Goal: Task Accomplishment & Management: Manage account settings

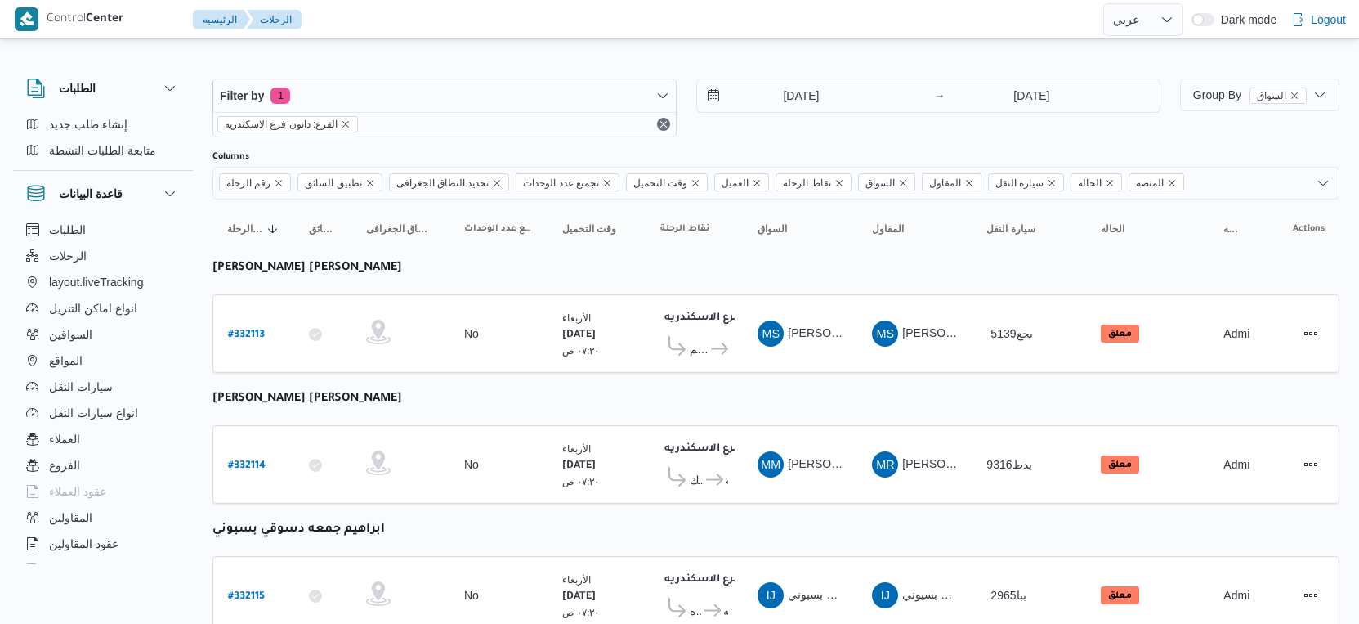
select select "ar"
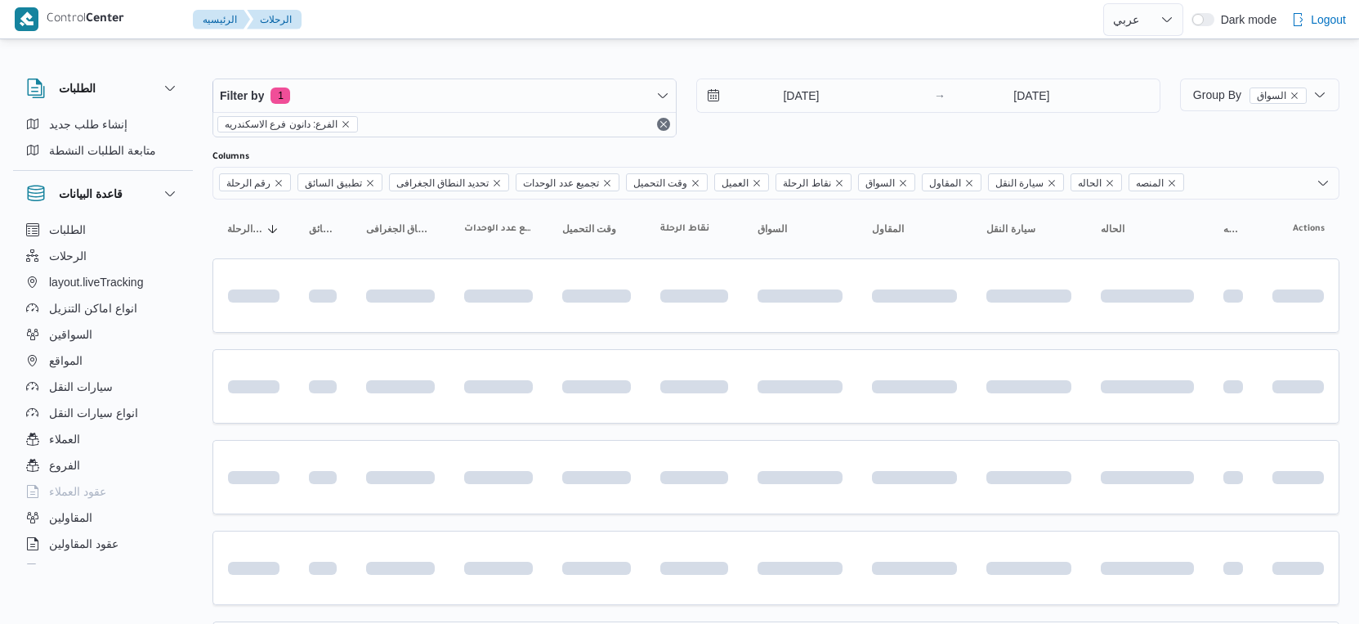
select select "ar"
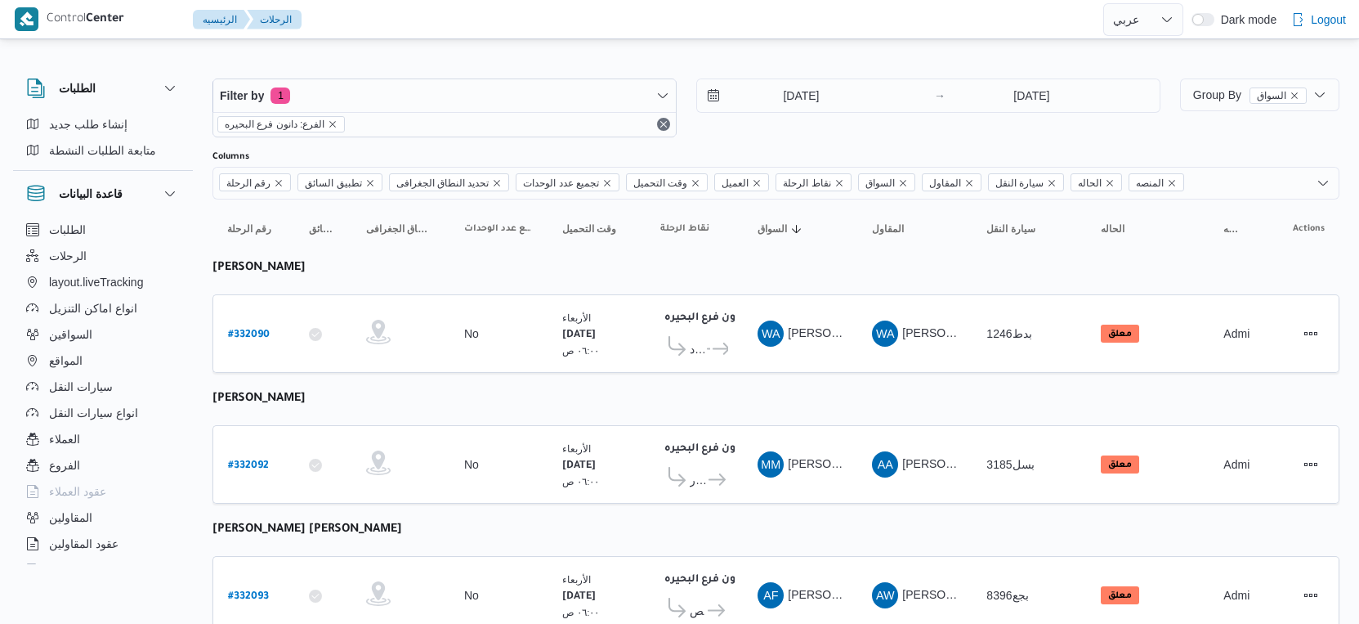
select select "ar"
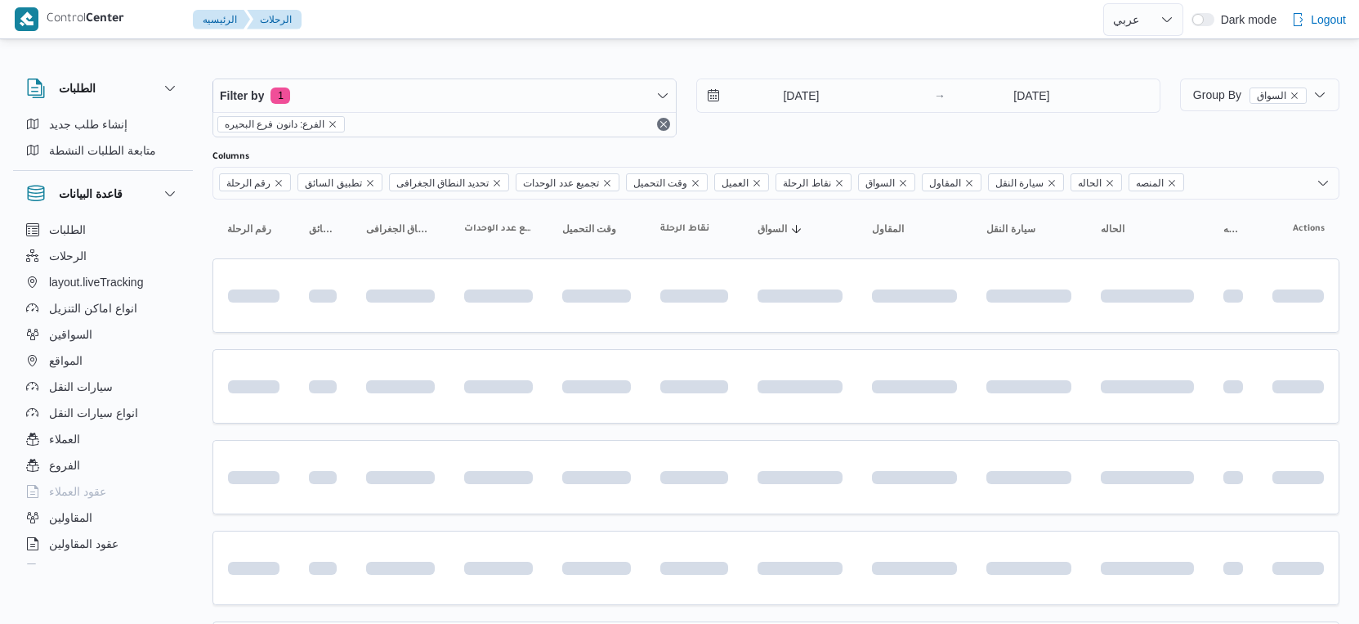
select select "ar"
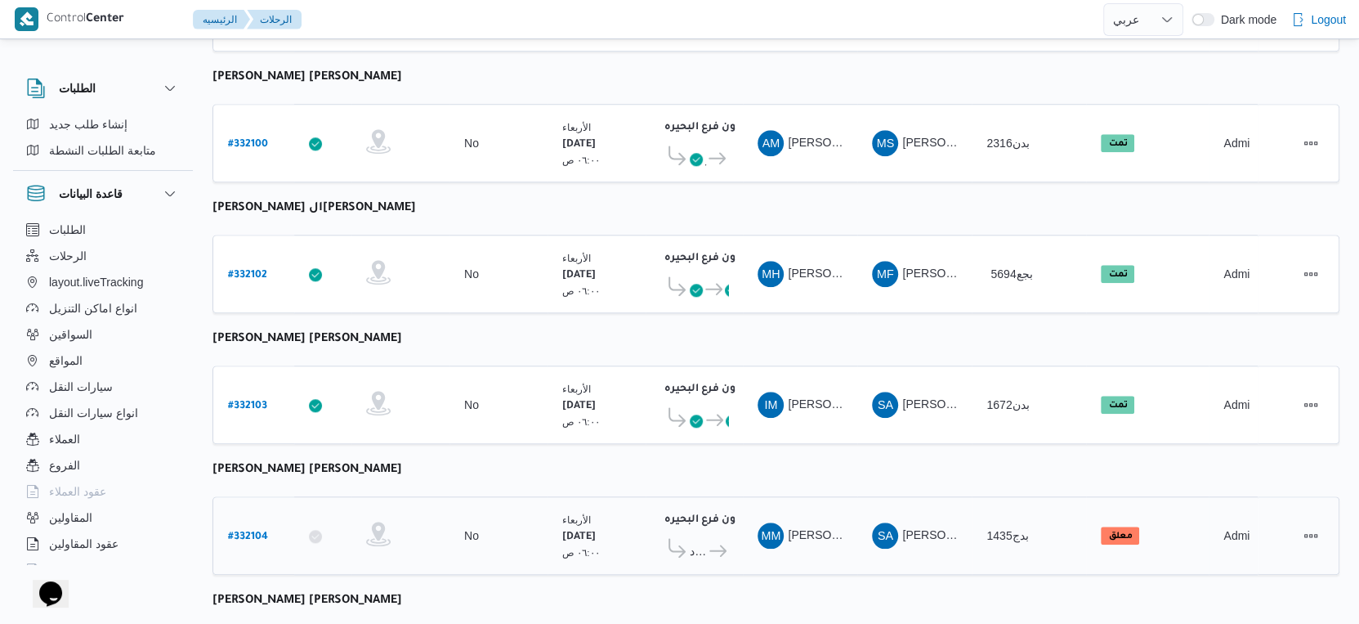
scroll to position [1152, 0]
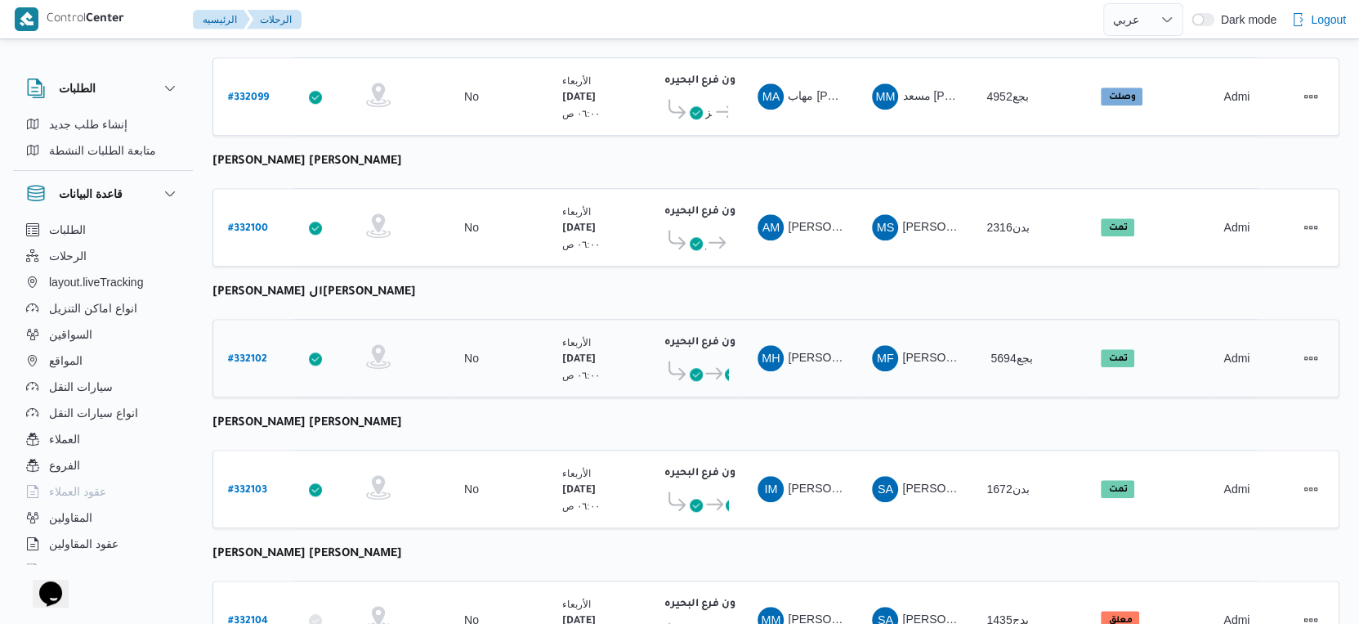
click at [256, 354] on b "# 332102" at bounding box center [247, 359] width 39 height 11
select select "ar"
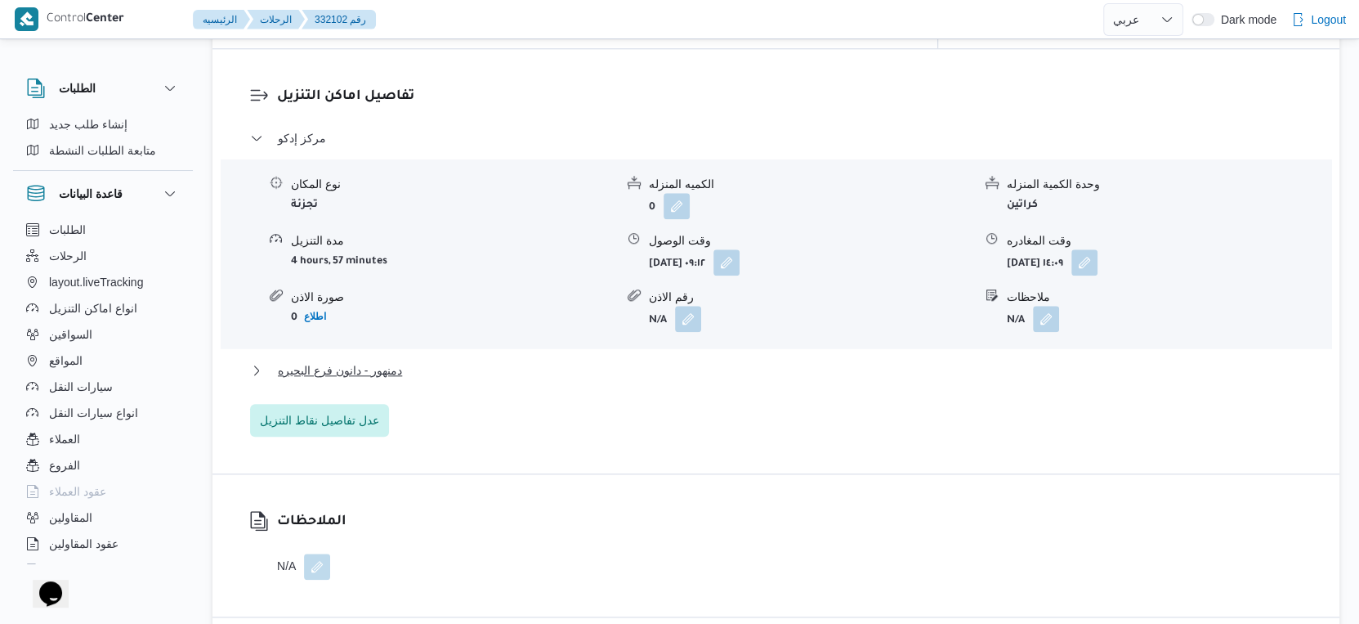
scroll to position [1362, 0]
click at [427, 360] on button "دمنهور - دانون فرع البحيره" at bounding box center [776, 367] width 1053 height 20
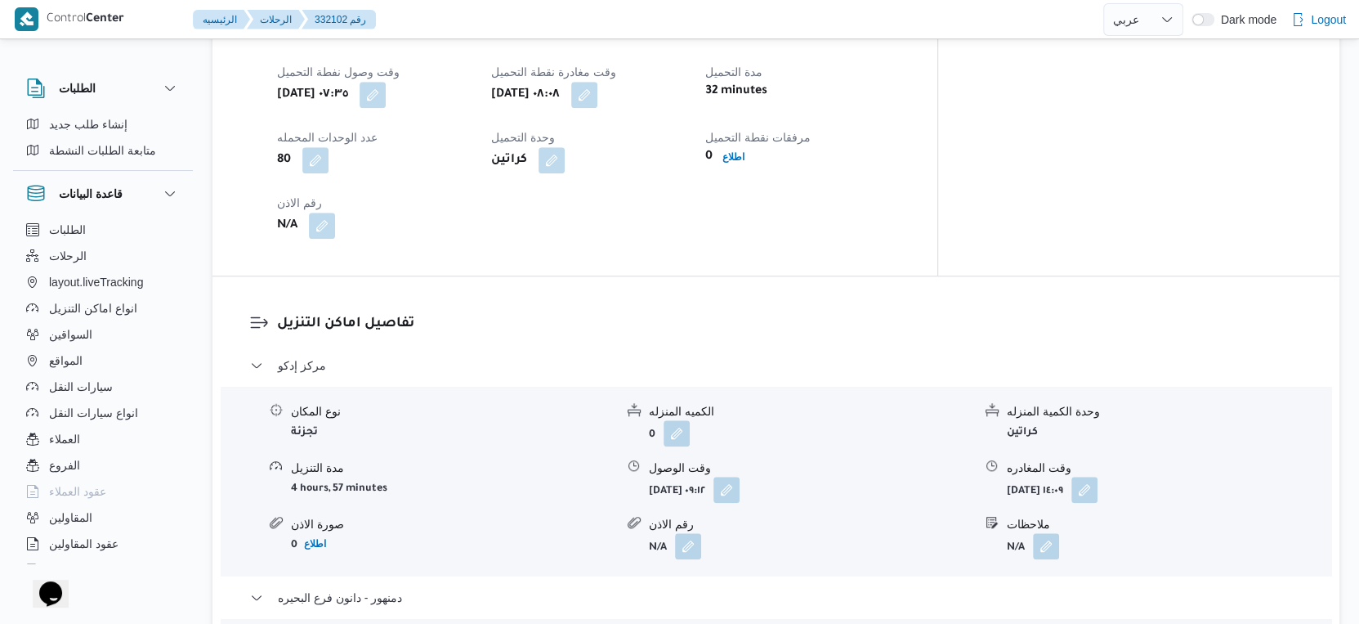
scroll to position [1089, 0]
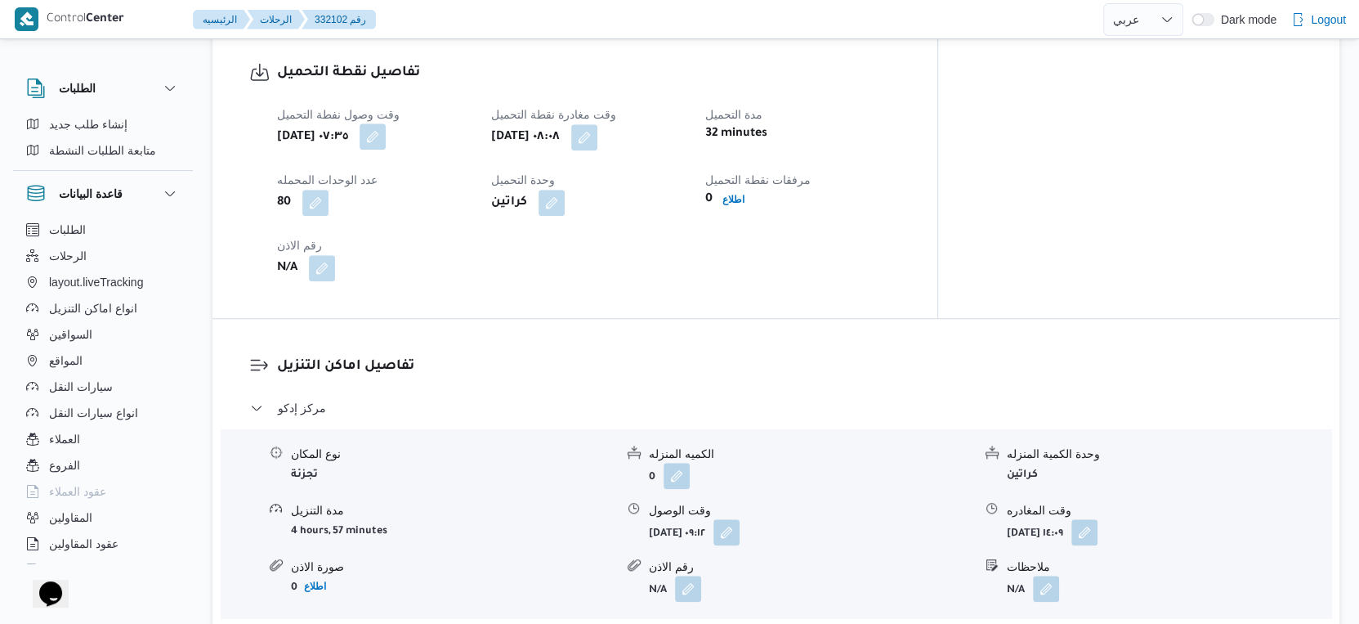
click at [386, 124] on button "button" at bounding box center [373, 136] width 26 height 26
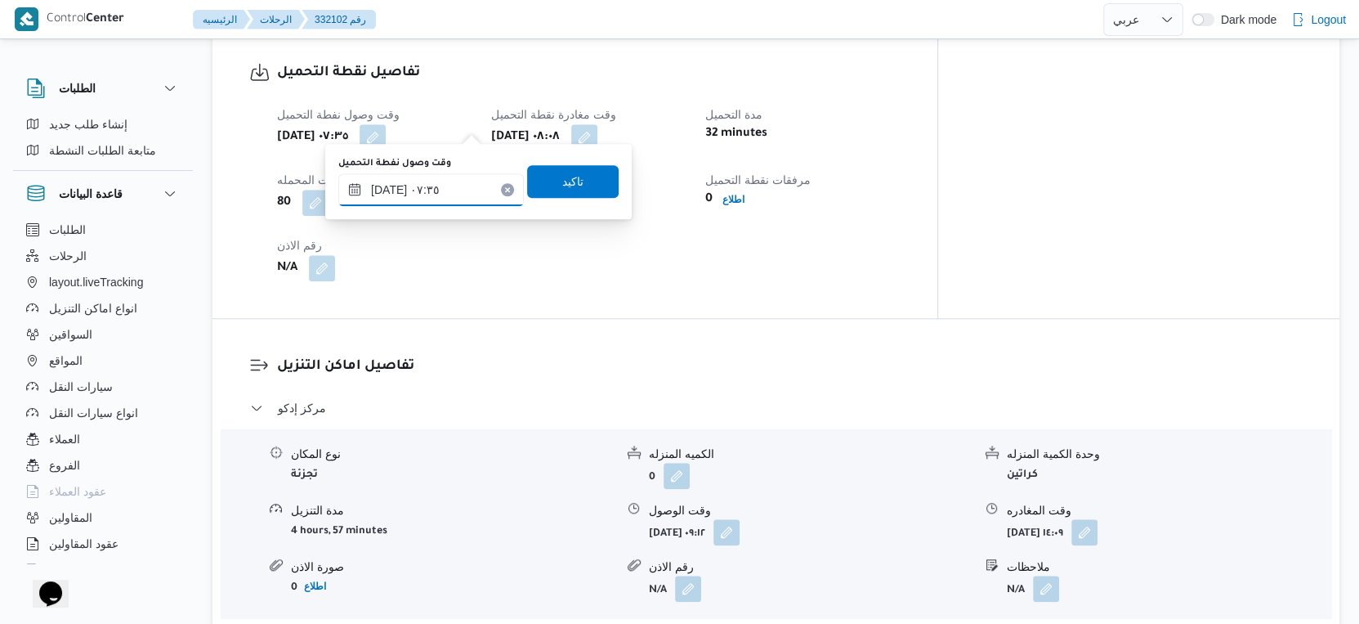
click at [388, 189] on input "٢٠/٠٨/٢٠٢٥ ٠٧:٣٥" at bounding box center [431, 189] width 186 height 33
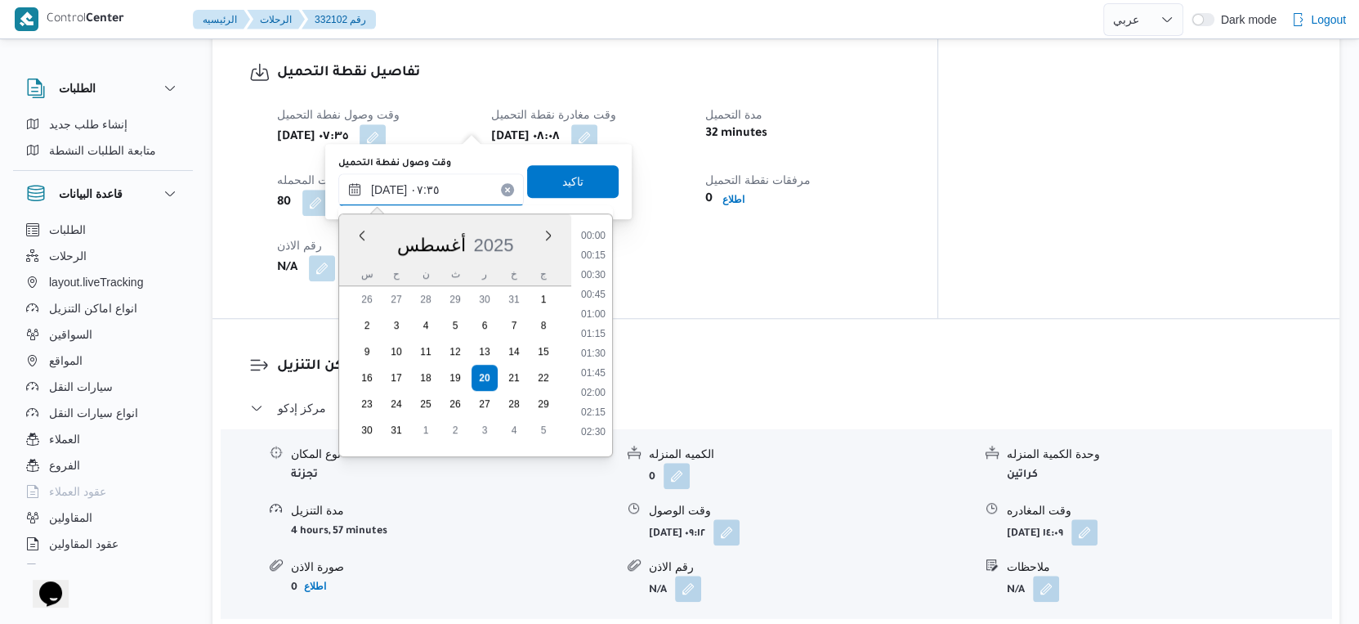
click at [388, 189] on input "٢٠/٠٨/٢٠٢٥ ٠٧:٣٥" at bounding box center [431, 189] width 186 height 33
click at [689, 251] on div "وقت وصول نفطة التحميل أربعاء ٢٠ أغسطس ٢٠٢٥ ٠٧:٣٥ وقت مغادرة نقطة التحميل أربعاء…" at bounding box center [588, 193] width 643 height 196
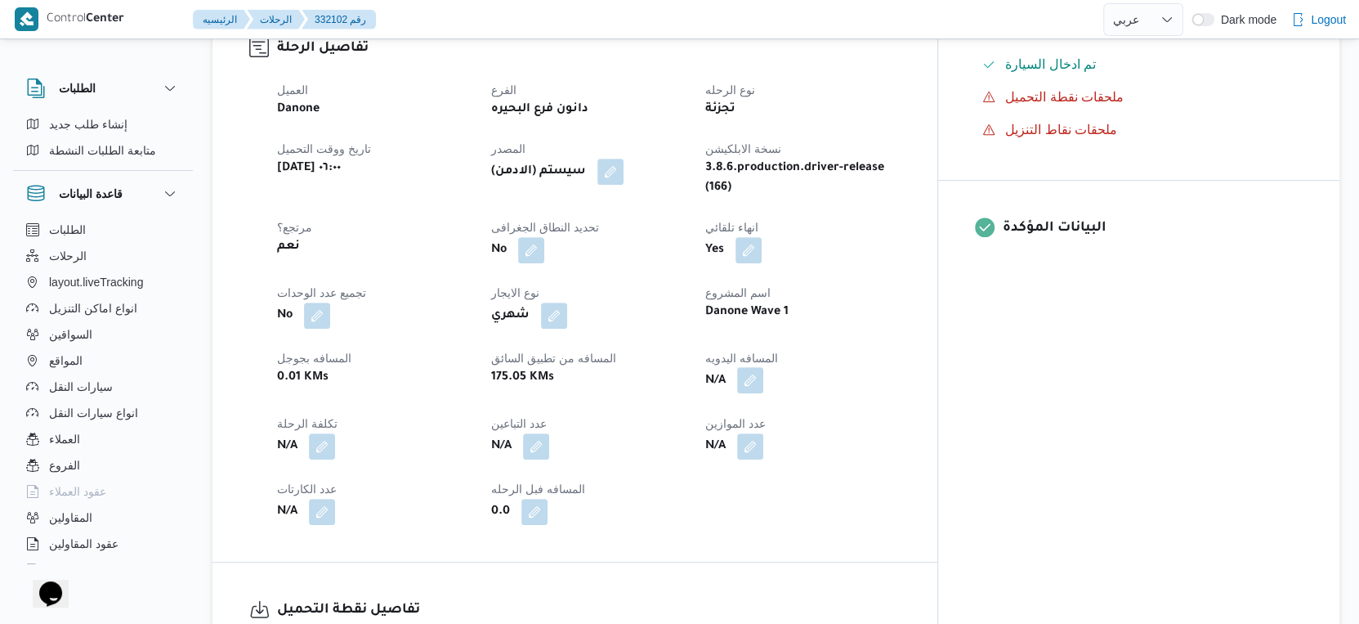
scroll to position [544, 0]
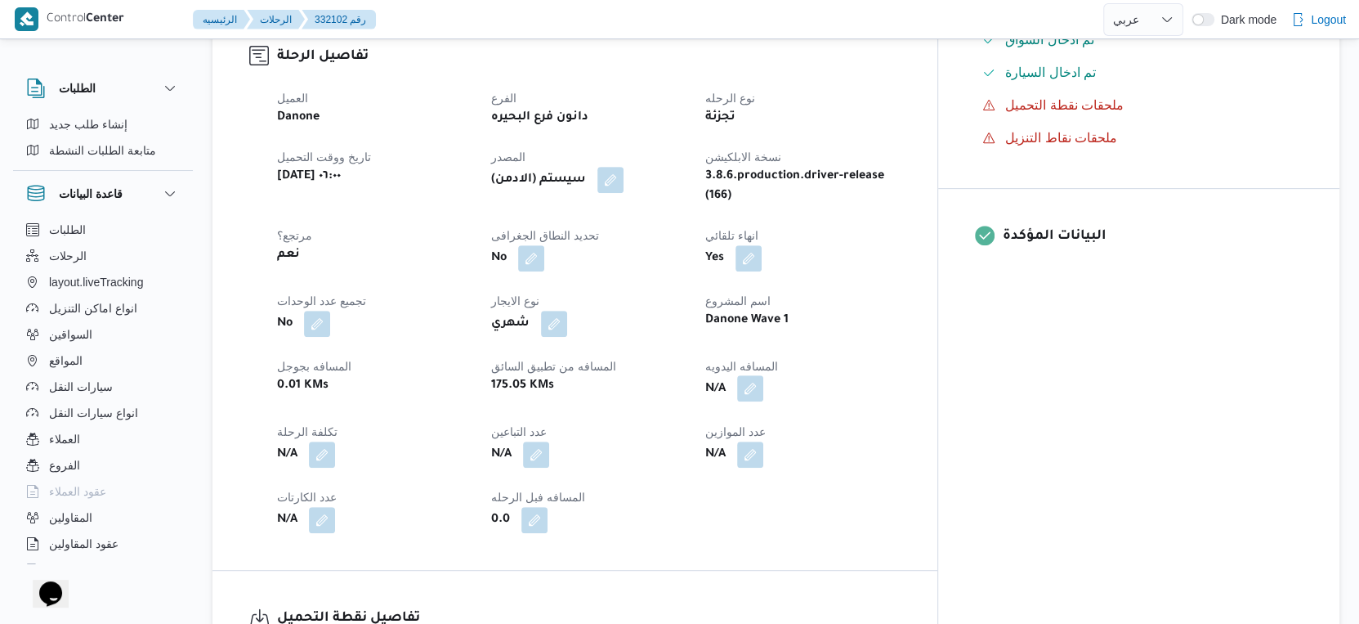
click at [763, 379] on button "button" at bounding box center [750, 388] width 26 height 26
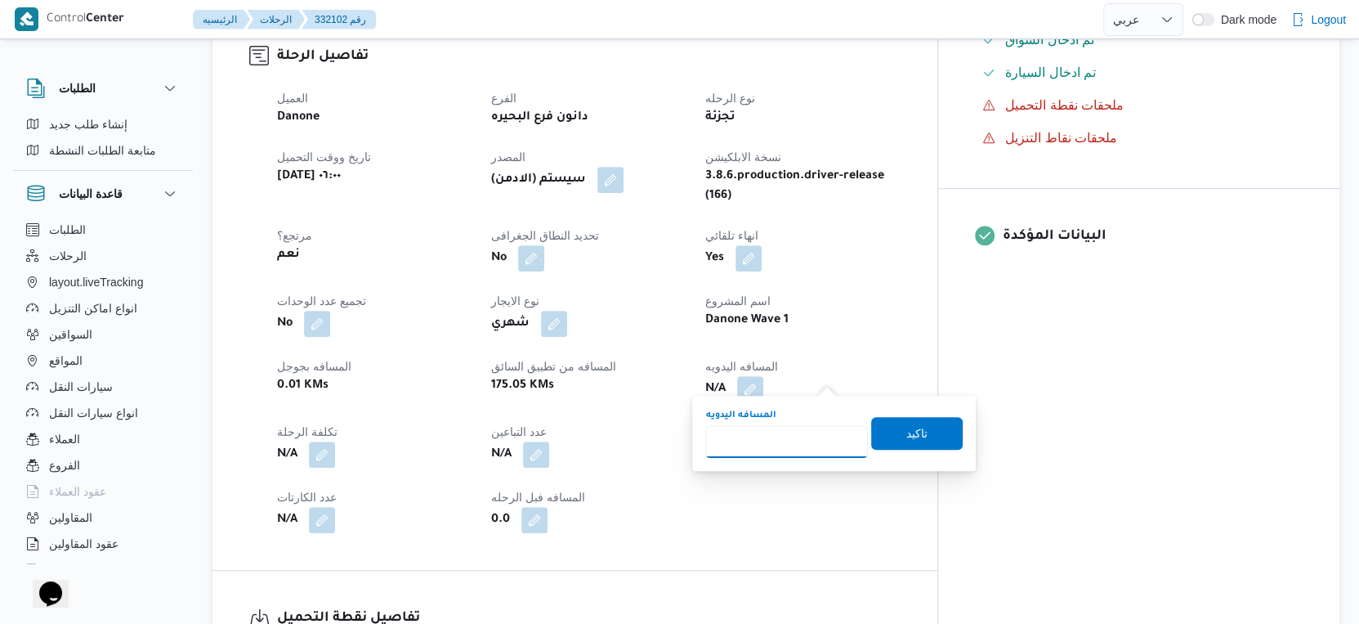
click at [786, 437] on input "المسافه اليدويه" at bounding box center [786, 441] width 163 height 33
type input "174"
click at [919, 427] on span "تاكيد" at bounding box center [917, 432] width 92 height 33
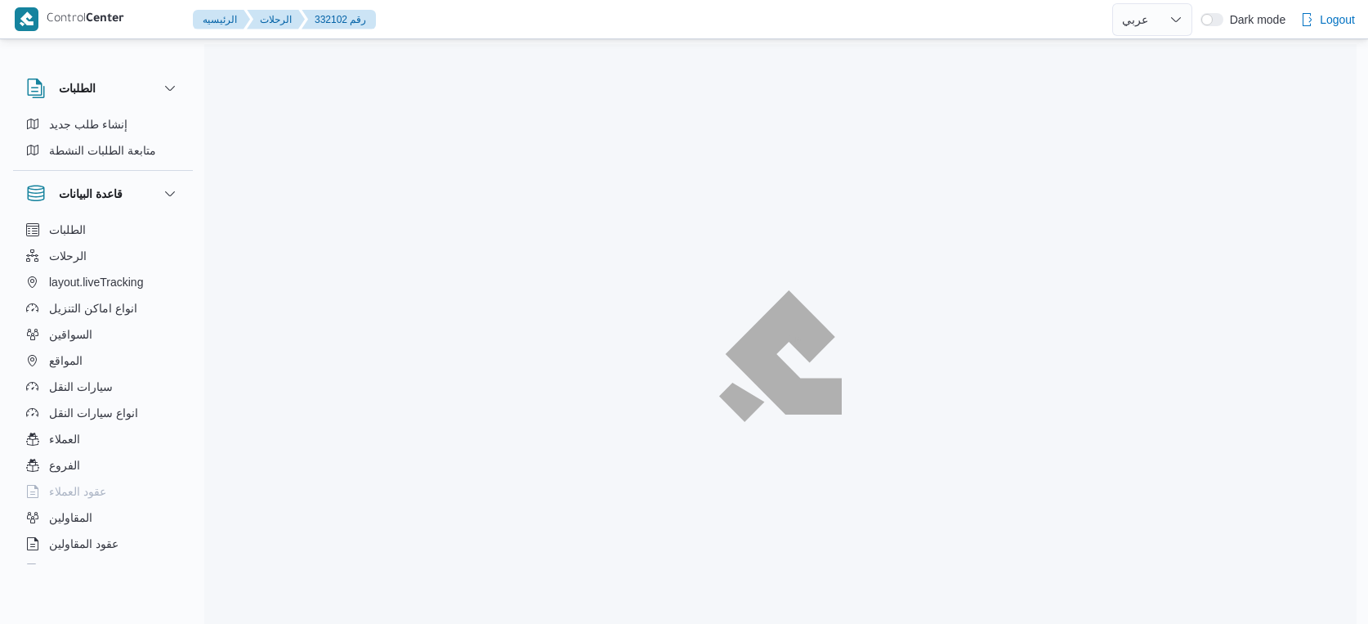
select select "ar"
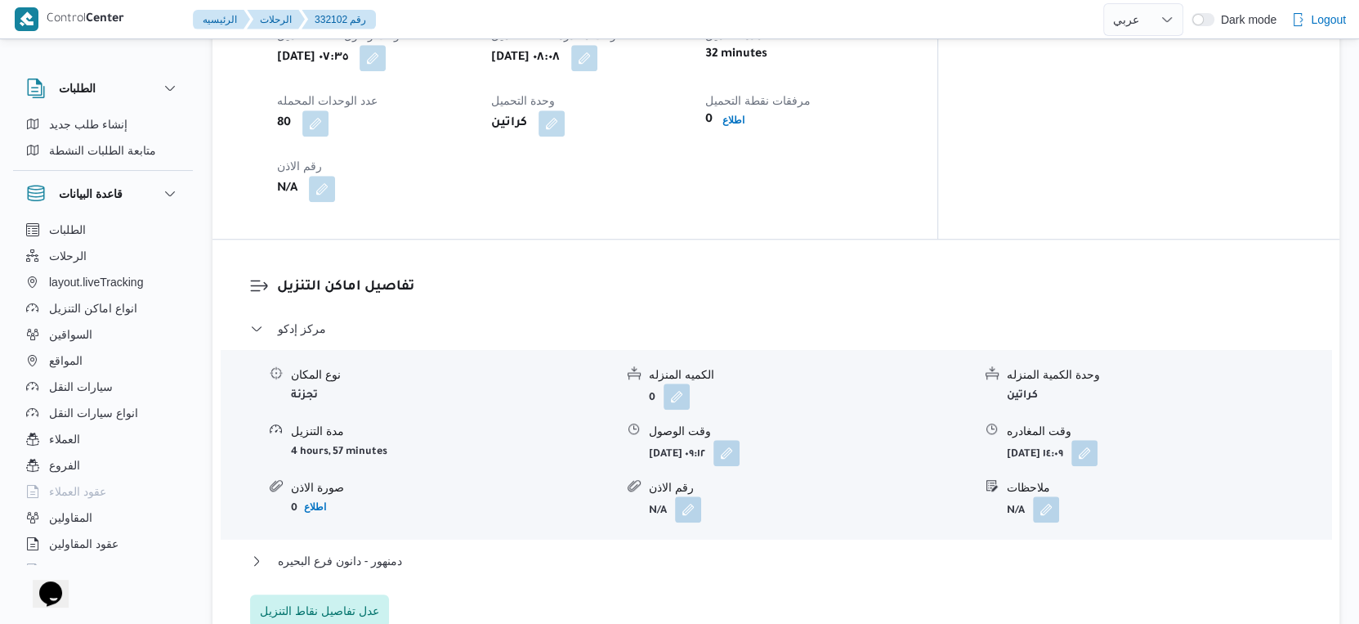
scroll to position [1362, 0]
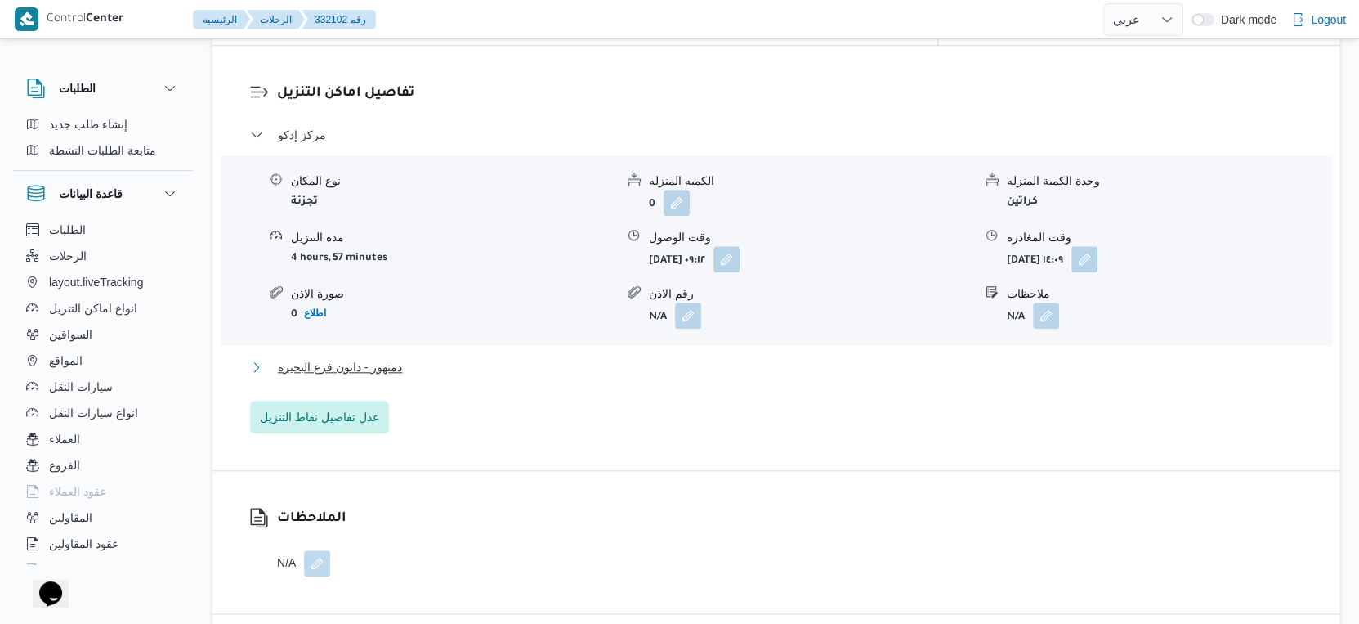
click at [414, 361] on button "دمنهور - دانون فرع البحيره" at bounding box center [776, 367] width 1053 height 20
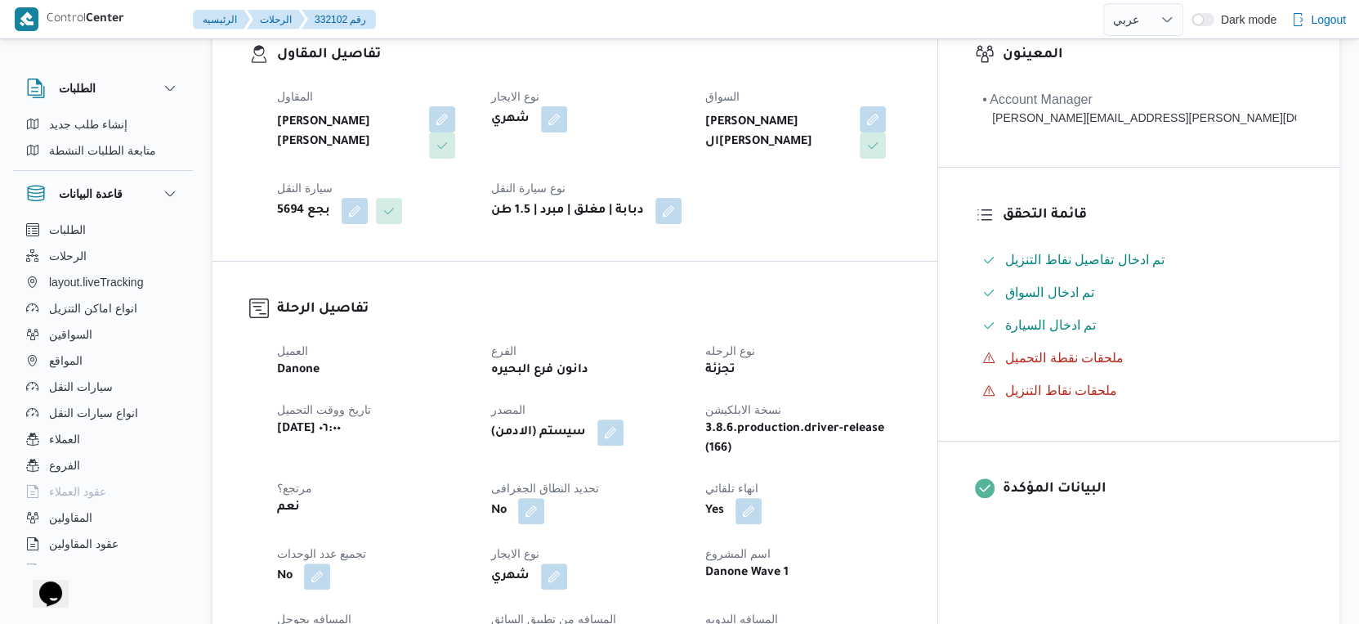
scroll to position [544, 0]
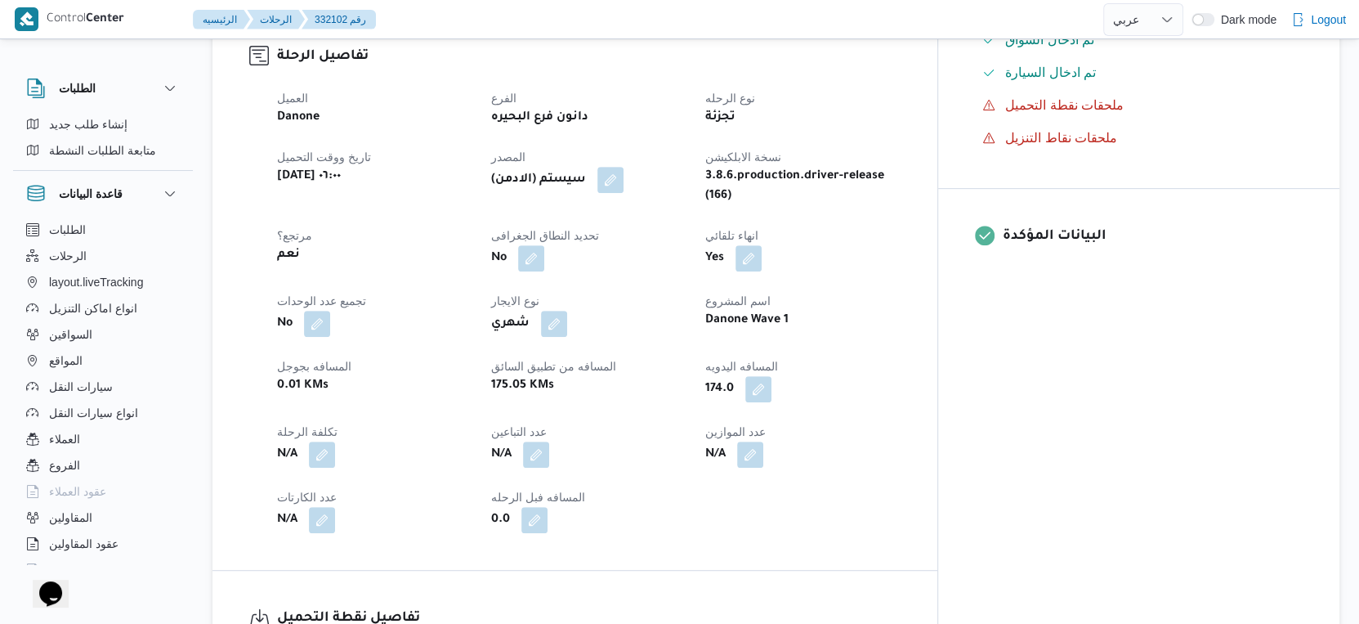
select select "ar"
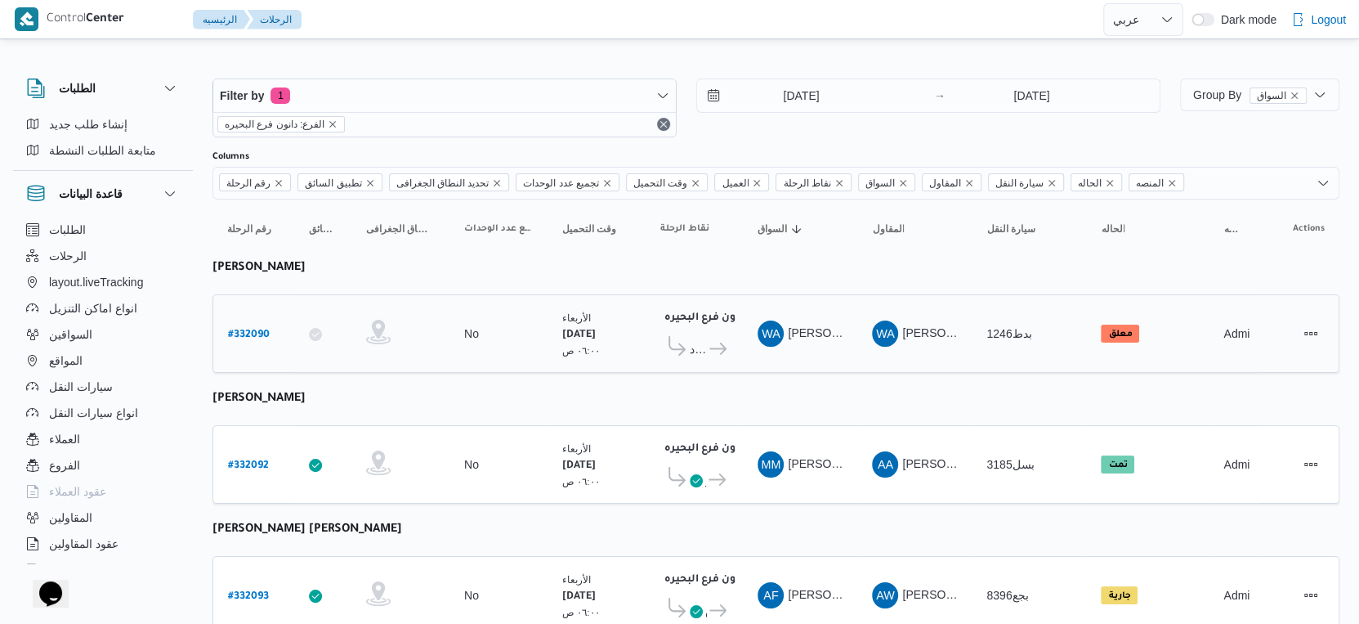
click at [252, 329] on b "# 332090" at bounding box center [249, 334] width 42 height 11
select select "ar"
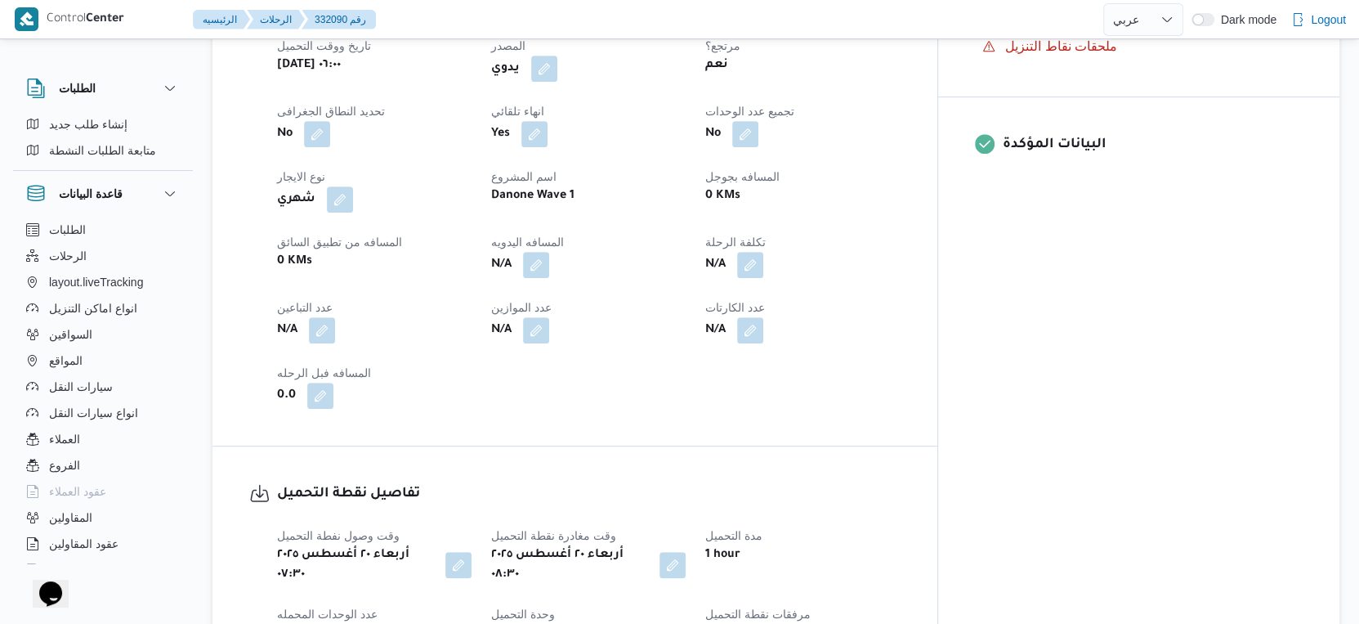
scroll to position [1089, 0]
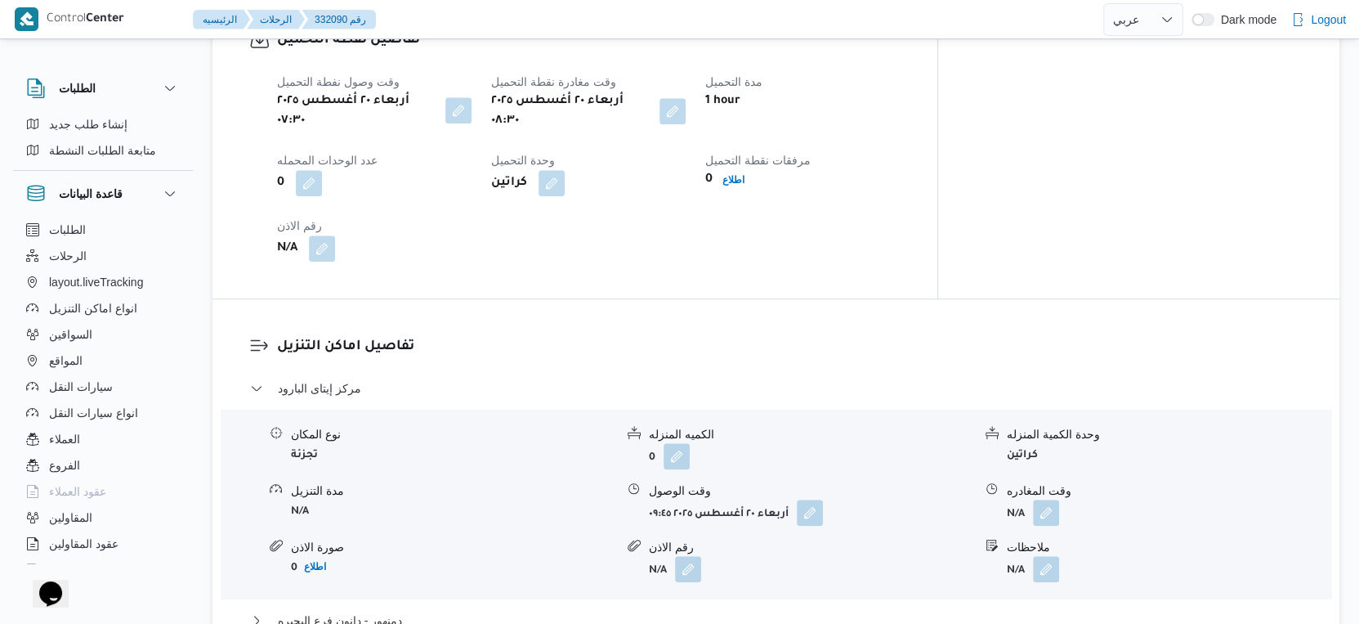
click at [471, 114] on button "button" at bounding box center [458, 110] width 26 height 26
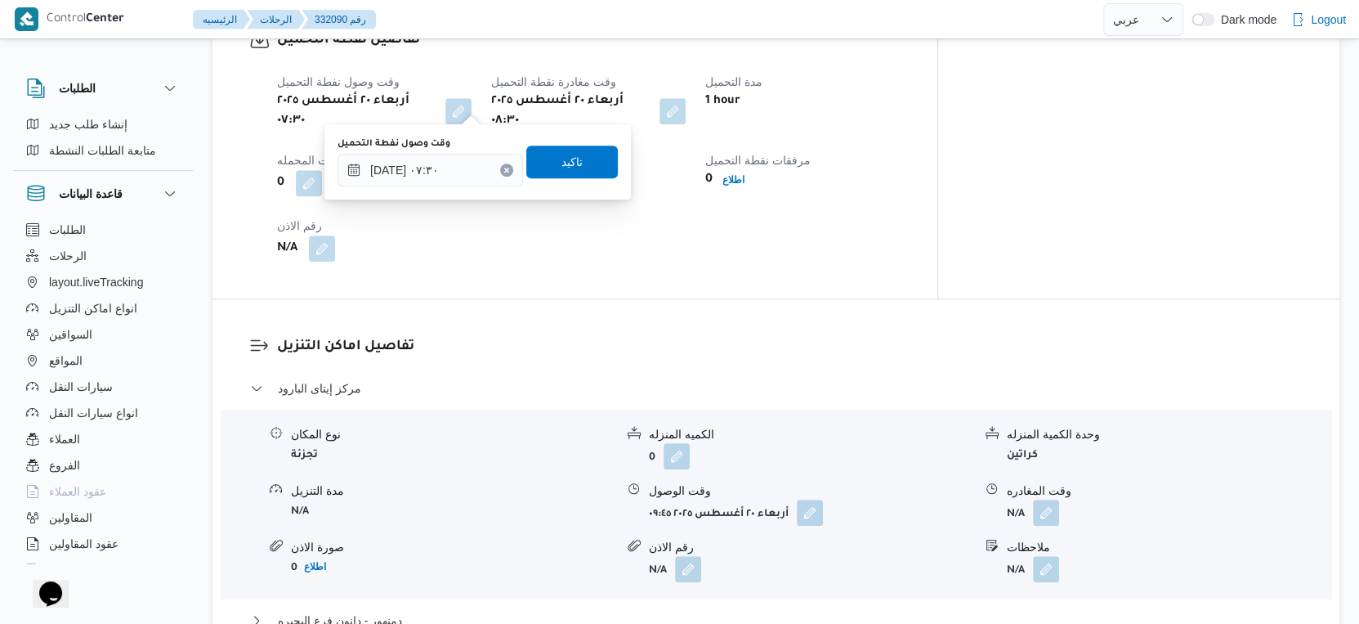
click at [536, 299] on div "تفاصيل اماكن التنزيل مركز إيتاى البارود نوع المكان تجزئة الكميه المنزله 0 وحدة …" at bounding box center [775, 511] width 1127 height 424
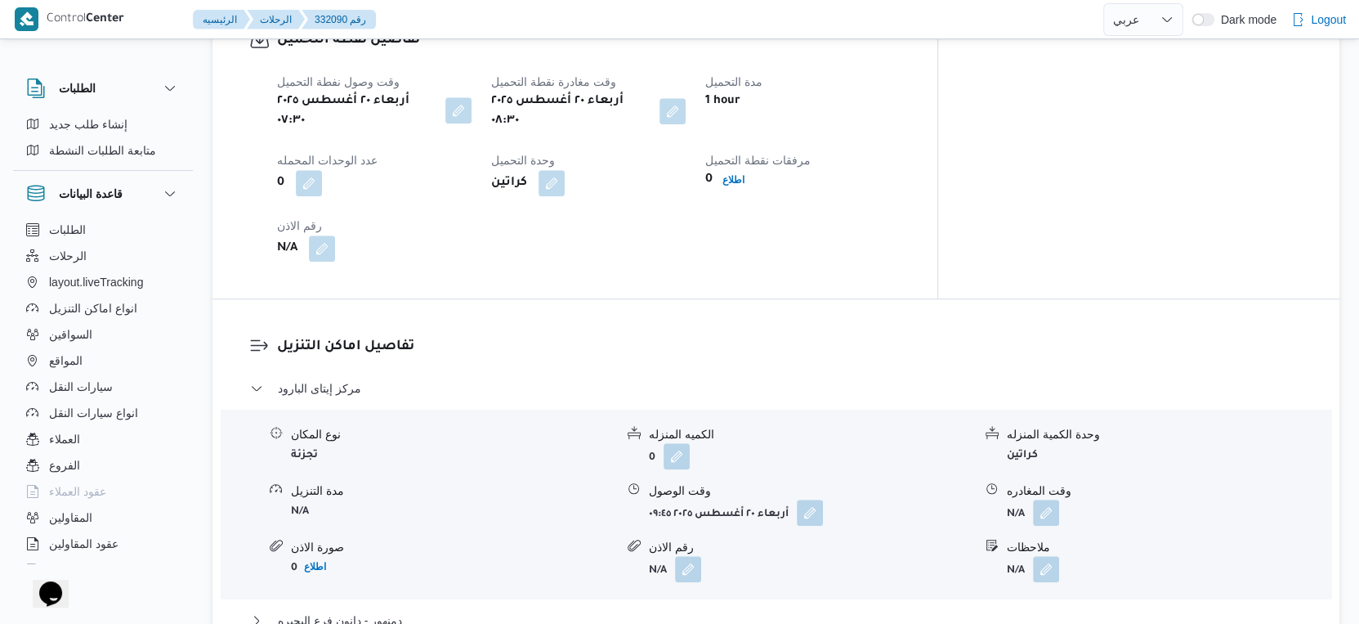
click at [472, 108] on button "button" at bounding box center [458, 110] width 26 height 26
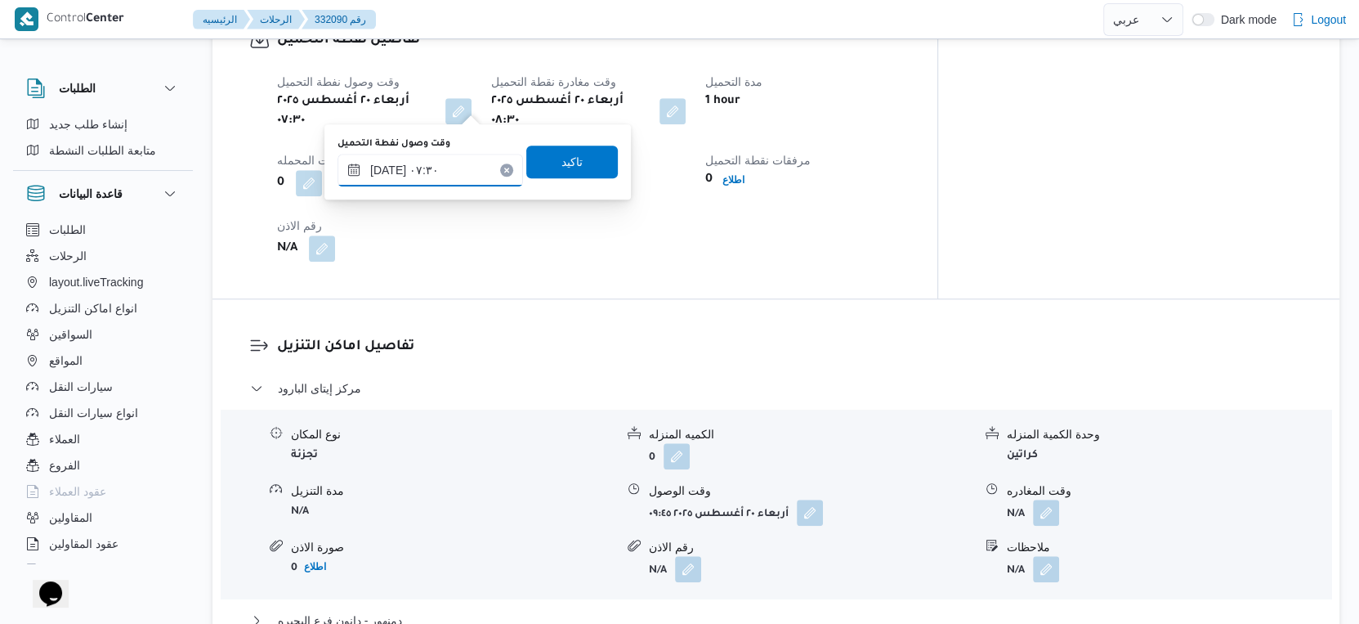
click at [387, 166] on input "٢٠/٠٨/٢٠٢٥ ٠٧:٣٠" at bounding box center [431, 170] width 186 height 33
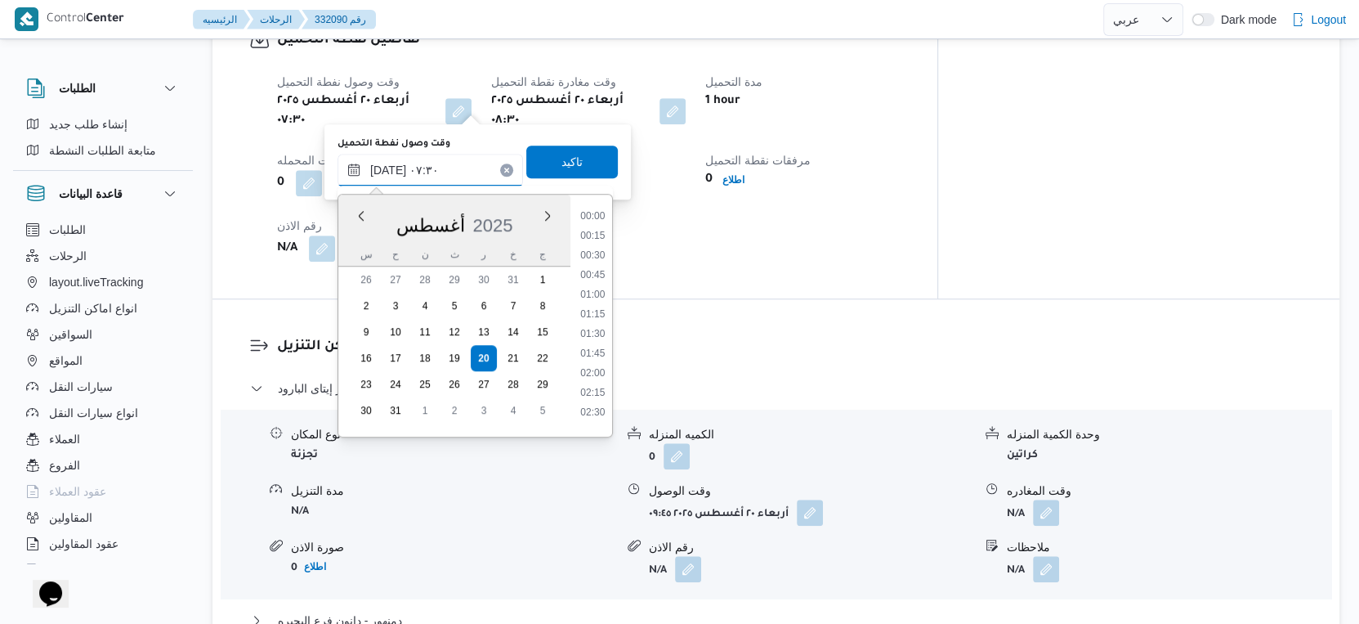
click at [387, 166] on input "٢٠/٠٨/٢٠٢٥ ٠٧:٣٠" at bounding box center [431, 170] width 186 height 33
type input "٢٠/٠٨/٢٠٢٥ ٠٧:١٠"
click at [561, 169] on span "تاكيد" at bounding box center [571, 161] width 21 height 20
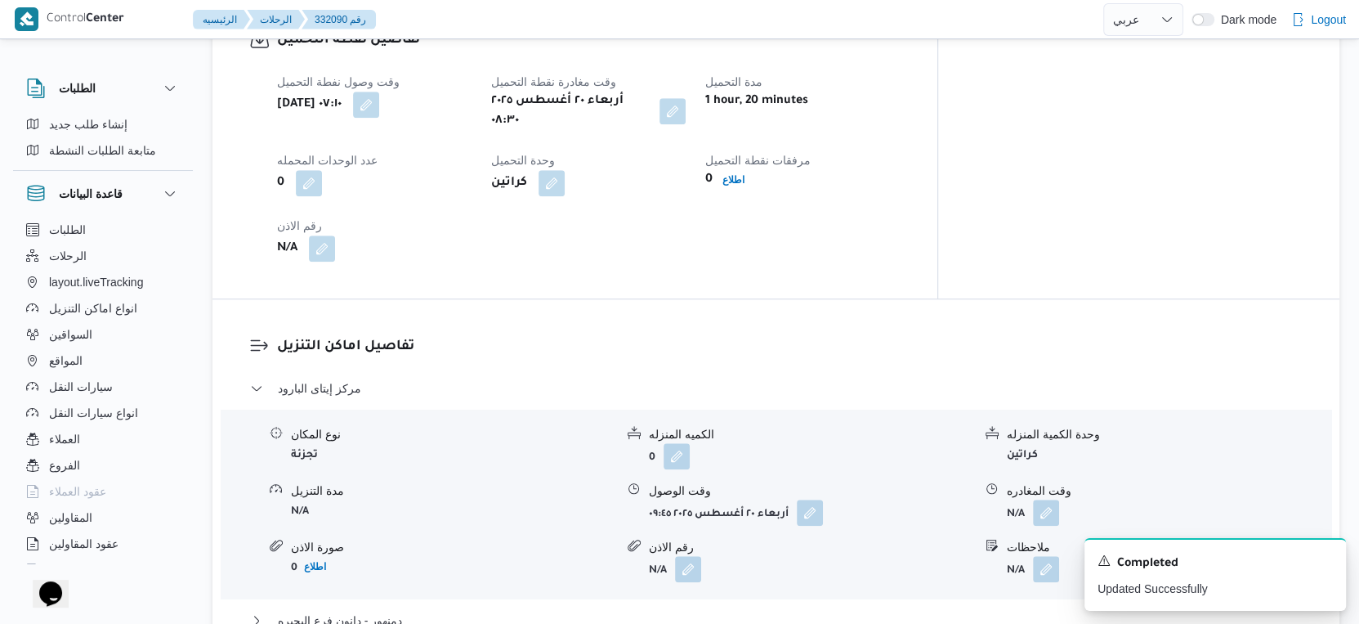
scroll to position [1180, 0]
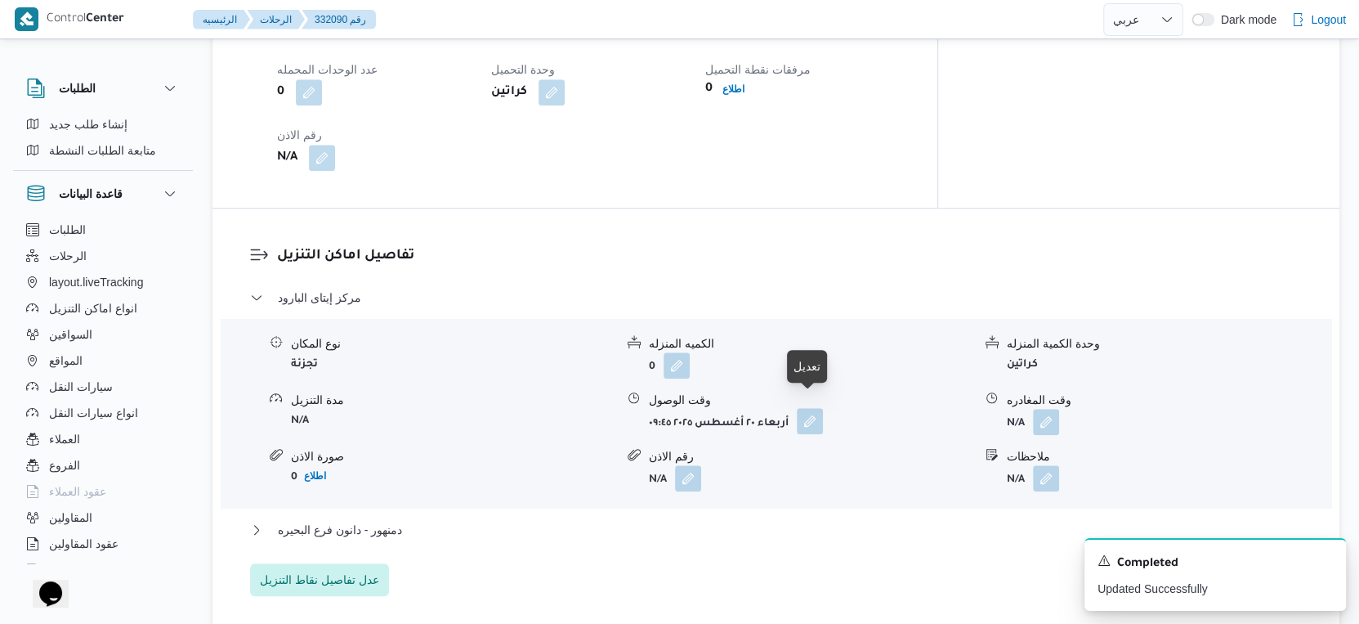
click at [816, 416] on button "button" at bounding box center [810, 421] width 26 height 26
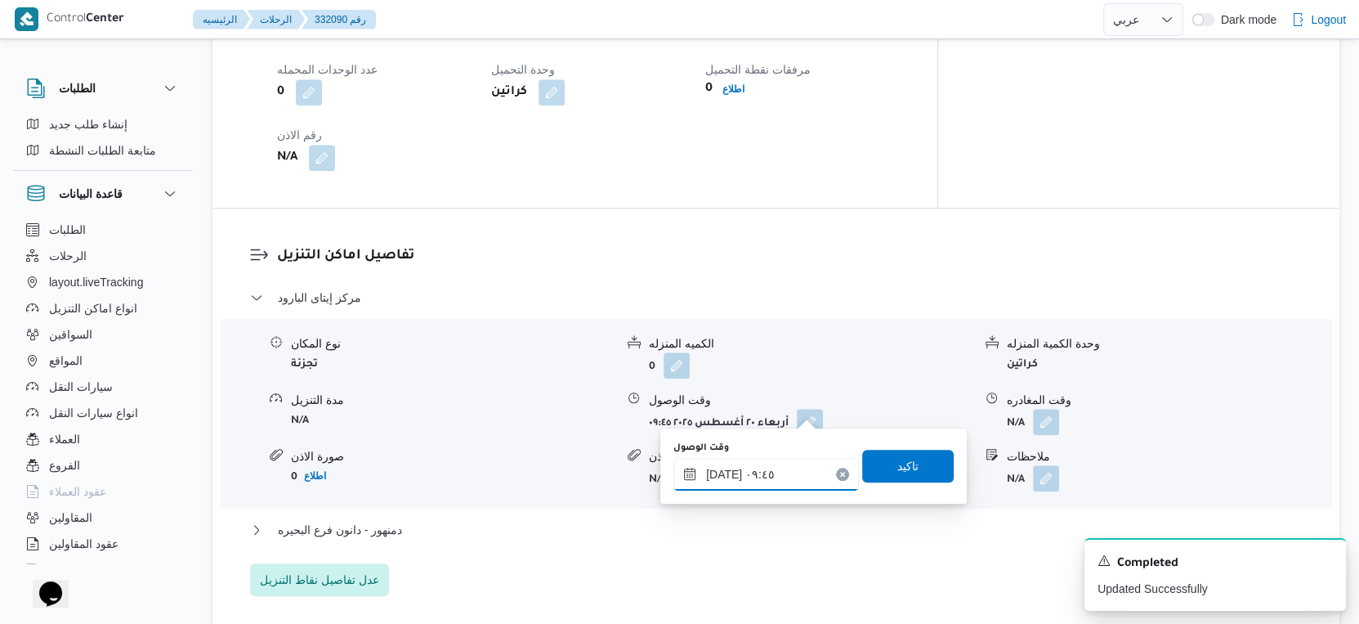
click at [785, 467] on input "٢٠/٠٨/٢٠٢٥ ٠٩:٤٥" at bounding box center [766, 474] width 186 height 33
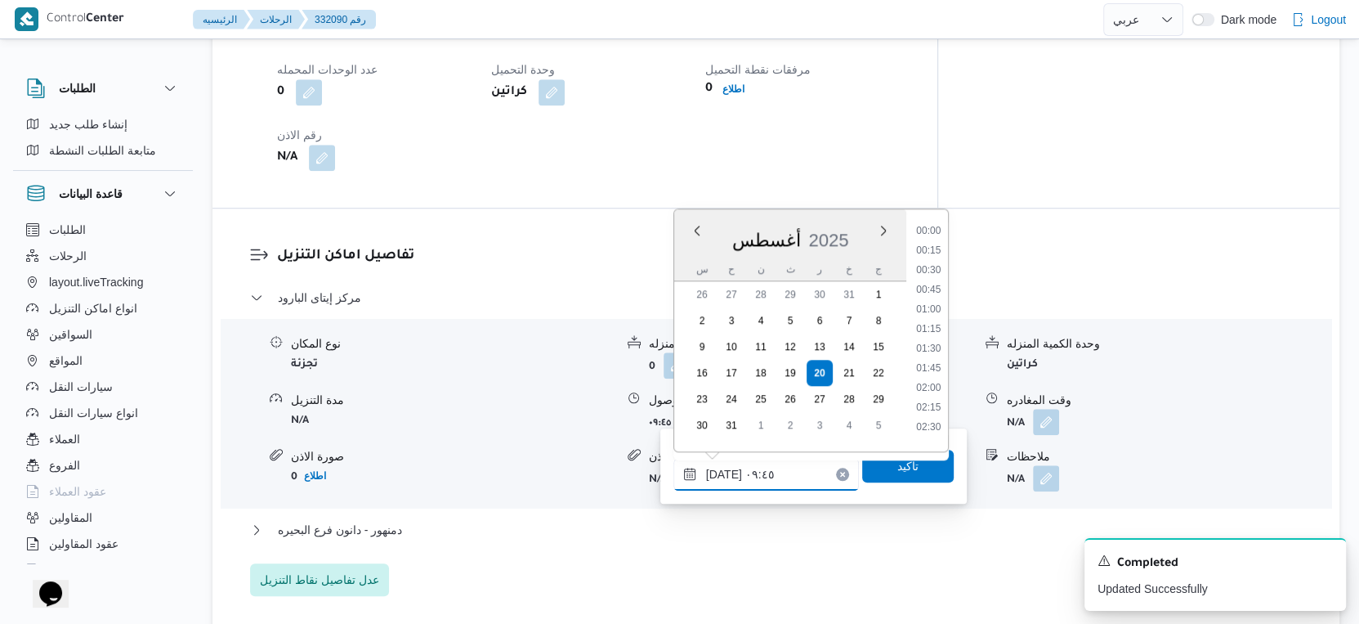
scroll to position [652, 0]
click at [930, 286] on li "09:00" at bounding box center [929, 284] width 38 height 16
type input "٢٠/٠٨/٢٠٢٥ ٠٩:٠٠"
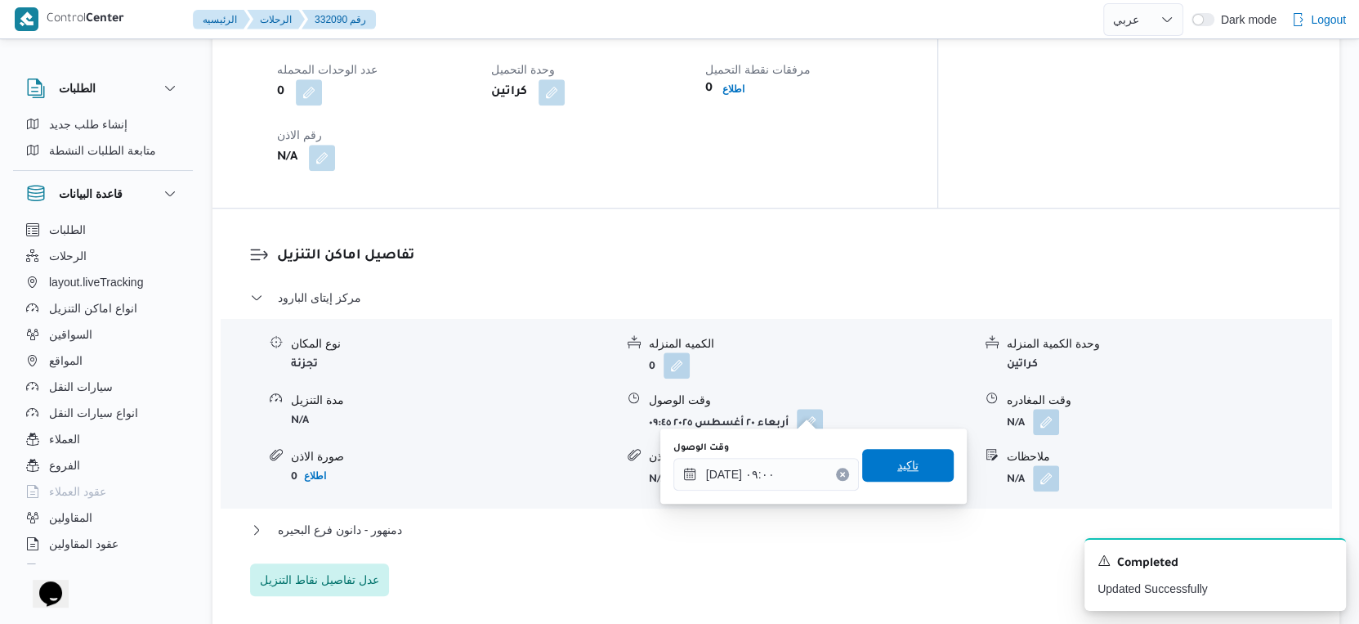
click at [911, 472] on span "تاكيد" at bounding box center [908, 465] width 92 height 33
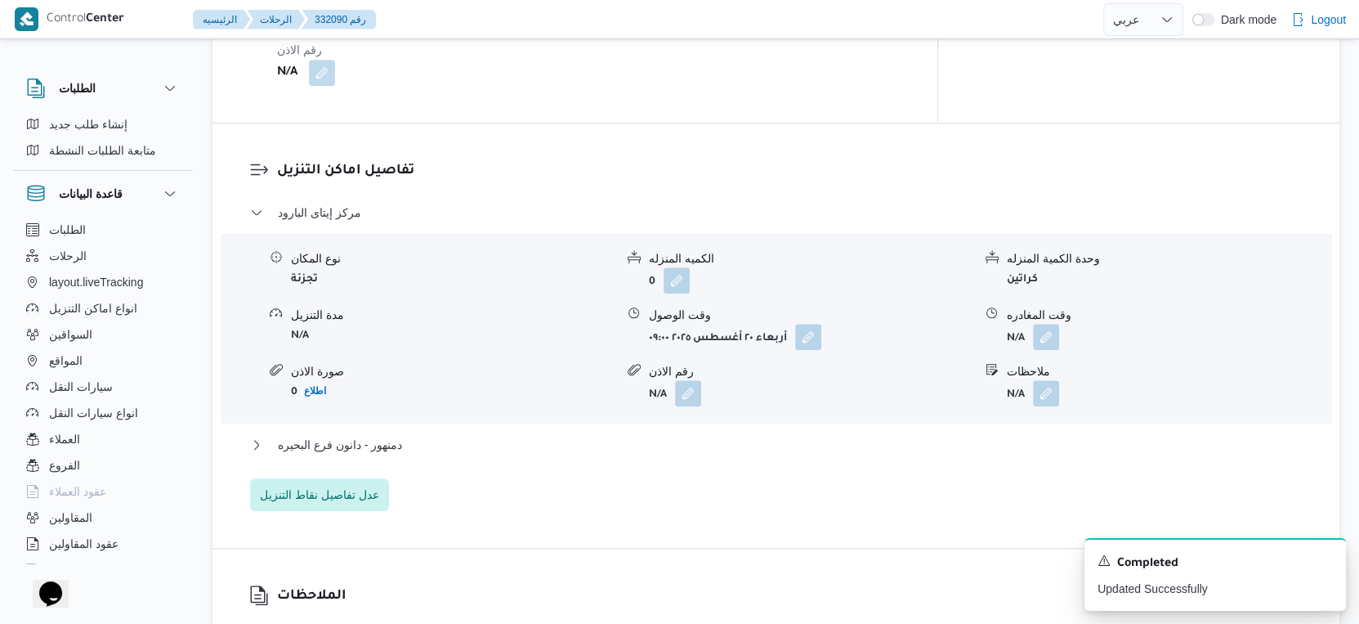
scroll to position [1271, 0]
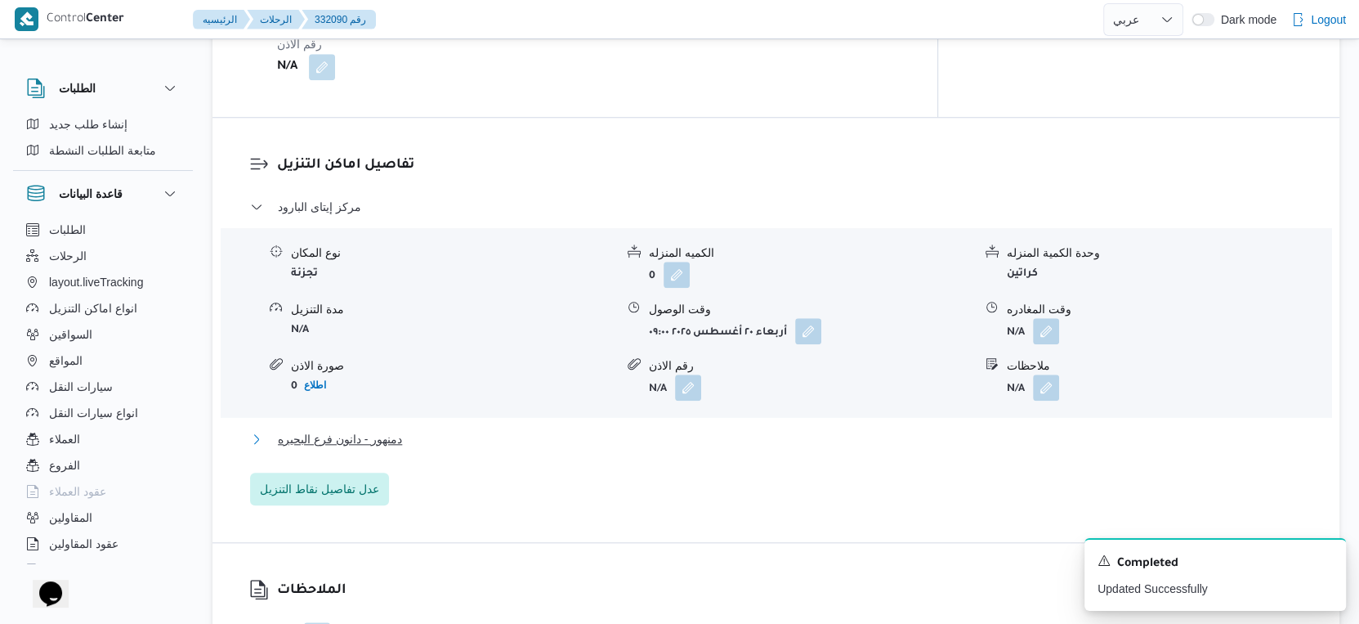
click at [415, 429] on button "دمنهور - دانون فرع البحيره" at bounding box center [776, 439] width 1053 height 20
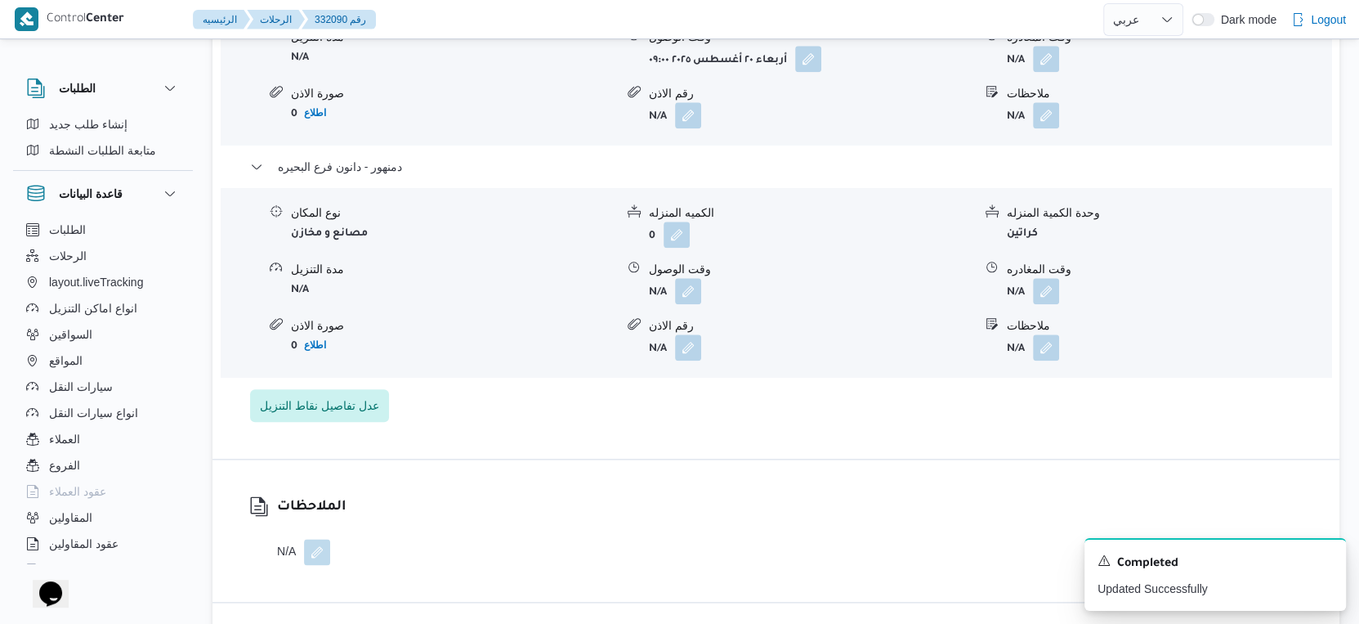
scroll to position [1544, 0]
click at [694, 279] on button "button" at bounding box center [688, 289] width 26 height 26
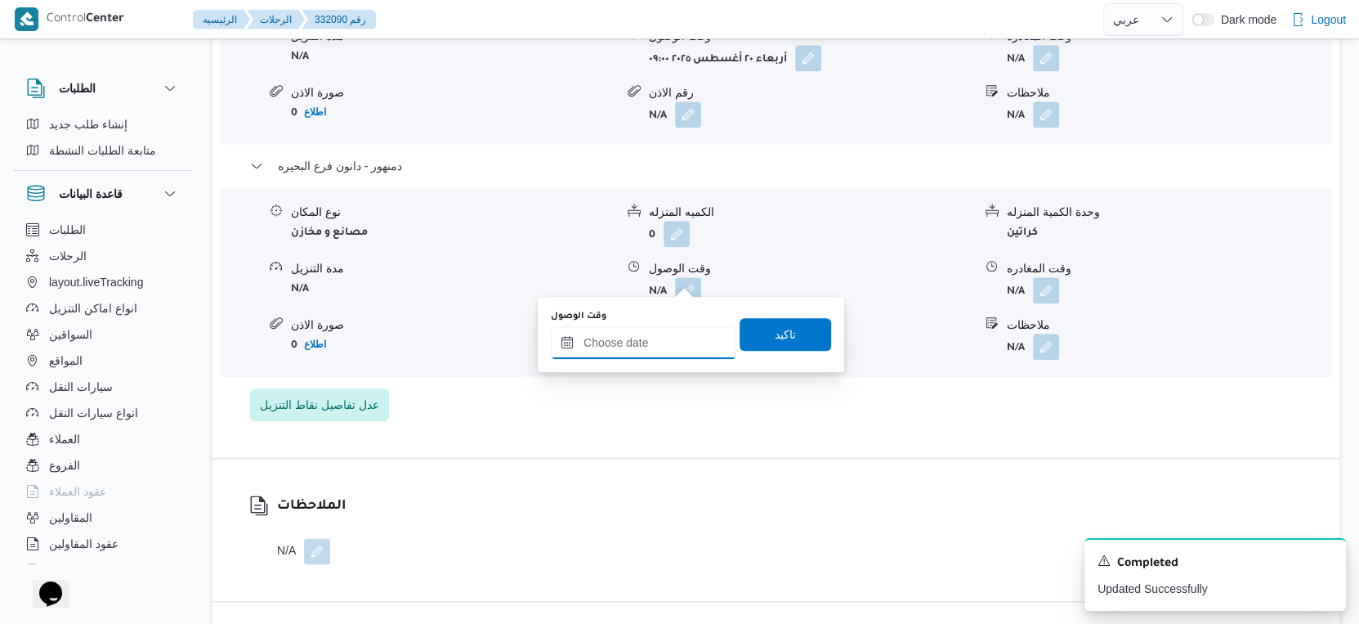
click at [659, 337] on input "وقت الوصول" at bounding box center [644, 342] width 186 height 33
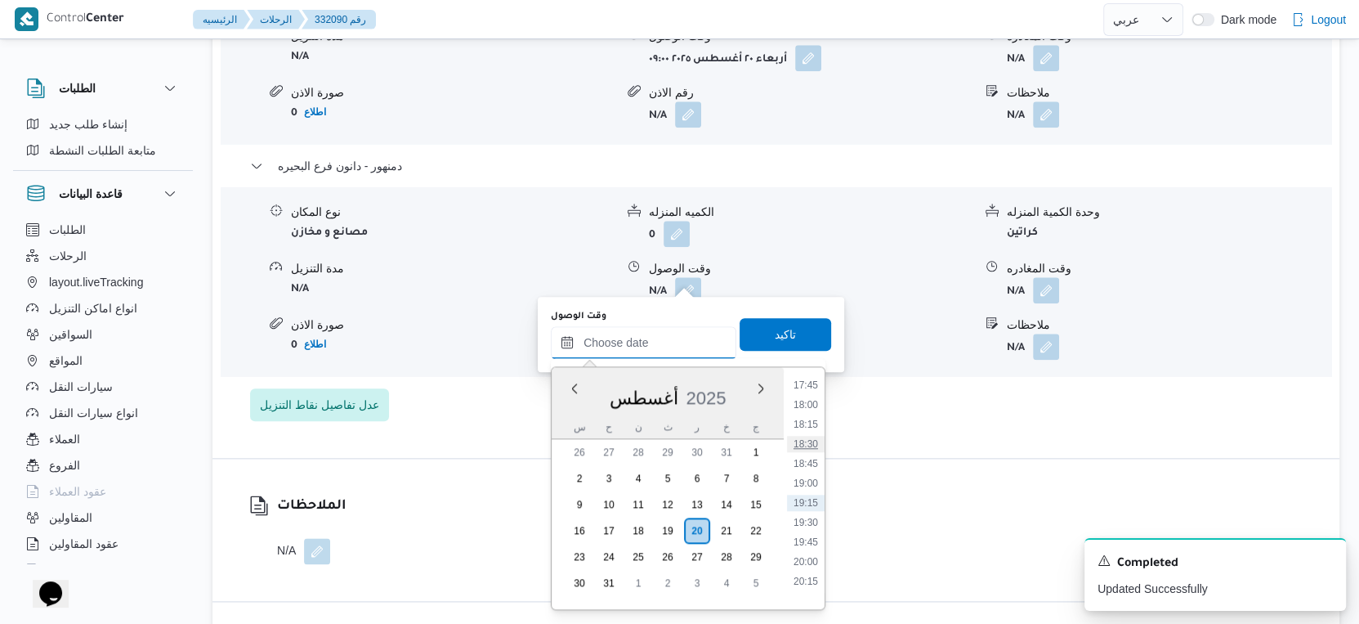
scroll to position [1306, 0]
click at [809, 436] on li "17:15" at bounding box center [806, 435] width 38 height 16
type input "٢٠/٠٨/٢٠٢٥ ١٧:١٥"
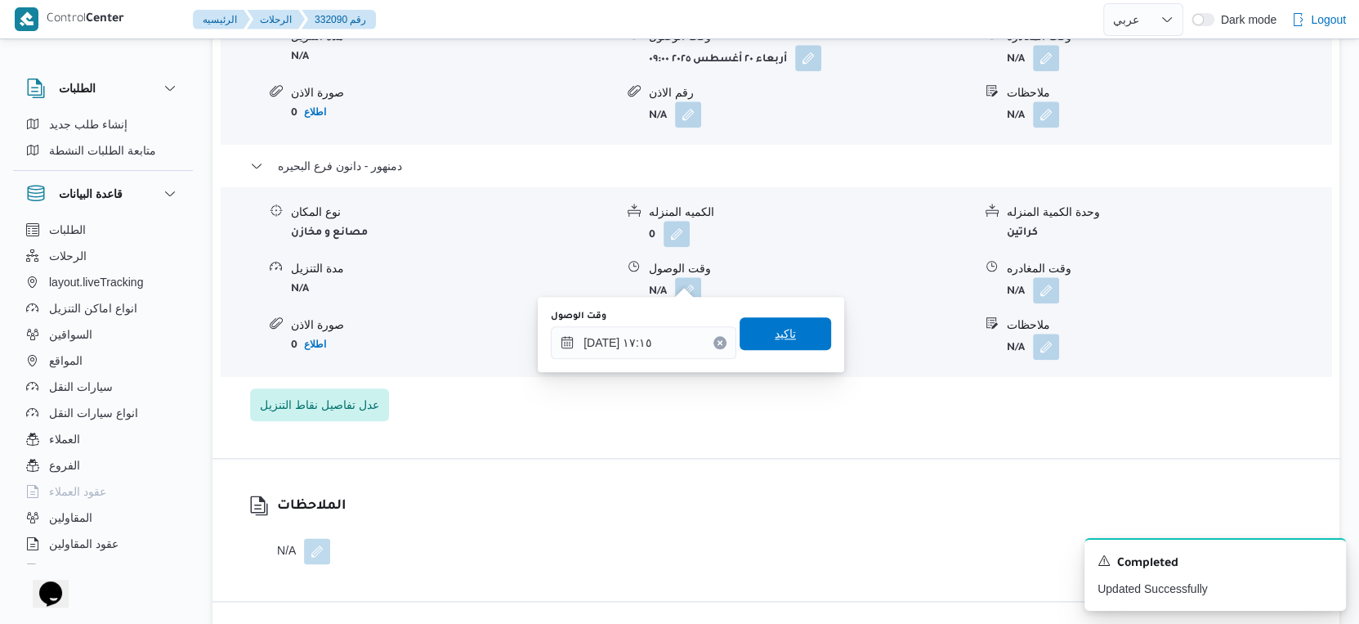
click at [802, 339] on span "تاكيد" at bounding box center [786, 333] width 92 height 33
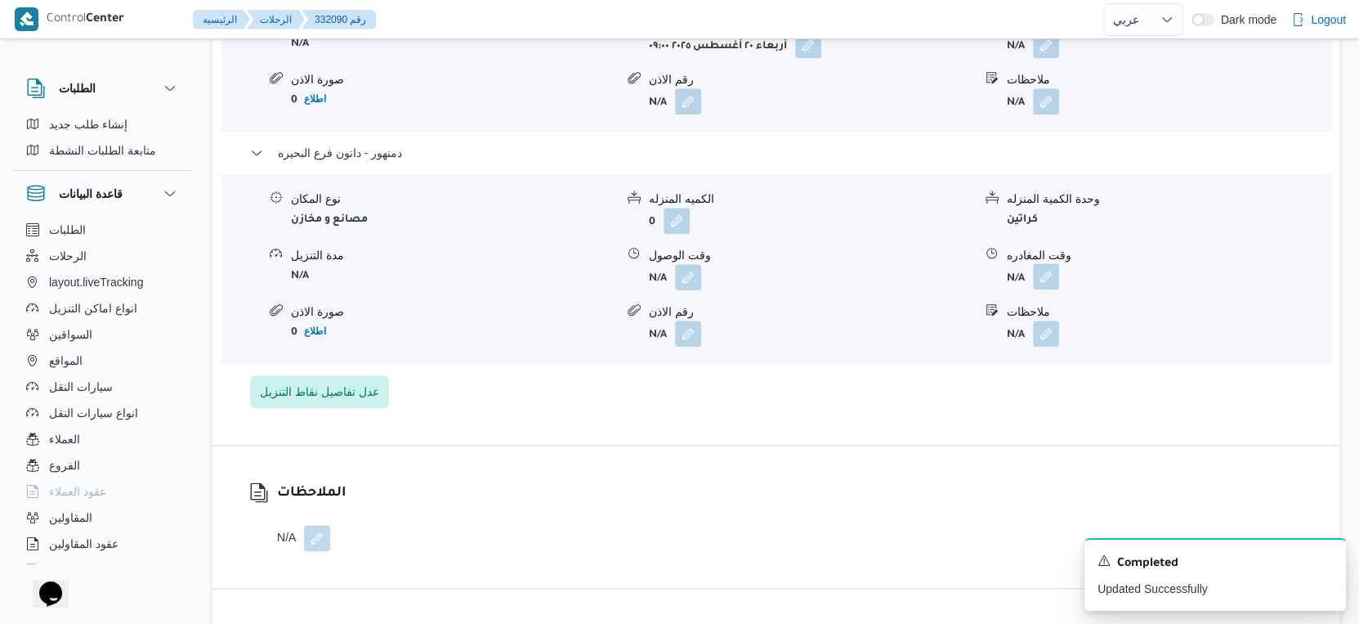
click at [1047, 276] on button "button" at bounding box center [1046, 276] width 26 height 26
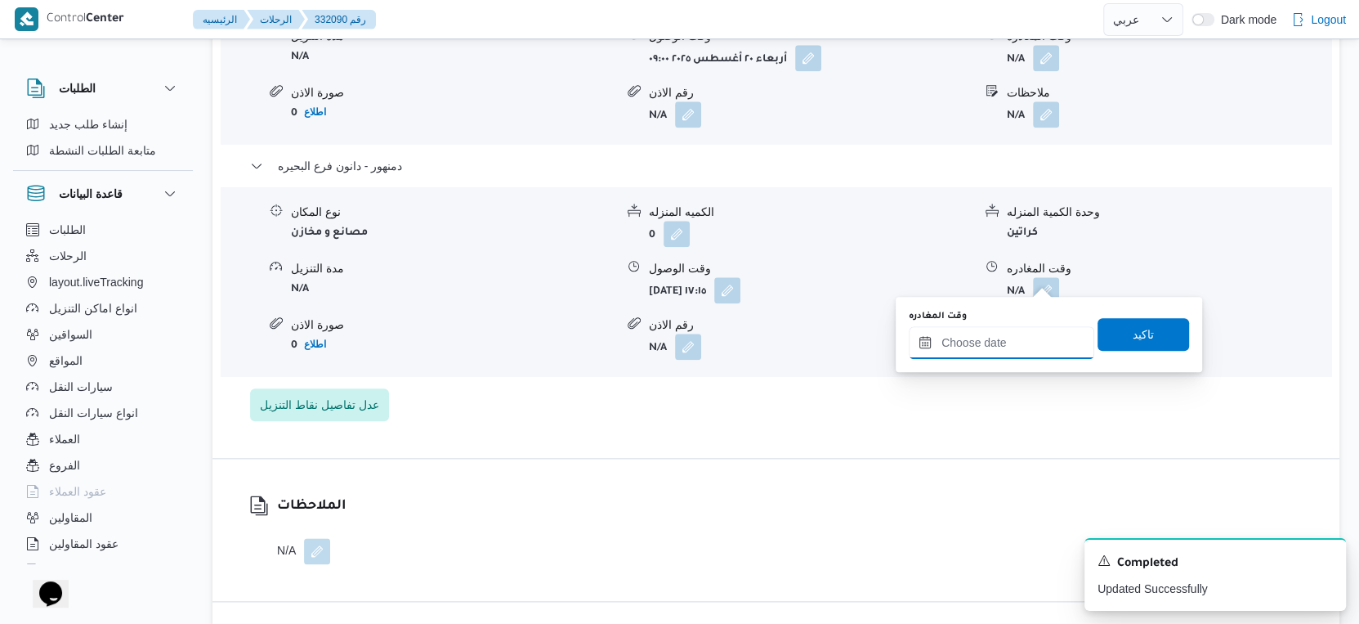
click at [1022, 329] on input "وقت المغادره" at bounding box center [1002, 342] width 186 height 33
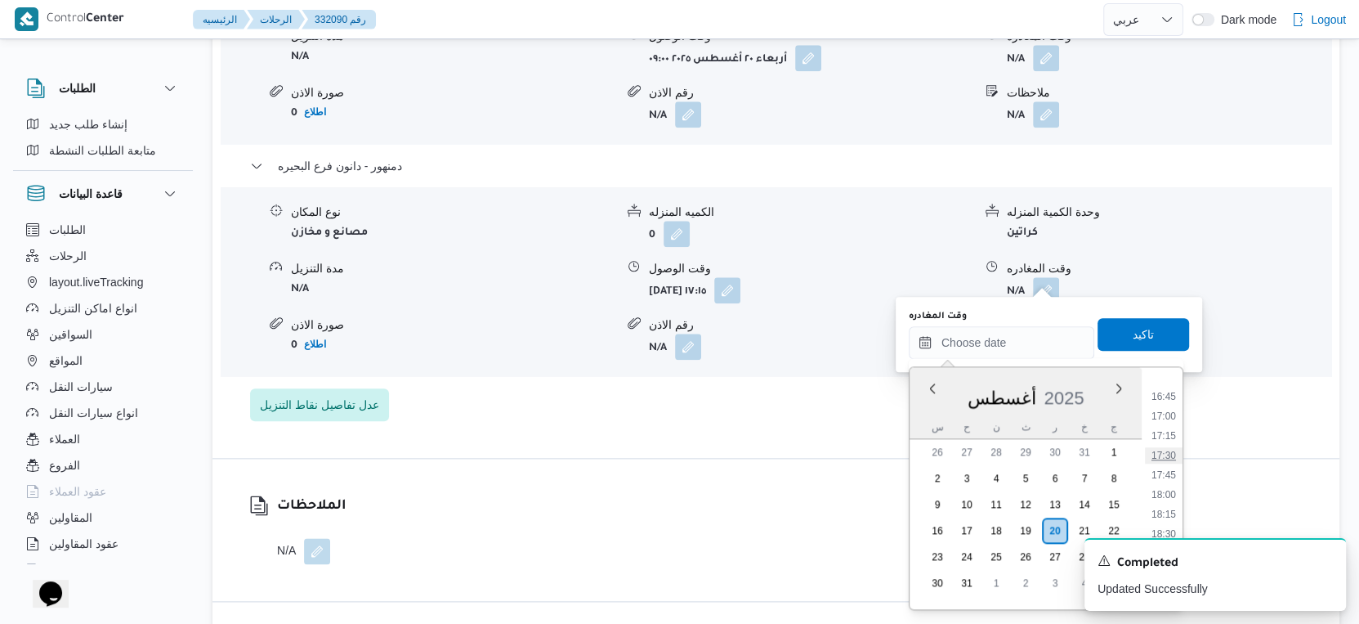
click at [1169, 449] on li "17:30" at bounding box center [1164, 455] width 38 height 16
type input "٢٠/٠٨/٢٠٢٥ ١٧:٣٠"
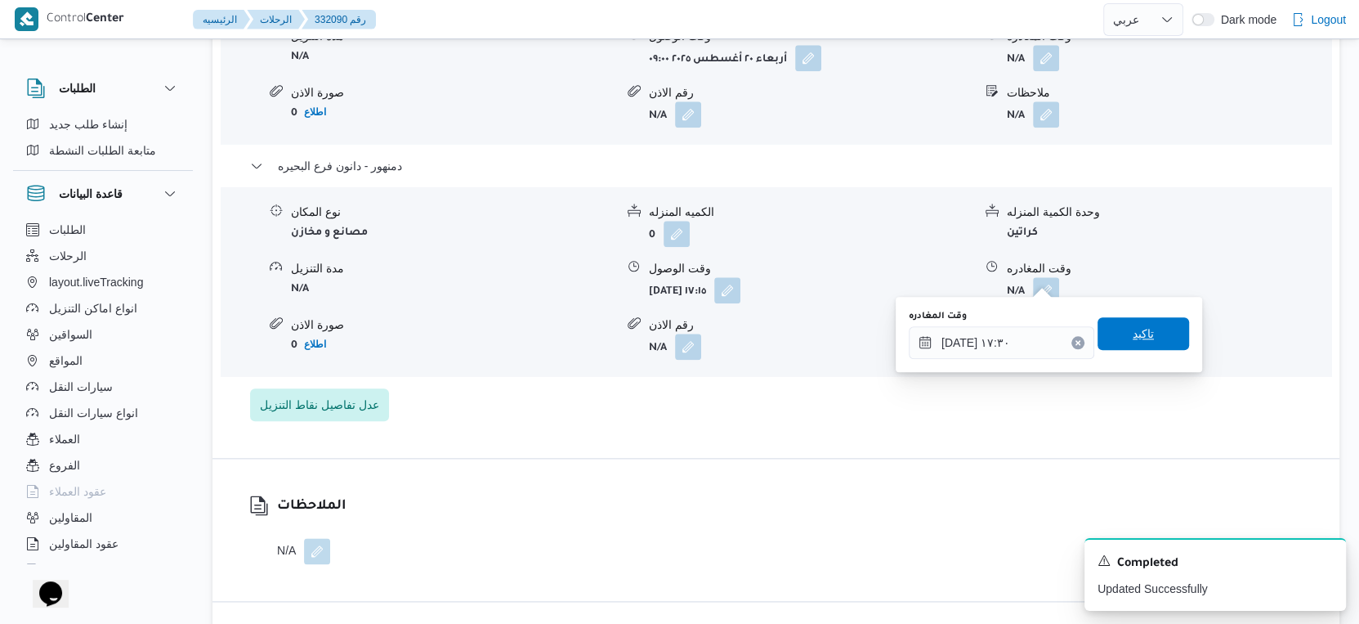
click at [1157, 333] on span "تاكيد" at bounding box center [1144, 333] width 92 height 33
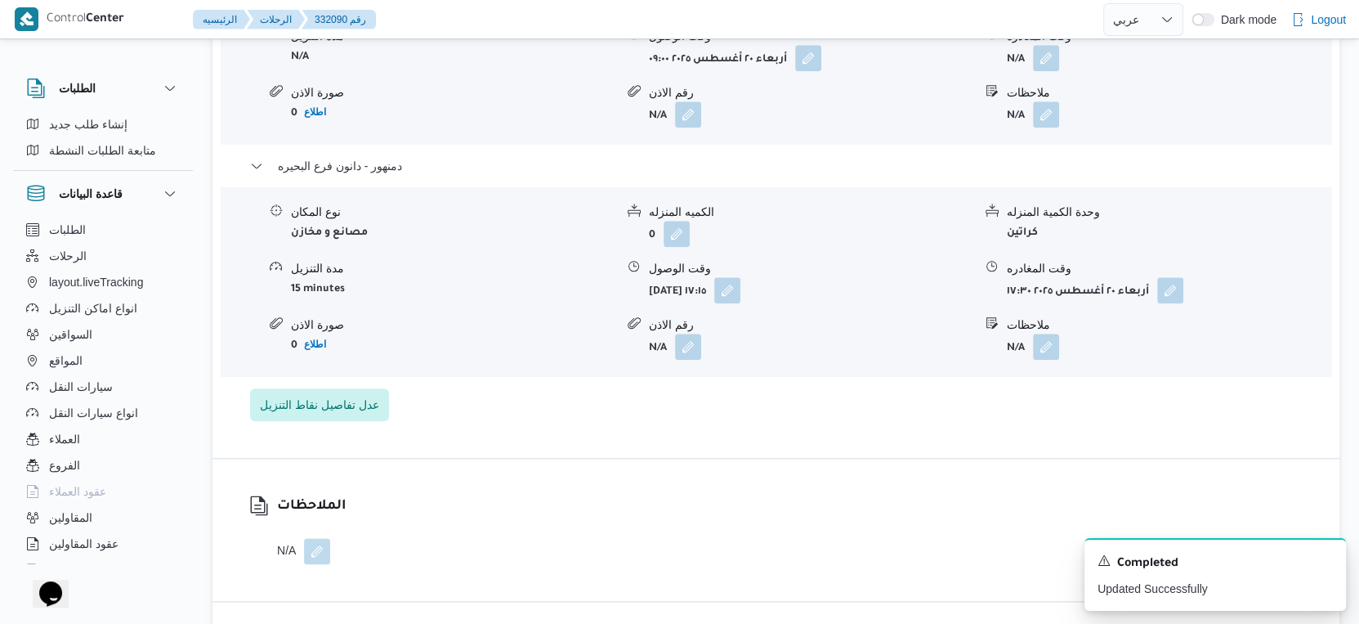
scroll to position [1362, 0]
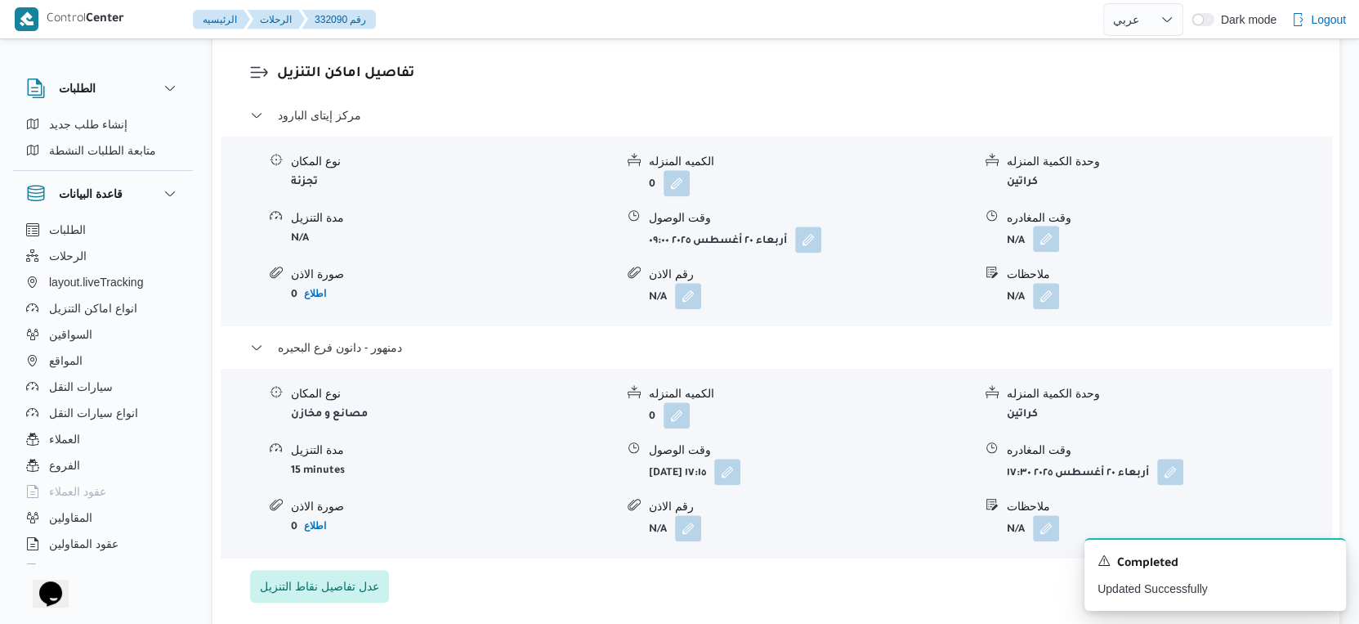
click at [1041, 226] on button "button" at bounding box center [1046, 239] width 26 height 26
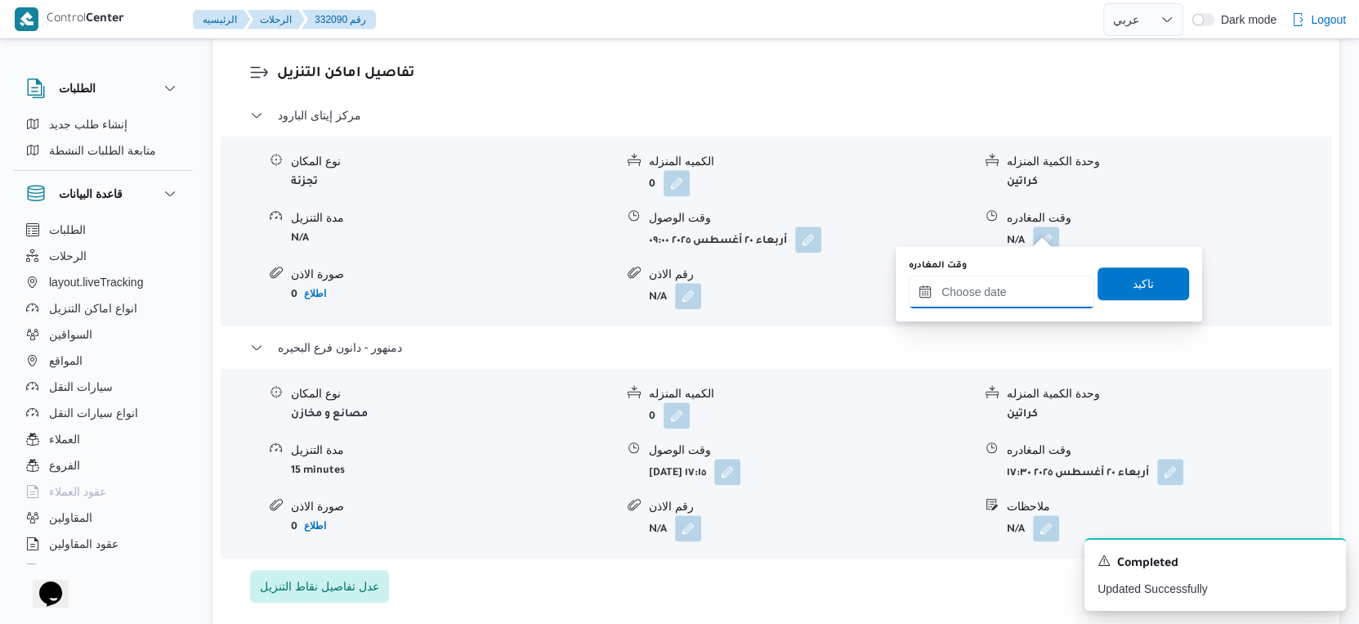
click at [1026, 292] on input "وقت المغادره" at bounding box center [1002, 291] width 186 height 33
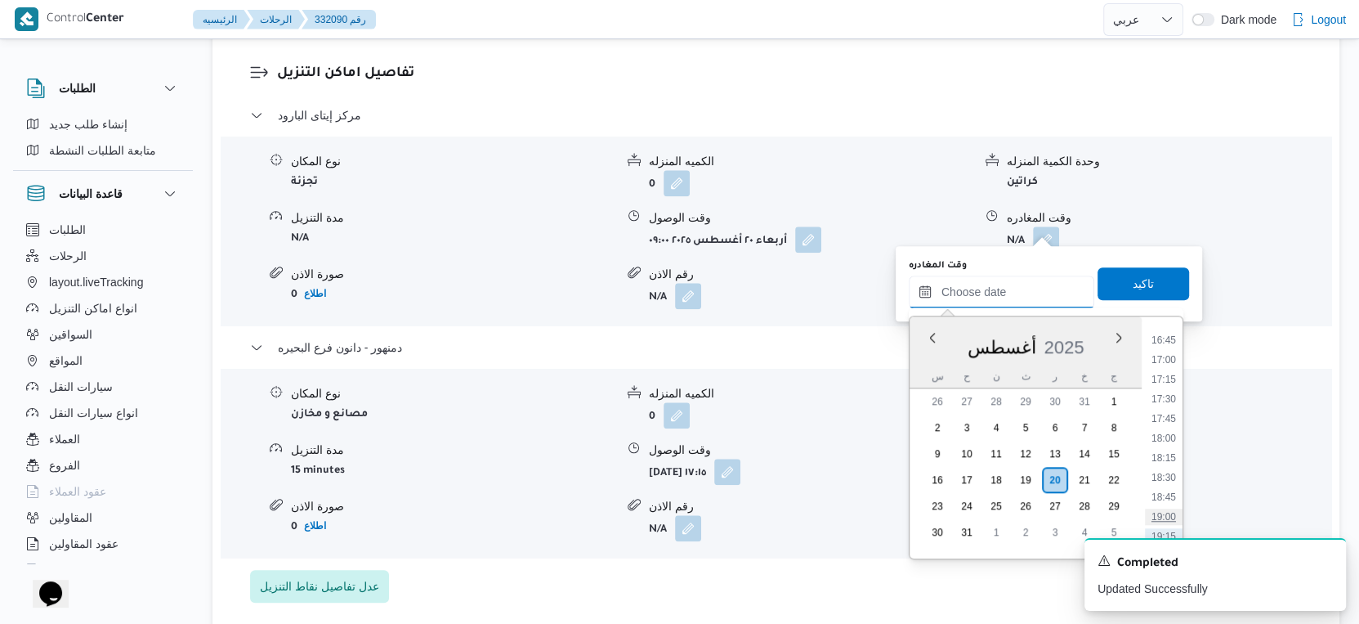
scroll to position [1214, 0]
click at [1169, 434] on li "16:45" at bounding box center [1164, 437] width 38 height 16
type input "٢٠/٠٨/٢٠٢٥ ١٦:٤٥"
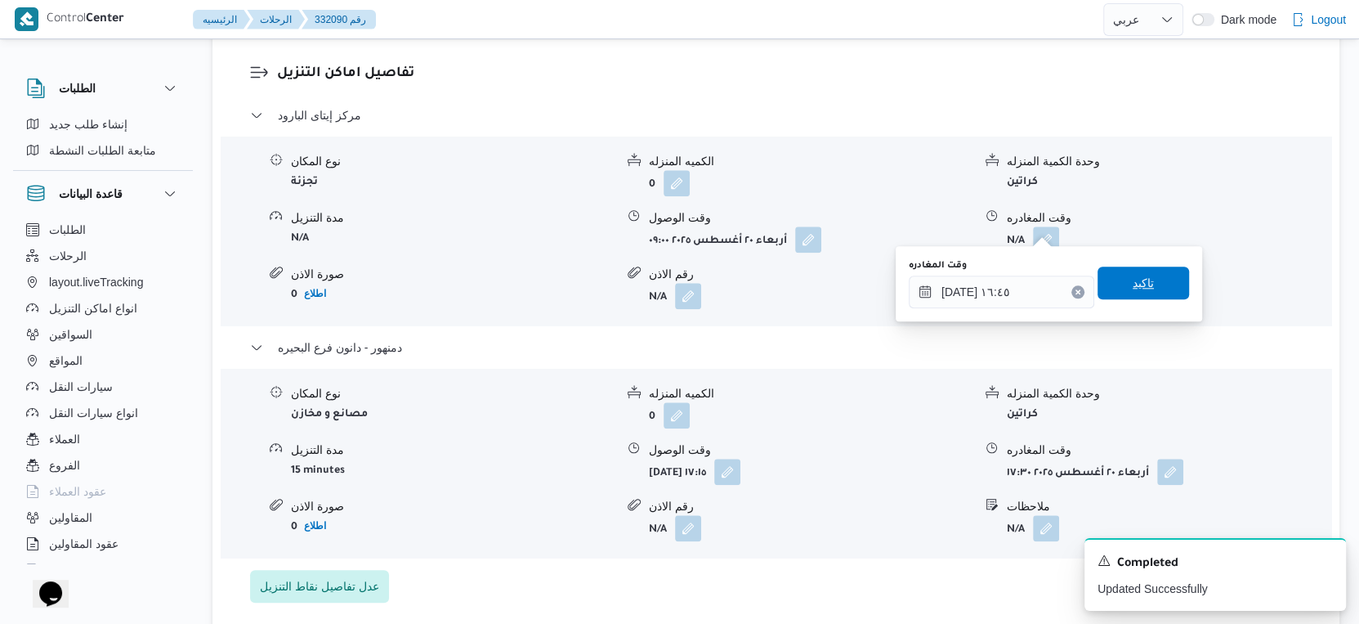
click at [1133, 279] on span "تاكيد" at bounding box center [1143, 283] width 21 height 20
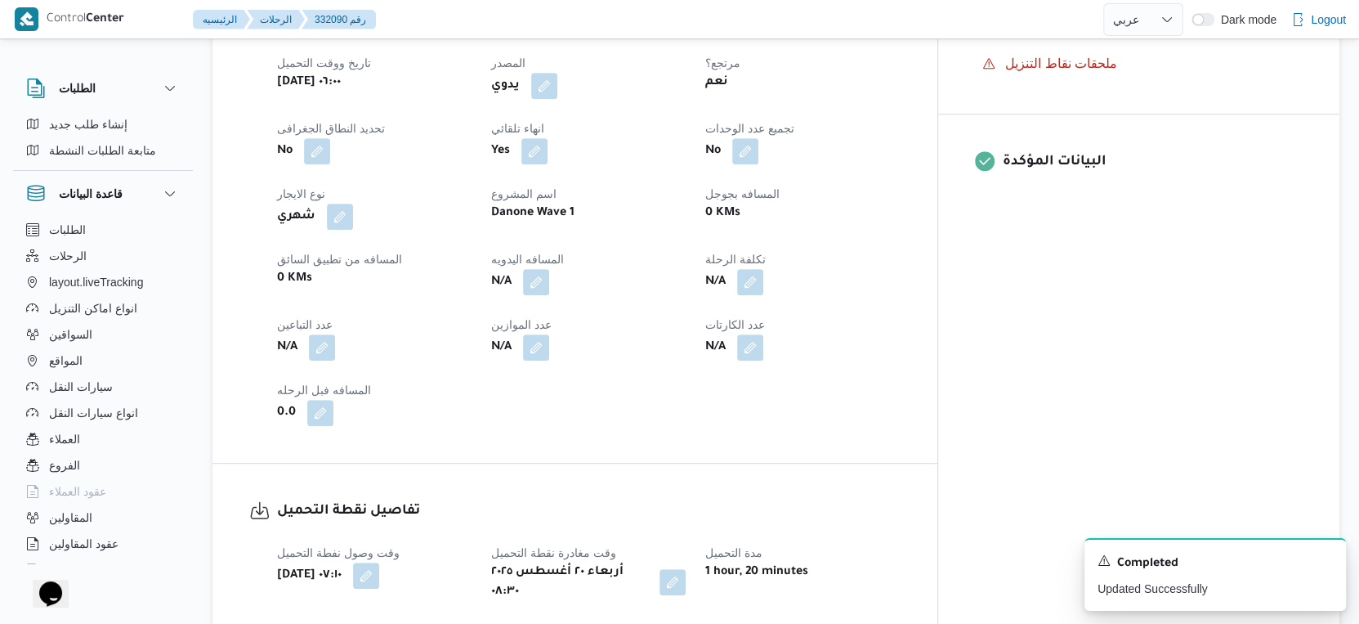
scroll to position [636, 0]
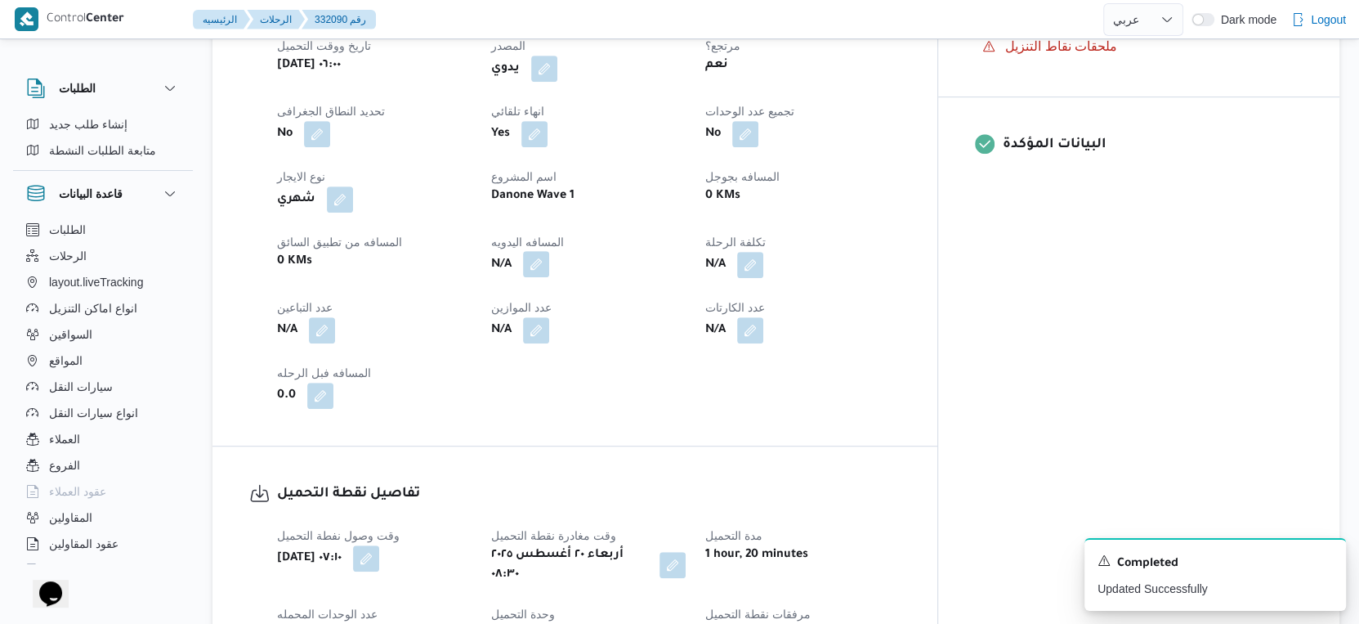
click at [549, 263] on button "button" at bounding box center [536, 264] width 26 height 26
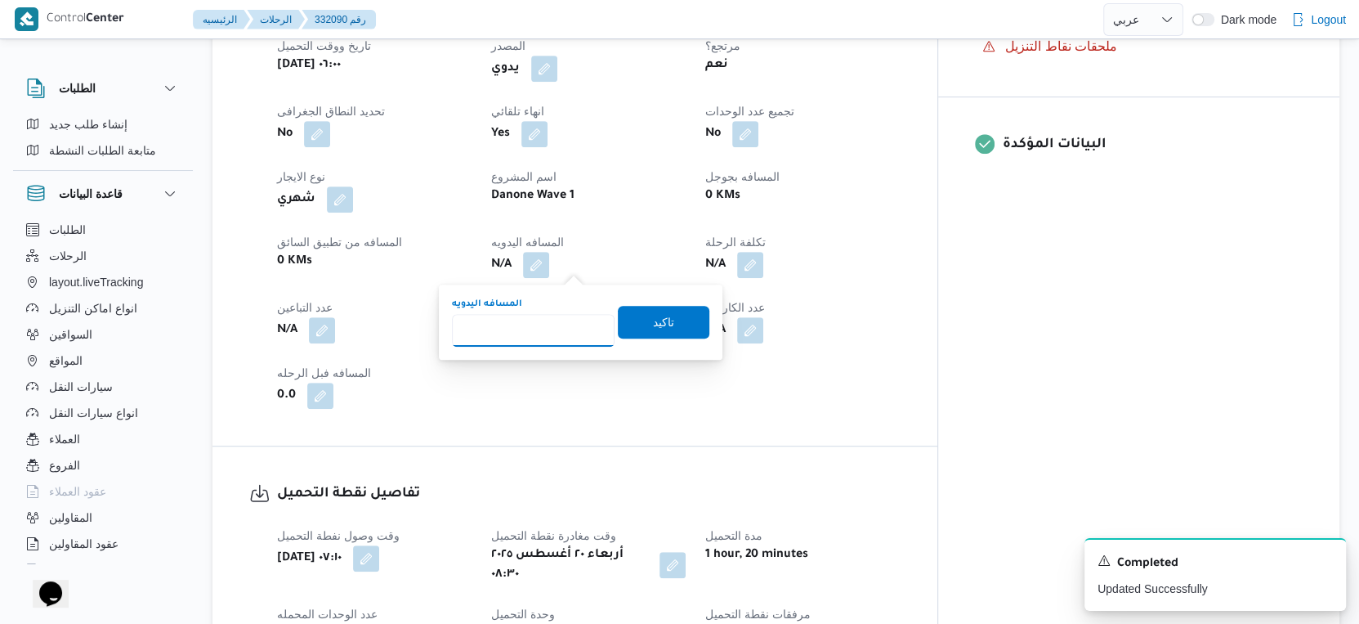
click at [528, 320] on input "المسافه اليدويه" at bounding box center [533, 330] width 163 height 33
type input "138"
click at [655, 322] on span "تاكيد" at bounding box center [663, 321] width 21 height 20
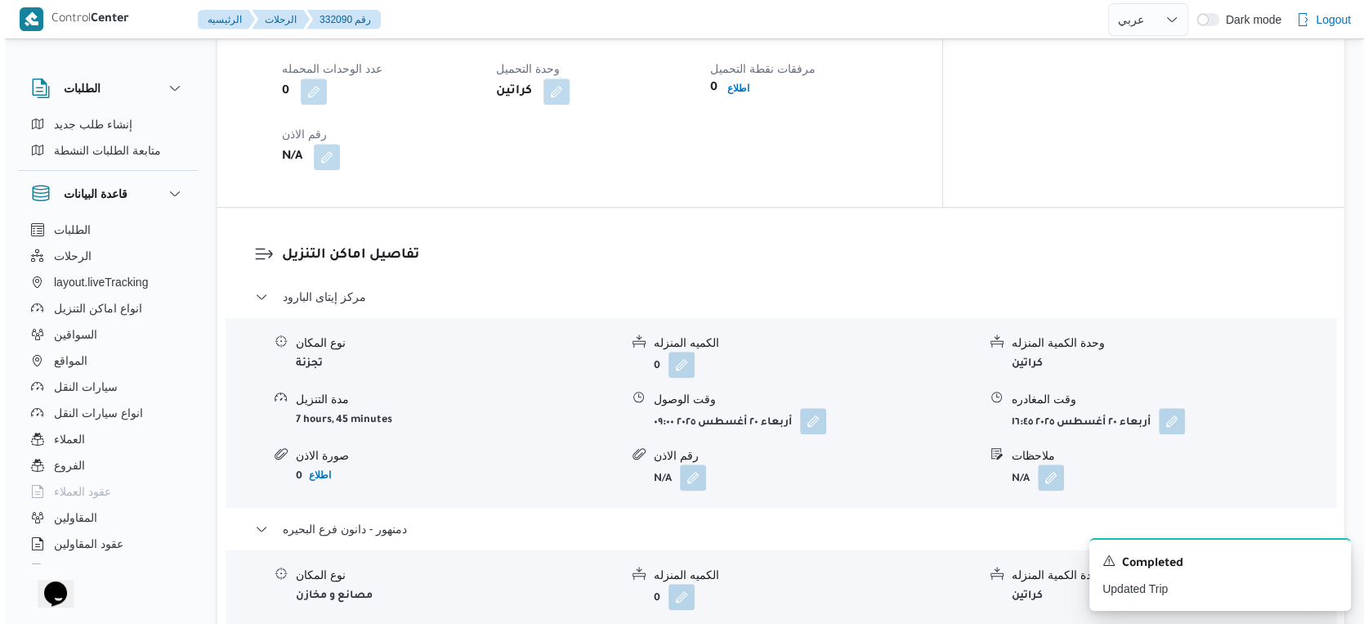
scroll to position [1362, 0]
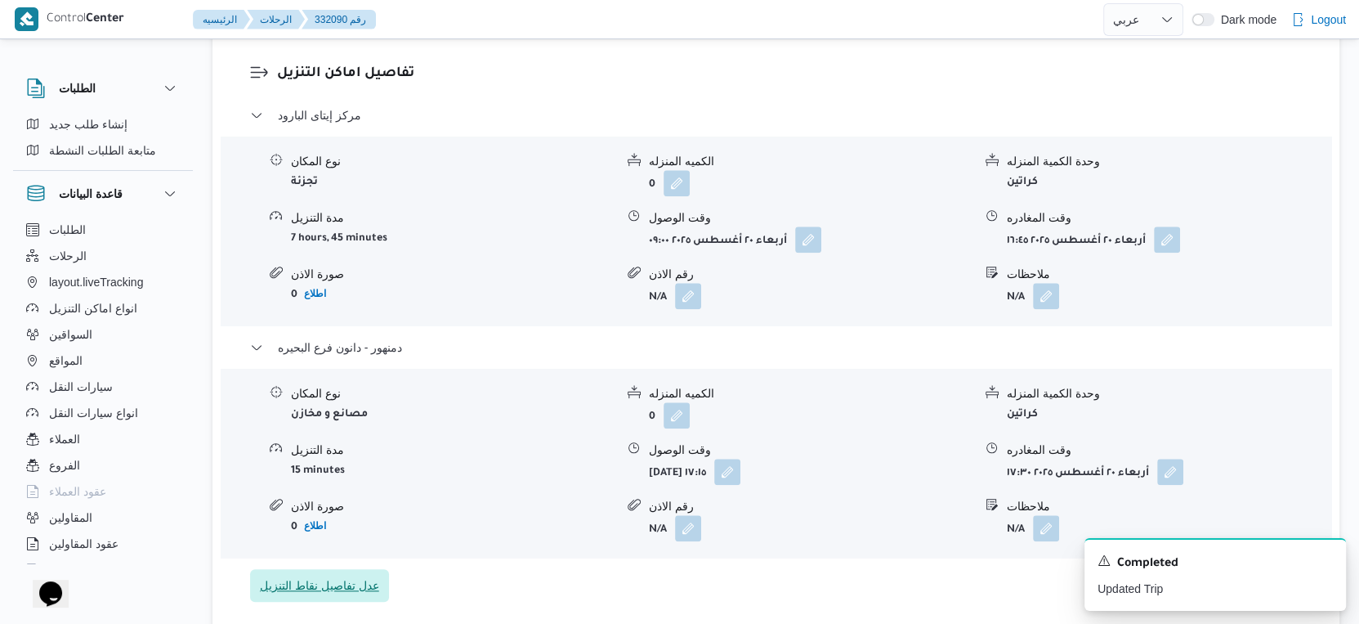
click at [359, 575] on span "عدل تفاصيل نقاط التنزيل" at bounding box center [319, 585] width 119 height 20
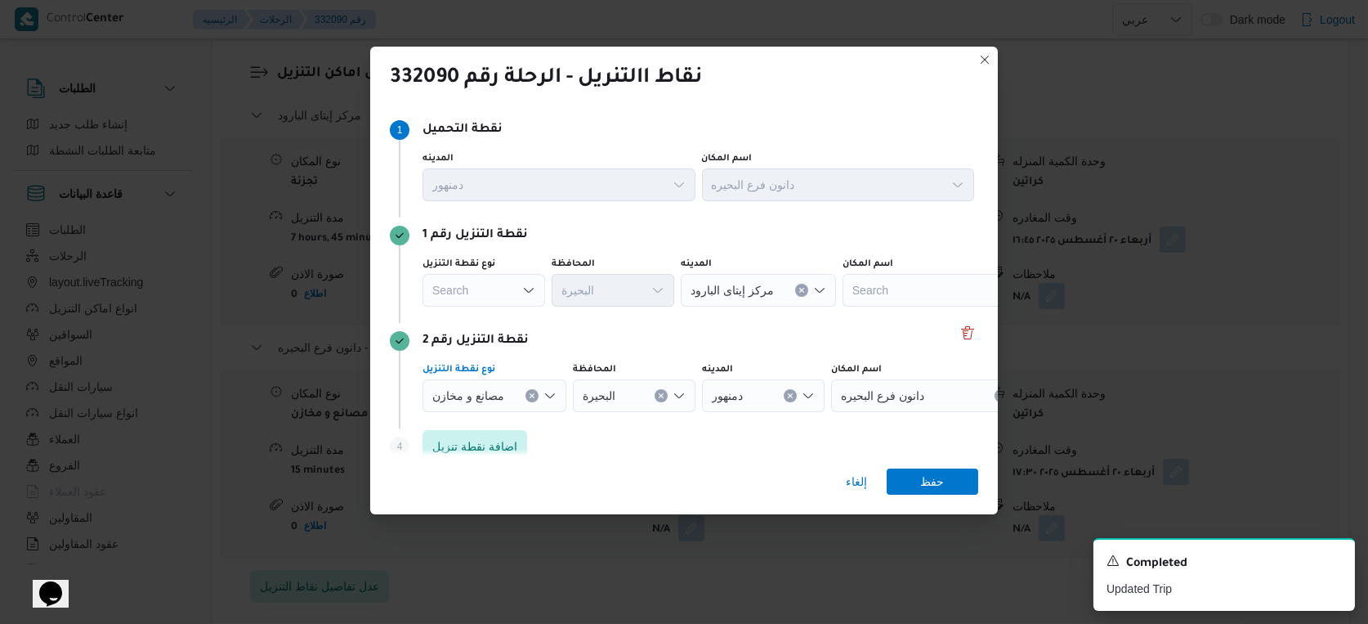
click at [531, 398] on icon "Clear input" at bounding box center [532, 395] width 7 height 7
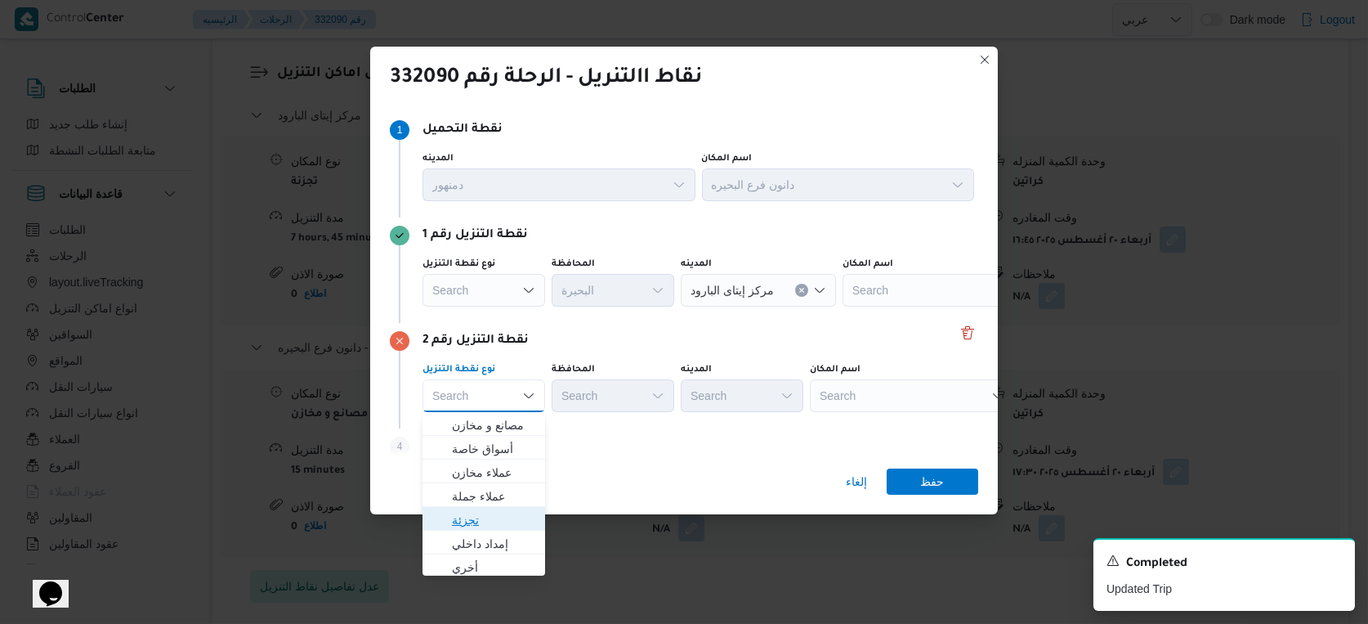
click at [487, 523] on span "تجزئة" at bounding box center [493, 520] width 83 height 20
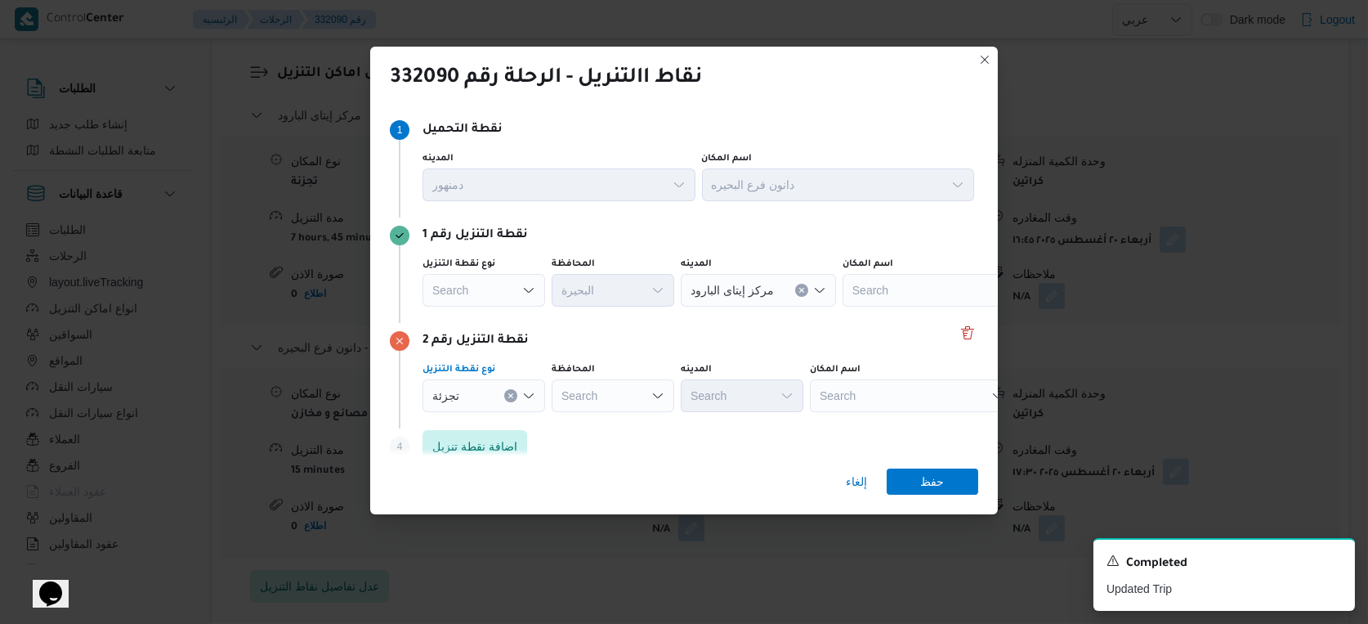
click at [600, 391] on div "Search" at bounding box center [613, 395] width 123 height 33
type input "البحير"
click at [616, 400] on div "البحير البحير Combo box. Selected. البحير. Selected. Combo box input. Search. T…" at bounding box center [613, 395] width 123 height 33
click at [619, 426] on span "البحير ة" at bounding box center [622, 425] width 83 height 20
click at [740, 306] on div "Search" at bounding box center [758, 290] width 155 height 33
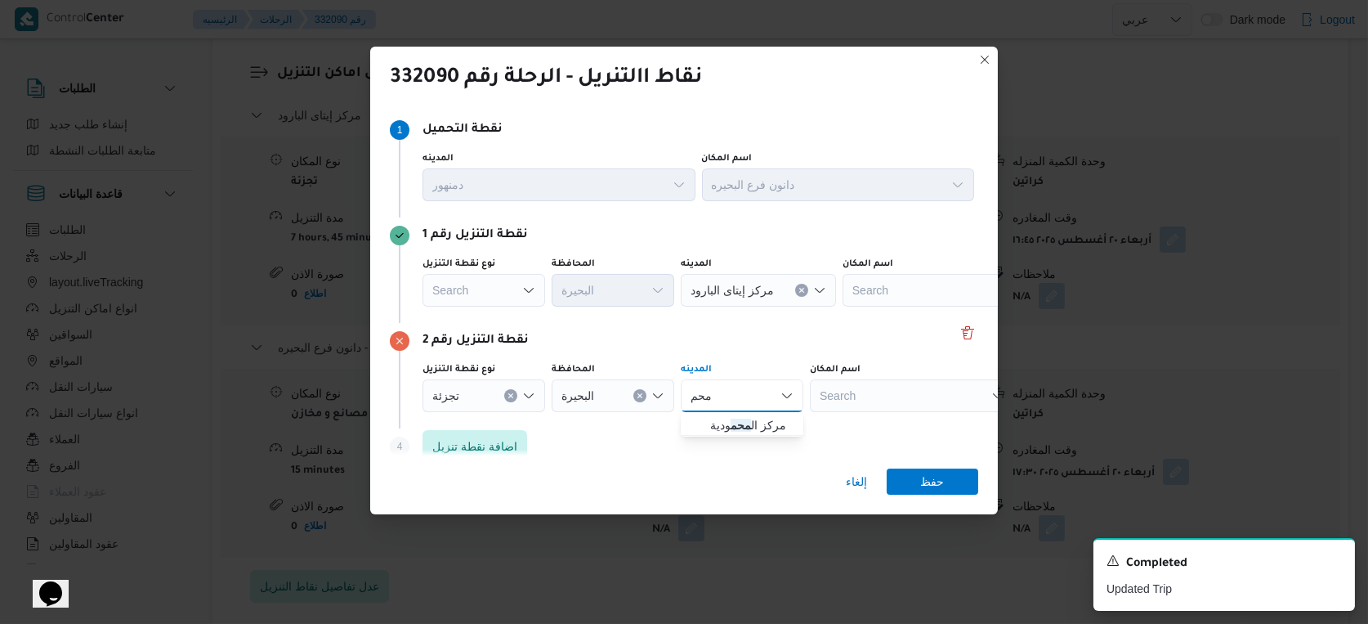
type input "محم"
drag, startPoint x: 756, startPoint y: 339, endPoint x: 750, endPoint y: 373, distance: 34.8
click at [756, 338] on div "نقطة التنزيل رقم 2" at bounding box center [684, 341] width 588 height 20
click at [749, 386] on div "محم محم" at bounding box center [742, 395] width 123 height 33
click at [749, 426] on mark "محم" at bounding box center [741, 424] width 20 height 13
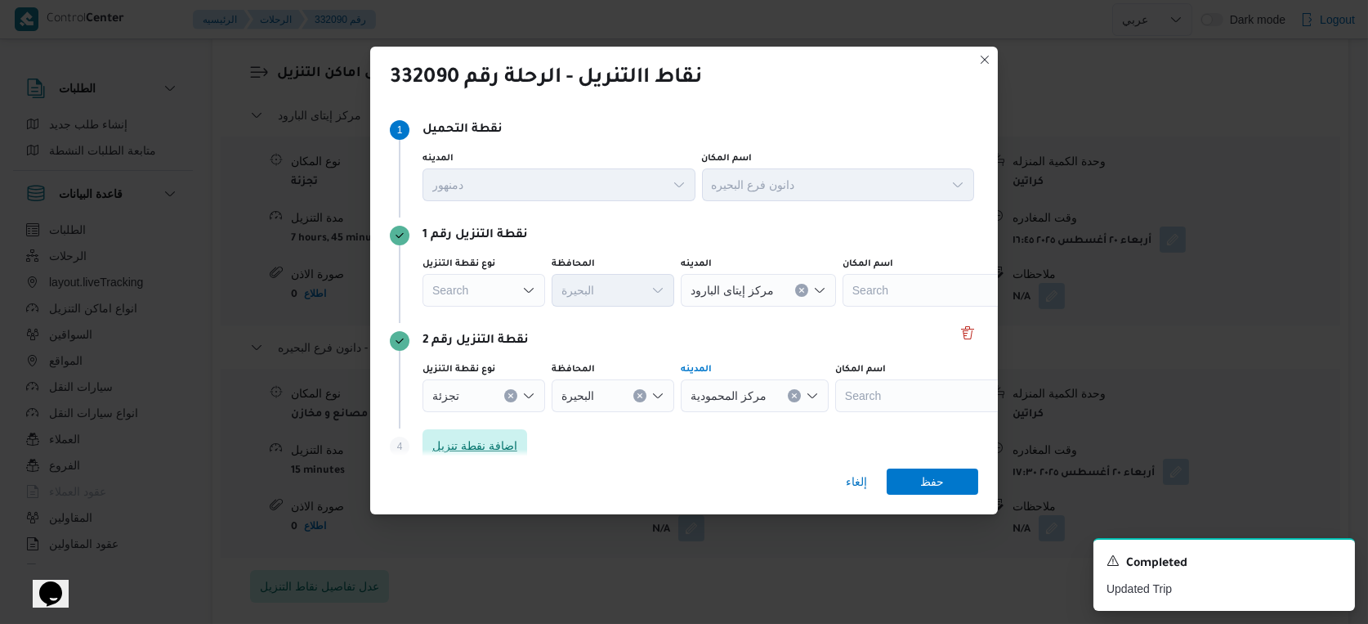
click at [465, 438] on span "اضافة نقطة تنزيل" at bounding box center [474, 446] width 85 height 20
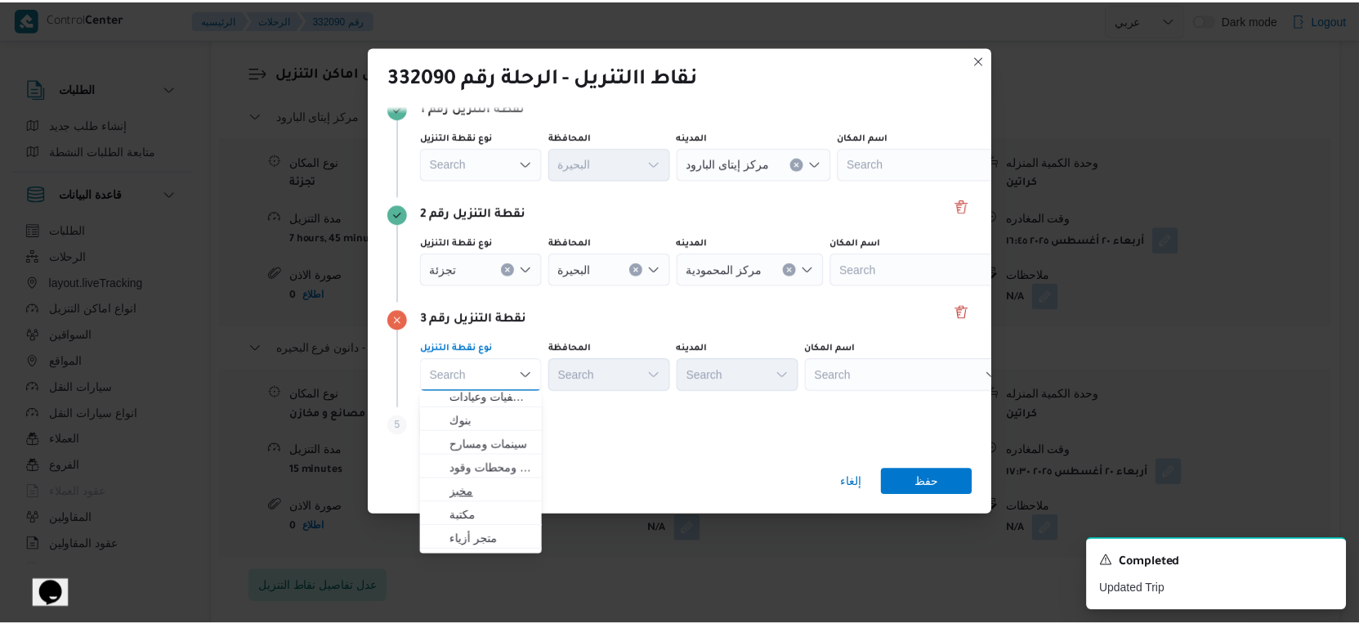
scroll to position [0, 0]
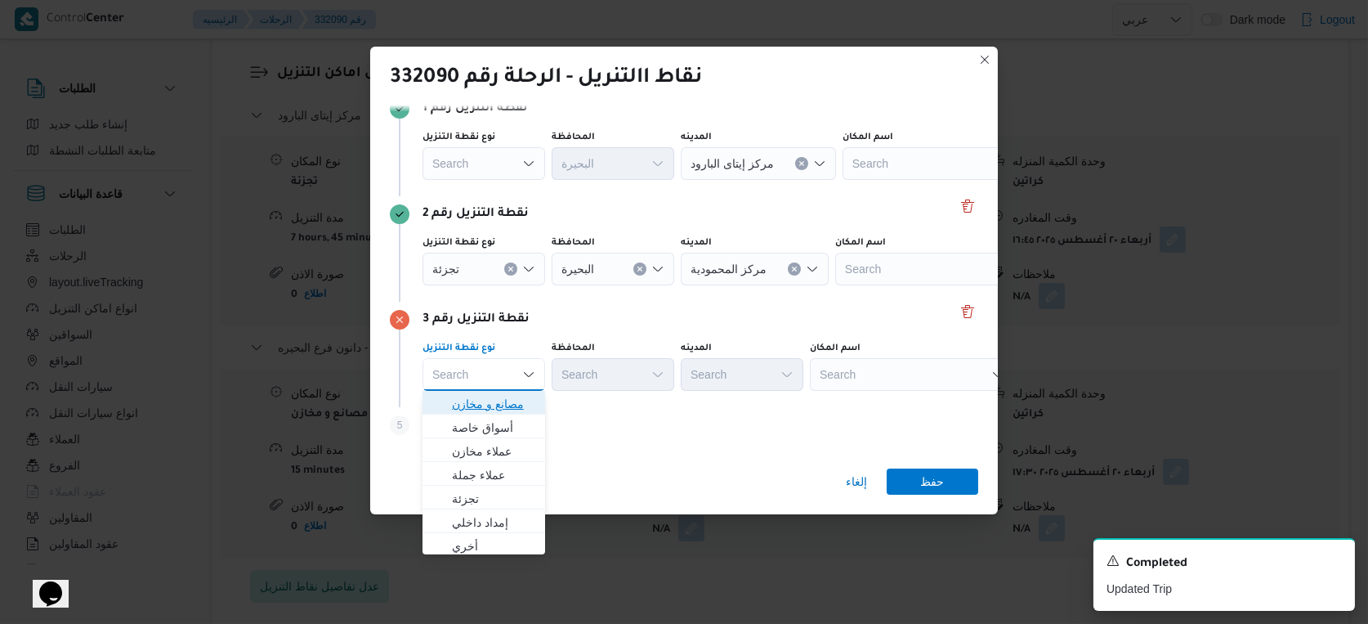
click at [513, 403] on span "مصانع و مخازن" at bounding box center [493, 404] width 83 height 20
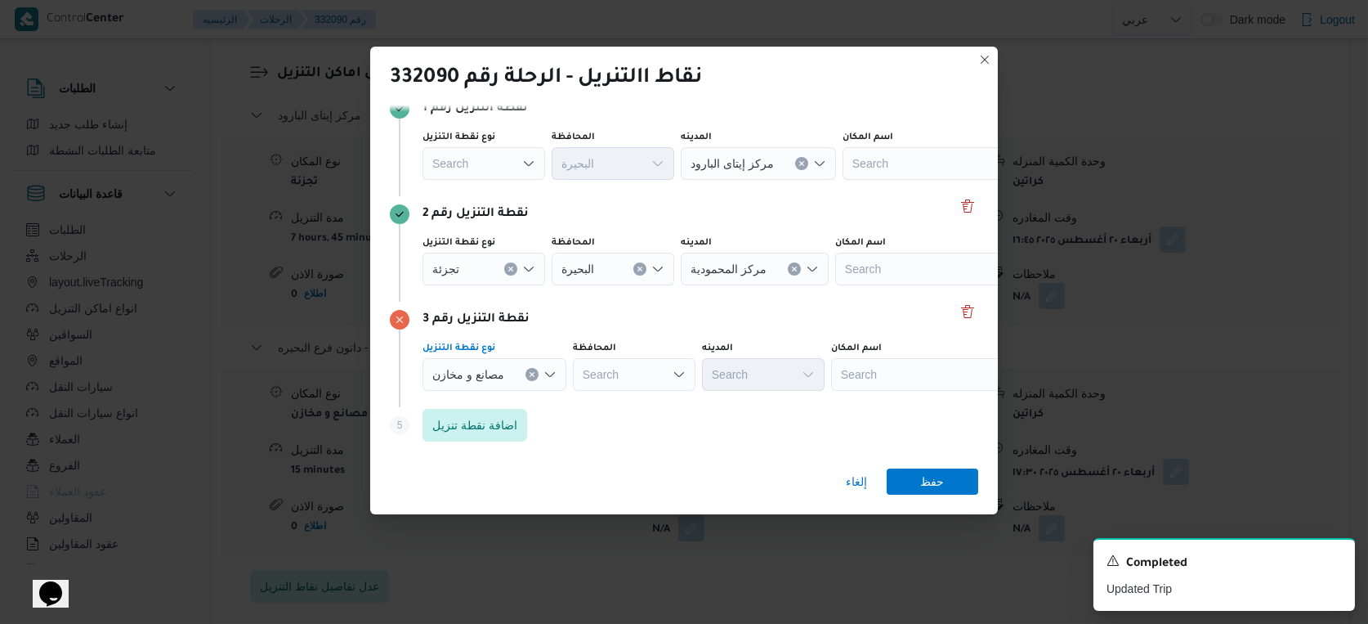
click at [613, 285] on div "Search" at bounding box center [613, 269] width 123 height 33
type input "البحير"
click at [637, 377] on div "البحير البحير Combo box. Selected. البحير. Selected. Combo box input. Search. T…" at bounding box center [634, 374] width 123 height 33
click at [640, 397] on span "البحير ة" at bounding box center [643, 404] width 83 height 20
click at [887, 180] on div "Search" at bounding box center [945, 163] width 204 height 33
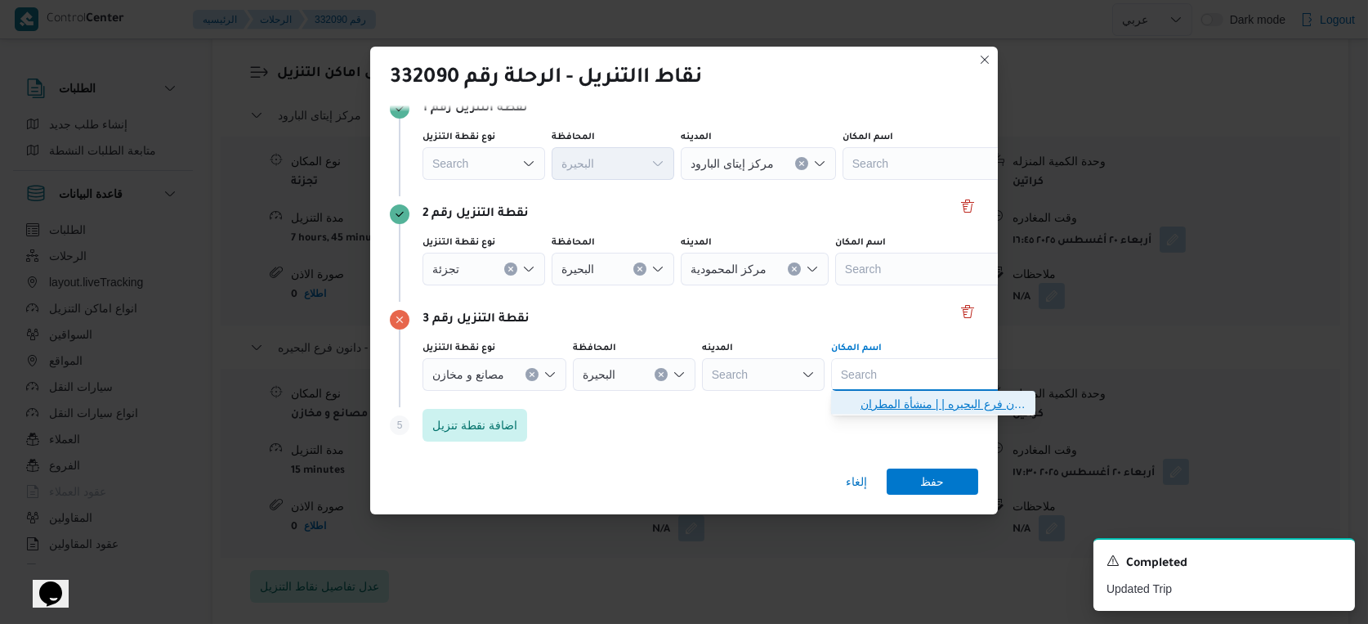
click at [912, 408] on span "دانون فرع البحيره | | منشأة المطران" at bounding box center [943, 404] width 165 height 20
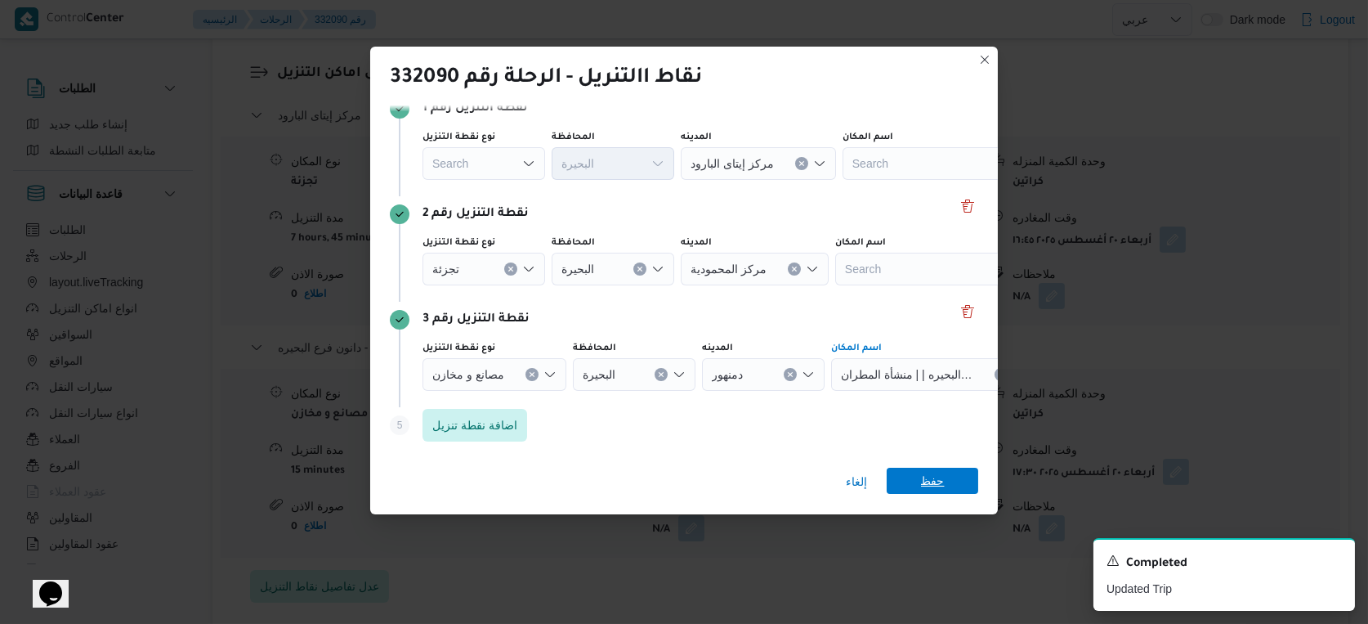
click at [930, 486] on span "حفظ" at bounding box center [933, 480] width 24 height 26
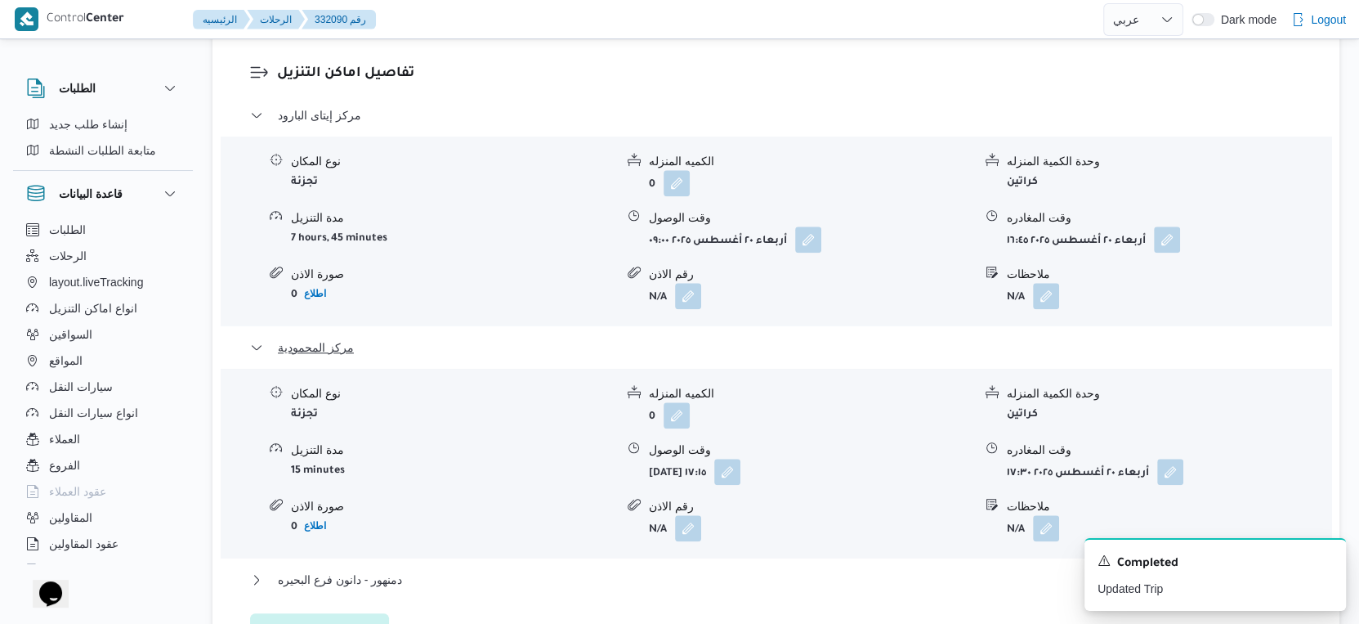
scroll to position [1544, 0]
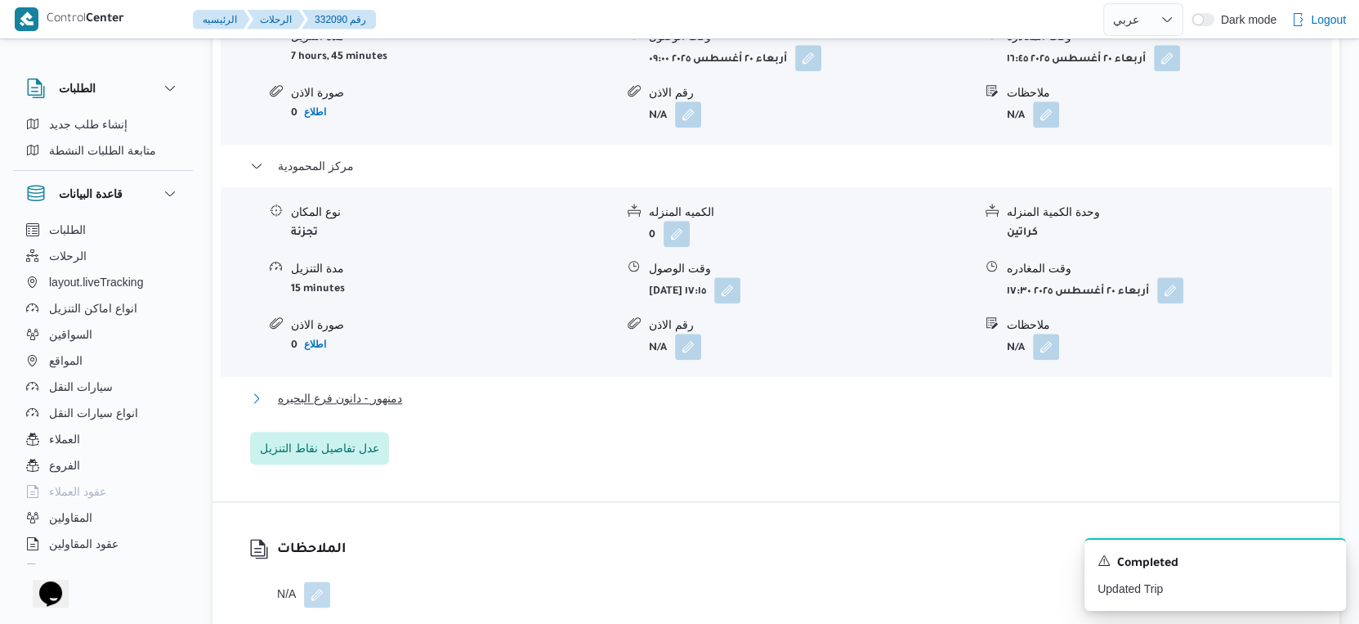
click at [423, 388] on button "دمنهور - دانون فرع البحيره" at bounding box center [776, 398] width 1053 height 20
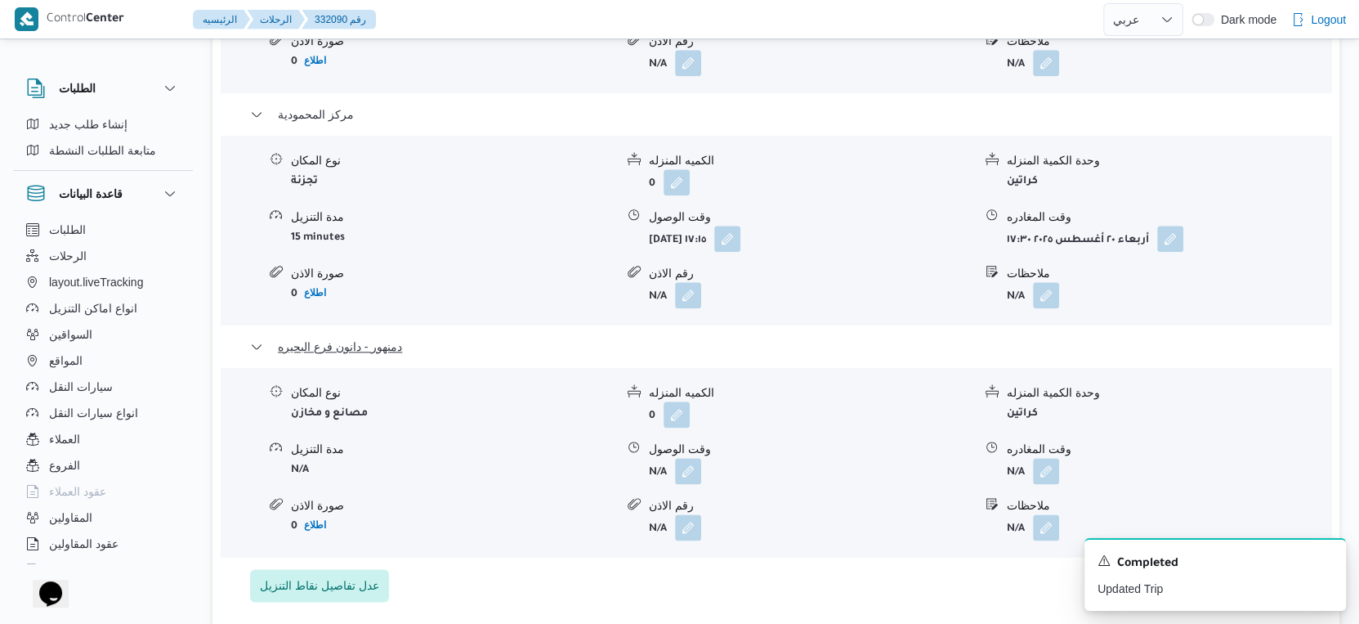
scroll to position [1634, 0]
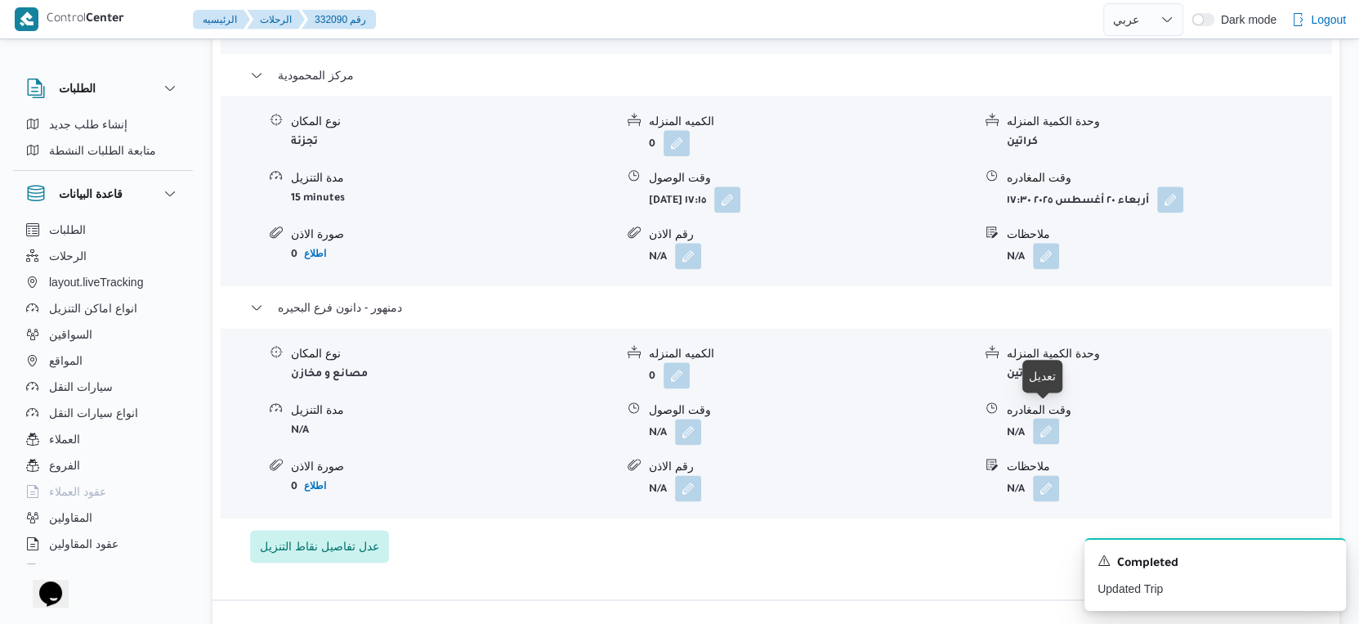
click at [1041, 418] on button "button" at bounding box center [1046, 431] width 26 height 26
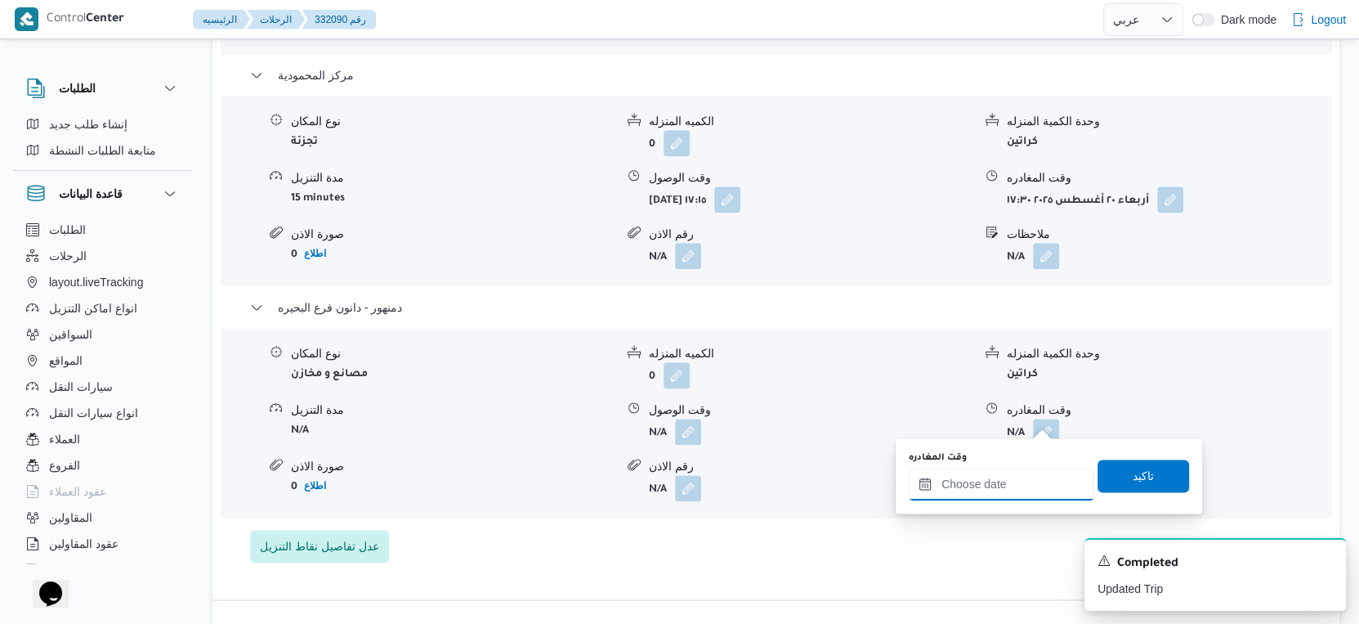
click at [1035, 471] on input "وقت المغادره" at bounding box center [1002, 483] width 186 height 33
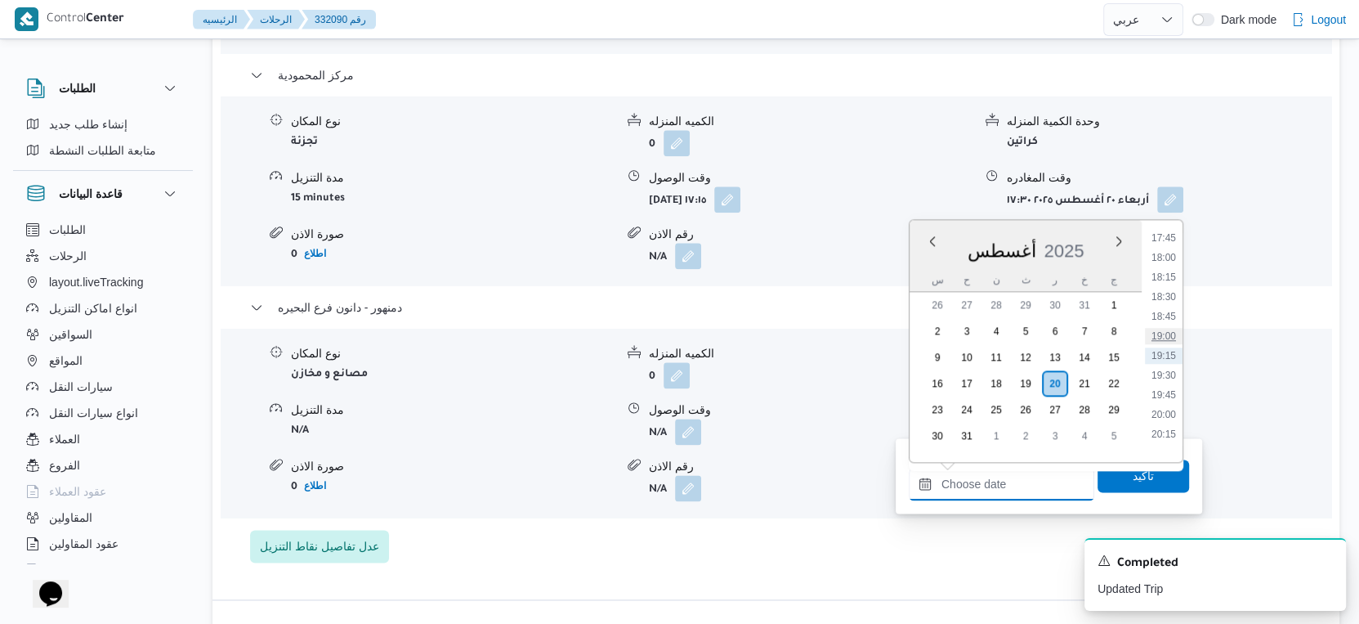
scroll to position [1306, 0]
click at [1166, 305] on li "17:30" at bounding box center [1164, 308] width 38 height 16
type input "٢٠/٠٨/٢٠٢٥ ١٧:٣٠"
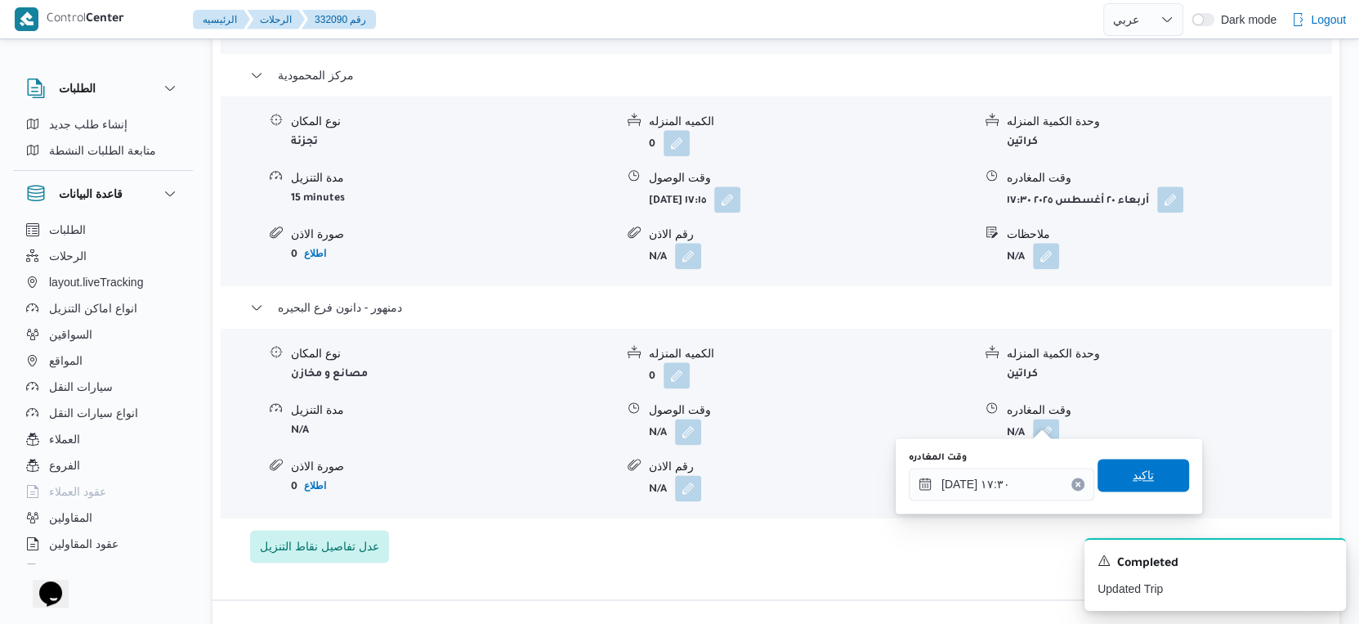
click at [1156, 475] on span "تاكيد" at bounding box center [1144, 474] width 92 height 33
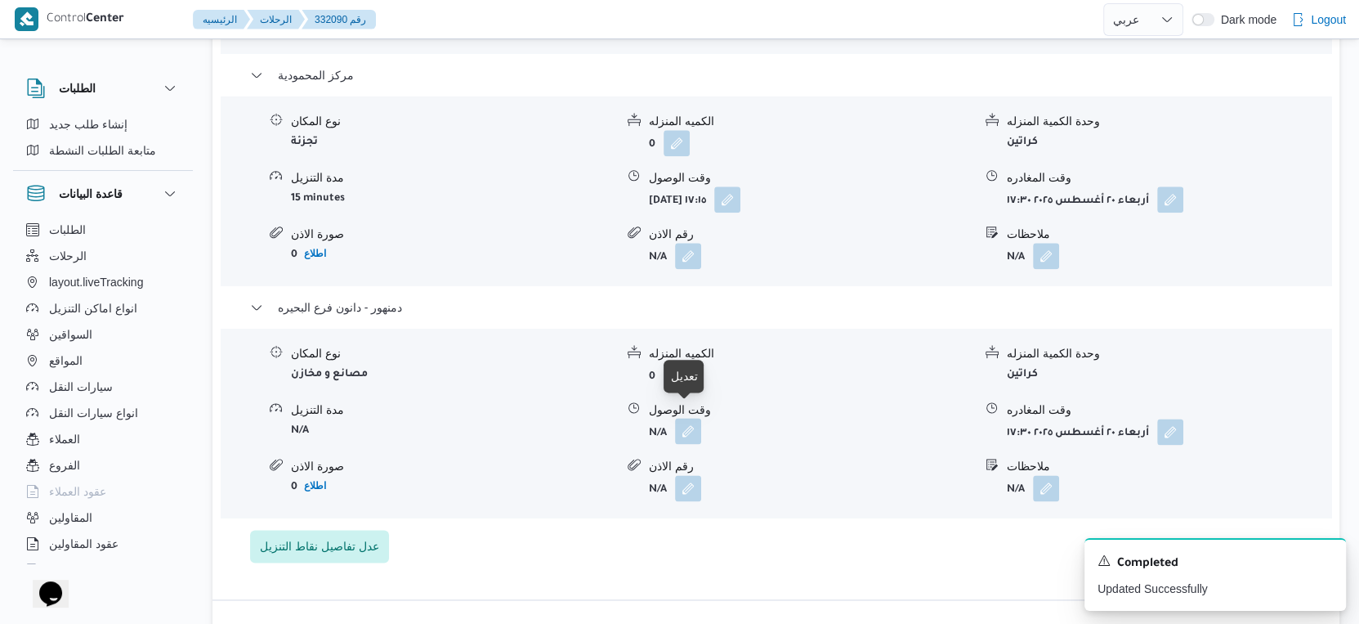
click at [689, 418] on button "button" at bounding box center [688, 431] width 26 height 26
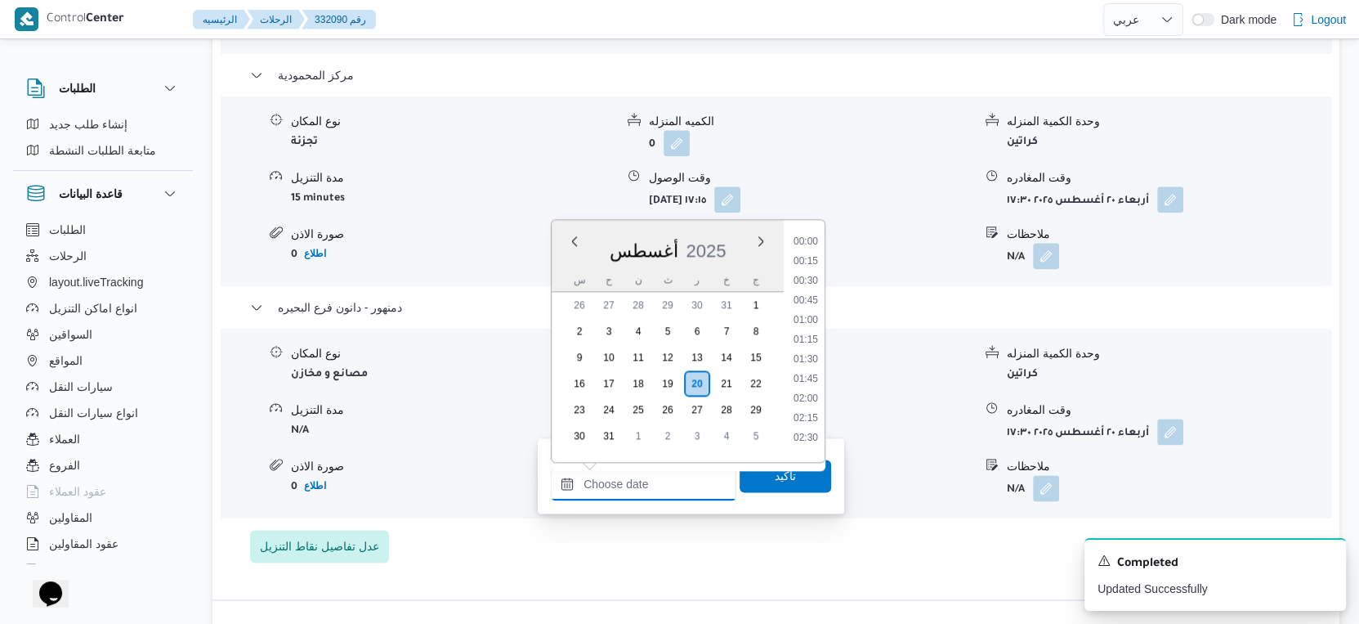
click at [665, 470] on input "وقت الوصول" at bounding box center [644, 483] width 186 height 33
drag, startPoint x: 808, startPoint y: 285, endPoint x: 803, endPoint y: 342, distance: 56.7
click at [808, 285] on li "17:15" at bounding box center [806, 288] width 38 height 16
type input "٢٠/٠٨/٢٠٢٥ ١٧:١٥"
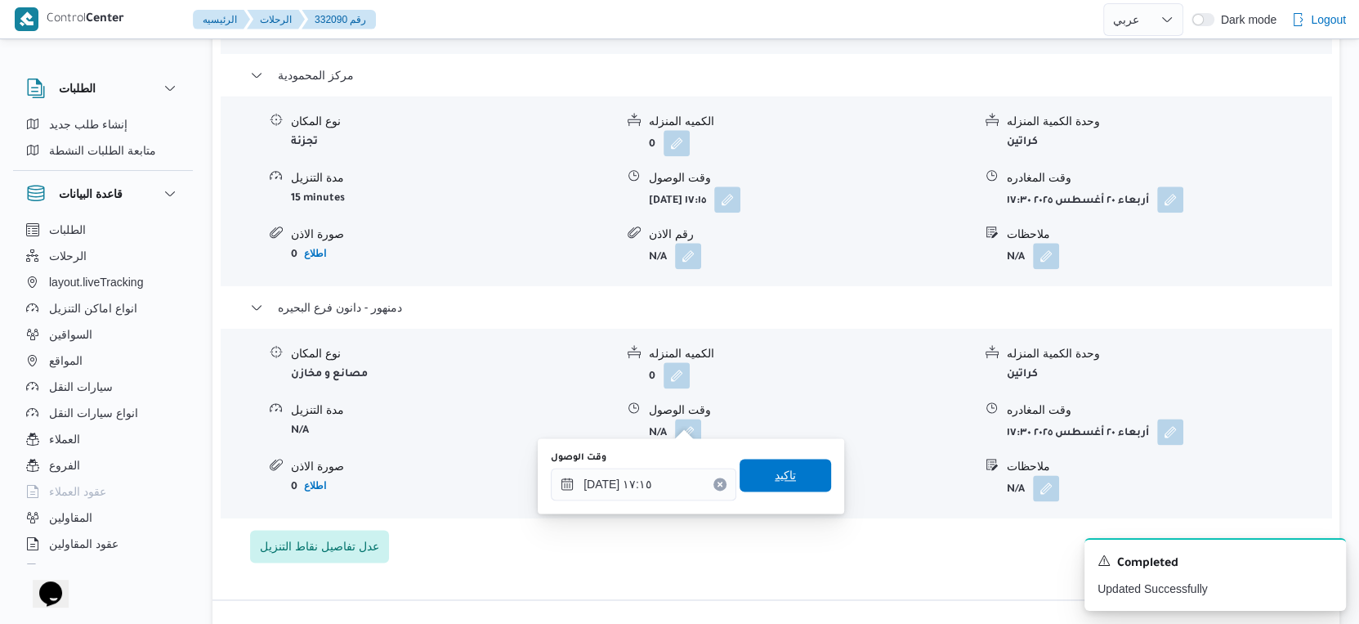
click at [792, 482] on span "تاكيد" at bounding box center [786, 474] width 92 height 33
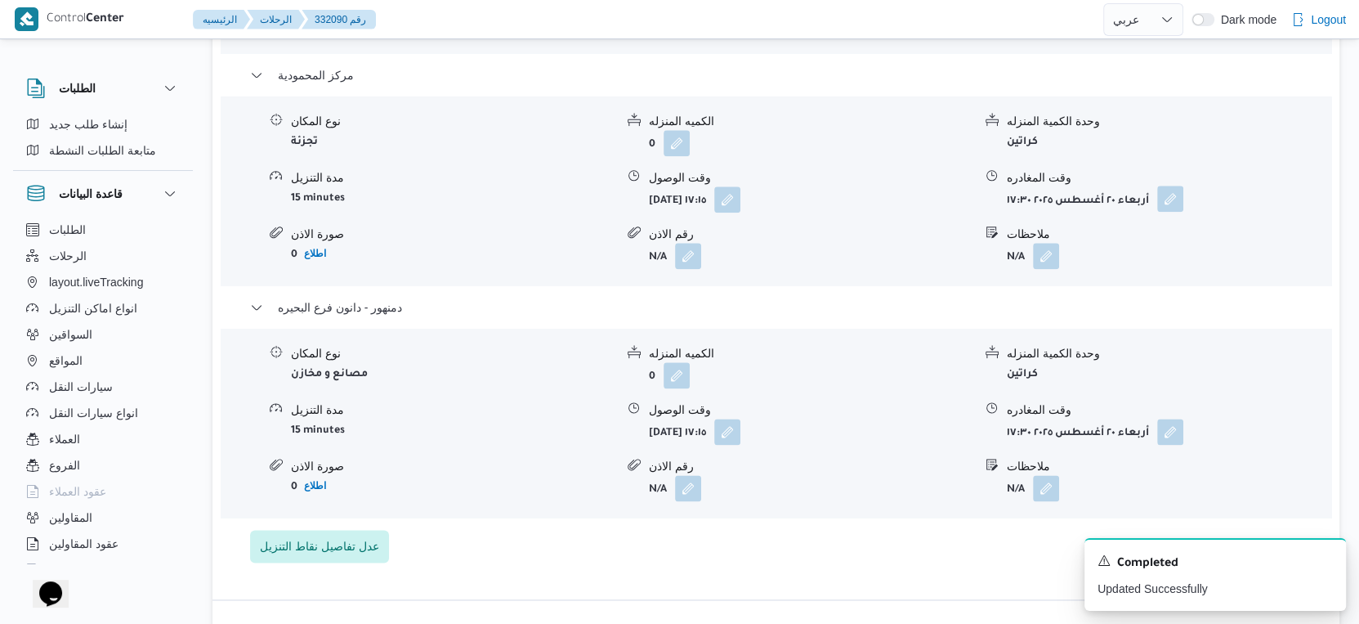
click at [1169, 192] on button "button" at bounding box center [1170, 199] width 26 height 26
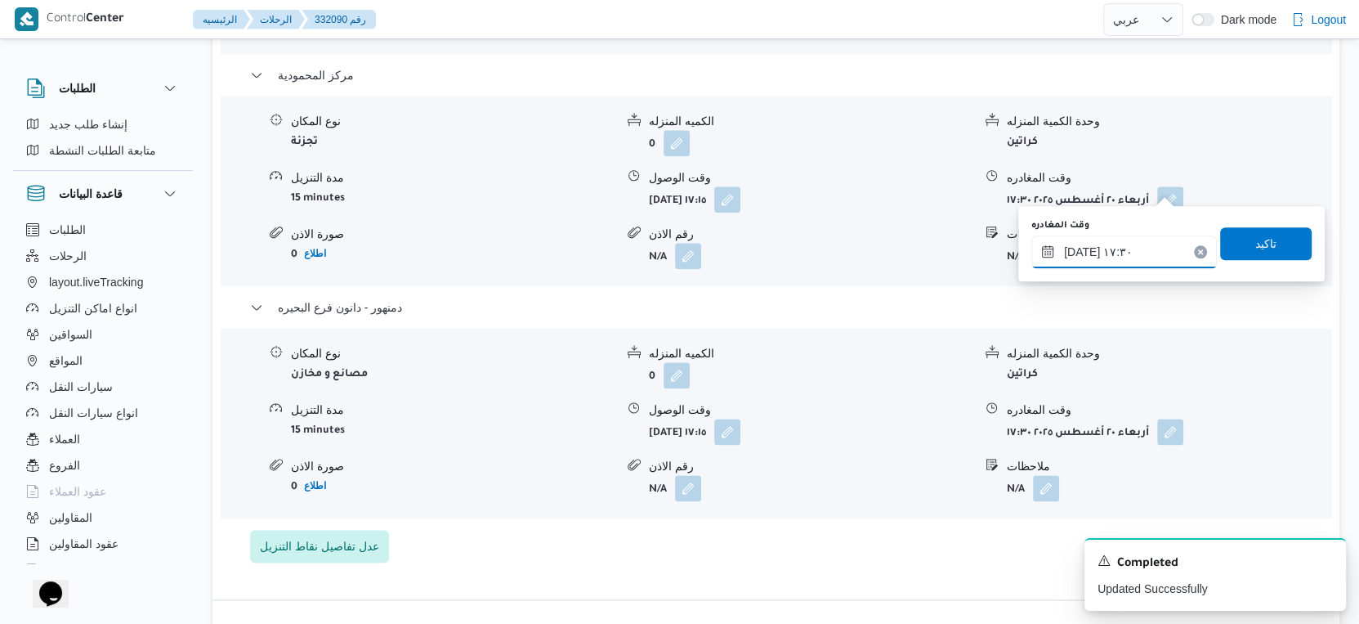
click at [1119, 261] on input "٢٠/٠٨/٢٠٢٥ ١٧:٣٠" at bounding box center [1124, 251] width 186 height 33
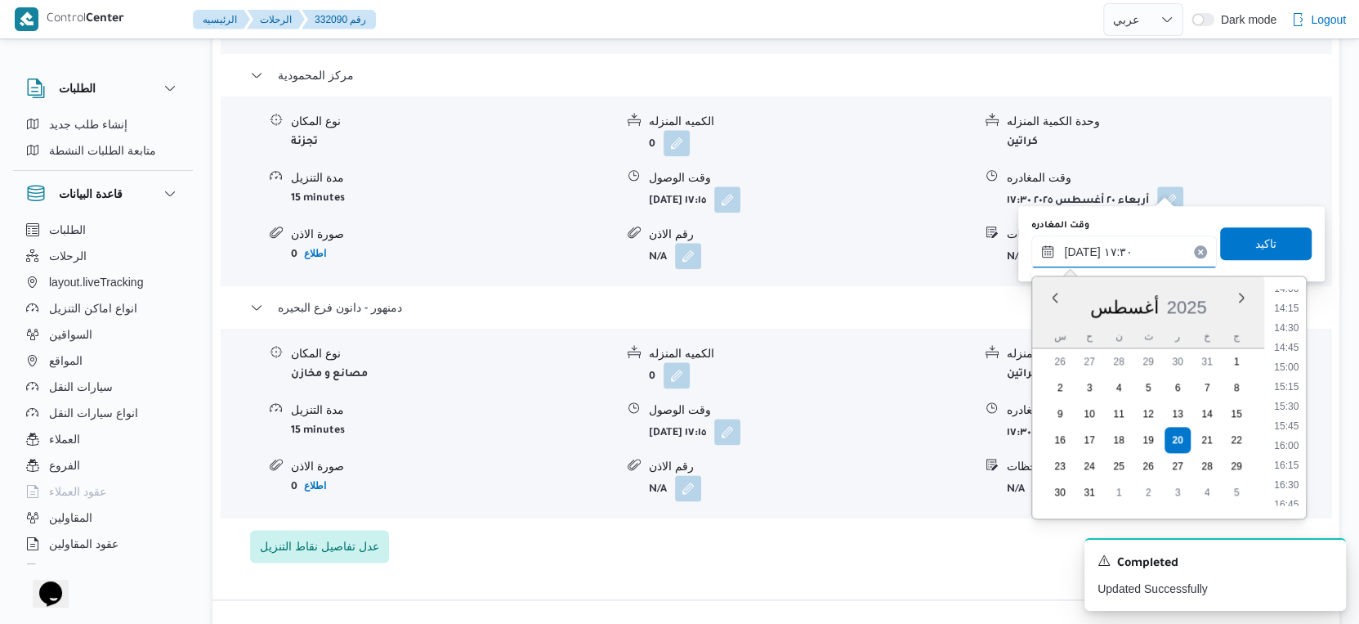
scroll to position [1078, 0]
click at [1291, 358] on li "14:30" at bounding box center [1287, 357] width 38 height 16
type input "٢٠/٠٨/٢٠٢٥ ١٤:٣٠"
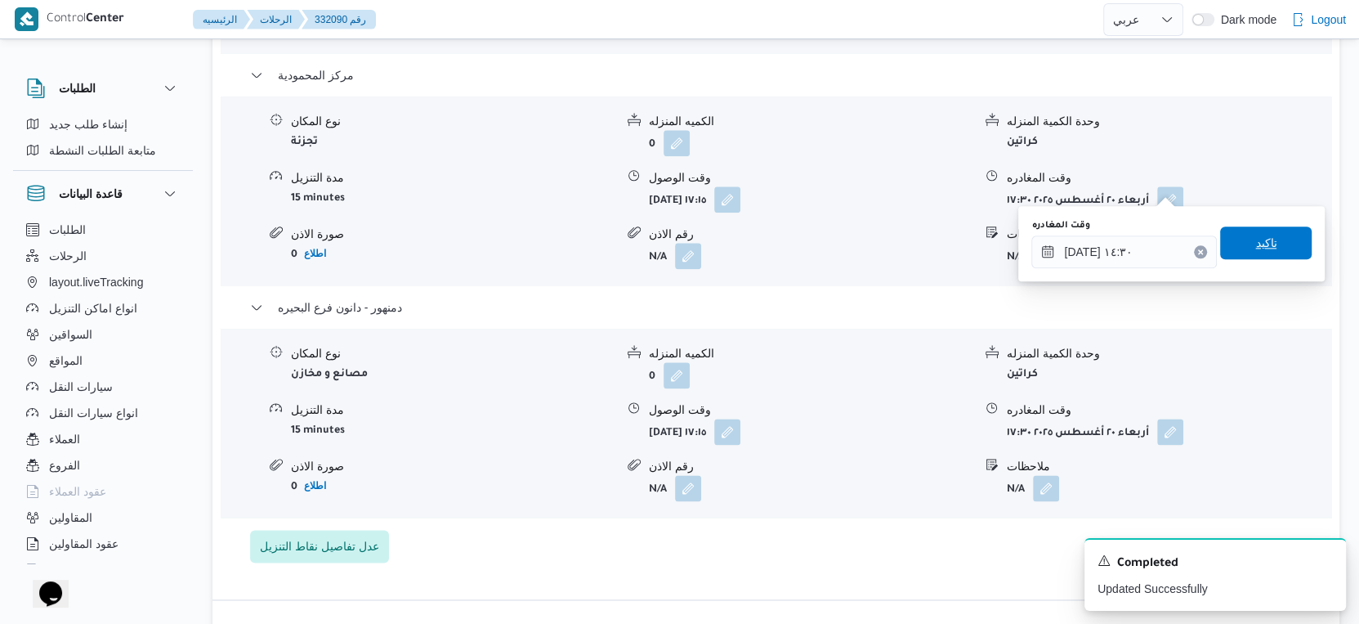
click at [1262, 242] on span "تاكيد" at bounding box center [1265, 243] width 21 height 20
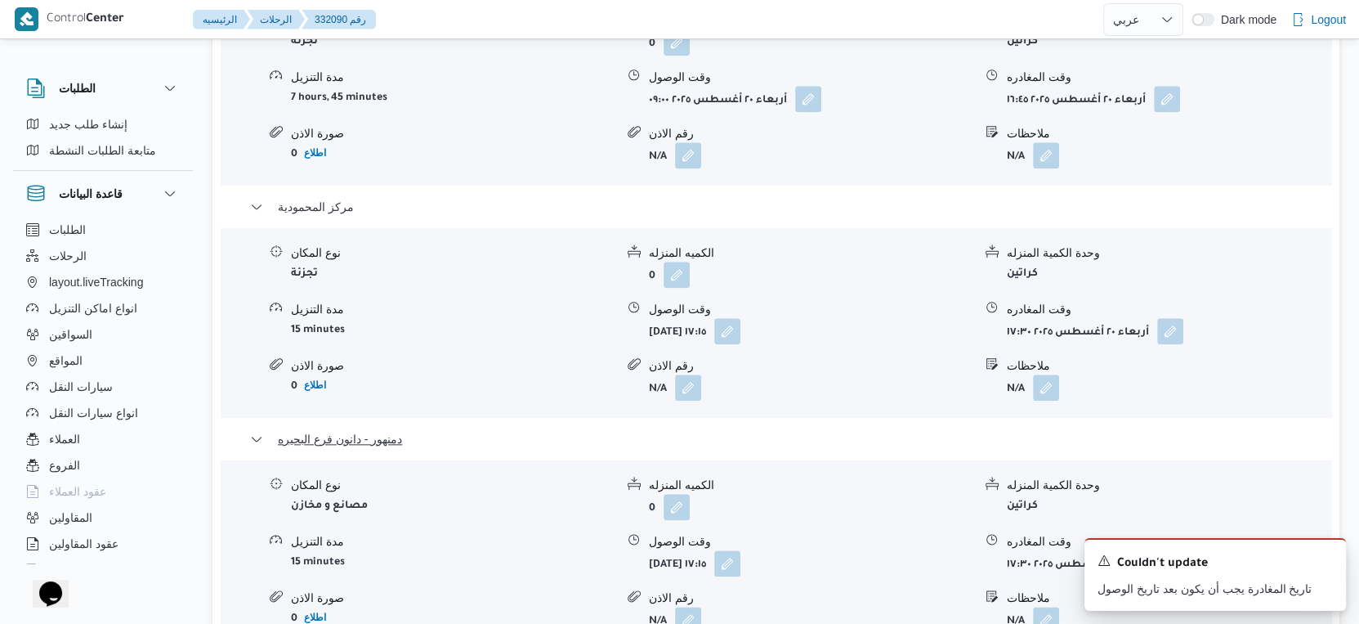
scroll to position [1362, 0]
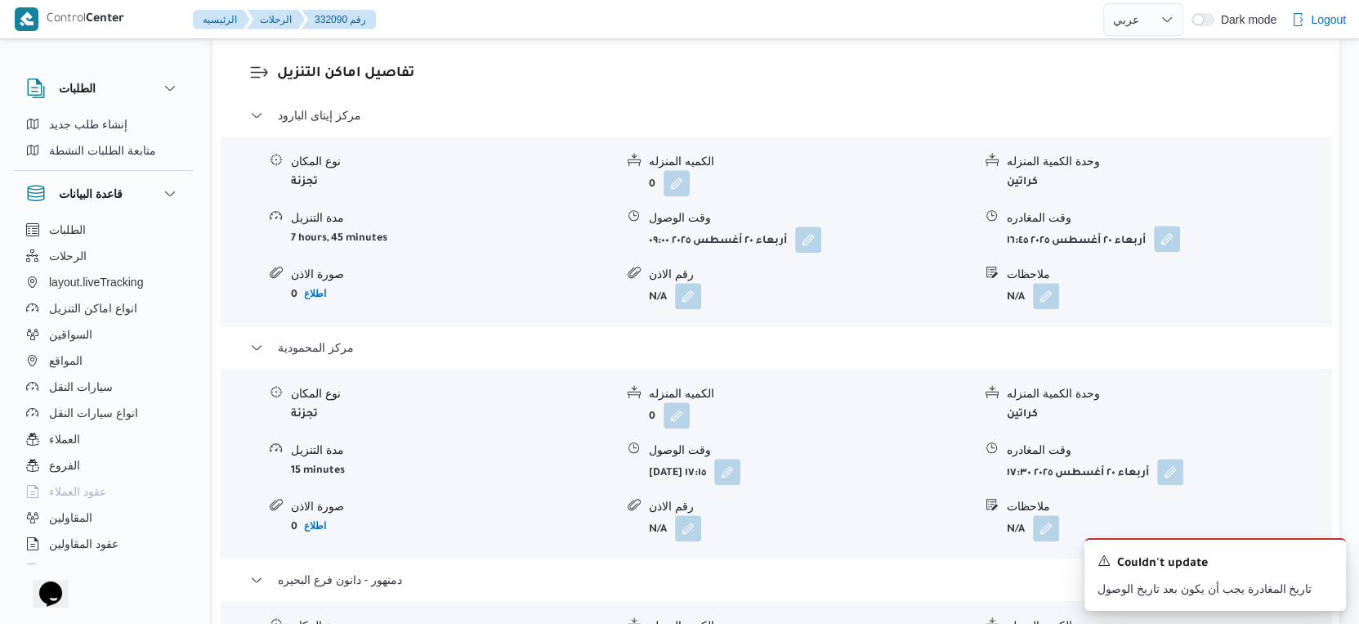
click at [1177, 226] on button "button" at bounding box center [1167, 239] width 26 height 26
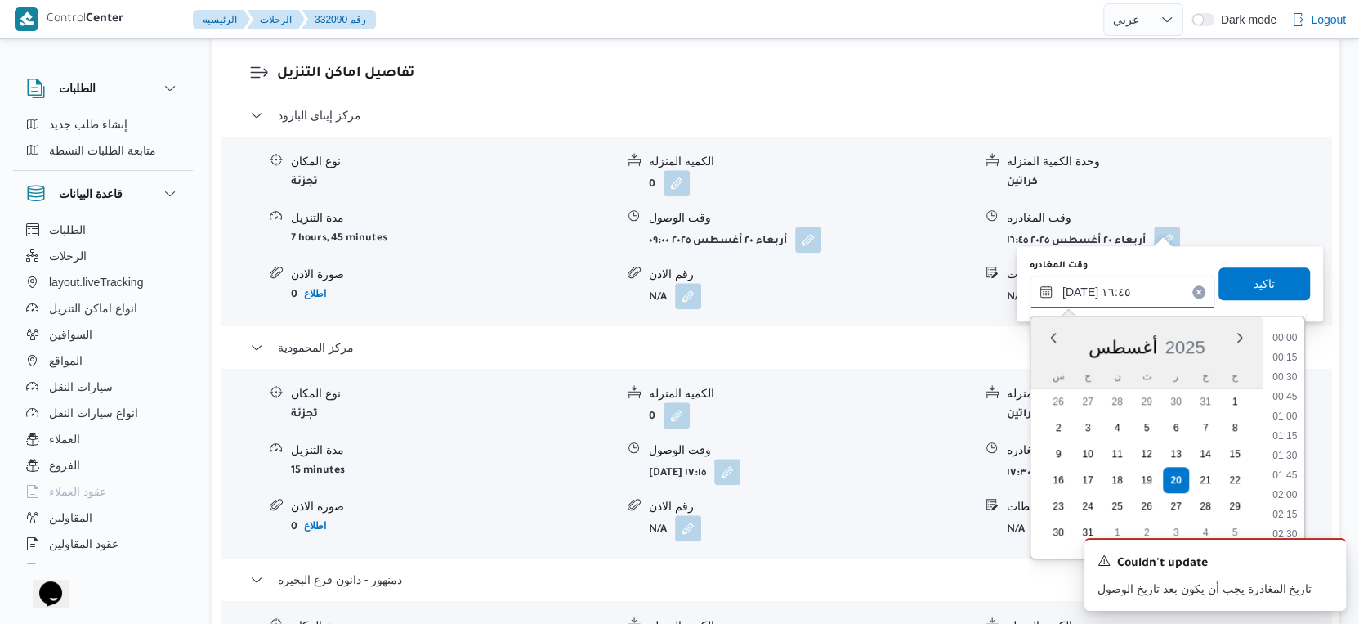
click at [1117, 289] on input "[DATE] ١٦:٤٥" at bounding box center [1123, 291] width 186 height 33
click at [1290, 353] on li "15:30" at bounding box center [1285, 353] width 38 height 16
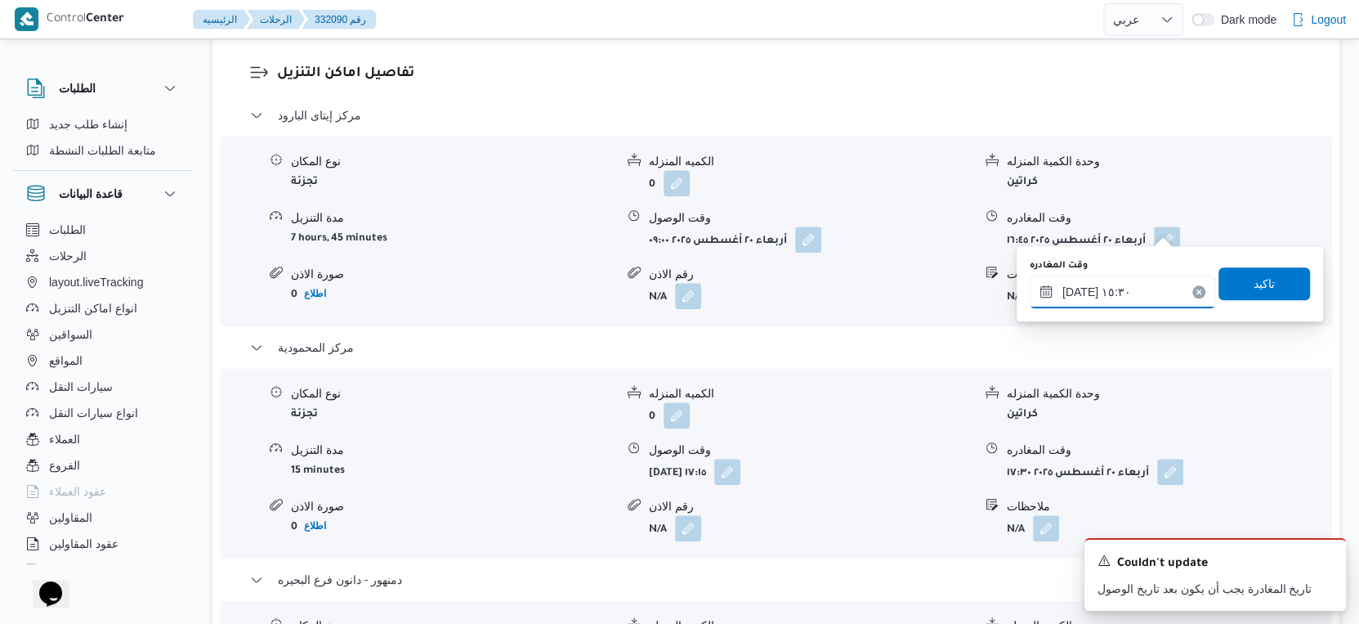
click at [1102, 284] on input "٢٠/٠٨/٢٠٢٥ ١٥:٣٠" at bounding box center [1123, 291] width 186 height 33
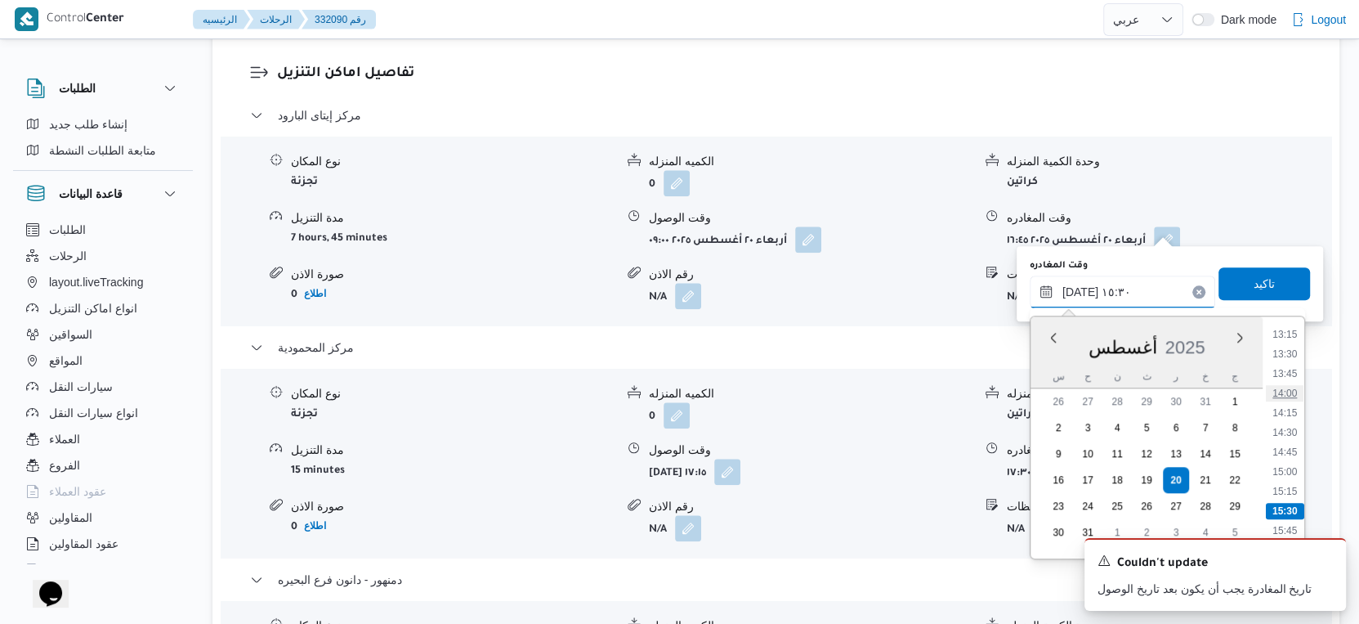
scroll to position [1013, 0]
click at [1290, 347] on li "13:00" at bounding box center [1285, 345] width 38 height 16
type input "٢٠/٠٨/٢٠٢٥ ١٣:٠٠"
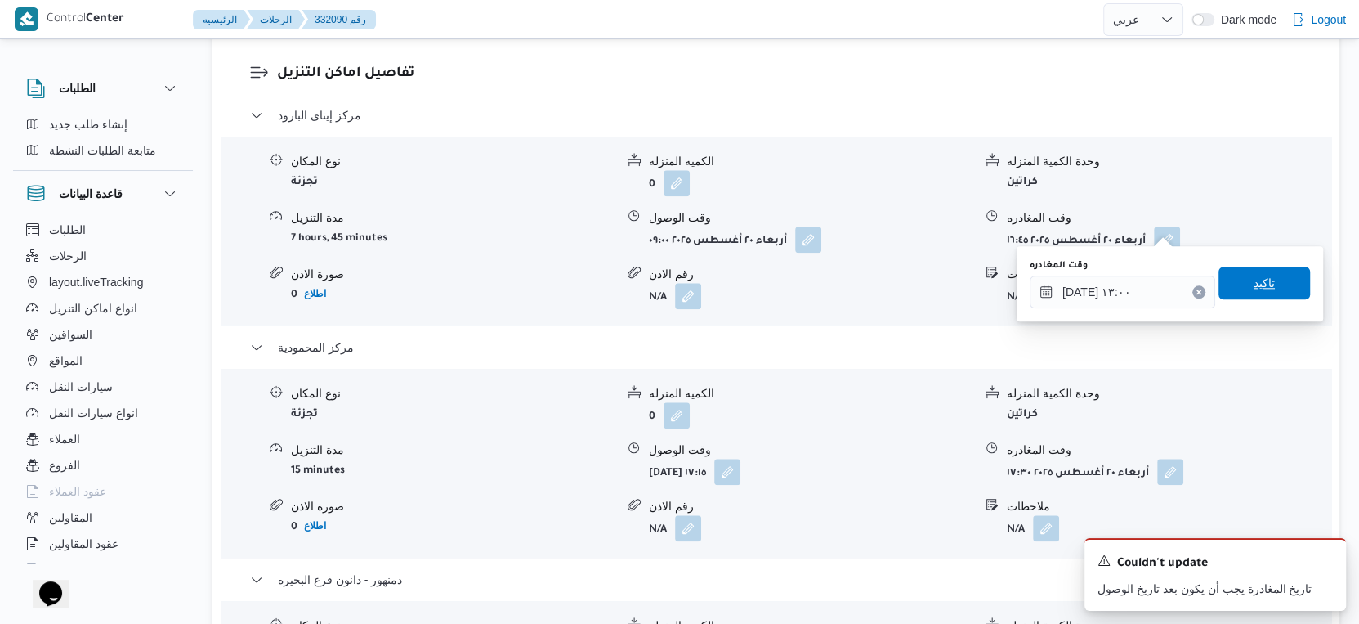
click at [1279, 286] on span "تاكيد" at bounding box center [1264, 282] width 92 height 33
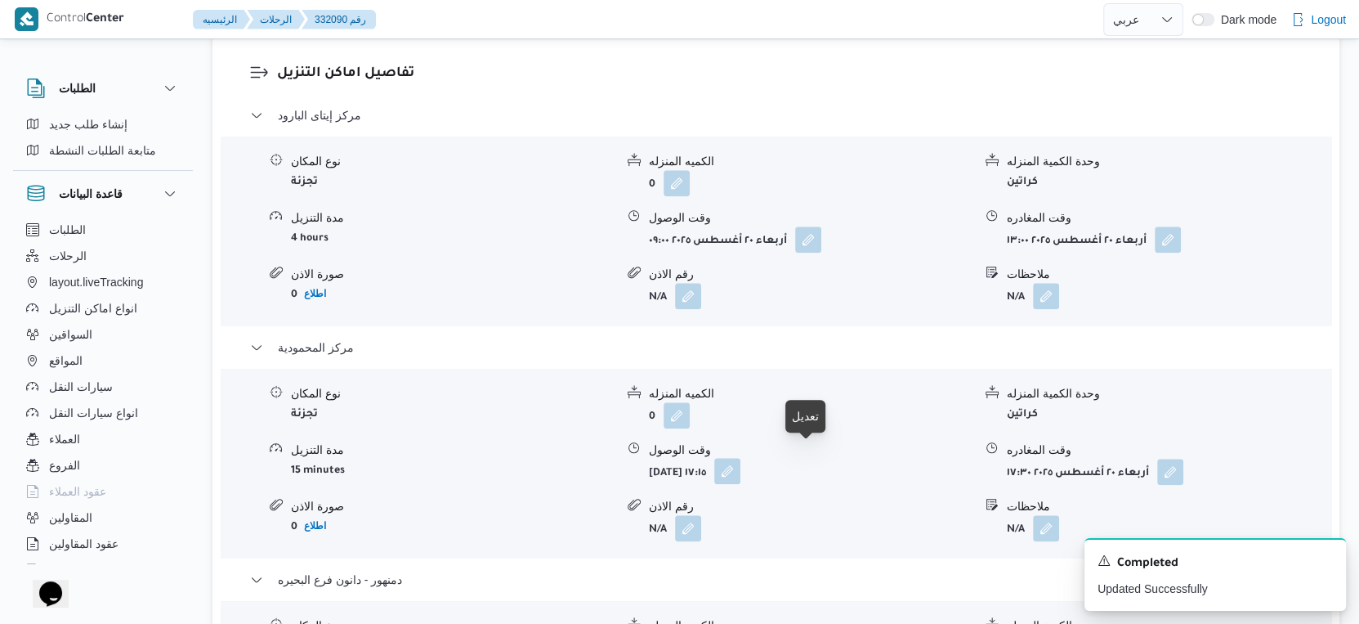
click at [740, 458] on button "button" at bounding box center [727, 471] width 26 height 26
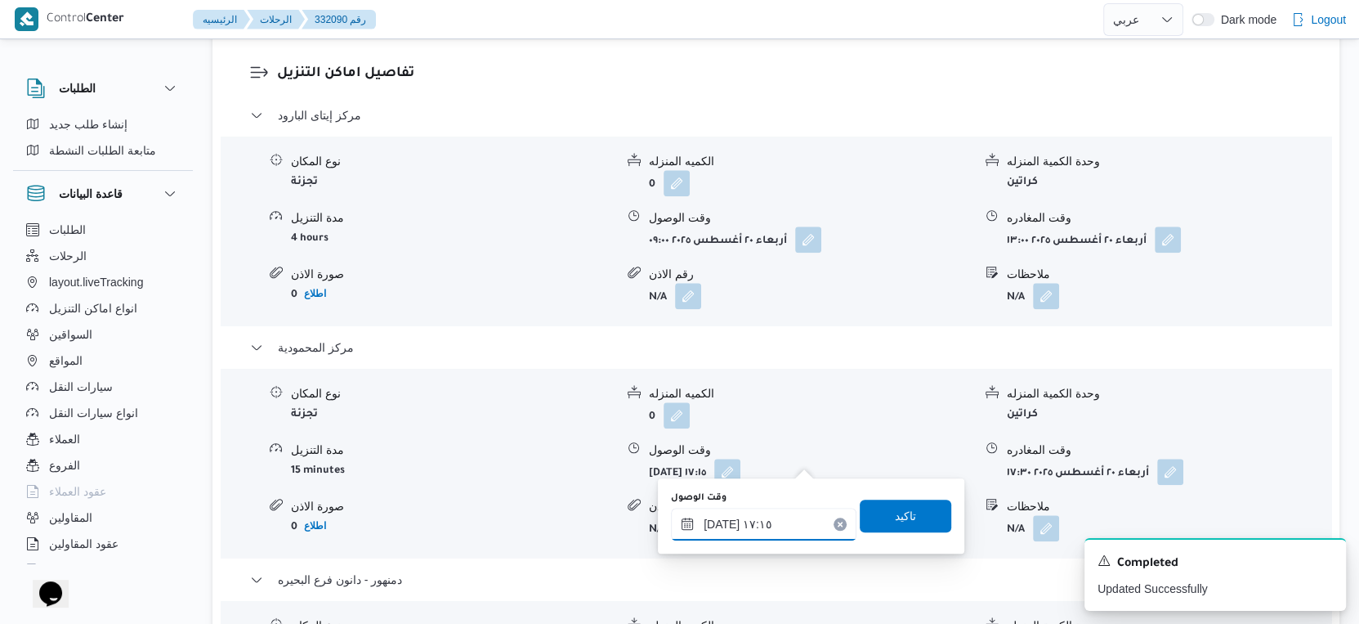
click at [774, 517] on input "٢٠/٠٨/٢٠٢٥ ١٧:١٥" at bounding box center [764, 524] width 186 height 33
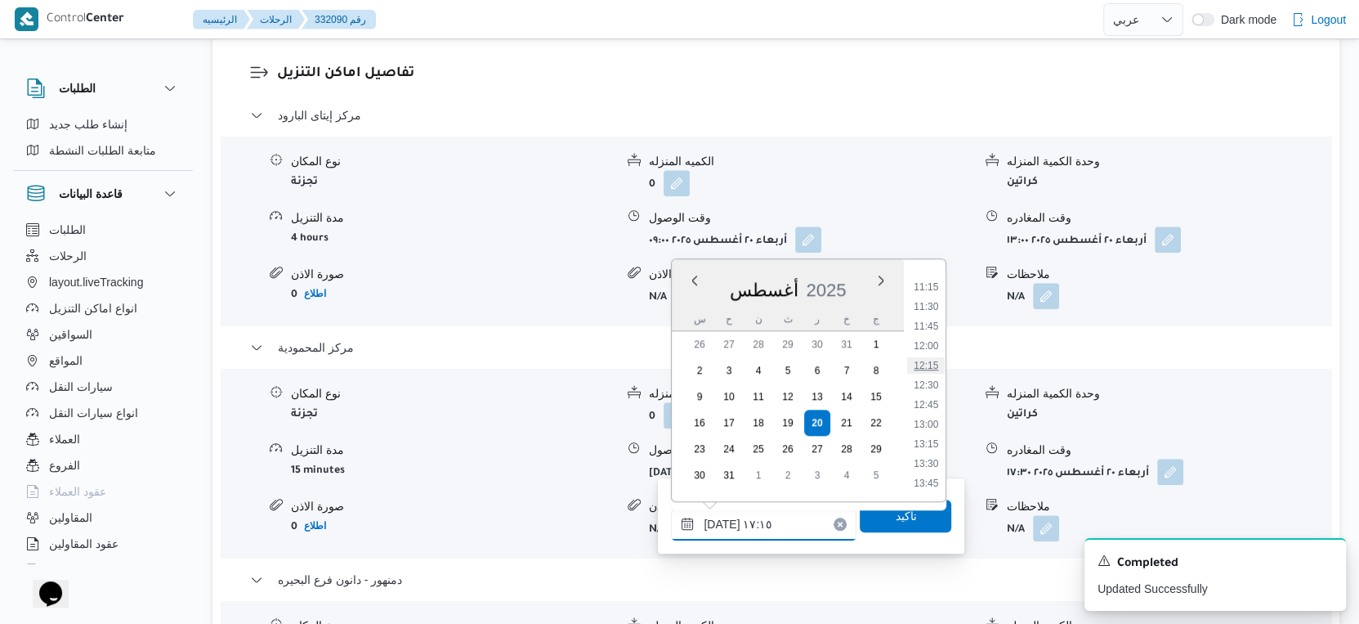
scroll to position [968, 0]
click at [931, 368] on li "13:30" at bounding box center [927, 372] width 38 height 16
type input "٢٠/٠٨/٢٠٢٥ ١٣:٣٠"
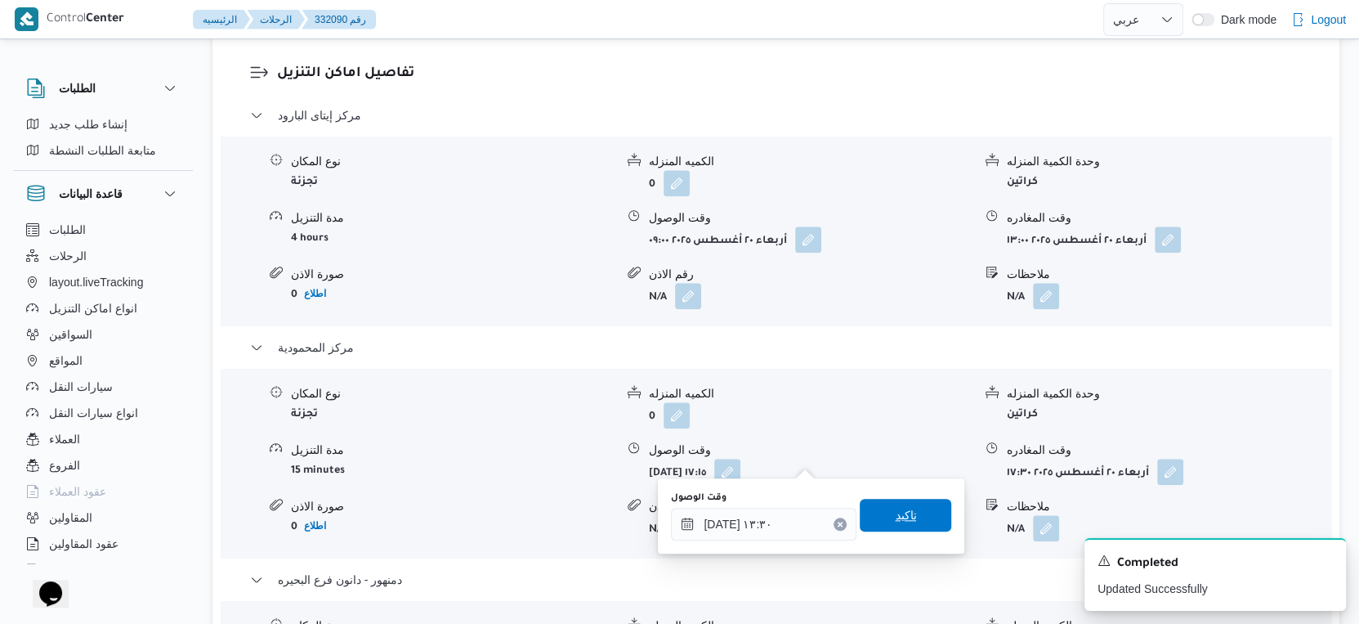
click at [924, 512] on span "تاكيد" at bounding box center [906, 515] width 92 height 33
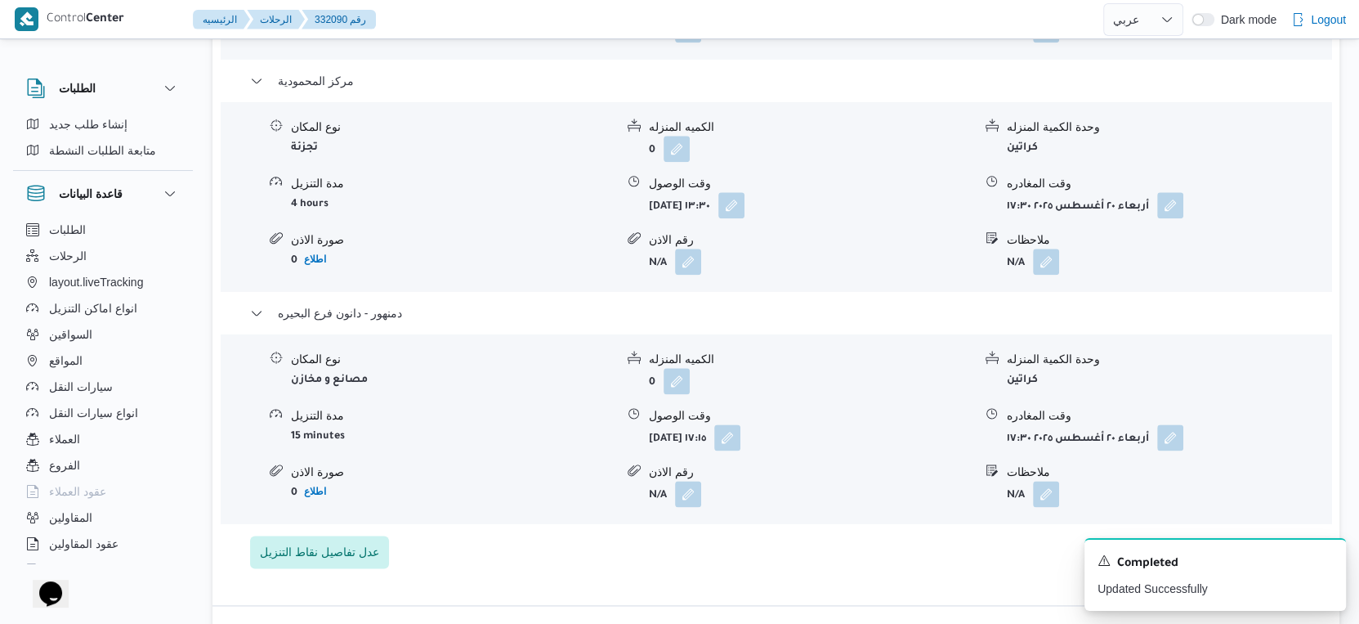
scroll to position [1634, 0]
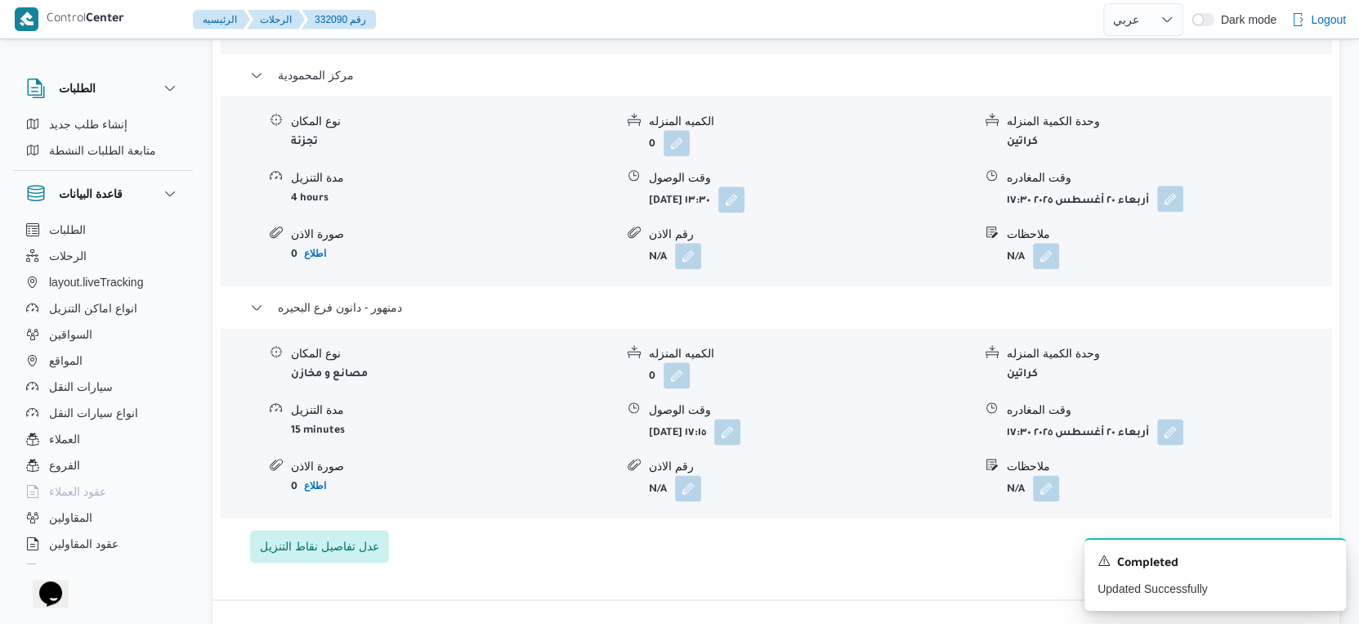
click at [1175, 186] on button "button" at bounding box center [1170, 199] width 26 height 26
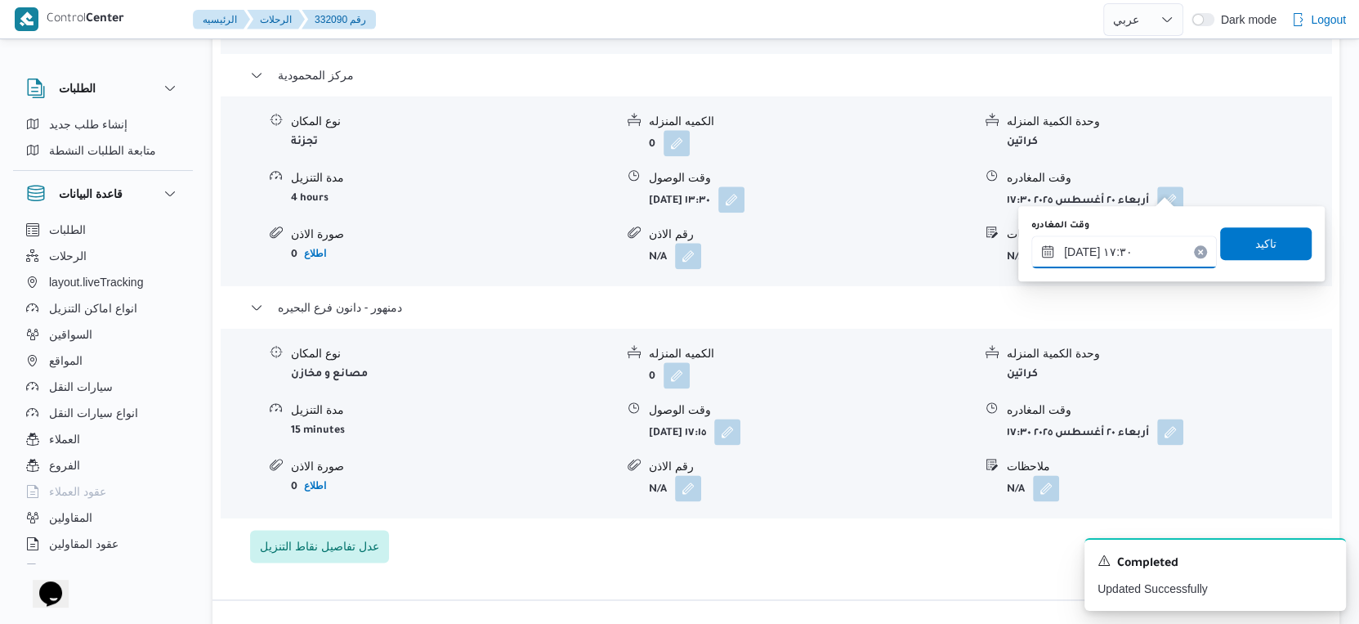
click at [1124, 258] on input "٢٠/٠٨/٢٠٢٥ ١٧:٣٠" at bounding box center [1124, 251] width 186 height 33
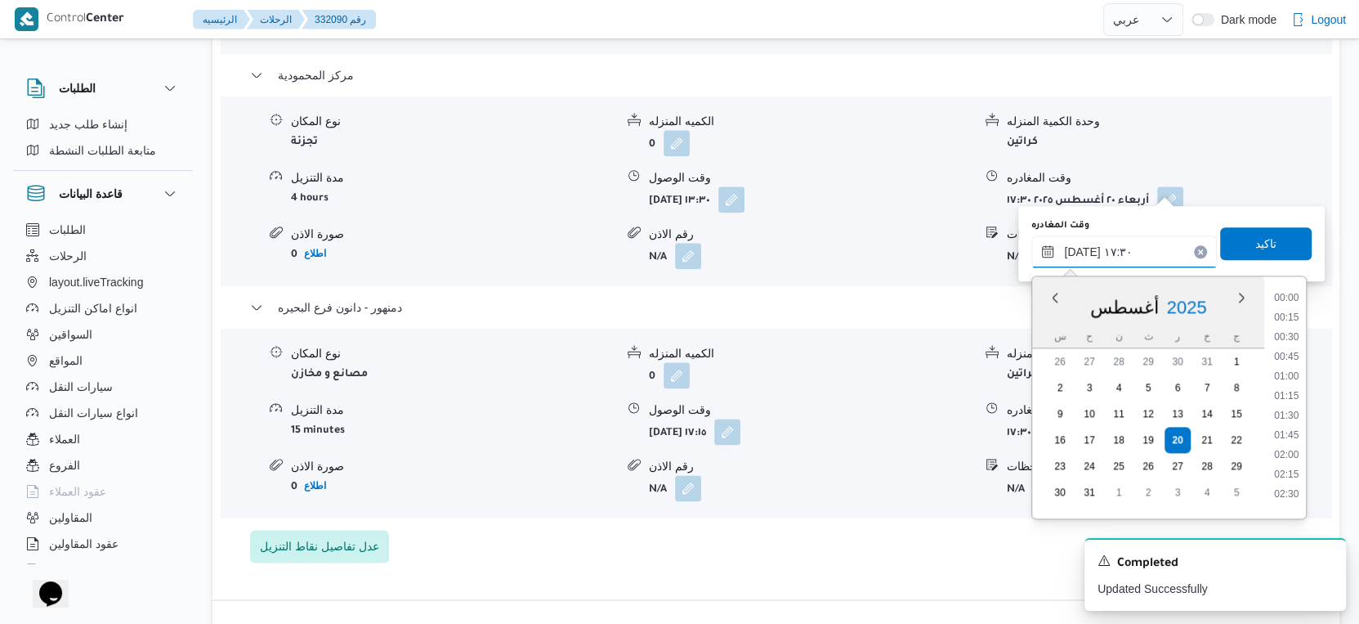
scroll to position [1259, 0]
click at [1292, 332] on li "16:30" at bounding box center [1287, 332] width 38 height 16
type input "٢٠/٠٨/٢٠٢٥ ١٦:٣٠"
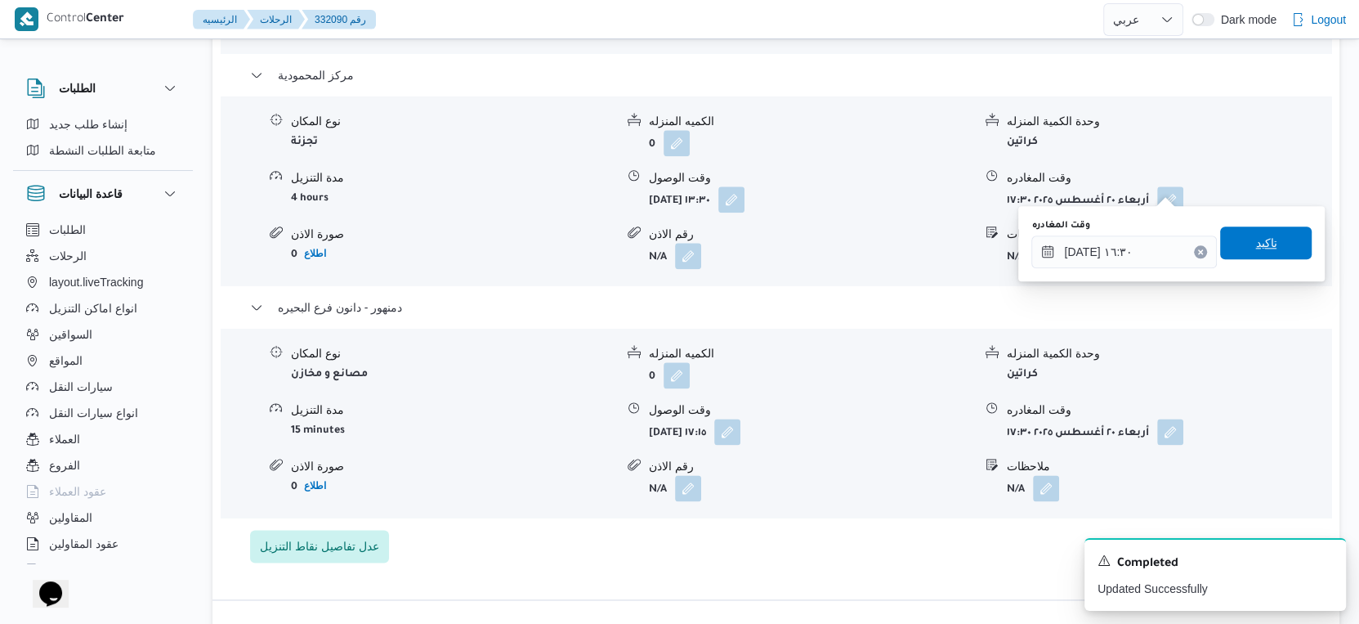
click at [1272, 239] on span "تاكيد" at bounding box center [1266, 242] width 92 height 33
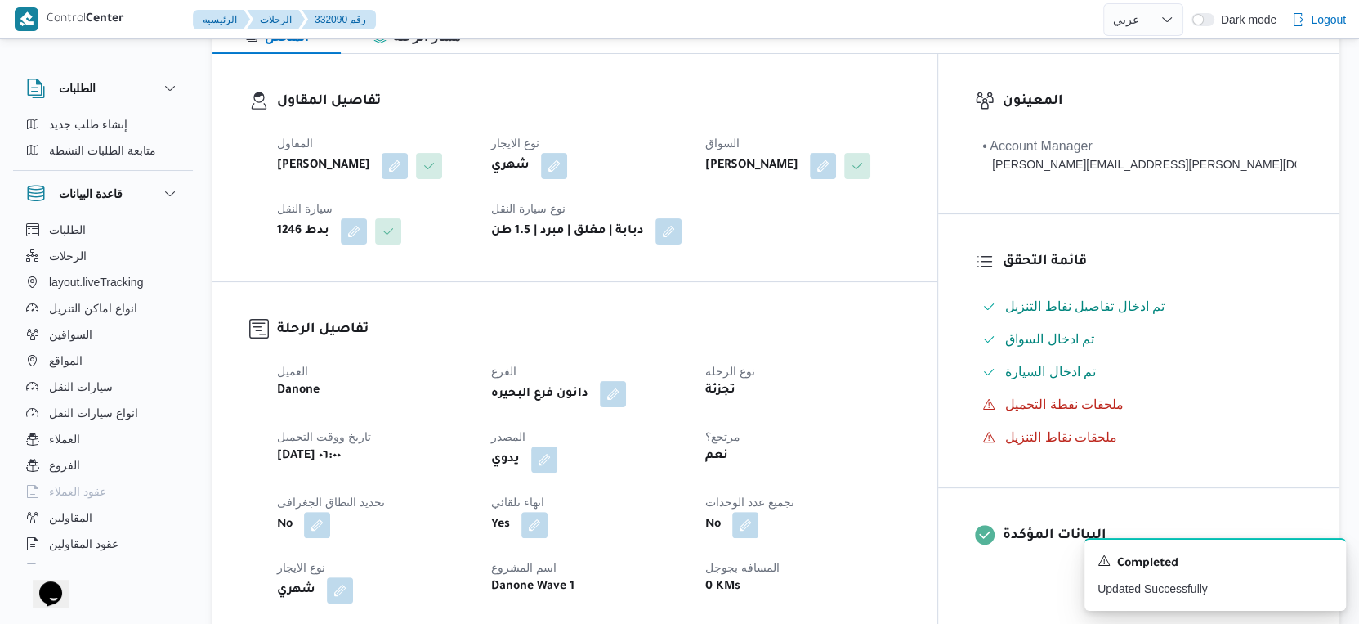
scroll to position [0, 0]
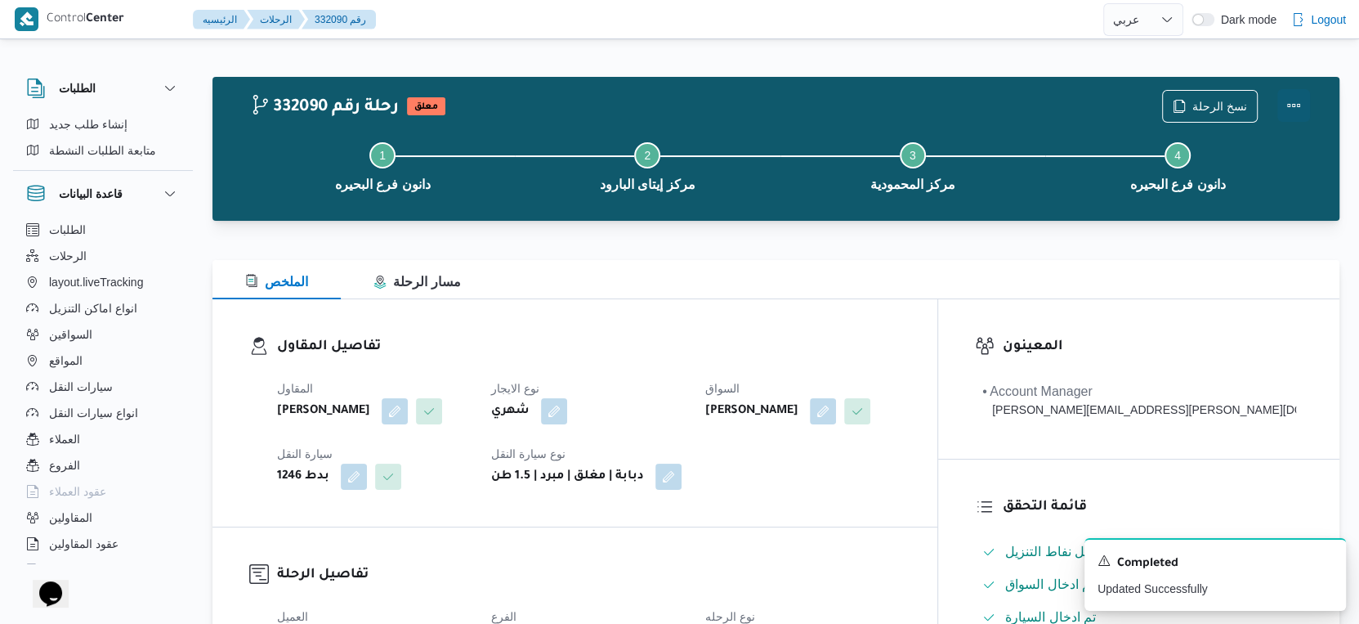
click at [1299, 102] on button "Actions" at bounding box center [1293, 105] width 33 height 33
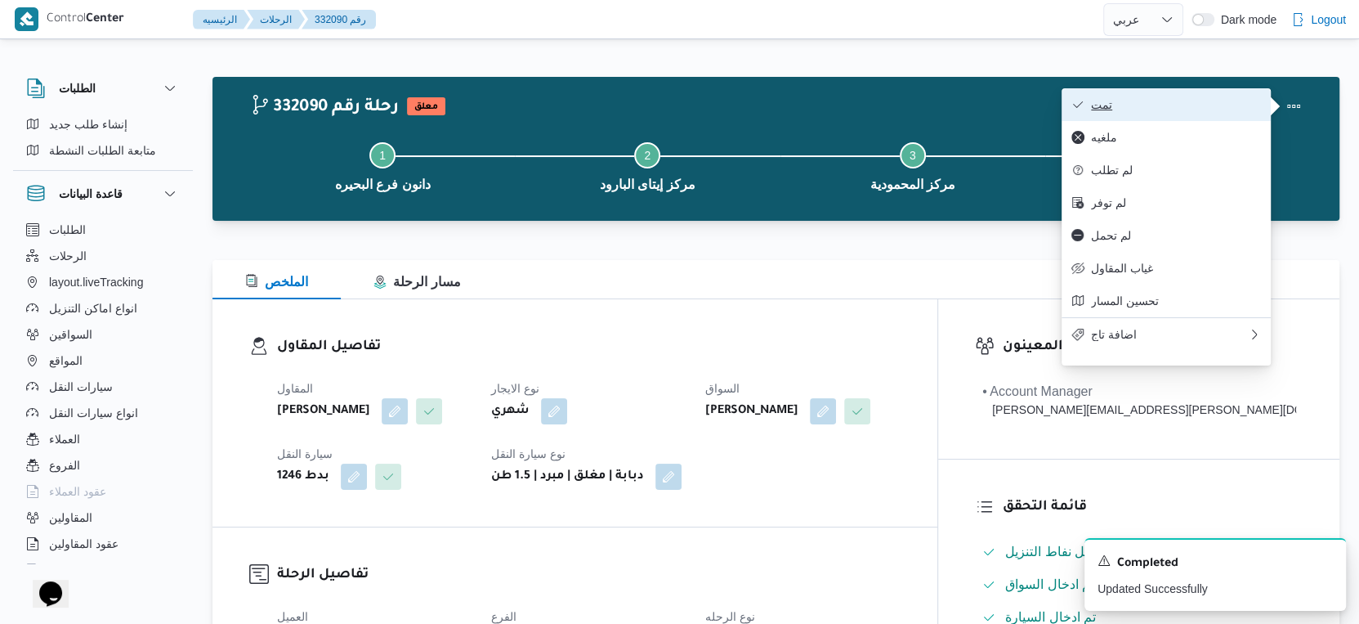
click at [1194, 101] on span "تمت" at bounding box center [1176, 104] width 170 height 13
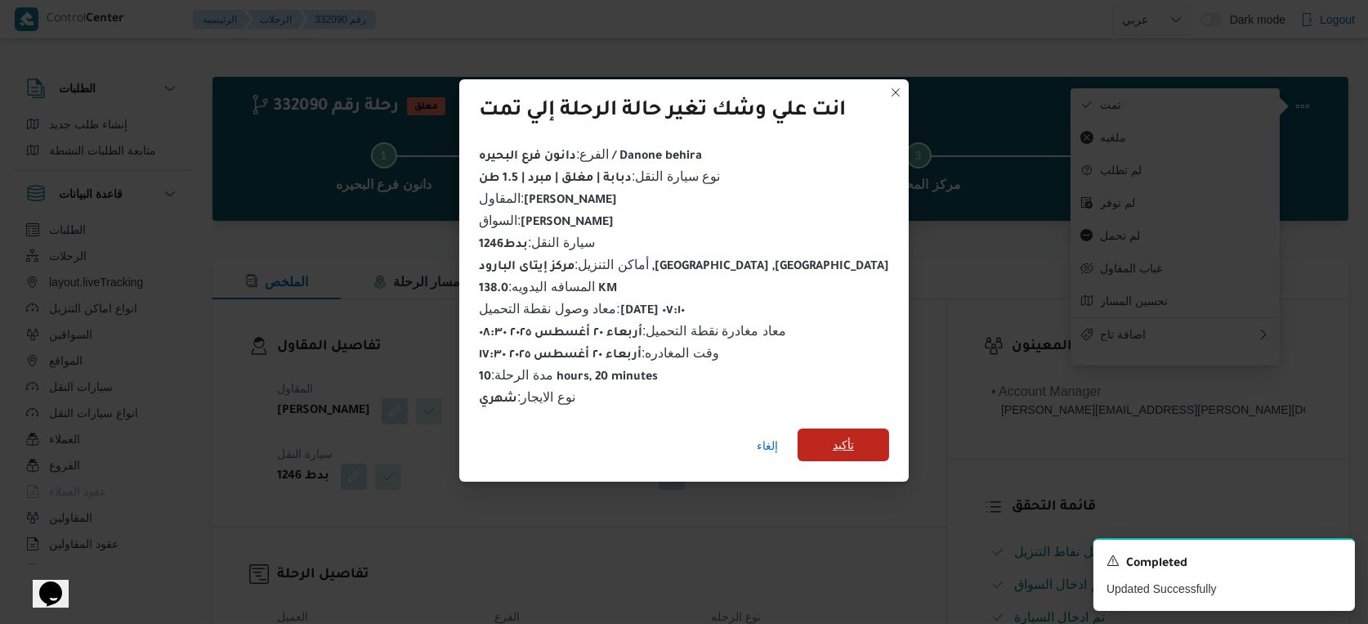
click at [833, 435] on span "تأكيد" at bounding box center [843, 445] width 21 height 20
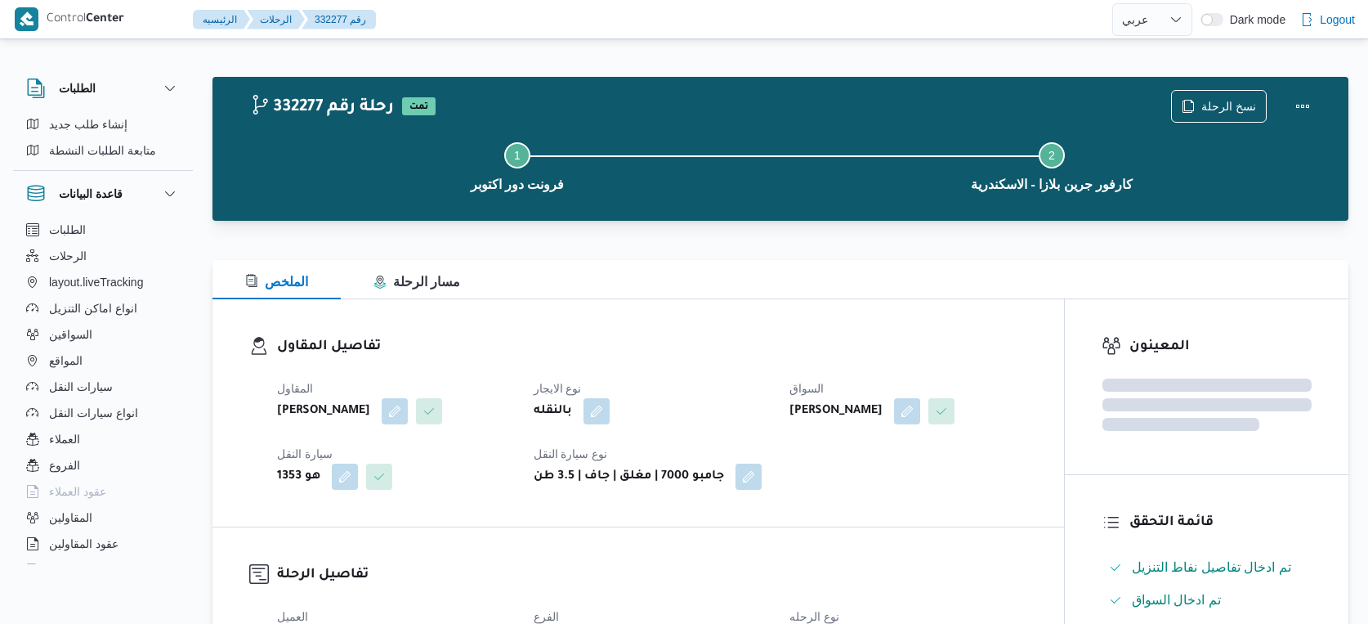
select select "ar"
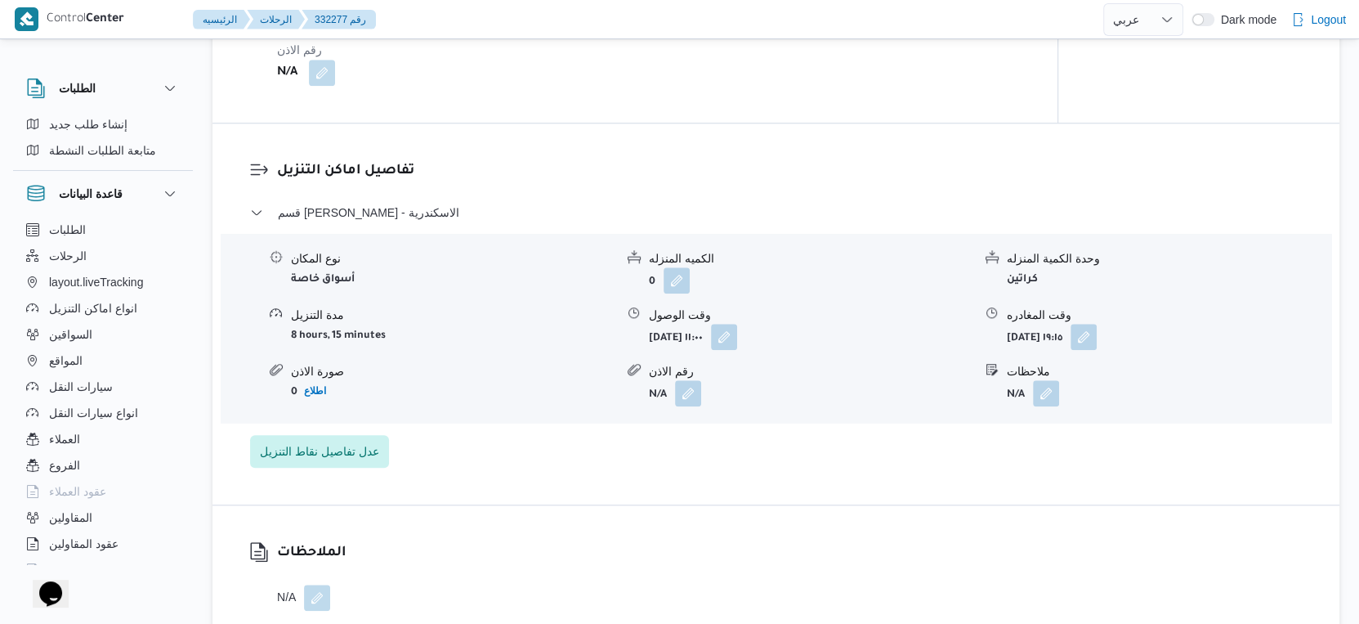
scroll to position [1180, 0]
select select "ar"
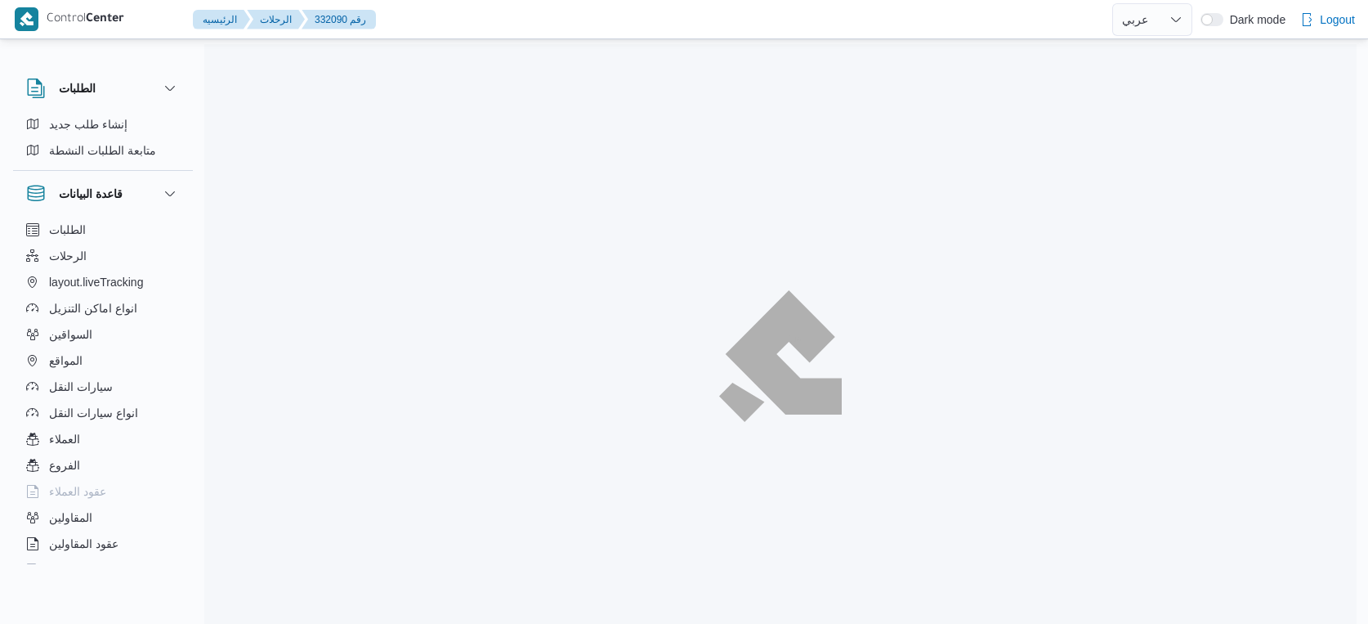
select select "ar"
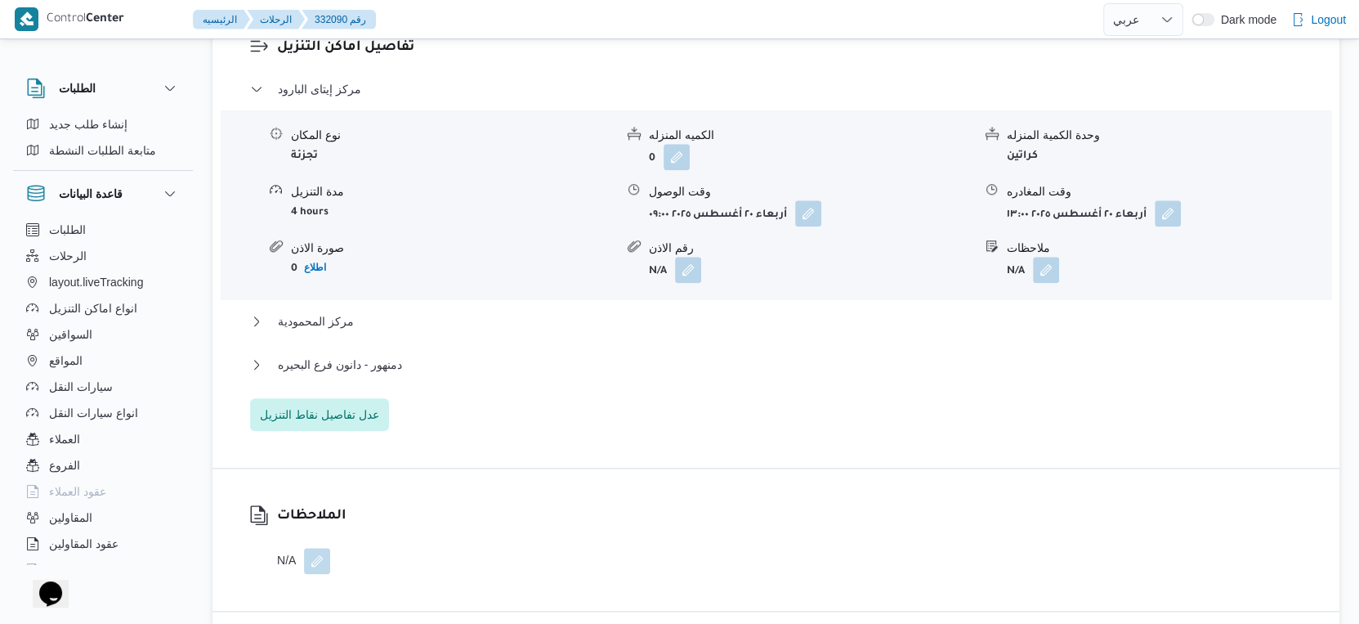
scroll to position [1544, 0]
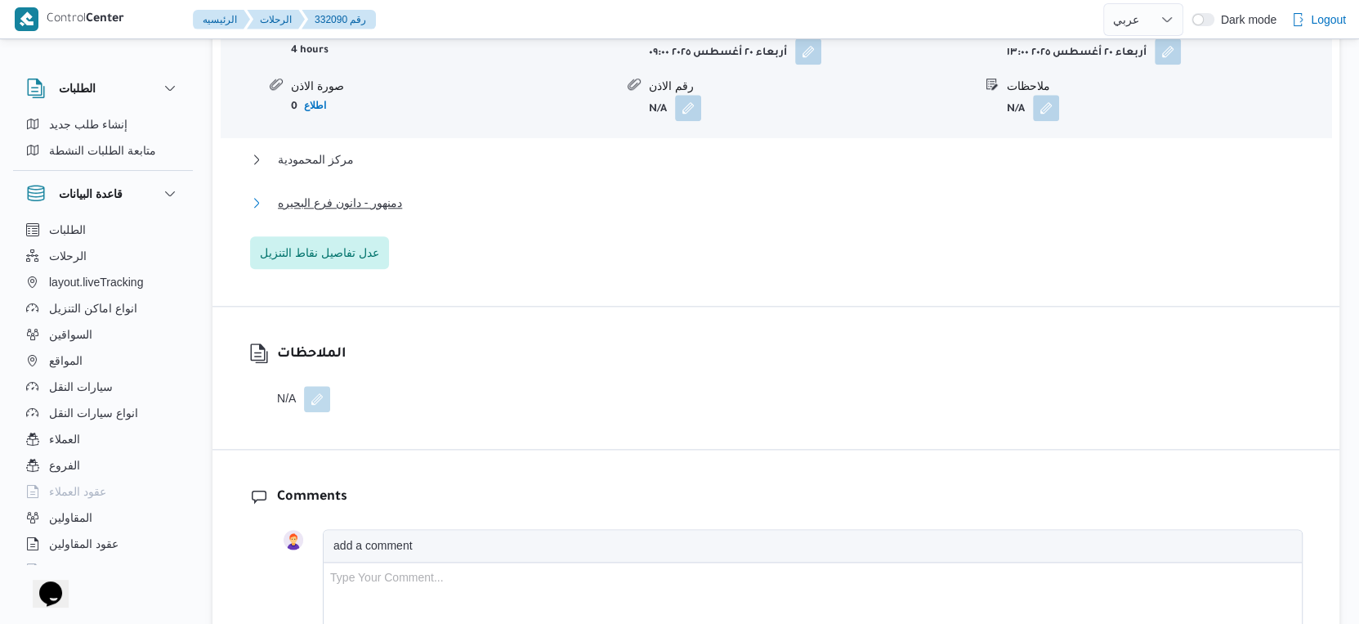
click at [391, 193] on span "دمنهور - دانون فرع البحيره" at bounding box center [340, 203] width 124 height 20
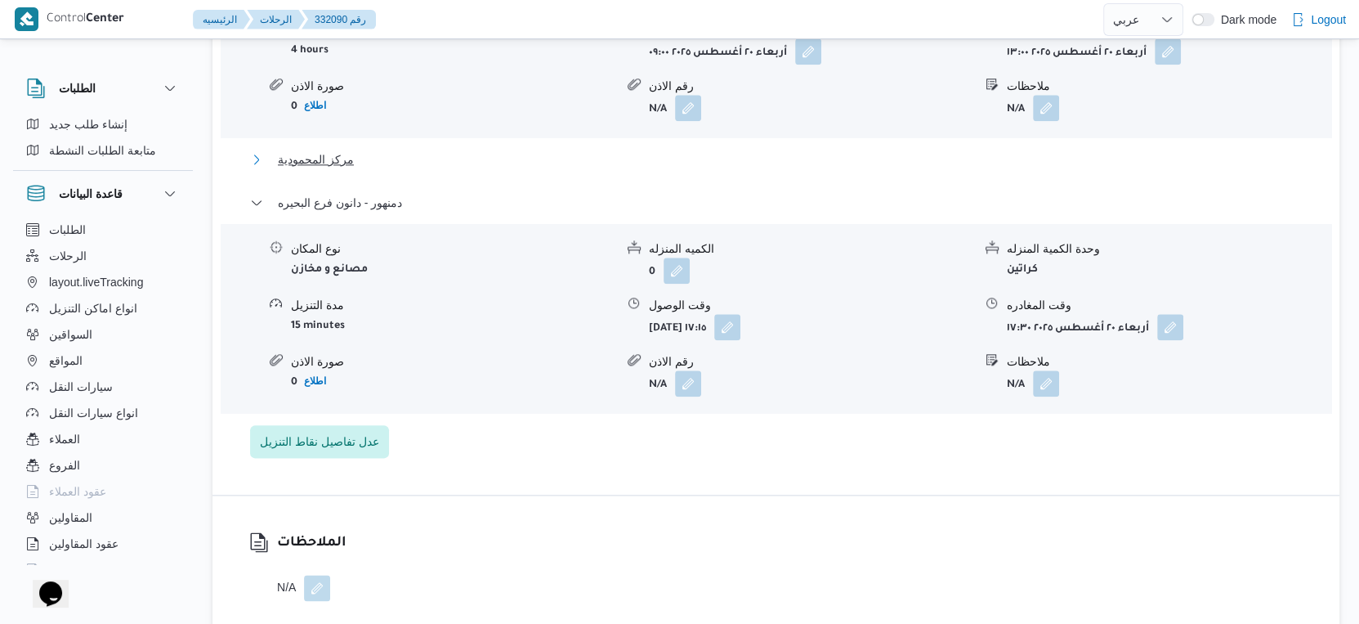
click at [321, 150] on span "مركز المحمودية" at bounding box center [316, 160] width 76 height 20
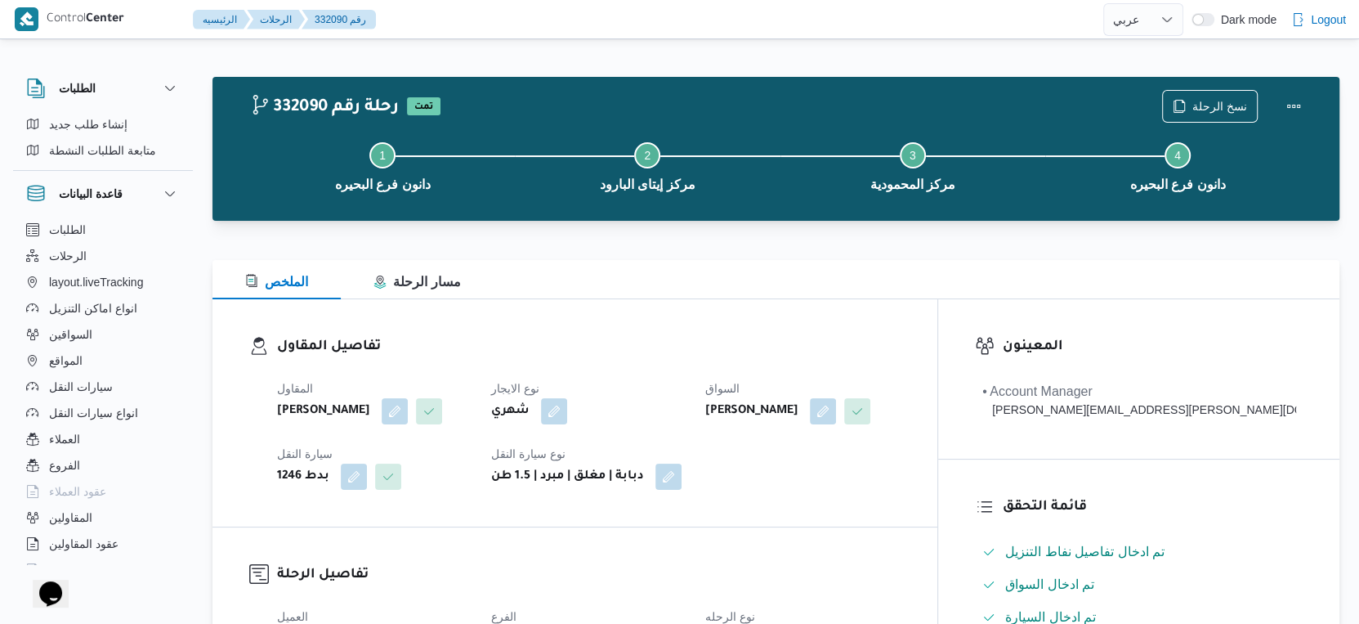
scroll to position [544, 0]
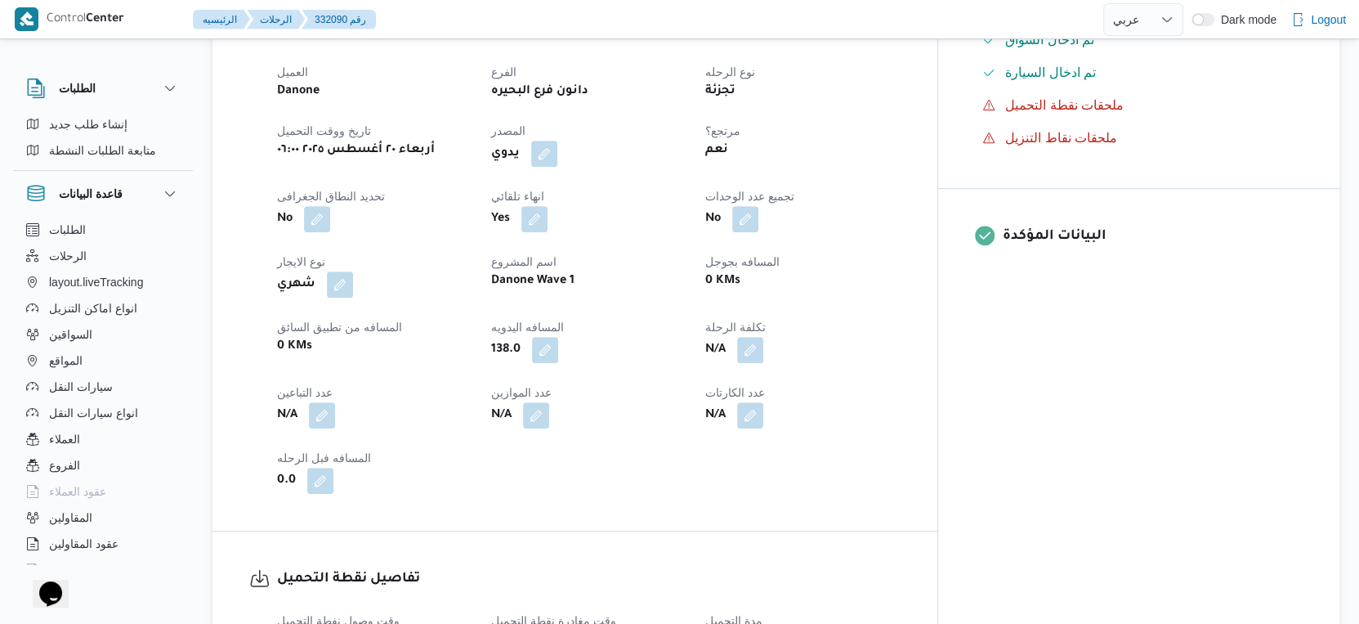
select select "ar"
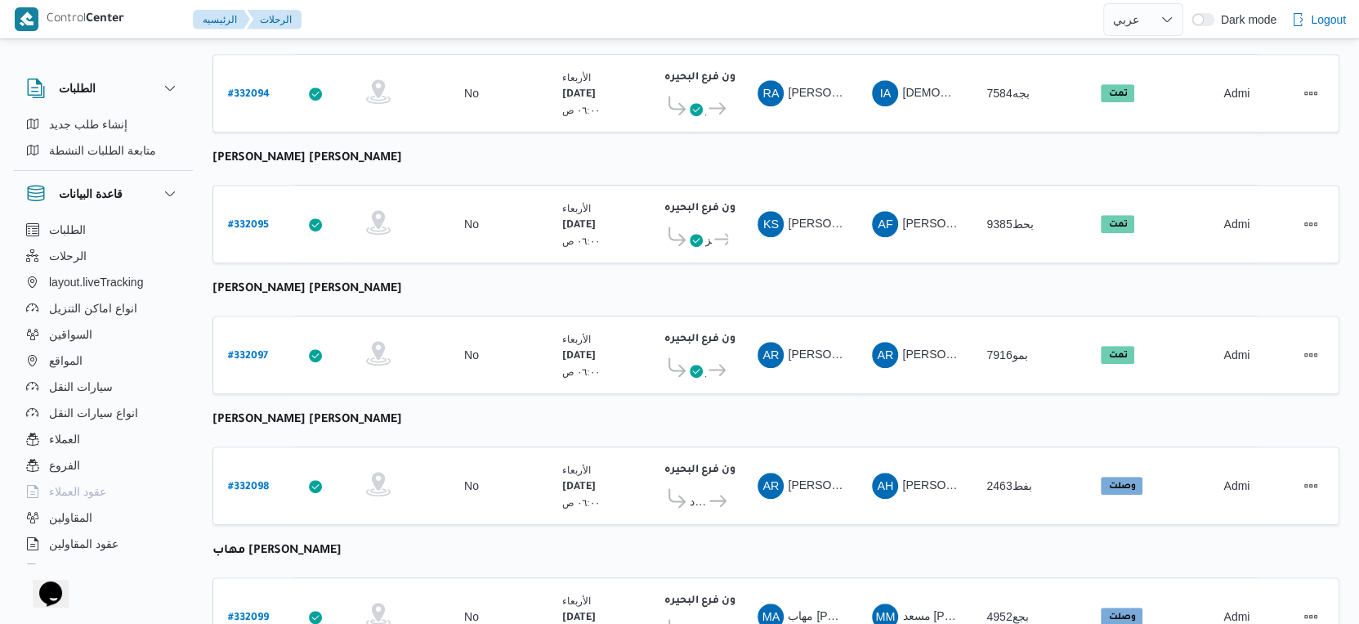
scroll to position [636, 0]
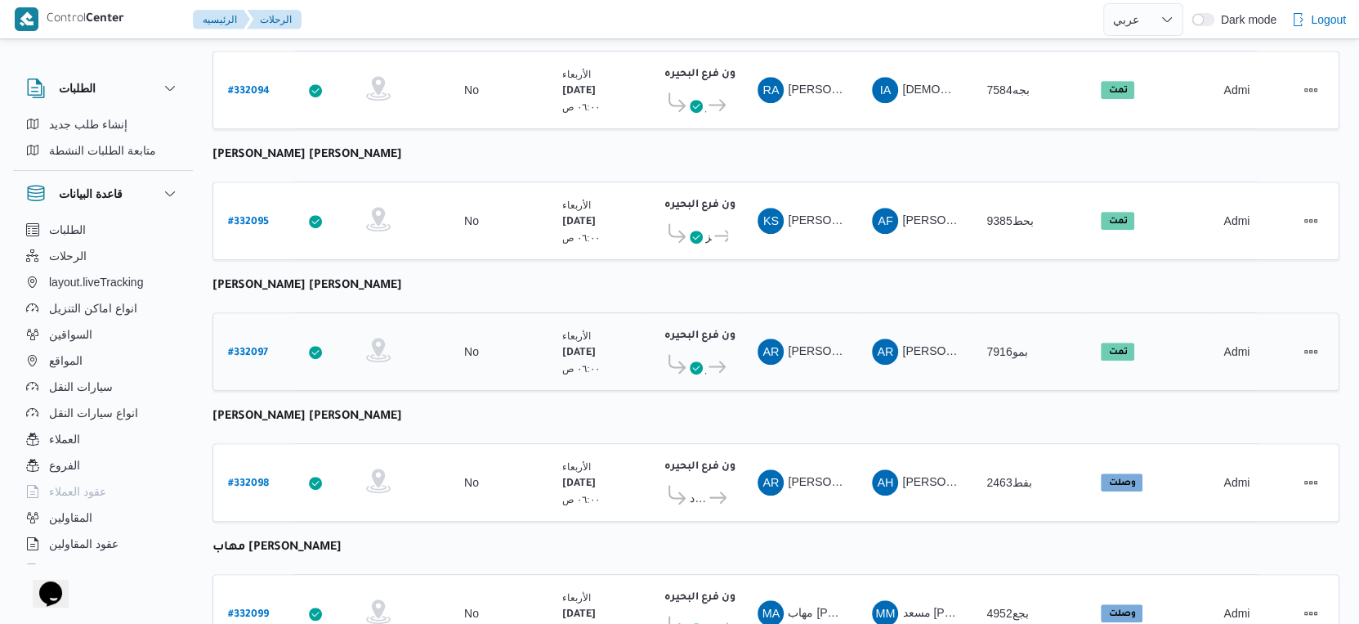
click at [258, 347] on b "# 332097" at bounding box center [248, 352] width 40 height 11
select select "ar"
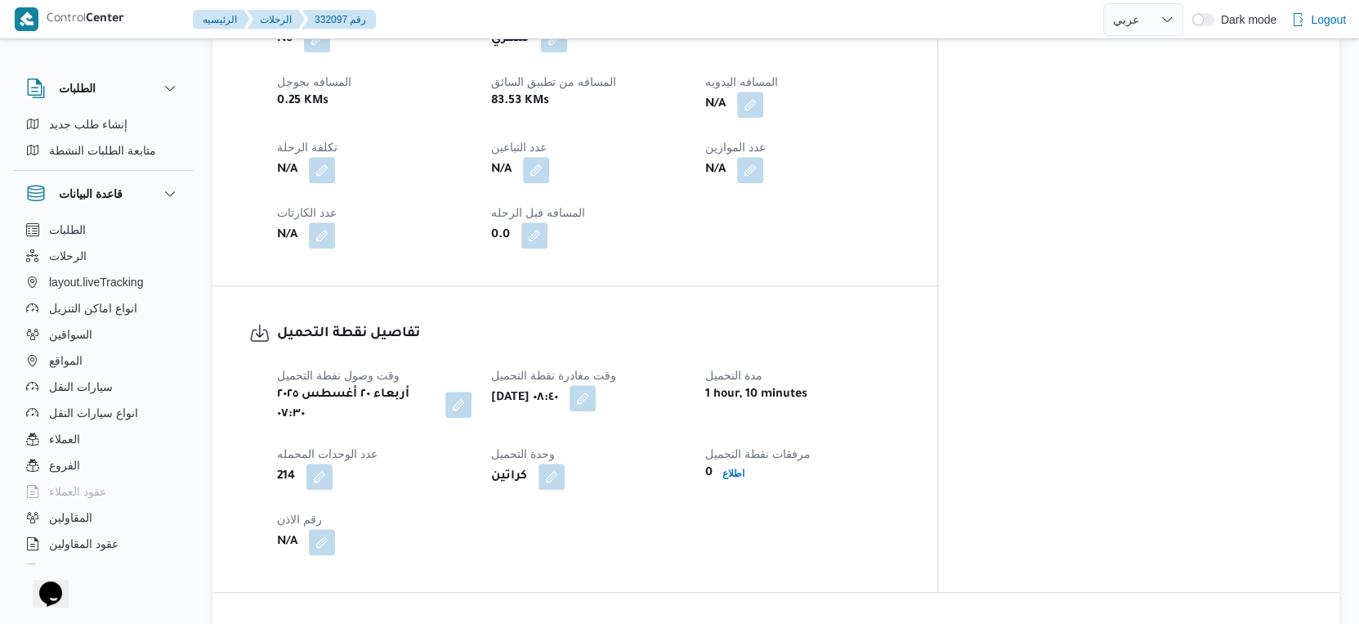
scroll to position [636, 0]
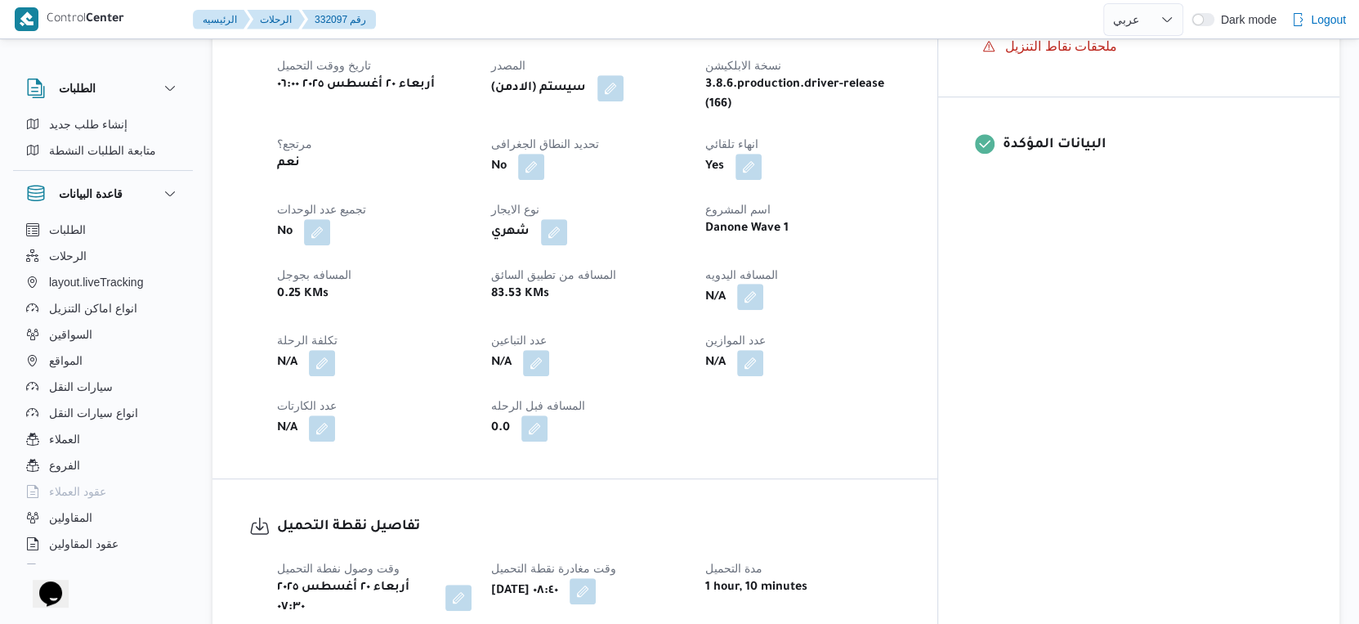
click at [763, 286] on button "button" at bounding box center [750, 297] width 26 height 26
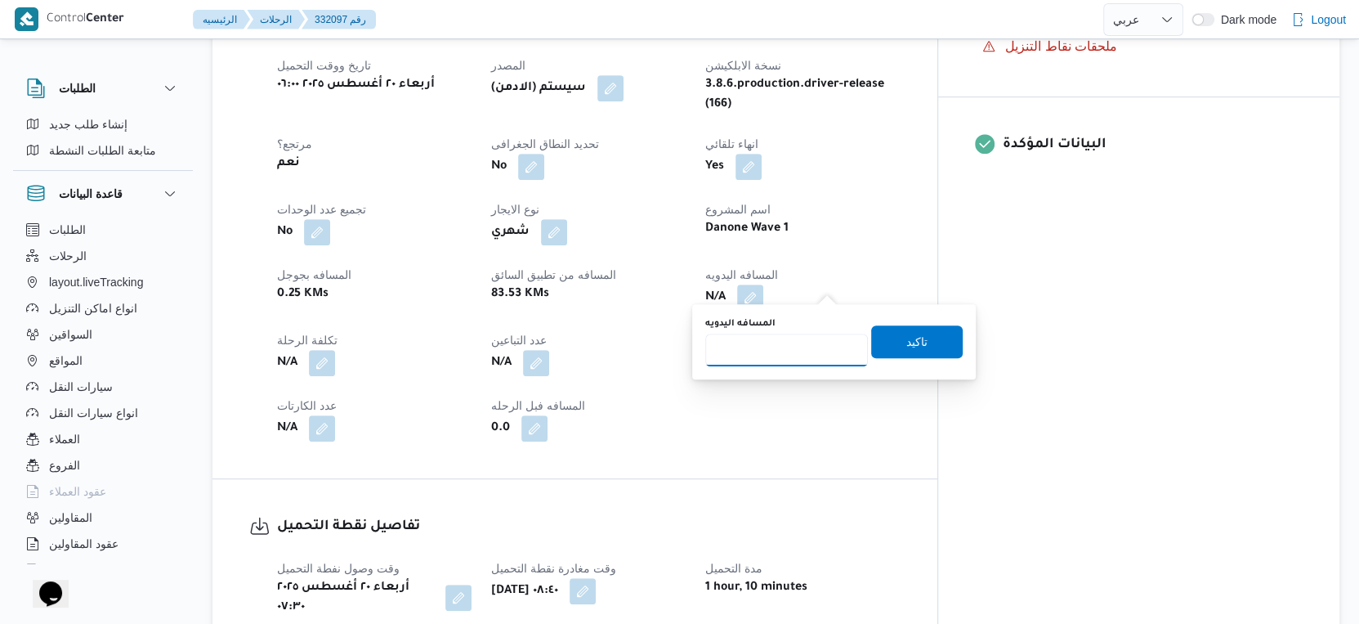
click at [796, 346] on input "المسافه اليدويه" at bounding box center [786, 349] width 163 height 33
type input "107"
click at [943, 342] on span "تاكيد" at bounding box center [917, 340] width 92 height 33
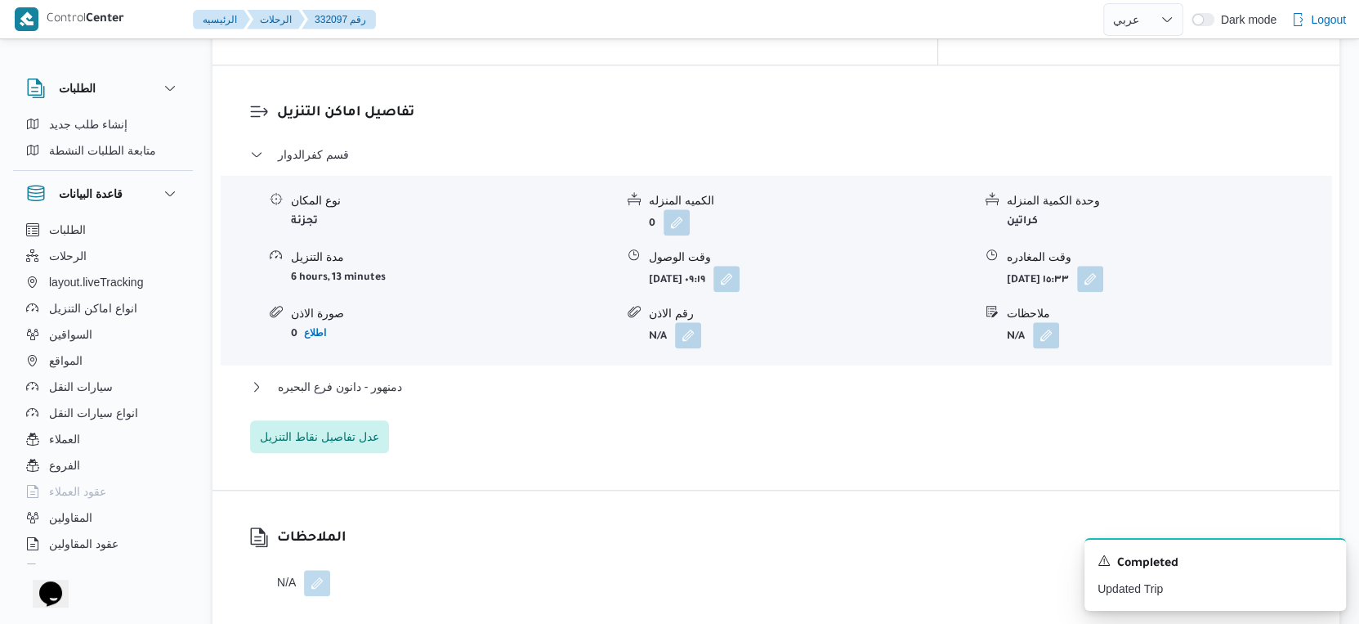
scroll to position [1362, 0]
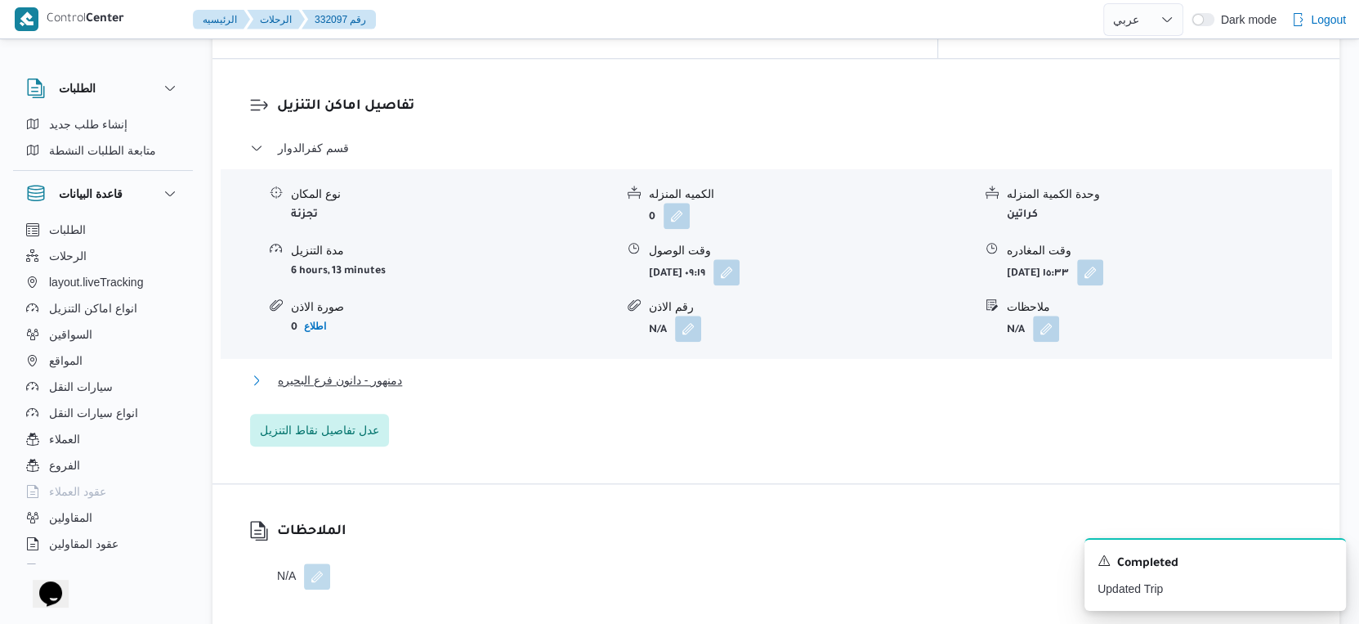
click at [423, 370] on button "دمنهور - دانون فرع البحيره" at bounding box center [776, 380] width 1053 height 20
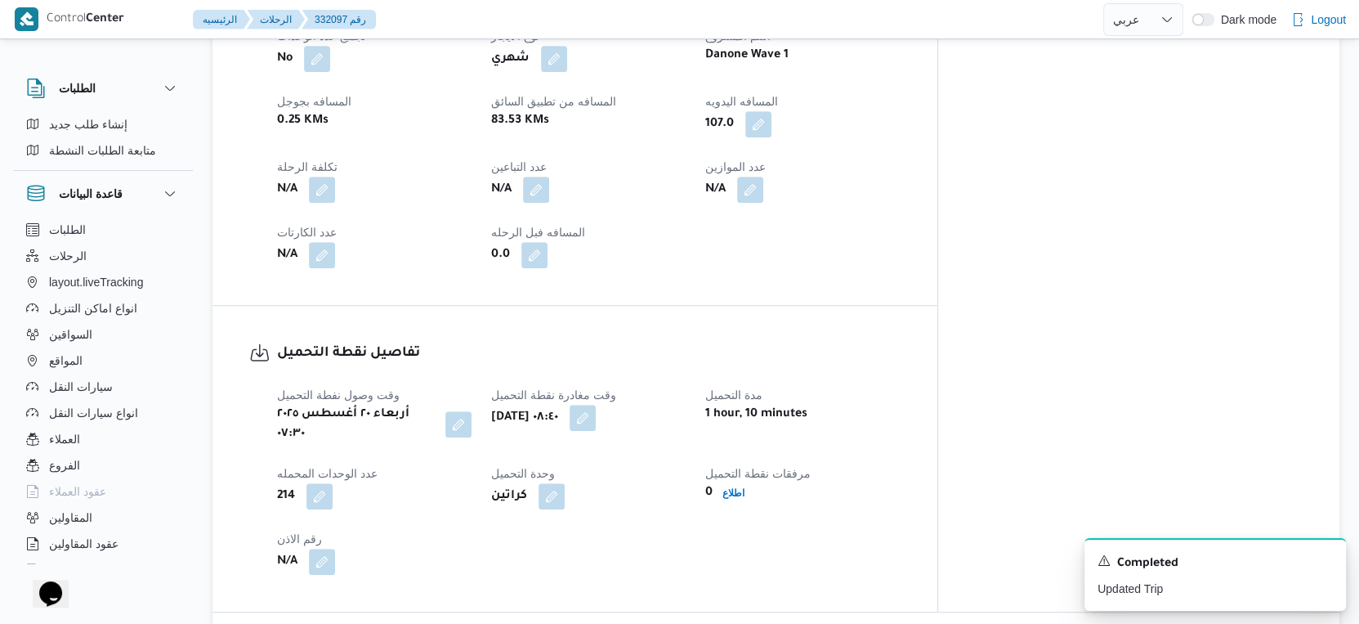
scroll to position [817, 0]
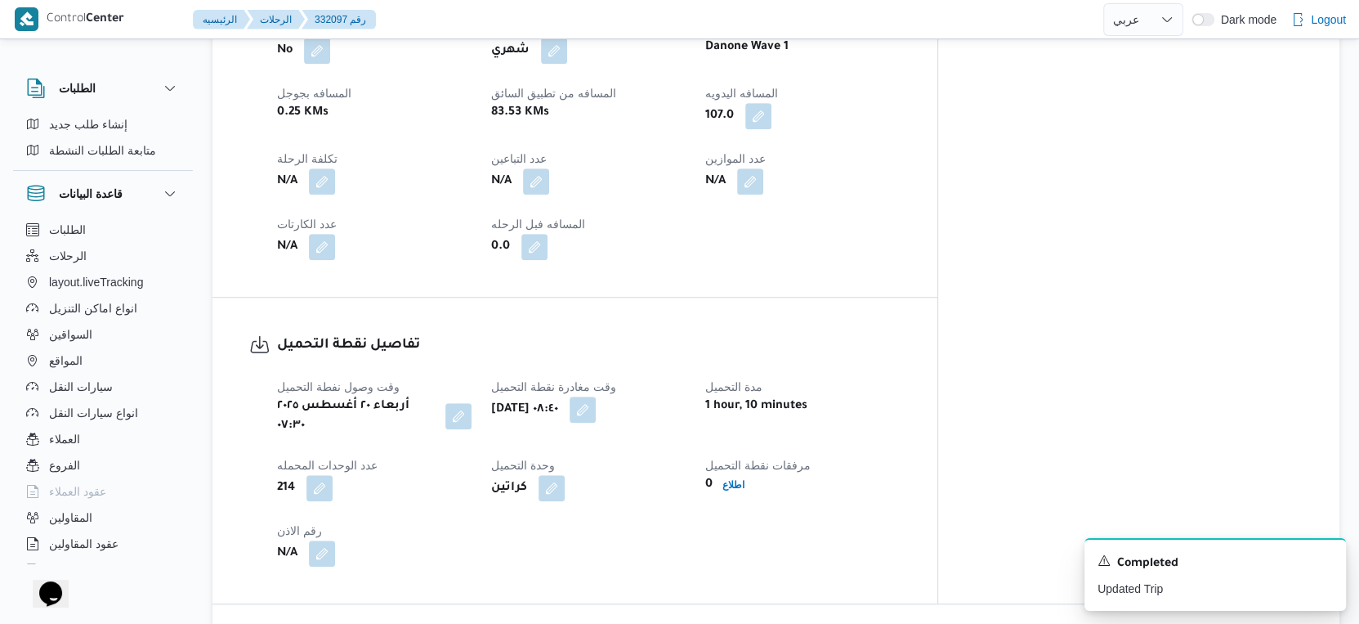
select select "ar"
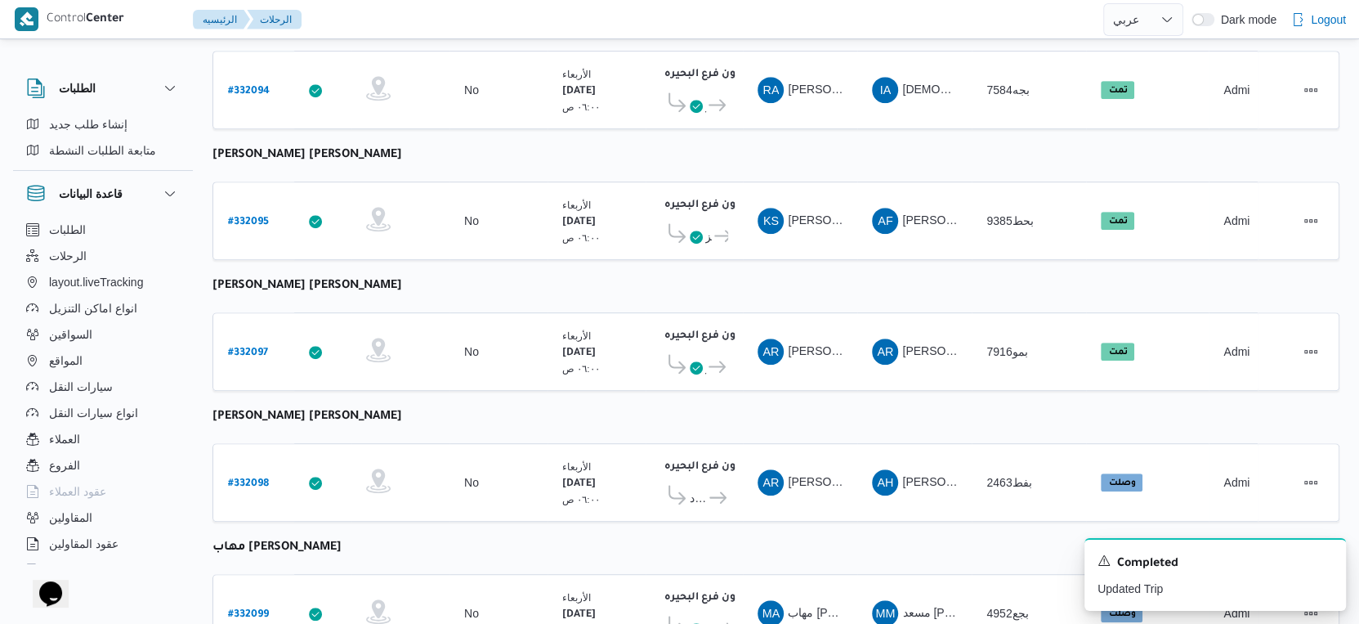
scroll to position [820, 0]
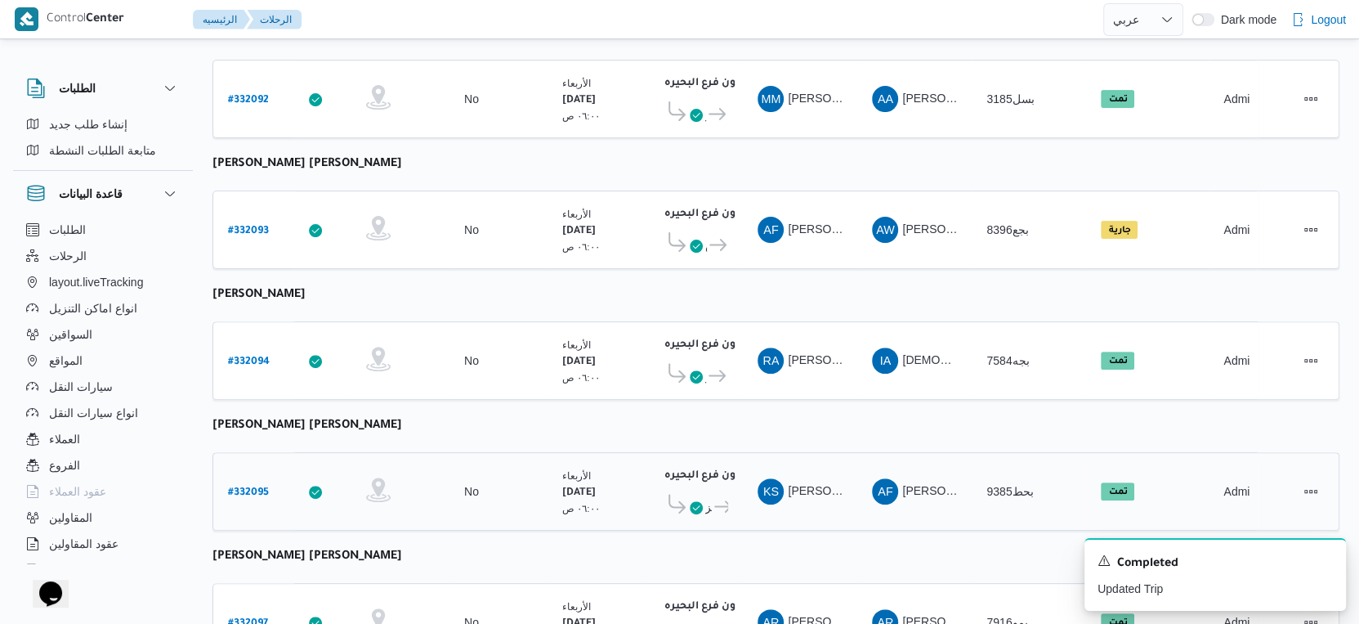
click at [249, 487] on b "# 332095" at bounding box center [248, 492] width 41 height 11
select select "ar"
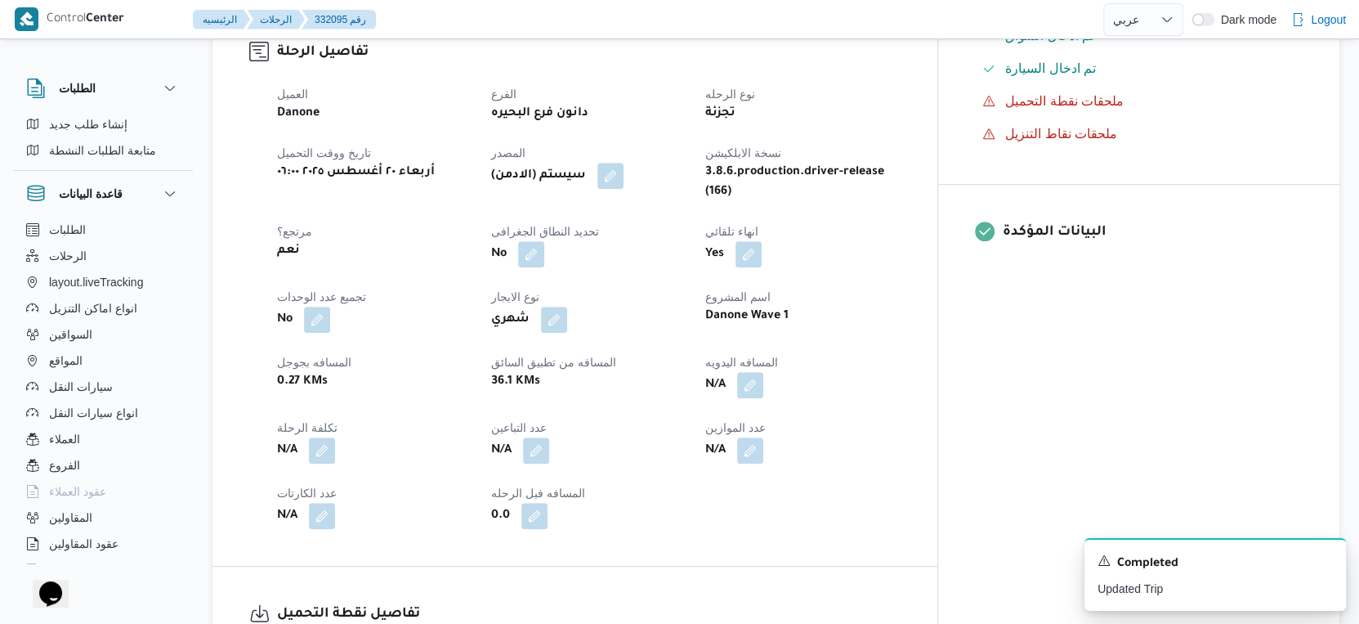
scroll to position [544, 0]
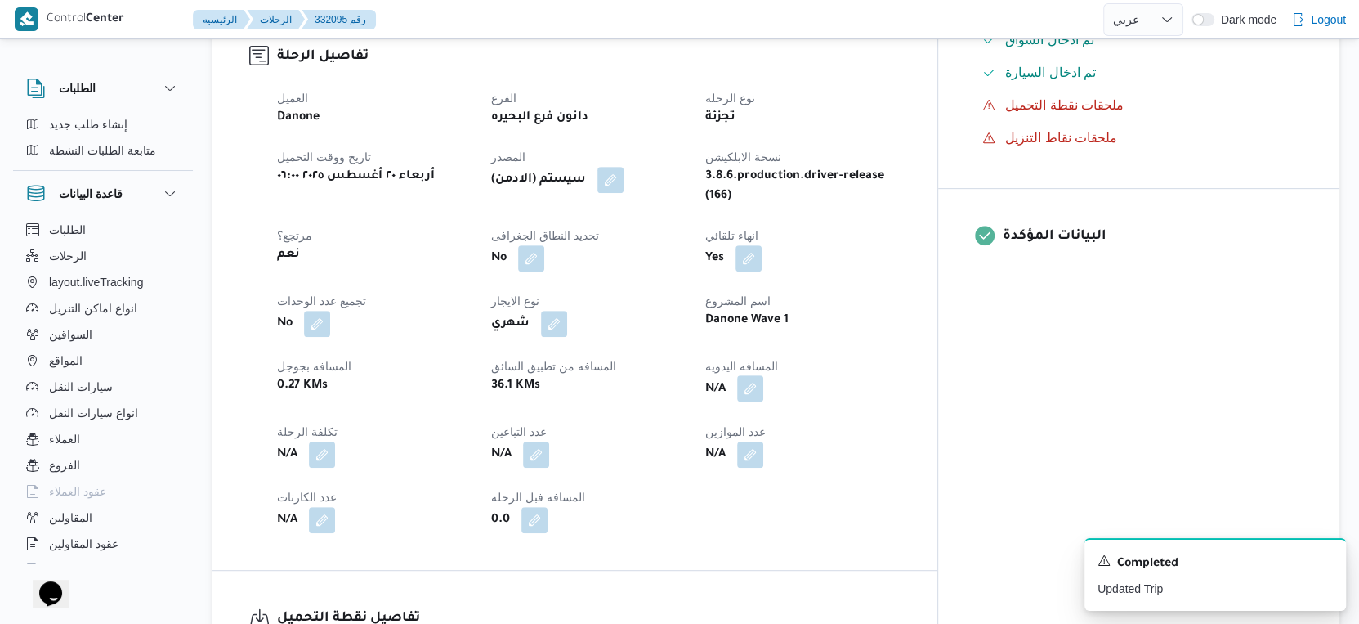
click at [763, 376] on button "button" at bounding box center [750, 388] width 26 height 26
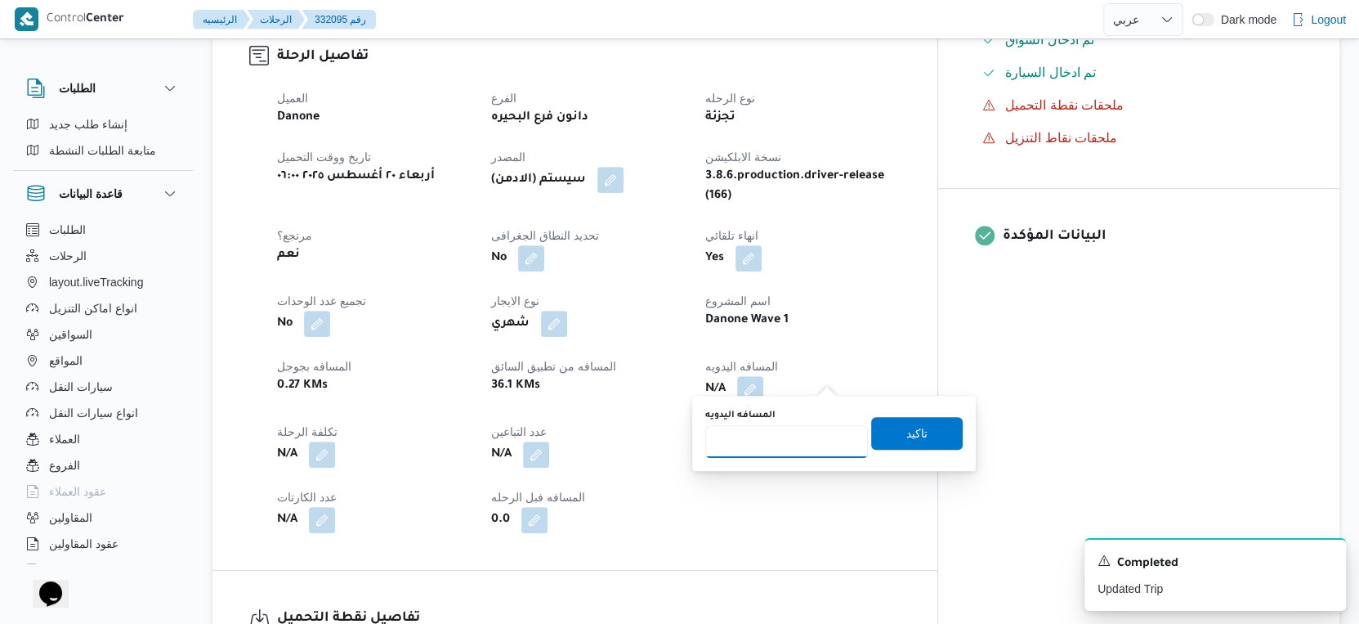
click at [800, 432] on input "المسافه اليدويه" at bounding box center [786, 441] width 163 height 33
type input "38"
click at [919, 430] on span "تاكيد" at bounding box center [917, 432] width 92 height 33
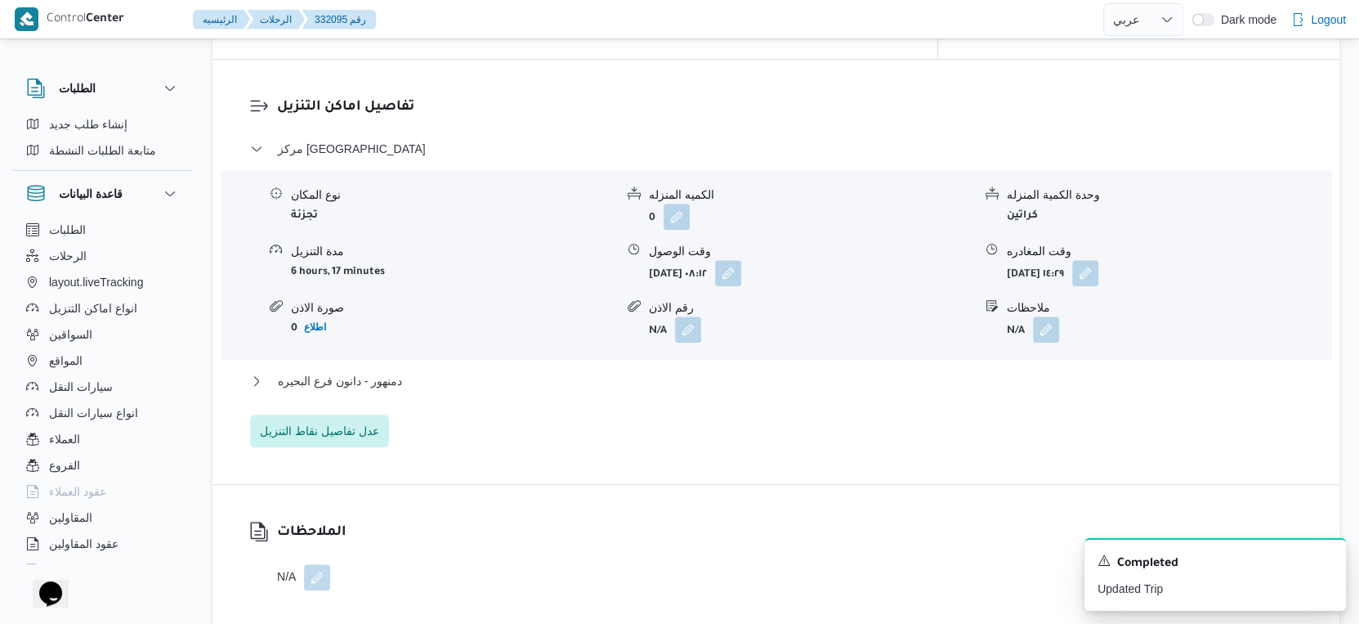
scroll to position [1362, 0]
click at [371, 370] on span "دمنهور - دانون فرع البحيره" at bounding box center [340, 380] width 124 height 20
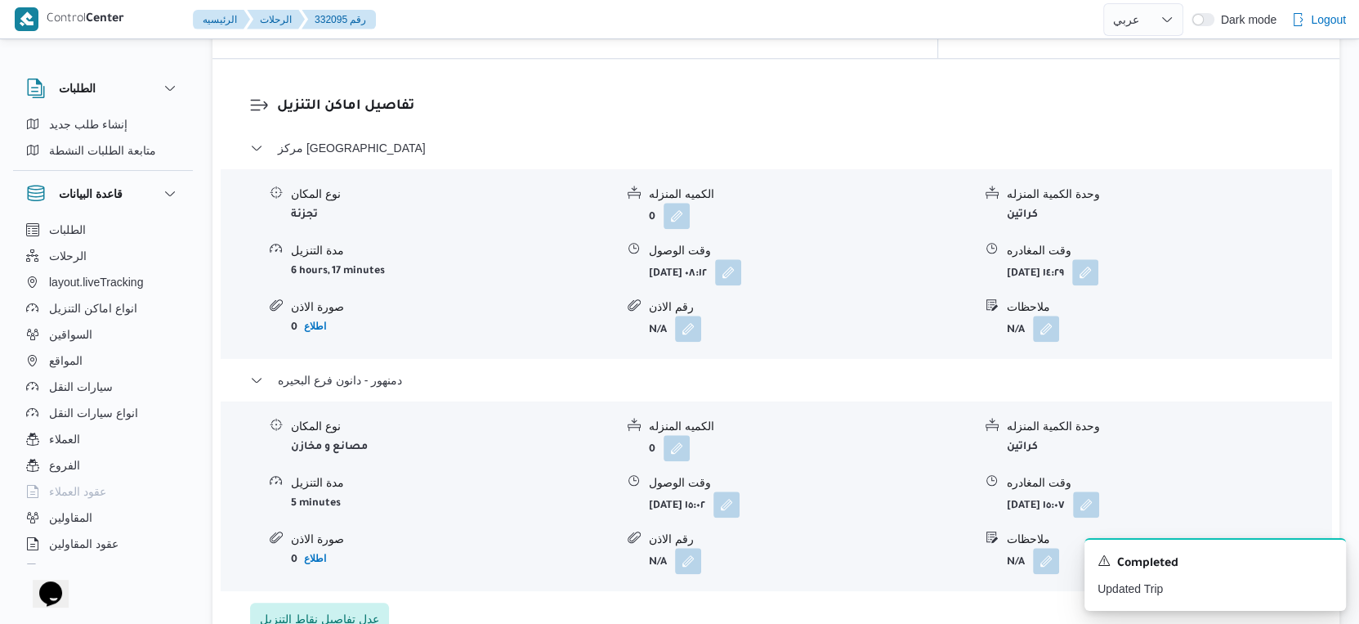
select select "ar"
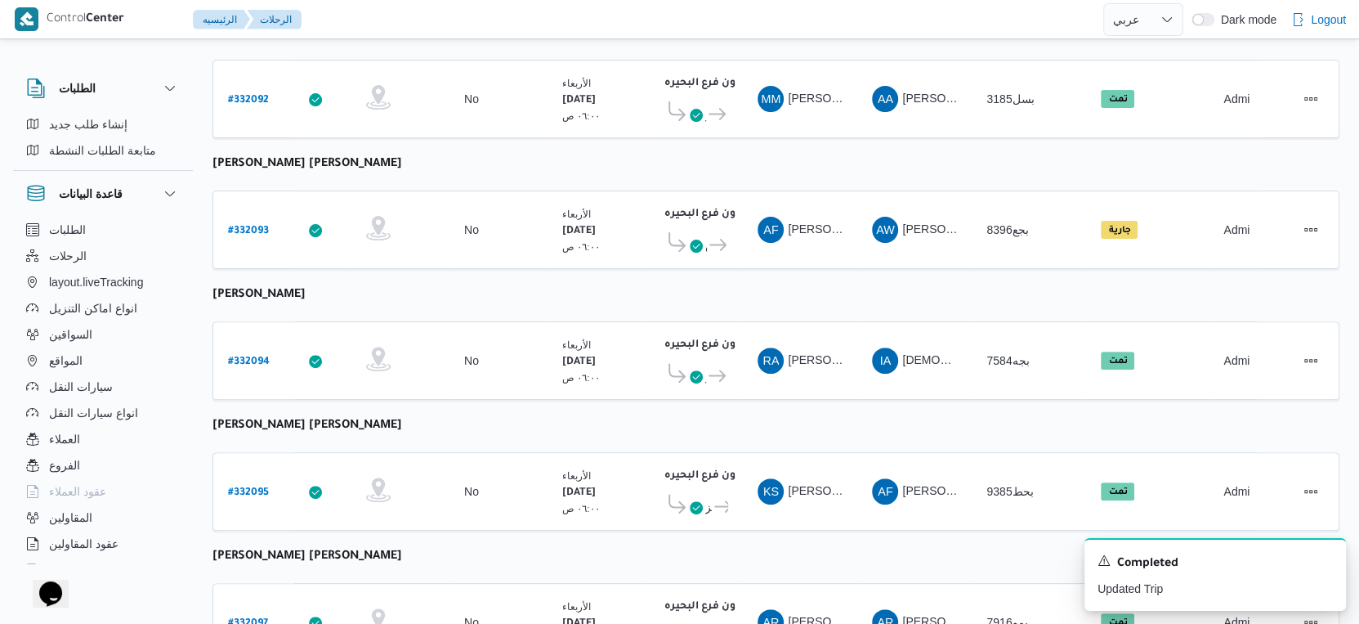
scroll to position [436, 0]
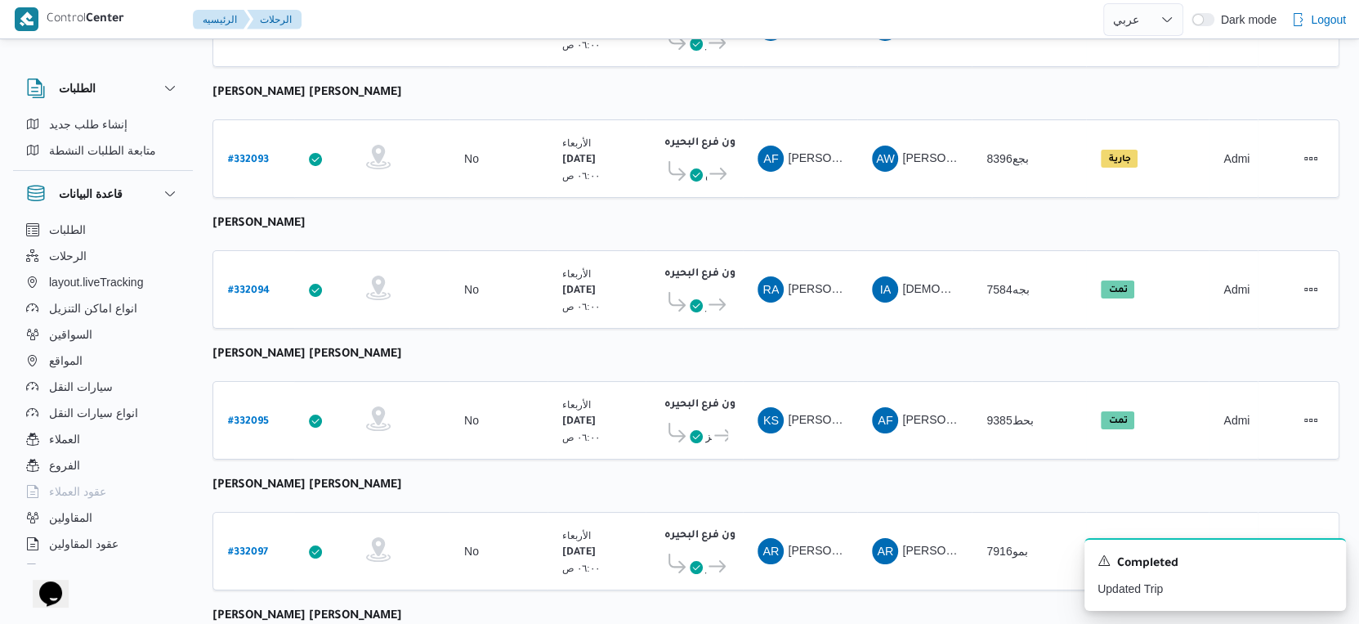
select select "ar"
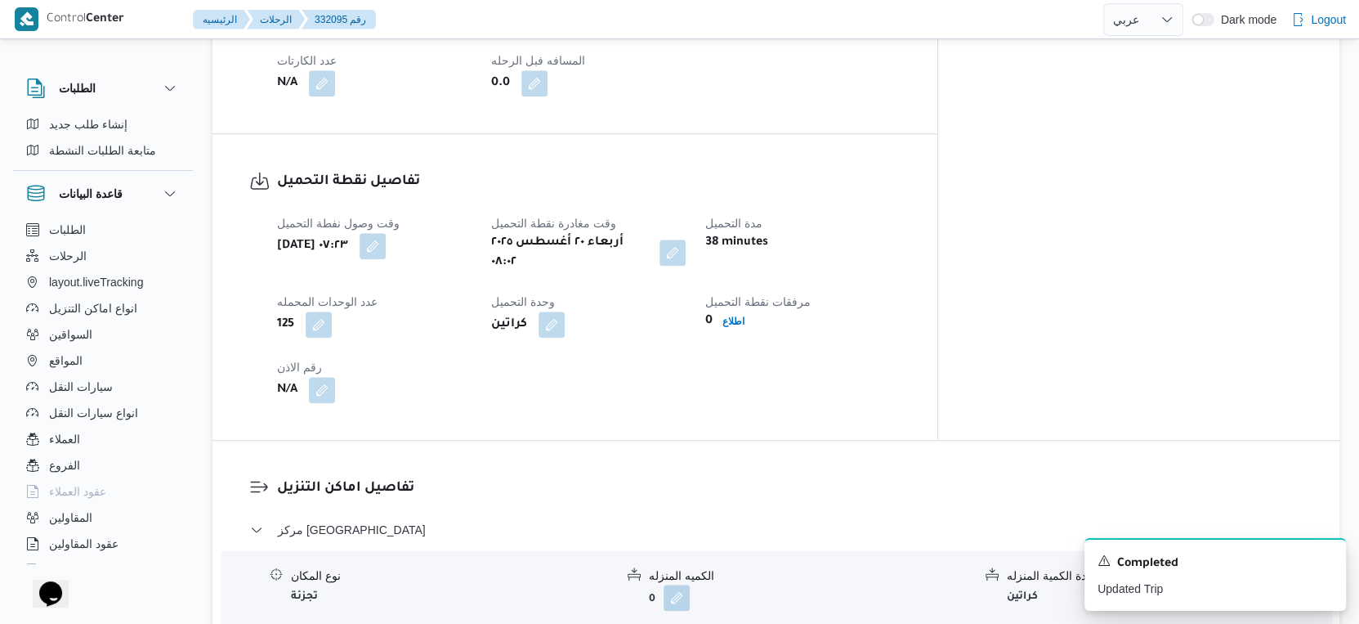
scroll to position [1434, 0]
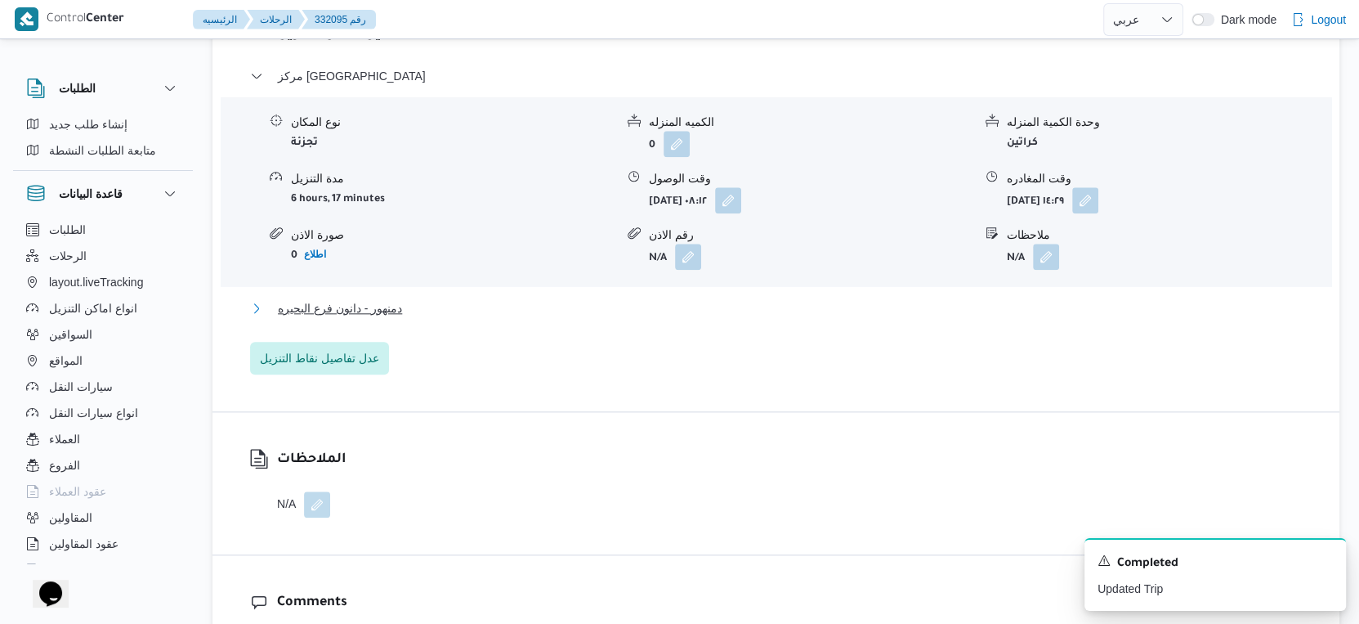
click at [433, 298] on button "دمنهور - دانون فرع البحيره" at bounding box center [776, 308] width 1053 height 20
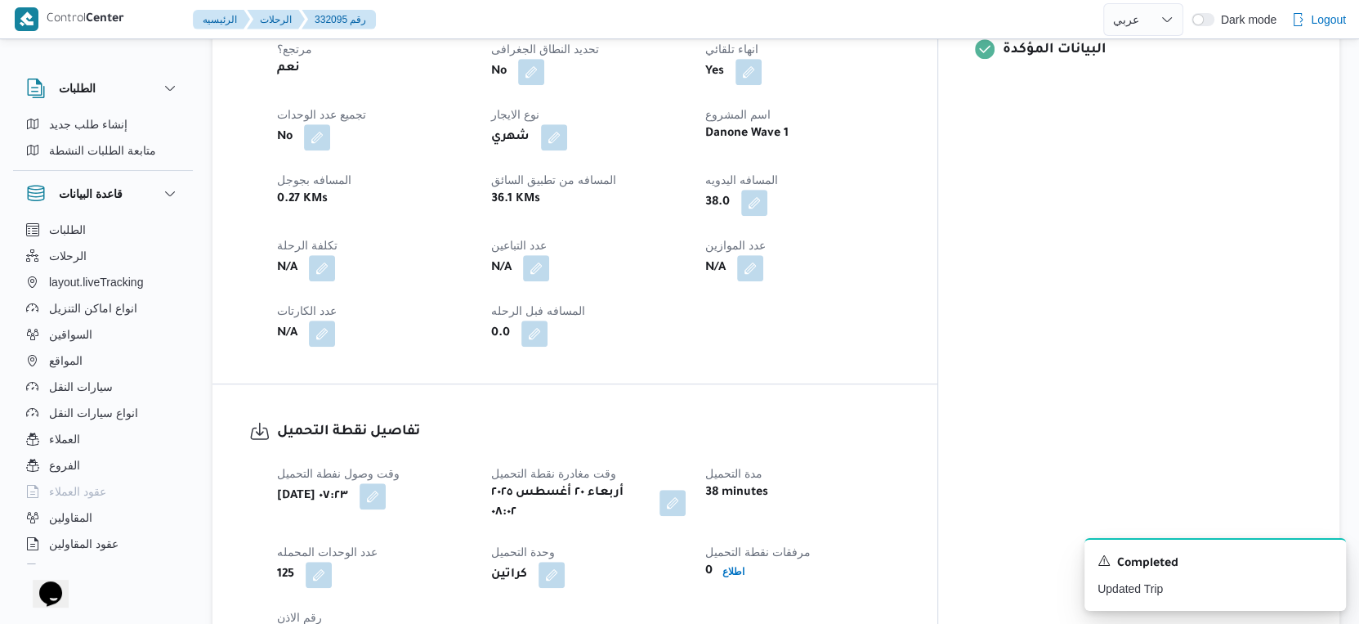
scroll to position [726, 0]
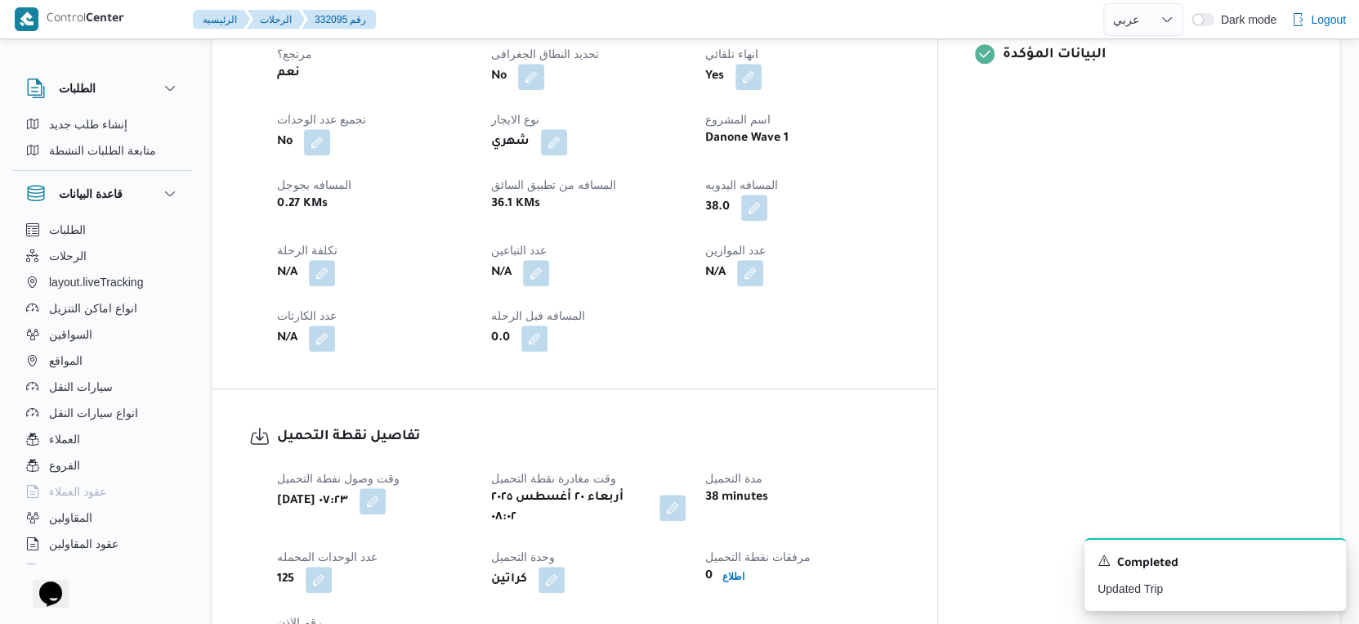
select select "ar"
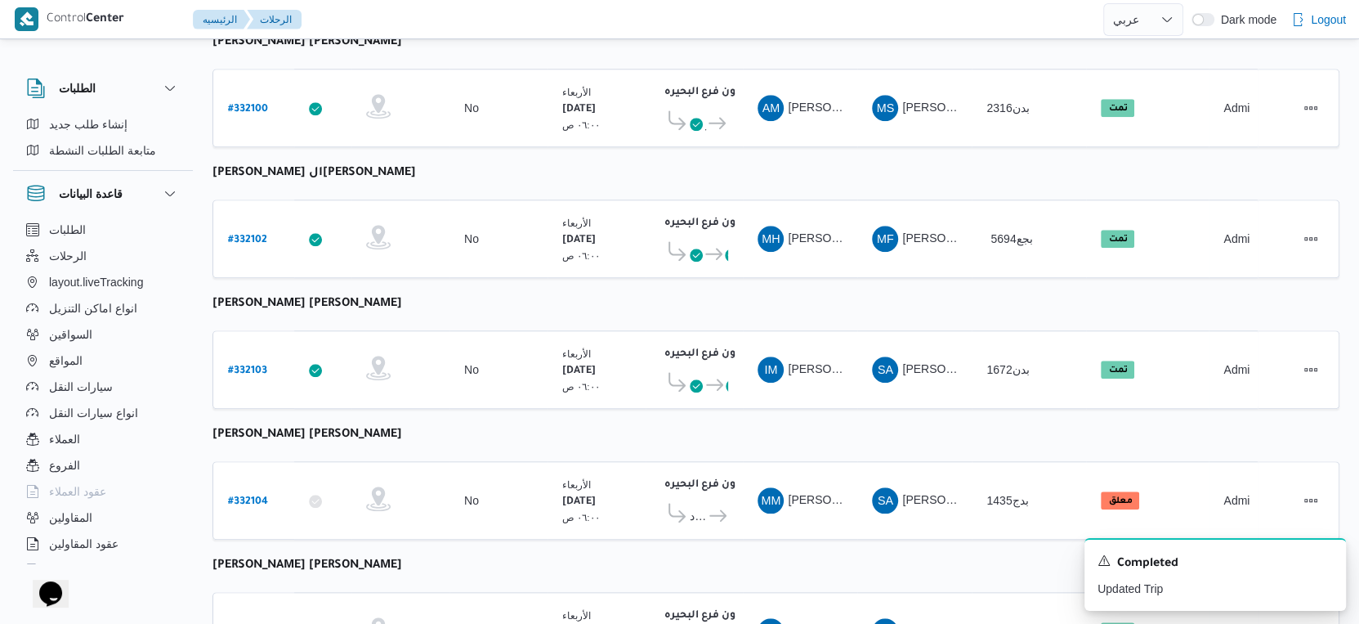
scroll to position [1334, 0]
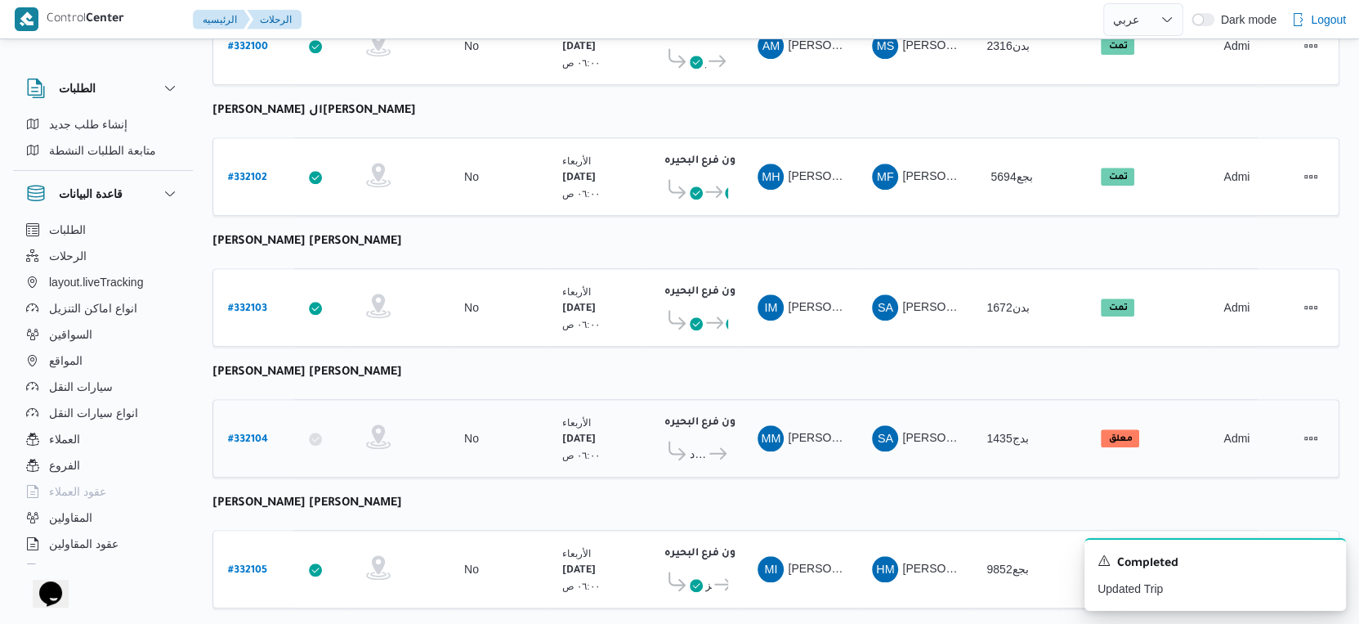
click at [249, 434] on b "# 332104" at bounding box center [248, 439] width 40 height 11
select select "ar"
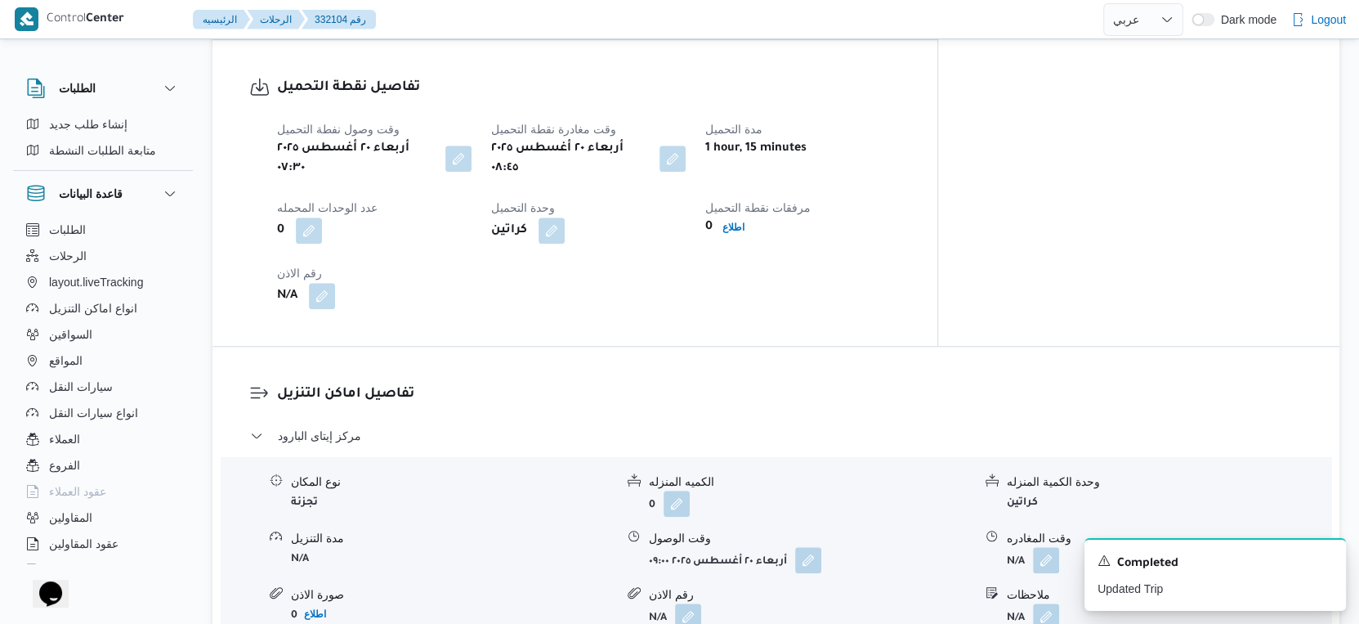
scroll to position [1089, 0]
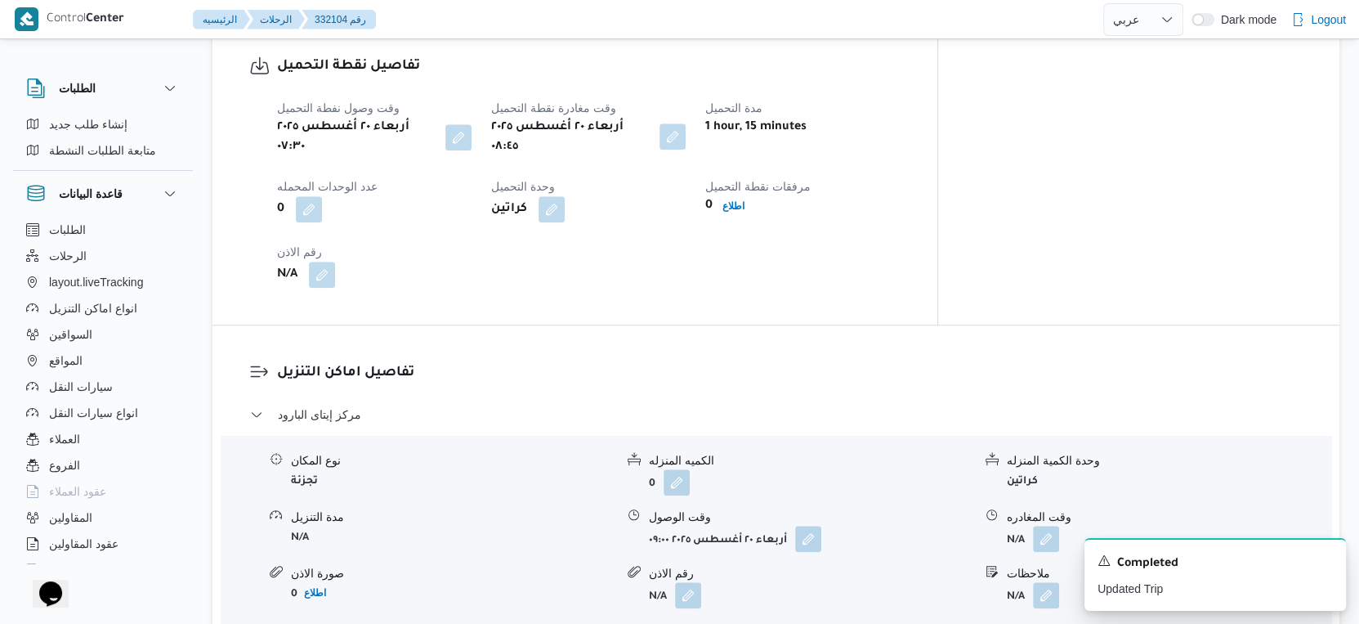
click at [686, 140] on button "button" at bounding box center [673, 136] width 26 height 26
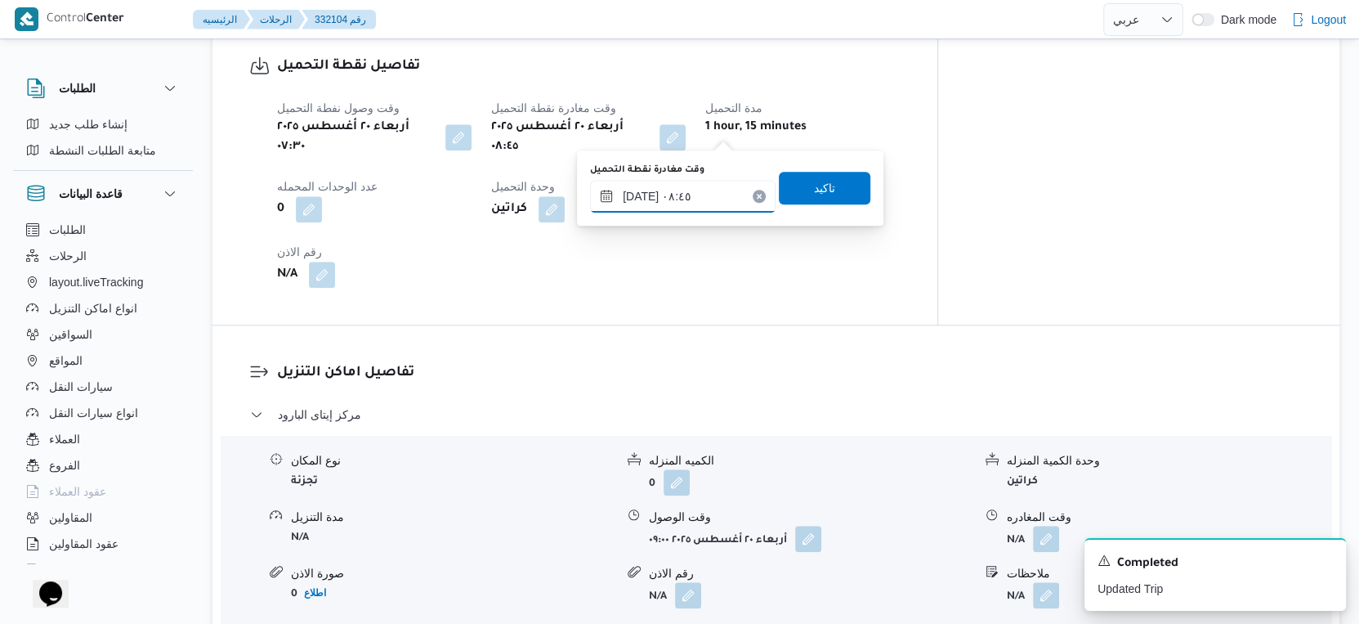
click at [700, 198] on input "٢٠/٠٨/٢٠٢٥ ٠٨:٤٥" at bounding box center [683, 196] width 186 height 33
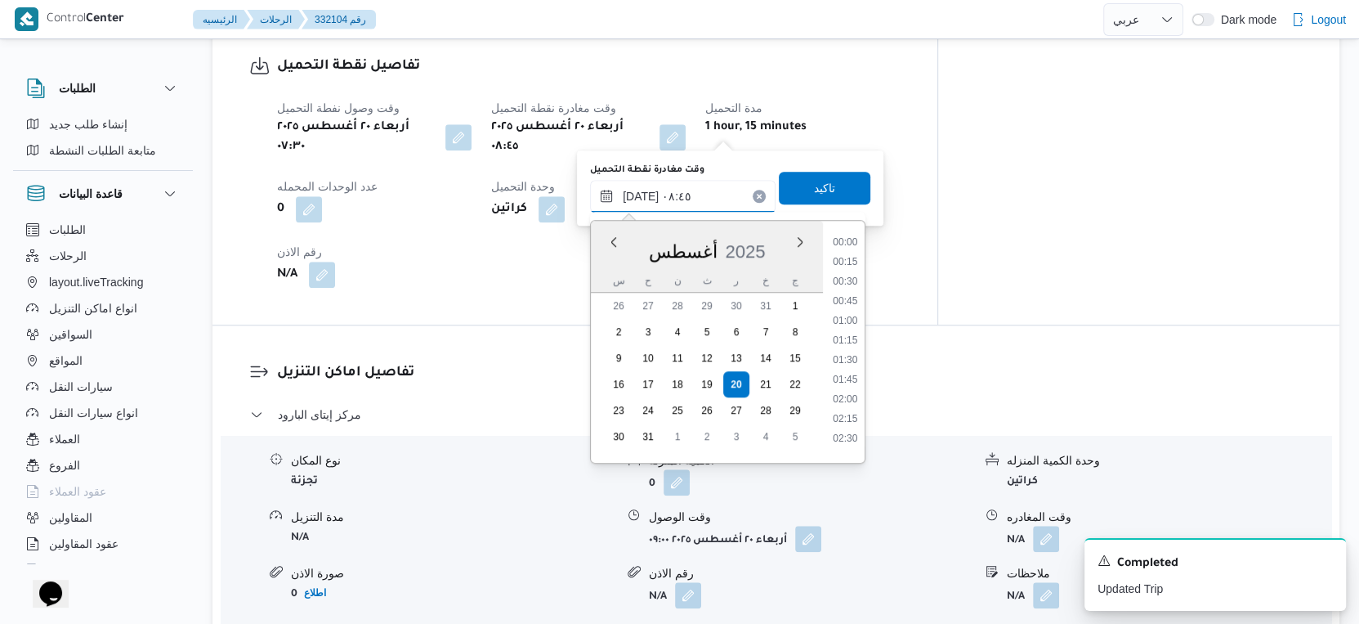
scroll to position [574, 0]
click at [844, 335] on li "08:30" at bounding box center [845, 335] width 38 height 16
type input "٢٠/٠٨/٢٠٢٥ ٠٨:٣٠"
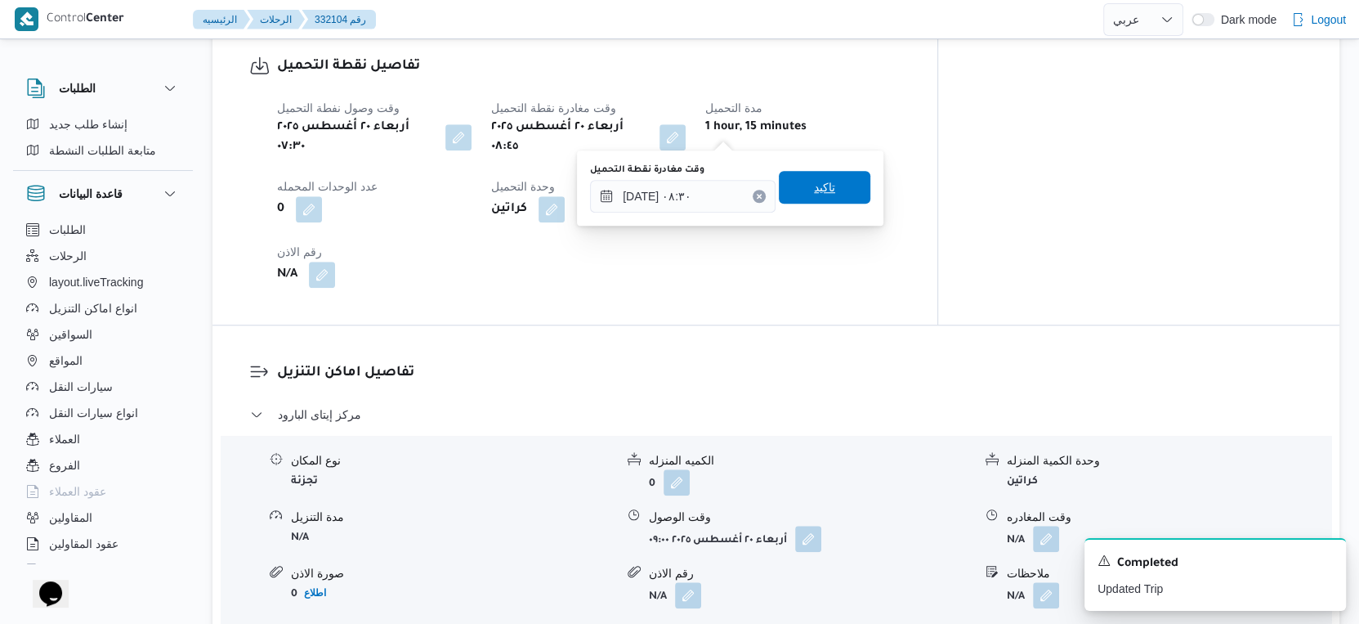
click at [828, 190] on span "تاكيد" at bounding box center [825, 187] width 92 height 33
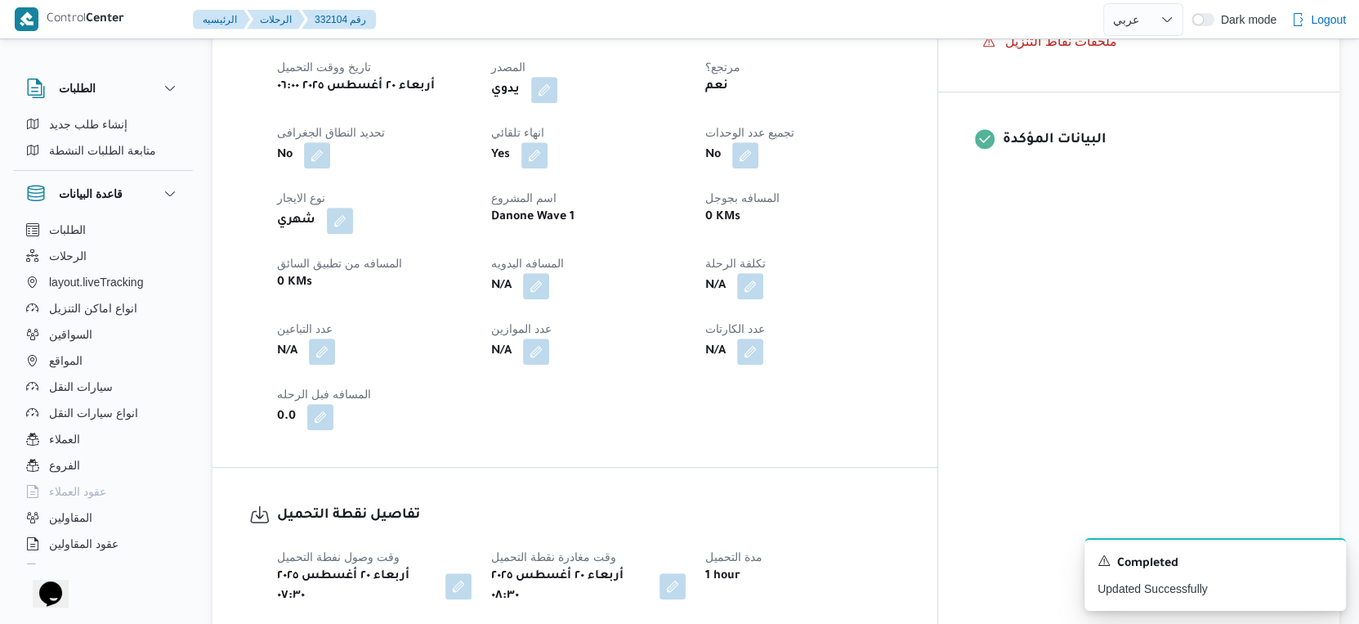
scroll to position [636, 0]
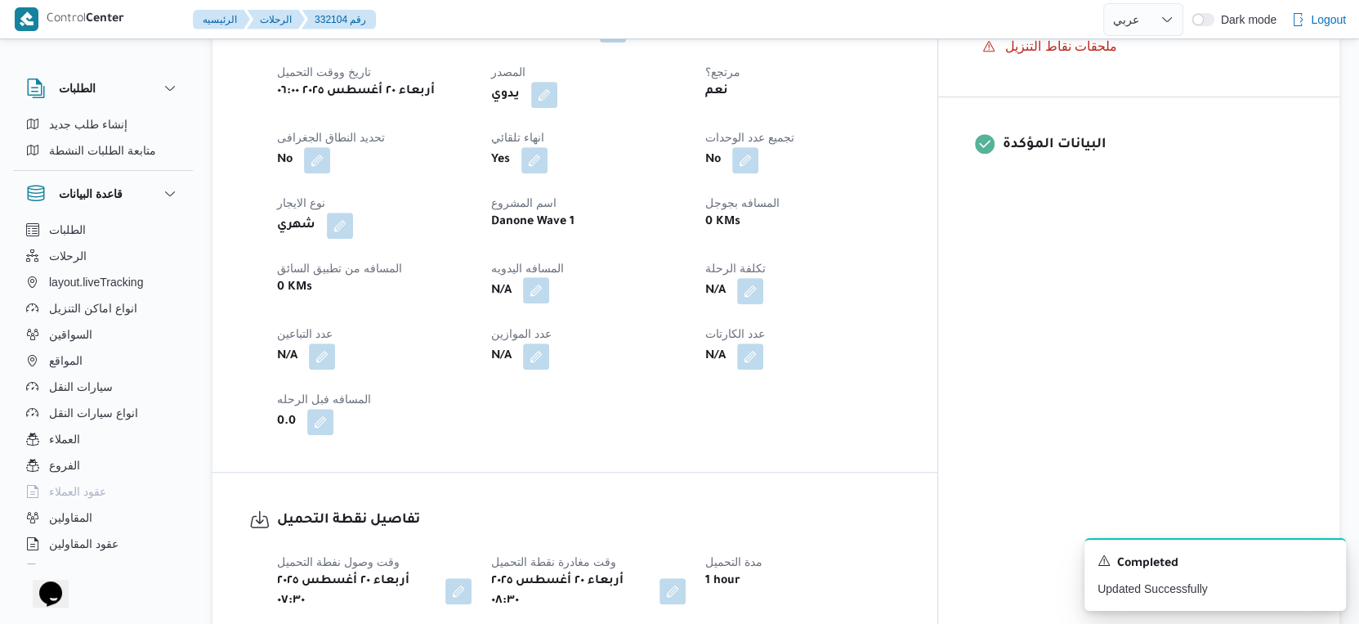
click at [549, 289] on button "button" at bounding box center [536, 290] width 26 height 26
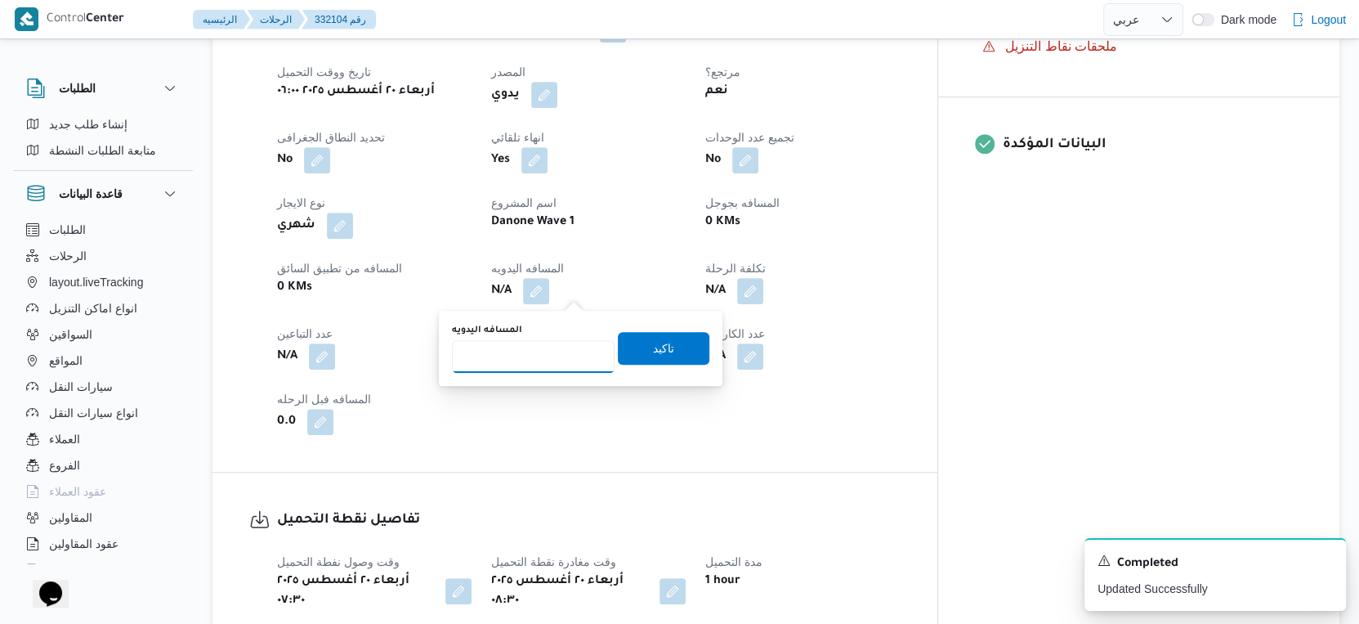
click at [535, 344] on input "المسافه اليدويه" at bounding box center [533, 356] width 163 height 33
type input "73"
click at [653, 342] on span "تاكيد" at bounding box center [663, 348] width 21 height 20
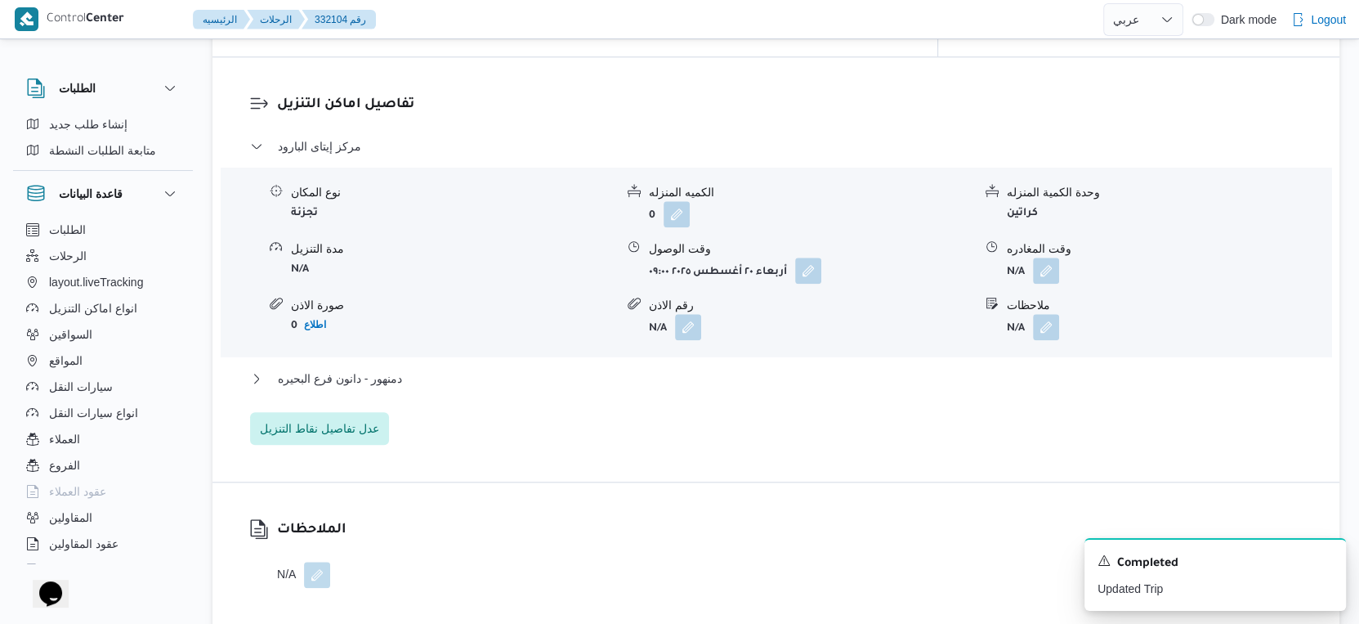
scroll to position [1362, 0]
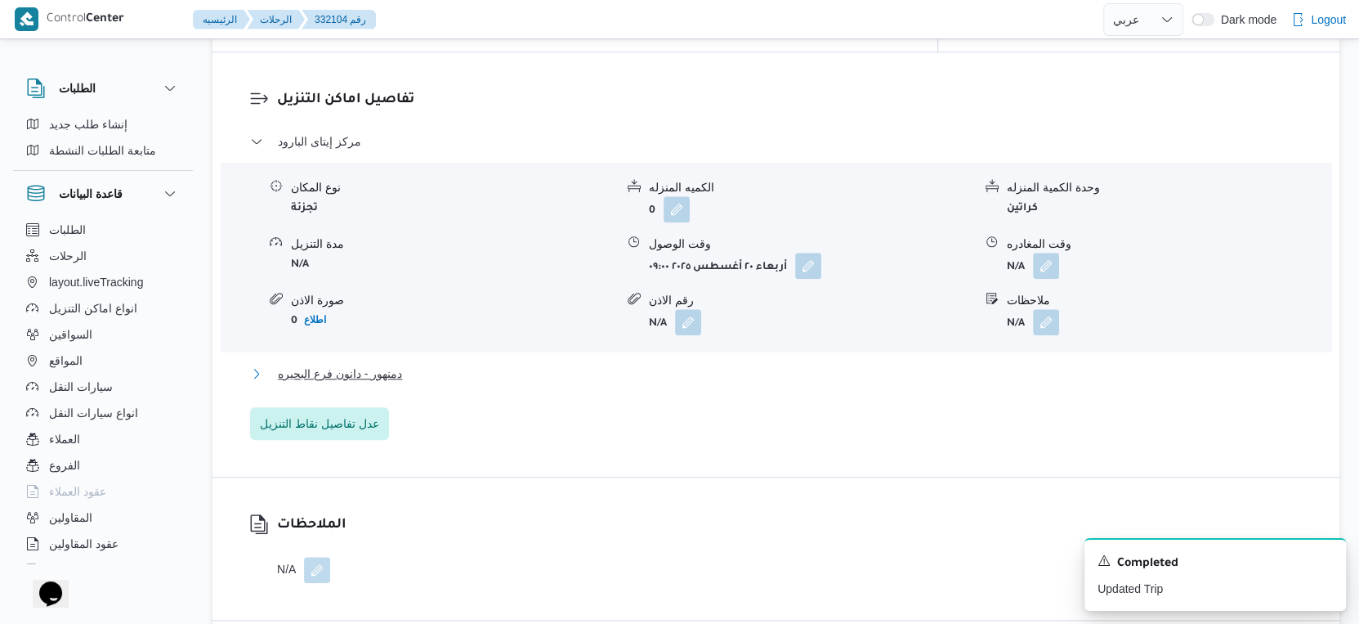
click at [404, 364] on button "دمنهور - دانون فرع البحيره" at bounding box center [776, 374] width 1053 height 20
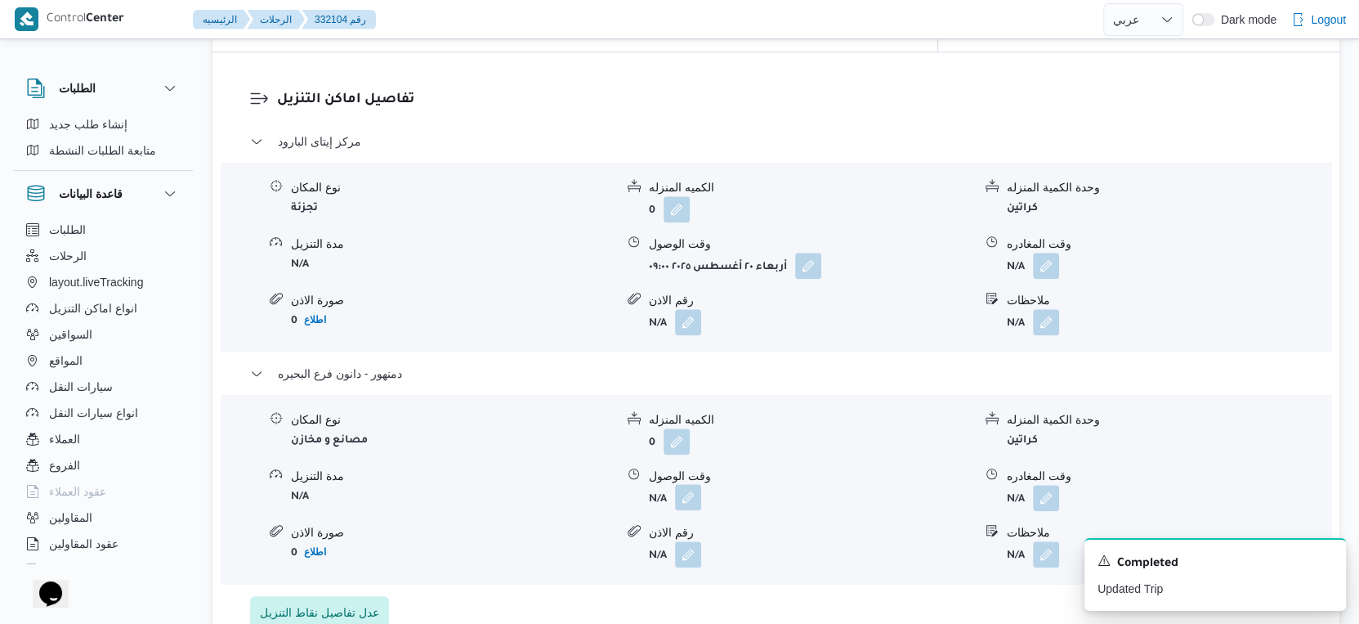
click at [680, 492] on button "button" at bounding box center [688, 497] width 26 height 26
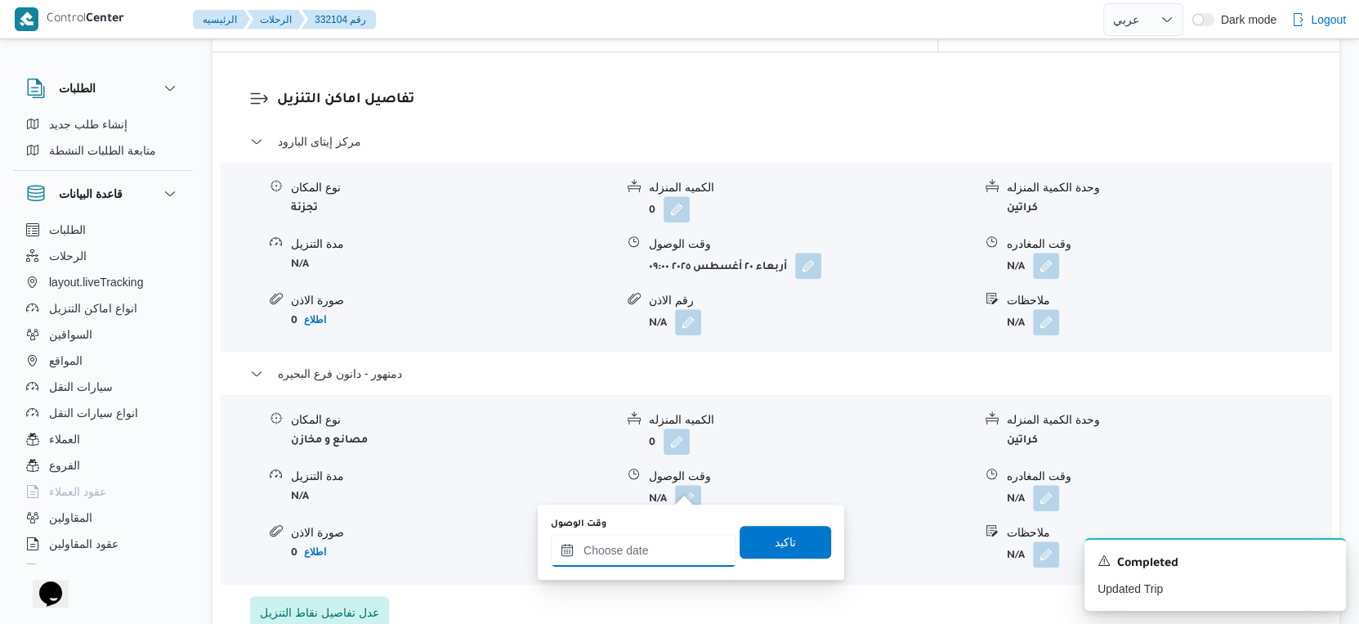
drag, startPoint x: 657, startPoint y: 540, endPoint x: 668, endPoint y: 534, distance: 12.5
click at [657, 540] on input "وقت الوصول" at bounding box center [644, 550] width 186 height 33
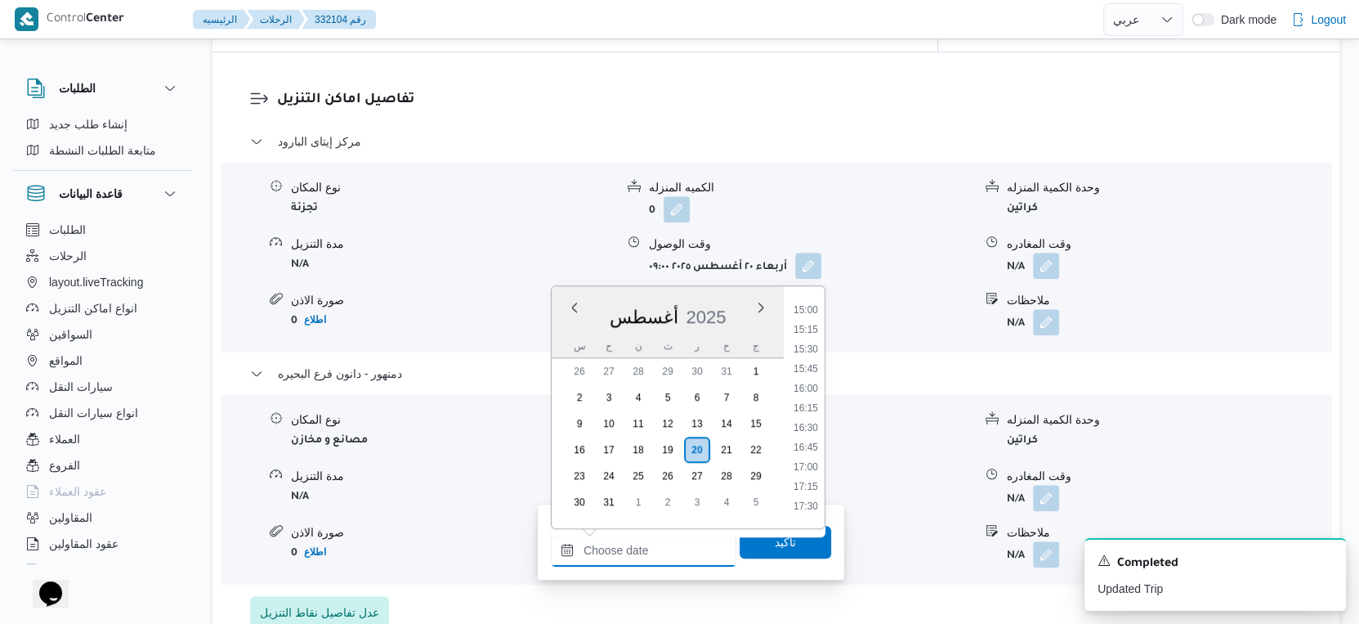
scroll to position [1143, 0]
click at [811, 372] on li "15:30" at bounding box center [806, 380] width 38 height 16
type input "٢٠/٠٨/٢٠٢٥ ١٥:٣٠"
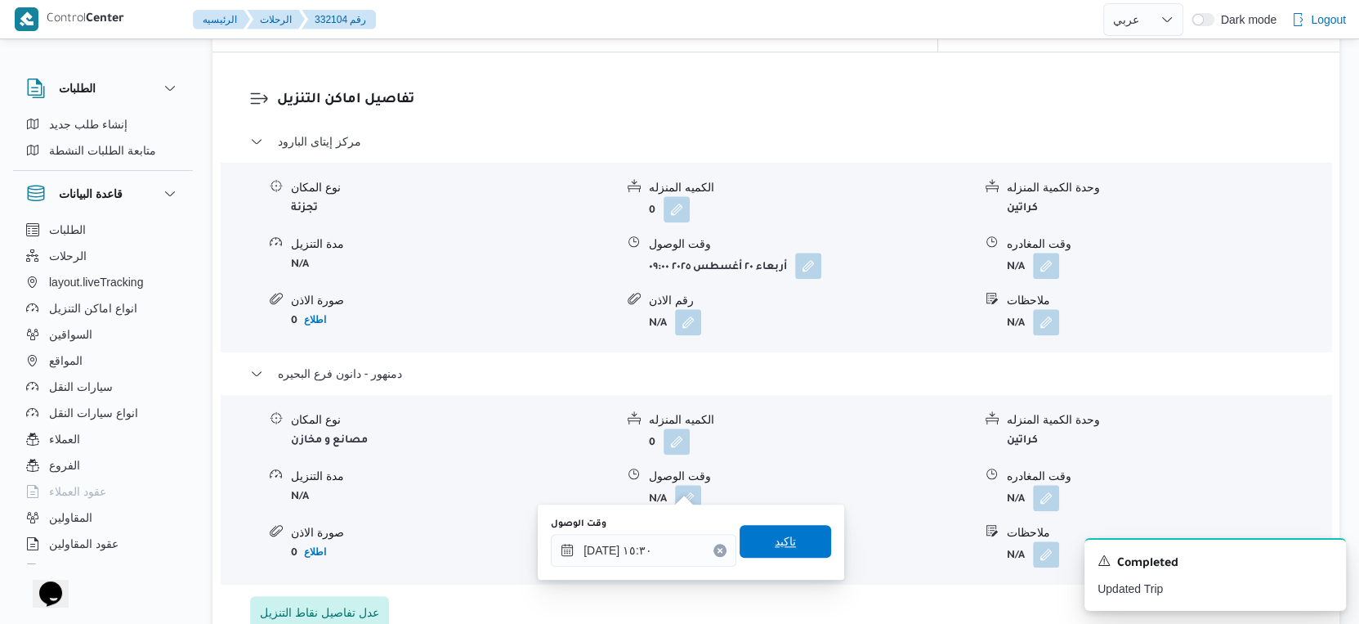
click at [775, 534] on span "تاكيد" at bounding box center [785, 541] width 21 height 20
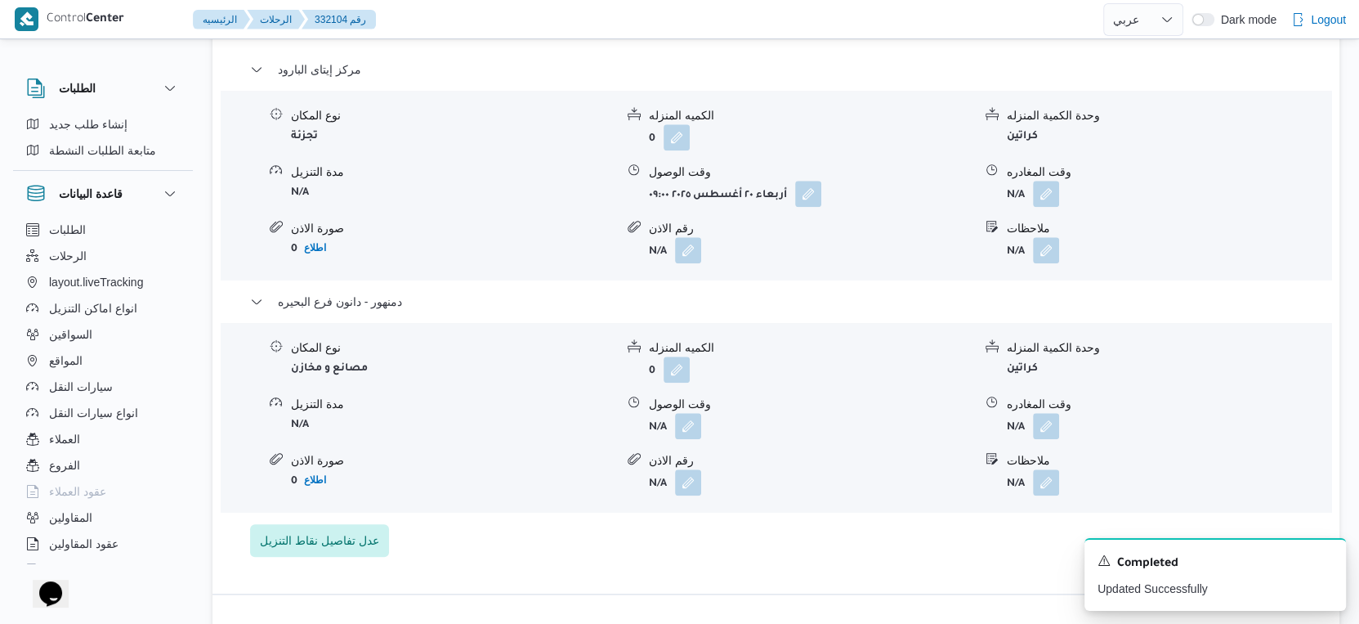
scroll to position [1452, 0]
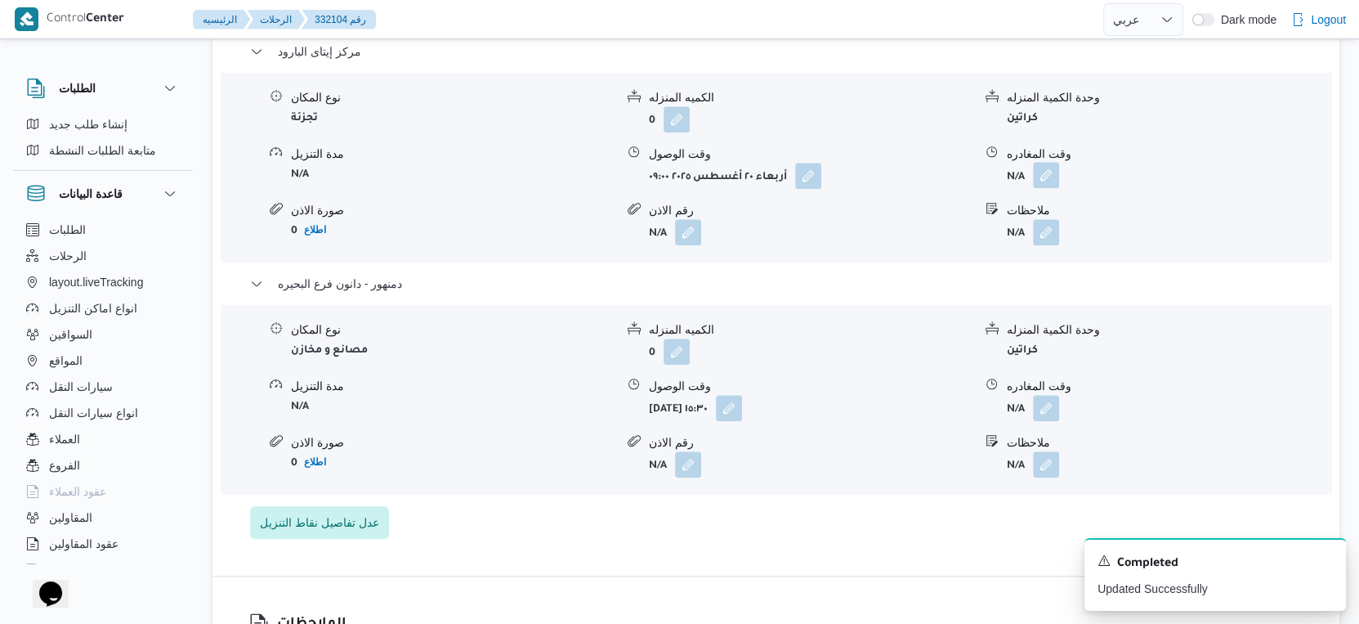
click at [1053, 163] on button "button" at bounding box center [1046, 175] width 26 height 26
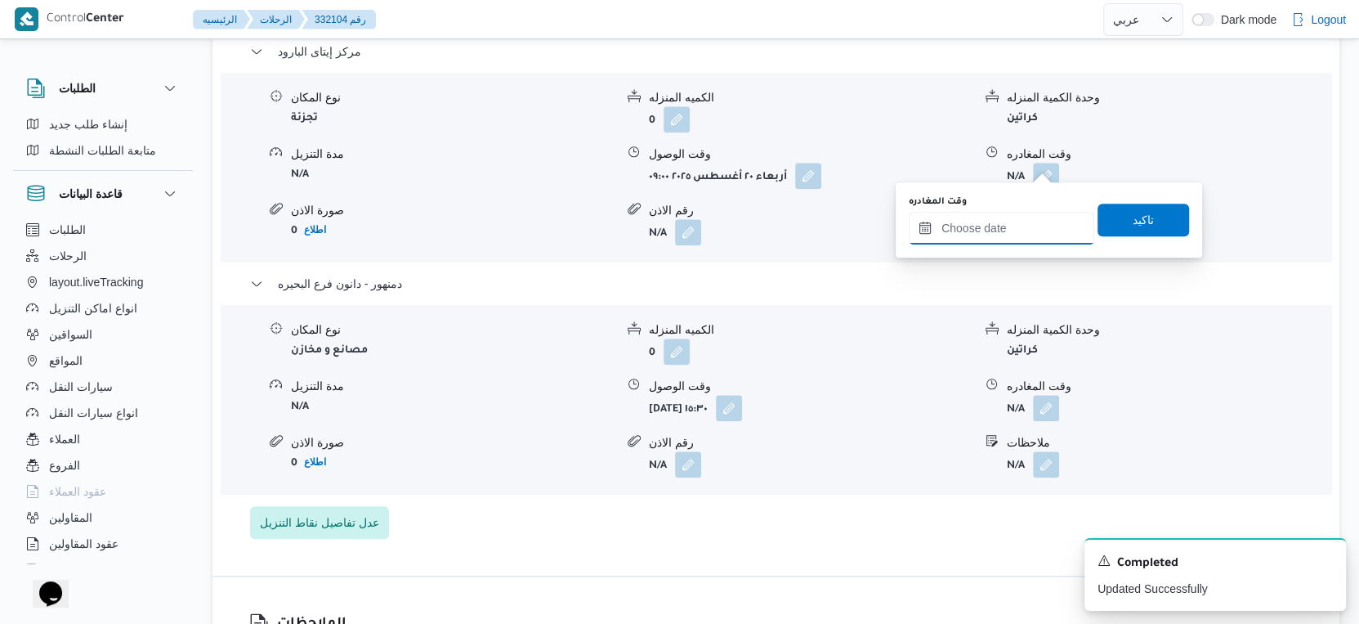
click at [1019, 226] on input "وقت المغادره" at bounding box center [1002, 228] width 186 height 33
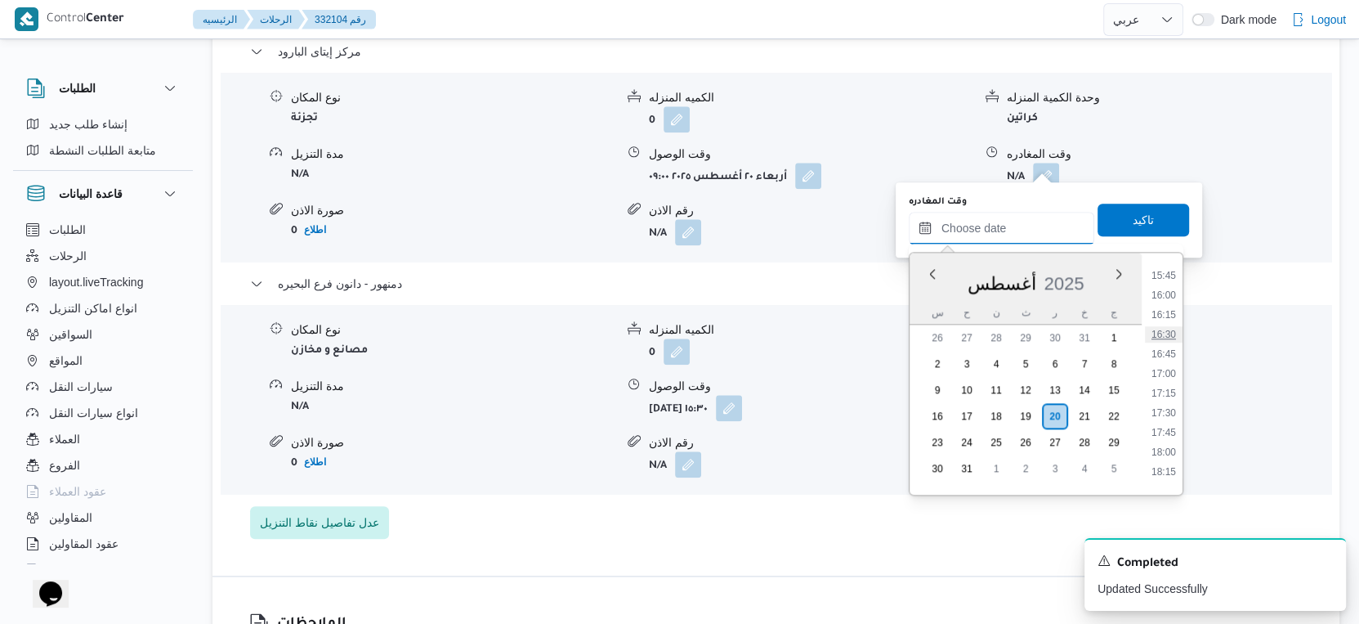
scroll to position [1143, 0]
click at [1174, 306] on li "15:00" at bounding box center [1164, 307] width 38 height 16
type input "٢٠/٠٨/٢٠٢٥ ١٥:٠٠"
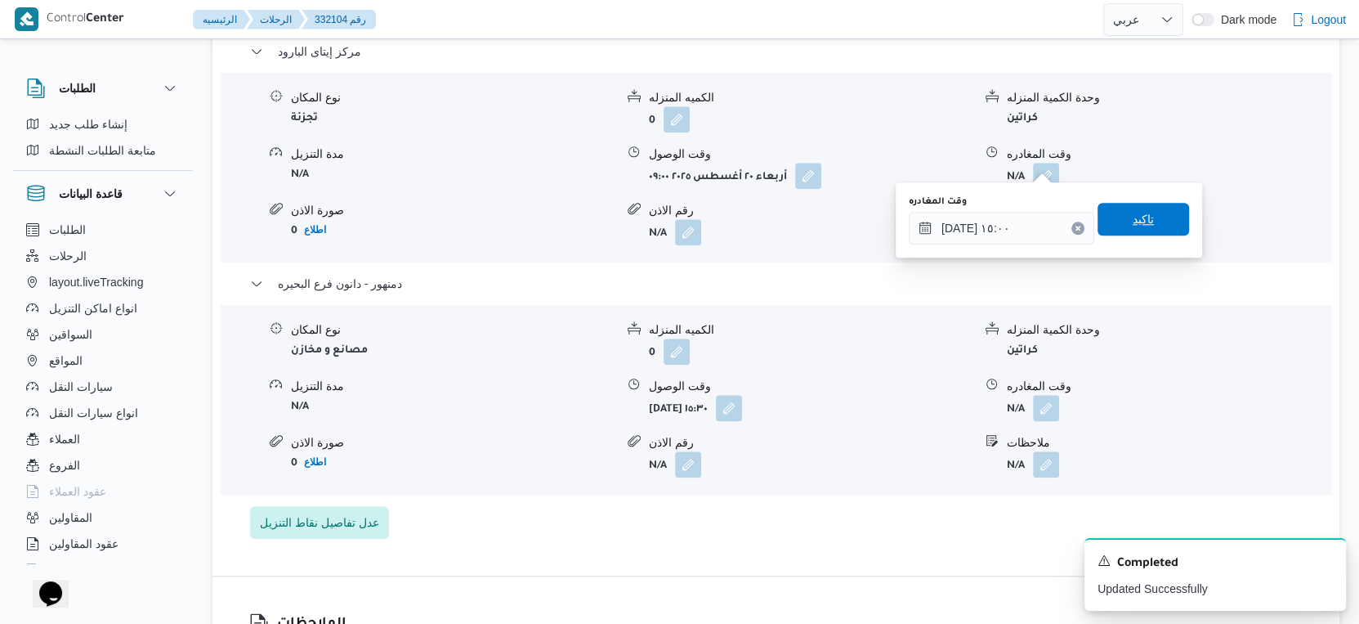
click at [1145, 208] on span "تاكيد" at bounding box center [1144, 219] width 92 height 33
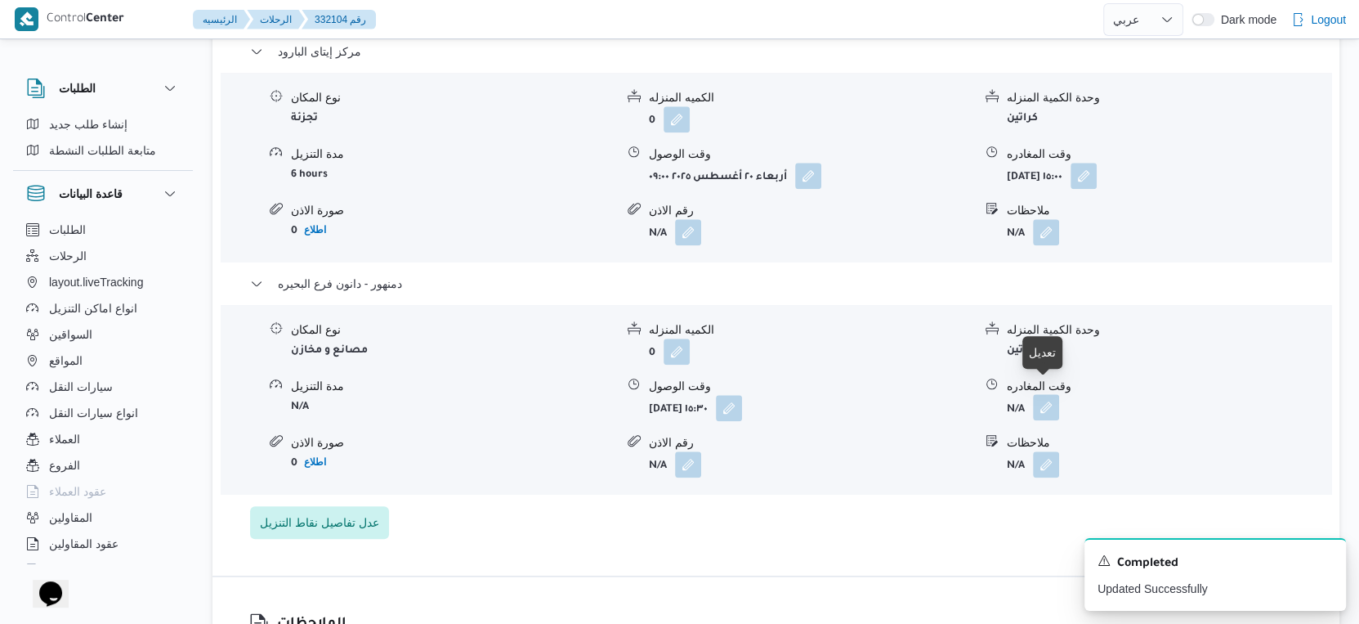
click at [1044, 394] on button "button" at bounding box center [1046, 407] width 26 height 26
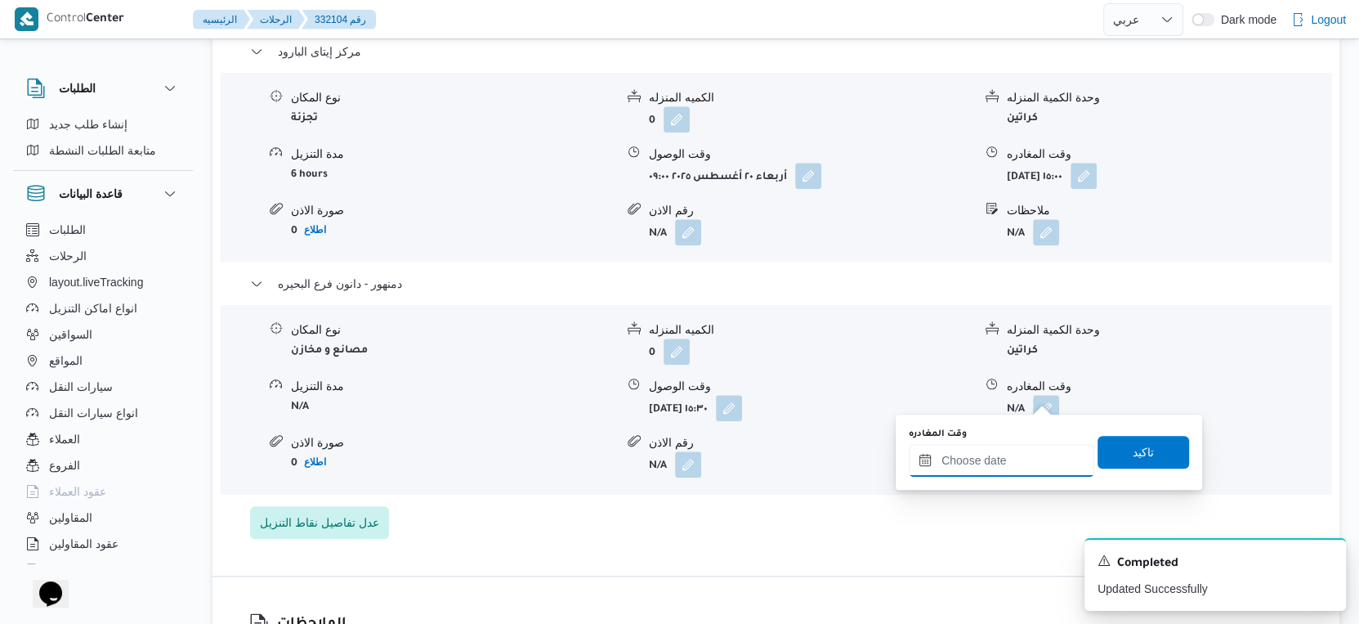
click at [1031, 467] on input "وقت المغادره" at bounding box center [1002, 460] width 186 height 33
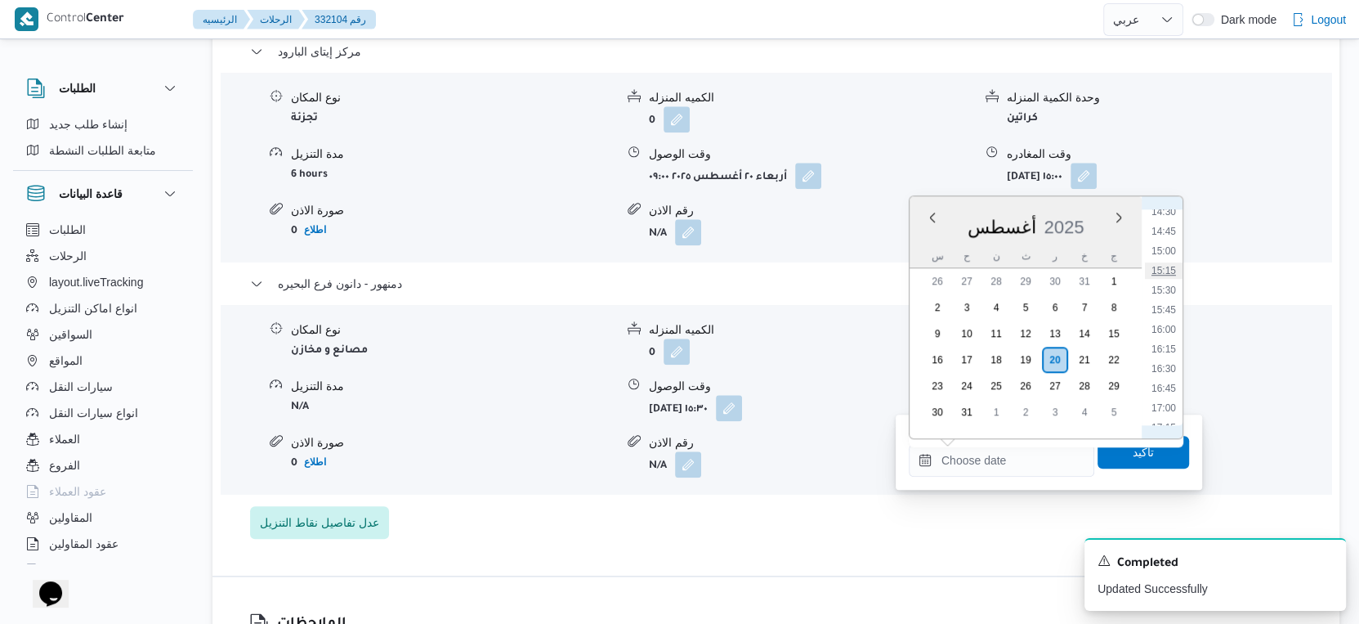
click at [1169, 270] on li "15:15" at bounding box center [1164, 270] width 38 height 16
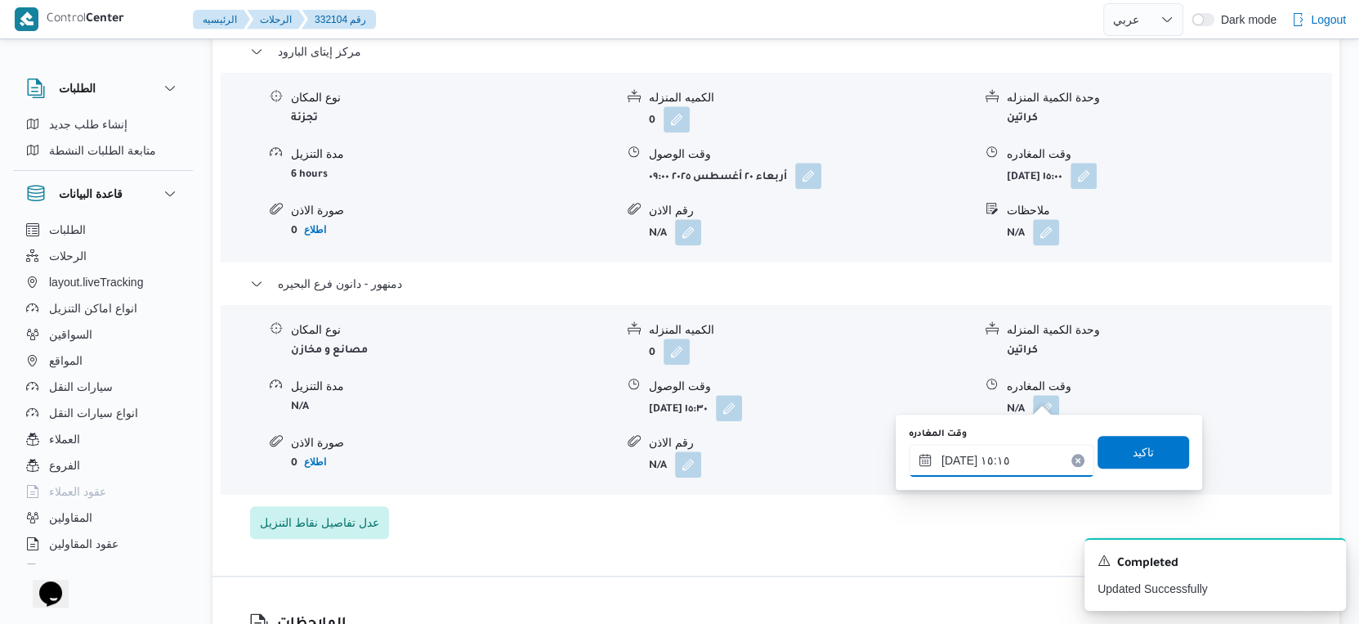
click at [955, 456] on input "٢٠/٠٨/٢٠٢٥ ١٥:١٥" at bounding box center [1002, 460] width 186 height 33
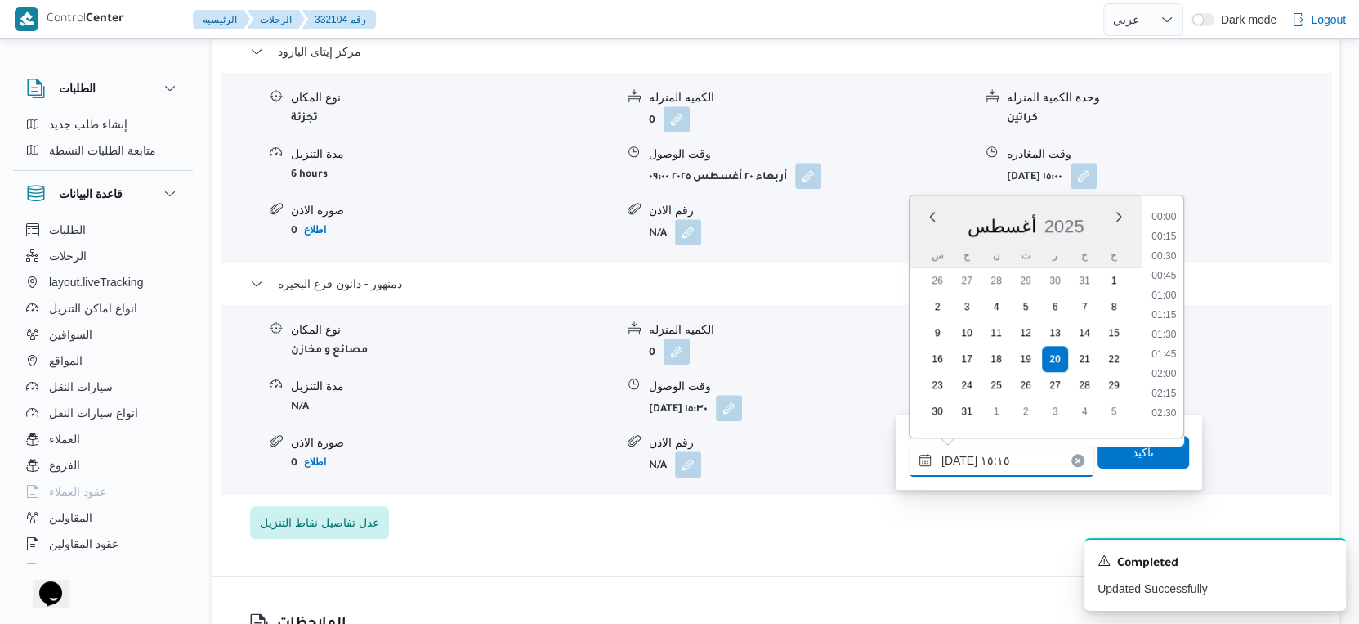
click at [955, 456] on input "٢٠/٠٨/٢٠٢٥ ١٥:١٥" at bounding box center [1002, 460] width 186 height 33
type input "٢٠/٠٨/٢٠٢٥ ١٥:٣٥"
click at [1133, 452] on span "تاكيد" at bounding box center [1143, 451] width 21 height 20
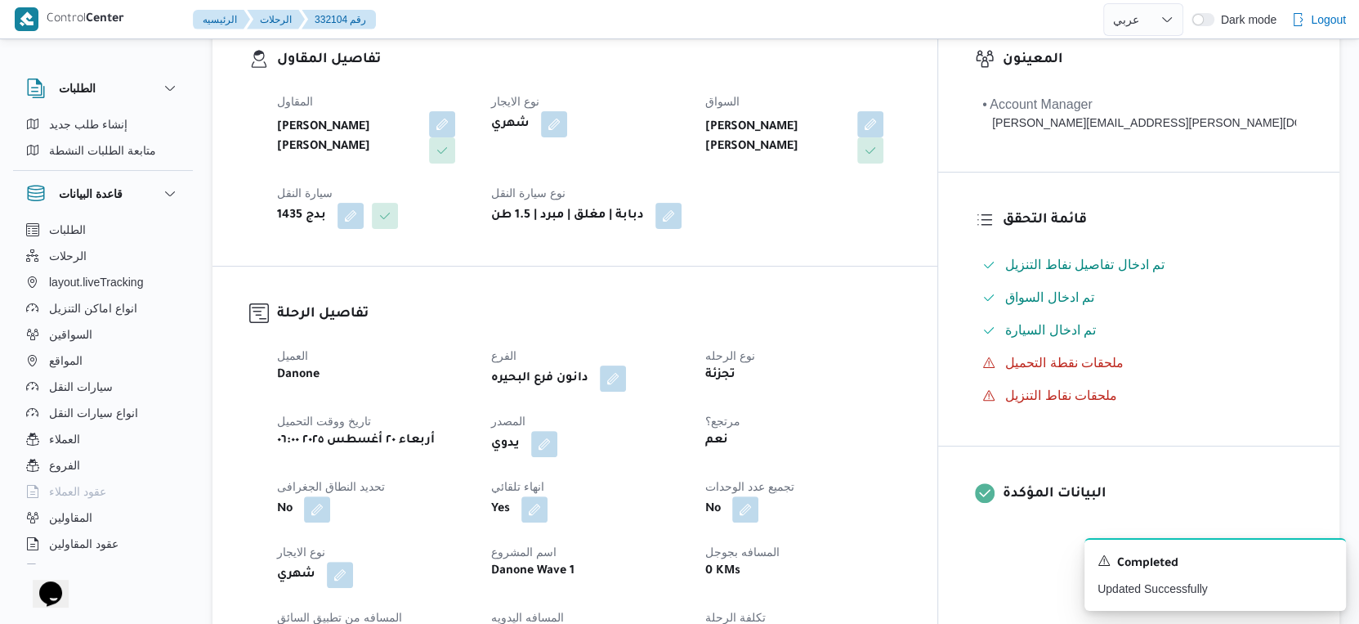
scroll to position [0, 0]
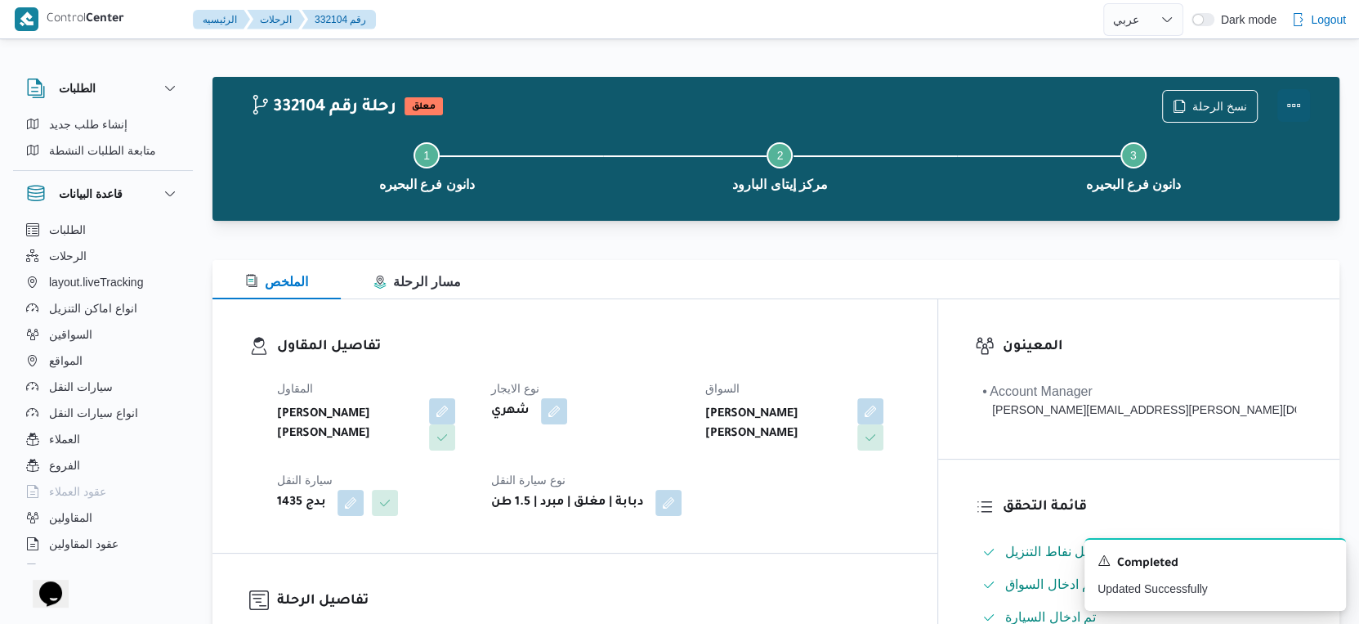
click at [1300, 99] on button "Actions" at bounding box center [1293, 105] width 33 height 33
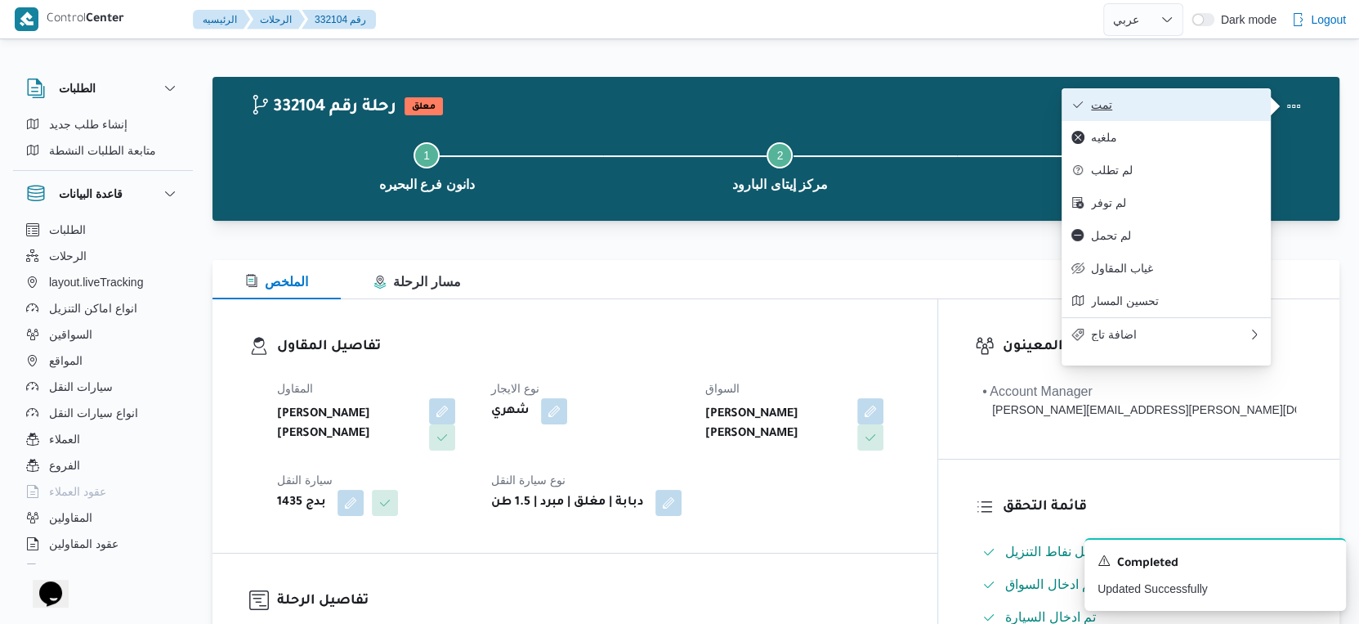
click at [1151, 118] on button "تمت" at bounding box center [1166, 104] width 209 height 33
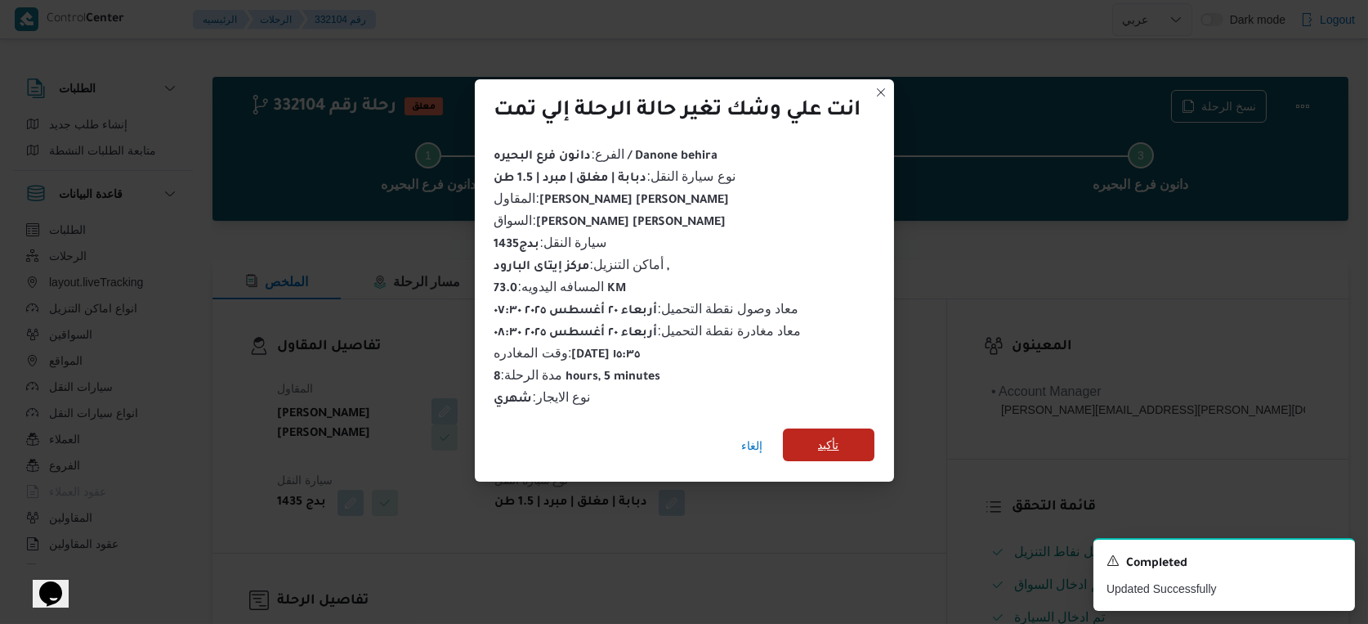
click at [849, 433] on span "تأكيد" at bounding box center [829, 444] width 92 height 33
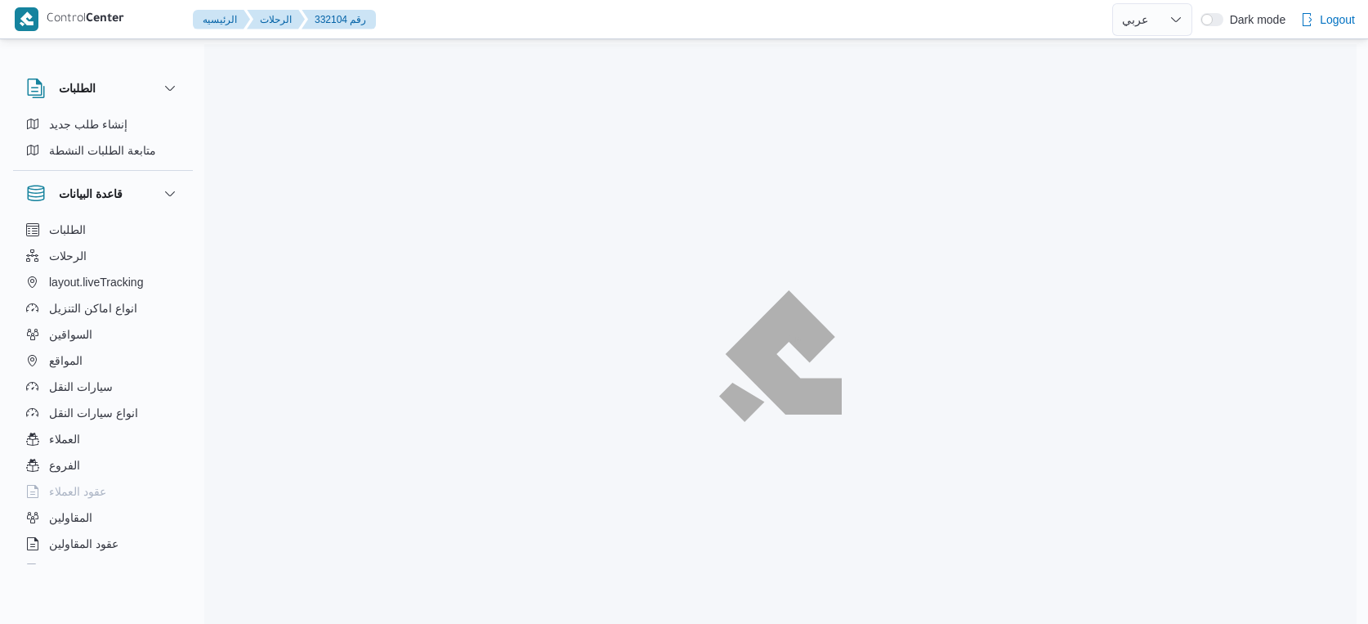
select select "ar"
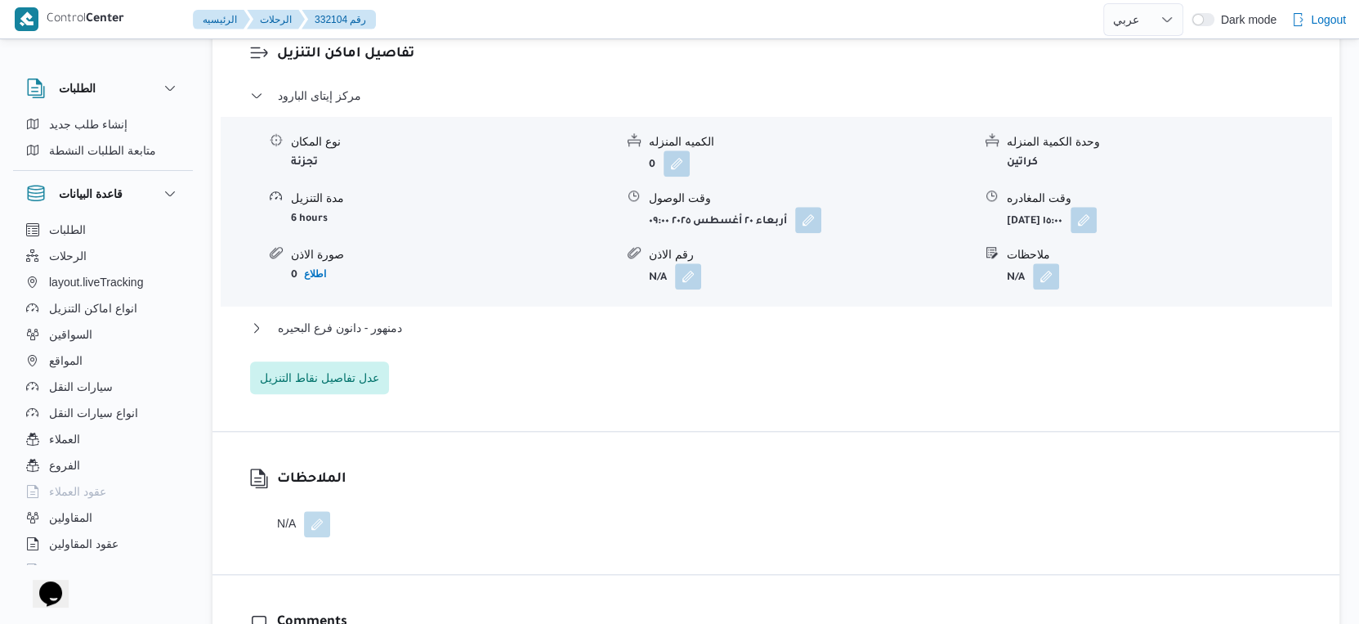
scroll to position [1452, 0]
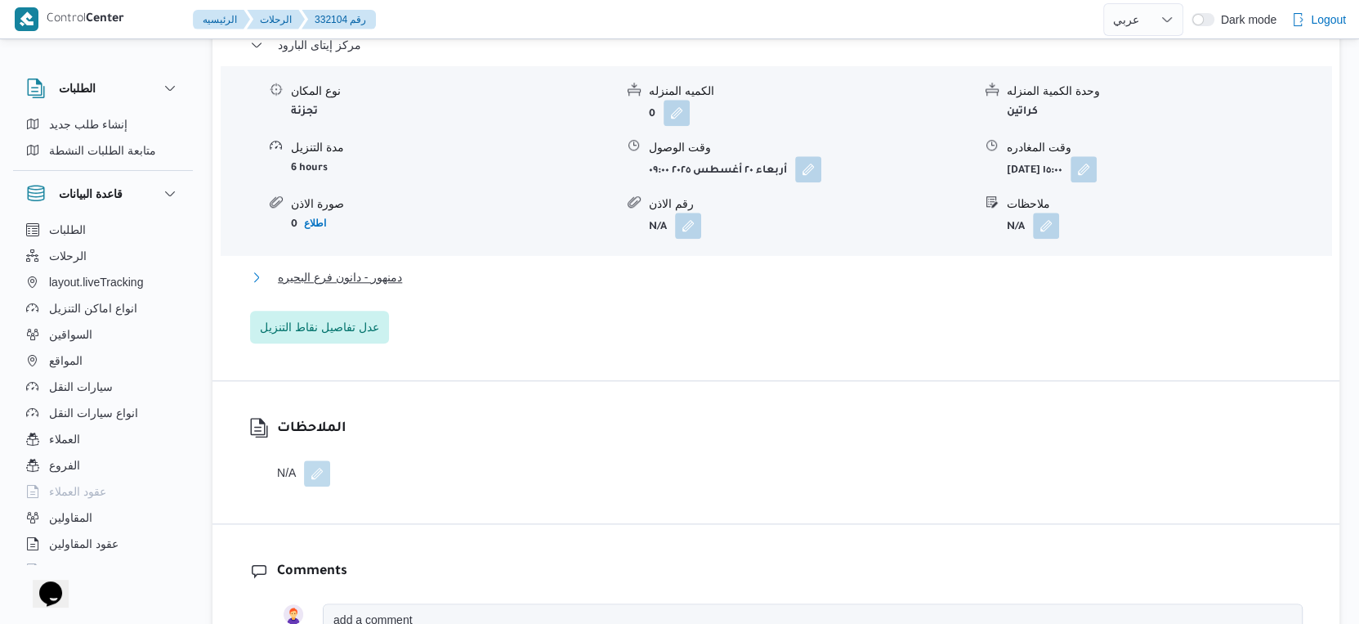
click at [410, 268] on button "دمنهور - دانون فرع البحيره" at bounding box center [776, 277] width 1053 height 20
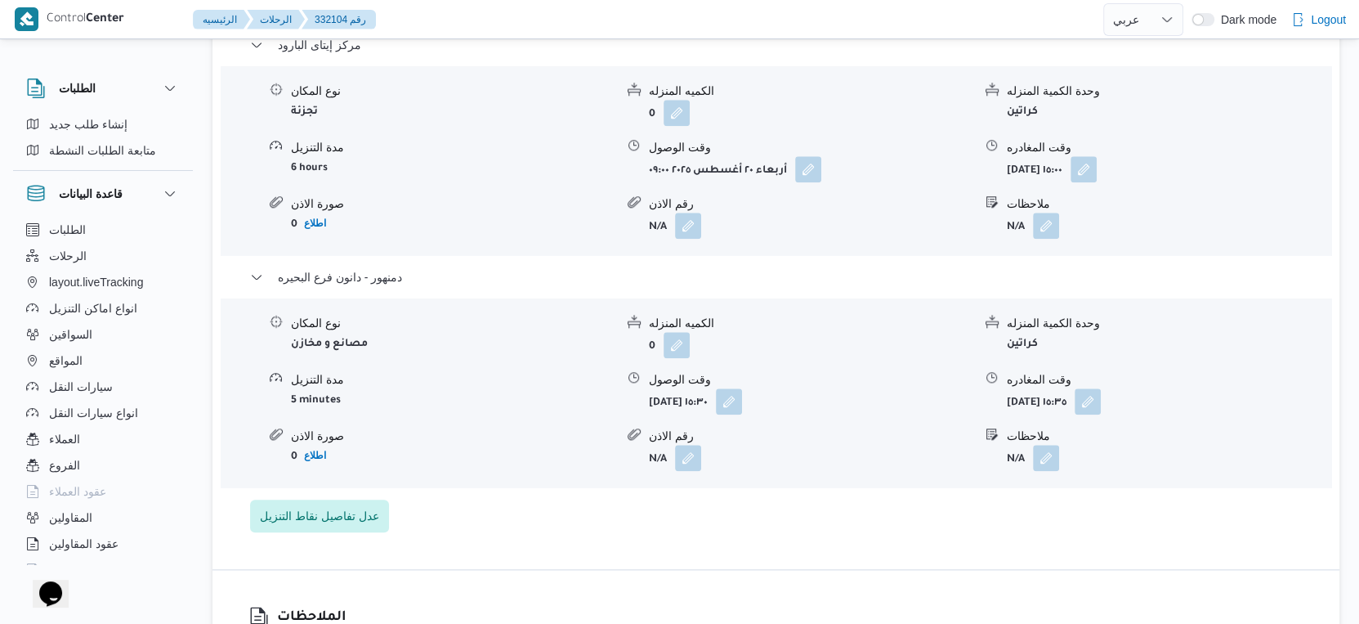
select select "ar"
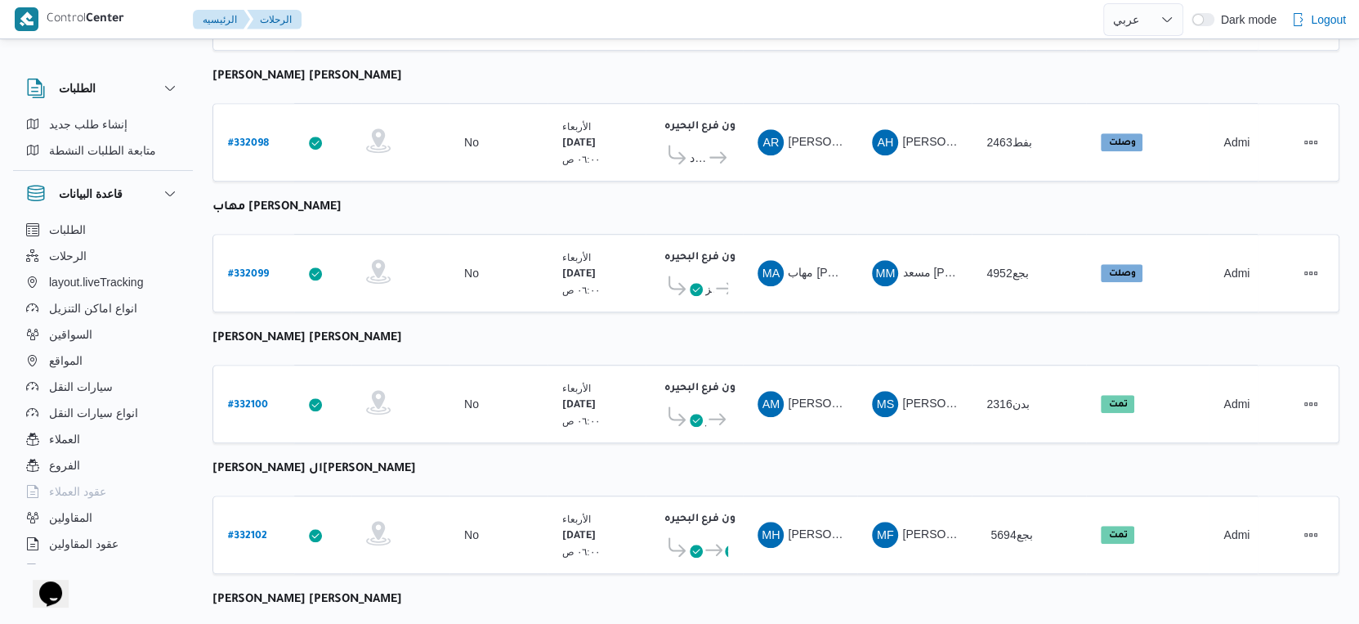
scroll to position [880, 0]
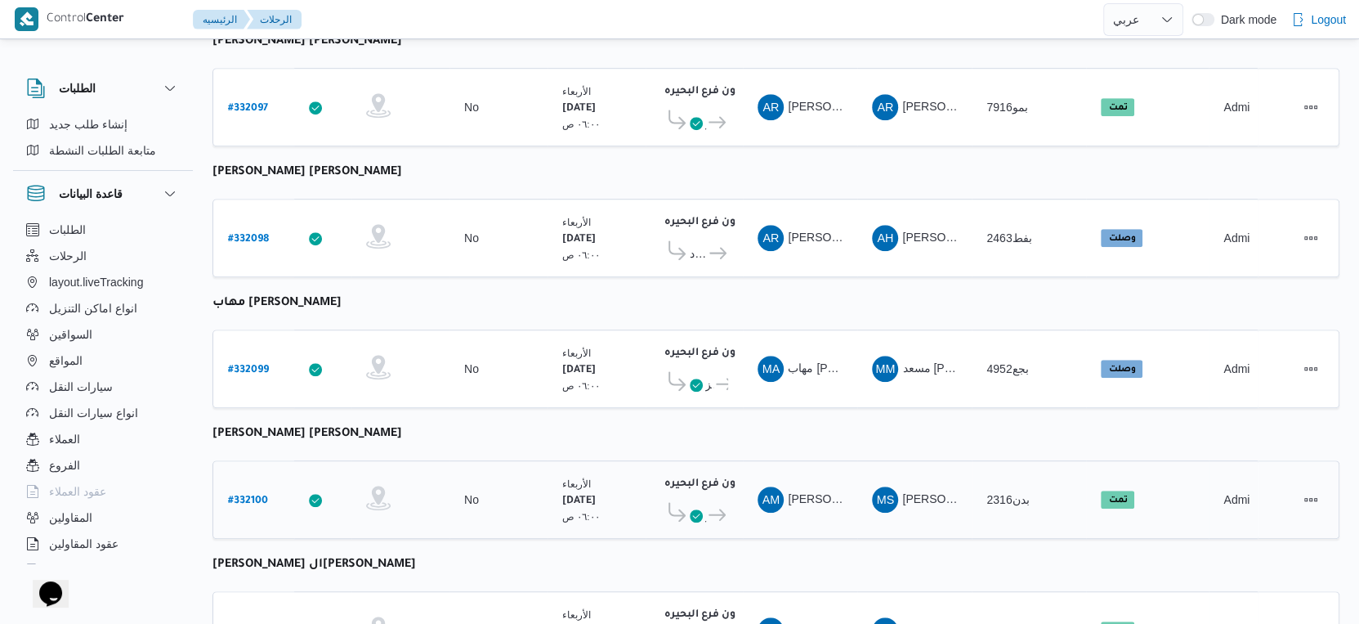
click at [246, 495] on b "# 332100" at bounding box center [248, 500] width 40 height 11
select select "ar"
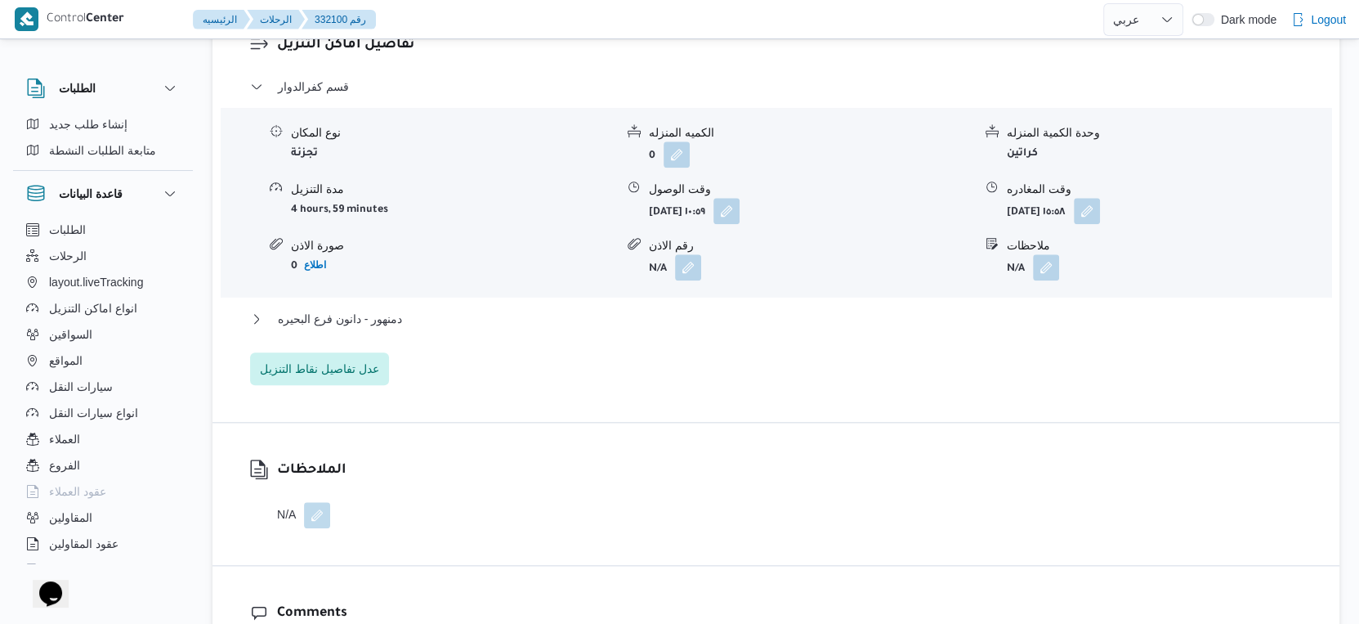
scroll to position [1424, 0]
click at [459, 308] on button "دمنهور - دانون فرع البحيره" at bounding box center [776, 318] width 1053 height 20
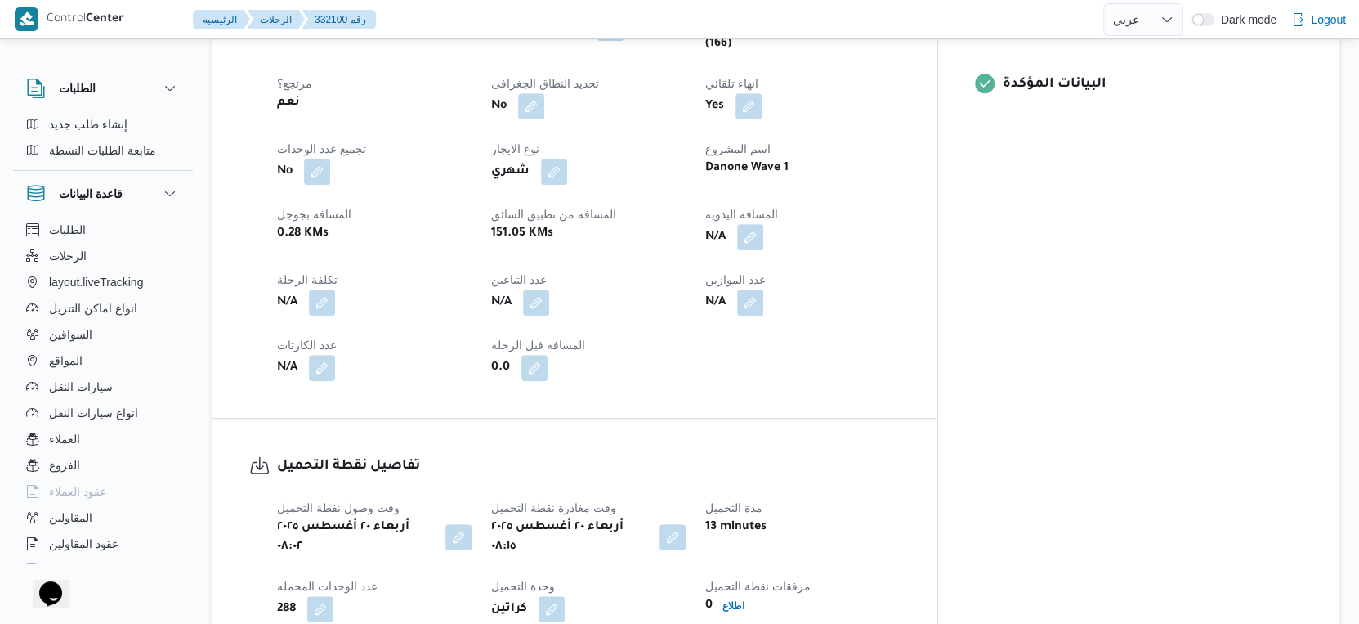
scroll to position [908, 0]
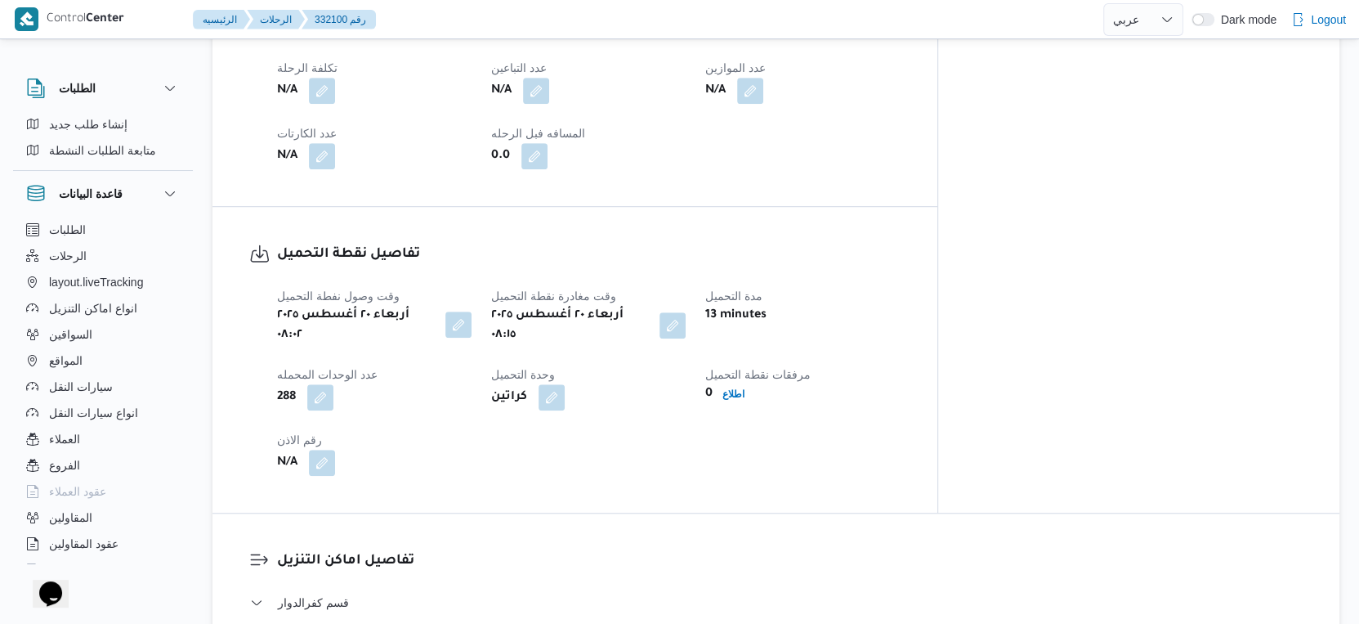
click at [462, 311] on button "button" at bounding box center [458, 324] width 26 height 26
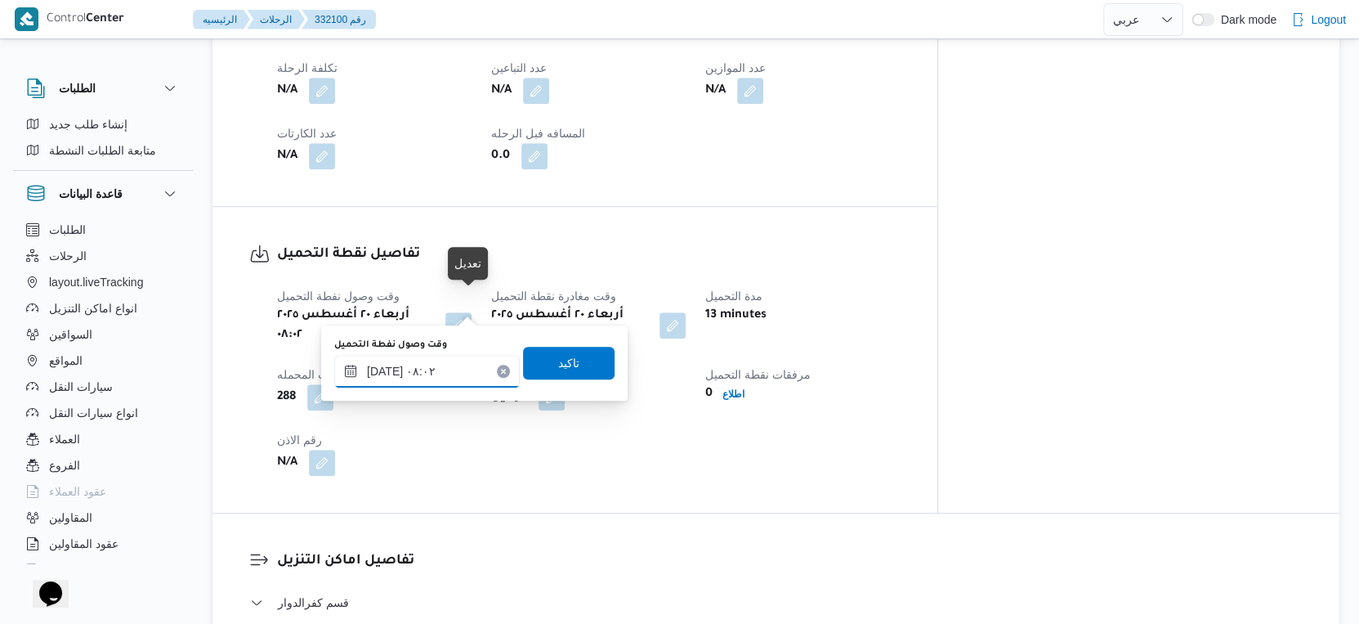
click at [427, 369] on input "[DATE] ٠٨:٠٢" at bounding box center [427, 371] width 186 height 33
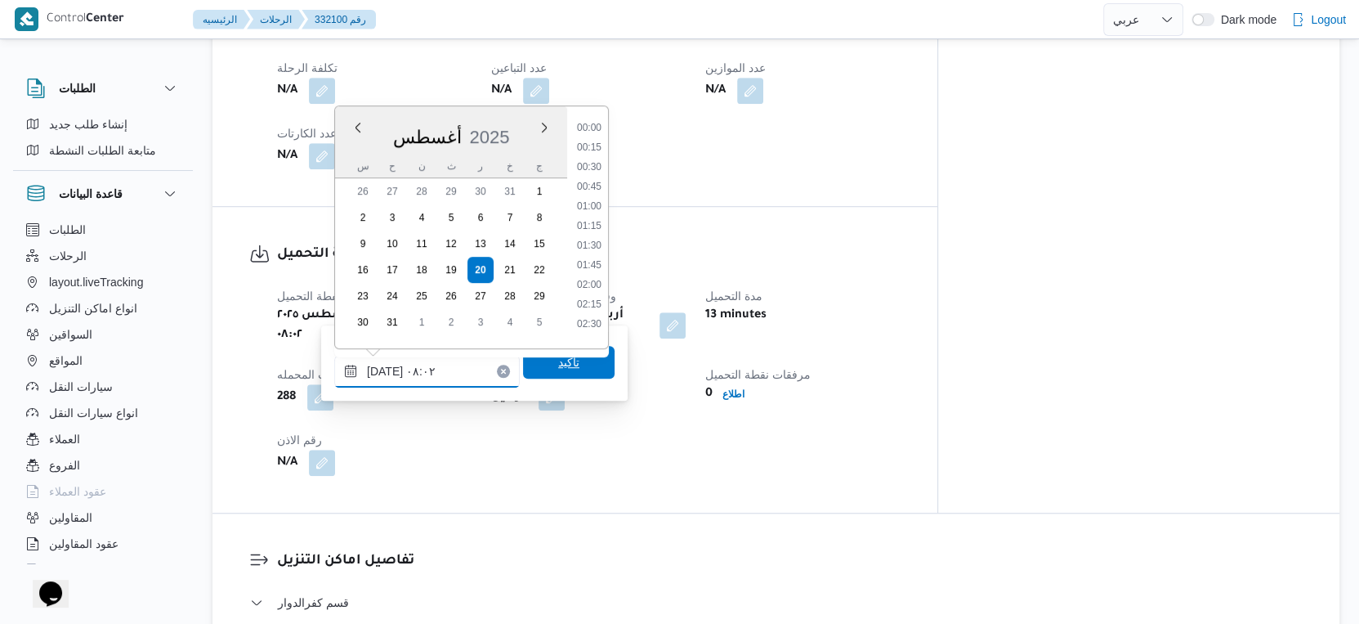
scroll to position [515, 0]
click at [592, 159] on li "07:00" at bounding box center [589, 162] width 38 height 16
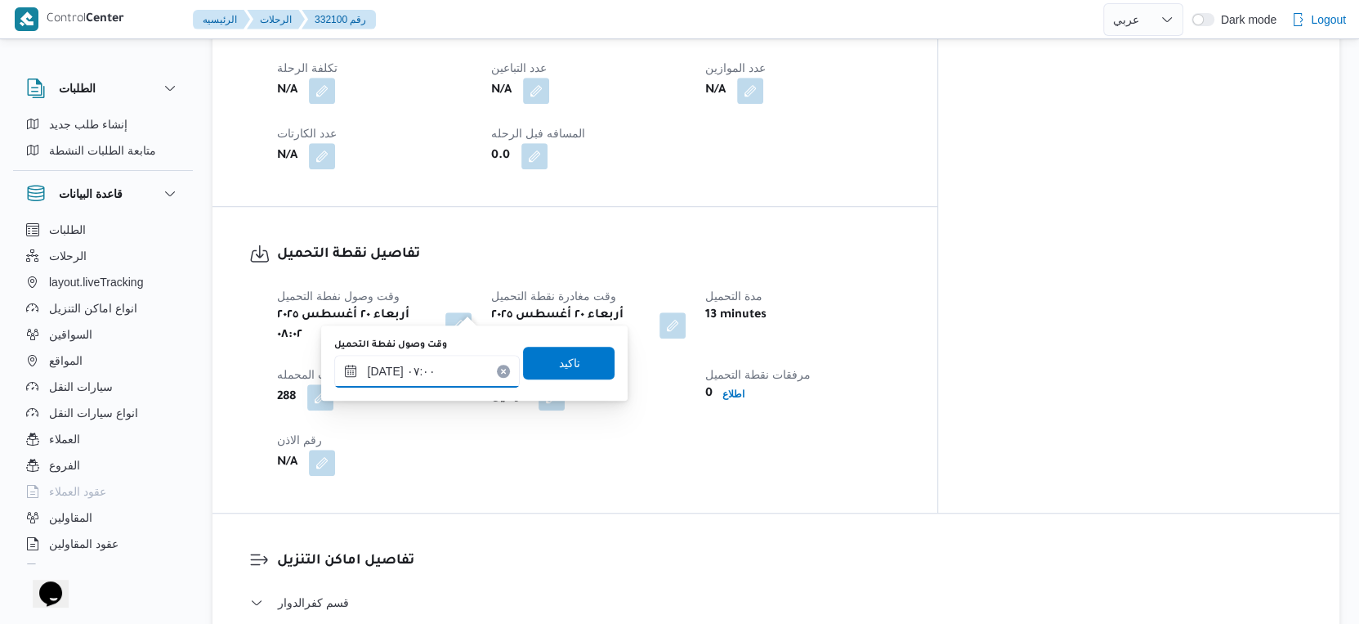
click at [383, 368] on input "[DATE] ٠٧:٠٠" at bounding box center [427, 371] width 186 height 33
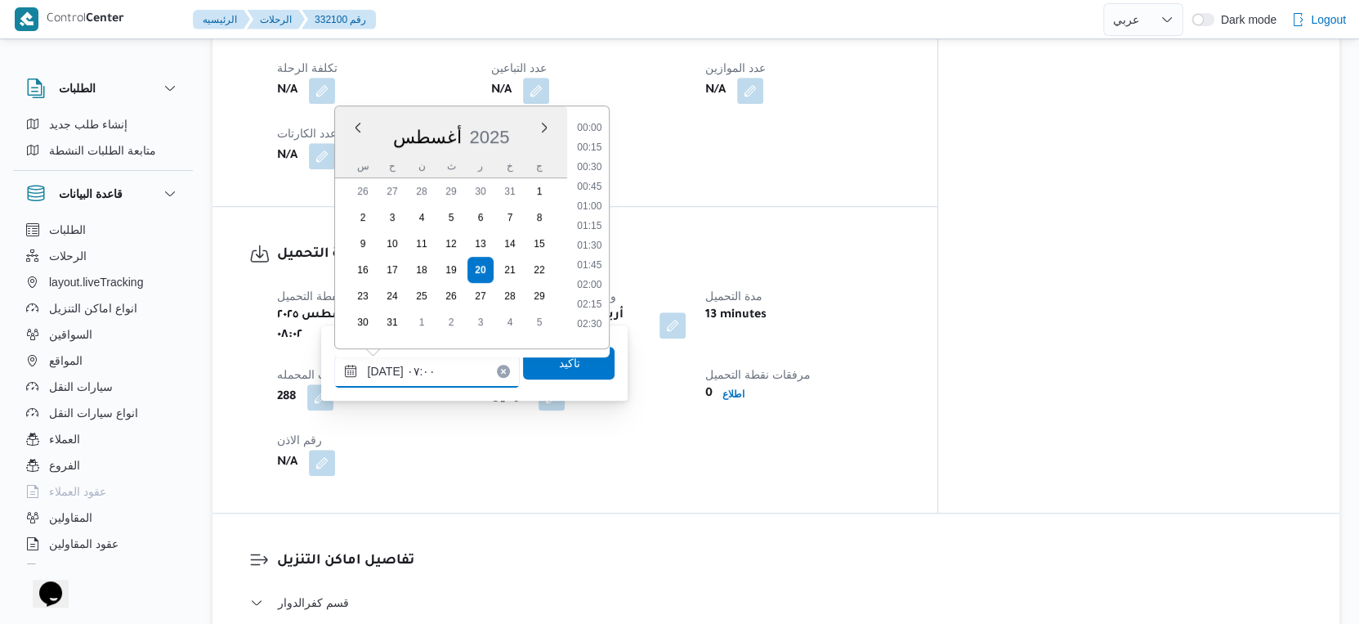
scroll to position [436, 0]
type input "[DATE] ٠٧:٢٢"
click at [587, 364] on span "تاكيد" at bounding box center [569, 362] width 92 height 33
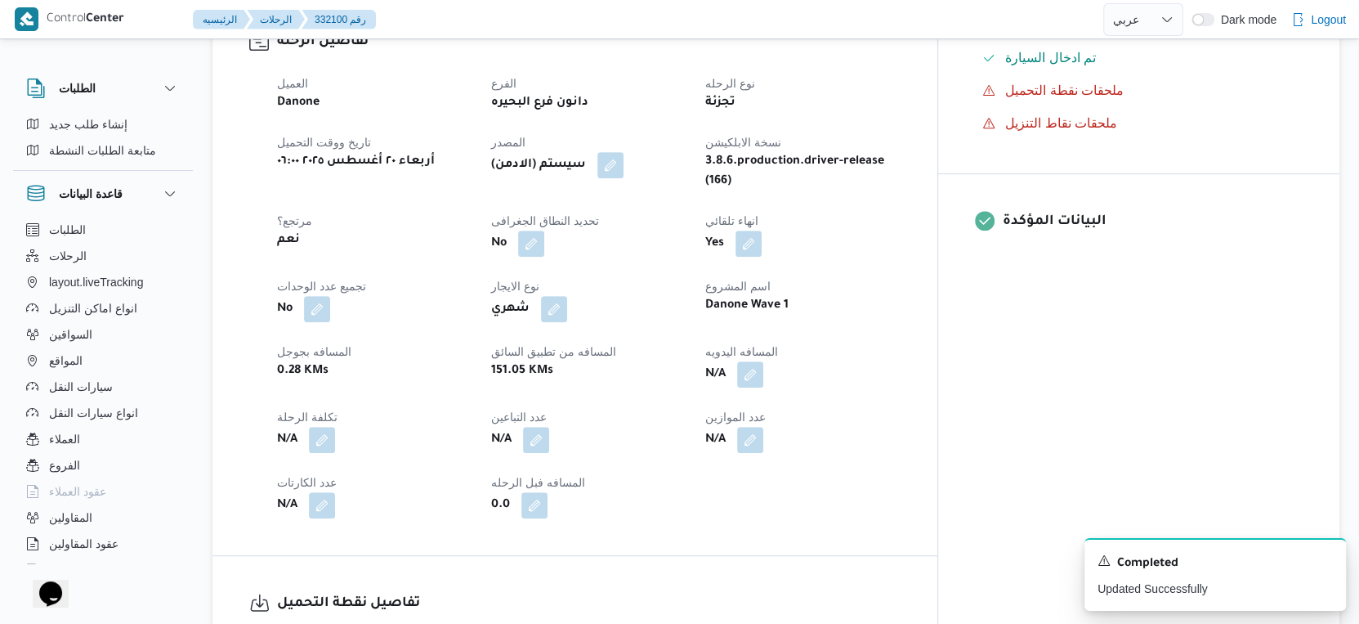
scroll to position [544, 0]
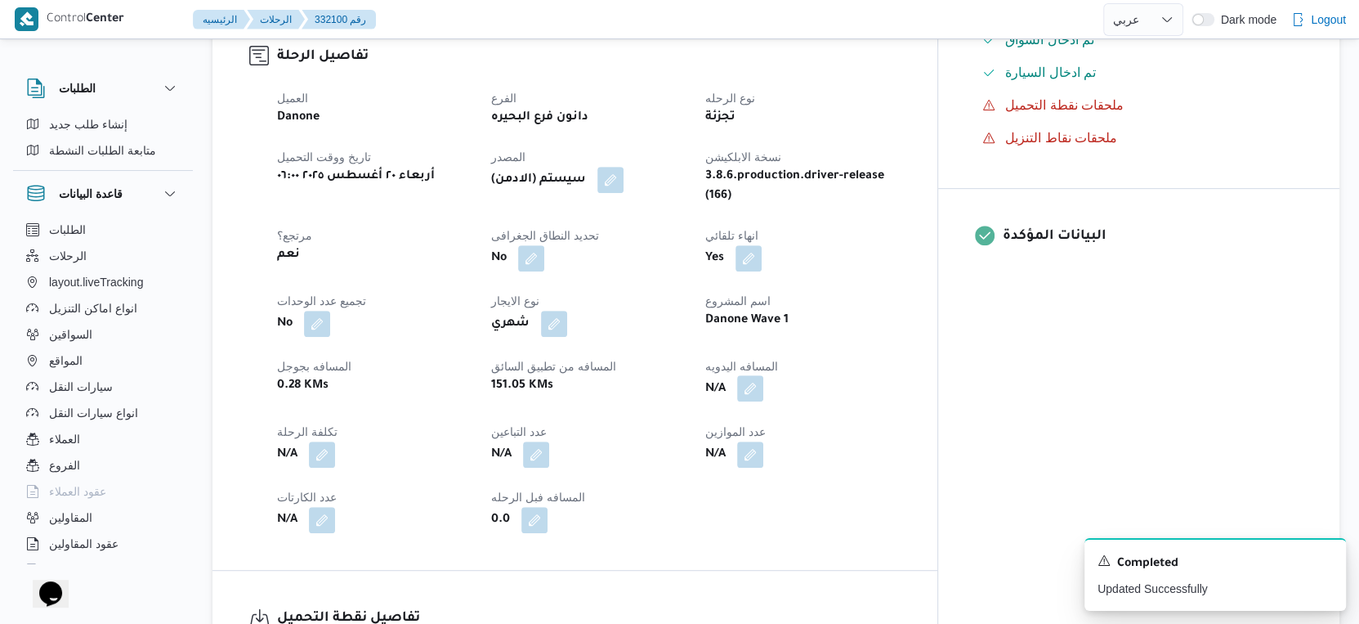
click at [763, 375] on button "button" at bounding box center [750, 388] width 26 height 26
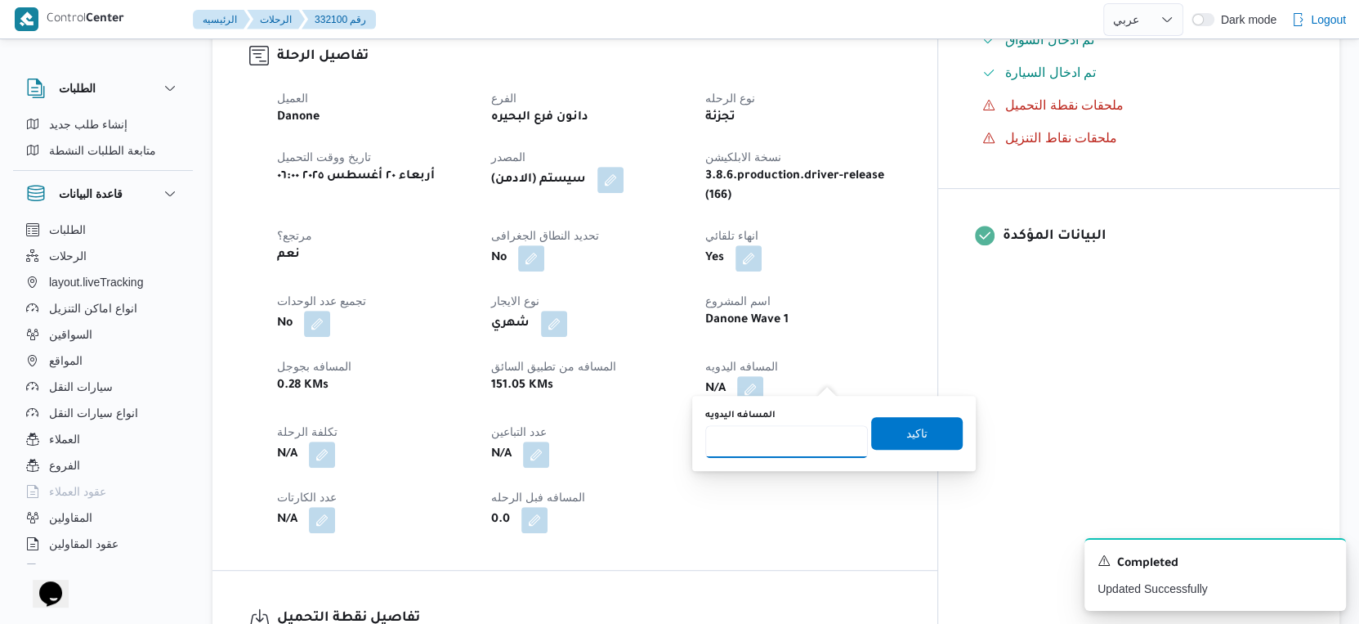
click at [779, 426] on input "المسافه اليدويه" at bounding box center [786, 441] width 163 height 33
type input "117"
click at [906, 431] on span "تاكيد" at bounding box center [916, 433] width 21 height 20
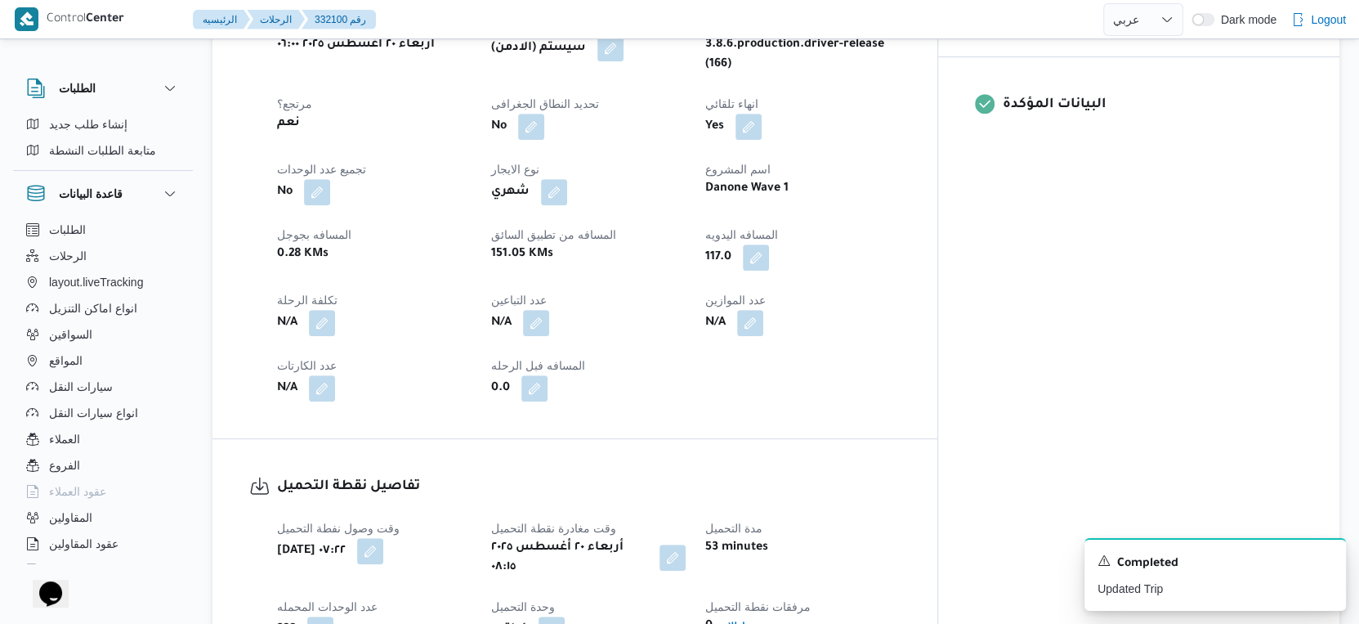
scroll to position [636, 0]
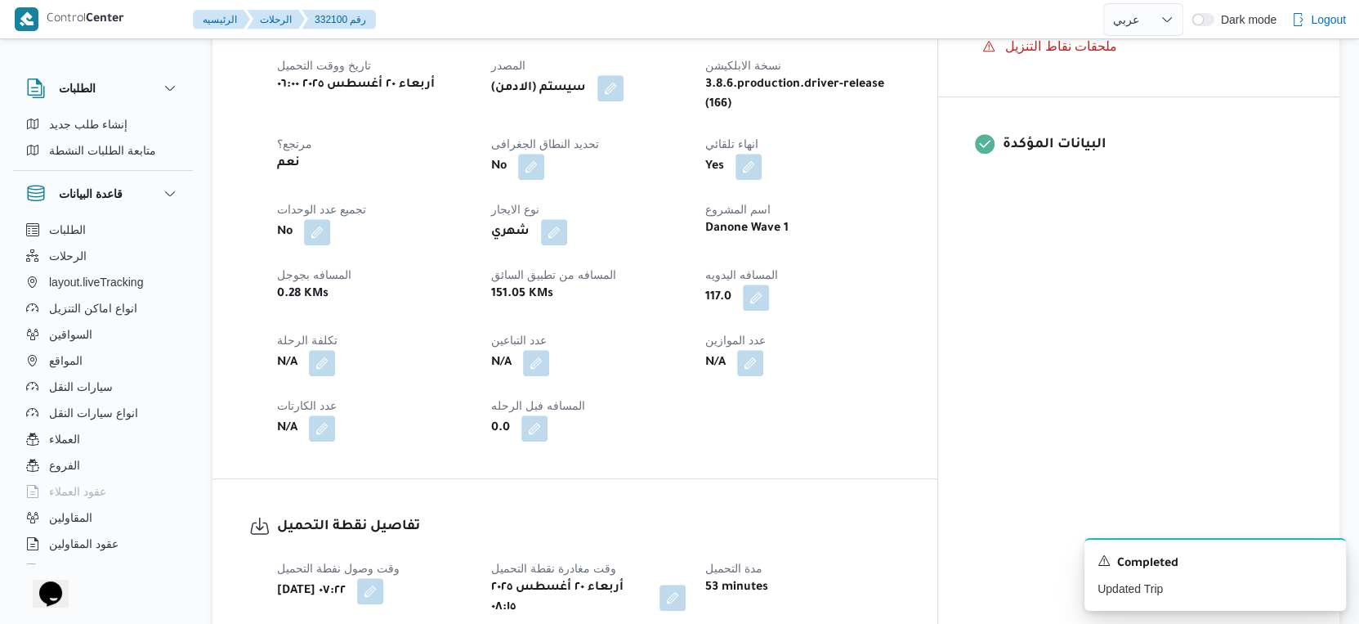
select select "ar"
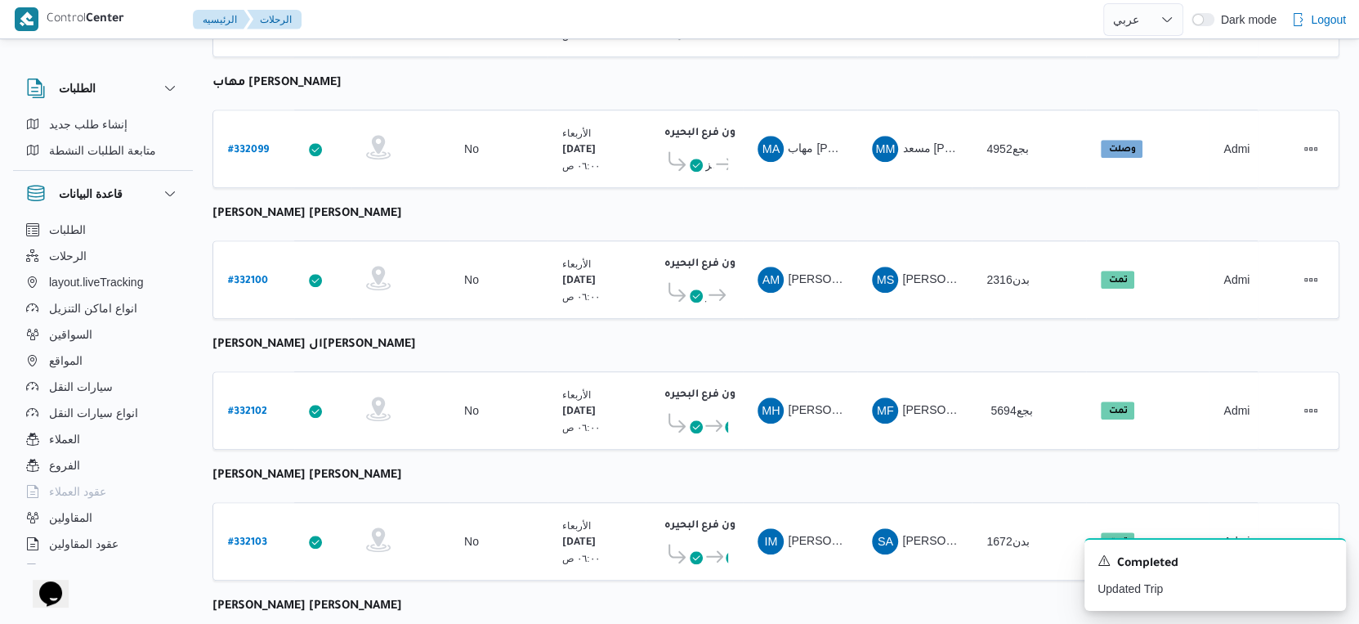
scroll to position [736, 0]
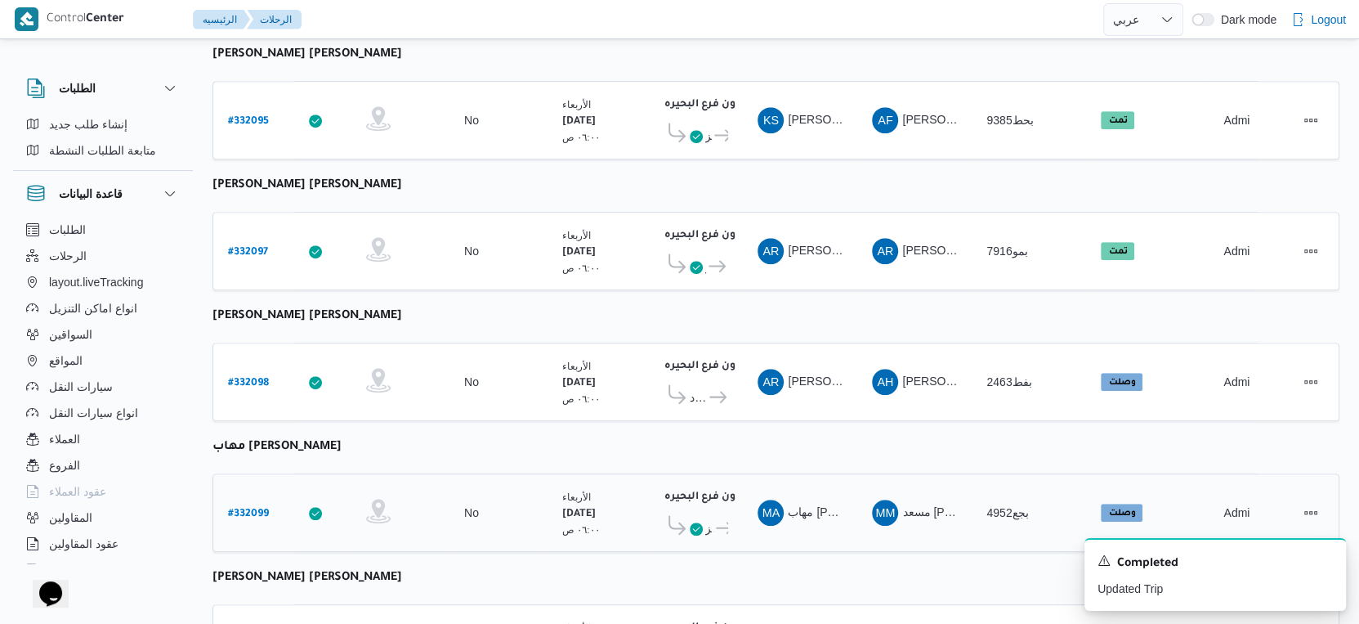
click at [262, 508] on b "# 332099" at bounding box center [248, 513] width 41 height 11
select select "ar"
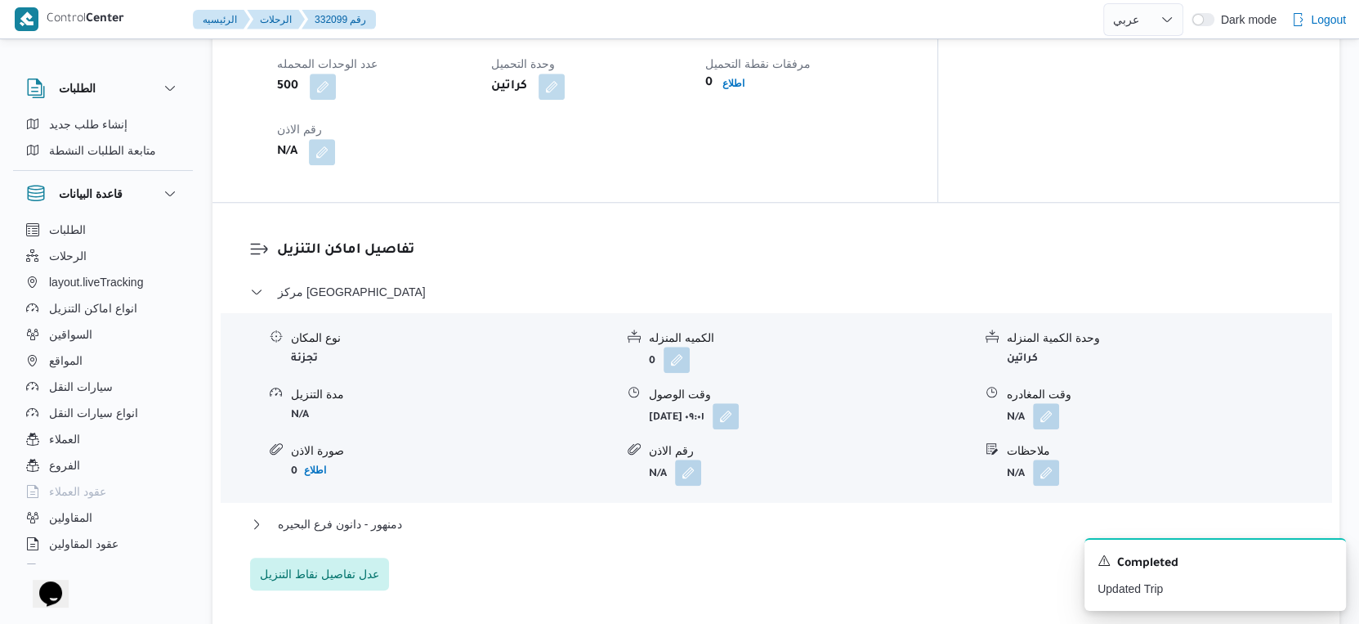
scroll to position [1372, 0]
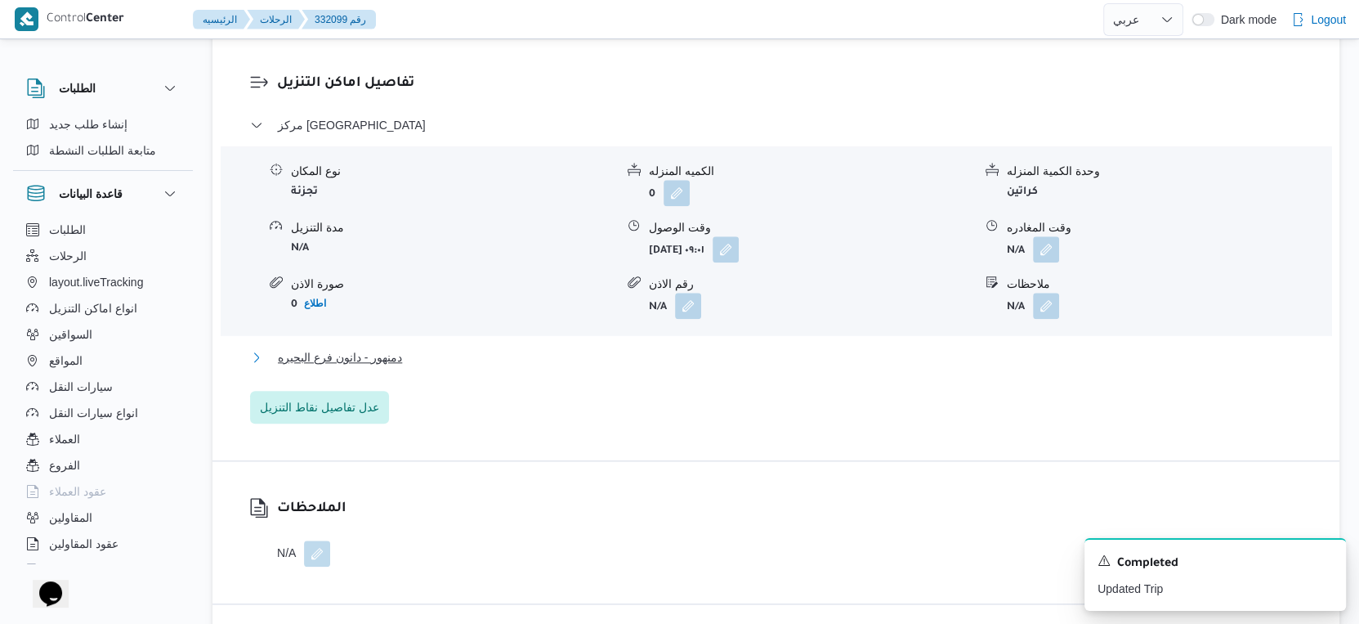
click at [413, 347] on button "دمنهور - دانون فرع البحيره" at bounding box center [776, 357] width 1053 height 20
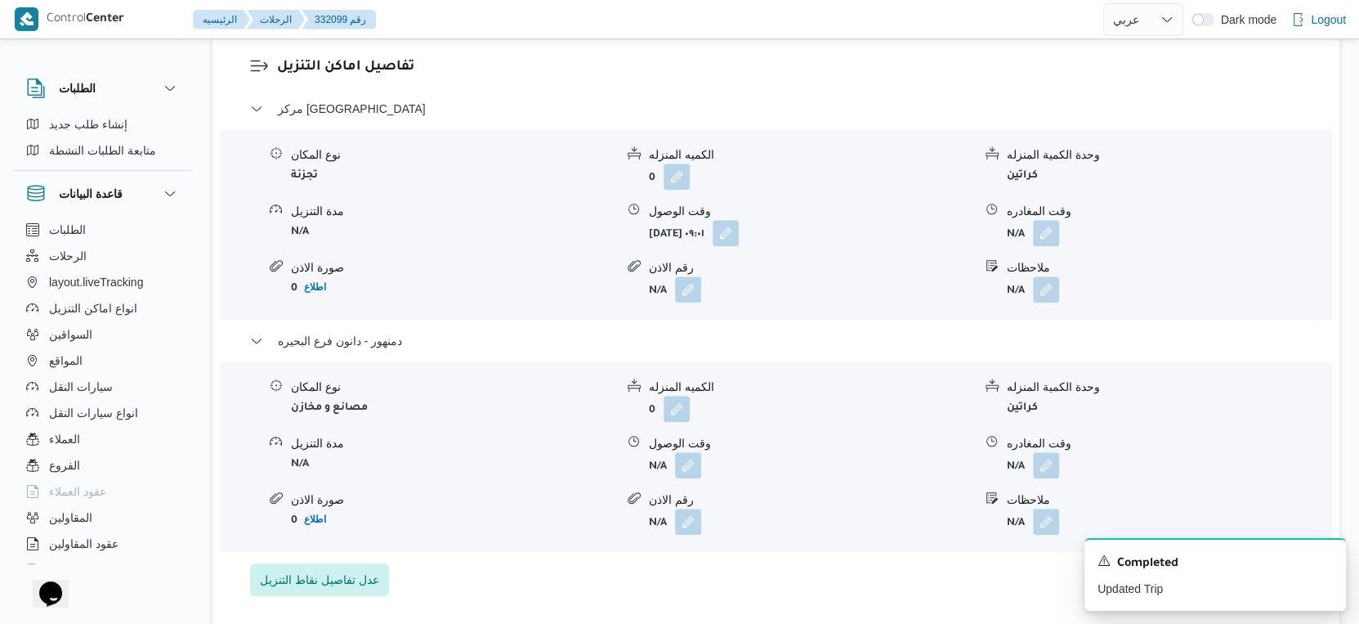
scroll to position [1452, 0]
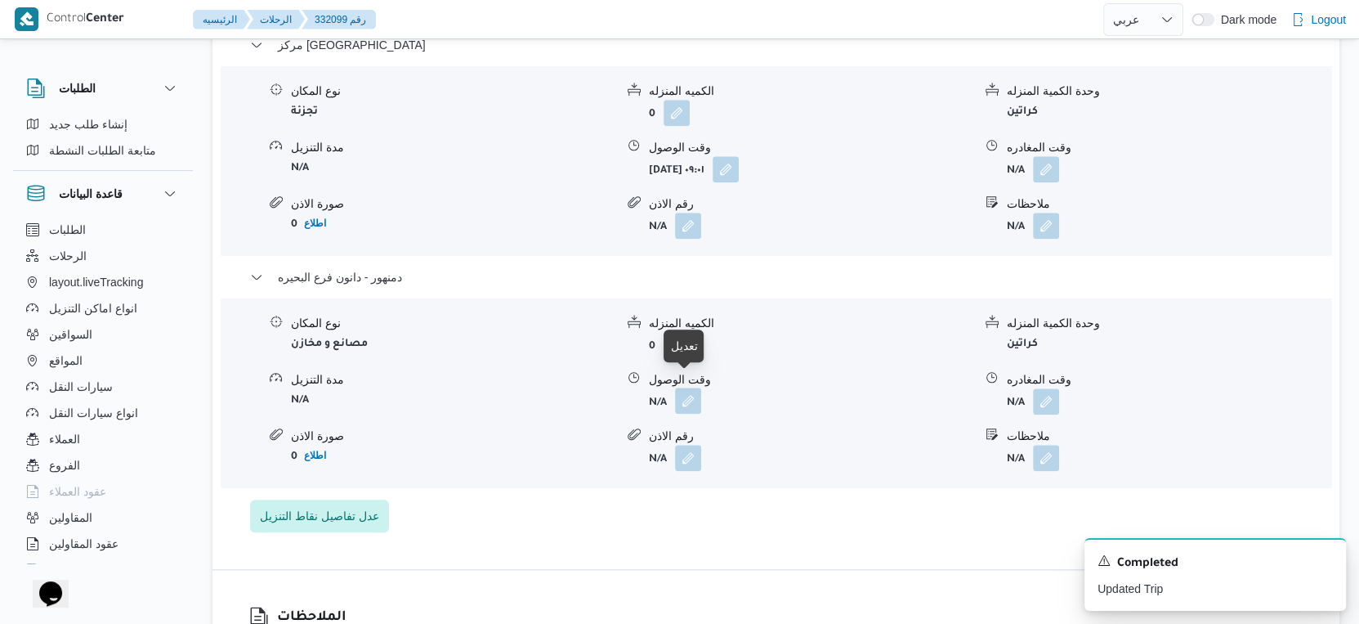
click at [677, 387] on button "button" at bounding box center [688, 400] width 26 height 26
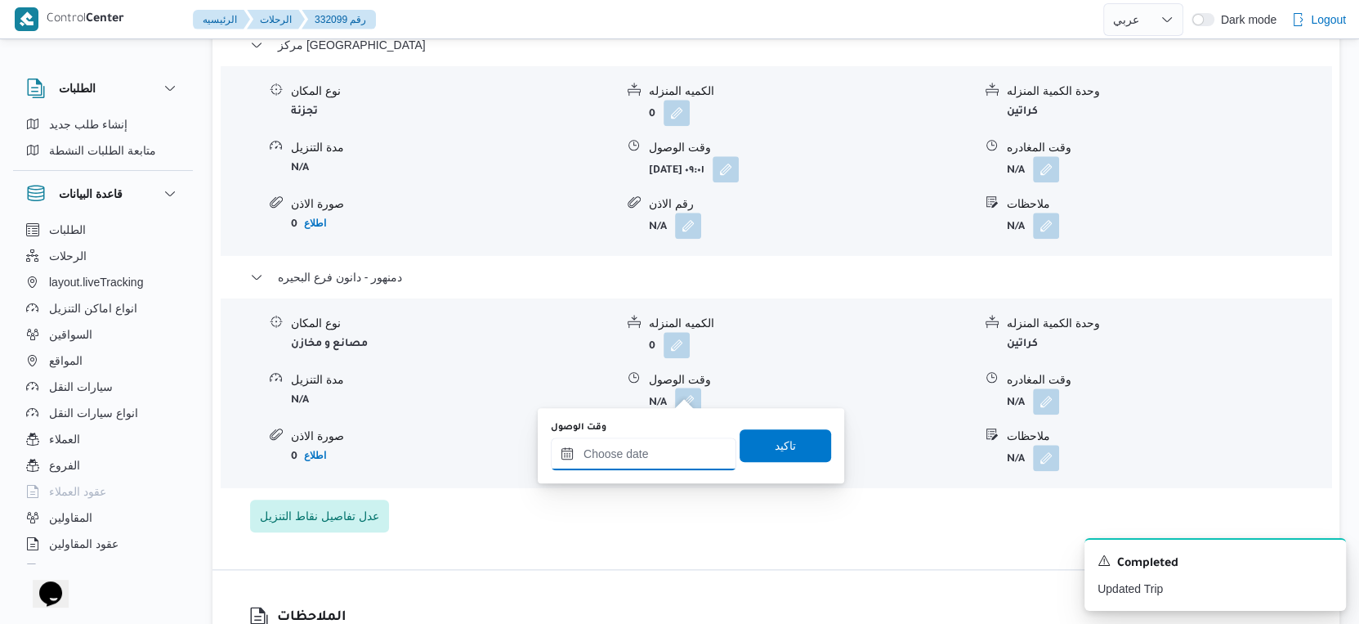
click at [660, 458] on input "وقت الوصول" at bounding box center [644, 453] width 186 height 33
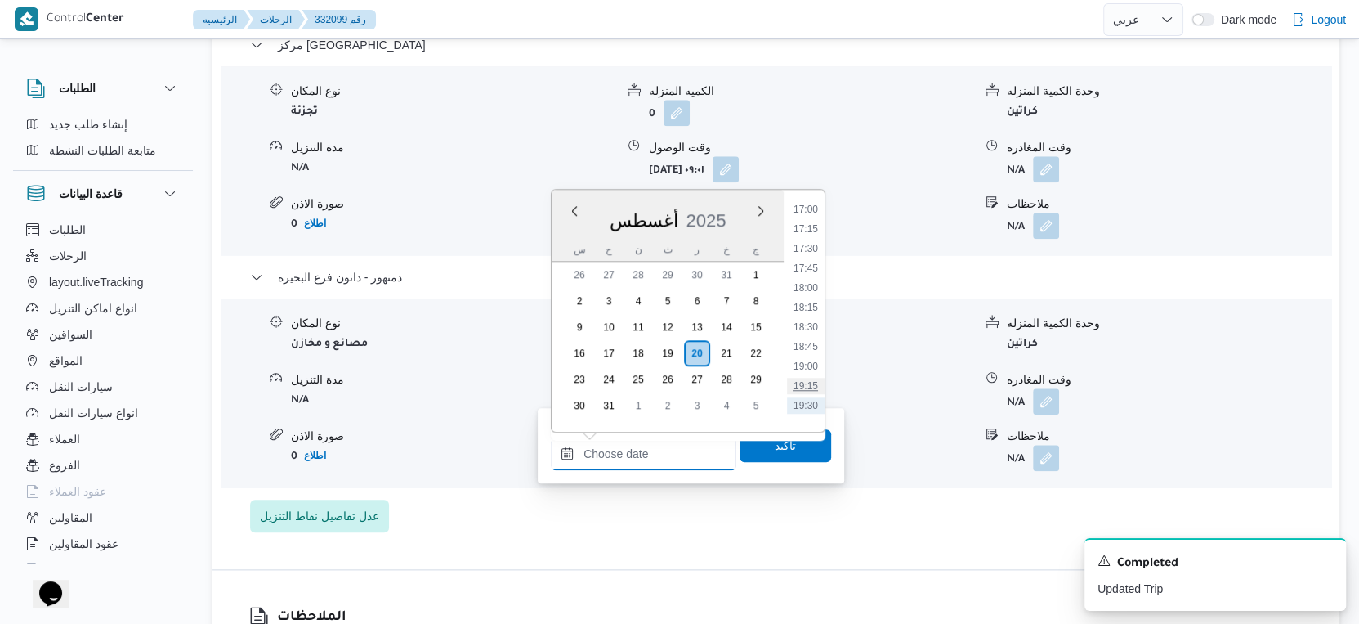
scroll to position [1234, 0]
click at [803, 225] on li "16:00" at bounding box center [806, 232] width 38 height 16
type input "[DATE] ١٦:٠٠"
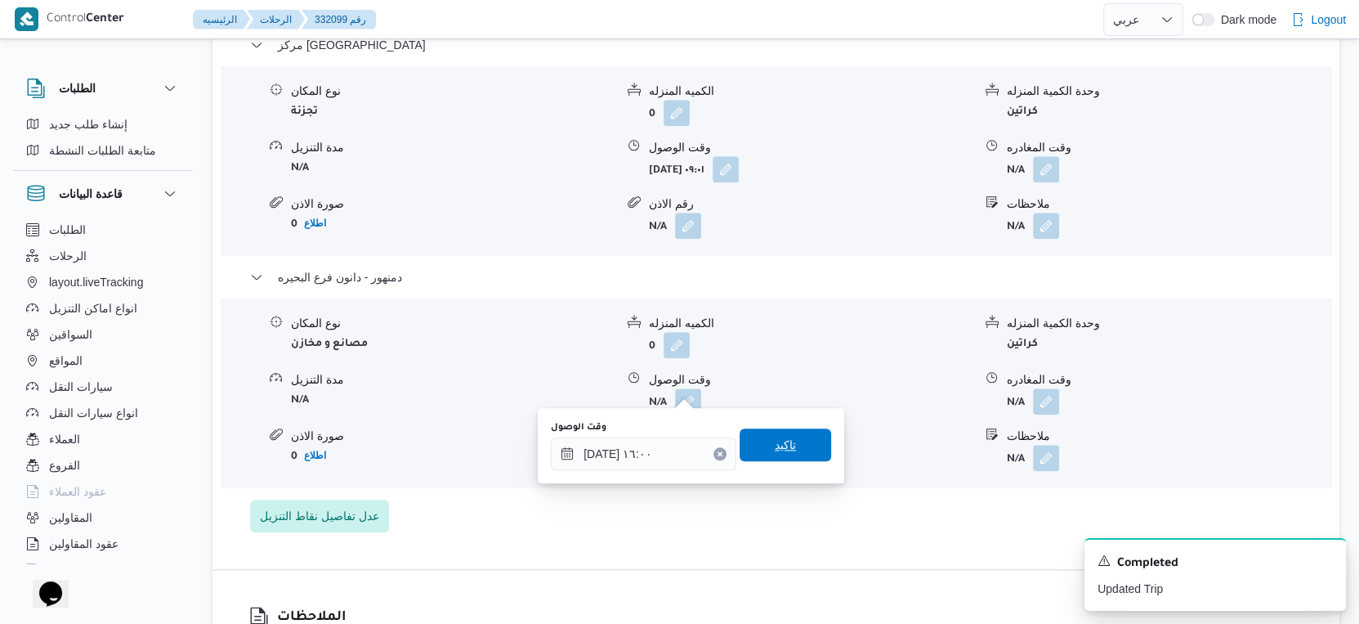
click at [788, 434] on span "تاكيد" at bounding box center [786, 444] width 92 height 33
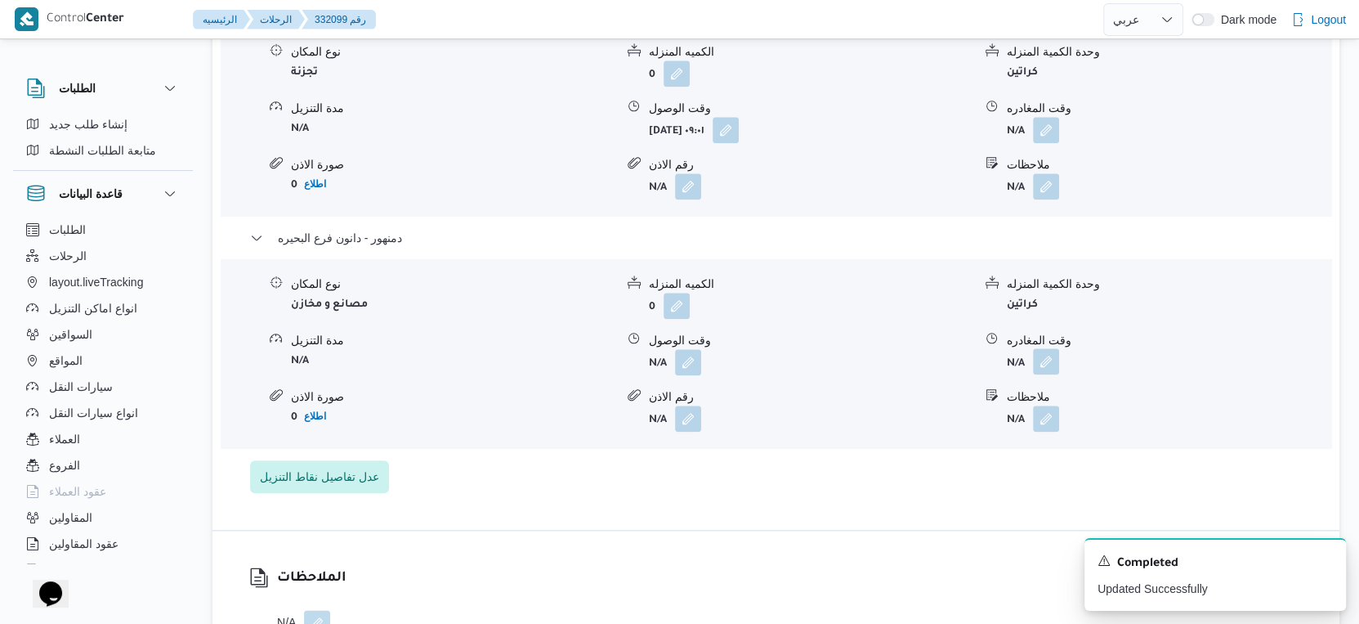
click at [1041, 374] on button "button" at bounding box center [1046, 361] width 26 height 26
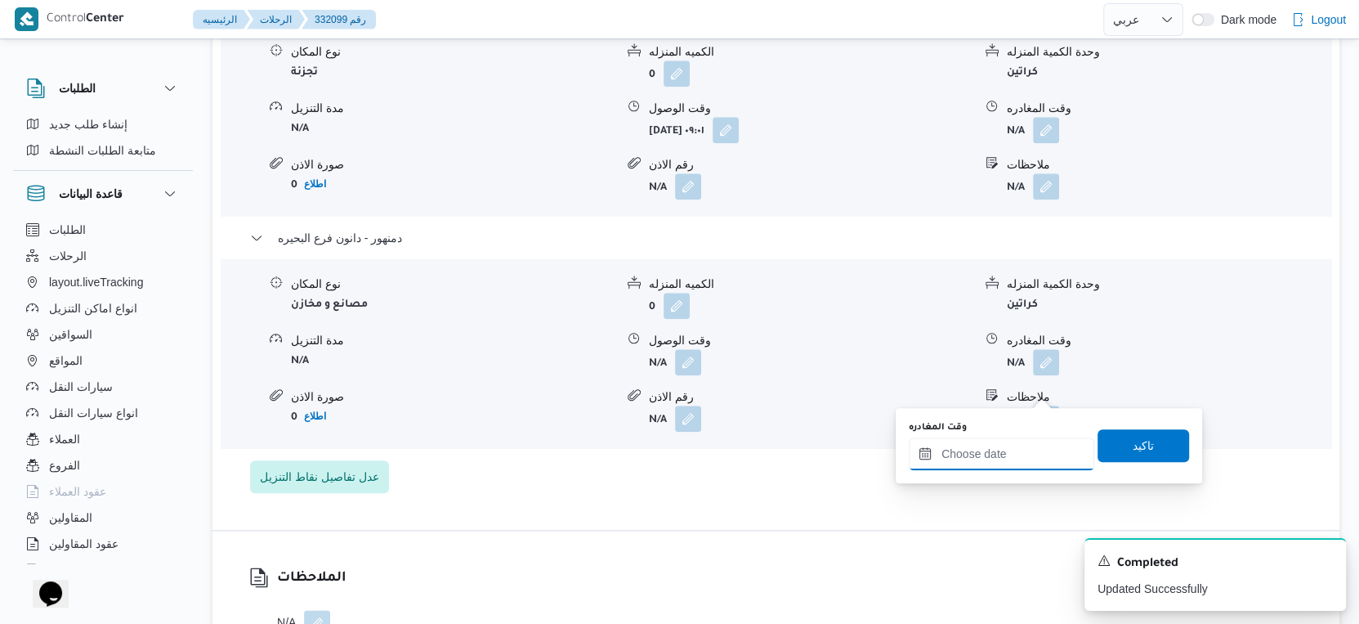
click at [1004, 465] on input "وقت المغادره" at bounding box center [1002, 453] width 186 height 33
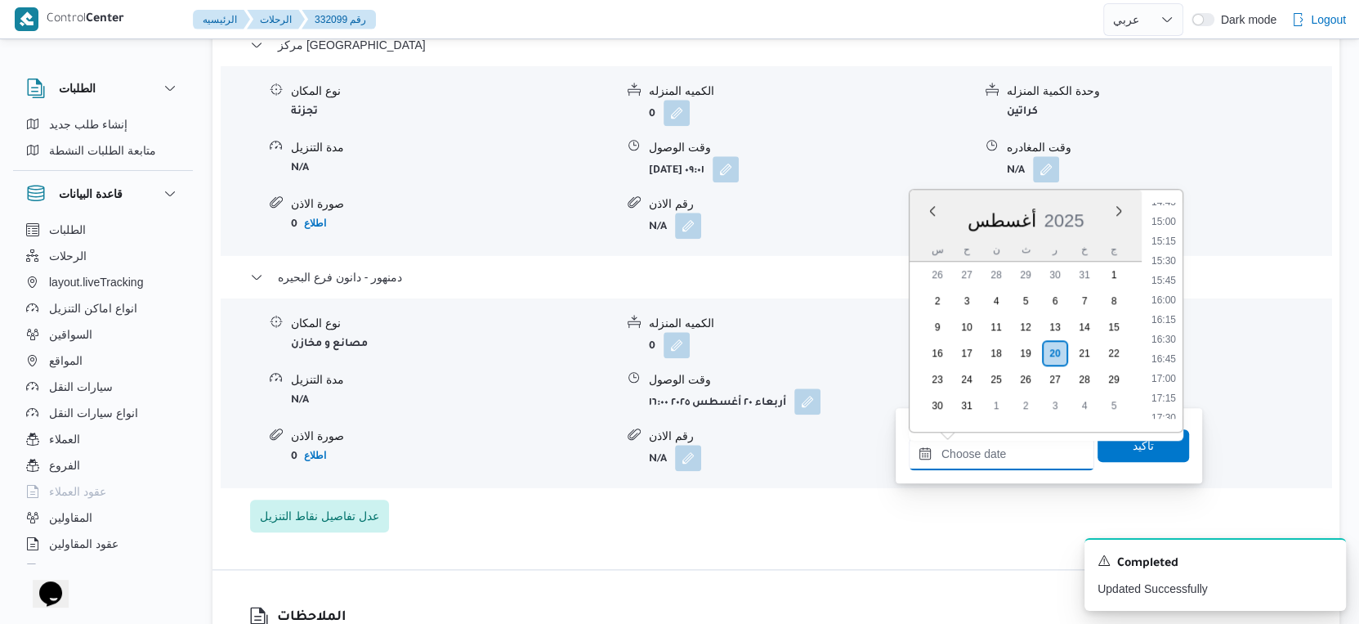
scroll to position [1143, 0]
click at [1168, 318] on li "16:00" at bounding box center [1164, 323] width 38 height 16
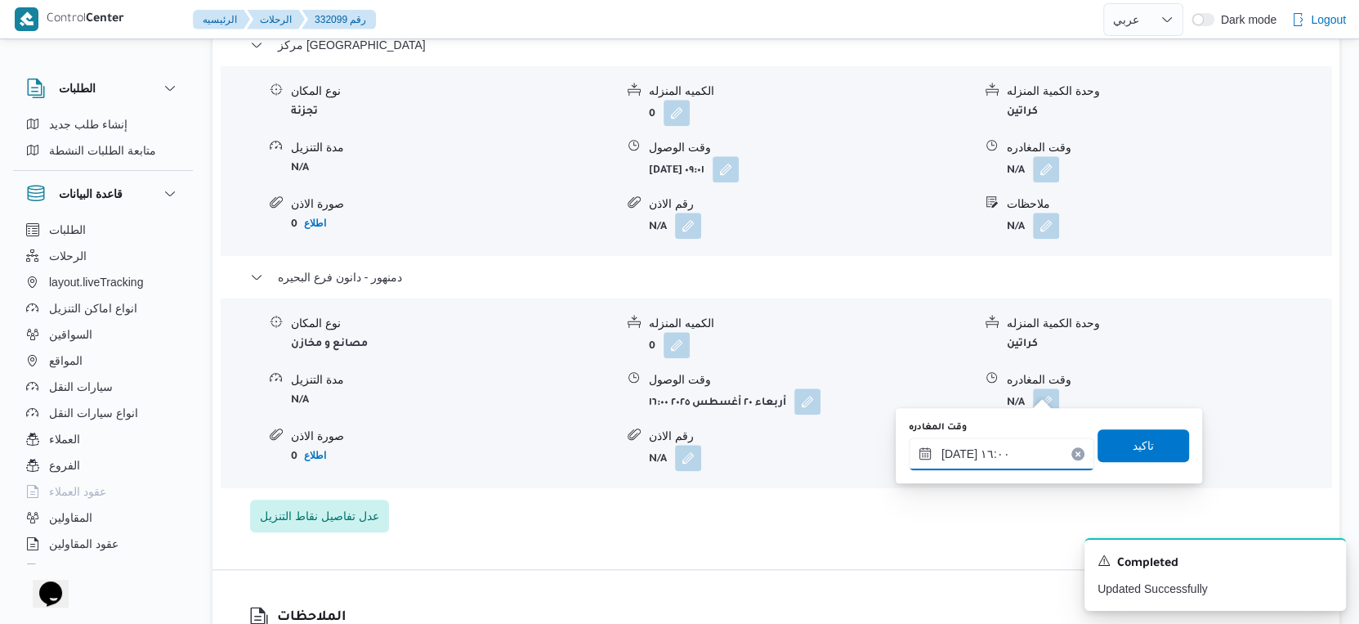
click at [956, 452] on input "[DATE] ١٦:٠٠" at bounding box center [1002, 453] width 186 height 33
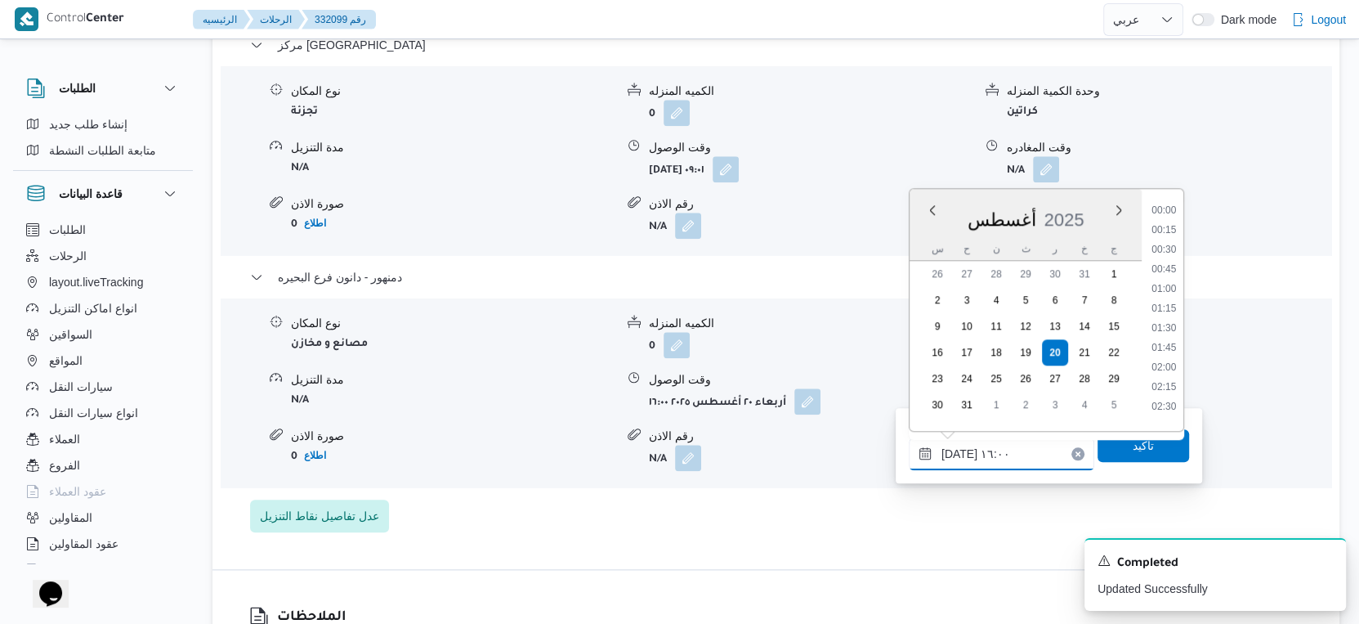
click at [956, 452] on input "[DATE] ١٦:٠٠" at bounding box center [1002, 453] width 186 height 33
click at [1162, 318] on li "16:00" at bounding box center [1164, 323] width 38 height 16
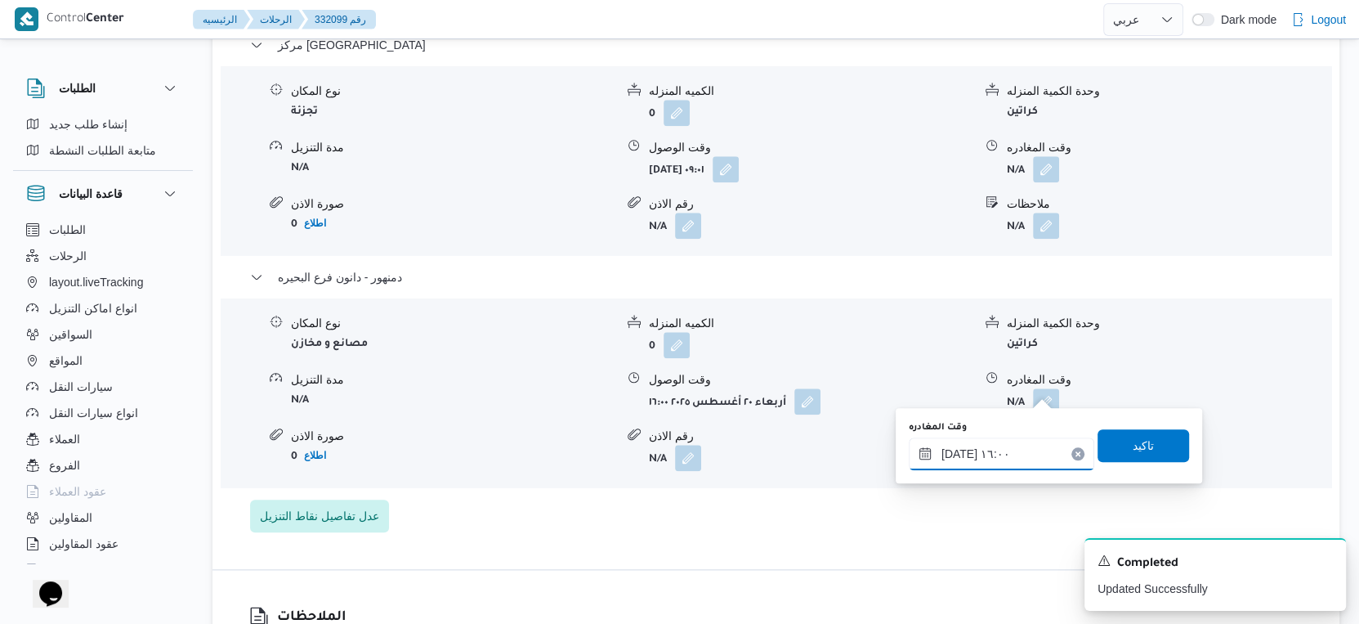
click at [958, 454] on input "[DATE] ١٦:٠٠" at bounding box center [1002, 453] width 186 height 33
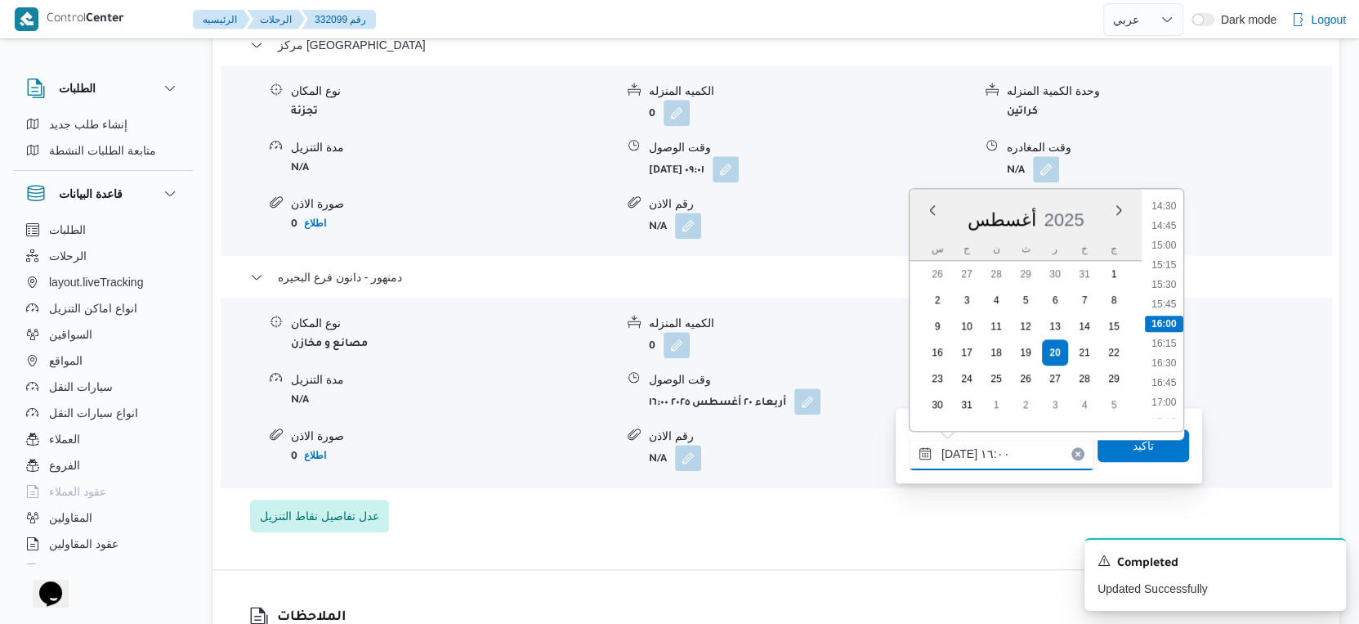
click at [958, 454] on input "[DATE] ١٦:٠٠" at bounding box center [1002, 453] width 186 height 33
type input "٢٠/٠٨/٢٠٢٥ ١٦:٠٥"
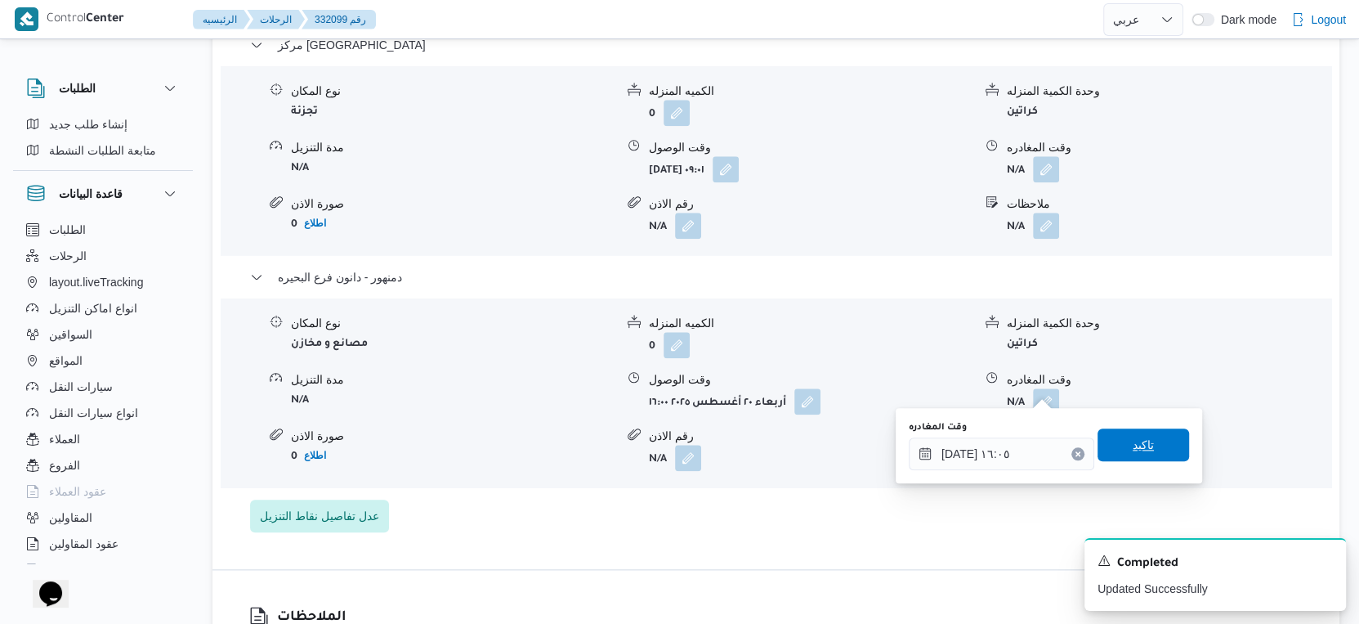
click at [1133, 450] on span "تاكيد" at bounding box center [1143, 445] width 21 height 20
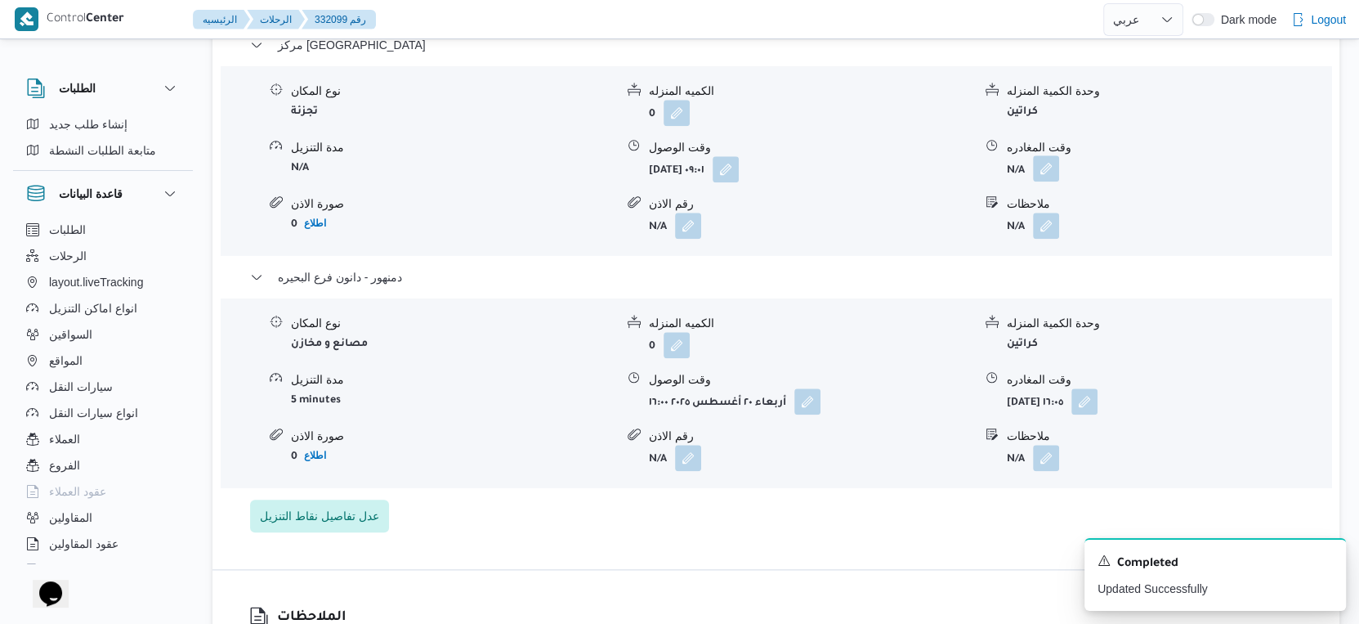
click at [1046, 157] on button "button" at bounding box center [1046, 168] width 26 height 26
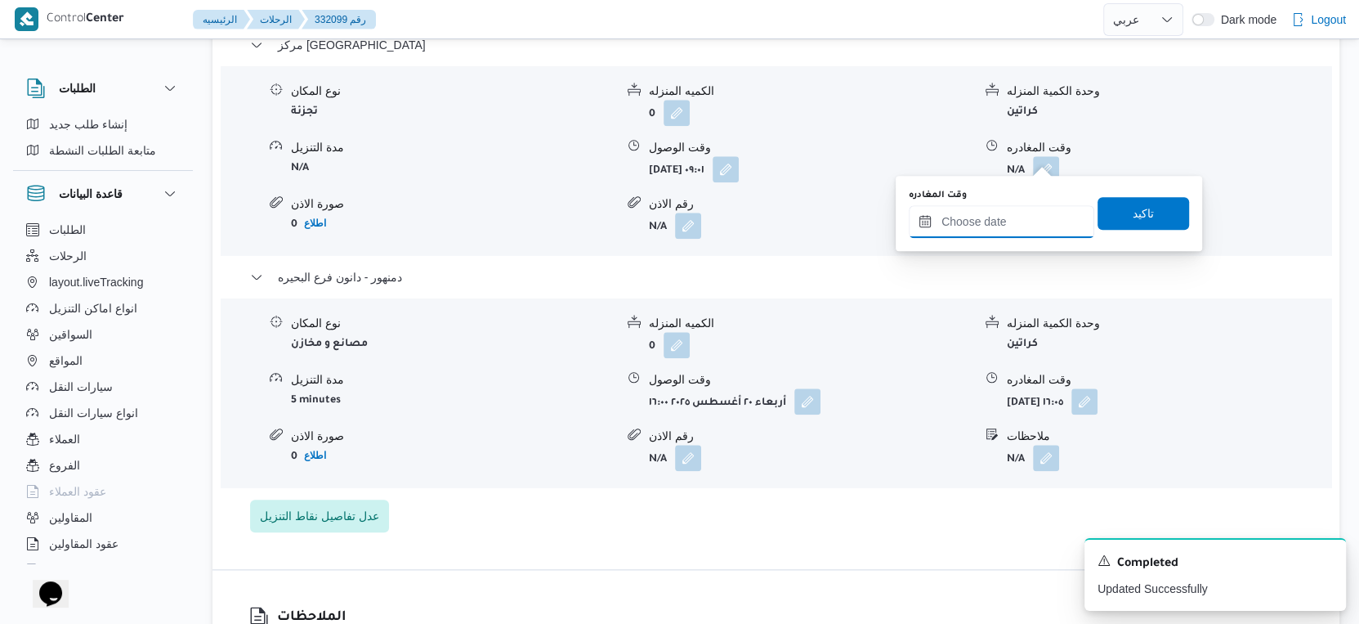
click at [1022, 230] on input "وقت المغادره" at bounding box center [1002, 221] width 186 height 33
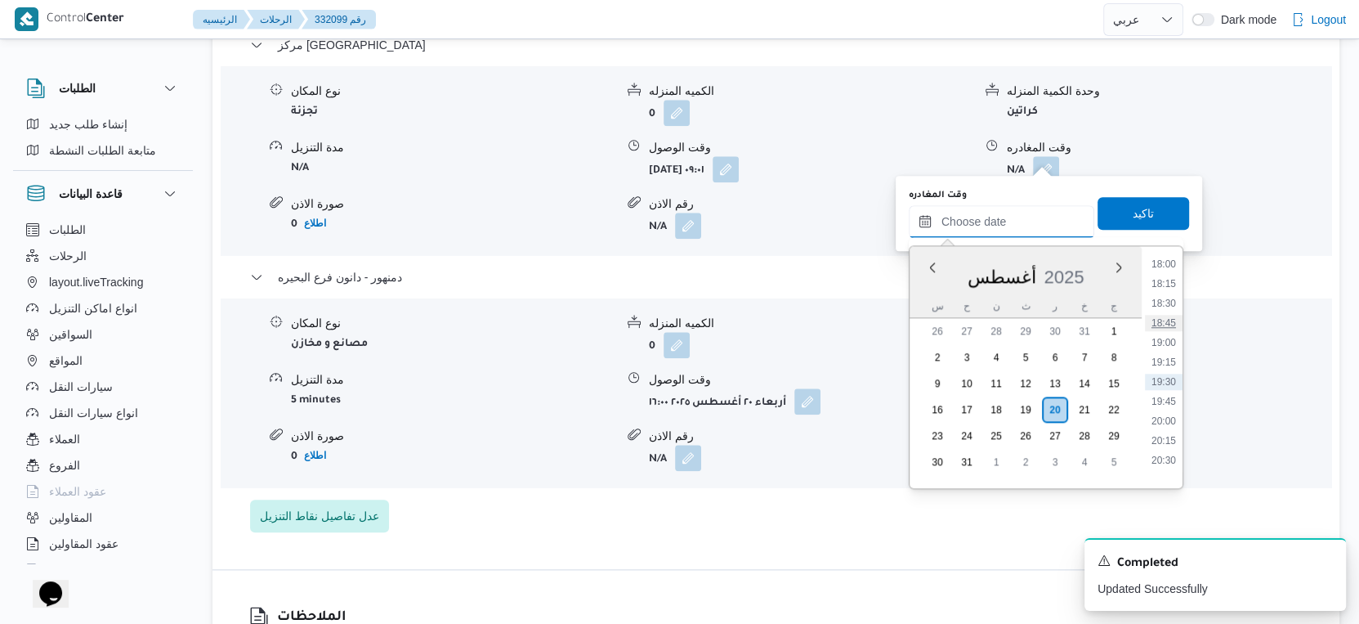
scroll to position [1143, 0]
click at [1165, 336] on li "15:30" at bounding box center [1164, 340] width 38 height 16
type input "٢٠/٠٨/٢٠٢٥ ١٥:٣٠"
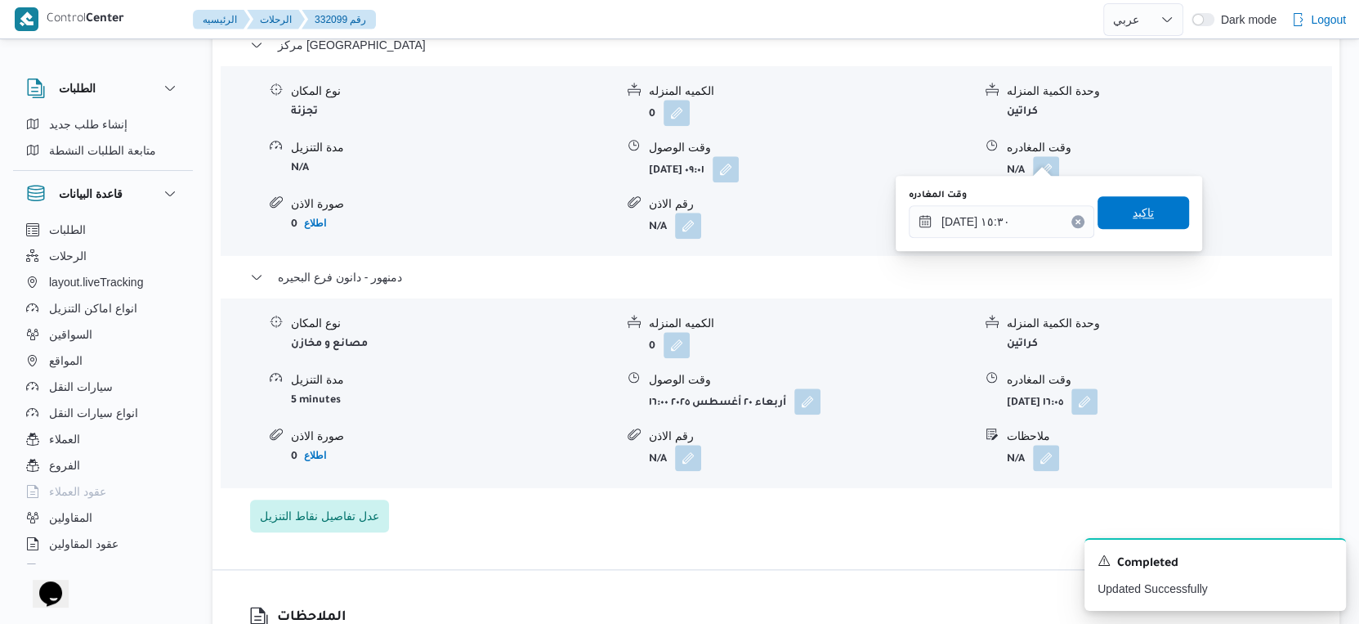
click at [1154, 208] on span "تاكيد" at bounding box center [1144, 212] width 92 height 33
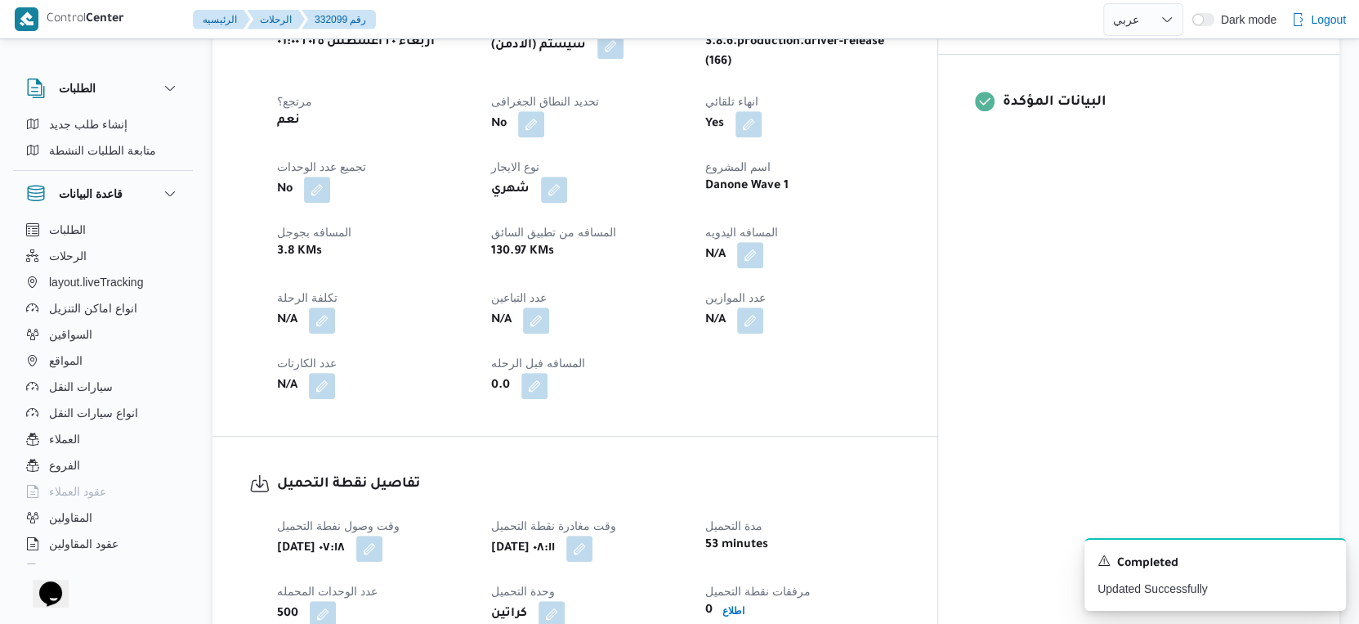
scroll to position [636, 0]
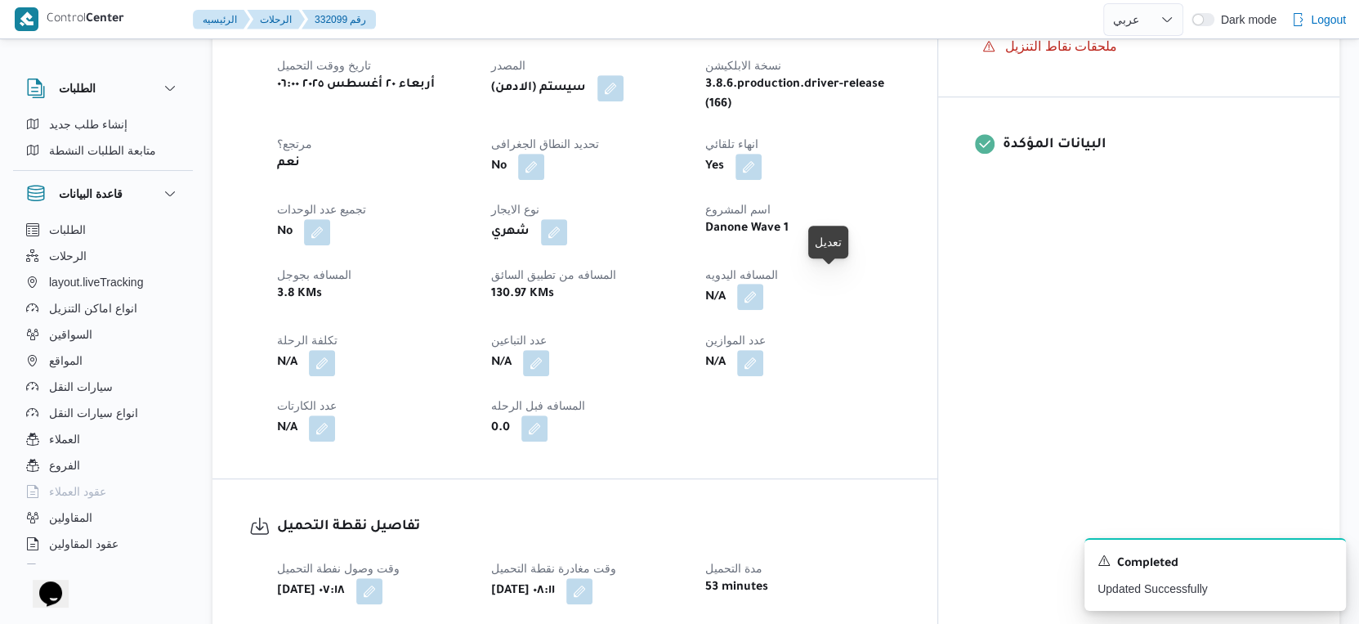
click at [763, 286] on button "button" at bounding box center [750, 297] width 26 height 26
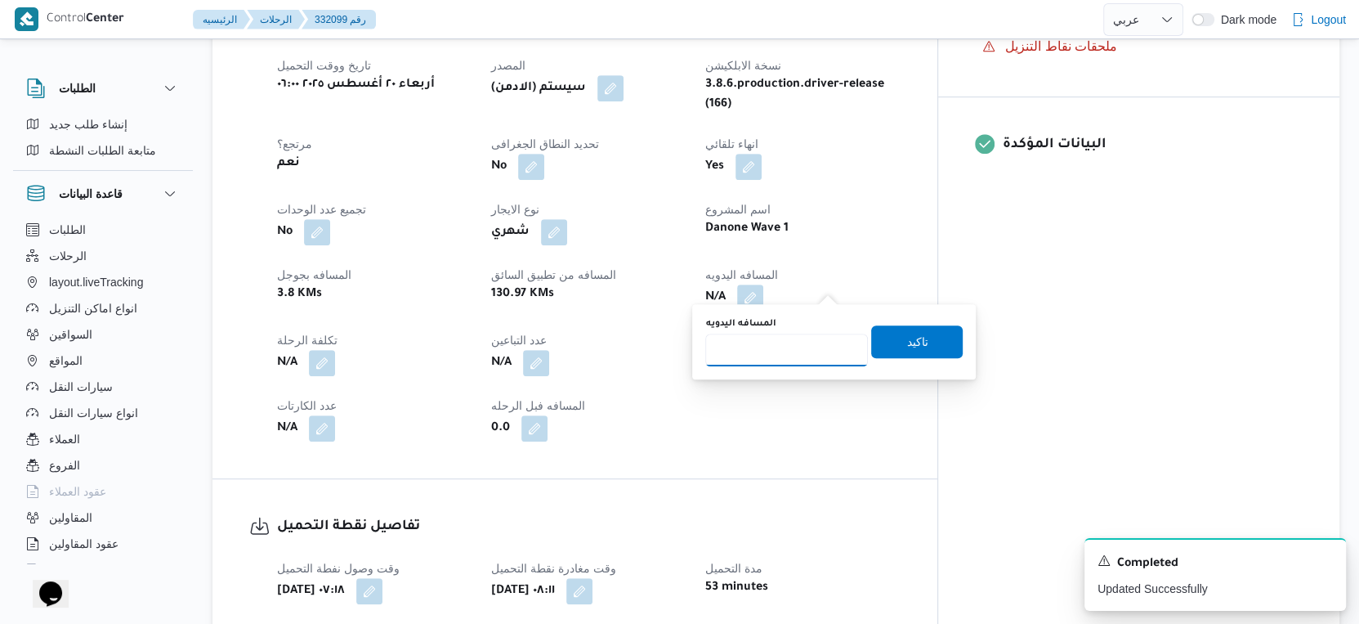
click at [758, 343] on input "المسافه اليدويه" at bounding box center [786, 349] width 163 height 33
type input "117"
click at [906, 347] on span "تاكيد" at bounding box center [916, 341] width 21 height 20
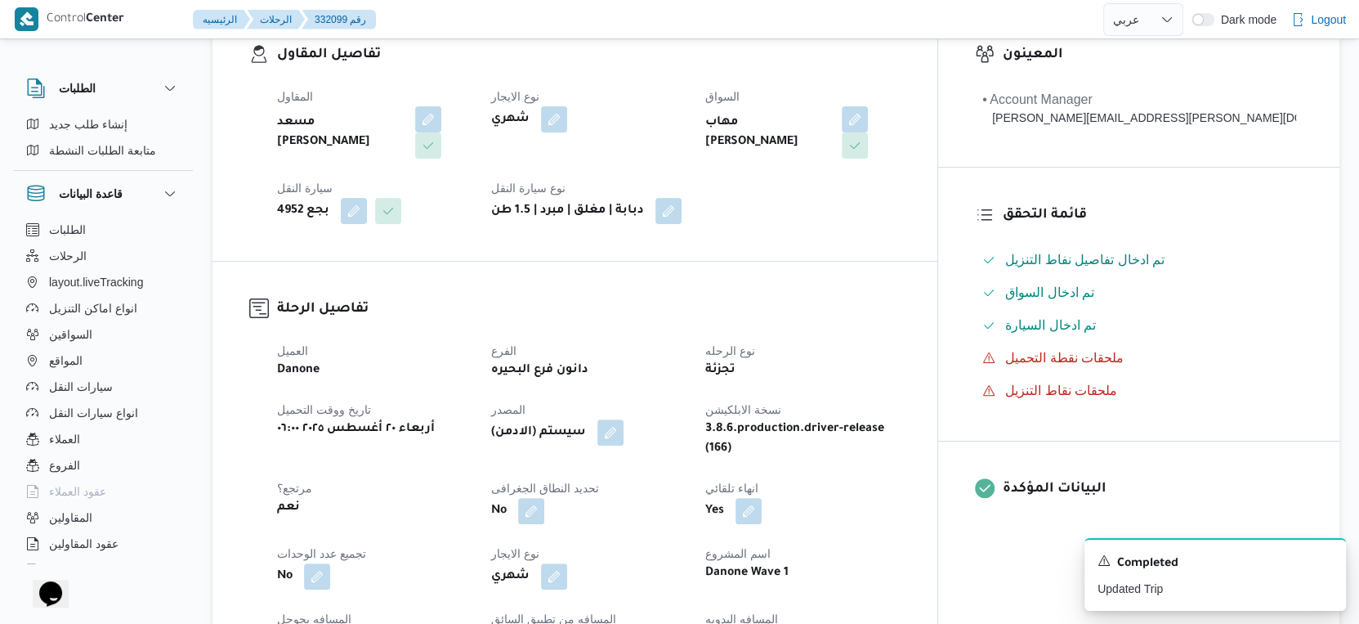
scroll to position [0, 0]
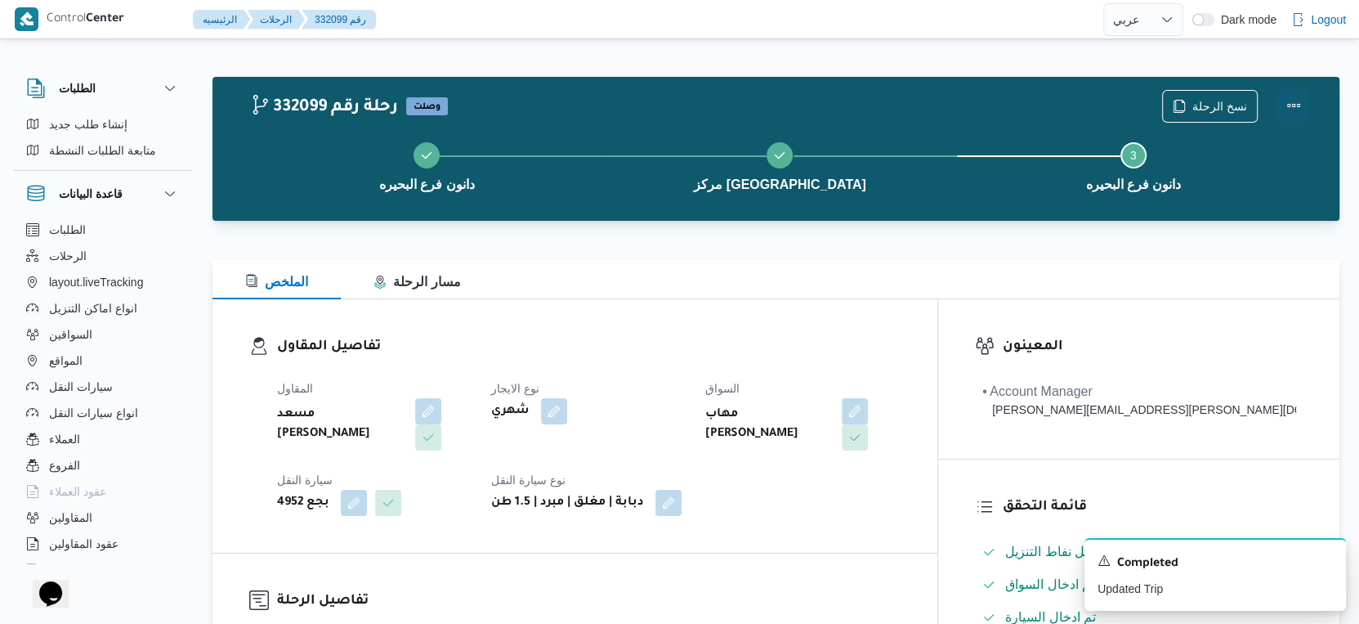
click at [1303, 106] on button "Actions" at bounding box center [1293, 105] width 33 height 33
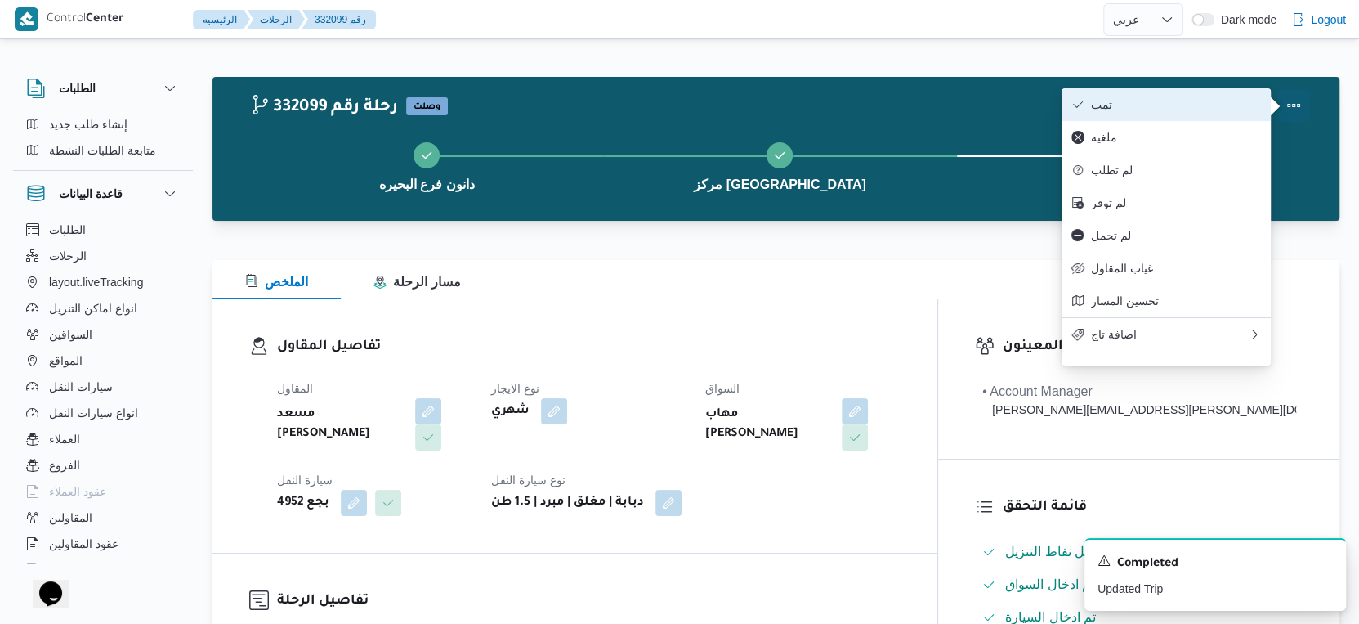
click at [1213, 105] on span "تمت" at bounding box center [1176, 104] width 170 height 13
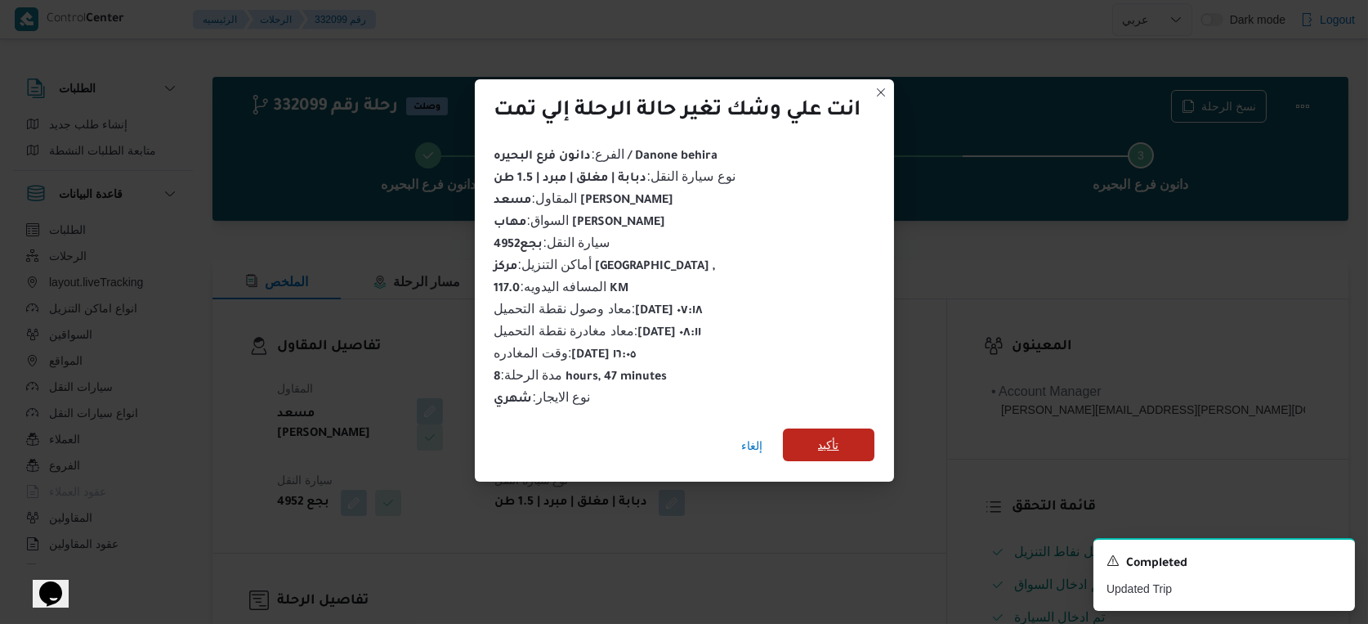
click at [813, 430] on span "تأكيد" at bounding box center [829, 444] width 92 height 33
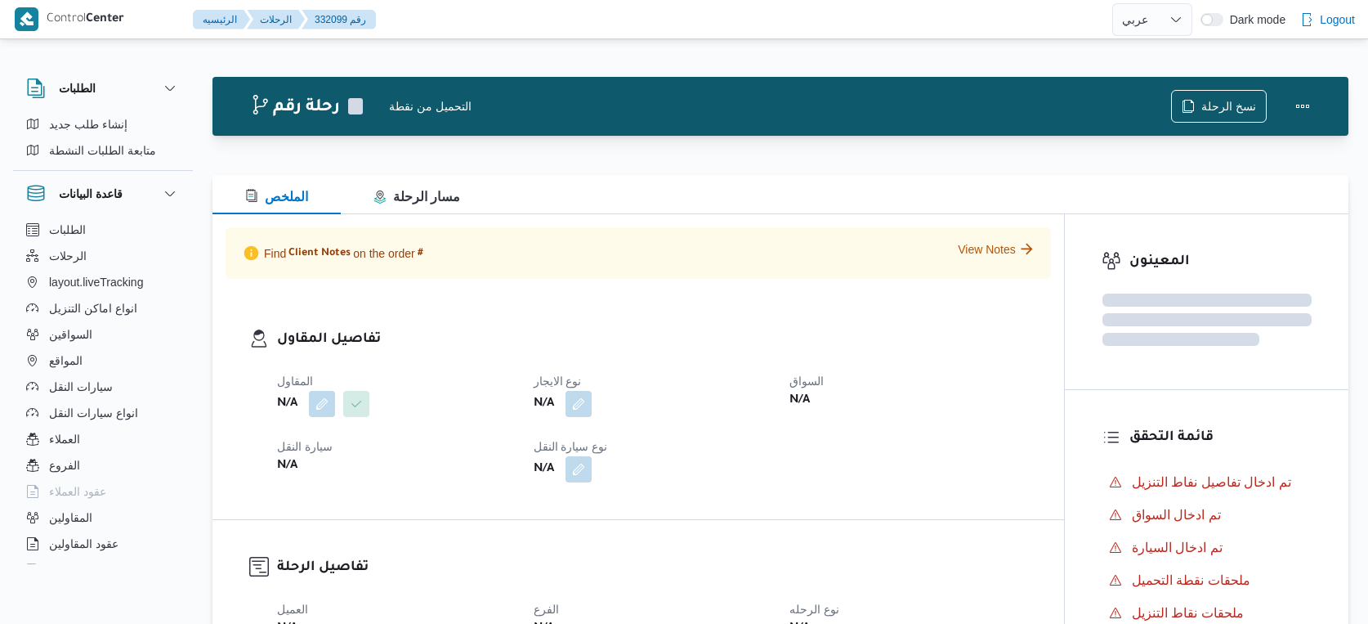
select select "ar"
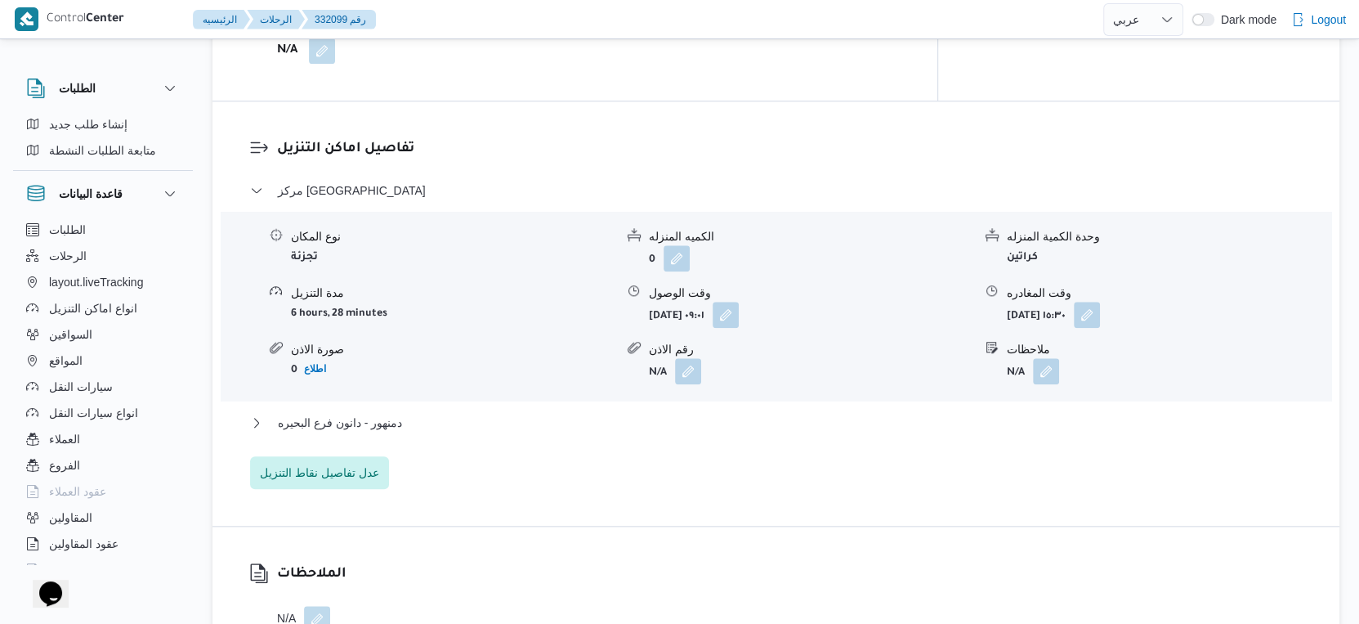
scroll to position [1452, 0]
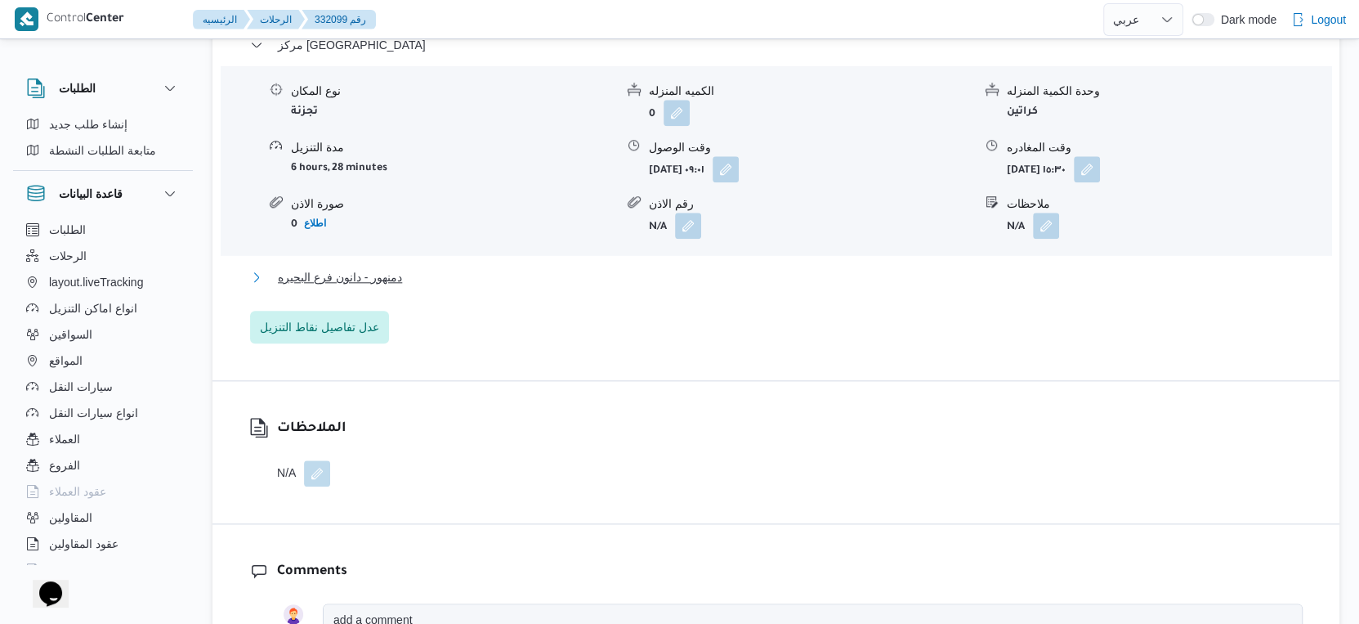
click at [398, 267] on span "دمنهور - دانون فرع البحيره" at bounding box center [340, 277] width 124 height 20
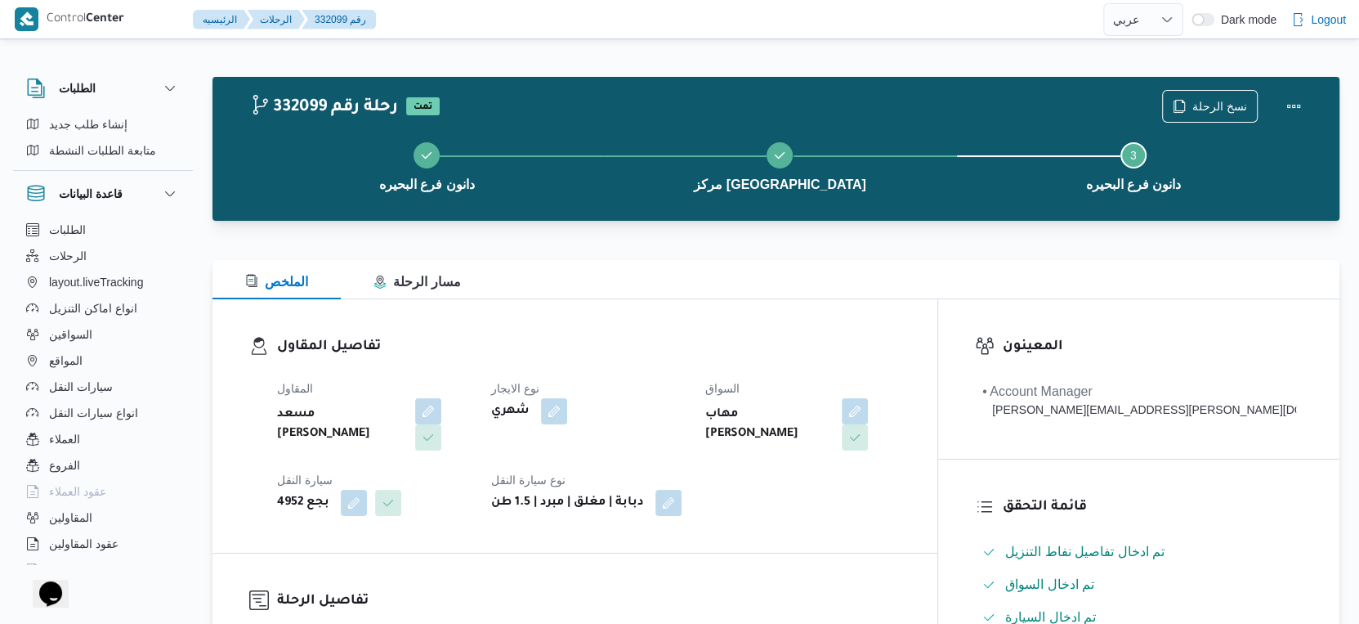
scroll to position [544, 0]
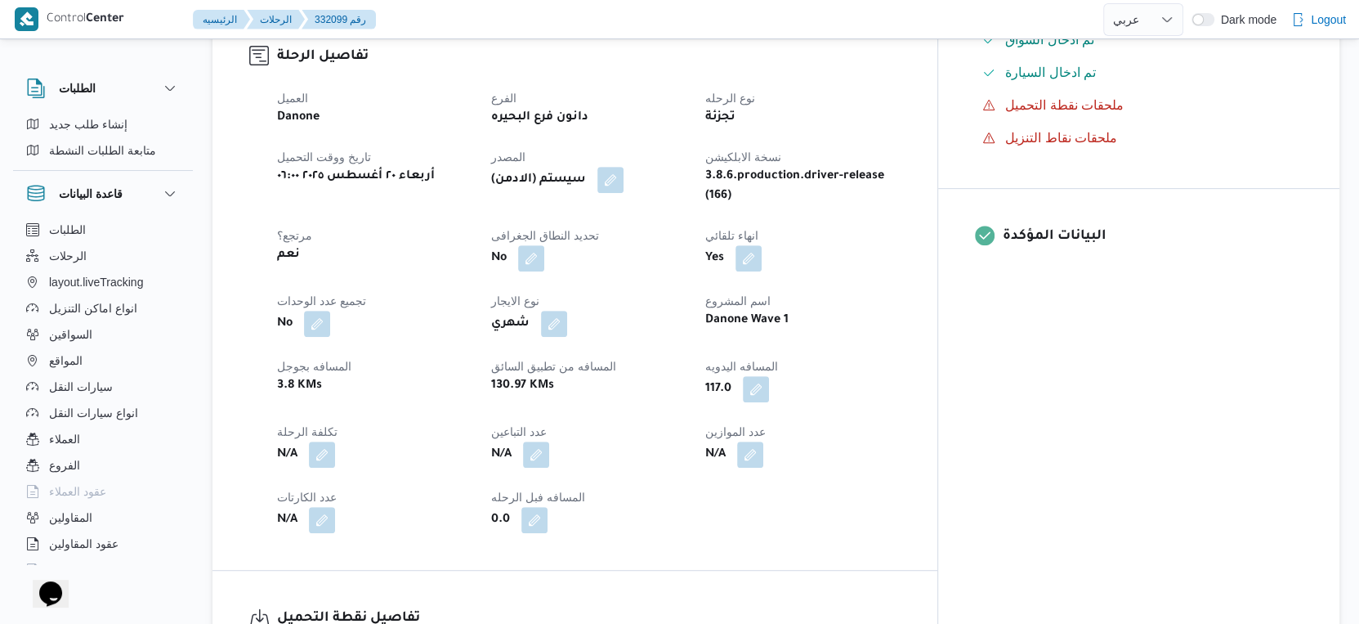
select select "ar"
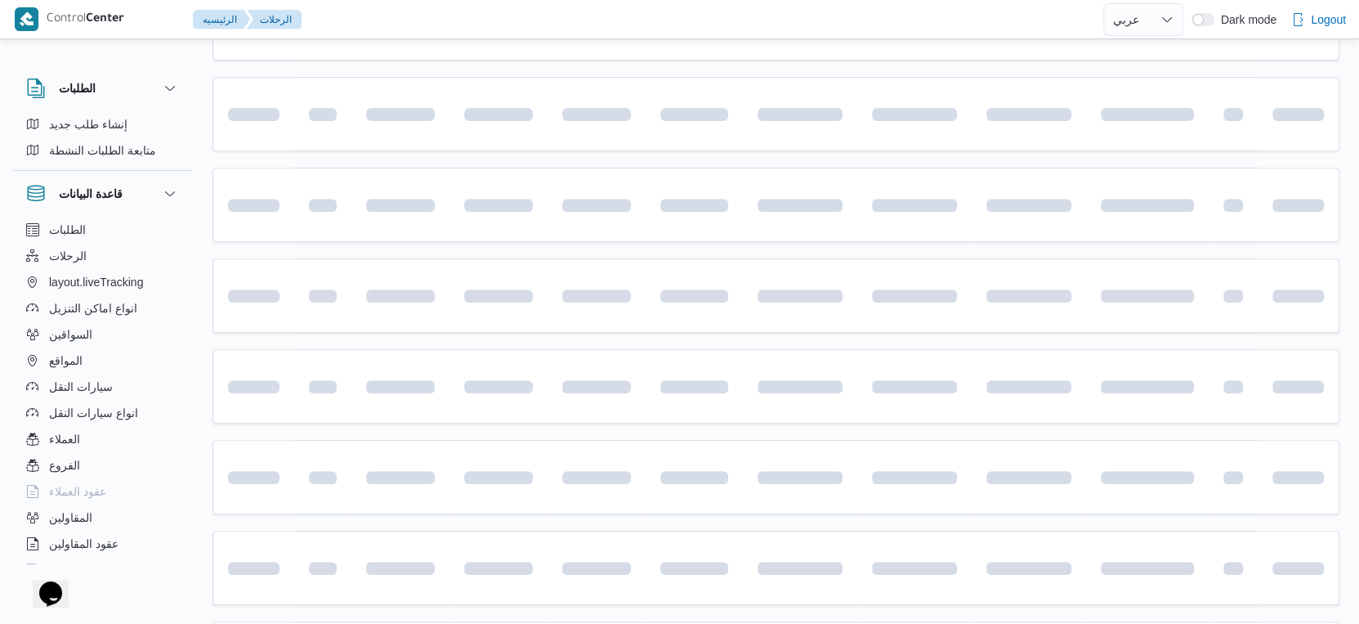
scroll to position [736, 0]
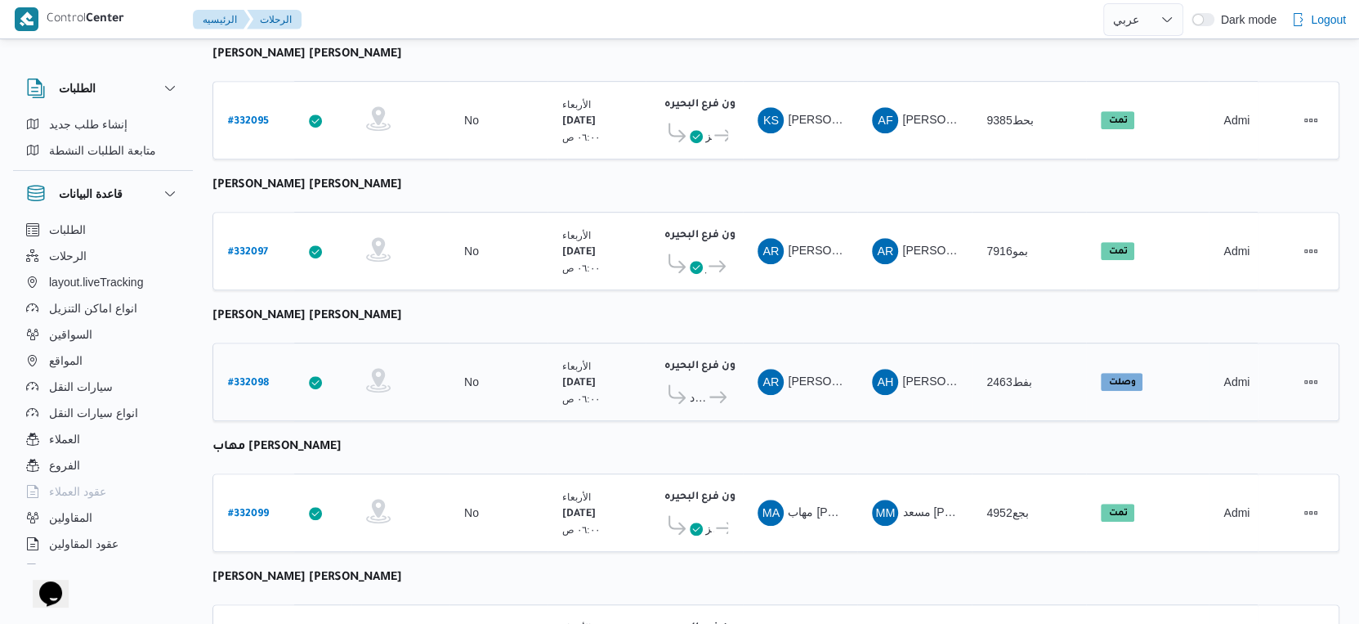
click at [244, 378] on b "# 332098" at bounding box center [248, 383] width 41 height 11
select select "ar"
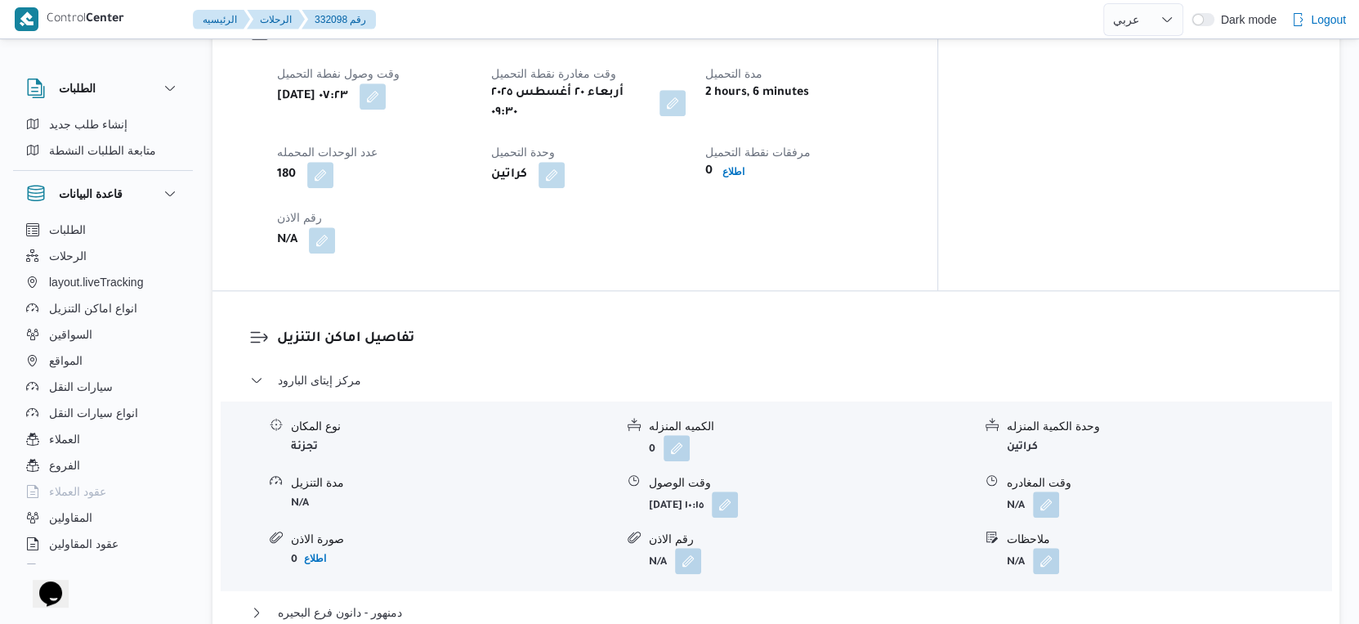
scroll to position [1100, 0]
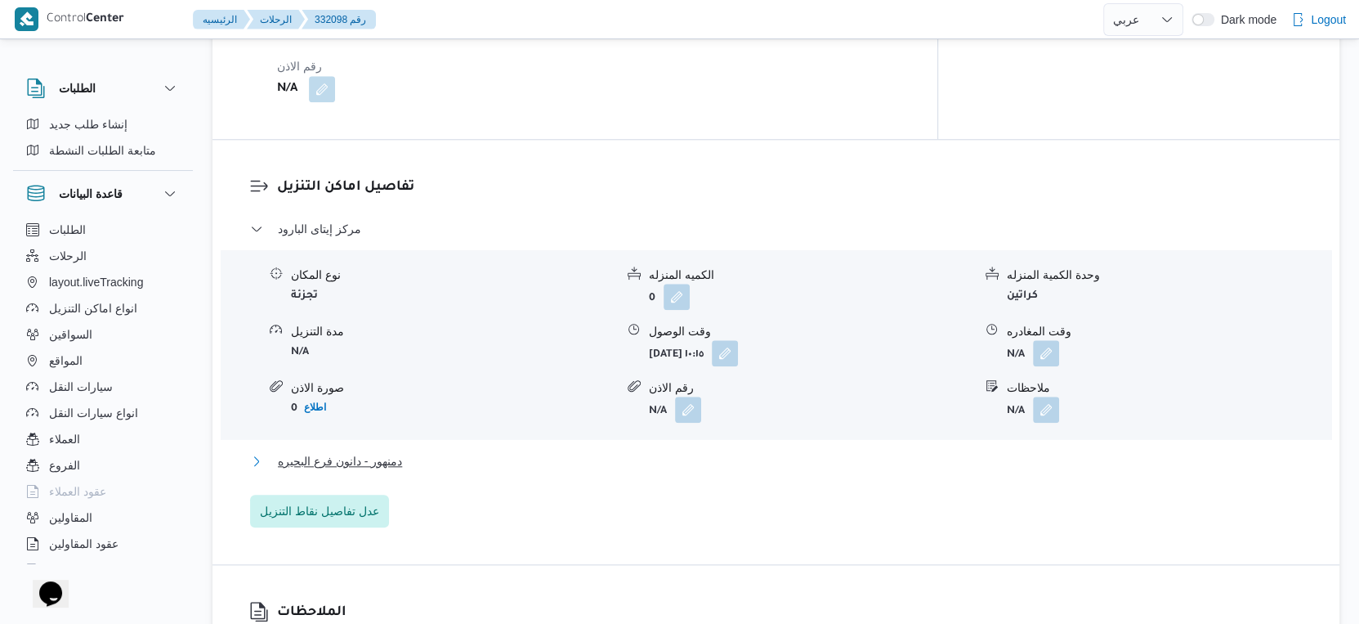
click at [398, 451] on span "دمنهور - دانون فرع البحيره" at bounding box center [340, 461] width 124 height 20
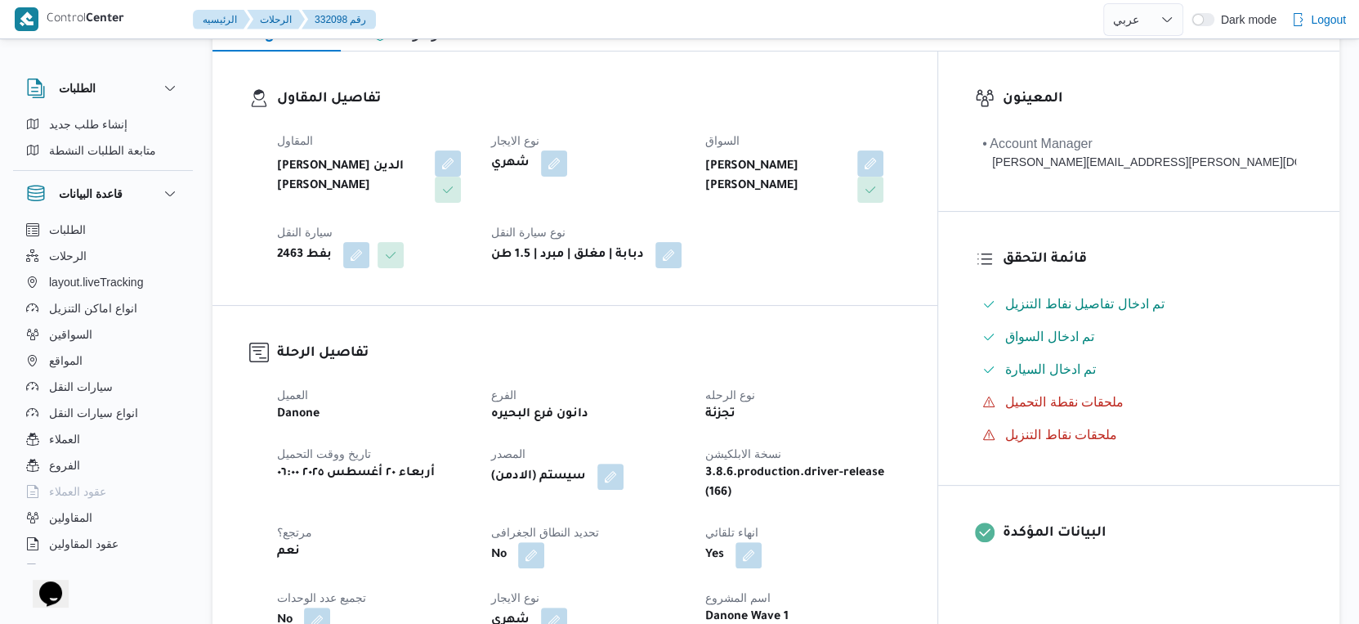
scroll to position [636, 0]
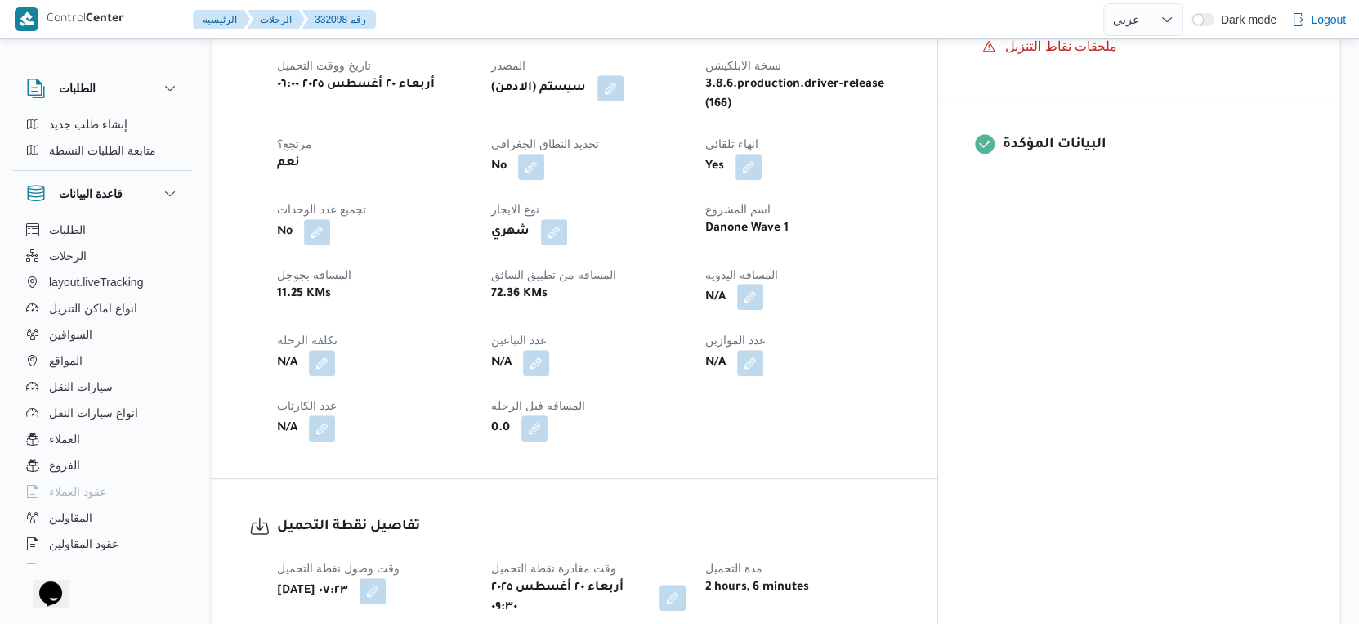
click at [763, 284] on button "button" at bounding box center [750, 297] width 26 height 26
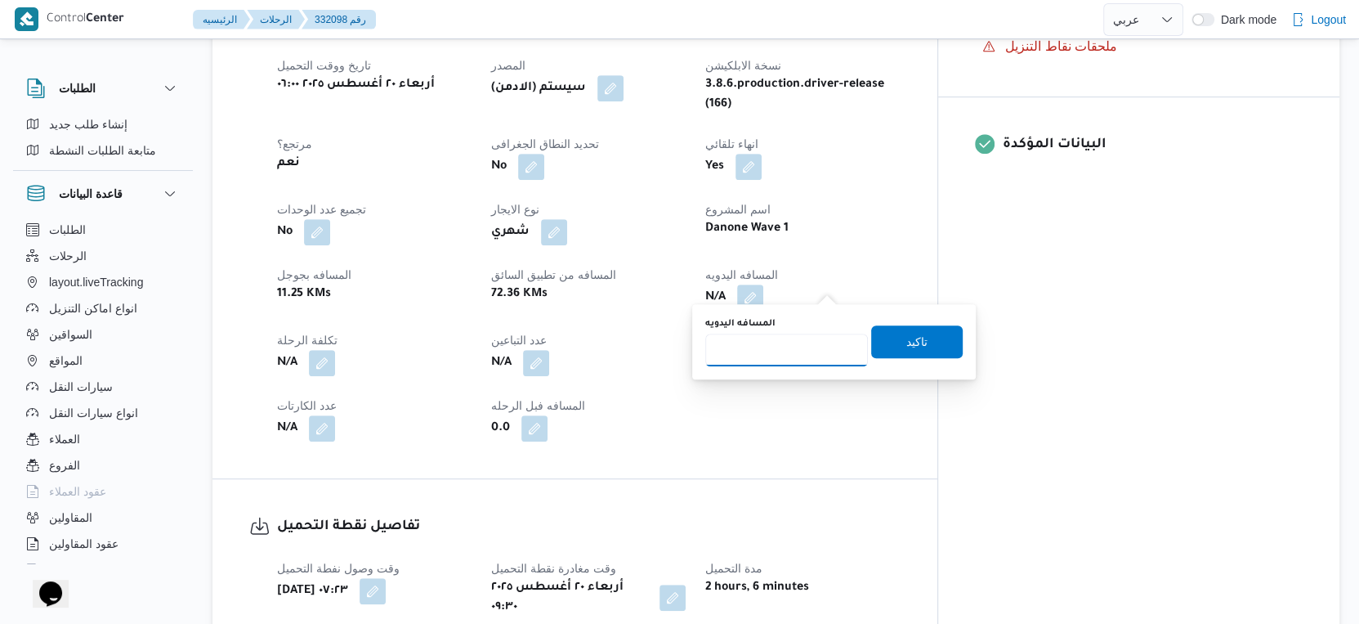
click at [780, 350] on input "المسافه اليدويه" at bounding box center [786, 349] width 163 height 33
type input "70"
click at [917, 335] on span "تاكيد" at bounding box center [917, 340] width 92 height 33
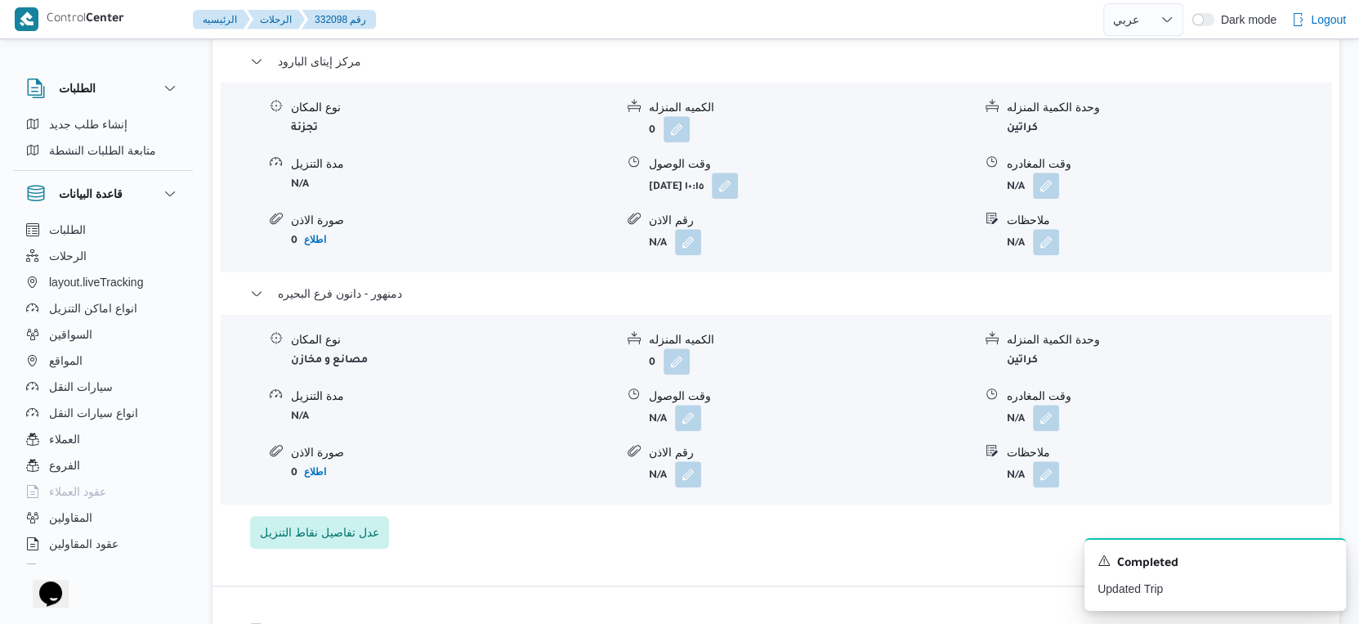
scroll to position [1452, 0]
click at [682, 400] on button "button" at bounding box center [688, 413] width 26 height 26
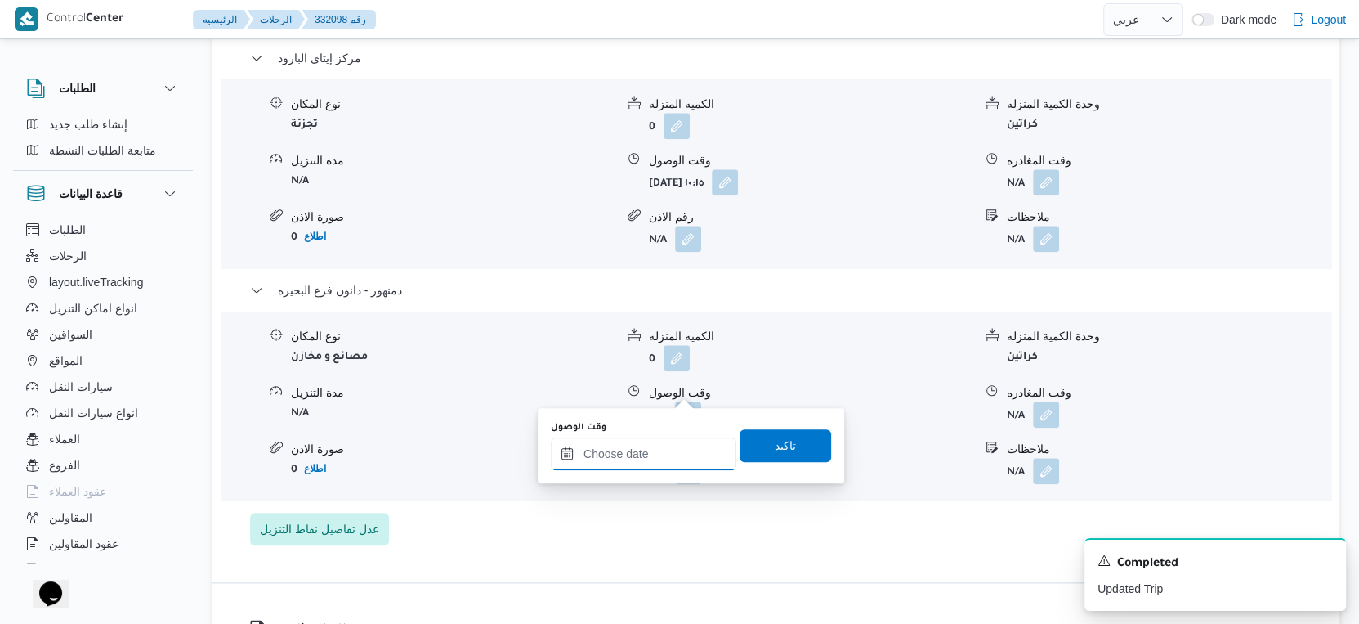
click at [660, 446] on input "وقت الوصول" at bounding box center [644, 453] width 186 height 33
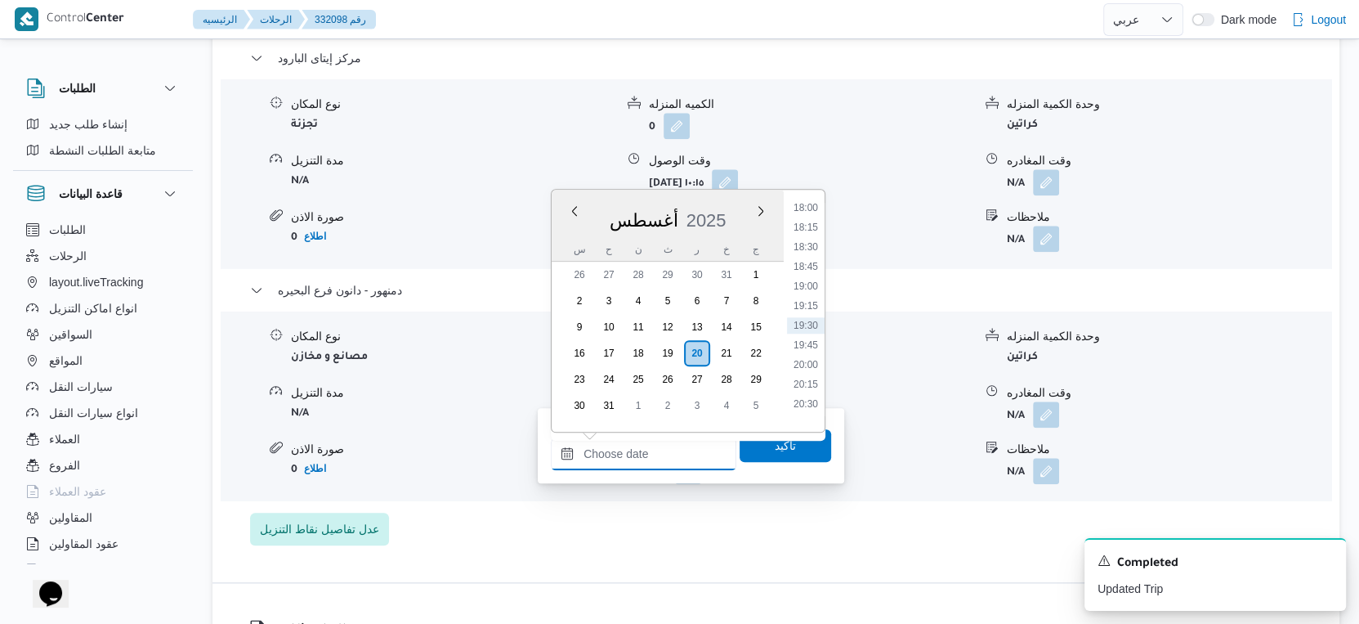
scroll to position [1234, 0]
drag, startPoint x: 808, startPoint y: 268, endPoint x: 792, endPoint y: 328, distance: 61.9
click at [808, 268] on li "16:30" at bounding box center [806, 271] width 38 height 16
type input "٢٠/٠٨/٢٠٢٥ ١٦:٣٠"
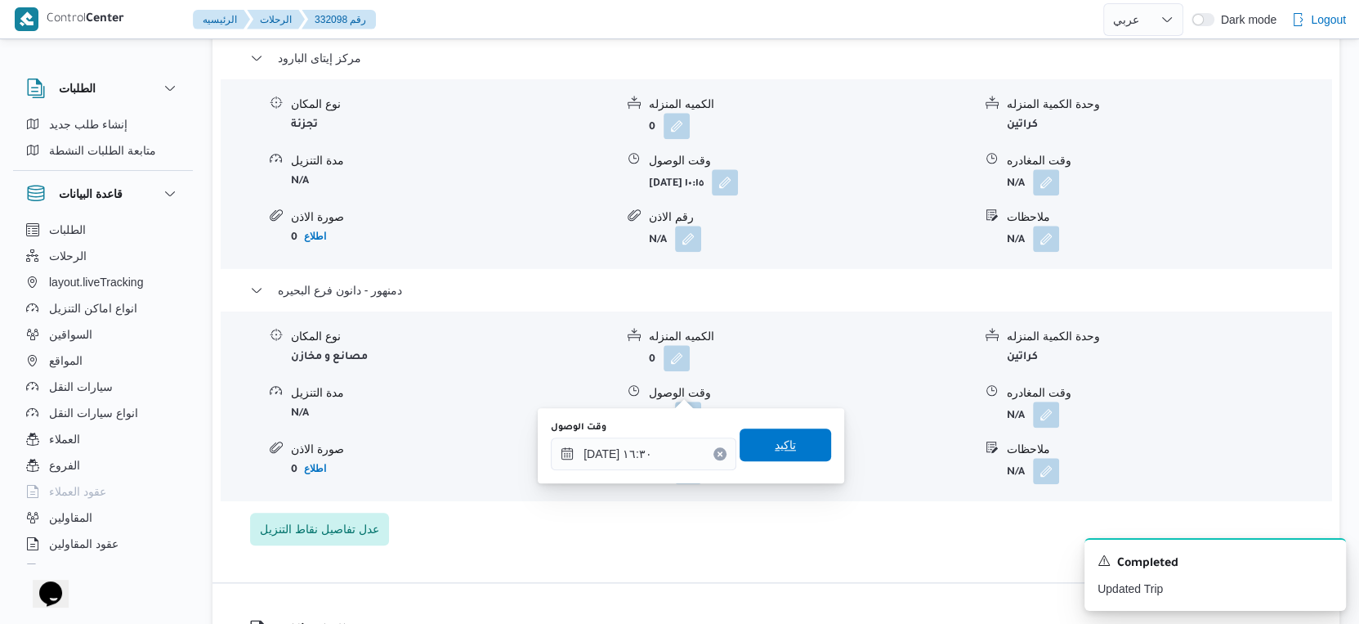
click at [776, 438] on span "تاكيد" at bounding box center [785, 445] width 21 height 20
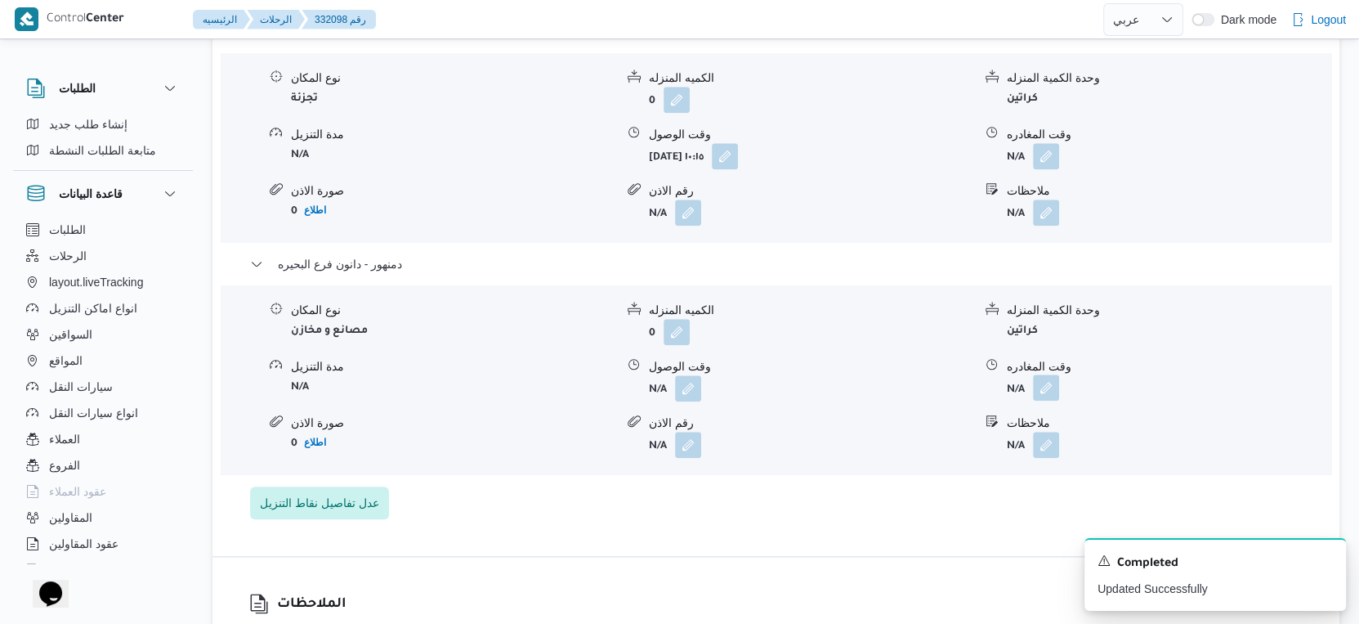
click at [1044, 391] on button "button" at bounding box center [1046, 387] width 26 height 26
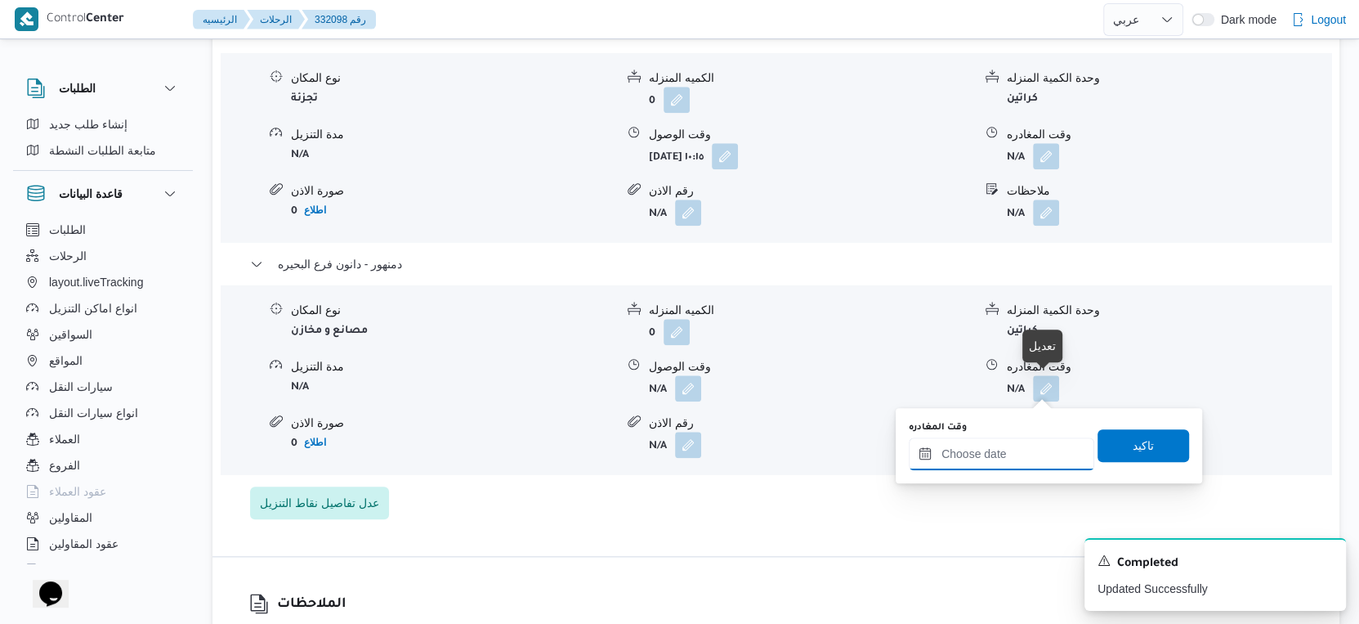
click at [1025, 453] on input "وقت المغادره" at bounding box center [1002, 453] width 186 height 33
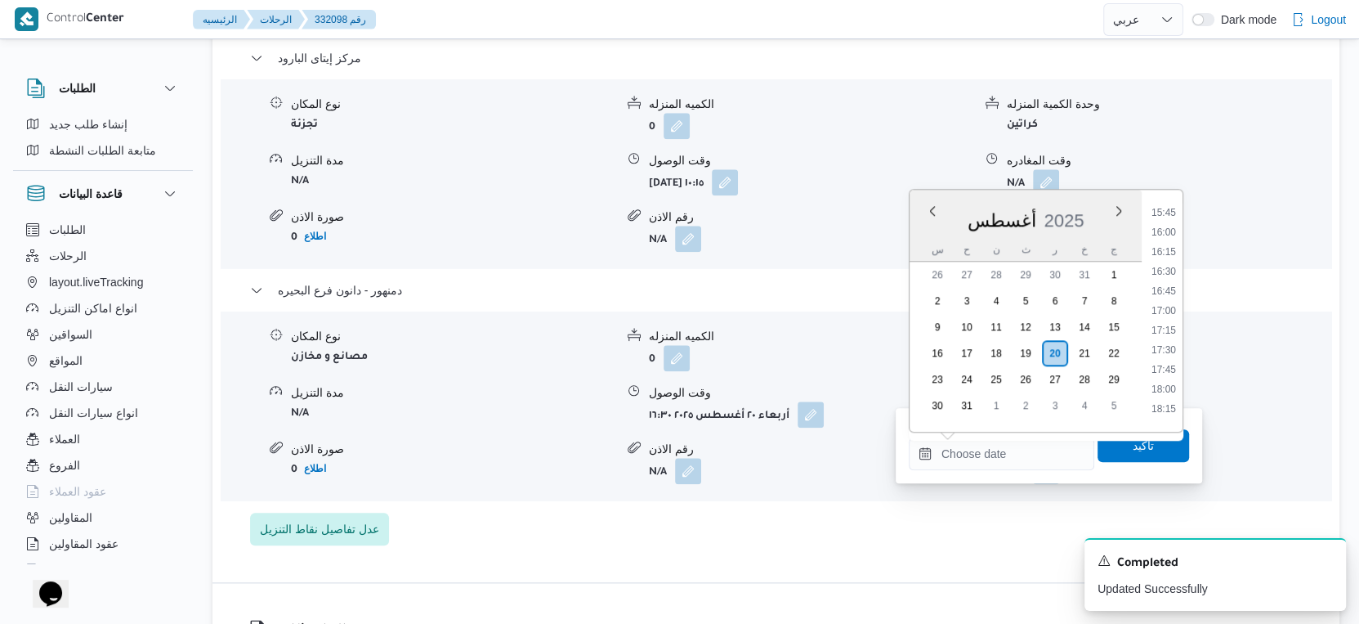
drag, startPoint x: 1167, startPoint y: 288, endPoint x: 1162, endPoint y: 318, distance: 30.6
click at [1167, 288] on li "16:45" at bounding box center [1164, 291] width 38 height 16
type input "٢٠/٠٨/٢٠٢٥ ١٦:٤٥"
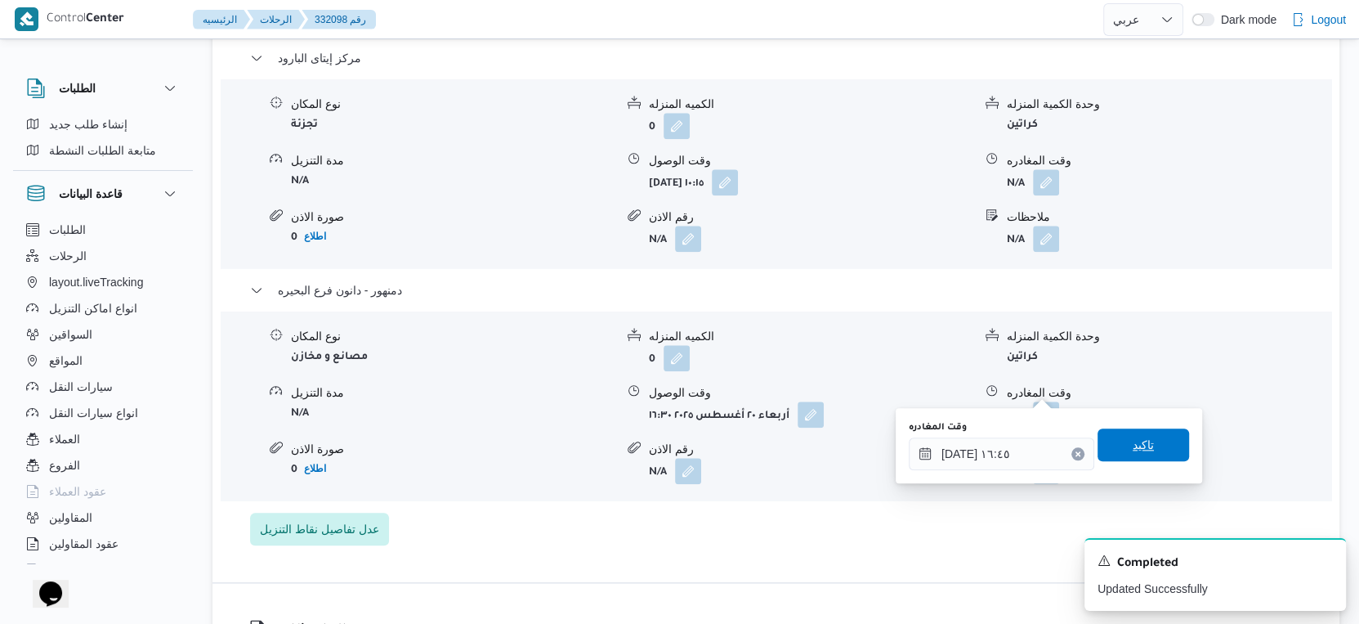
click at [1144, 435] on span "تاكيد" at bounding box center [1144, 444] width 92 height 33
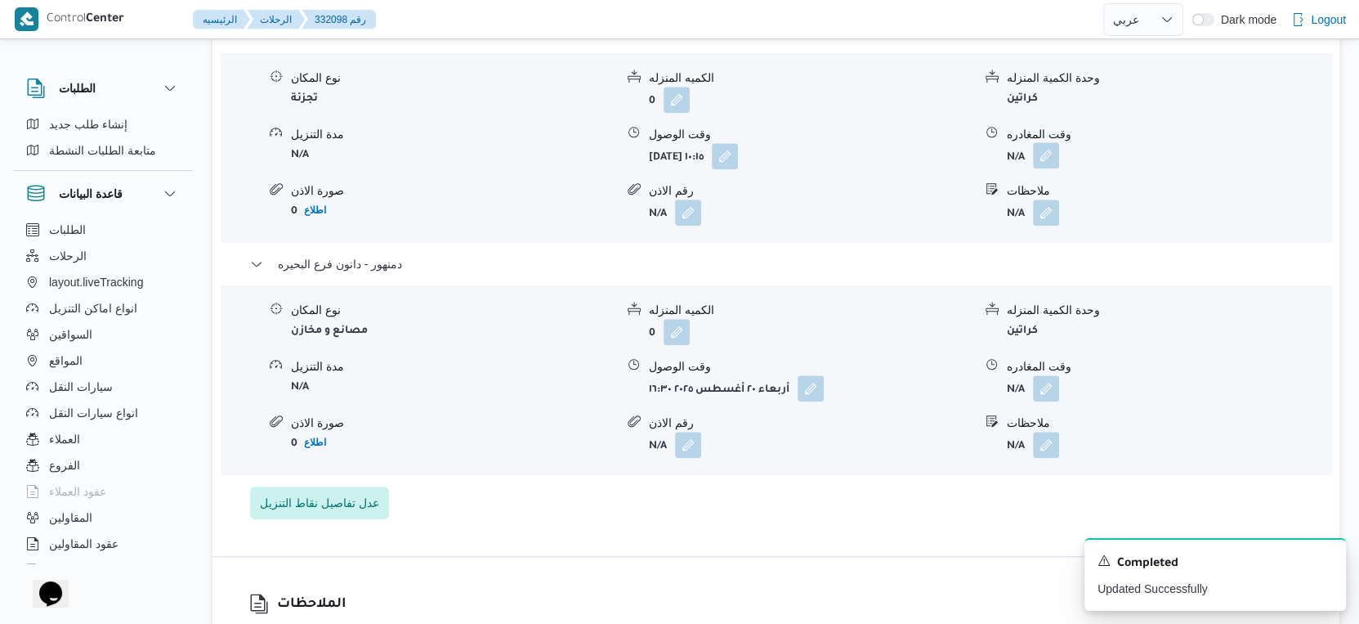
click at [1049, 148] on button "button" at bounding box center [1046, 155] width 26 height 26
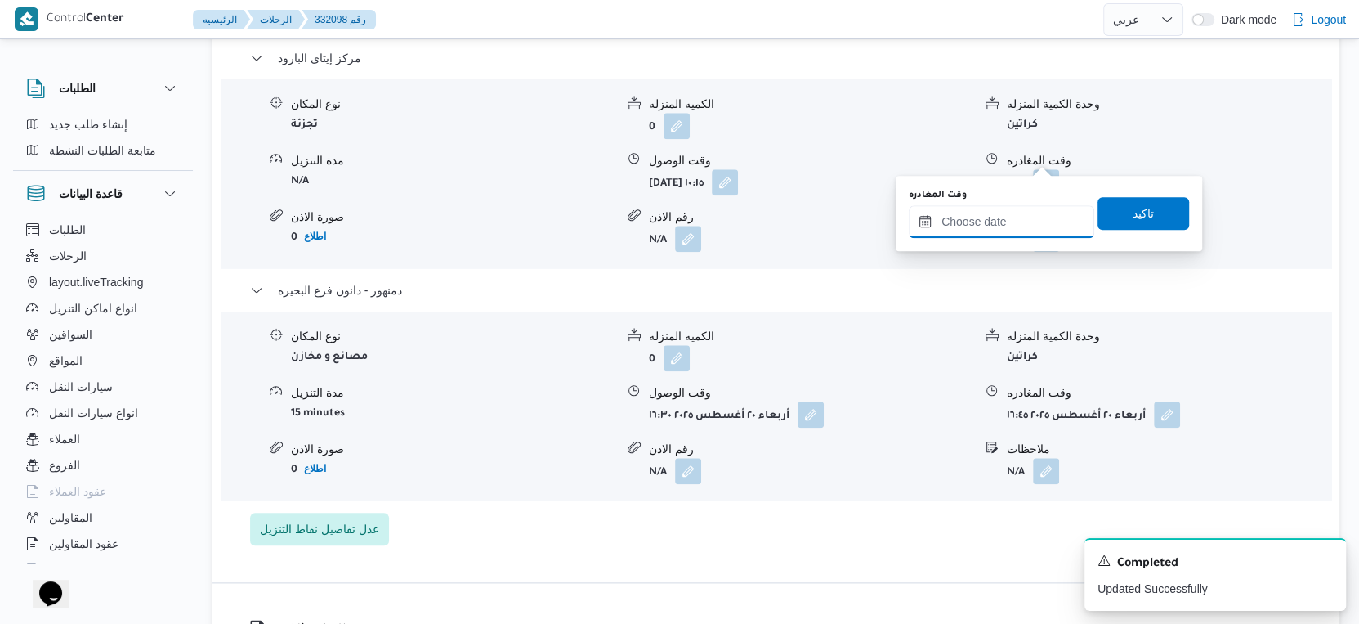
click at [1031, 213] on input "وقت المغادره" at bounding box center [1002, 221] width 186 height 33
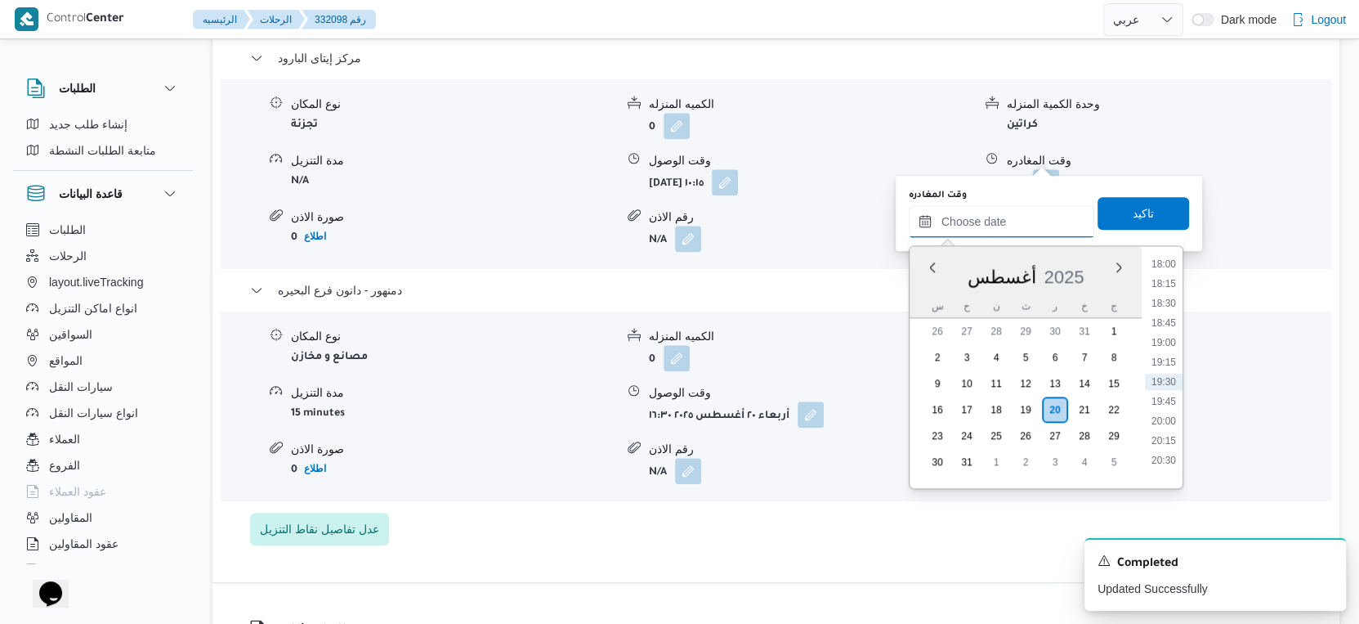
scroll to position [1143, 0]
click at [1168, 379] on li "16:00" at bounding box center [1164, 379] width 38 height 16
type input "٢٠/٠٨/٢٠٢٥ ١٦:٠٠"
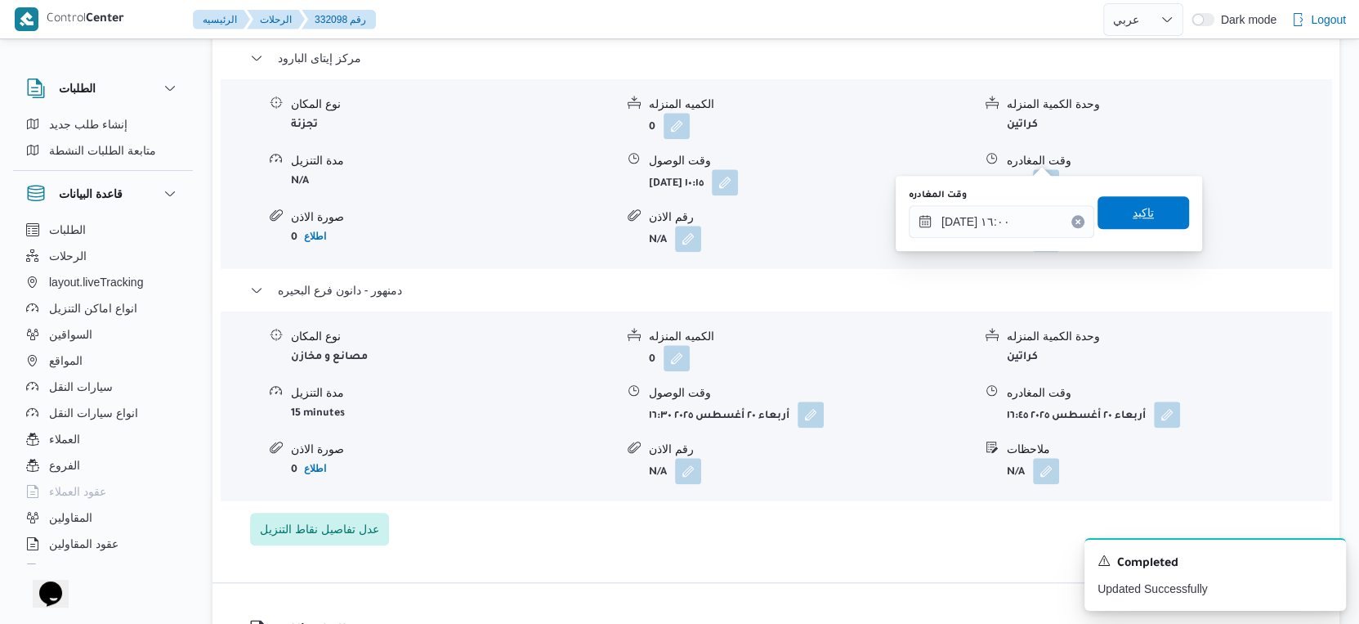
click at [1138, 214] on span "تاكيد" at bounding box center [1143, 213] width 21 height 20
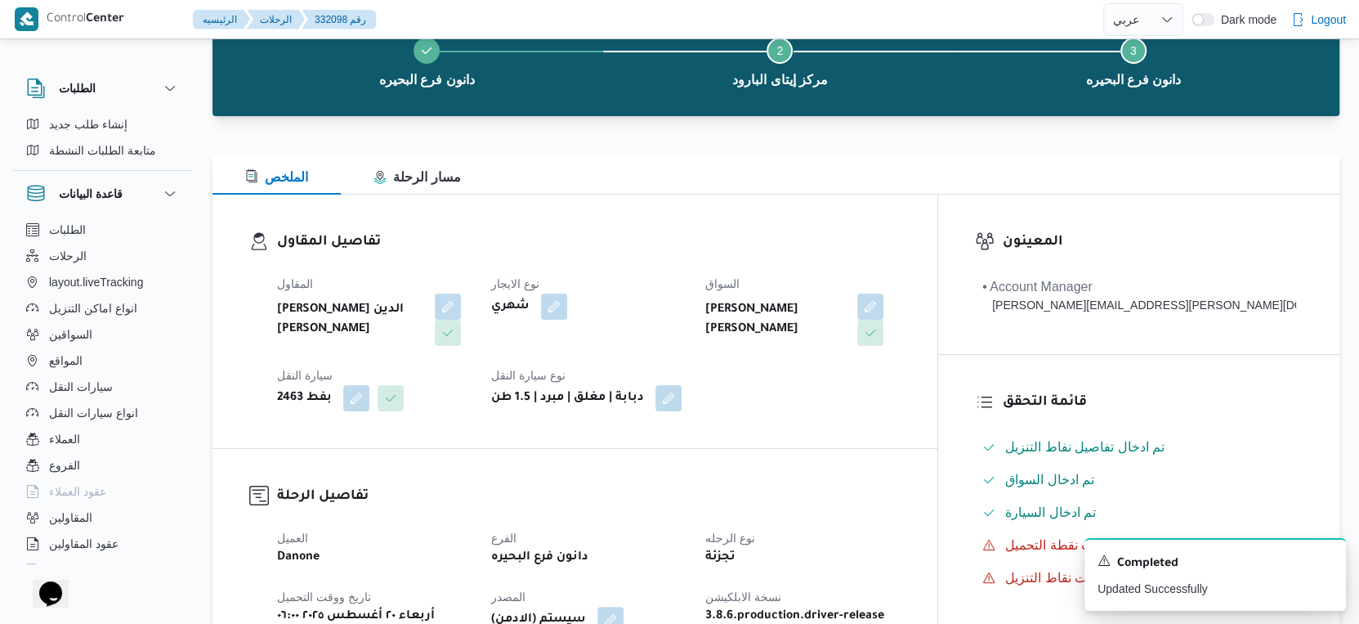
scroll to position [0, 0]
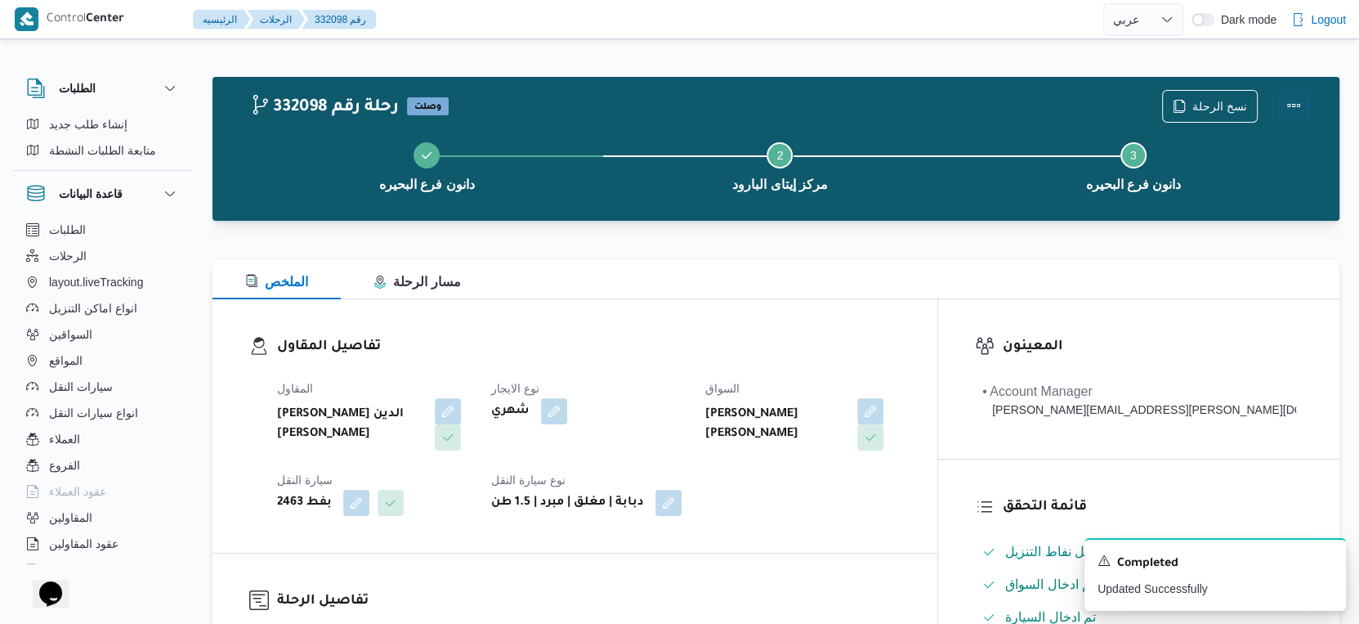
click at [1302, 99] on button "Actions" at bounding box center [1293, 105] width 33 height 33
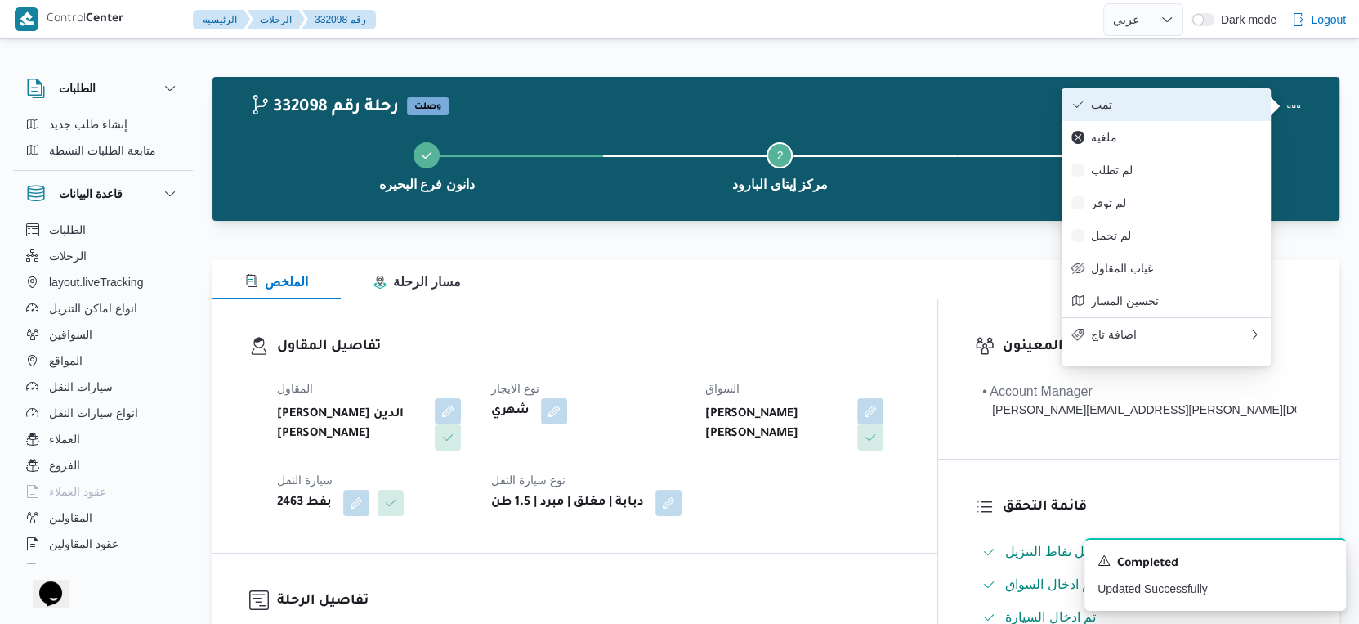
click at [1221, 104] on span "تمت" at bounding box center [1176, 104] width 170 height 13
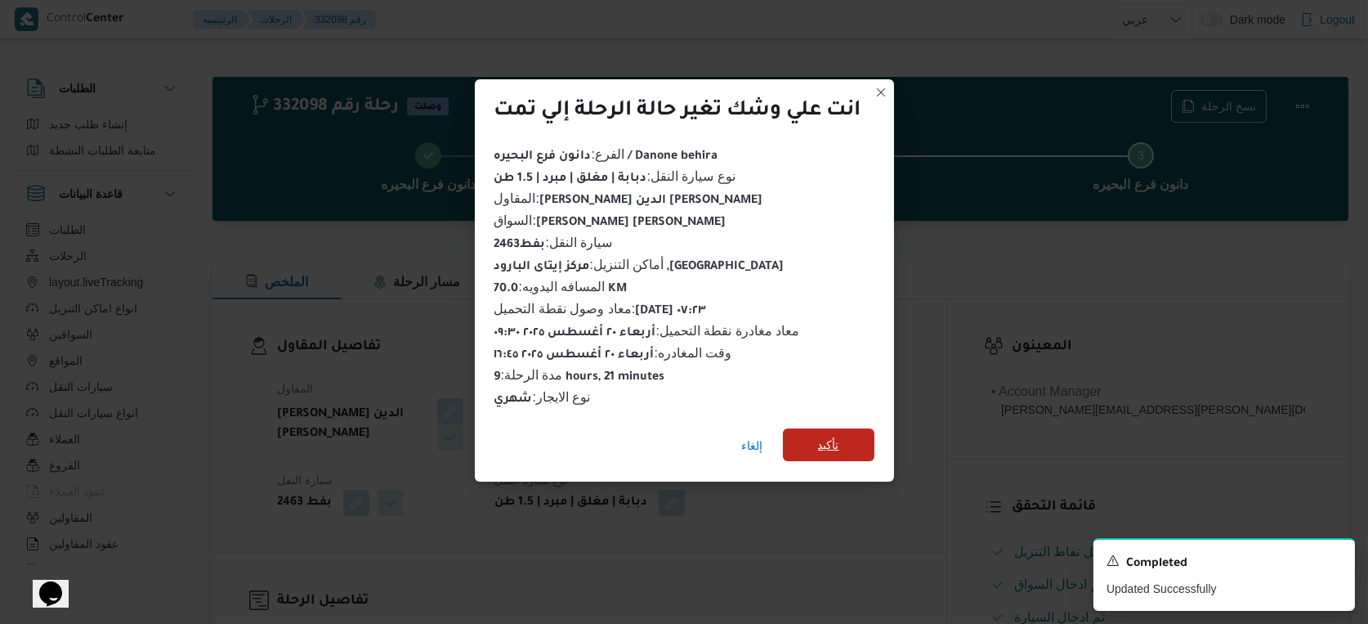
click at [830, 441] on span "تأكيد" at bounding box center [828, 445] width 21 height 20
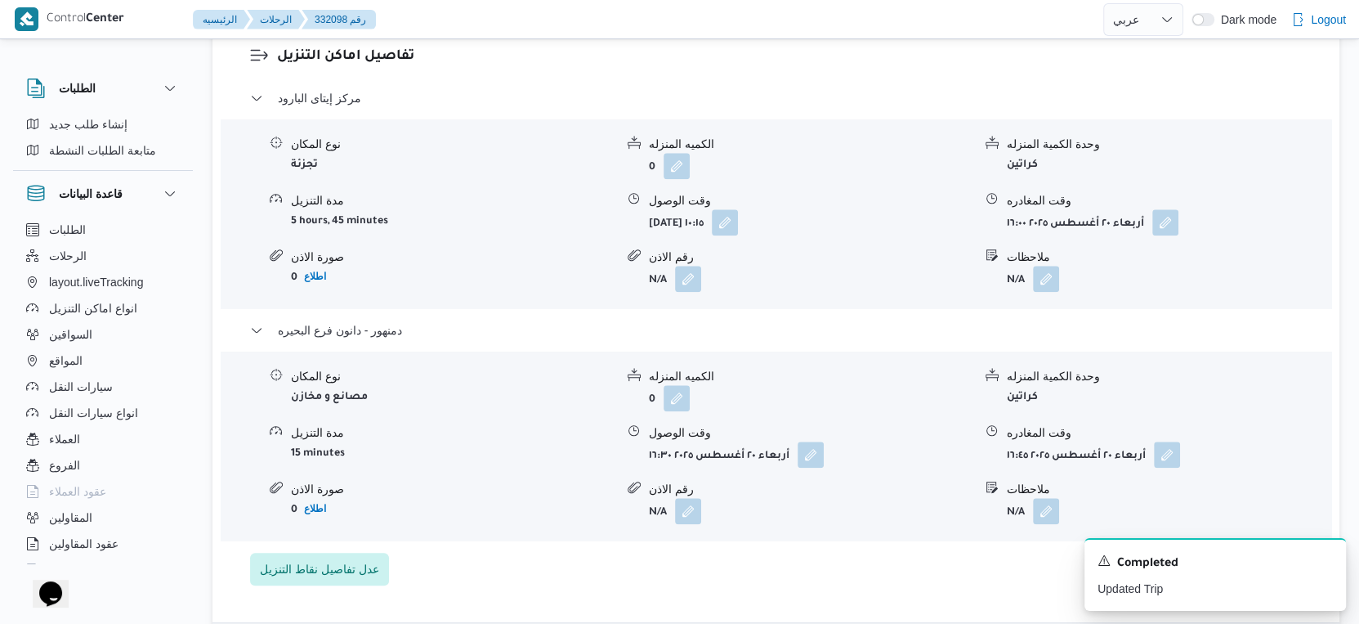
scroll to position [1452, 0]
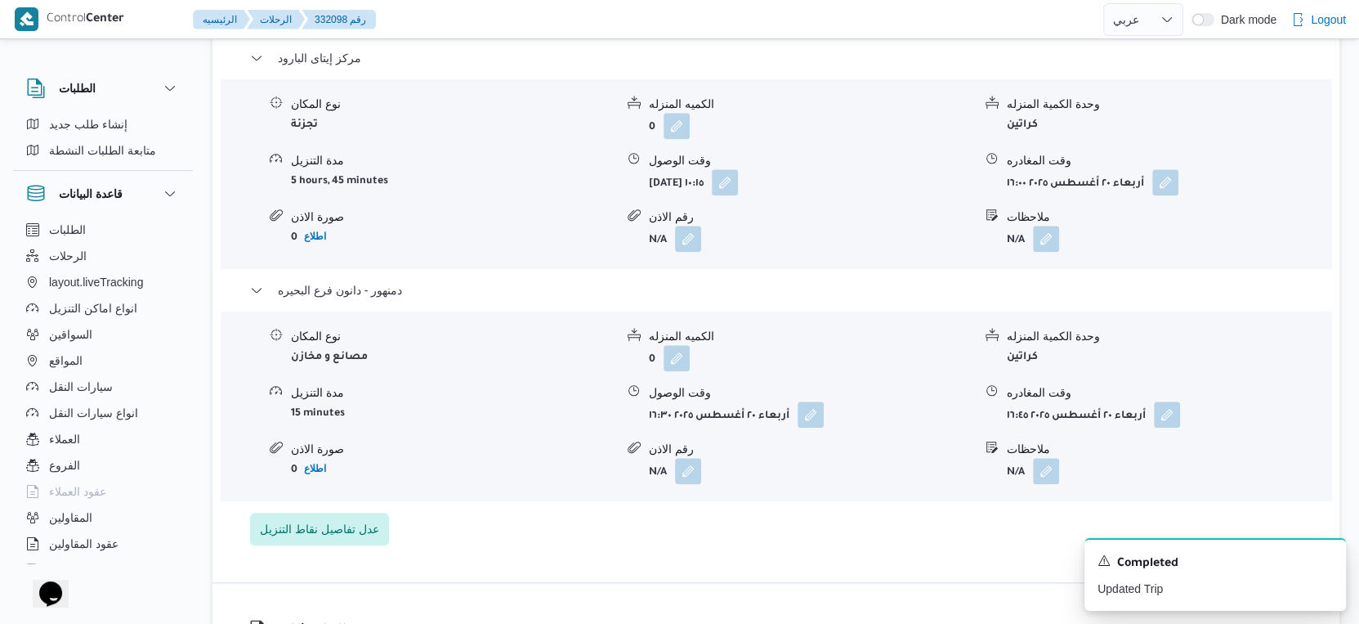
select select "ar"
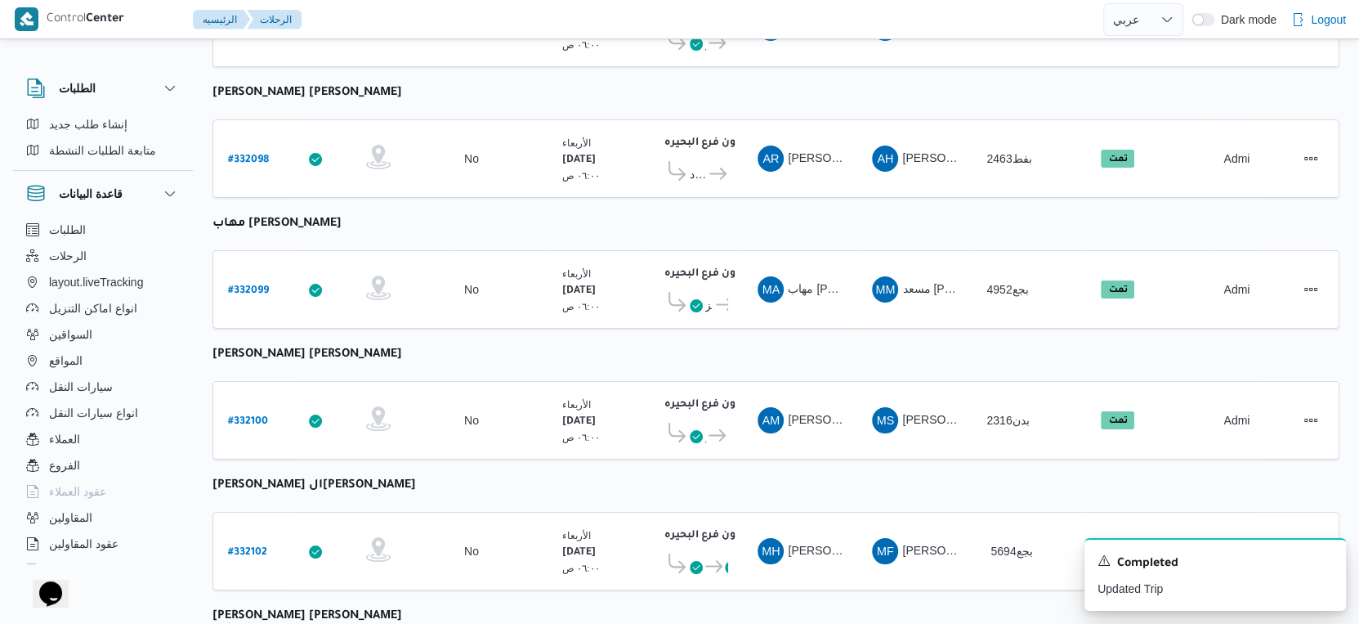
select select "ar"
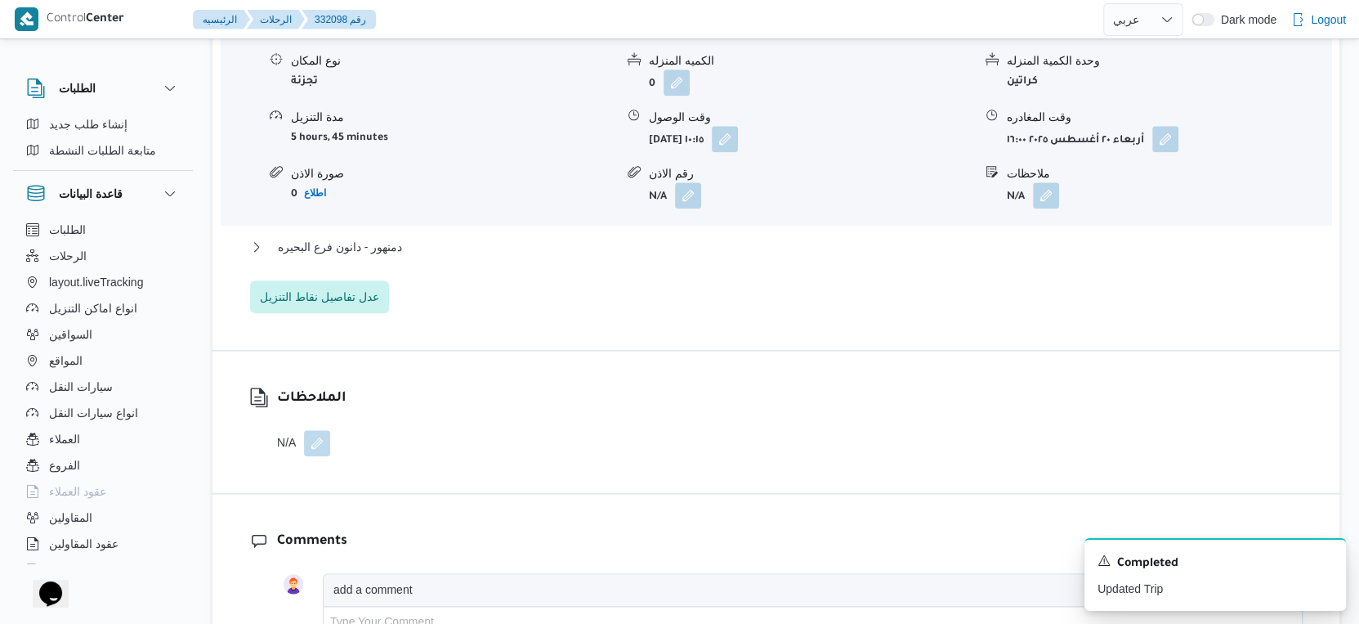
scroll to position [1505, 0]
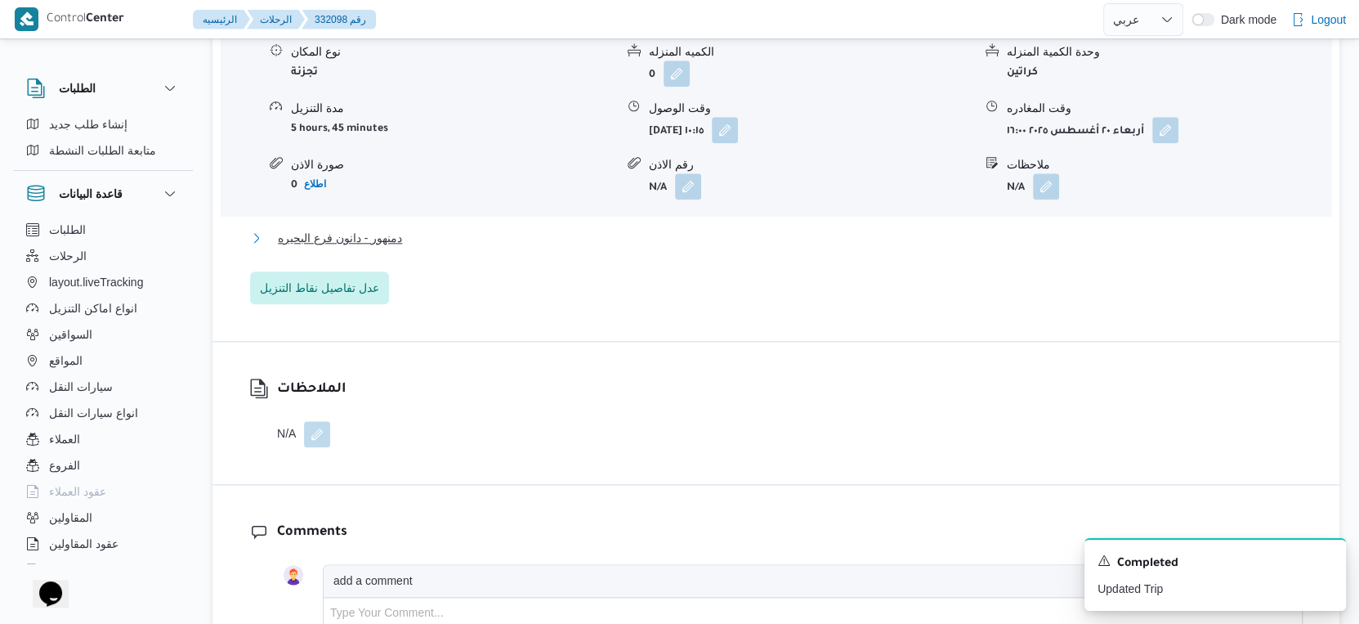
click at [414, 228] on button "دمنهور - دانون فرع البحيره" at bounding box center [776, 238] width 1053 height 20
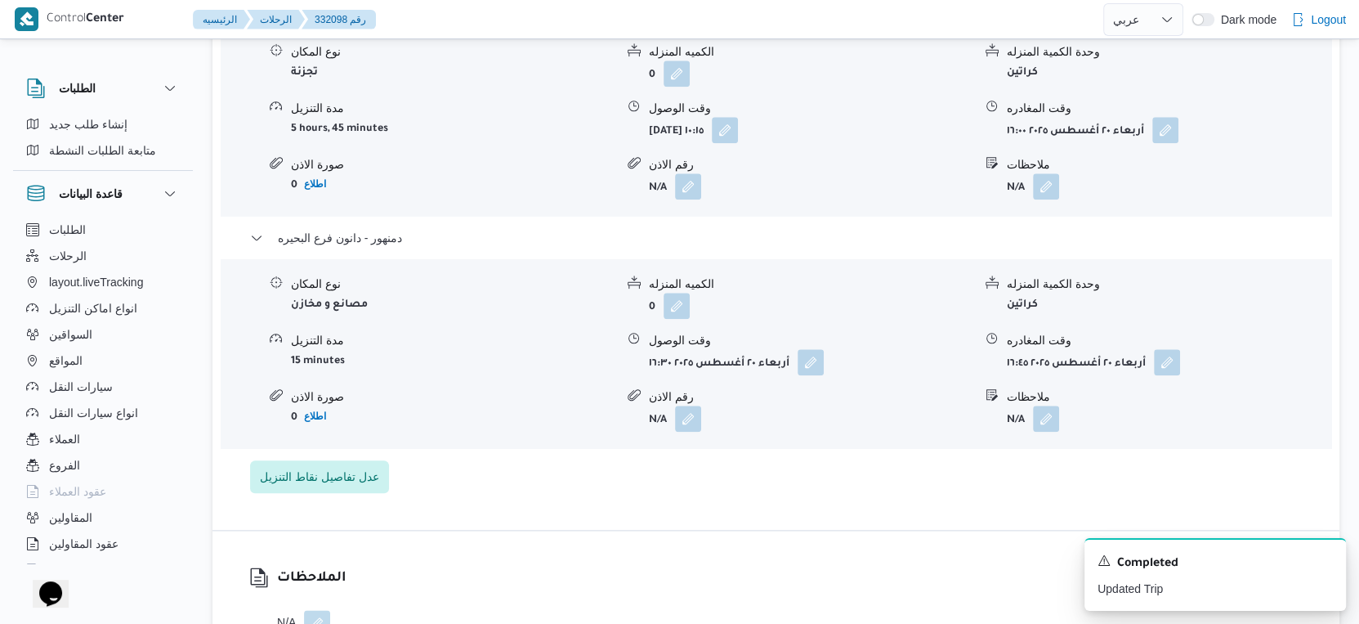
select select "ar"
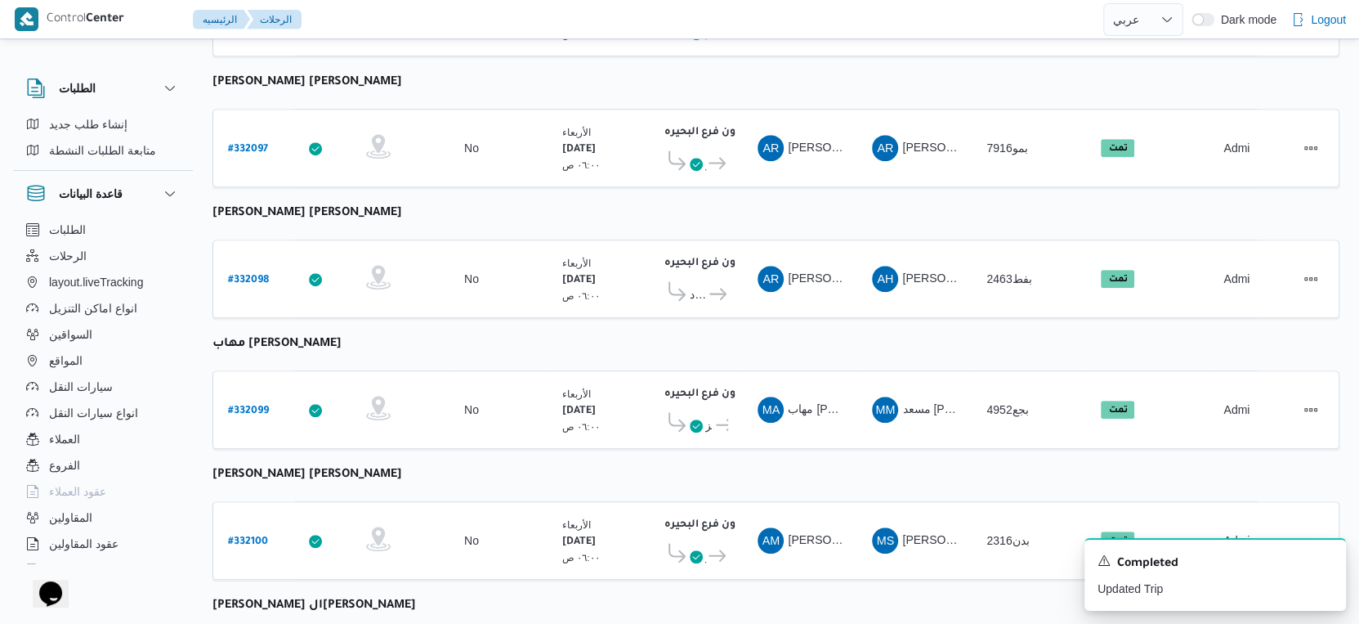
scroll to position [1334, 0]
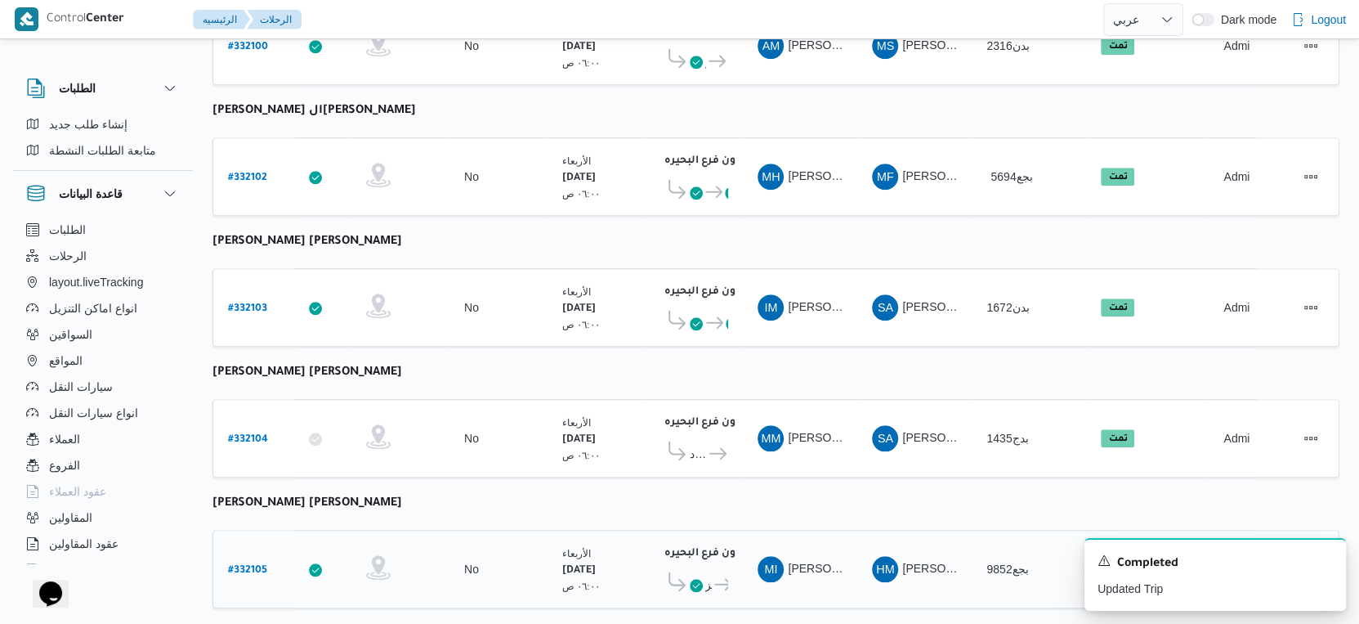
click at [244, 565] on b "# 332105" at bounding box center [247, 570] width 39 height 11
select select "ar"
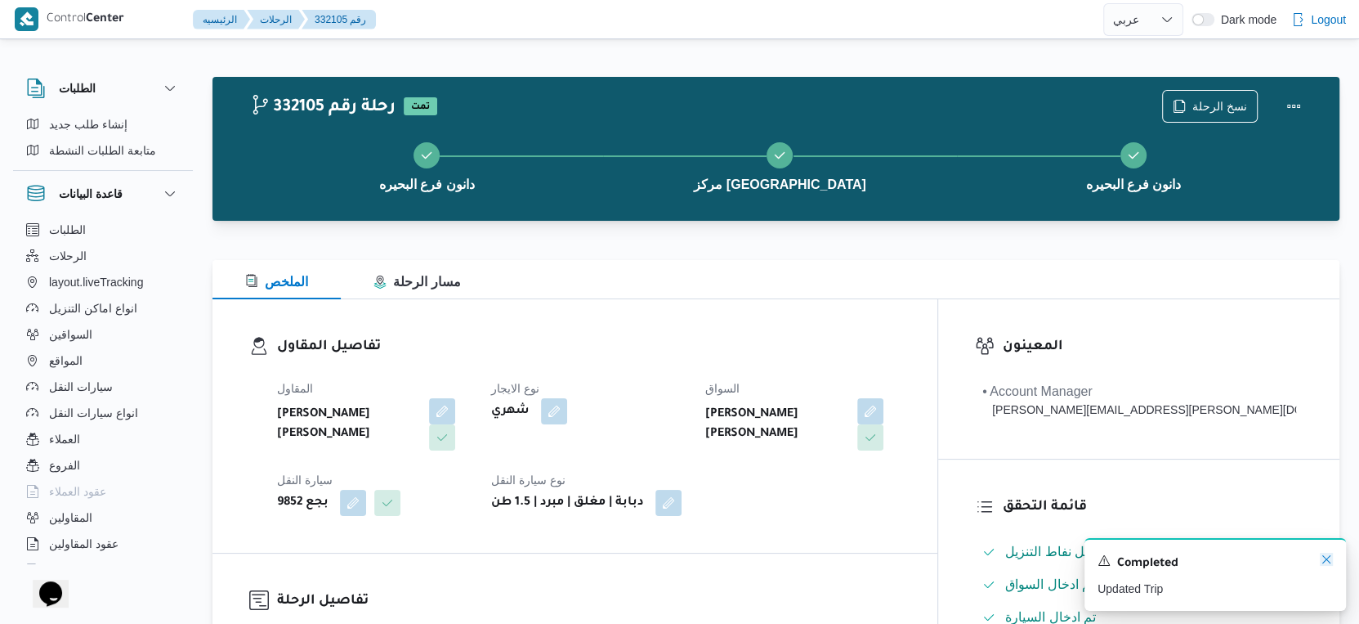
click at [1330, 561] on icon "Dismiss toast" at bounding box center [1326, 558] width 13 height 13
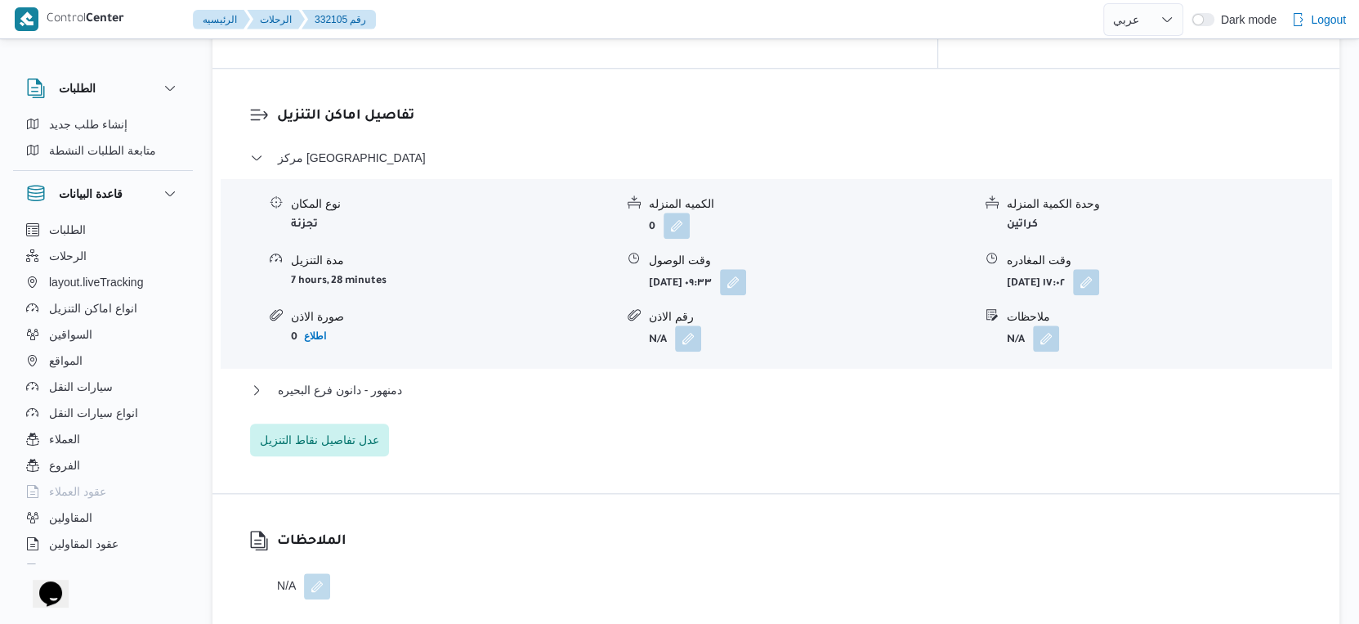
scroll to position [1362, 0]
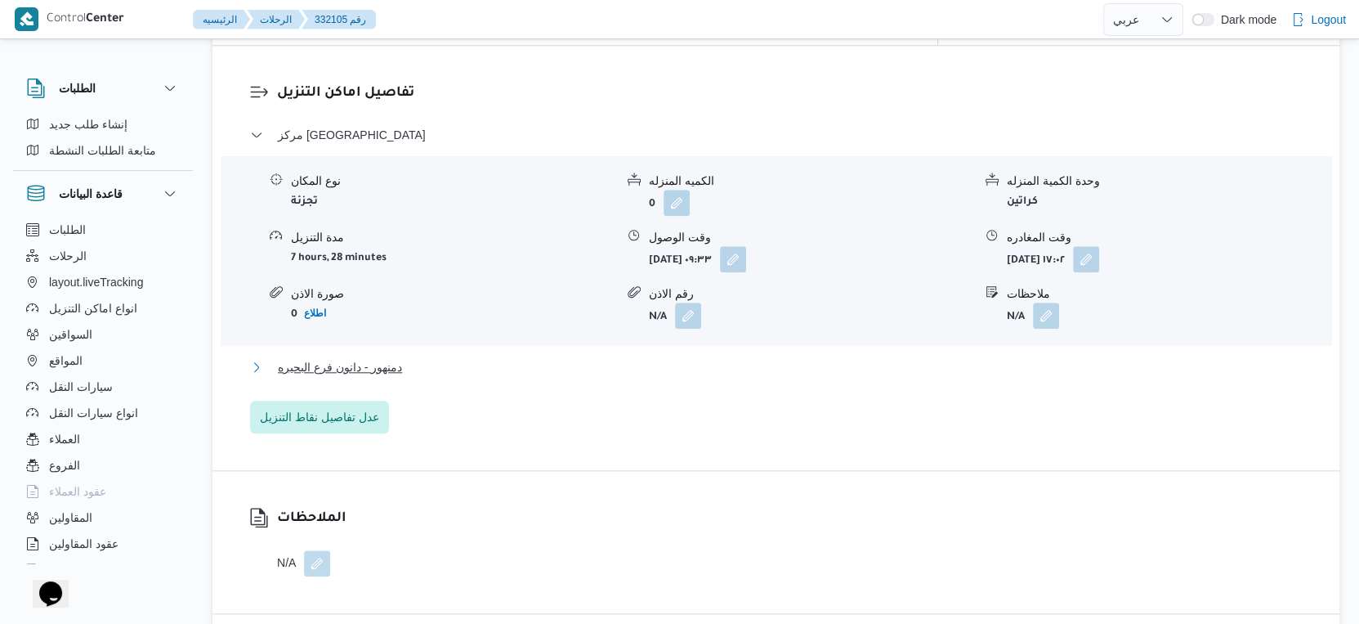
click at [445, 360] on button "دمنهور - دانون فرع البحيره" at bounding box center [776, 367] width 1053 height 20
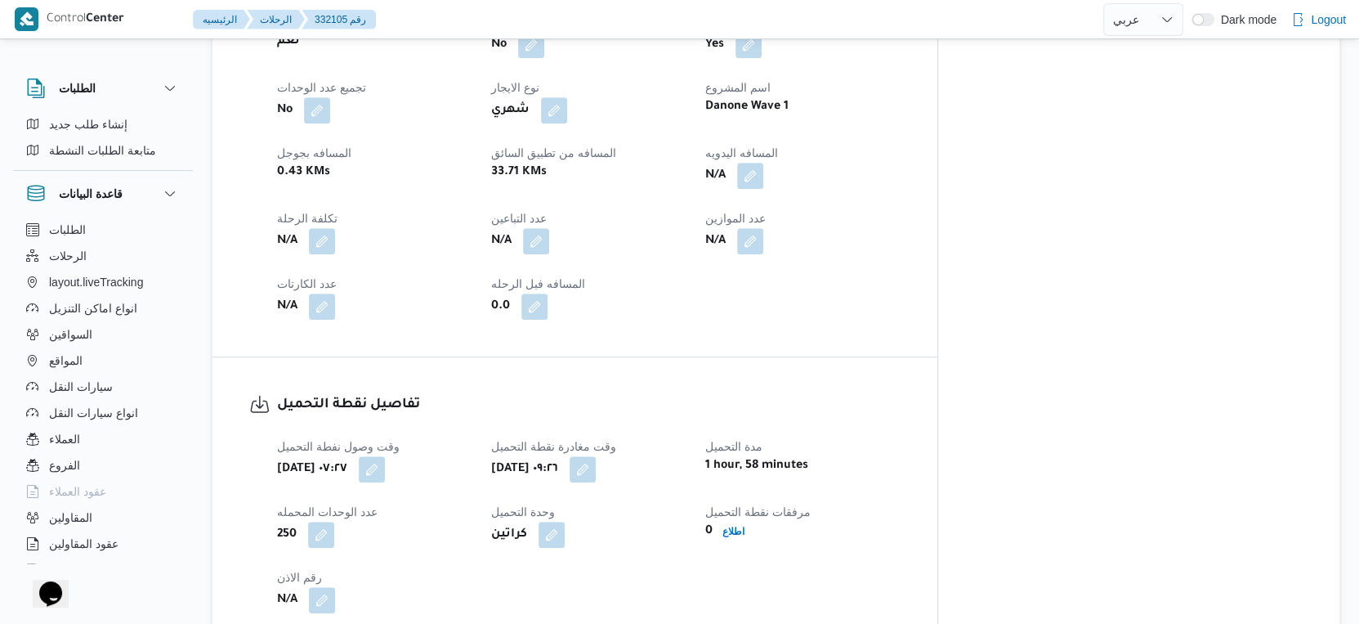
scroll to position [726, 0]
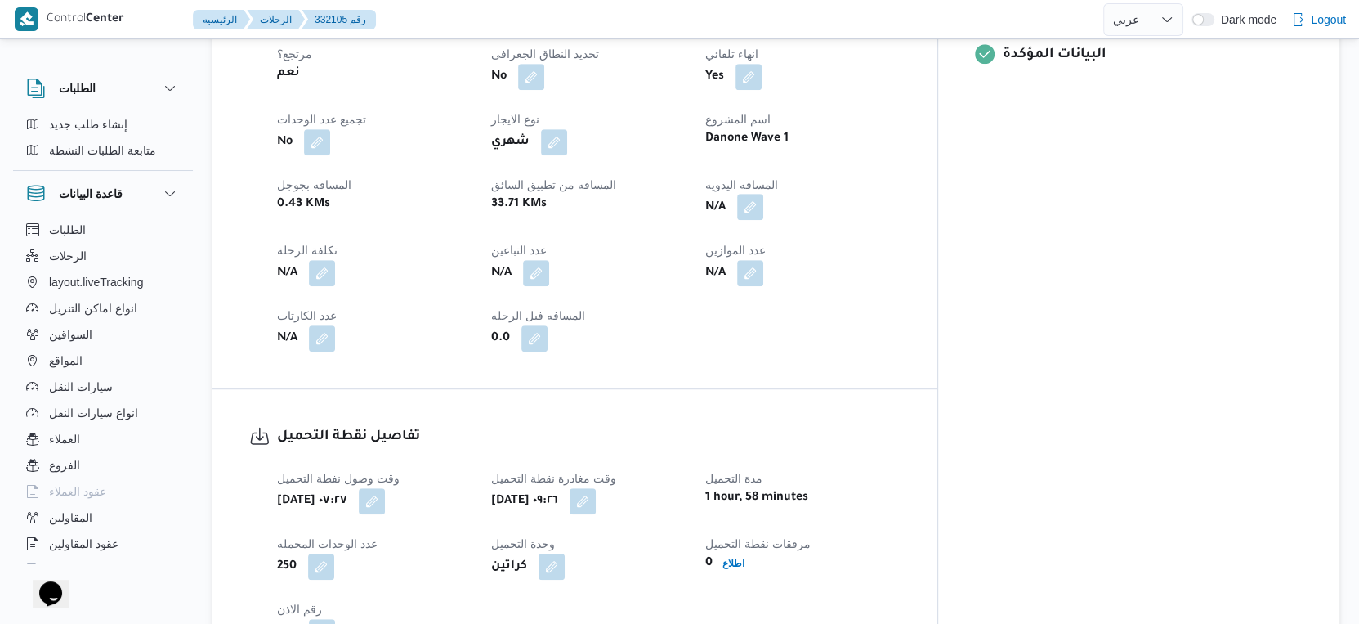
click at [763, 195] on button "button" at bounding box center [750, 207] width 26 height 26
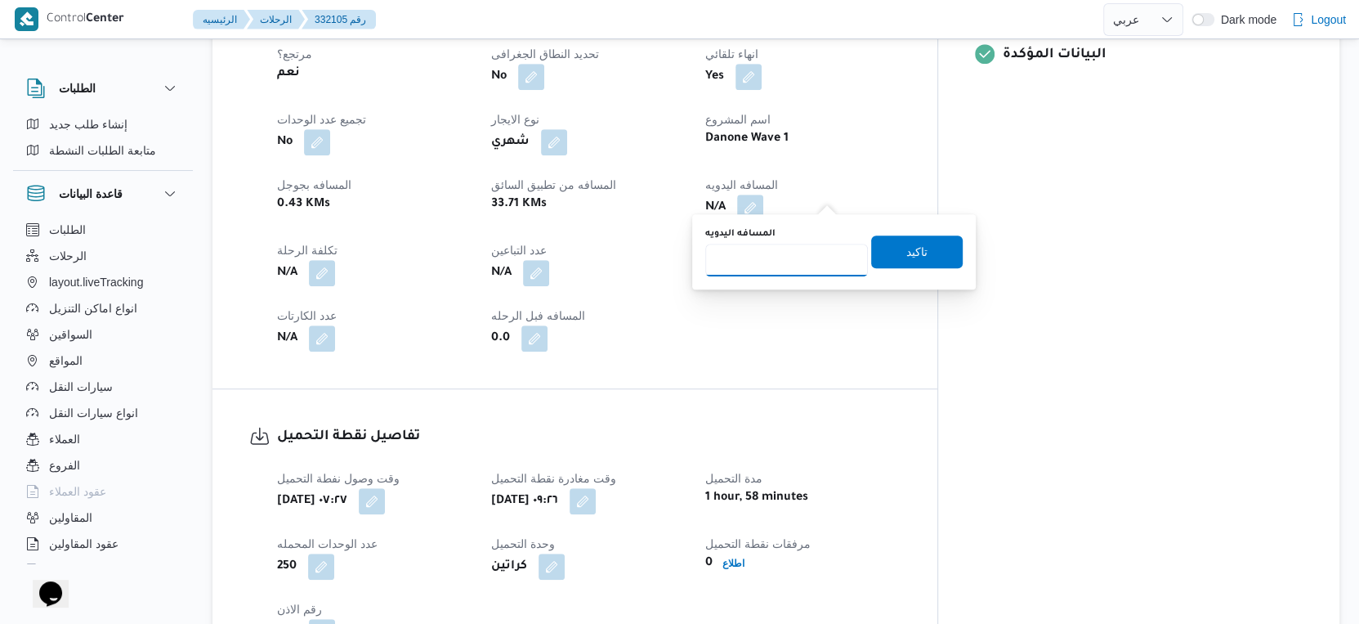
click at [789, 259] on input "المسافه اليدويه" at bounding box center [786, 260] width 163 height 33
type input "36"
click at [906, 253] on span "تاكيد" at bounding box center [916, 251] width 21 height 20
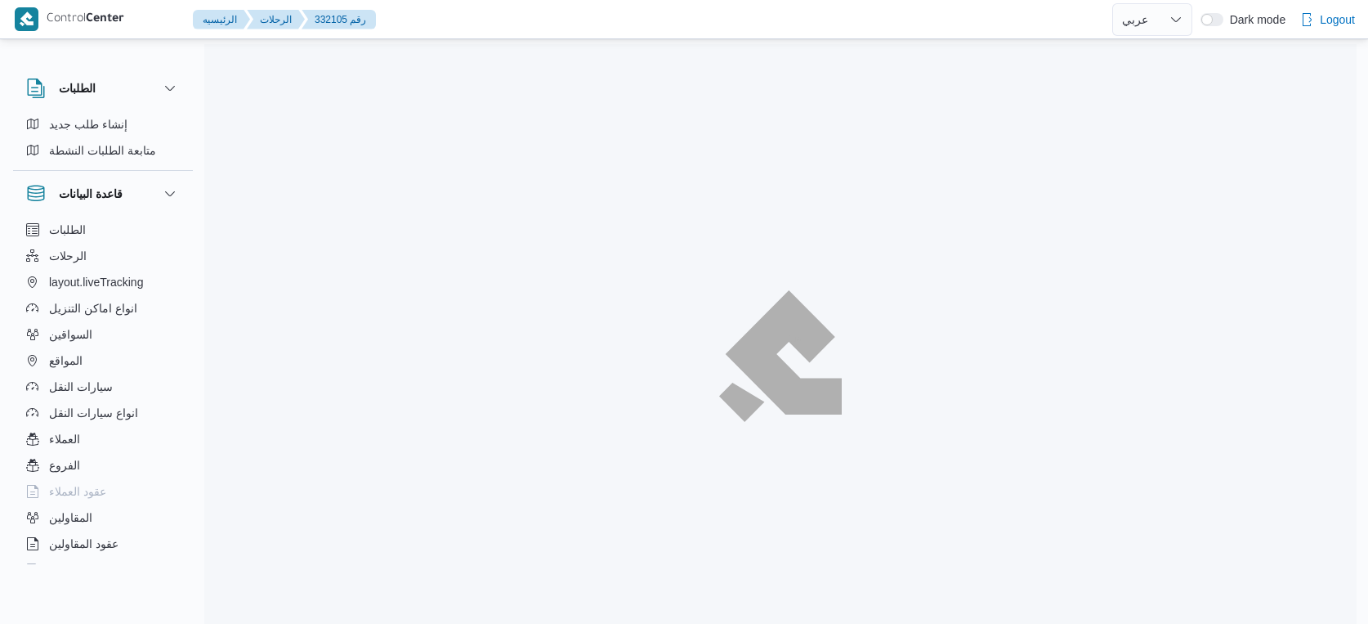
select select "ar"
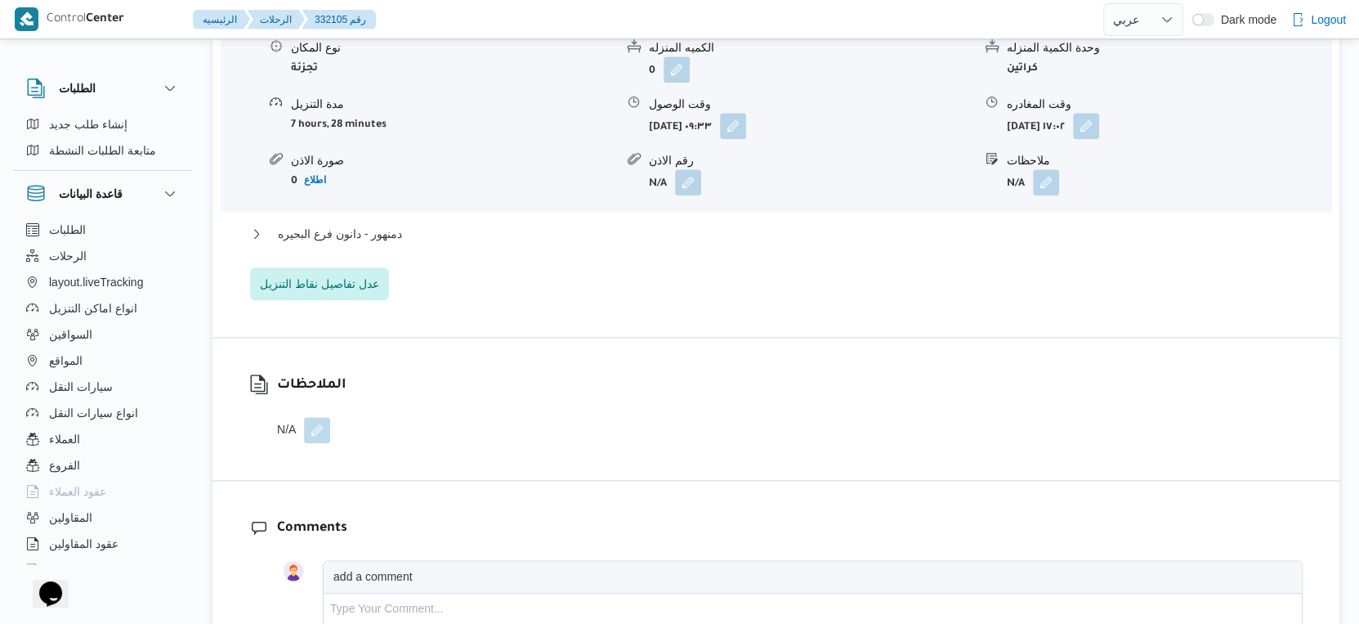
scroll to position [1544, 0]
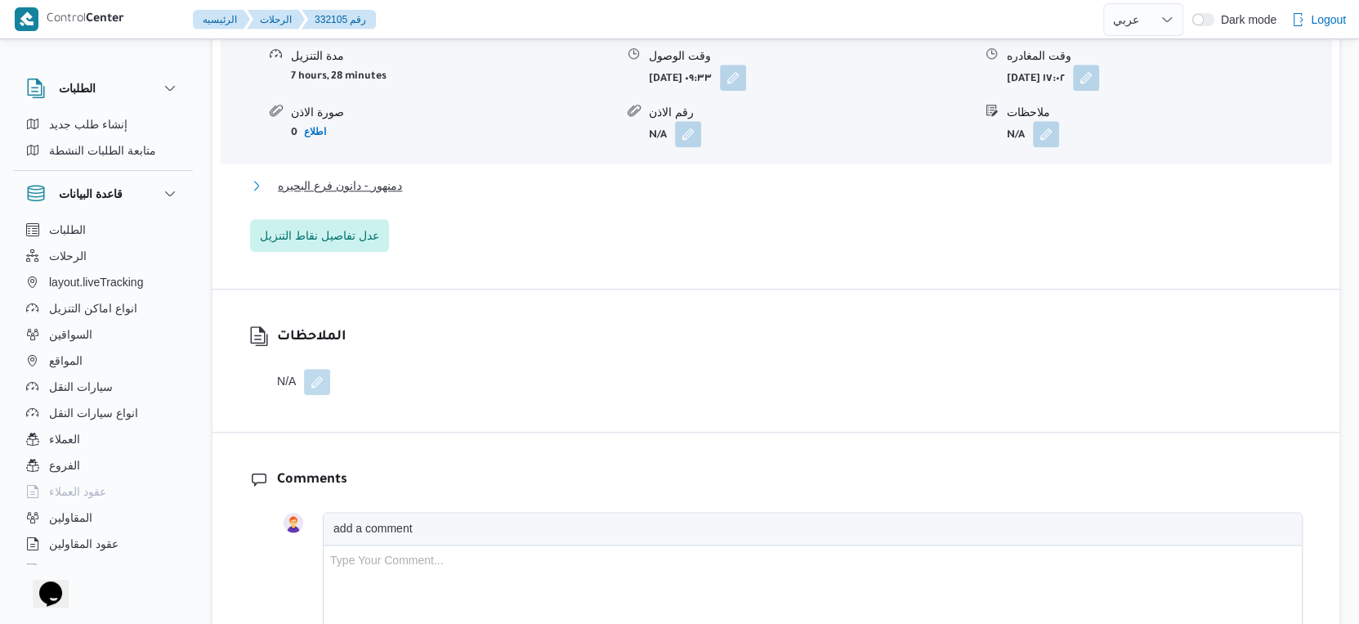
click at [369, 176] on span "دمنهور - دانون فرع البحيره" at bounding box center [340, 186] width 124 height 20
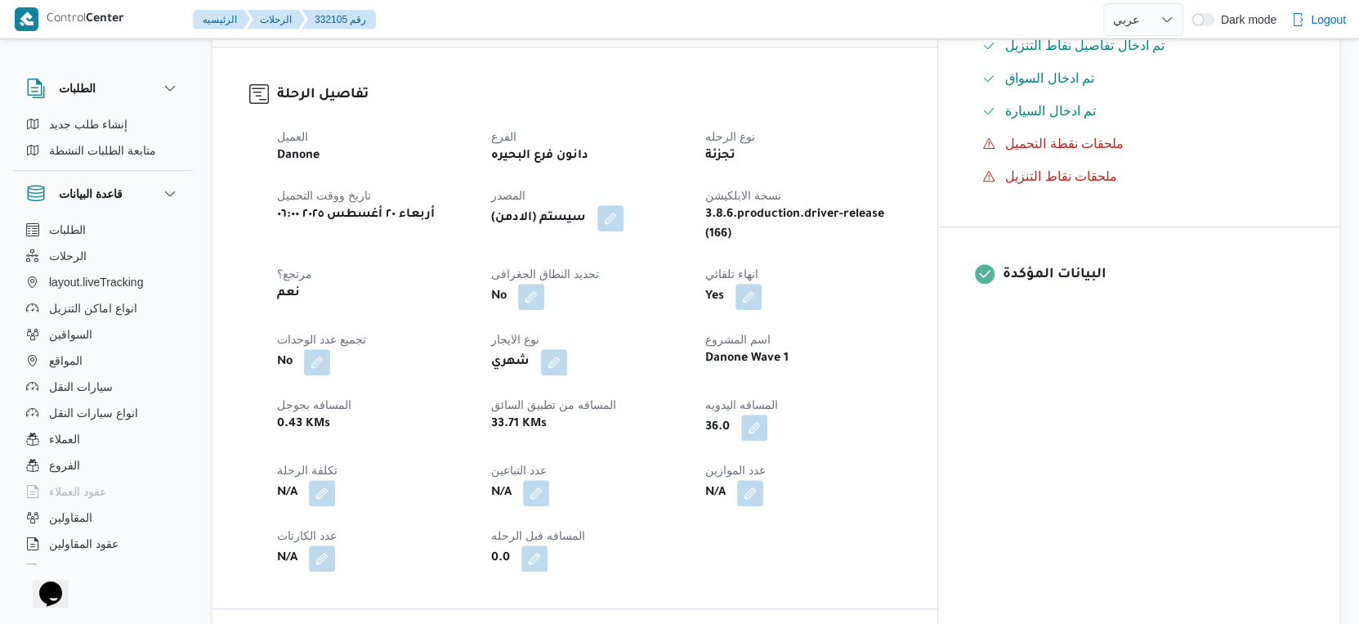
scroll to position [454, 0]
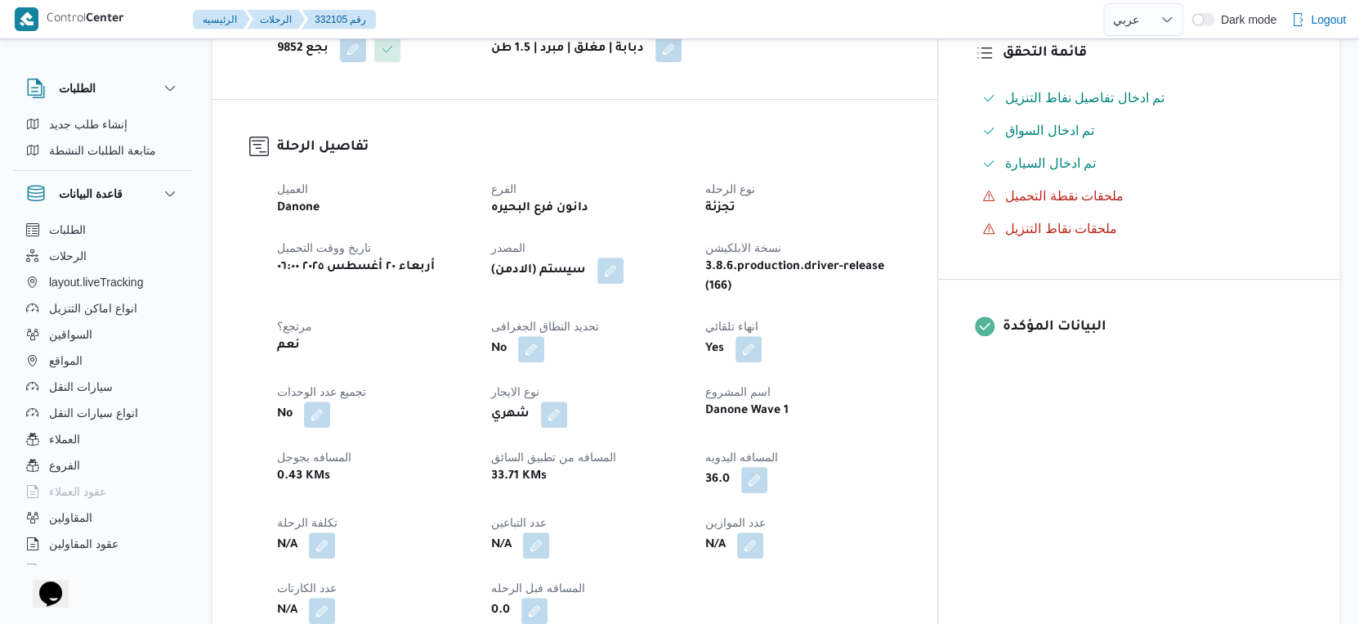
select select "ar"
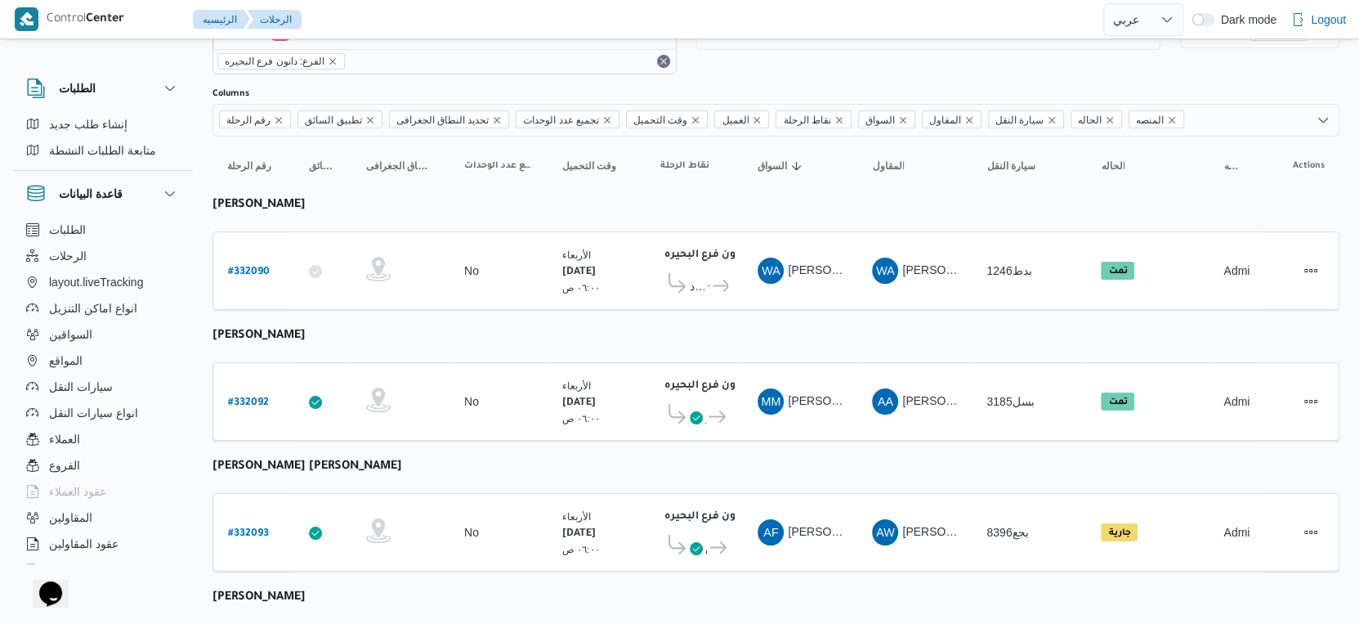
scroll to position [62, 0]
click at [251, 398] on b "# 332092" at bounding box center [248, 403] width 41 height 11
select select "ar"
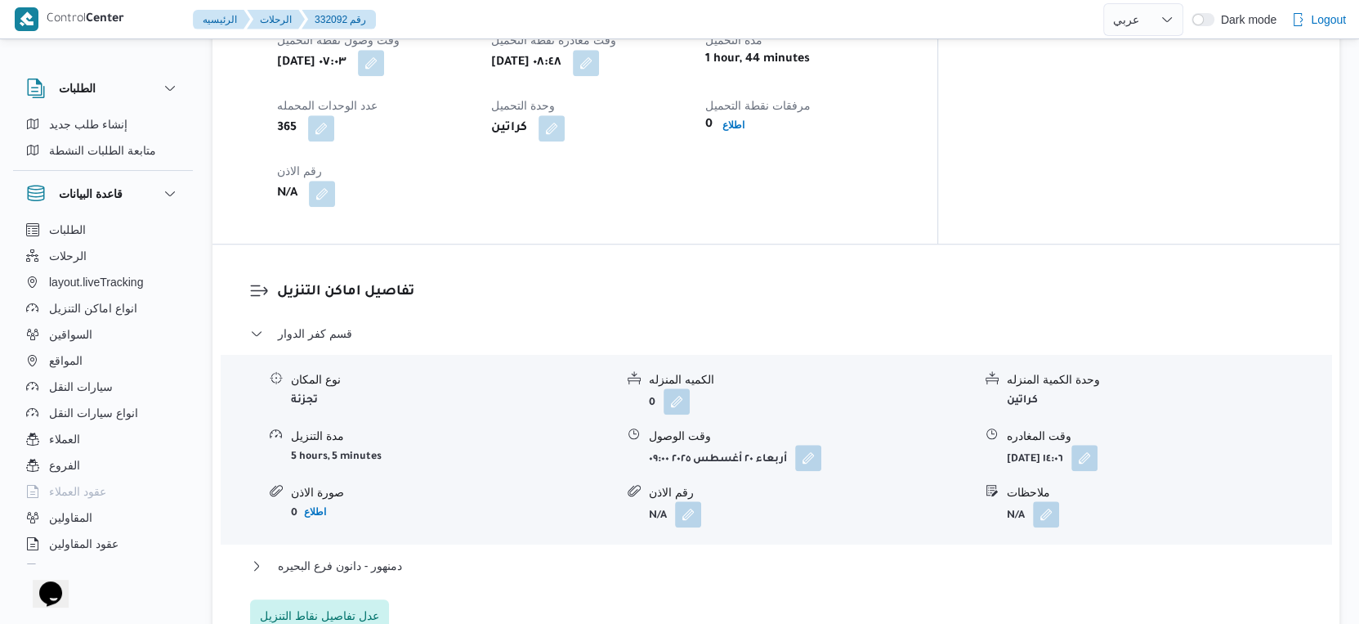
scroll to position [1243, 0]
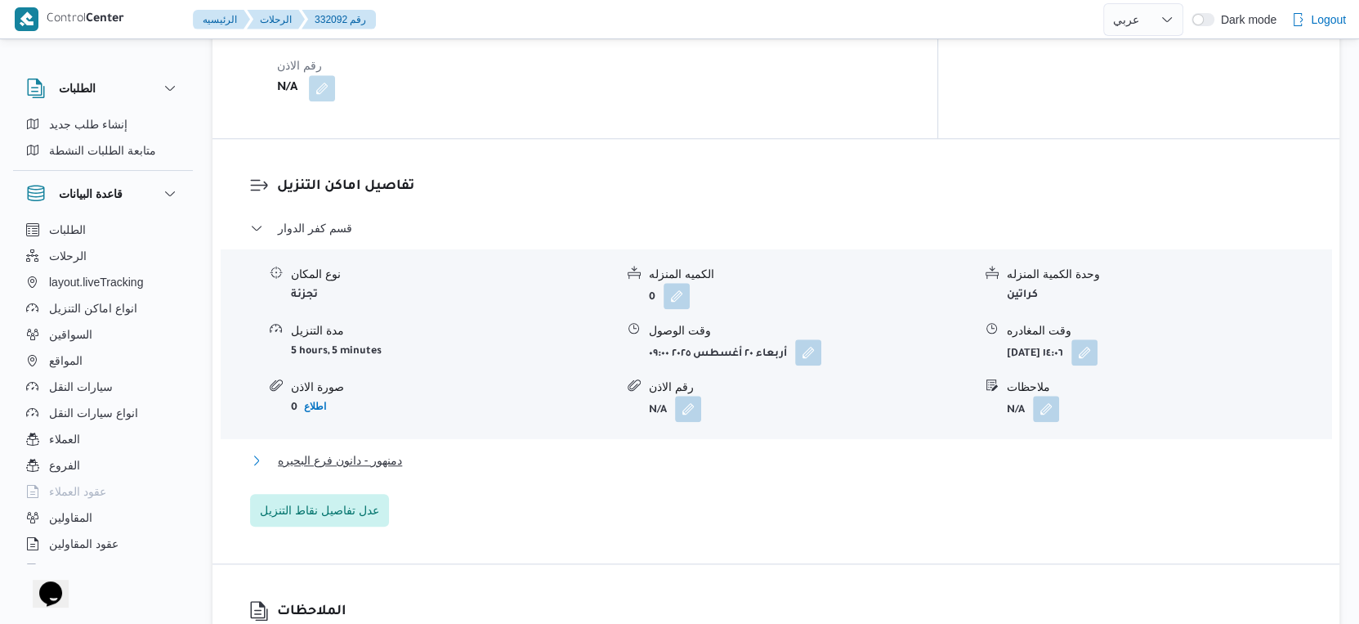
click at [406, 470] on button "دمنهور - دانون فرع البحيره" at bounding box center [776, 460] width 1053 height 20
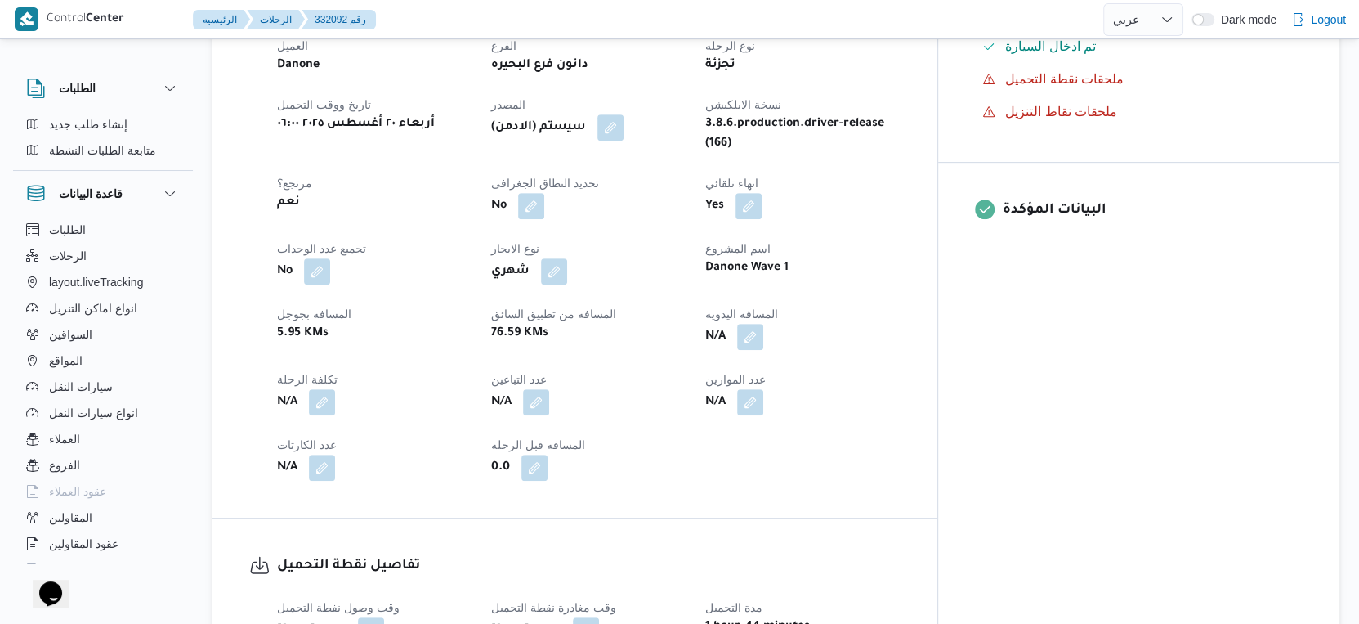
scroll to position [516, 0]
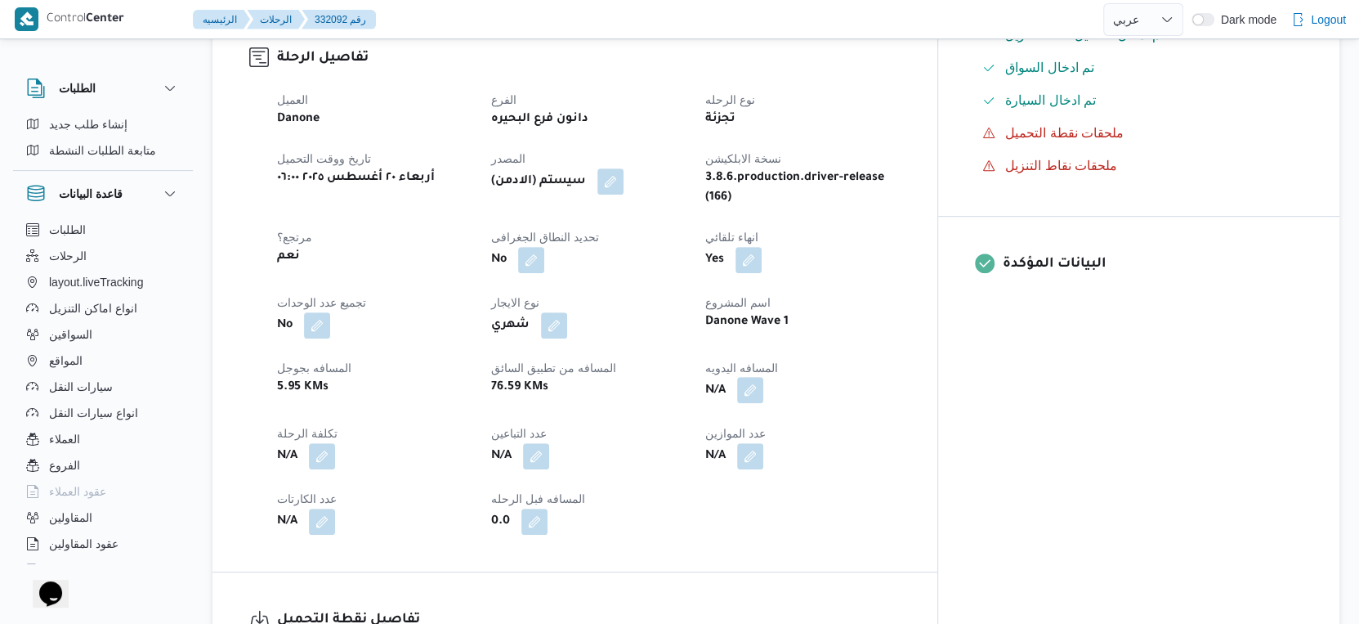
click at [763, 403] on button "button" at bounding box center [750, 390] width 26 height 26
click at [795, 464] on input "المسافه اليدويه" at bounding box center [786, 469] width 163 height 33
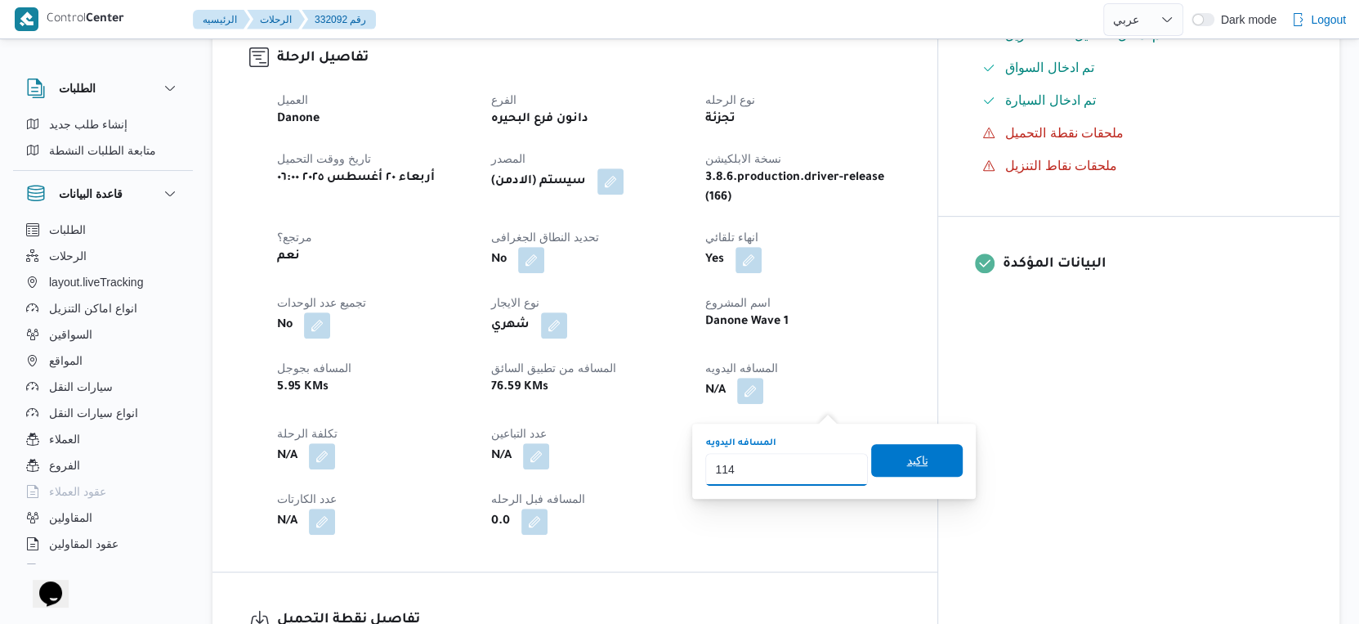
type input "114"
click at [925, 464] on span "تاكيد" at bounding box center [917, 460] width 92 height 33
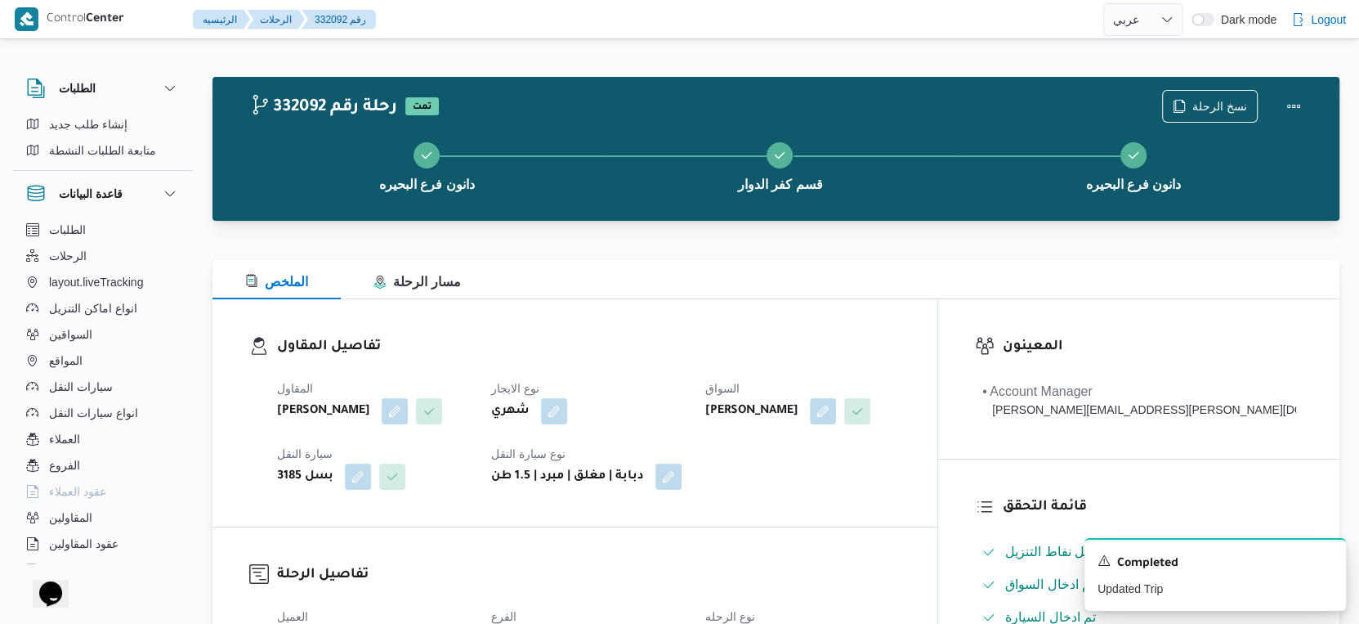
scroll to position [636, 0]
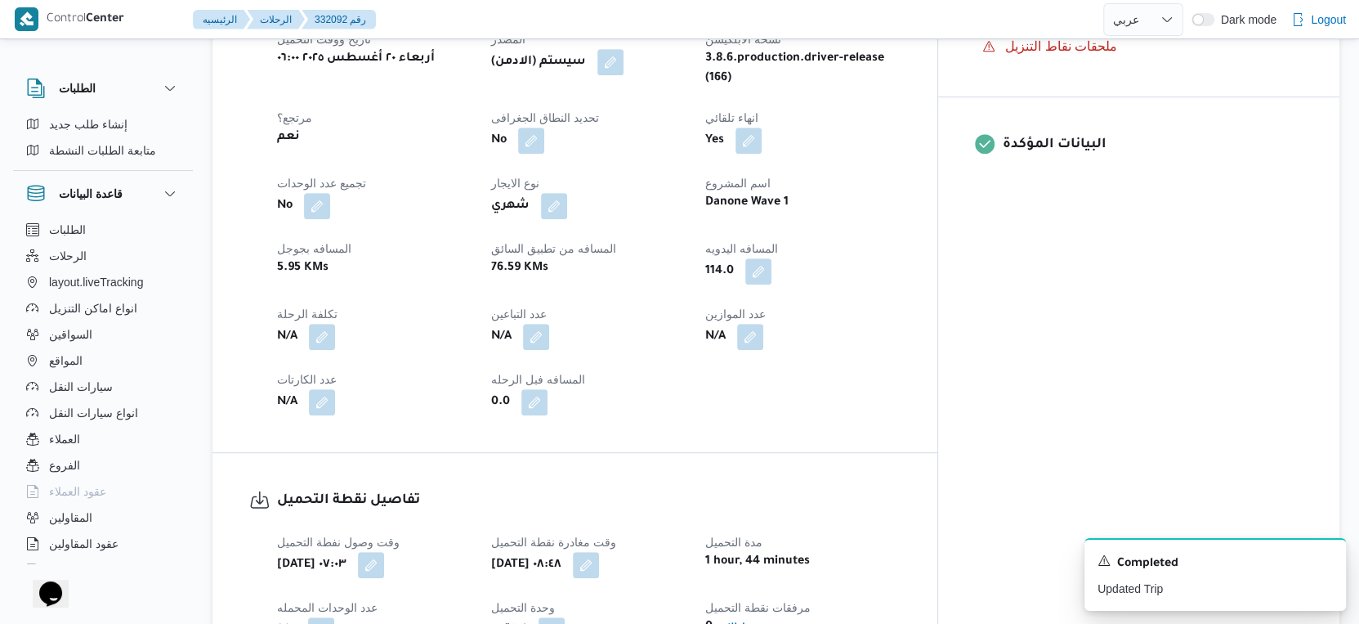
select select "ar"
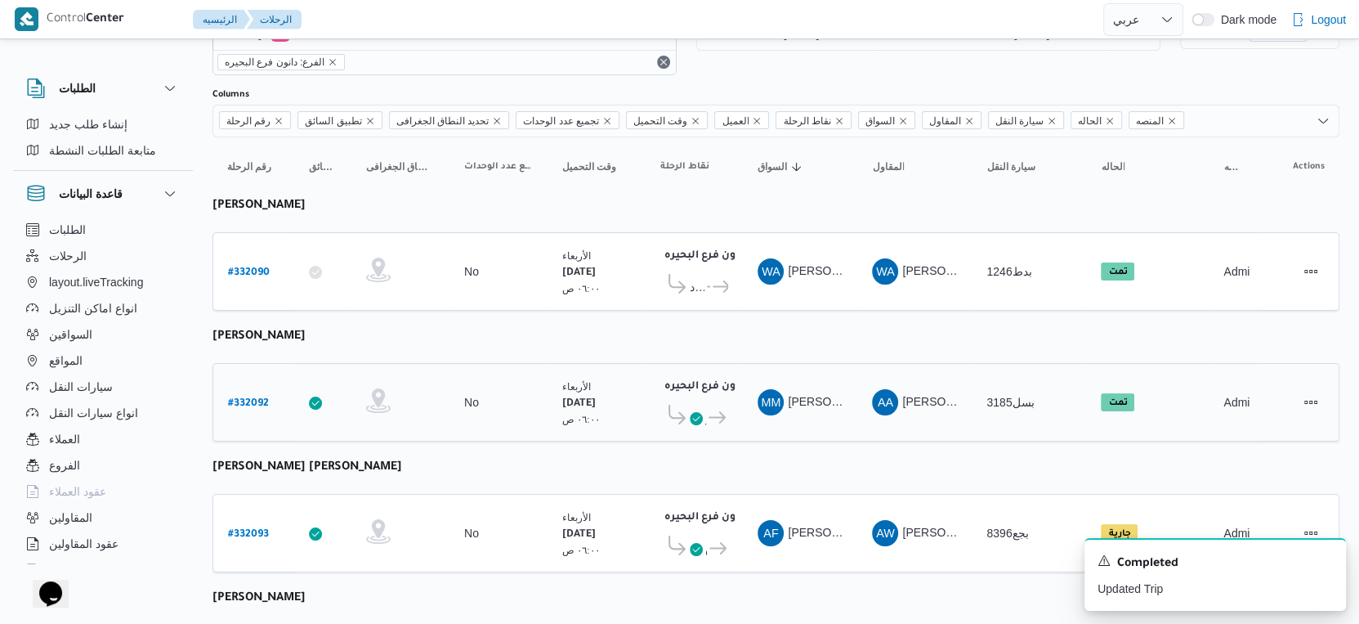
scroll to position [698, 0]
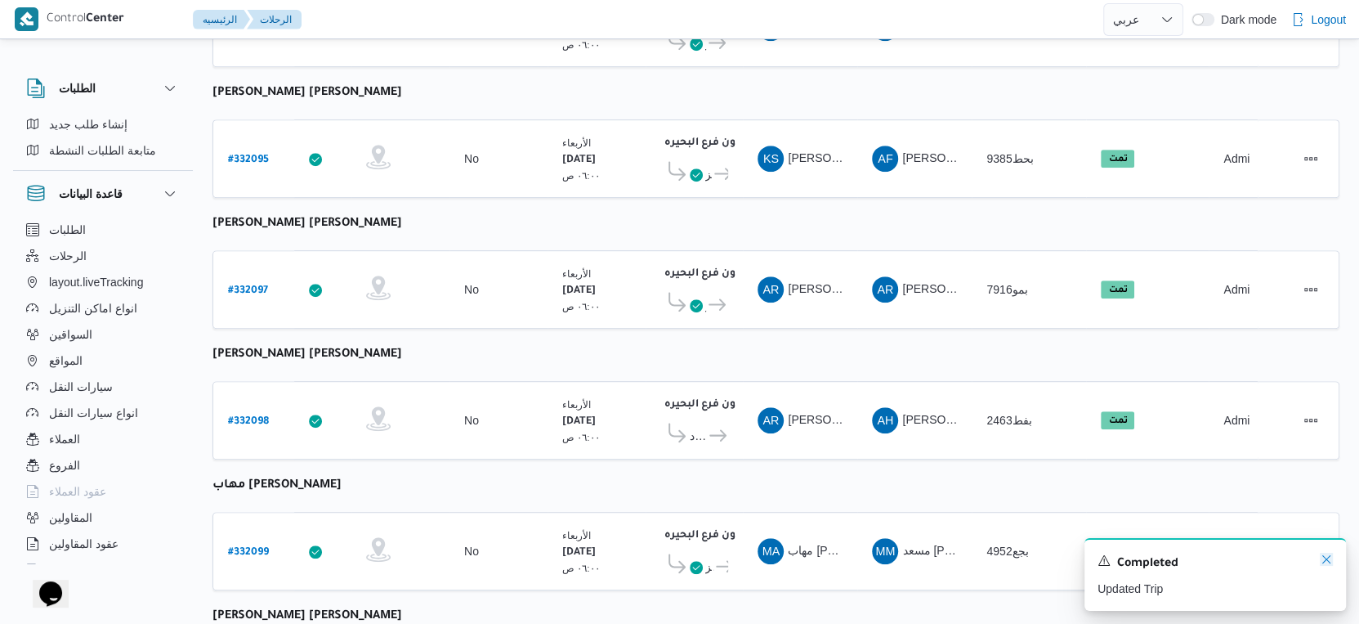
click at [1330, 558] on icon "Dismiss toast" at bounding box center [1326, 558] width 13 height 13
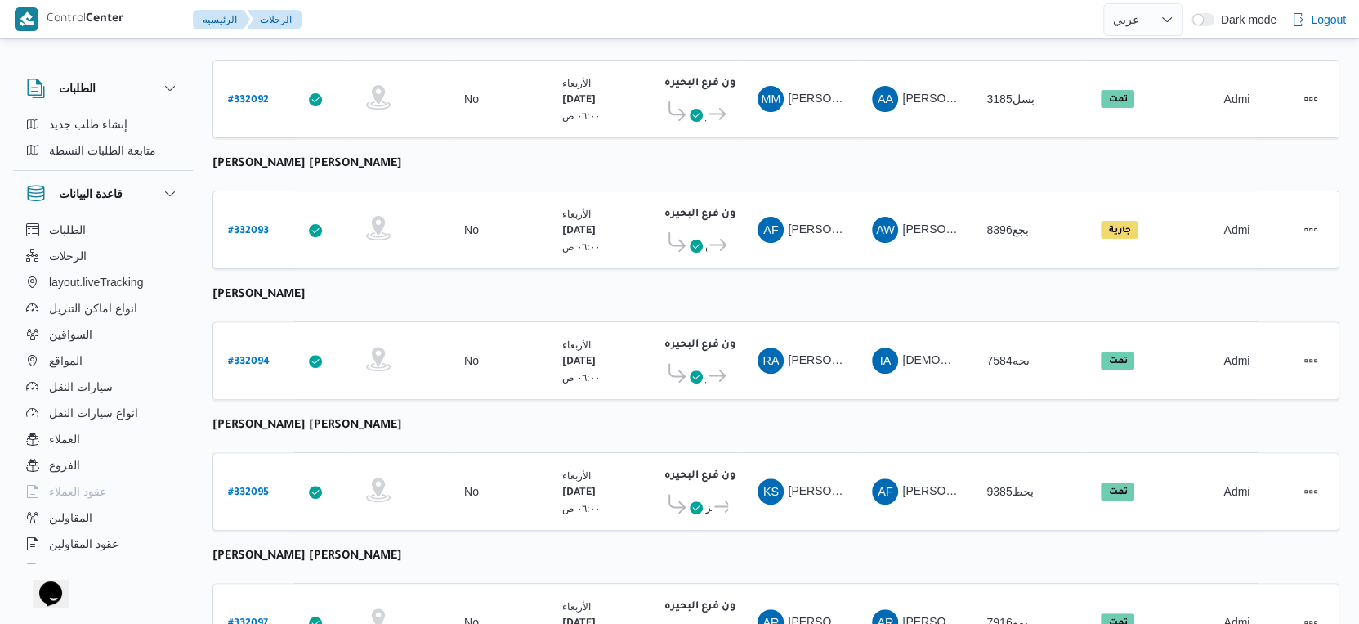
scroll to position [154, 0]
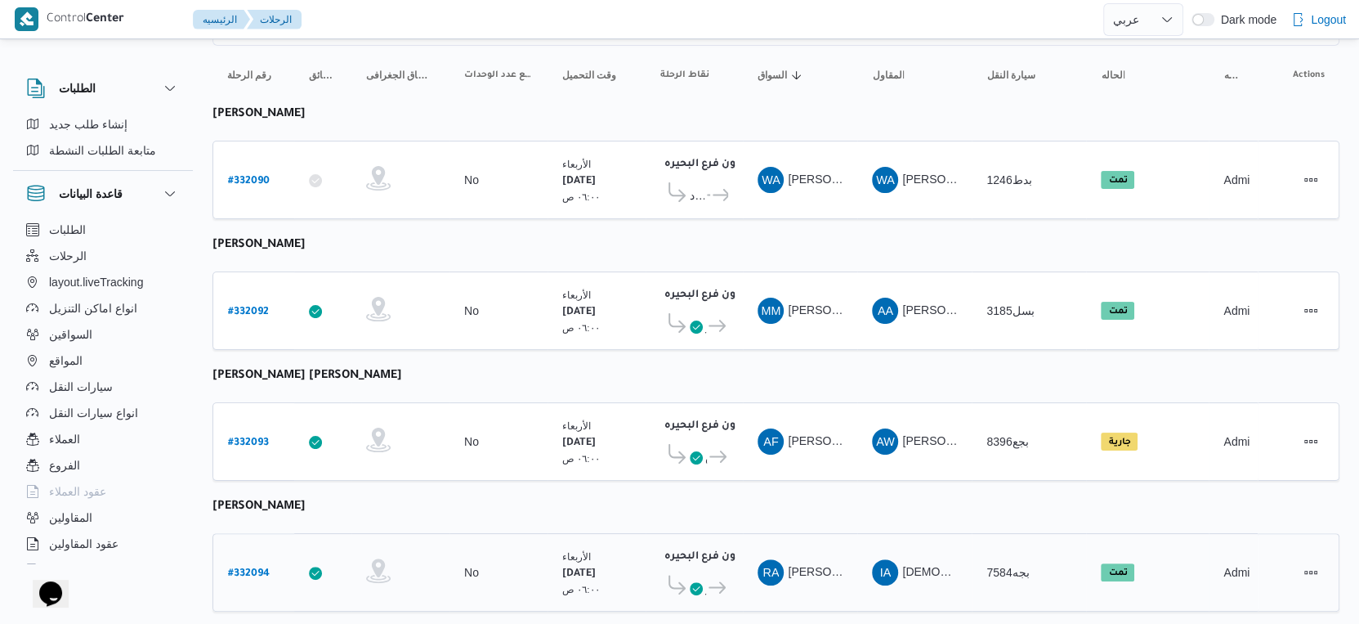
click at [260, 568] on b "# 332094" at bounding box center [249, 573] width 42 height 11
select select "ar"
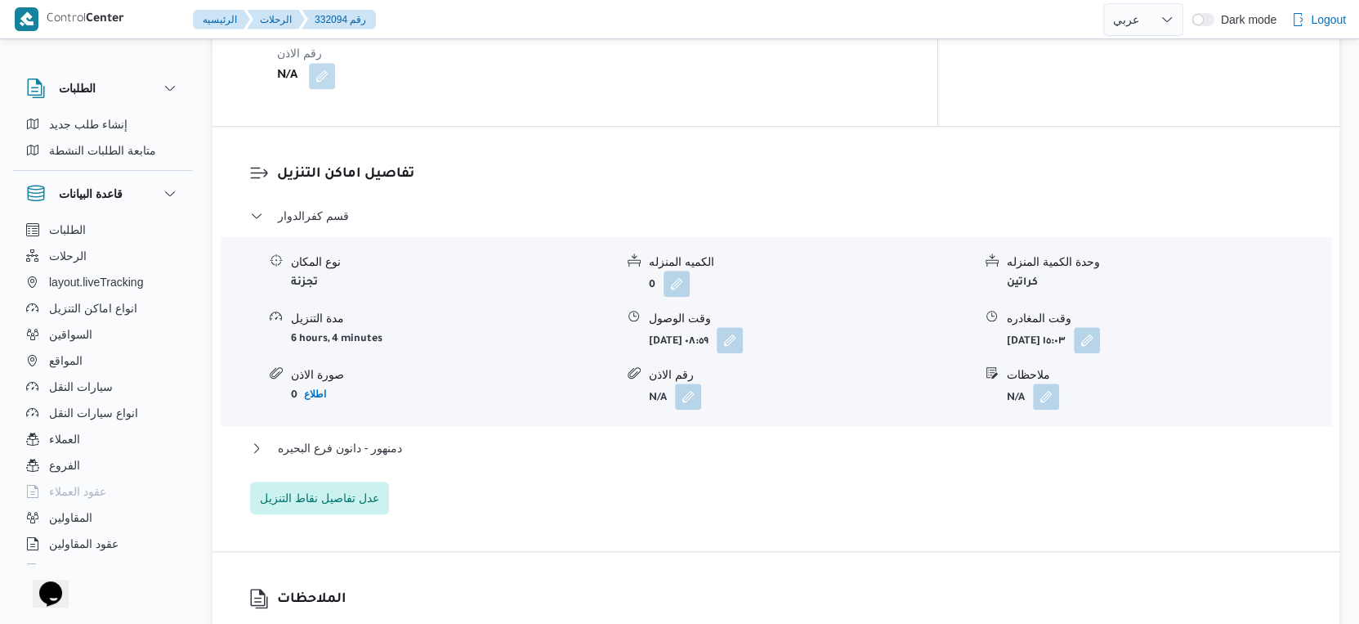
scroll to position [1424, 0]
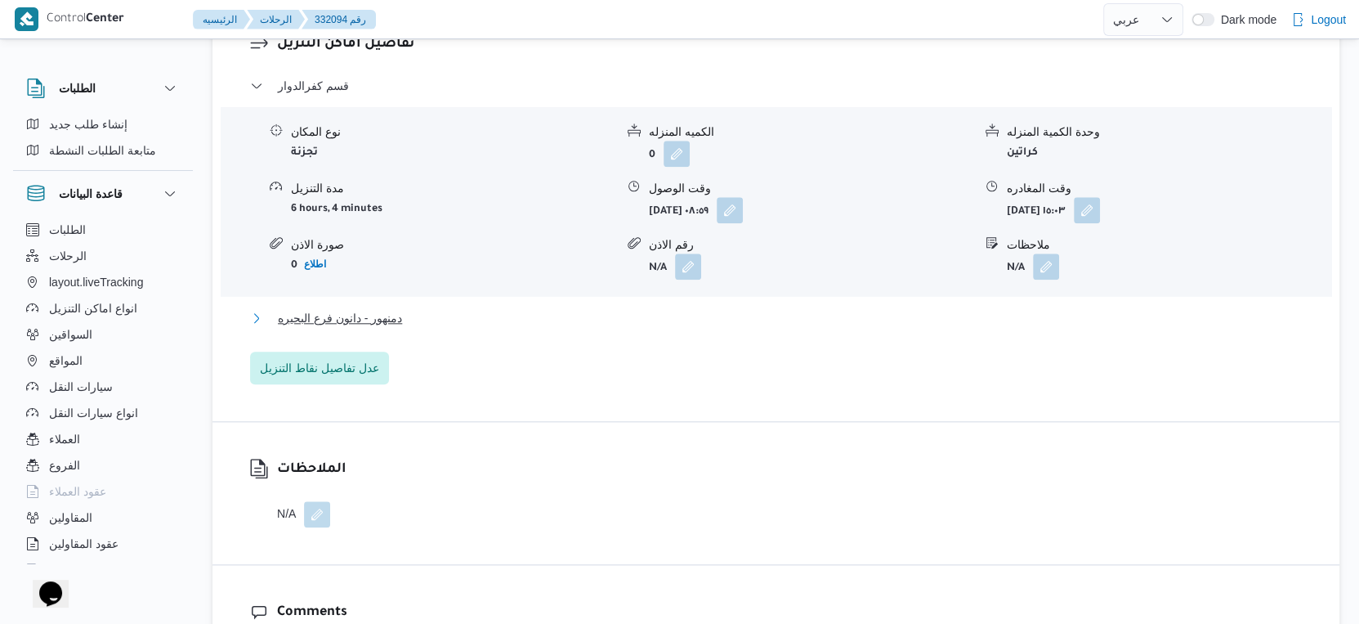
click at [427, 308] on button "دمنهور - دانون فرع البحيره" at bounding box center [776, 318] width 1053 height 20
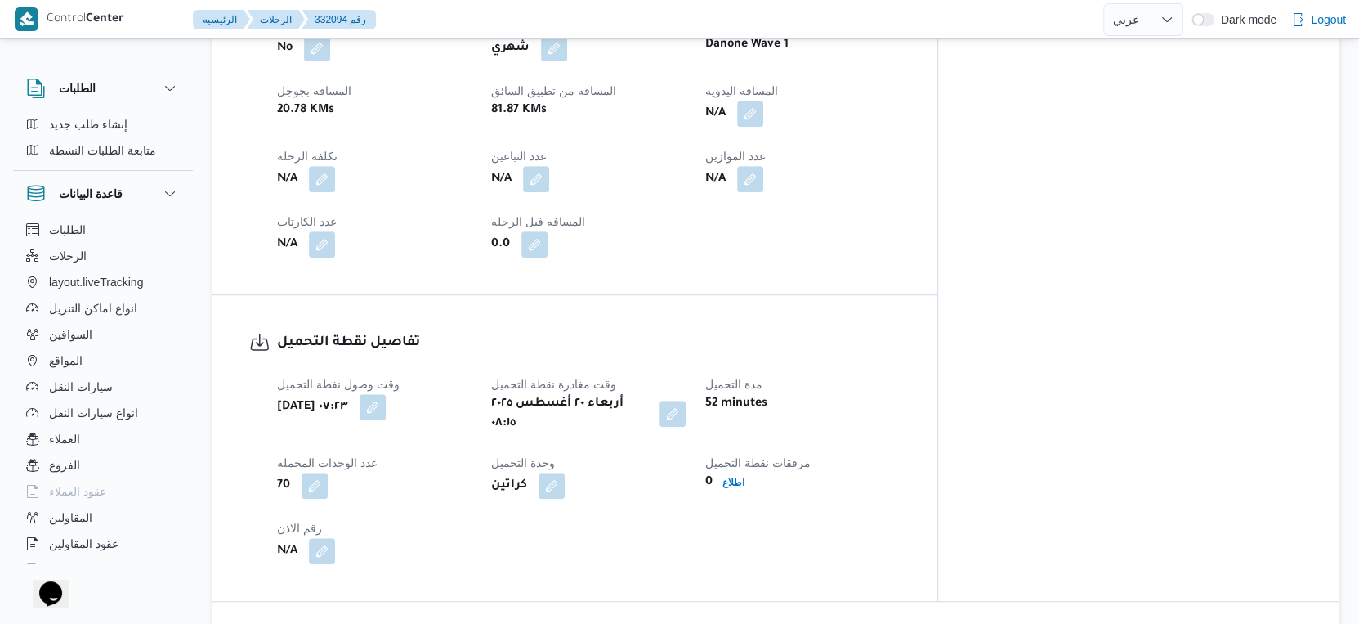
scroll to position [607, 0]
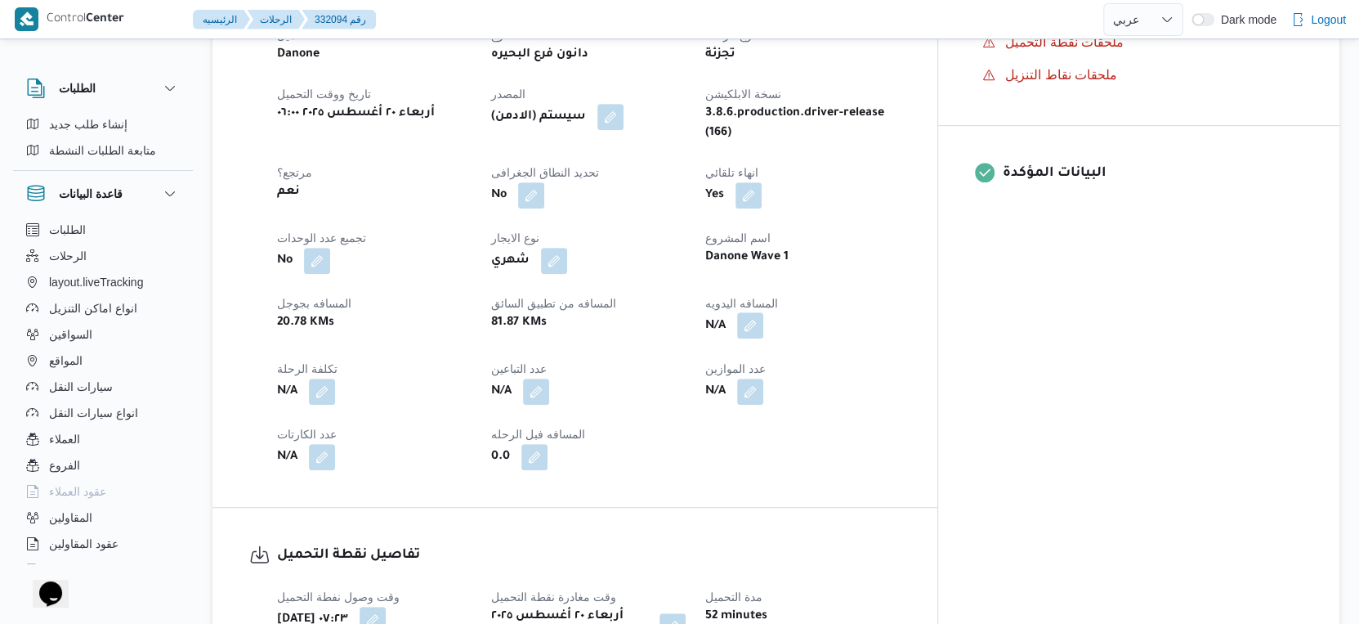
click at [763, 318] on button "button" at bounding box center [750, 325] width 26 height 26
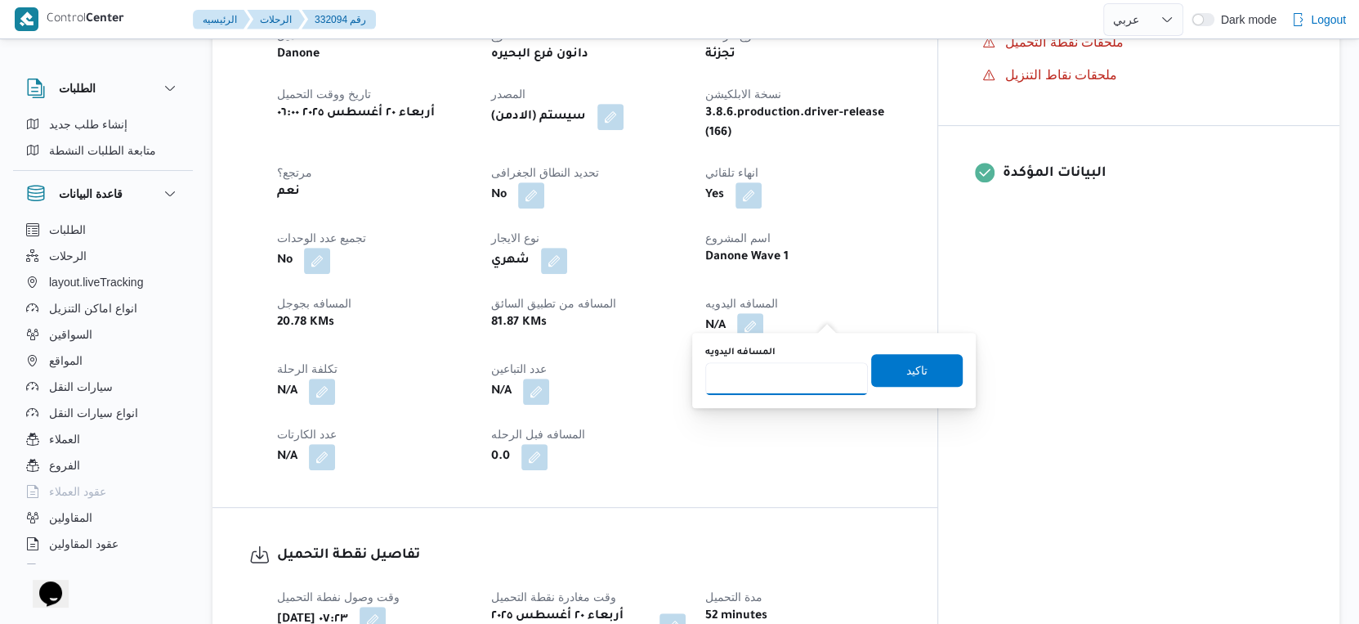
click at [785, 386] on input "المسافه اليدويه" at bounding box center [786, 378] width 163 height 33
type input "115"
click at [906, 369] on span "تاكيد" at bounding box center [916, 370] width 21 height 20
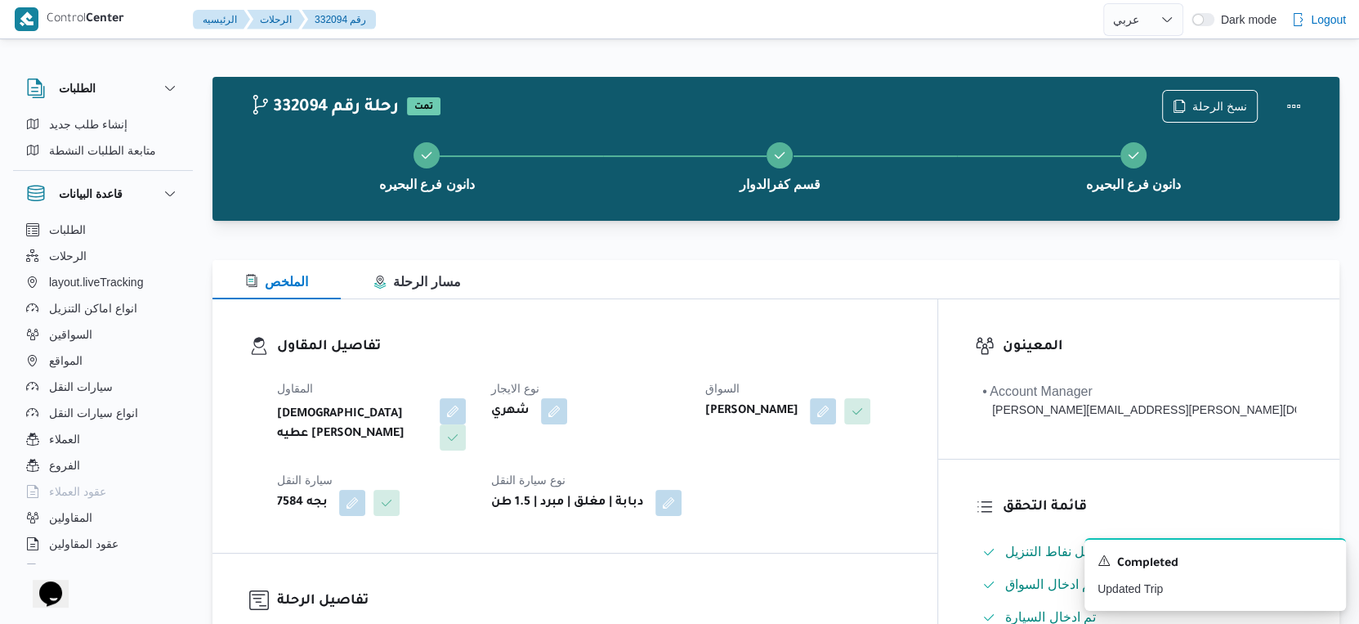
scroll to position [544, 0]
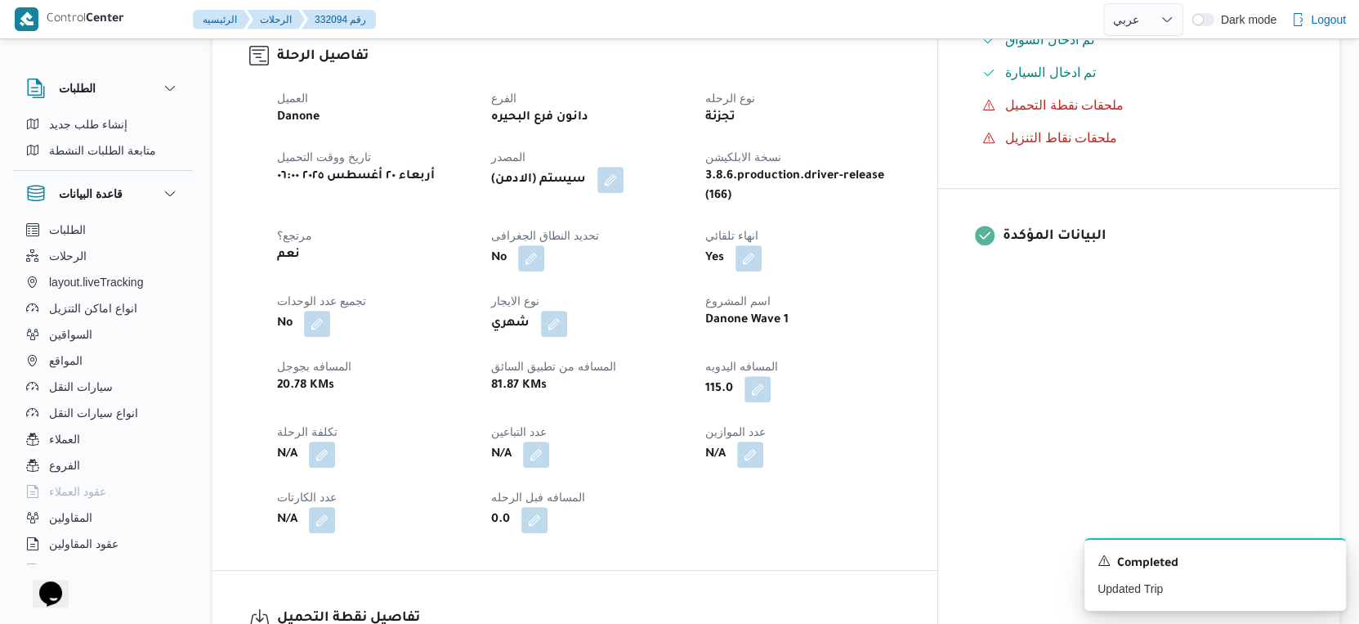
select select "ar"
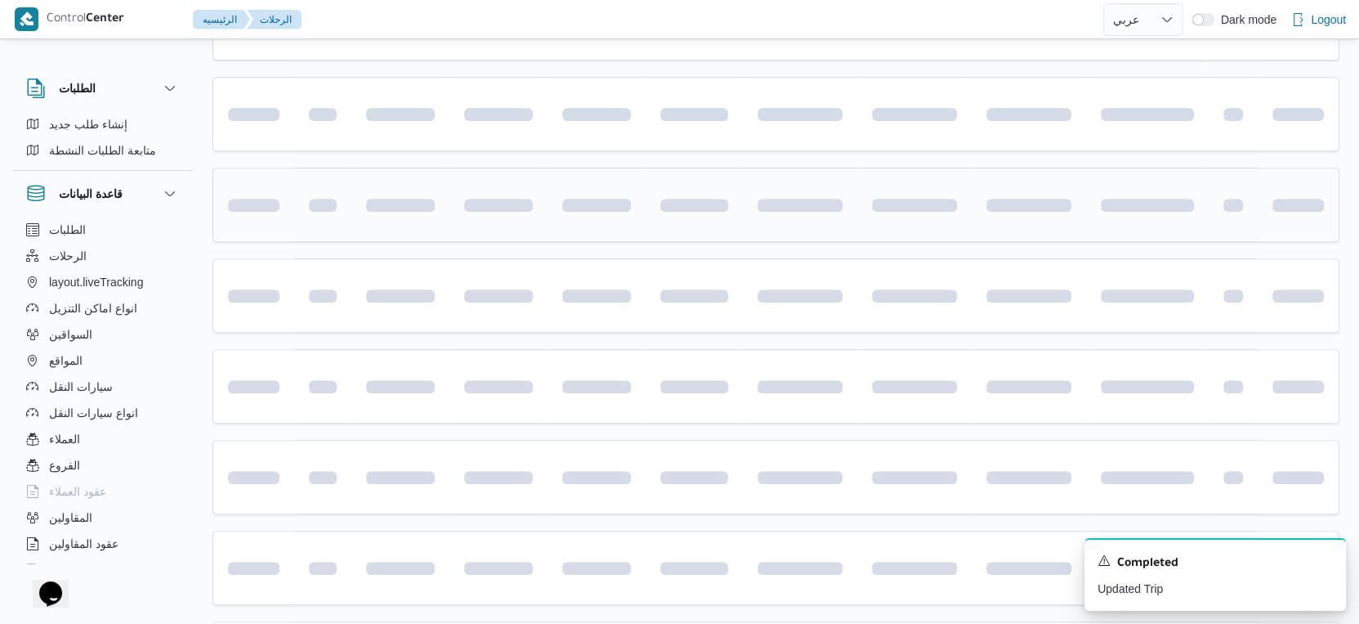
scroll to position [154, 0]
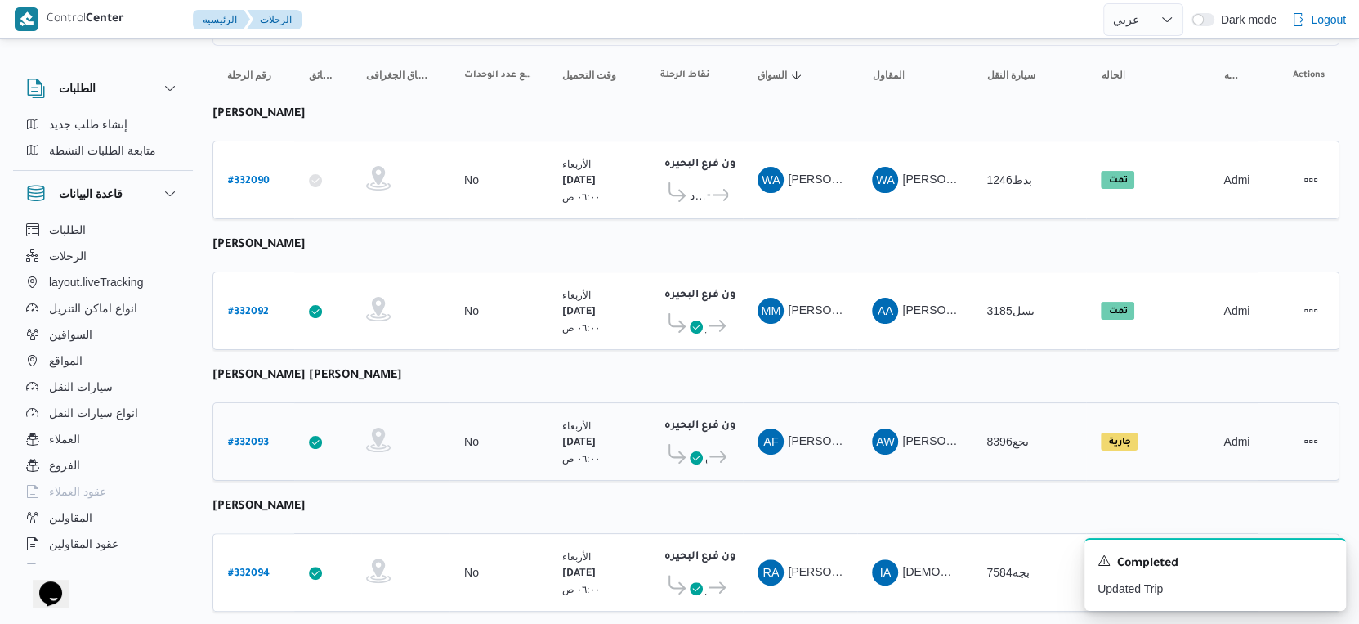
click at [253, 437] on b "# 332093" at bounding box center [248, 442] width 41 height 11
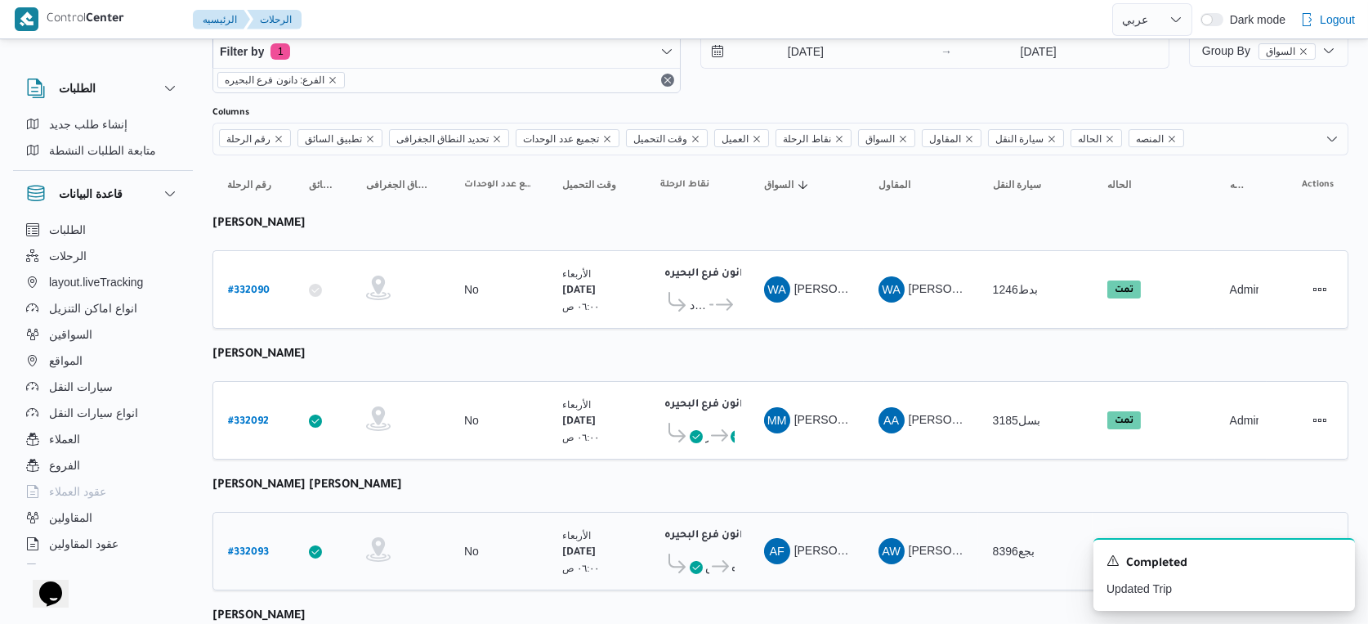
select select "ar"
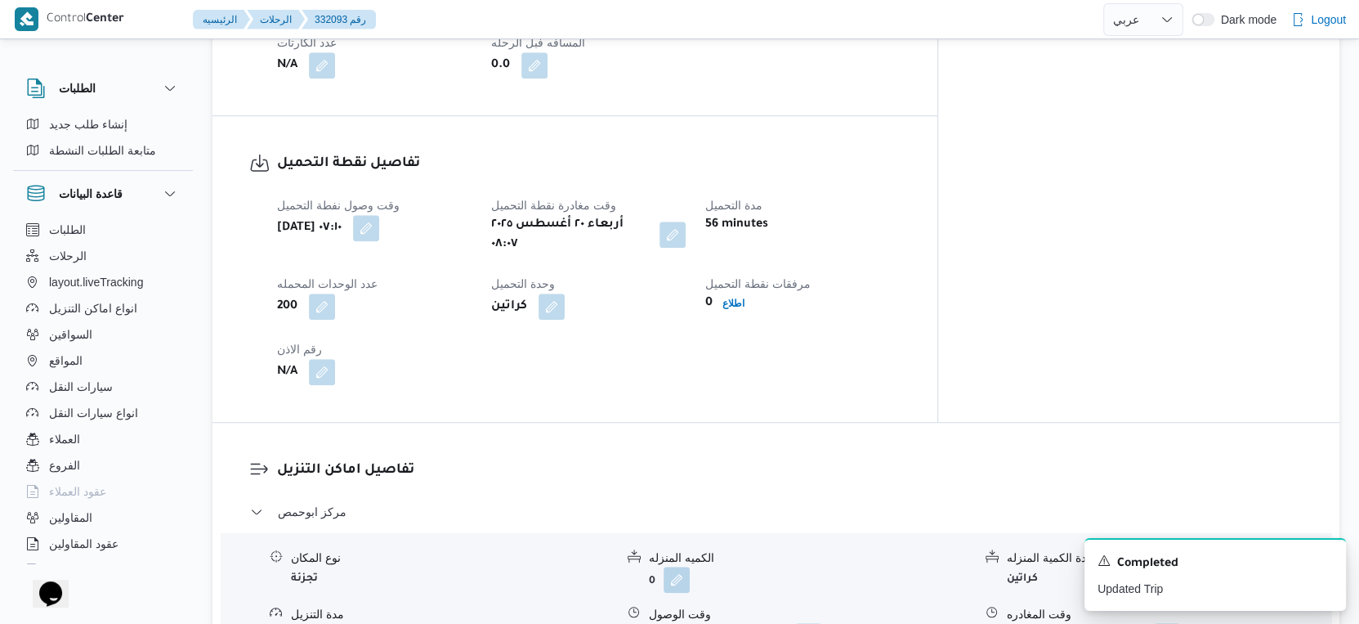
scroll to position [1452, 0]
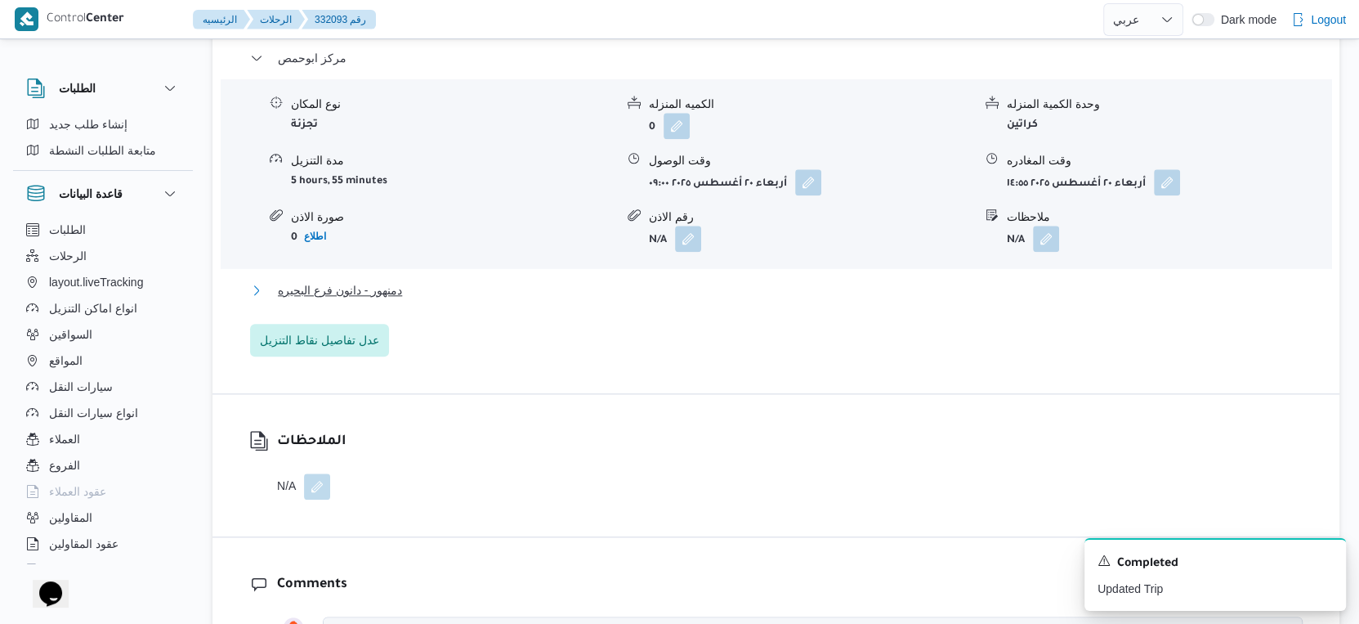
click at [396, 280] on span "دمنهور - دانون فرع البحيره" at bounding box center [340, 290] width 124 height 20
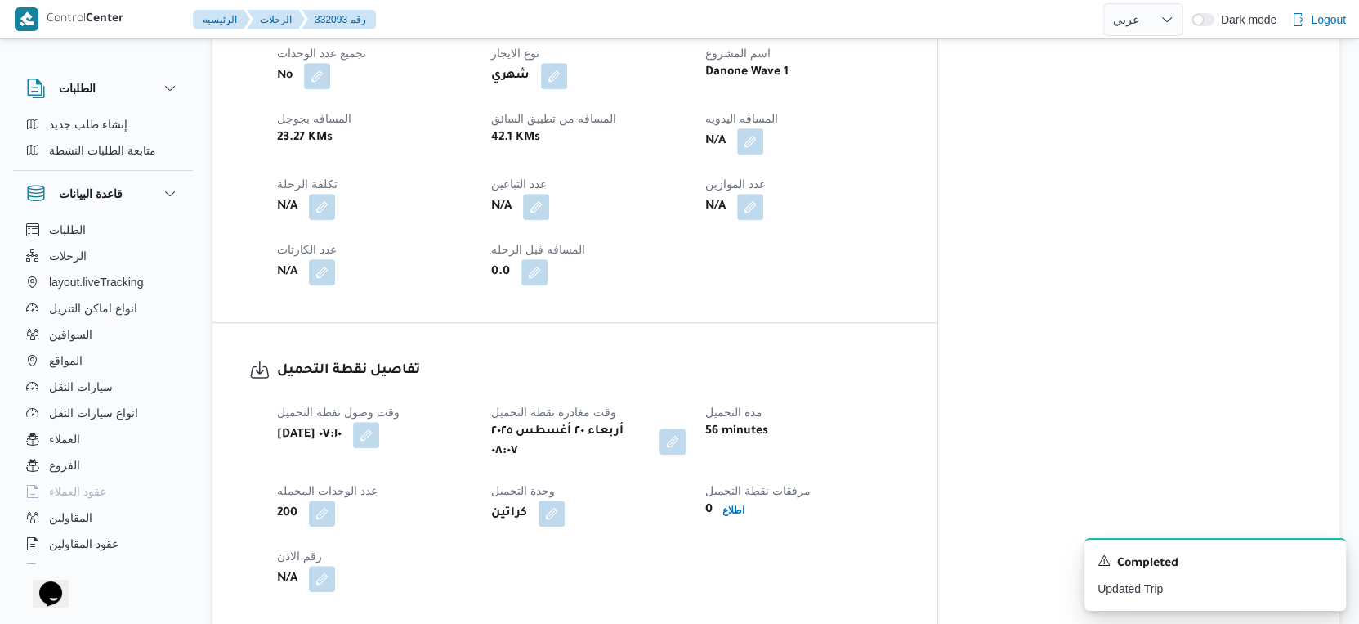
scroll to position [544, 0]
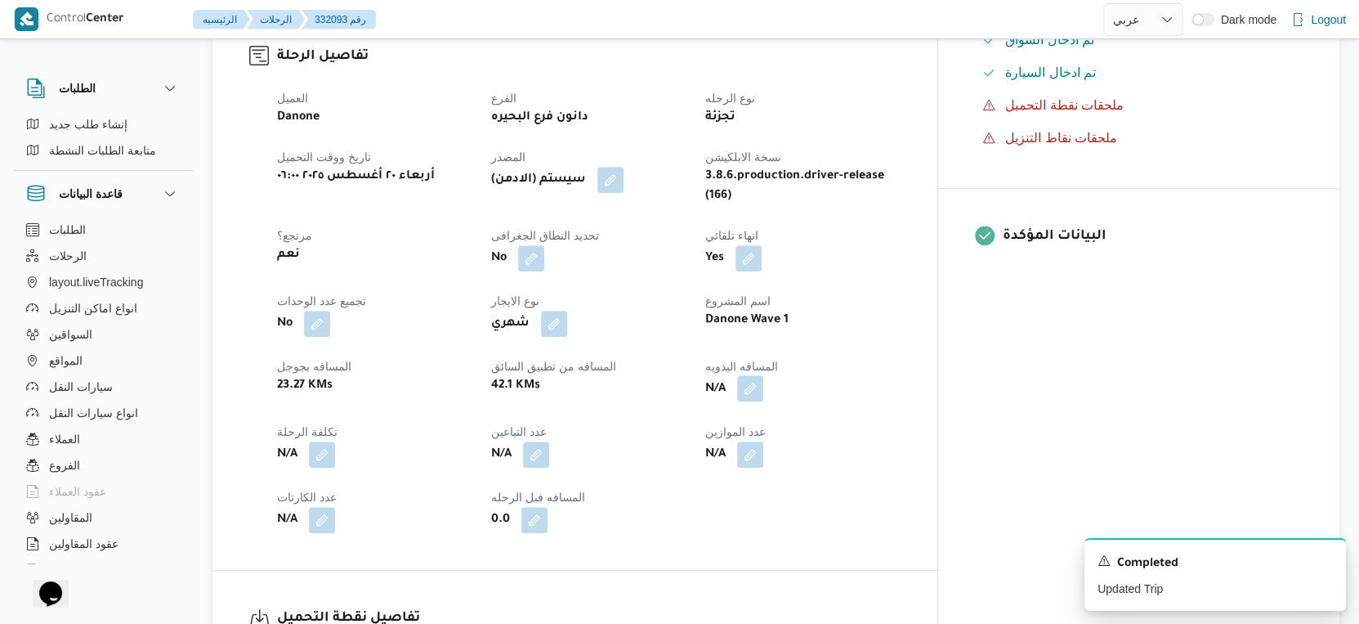
click at [763, 375] on button "button" at bounding box center [750, 388] width 26 height 26
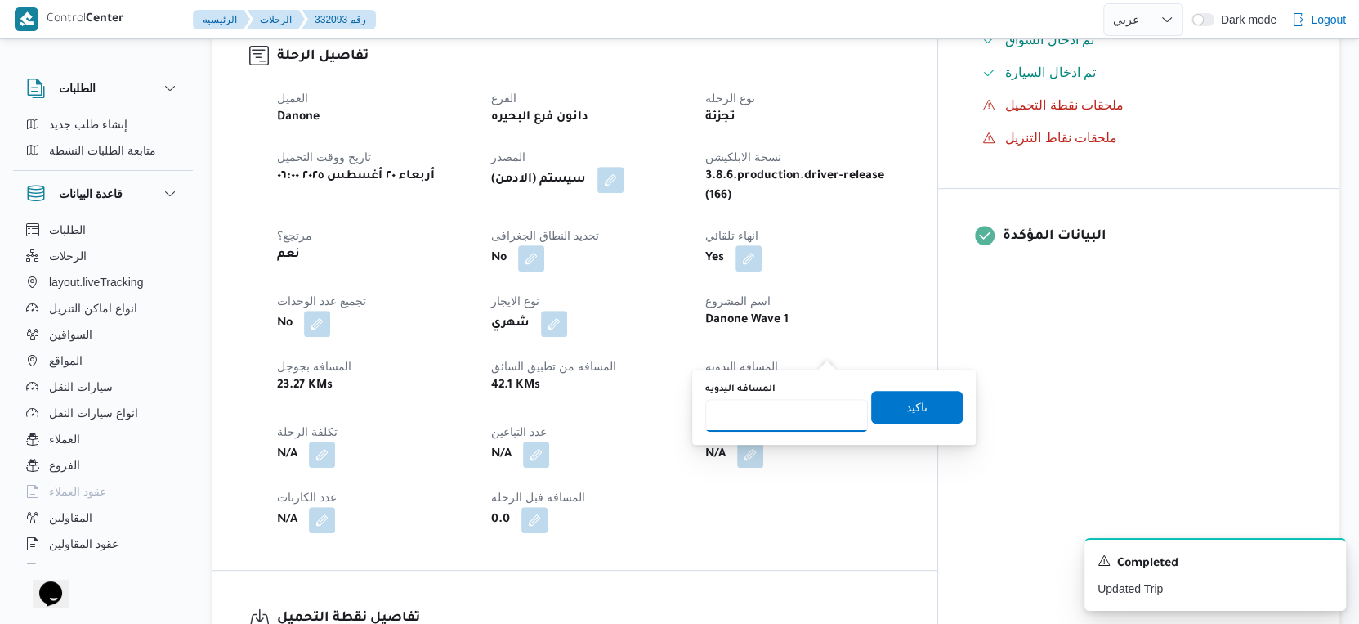
click at [780, 419] on input "المسافه اليدويه" at bounding box center [786, 415] width 163 height 33
type input "75"
click at [906, 401] on span "تاكيد" at bounding box center [916, 406] width 21 height 20
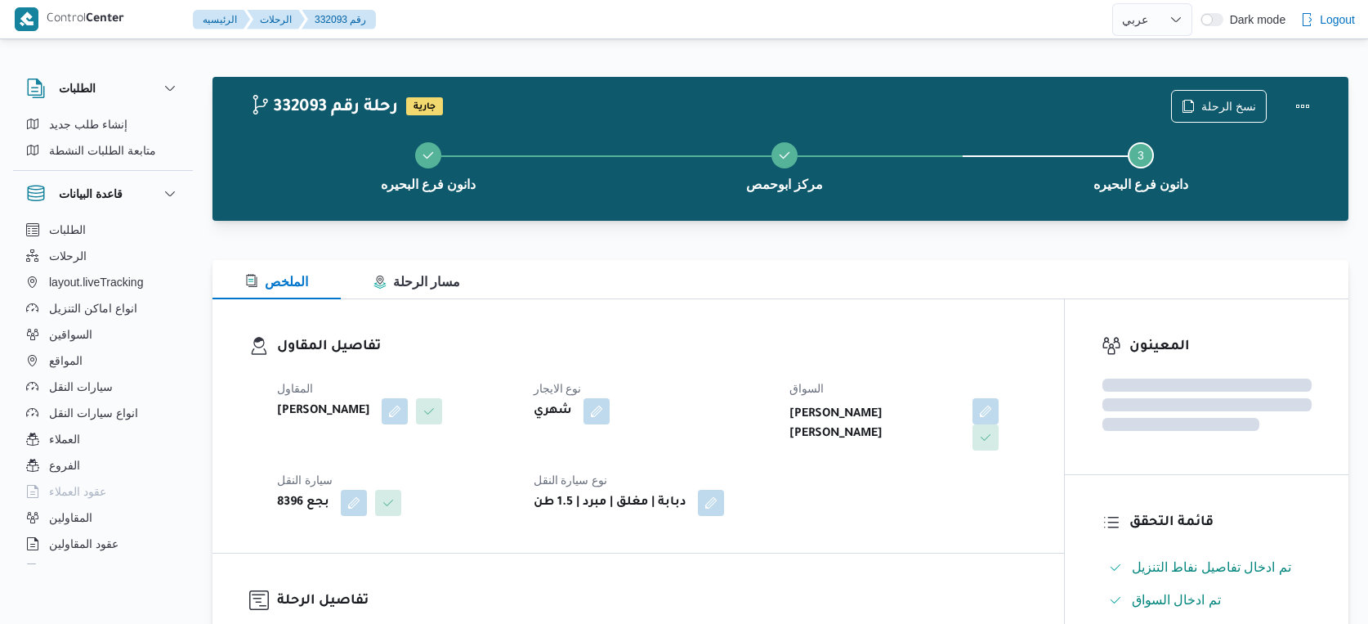
select select "ar"
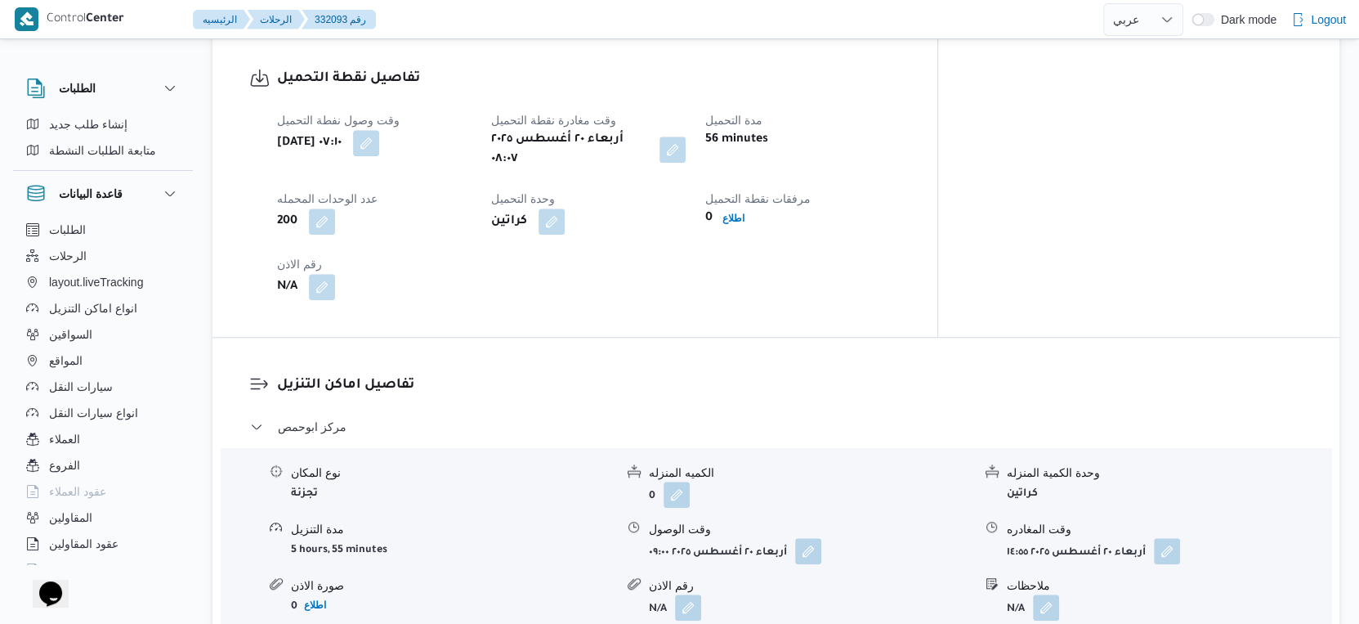
scroll to position [1089, 0]
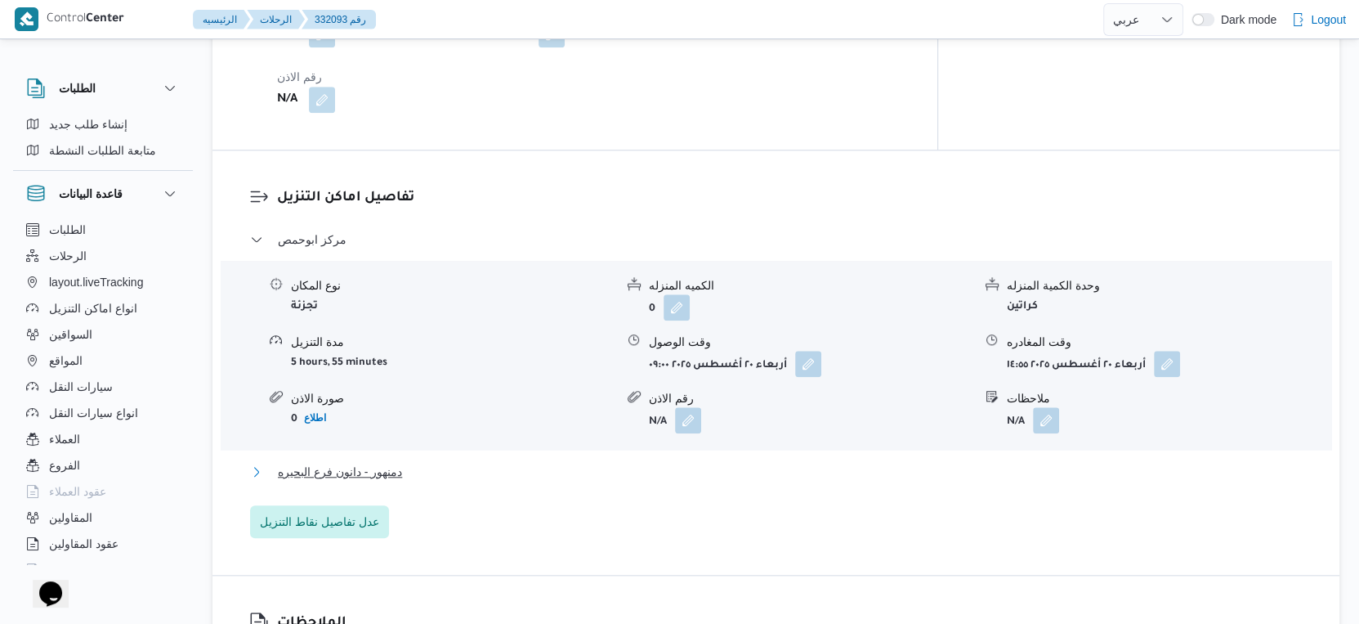
click at [415, 462] on button "دمنهور - دانون فرع البحيره" at bounding box center [776, 472] width 1053 height 20
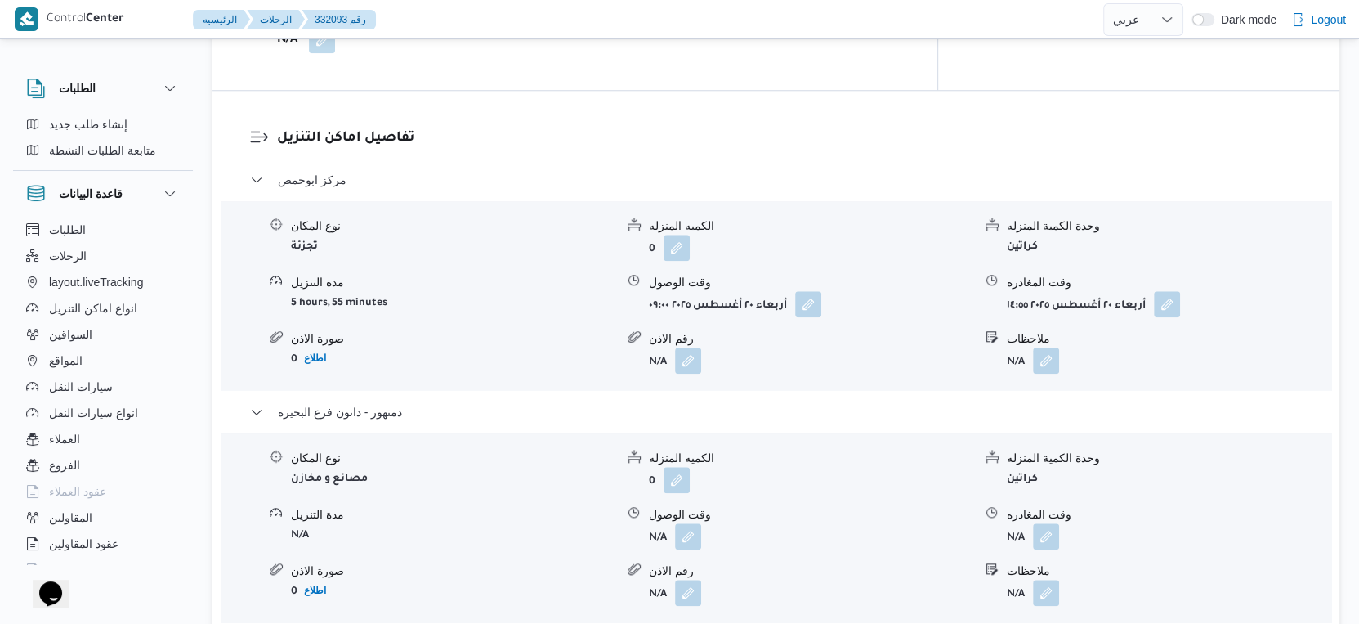
scroll to position [1362, 0]
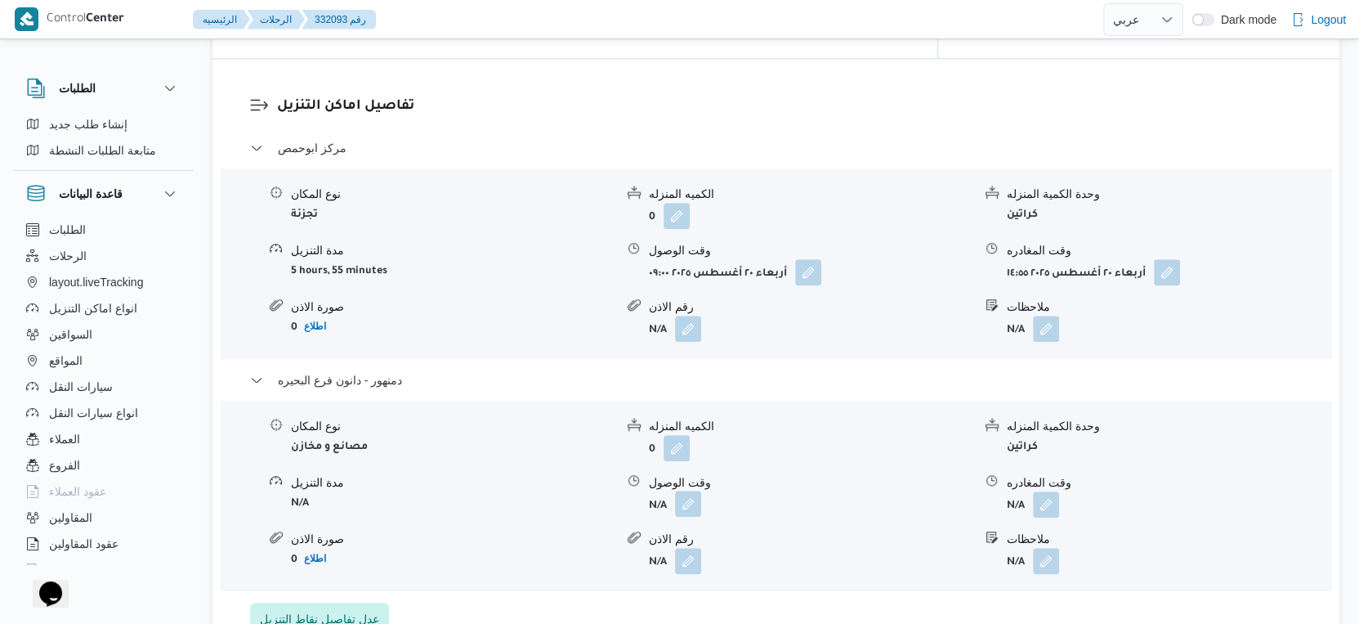
click at [679, 490] on button "button" at bounding box center [688, 503] width 26 height 26
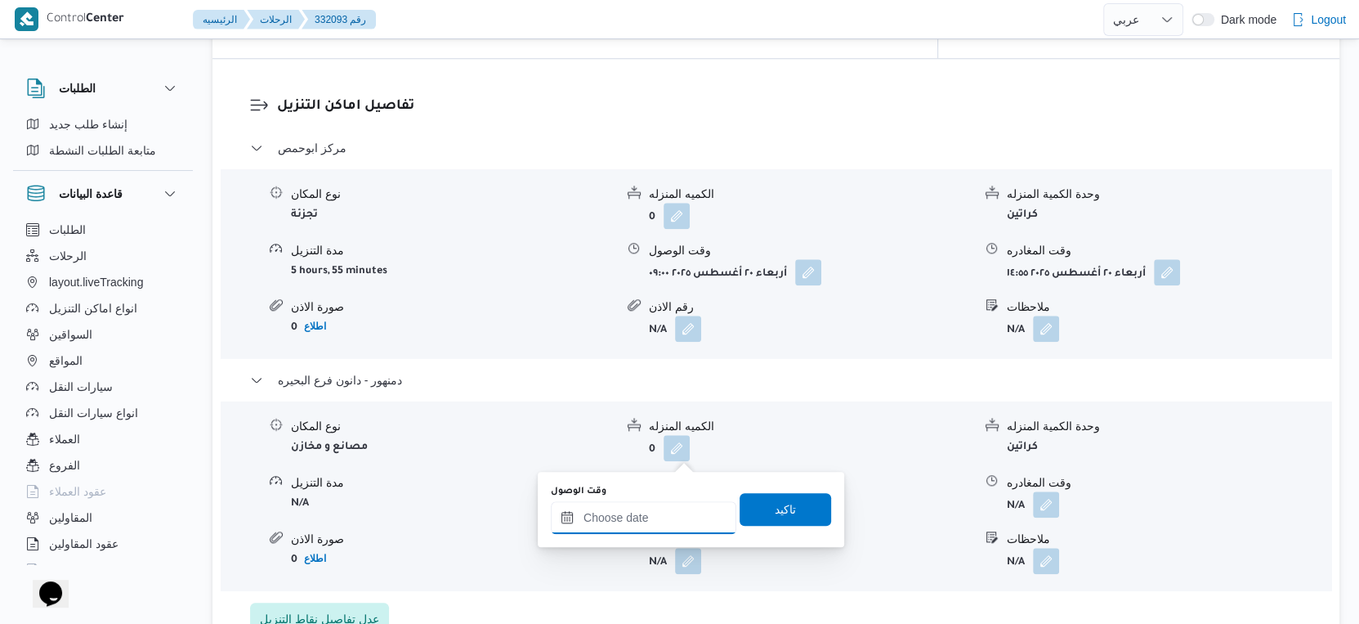
click at [665, 512] on input "وقت الوصول" at bounding box center [644, 517] width 186 height 33
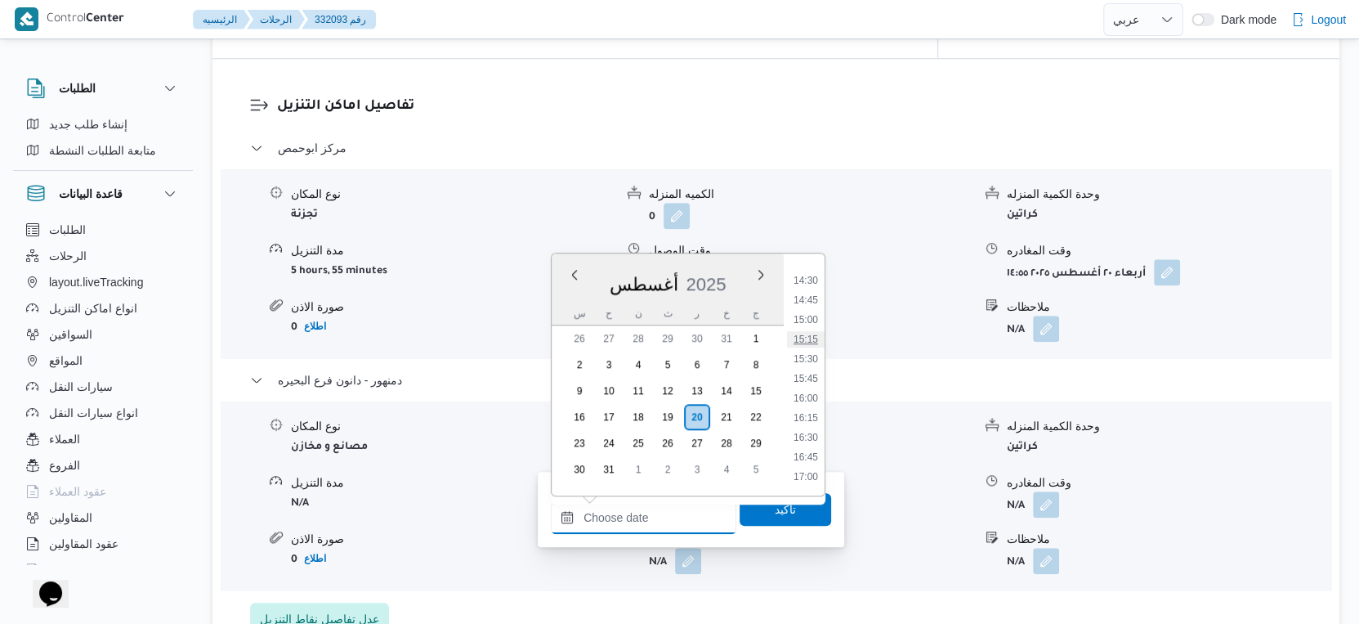
scroll to position [1163, 0]
drag, startPoint x: 806, startPoint y: 368, endPoint x: 798, endPoint y: 427, distance: 59.3
click at [806, 368] on li "16:00" at bounding box center [806, 367] width 38 height 16
type input "[DATE] ١٦:٠٠"
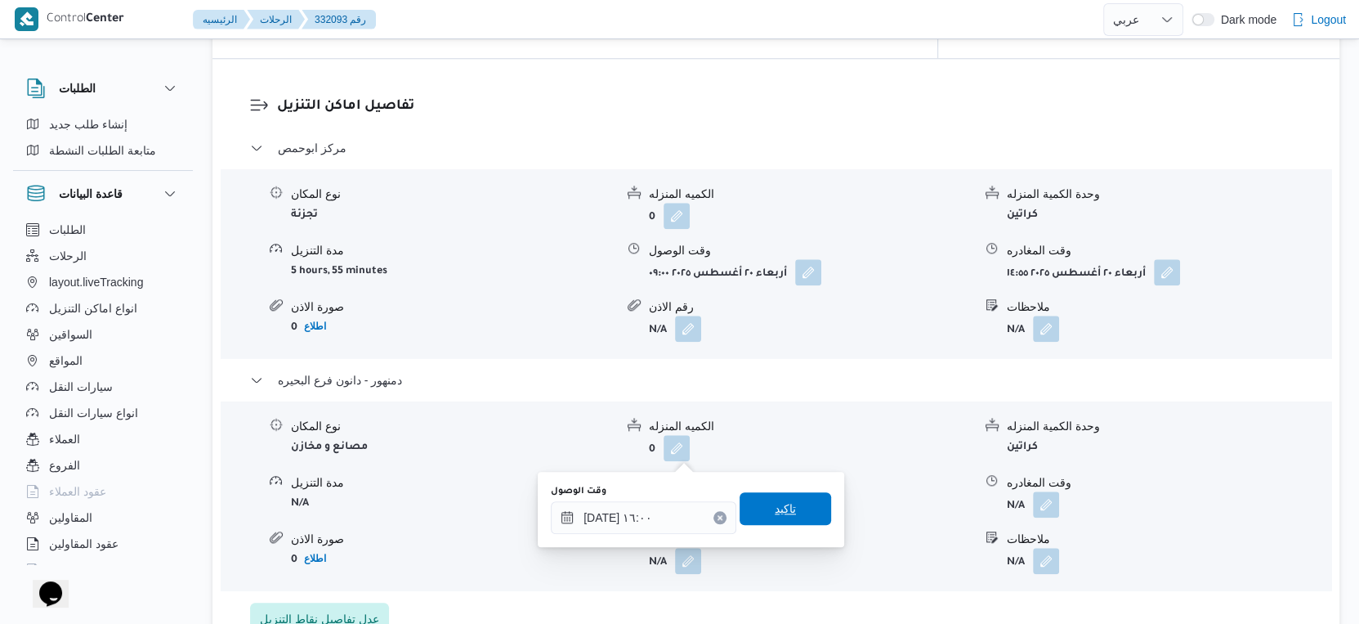
click at [787, 500] on span "تاكيد" at bounding box center [786, 508] width 92 height 33
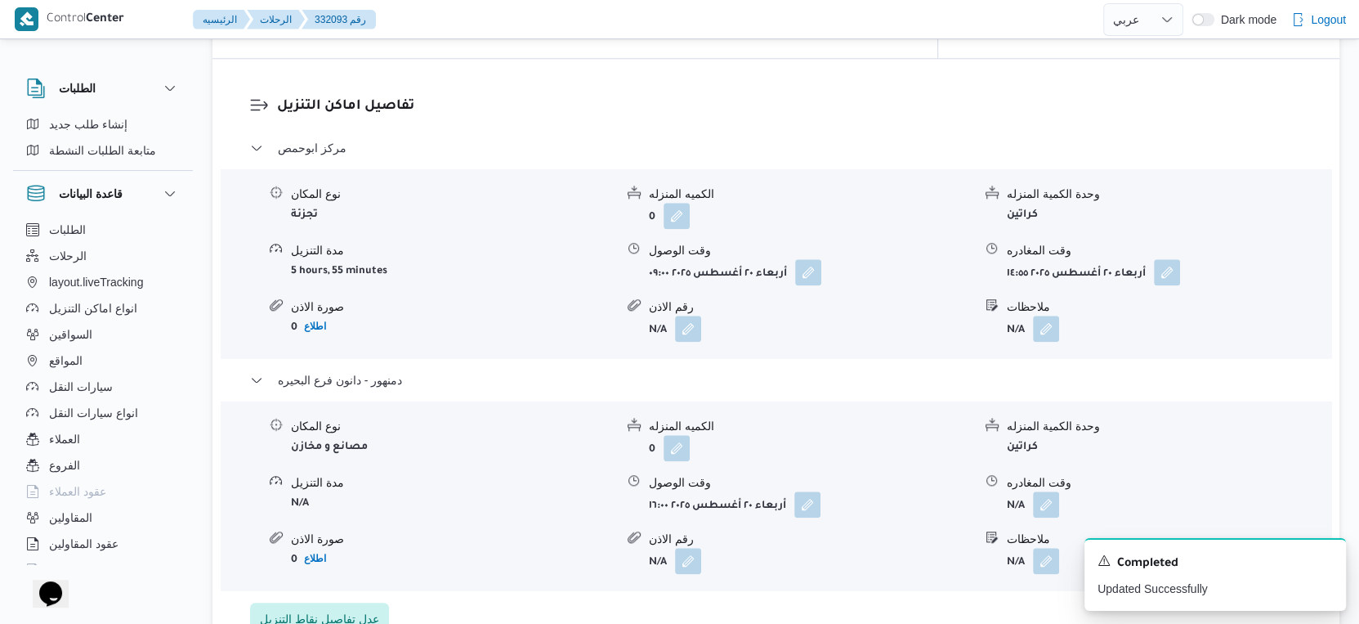
click at [1058, 491] on span at bounding box center [1042, 504] width 34 height 26
click at [1057, 490] on button "button" at bounding box center [1046, 503] width 26 height 26
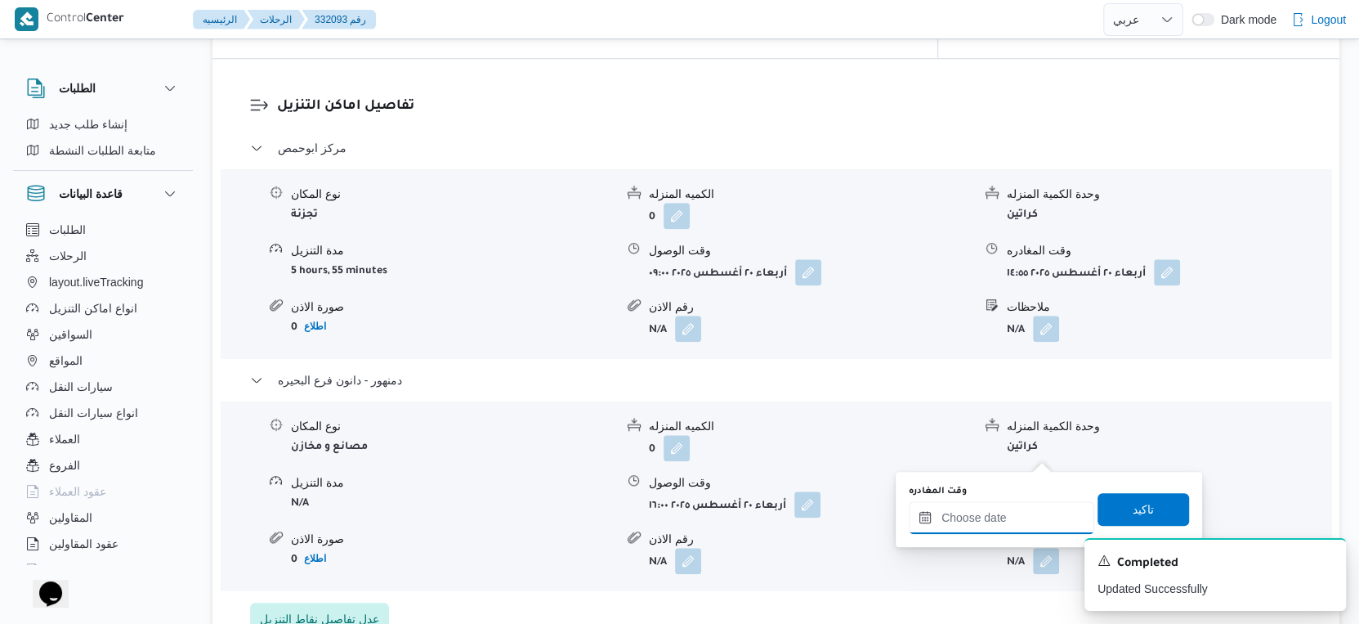
click at [1000, 513] on input "وقت المغادره" at bounding box center [1002, 517] width 186 height 33
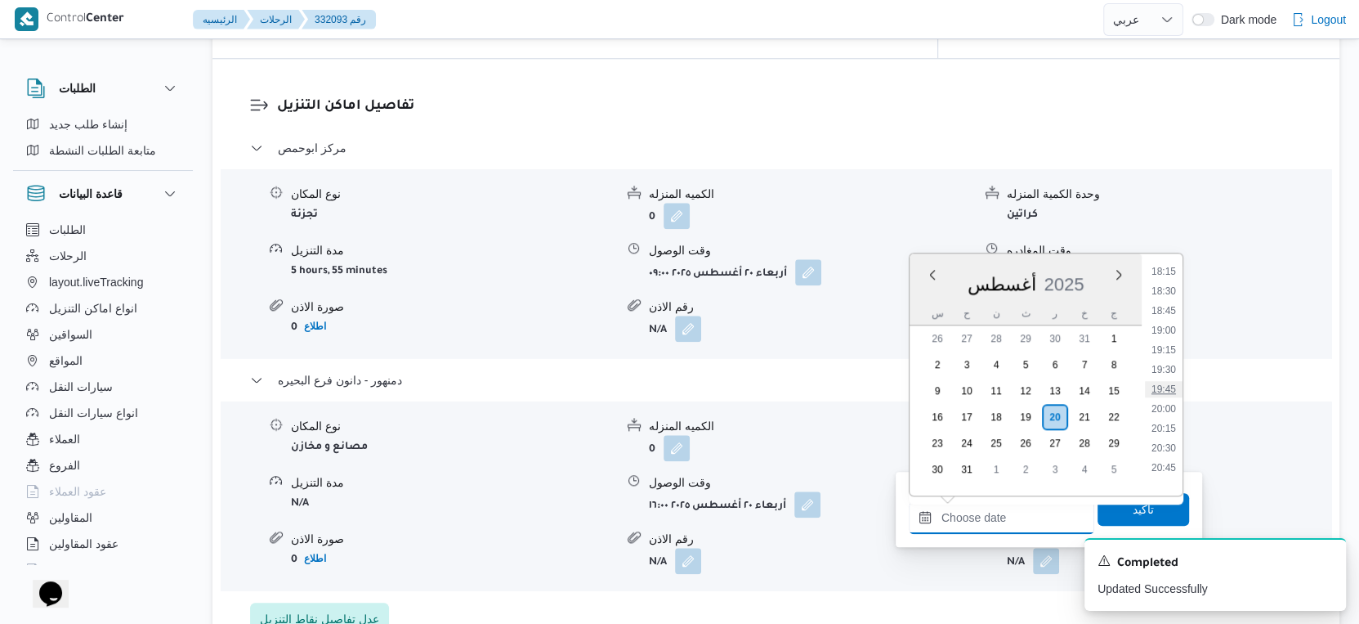
scroll to position [1254, 0]
click at [1168, 272] on li "16:00" at bounding box center [1164, 276] width 38 height 16
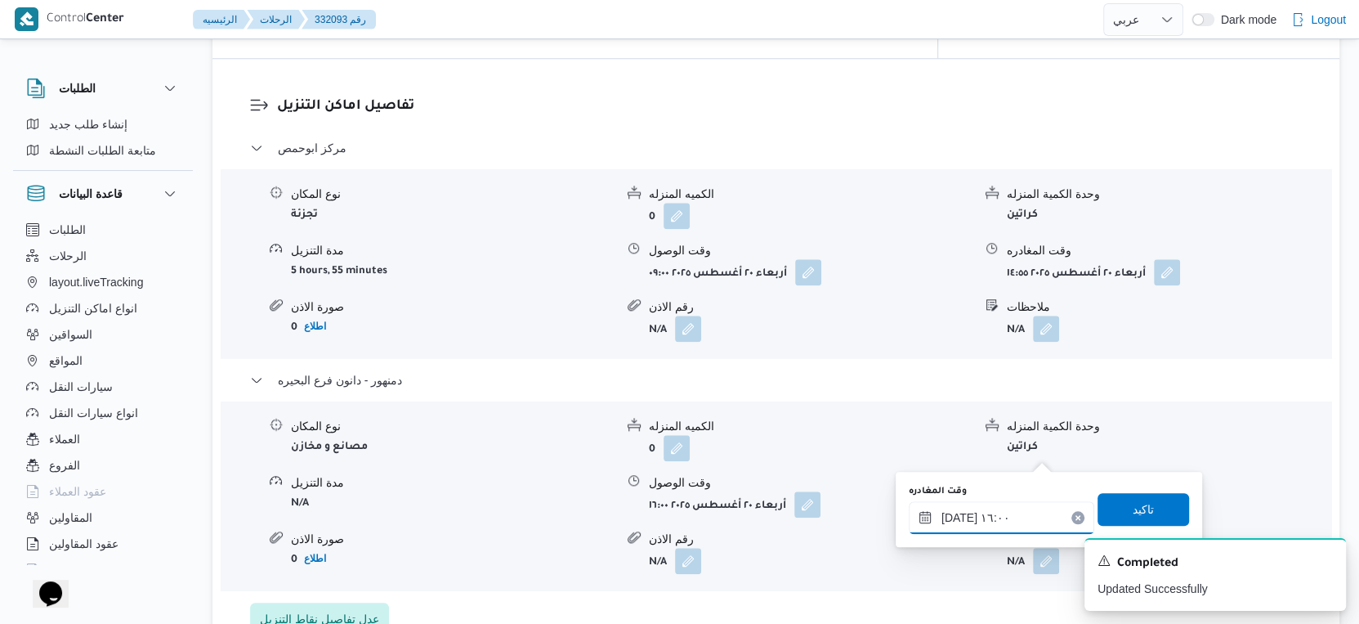
click at [953, 514] on input "[DATE] ١٦:٠٠" at bounding box center [1002, 517] width 186 height 33
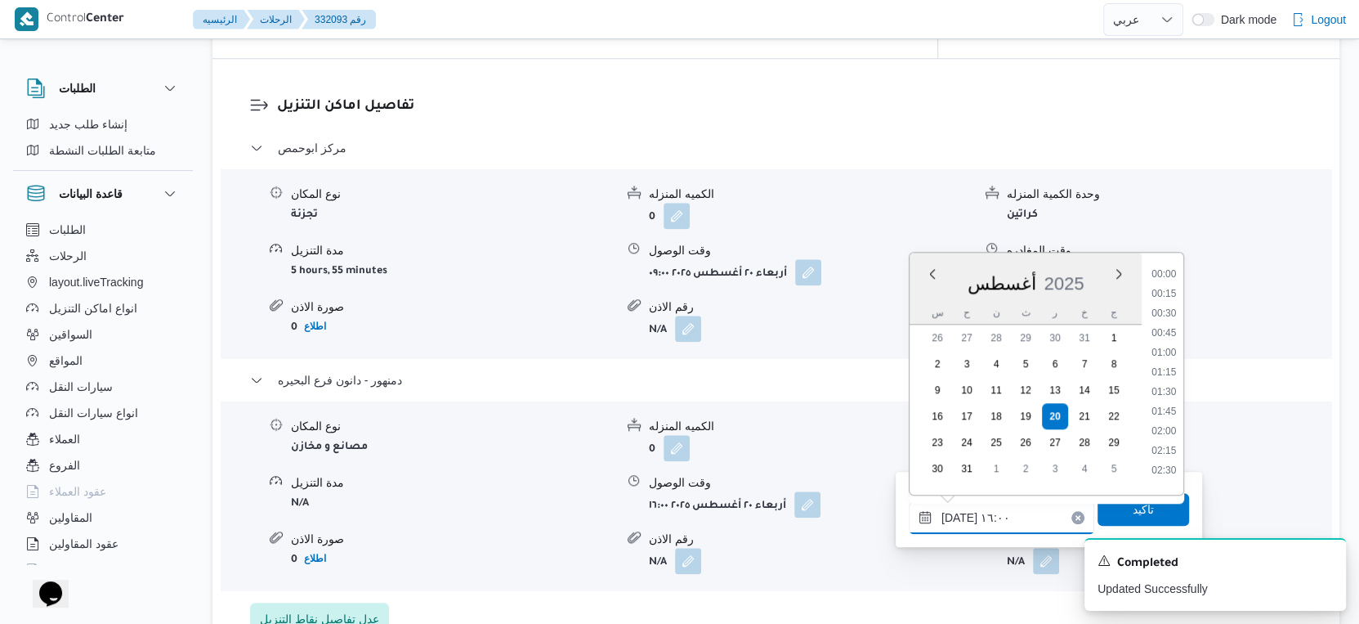
click at [953, 514] on input "٢٠/٠٨/٢٠٢٥ ١٦:٠٠" at bounding box center [1002, 517] width 186 height 33
type input "٢٠/٠٨/٢٠٢٥ ١٦:١٢"
click at [1138, 512] on span "تاكيد" at bounding box center [1143, 509] width 21 height 20
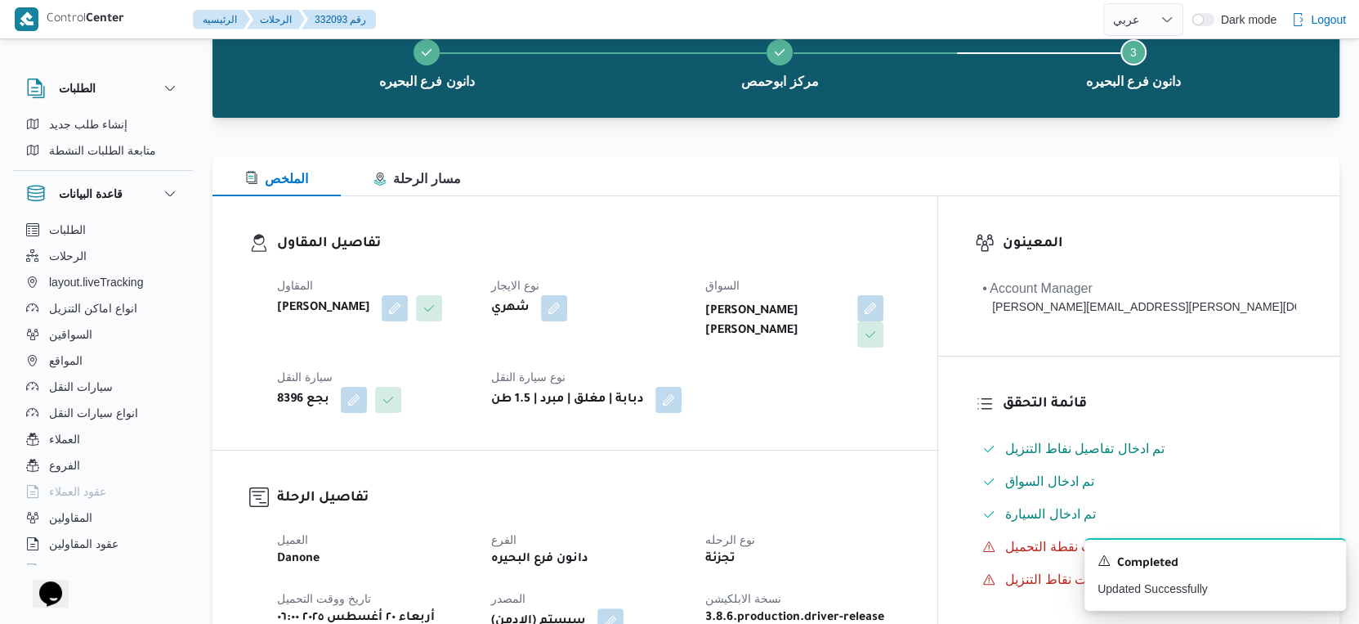
scroll to position [0, 0]
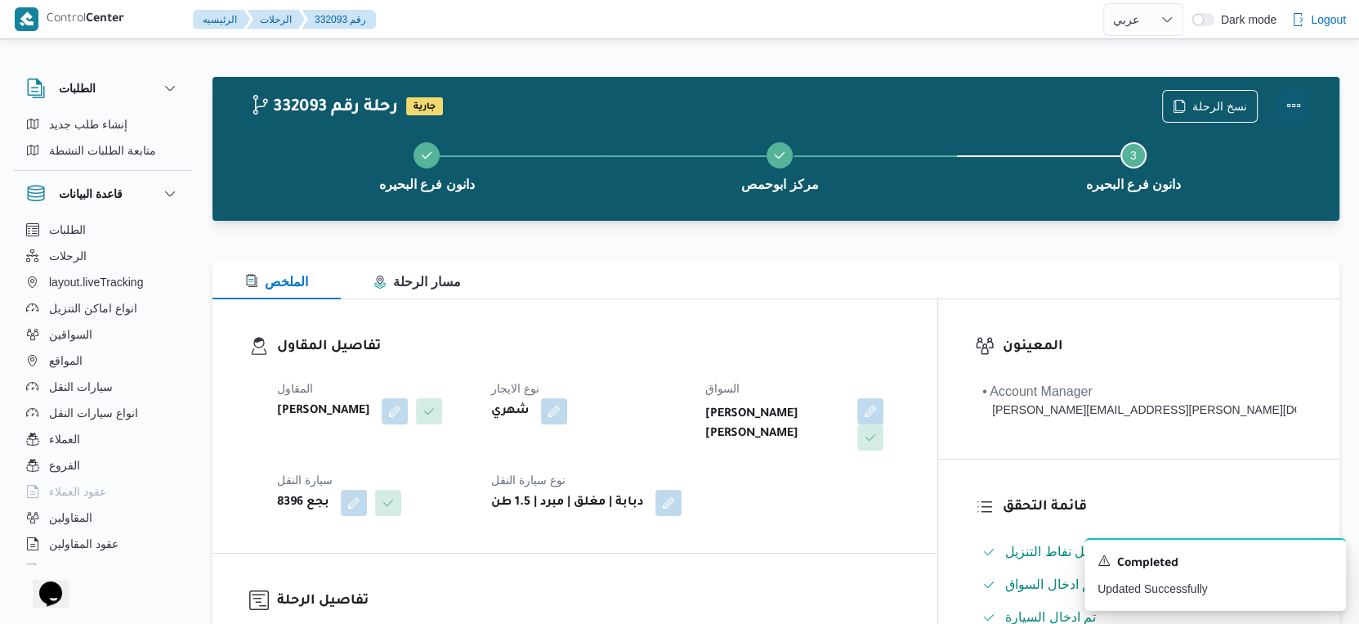
click at [1291, 103] on button "Actions" at bounding box center [1293, 105] width 33 height 33
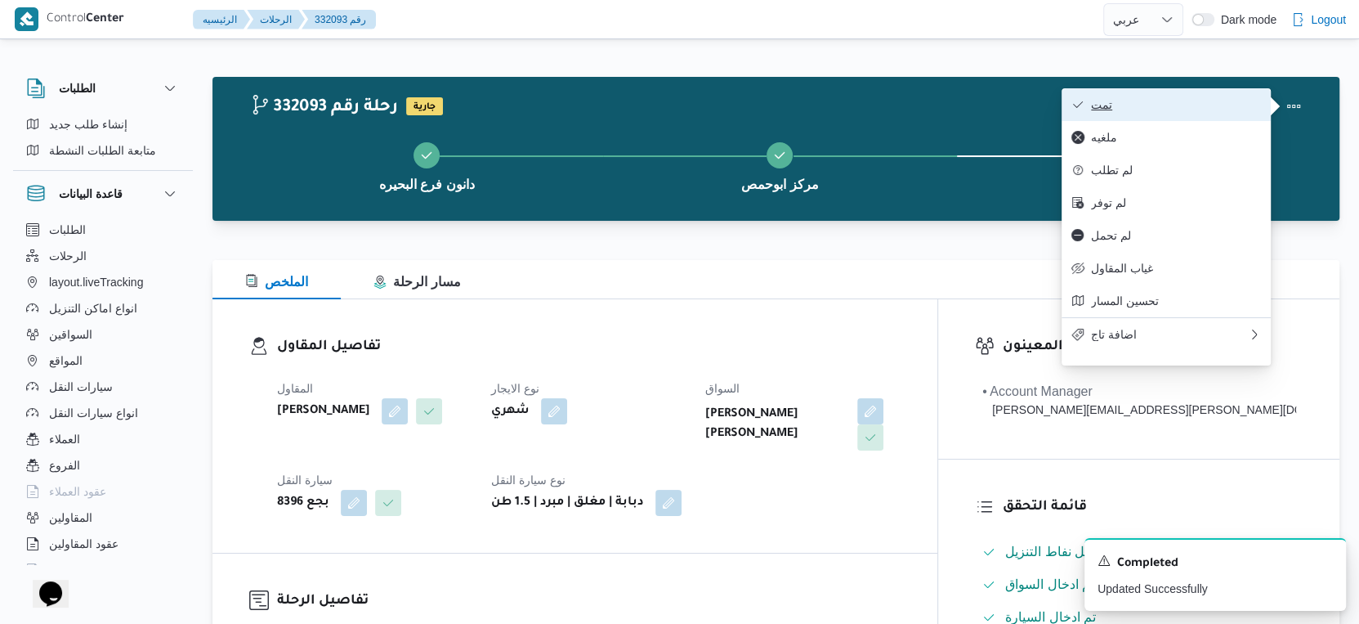
click at [1183, 105] on span "تمت" at bounding box center [1176, 104] width 170 height 13
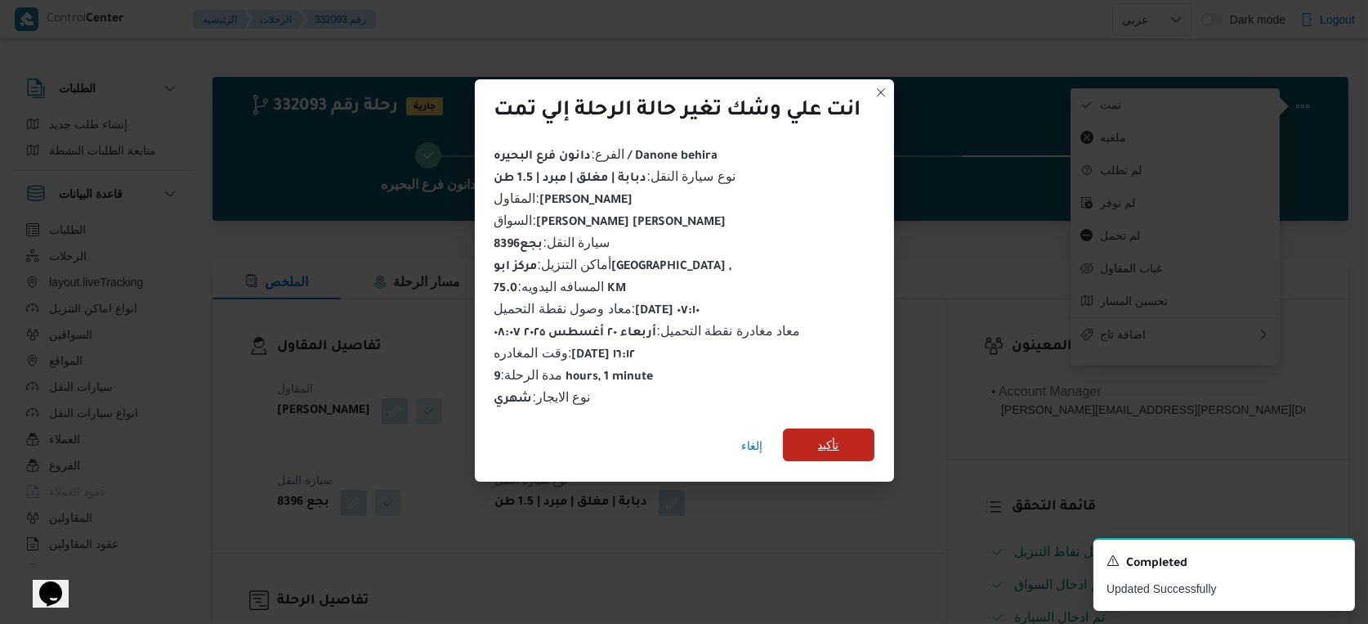
drag, startPoint x: 870, startPoint y: 408, endPoint x: 864, endPoint y: 423, distance: 16.8
click at [866, 419] on div "انت علي وشك تغير حالة الرحلة إلي تمت الفرع : دانون فرع البحيره / Danone behira …" at bounding box center [684, 280] width 419 height 402
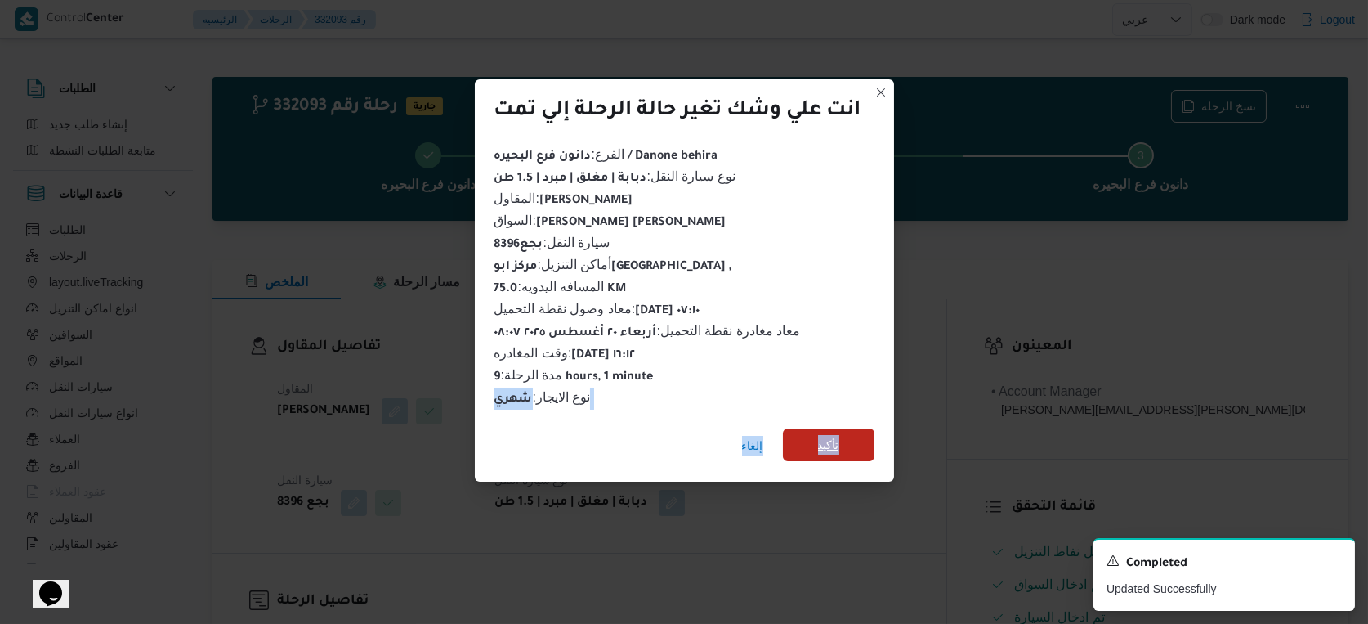
click at [861, 430] on span "تأكيد" at bounding box center [829, 444] width 92 height 33
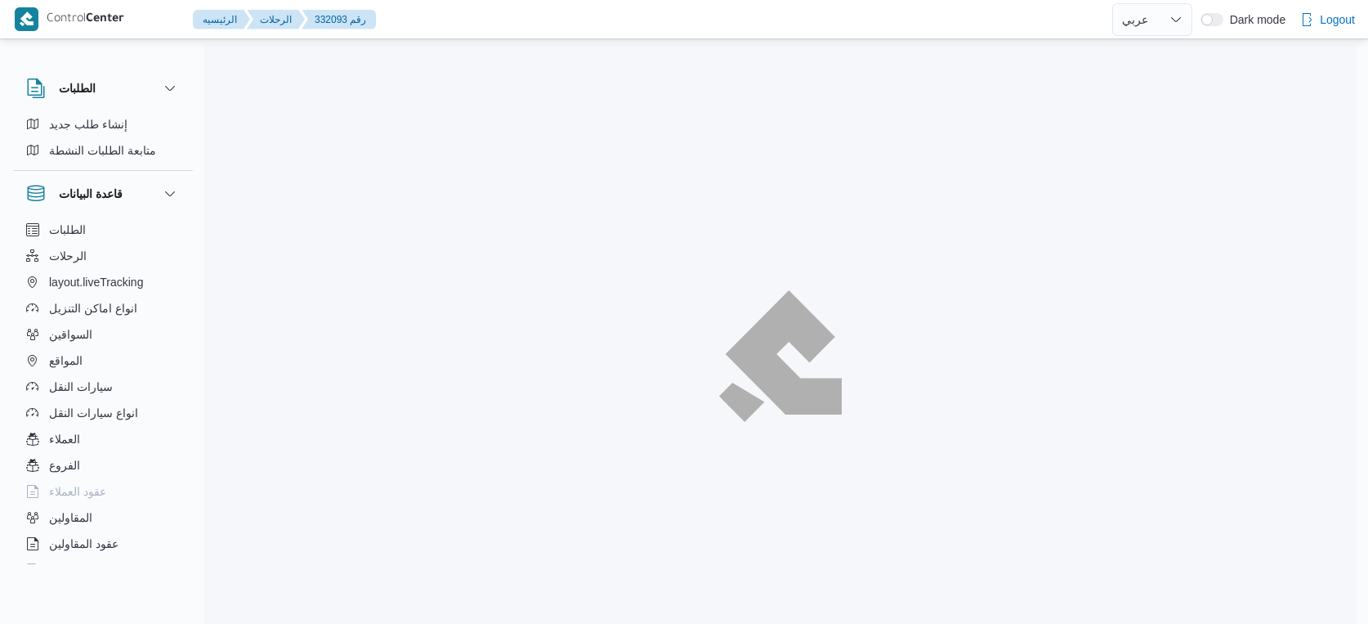
select select "ar"
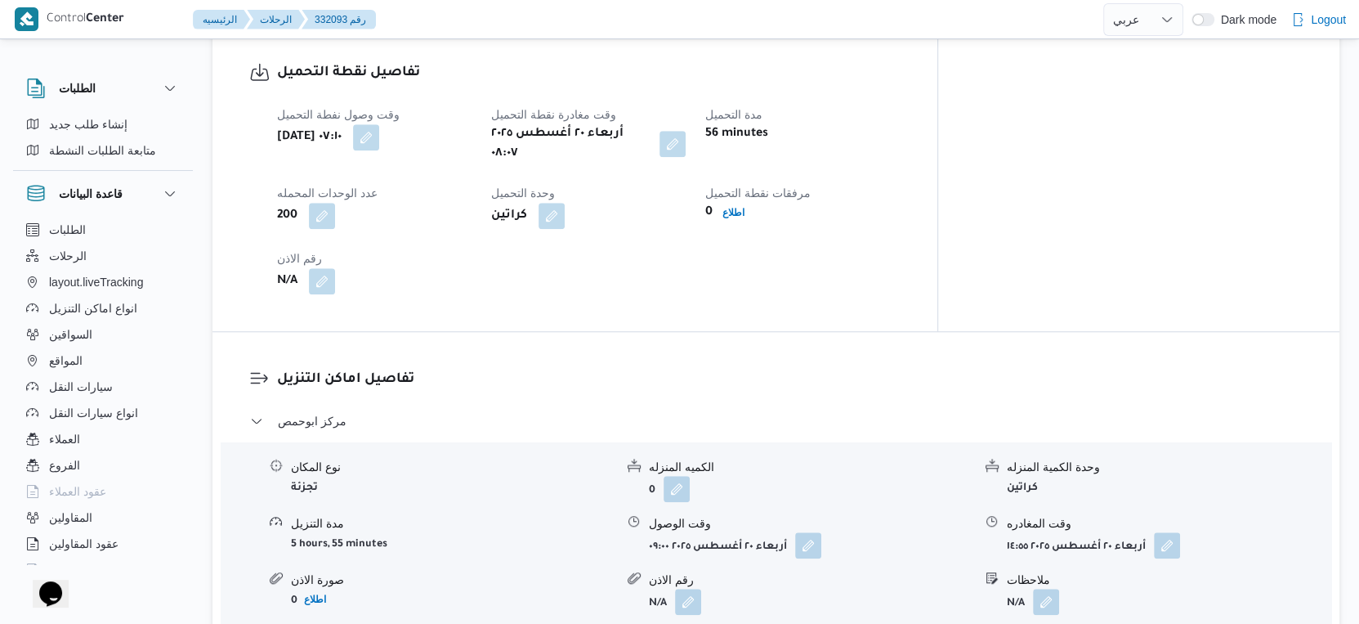
scroll to position [1452, 0]
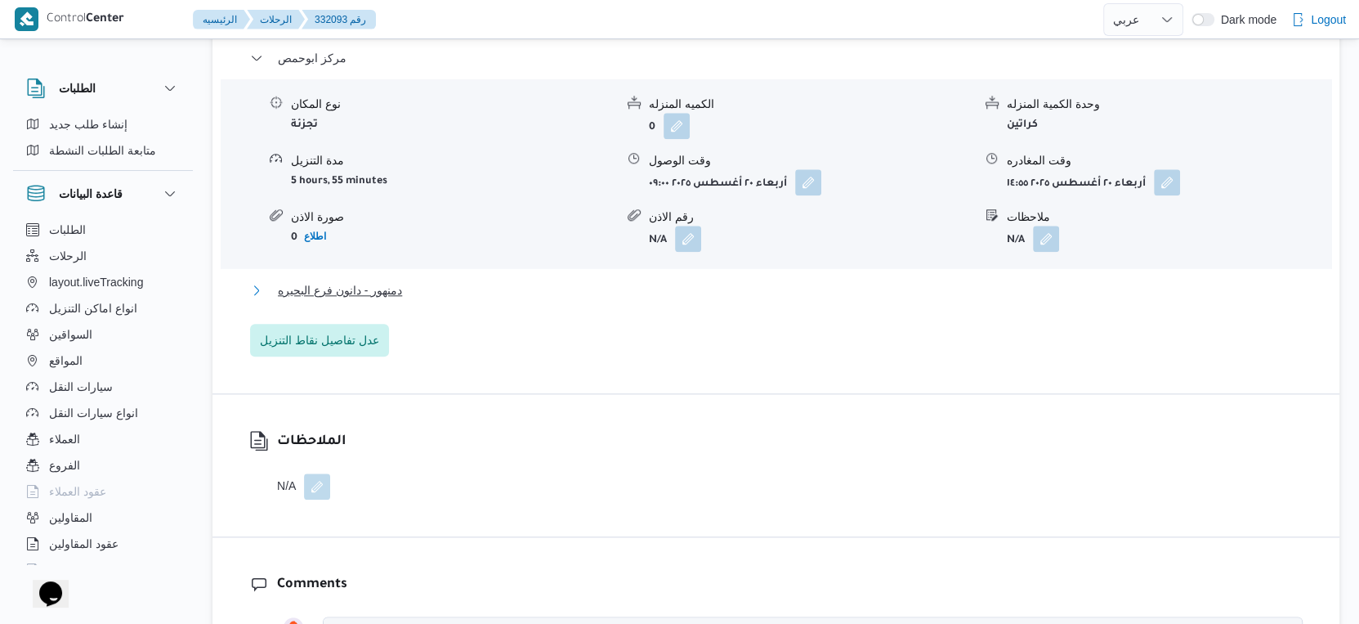
click at [370, 280] on span "دمنهور - دانون فرع البحيره" at bounding box center [340, 290] width 124 height 20
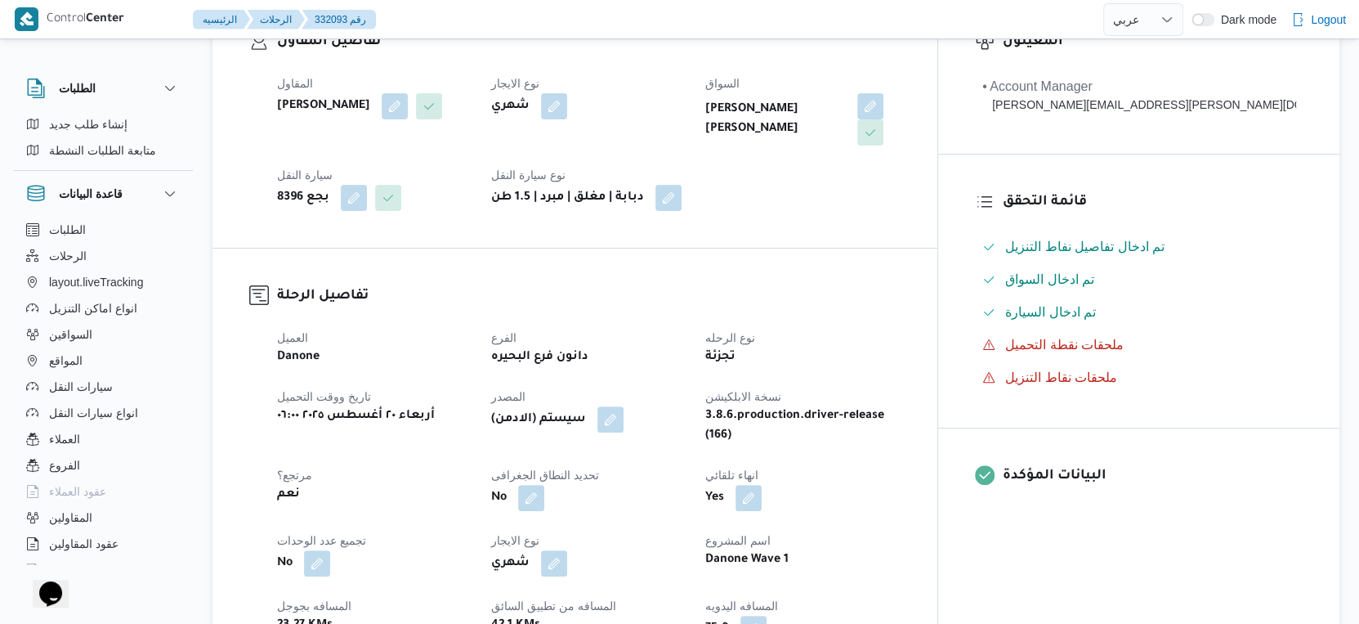
scroll to position [636, 0]
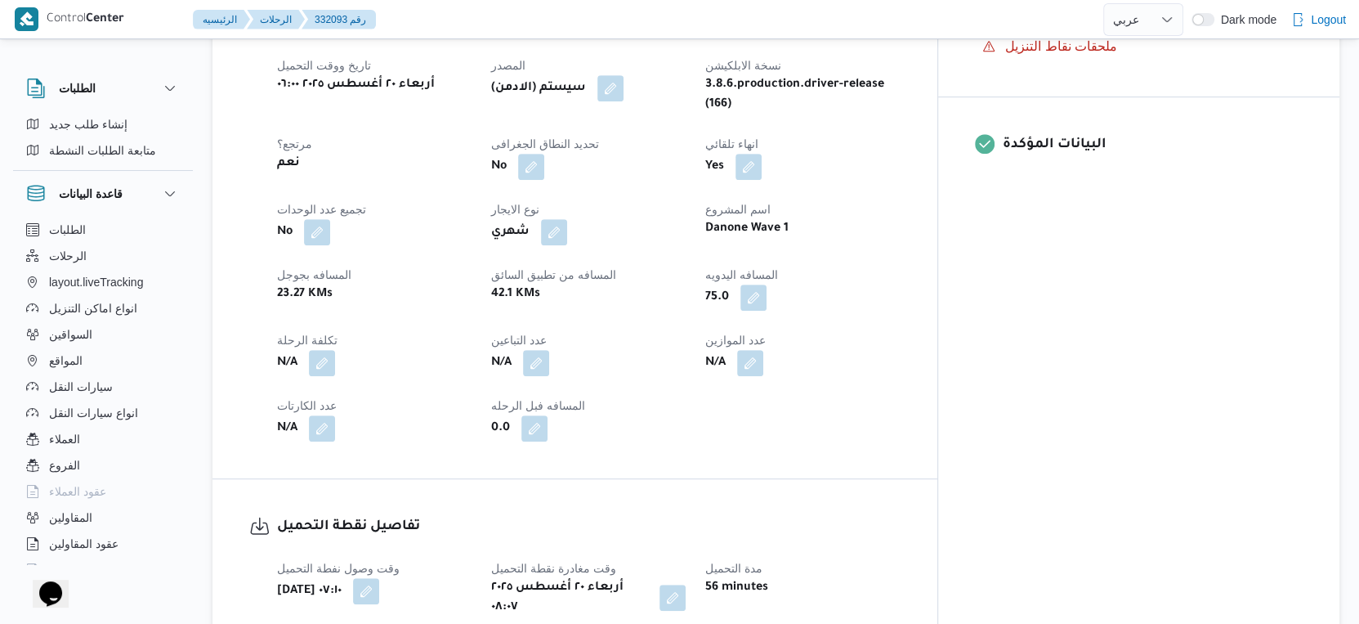
select select "ar"
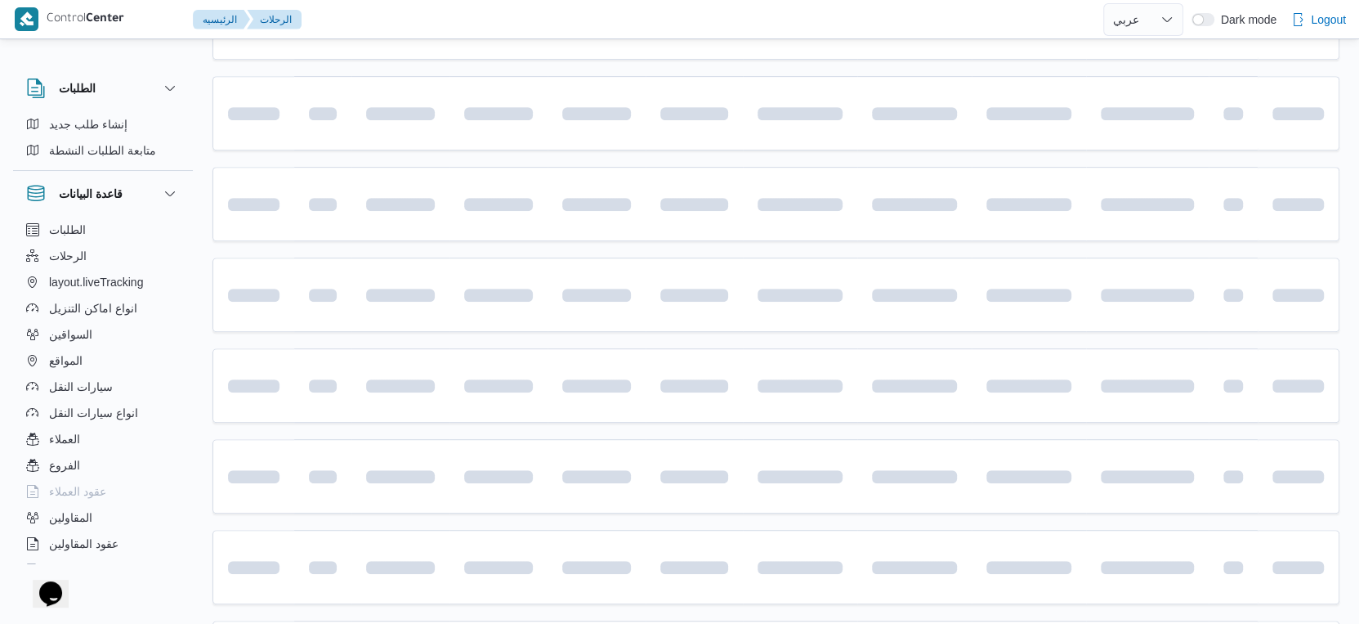
scroll to position [154, 0]
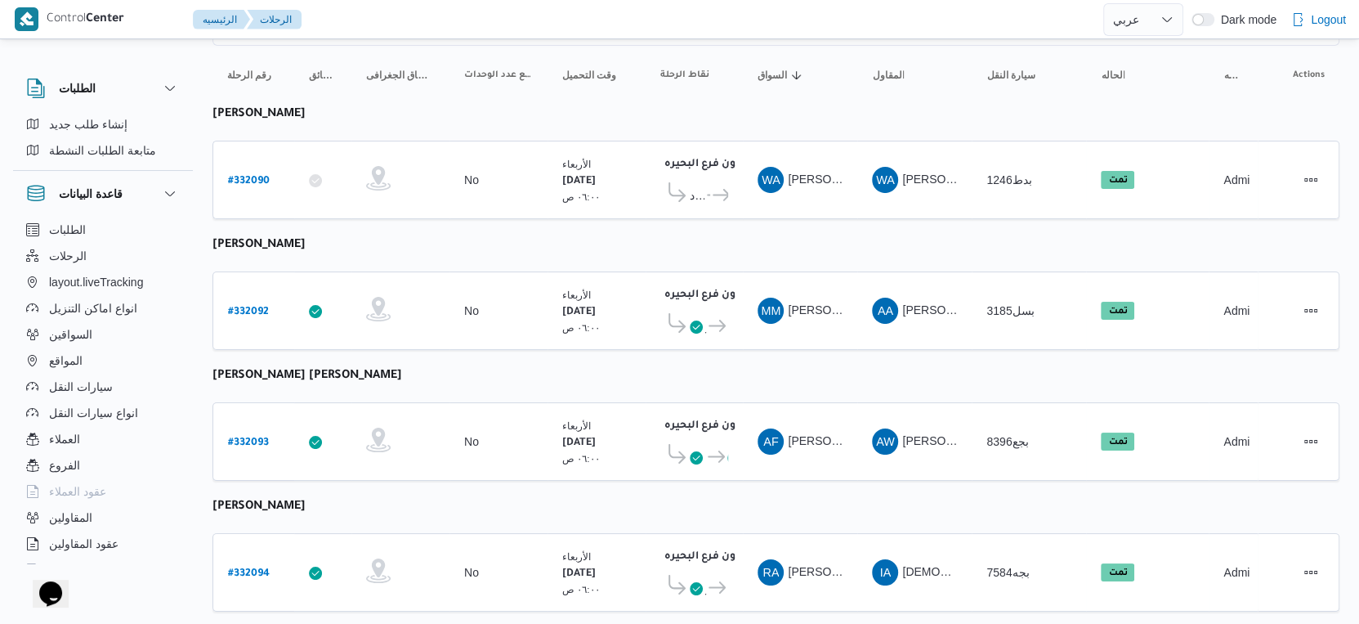
select select "ar"
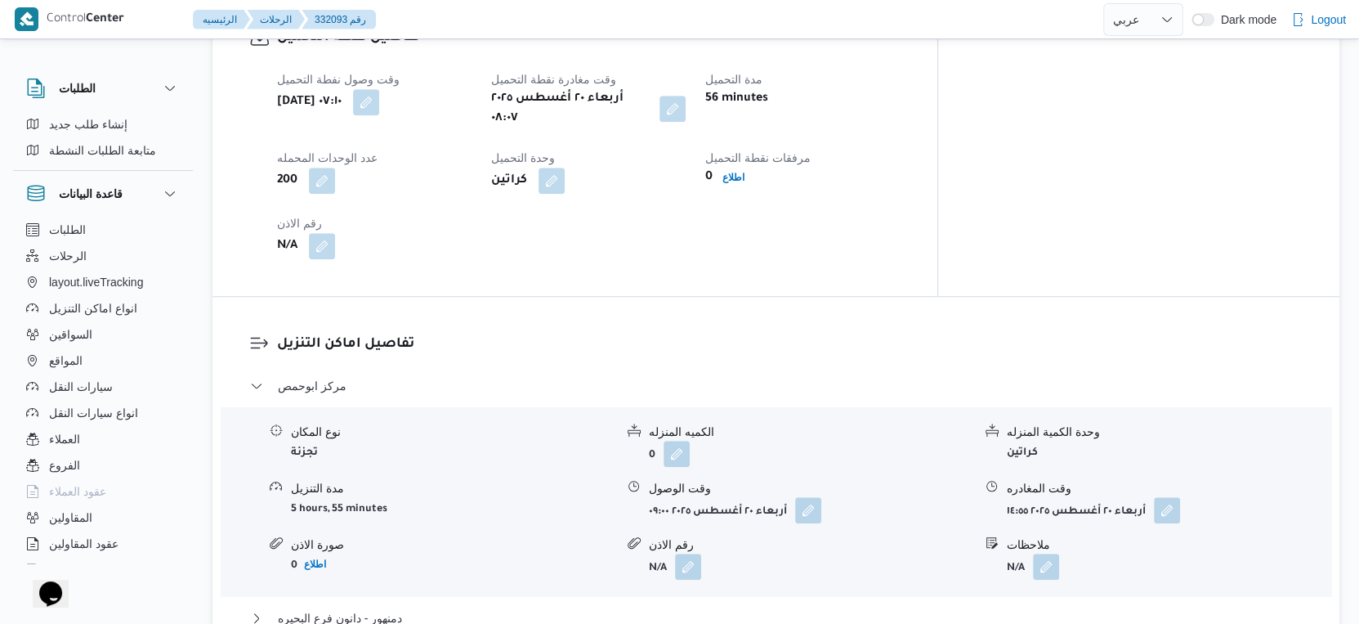
scroll to position [1424, 0]
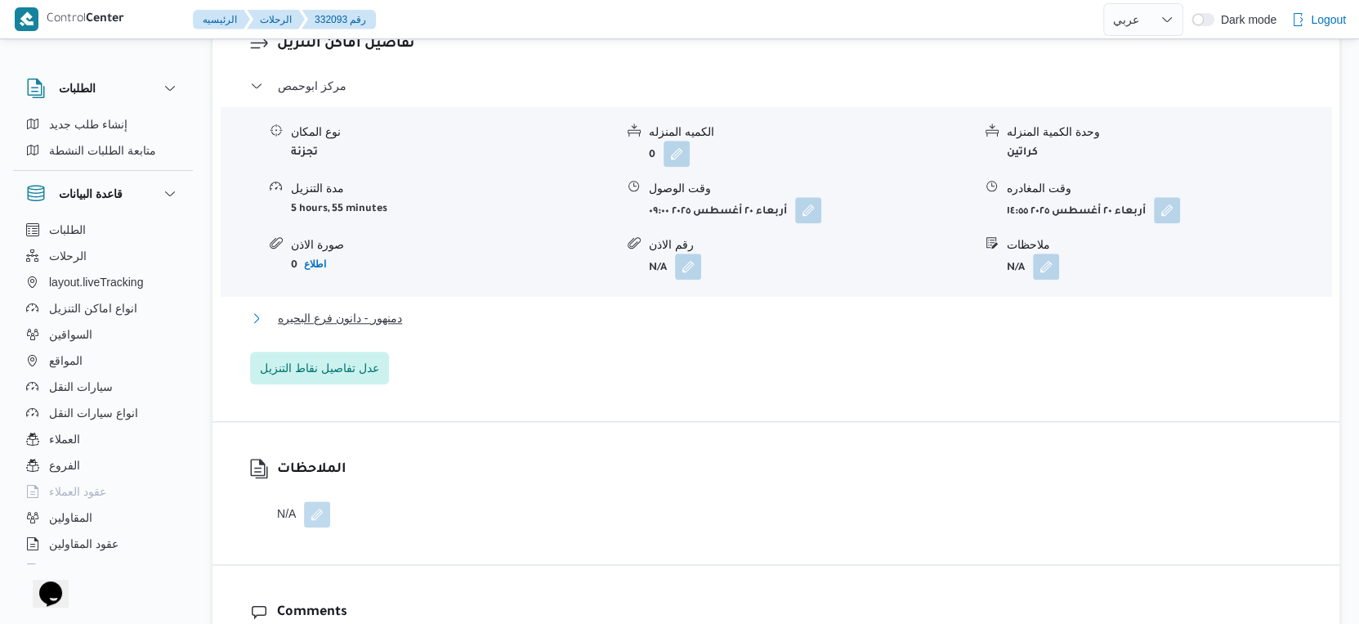
click at [378, 308] on span "دمنهور - دانون فرع البحيره" at bounding box center [340, 318] width 124 height 20
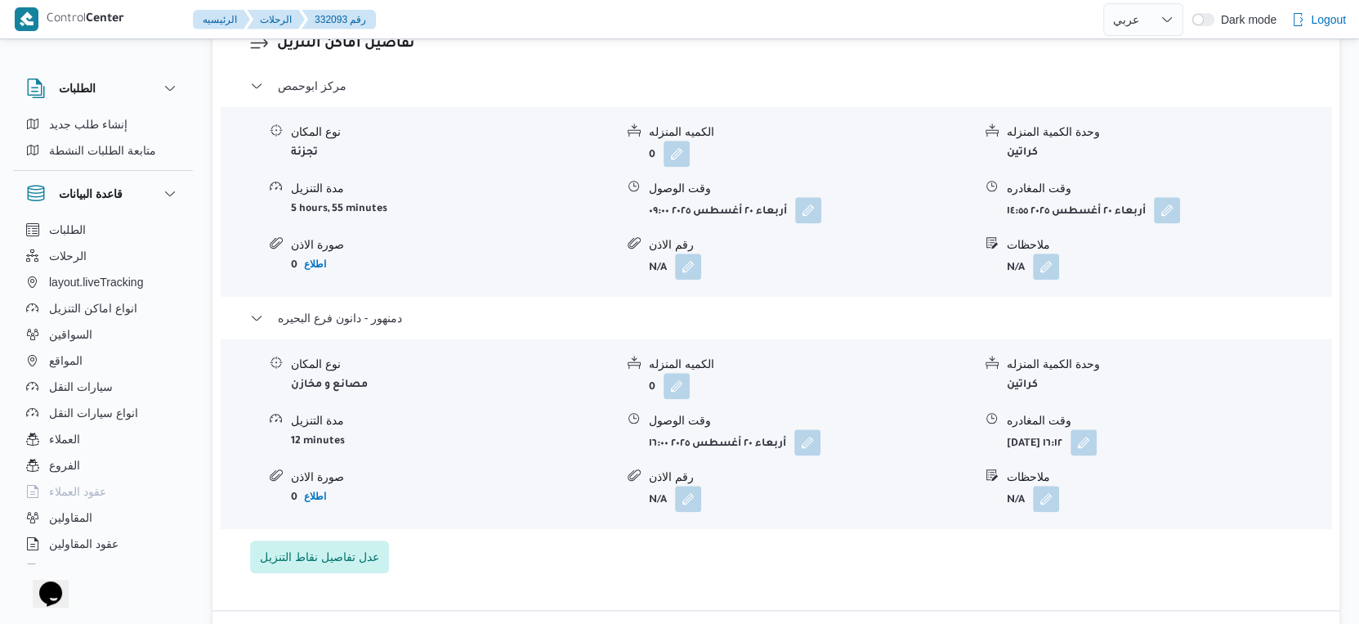
select select "ar"
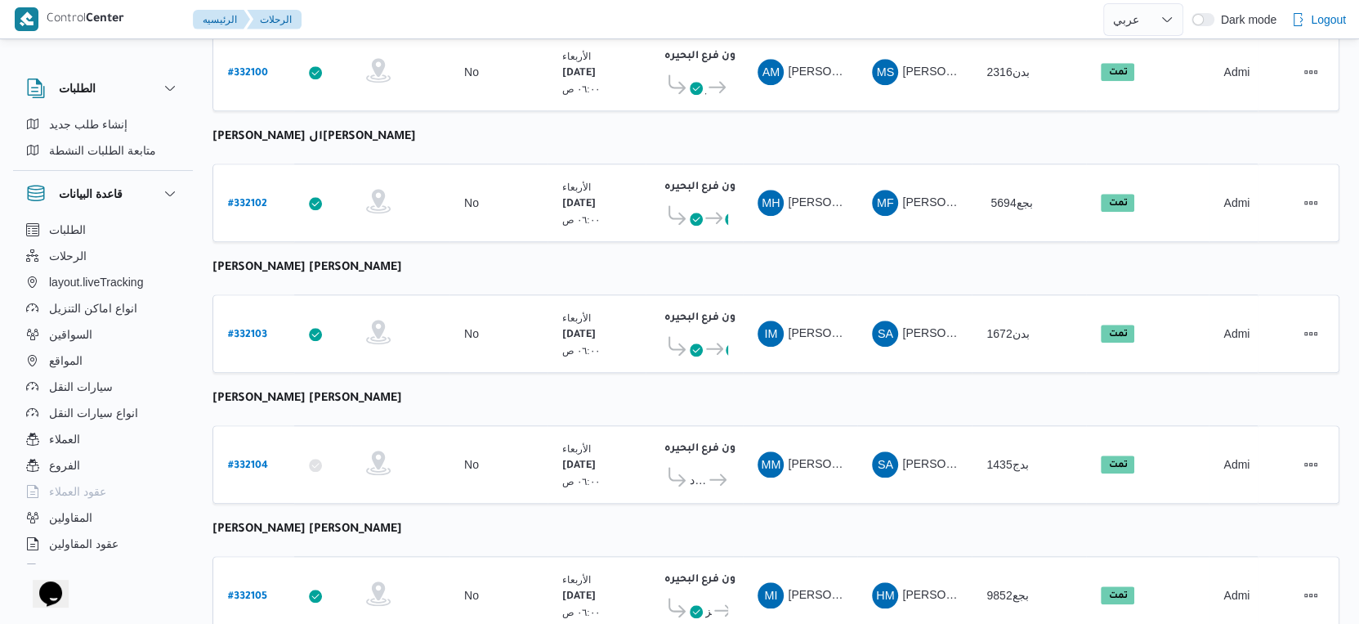
scroll to position [1334, 0]
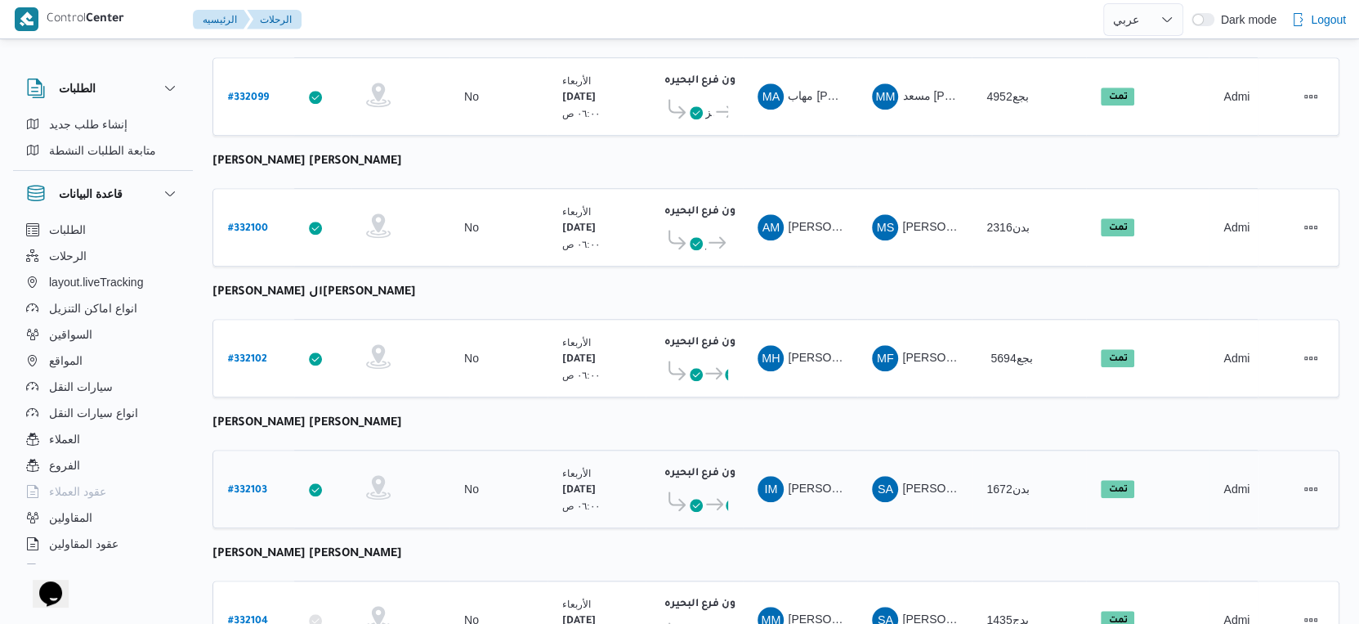
click at [242, 485] on b "# 332103" at bounding box center [247, 490] width 39 height 11
select select "ar"
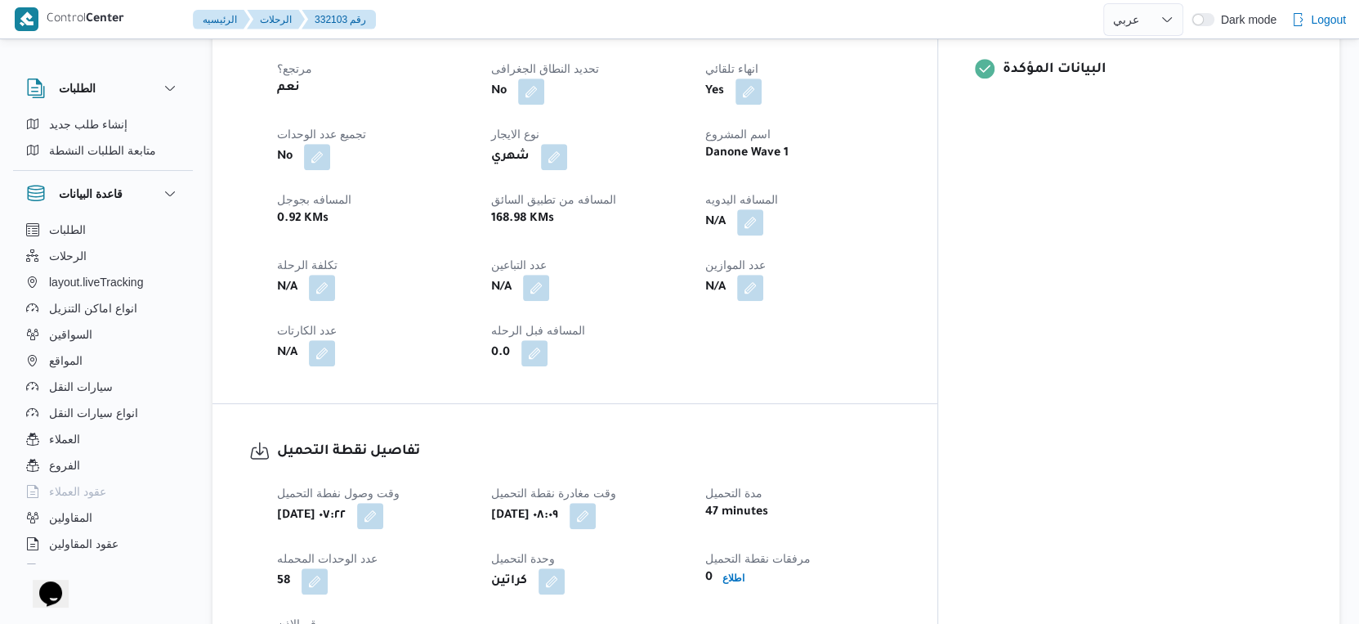
scroll to position [698, 0]
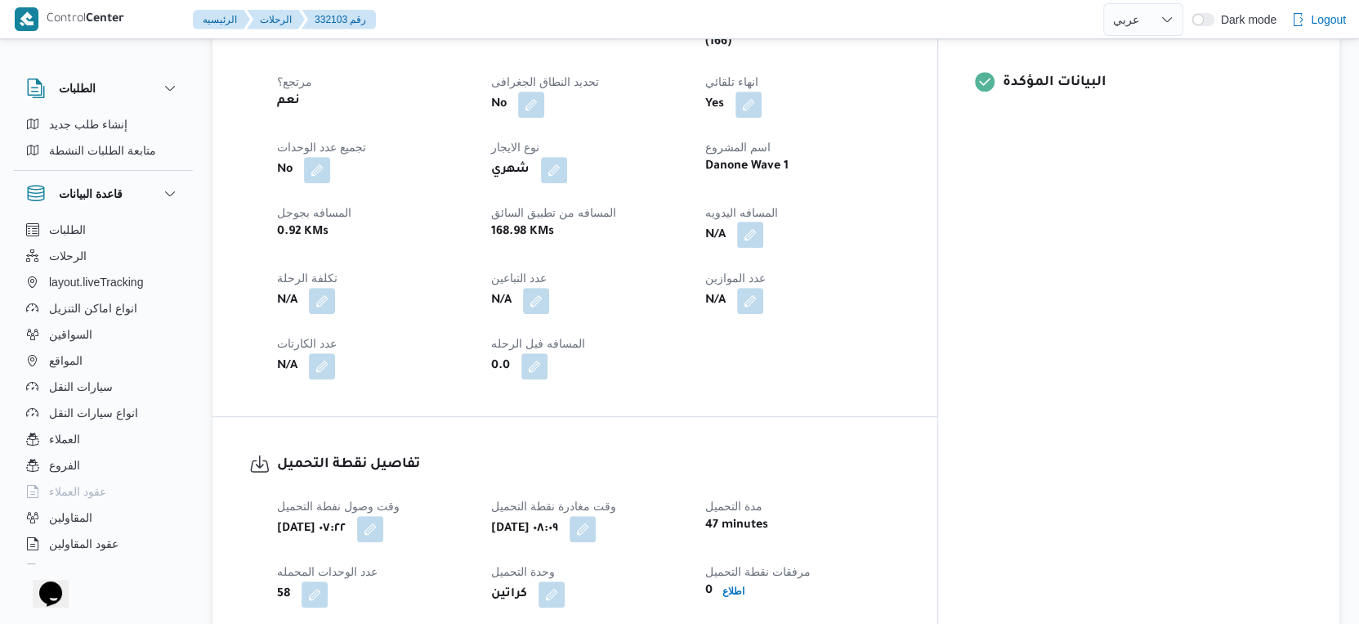
click at [763, 224] on button "button" at bounding box center [750, 234] width 26 height 26
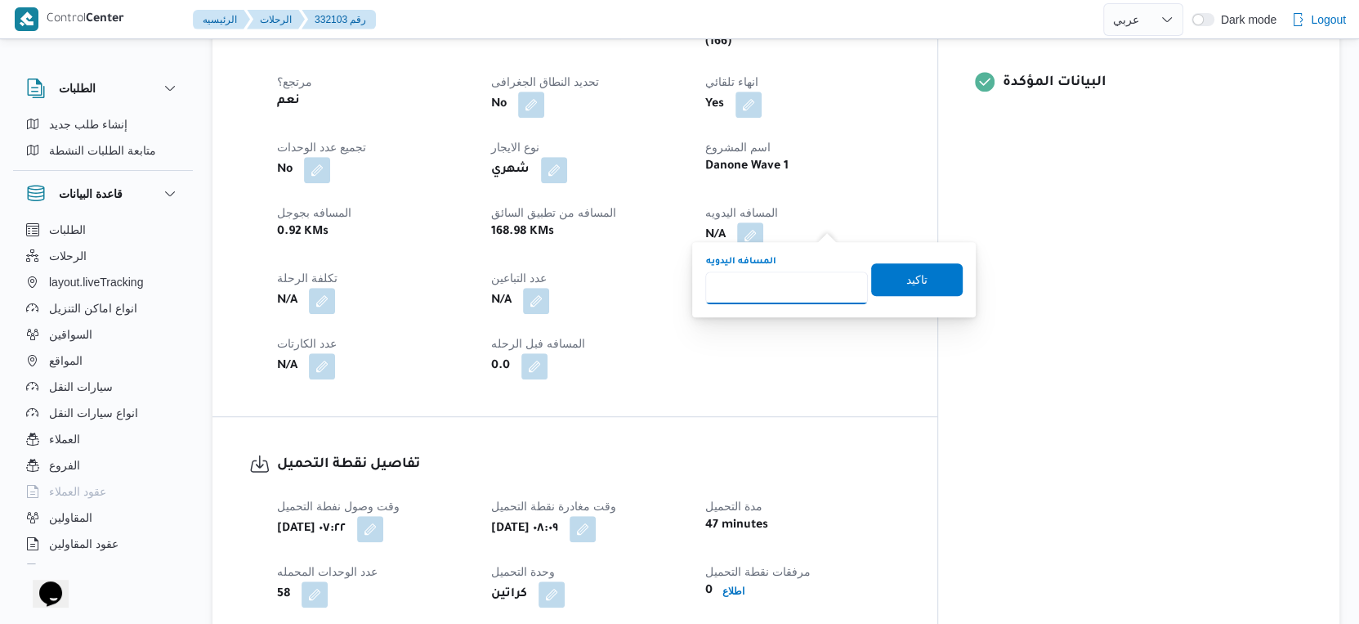
click at [786, 288] on input "المسافه اليدويه" at bounding box center [786, 287] width 163 height 33
type input "170"
click at [921, 287] on span "تاكيد" at bounding box center [917, 278] width 92 height 33
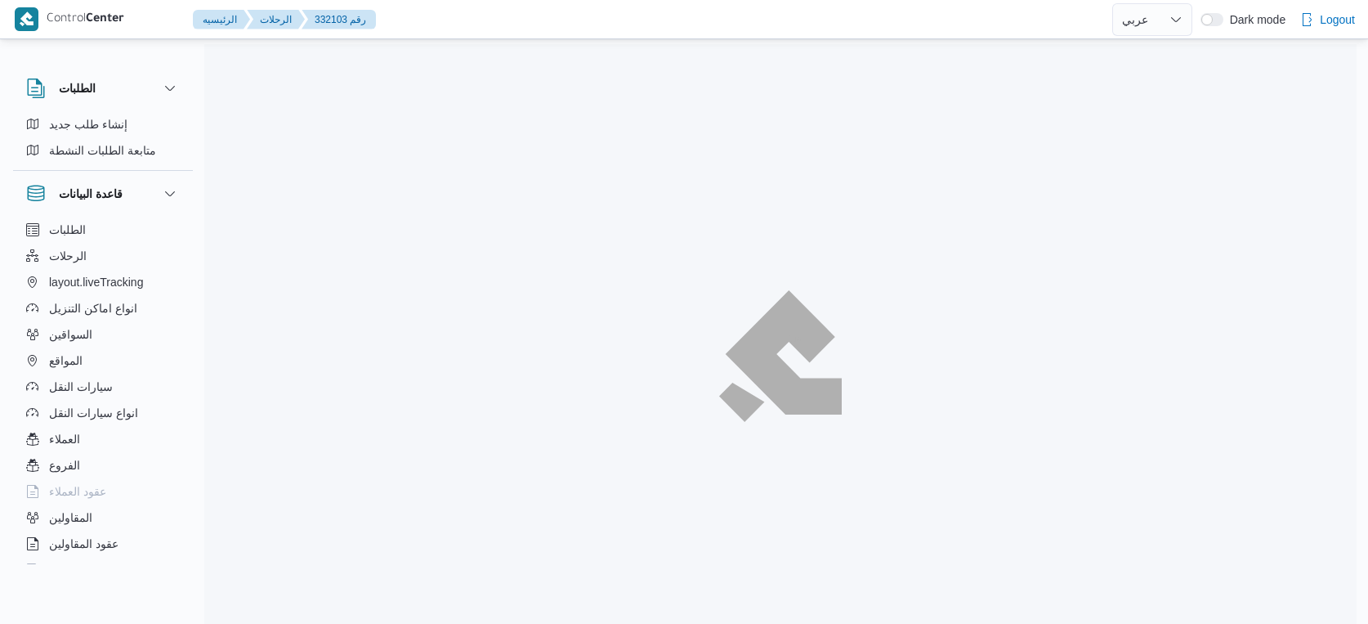
select select "ar"
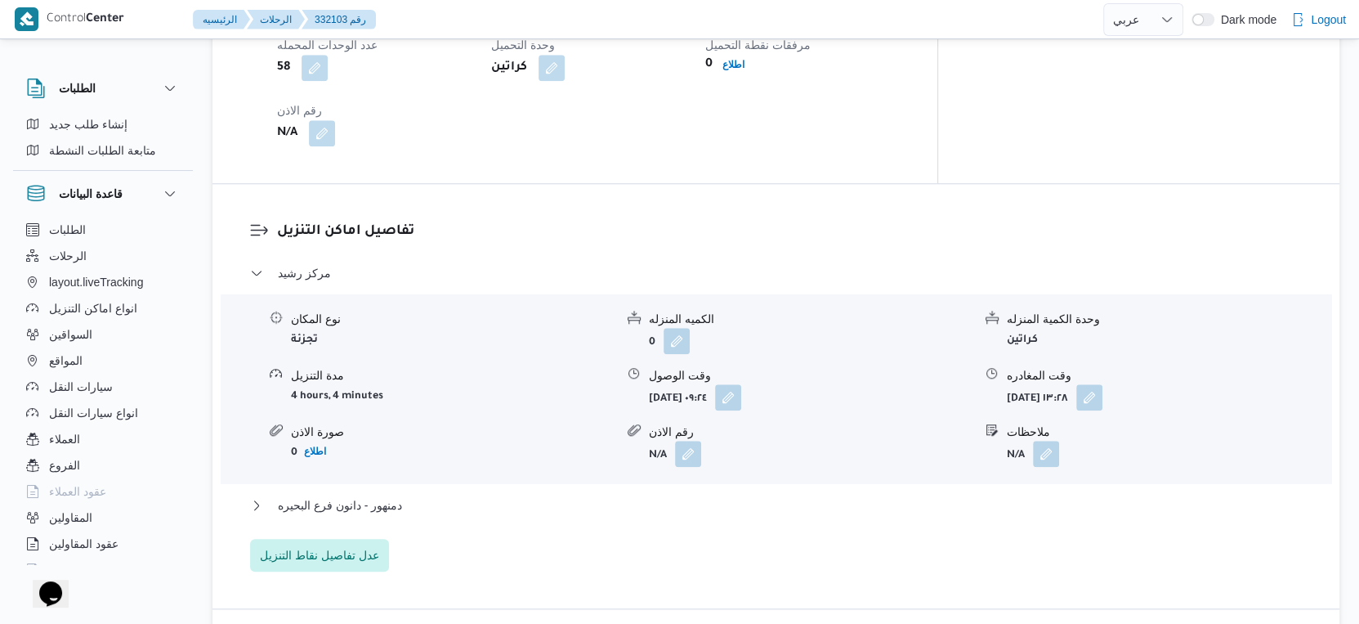
scroll to position [1224, 0]
click at [396, 495] on span "دمنهور - دانون فرع البحيره" at bounding box center [340, 505] width 124 height 20
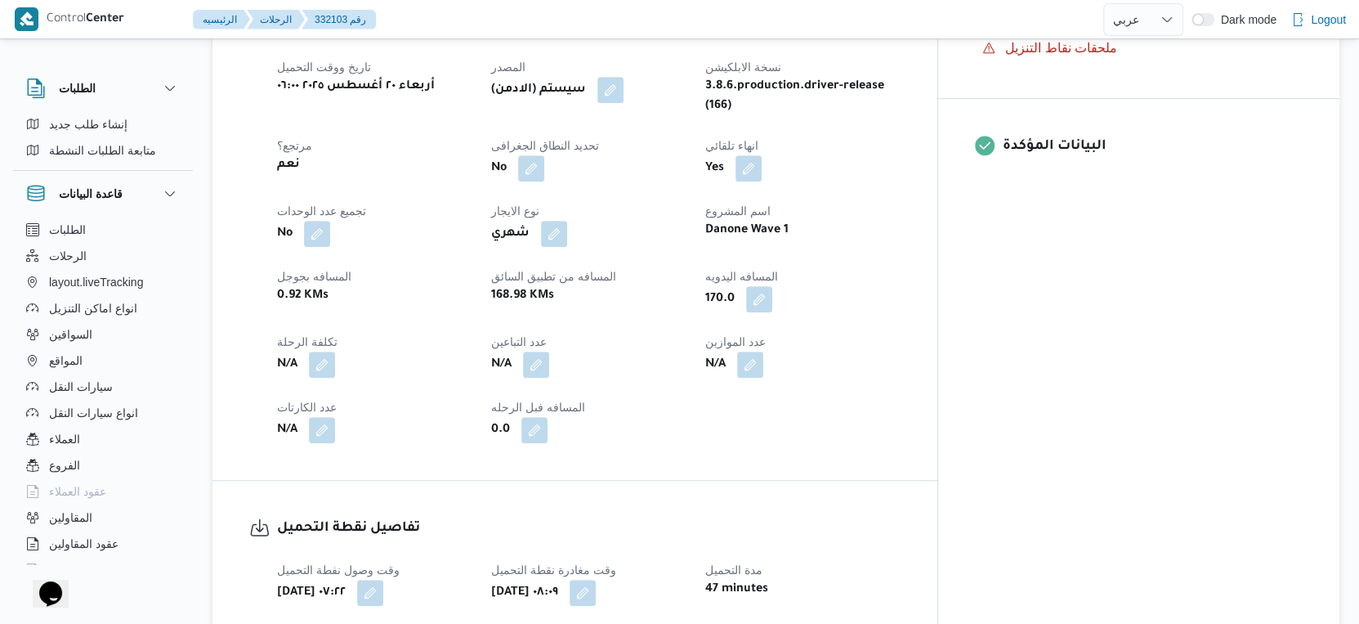
scroll to position [726, 0]
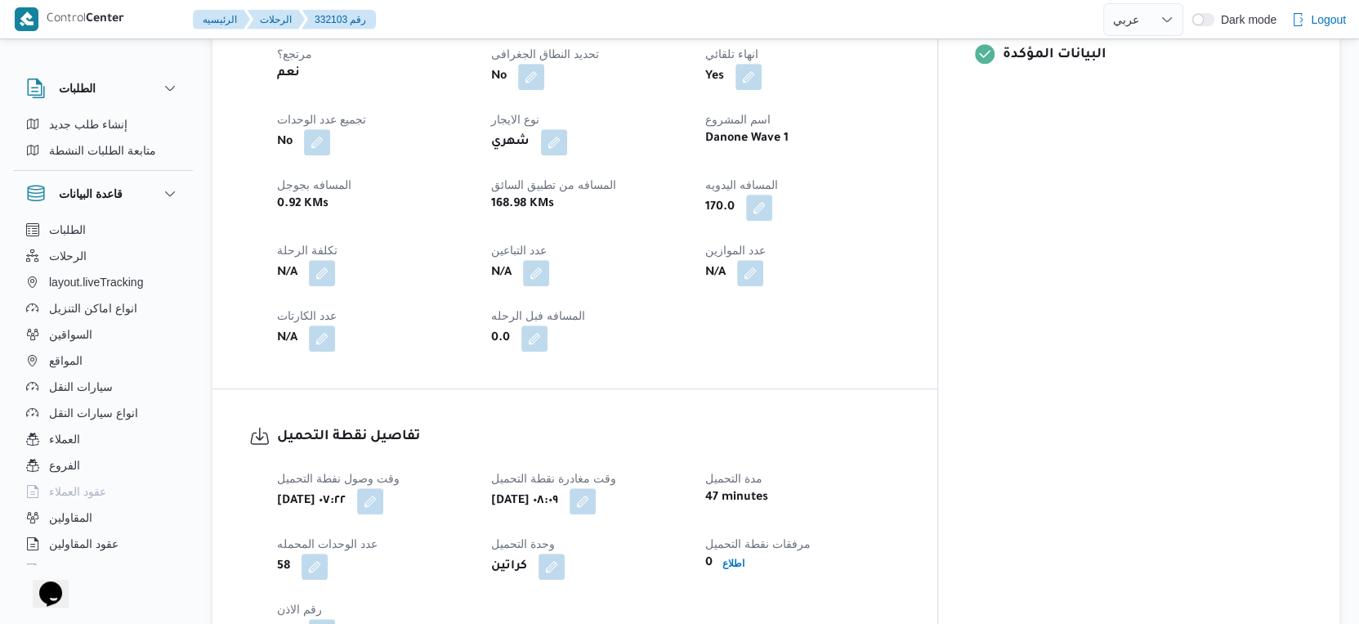
select select "ar"
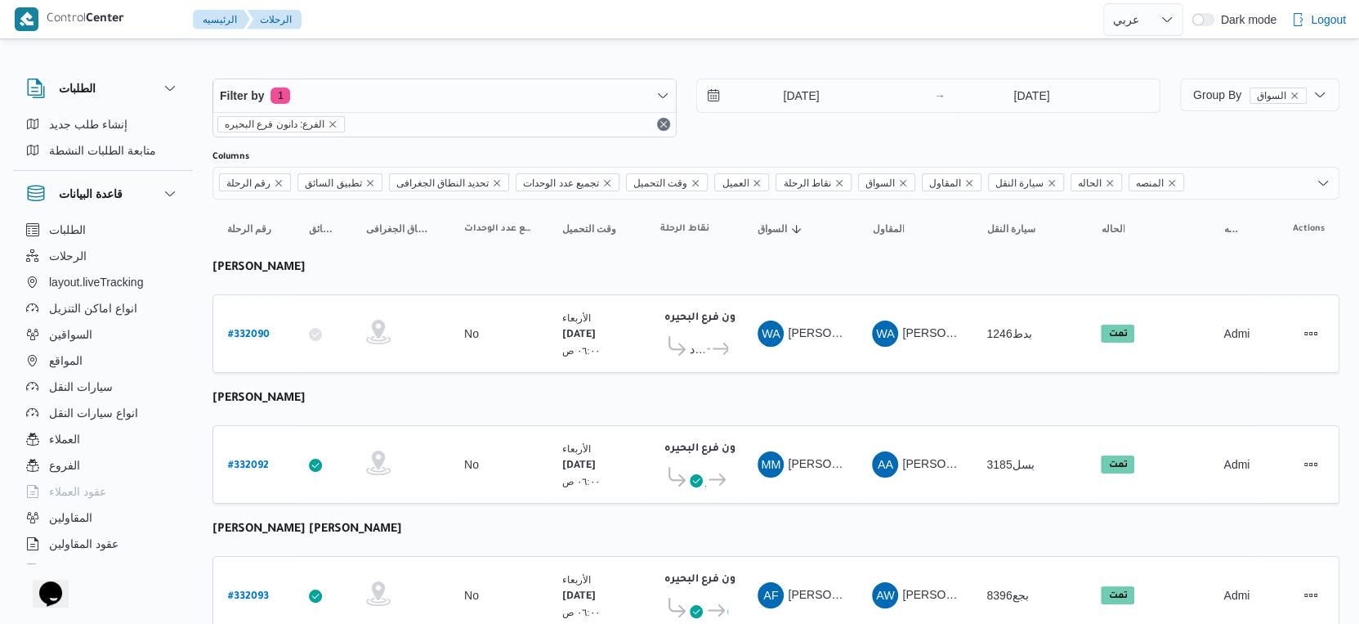
select select "ar"
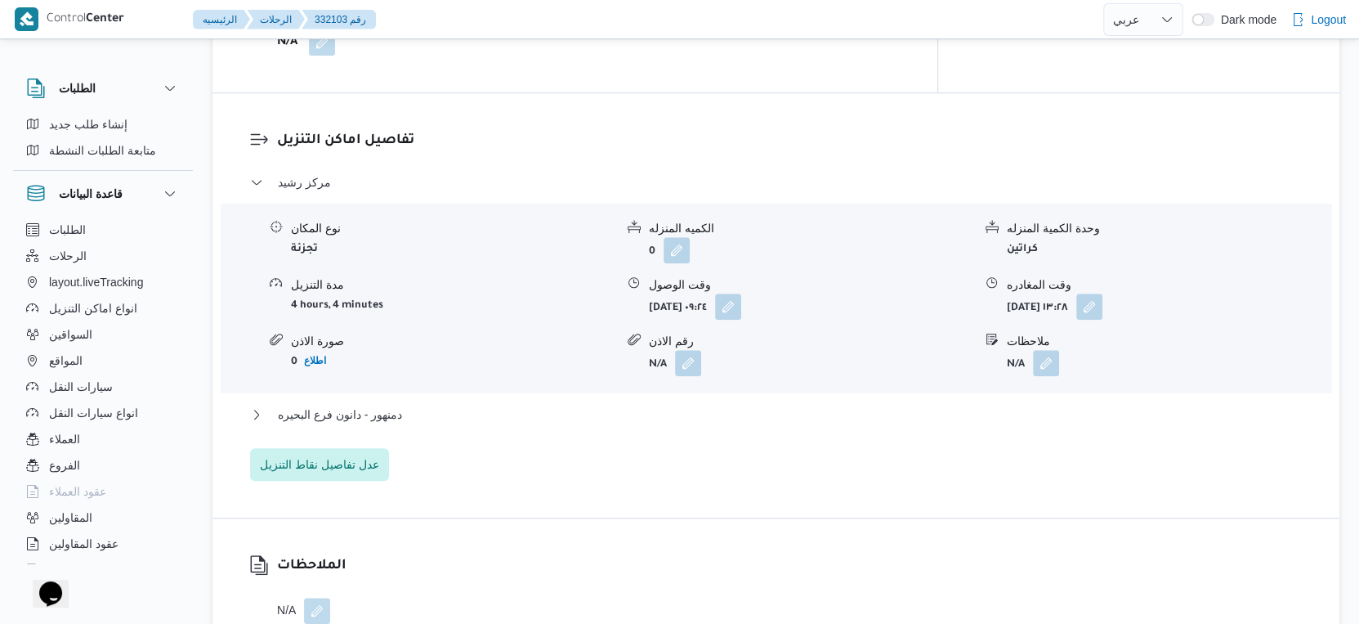
scroll to position [1496, 0]
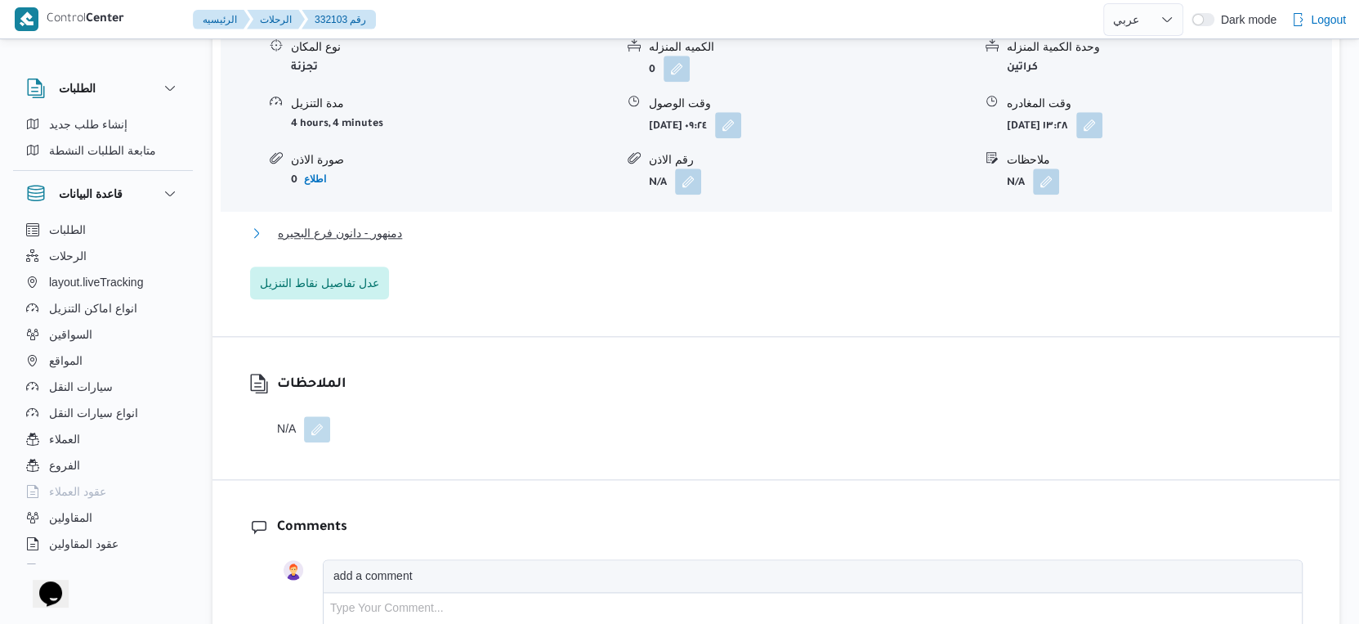
click at [404, 223] on button "دمنهور - دانون فرع البحيره" at bounding box center [776, 233] width 1053 height 20
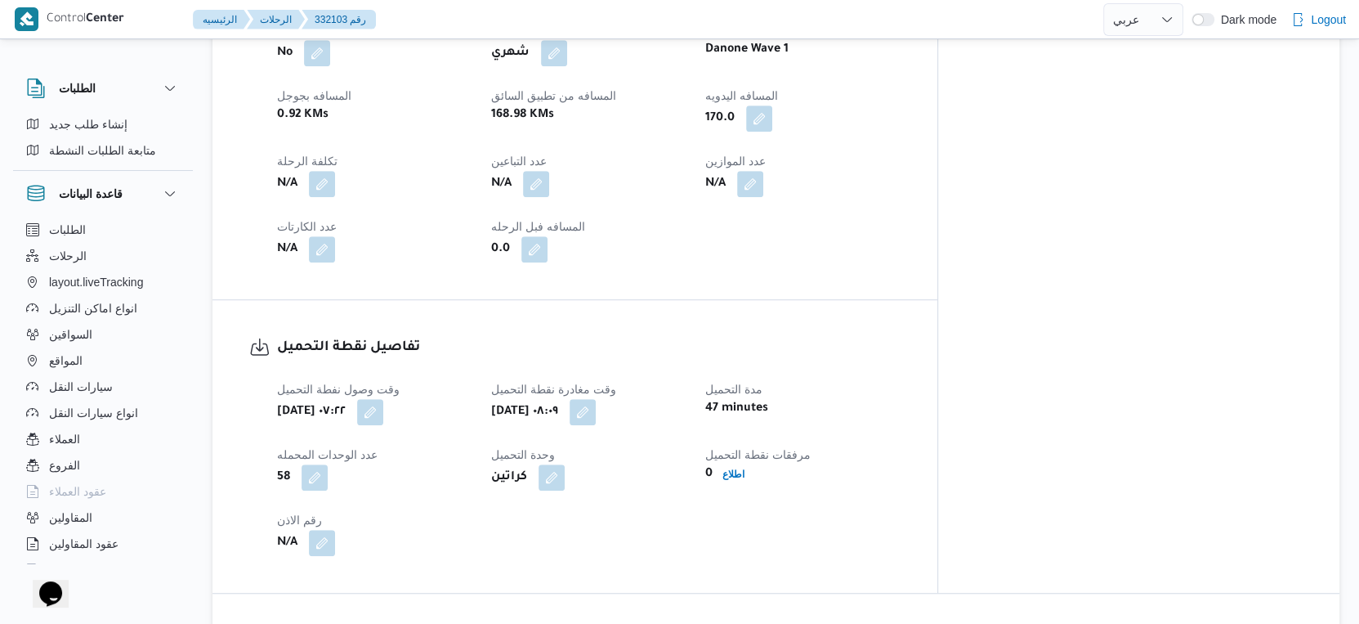
scroll to position [817, 0]
select select "ar"
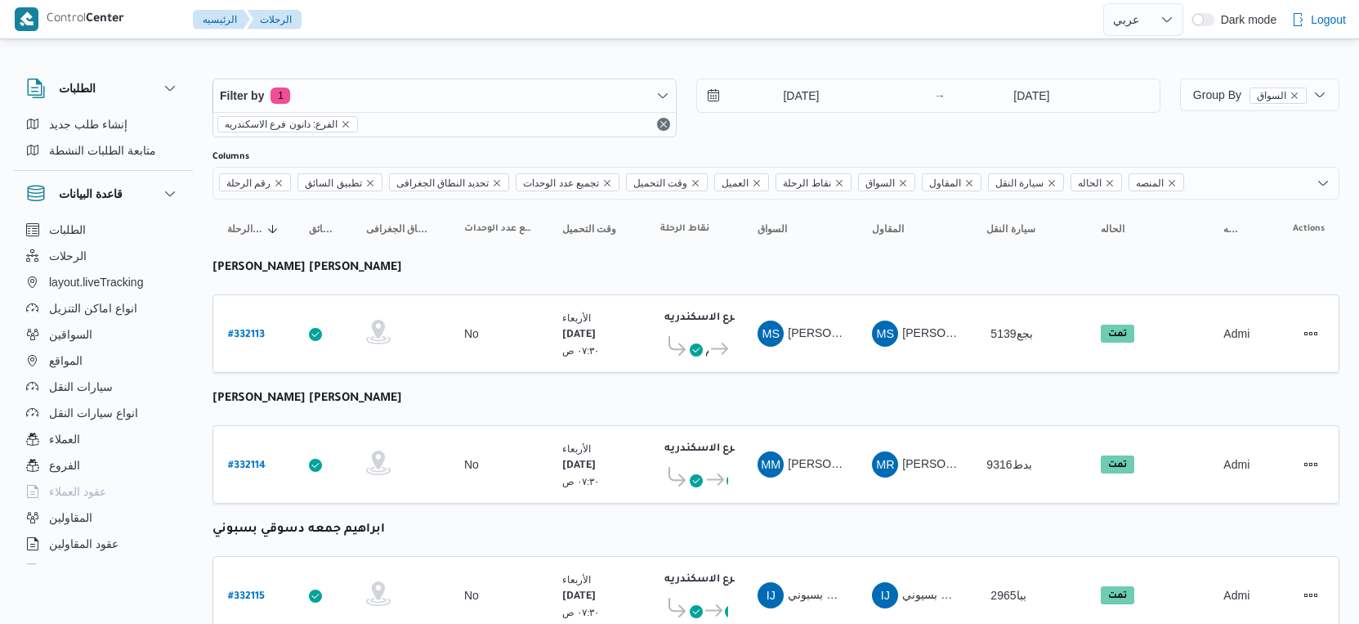
select select "ar"
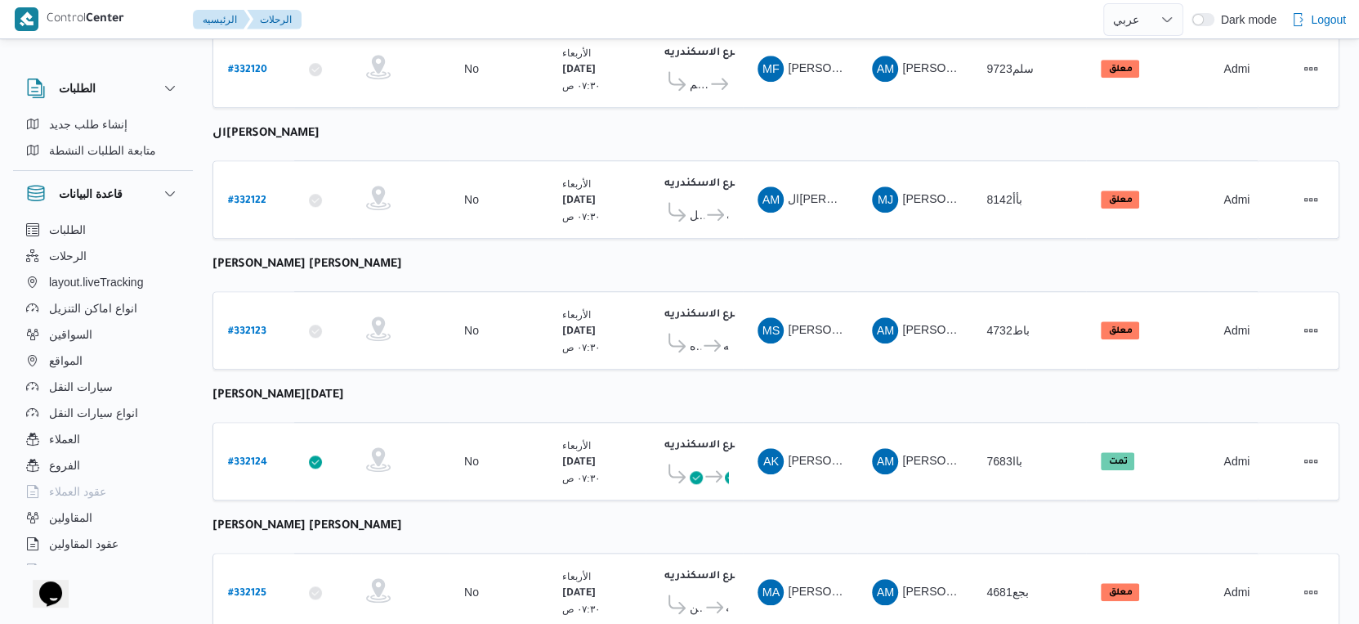
scroll to position [1334, 0]
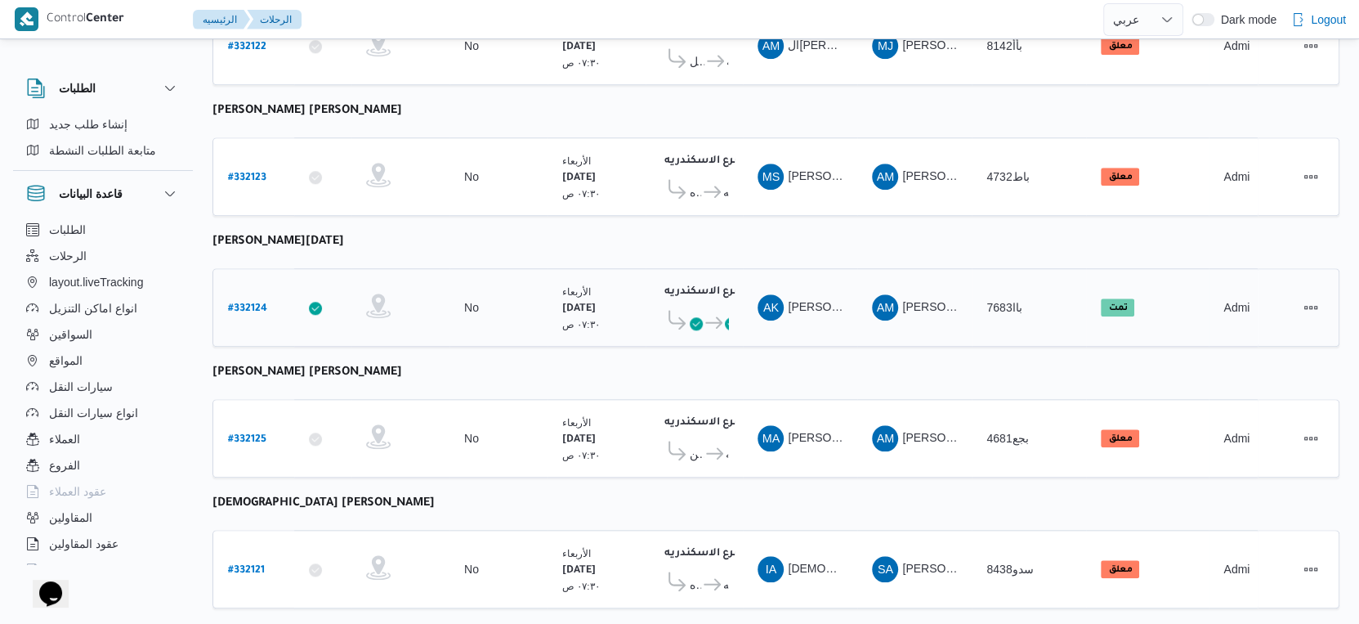
click at [254, 303] on b "# 332124" at bounding box center [247, 308] width 39 height 11
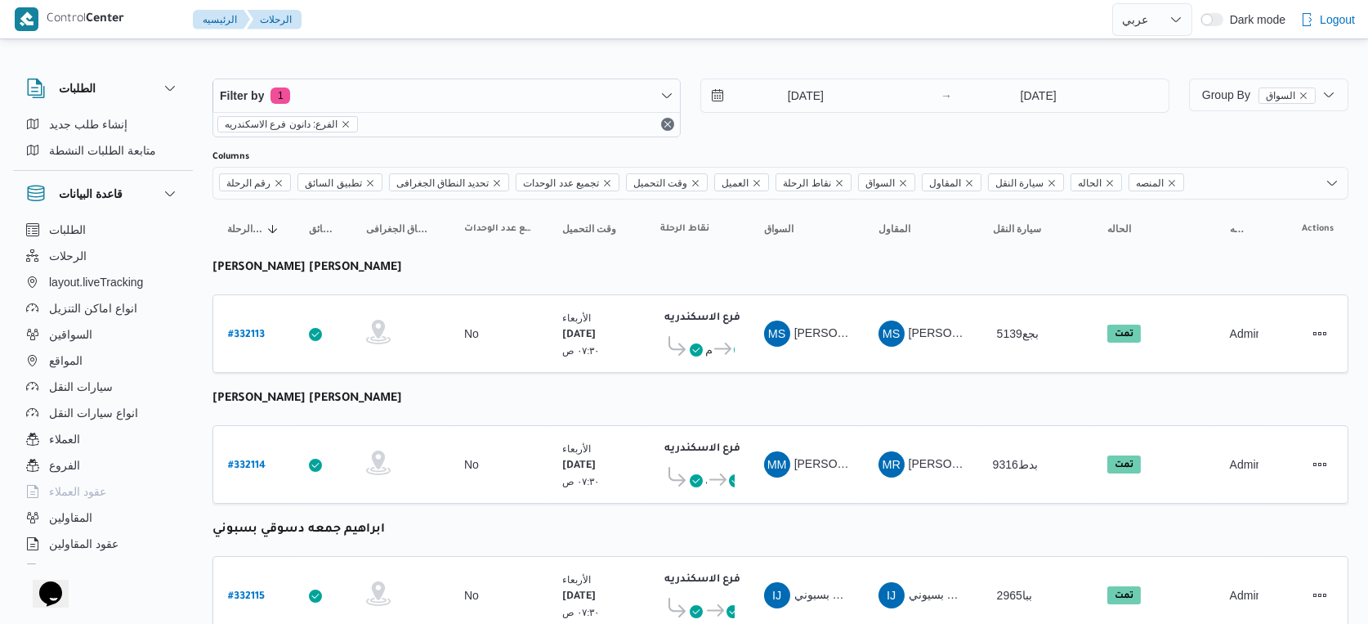
select select "ar"
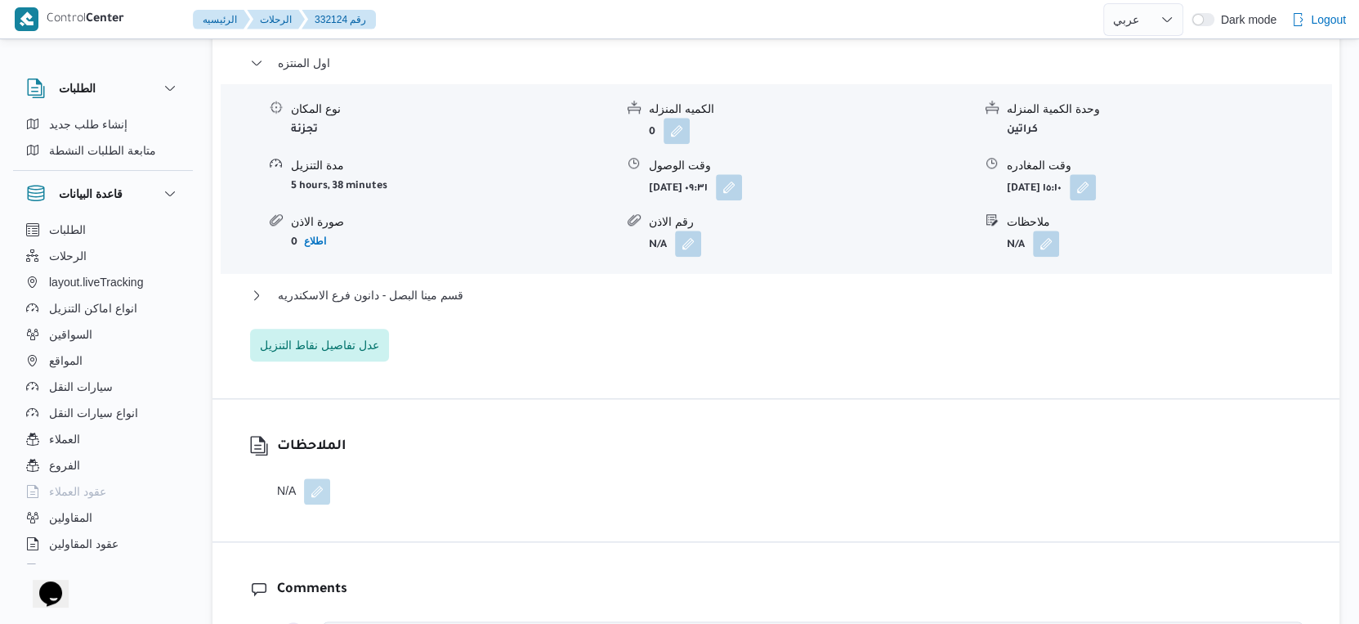
scroll to position [1452, 0]
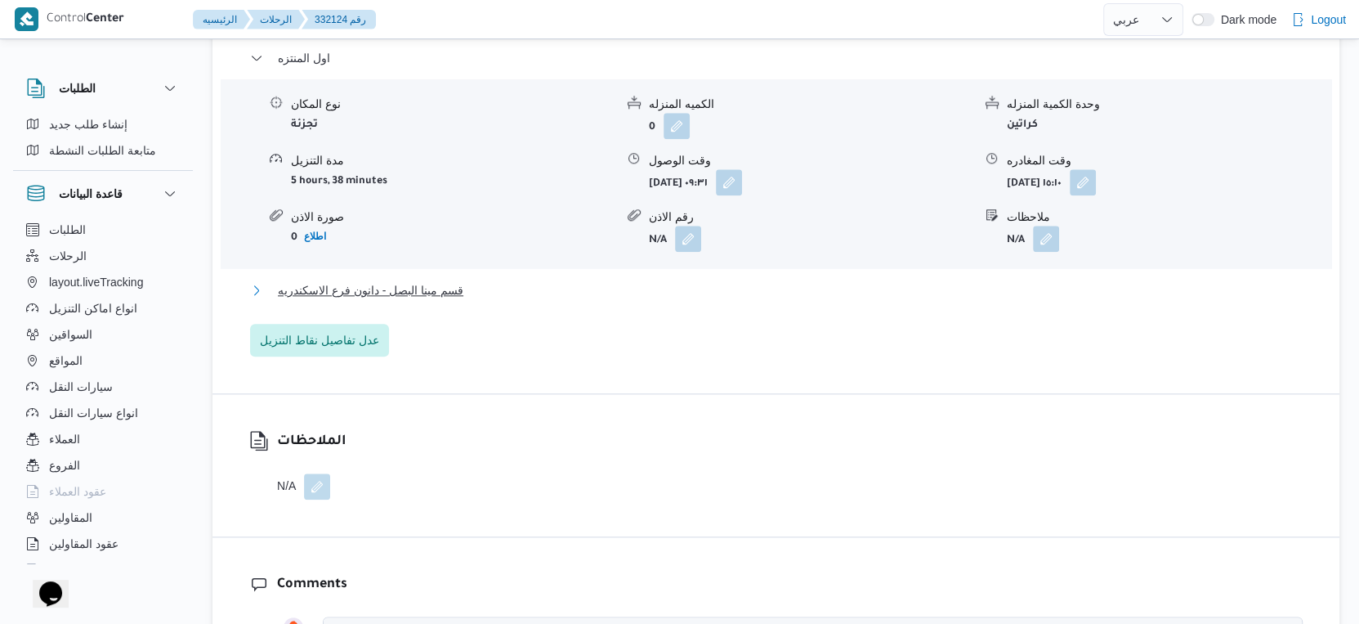
click at [444, 280] on span "قسم مينا البصل - دانون فرع الاسكندريه" at bounding box center [371, 290] width 186 height 20
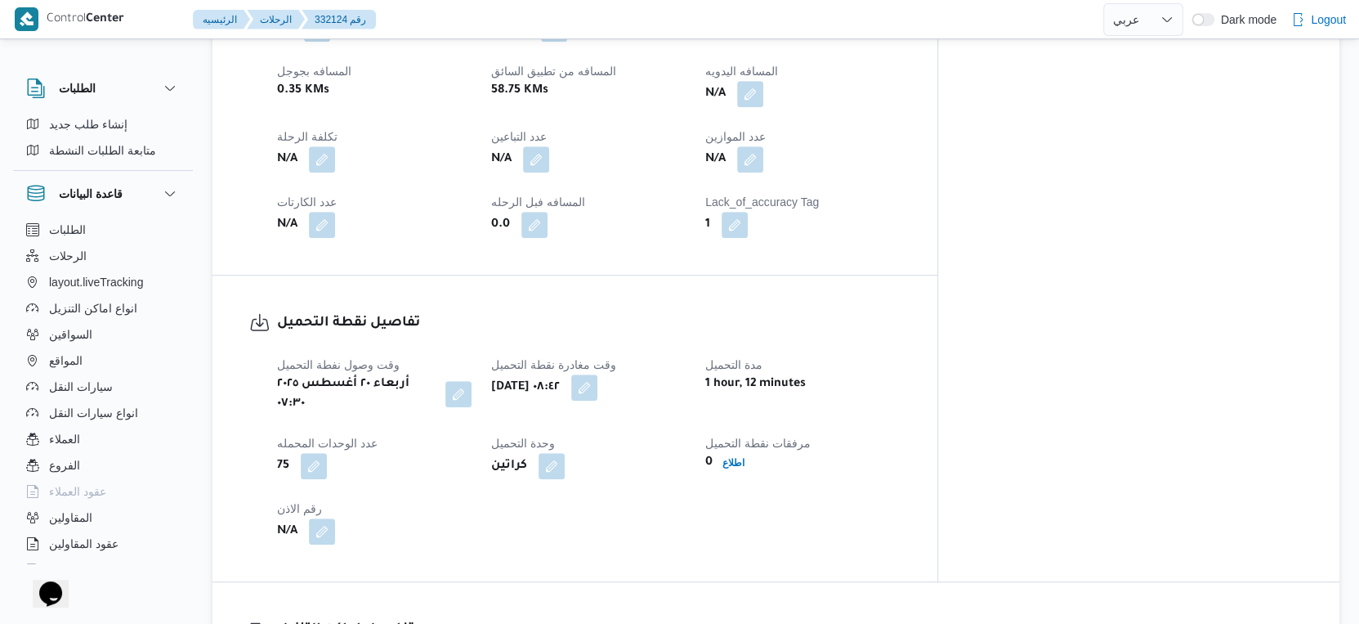
scroll to position [726, 0]
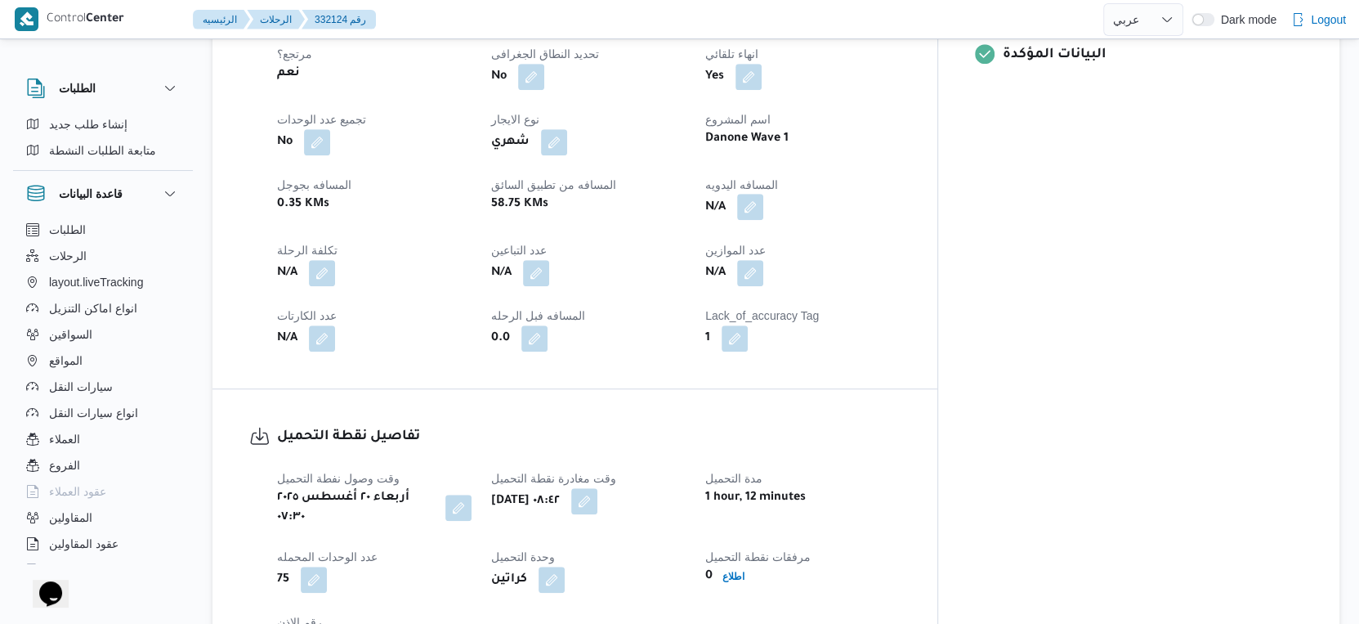
click at [763, 194] on button "button" at bounding box center [750, 207] width 26 height 26
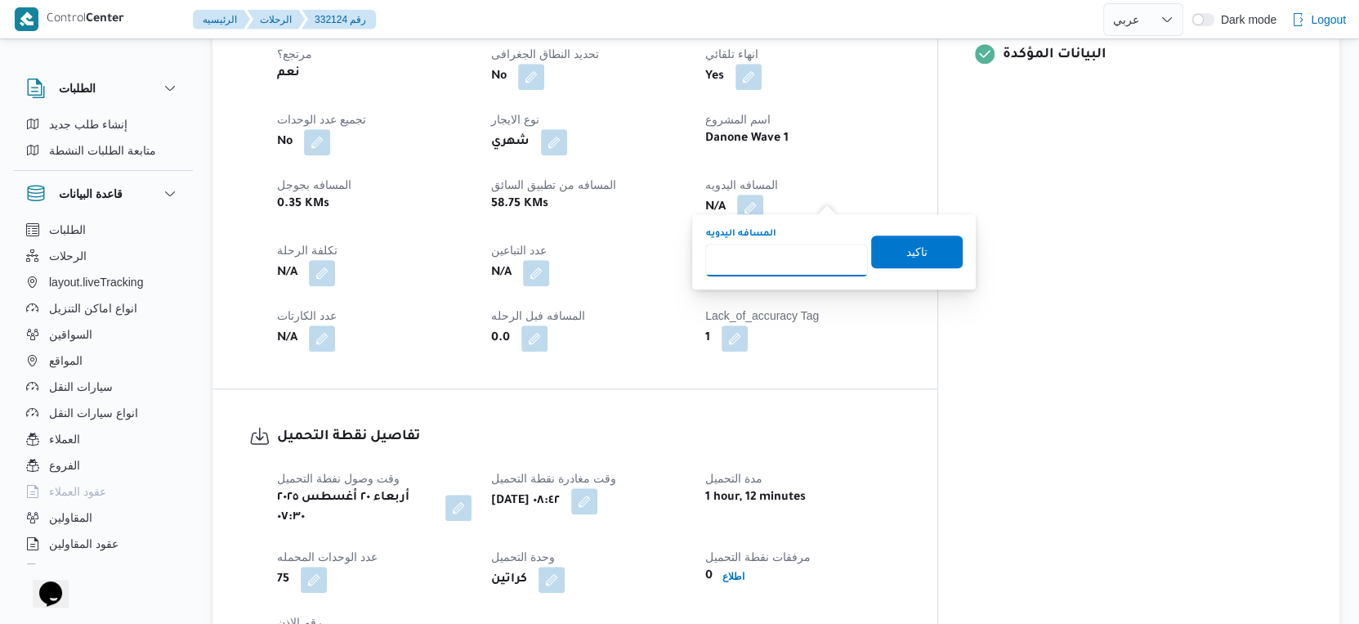
click at [798, 248] on input "المسافه اليدويه" at bounding box center [786, 260] width 163 height 33
type input "72"
click at [914, 242] on span "تاكيد" at bounding box center [916, 251] width 21 height 20
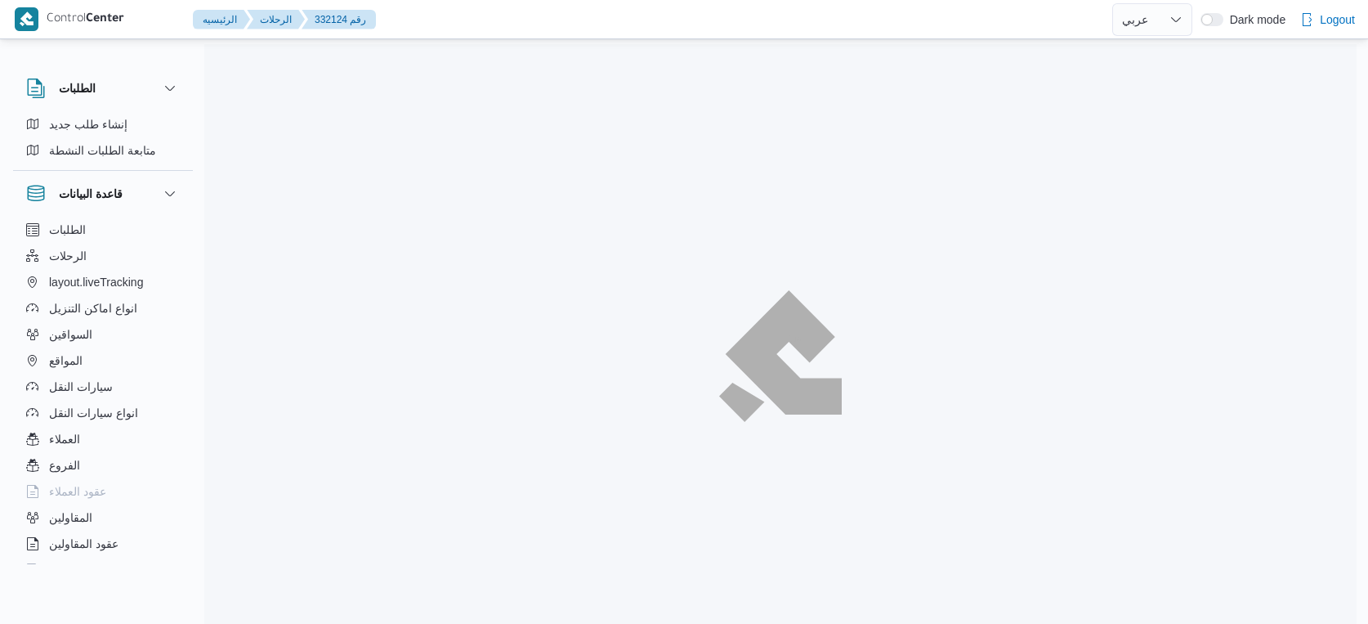
select select "ar"
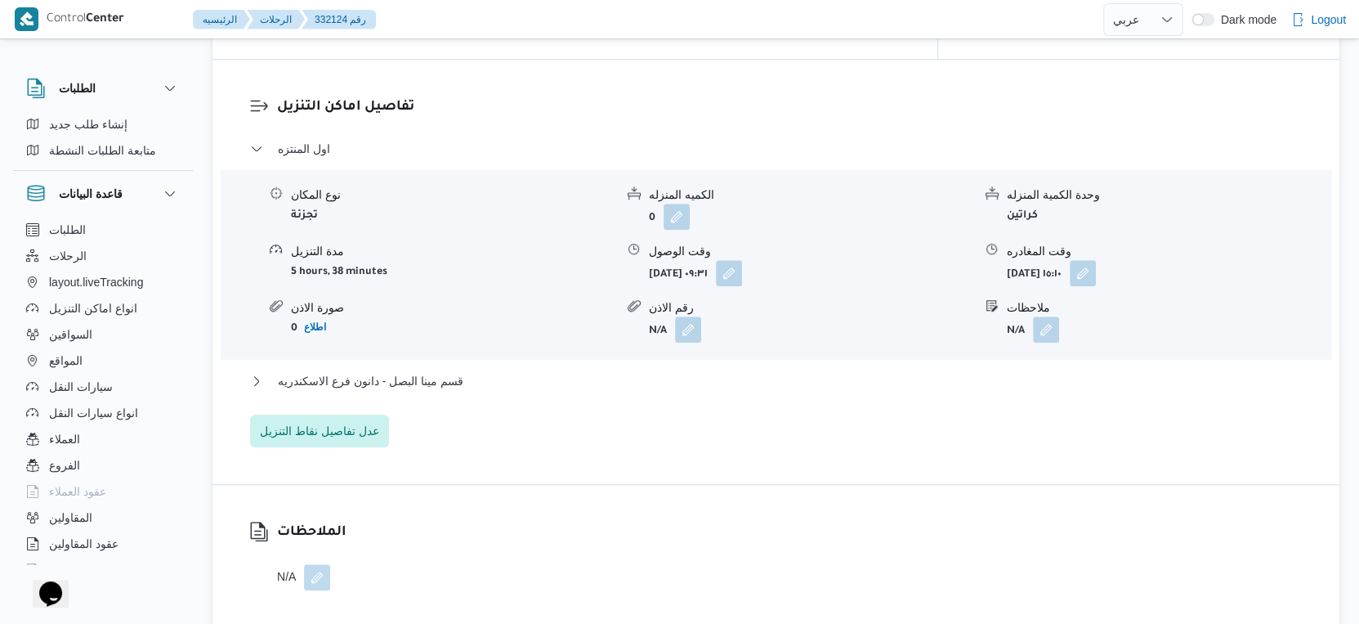
scroll to position [1362, 0]
click at [481, 370] on div "قسم مينا البصل - دانون فرع الاسكندريه" at bounding box center [776, 385] width 1053 height 31
click at [481, 370] on button "قسم مينا البصل - دانون فرع الاسكندريه" at bounding box center [776, 380] width 1053 height 20
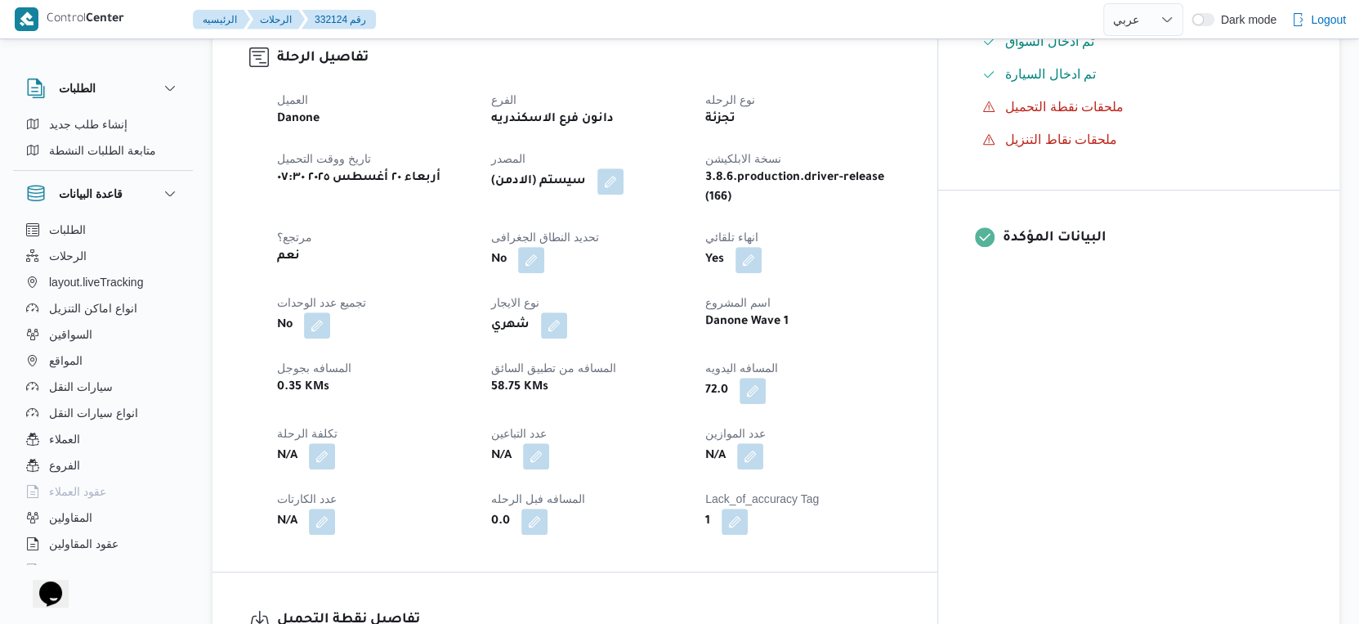
scroll to position [544, 0]
select select "ar"
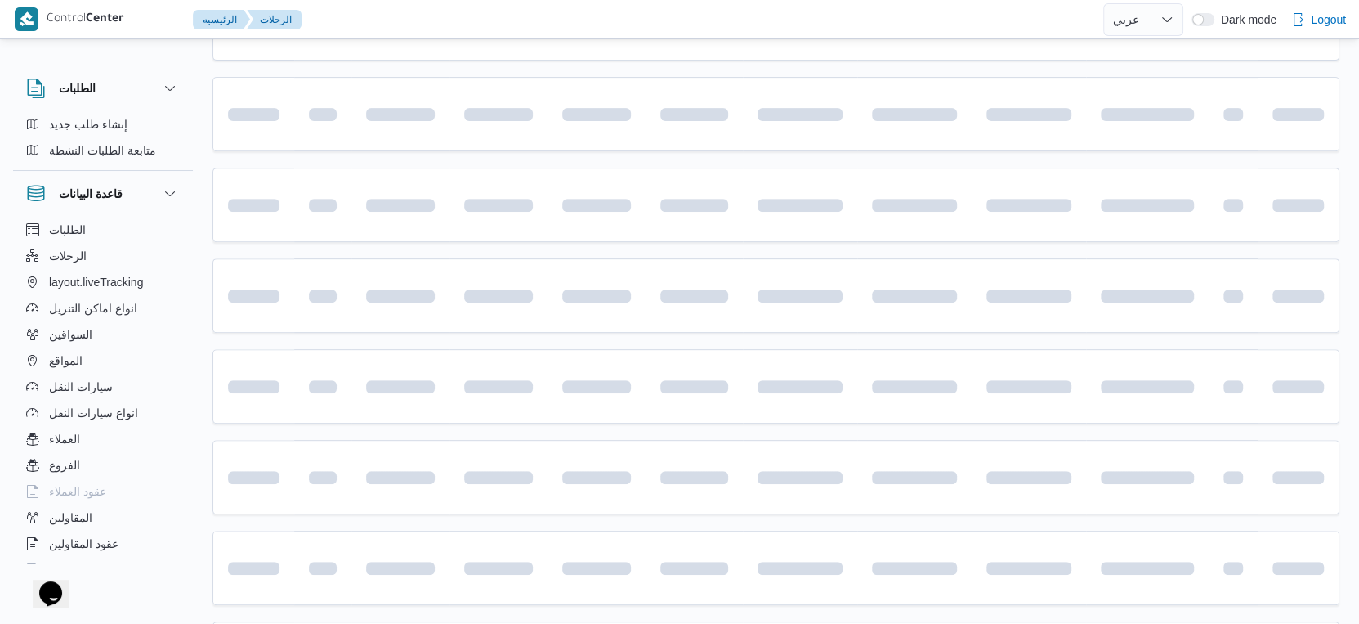
scroll to position [1334, 0]
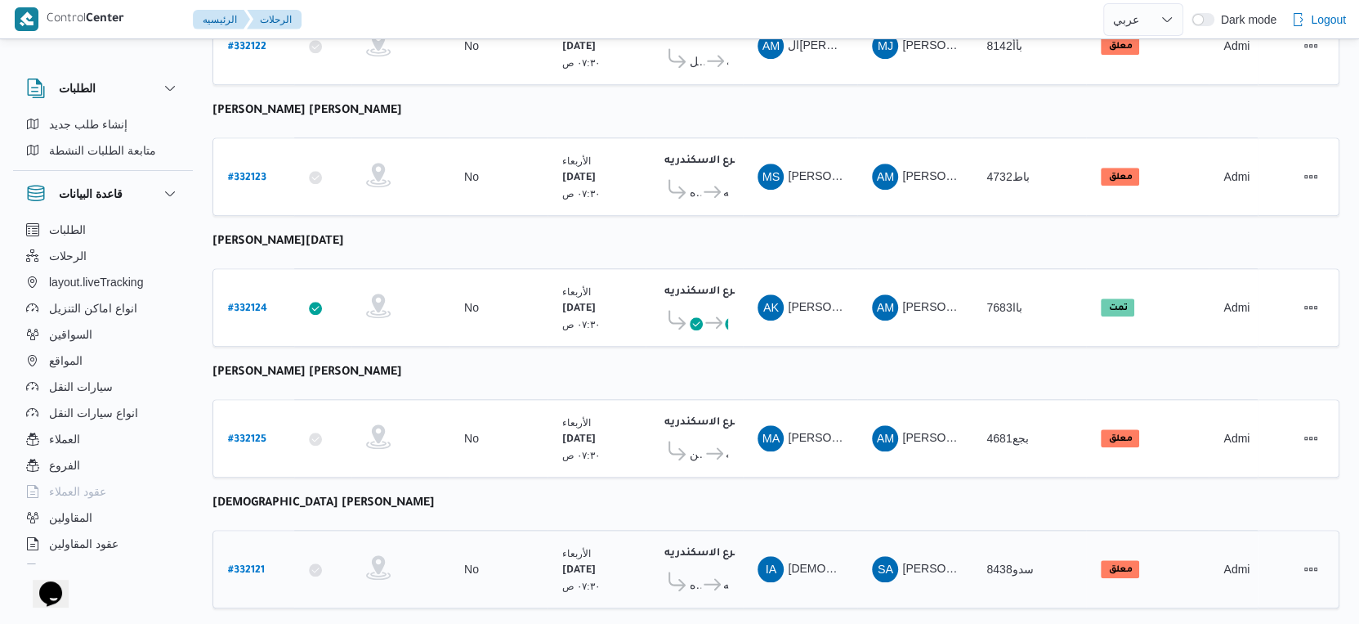
click at [252, 565] on b "# 332121" at bounding box center [246, 570] width 37 height 11
select select "ar"
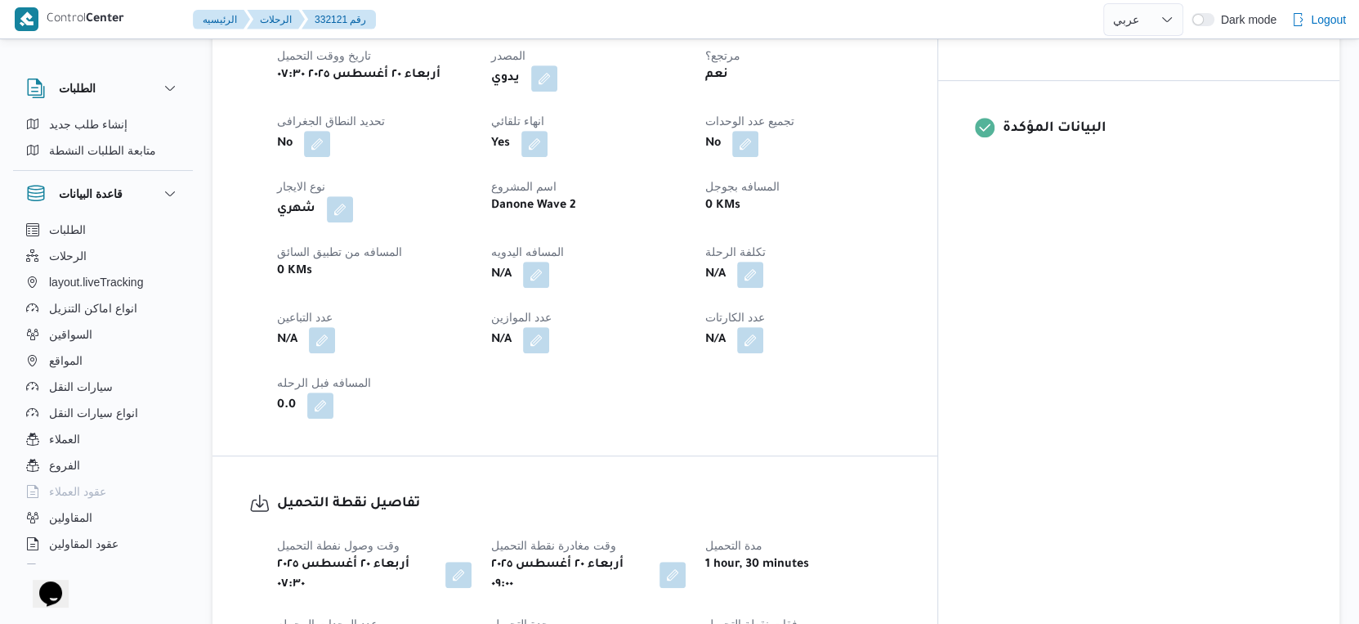
scroll to position [636, 0]
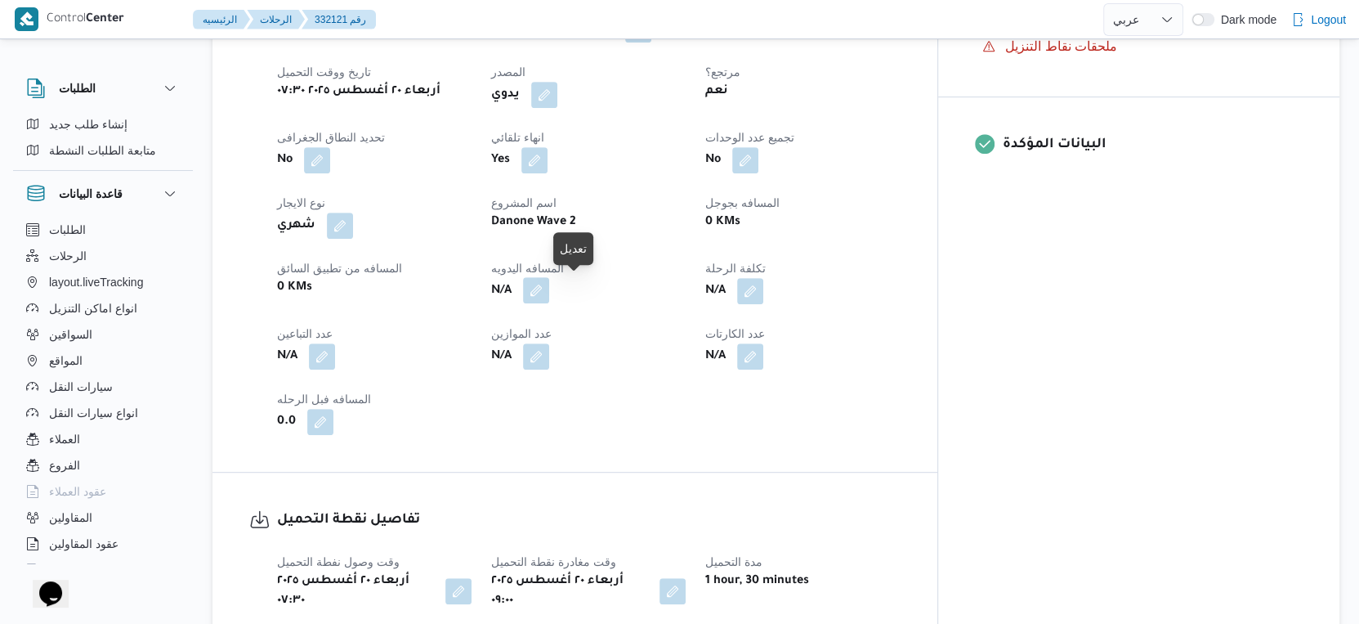
click at [549, 295] on button "button" at bounding box center [536, 290] width 26 height 26
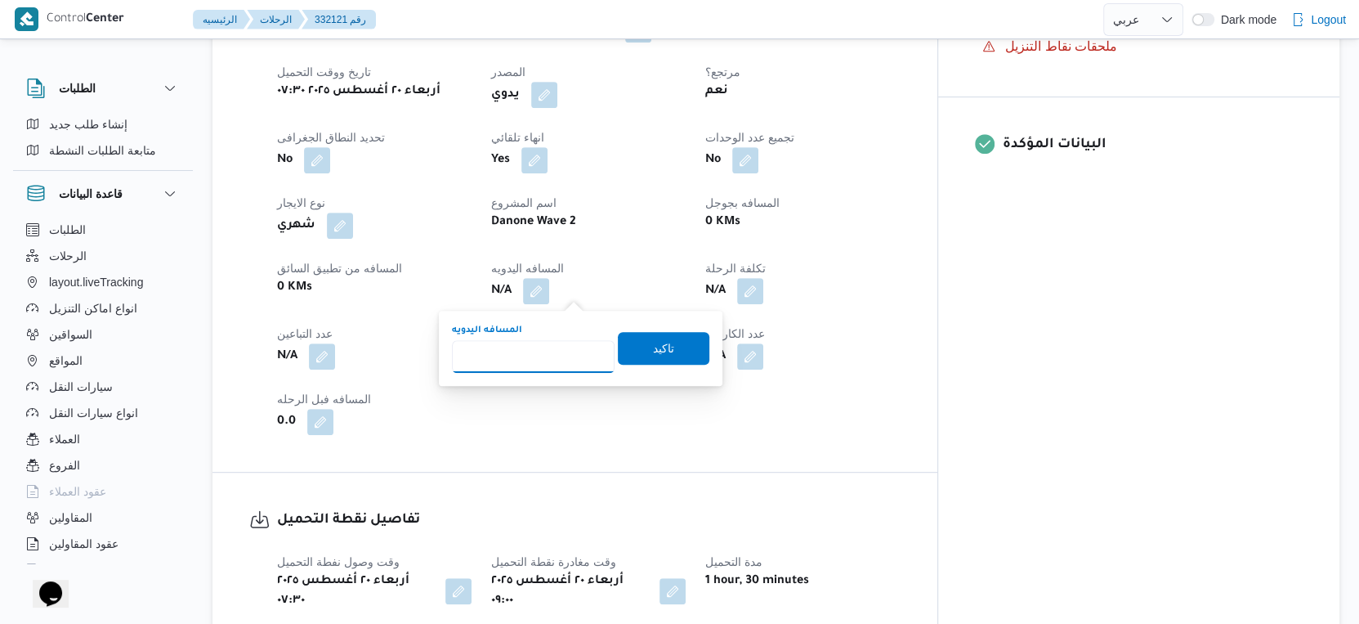
click at [548, 359] on input "المسافه اليدويه" at bounding box center [533, 356] width 163 height 33
type input "48"
click at [690, 347] on span "تاكيد" at bounding box center [664, 347] width 92 height 33
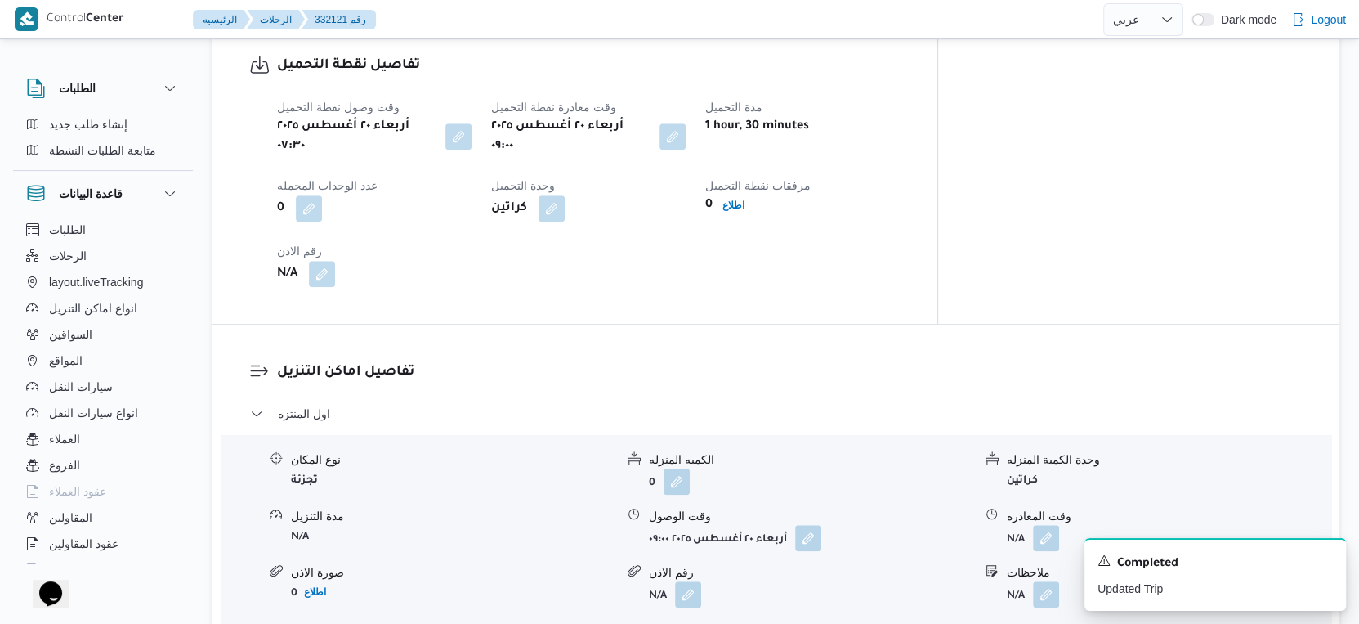
scroll to position [1089, 0]
click at [812, 533] on button "button" at bounding box center [808, 538] width 26 height 26
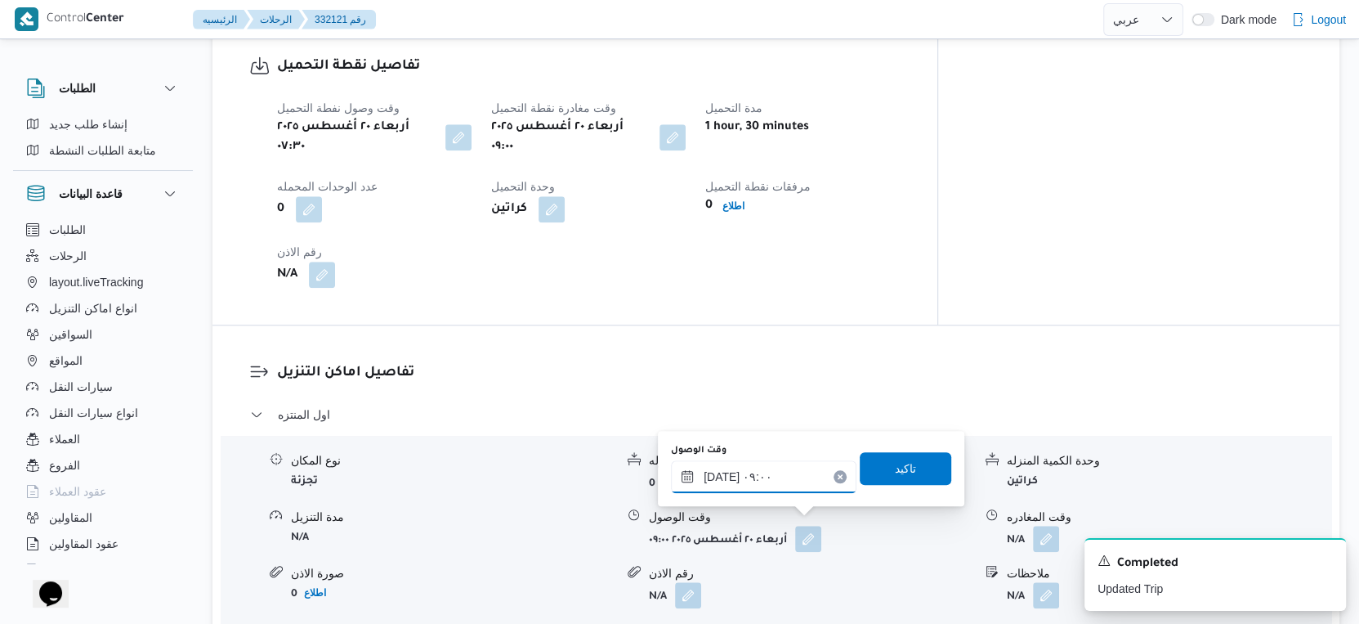
click at [769, 474] on input "[DATE] ٠٩:٠٠" at bounding box center [764, 476] width 186 height 33
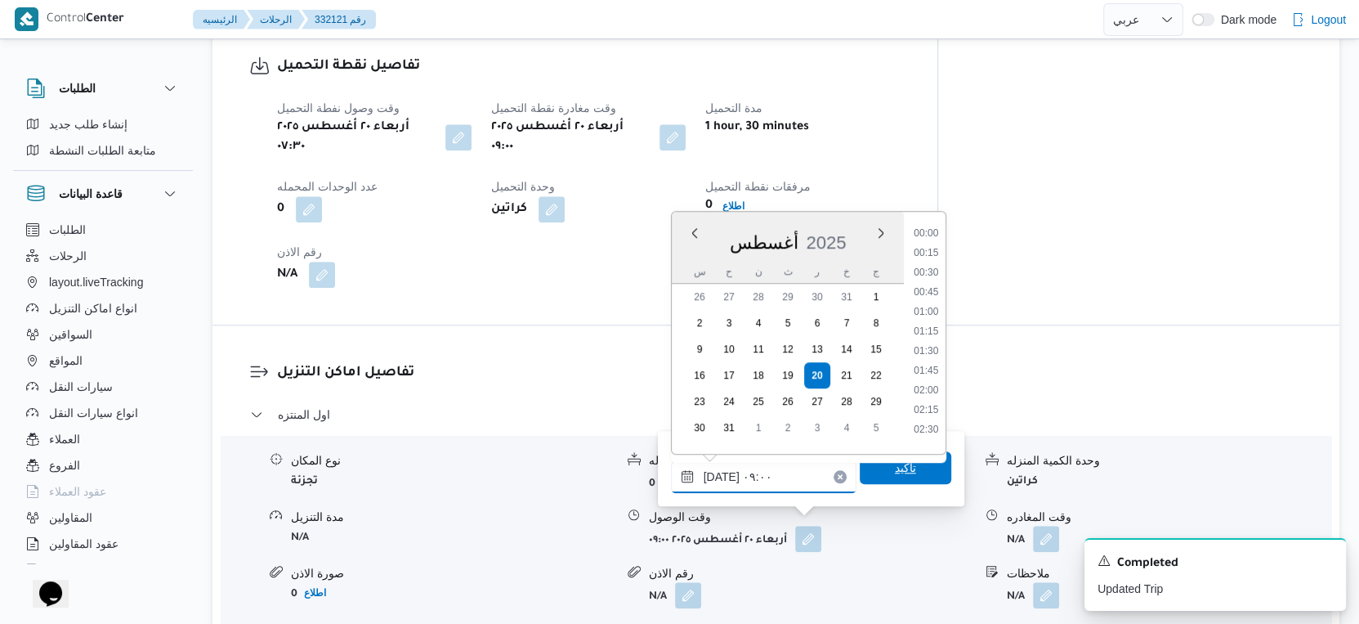
scroll to position [593, 0]
click at [930, 382] on li "09:30" at bounding box center [926, 385] width 38 height 16
type input "[DATE] ٠٩:٣٠"
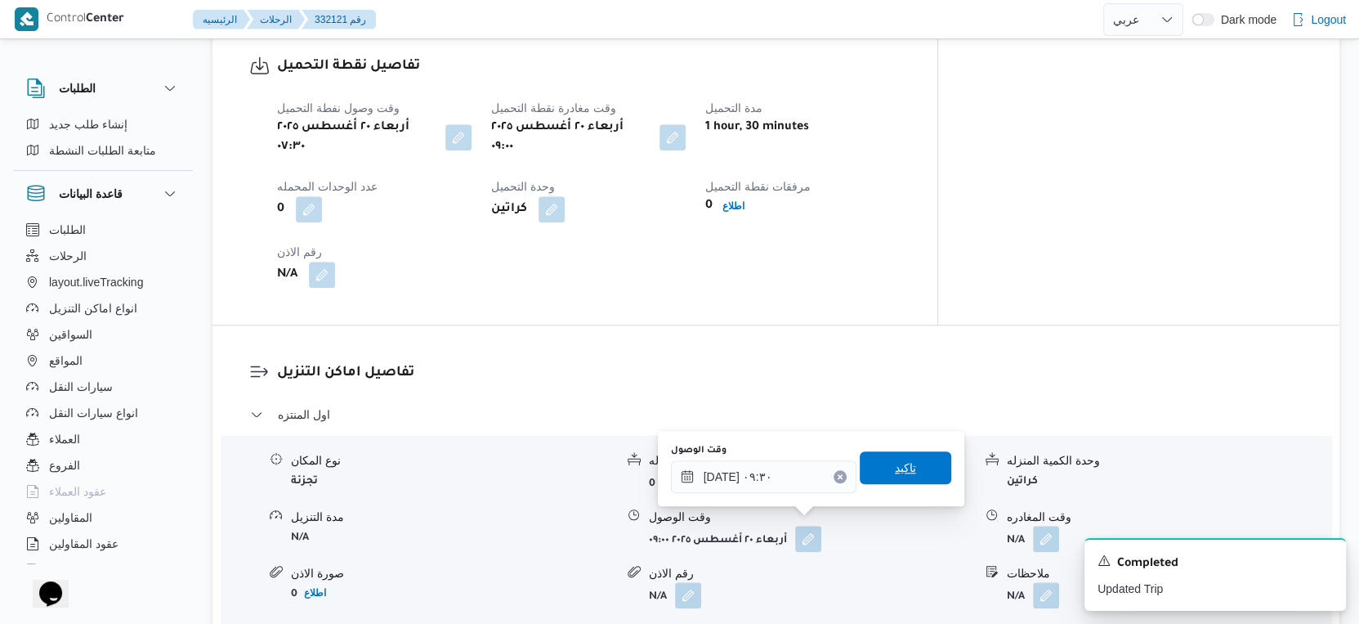
click at [921, 484] on div "تاكيد" at bounding box center [906, 468] width 92 height 33
click at [916, 473] on span "تاكيد" at bounding box center [906, 467] width 92 height 33
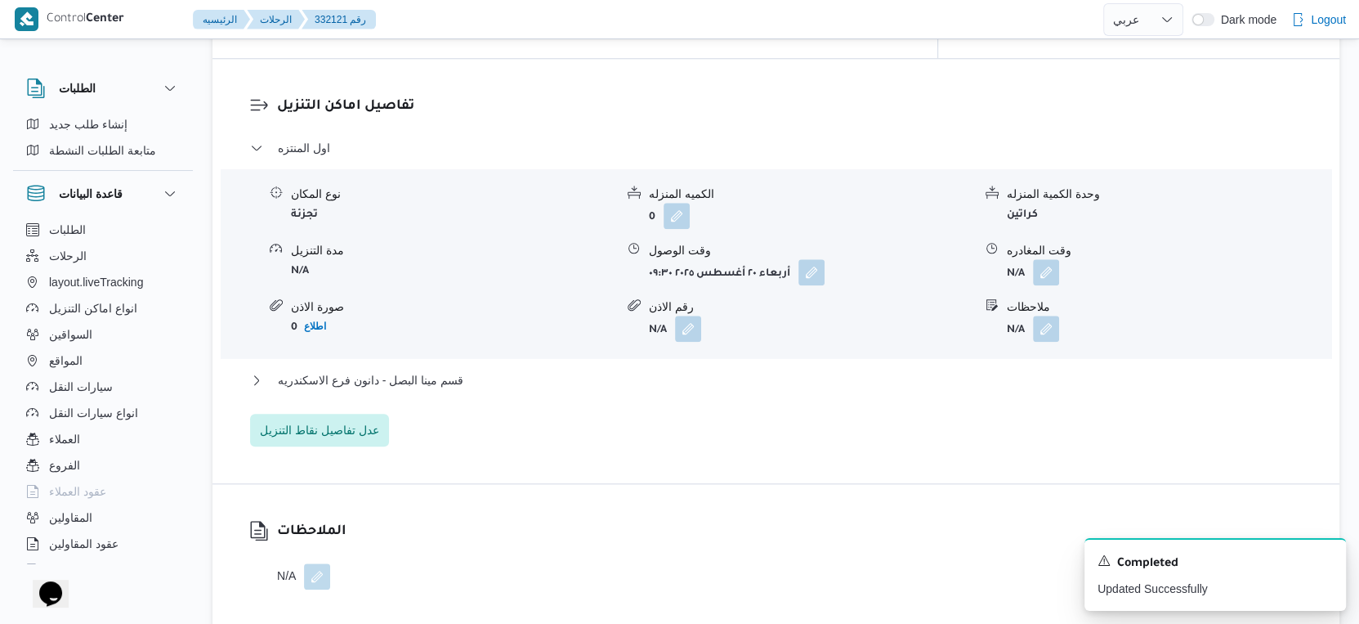
scroll to position [1452, 0]
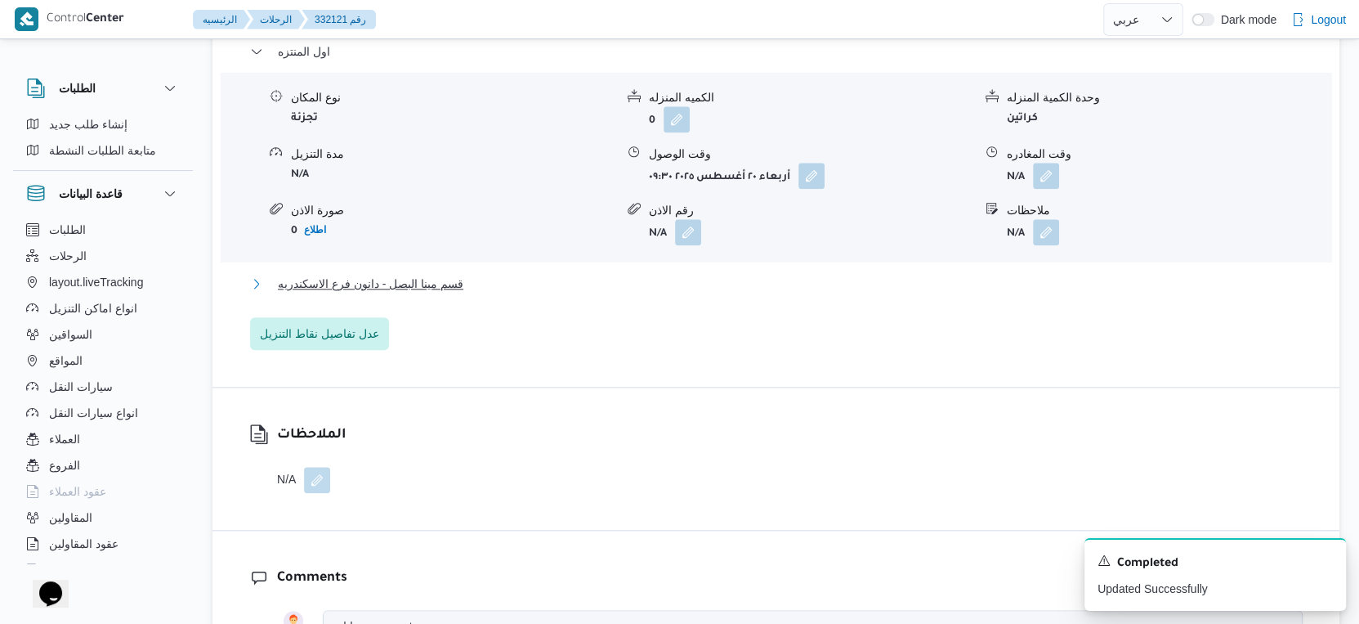
click at [439, 274] on span "قسم مينا البصل - دانون فرع الاسكندريه" at bounding box center [371, 284] width 186 height 20
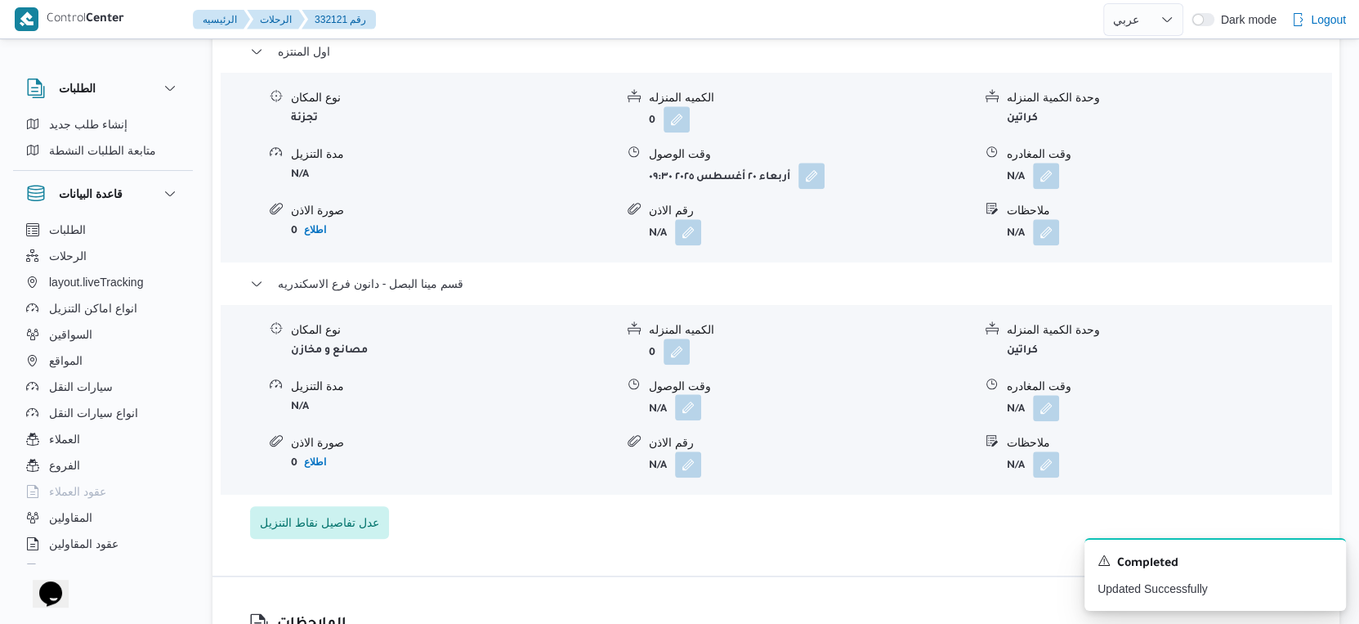
click at [680, 394] on button "button" at bounding box center [688, 407] width 26 height 26
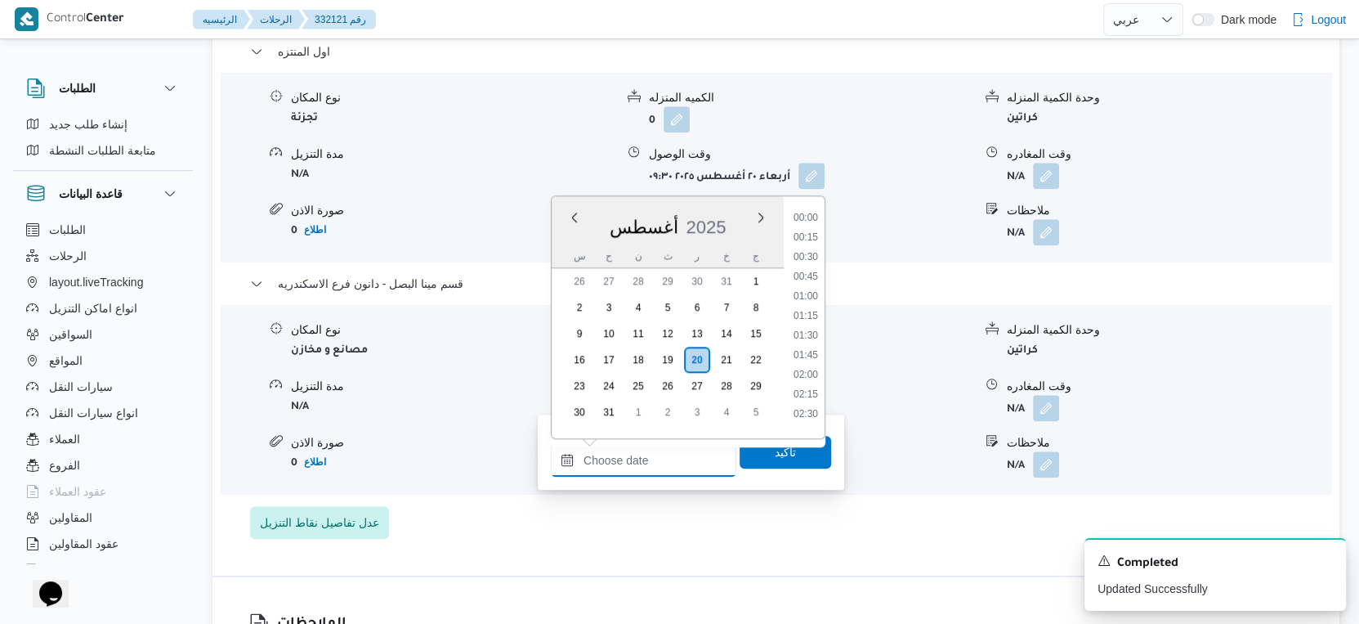
click at [665, 454] on input "وقت الوصول" at bounding box center [644, 460] width 186 height 33
click at [814, 276] on li "18:00" at bounding box center [806, 284] width 38 height 16
type input "[DATE] ١٨:٠٠"
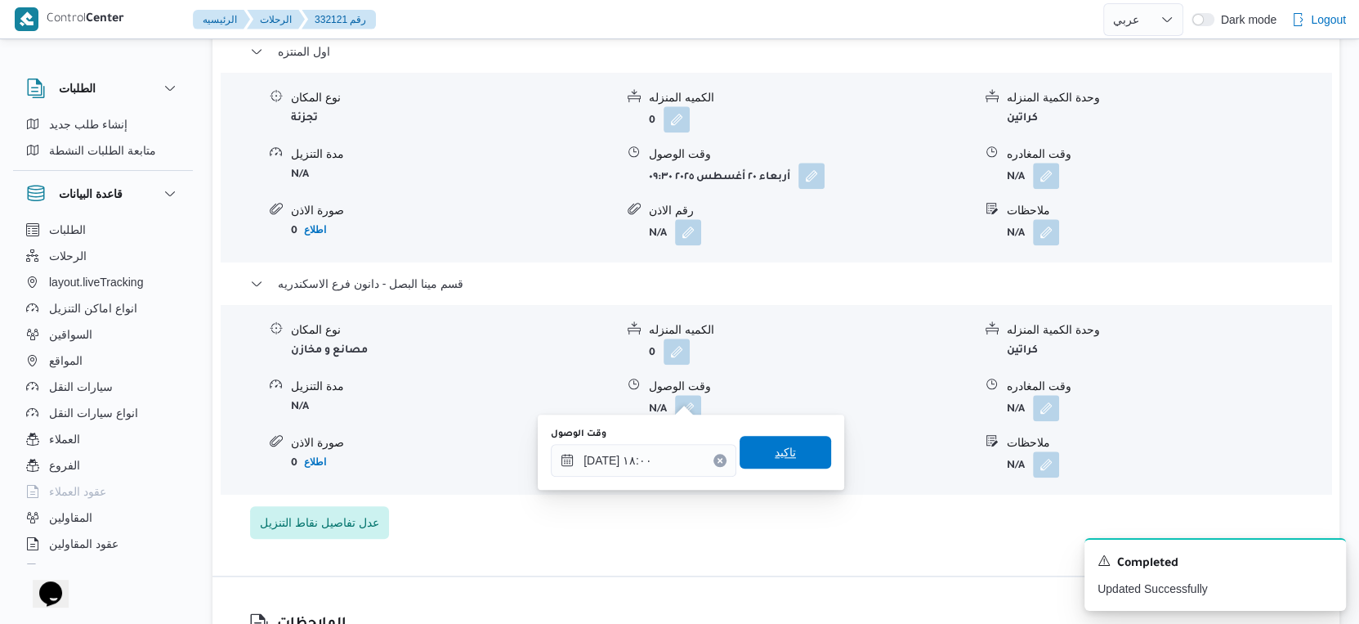
drag, startPoint x: 785, startPoint y: 437, endPoint x: 809, endPoint y: 449, distance: 27.1
click at [785, 438] on span "تاكيد" at bounding box center [786, 452] width 92 height 33
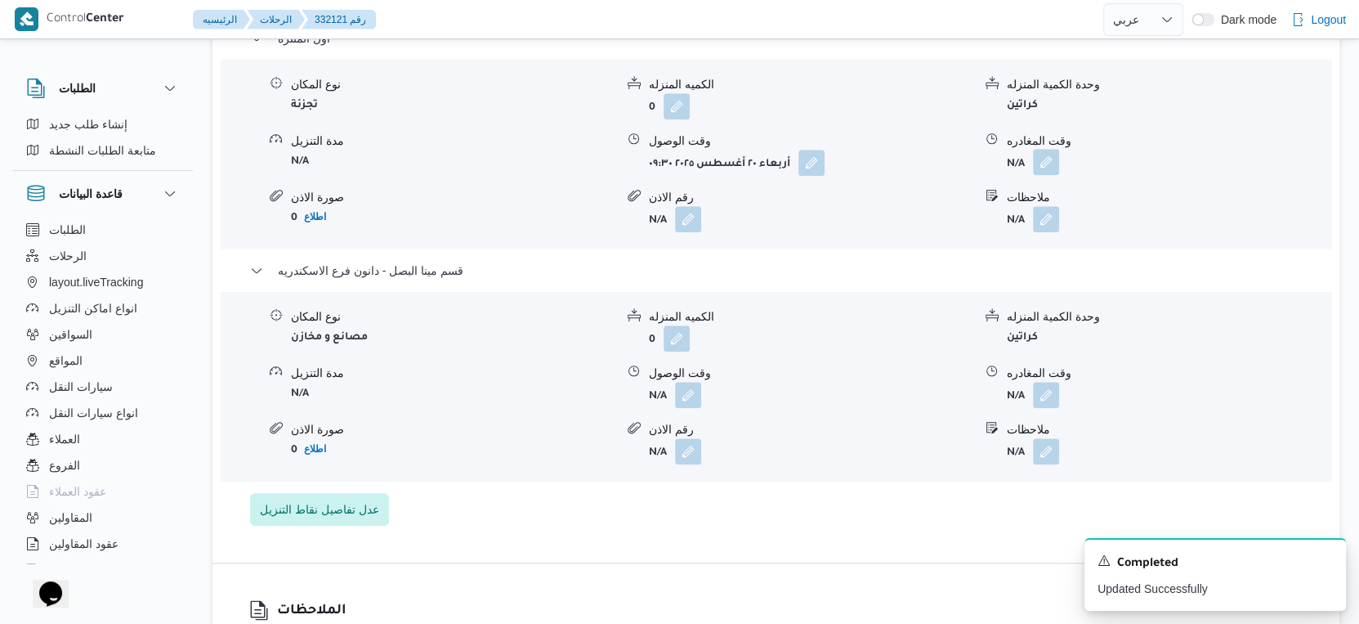
click at [1049, 162] on button "button" at bounding box center [1046, 162] width 26 height 26
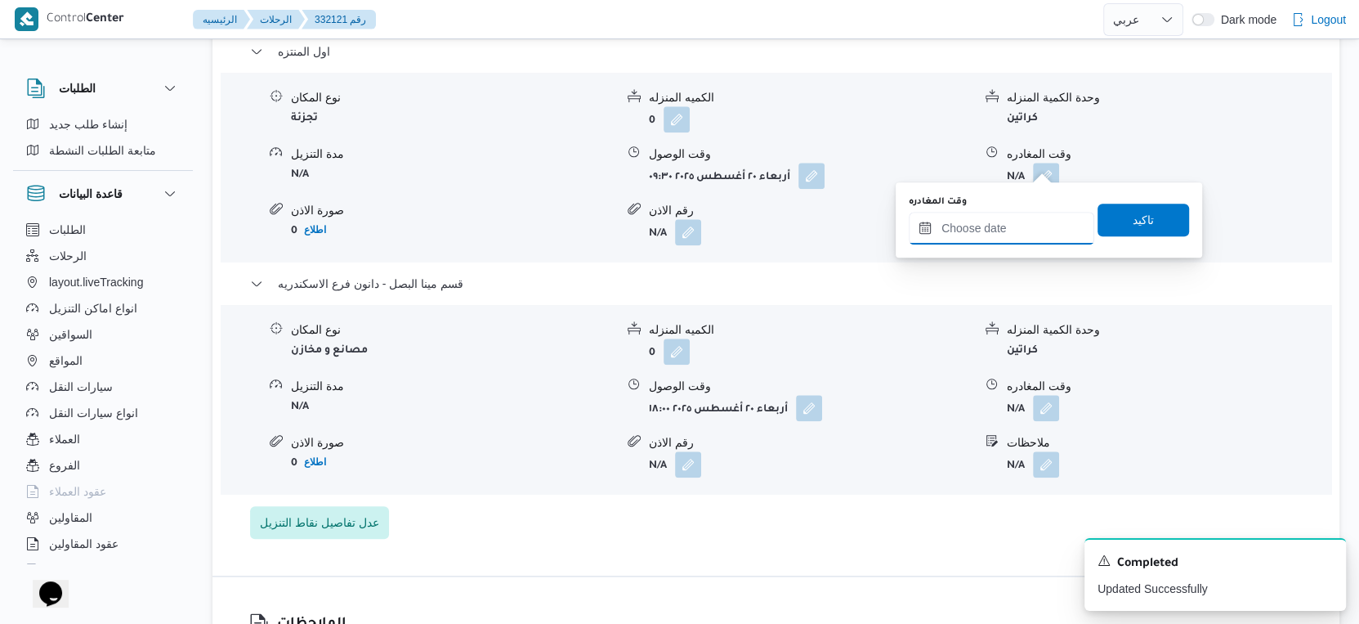
click at [1031, 235] on input "وقت المغادره" at bounding box center [1002, 228] width 186 height 33
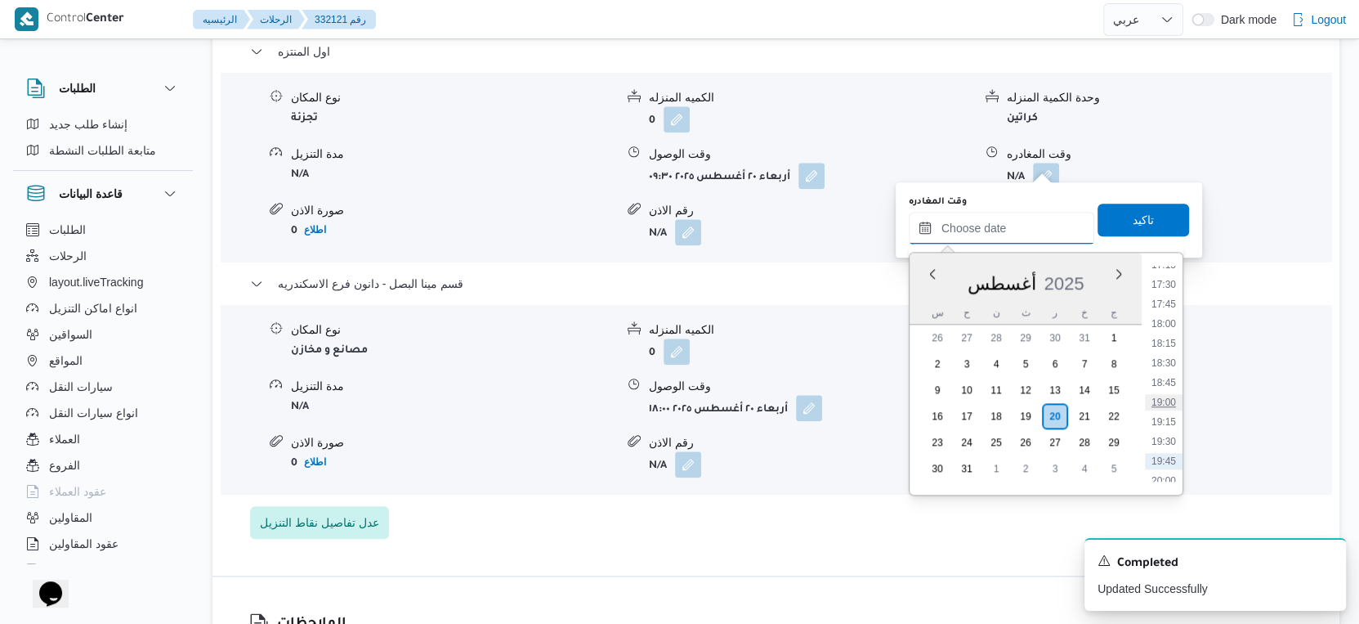
scroll to position [1254, 0]
drag, startPoint x: 1165, startPoint y: 391, endPoint x: 1159, endPoint y: 333, distance: 58.4
click at [1165, 391] on li "17:30" at bounding box center [1164, 393] width 38 height 16
type input "[DATE] ١٧:٣٠"
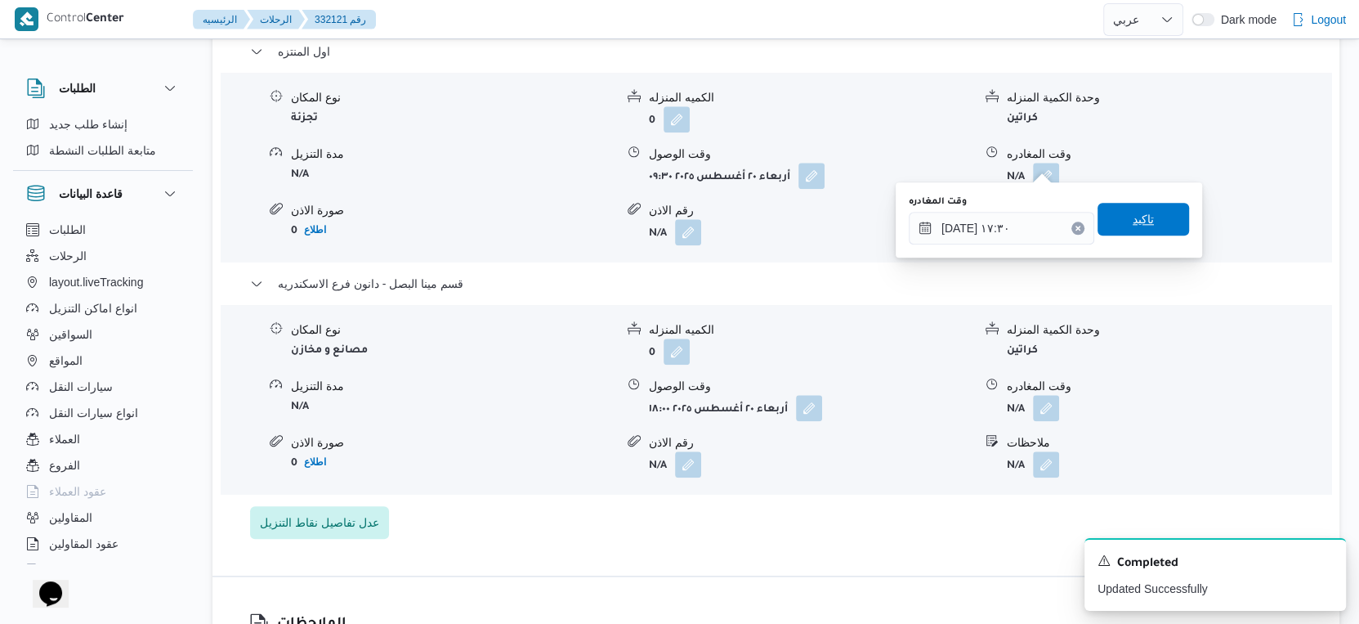
click at [1133, 216] on span "تاكيد" at bounding box center [1143, 219] width 21 height 20
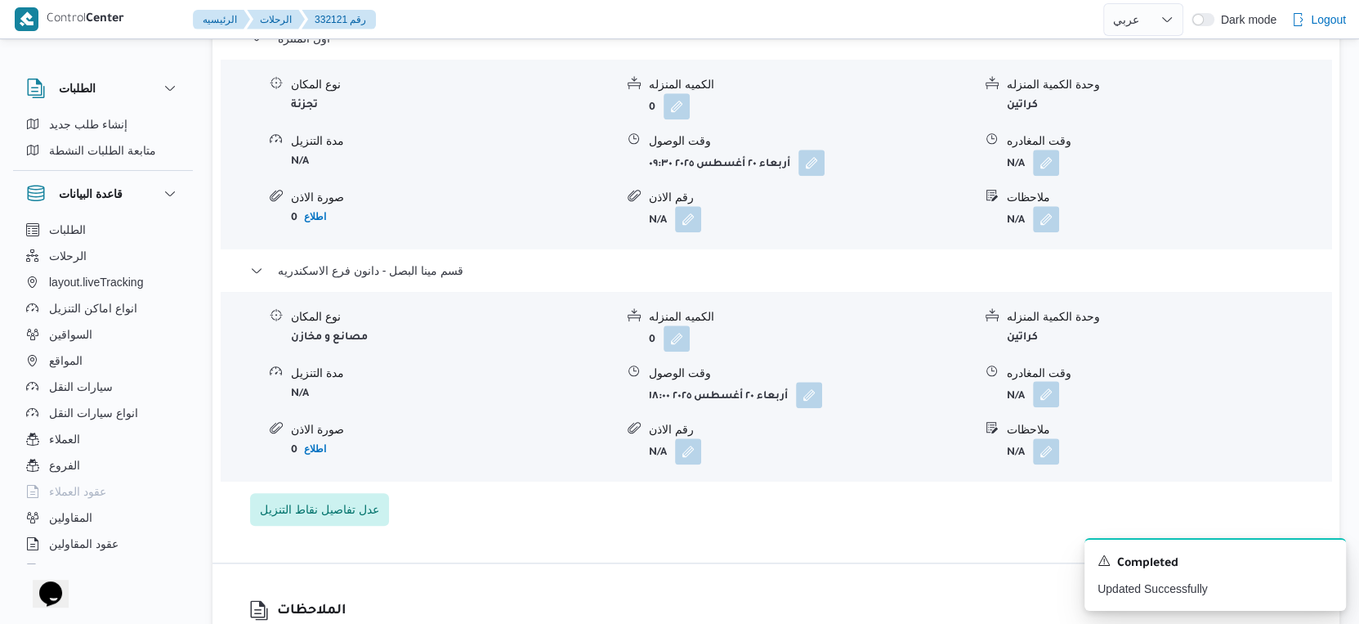
click at [1049, 399] on button "button" at bounding box center [1046, 394] width 26 height 26
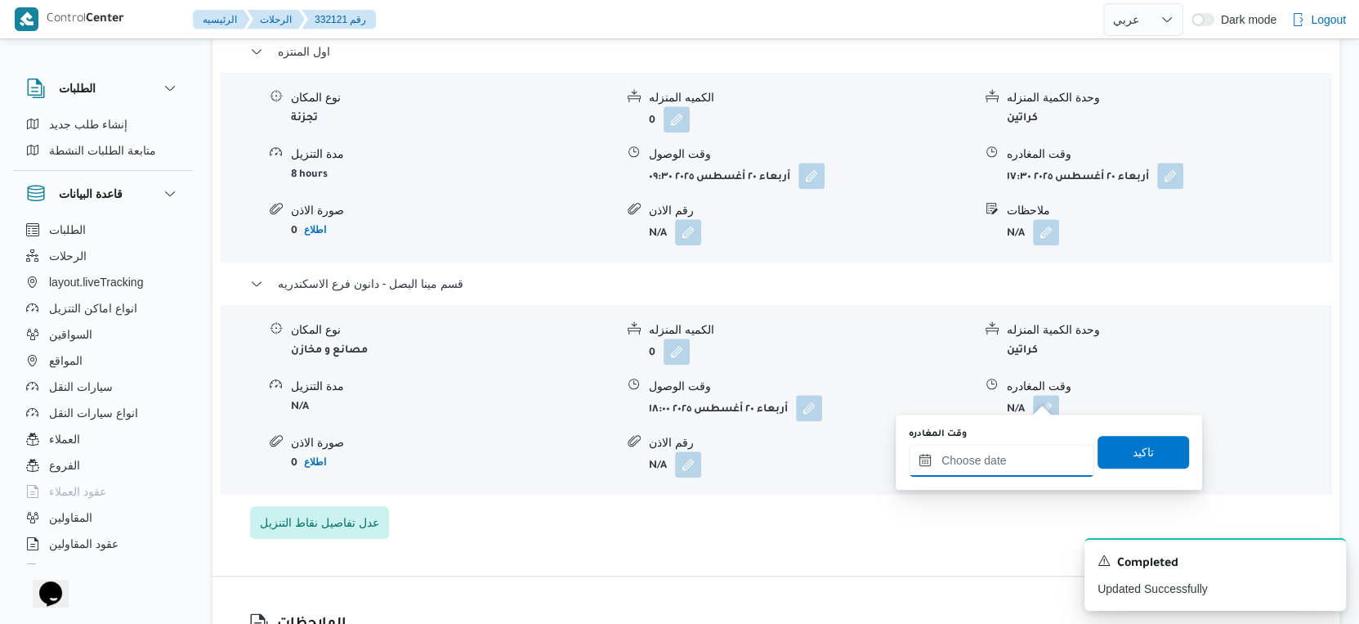
drag, startPoint x: 1022, startPoint y: 451, endPoint x: 1031, endPoint y: 449, distance: 9.1
click at [1022, 451] on input "وقت المغادره" at bounding box center [1002, 460] width 186 height 33
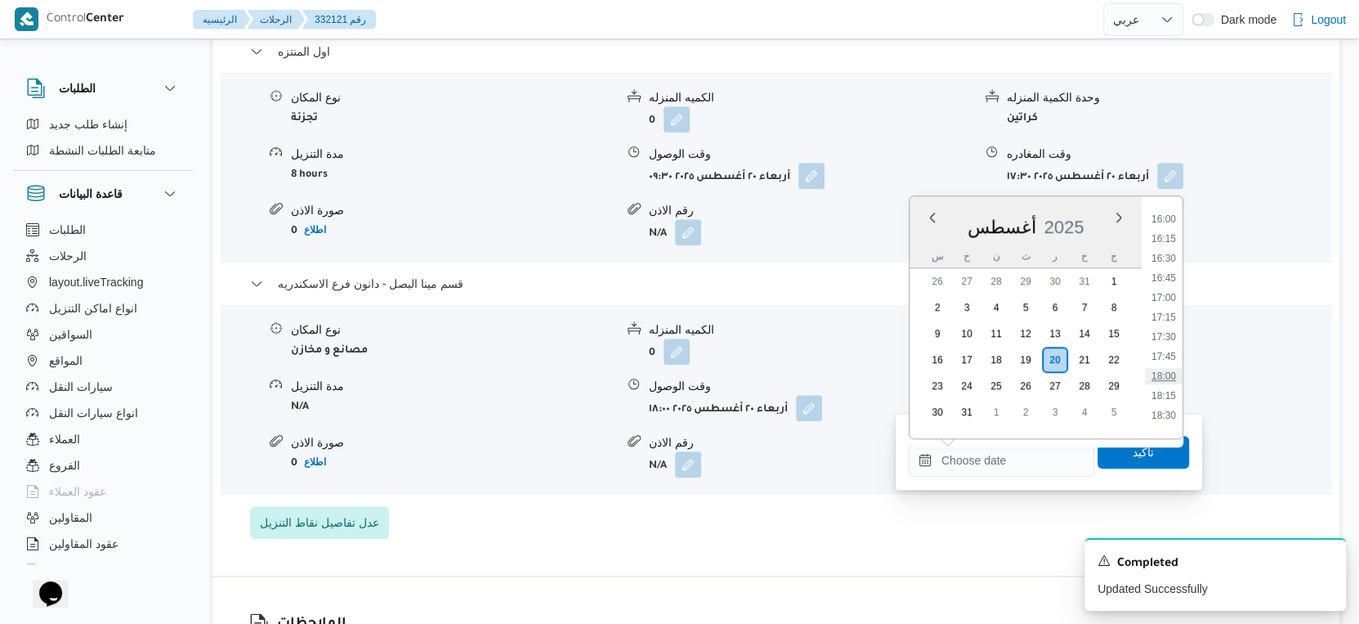
click at [1169, 370] on li "18:00" at bounding box center [1164, 376] width 38 height 16
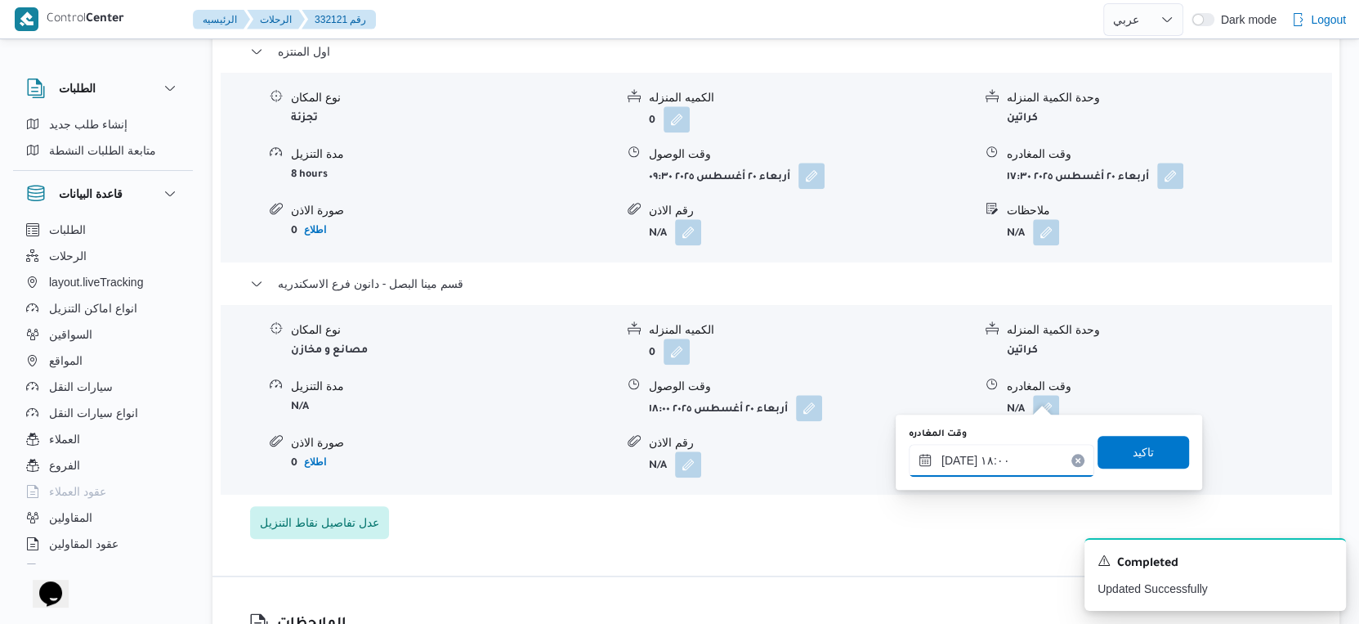
click at [959, 459] on input "٢٠/٠٨/٢٠٢٥ ١٨:٠٠" at bounding box center [1002, 460] width 186 height 33
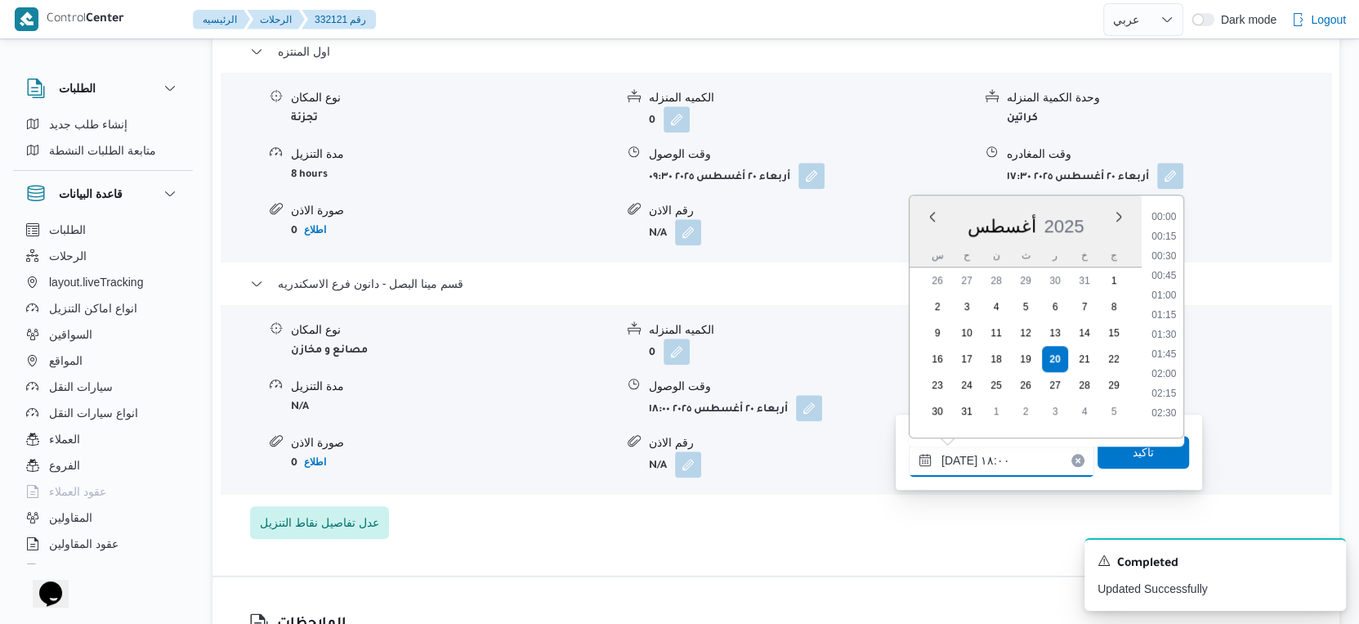
click at [959, 459] on input "٢٠/٠٨/٢٠٢٥ ١٨:٠٠" at bounding box center [1002, 460] width 186 height 33
type input "٢٠/٠٨/٢٠٢٥ ١٨:٢٠"
click at [1131, 463] on span "تاكيد" at bounding box center [1144, 451] width 92 height 33
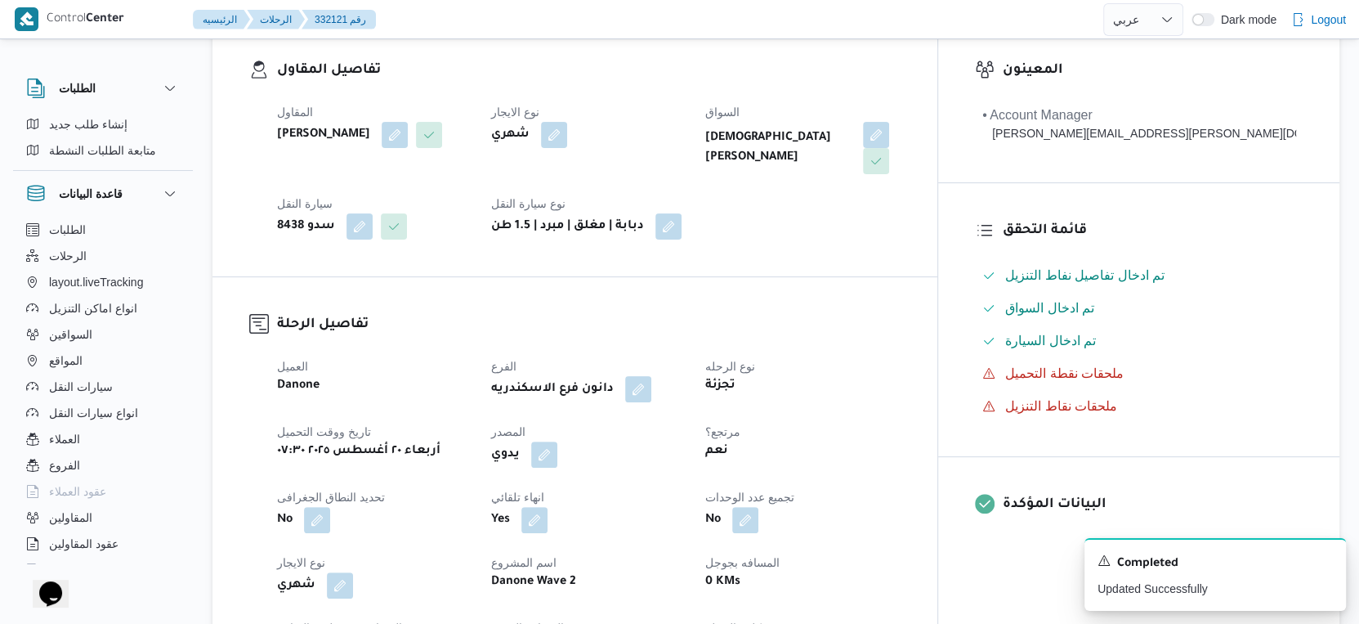
scroll to position [0, 0]
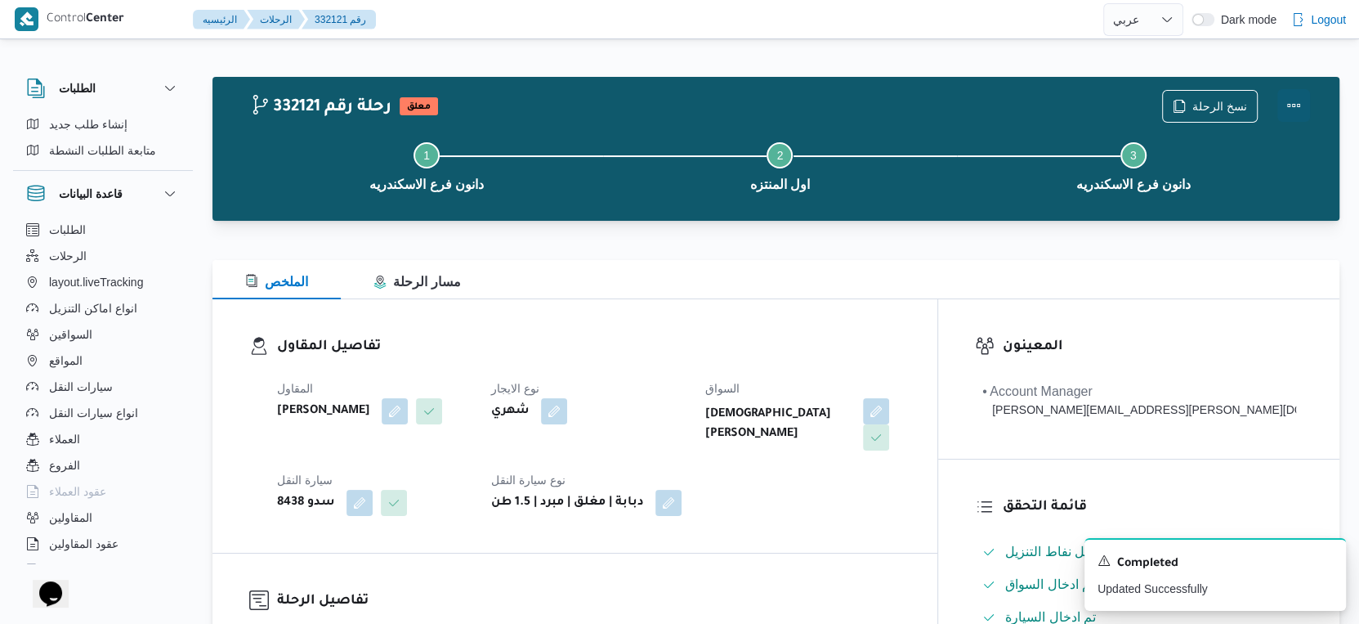
click at [1290, 94] on button "Actions" at bounding box center [1293, 105] width 33 height 33
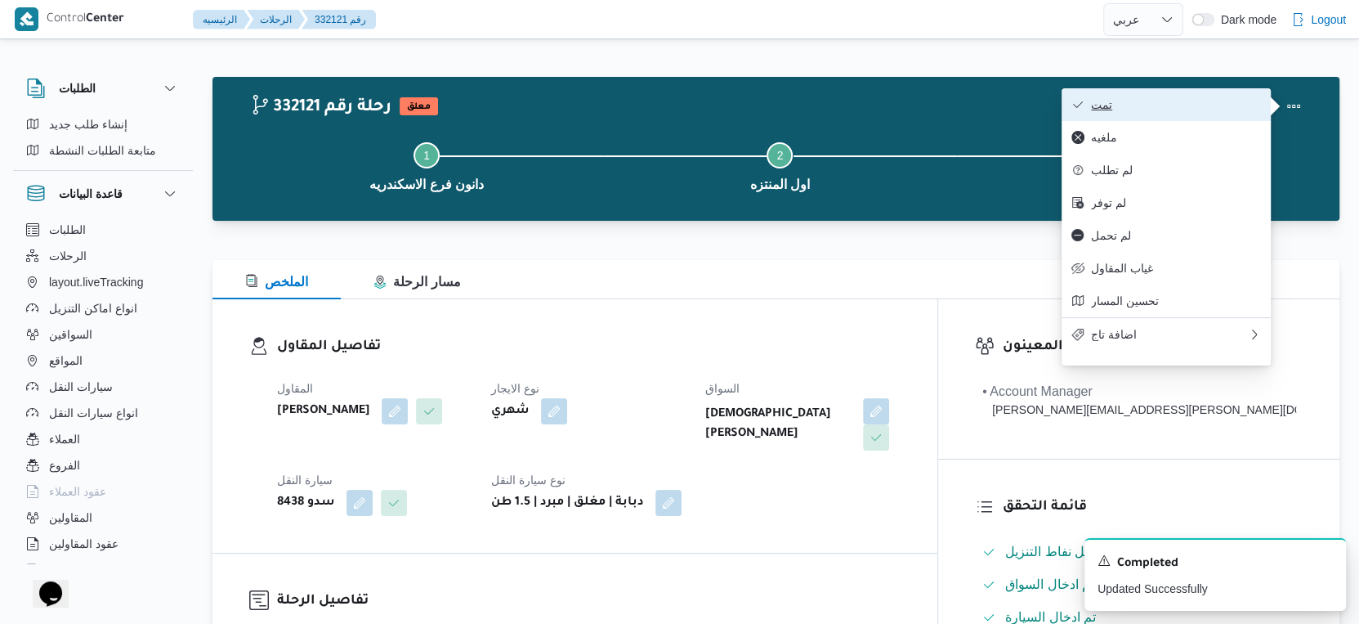
click at [1185, 96] on button "تمت" at bounding box center [1166, 104] width 209 height 33
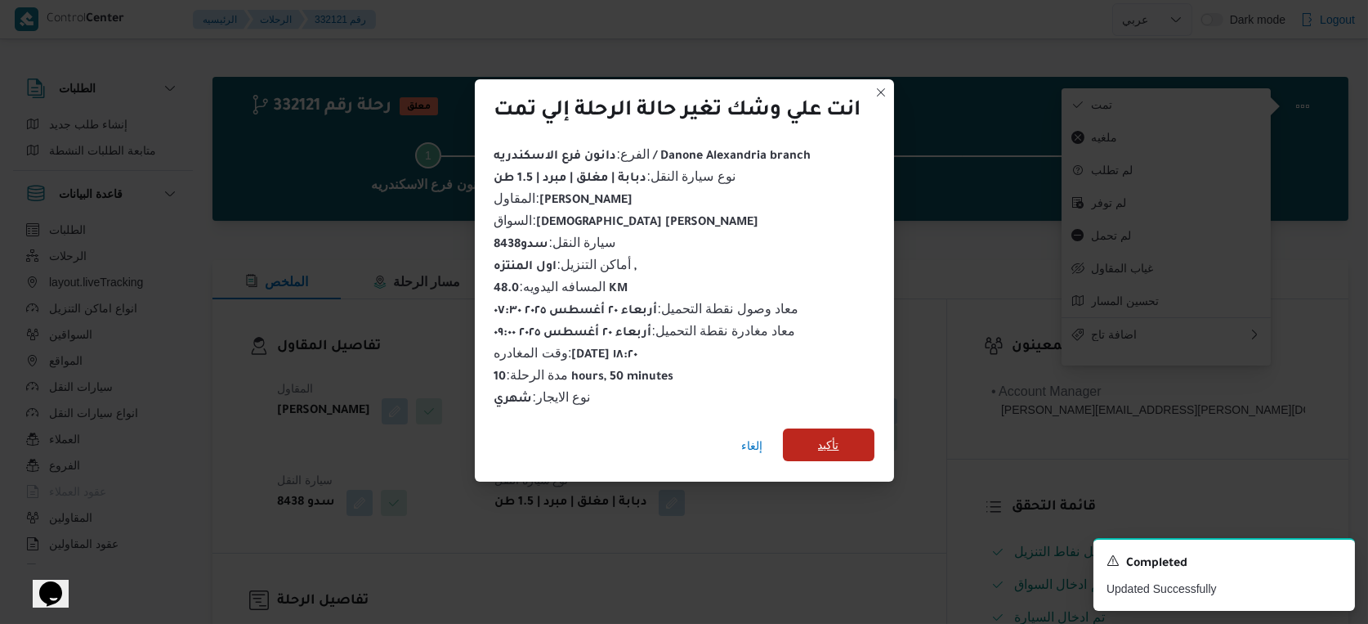
click at [838, 441] on span "تأكيد" at bounding box center [828, 445] width 21 height 20
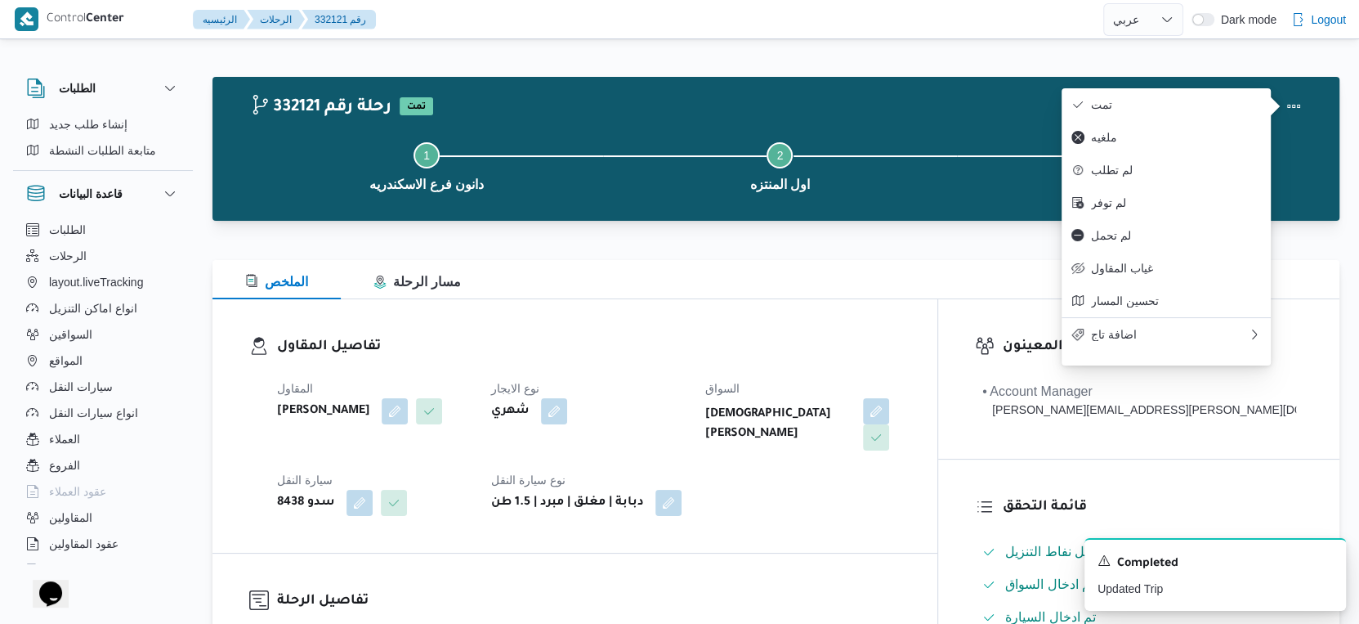
click at [720, 369] on div "المقاول سعد عبدالعزيز محمد السيد نوع الايجار شهري السواق اسلام السيد سالم ابوسر…" at bounding box center [588, 447] width 643 height 157
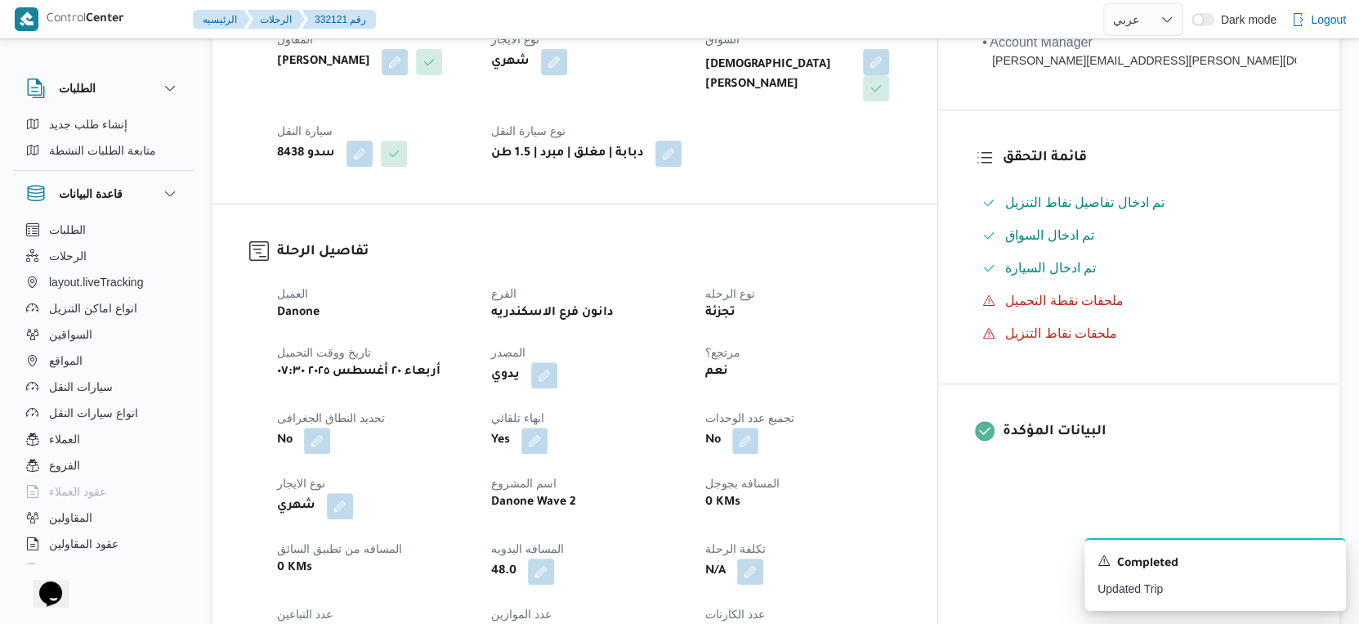
scroll to position [636, 0]
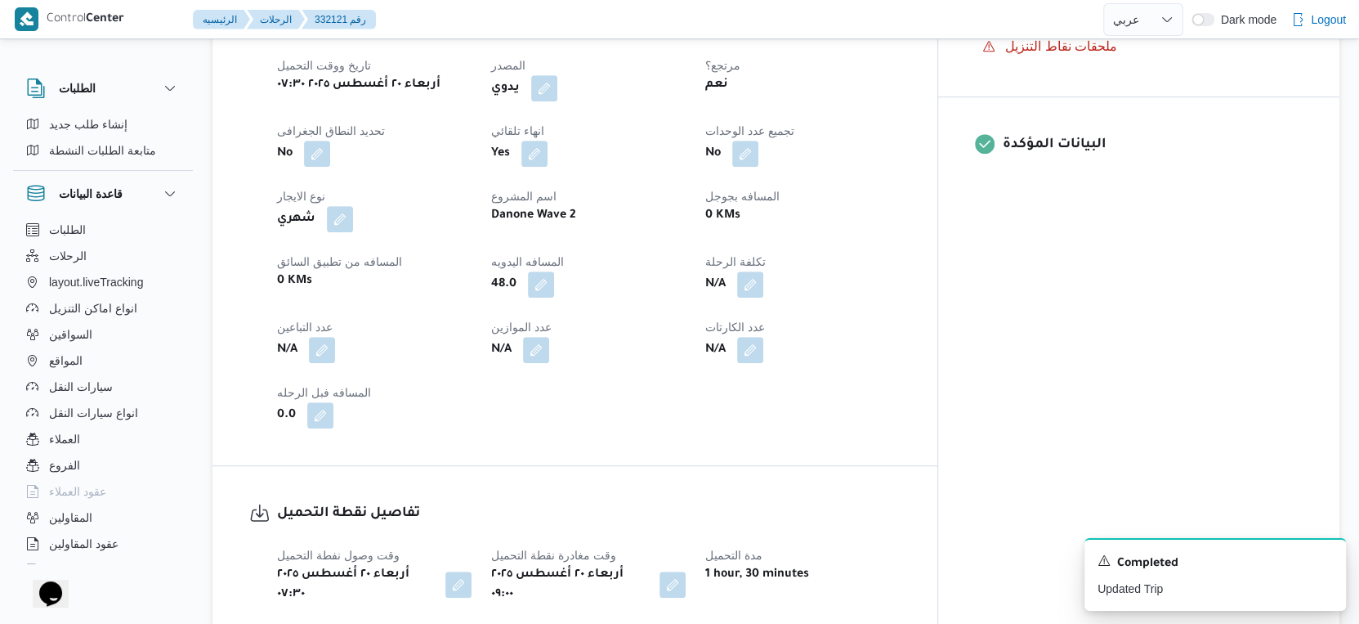
select select "ar"
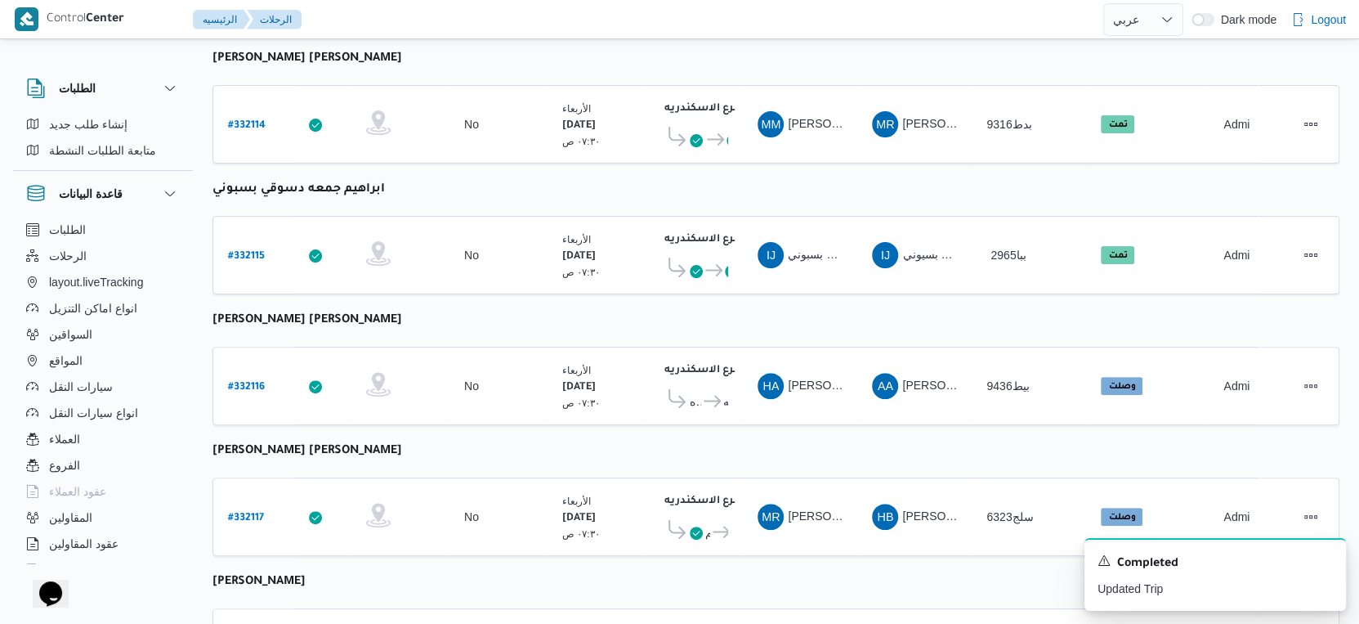
scroll to position [244, 0]
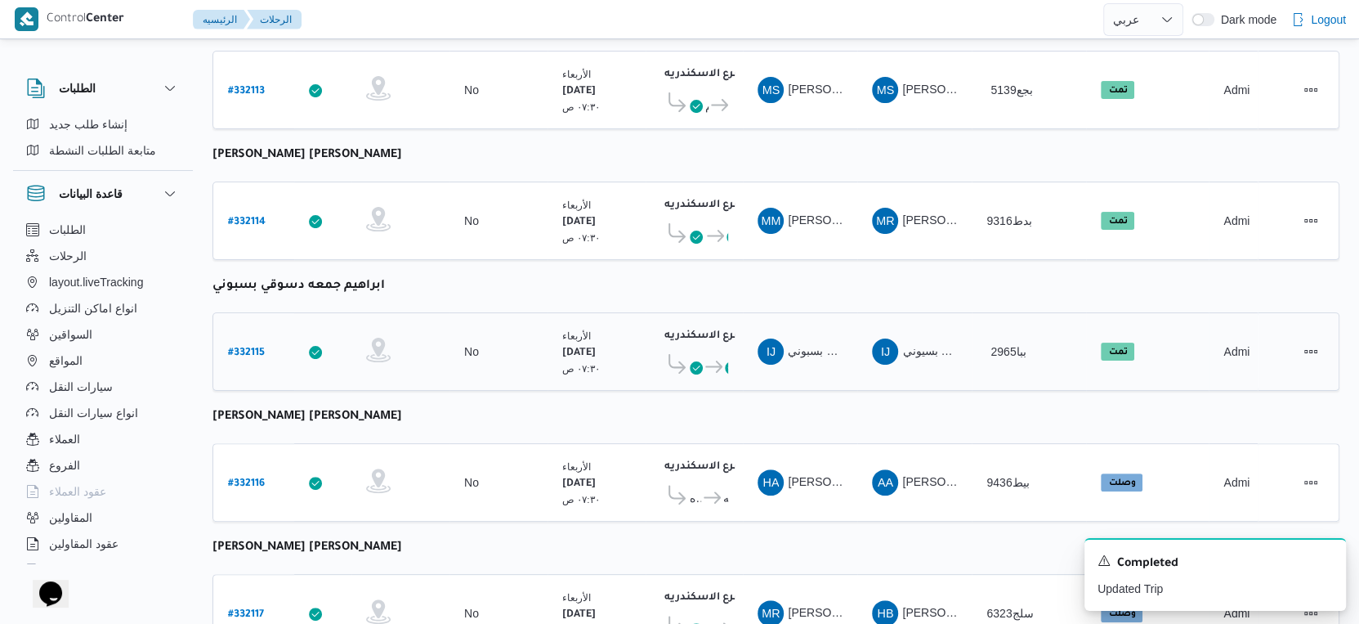
click at [255, 347] on b "# 332115" at bounding box center [246, 352] width 37 height 11
select select "ar"
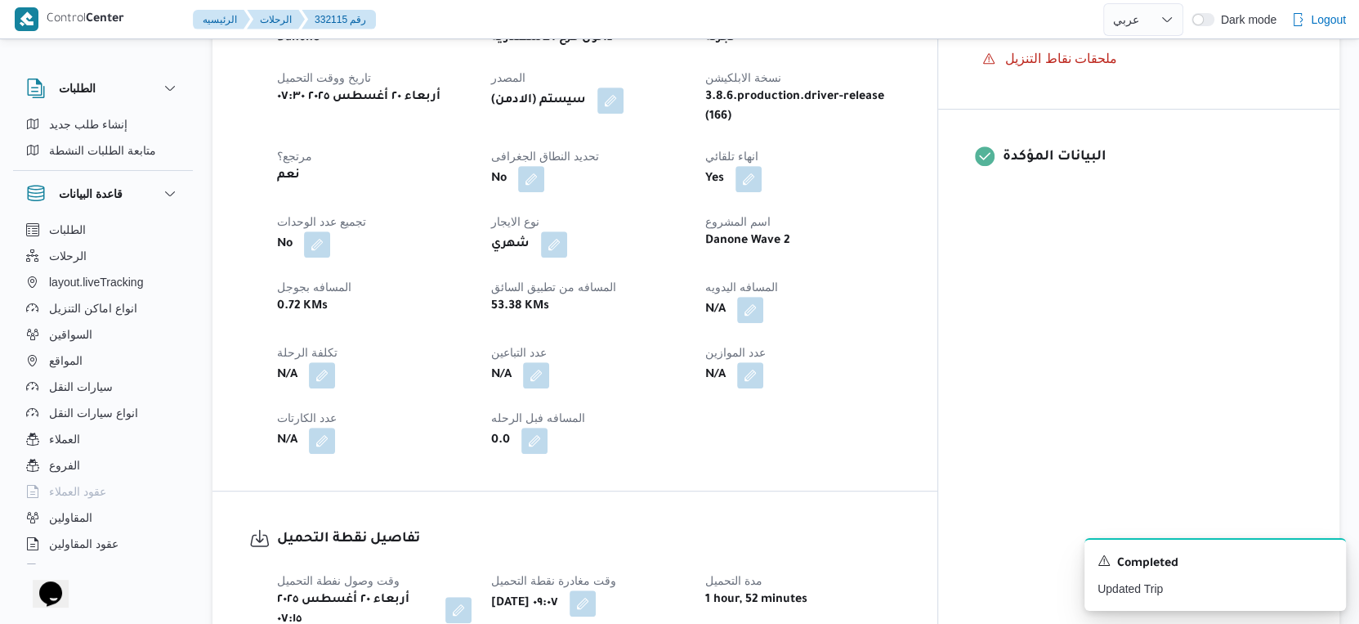
scroll to position [607, 0]
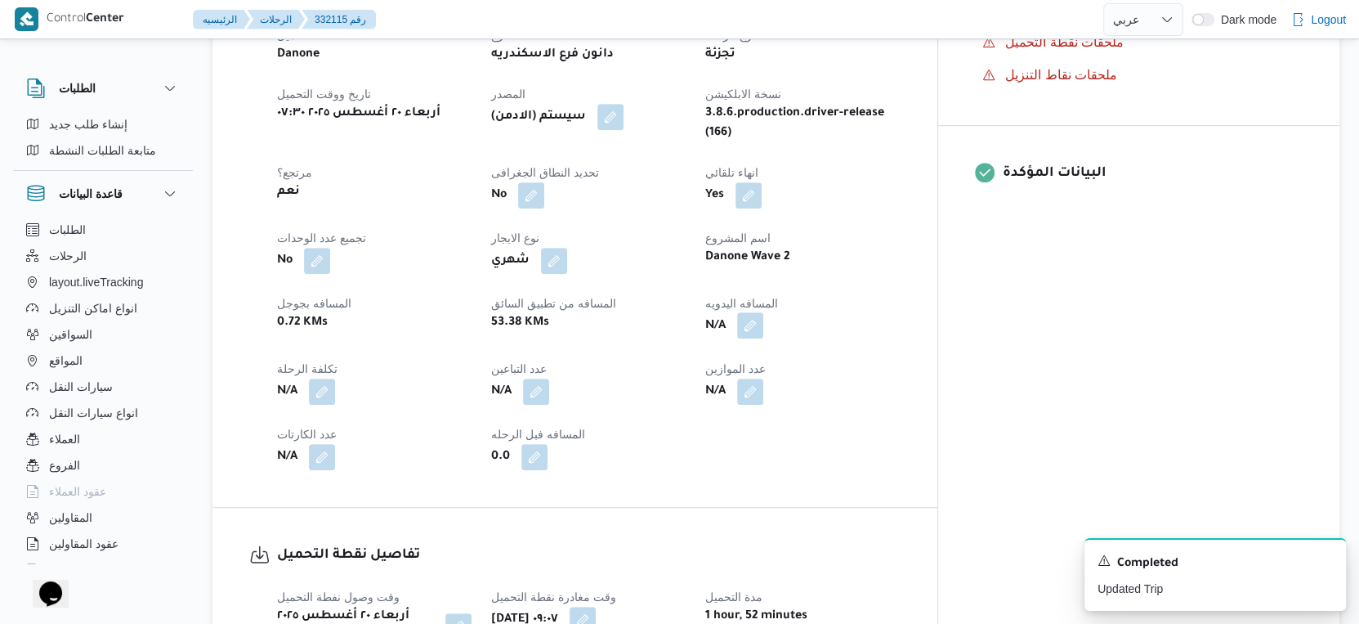
click at [763, 312] on button "button" at bounding box center [750, 325] width 26 height 26
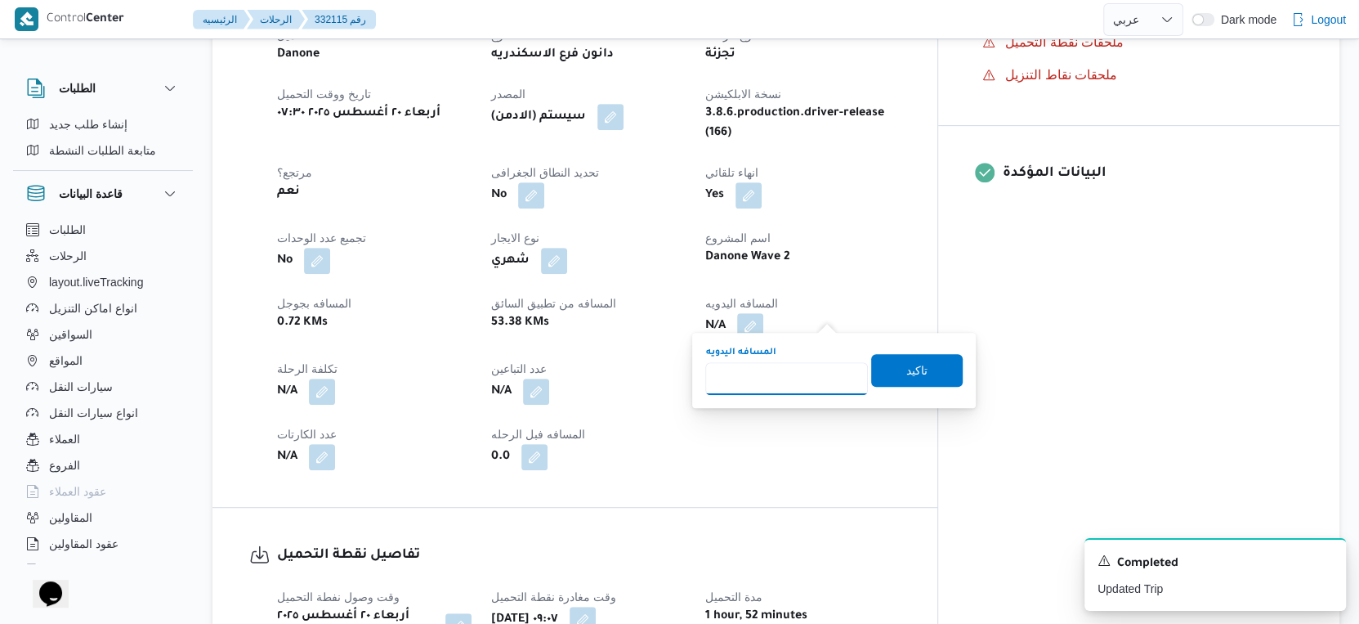
click at [782, 373] on input "المسافه اليدويه" at bounding box center [786, 378] width 163 height 33
type input "51"
click at [925, 367] on span "تاكيد" at bounding box center [917, 369] width 92 height 33
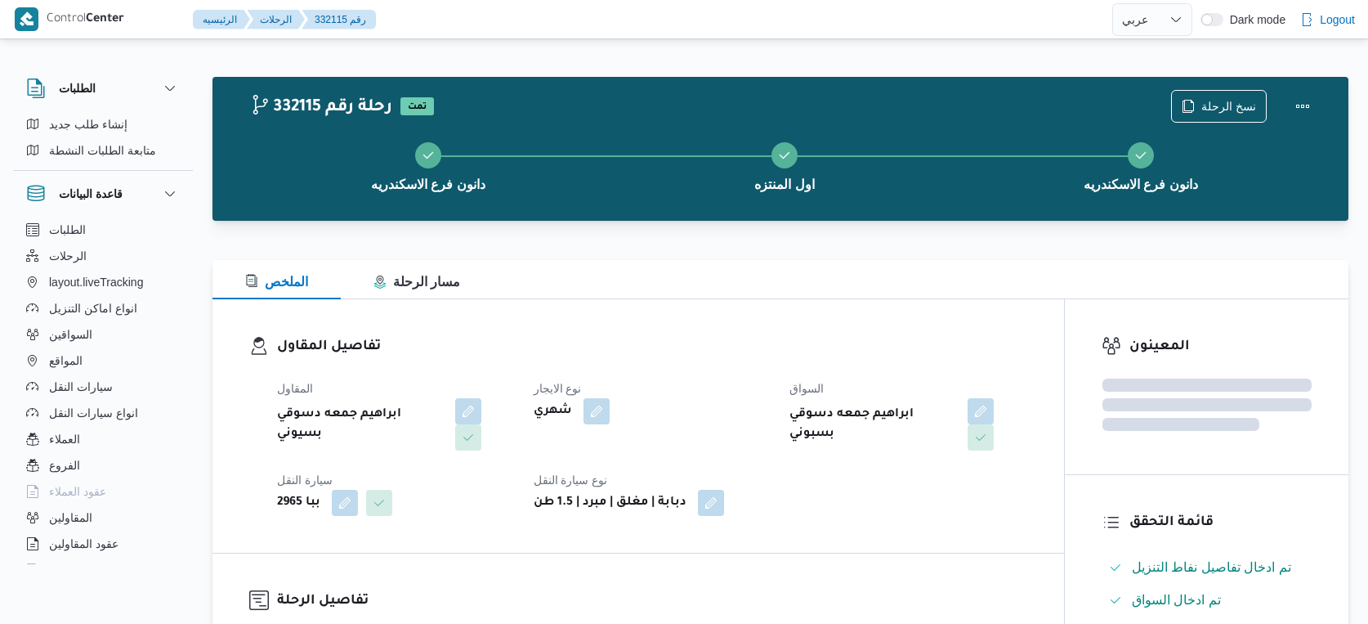
select select "ar"
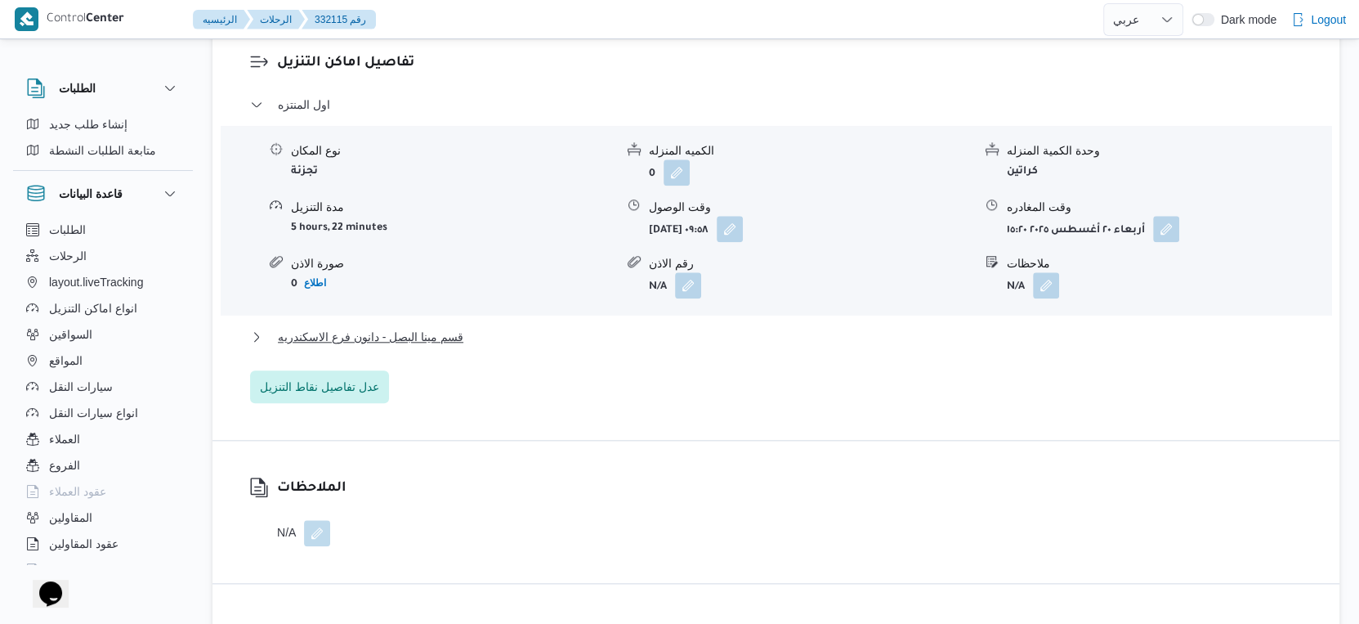
scroll to position [1406, 0]
click at [458, 326] on span "قسم مينا البصل - دانون فرع الاسكندريه" at bounding box center [371, 336] width 186 height 20
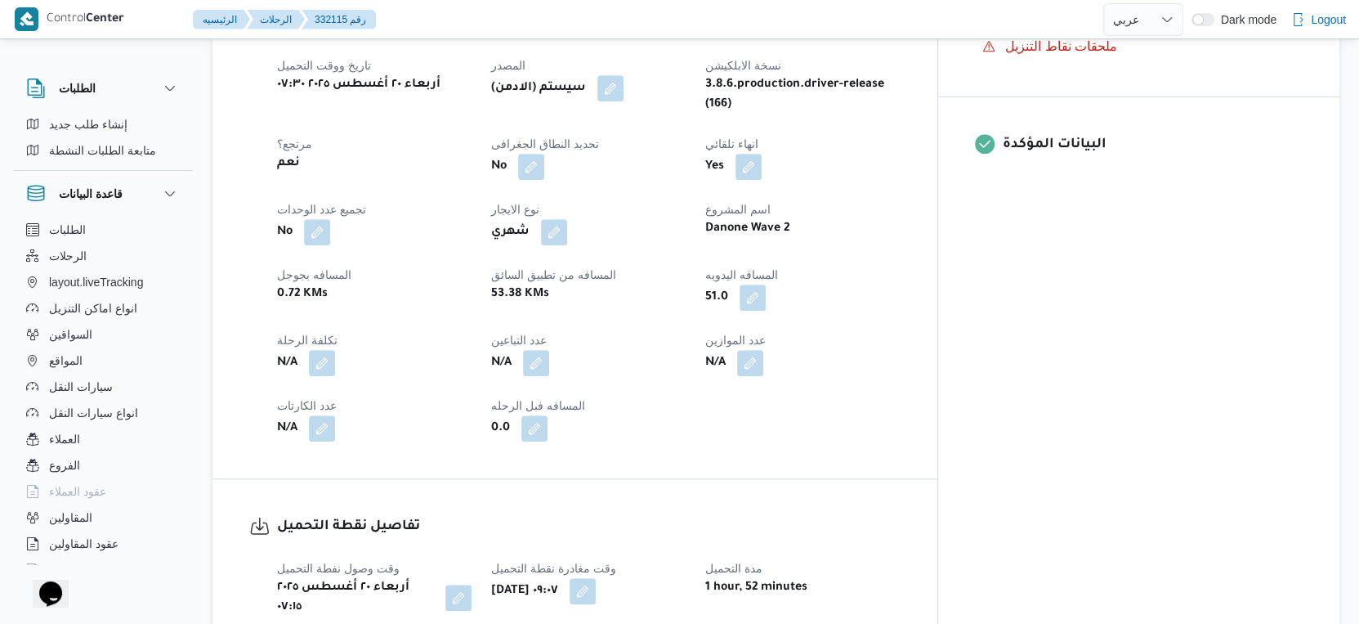
scroll to position [726, 0]
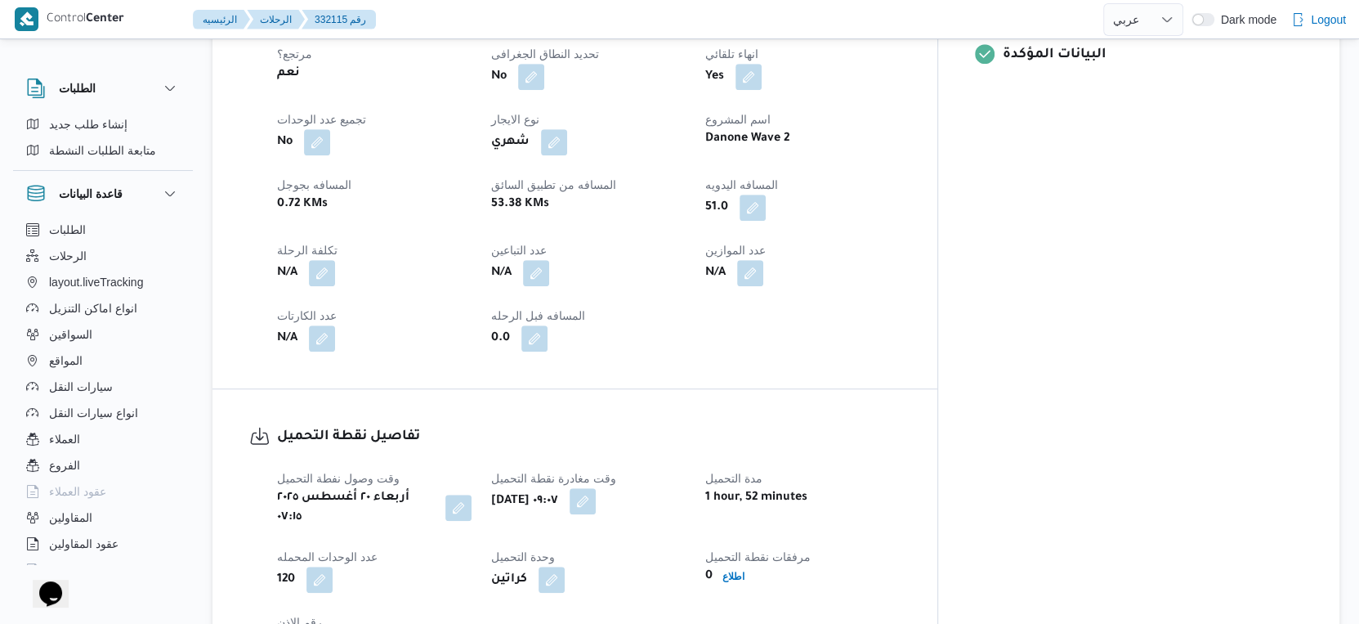
select select "ar"
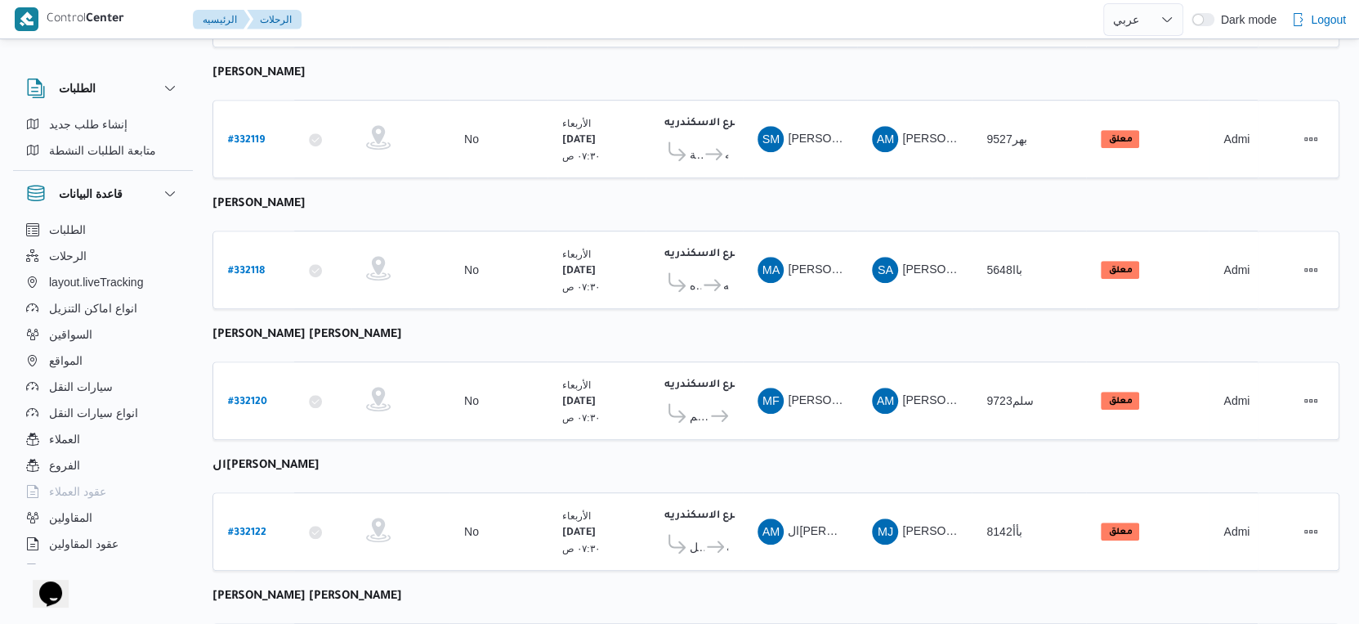
scroll to position [880, 0]
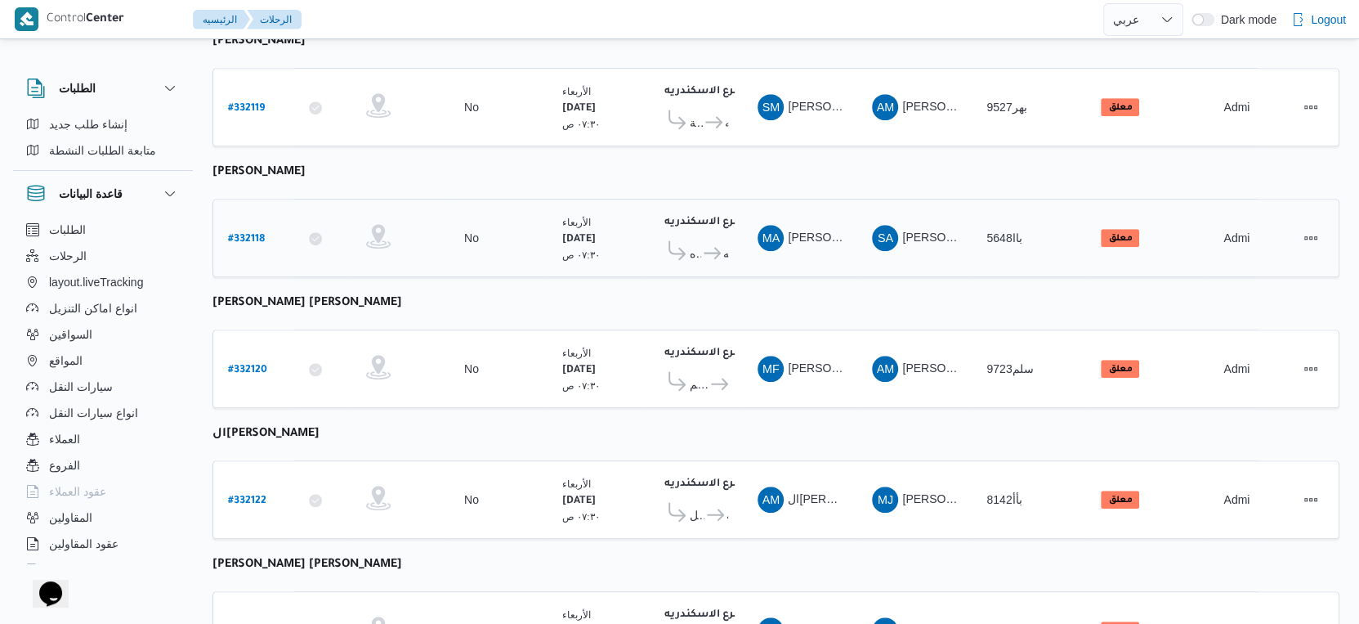
click at [249, 234] on b "# 332118" at bounding box center [246, 239] width 37 height 11
select select "ar"
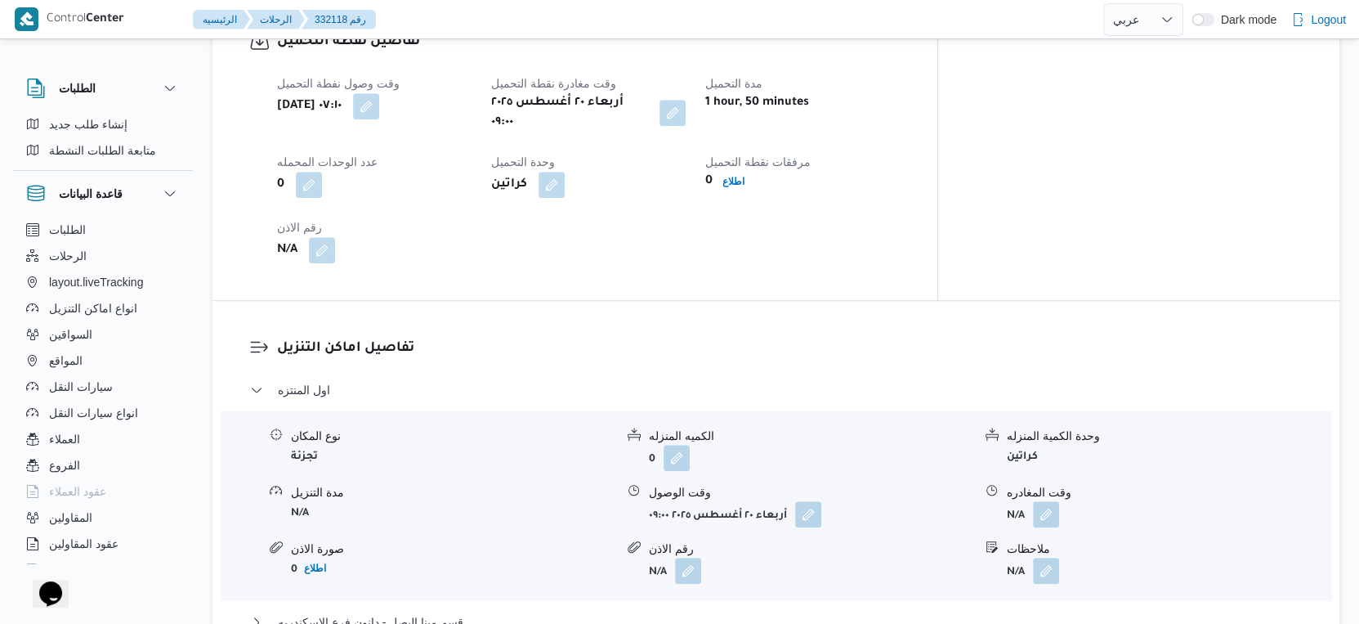
scroll to position [1089, 0]
click at [379, 98] on button "button" at bounding box center [366, 104] width 26 height 26
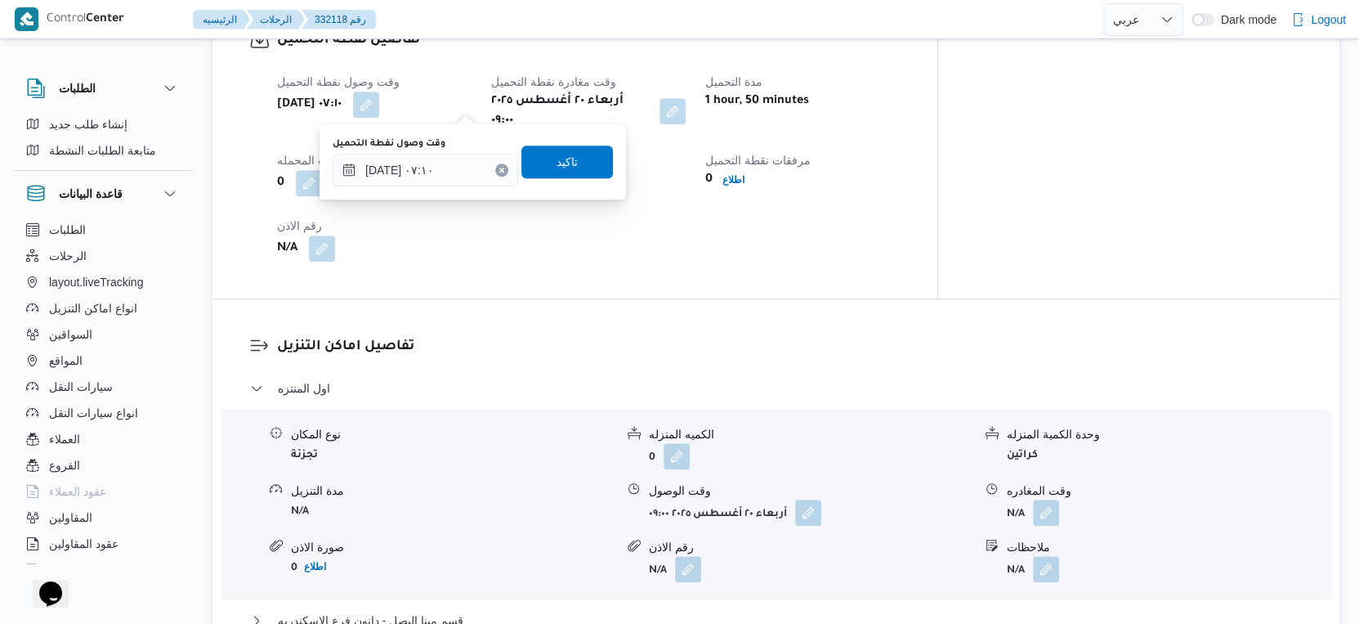
click at [454, 137] on div "وقت وصول نفطة التحميل" at bounding box center [426, 143] width 186 height 13
click at [453, 170] on input "[DATE] ٠٧:١٠" at bounding box center [426, 170] width 186 height 33
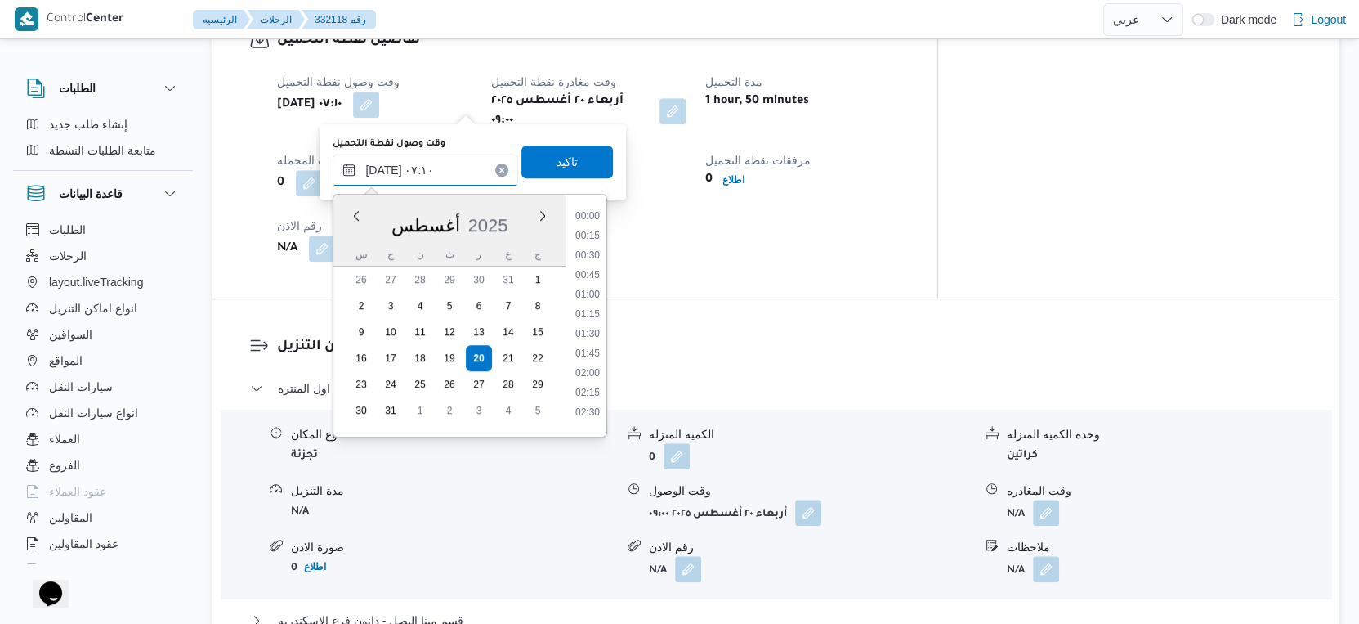
scroll to position [436, 0]
click at [596, 366] on li "07:30" at bounding box center [588, 368] width 38 height 16
type input "[DATE] ٠٧:٣٠"
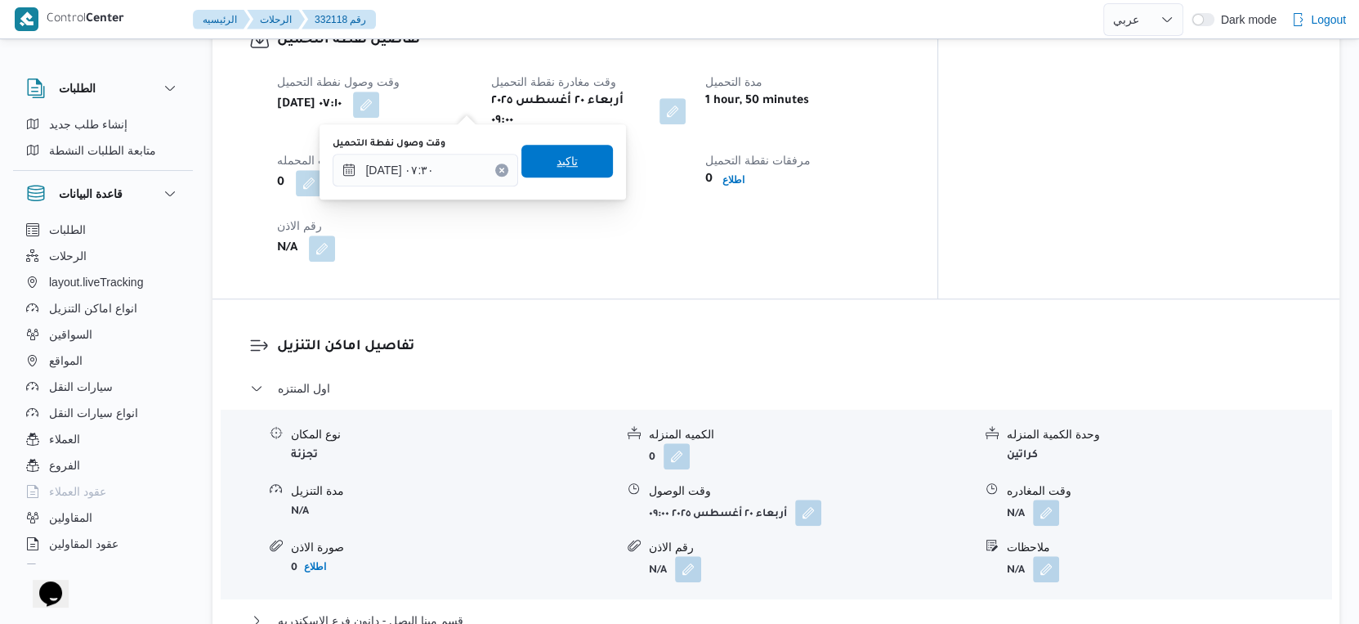
click at [563, 158] on span "تاكيد" at bounding box center [567, 161] width 21 height 20
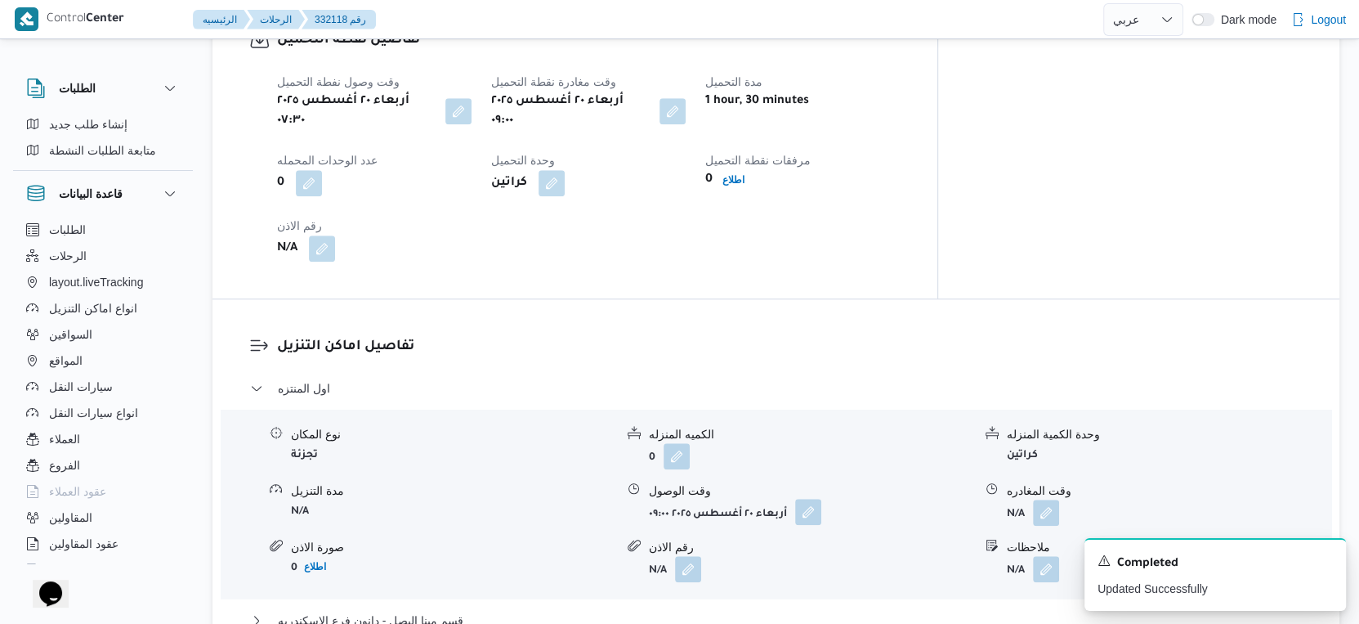
click at [805, 499] on button "button" at bounding box center [808, 512] width 26 height 26
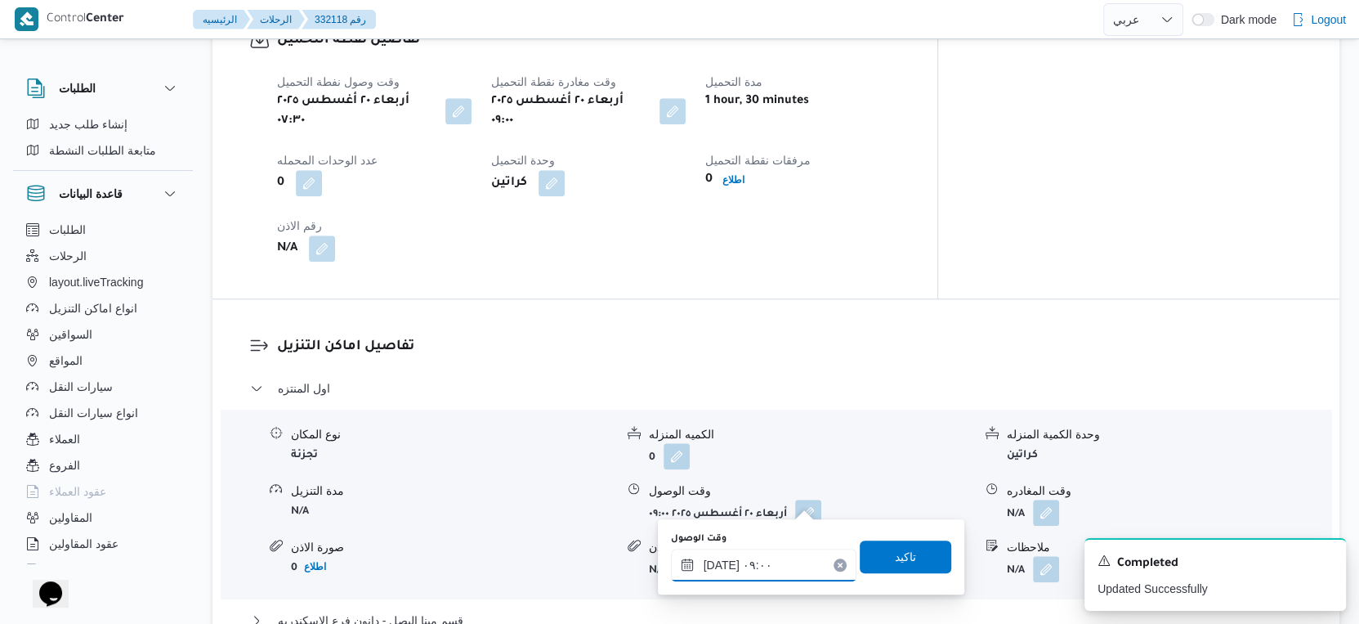
click at [776, 557] on input "[DATE] ٠٩:٠٠" at bounding box center [764, 564] width 186 height 33
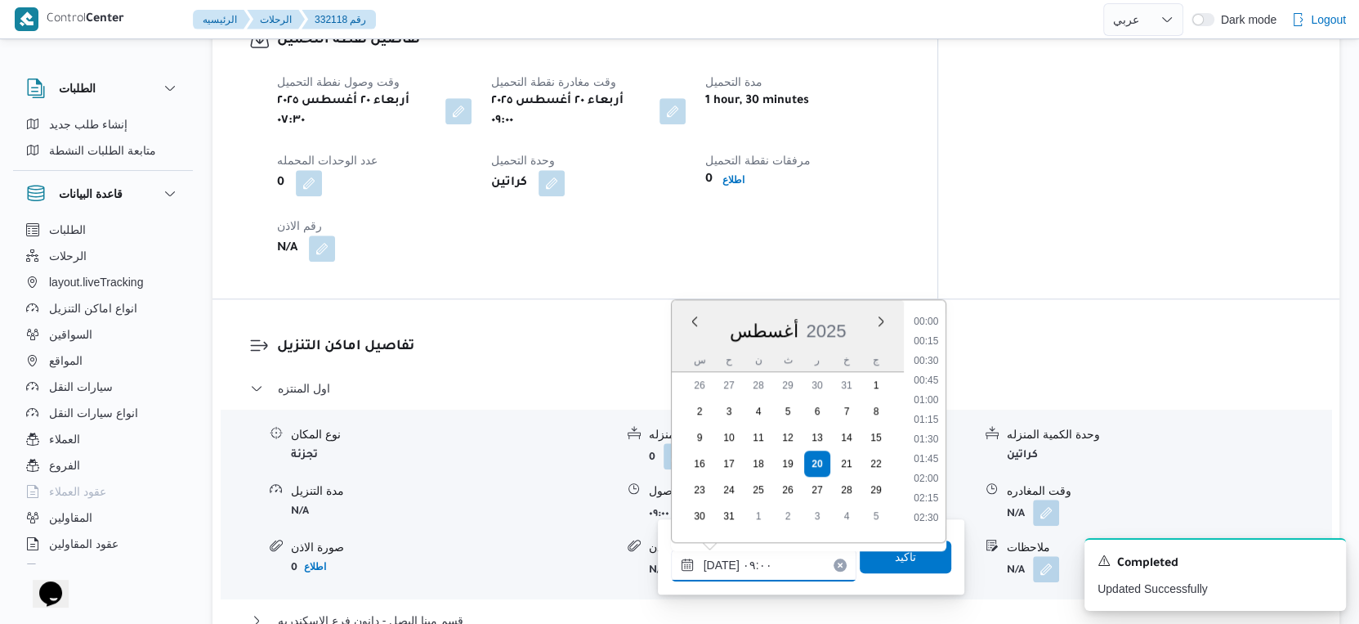
scroll to position [593, 0]
click at [931, 472] on li "09:30" at bounding box center [926, 473] width 38 height 16
type input "[DATE] ٠٩:٣٠"
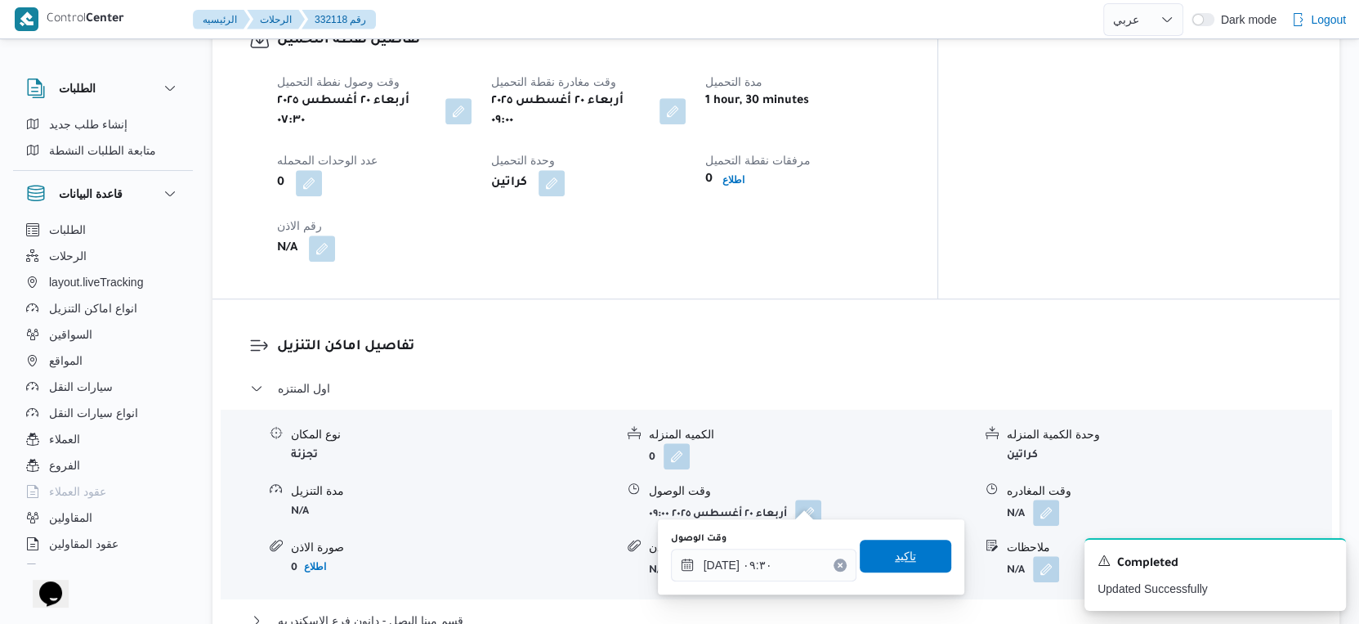
click at [922, 562] on span "تاكيد" at bounding box center [906, 555] width 92 height 33
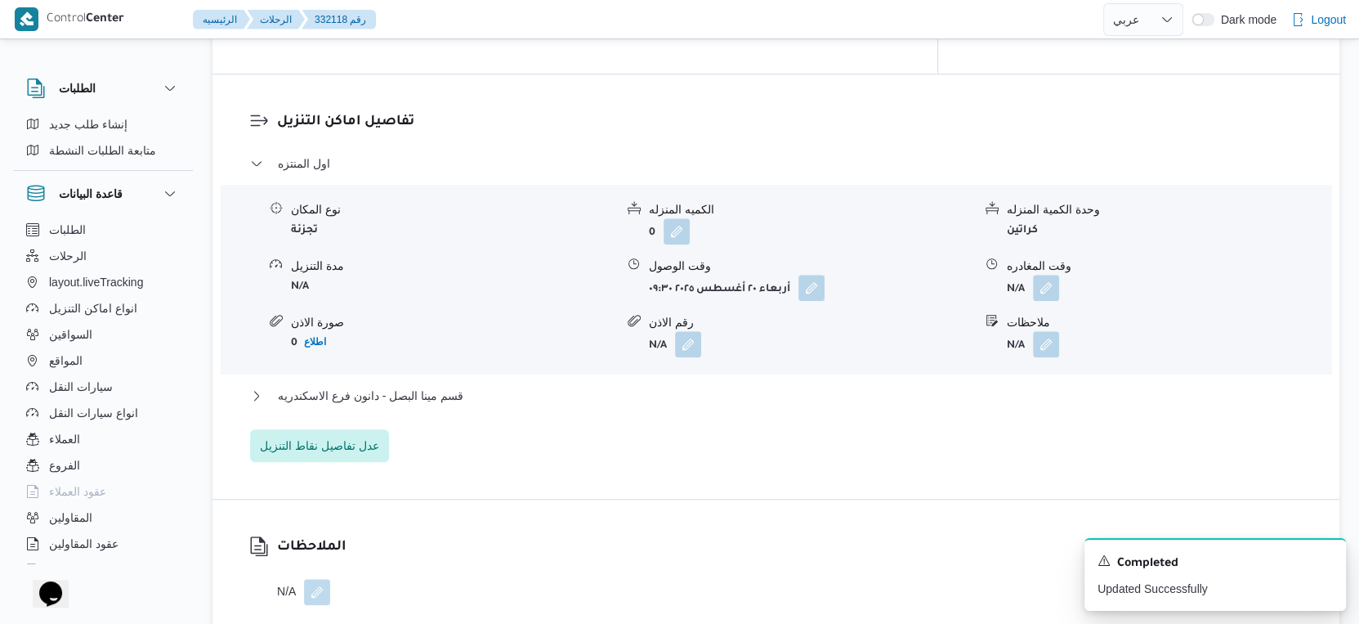
scroll to position [1362, 0]
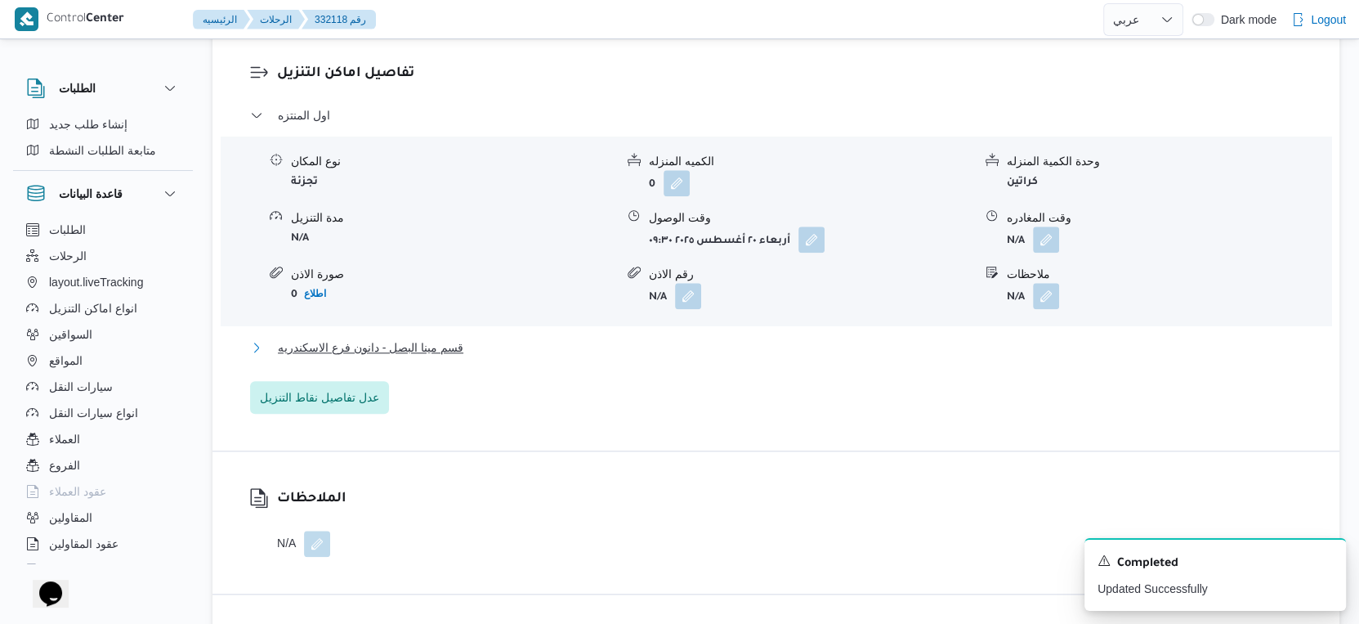
click at [451, 338] on span "قسم مينا البصل - دانون فرع الاسكندريه" at bounding box center [371, 348] width 186 height 20
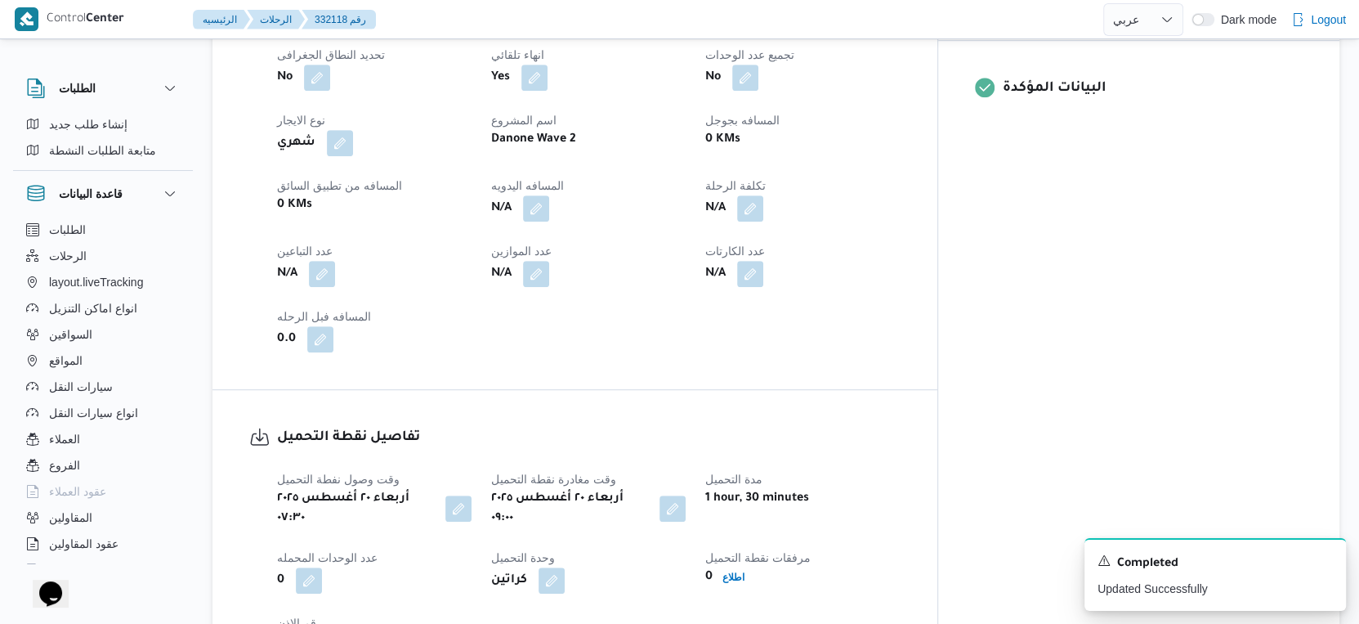
scroll to position [544, 0]
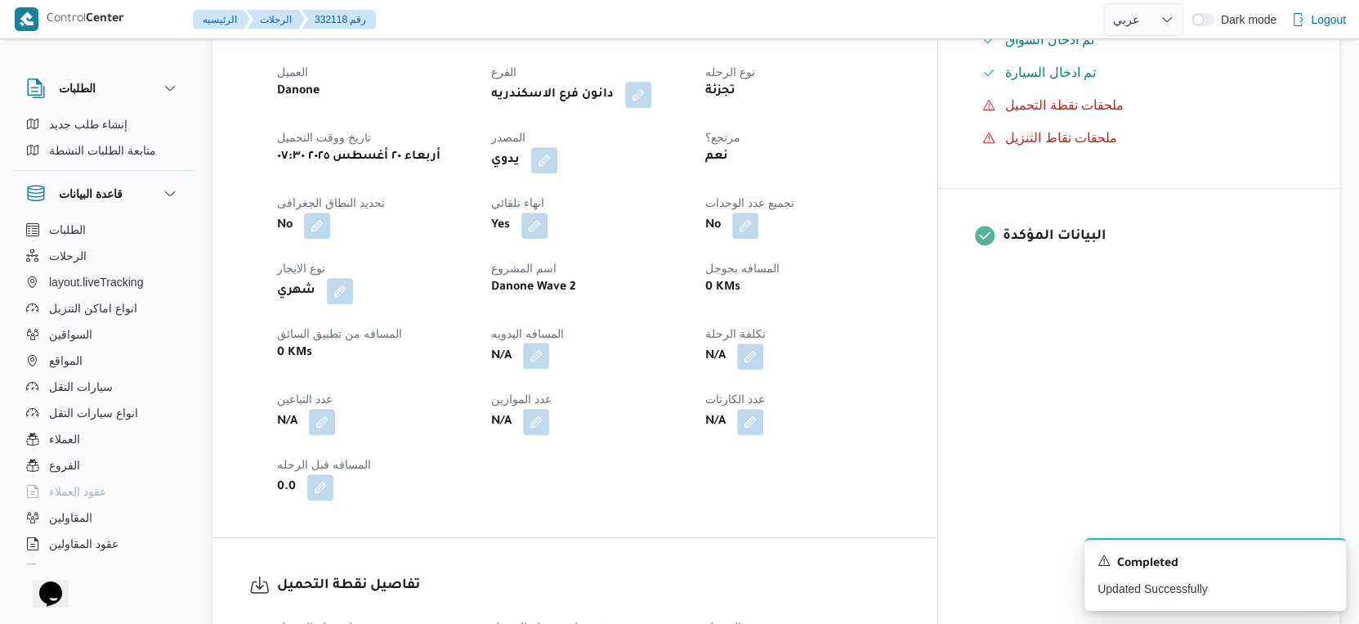
click at [549, 349] on button "button" at bounding box center [536, 355] width 26 height 26
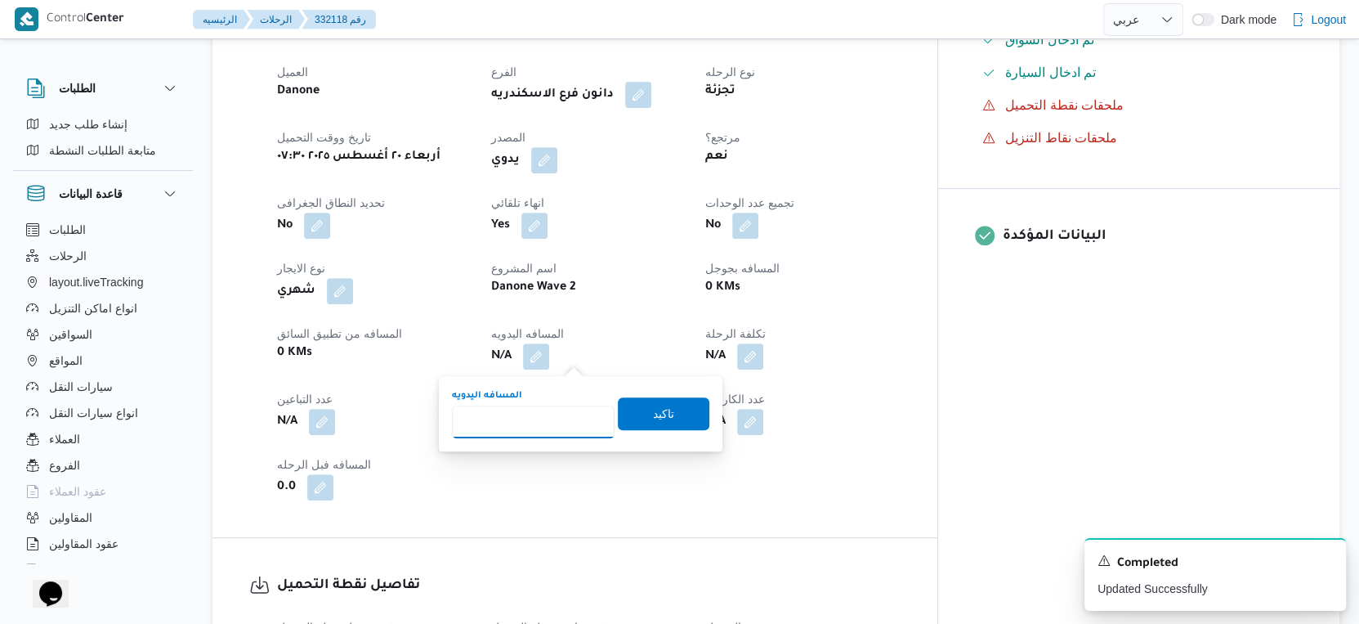
click at [536, 413] on input "المسافه اليدويه" at bounding box center [533, 421] width 163 height 33
type input "44"
click at [670, 408] on span "تاكيد" at bounding box center [664, 412] width 92 height 33
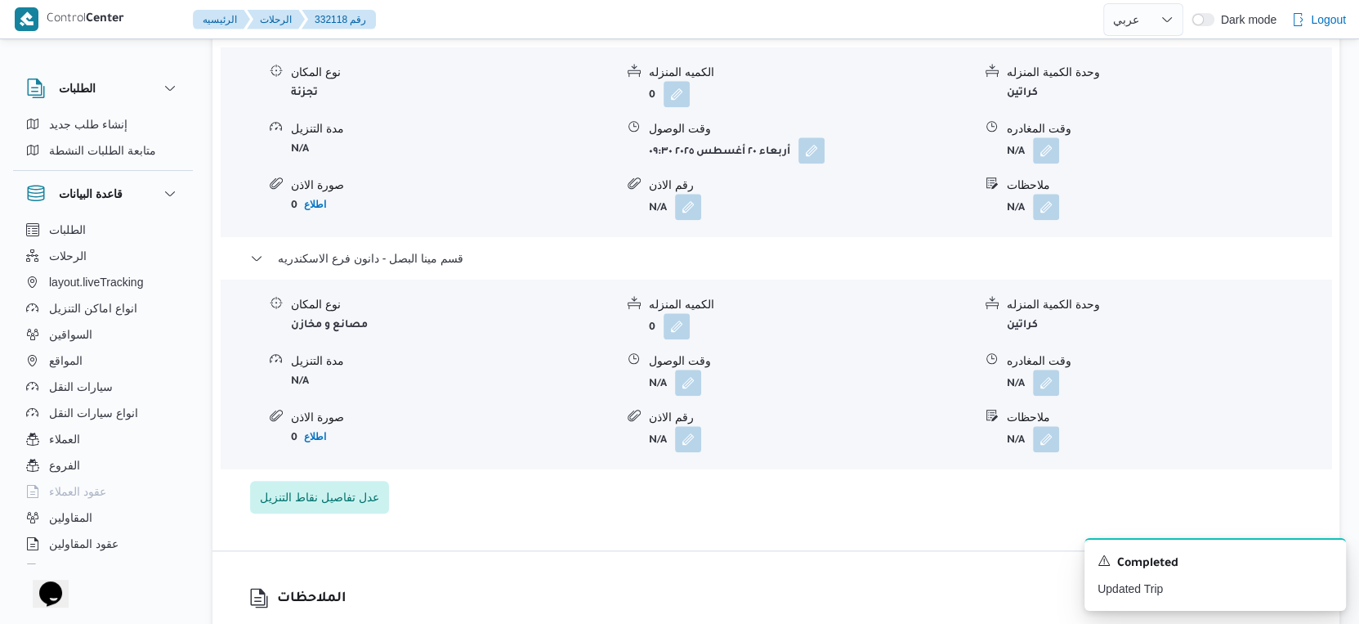
scroll to position [1452, 0]
click at [686, 369] on button "button" at bounding box center [688, 381] width 26 height 26
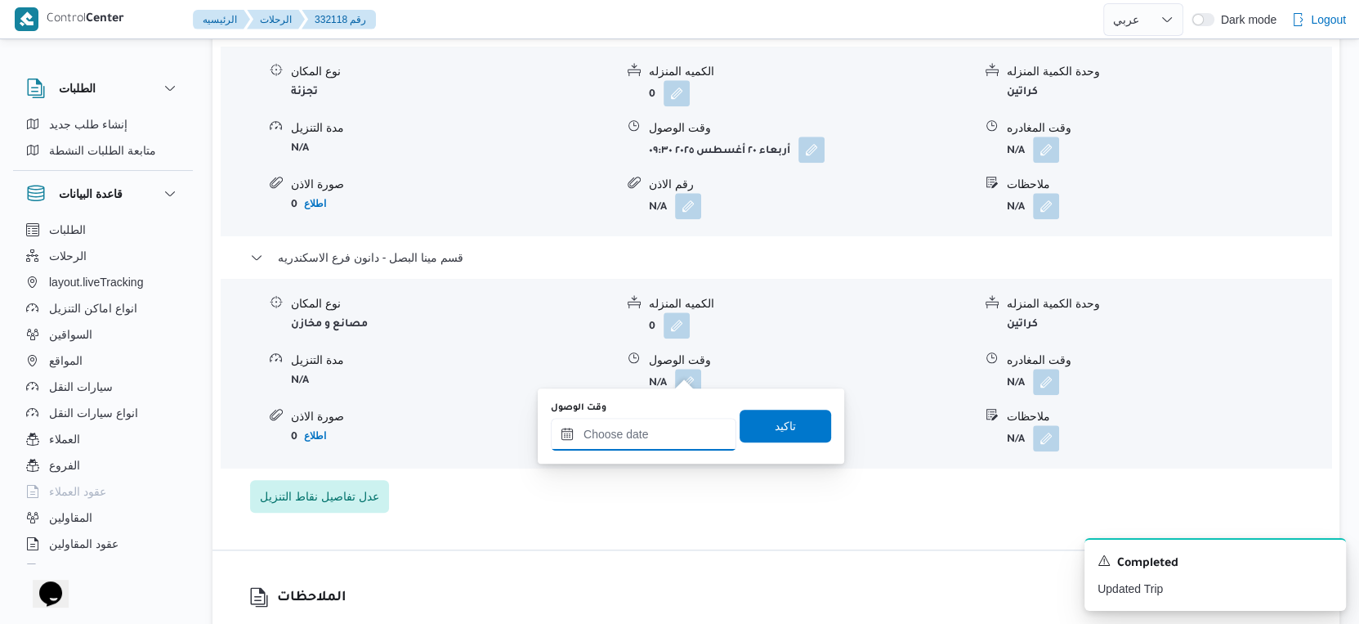
click at [648, 430] on input "وقت الوصول" at bounding box center [644, 434] width 186 height 33
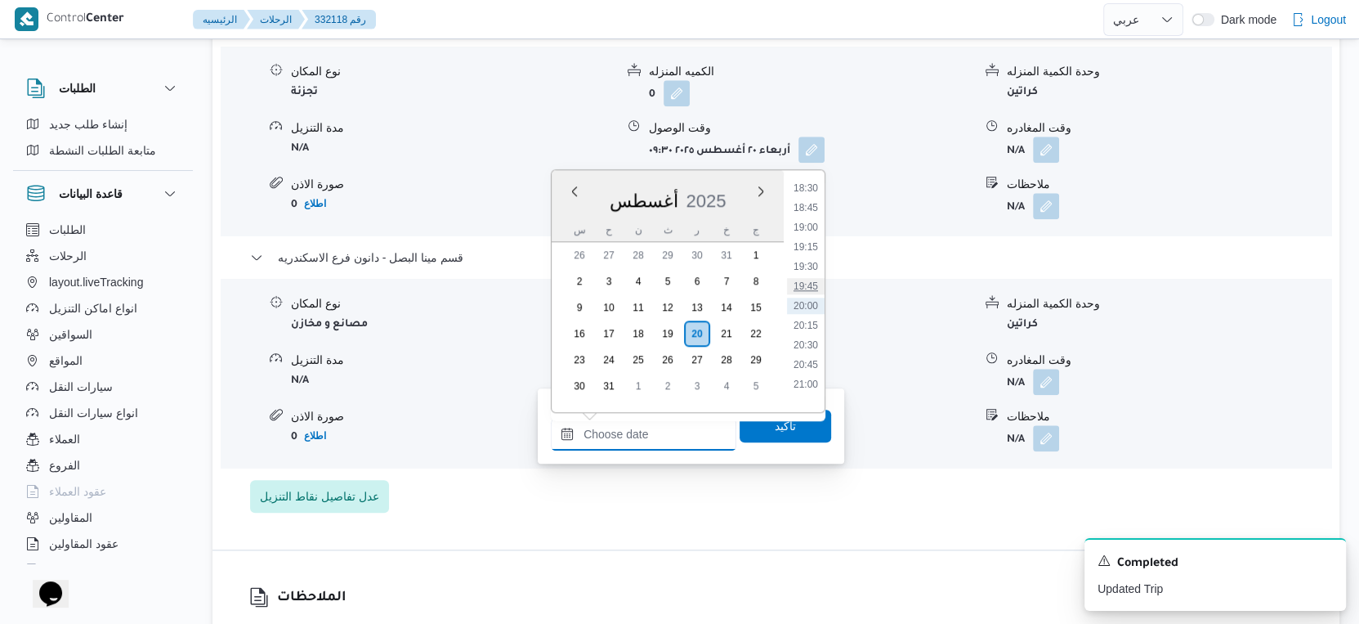
scroll to position [1273, 0]
drag, startPoint x: 808, startPoint y: 245, endPoint x: 798, endPoint y: 301, distance: 56.6
click at [808, 245] on li "17:00" at bounding box center [806, 252] width 38 height 16
type input "٢٠/٠٨/٢٠٢٥ ١٧:٠٠"
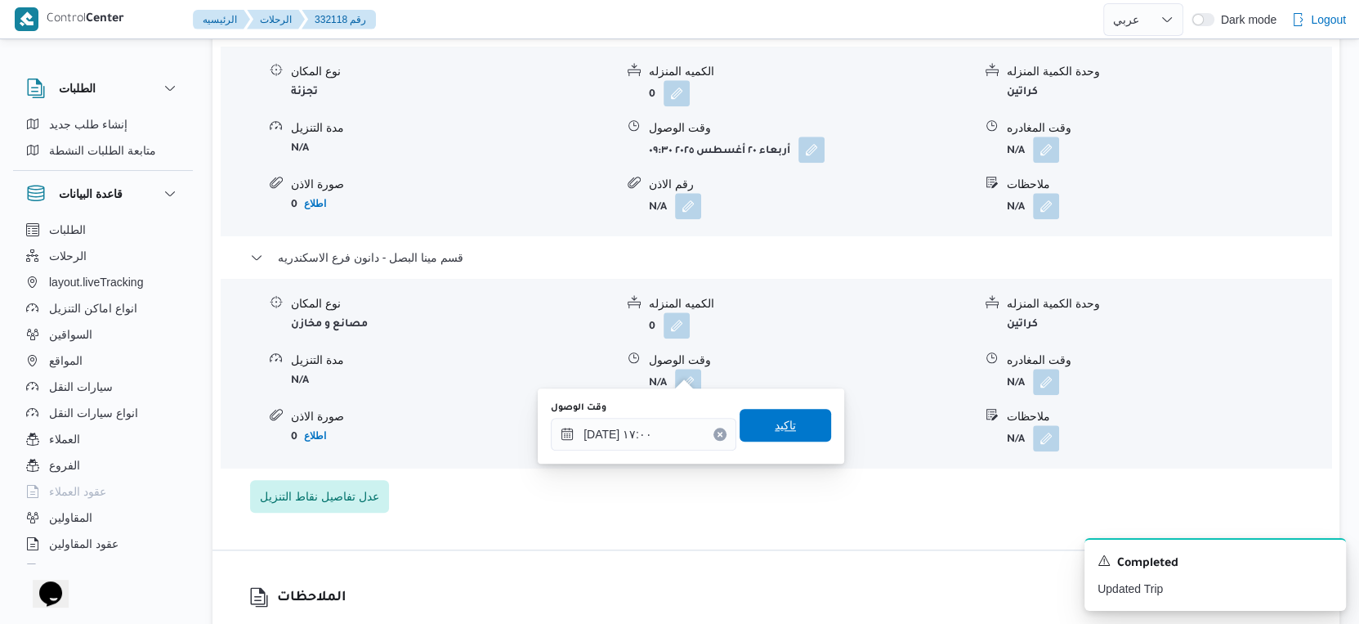
click at [780, 424] on span "تاكيد" at bounding box center [785, 425] width 21 height 20
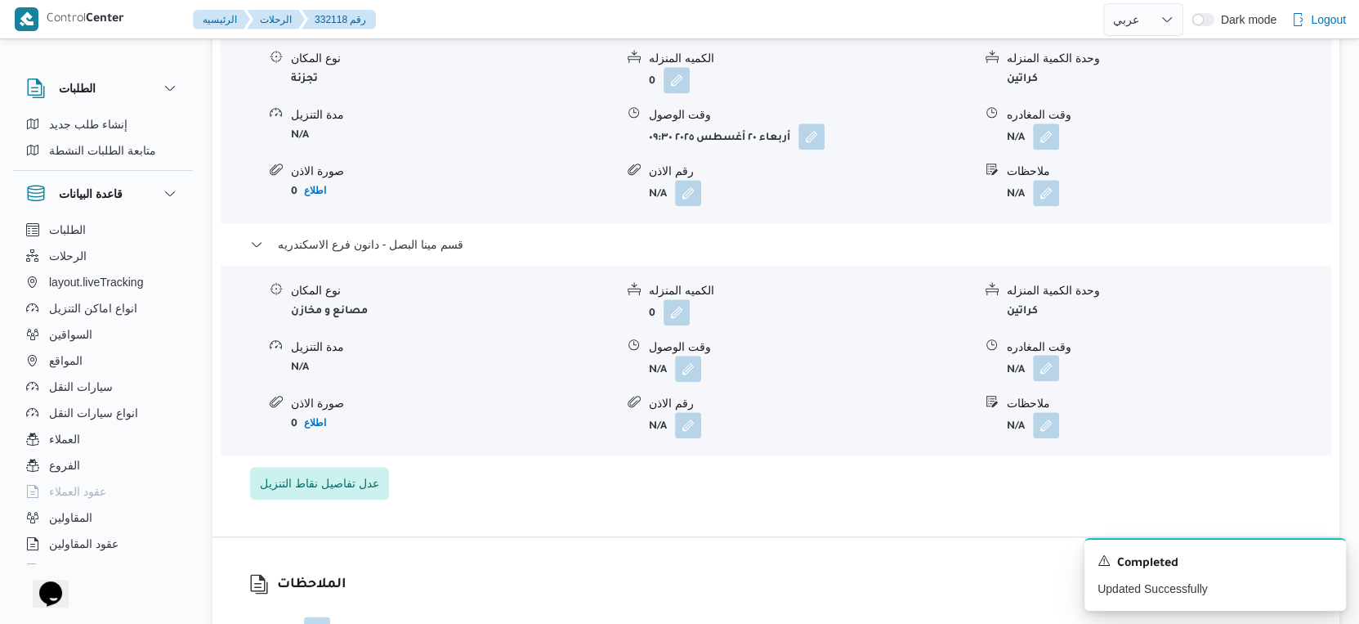
click at [1033, 364] on button "button" at bounding box center [1046, 368] width 26 height 26
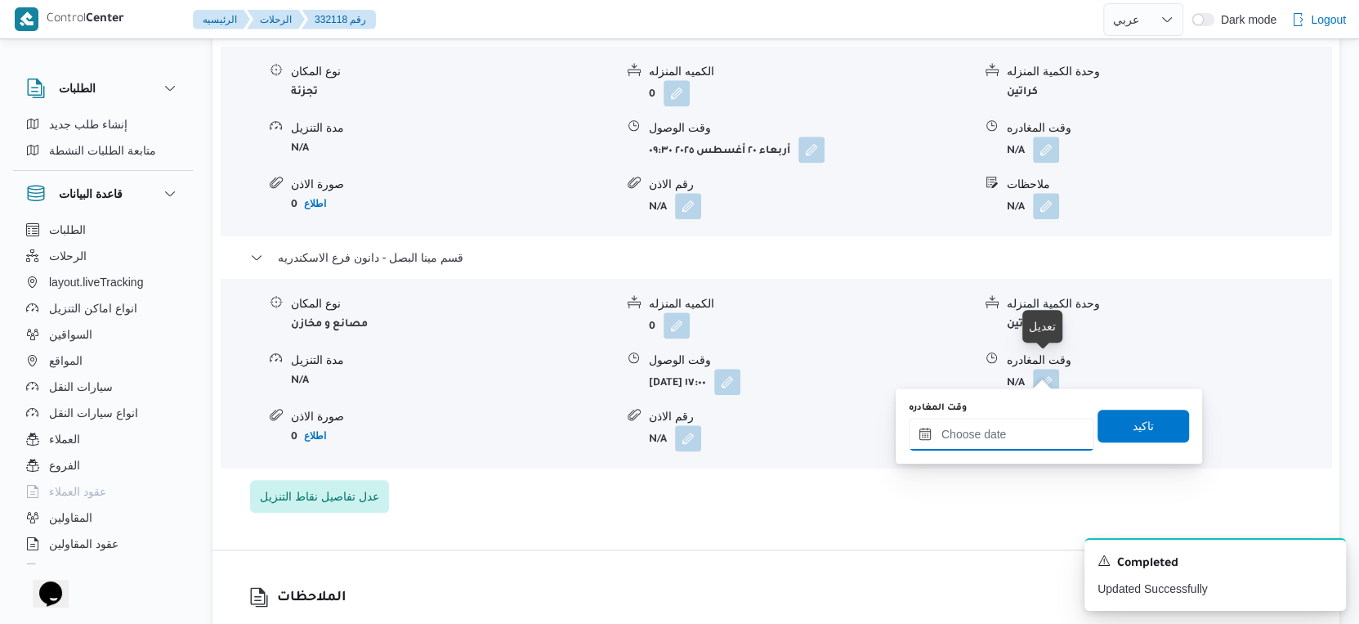
click at [1009, 435] on input "وقت المغادره" at bounding box center [1002, 434] width 186 height 33
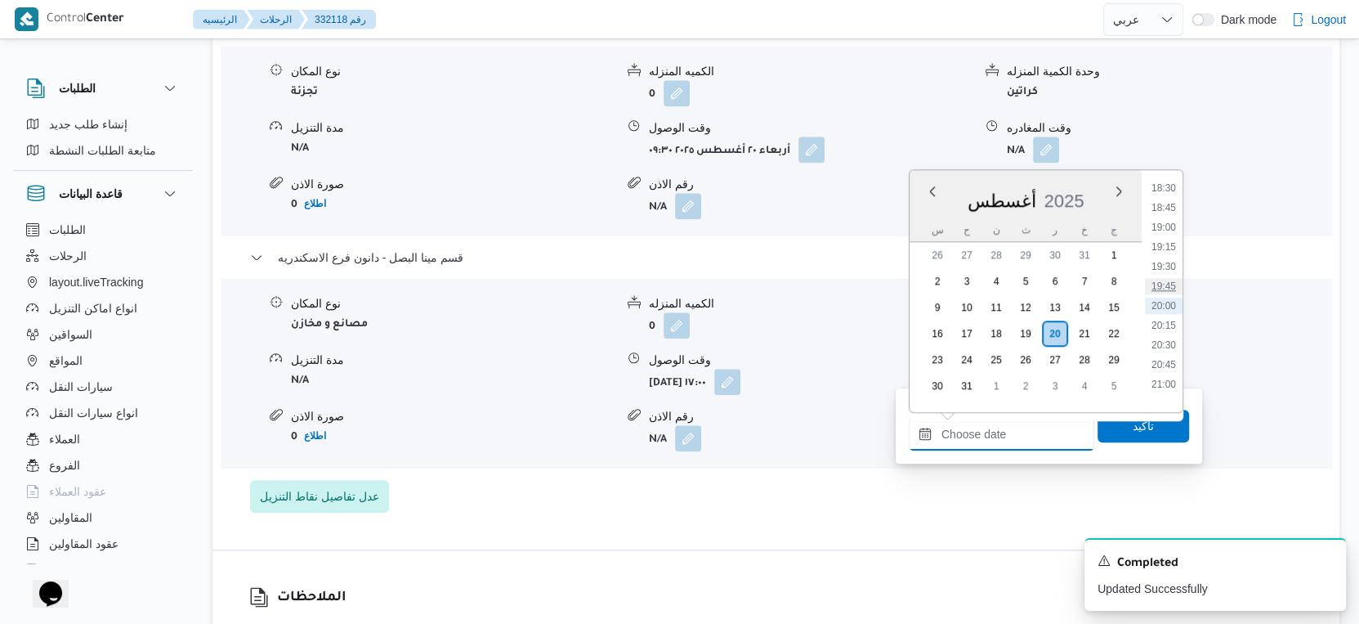
scroll to position [1183, 0]
click at [1168, 378] on li "17:30" at bounding box center [1164, 381] width 38 height 16
type input "٢٠/٠٨/٢٠٢٥ ١٧:٣٠"
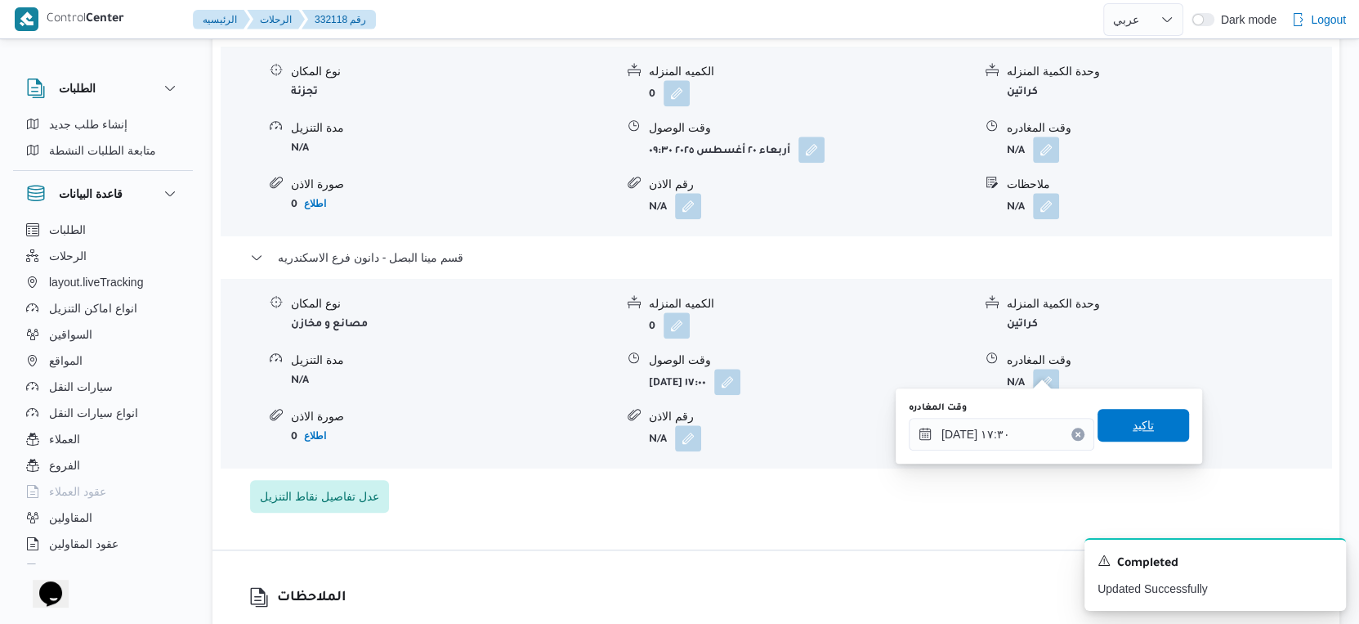
click at [1133, 433] on span "تاكيد" at bounding box center [1143, 425] width 21 height 20
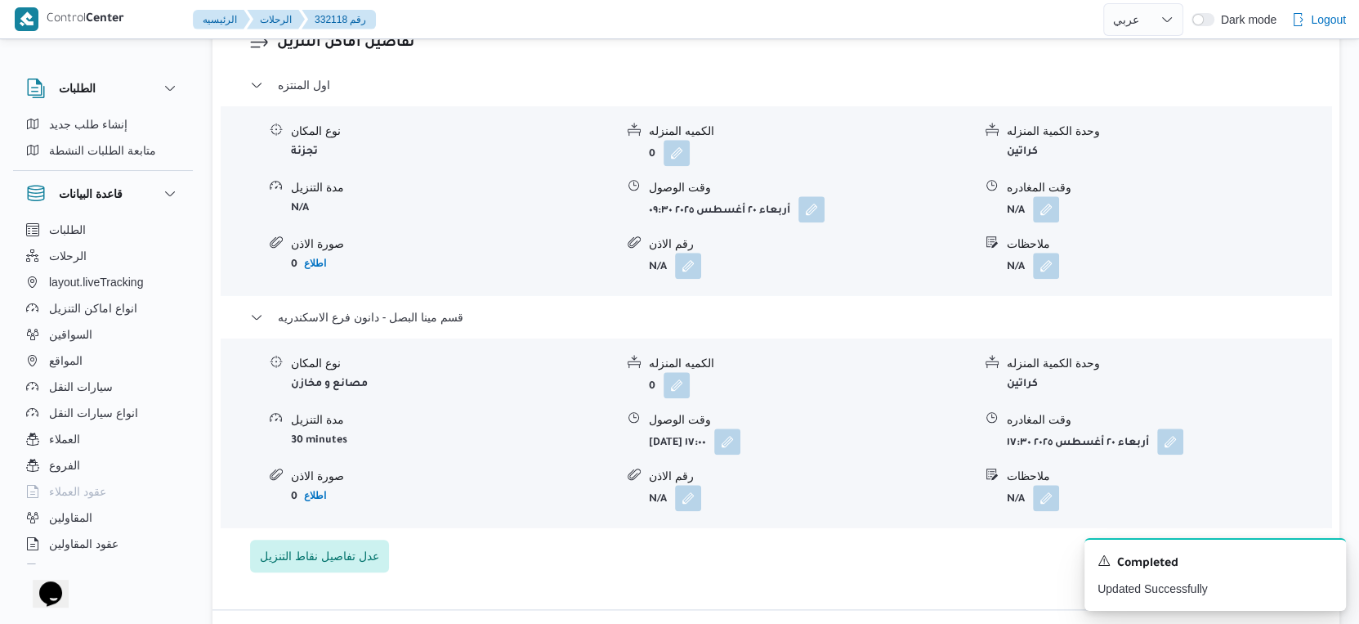
scroll to position [1362, 0]
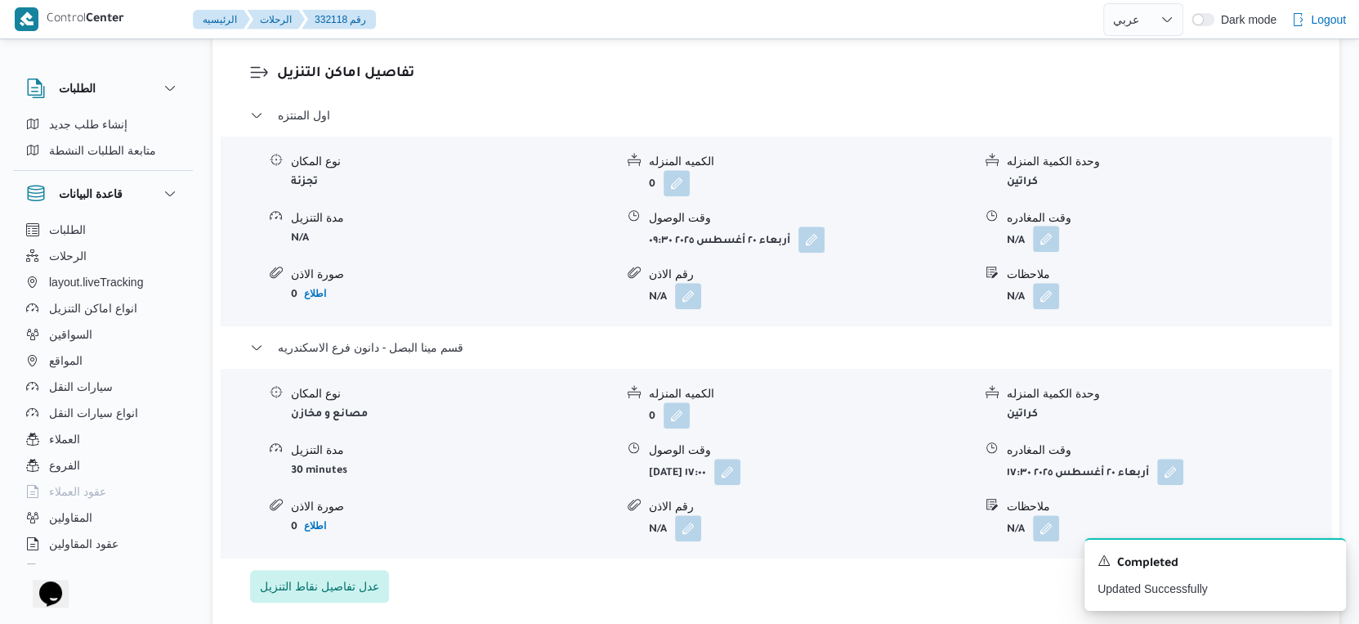
click at [1044, 230] on button "button" at bounding box center [1046, 239] width 26 height 26
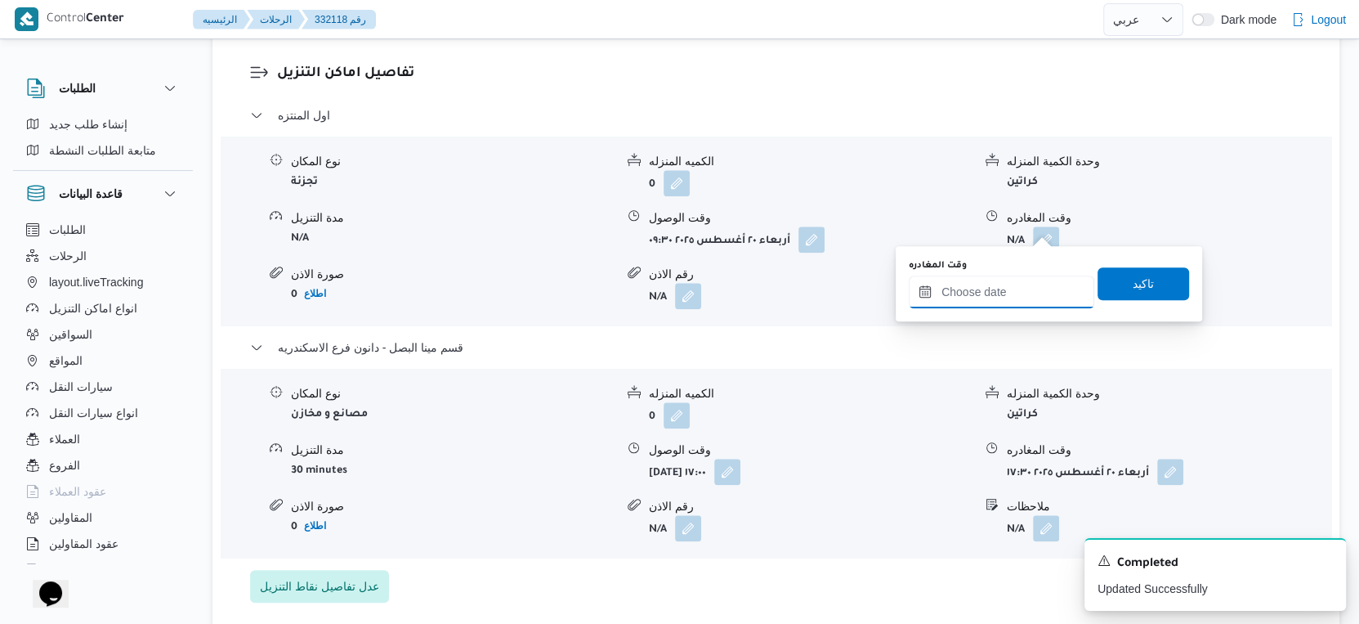
click at [1016, 293] on input "وقت المغادره" at bounding box center [1002, 291] width 186 height 33
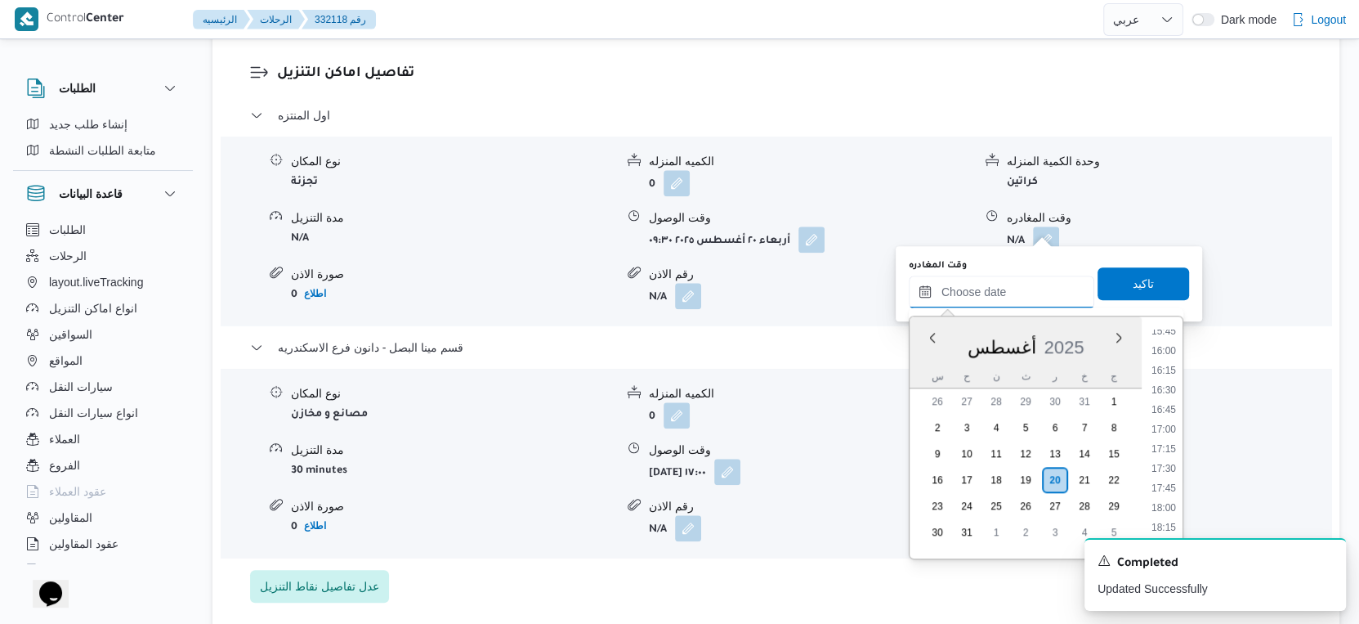
scroll to position [1273, 0]
click at [1167, 357] on li "16:30" at bounding box center [1164, 359] width 38 height 16
type input "[DATE] ١٦:٣٠"
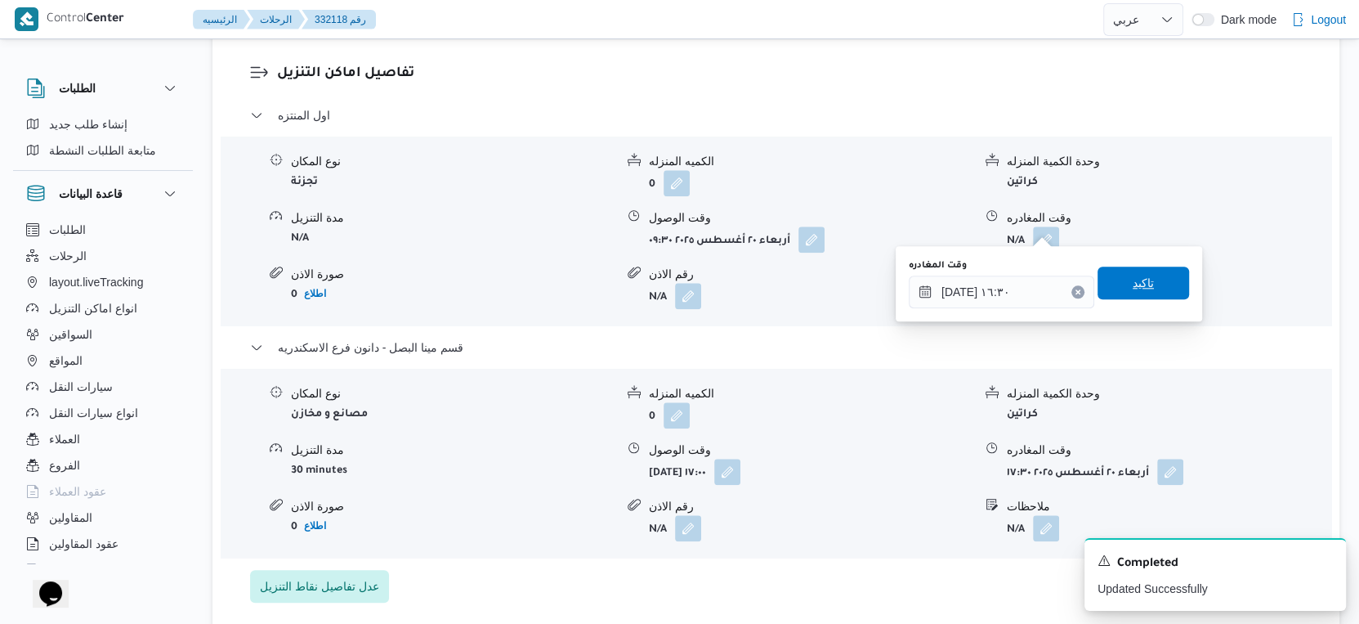
click at [1146, 266] on div "وقت المغادره ٢٠/٠٨/٢٠٢٥ ١٦:٣٠ تاكيد" at bounding box center [1049, 283] width 284 height 52
click at [1145, 270] on span "تاكيد" at bounding box center [1144, 282] width 92 height 33
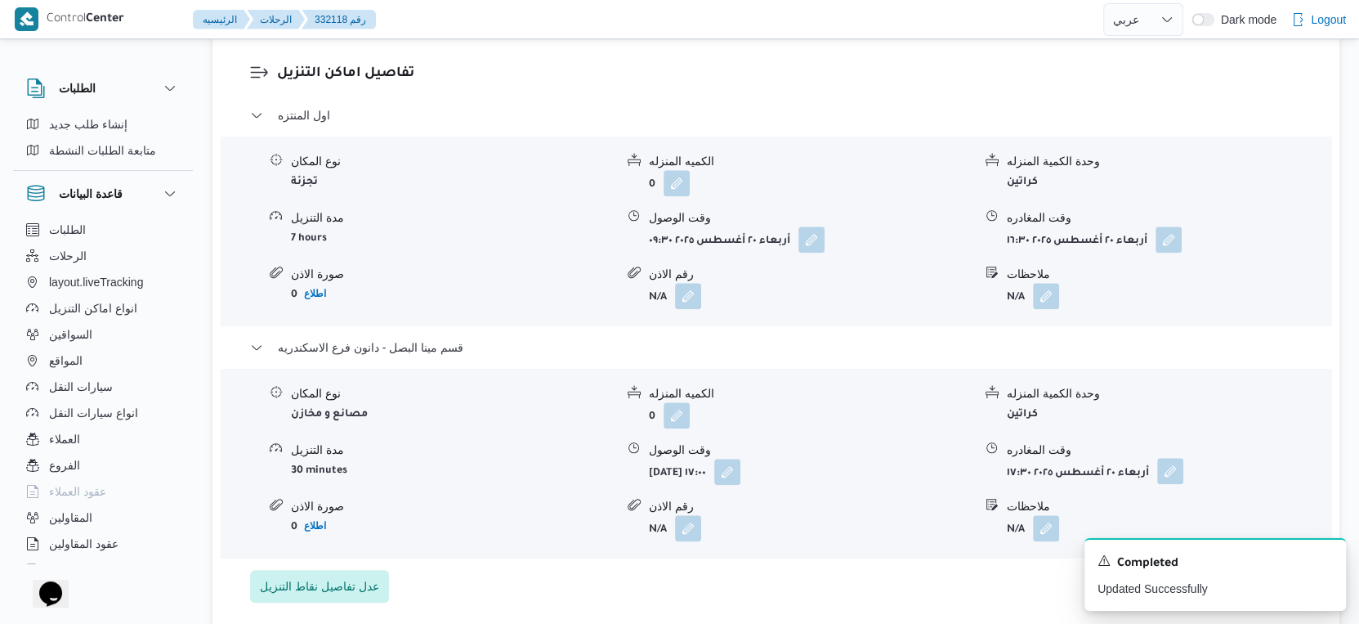
click at [1174, 463] on button "button" at bounding box center [1170, 471] width 26 height 26
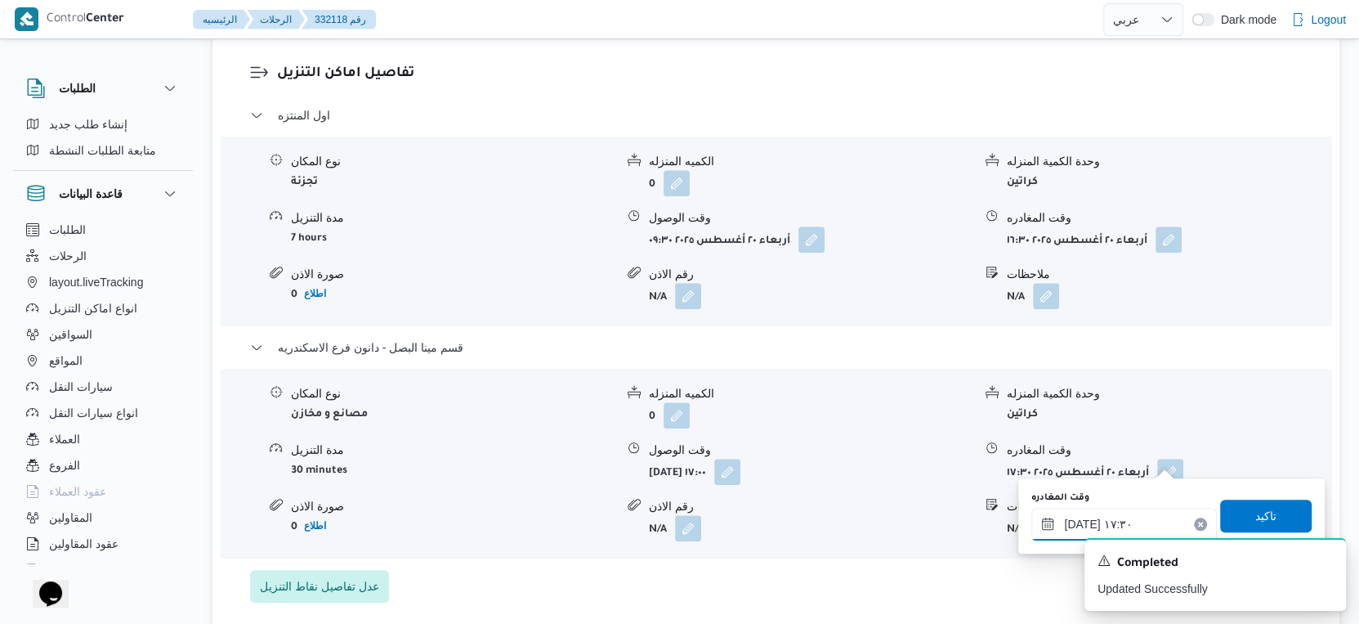
click at [1078, 522] on input "٢٠/٠٨/٢٠٢٥ ١٧:٣٠" at bounding box center [1124, 524] width 186 height 33
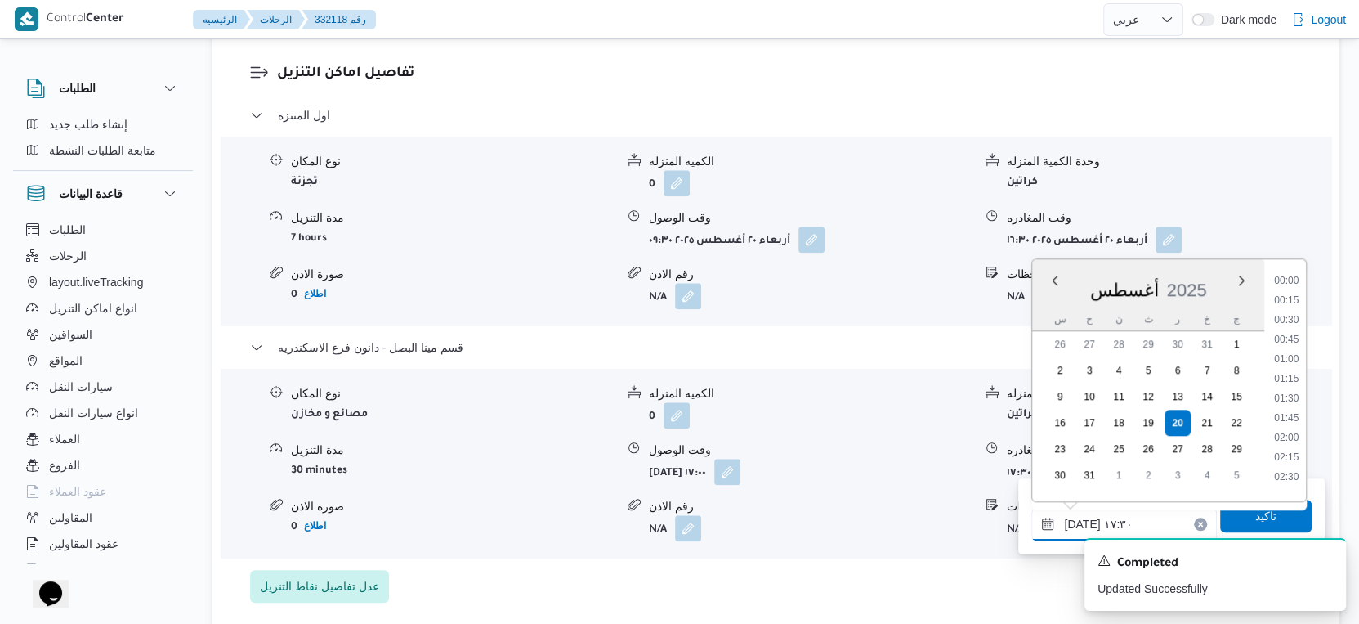
click at [1078, 522] on input "٢٠/٠٨/٢٠٢٥ ١٧:٣٠" at bounding box center [1124, 524] width 186 height 33
type input "٢٠/٠٨/٢٠٢٥ ١٧:٤٠"
click at [1287, 514] on span "تاكيد" at bounding box center [1266, 515] width 92 height 33
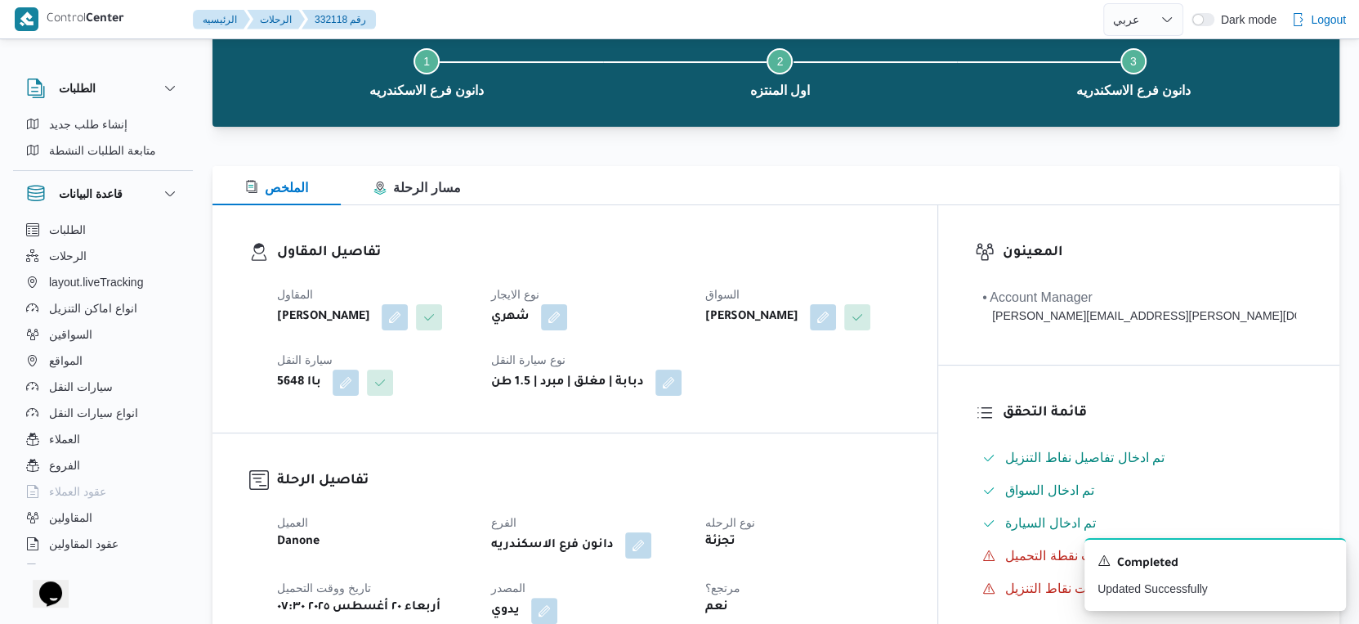
scroll to position [0, 0]
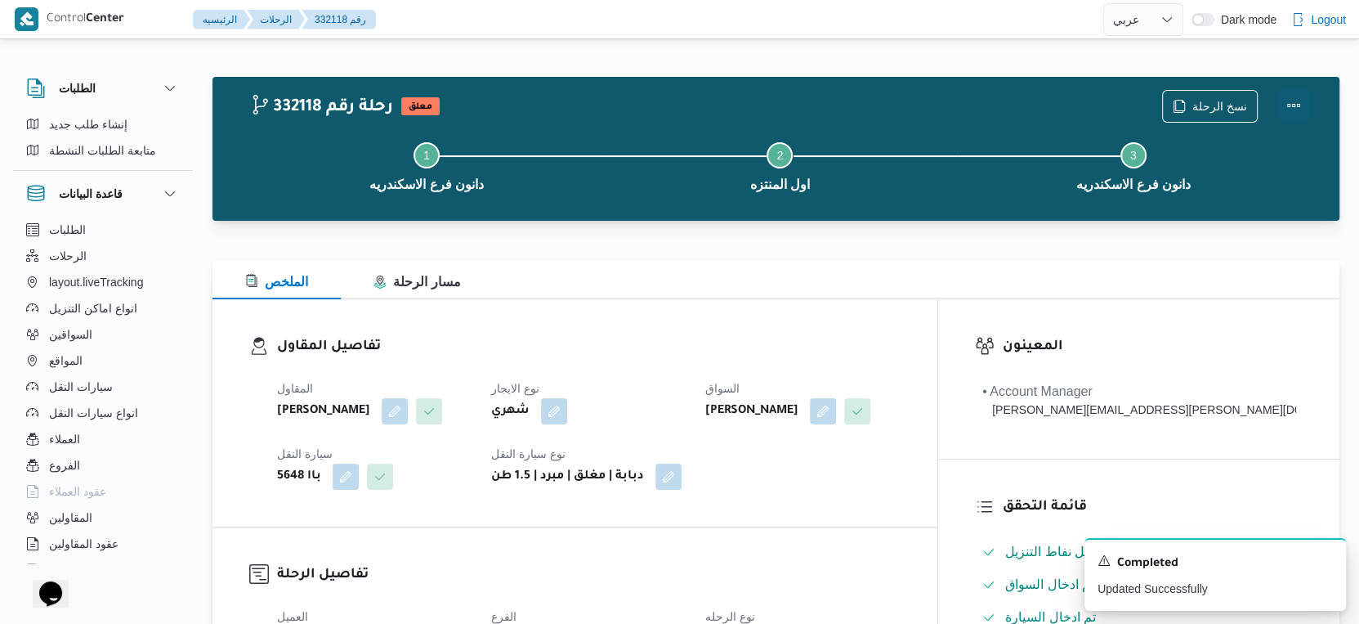
click at [1299, 100] on button "Actions" at bounding box center [1293, 105] width 33 height 33
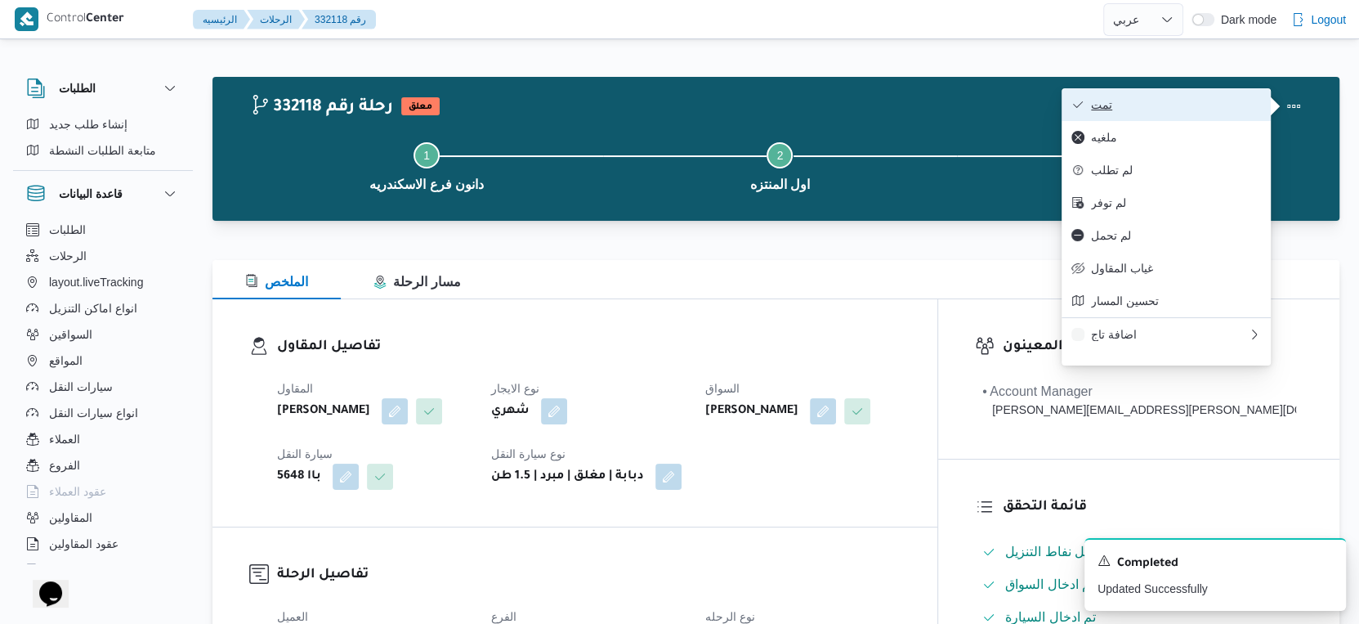
click at [1222, 101] on span "تمت" at bounding box center [1176, 104] width 170 height 13
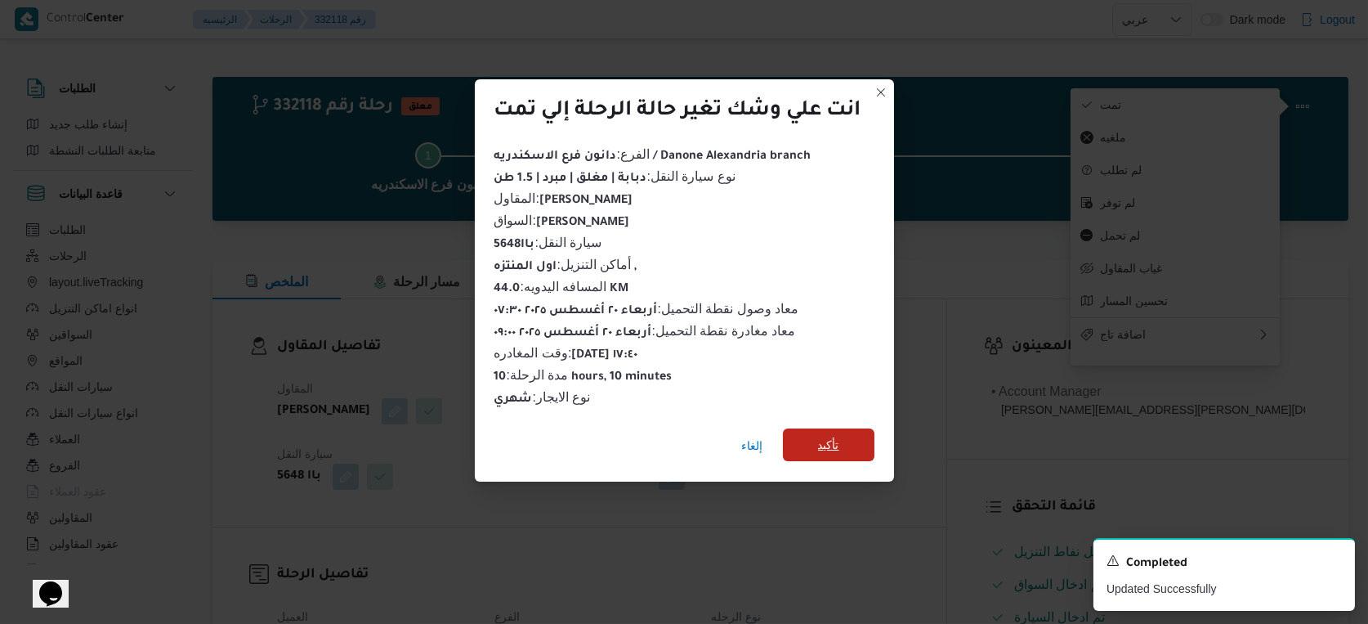
click at [845, 440] on span "تأكيد" at bounding box center [829, 444] width 92 height 33
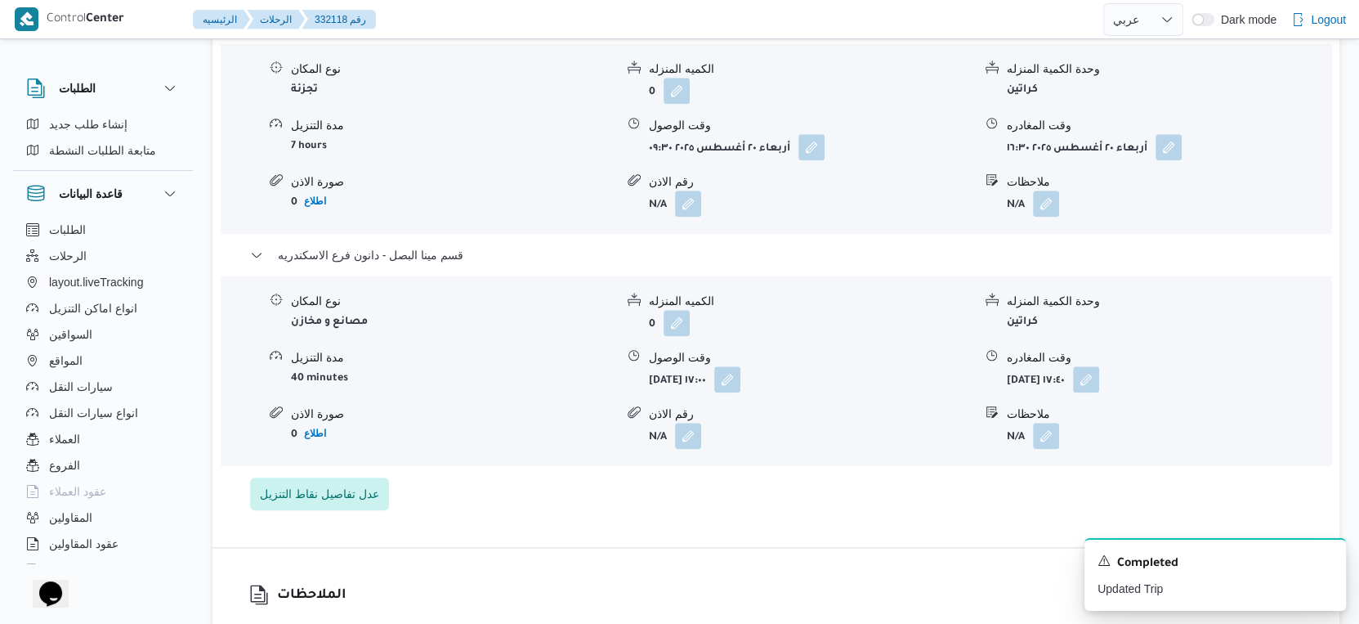
scroll to position [1452, 0]
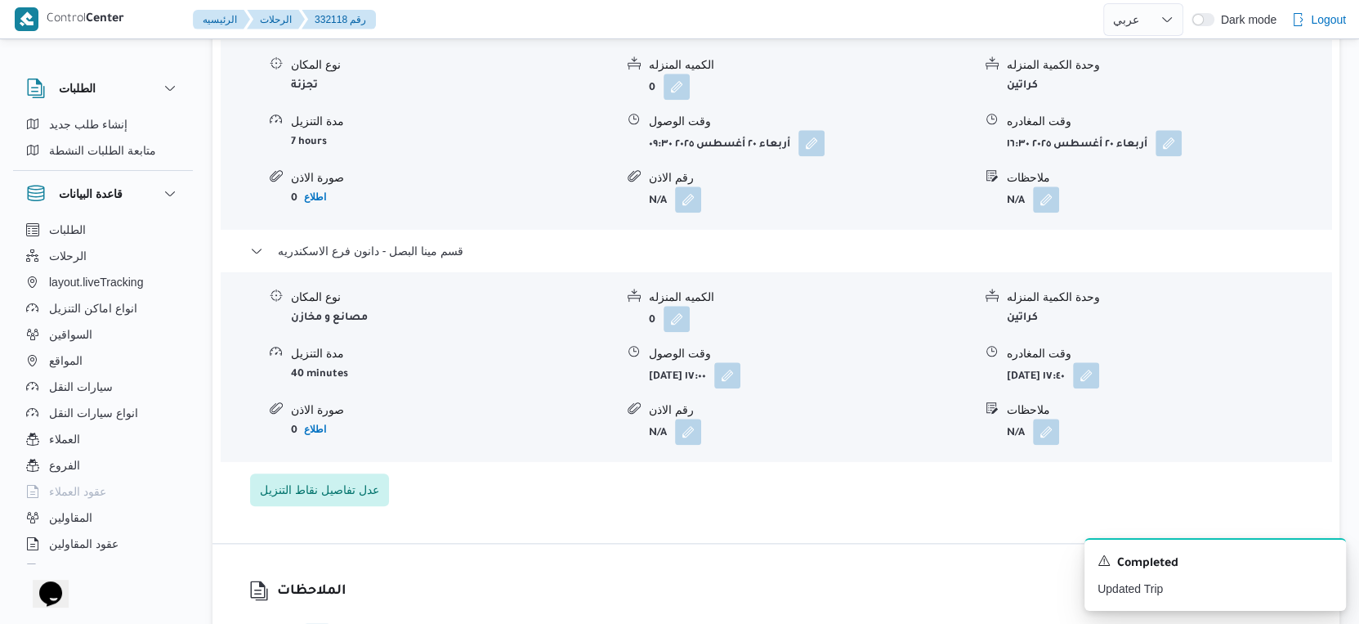
select select "ar"
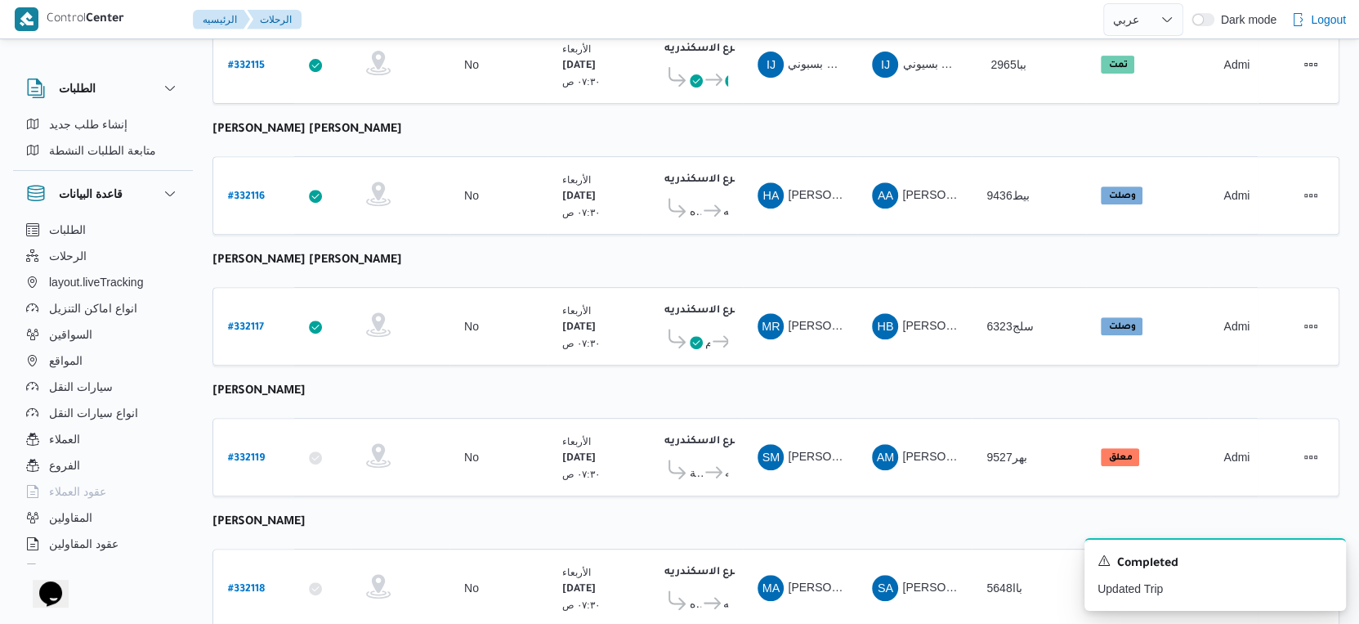
scroll to position [516, 0]
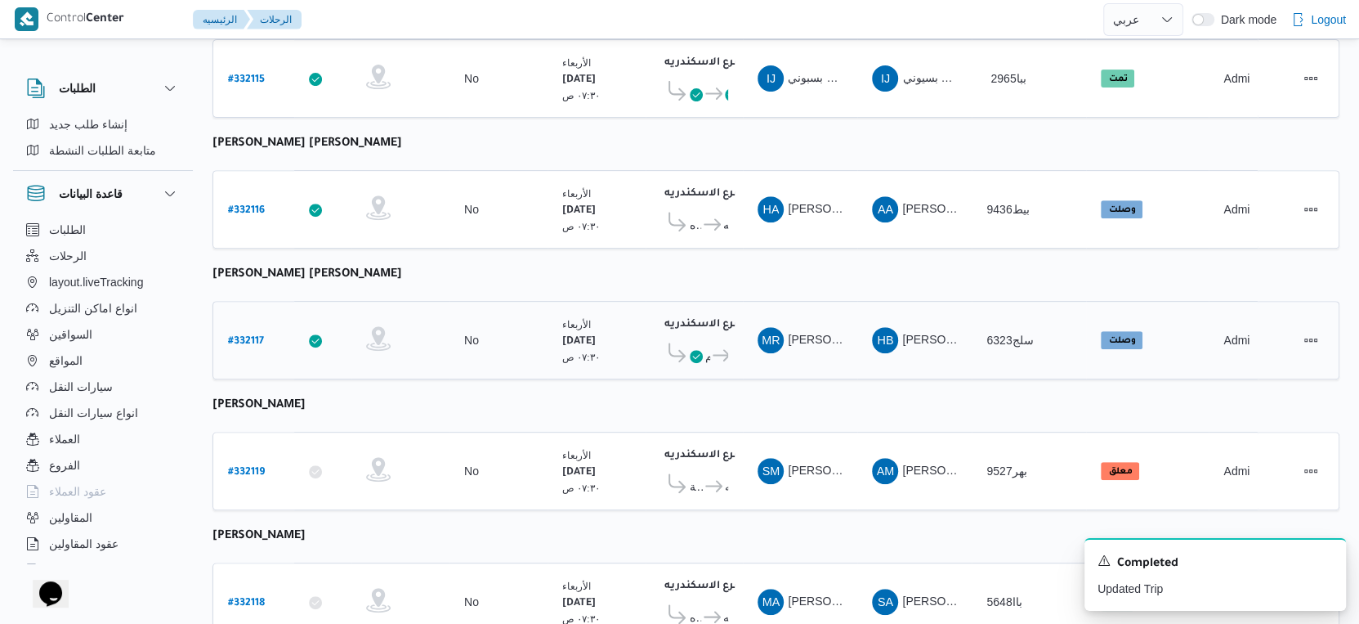
click at [242, 336] on b "# 332117" at bounding box center [246, 341] width 36 height 11
select select "ar"
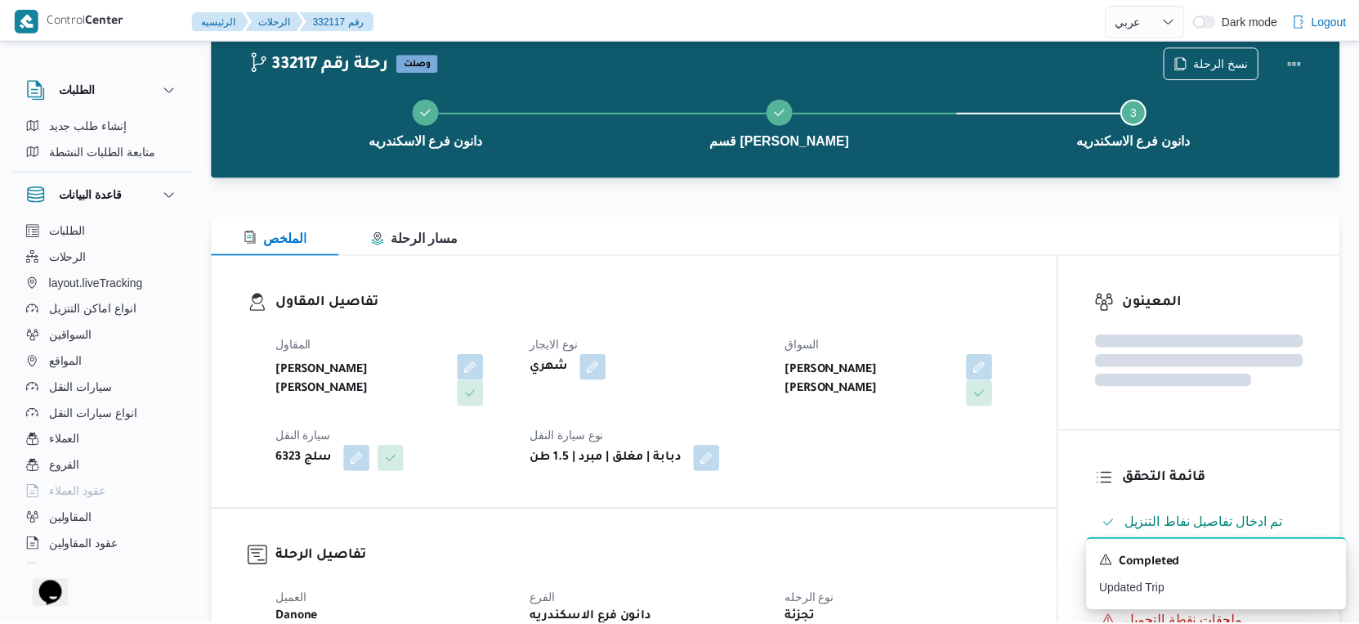
scroll to position [516, 0]
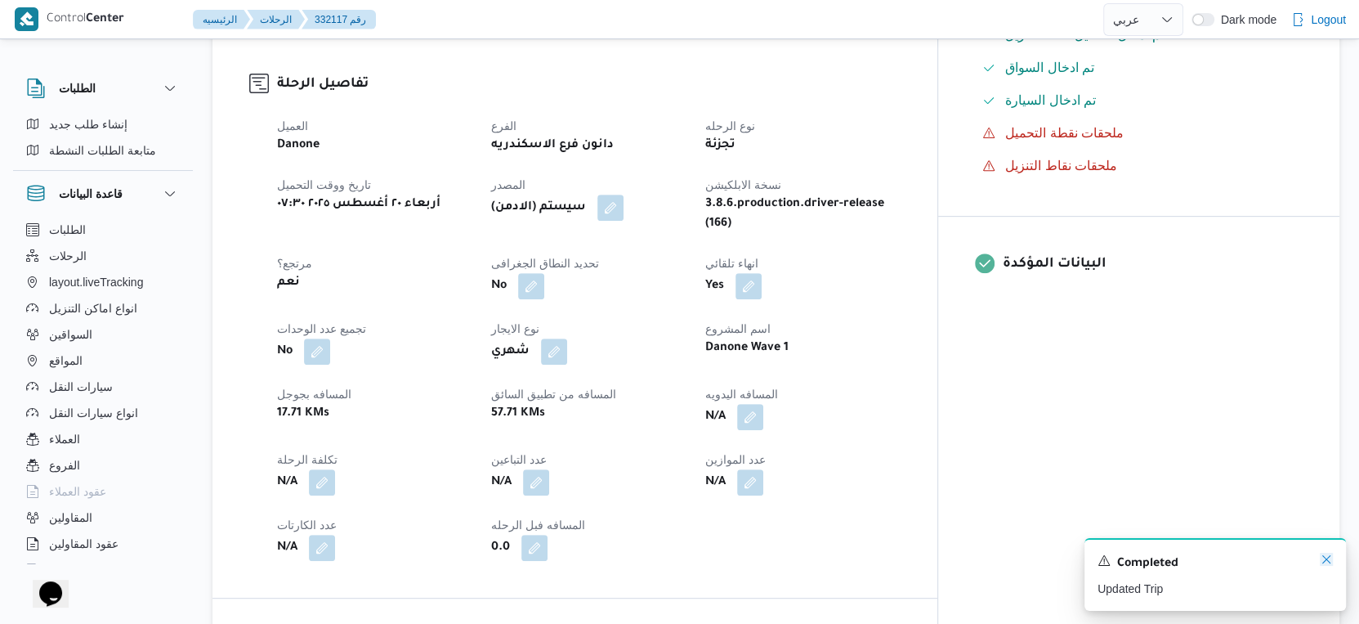
click at [1329, 557] on icon "Dismiss toast" at bounding box center [1326, 559] width 8 height 8
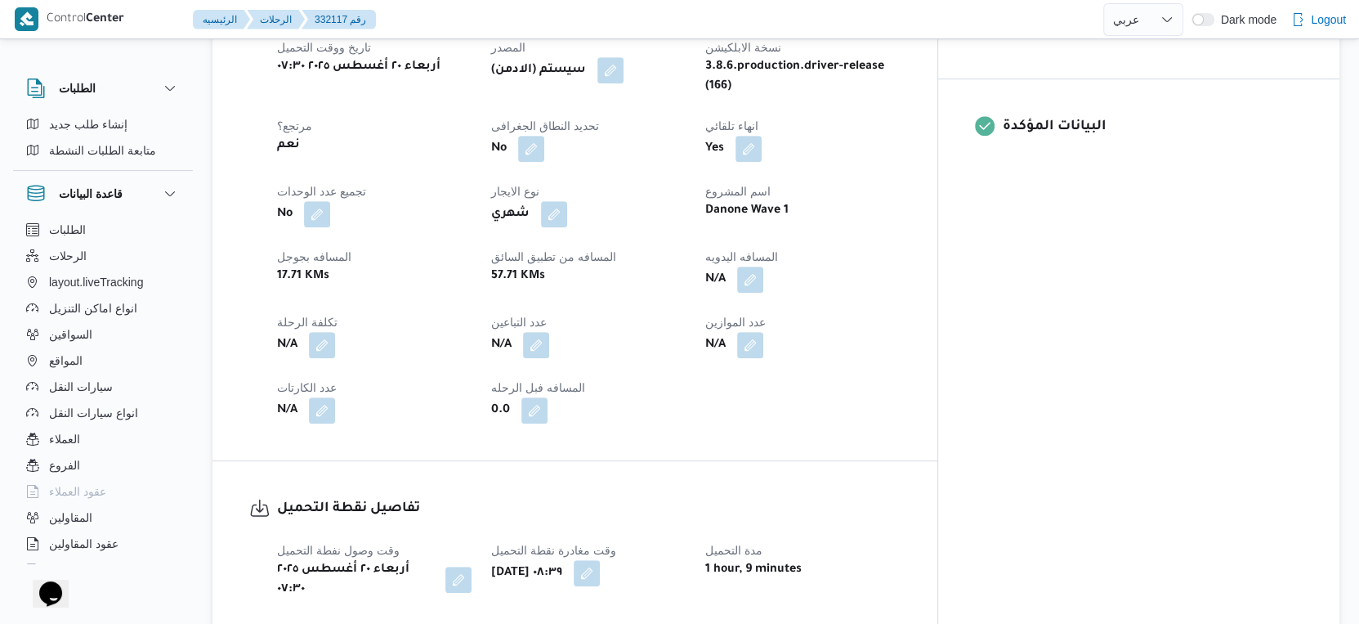
scroll to position [636, 0]
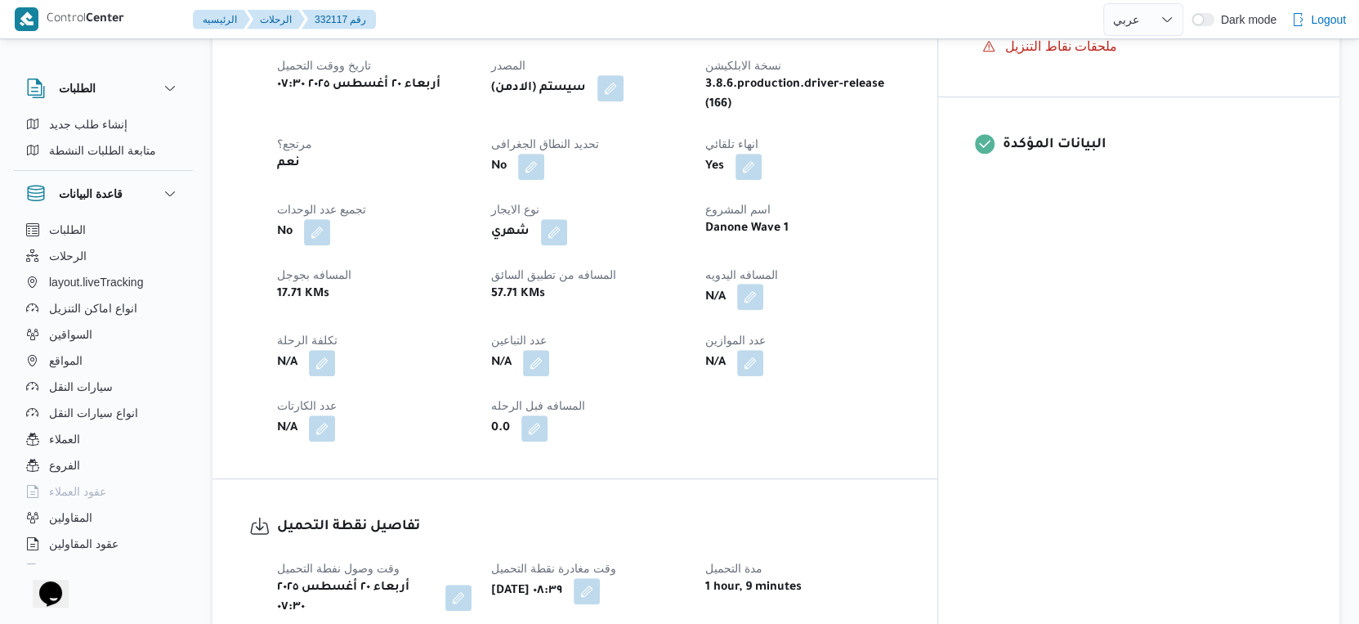
click at [763, 284] on button "button" at bounding box center [750, 297] width 26 height 26
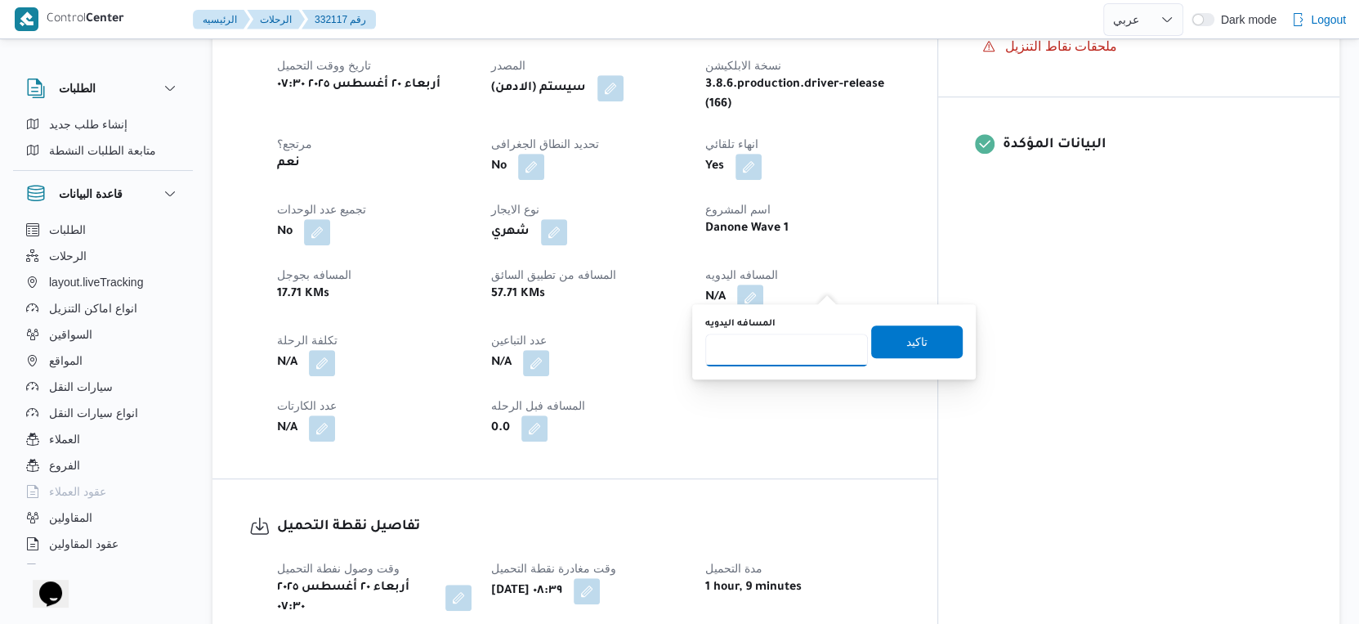
click at [786, 346] on input "المسافه اليدويه" at bounding box center [786, 349] width 163 height 33
type input "41"
click at [906, 340] on span "تاكيد" at bounding box center [916, 341] width 21 height 20
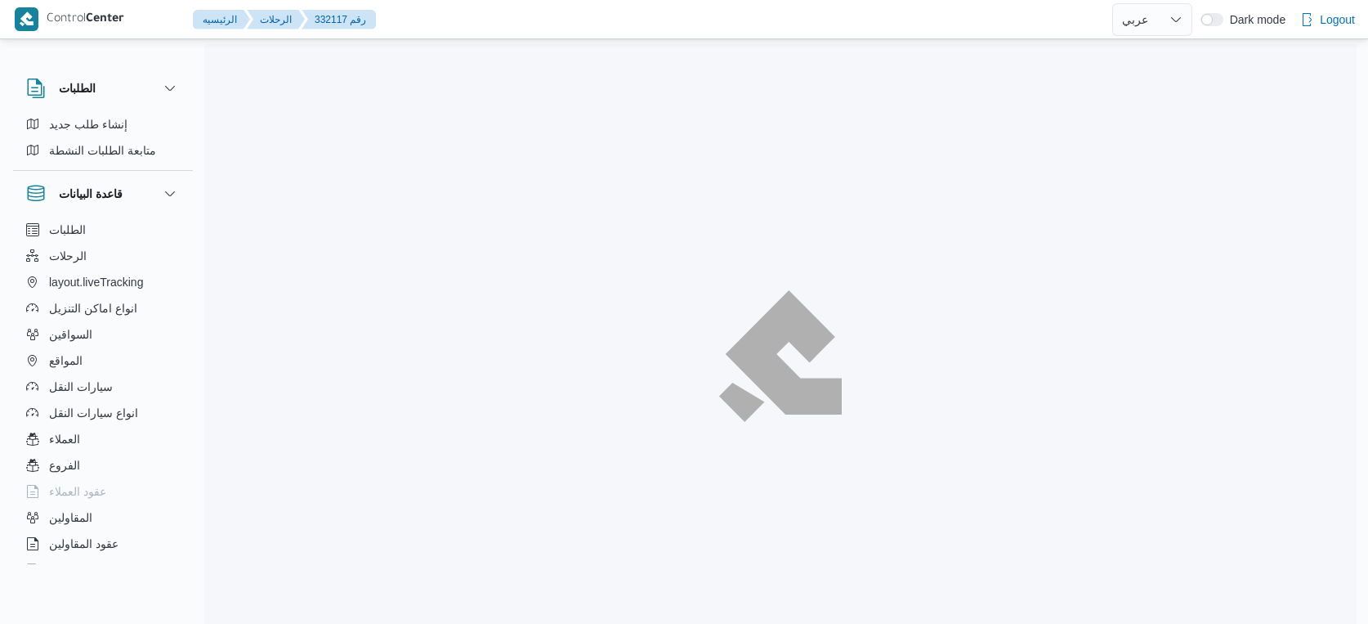
select select "ar"
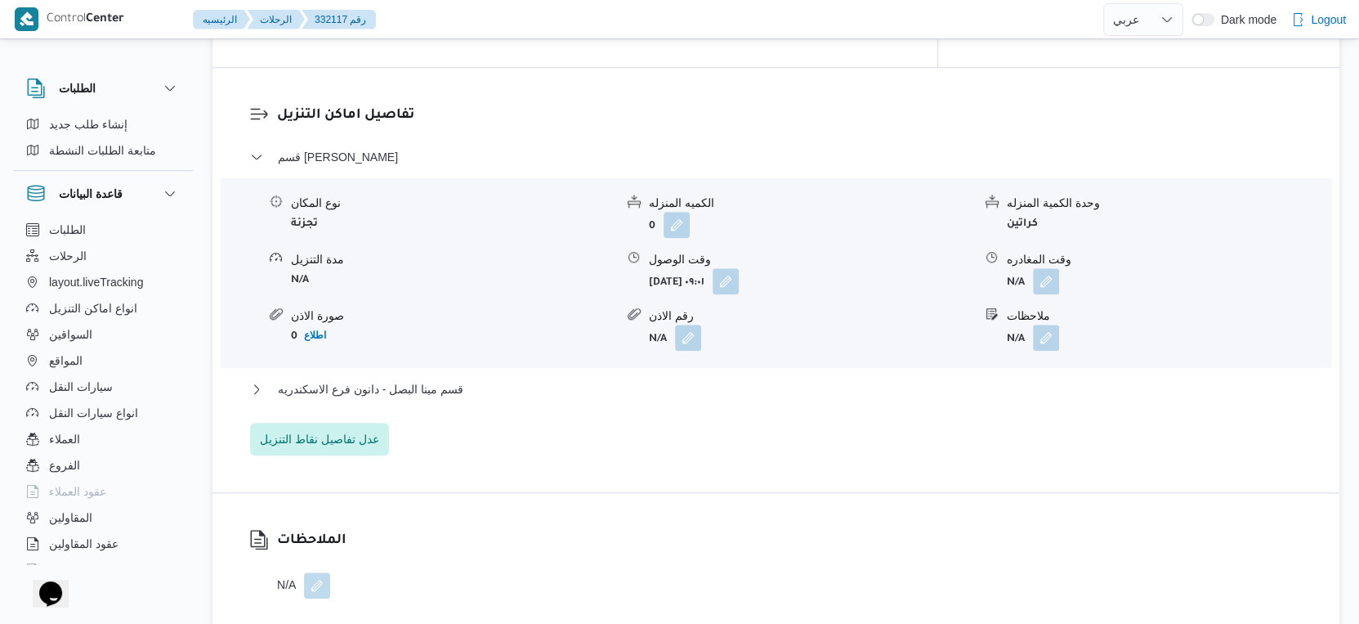
scroll to position [1362, 0]
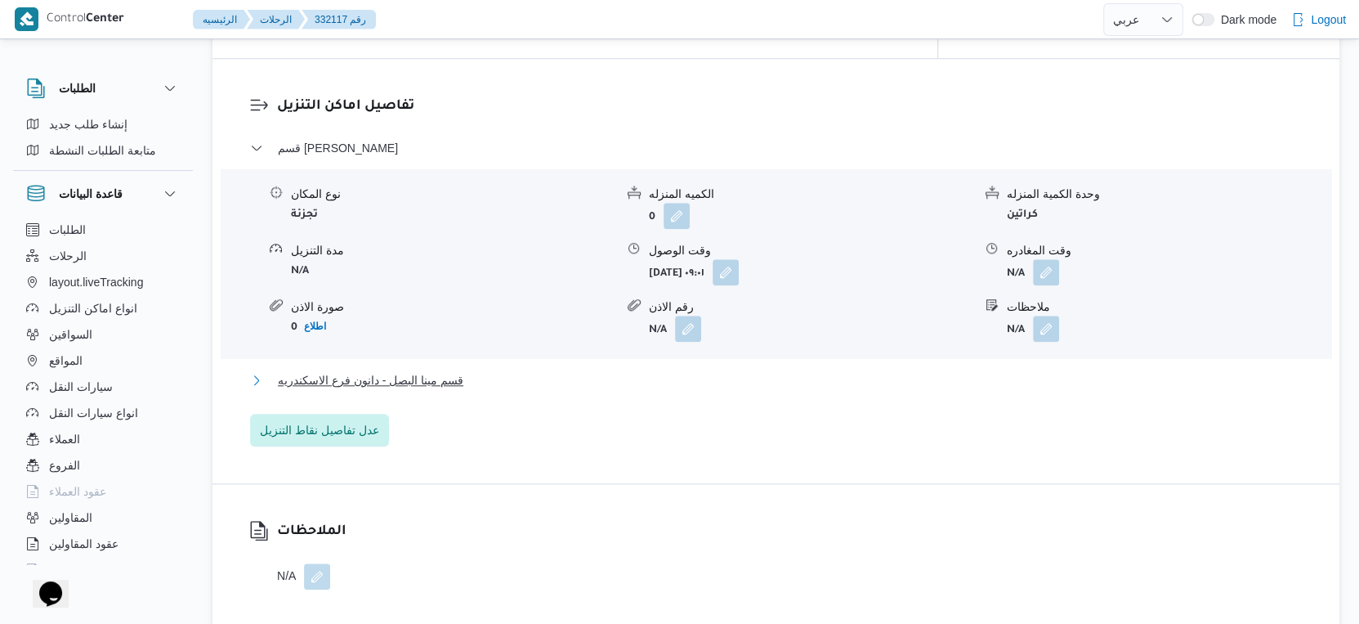
click at [471, 370] on button "قسم مينا البصل - دانون فرع الاسكندريه" at bounding box center [776, 380] width 1053 height 20
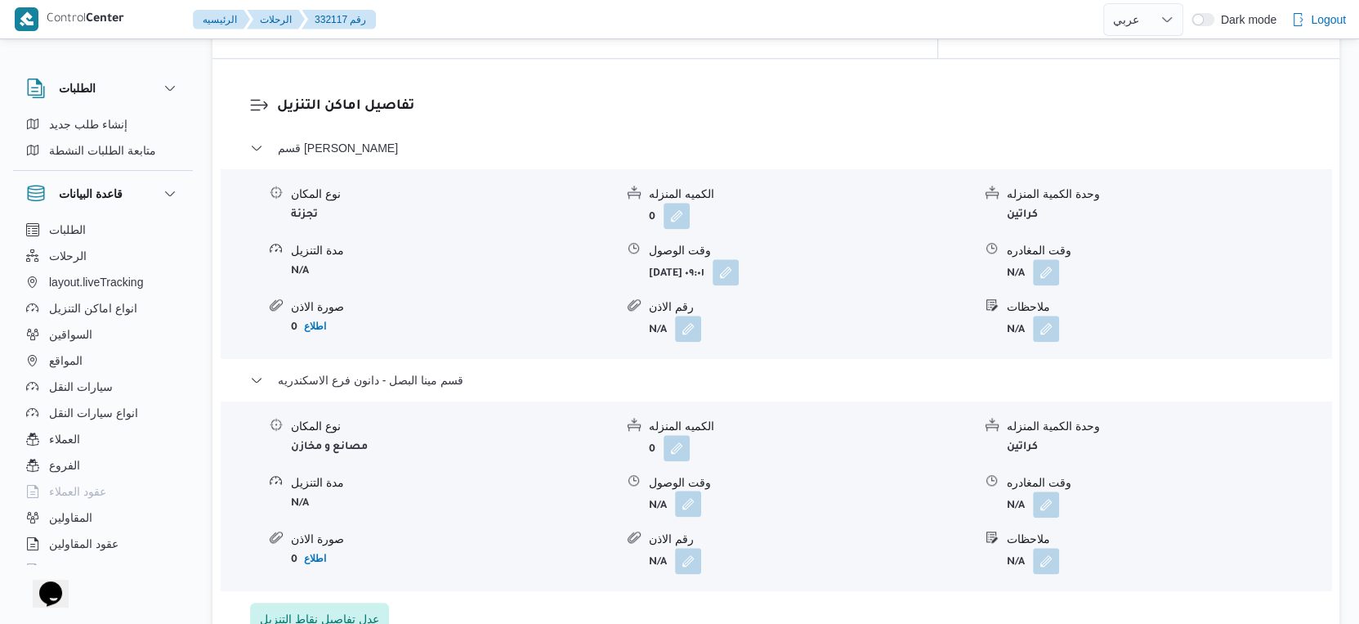
click at [698, 490] on button "button" at bounding box center [688, 503] width 26 height 26
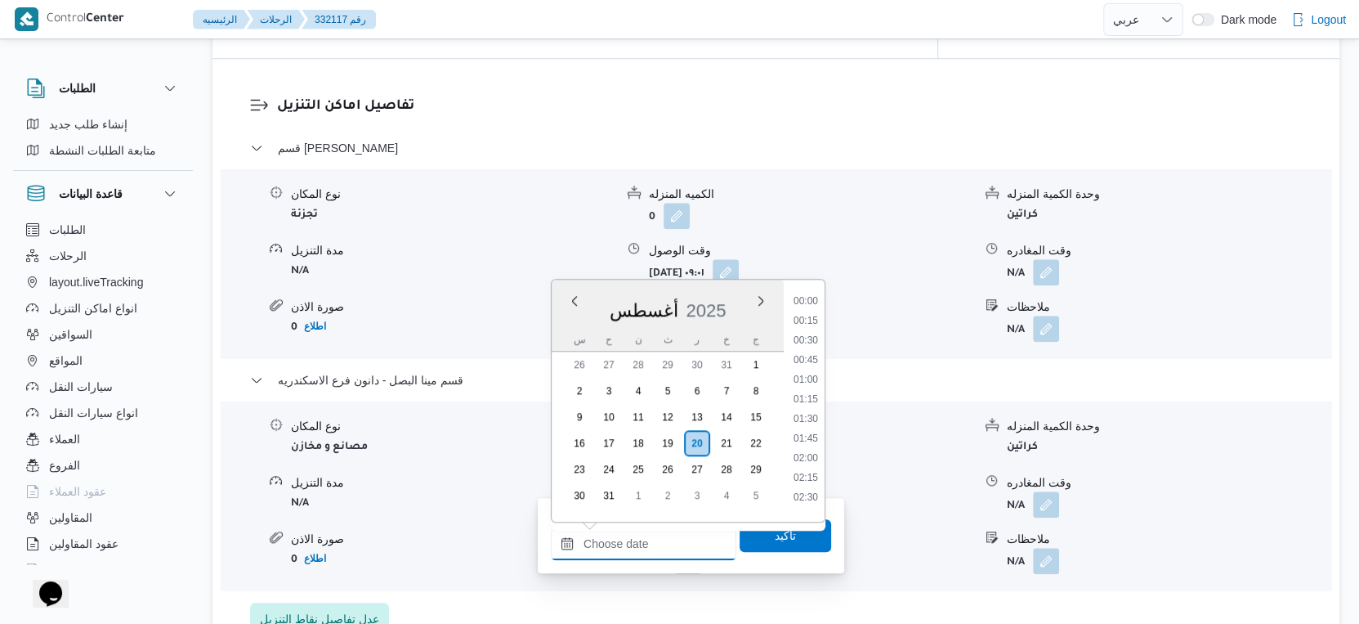
click at [670, 545] on input "وقت الوصول" at bounding box center [644, 543] width 186 height 33
click at [807, 370] on li "16:00" at bounding box center [806, 373] width 38 height 16
type input "٢٠/٠٨/٢٠٢٥ ١٦:٠٠"
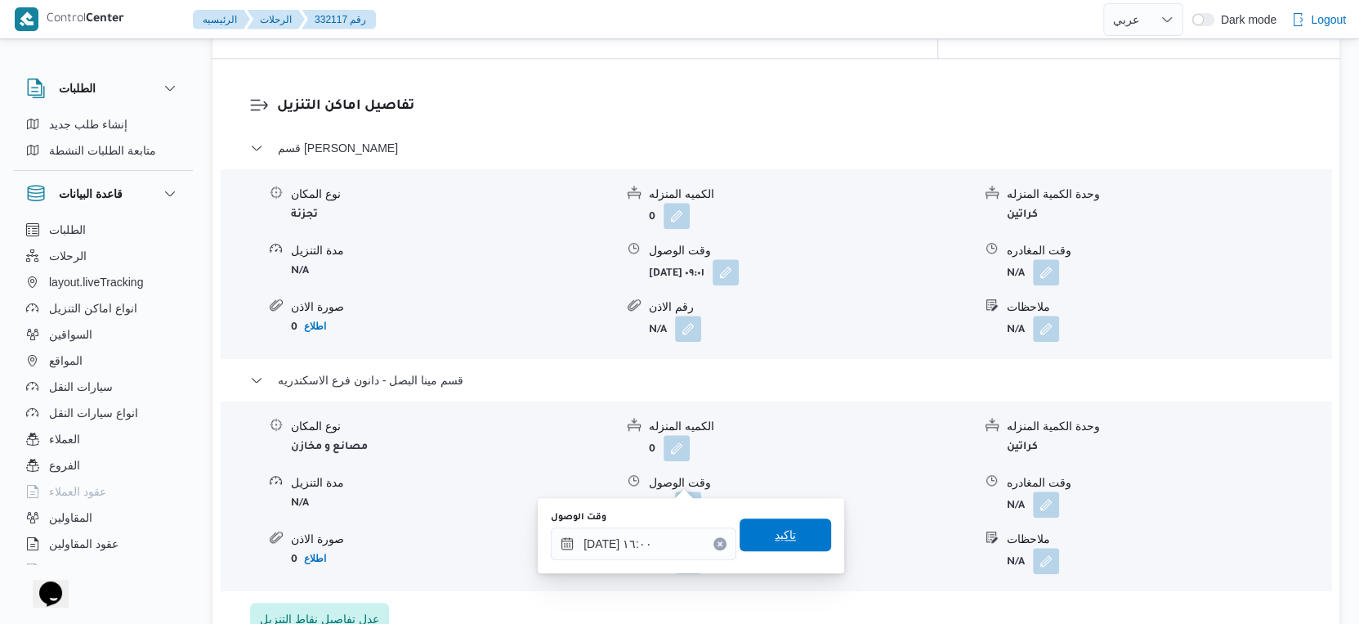
click at [786, 530] on span "تاكيد" at bounding box center [786, 534] width 92 height 33
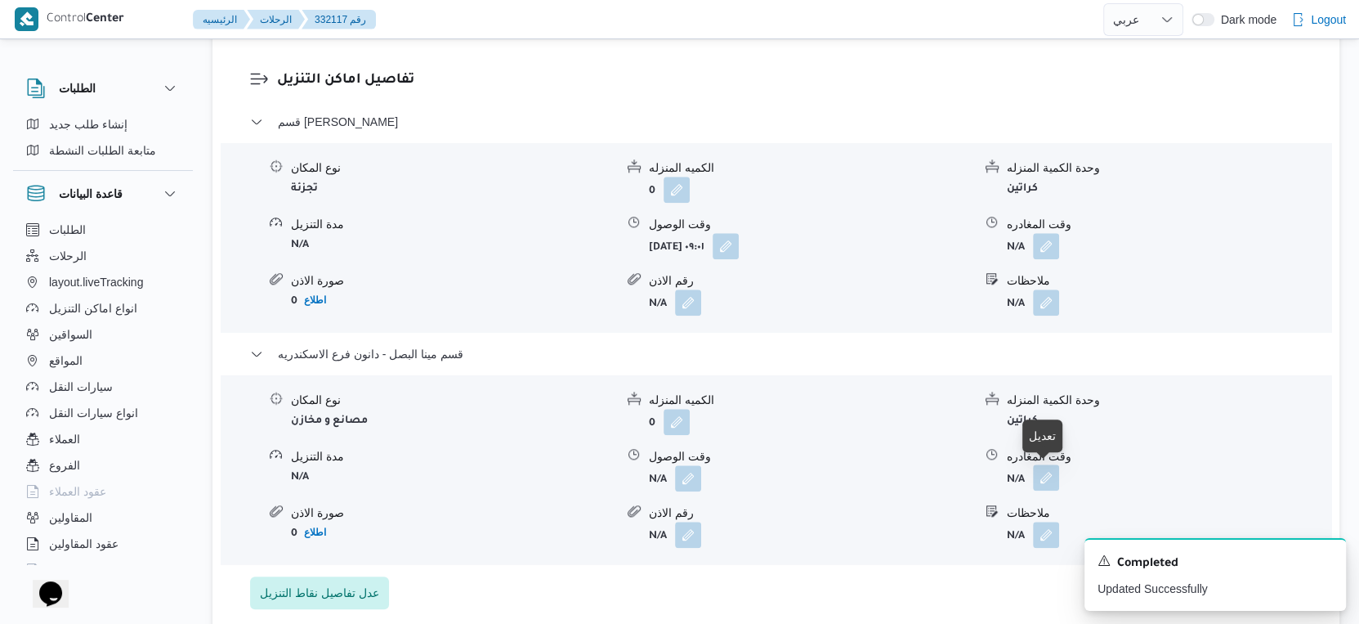
click at [1035, 466] on button "button" at bounding box center [1046, 477] width 26 height 26
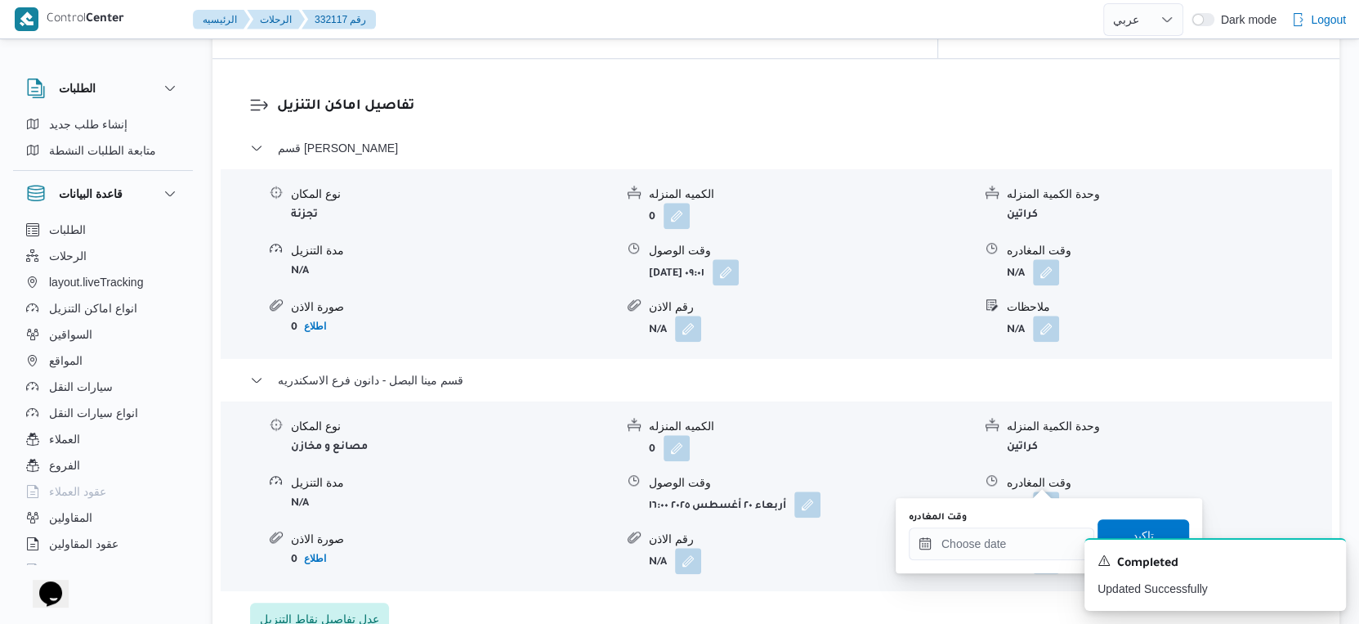
click at [1022, 522] on div "وقت المغادره" at bounding box center [1002, 517] width 186 height 13
click at [1031, 547] on input "وقت المغادره" at bounding box center [1002, 543] width 186 height 33
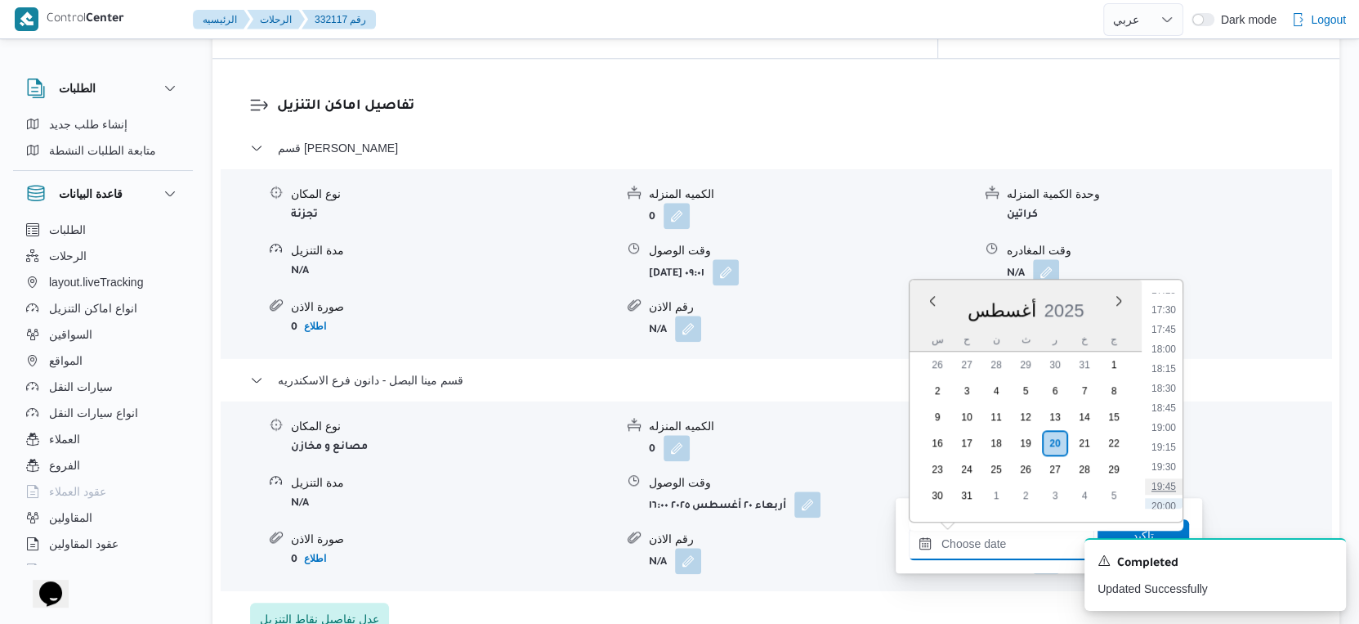
scroll to position [1273, 0]
click at [1165, 320] on li "16:30" at bounding box center [1164, 322] width 38 height 16
type input "[DATE] ١٦:٣٠"
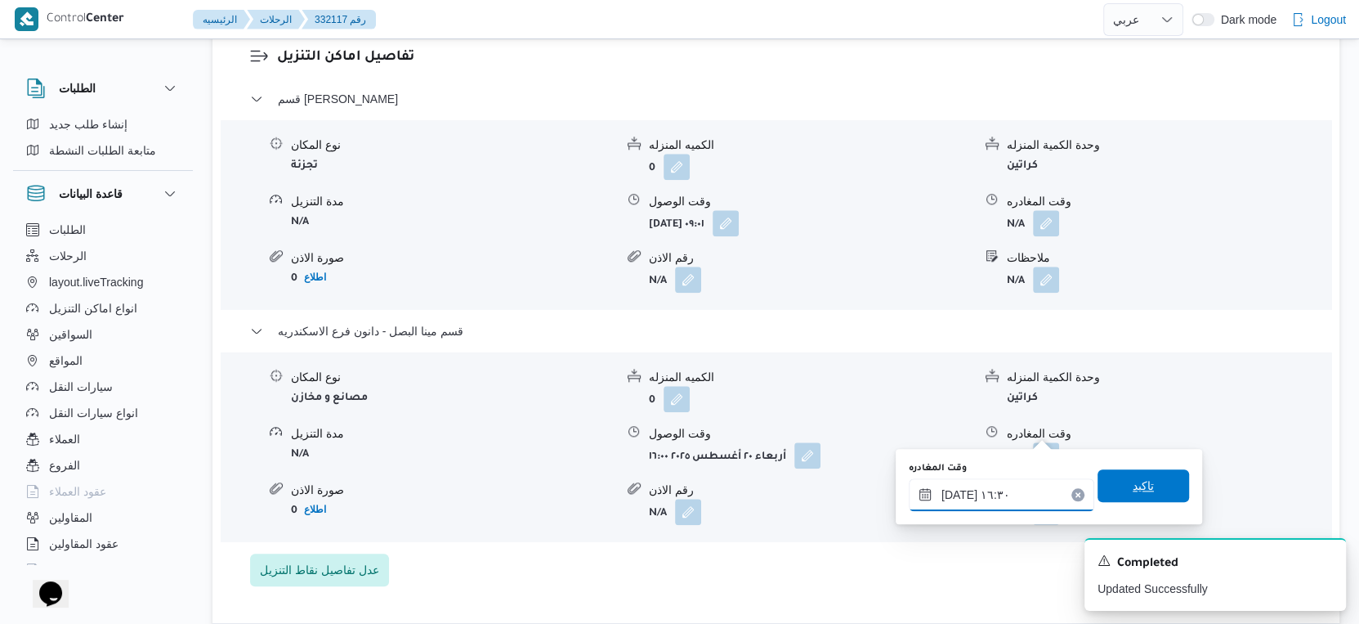
scroll to position [1452, 0]
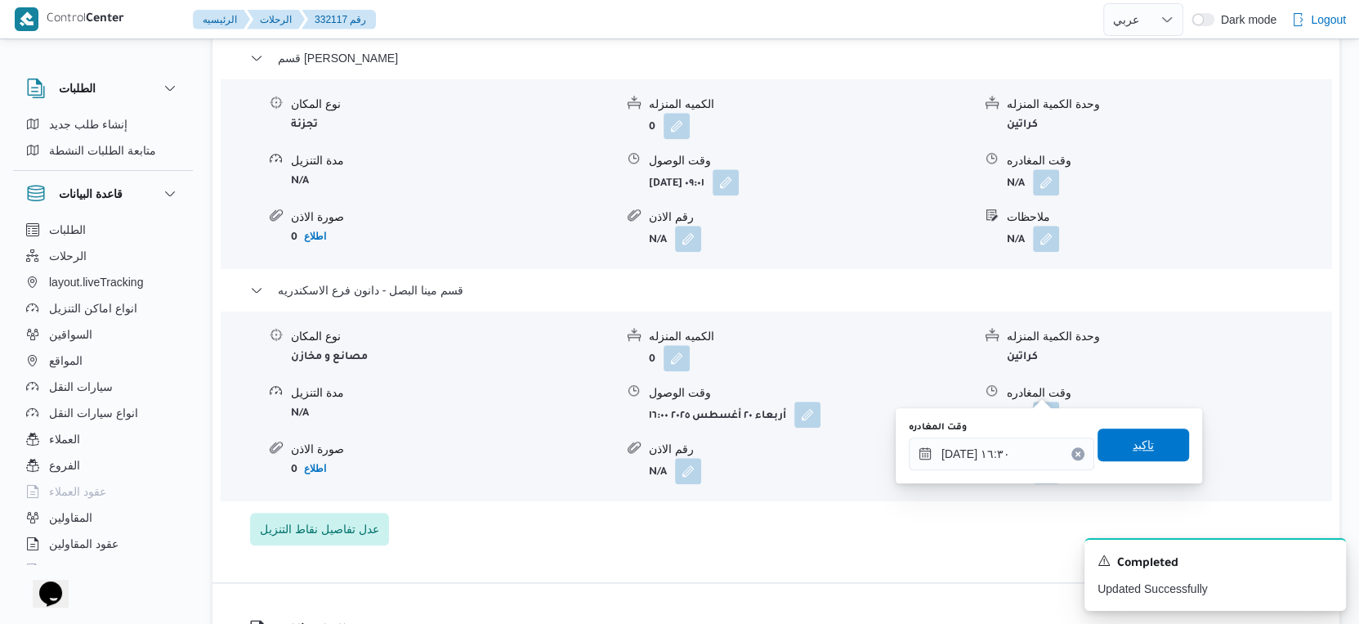
click at [1149, 441] on span "تاكيد" at bounding box center [1144, 444] width 92 height 33
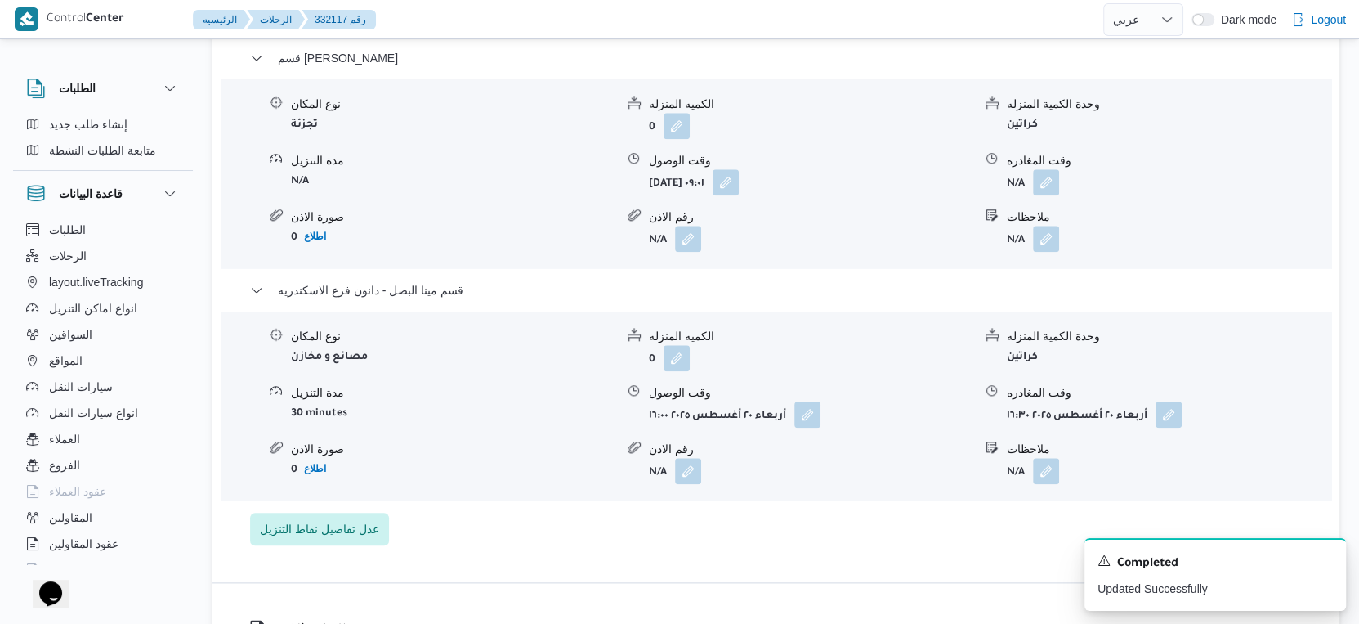
scroll to position [1362, 0]
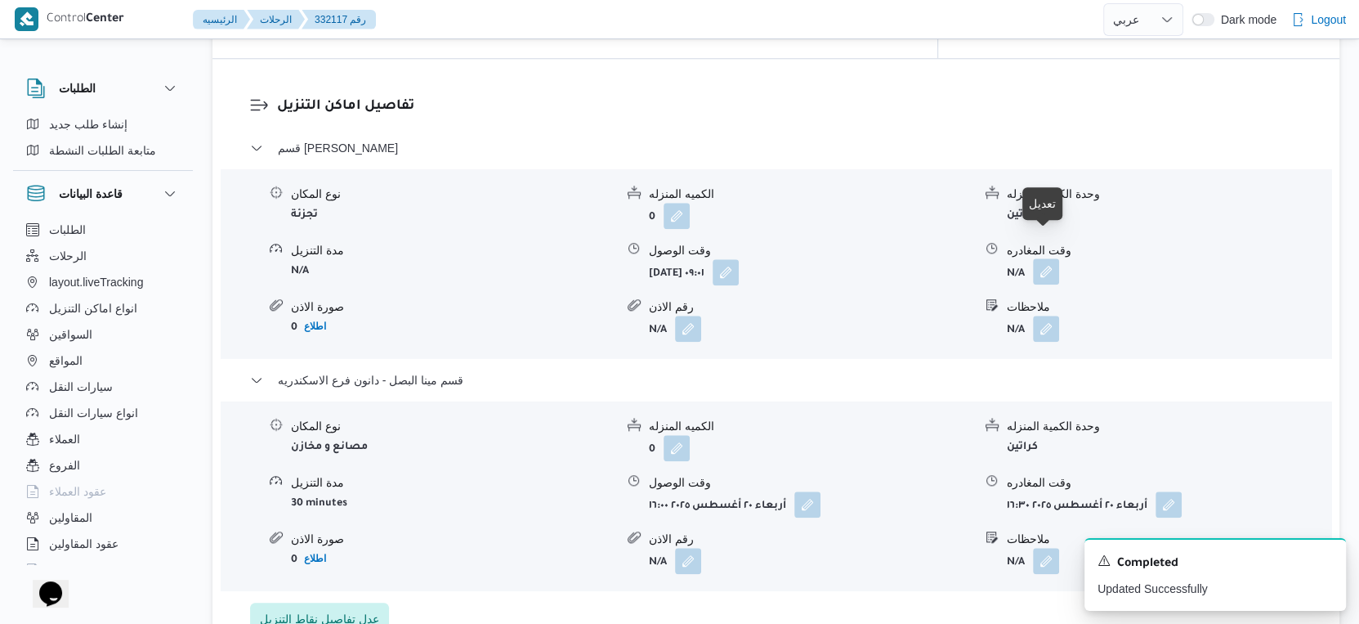
click at [1048, 258] on button "button" at bounding box center [1046, 271] width 26 height 26
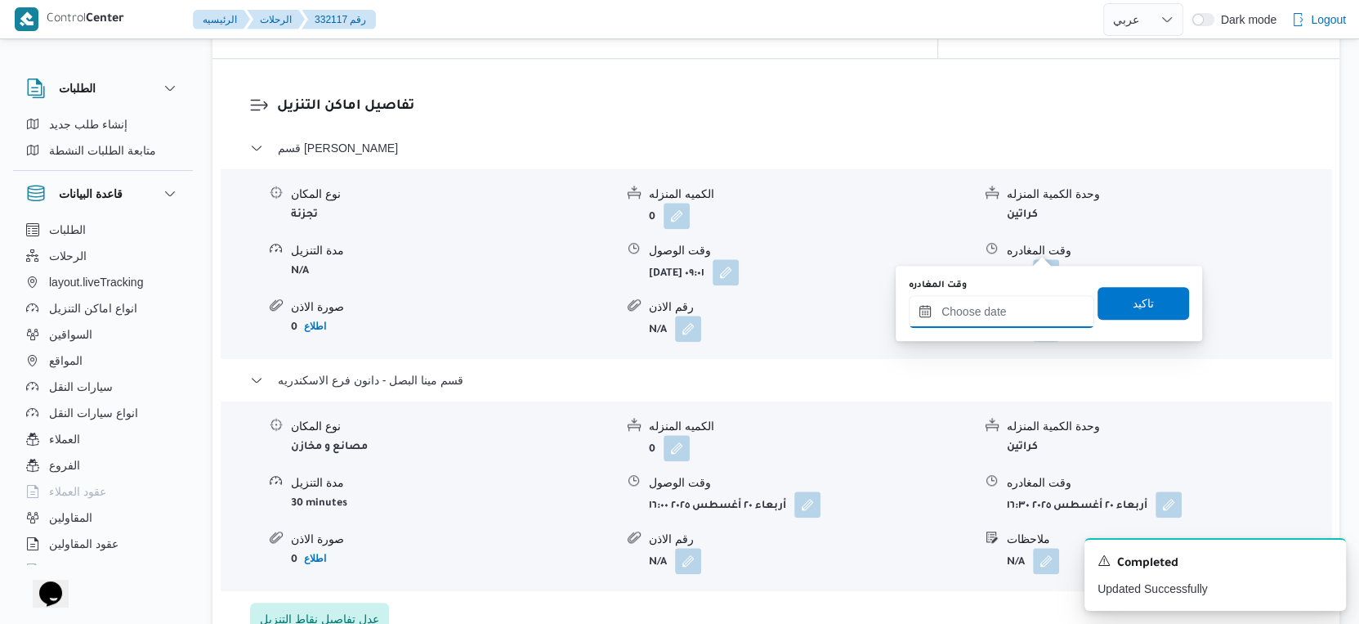
click at [1013, 314] on input "وقت المغادره" at bounding box center [1002, 311] width 186 height 33
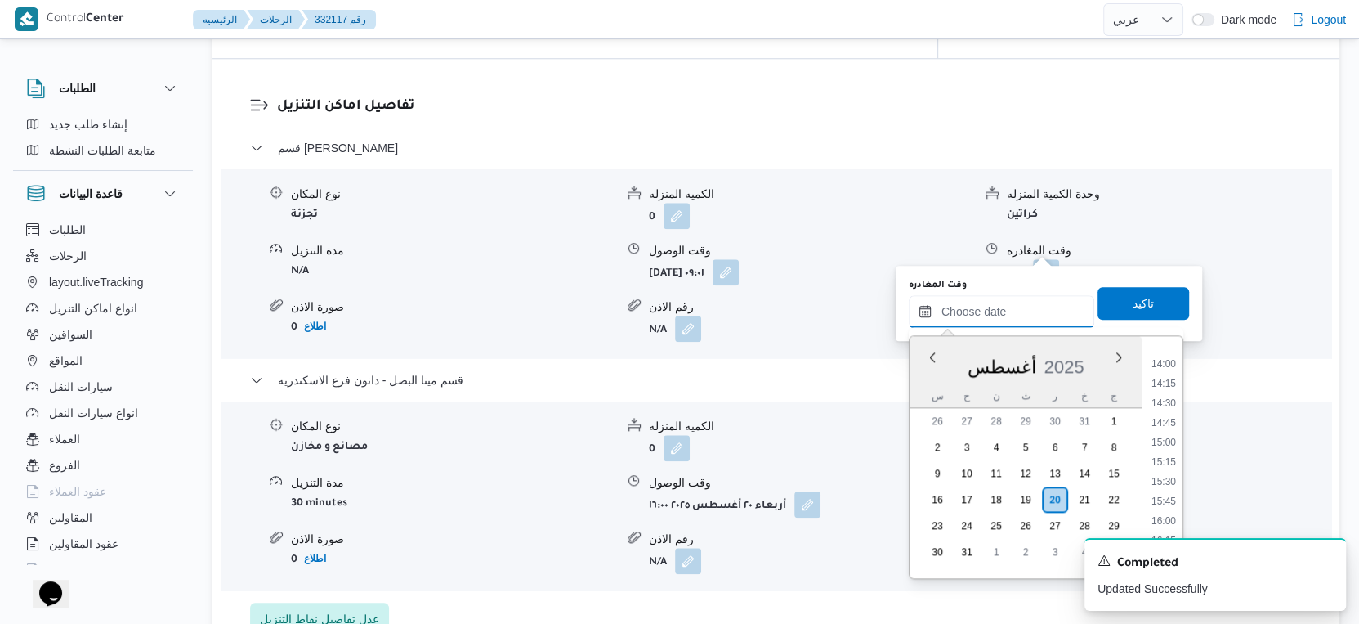
scroll to position [1091, 0]
drag, startPoint x: 1167, startPoint y: 475, endPoint x: 1167, endPoint y: 453, distance: 22.1
click at [1167, 475] on li "15:30" at bounding box center [1164, 482] width 38 height 16
type input "٢٠/٠٨/٢٠٢٥ ١٥:٣٠"
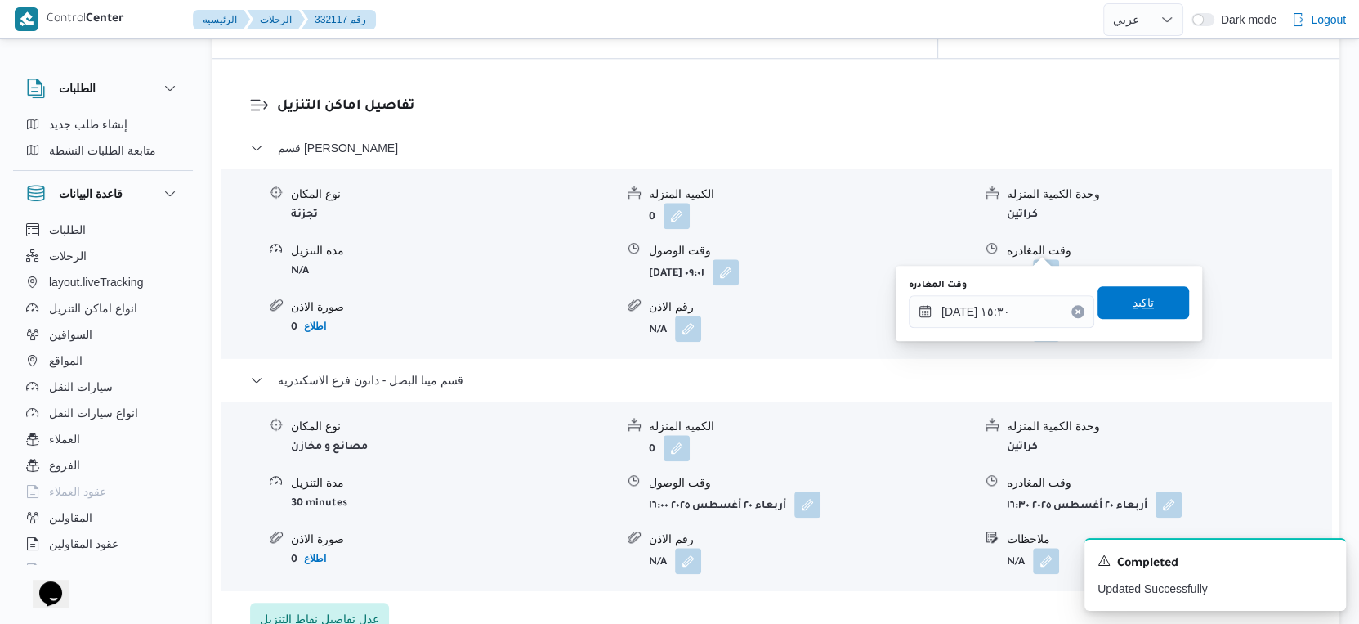
click at [1145, 304] on span "تاكيد" at bounding box center [1144, 302] width 92 height 33
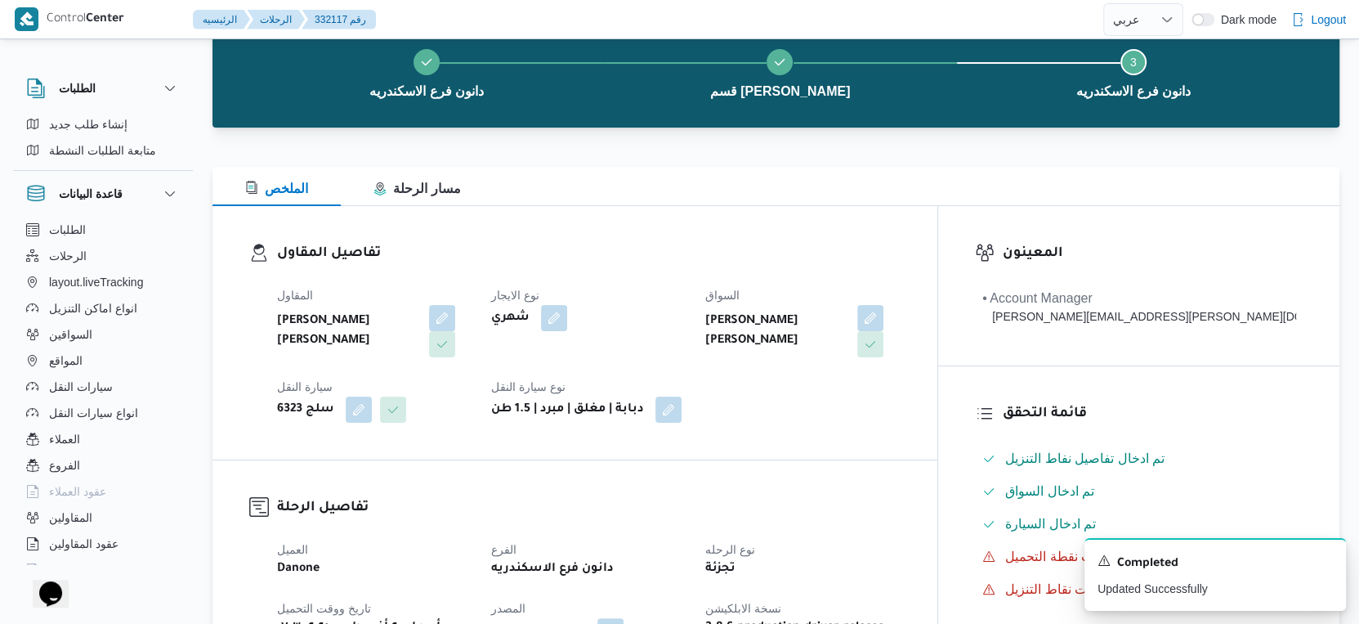
scroll to position [0, 0]
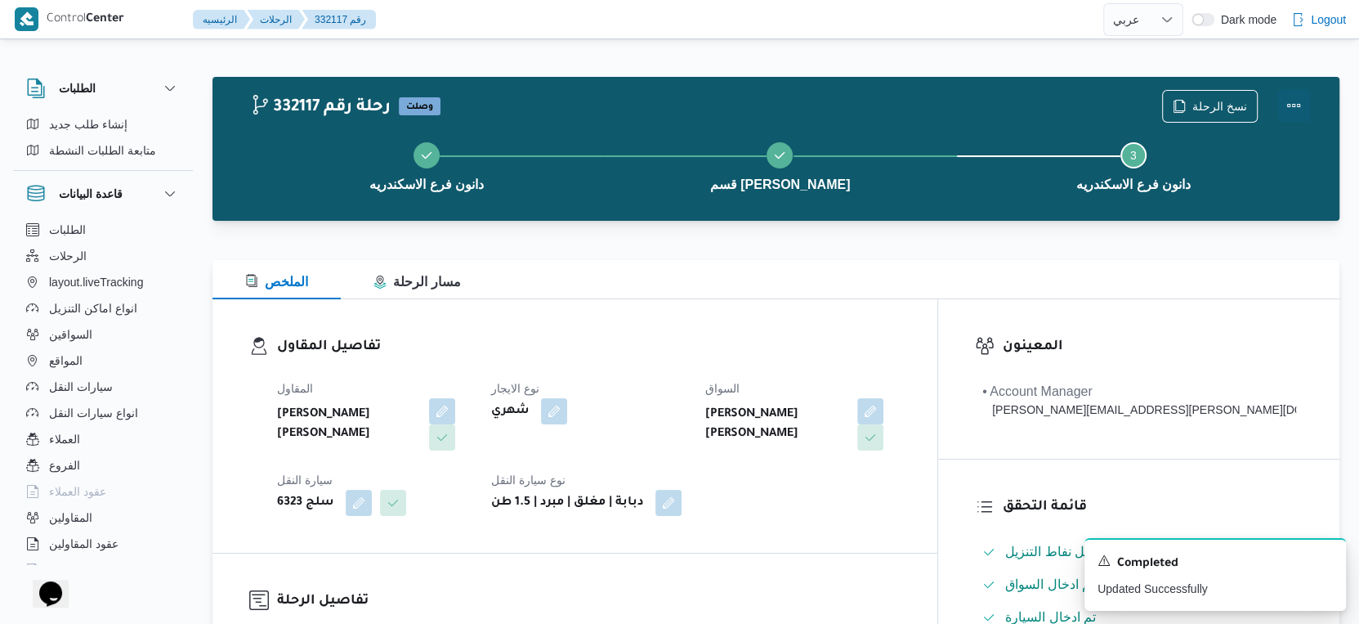
click at [1296, 106] on button "Actions" at bounding box center [1293, 105] width 33 height 33
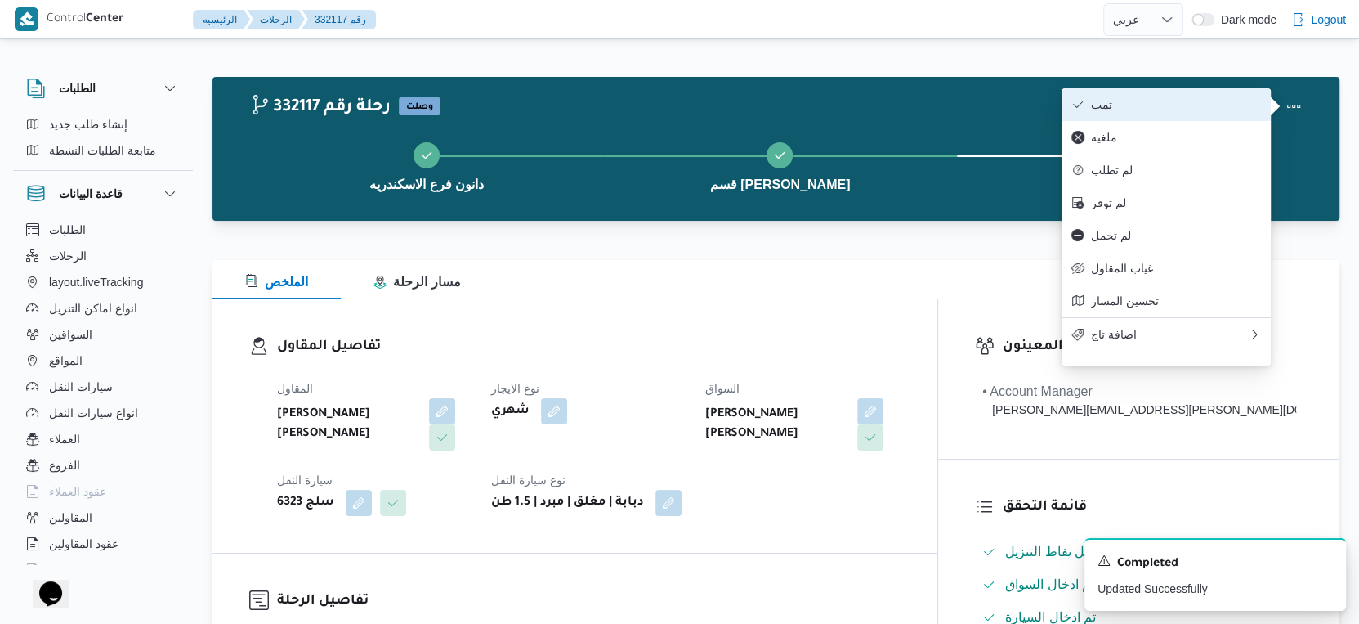
click at [1192, 102] on span "تمت" at bounding box center [1176, 104] width 170 height 13
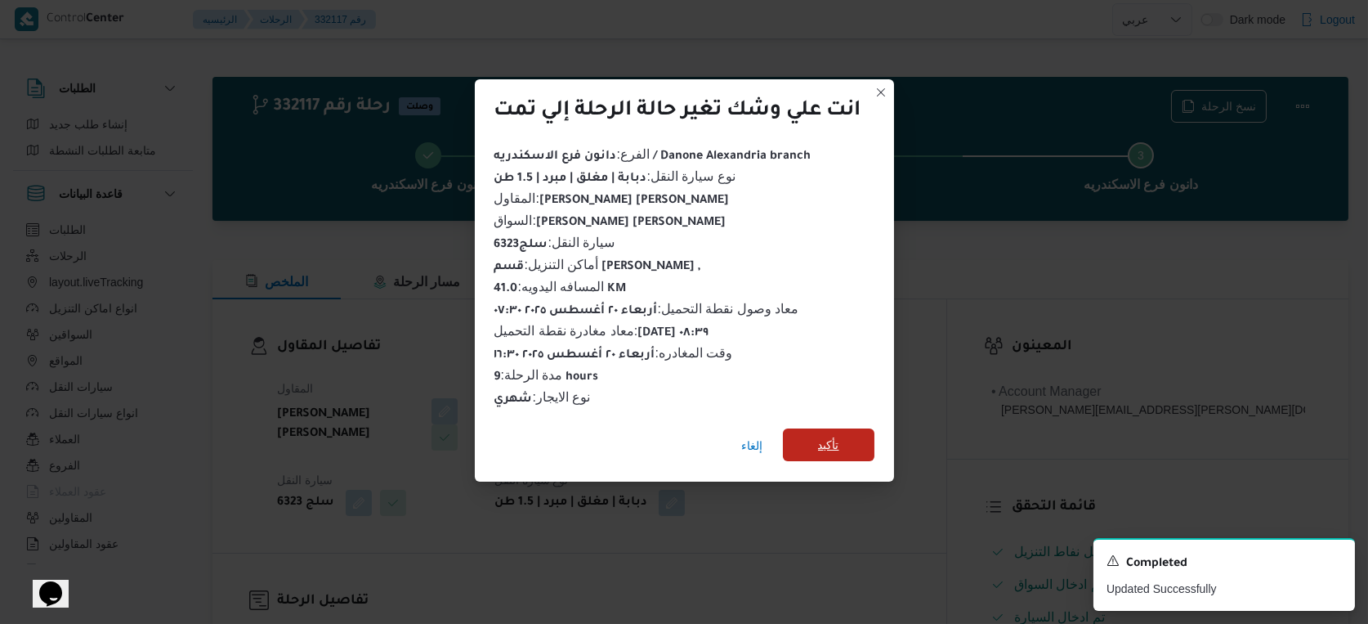
click at [841, 430] on span "تأكيد" at bounding box center [829, 444] width 92 height 33
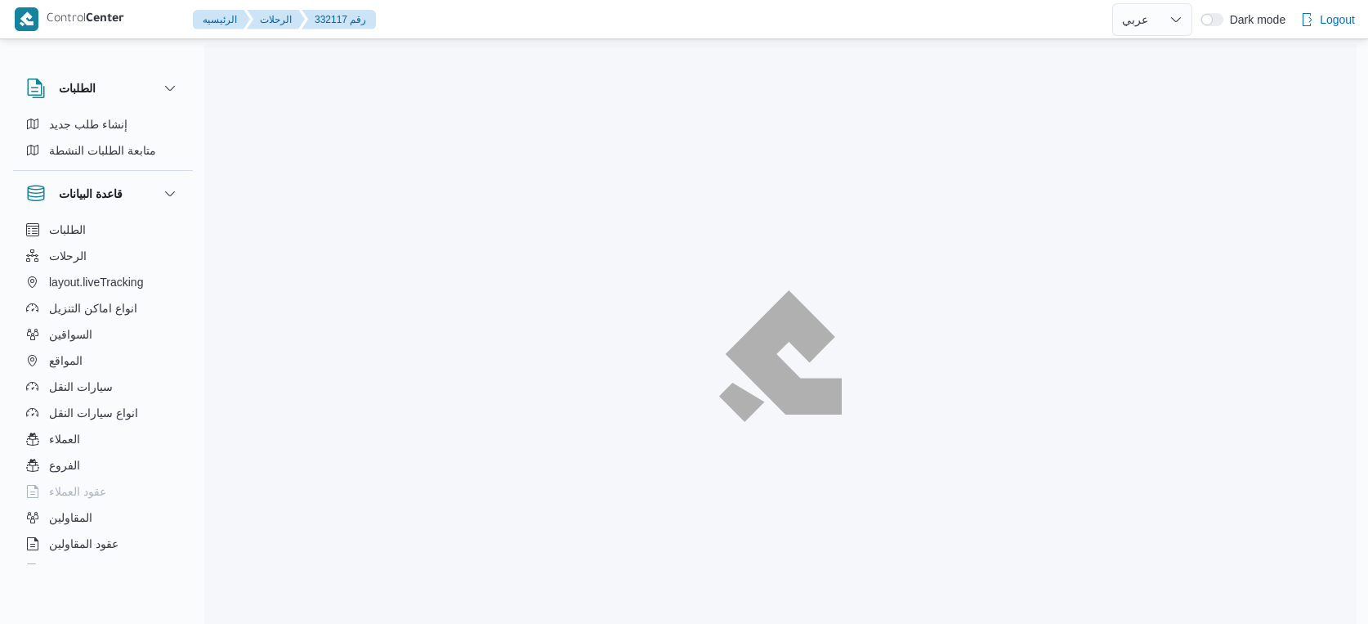
select select "ar"
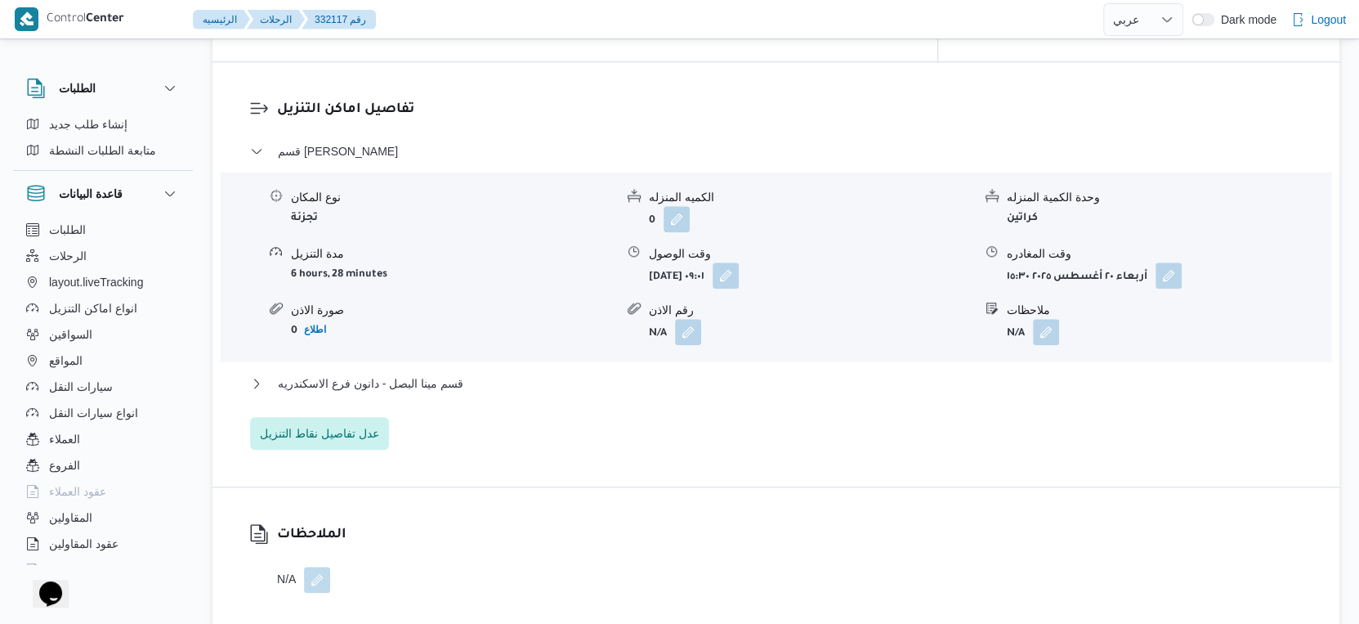
scroll to position [1362, 0]
click at [490, 370] on button "قسم مينا البصل - دانون فرع الاسكندريه" at bounding box center [776, 380] width 1053 height 20
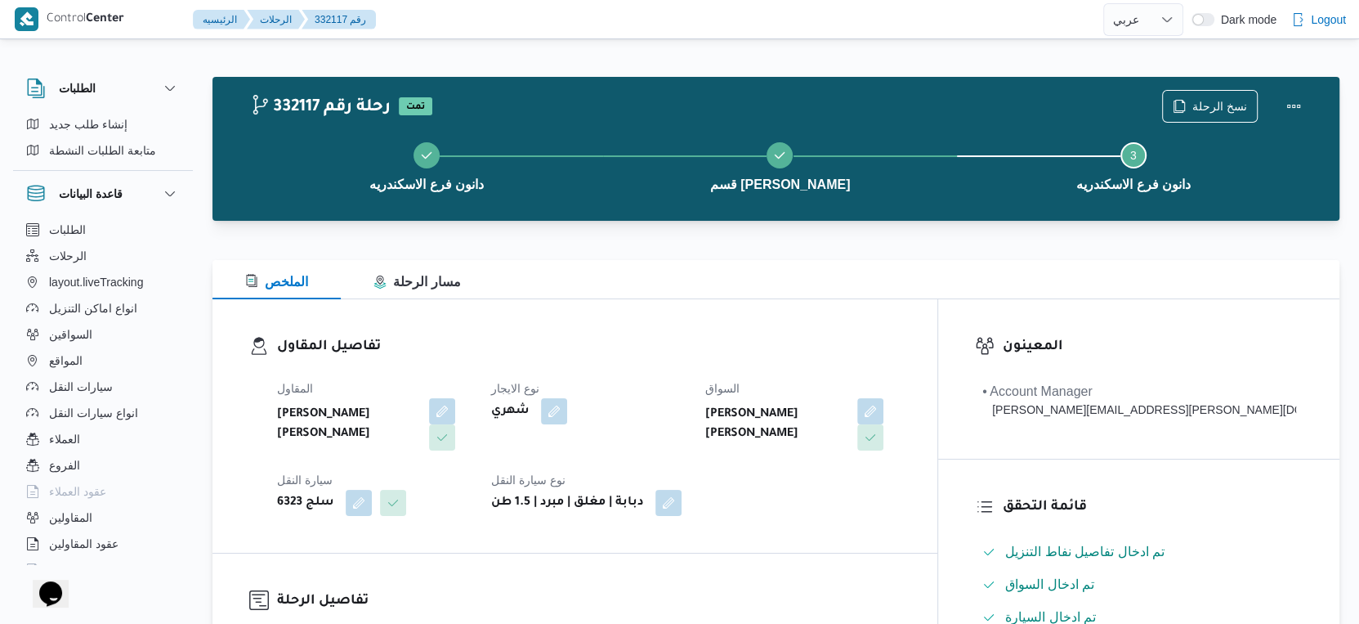
scroll to position [544, 0]
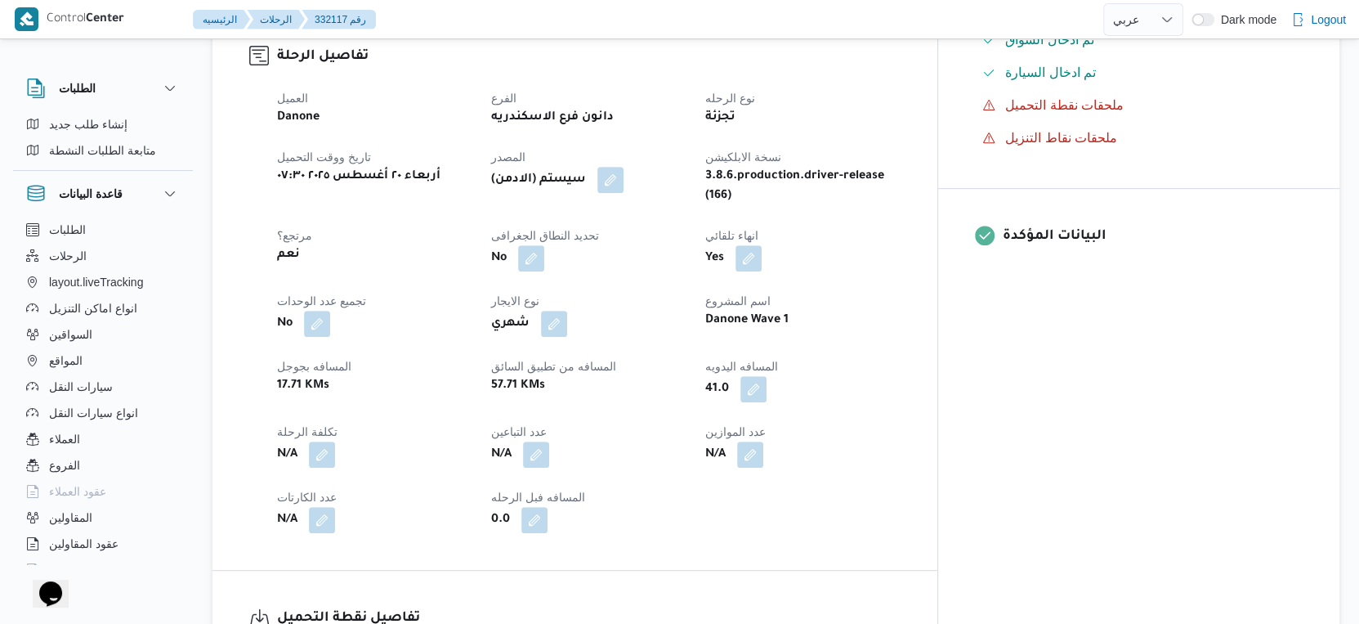
select select "ar"
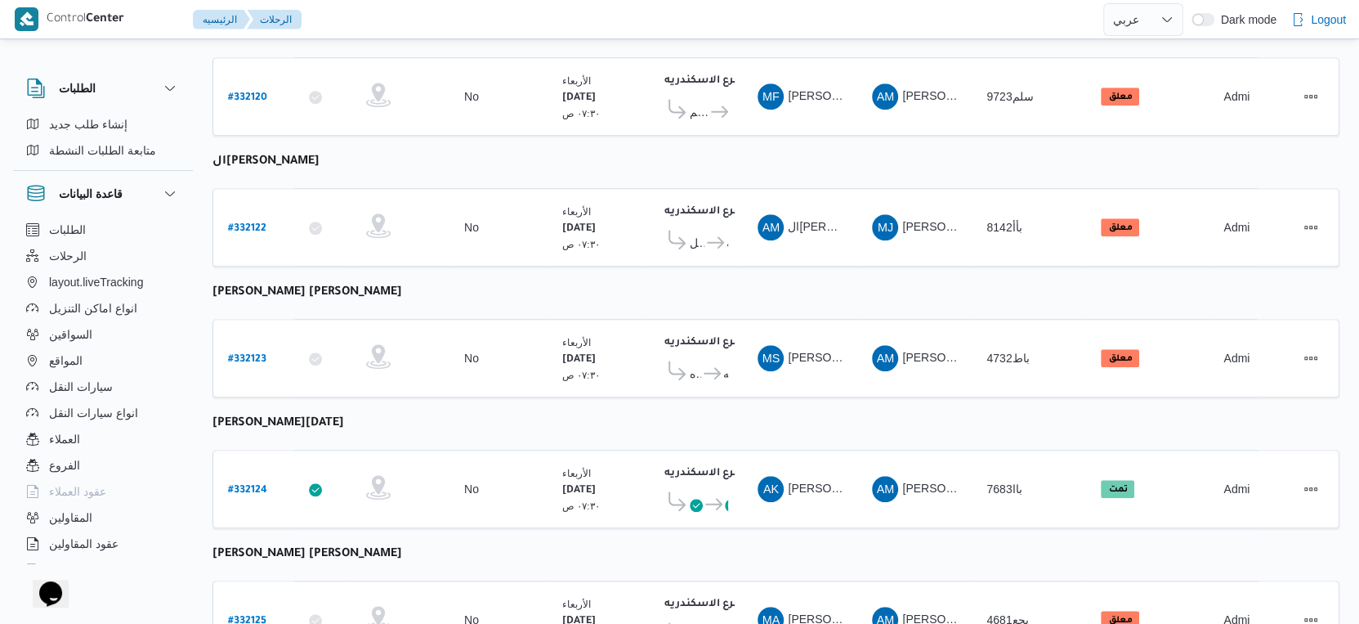
scroll to position [1334, 0]
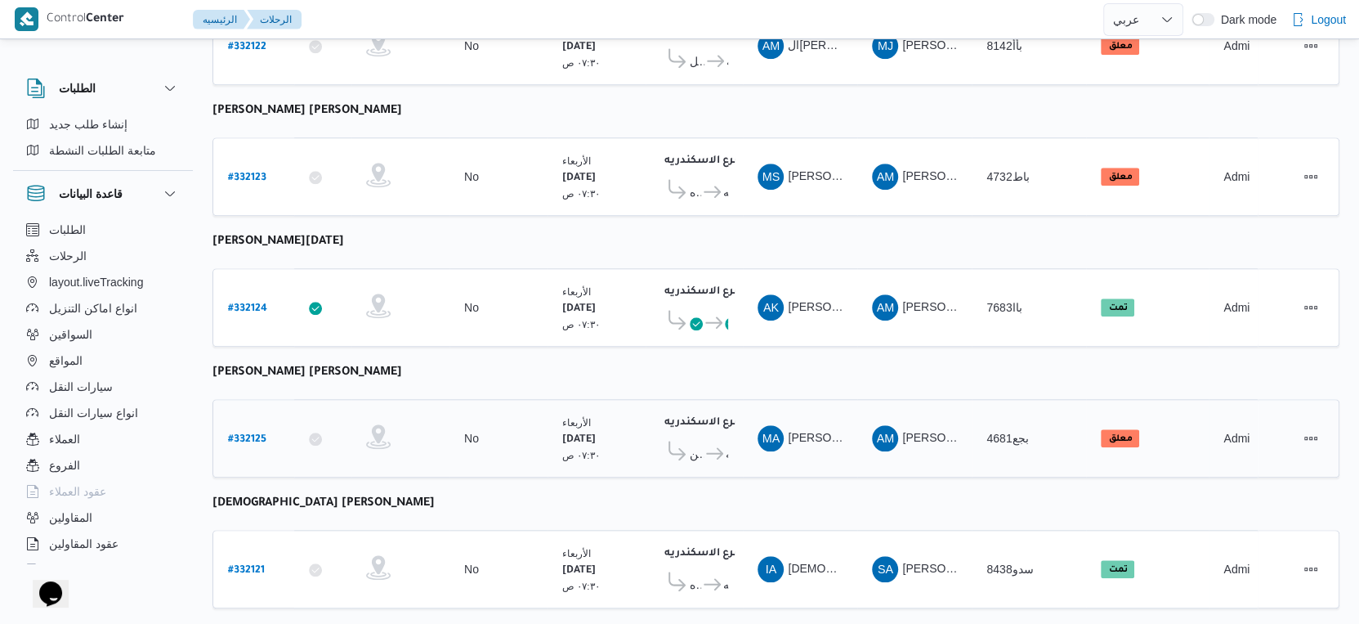
click at [250, 434] on b "# 332125" at bounding box center [247, 439] width 38 height 11
select select "ar"
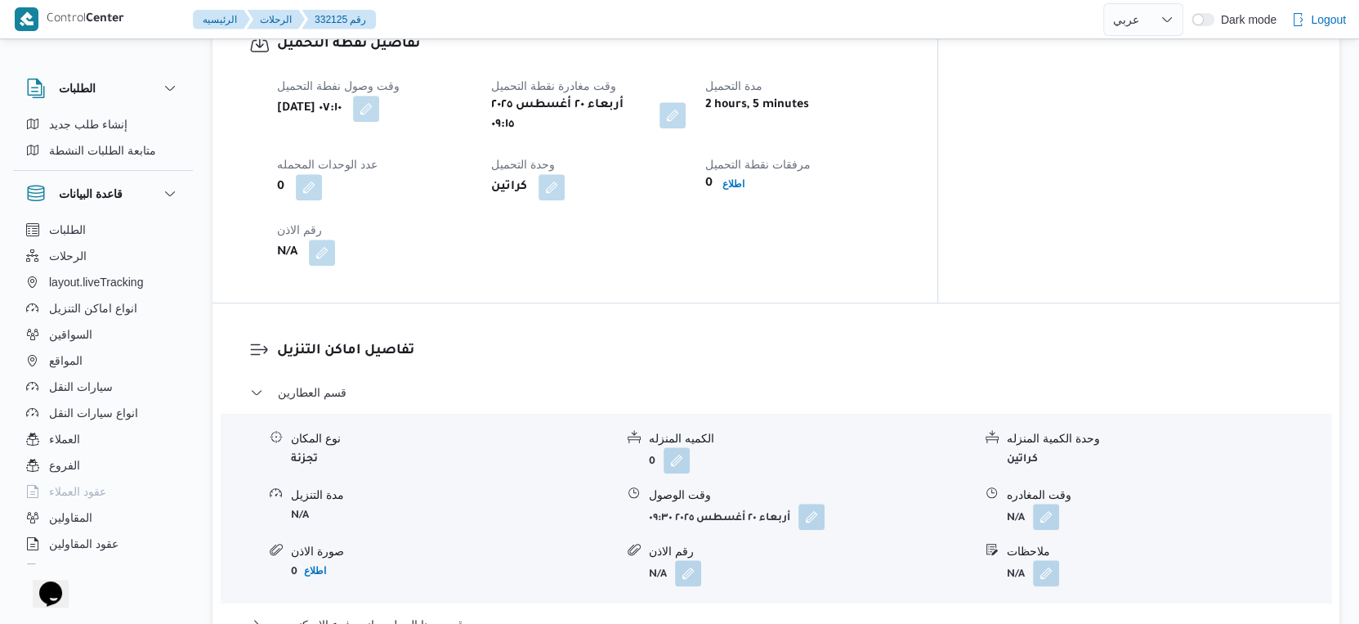
scroll to position [1362, 0]
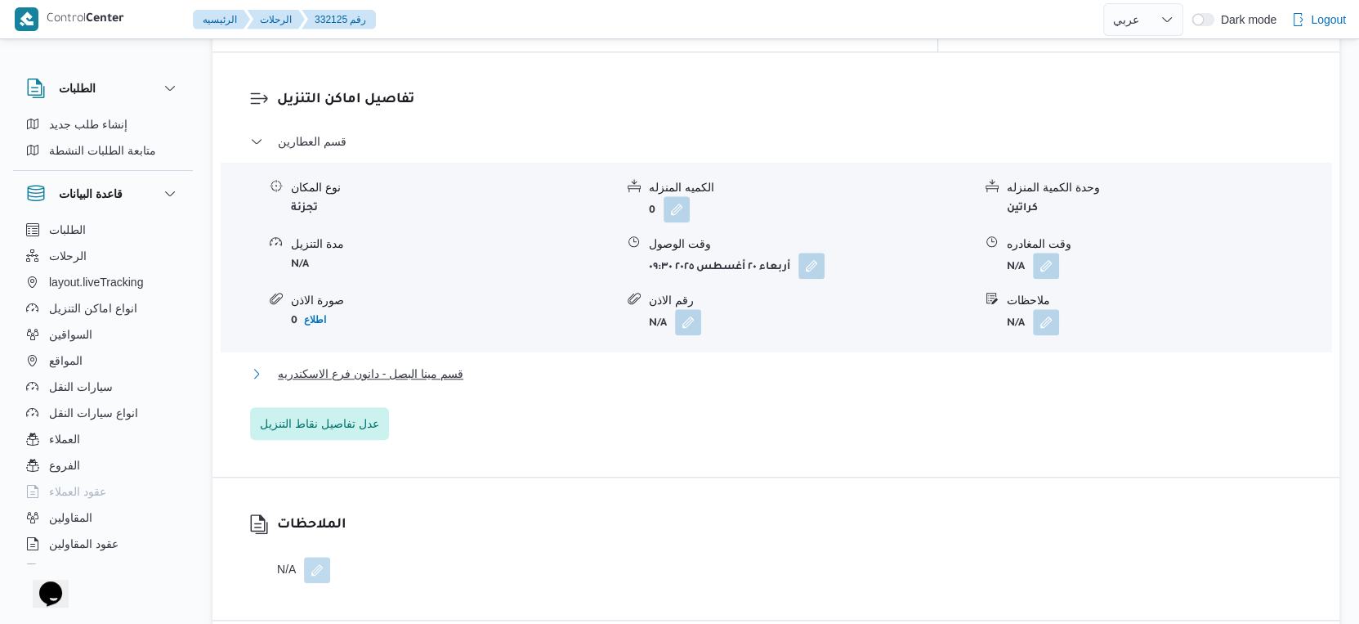
click at [463, 364] on button "قسم مينا البصل - دانون فرع الاسكندريه" at bounding box center [776, 374] width 1053 height 20
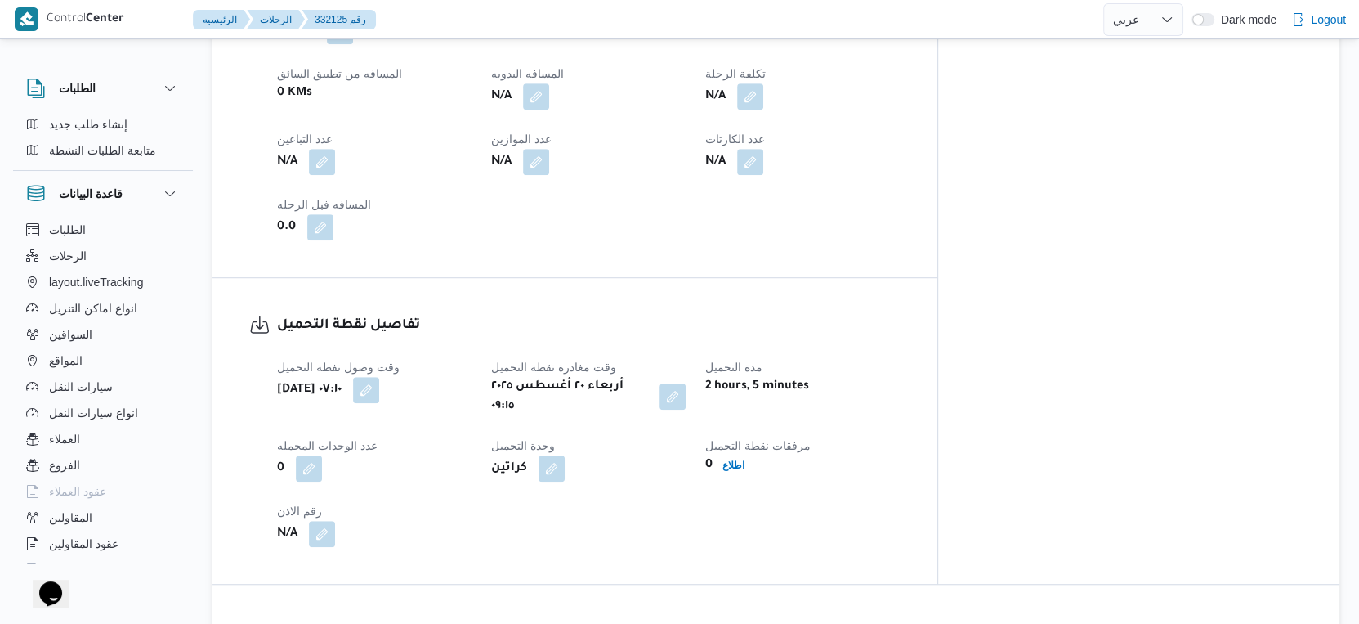
scroll to position [636, 0]
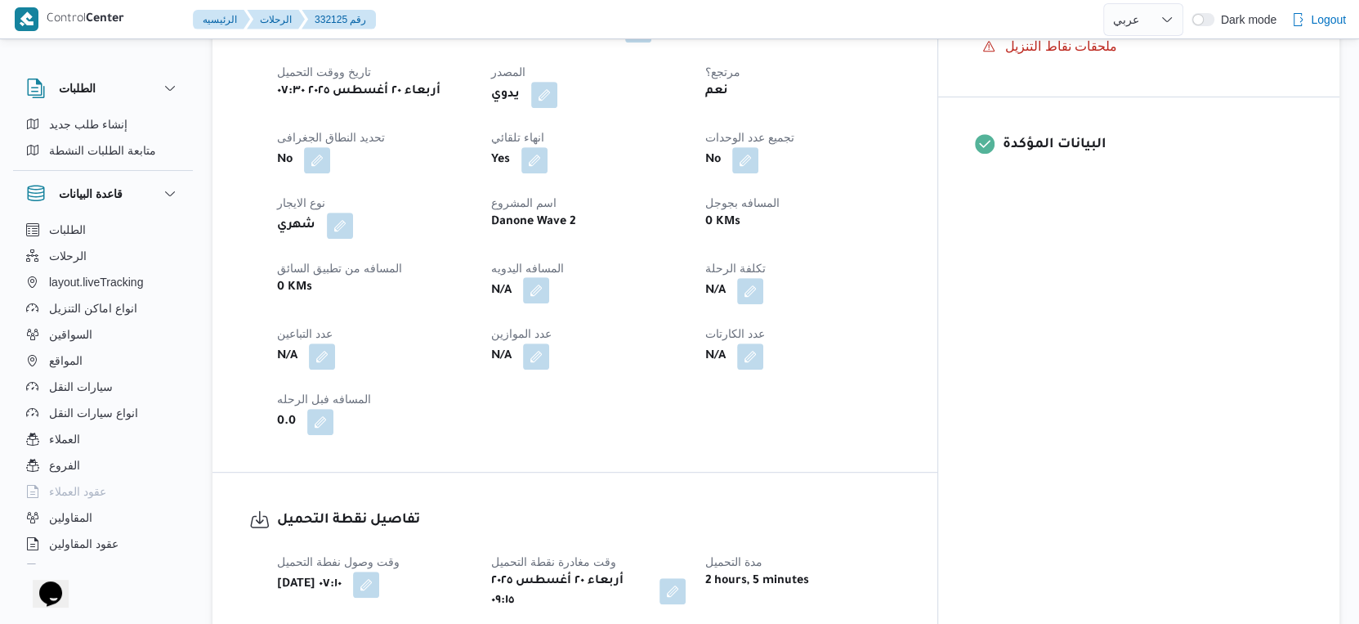
click at [549, 277] on button "button" at bounding box center [536, 290] width 26 height 26
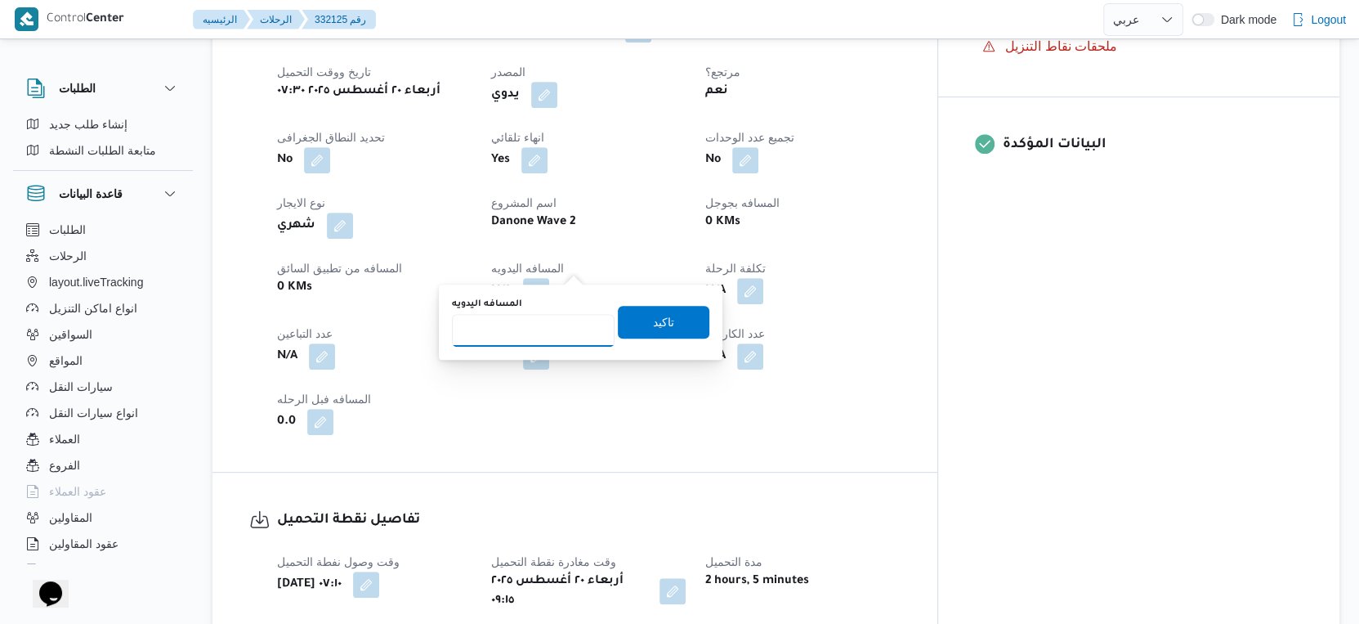
click at [525, 331] on input "المسافه اليدويه" at bounding box center [533, 330] width 163 height 33
type input "32"
click at [653, 325] on span "تاكيد" at bounding box center [663, 321] width 21 height 20
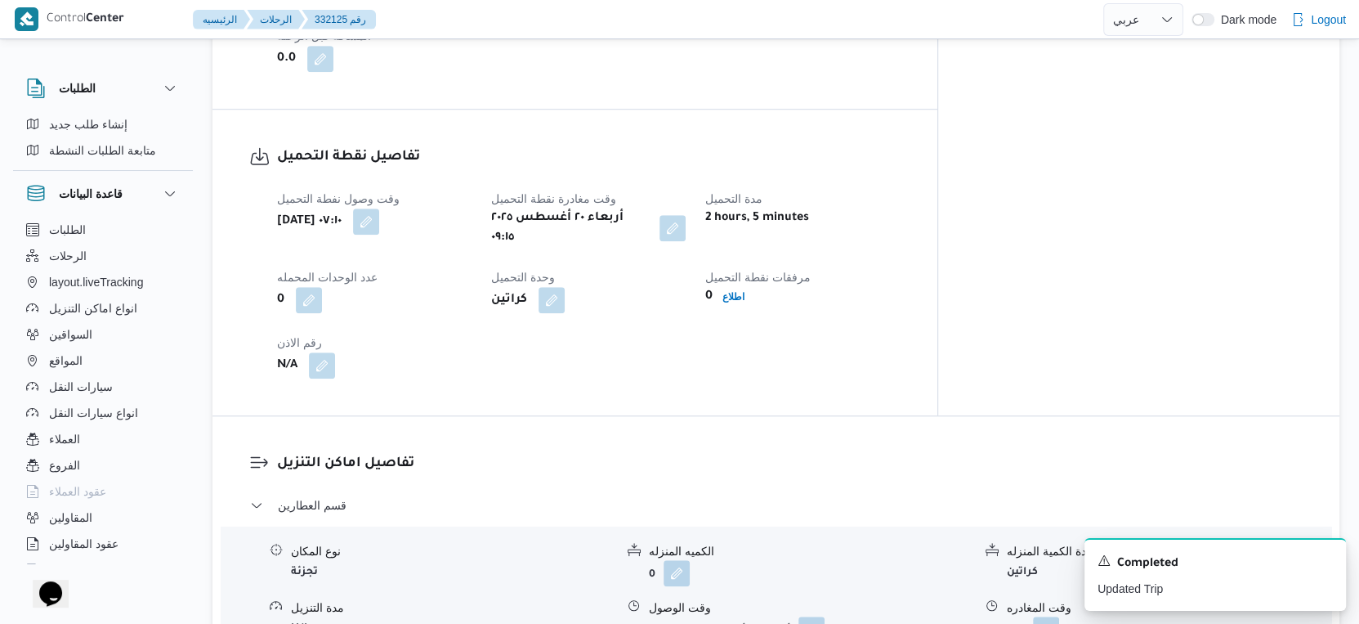
scroll to position [1362, 0]
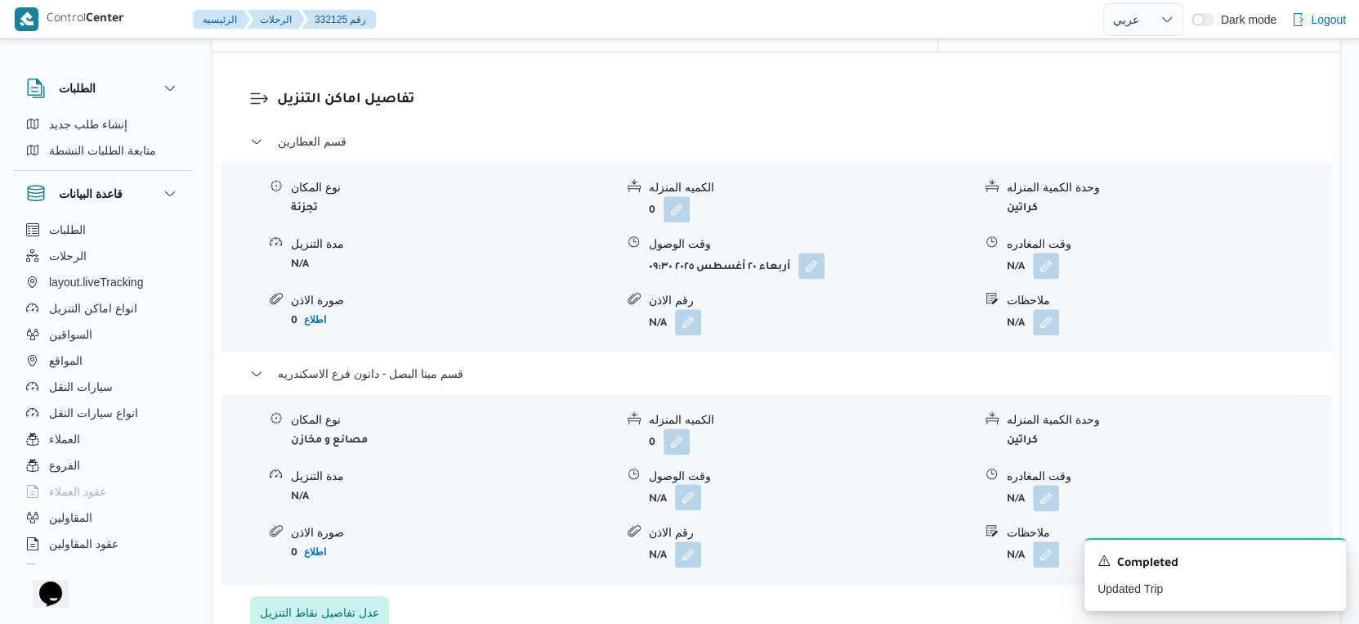
click at [686, 484] on button "button" at bounding box center [688, 497] width 26 height 26
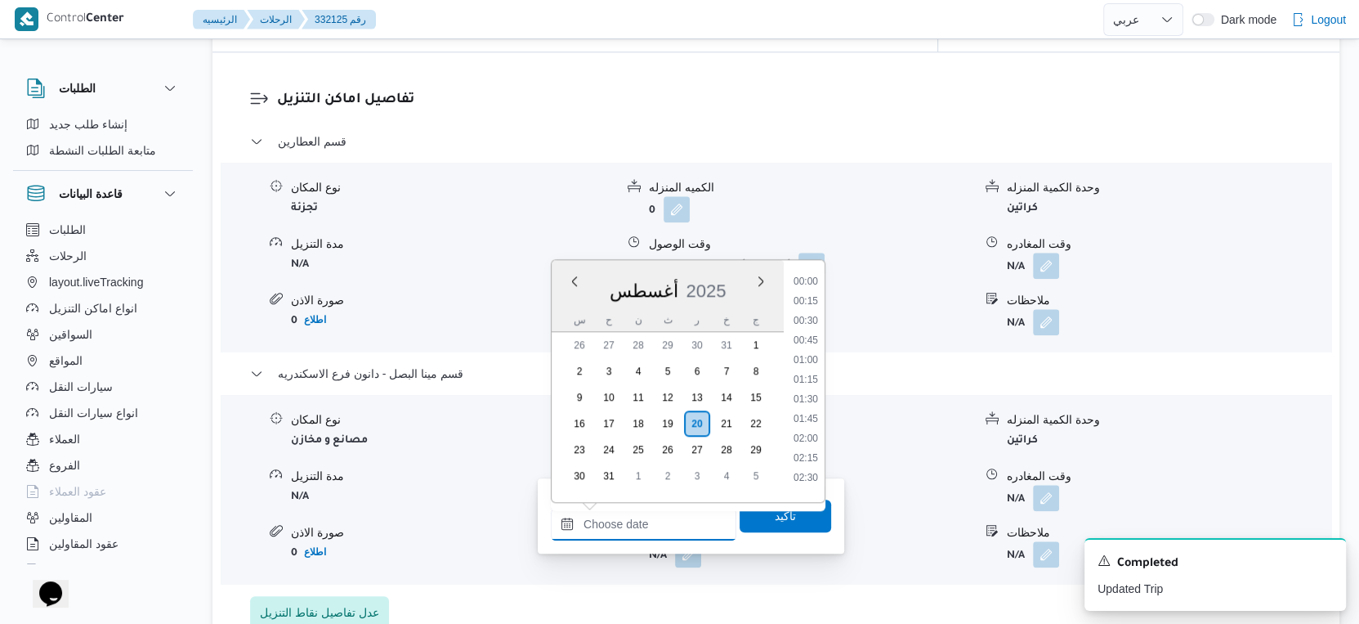
drag, startPoint x: 637, startPoint y: 538, endPoint x: 794, endPoint y: 470, distance: 170.9
click at [637, 538] on input "وقت الوصول" at bounding box center [644, 524] width 186 height 33
drag, startPoint x: 807, startPoint y: 422, endPoint x: 773, endPoint y: 499, distance: 83.8
click at [807, 424] on li "17:00" at bounding box center [806, 432] width 38 height 16
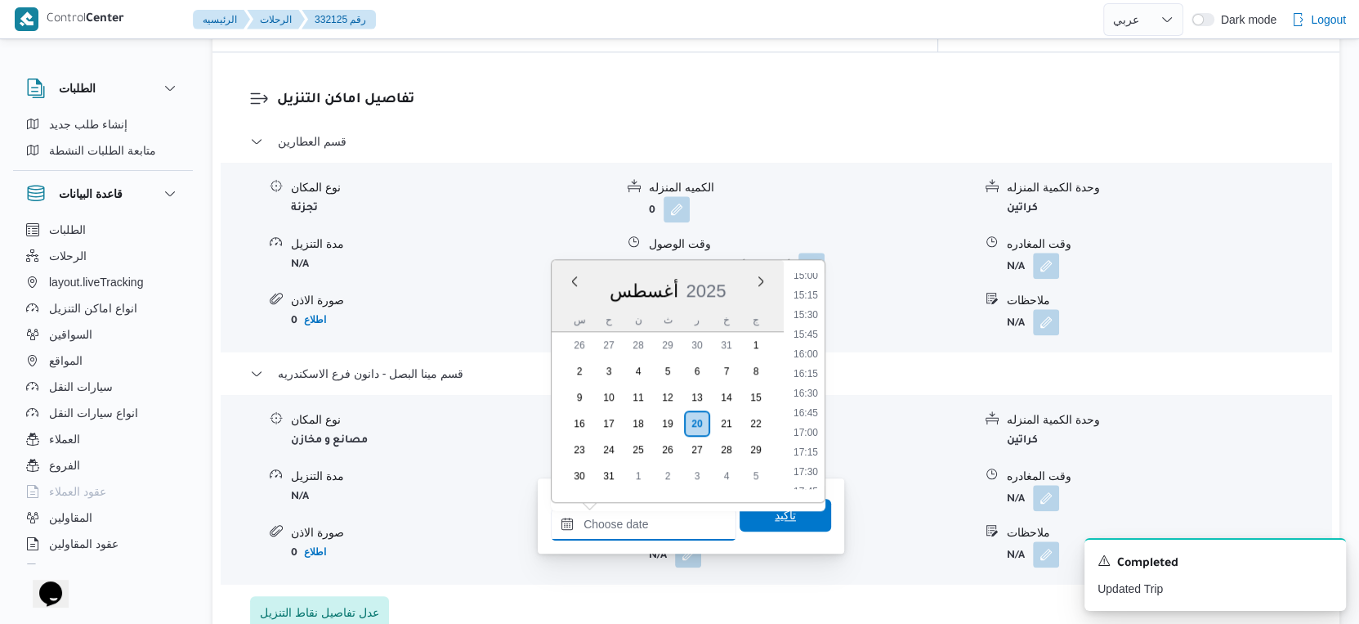
type input "٢٠/٠٨/٢٠٢٥ ١٧:٠٠"
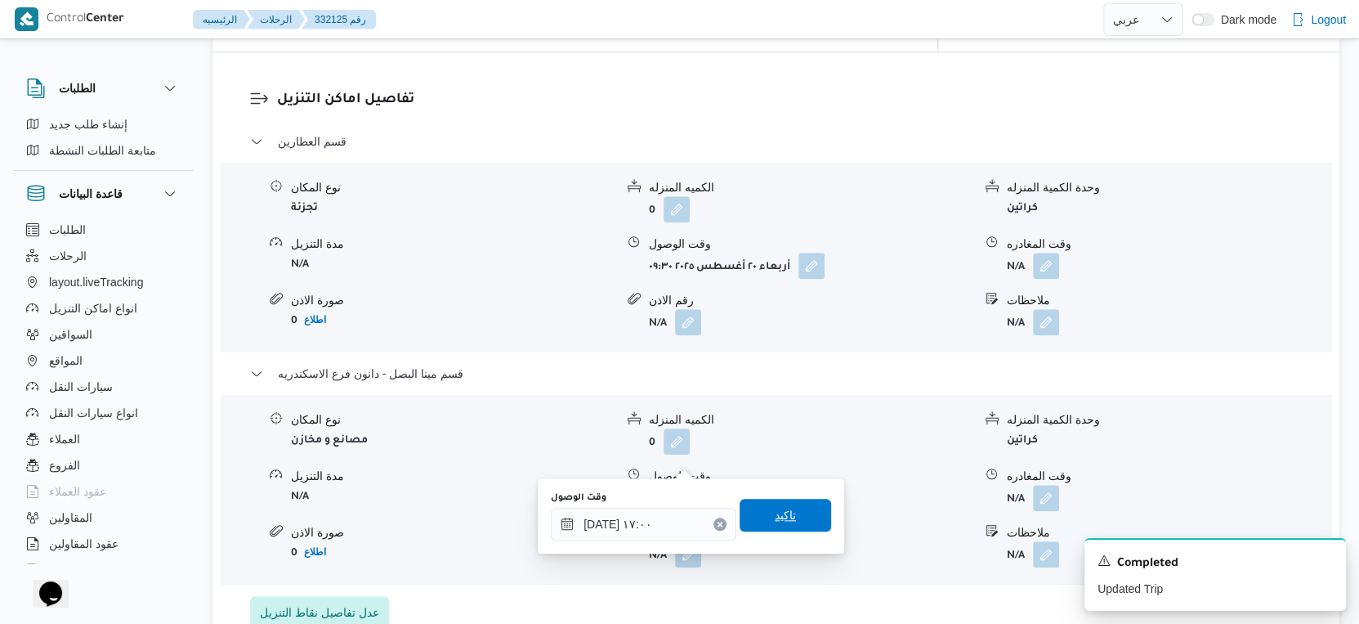
click at [780, 508] on span "تاكيد" at bounding box center [785, 515] width 21 height 20
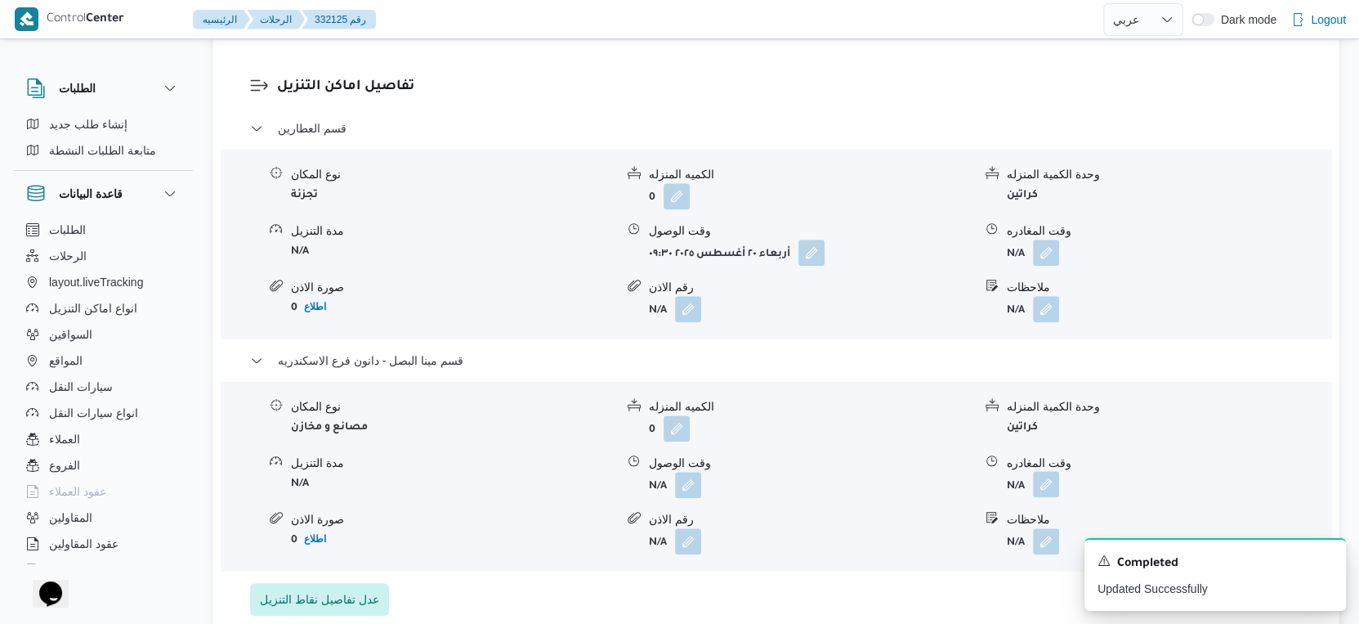
click at [1051, 471] on button "button" at bounding box center [1046, 484] width 26 height 26
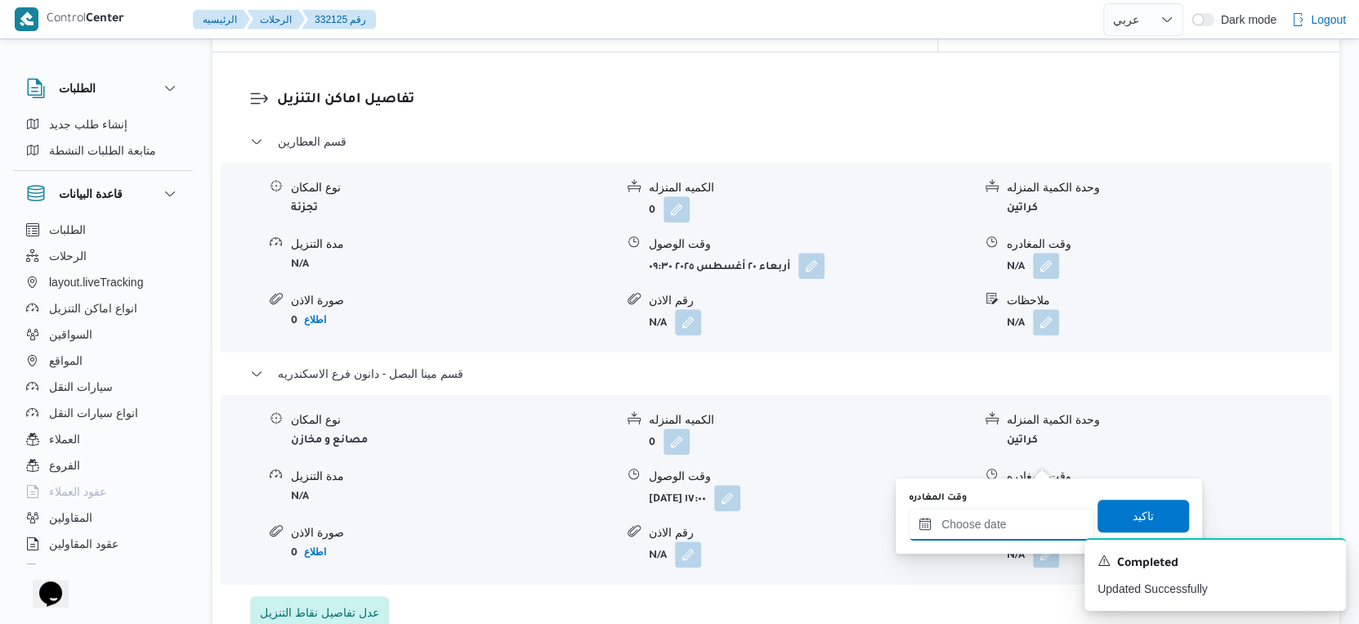
drag, startPoint x: 1051, startPoint y: 468, endPoint x: 1029, endPoint y: 516, distance: 53.0
click at [1026, 518] on input "وقت المغادره" at bounding box center [1002, 524] width 186 height 33
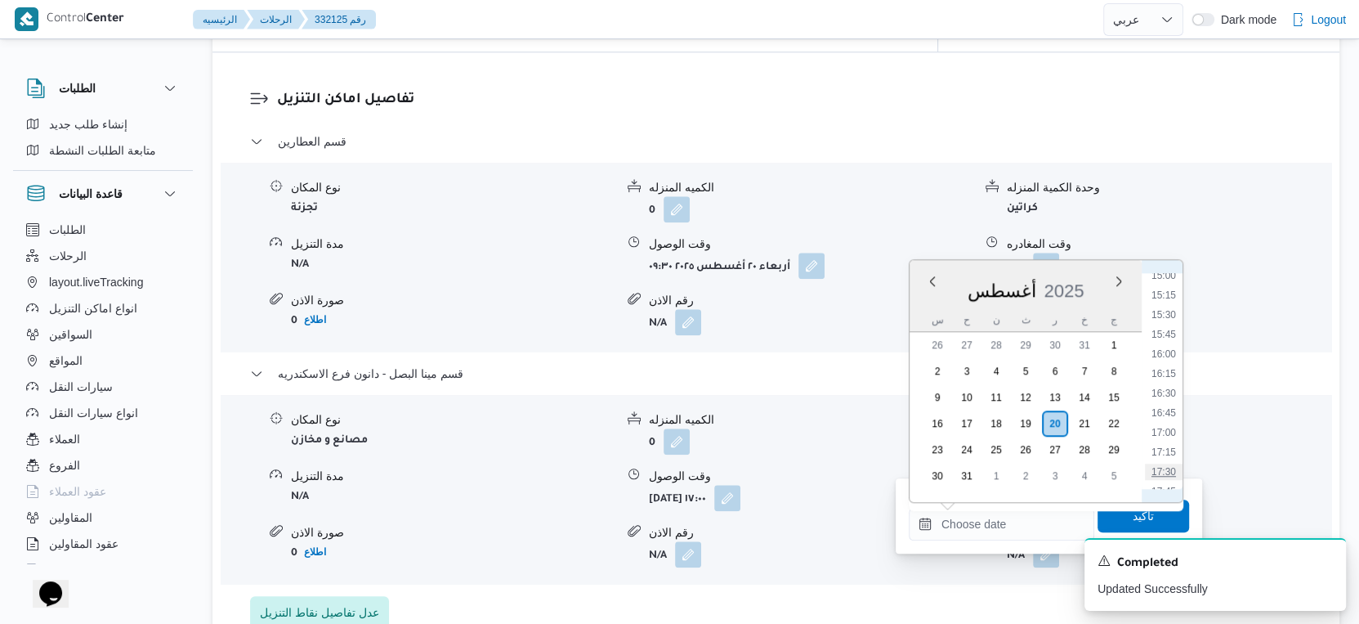
click at [1166, 465] on li "17:30" at bounding box center [1164, 471] width 38 height 16
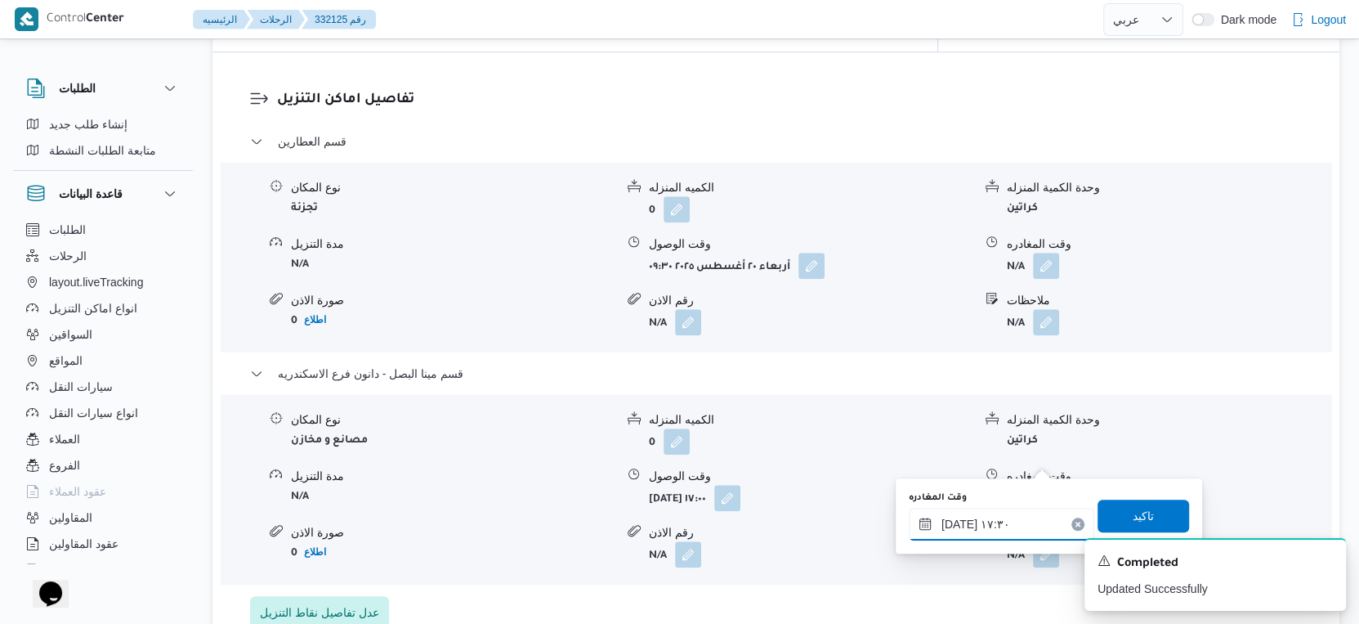
click at [955, 525] on input "٢٠/٠٨/٢٠٢٥ ١٧:٣٠" at bounding box center [1002, 524] width 186 height 33
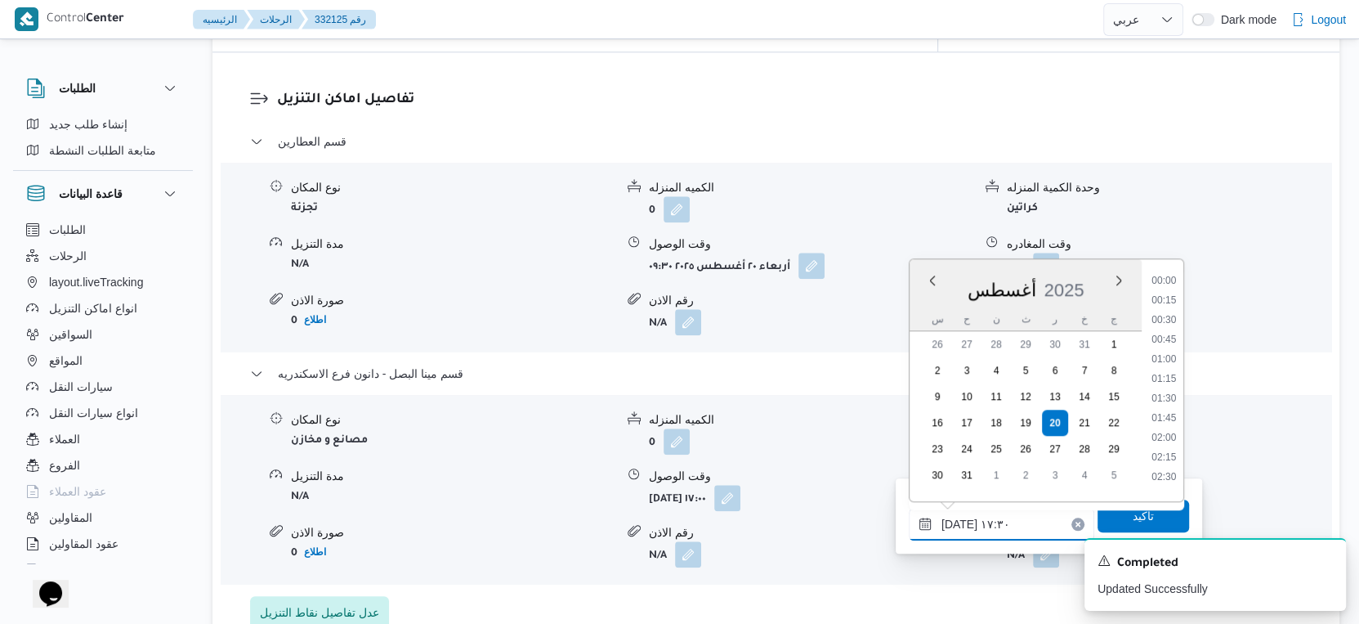
click at [955, 525] on input "٢٠/٠٨/٢٠٢٥ ١٧:٣٠" at bounding box center [1002, 524] width 186 height 33
type input "٢٠/٠٨/٢٠٢٥ ١٧:٤٠"
click at [1133, 517] on span "تاكيد" at bounding box center [1143, 515] width 21 height 20
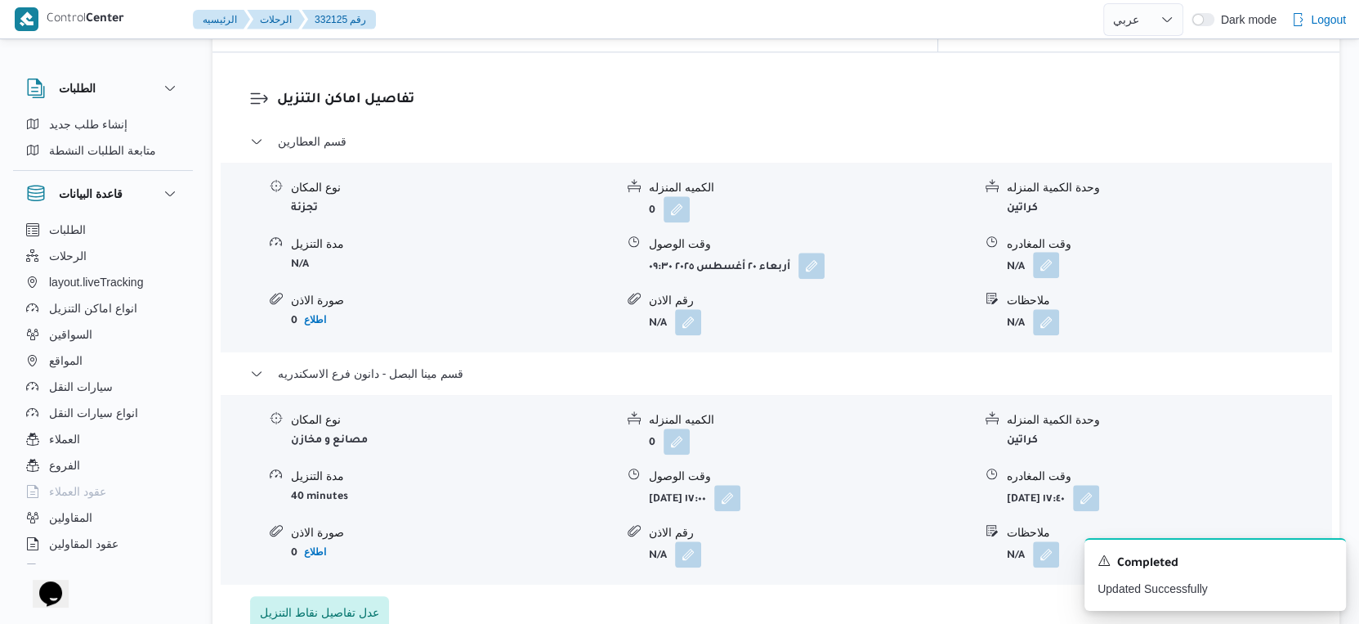
click at [1047, 252] on button "button" at bounding box center [1046, 265] width 26 height 26
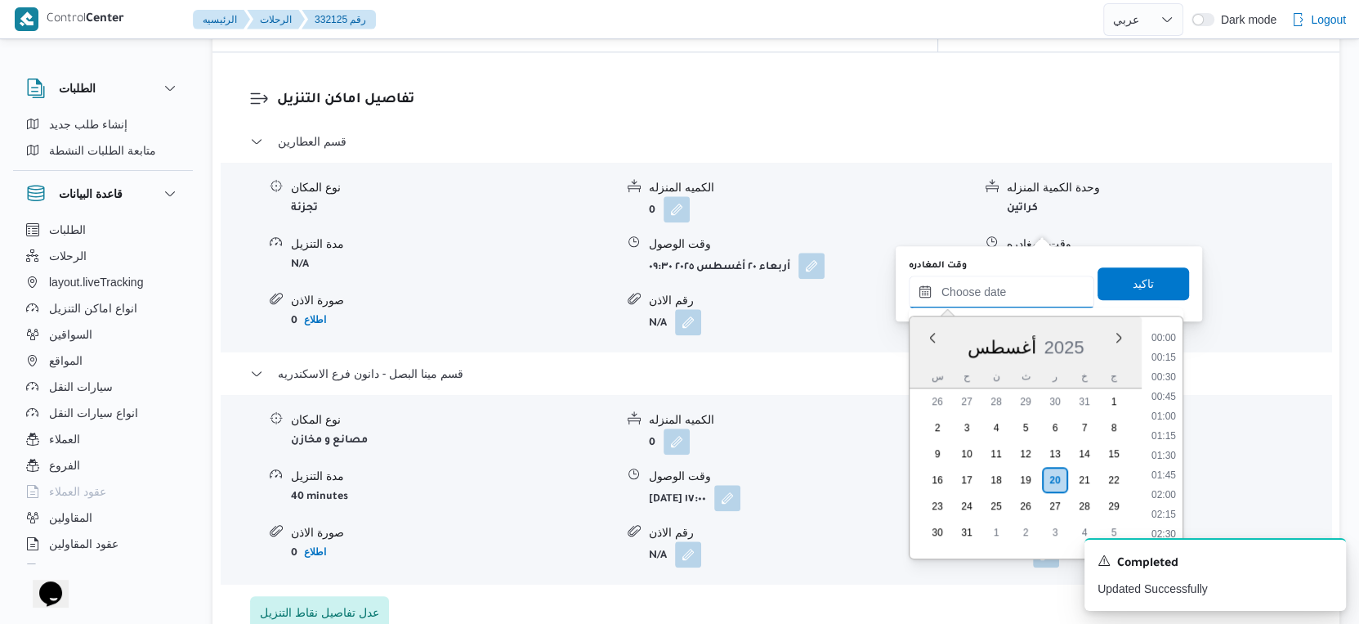
click at [1020, 275] on input "وقت المغادره" at bounding box center [1002, 291] width 186 height 33
drag, startPoint x: 1166, startPoint y: 446, endPoint x: 1169, endPoint y: 396, distance: 49.9
click at [1166, 446] on li "16:30" at bounding box center [1164, 449] width 38 height 16
type input "[DATE] ١٦:٣٠"
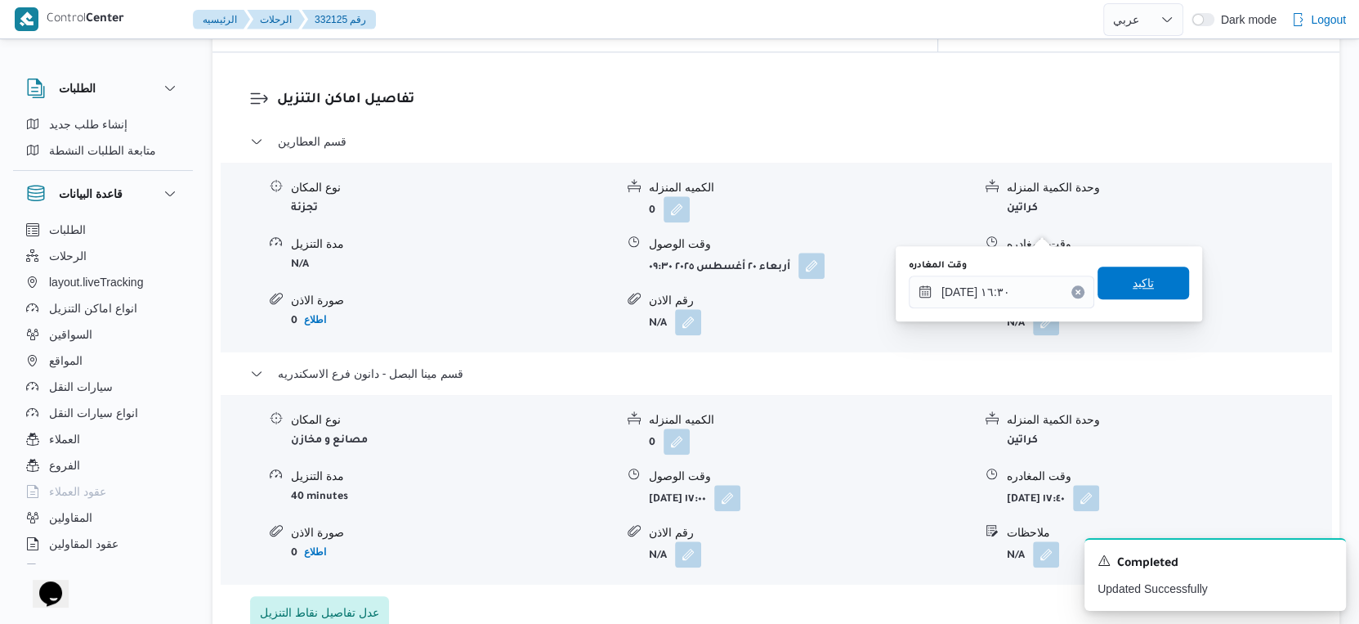
click at [1157, 279] on span "تاكيد" at bounding box center [1144, 282] width 92 height 33
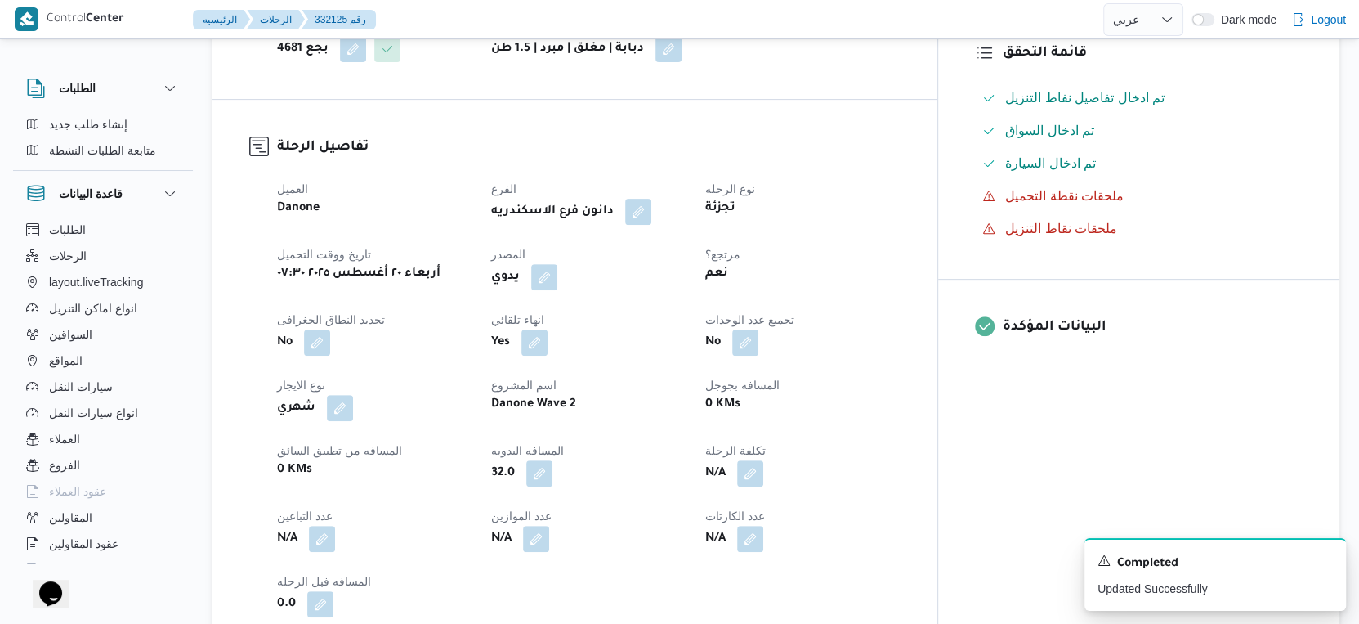
scroll to position [0, 0]
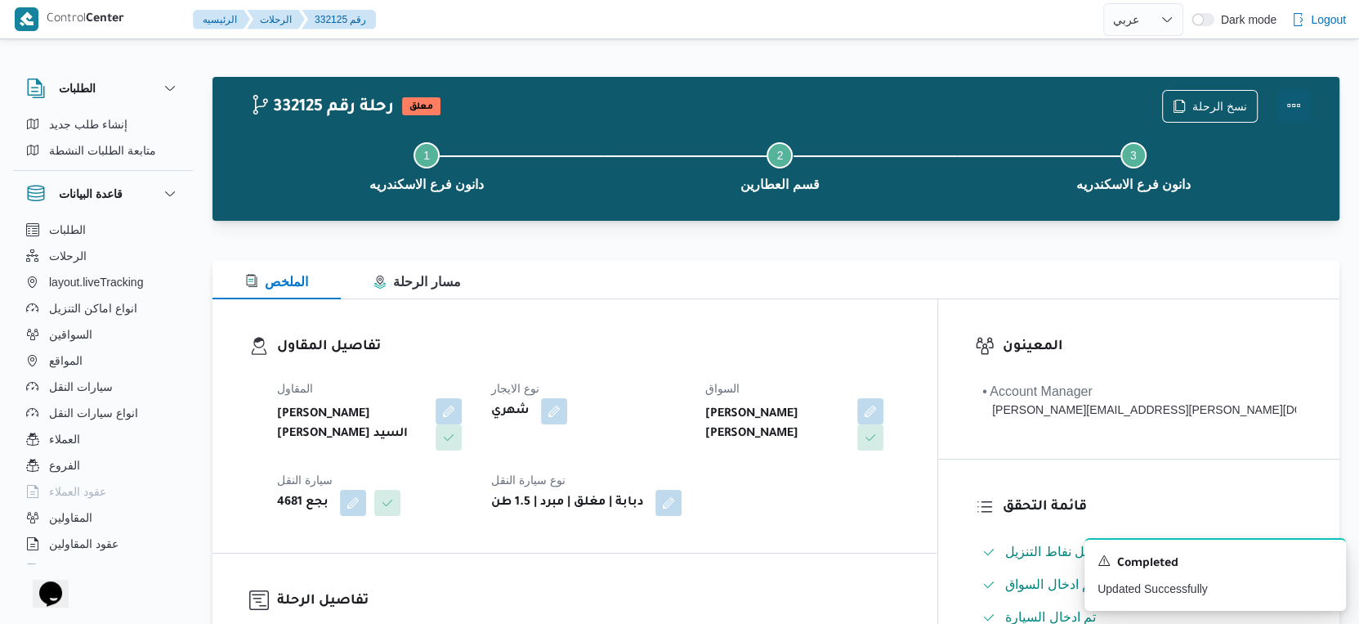
click at [1291, 99] on button "Actions" at bounding box center [1293, 105] width 33 height 33
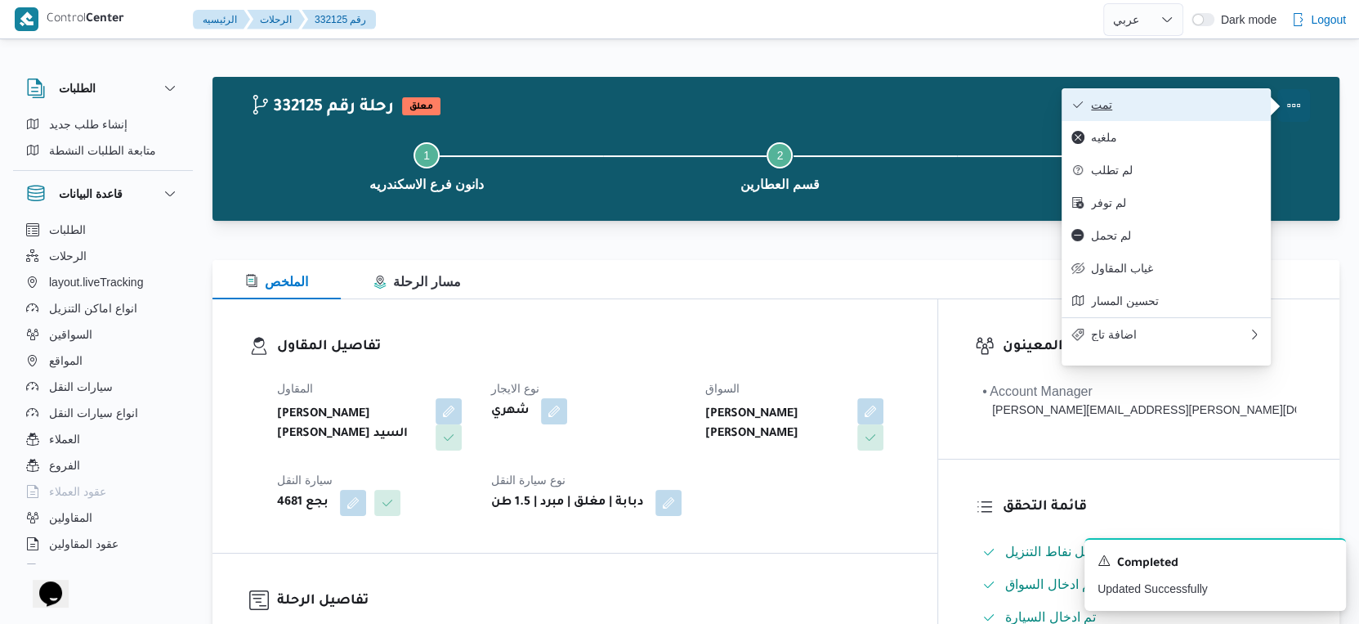
click at [1172, 101] on span "تمت" at bounding box center [1176, 104] width 170 height 13
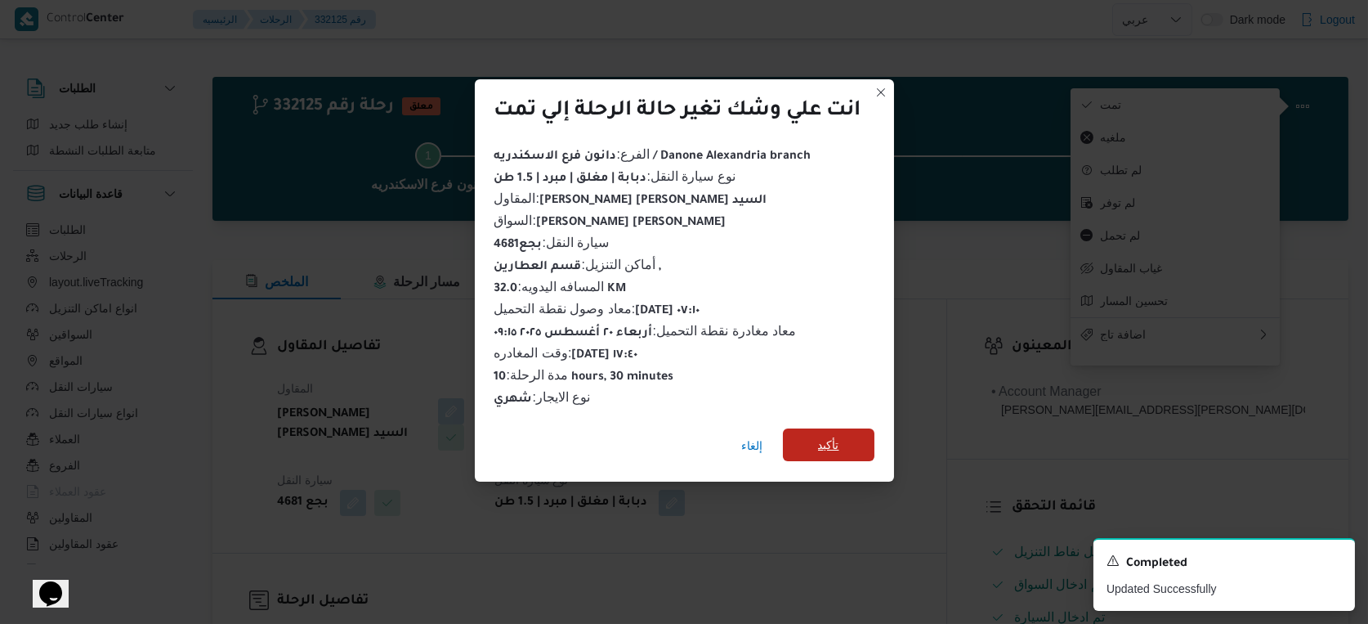
click at [831, 435] on span "تأكيد" at bounding box center [828, 445] width 21 height 20
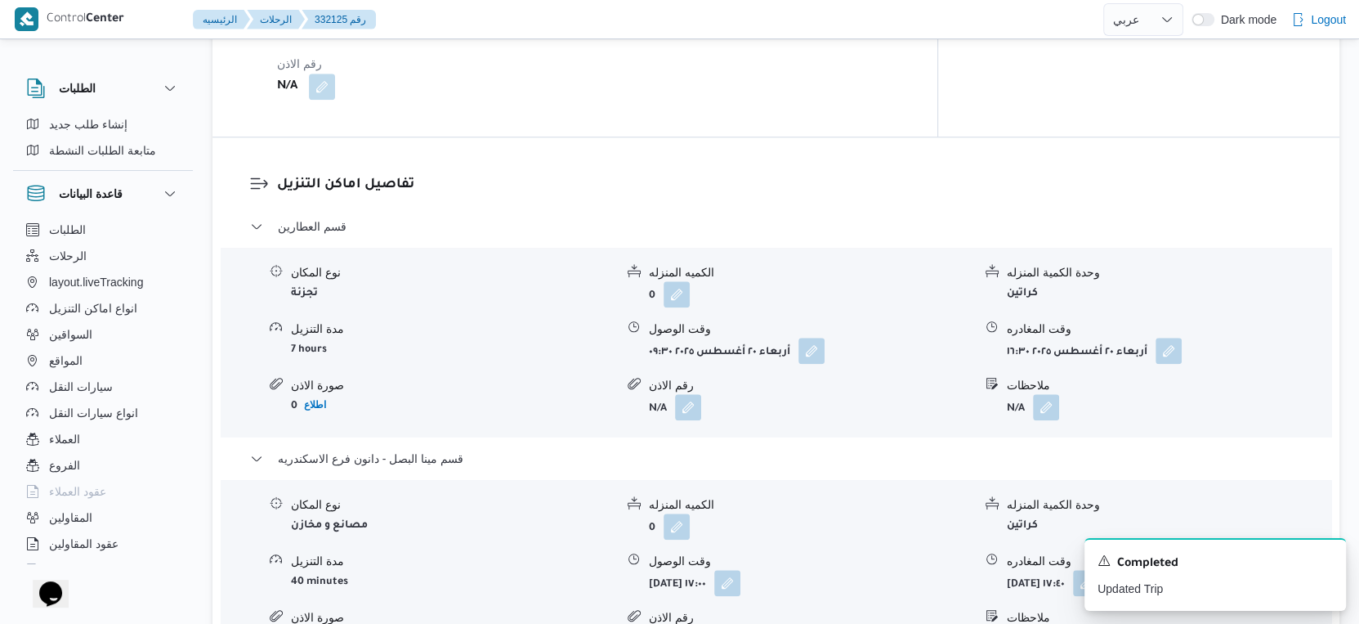
scroll to position [1452, 0]
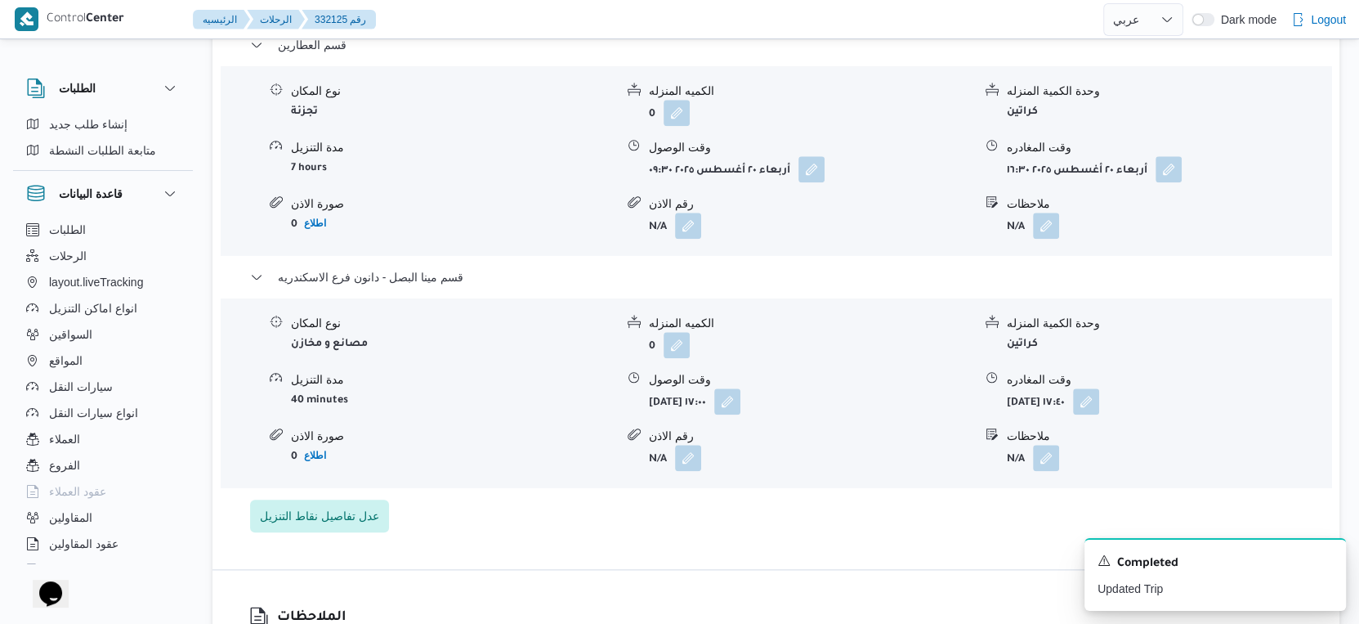
select select "ar"
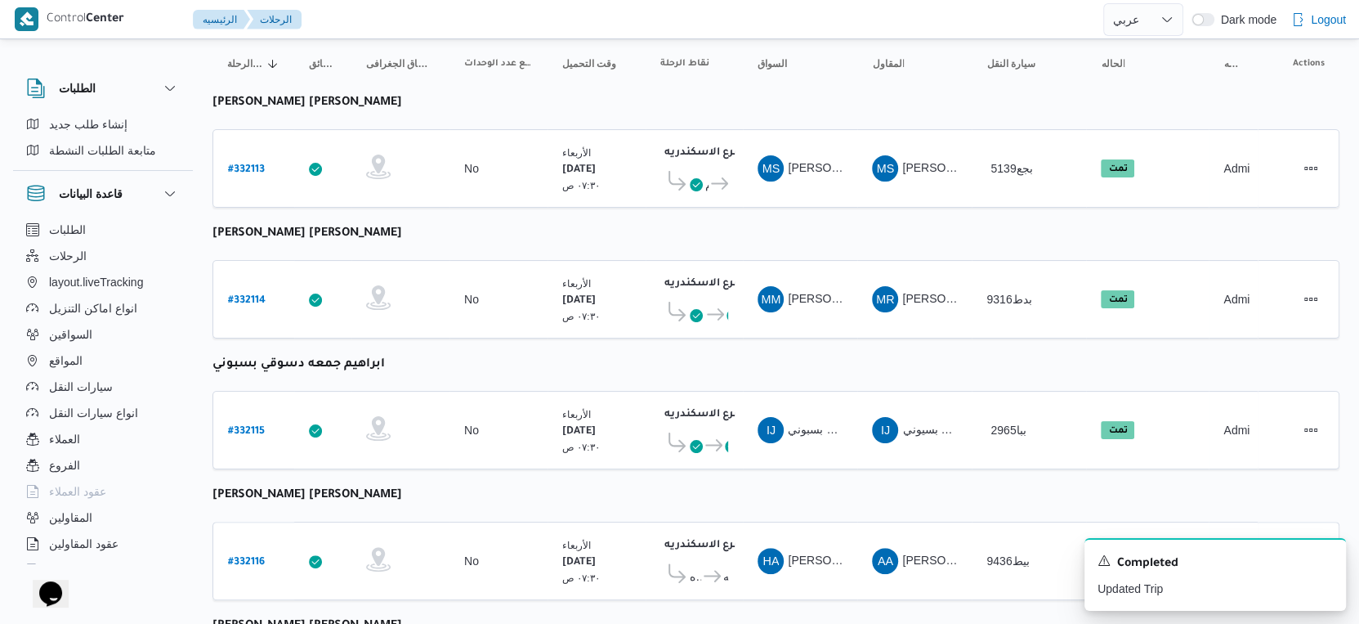
scroll to position [62, 0]
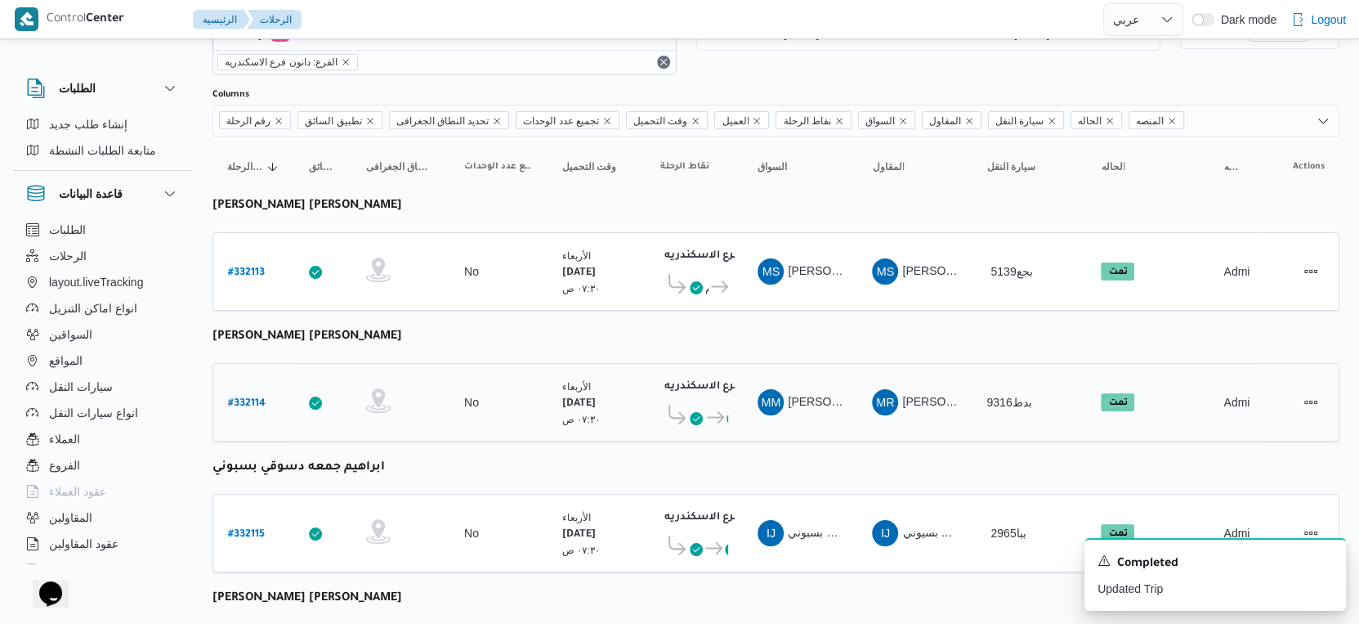
click at [247, 398] on b "# 332114" at bounding box center [247, 403] width 38 height 11
select select "ar"
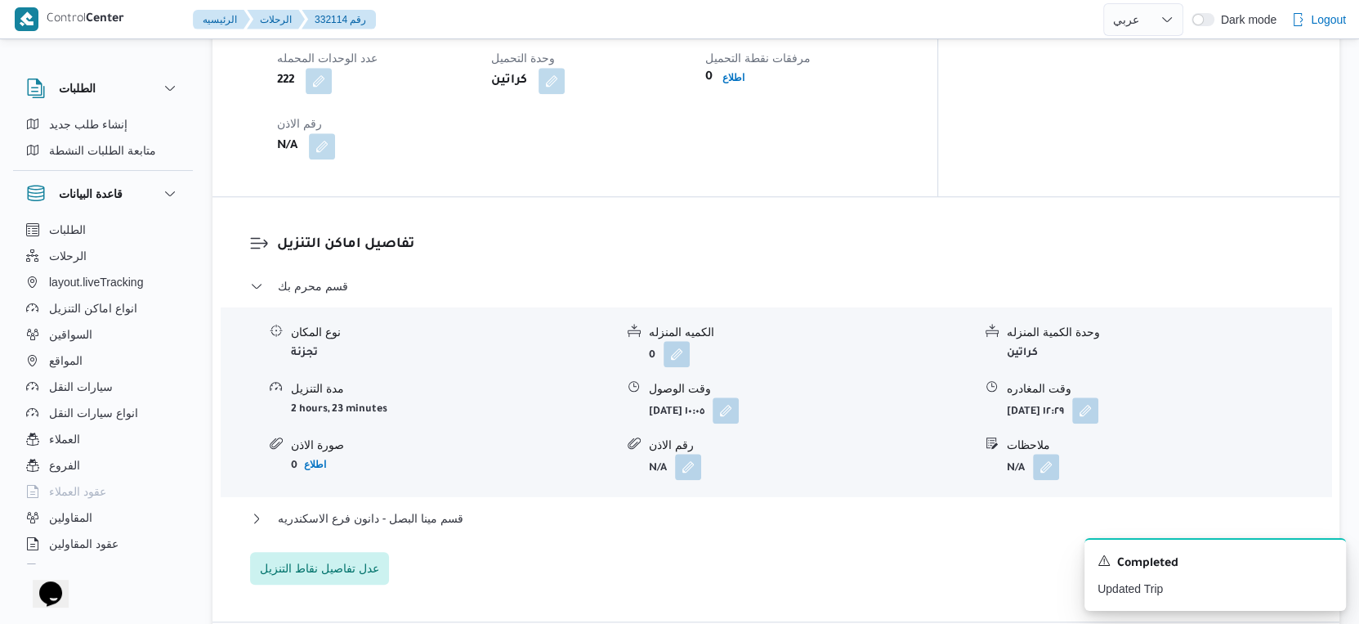
scroll to position [1452, 0]
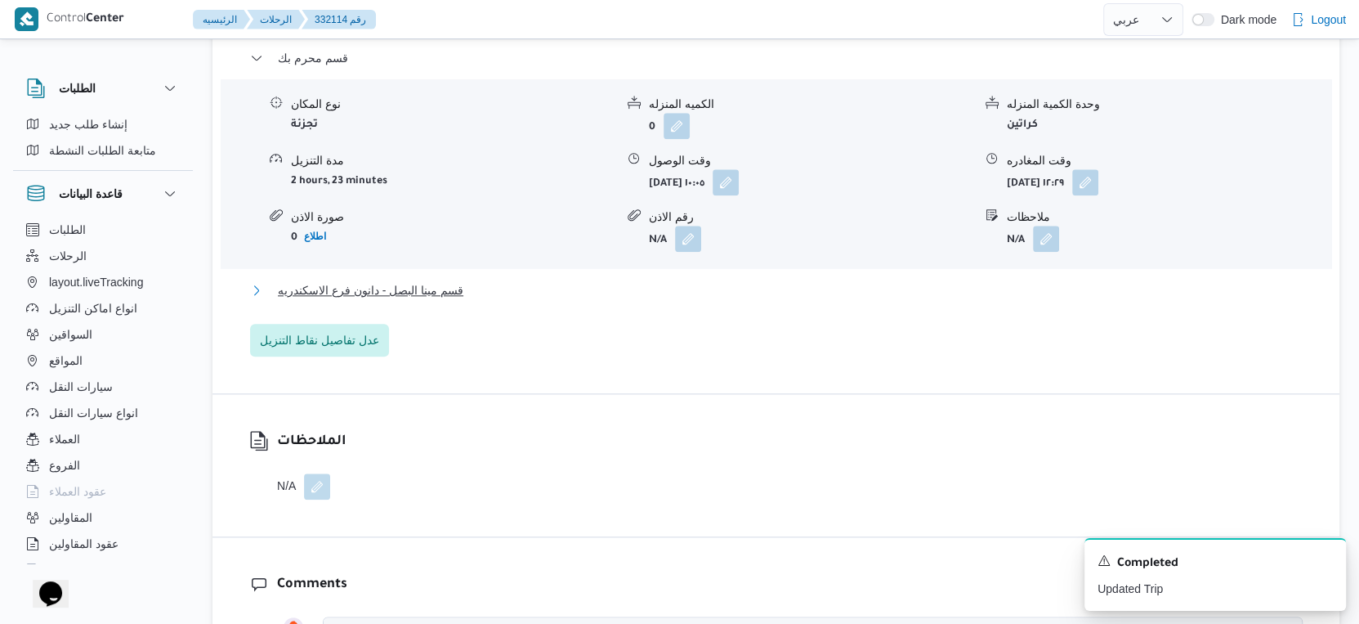
click at [436, 280] on span "قسم مينا البصل - دانون فرع الاسكندريه" at bounding box center [371, 290] width 186 height 20
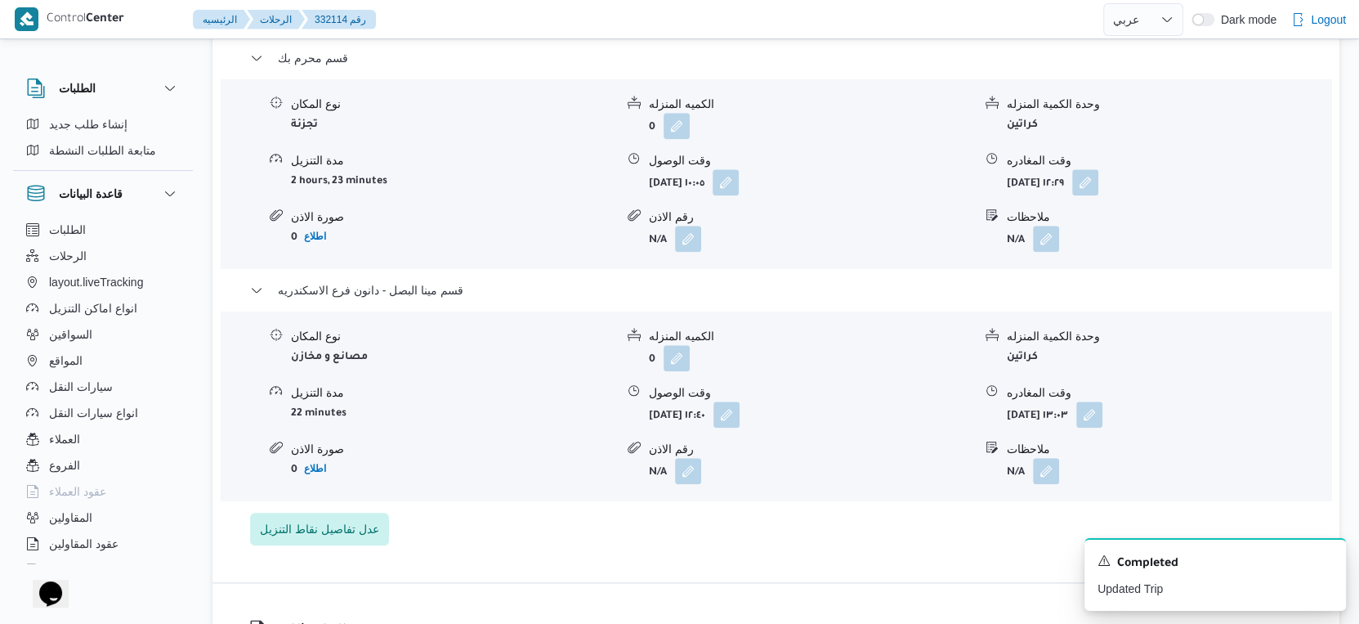
click at [740, 401] on span at bounding box center [722, 414] width 34 height 26
click at [823, 405] on div "نوع المكان مصانع و مخازن الكميه المنزله 0 وحدة الكمية المنزله كراتين مدة التنزي…" at bounding box center [776, 406] width 1124 height 186
click at [740, 400] on button "button" at bounding box center [726, 413] width 26 height 26
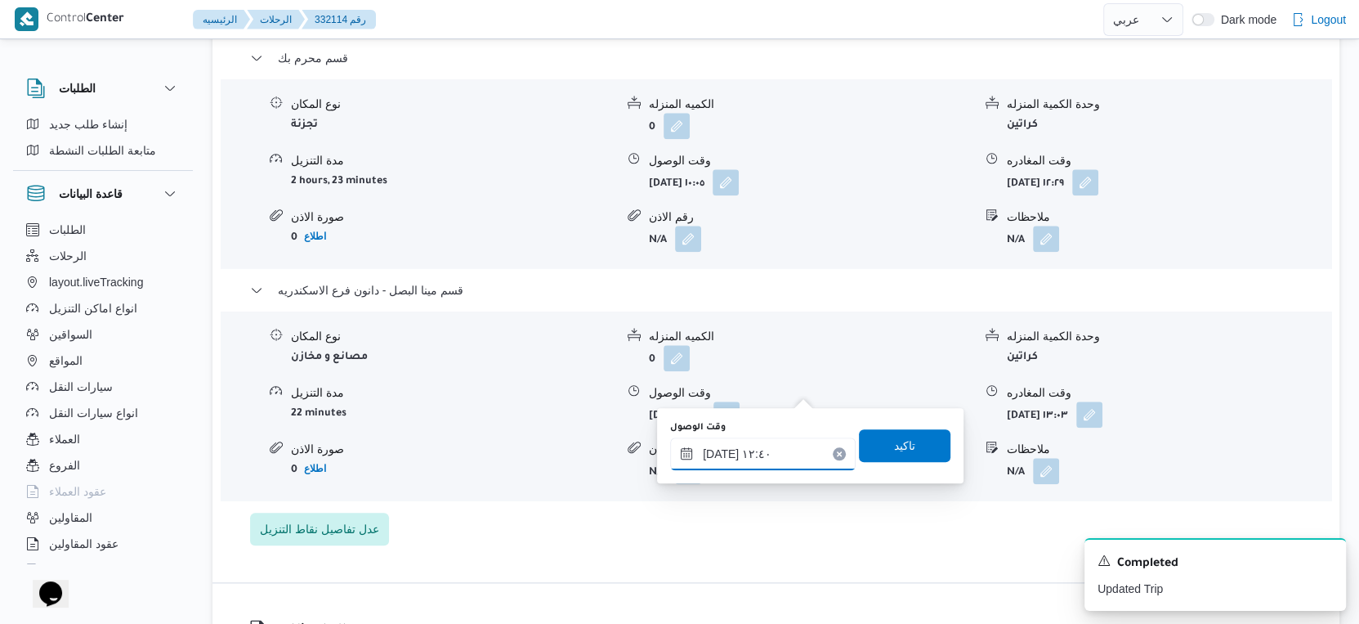
click at [770, 445] on input "٢٠/٠٨/٢٠٢٥ ١٢:٤٠" at bounding box center [763, 453] width 186 height 33
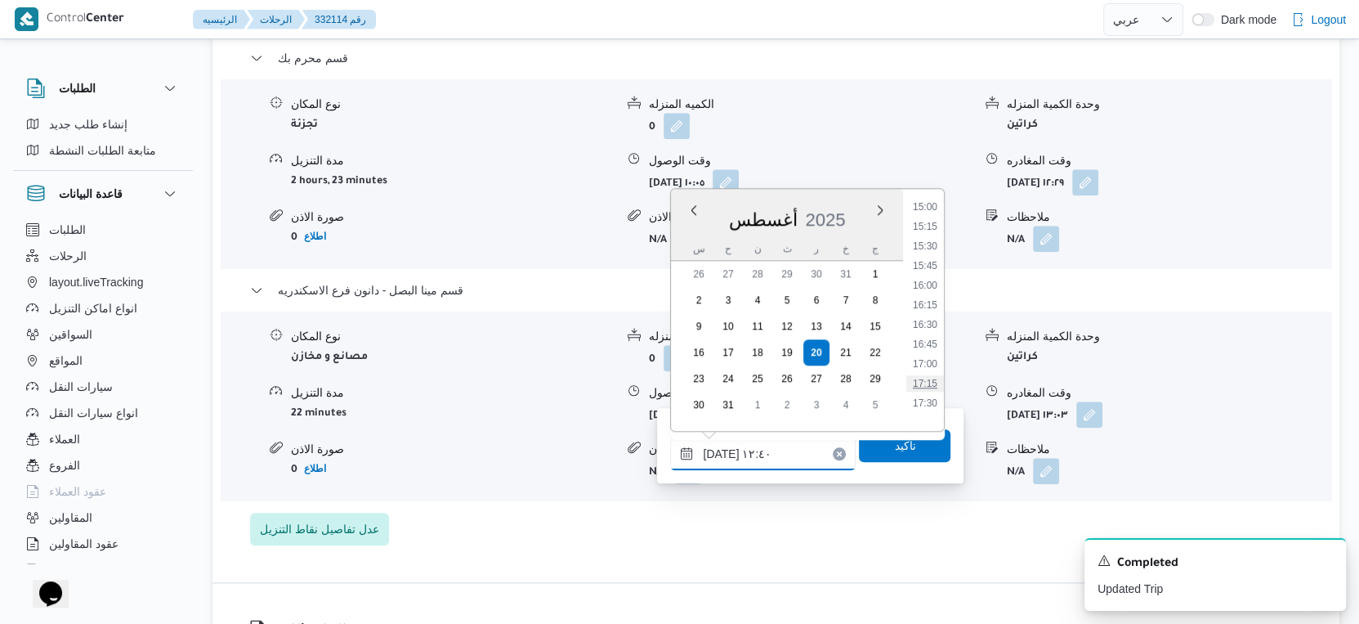
scroll to position [1140, 0]
click at [930, 329] on li "16:00" at bounding box center [925, 325] width 38 height 16
type input "٢٠/٠٨/٢٠٢٥ ١٦:٠٠"
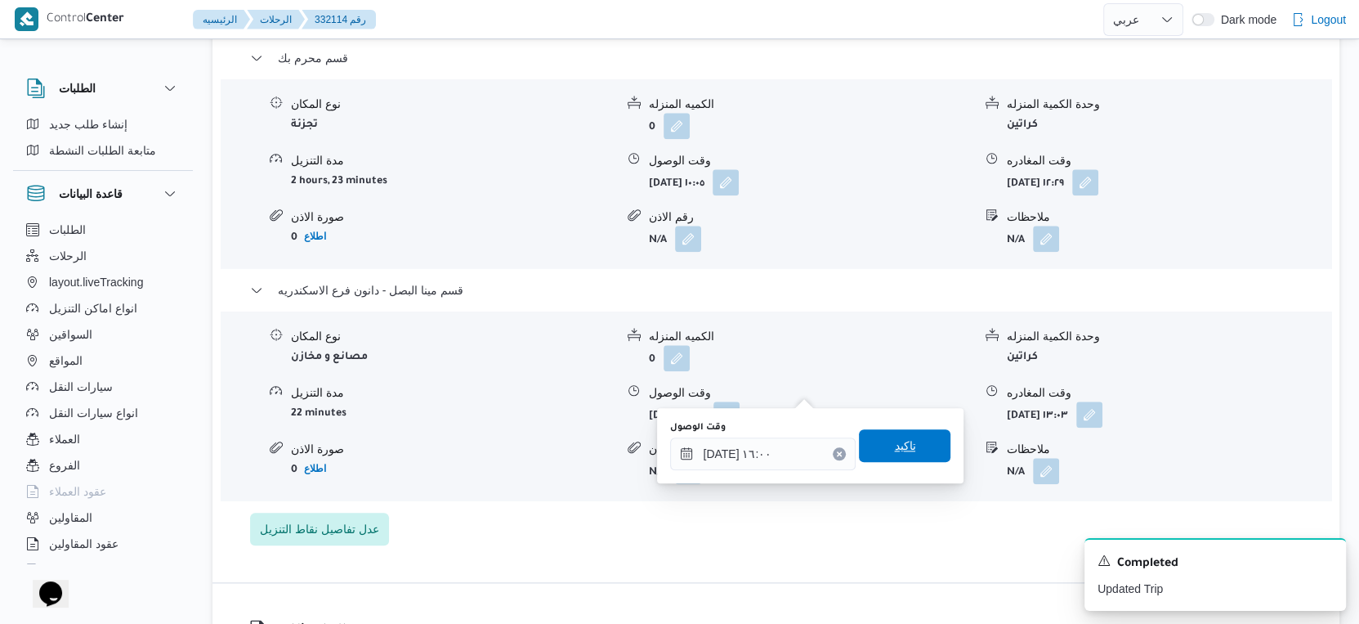
drag, startPoint x: 903, startPoint y: 437, endPoint x: 929, endPoint y: 434, distance: 26.4
click at [904, 438] on span "تاكيد" at bounding box center [905, 445] width 92 height 33
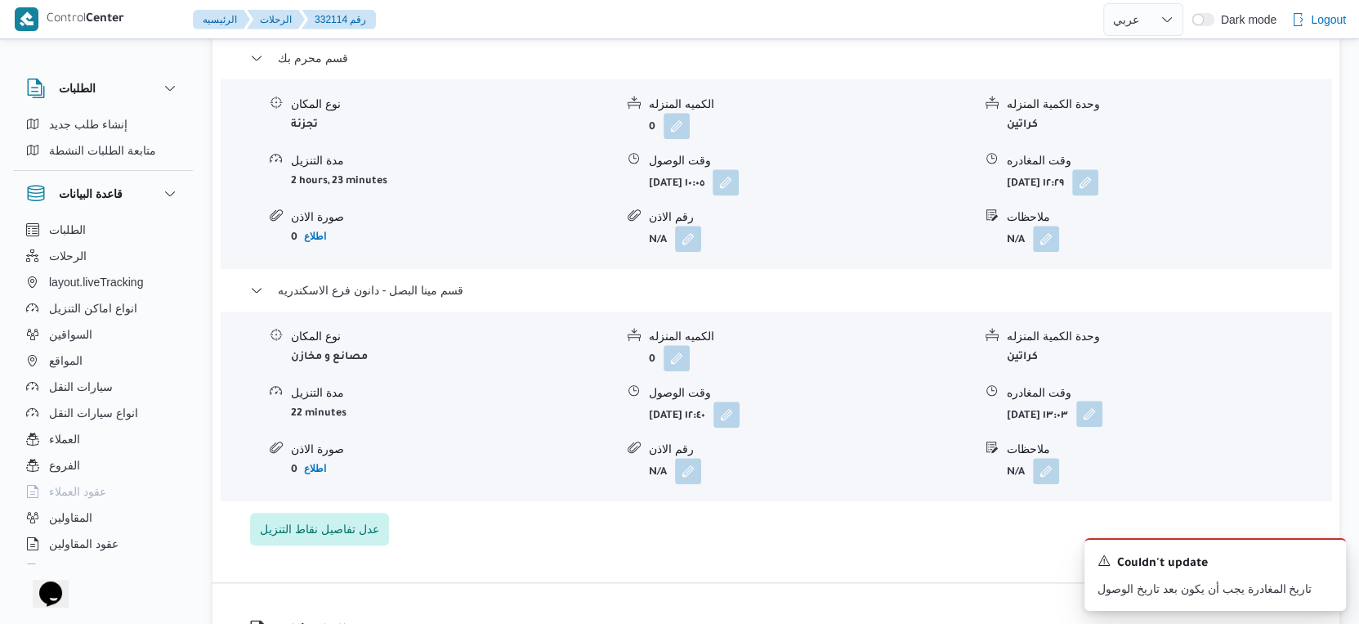
click at [1102, 400] on button "button" at bounding box center [1089, 413] width 26 height 26
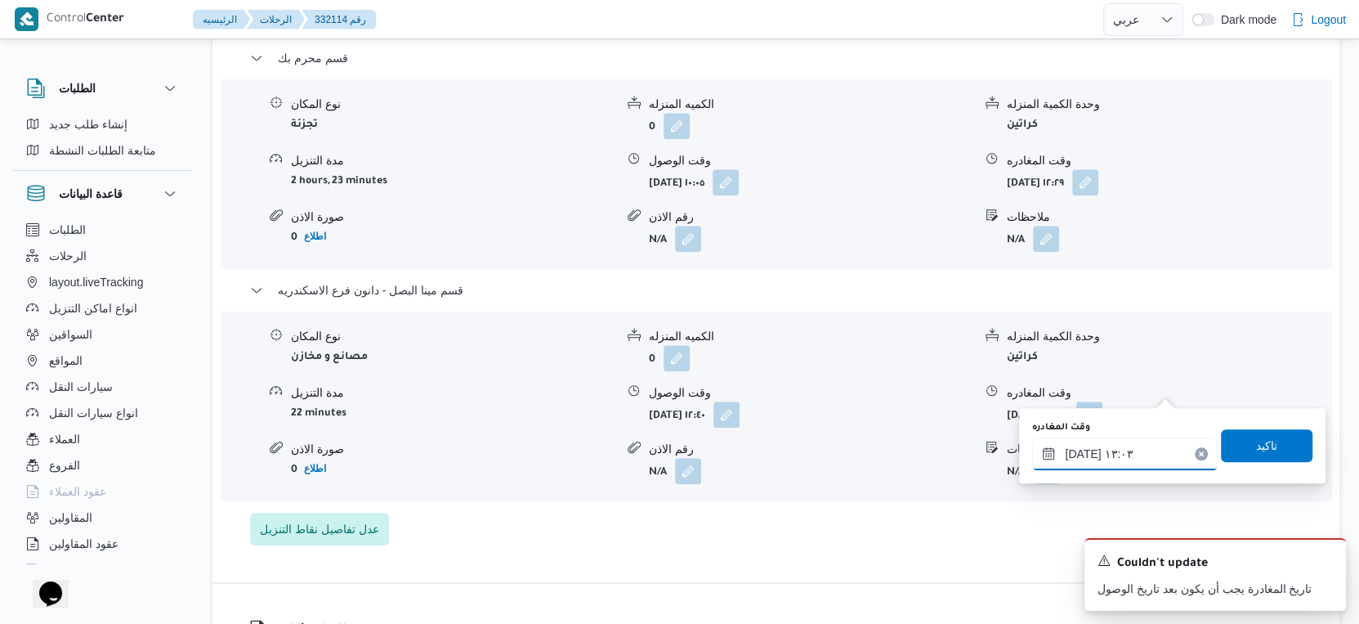
click at [1102, 452] on input "٢٠/٠٨/٢٠٢٥ ١٣:٠٣" at bounding box center [1125, 453] width 186 height 33
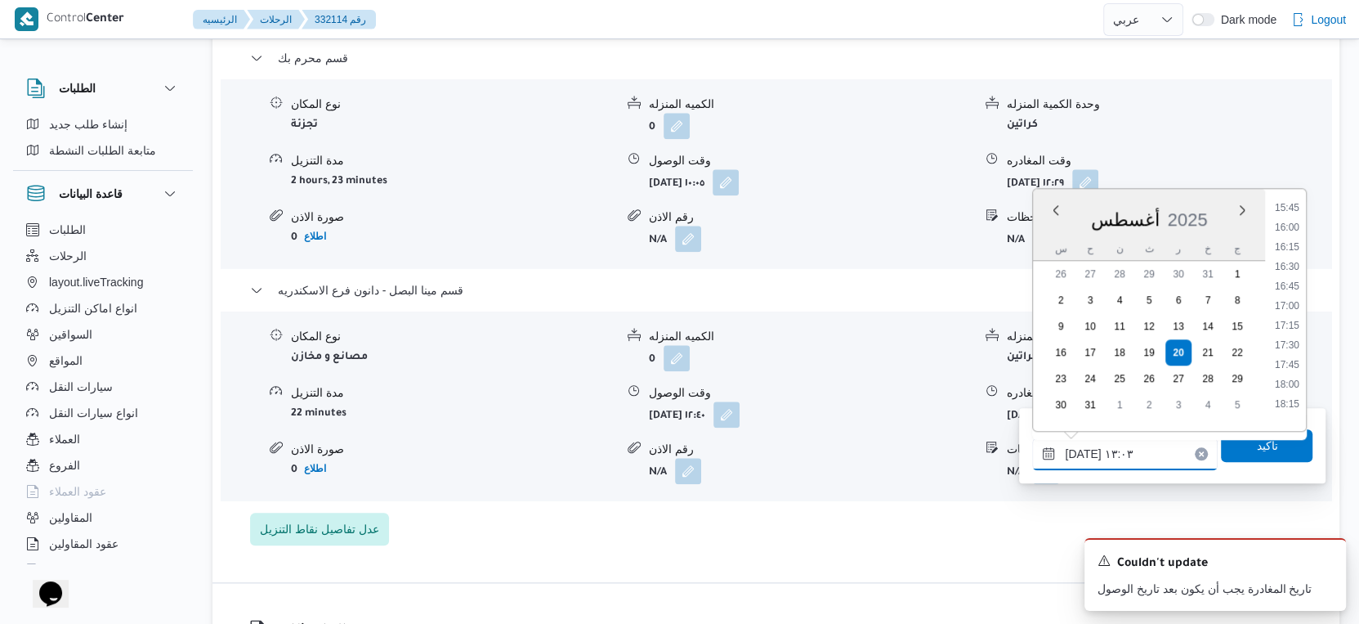
scroll to position [1269, 0]
click at [1287, 230] on li "16:30" at bounding box center [1287, 235] width 38 height 16
type input "٢٠/٠٨/٢٠٢٥ ١٦:٣٠"
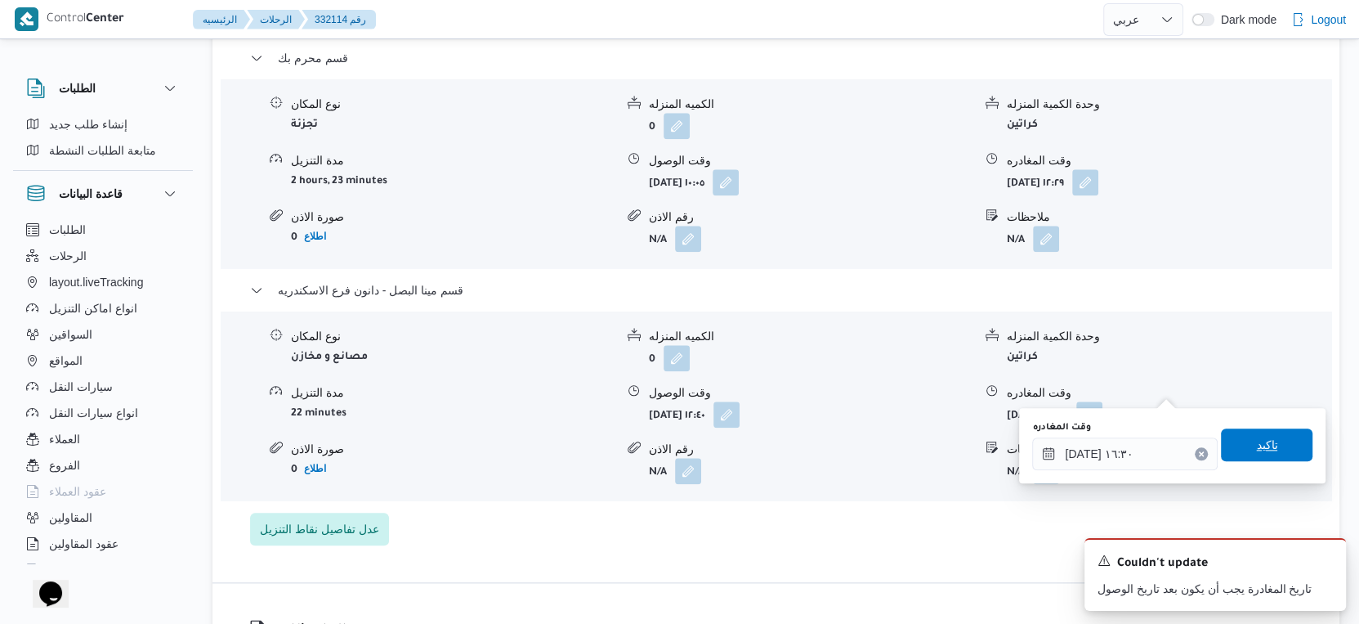
click at [1268, 438] on span "تاكيد" at bounding box center [1267, 444] width 92 height 33
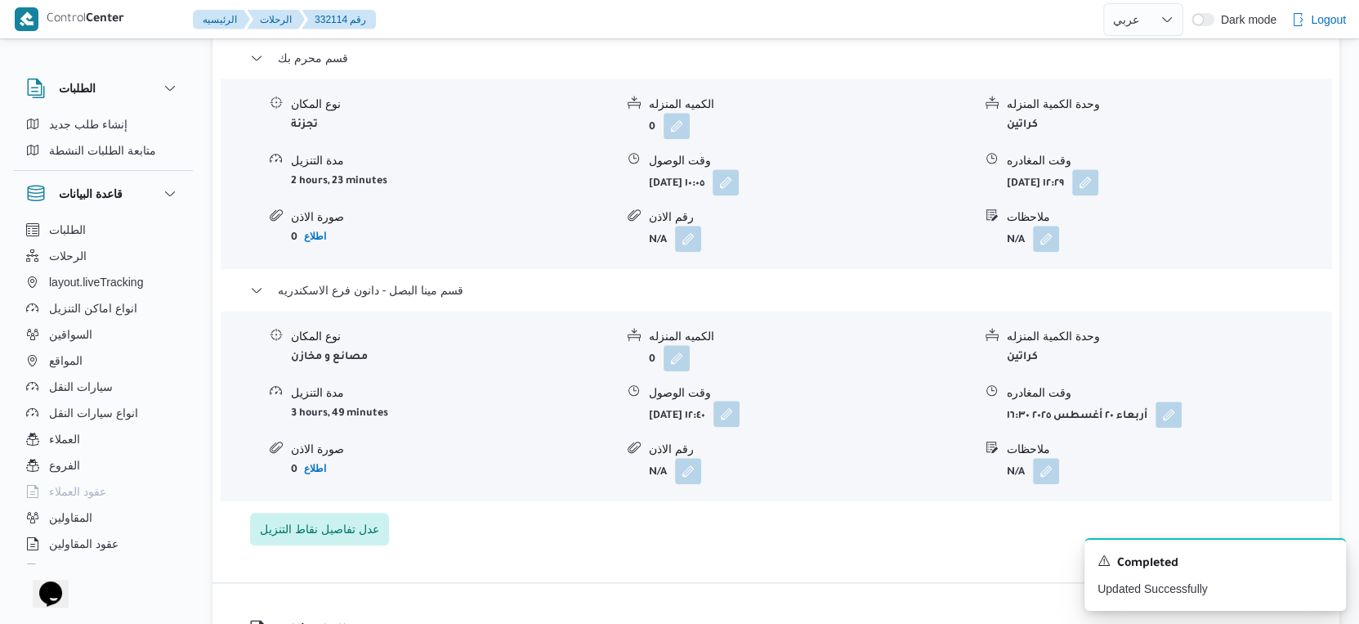
click at [740, 400] on button "button" at bounding box center [726, 413] width 26 height 26
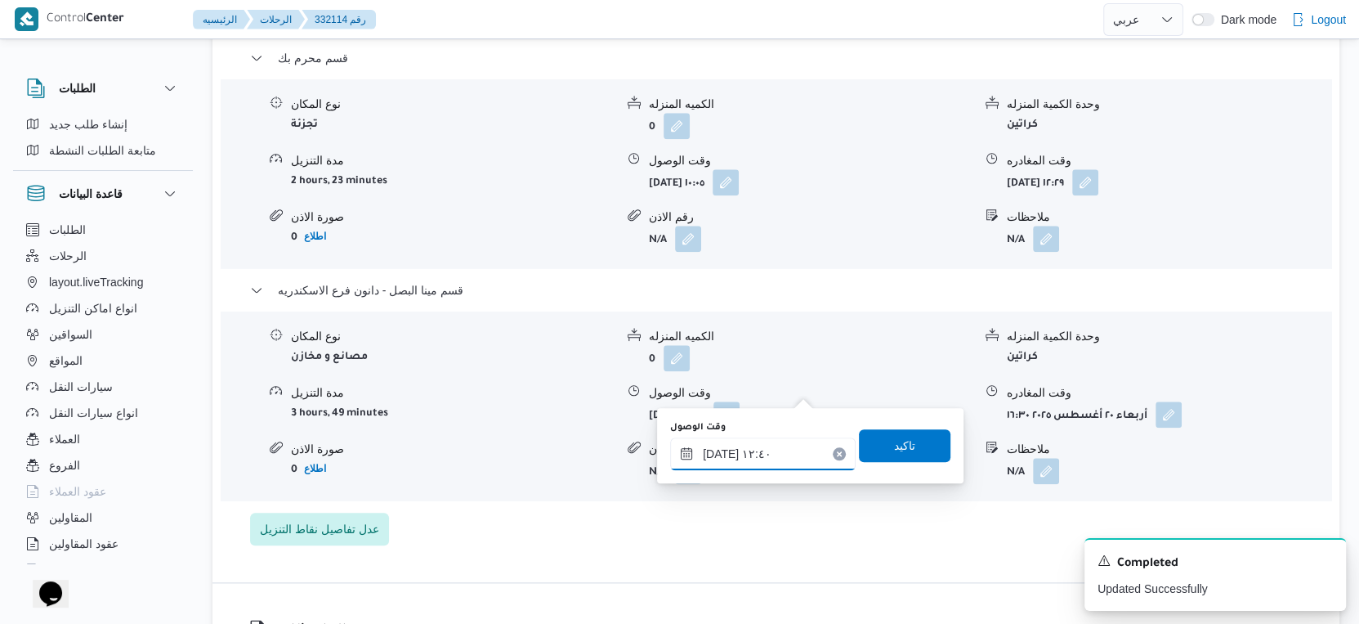
click at [767, 456] on input "٢٠/٠٨/٢٠٢٥ ١٢:٤٠" at bounding box center [763, 453] width 186 height 33
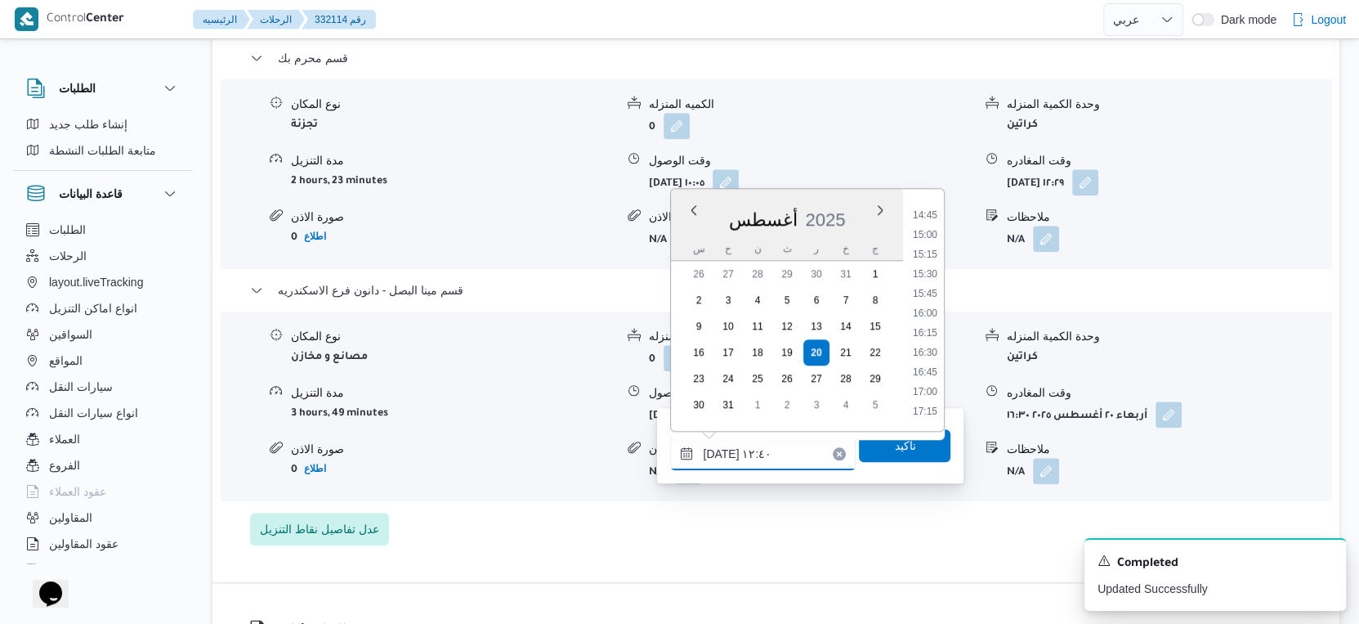
scroll to position [1230, 0]
click at [928, 231] on li "16:00" at bounding box center [925, 235] width 38 height 16
type input "٢٠/٠٨/٢٠٢٥ ١٦:٠٠"
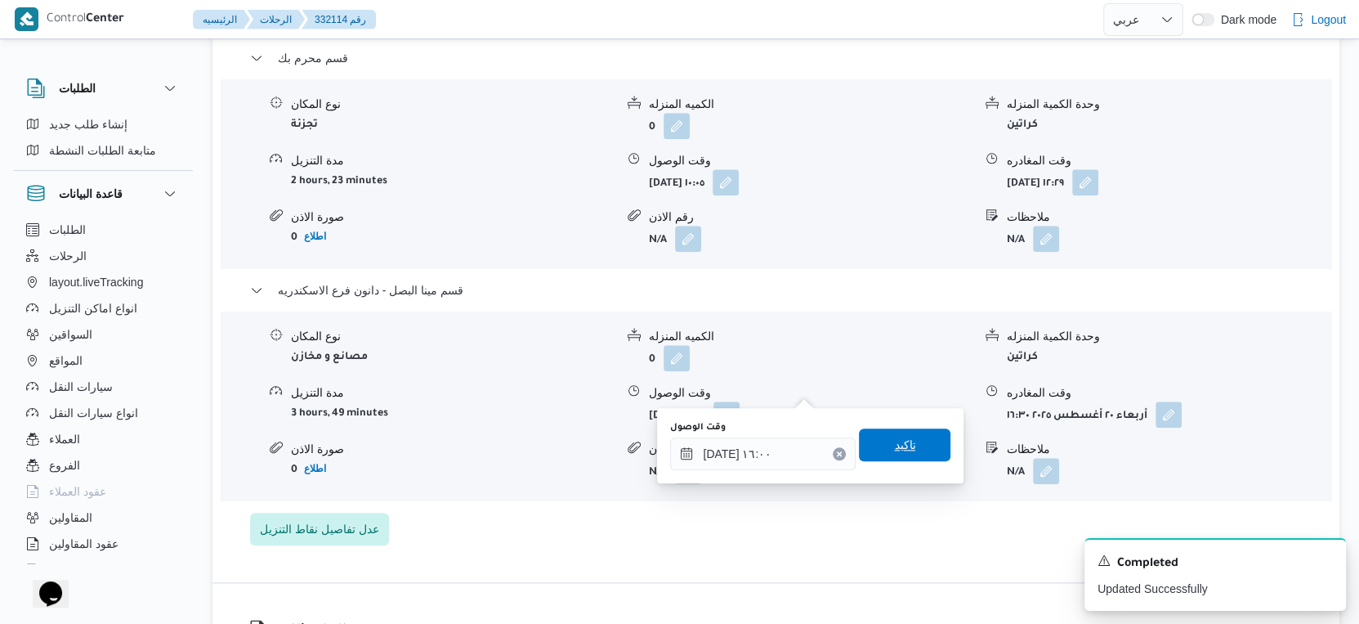
click at [914, 443] on span "تاكيد" at bounding box center [905, 444] width 92 height 33
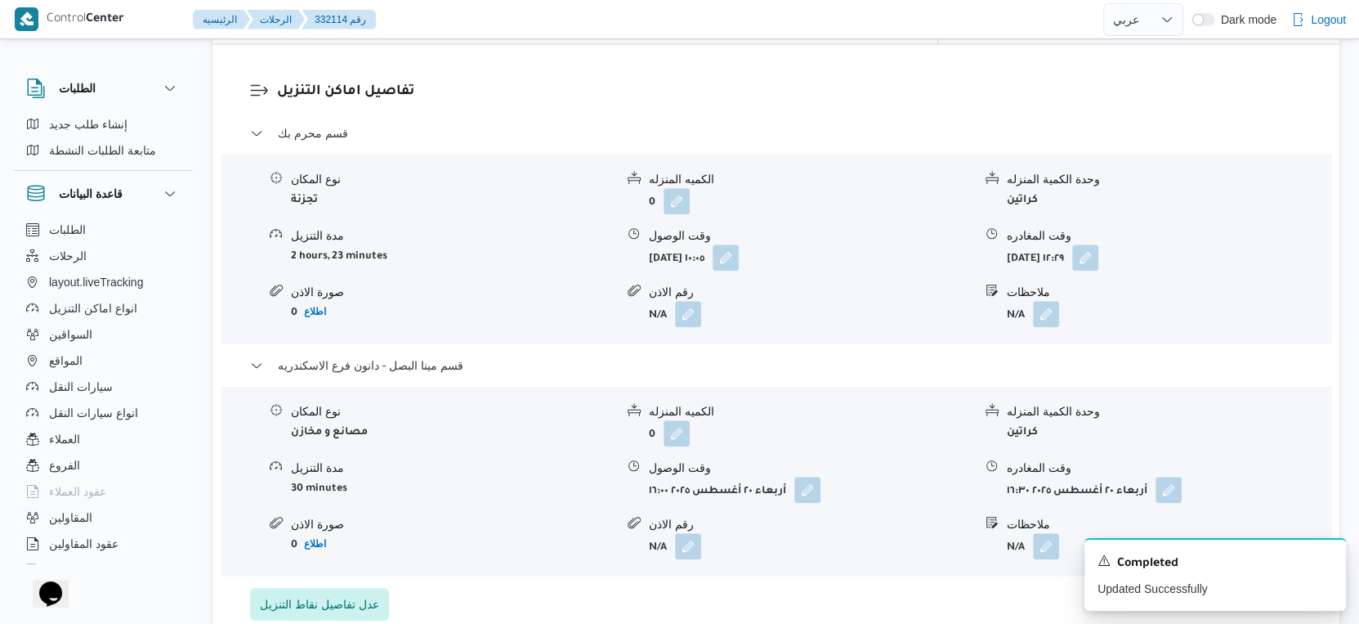
scroll to position [1271, 0]
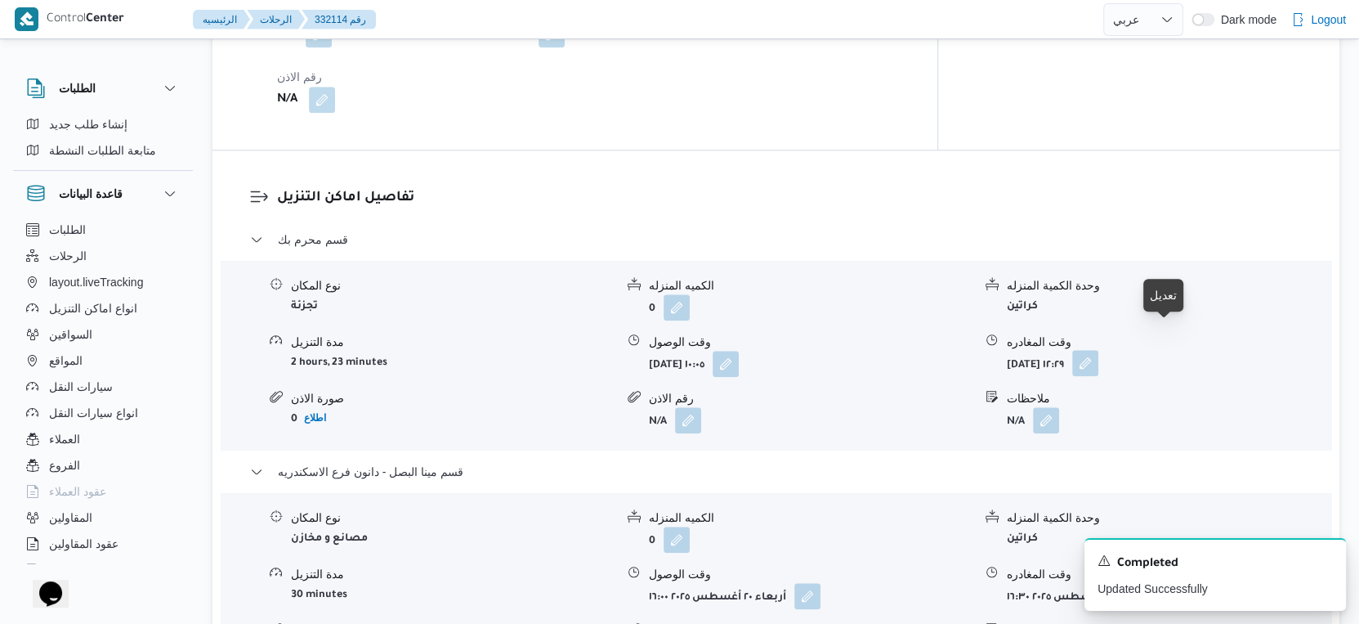
click at [1098, 350] on button "button" at bounding box center [1085, 363] width 26 height 26
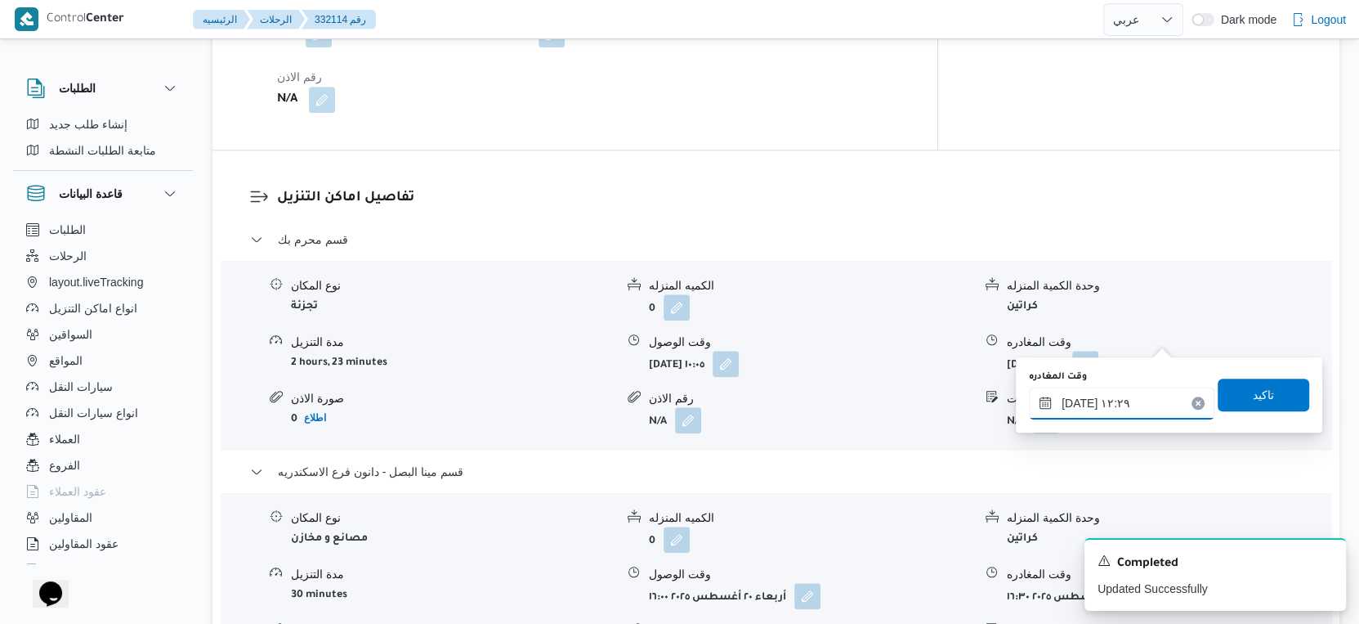
click at [1127, 387] on div "٢٠/٠٨/٢٠٢٥ ١٢:٢٩" at bounding box center [1122, 403] width 186 height 33
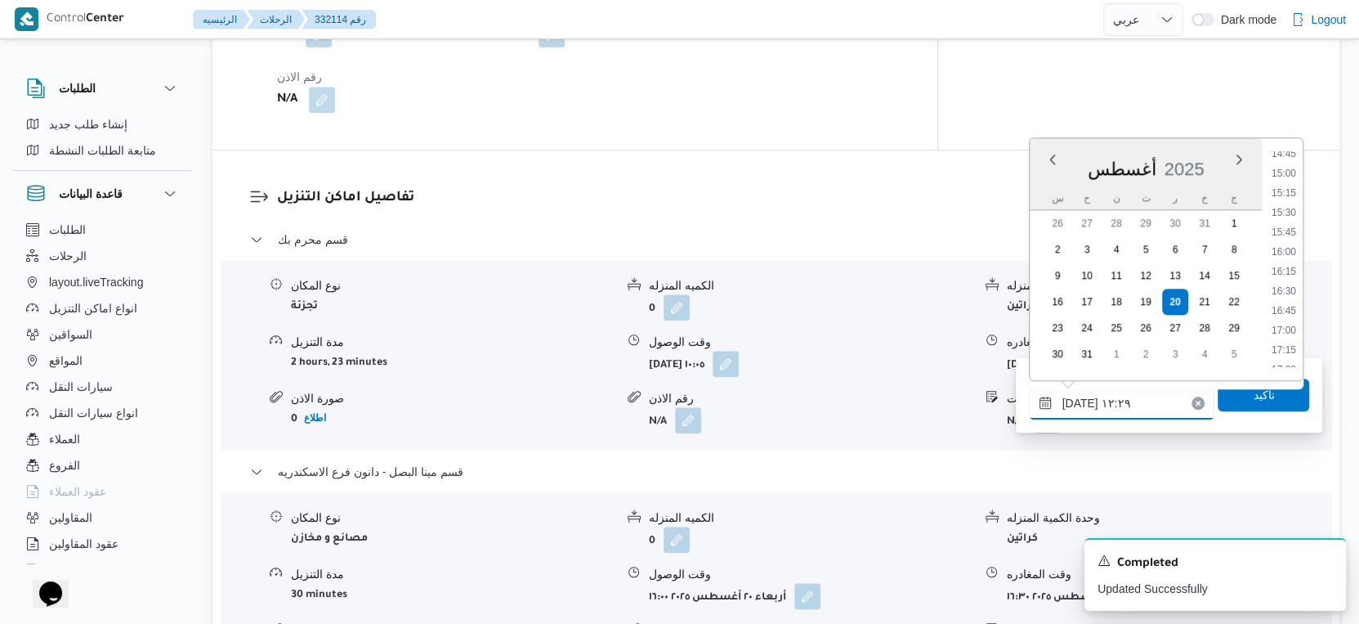
scroll to position [1120, 0]
click at [1285, 254] on li "15:30" at bounding box center [1284, 255] width 38 height 16
type input "٢٠/٠٨/٢٠٢٥ ١٥:٣٠"
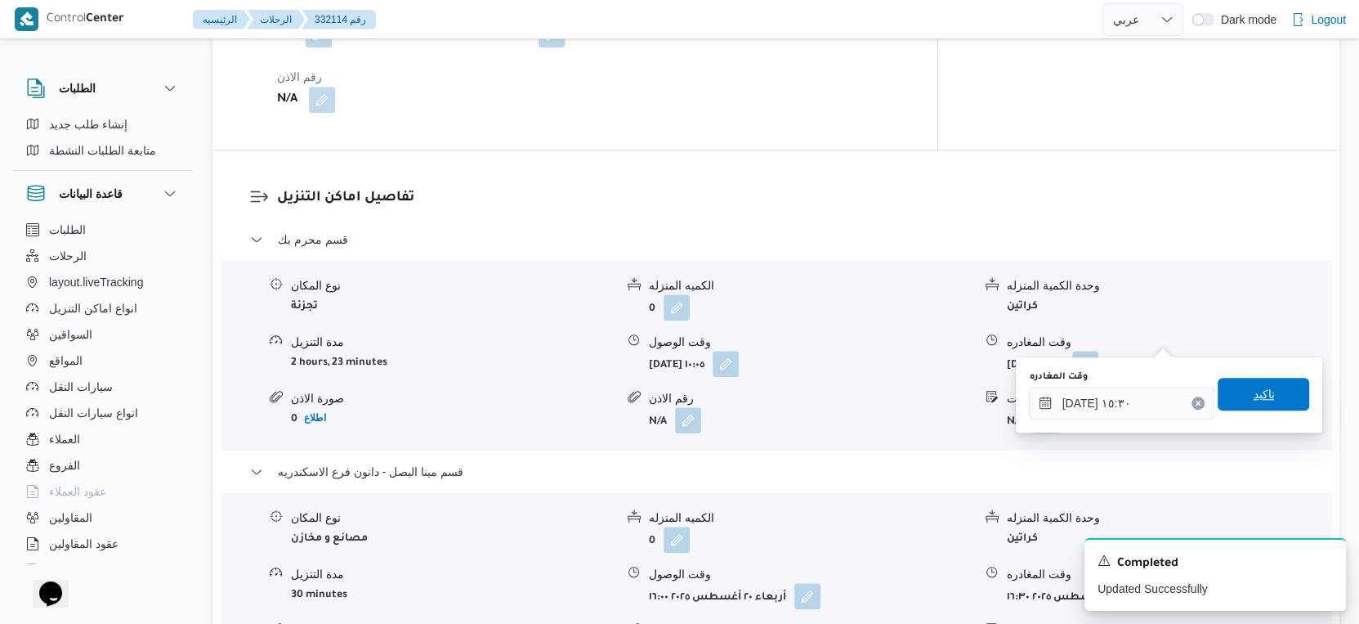
click at [1260, 394] on span "تاكيد" at bounding box center [1263, 394] width 21 height 20
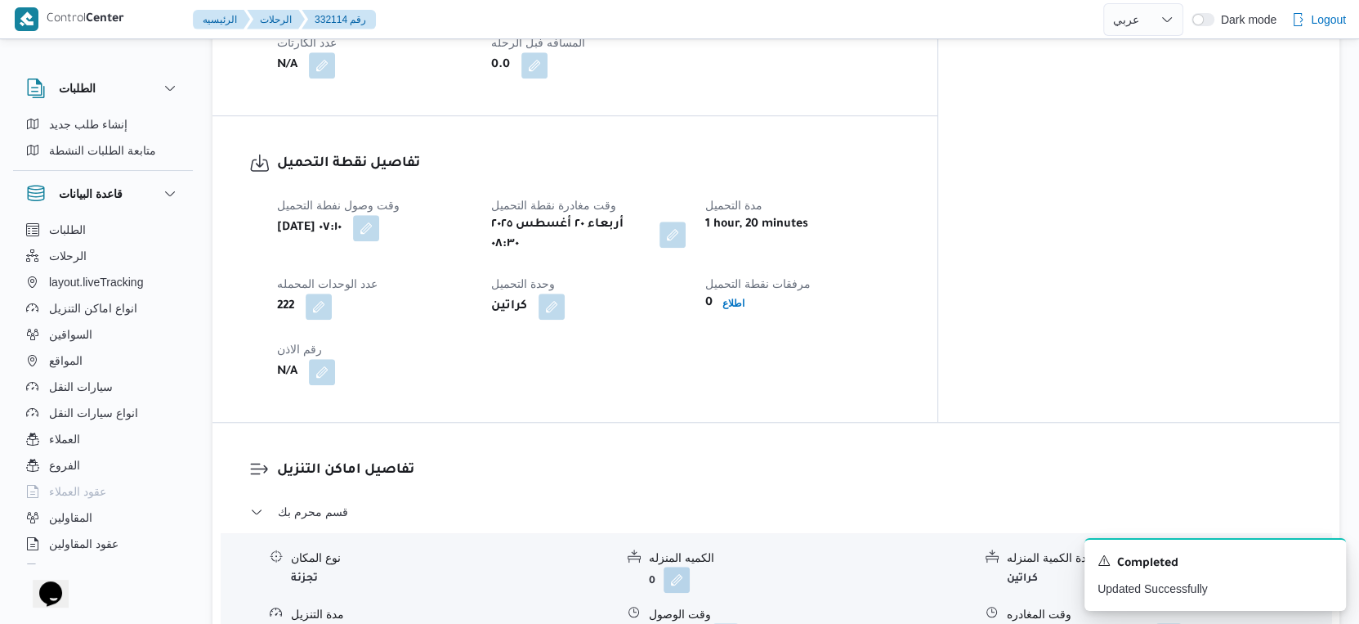
scroll to position [636, 0]
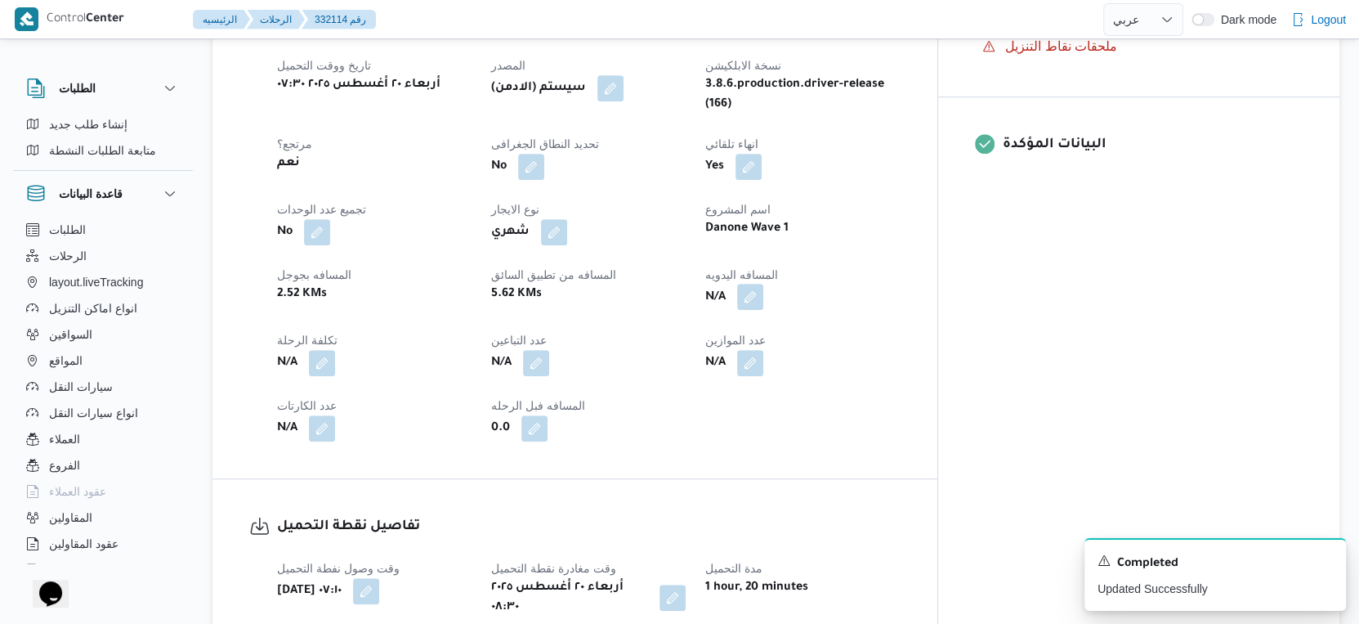
click at [763, 285] on button "button" at bounding box center [750, 297] width 26 height 26
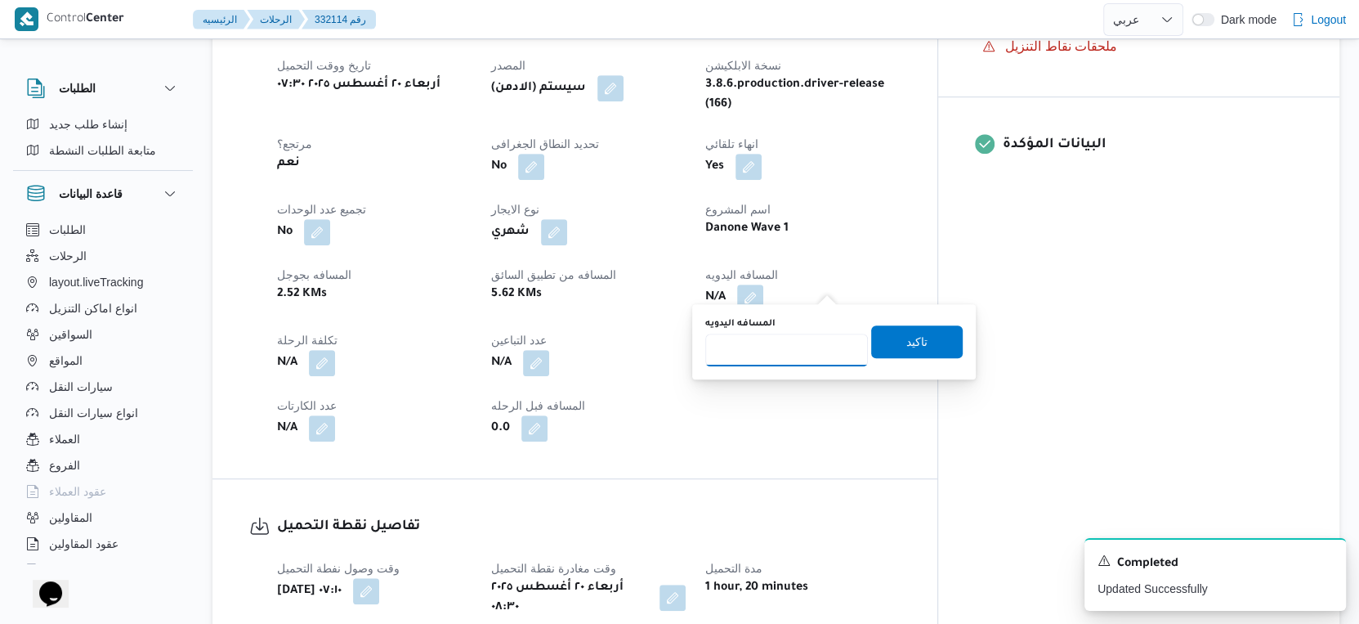
click at [780, 358] on input "المسافه اليدويه" at bounding box center [786, 349] width 163 height 33
type input "17"
click at [908, 344] on span "تاكيد" at bounding box center [916, 341] width 21 height 20
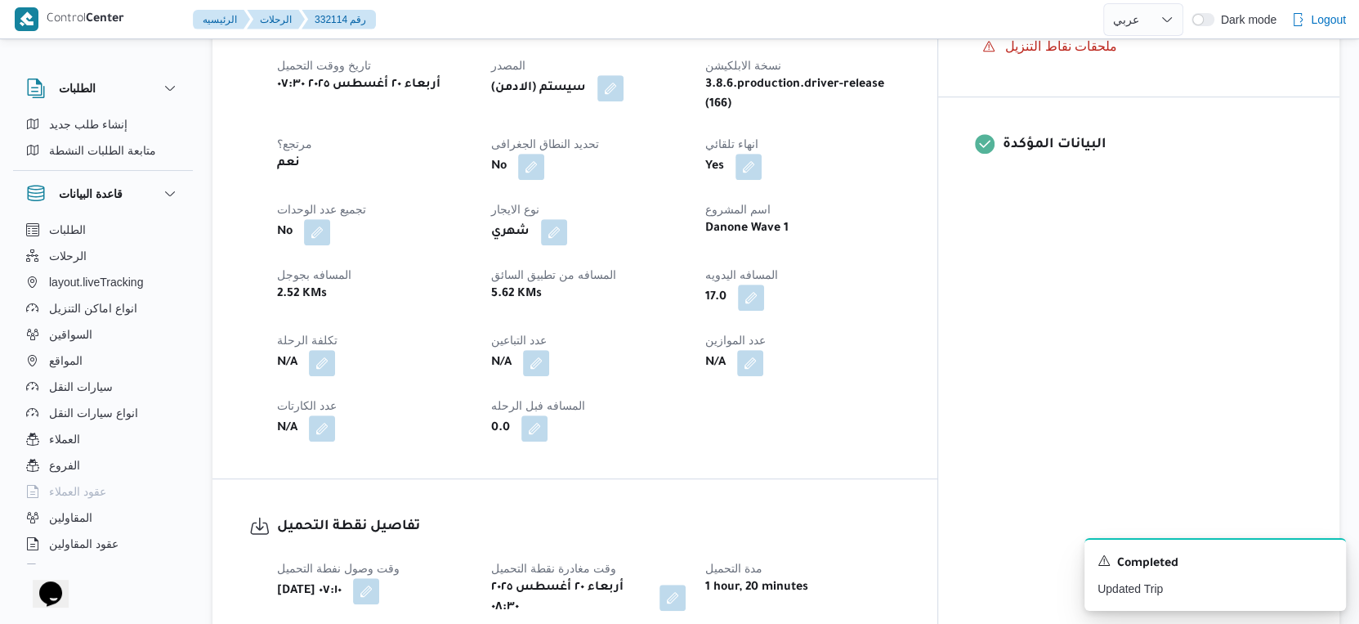
select select "ar"
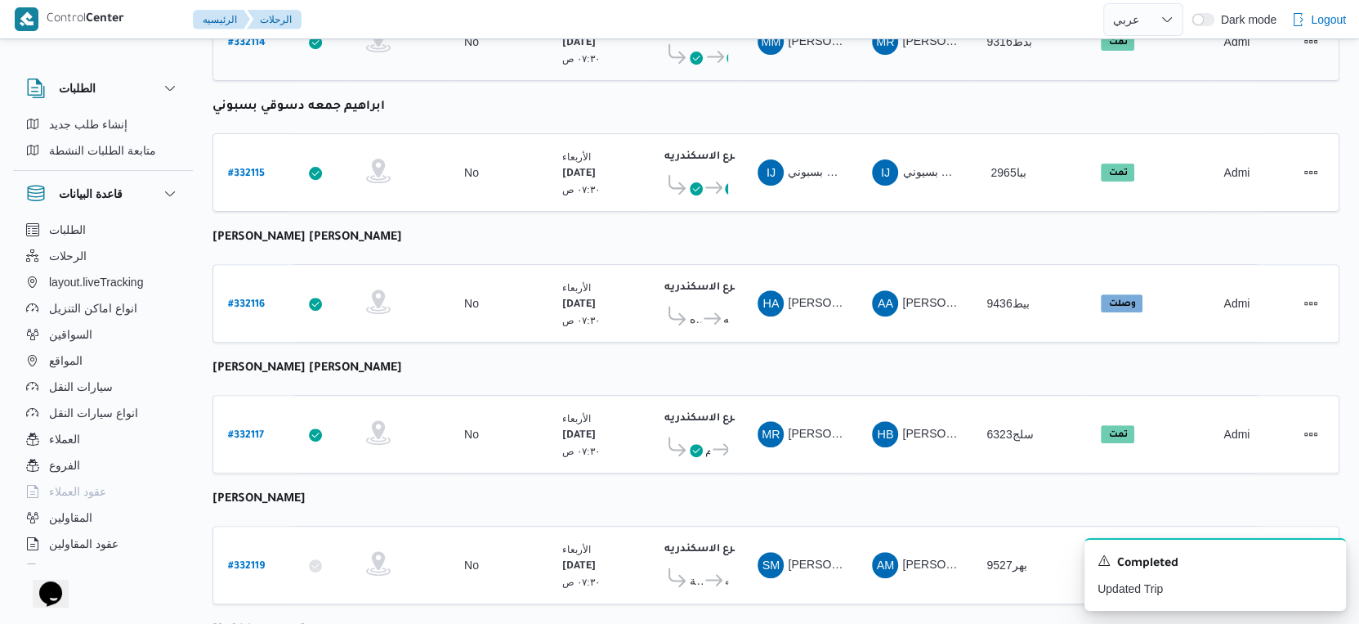
scroll to position [426, 0]
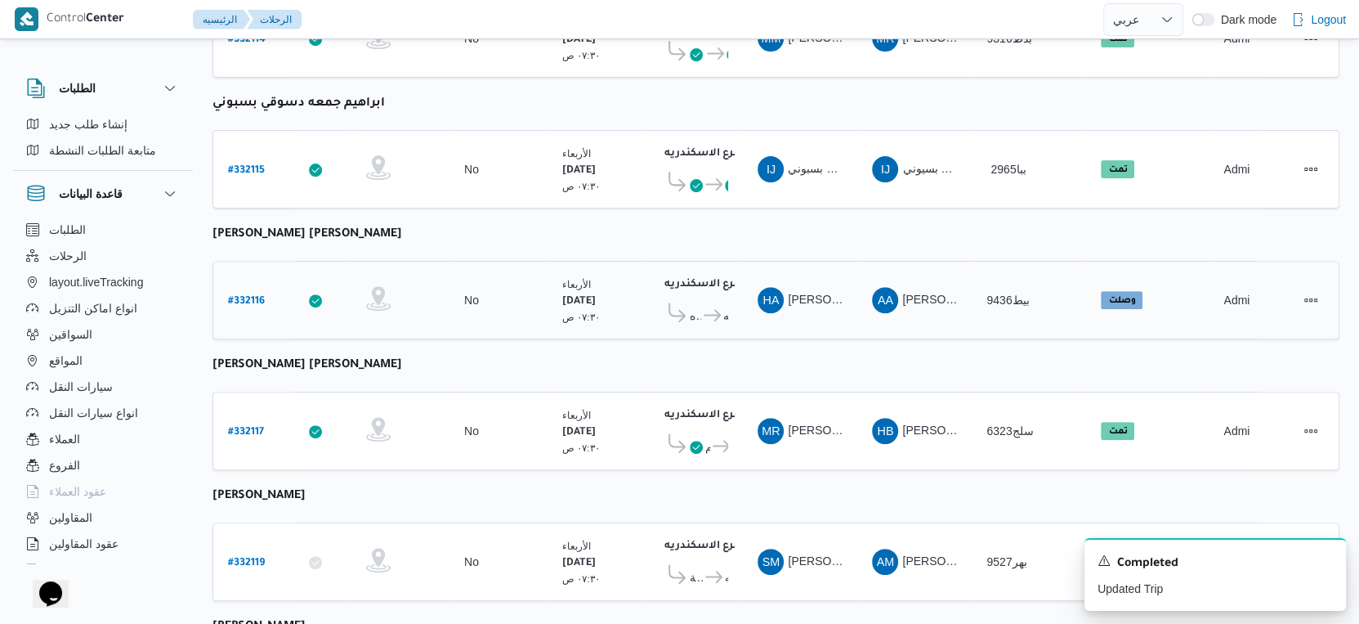
click at [254, 296] on b "# 332116" at bounding box center [246, 301] width 37 height 11
select select "ar"
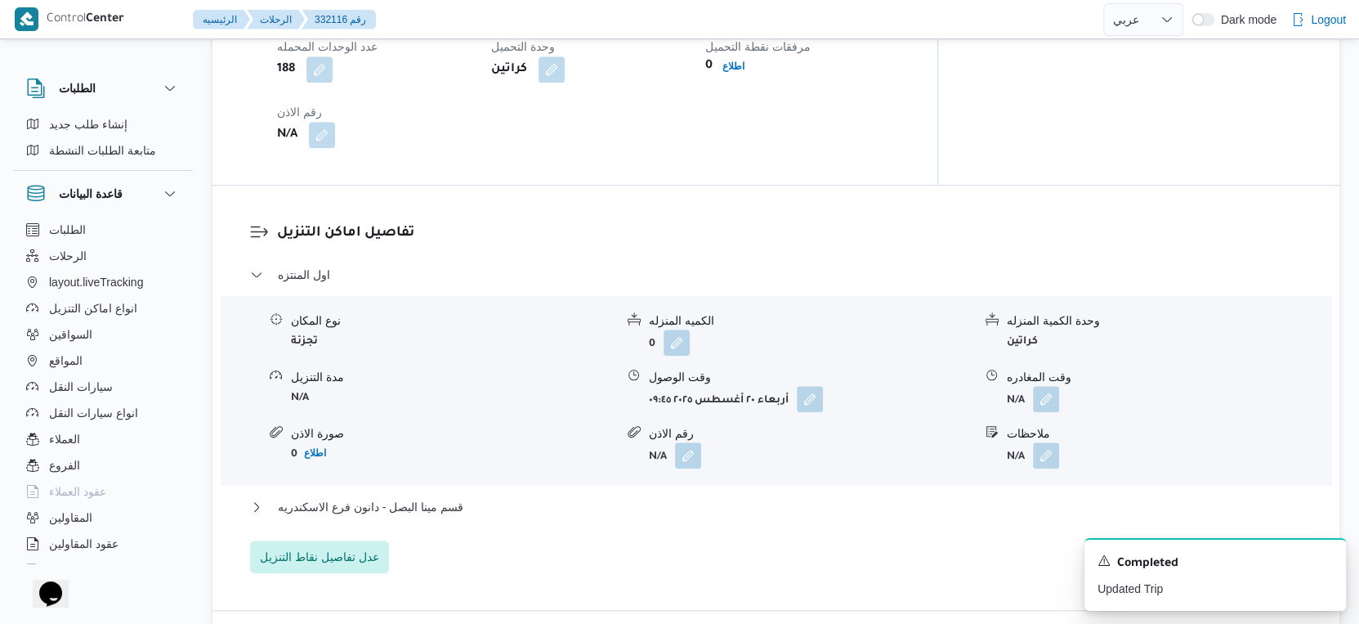
scroll to position [1242, 0]
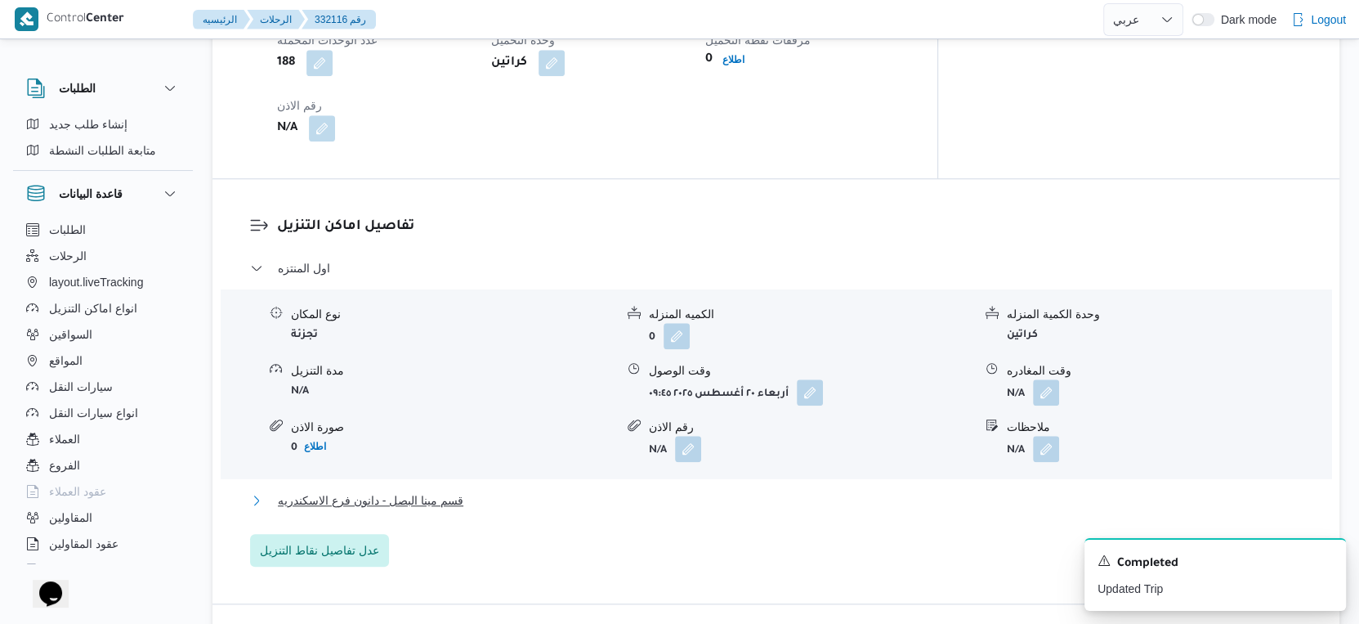
click at [430, 490] on span "قسم مينا البصل - دانون فرع الاسكندريه" at bounding box center [371, 500] width 186 height 20
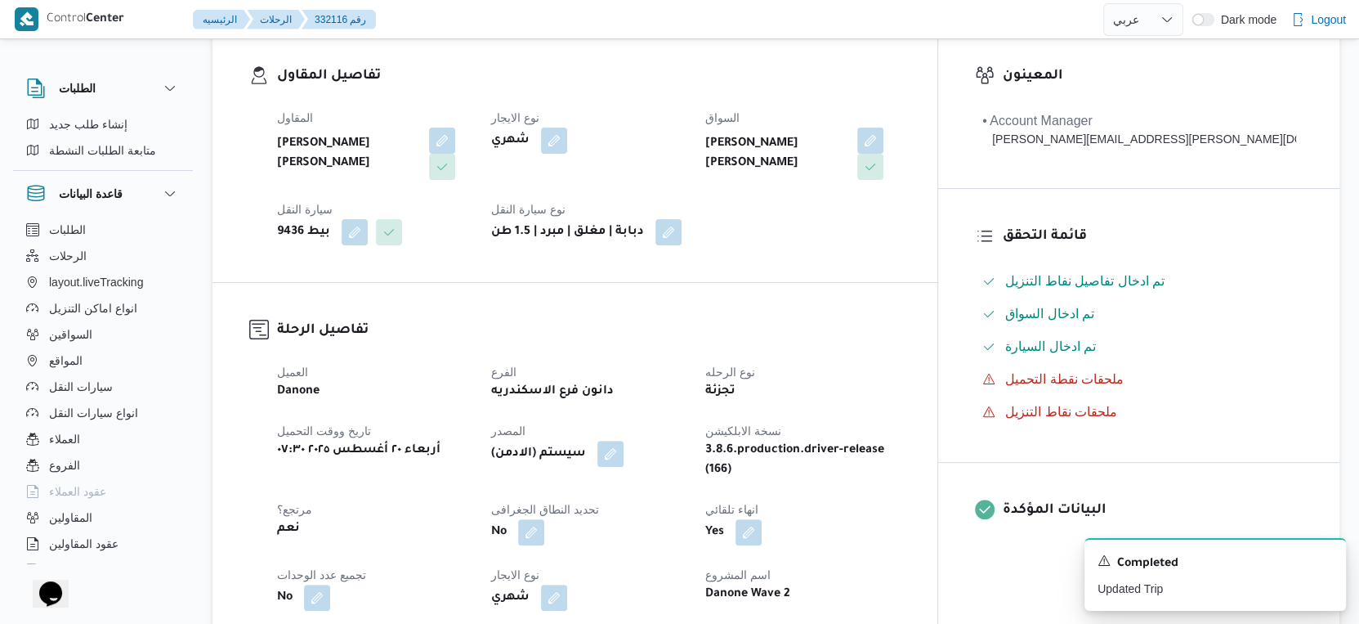
scroll to position [636, 0]
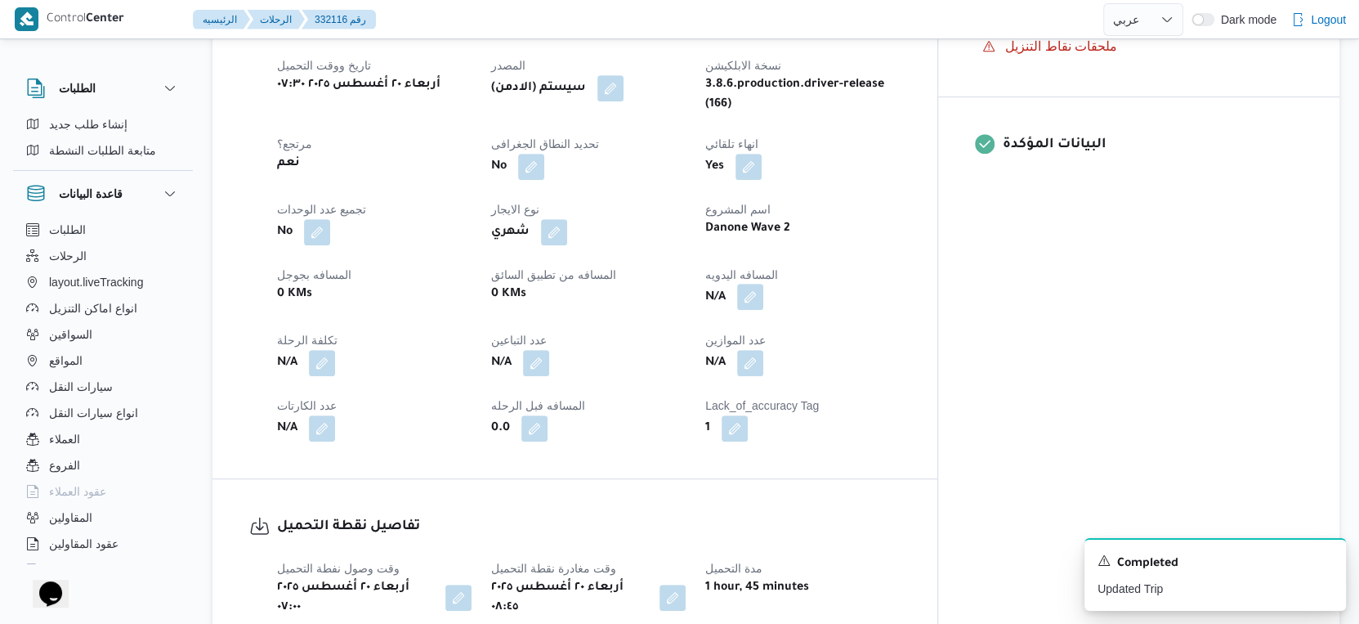
click at [763, 284] on button "button" at bounding box center [750, 297] width 26 height 26
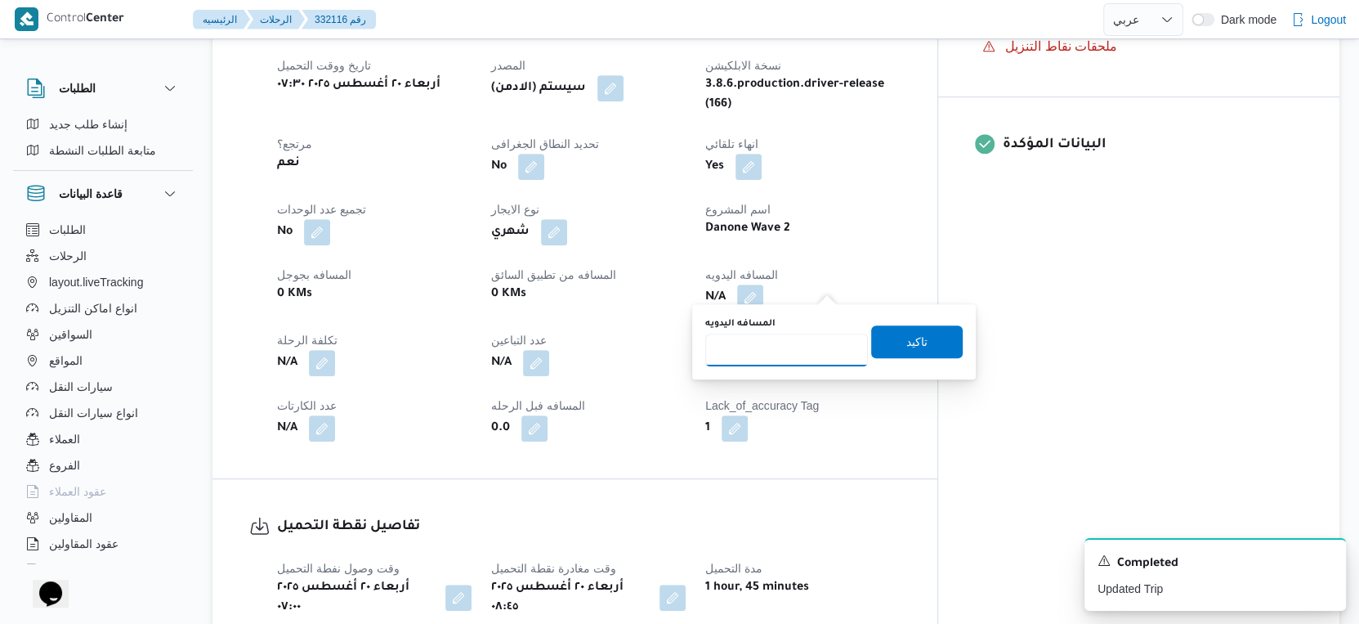
click at [781, 353] on input "المسافه اليدويه" at bounding box center [786, 349] width 163 height 33
type input "79"
click at [940, 347] on span "تاكيد" at bounding box center [917, 340] width 92 height 33
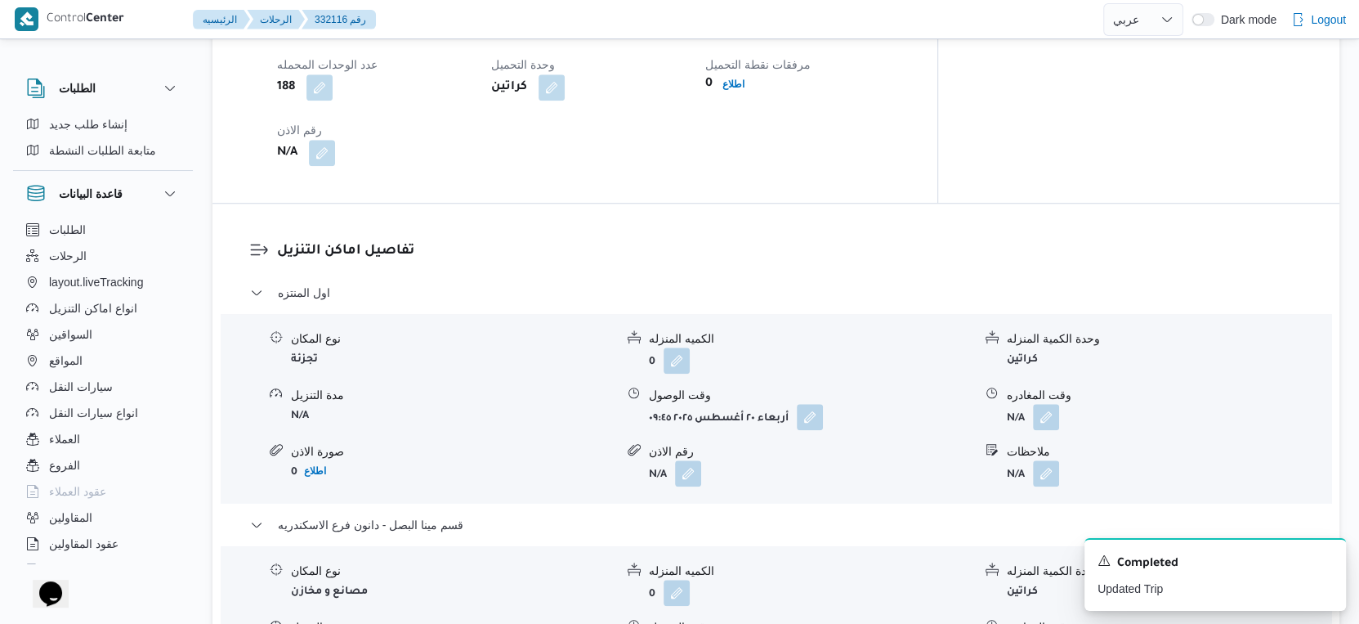
scroll to position [1452, 0]
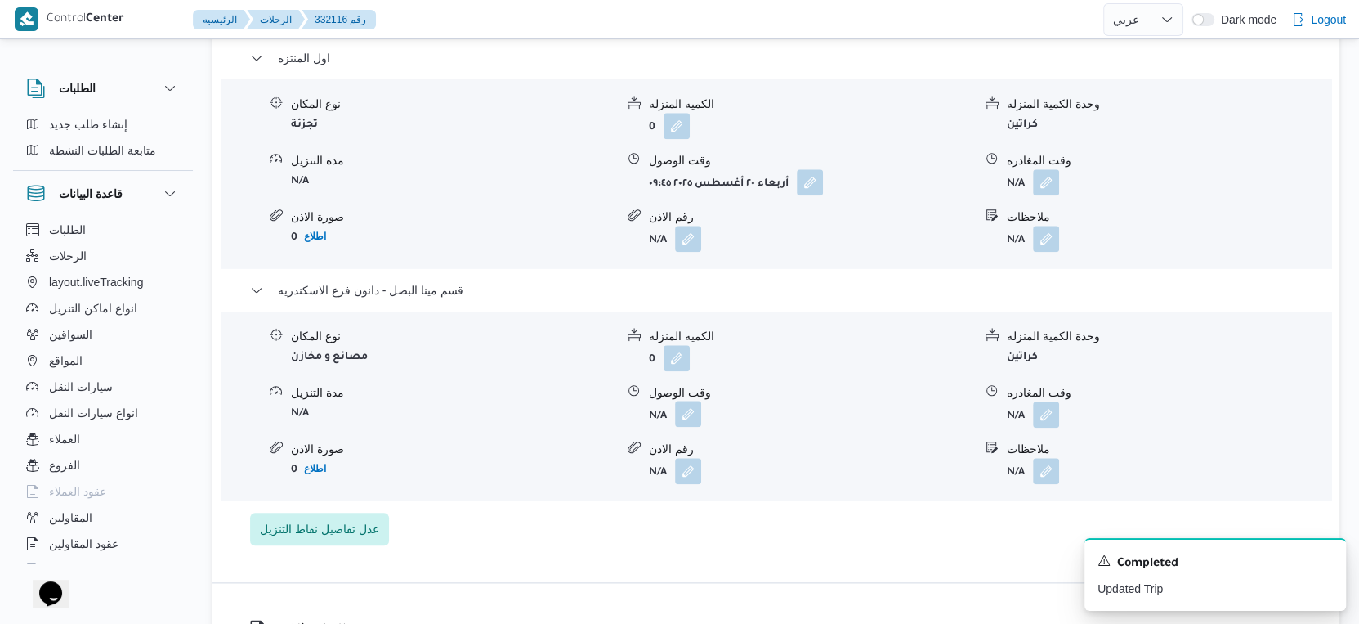
click at [688, 400] on button "button" at bounding box center [688, 413] width 26 height 26
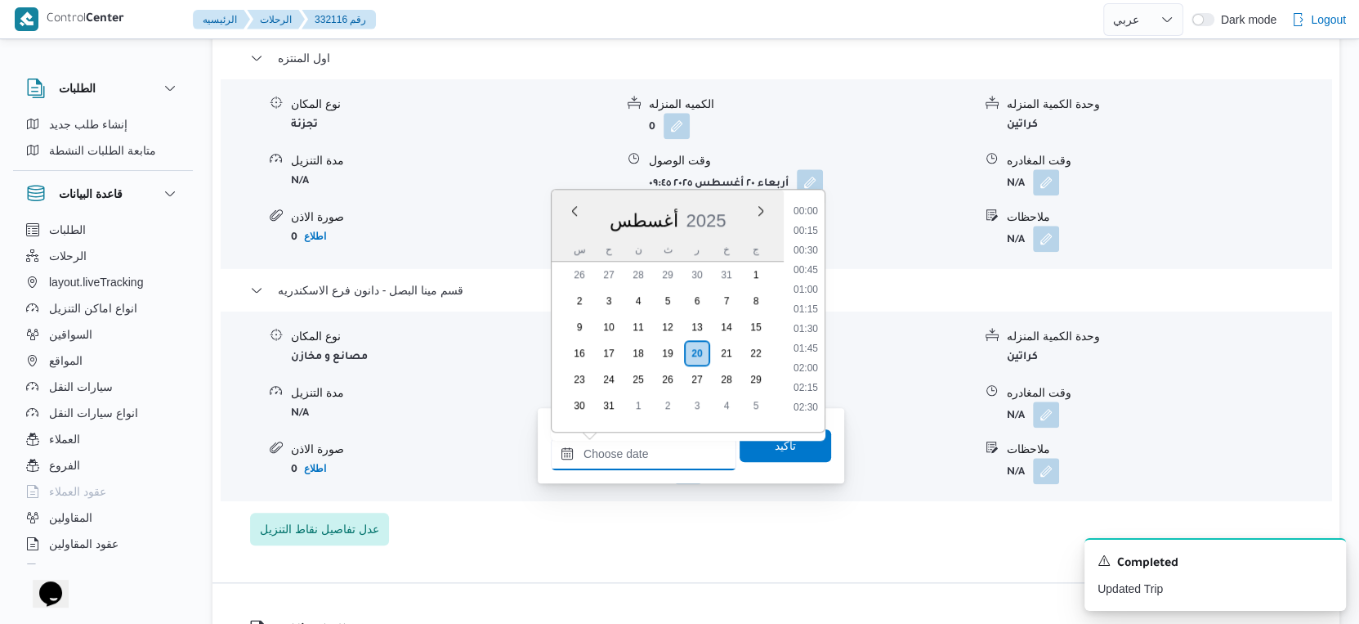
click at [660, 447] on input "وقت الوصول" at bounding box center [644, 453] width 186 height 33
click at [807, 221] on li "17:30" at bounding box center [806, 220] width 38 height 16
type input "٢٠/٠٨/٢٠٢٥ ١٧:٣٠"
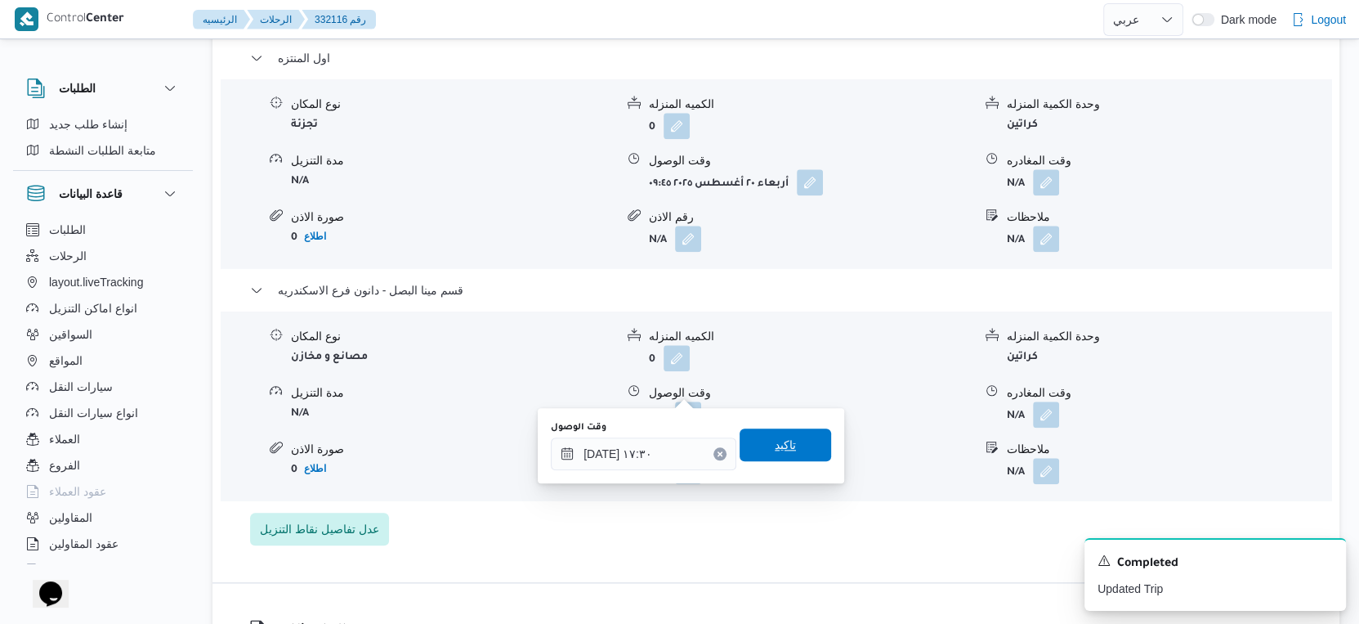
click at [780, 439] on span "تاكيد" at bounding box center [785, 445] width 21 height 20
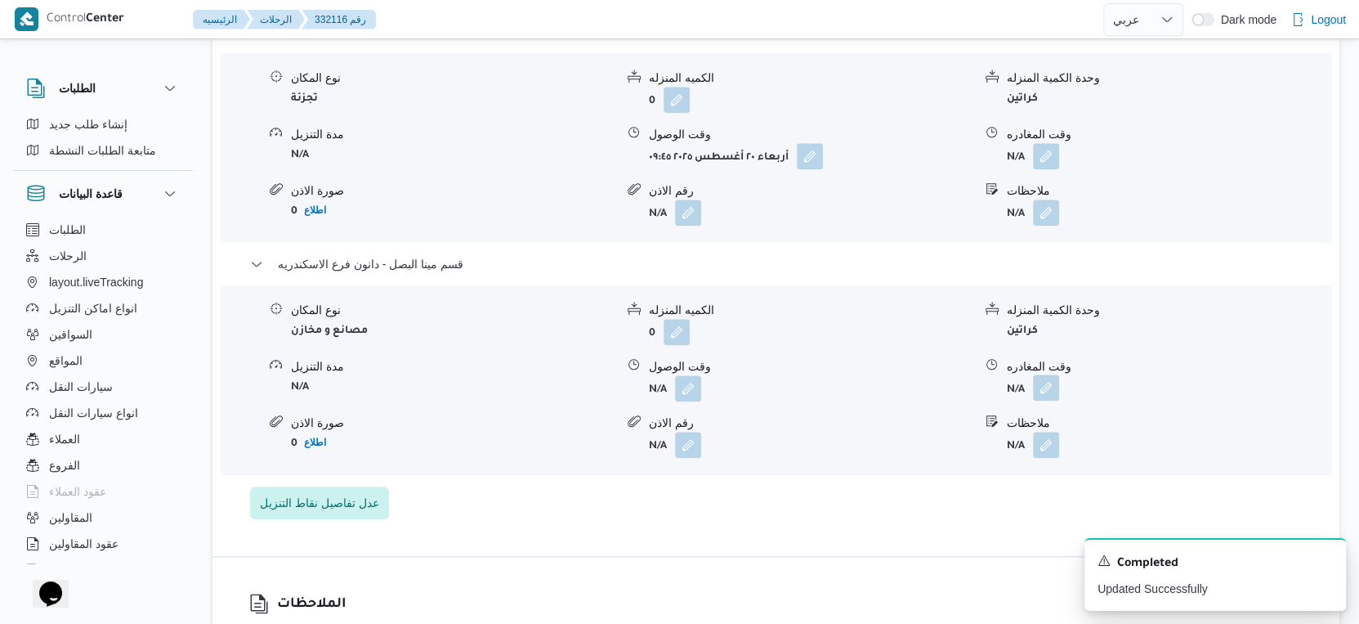
click at [1053, 387] on button "button" at bounding box center [1046, 387] width 26 height 26
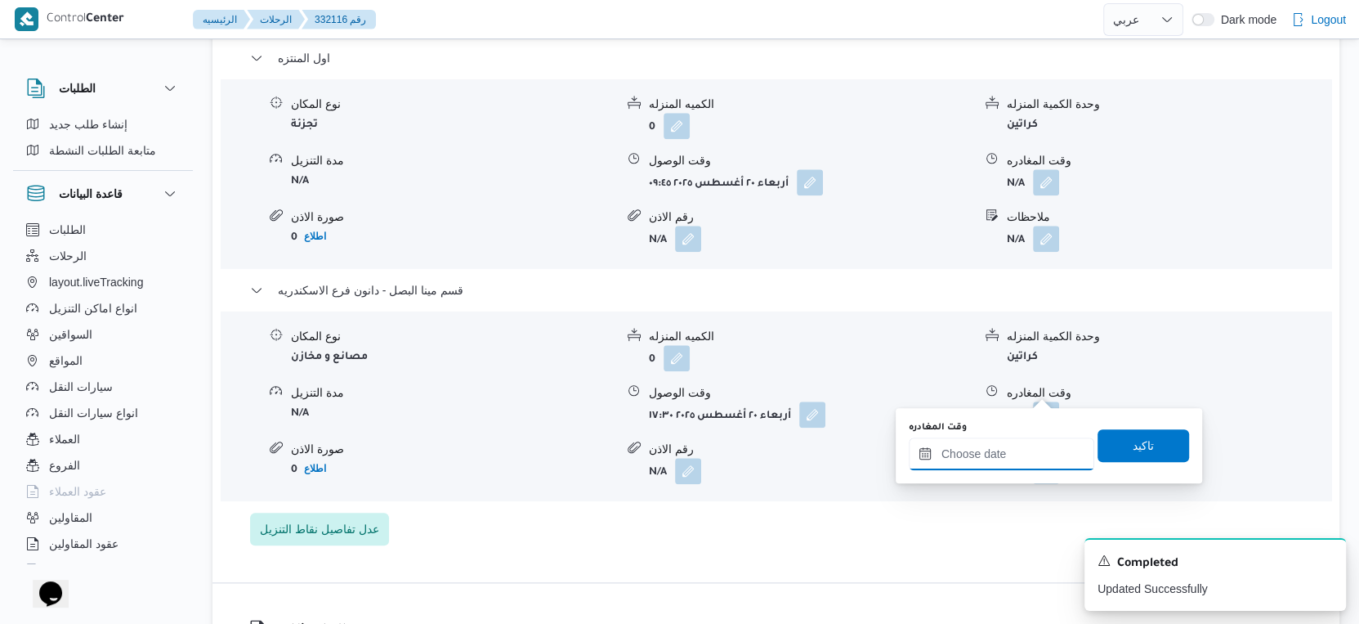
click at [995, 457] on input "وقت المغادره" at bounding box center [1002, 453] width 186 height 33
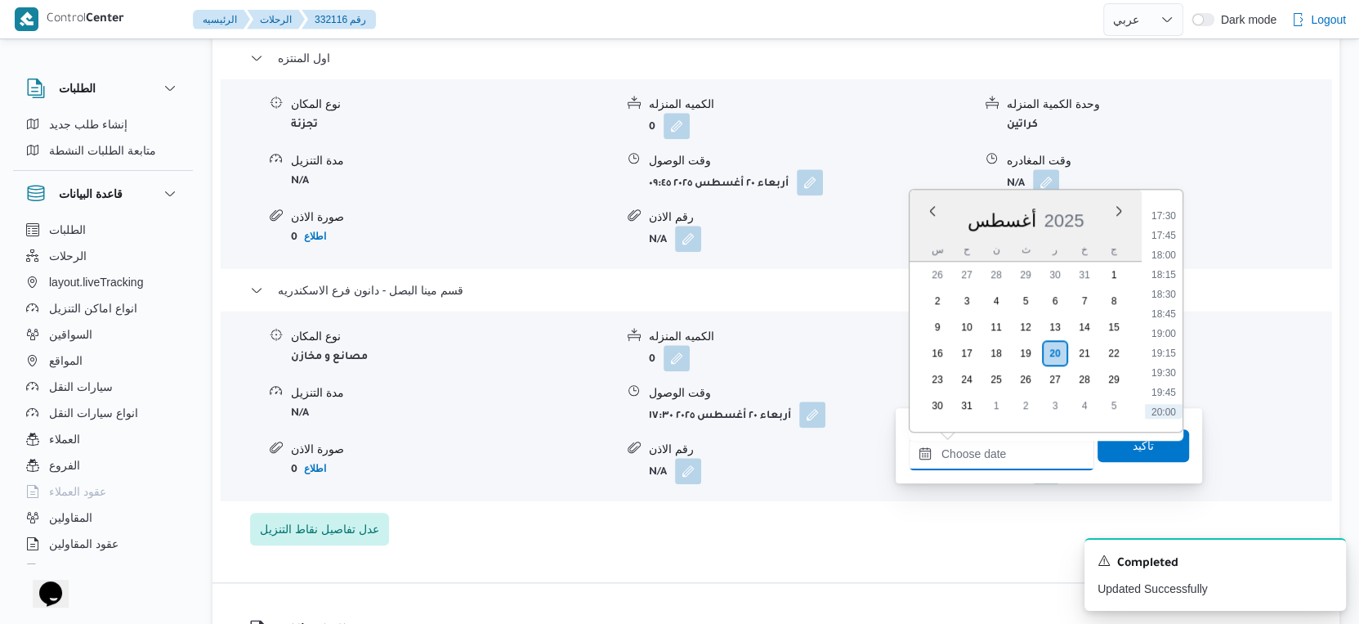
scroll to position [1273, 0]
click at [1169, 388] on li "18:30" at bounding box center [1164, 389] width 38 height 16
type input "٢٠/٠٨/٢٠٢٥ ١٨:٣٠"
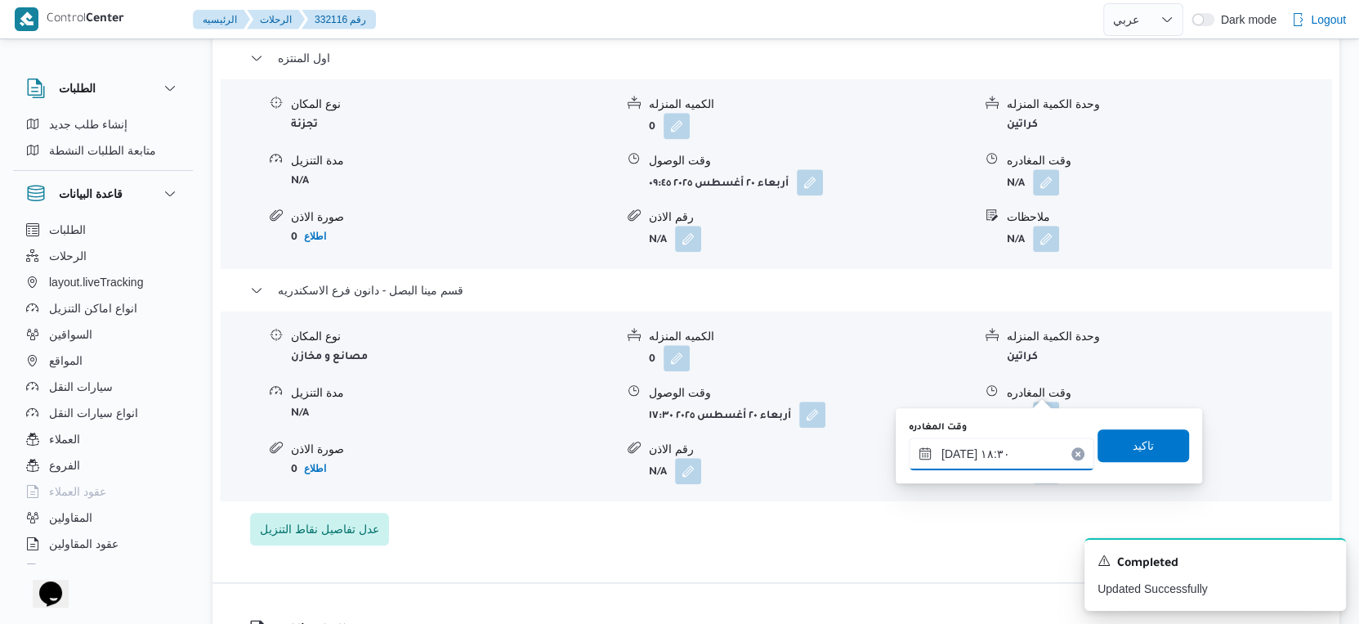
click at [1013, 461] on input "٢٠/٠٨/٢٠٢٥ ١٨:٣٠" at bounding box center [1002, 453] width 186 height 33
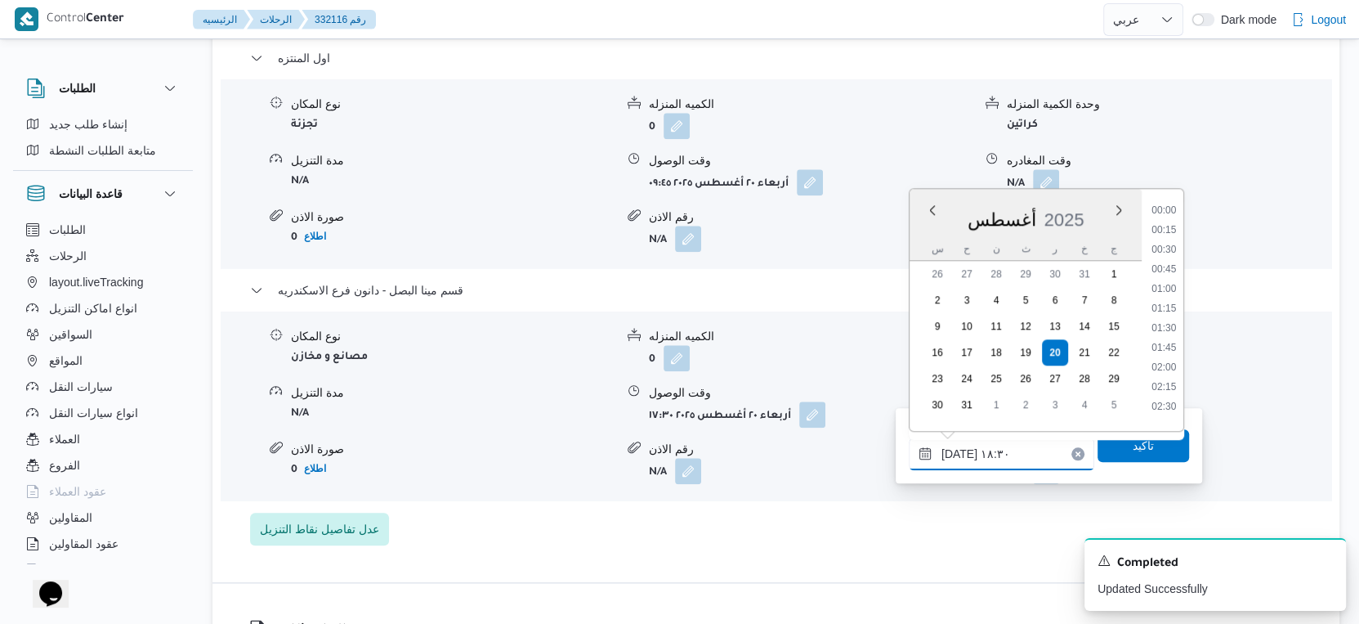
scroll to position [1337, 0]
click at [1165, 316] on li "18:30" at bounding box center [1164, 324] width 38 height 16
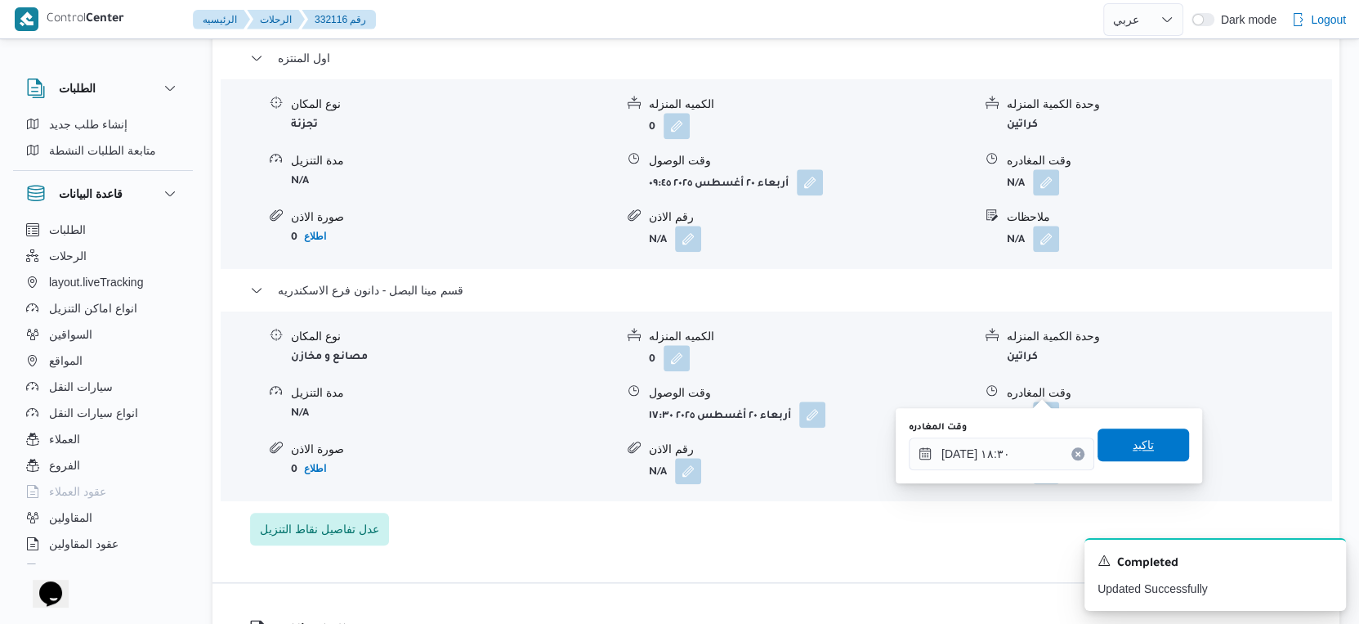
click at [1141, 446] on span "تاكيد" at bounding box center [1144, 444] width 92 height 33
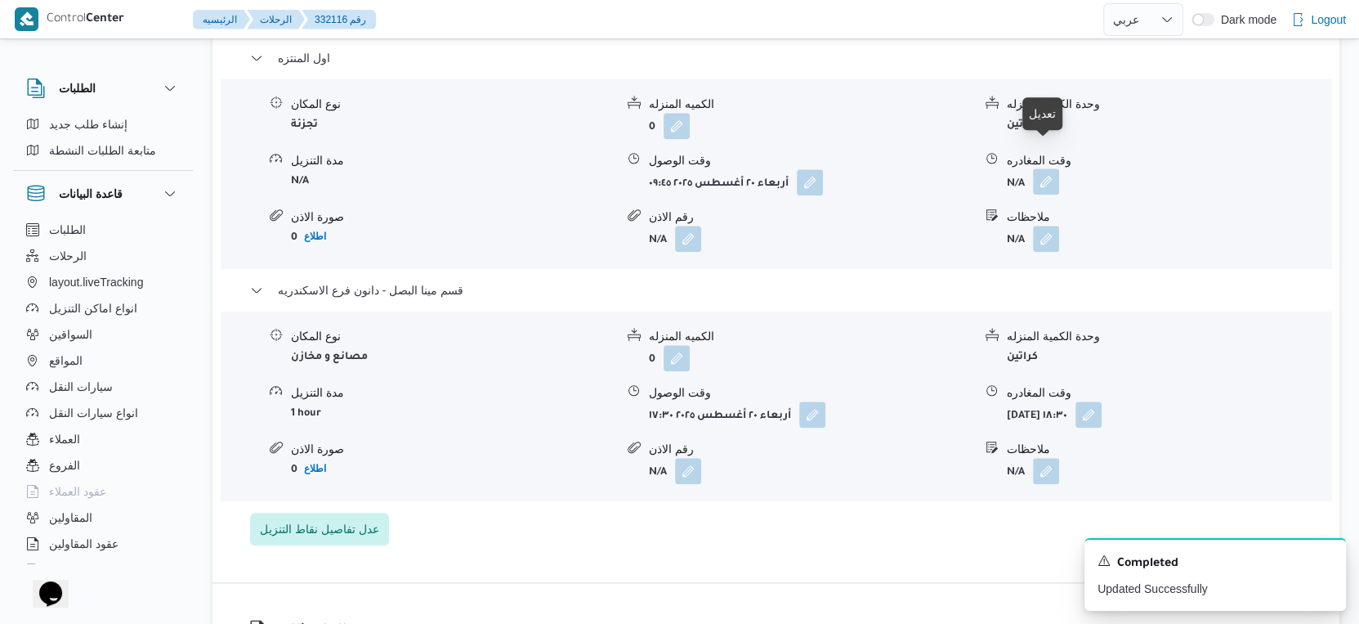
click at [1042, 168] on button "button" at bounding box center [1046, 181] width 26 height 26
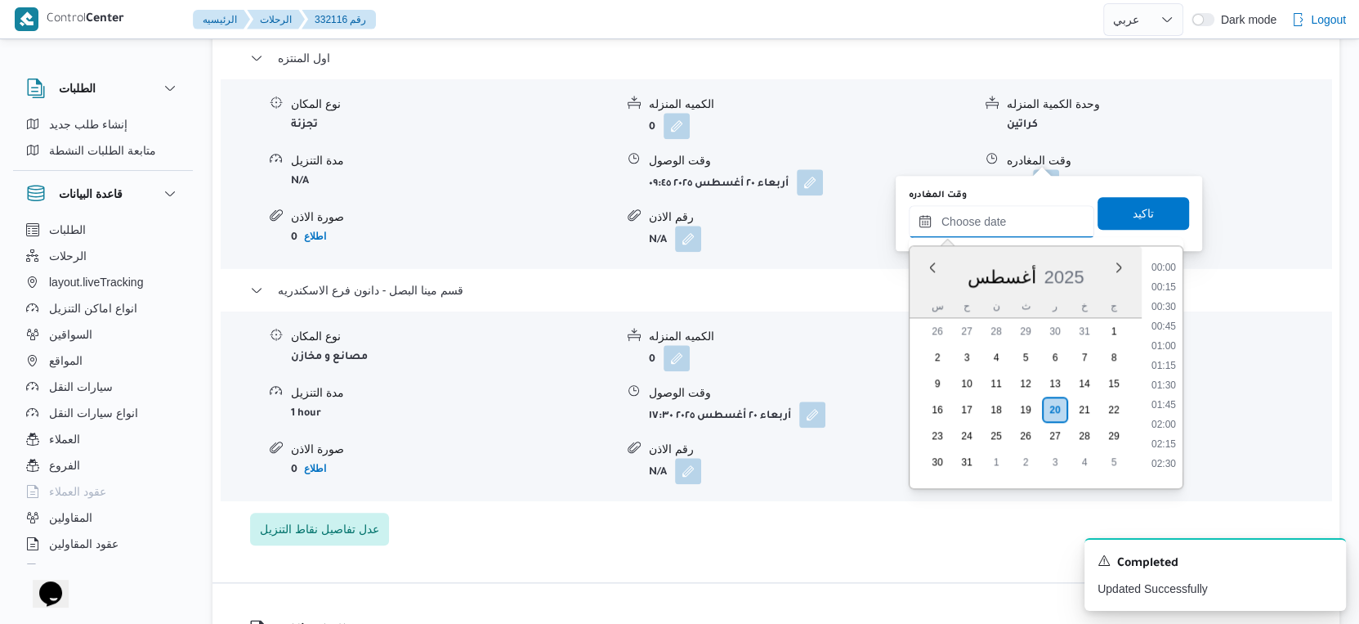
click at [1009, 210] on input "وقت المغادره" at bounding box center [1002, 221] width 186 height 33
click at [1166, 327] on li "17:00" at bounding box center [1164, 328] width 38 height 16
type input "٢٠/٠٨/٢٠٢٥ ١٧:٠٠"
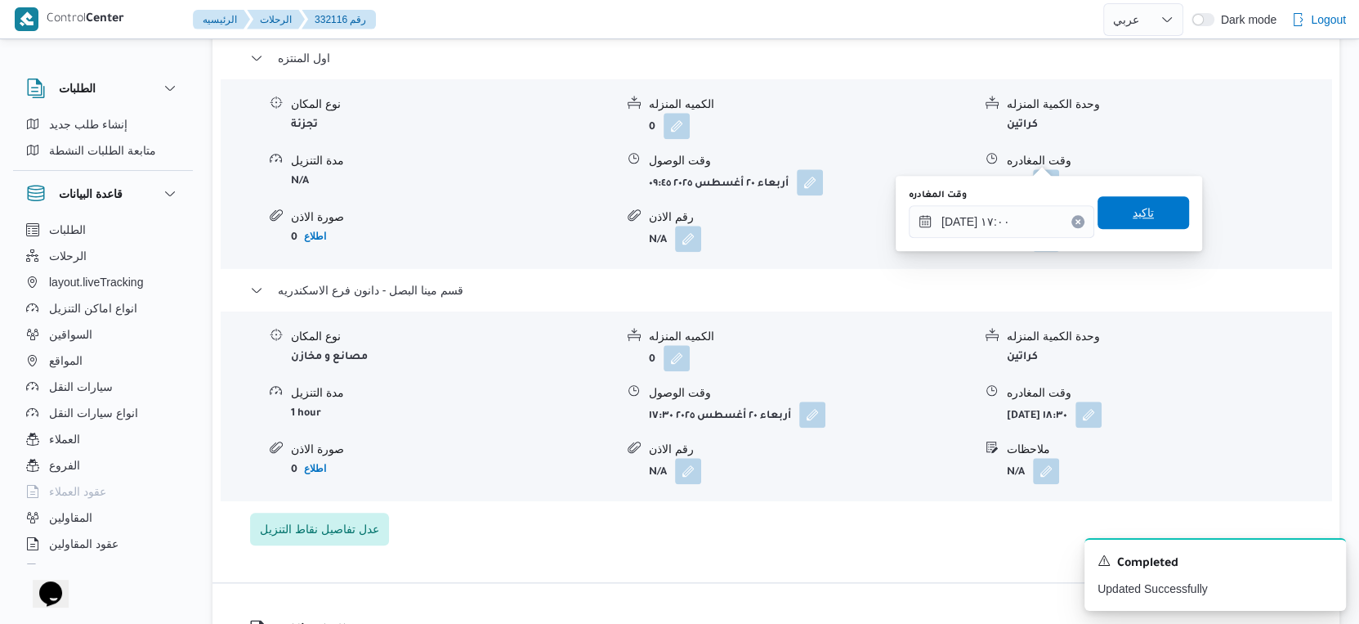
click at [1147, 203] on span "تاكيد" at bounding box center [1144, 212] width 92 height 33
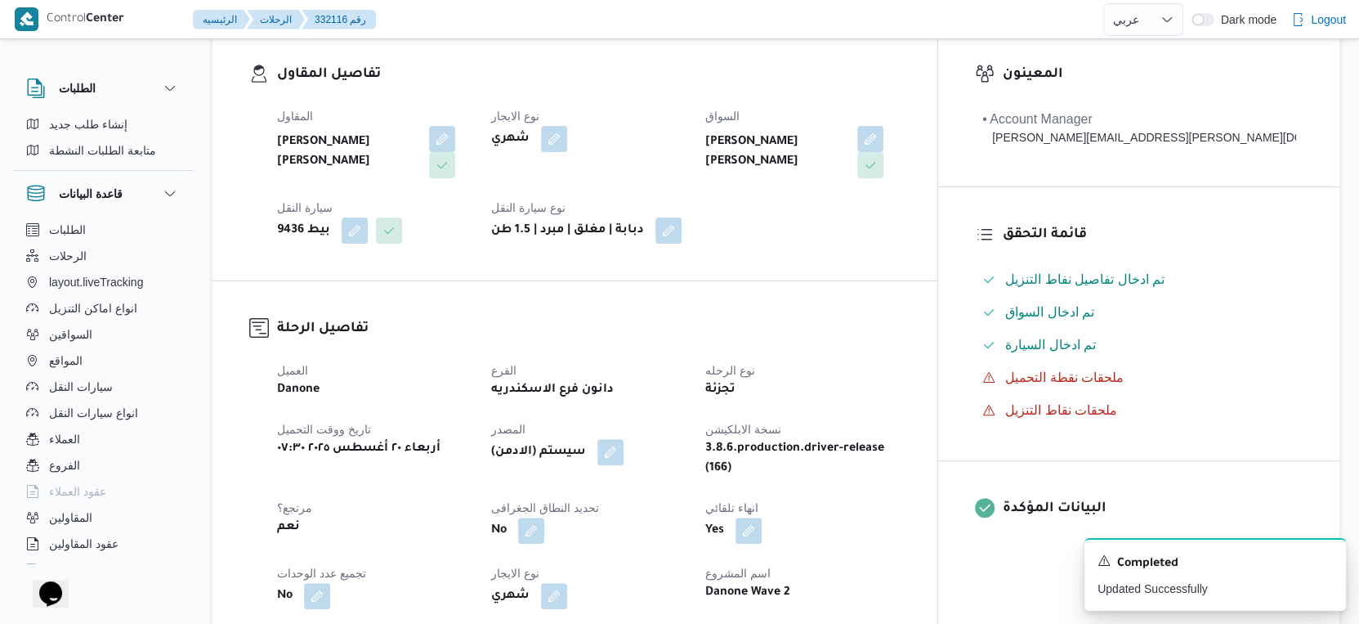
scroll to position [0, 0]
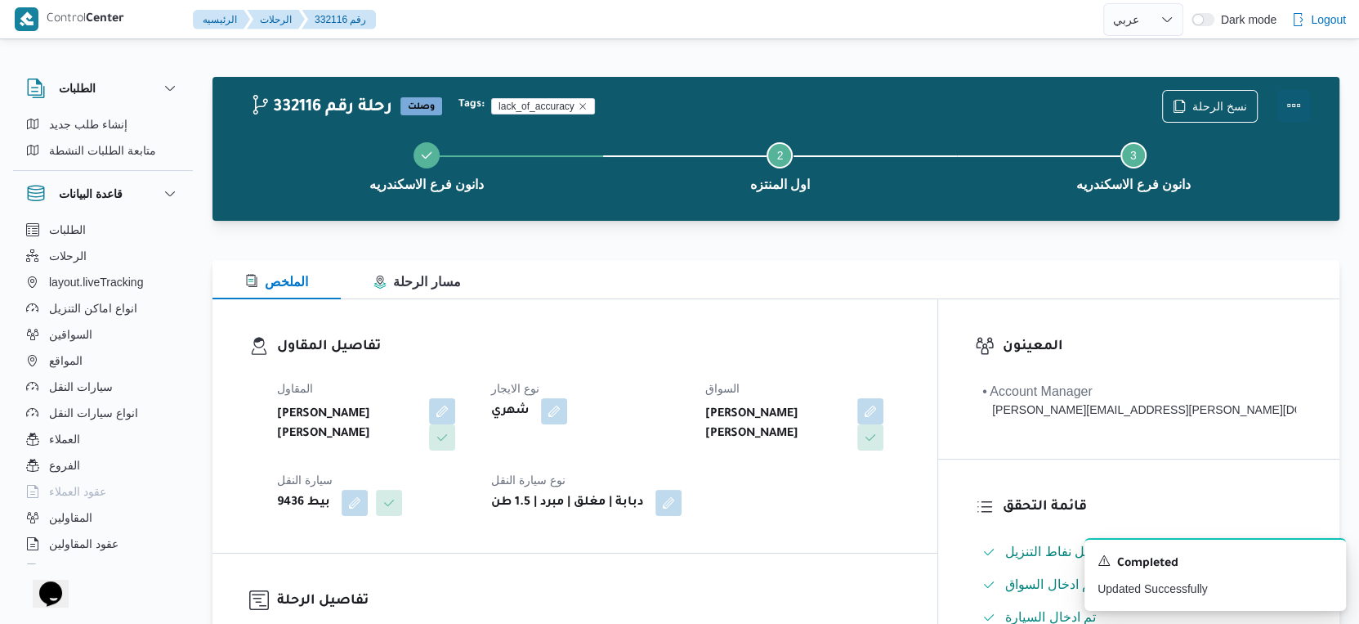
click at [1286, 104] on button "Actions" at bounding box center [1293, 105] width 33 height 33
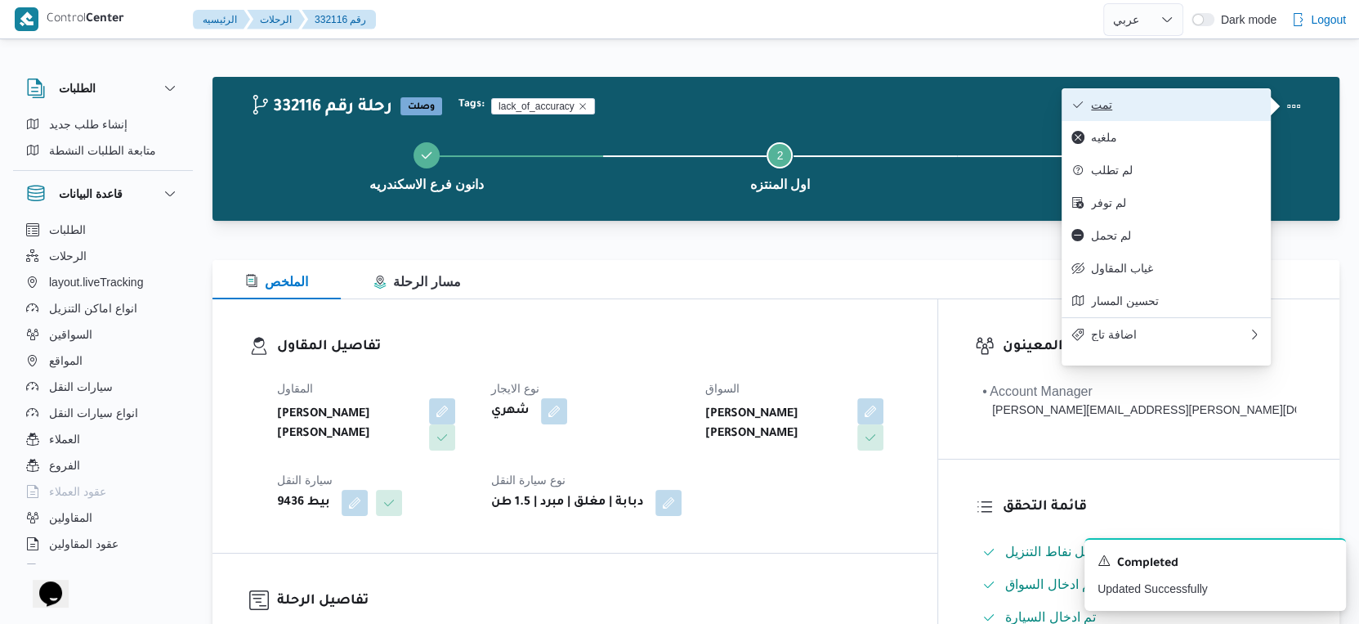
click at [1197, 111] on span "تمت" at bounding box center [1176, 104] width 170 height 13
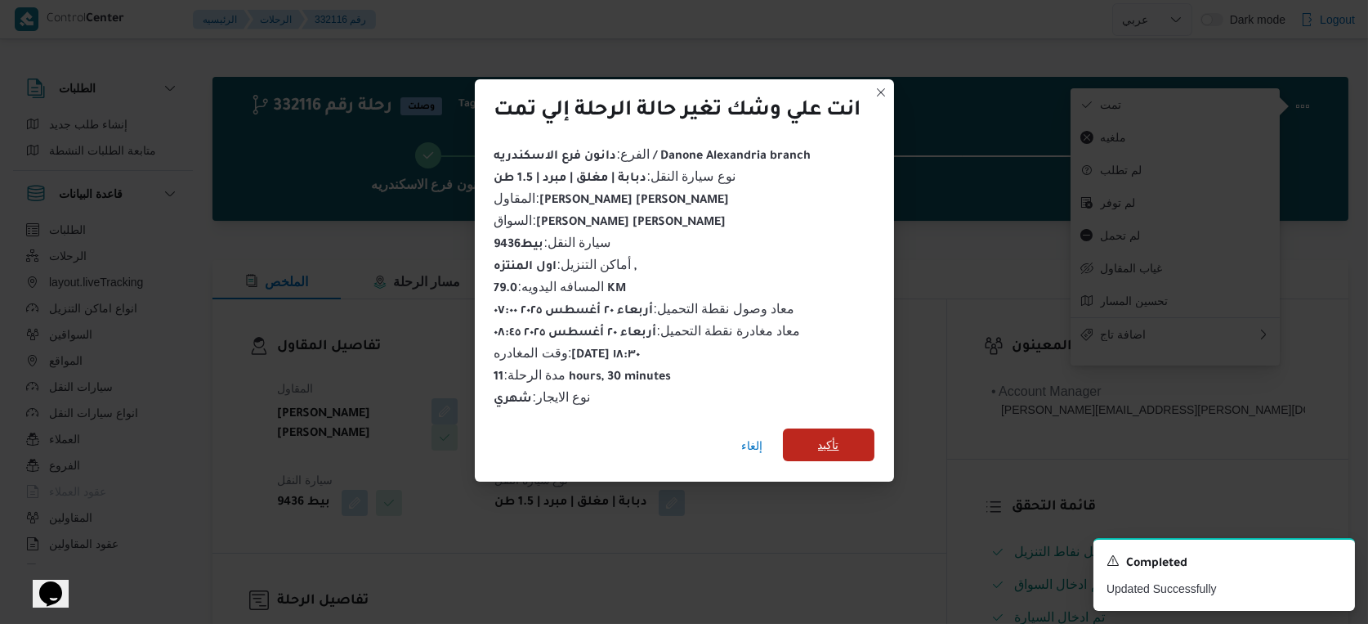
click at [830, 435] on span "تأكيد" at bounding box center [828, 445] width 21 height 20
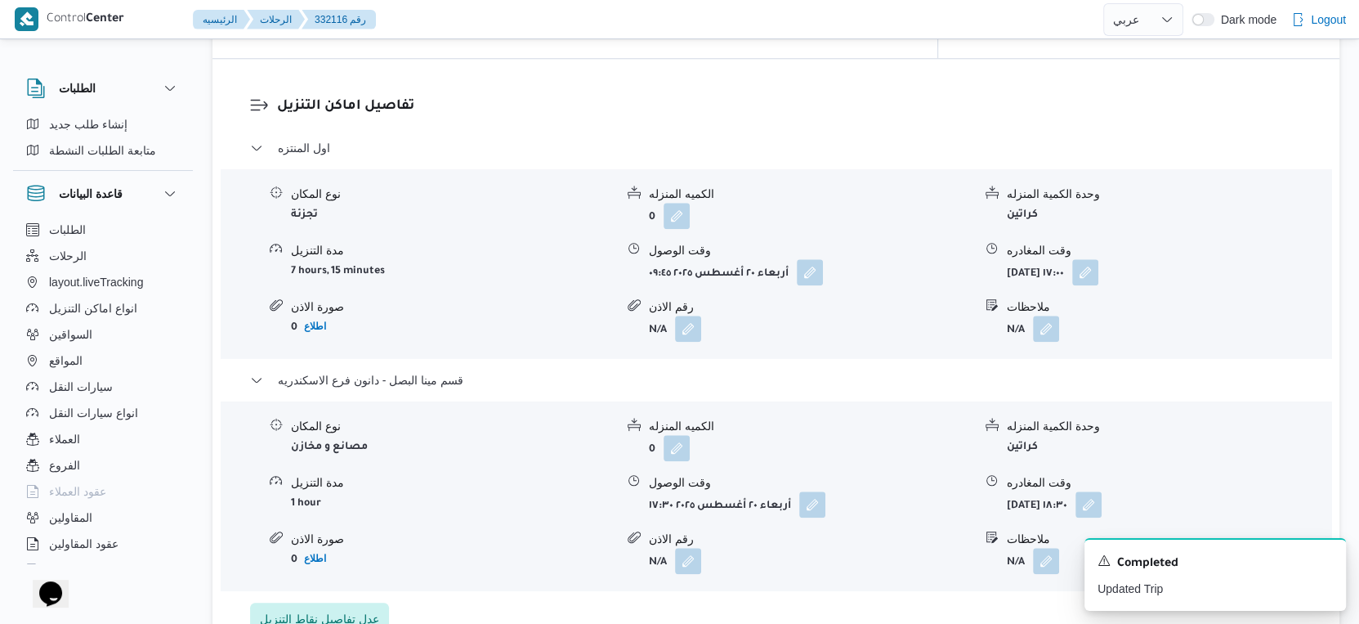
scroll to position [1452, 0]
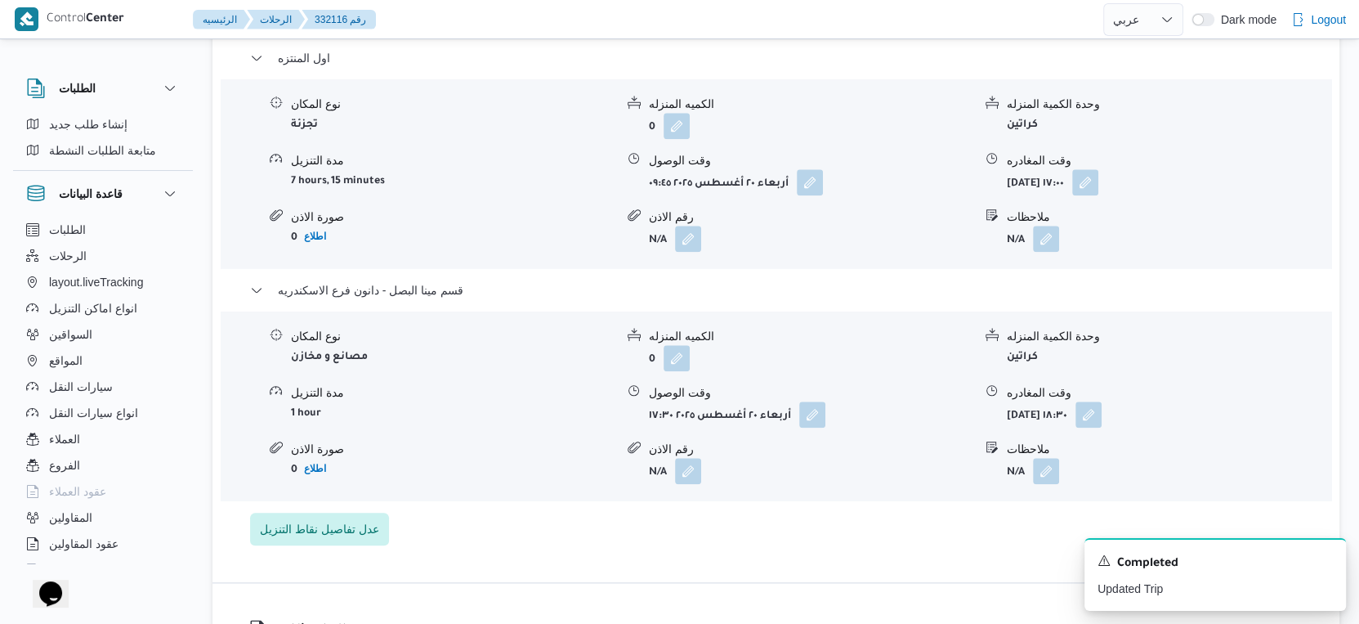
select select "ar"
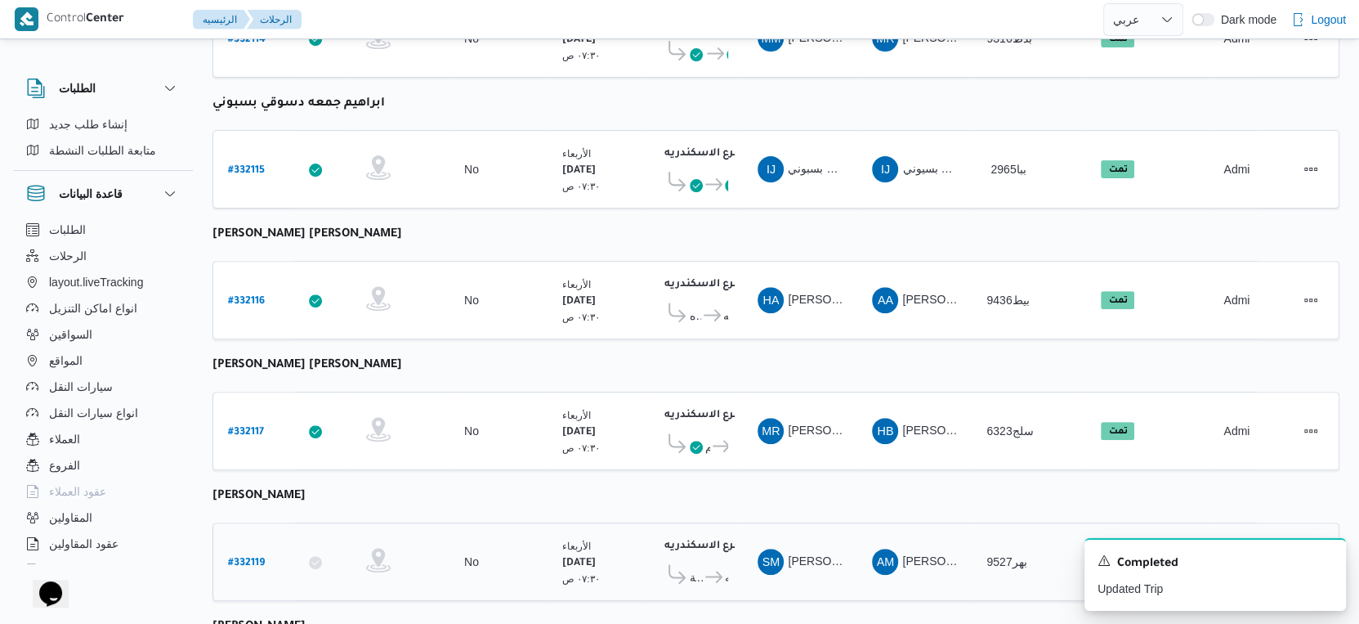
scroll to position [537, 0]
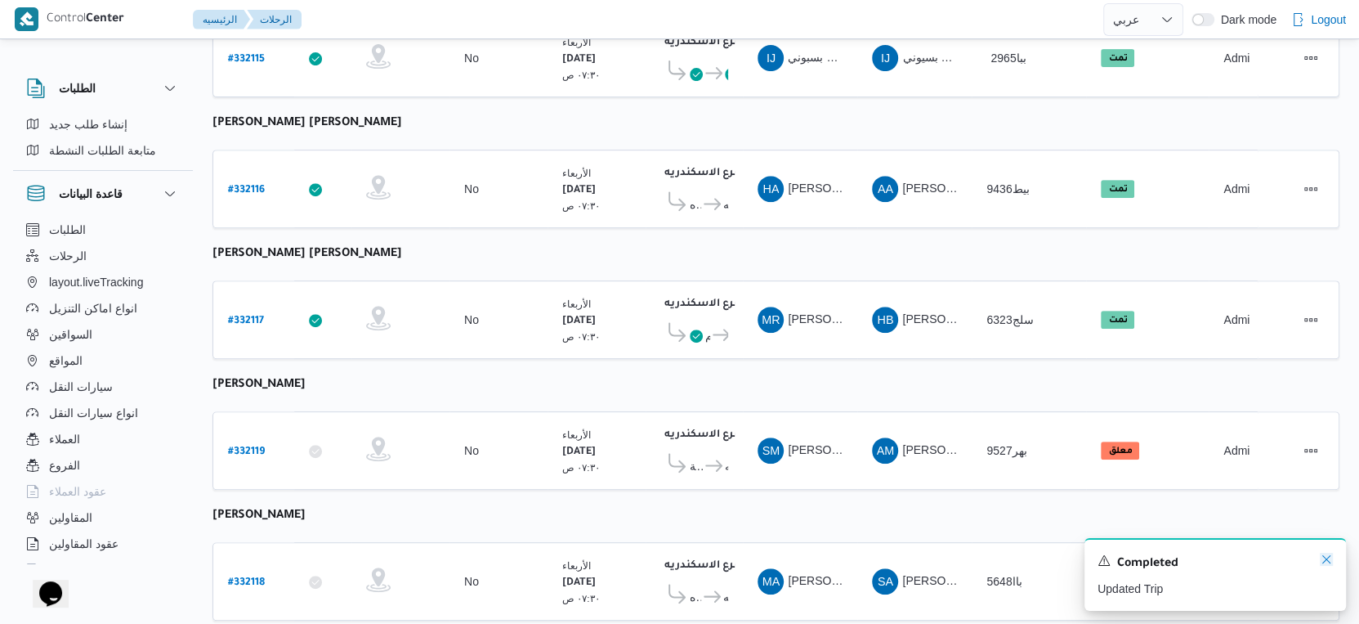
click at [1322, 557] on icon "Dismiss toast" at bounding box center [1326, 558] width 13 height 13
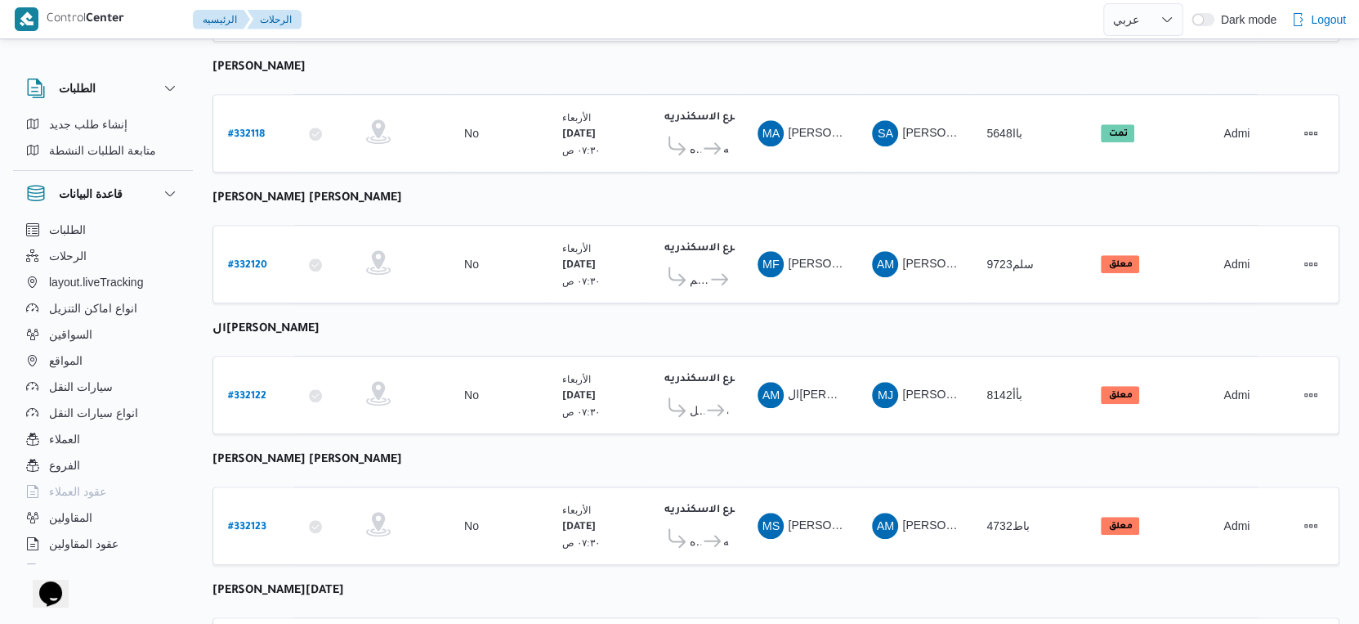
scroll to position [880, 0]
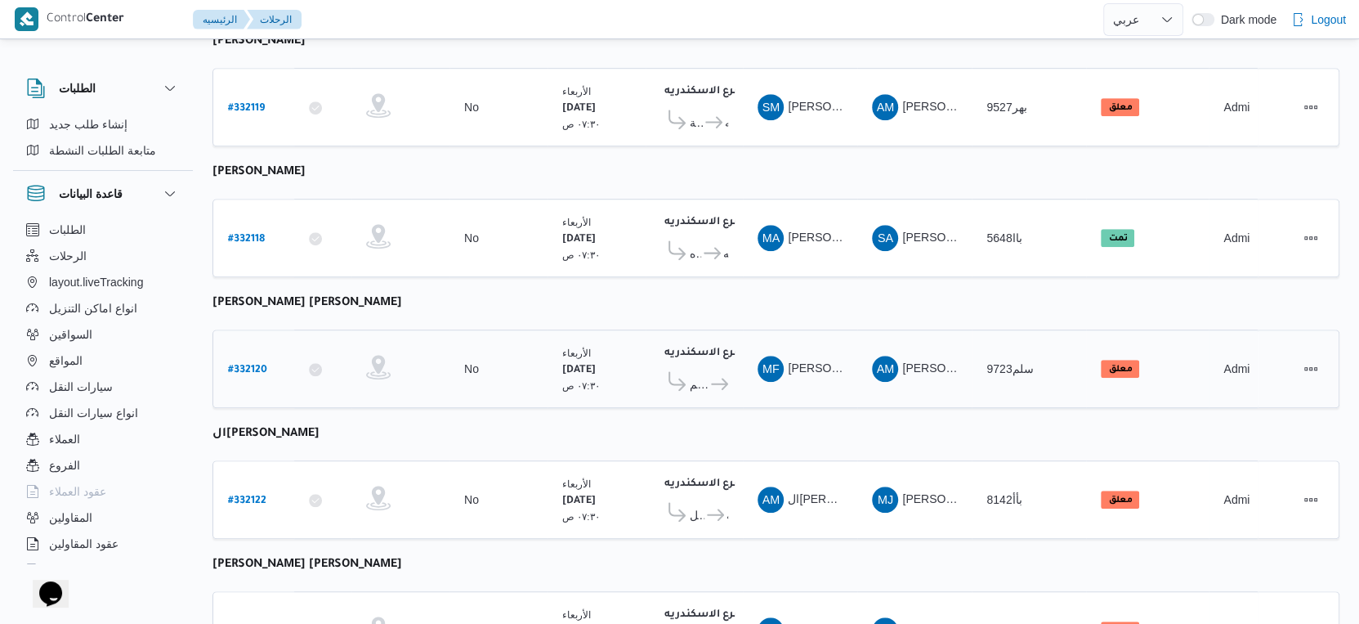
click at [253, 364] on b "# 332120" at bounding box center [247, 369] width 39 height 11
select select "ar"
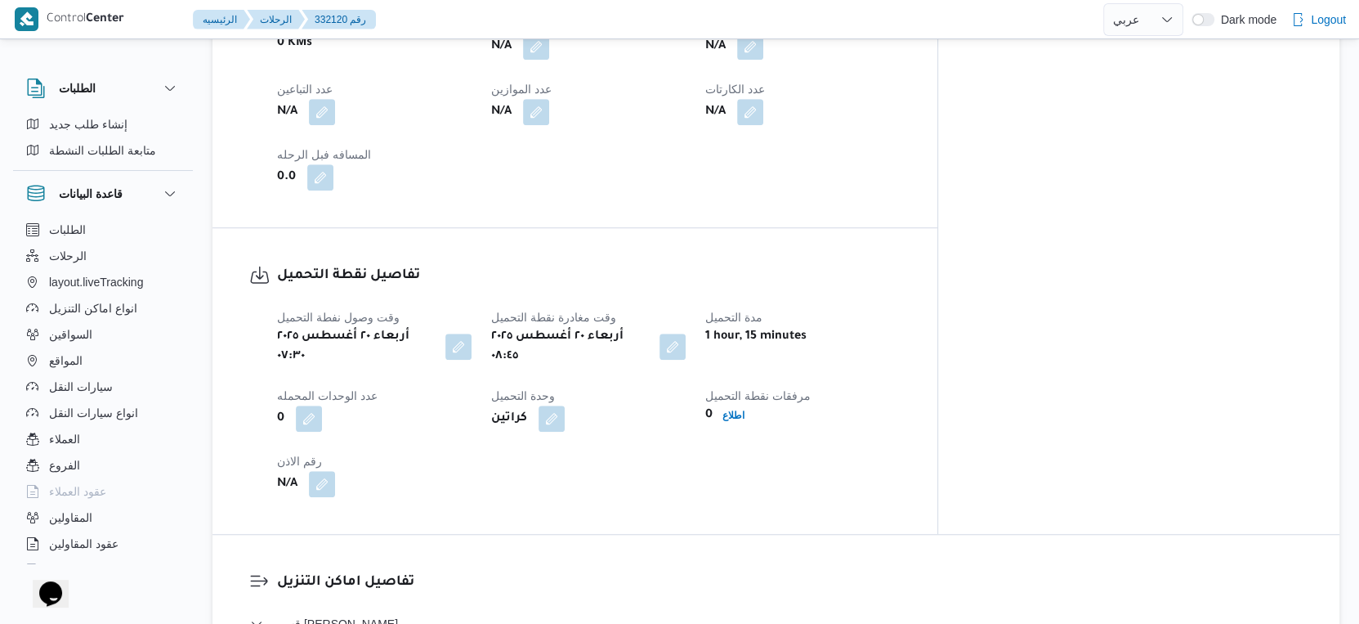
scroll to position [1424, 0]
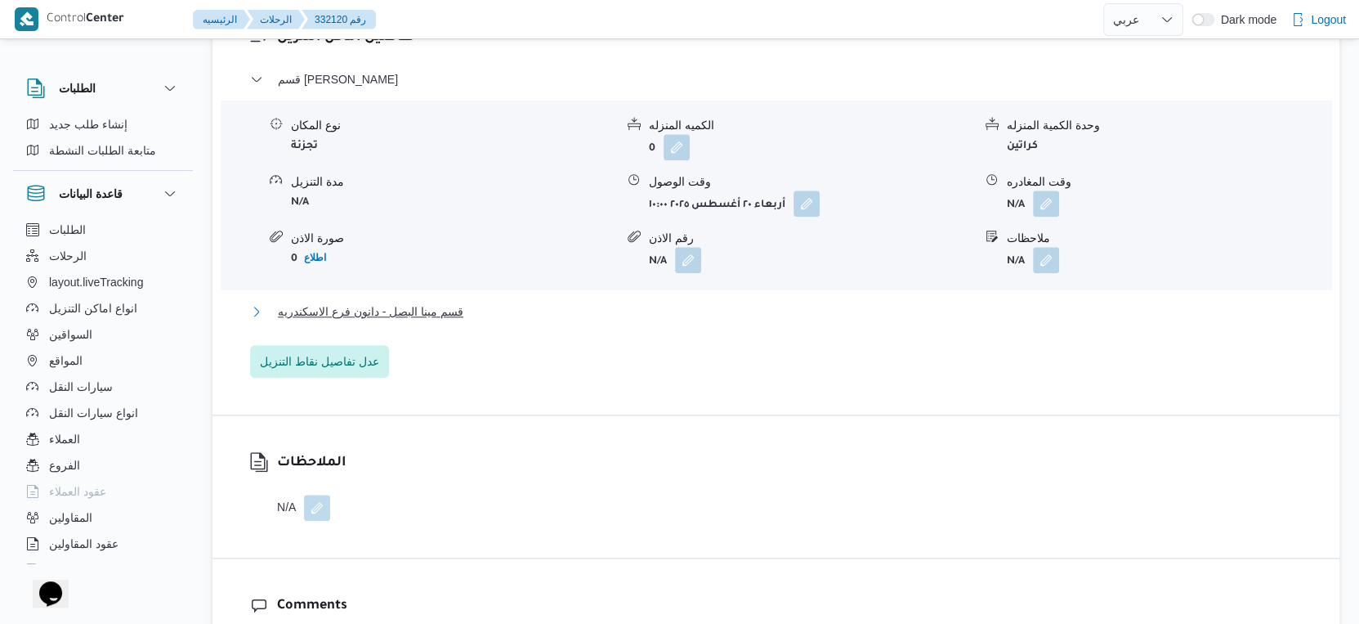
click at [466, 302] on button "قسم مينا البصل - دانون فرع الاسكندريه" at bounding box center [776, 312] width 1053 height 20
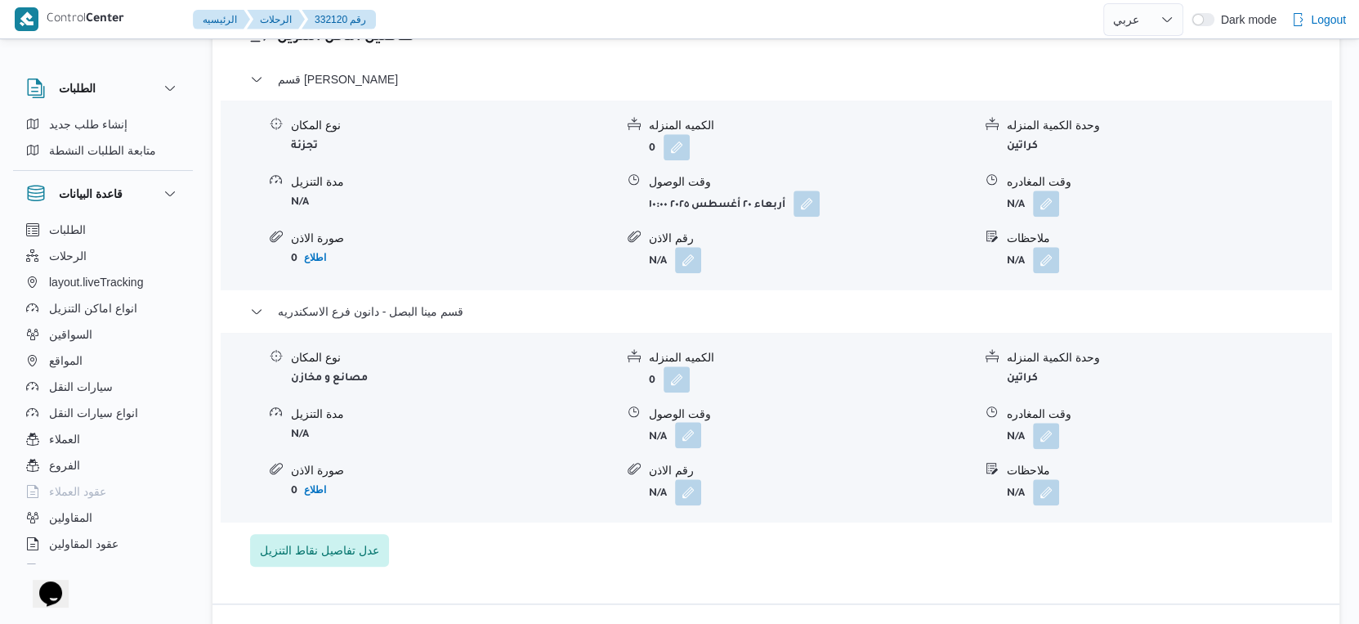
click at [684, 422] on button "button" at bounding box center [688, 435] width 26 height 26
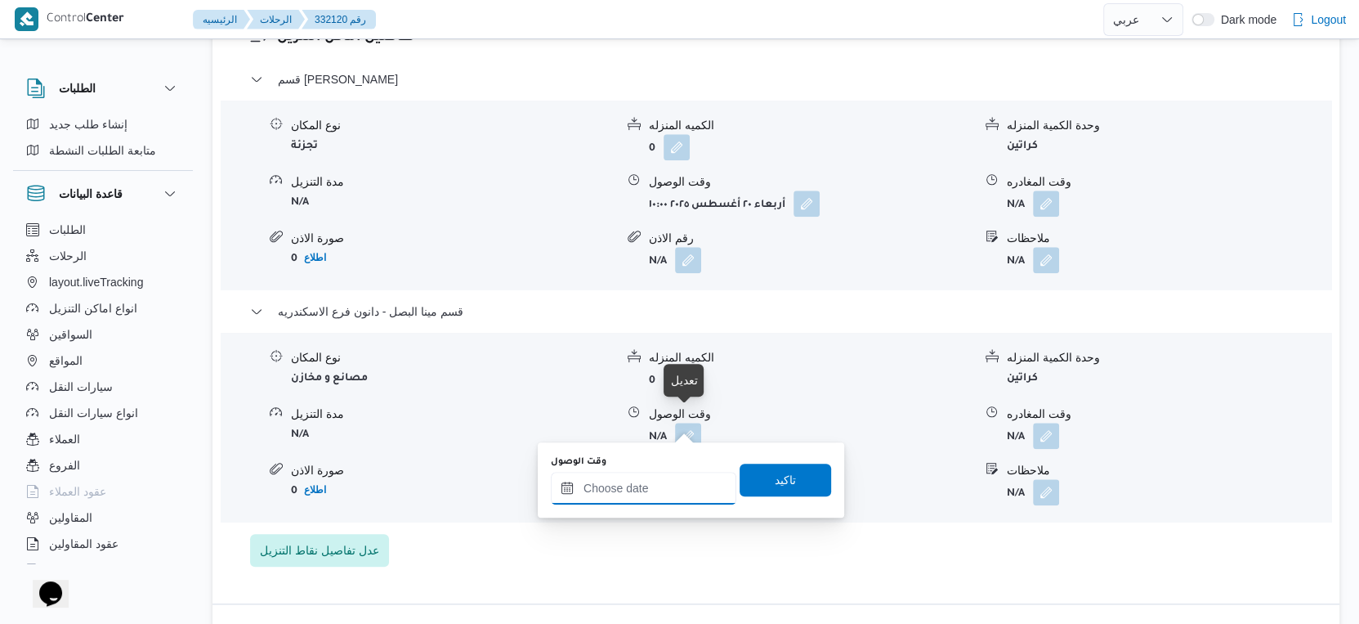
click at [664, 481] on input "وقت الوصول" at bounding box center [644, 488] width 186 height 33
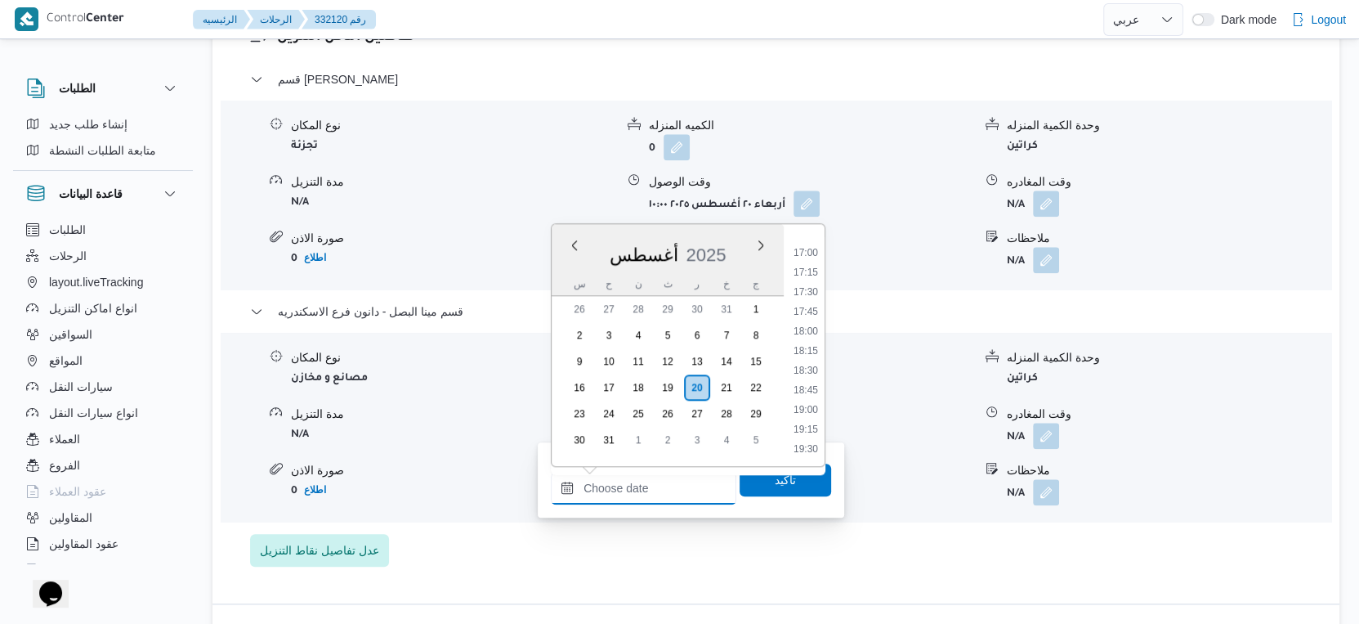
scroll to position [1183, 0]
drag, startPoint x: 815, startPoint y: 333, endPoint x: 815, endPoint y: 346, distance: 13.1
click at [815, 333] on li "16:15" at bounding box center [806, 337] width 38 height 16
type input "٢٠/٠٨/٢٠٢٥ ١٦:١٥"
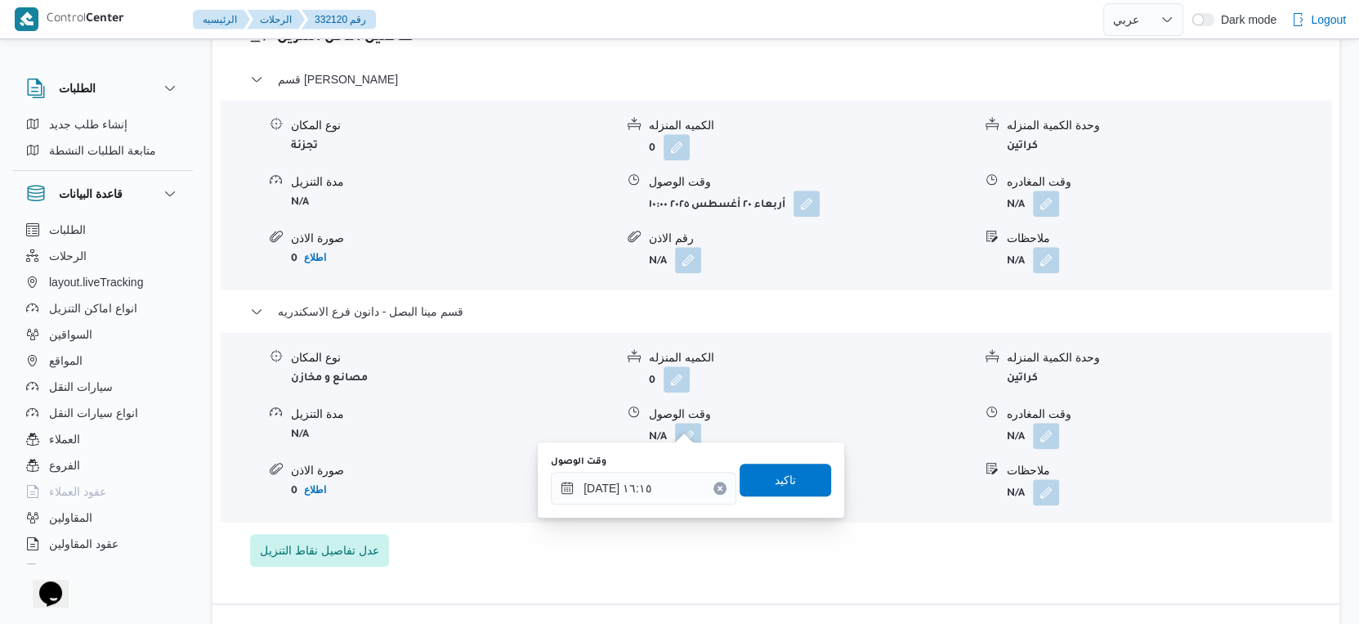
drag, startPoint x: 794, startPoint y: 458, endPoint x: 798, endPoint y: 479, distance: 20.8
click at [794, 459] on div "وقت الوصول ٢٠/٠٨/٢٠٢٥ ١٦:١٥ تاكيد" at bounding box center [691, 480] width 284 height 52
click at [798, 479] on span "تاكيد" at bounding box center [786, 479] width 92 height 33
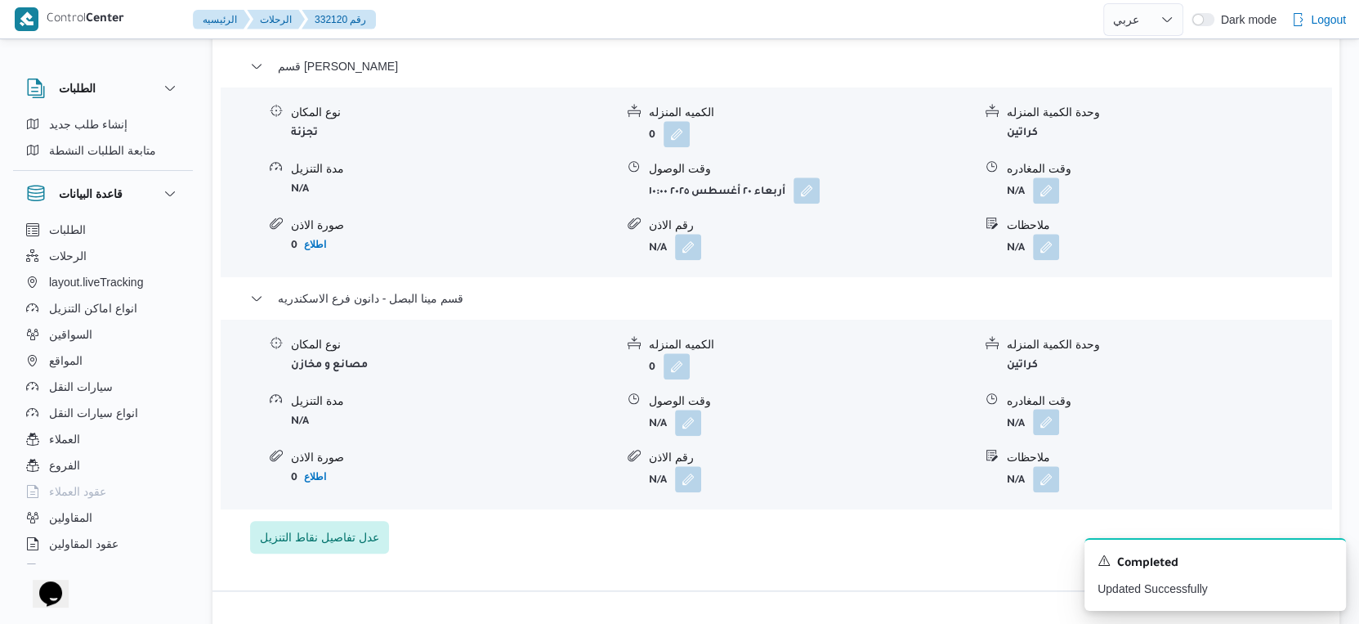
click at [1047, 414] on button "button" at bounding box center [1046, 422] width 26 height 26
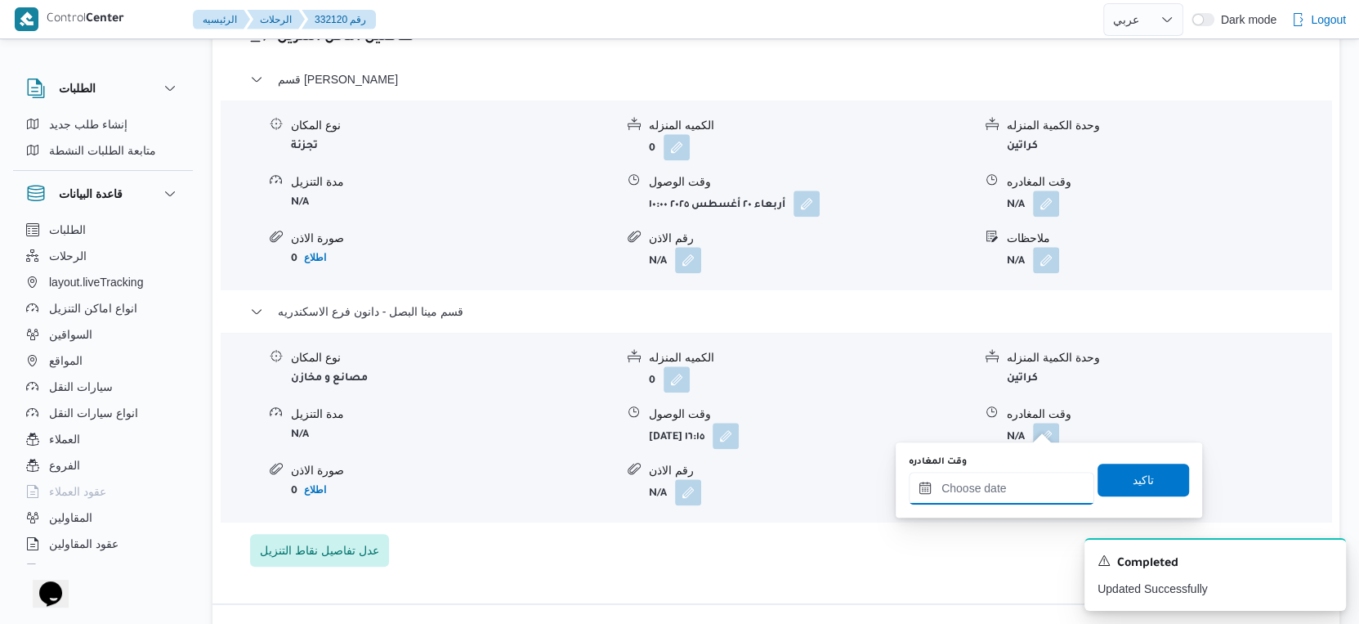
click at [1035, 495] on input "وقت المغادره" at bounding box center [1002, 488] width 186 height 33
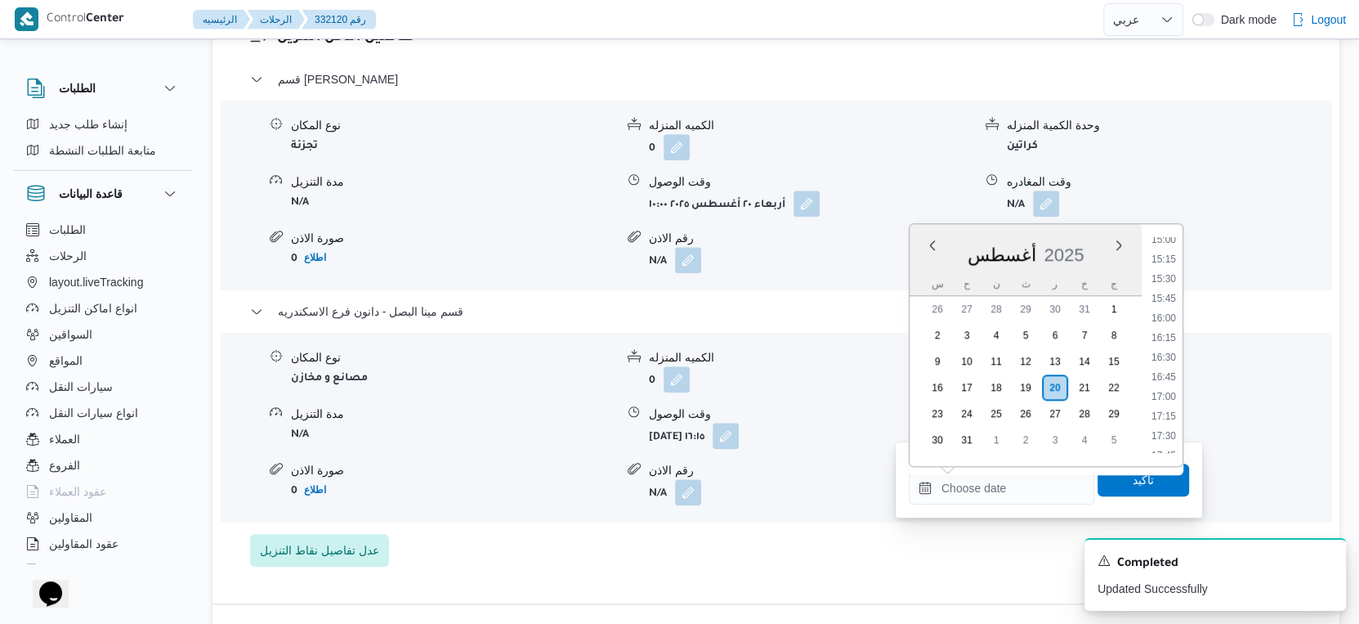
drag, startPoint x: 1173, startPoint y: 357, endPoint x: 1167, endPoint y: 419, distance: 62.4
click at [1173, 357] on li "16:30" at bounding box center [1164, 357] width 38 height 16
type input "٢٠/٠٨/٢٠٢٥ ١٦:٣٠"
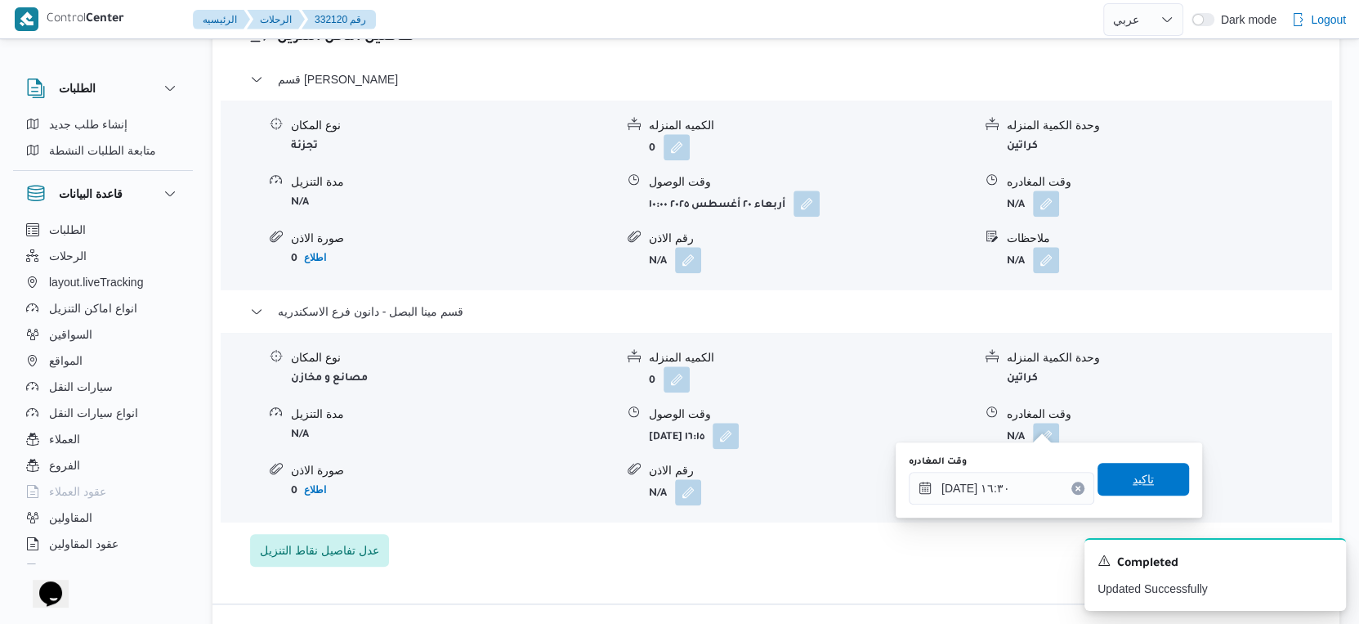
click at [1154, 480] on span "تاكيد" at bounding box center [1144, 479] width 92 height 33
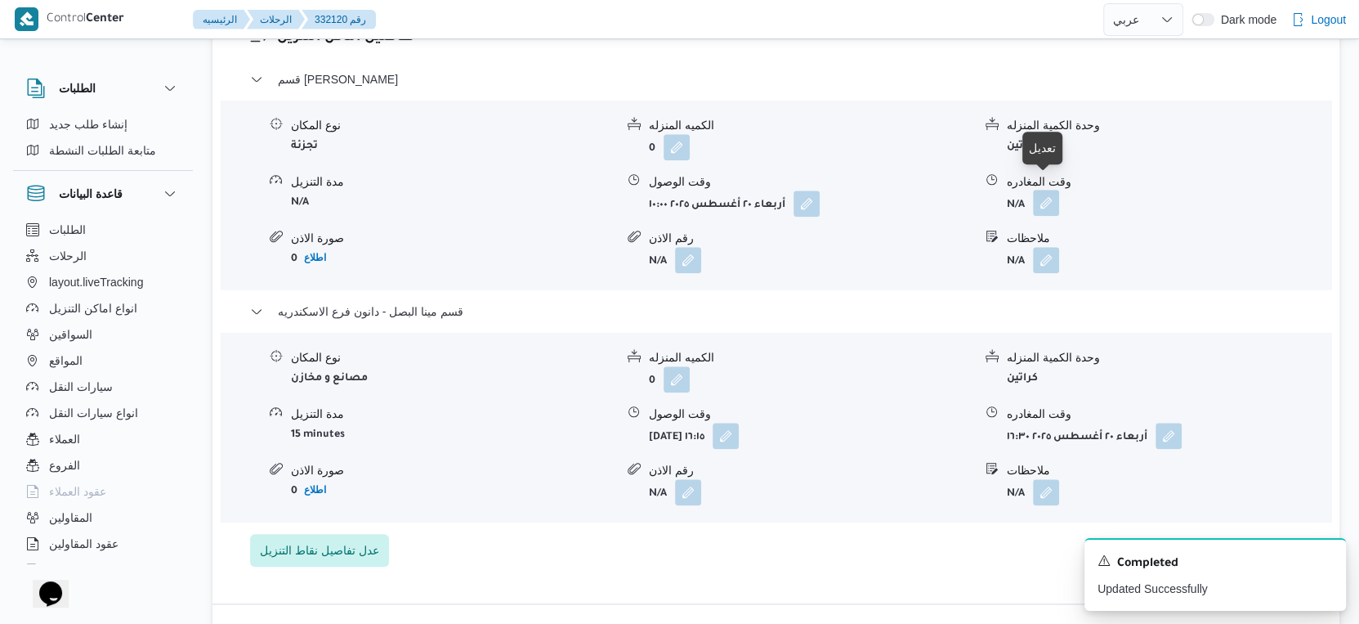
click at [1040, 191] on button "button" at bounding box center [1046, 203] width 26 height 26
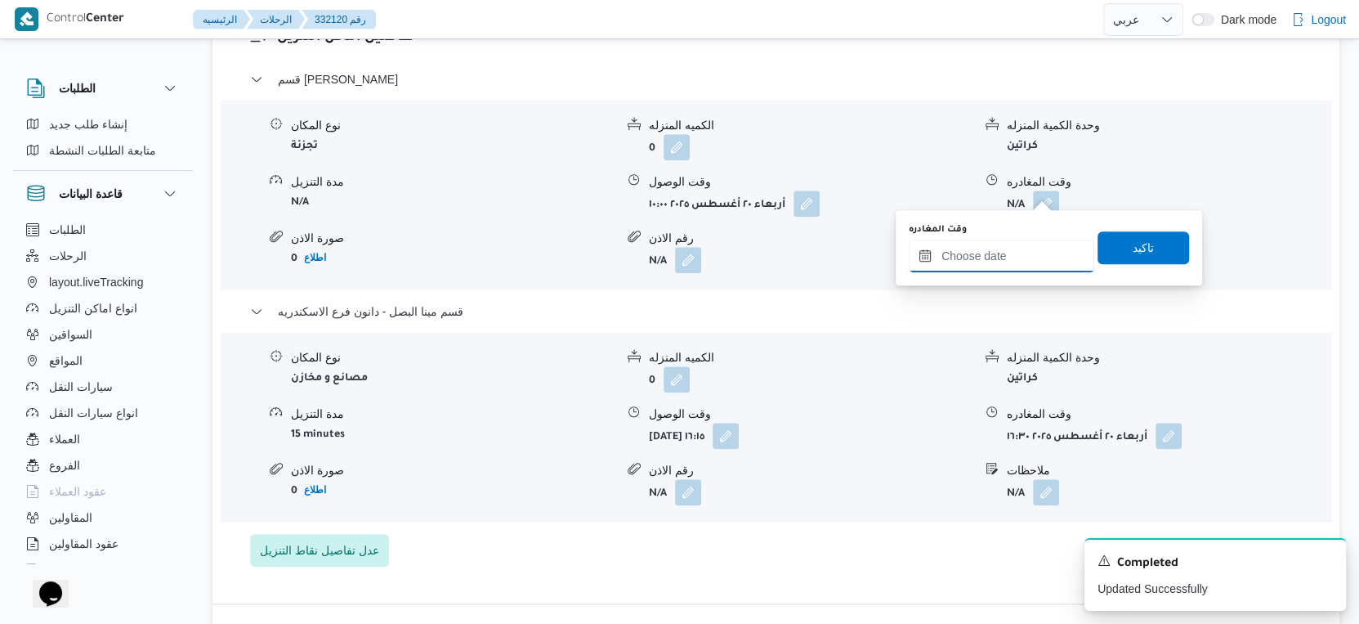
click at [1008, 266] on input "وقت المغادره" at bounding box center [1002, 255] width 186 height 33
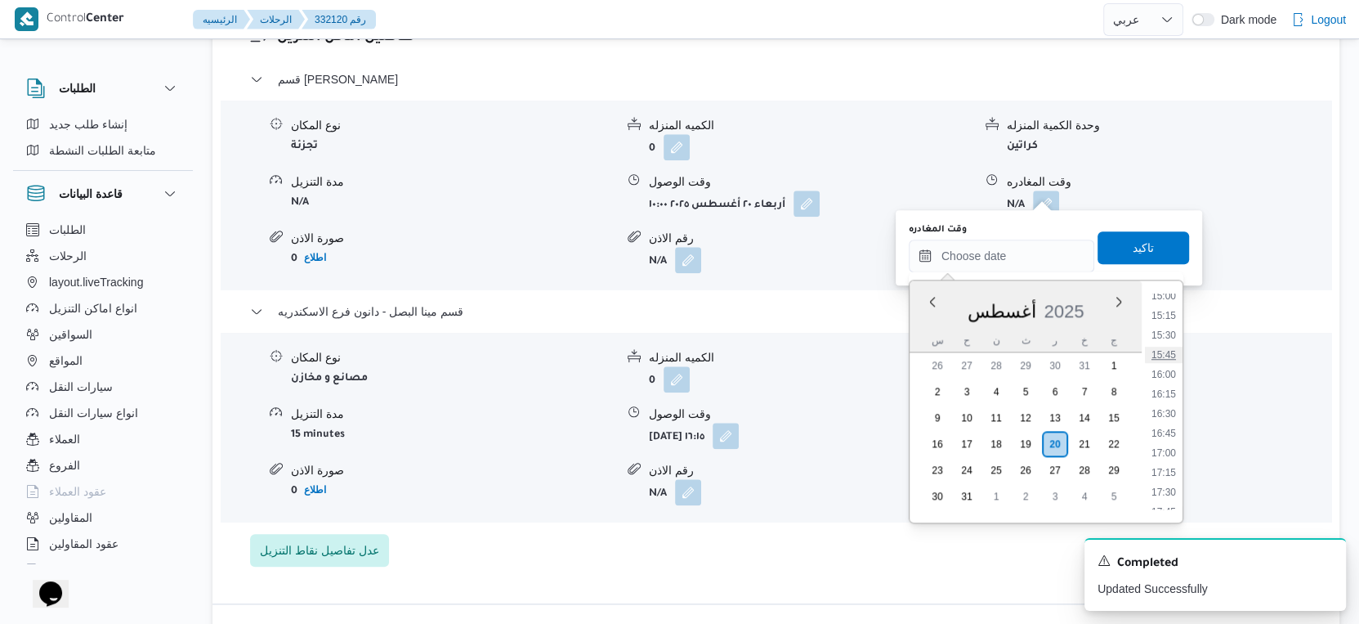
click at [1169, 354] on li "15:45" at bounding box center [1164, 355] width 38 height 16
type input "٢٠/٠٨/٢٠٢٥ ١٥:٤٥"
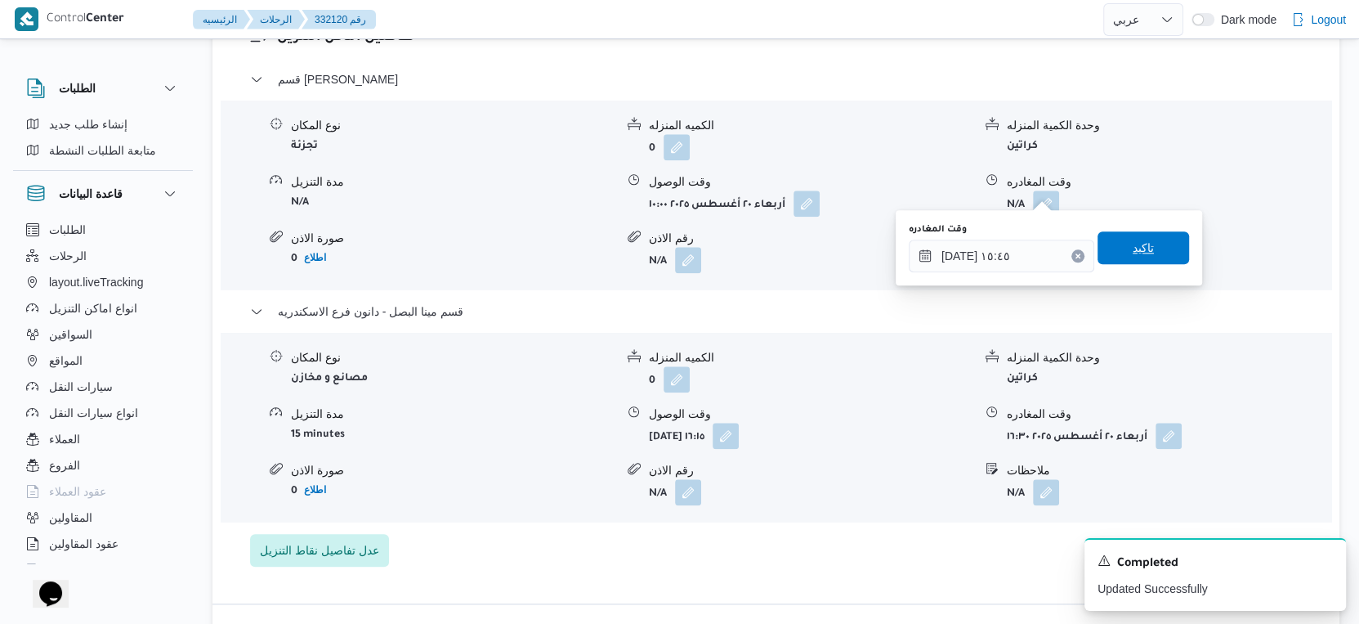
click at [1150, 244] on span "تاكيد" at bounding box center [1144, 247] width 92 height 33
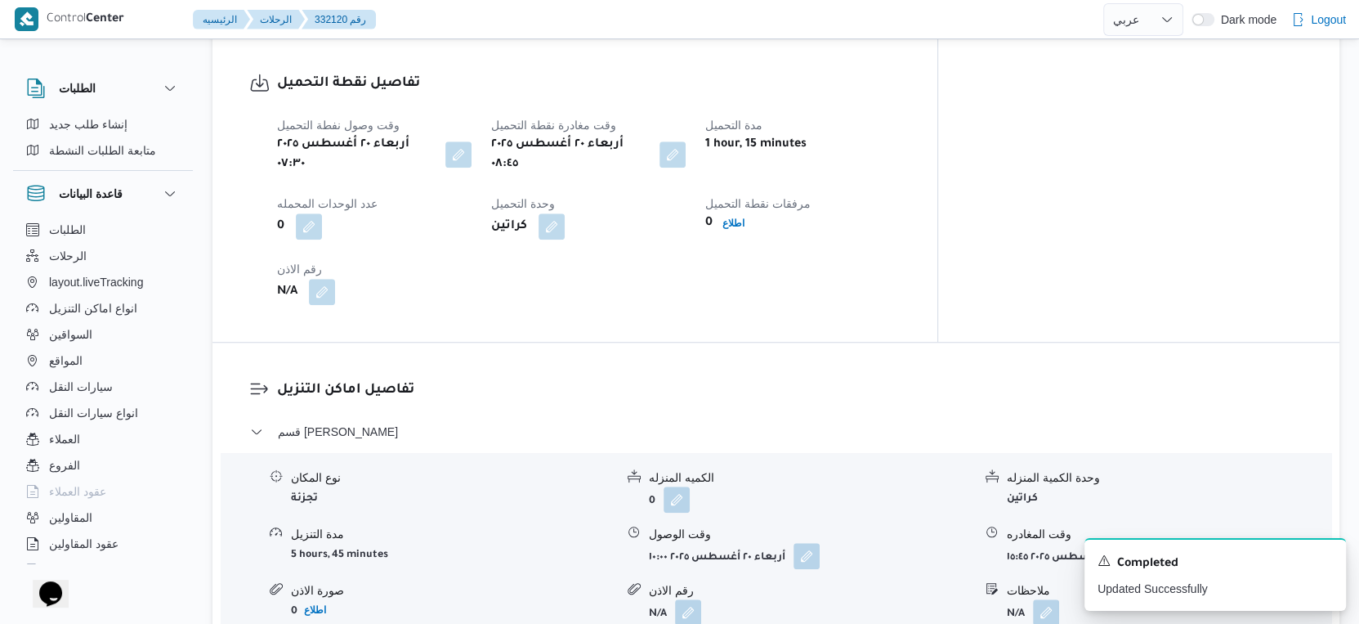
scroll to position [1062, 0]
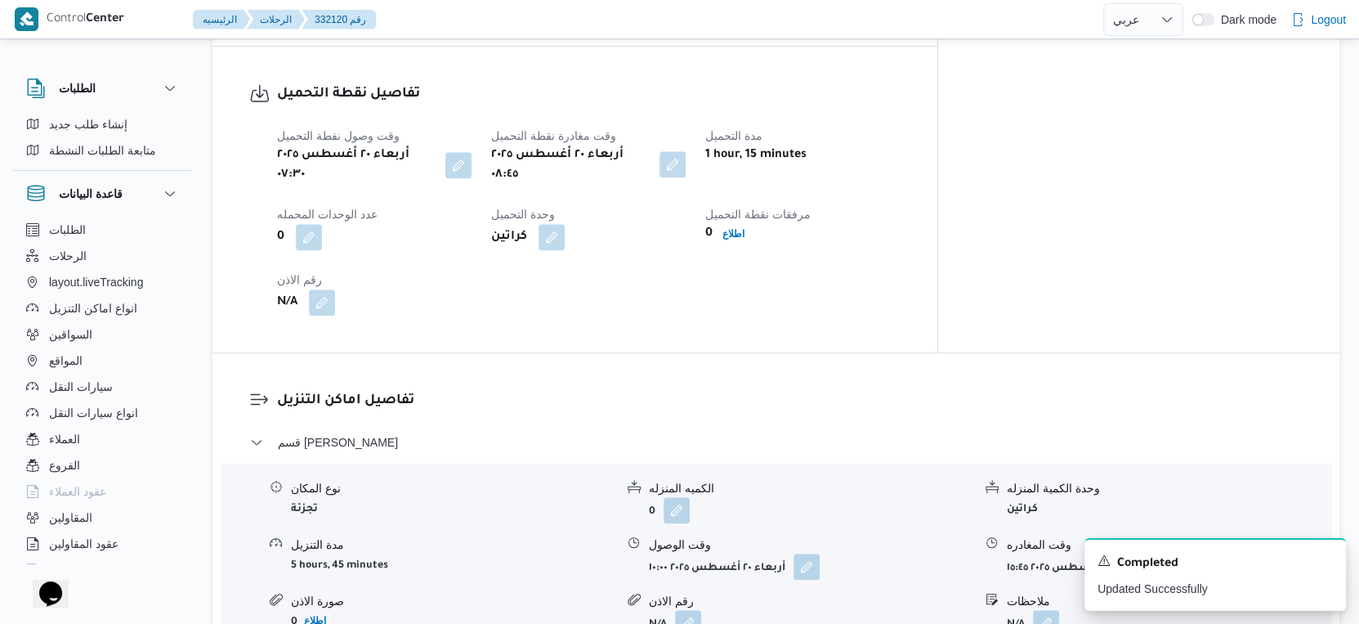
click at [686, 158] on button "button" at bounding box center [673, 164] width 26 height 26
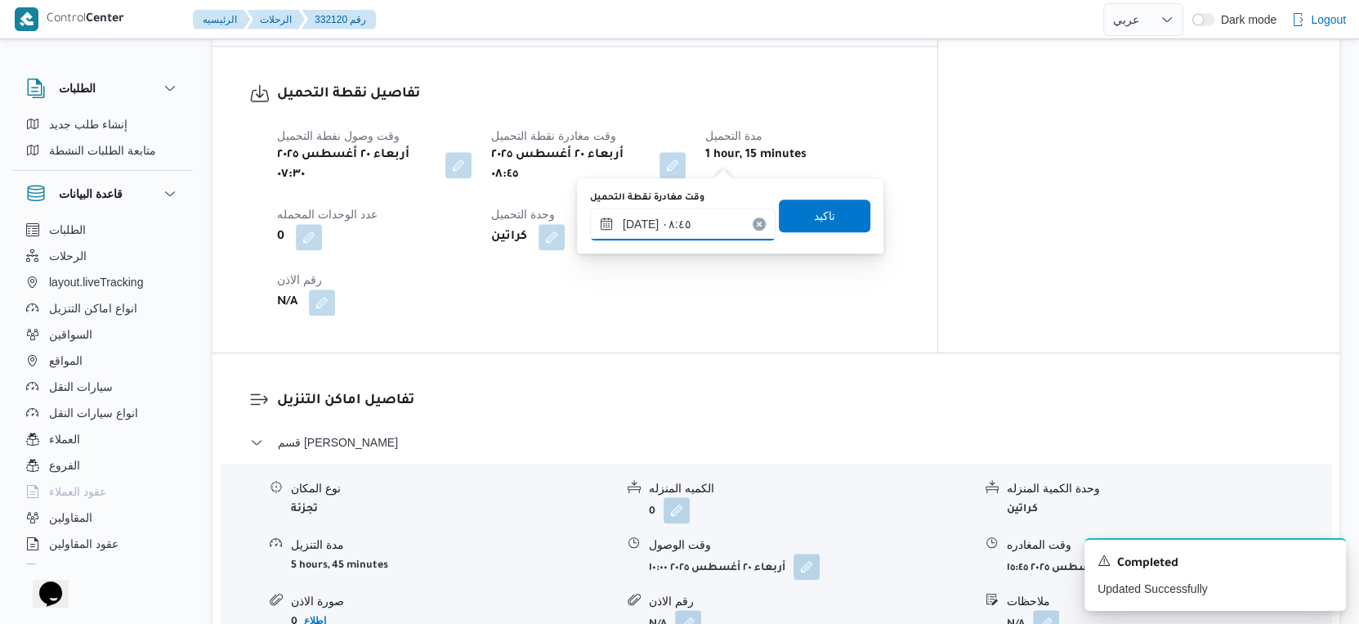
click at [698, 219] on input "٢٠/٠٨/٢٠٢٥ ٠٨:٤٥" at bounding box center [683, 224] width 186 height 33
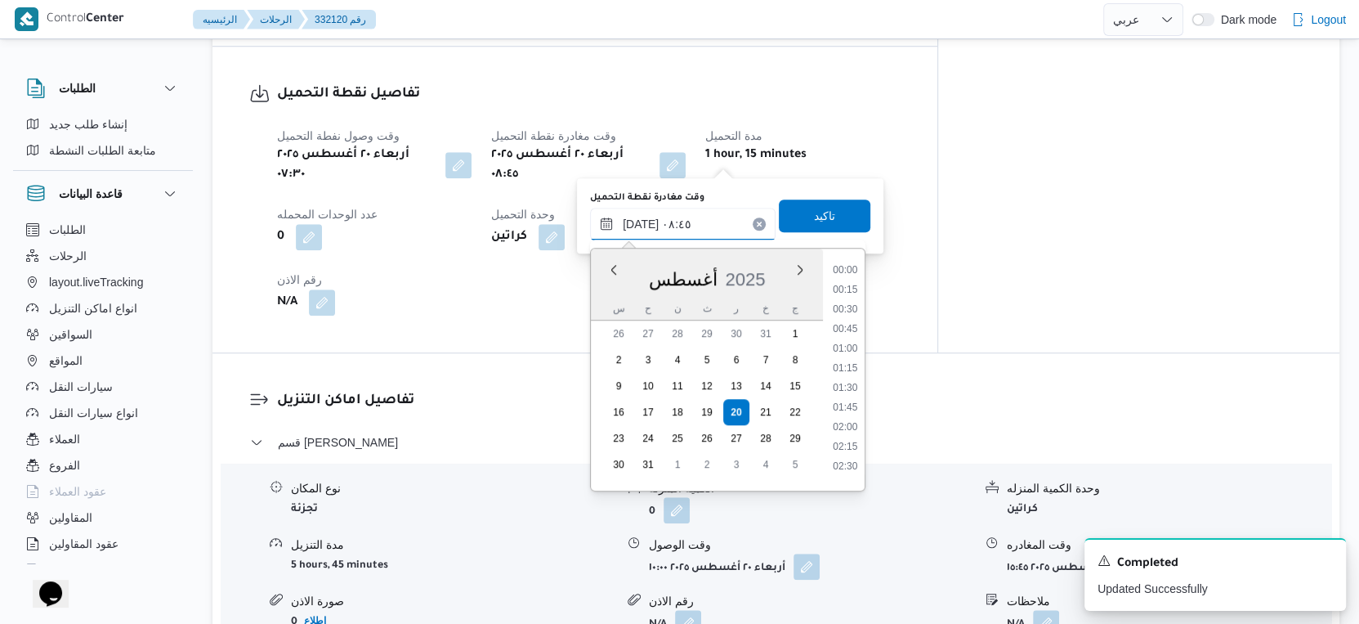
scroll to position [574, 0]
click at [843, 359] on li "08:30" at bounding box center [845, 363] width 38 height 16
type input "٢٠/٠٨/٢٠٢٥ ٠٨:٣٠"
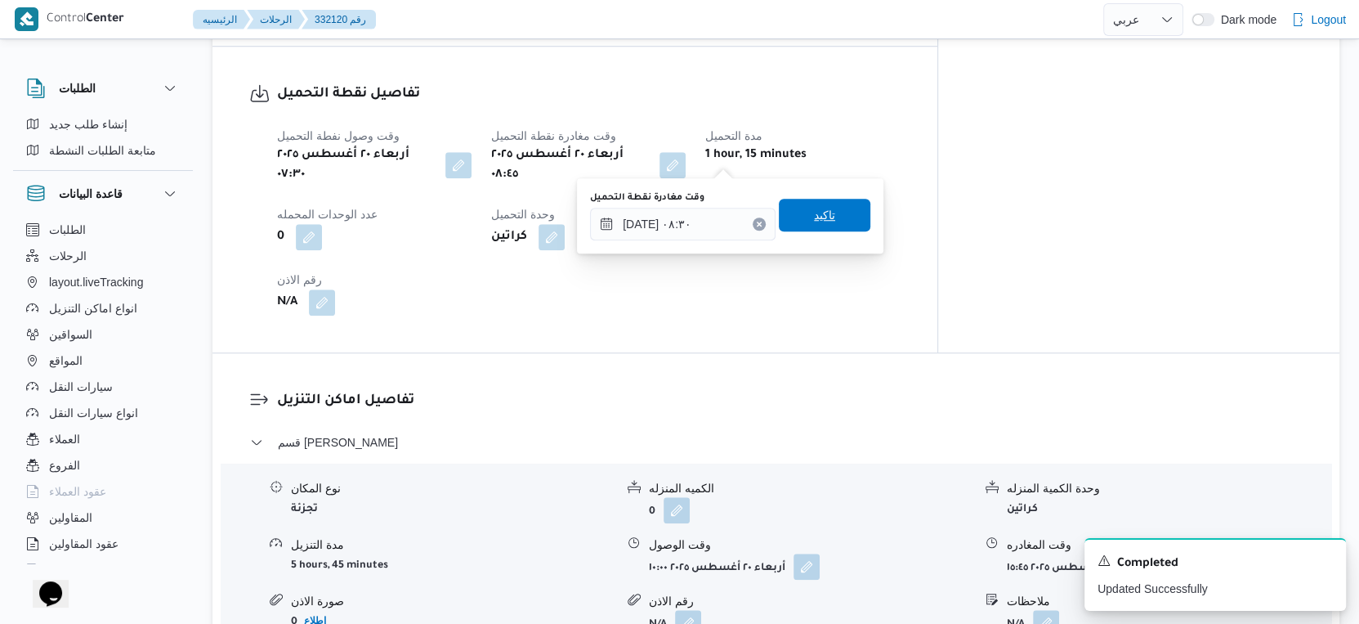
click at [832, 226] on span "تاكيد" at bounding box center [825, 215] width 92 height 33
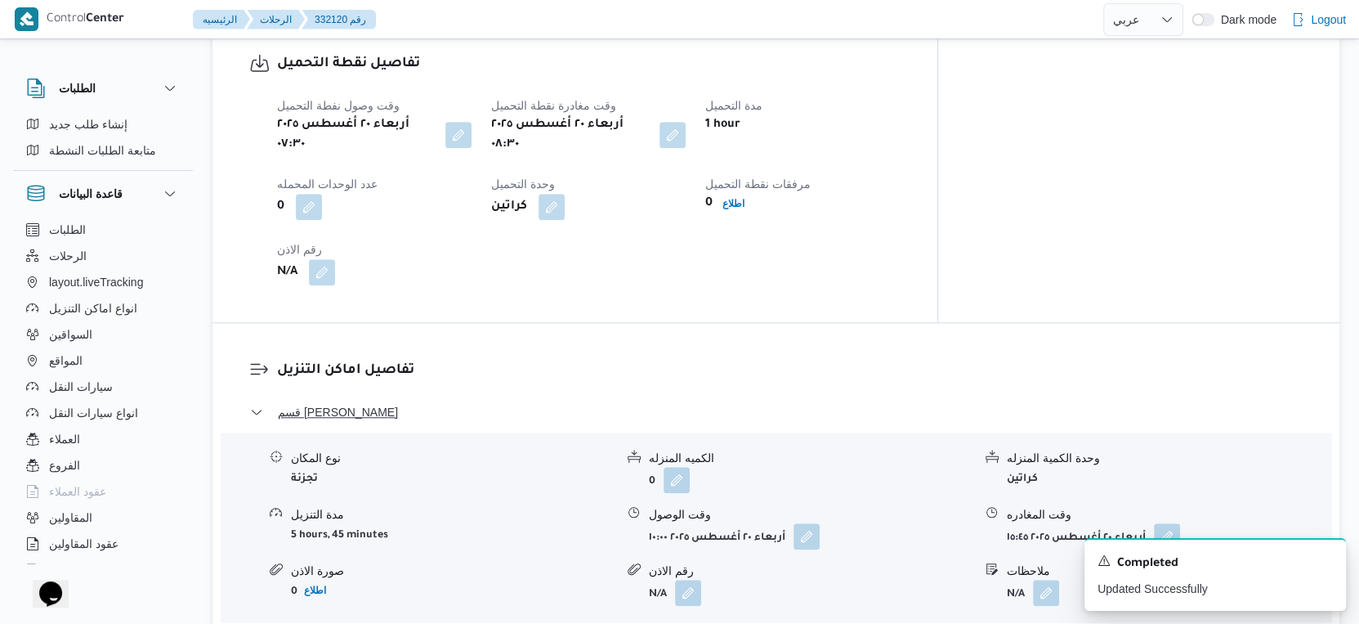
scroll to position [1062, 0]
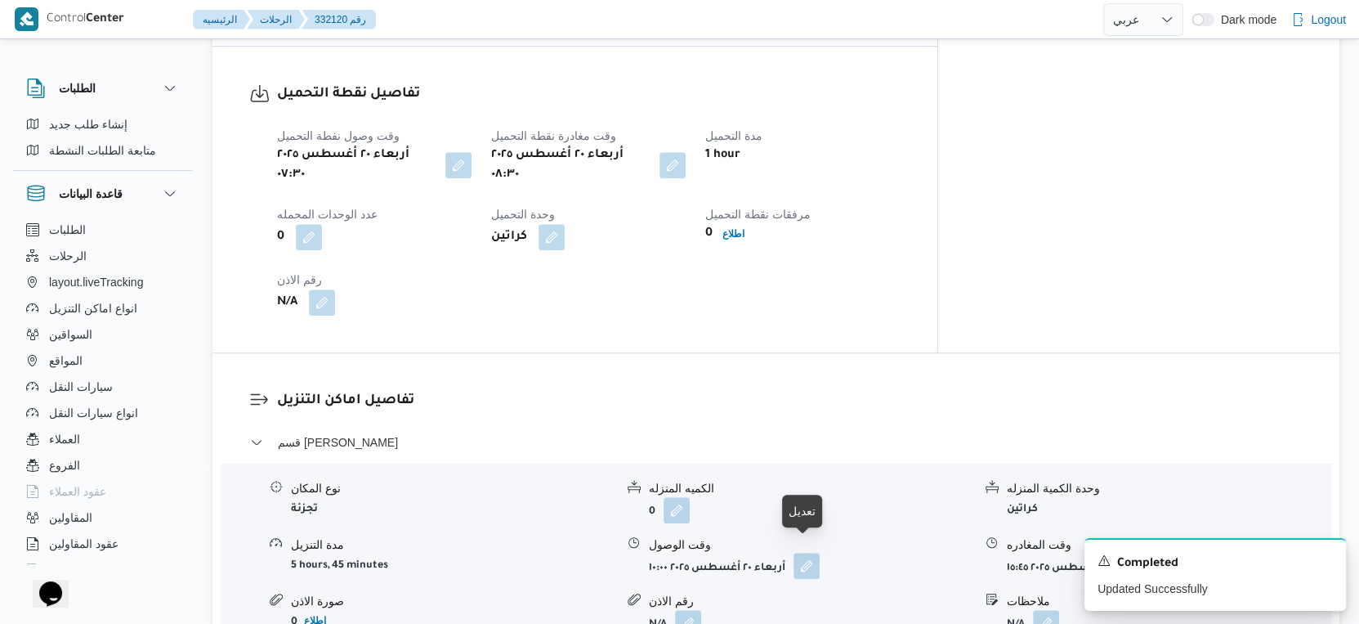
click at [801, 557] on button "button" at bounding box center [807, 565] width 26 height 26
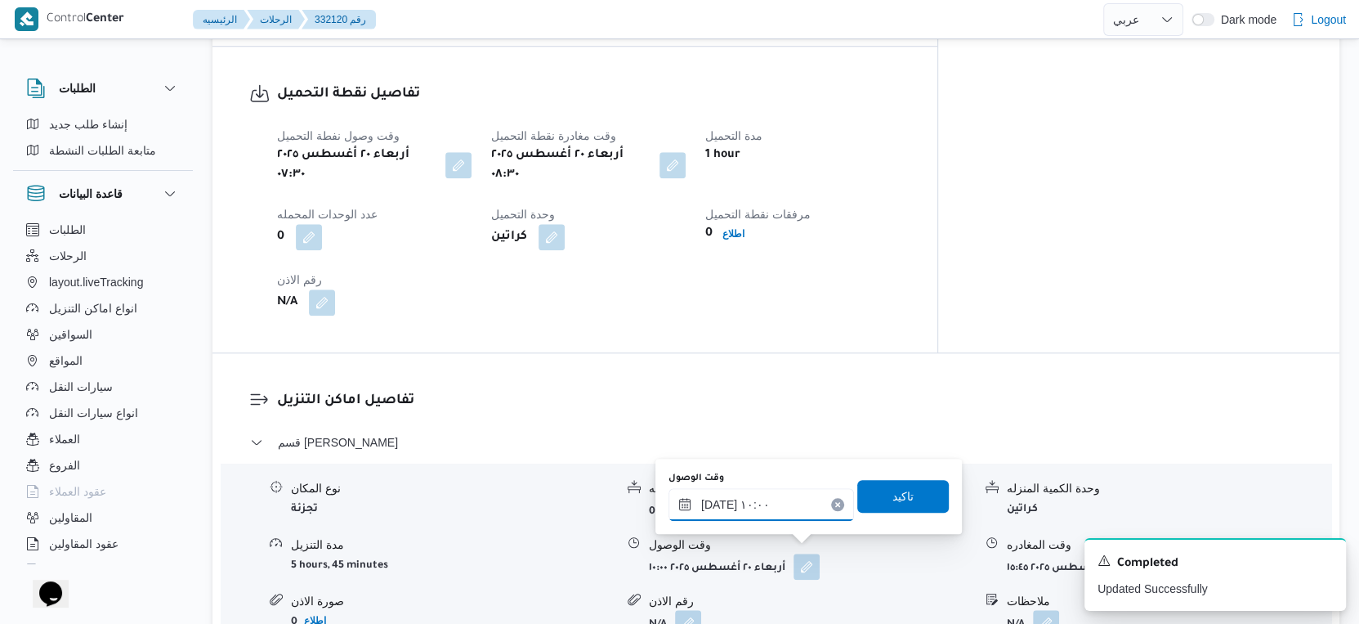
click at [764, 500] on input "٢٠/٠٨/٢٠٢٥ ١٠:٠٠" at bounding box center [761, 504] width 186 height 33
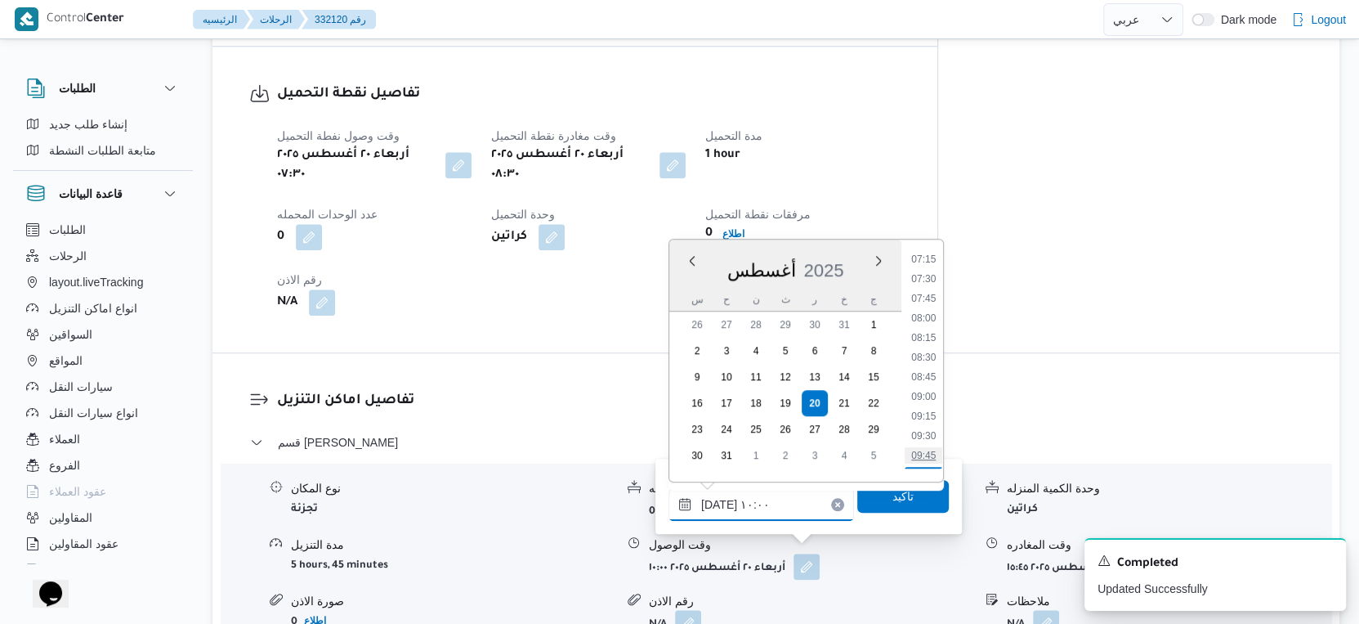
scroll to position [581, 0]
click at [925, 380] on li "09:00" at bounding box center [924, 386] width 38 height 16
type input "٢٠/٠٨/٢٠٢٥ ٠٩:٠٠"
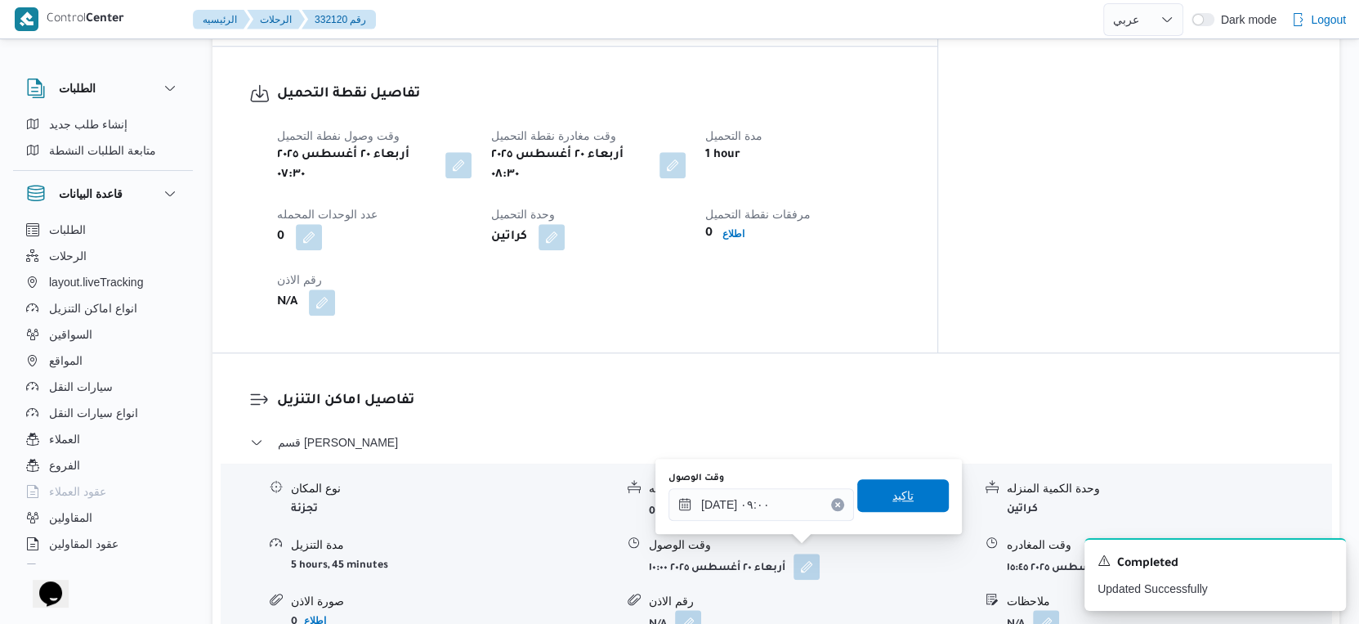
click at [912, 497] on span "تاكيد" at bounding box center [903, 495] width 92 height 33
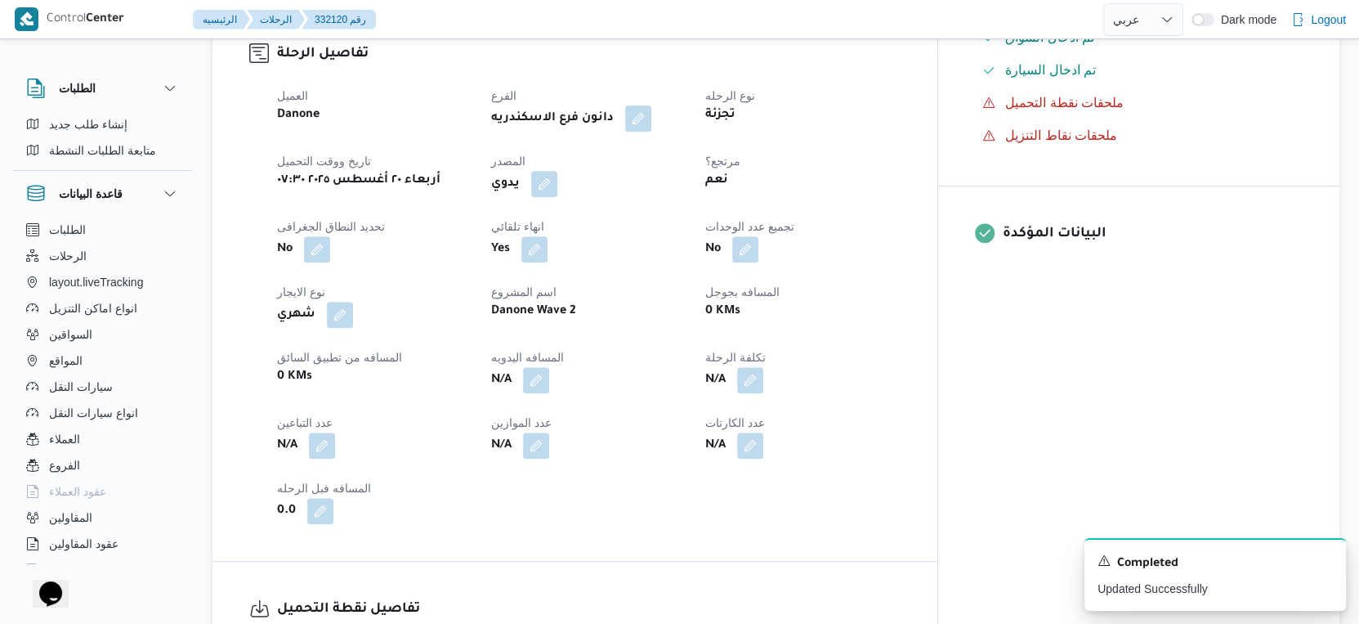
scroll to position [516, 0]
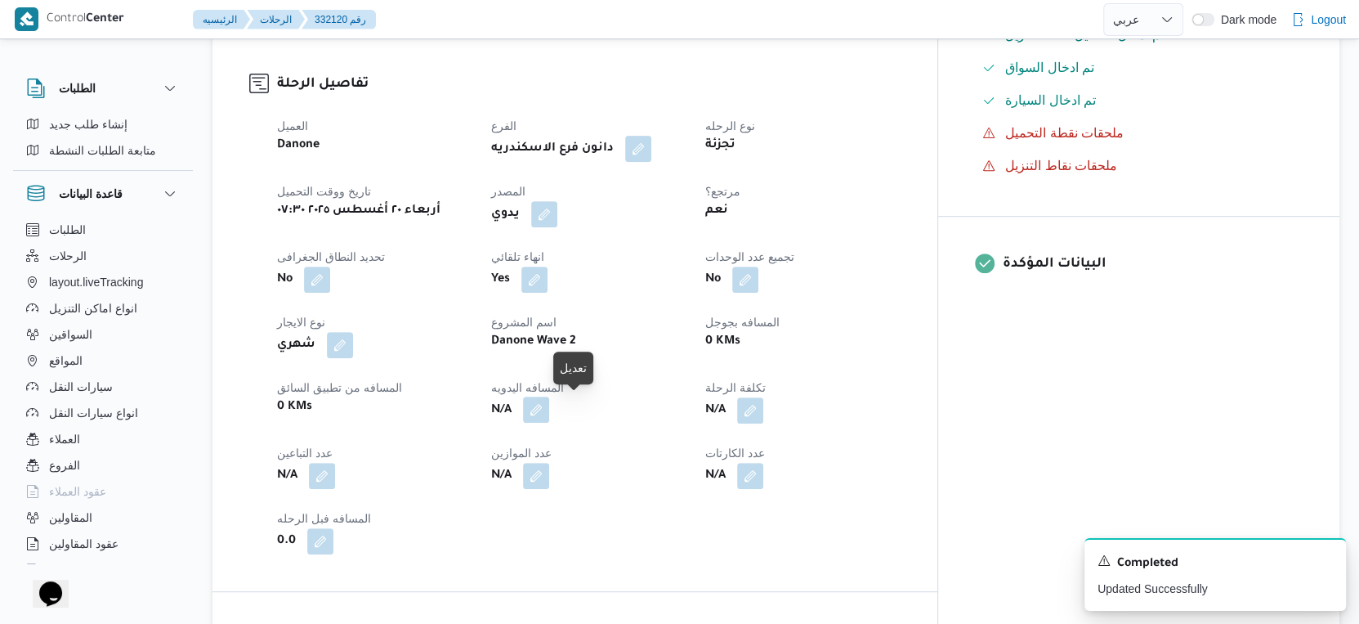
click at [549, 408] on button "button" at bounding box center [536, 409] width 26 height 26
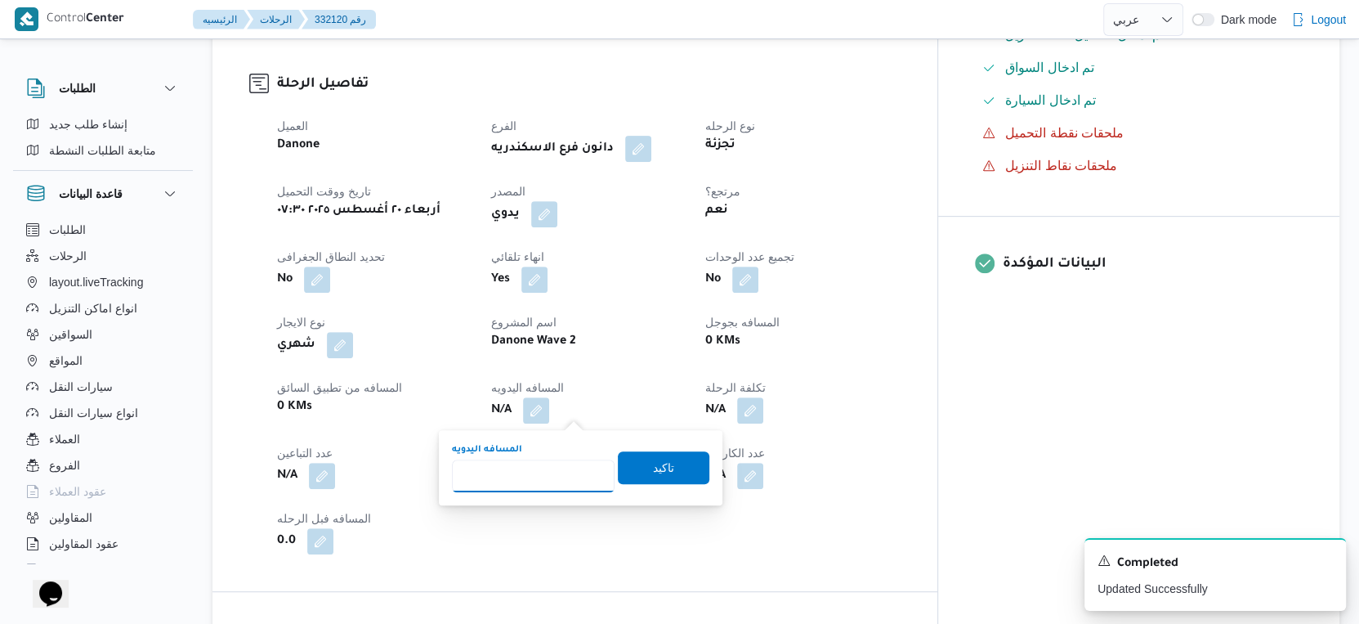
click at [533, 474] on input "المسافه اليدويه" at bounding box center [533, 475] width 163 height 33
type input "46"
click at [660, 468] on span "تاكيد" at bounding box center [664, 466] width 92 height 33
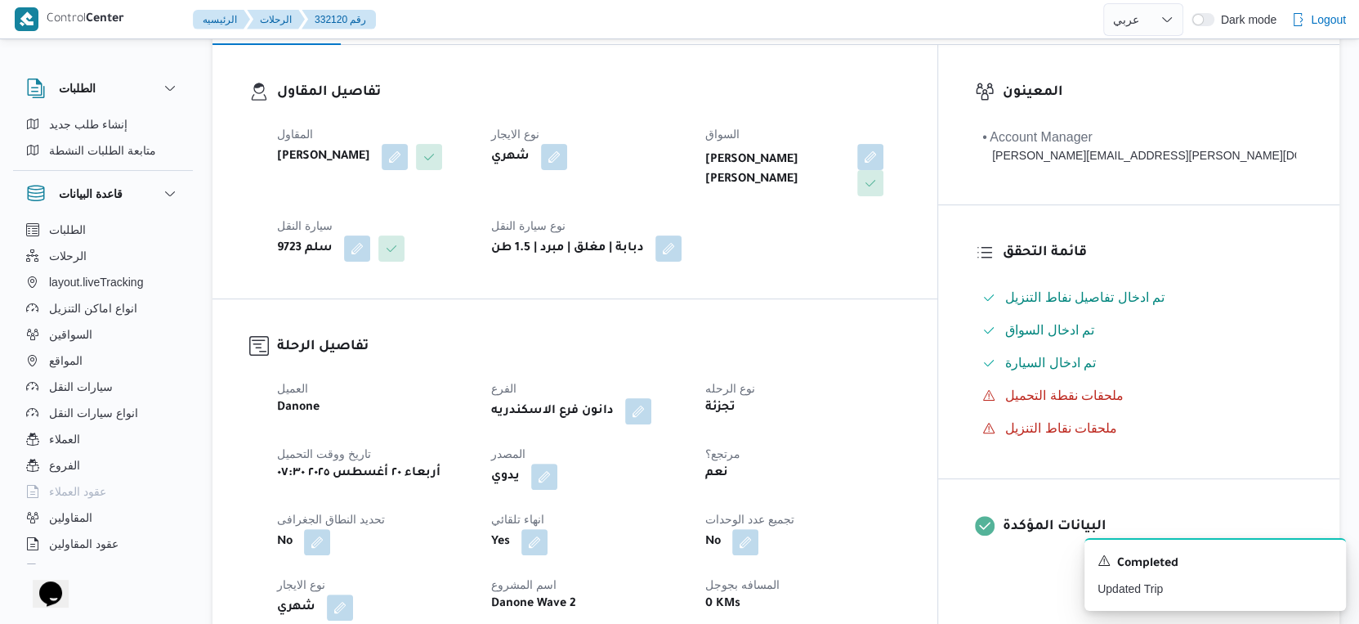
scroll to position [0, 0]
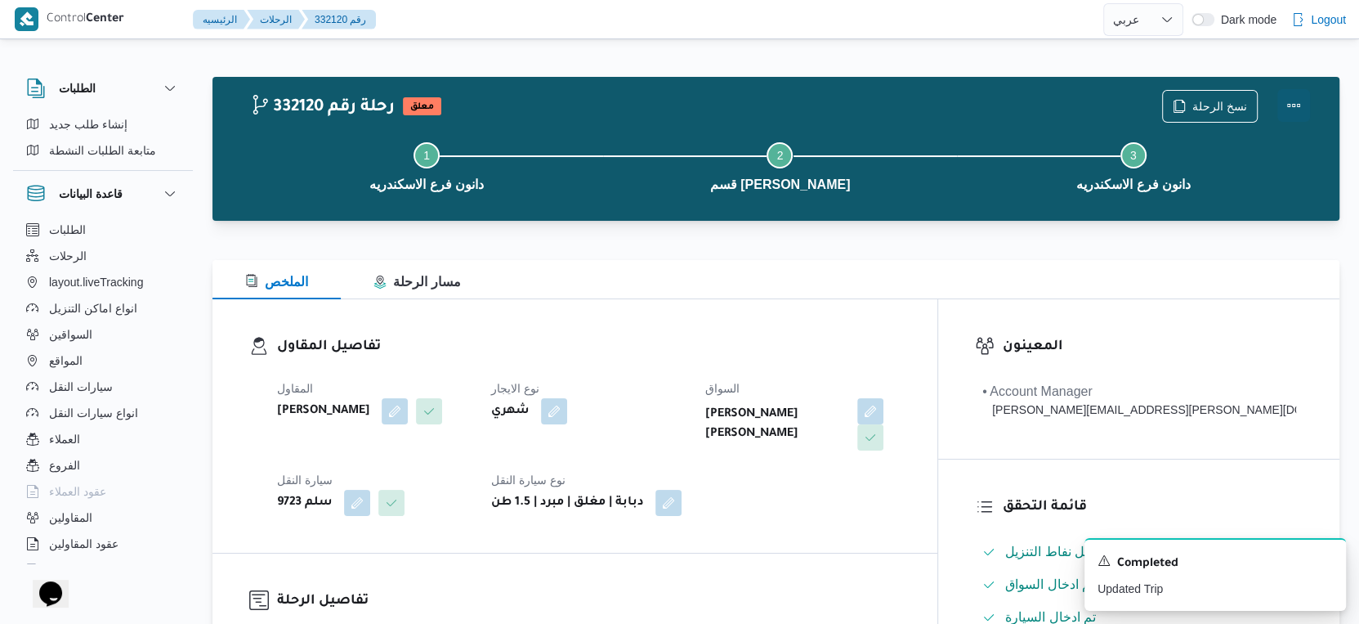
click at [1296, 103] on button "Actions" at bounding box center [1293, 105] width 33 height 33
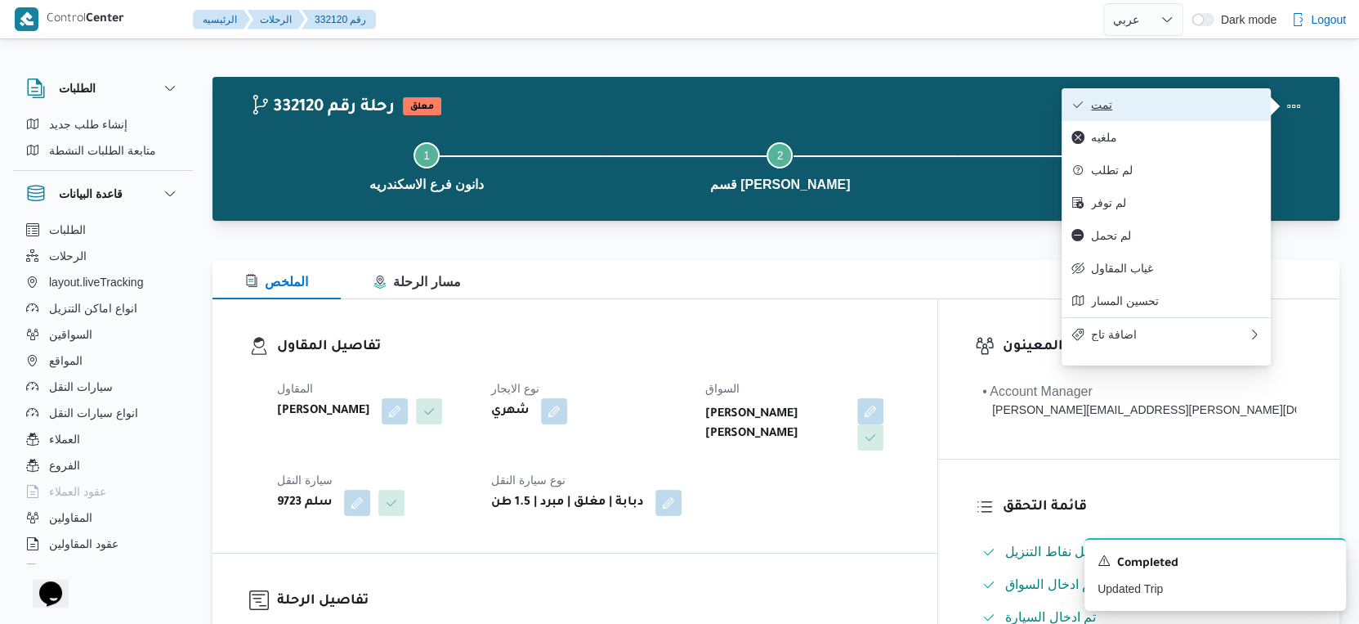
click at [1195, 115] on button "تمت" at bounding box center [1166, 104] width 209 height 33
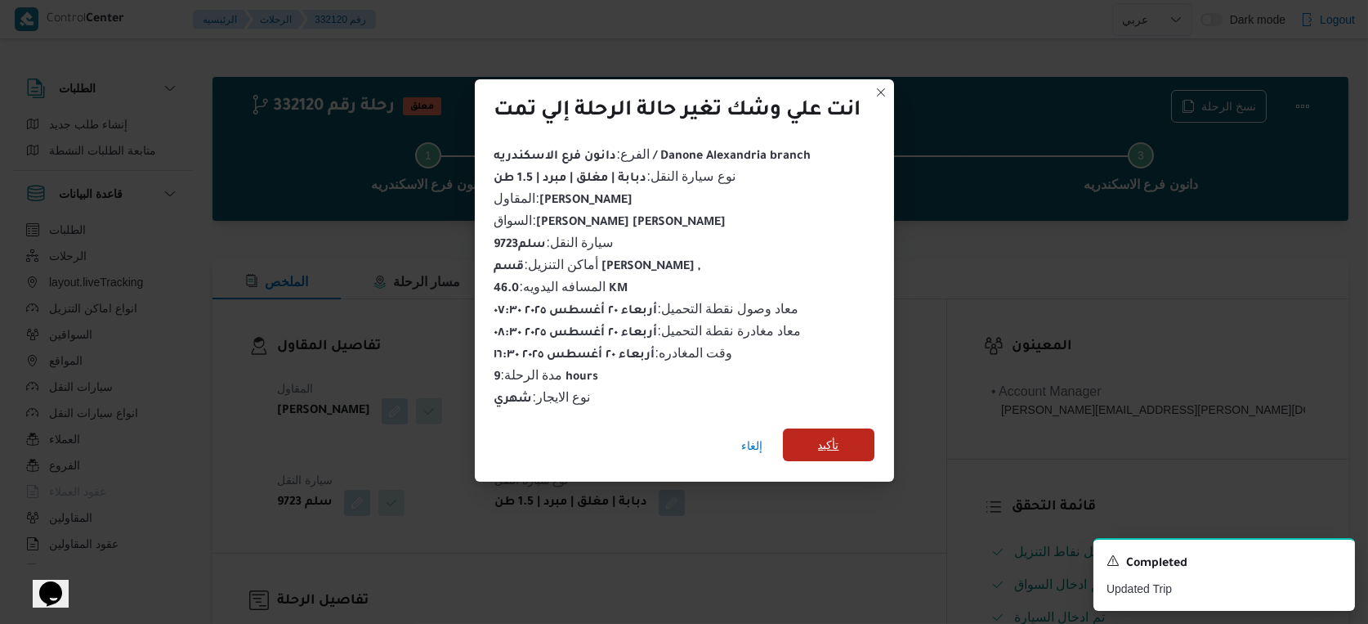
click at [852, 447] on span "تأكيد" at bounding box center [829, 444] width 92 height 33
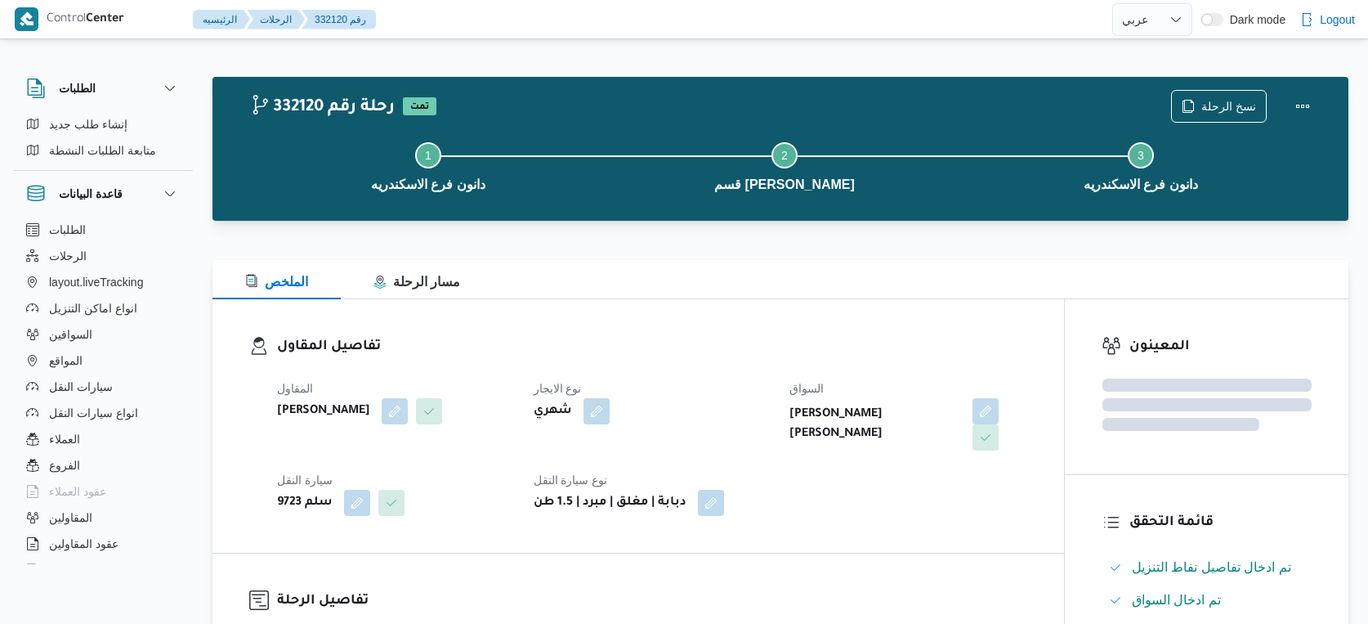
select select "ar"
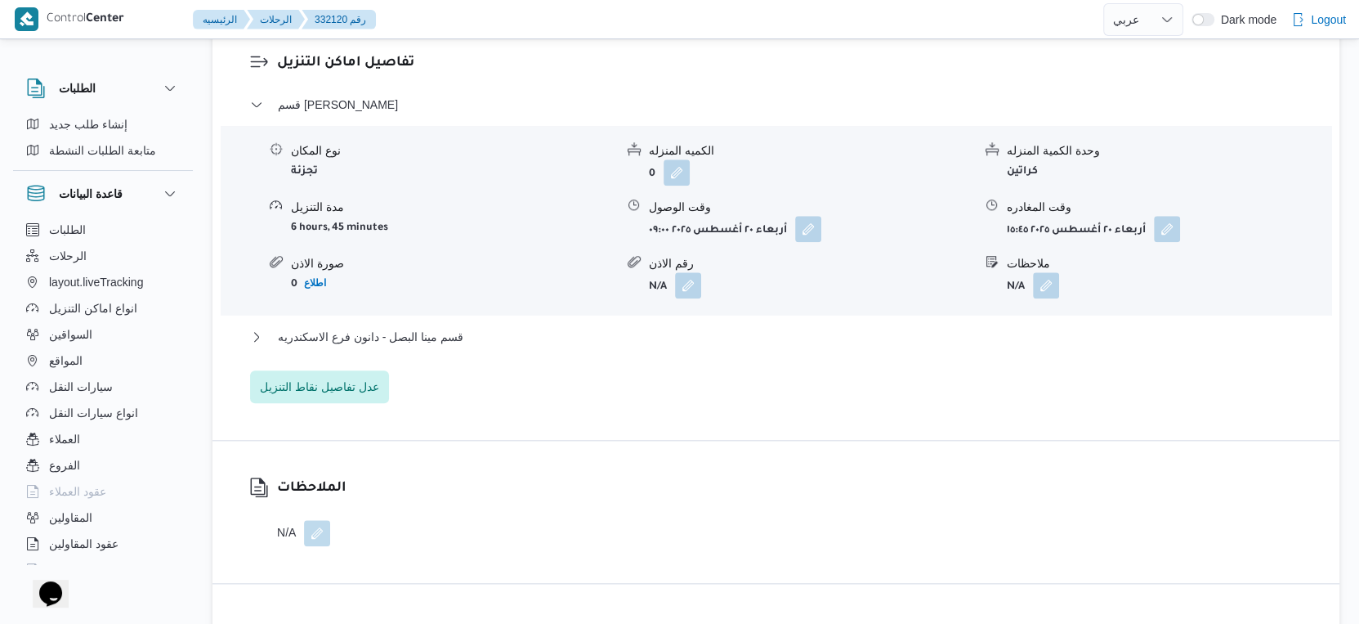
scroll to position [1452, 0]
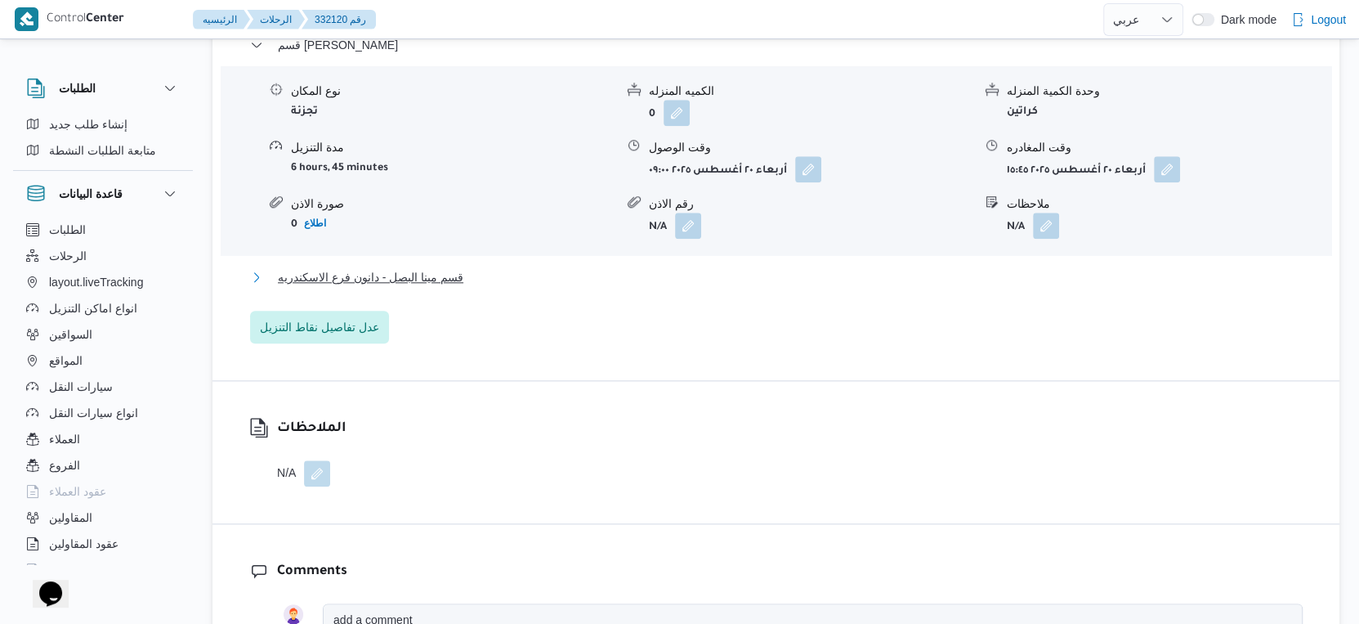
click at [476, 270] on button "قسم مينا البصل - دانون فرع الاسكندريه" at bounding box center [776, 277] width 1053 height 20
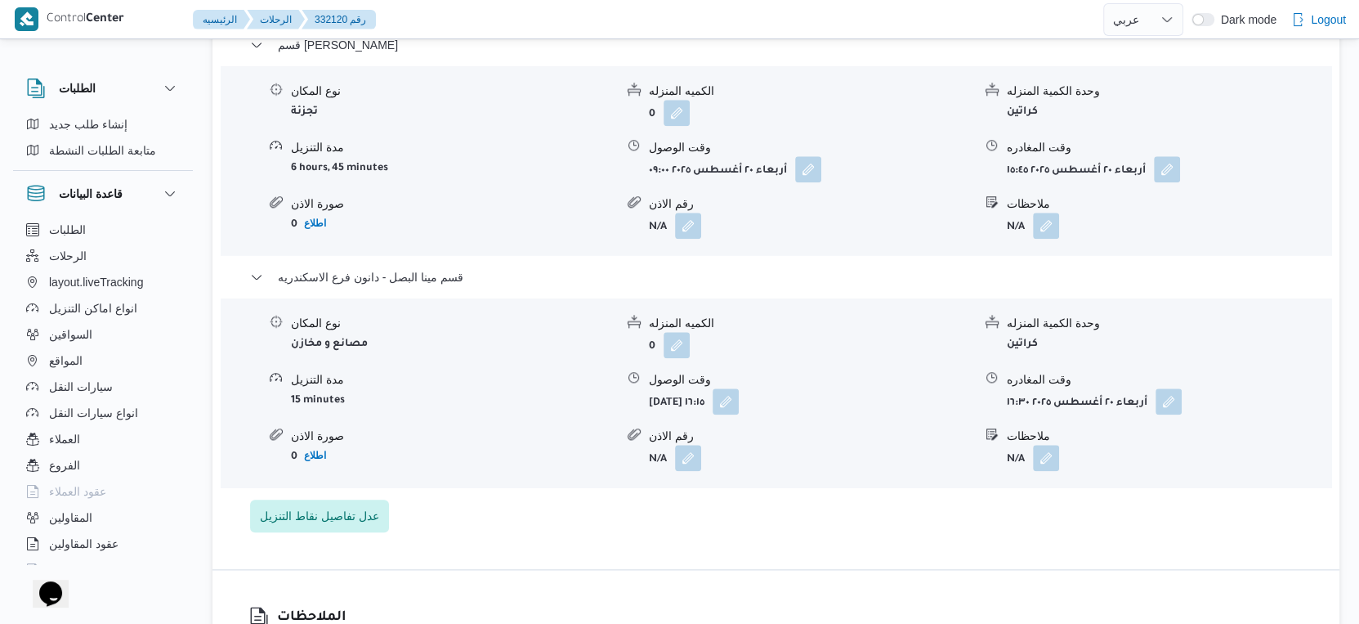
select select "ar"
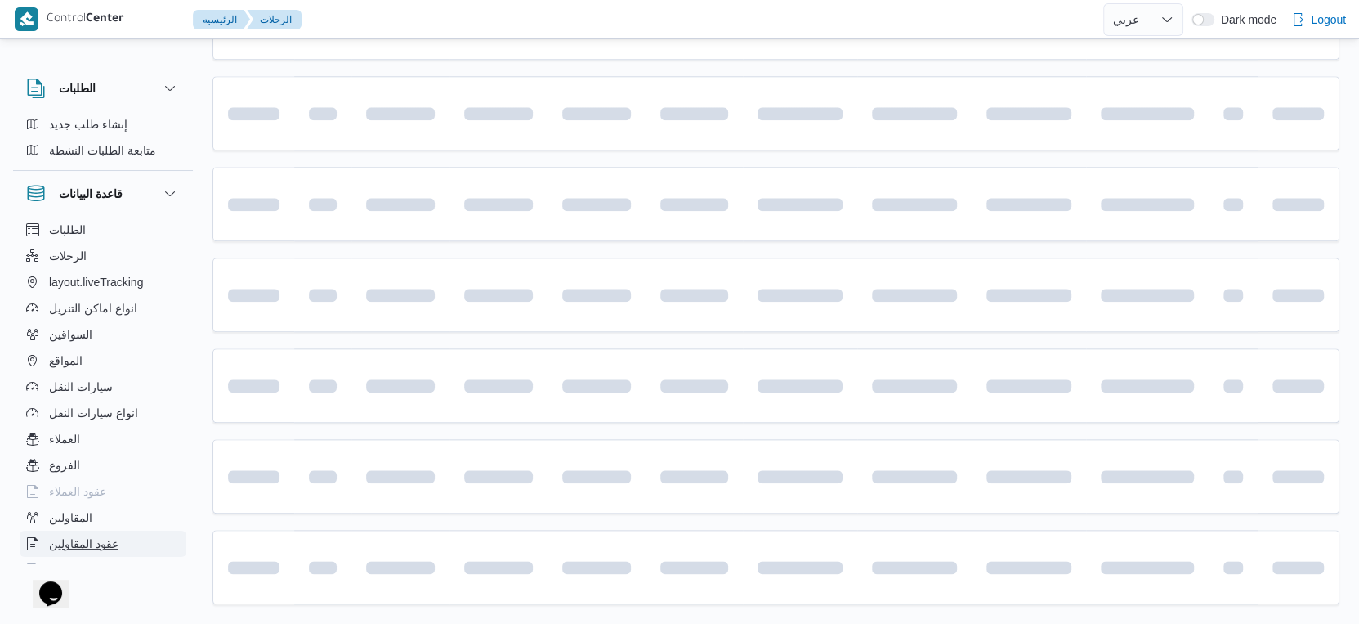
scroll to position [880, 0]
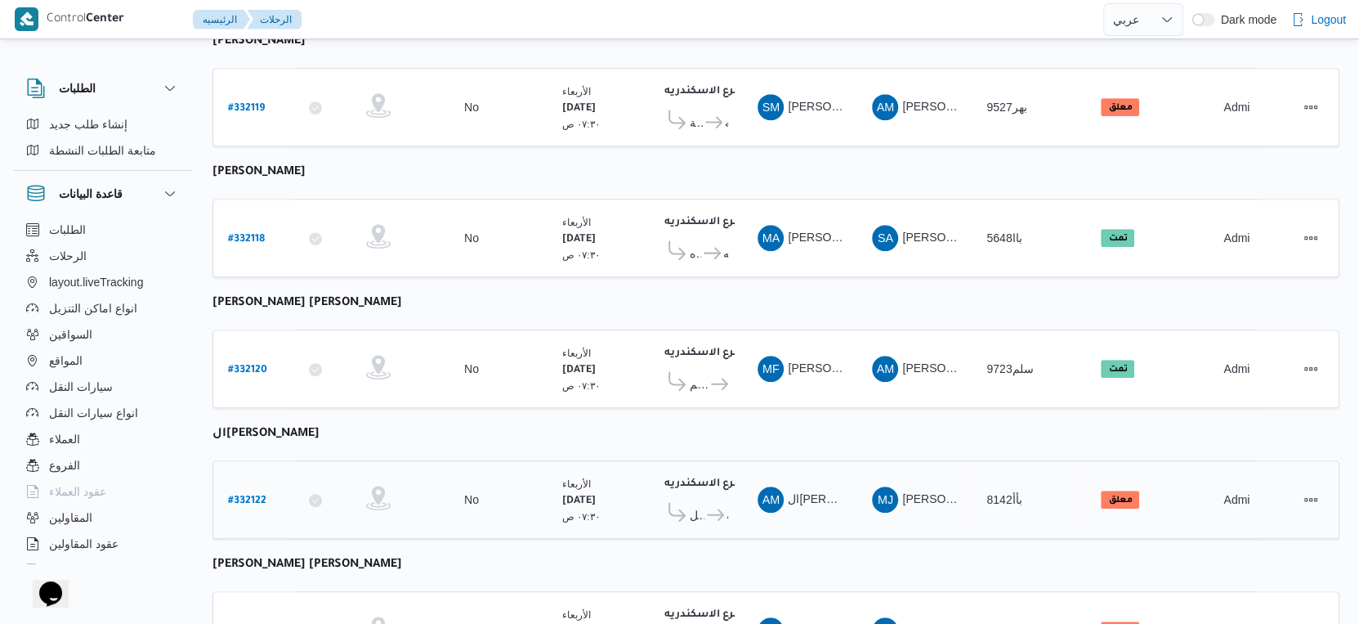
click at [246, 495] on b "# 332122" at bounding box center [247, 500] width 38 height 11
select select "ar"
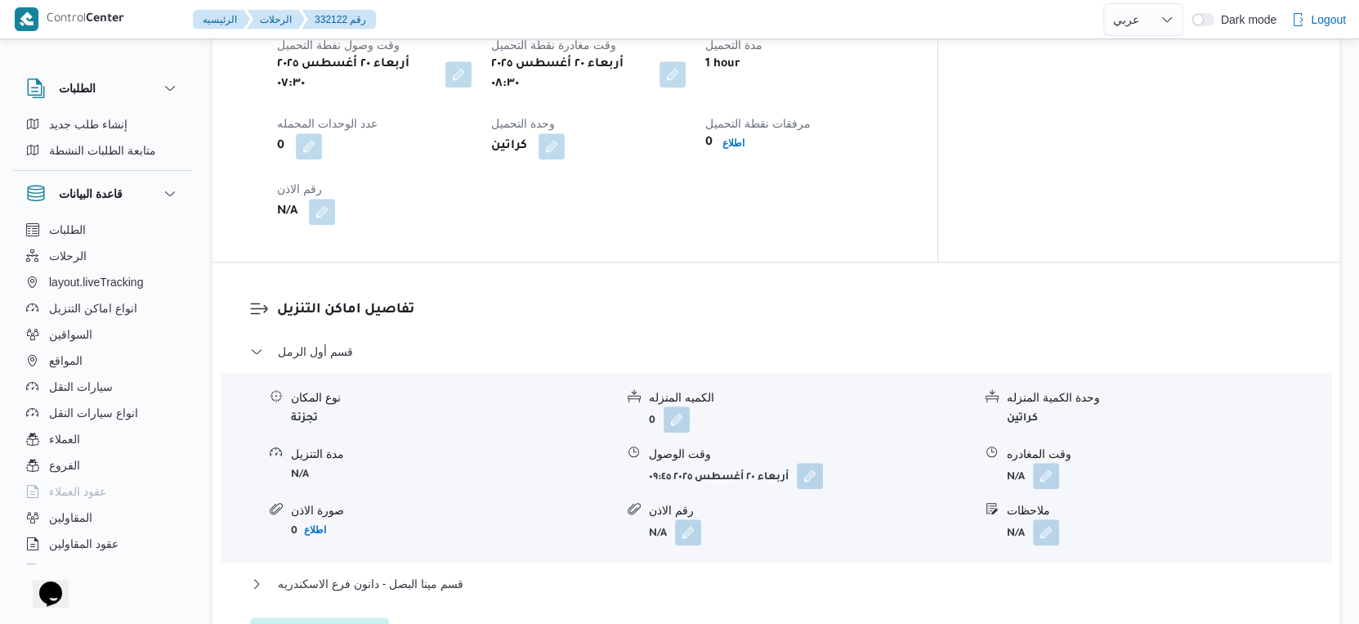
scroll to position [1159, 0]
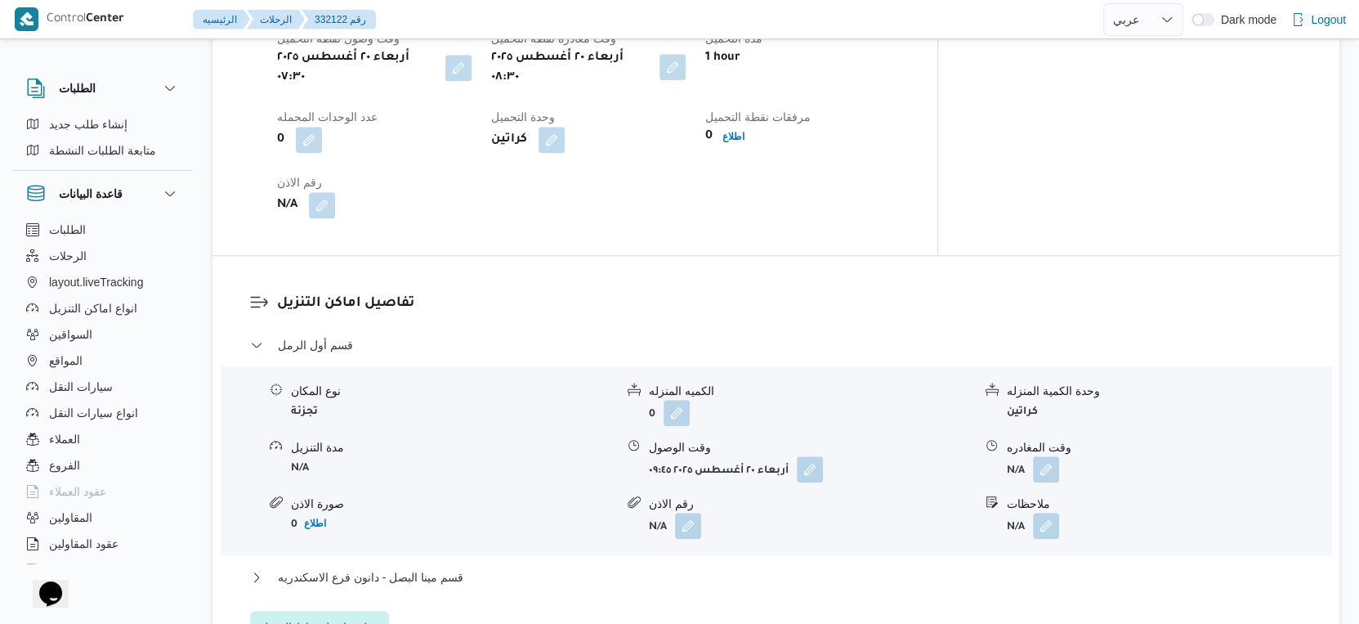
click at [686, 58] on button "button" at bounding box center [673, 67] width 26 height 26
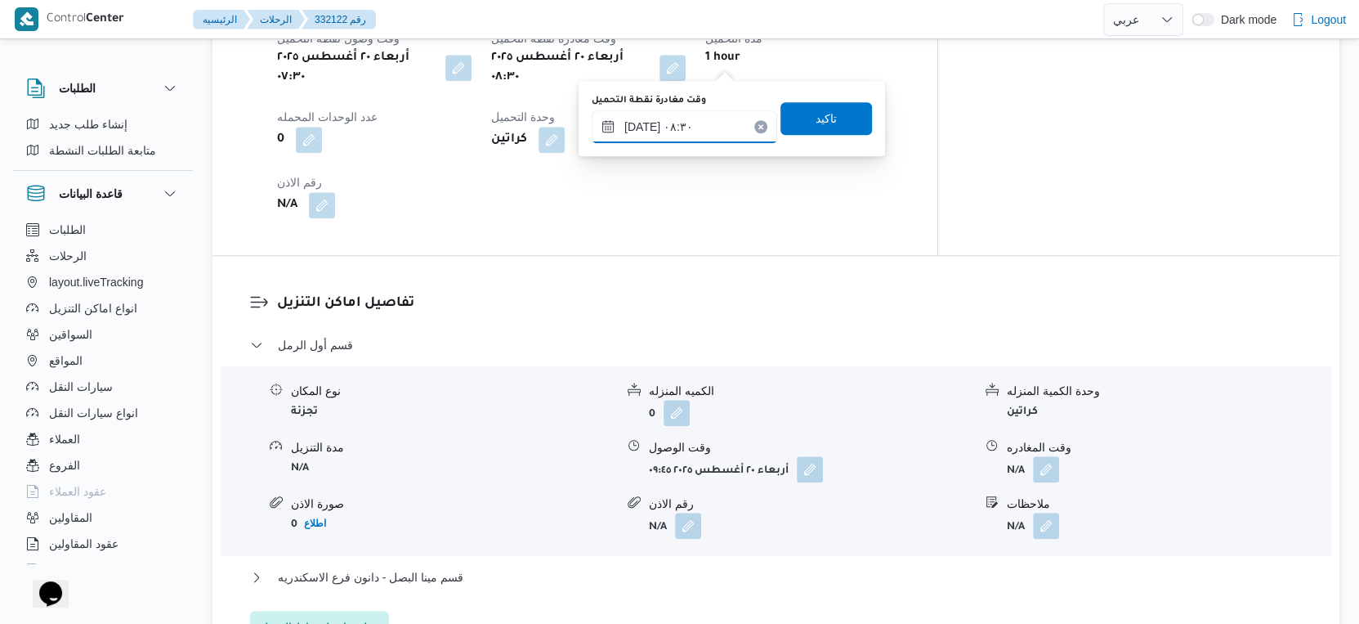
click at [691, 116] on input "٢٠/٠٨/٢٠٢٥ ٠٨:٣٠" at bounding box center [685, 126] width 186 height 33
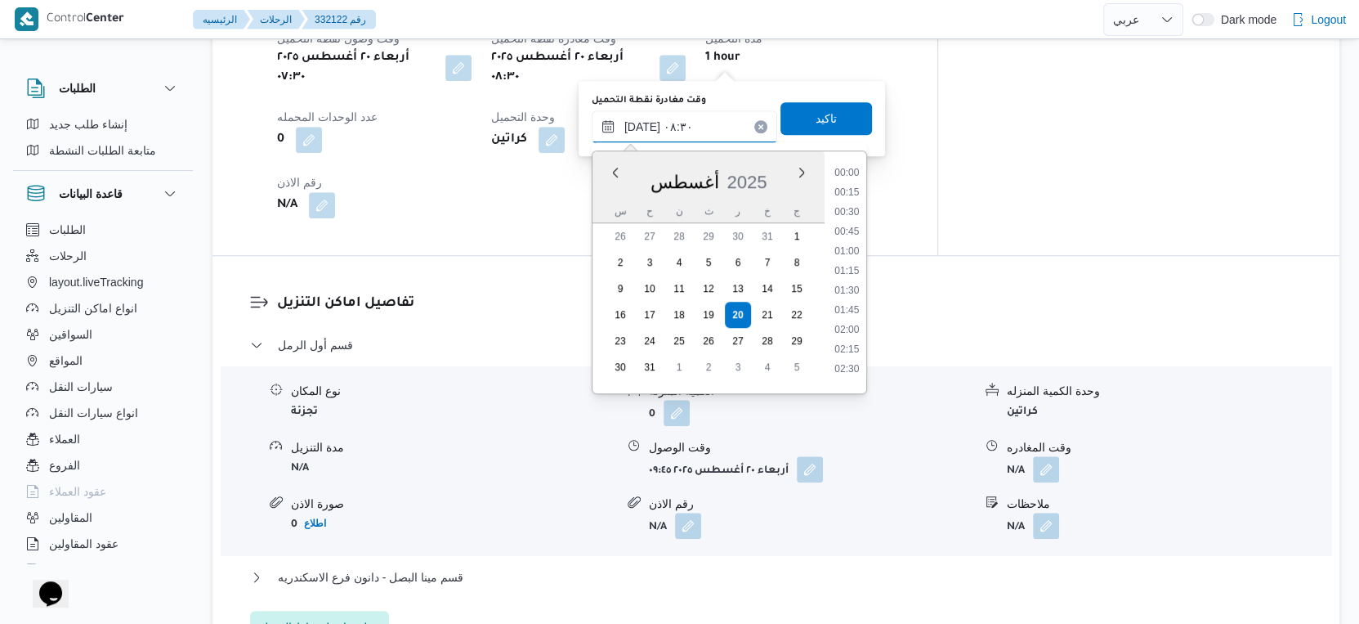
scroll to position [554, 0]
click at [845, 321] on li "09:00" at bounding box center [847, 324] width 38 height 16
type input "٢٠/٠٨/٢٠٢٥ ٠٩:٠٠"
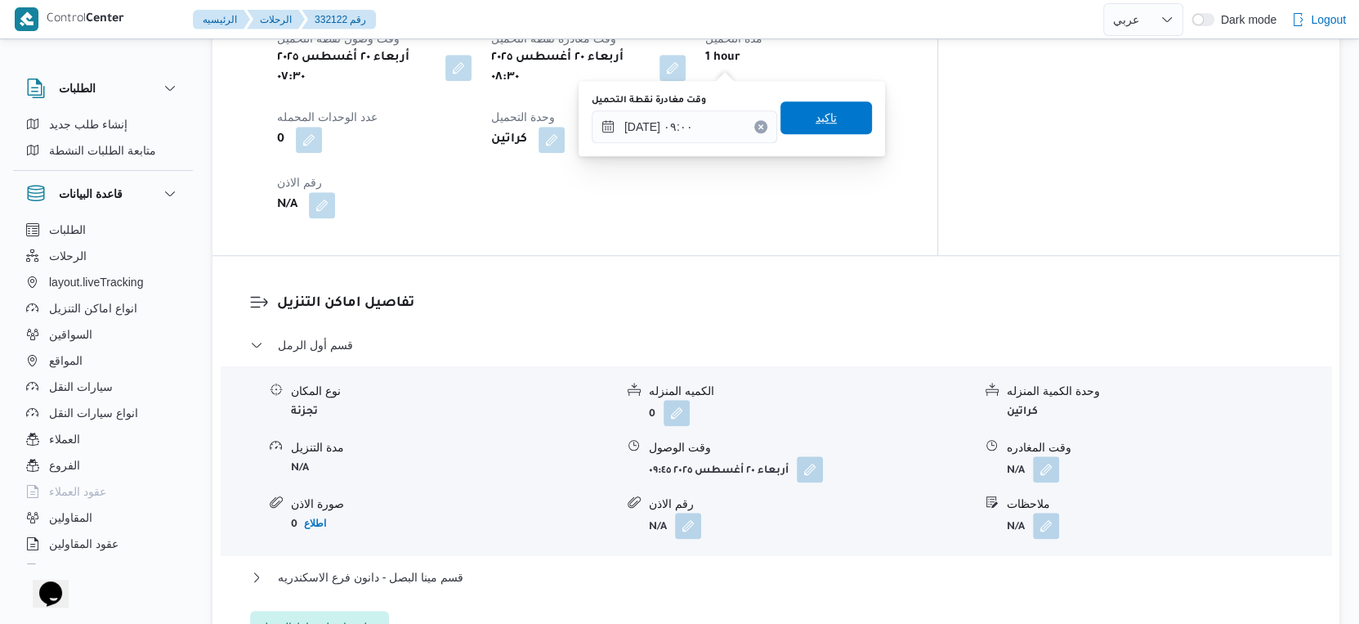
click at [834, 121] on span "تاكيد" at bounding box center [826, 117] width 92 height 33
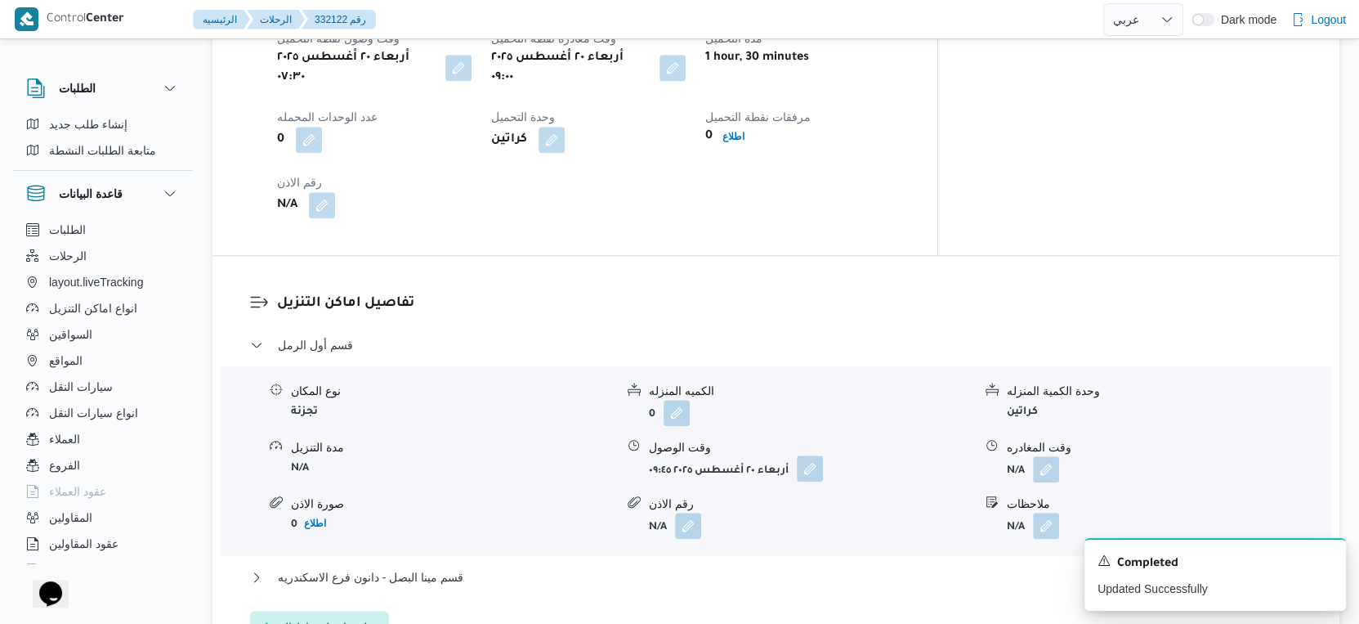
click at [814, 458] on button "button" at bounding box center [810, 468] width 26 height 26
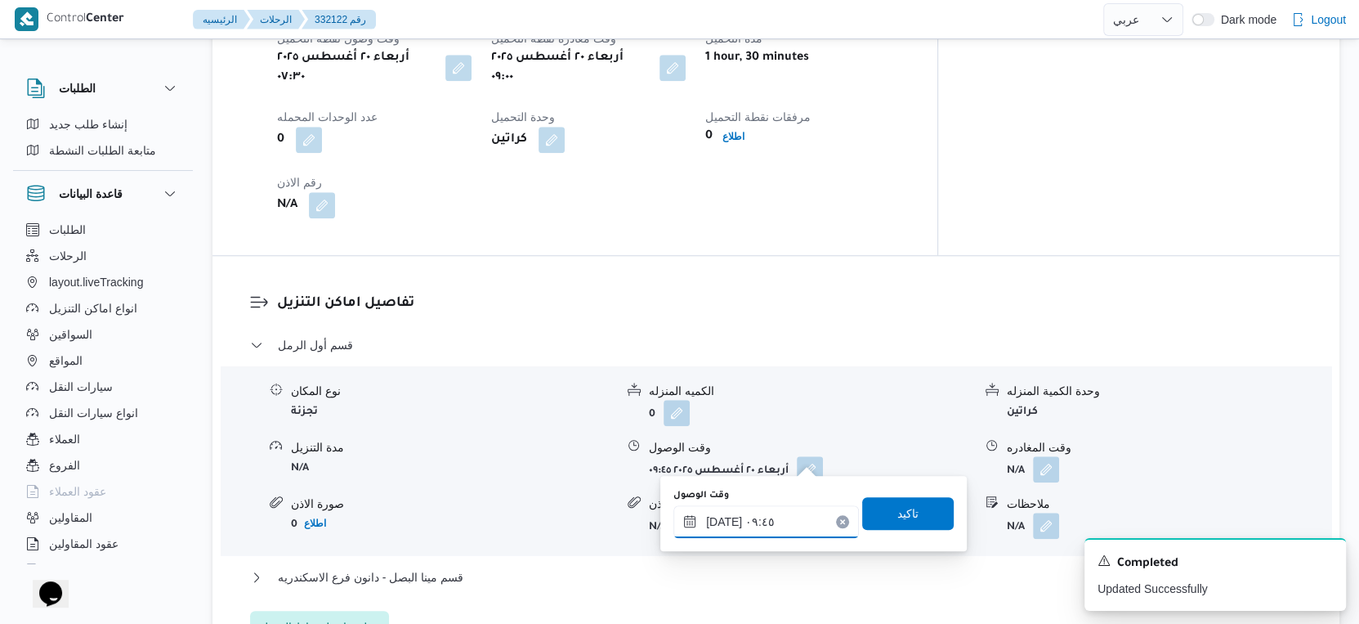
click at [788, 516] on input "٢٠/٠٨/٢٠٢٥ ٠٩:٤٥" at bounding box center [766, 521] width 186 height 33
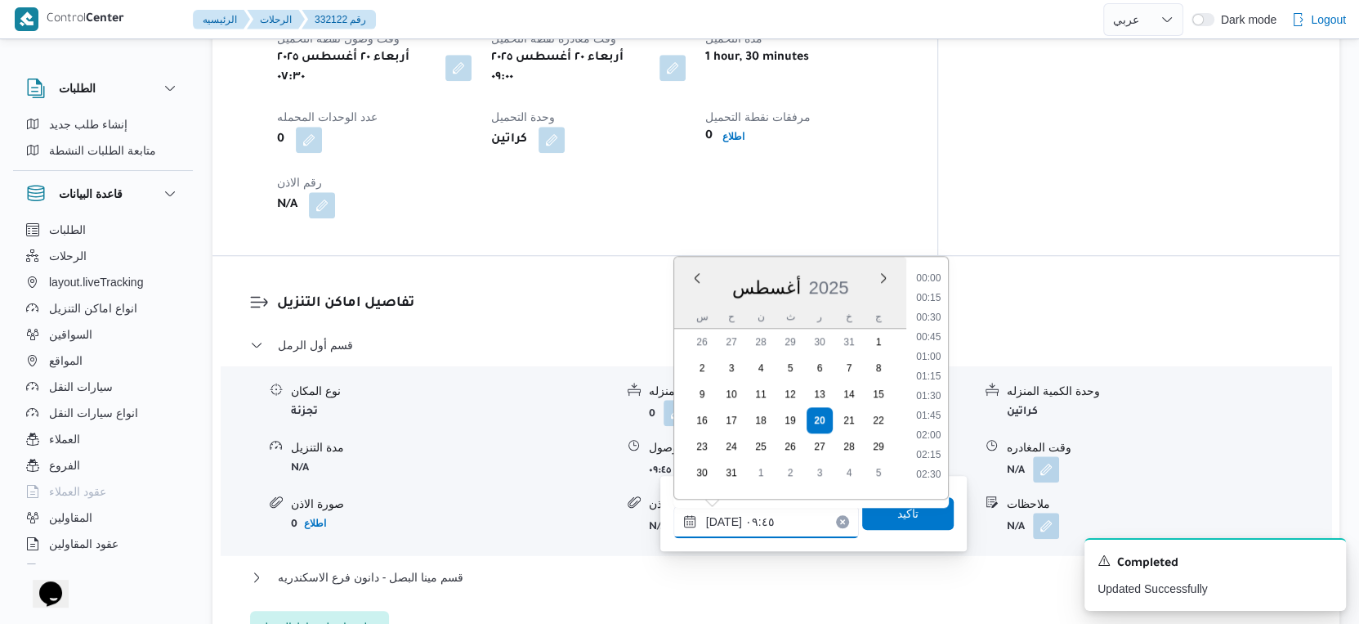
scroll to position [652, 0]
click at [933, 365] on li "09:30" at bounding box center [929, 371] width 38 height 16
type input "٢٠/٠٨/٢٠٢٥ ٠٩:٣٠"
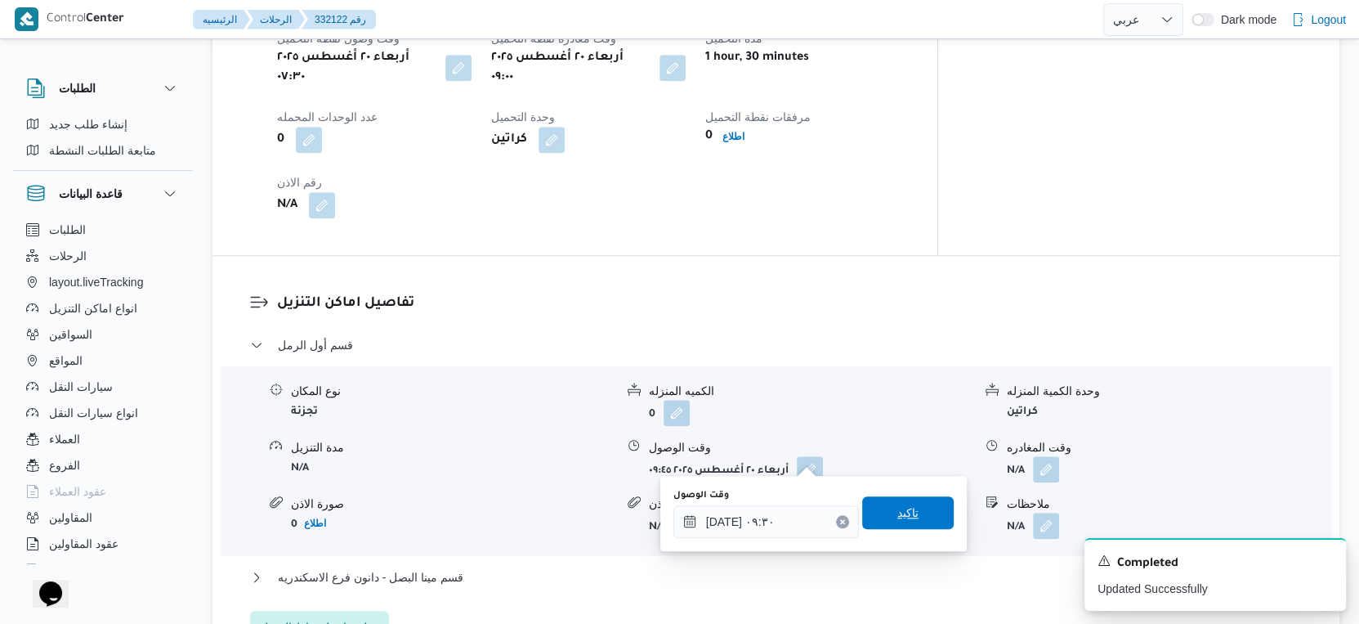
click at [914, 508] on span "تاكيد" at bounding box center [908, 512] width 92 height 33
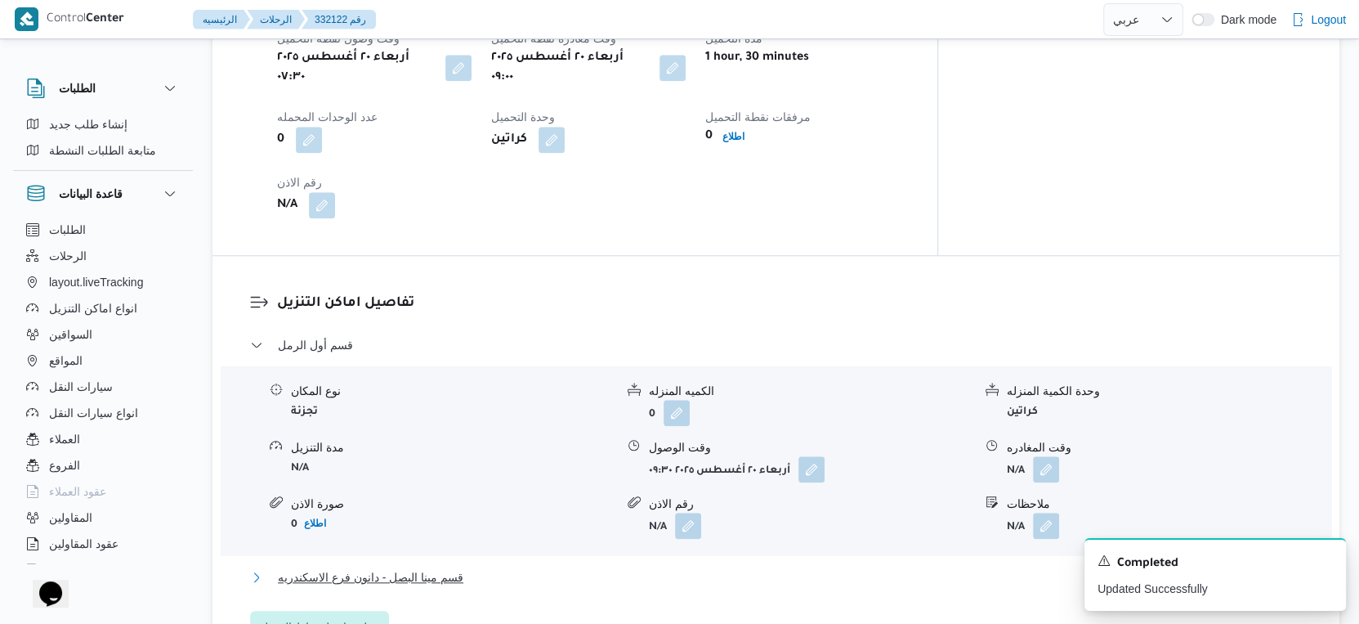
click at [426, 567] on span "قسم مينا البصل - دانون فرع الاسكندريه" at bounding box center [371, 577] width 186 height 20
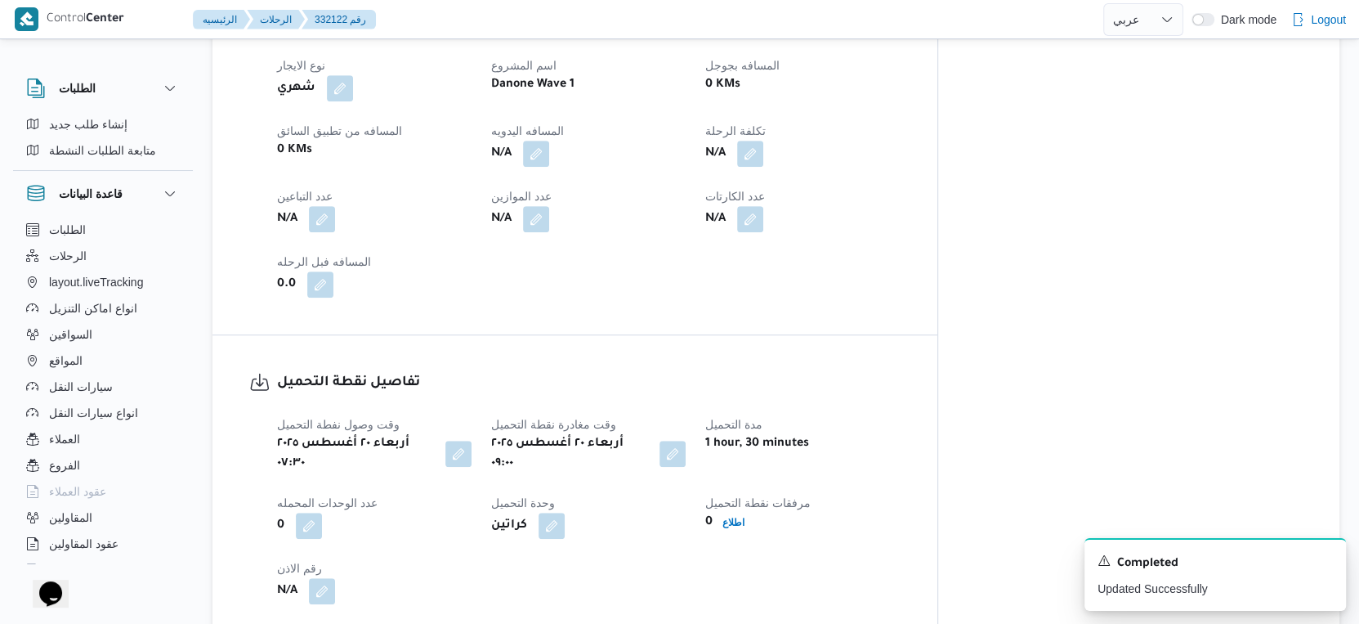
scroll to position [704, 0]
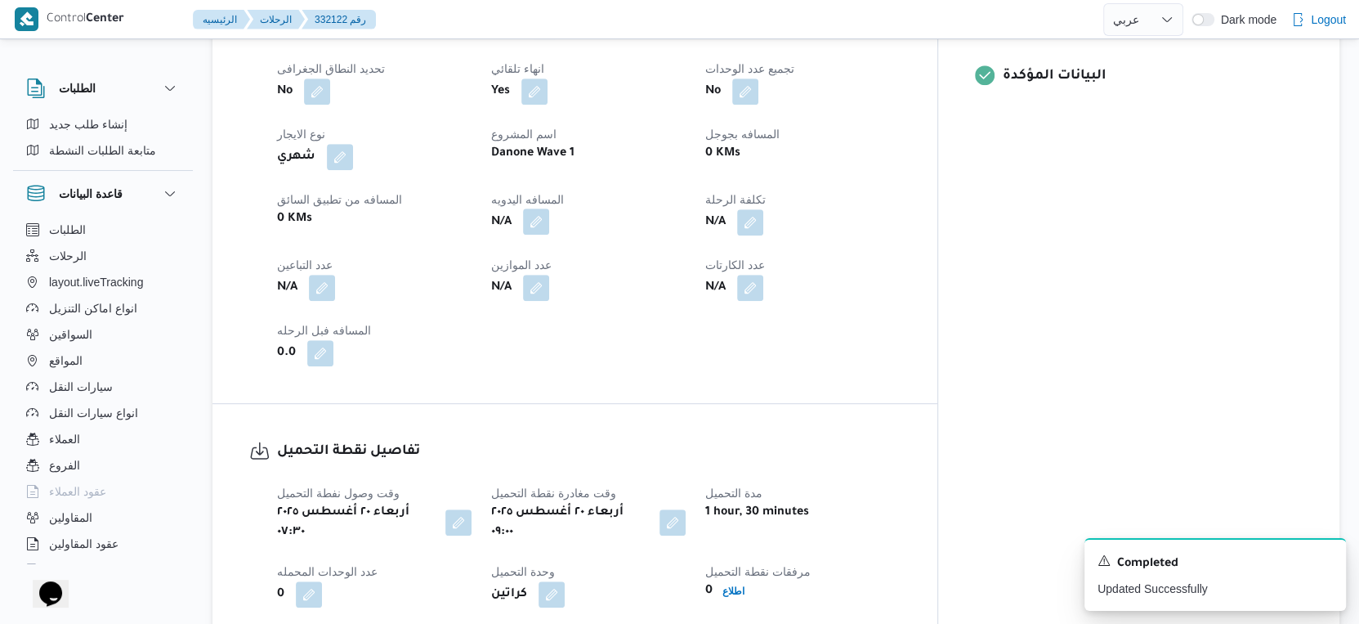
click at [549, 216] on button "button" at bounding box center [536, 221] width 26 height 26
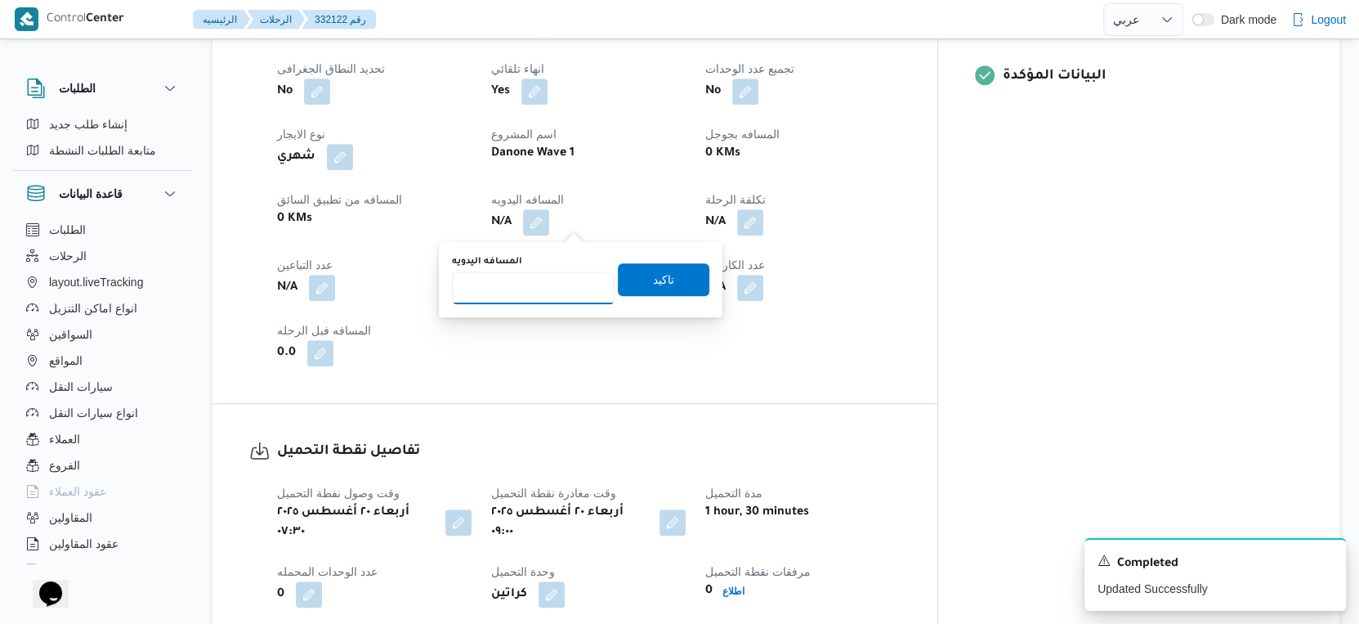
click at [506, 280] on input "المسافه اليدويه" at bounding box center [533, 287] width 163 height 33
type input "43"
click at [653, 278] on span "تاكيد" at bounding box center [663, 279] width 21 height 20
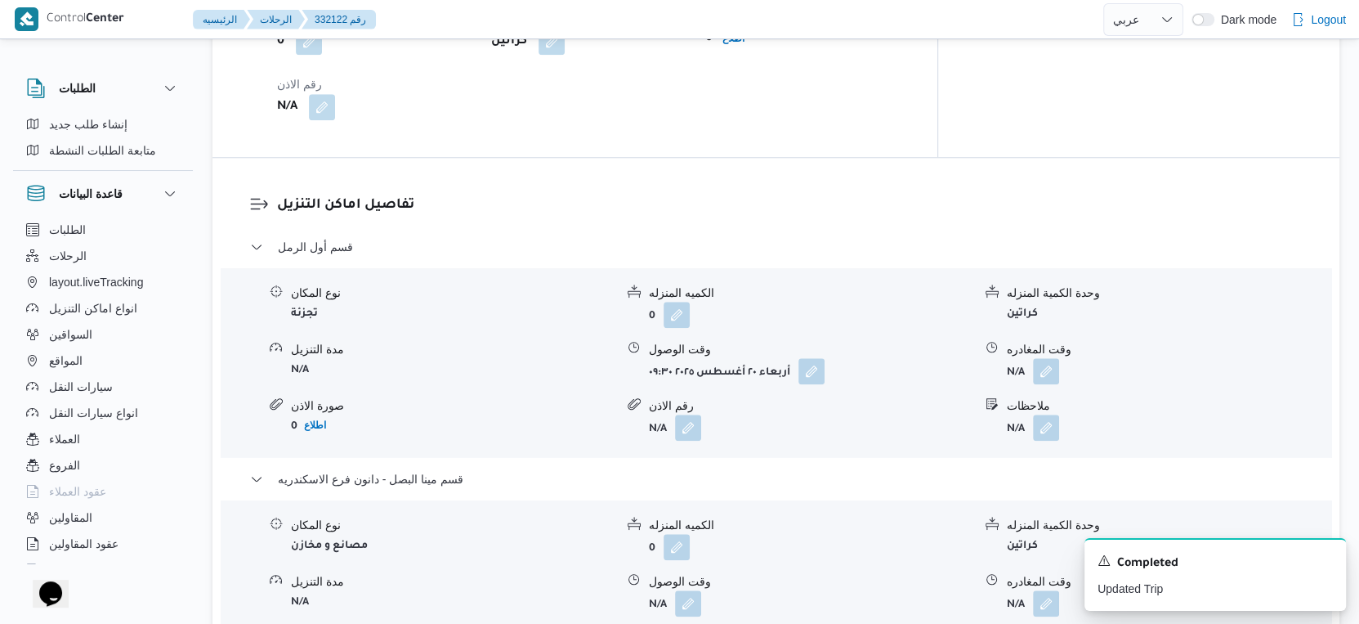
scroll to position [1271, 0]
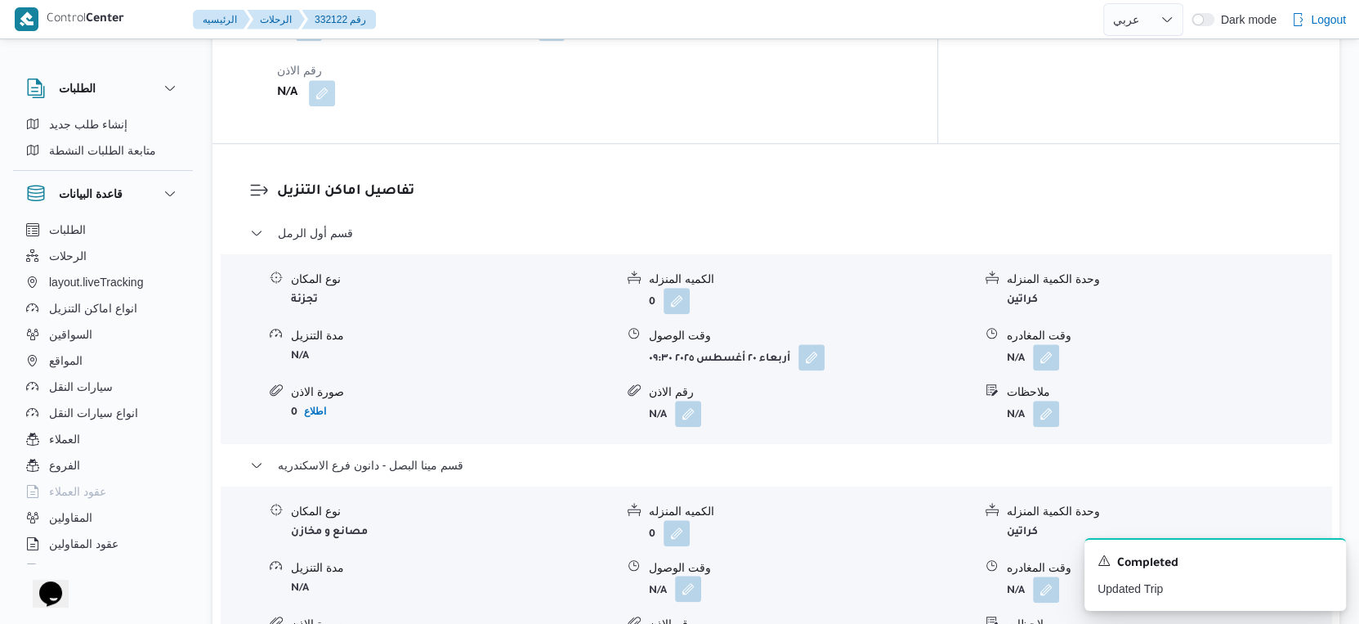
click at [681, 575] on button "button" at bounding box center [688, 588] width 26 height 26
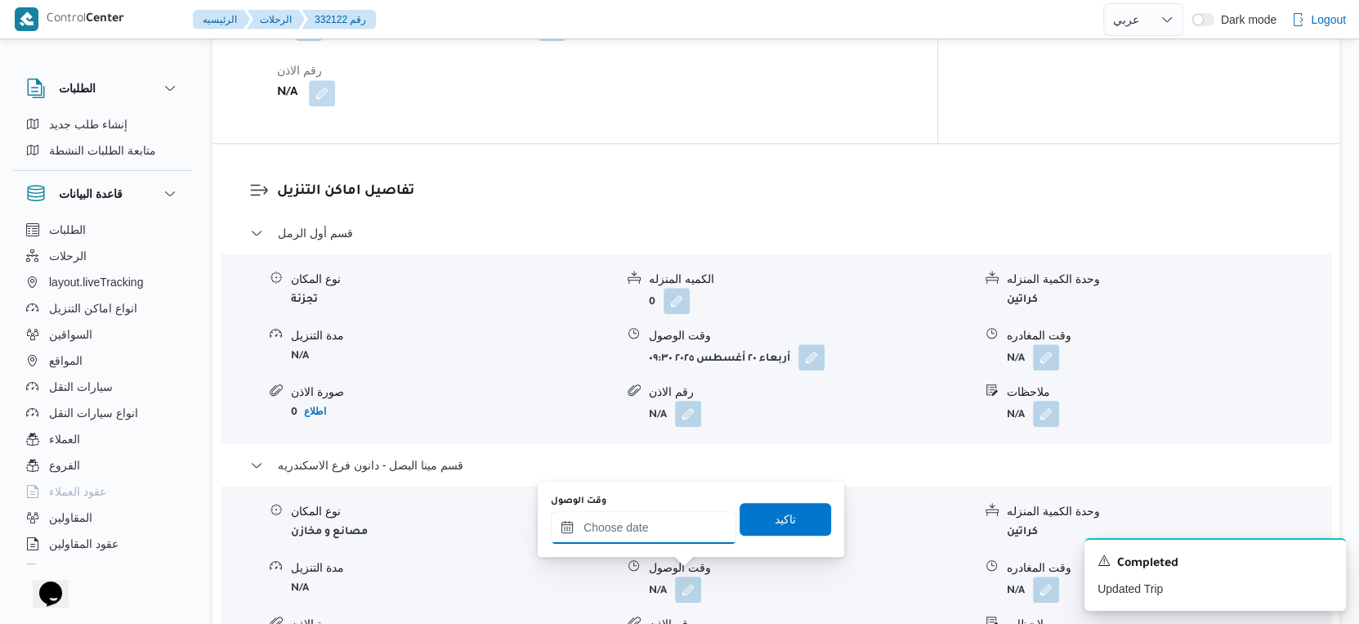
click at [680, 532] on input "وقت الوصول" at bounding box center [644, 527] width 186 height 33
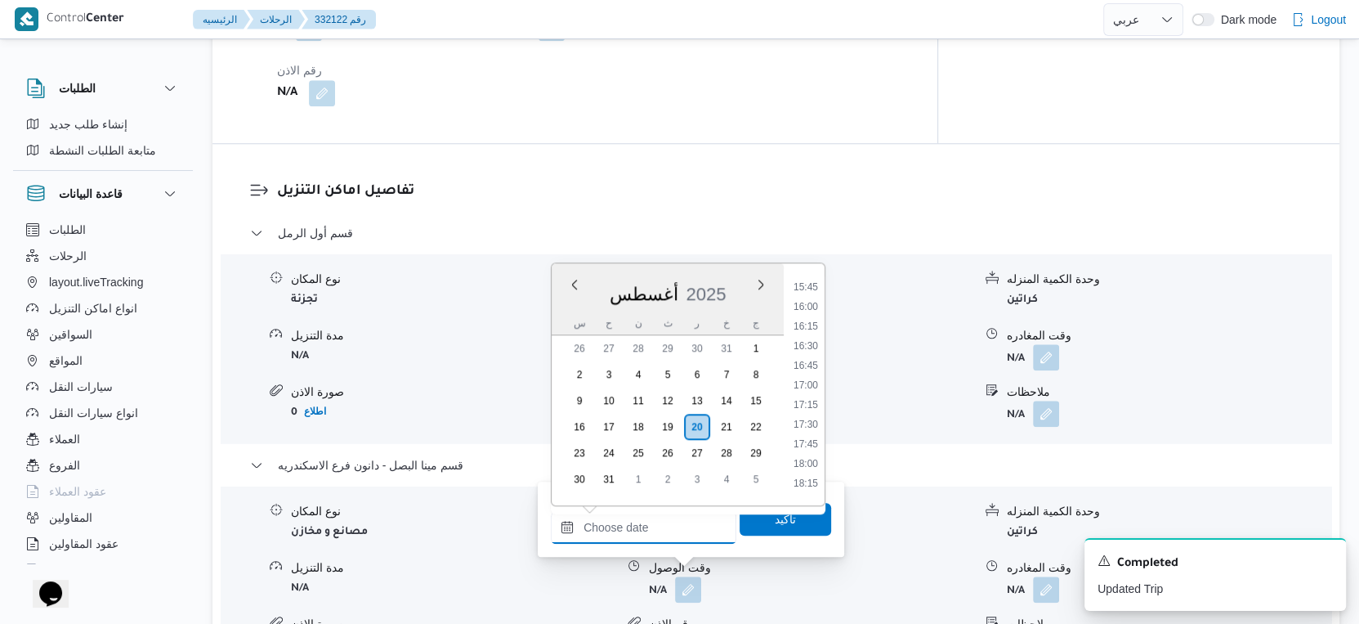
scroll to position [1202, 0]
drag, startPoint x: 811, startPoint y: 334, endPoint x: 809, endPoint y: 348, distance: 14.0
click at [811, 334] on li "16:00" at bounding box center [806, 337] width 38 height 16
type input "٢٠/٠٨/٢٠٢٥ ١٦:٠٠"
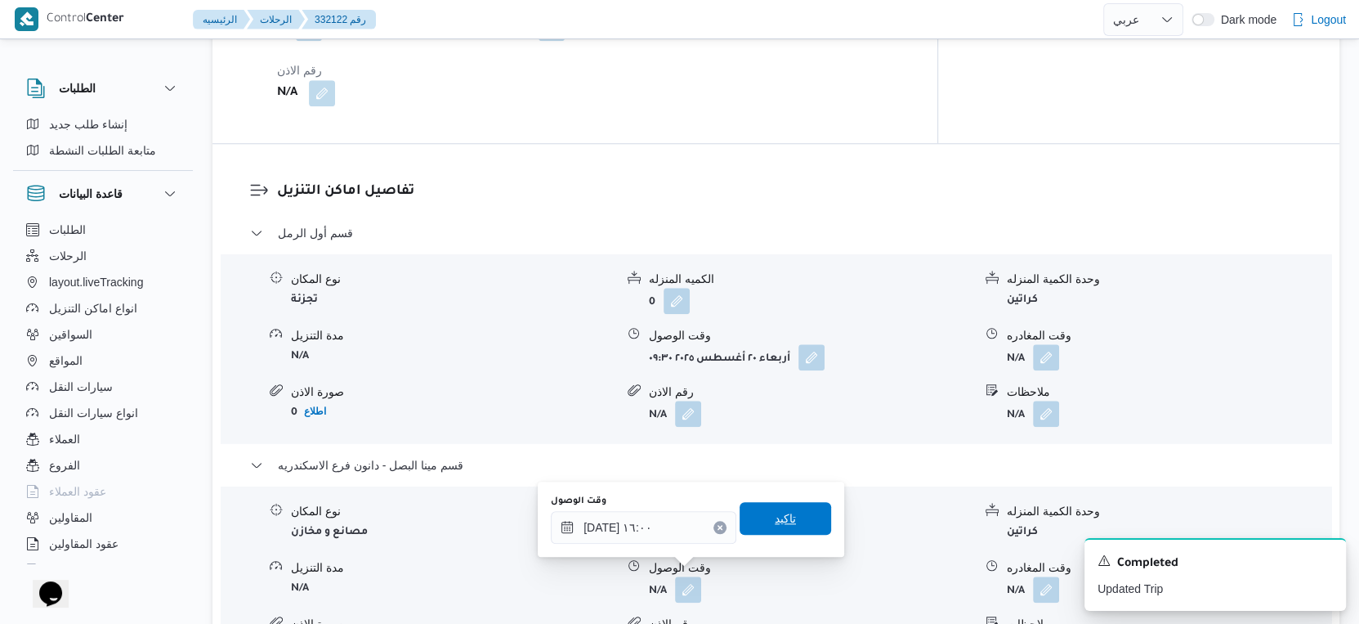
click at [798, 508] on span "تاكيد" at bounding box center [786, 518] width 92 height 33
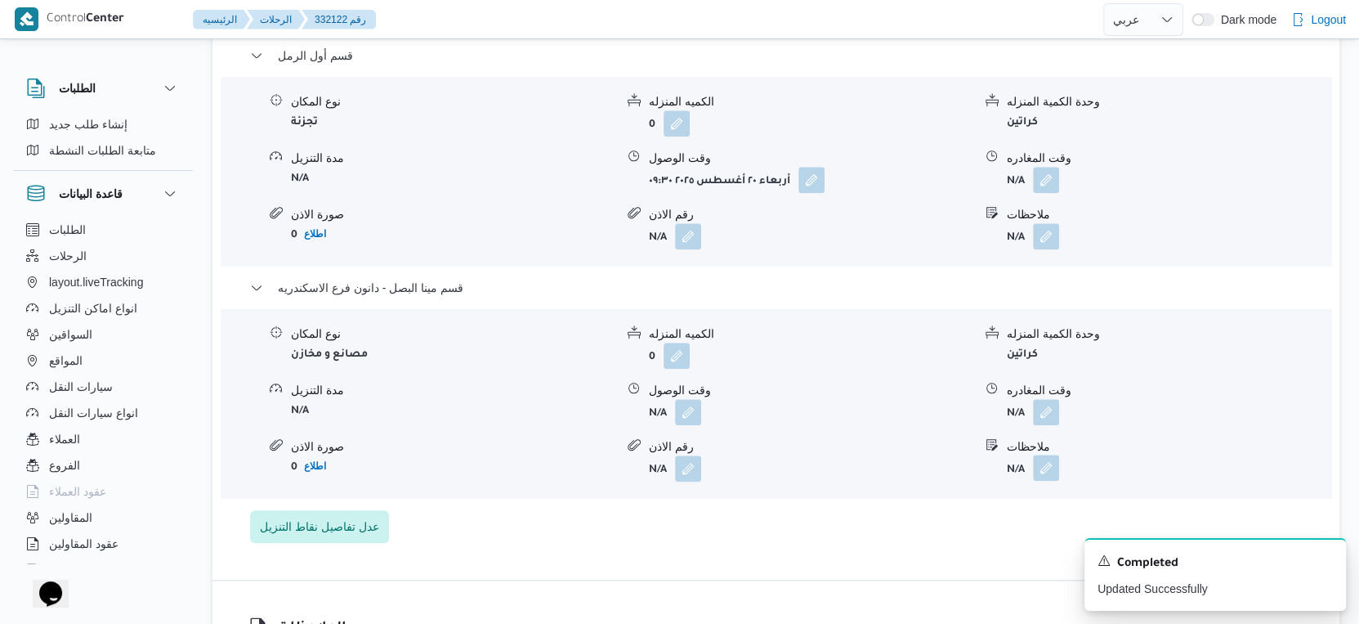
scroll to position [1452, 0]
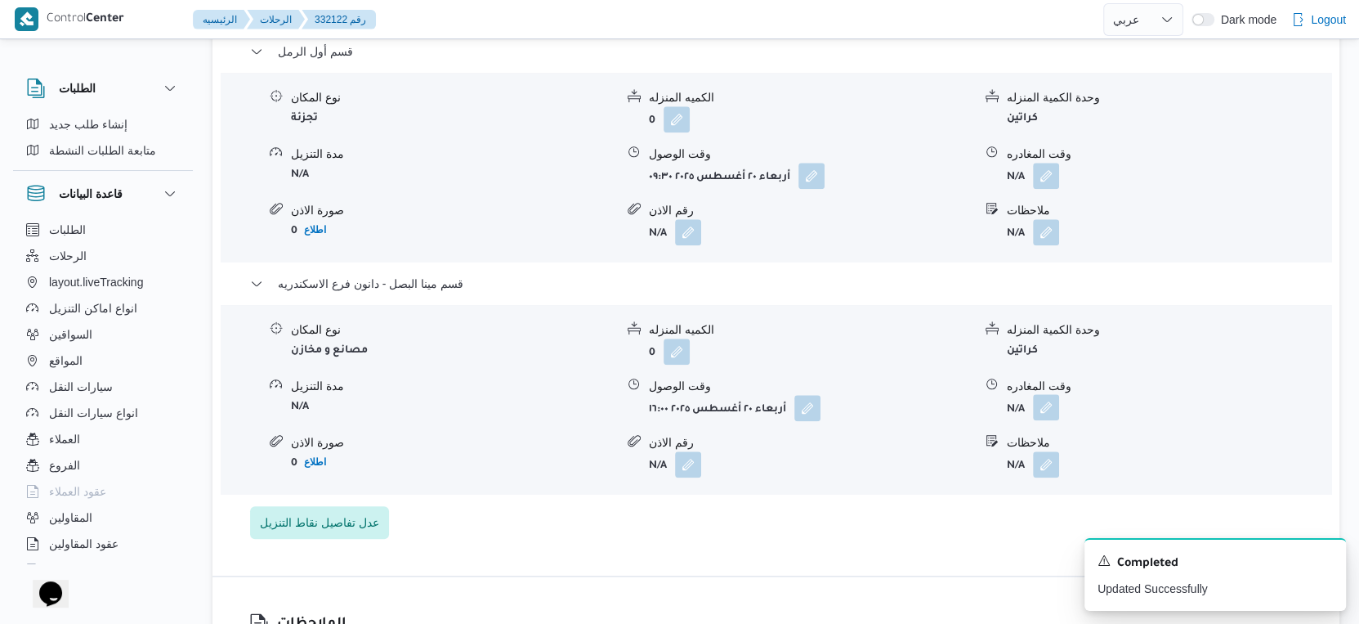
click at [1049, 394] on button "button" at bounding box center [1046, 407] width 26 height 26
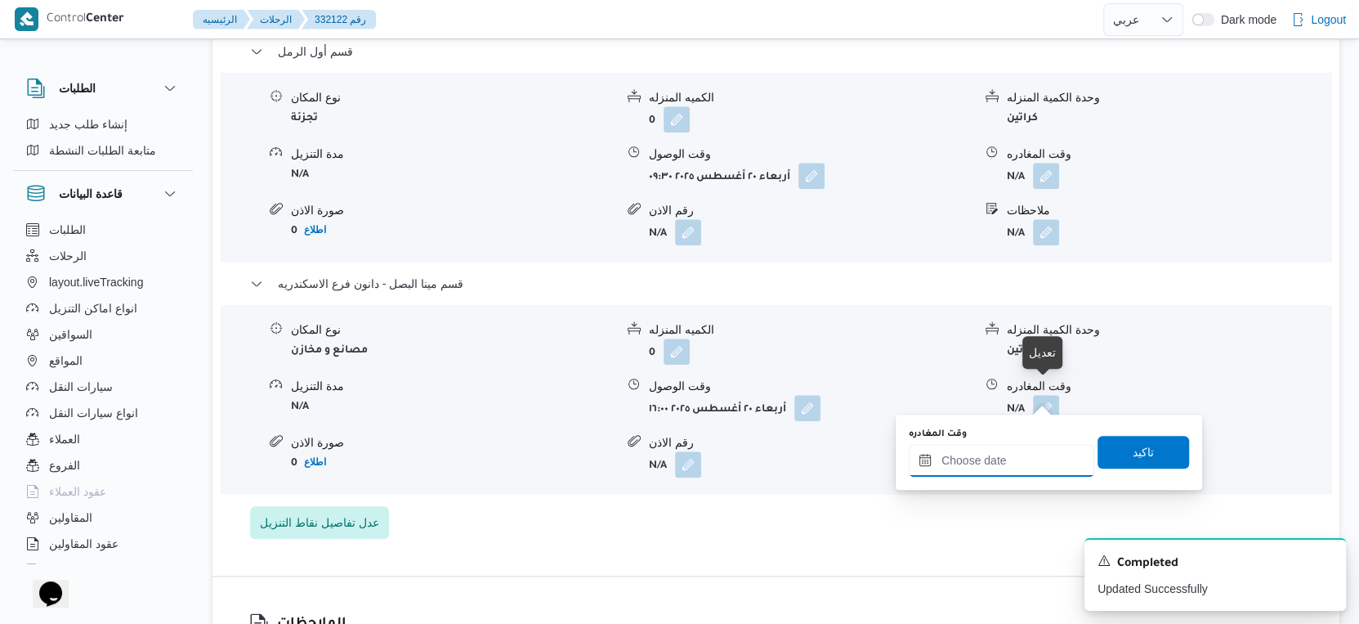
click at [1025, 468] on input "وقت المغادره" at bounding box center [1002, 460] width 186 height 33
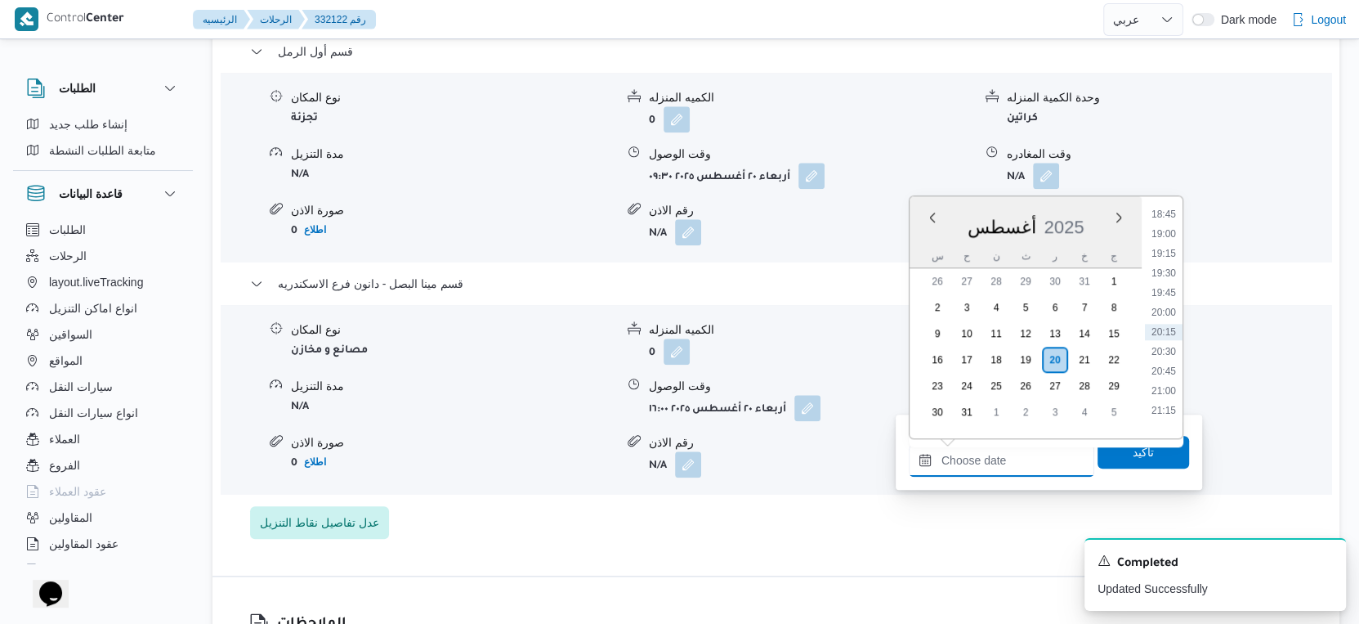
scroll to position [1202, 0]
drag, startPoint x: 1168, startPoint y: 303, endPoint x: 1160, endPoint y: 360, distance: 57.8
click at [1168, 303] on li "16:30" at bounding box center [1164, 310] width 38 height 16
type input "٢٠/٠٨/٢٠٢٥ ١٦:٣٠"
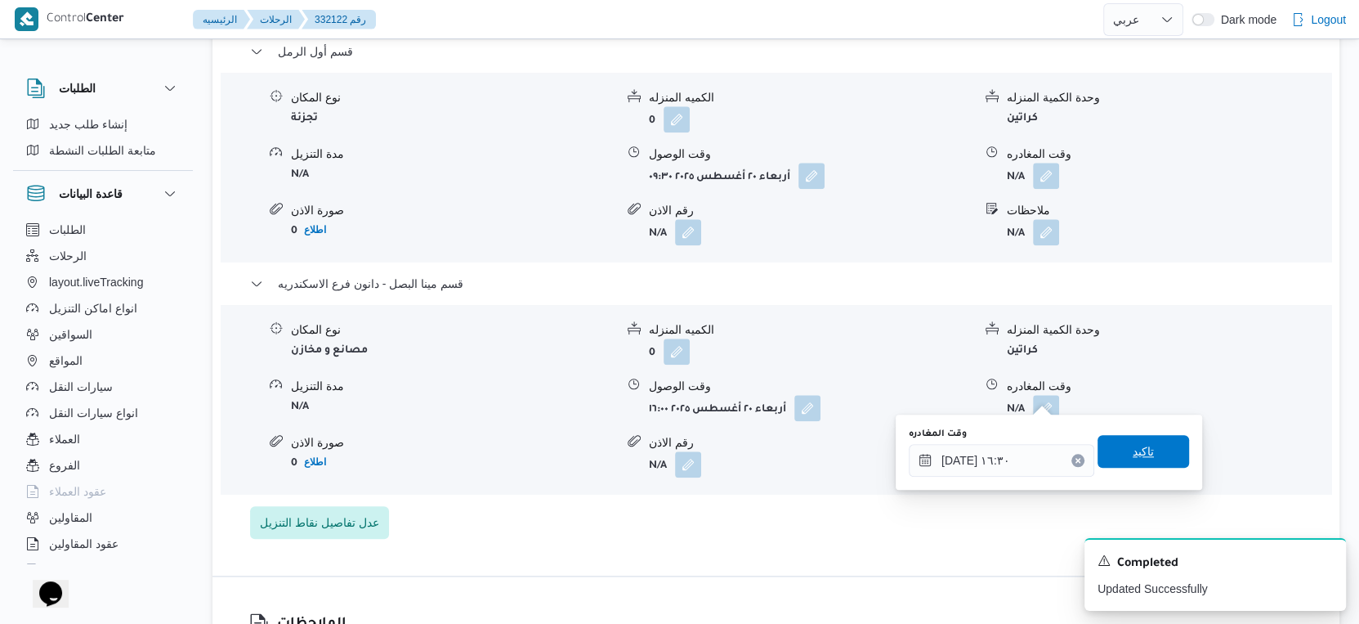
click at [1156, 453] on span "تاكيد" at bounding box center [1144, 451] width 92 height 33
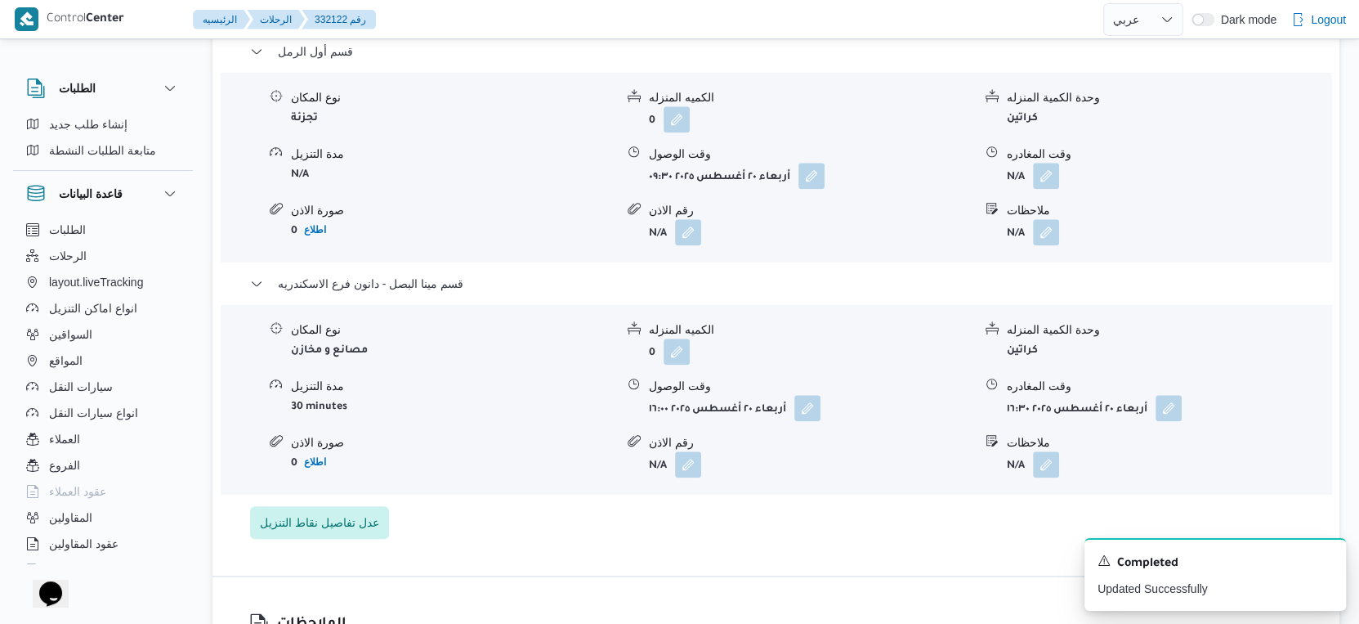
scroll to position [1362, 0]
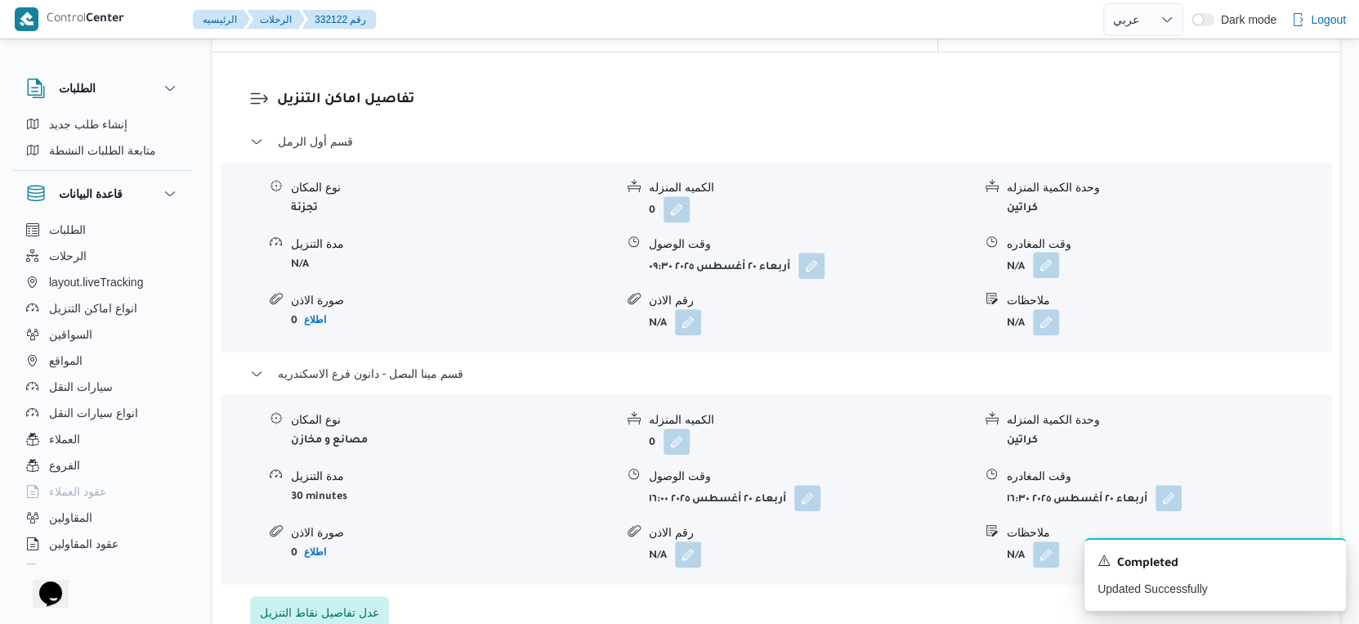
click at [1053, 252] on button "button" at bounding box center [1046, 265] width 26 height 26
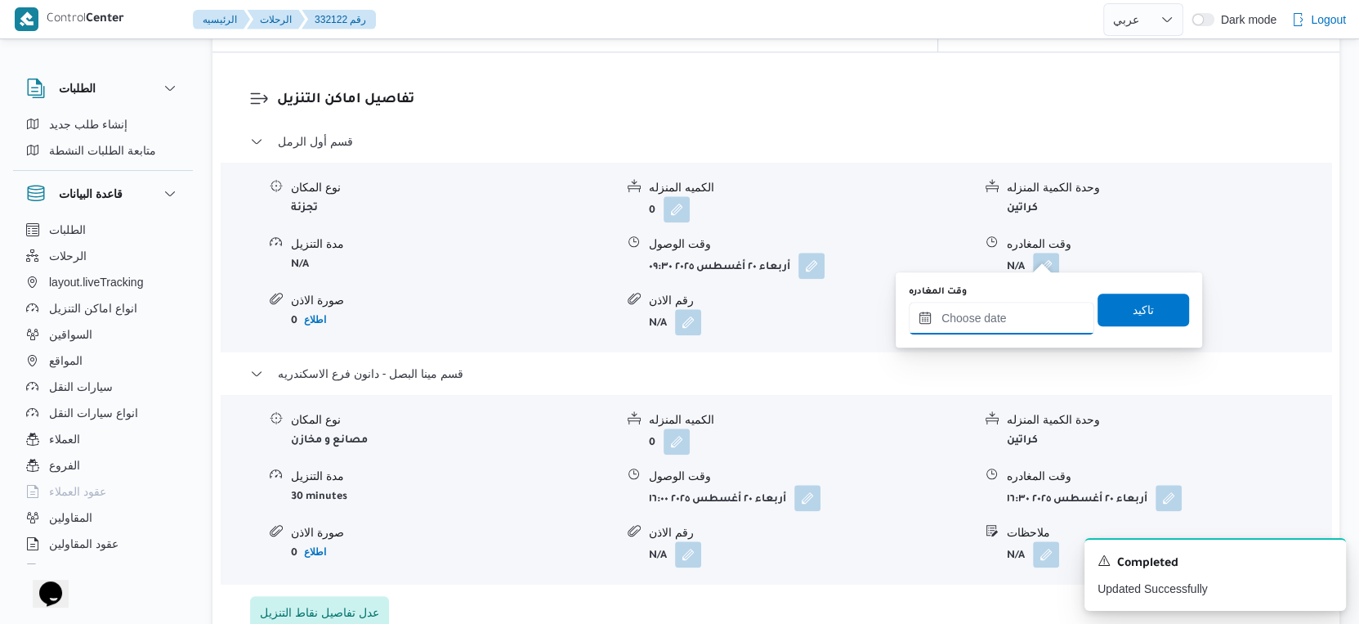
click at [1020, 311] on input "وقت المغادره" at bounding box center [1002, 318] width 186 height 33
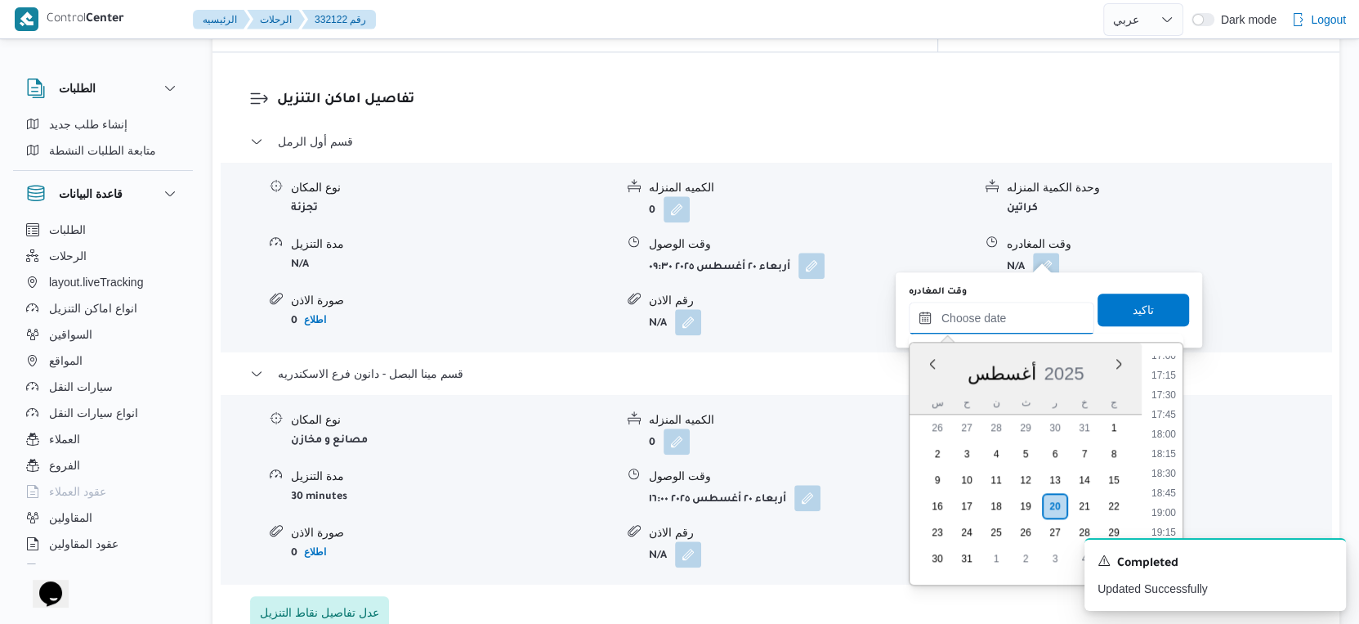
scroll to position [1202, 0]
click at [1169, 375] on li "15:30" at bounding box center [1164, 377] width 38 height 16
type input "٢٠/٠٨/٢٠٢٥ ١٥:٣٠"
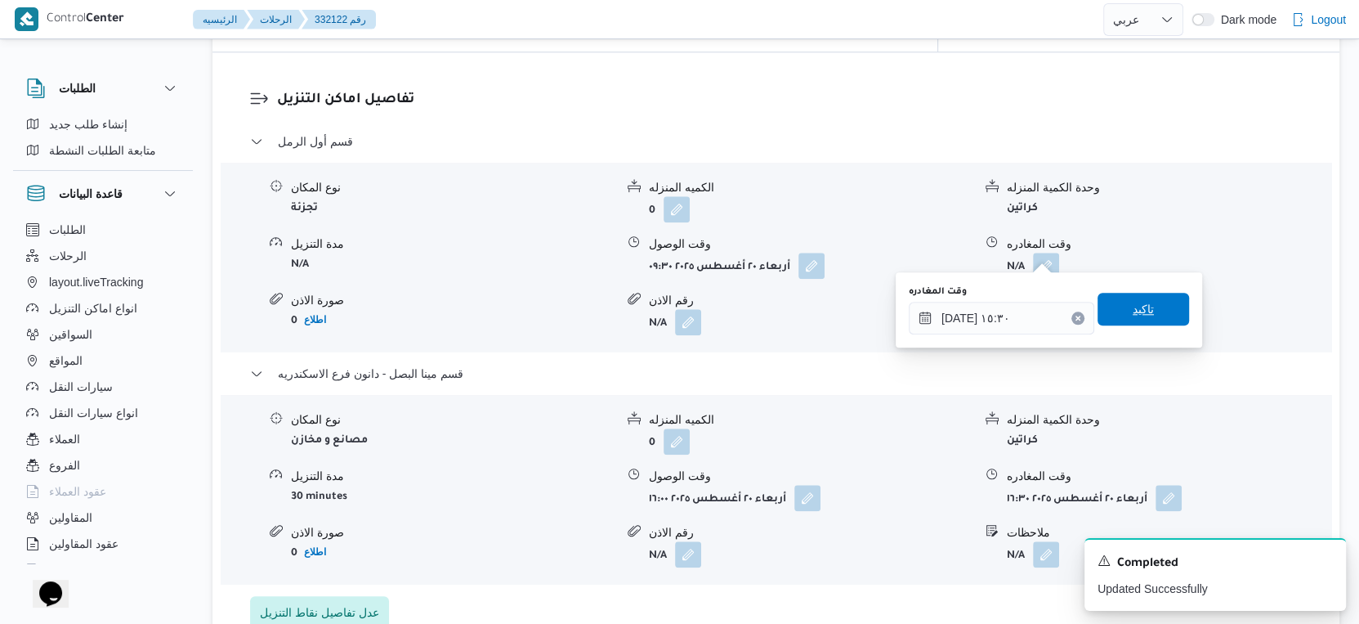
click at [1145, 306] on span "تاكيد" at bounding box center [1144, 309] width 92 height 33
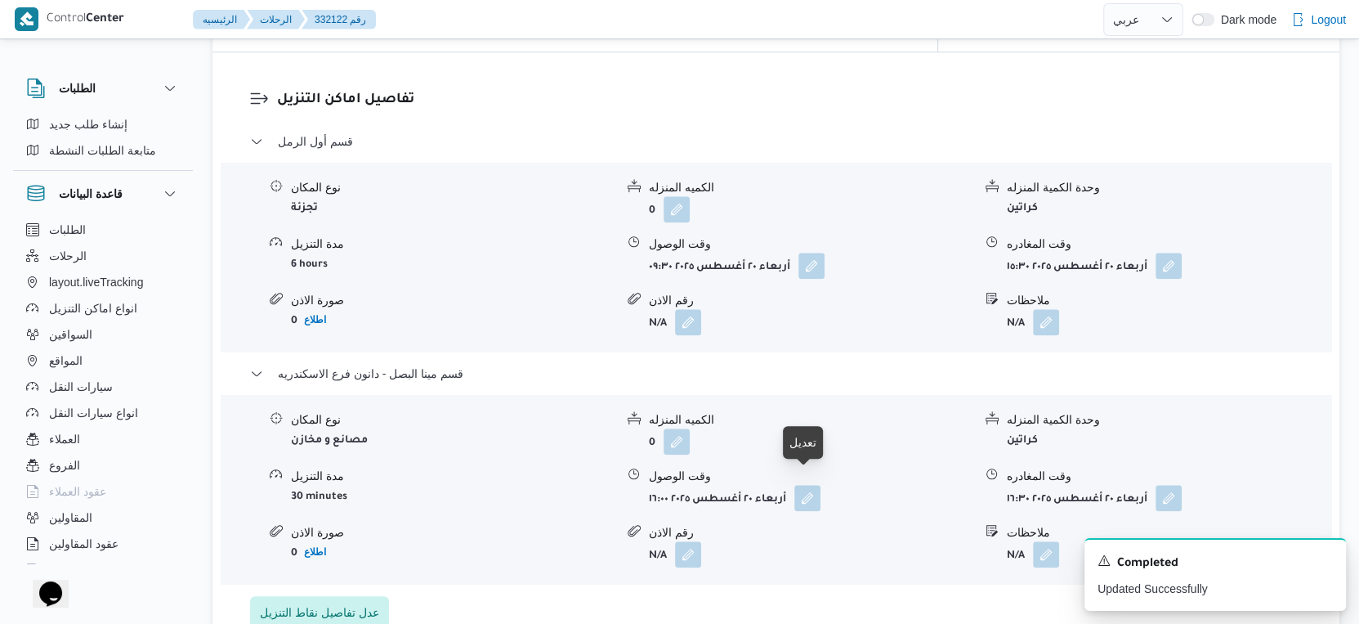
drag, startPoint x: 785, startPoint y: 495, endPoint x: 543, endPoint y: 87, distance: 475.3
click at [543, 89] on h3 "تفاصيل اماكن التنزيل" at bounding box center [790, 100] width 1026 height 22
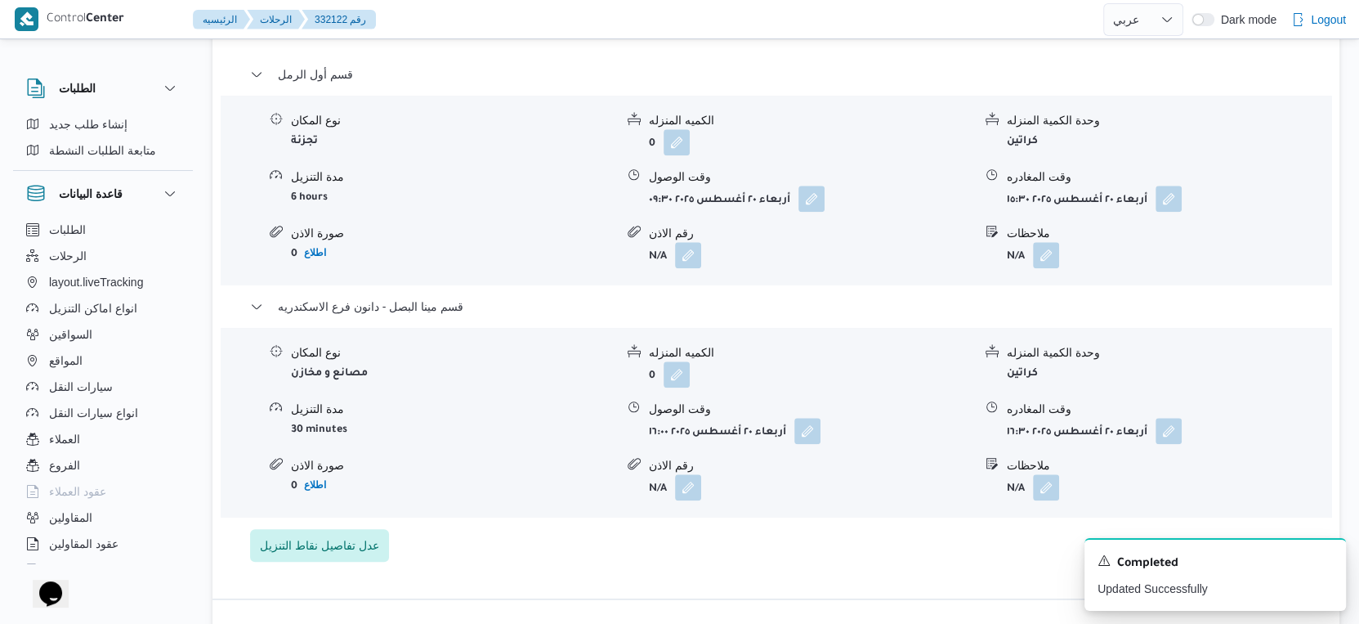
scroll to position [1452, 0]
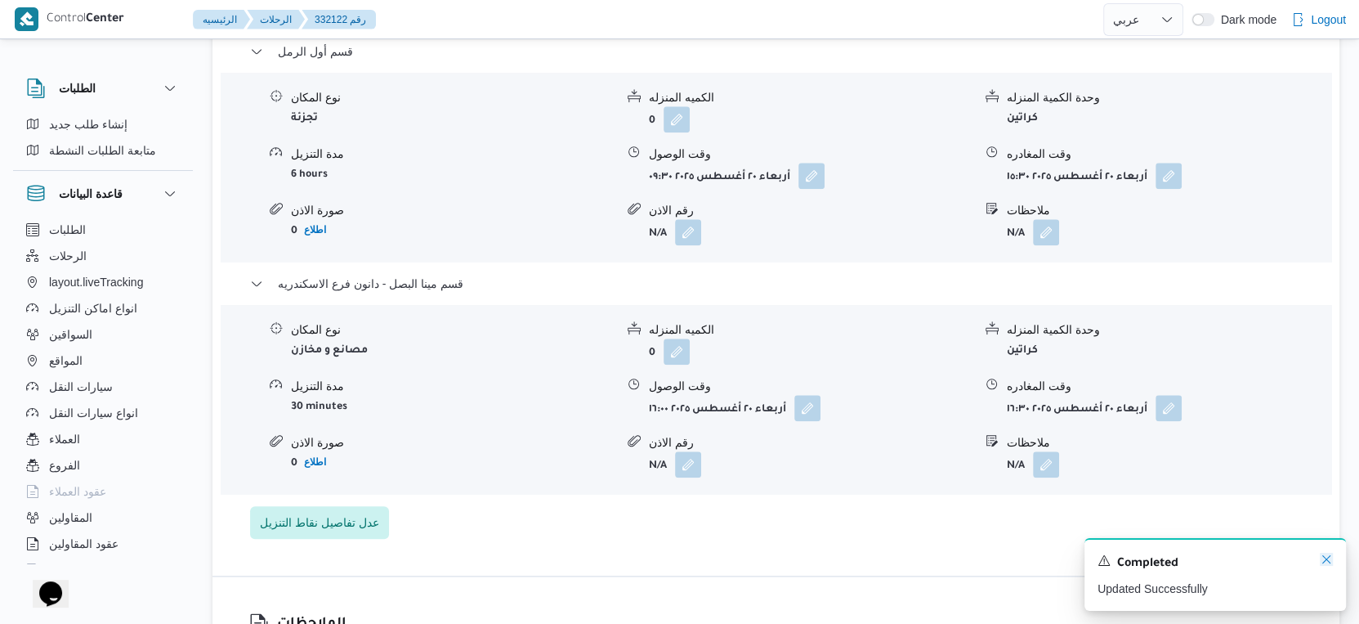
click at [1324, 561] on icon "Dismiss toast" at bounding box center [1326, 558] width 13 height 13
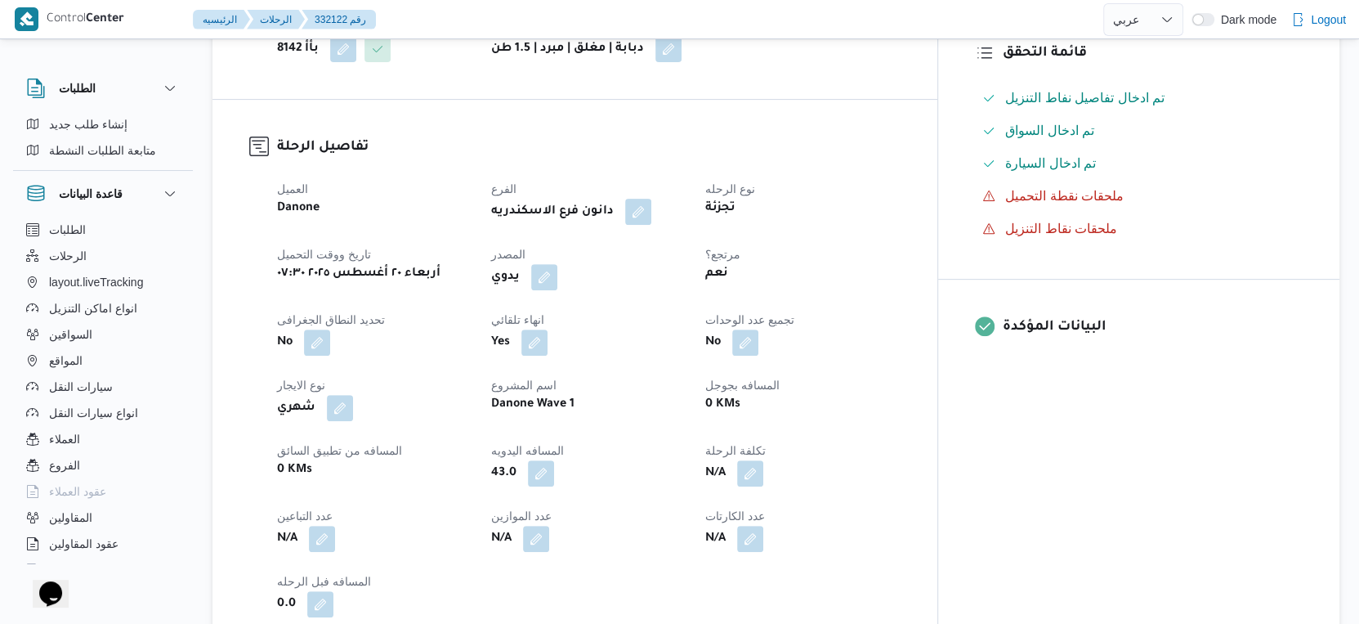
scroll to position [0, 0]
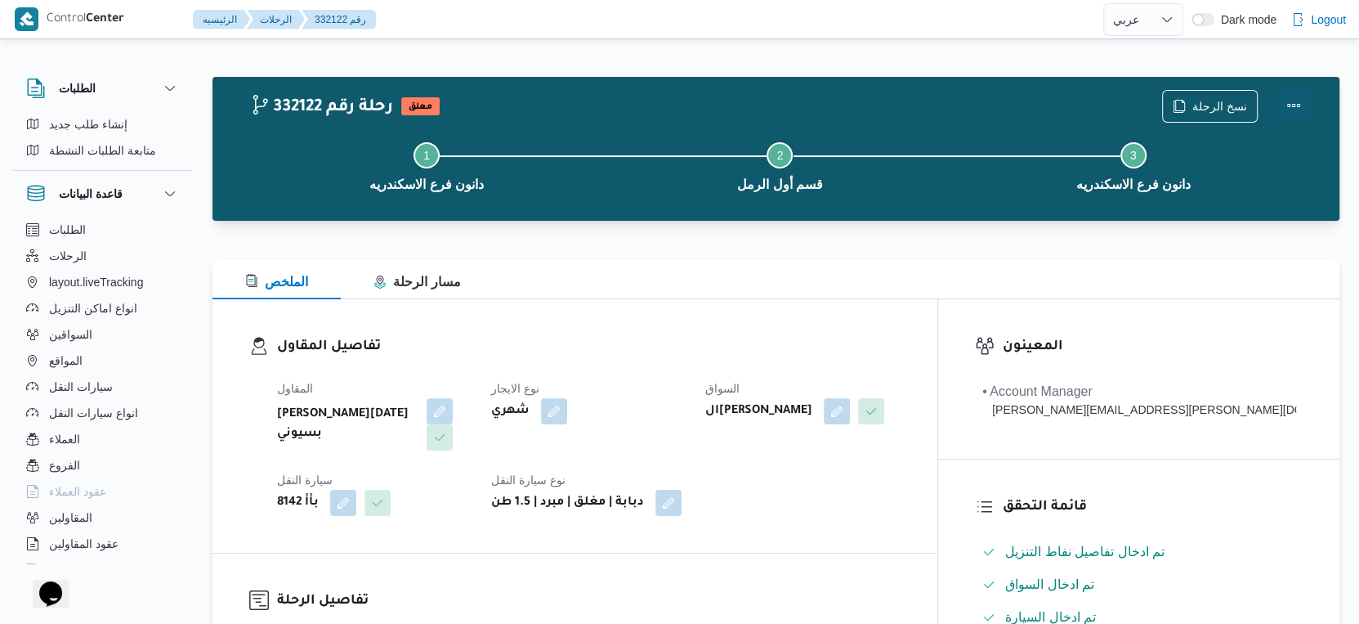
click at [1299, 104] on button "Actions" at bounding box center [1293, 105] width 33 height 33
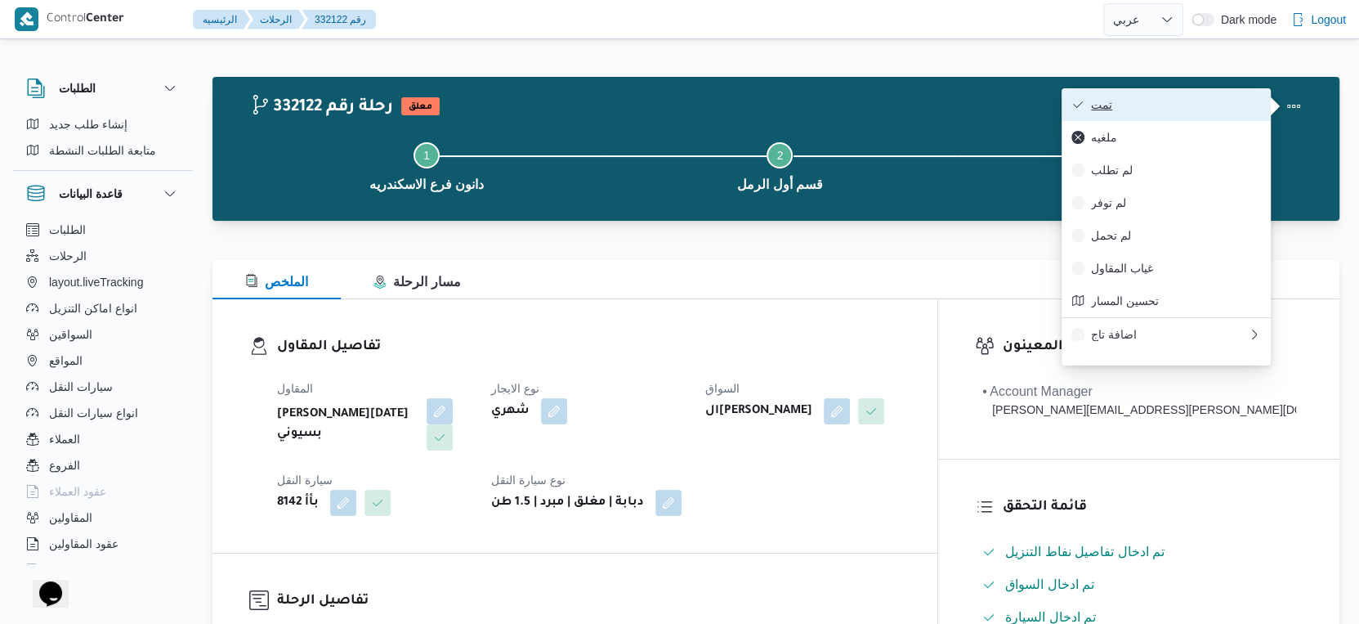
click at [1209, 95] on button "تمت" at bounding box center [1166, 104] width 209 height 33
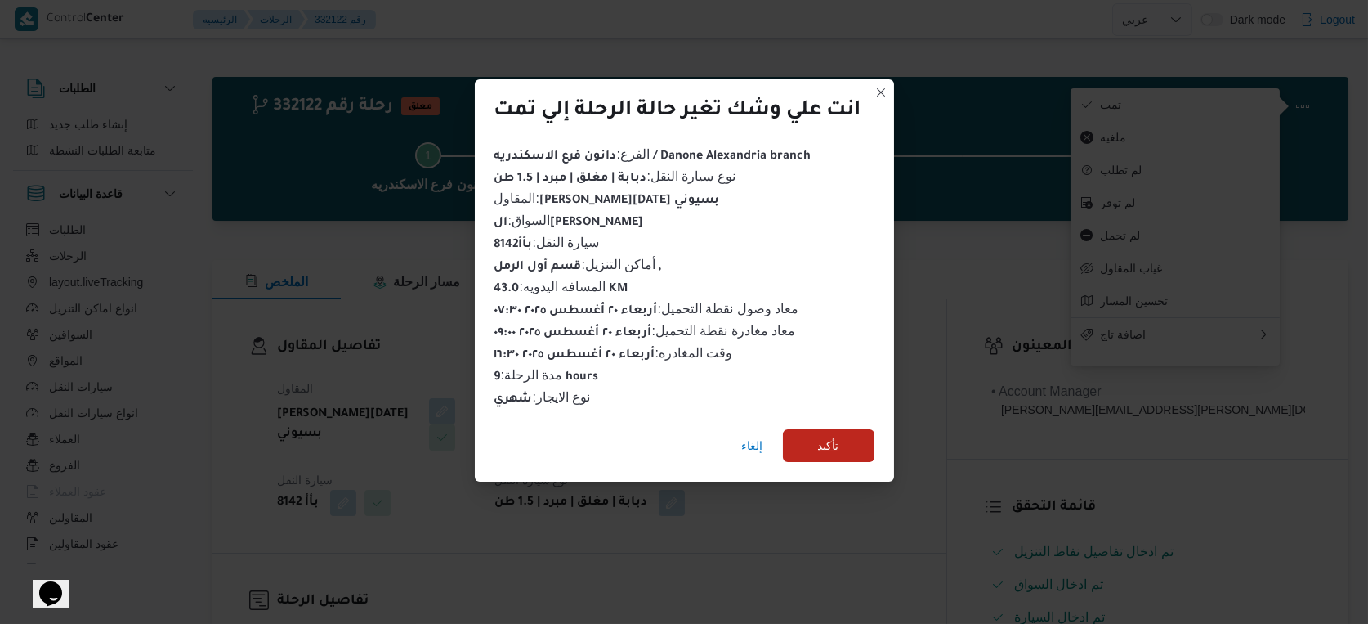
click at [832, 436] on span "تأكيد" at bounding box center [828, 446] width 21 height 20
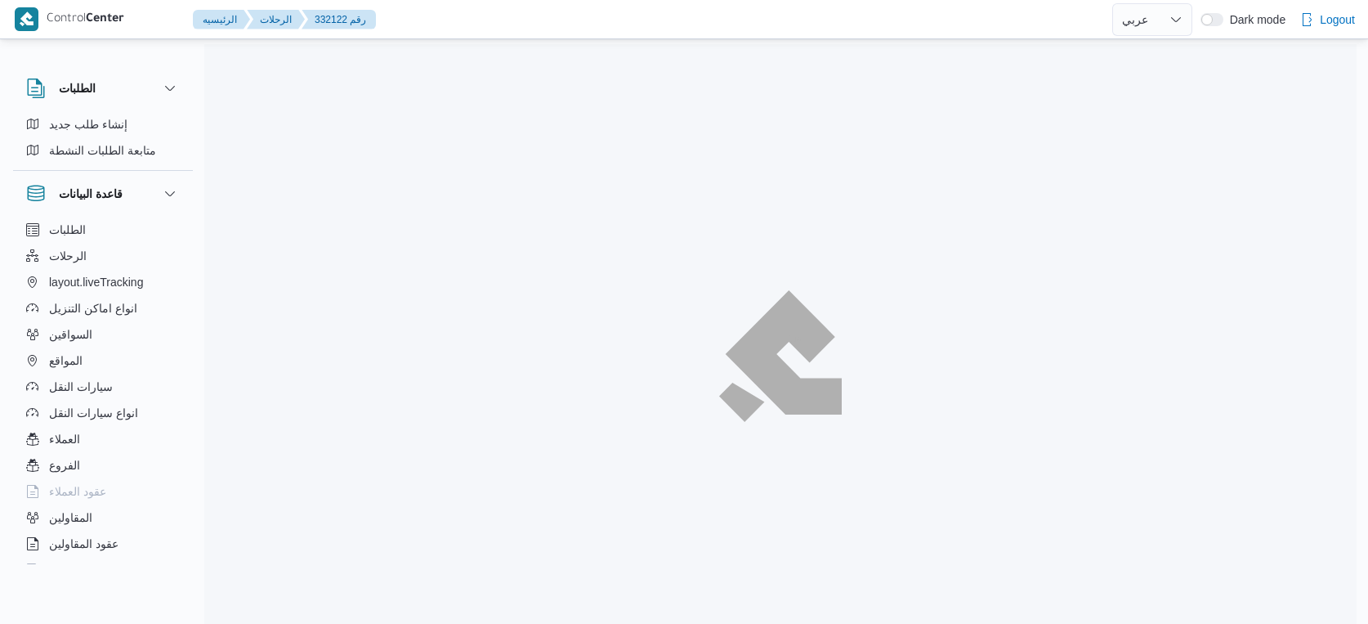
select select "ar"
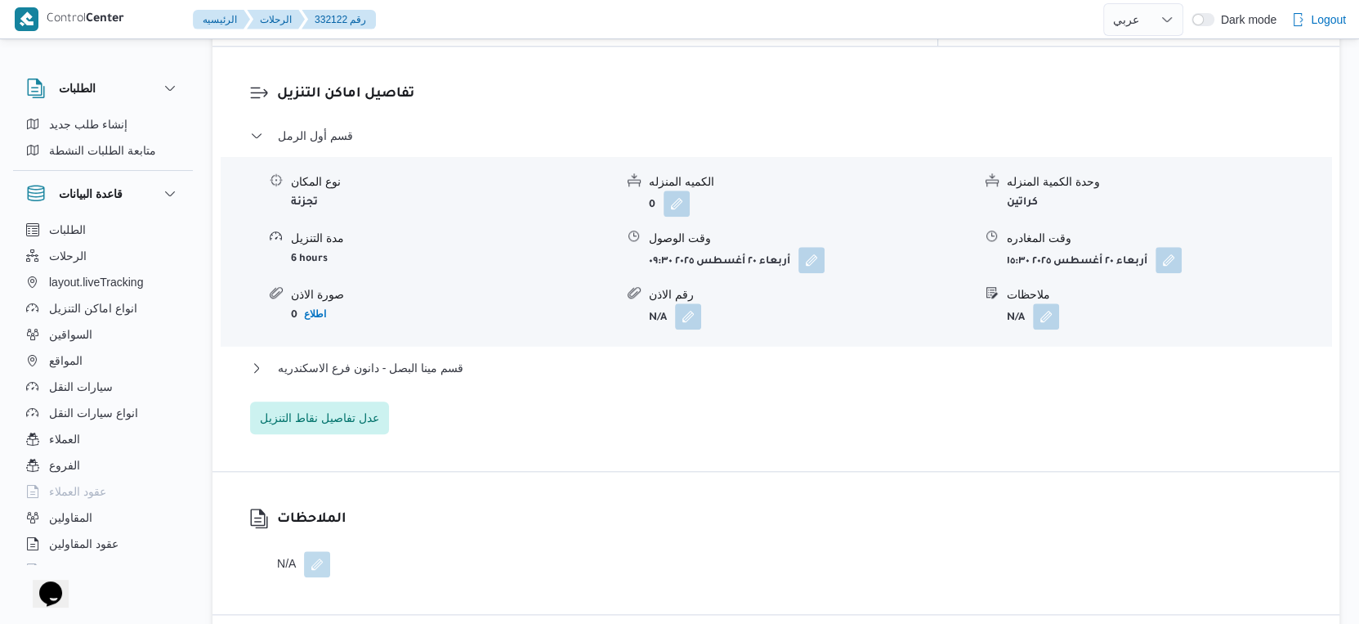
scroll to position [1362, 0]
click at [454, 357] on span "قسم مينا البصل - دانون فرع الاسكندريه" at bounding box center [371, 367] width 186 height 20
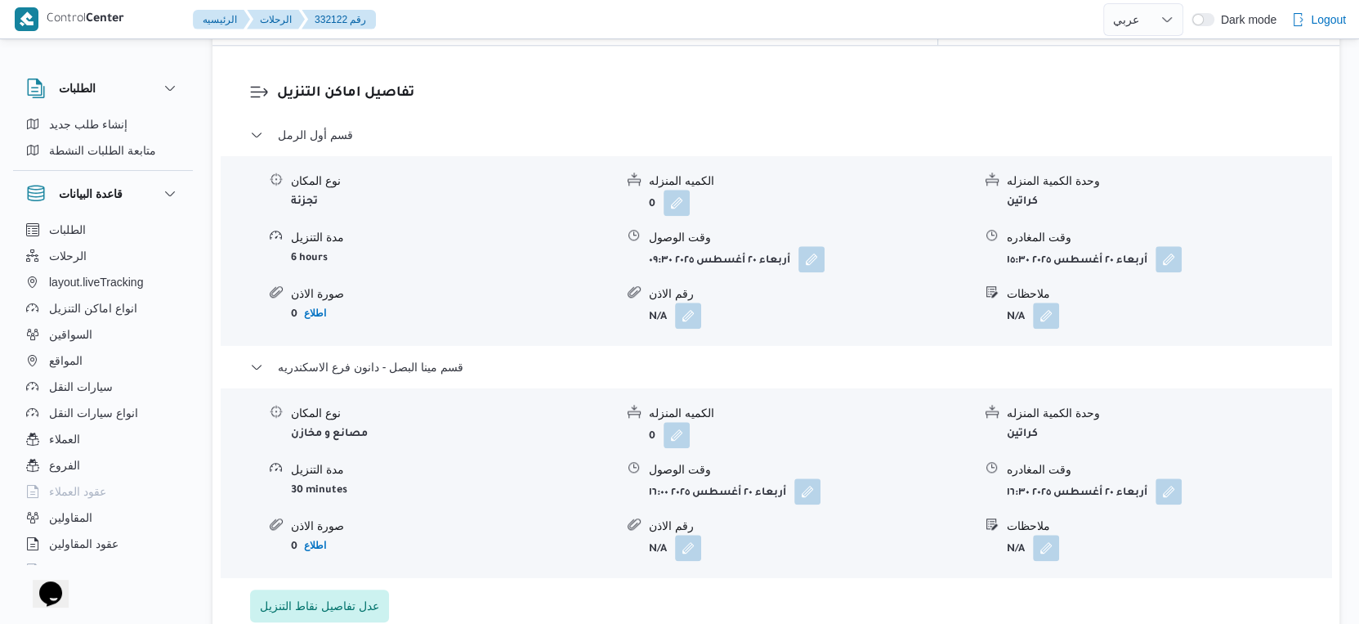
select select "ar"
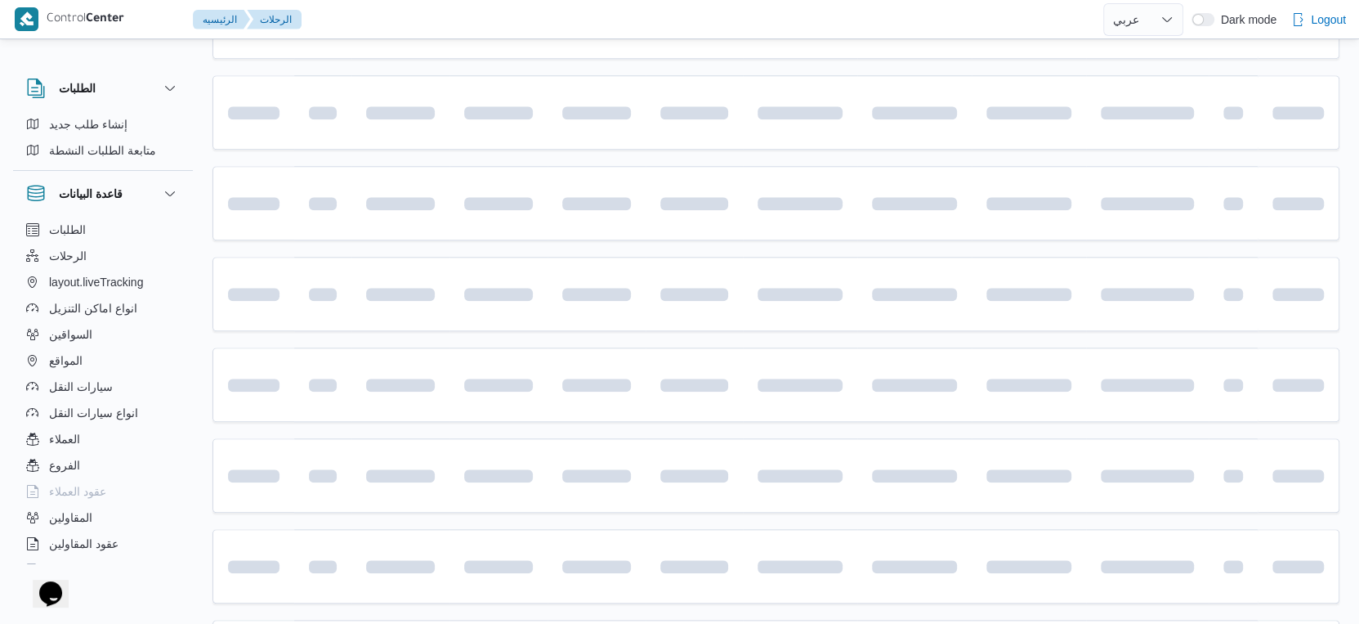
scroll to position [880, 0]
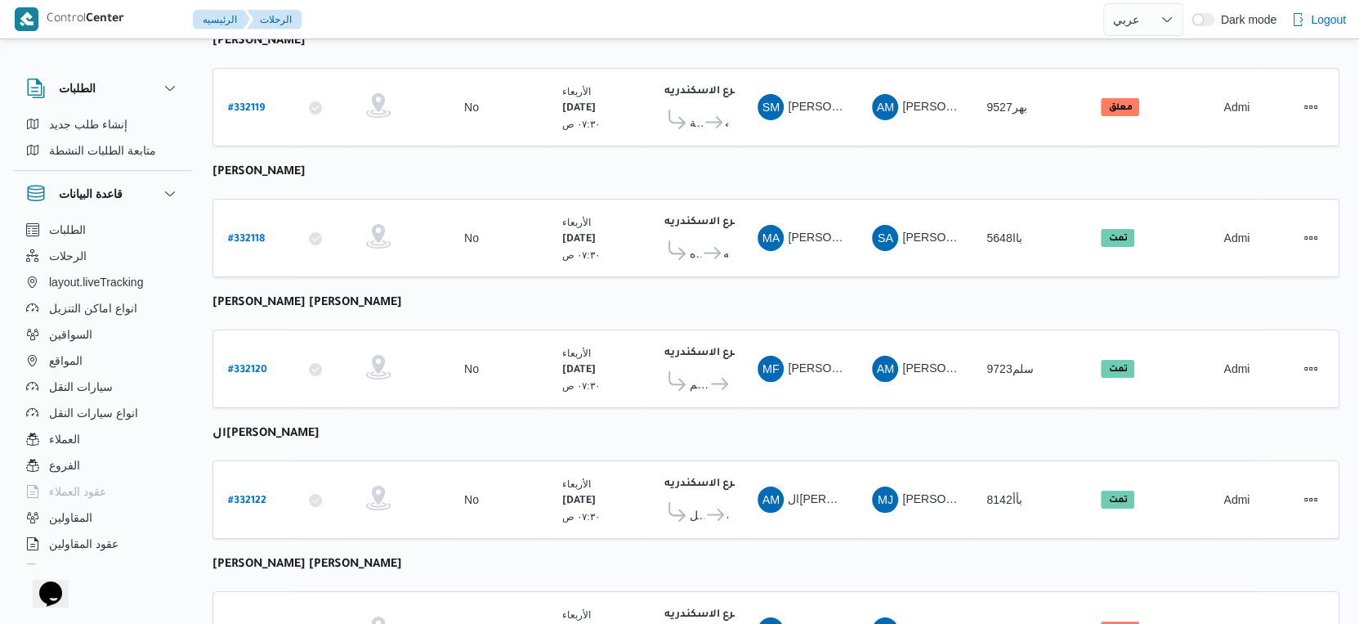
select select "ar"
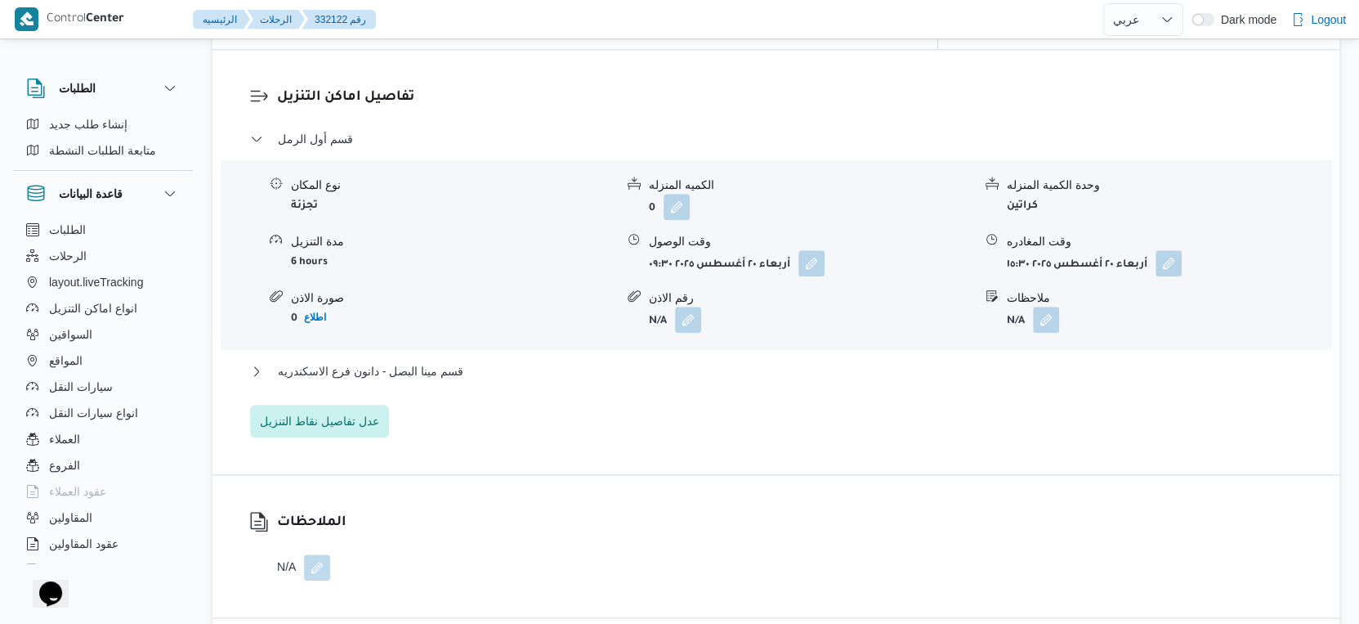
scroll to position [1362, 0]
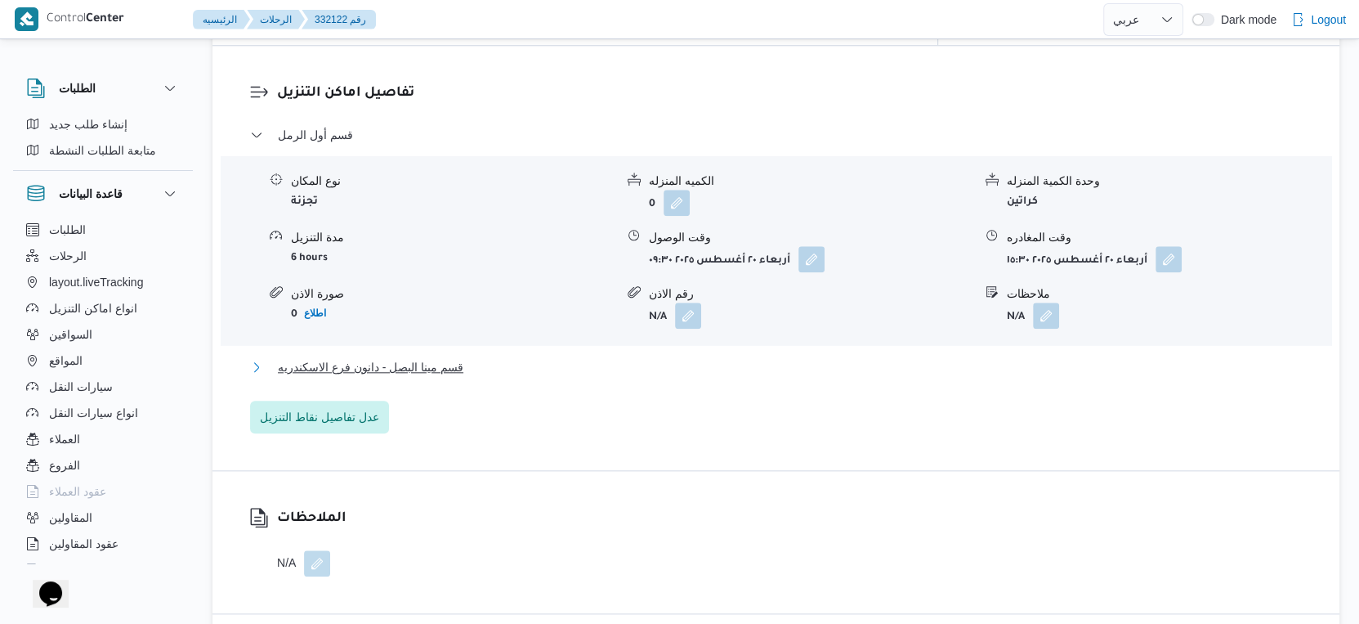
click at [480, 357] on button "قسم مينا البصل - دانون فرع الاسكندريه" at bounding box center [776, 367] width 1053 height 20
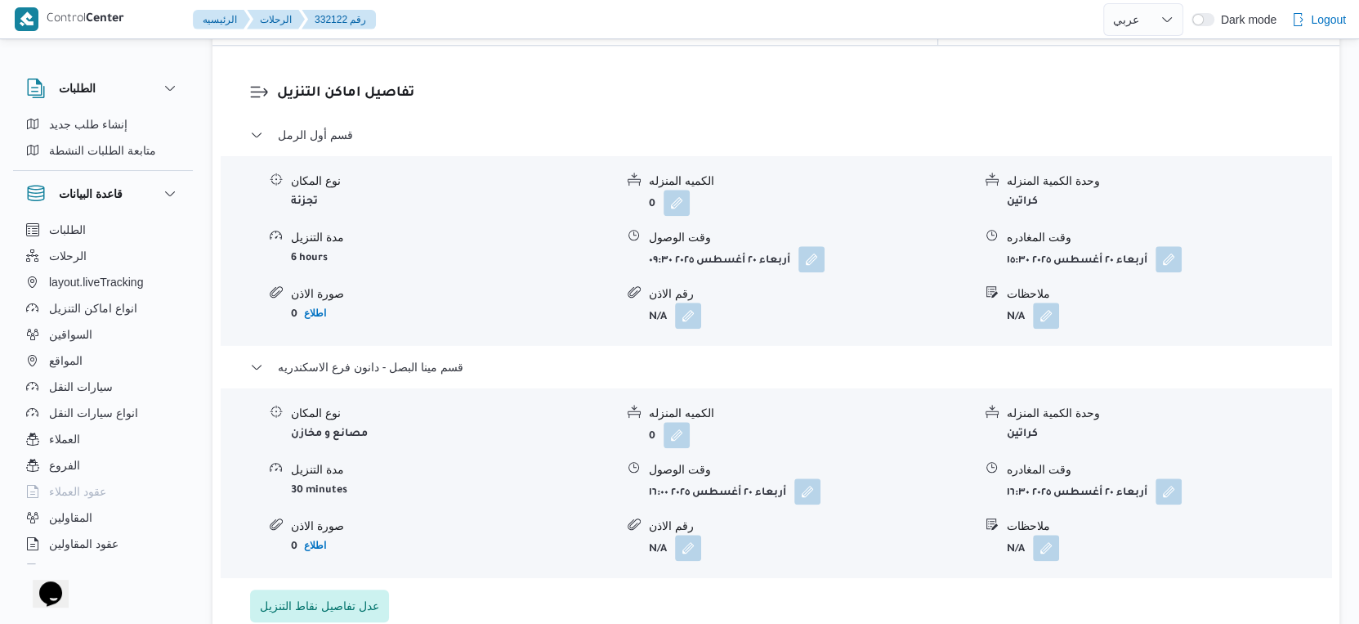
select select "ar"
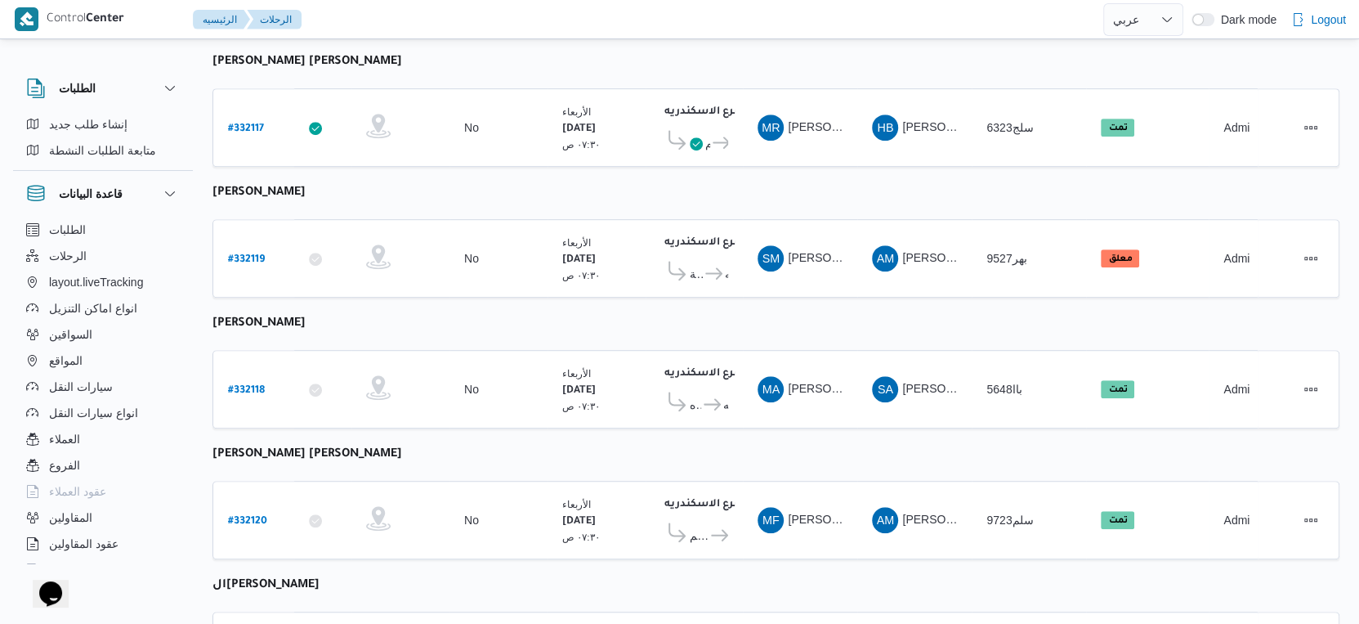
scroll to position [698, 0]
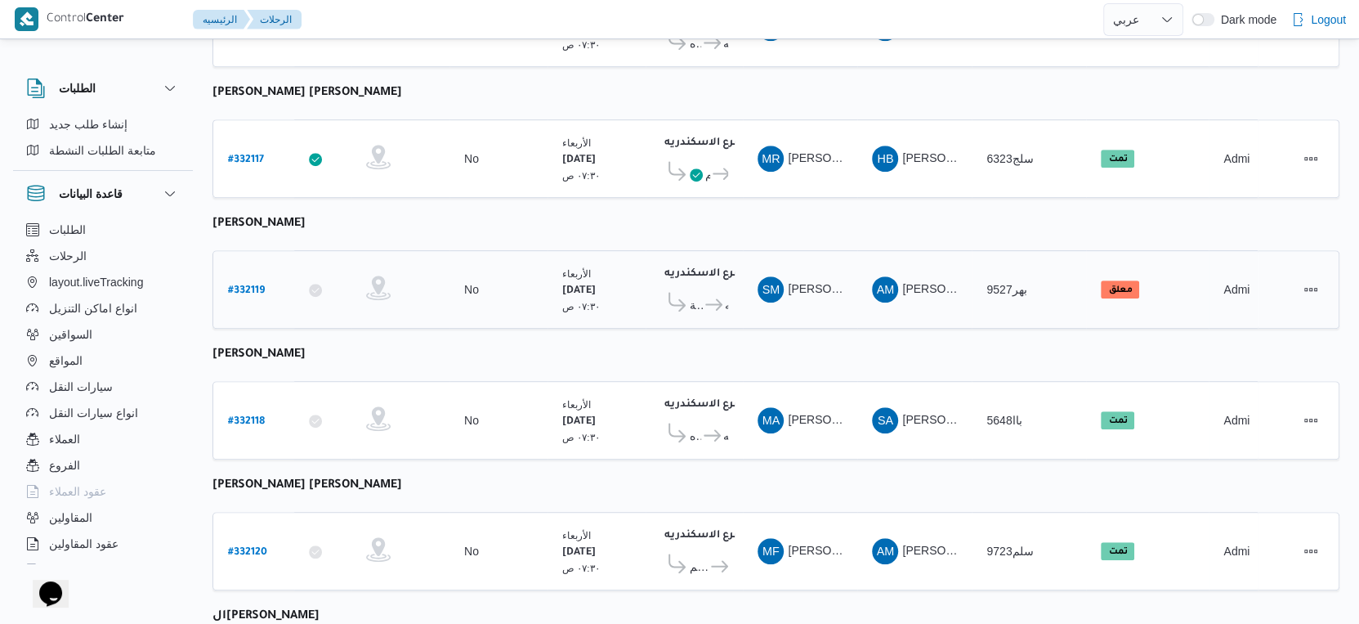
click at [247, 285] on b "# 332119" at bounding box center [246, 290] width 37 height 11
select select "ar"
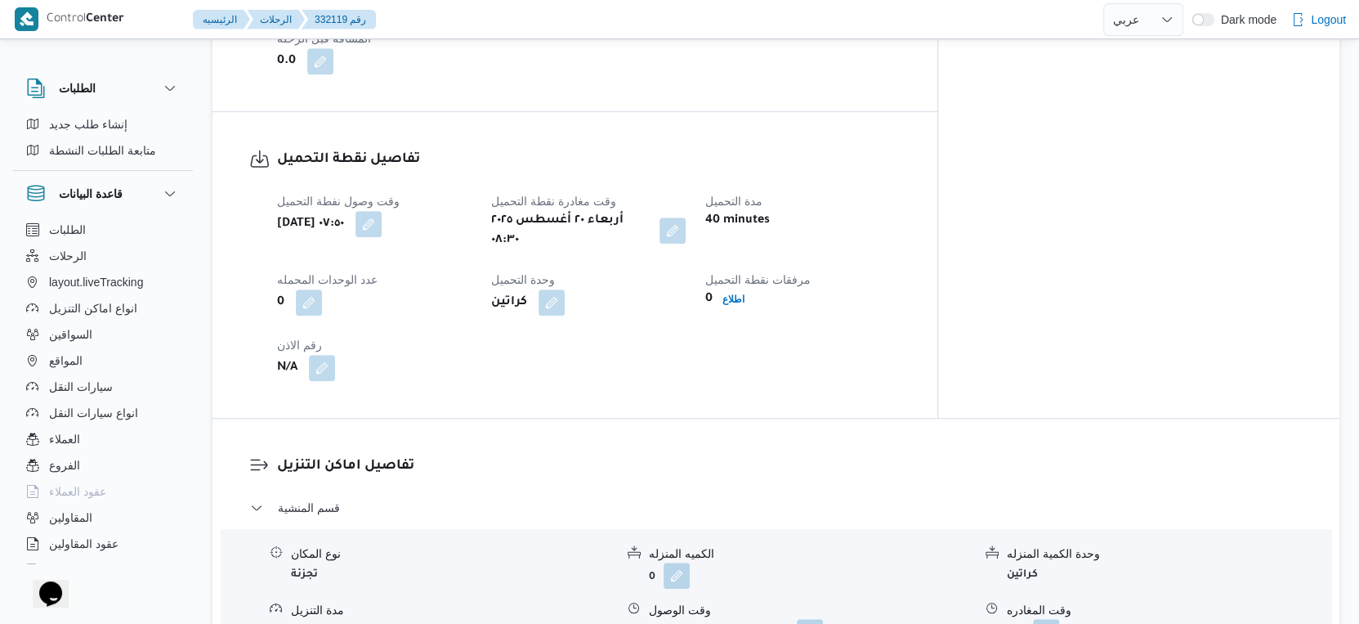
scroll to position [516, 0]
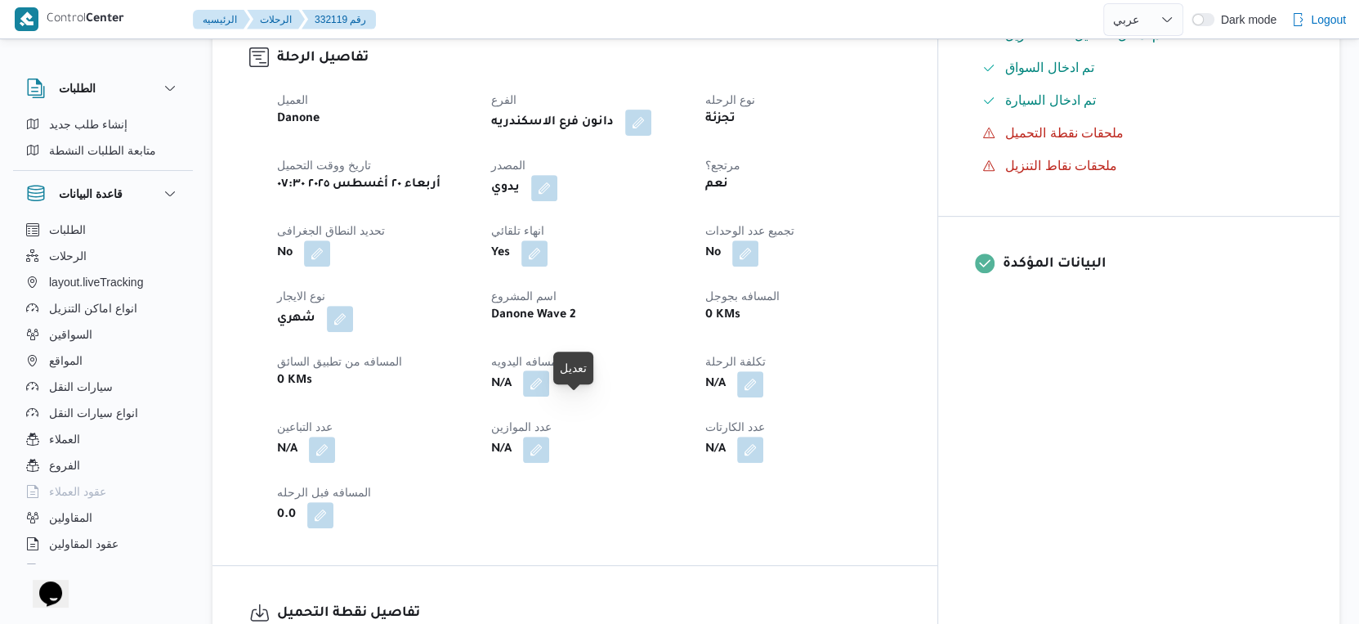
click at [549, 396] on button "button" at bounding box center [536, 383] width 26 height 26
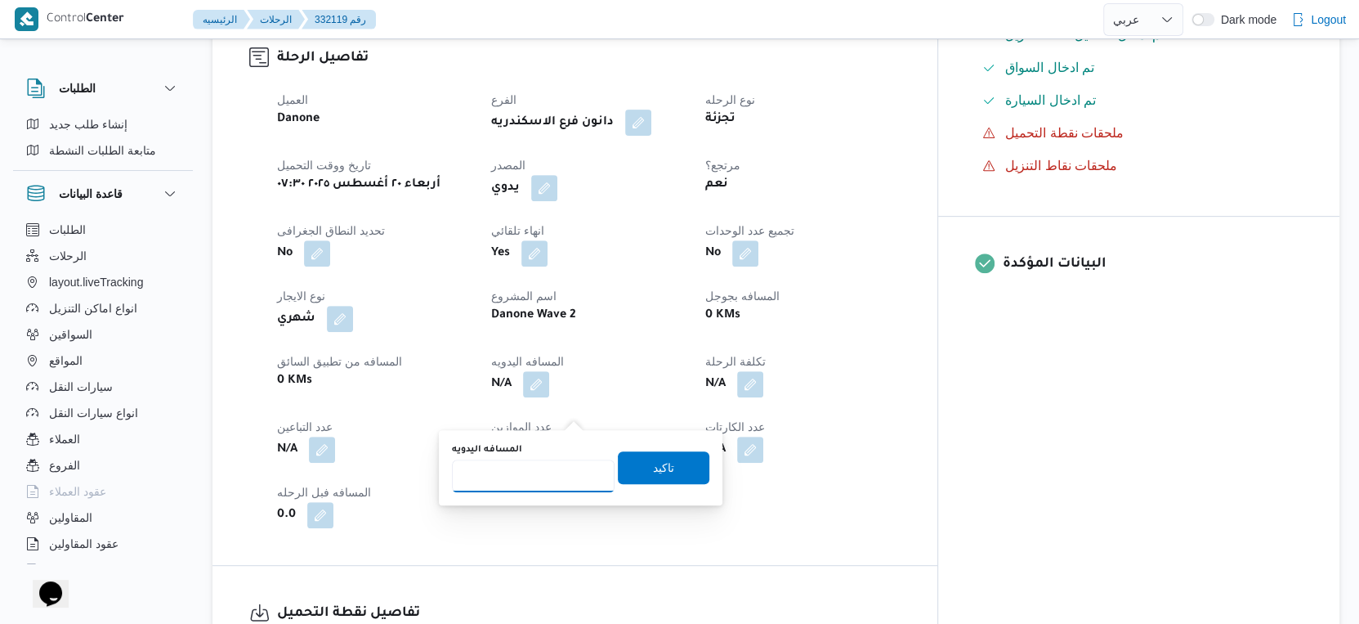
click at [520, 479] on input "المسافه اليدويه" at bounding box center [533, 475] width 163 height 33
type input "28"
click at [676, 471] on span "تاكيد" at bounding box center [664, 466] width 92 height 33
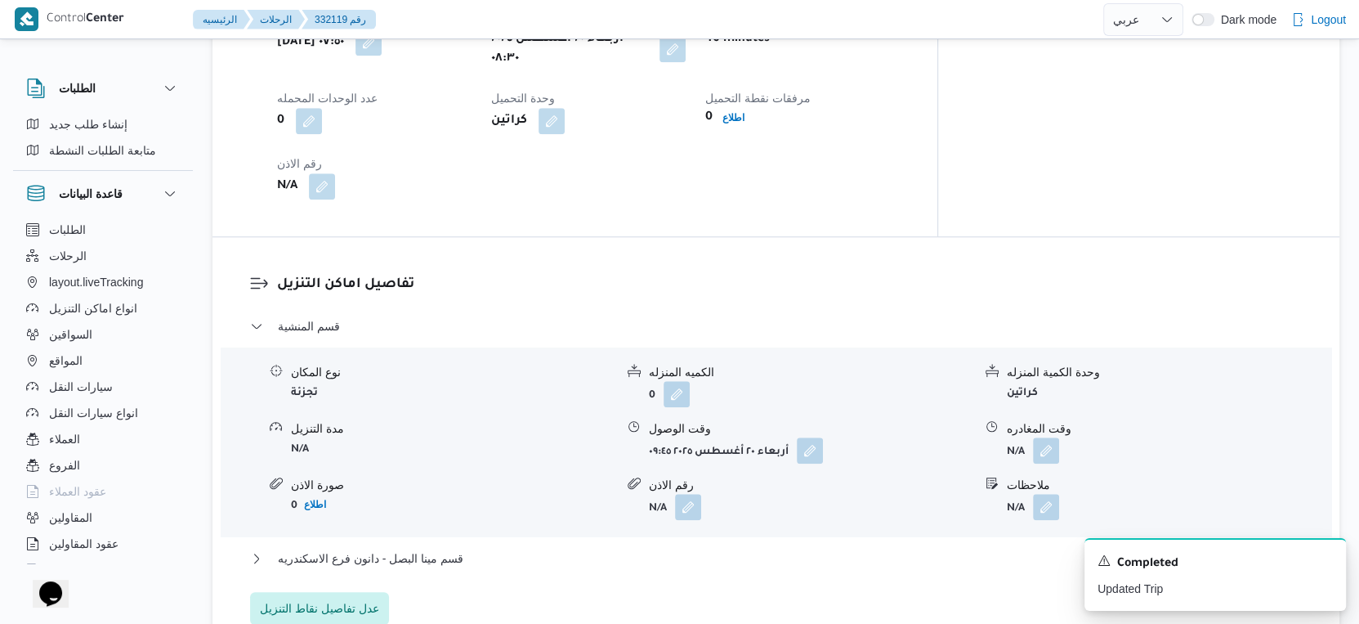
scroll to position [1152, 0]
click at [818, 462] on button "button" at bounding box center [810, 449] width 26 height 26
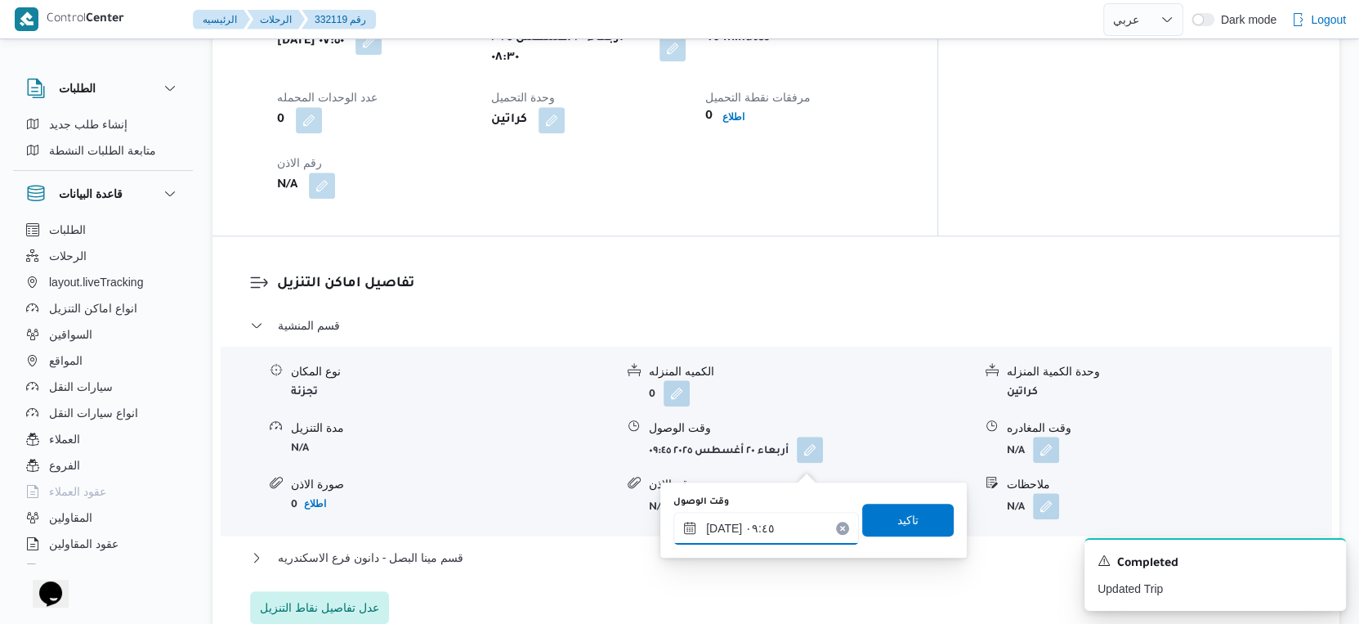
click at [765, 525] on input "٢٠/٠٨/٢٠٢٥ ٠٩:٤٥" at bounding box center [766, 528] width 186 height 33
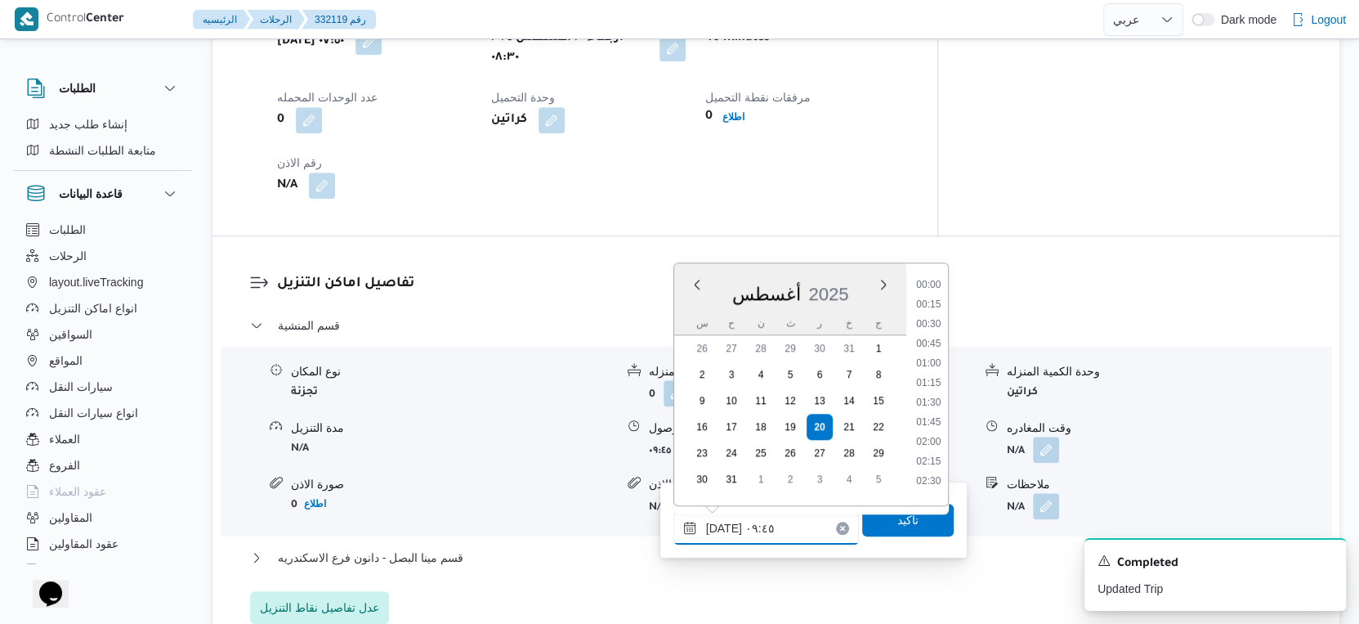
scroll to position [652, 0]
click at [937, 339] on li "09:00" at bounding box center [929, 338] width 38 height 16
type input "٢٠/٠٨/٢٠٢٥ ٠٩:٠٠"
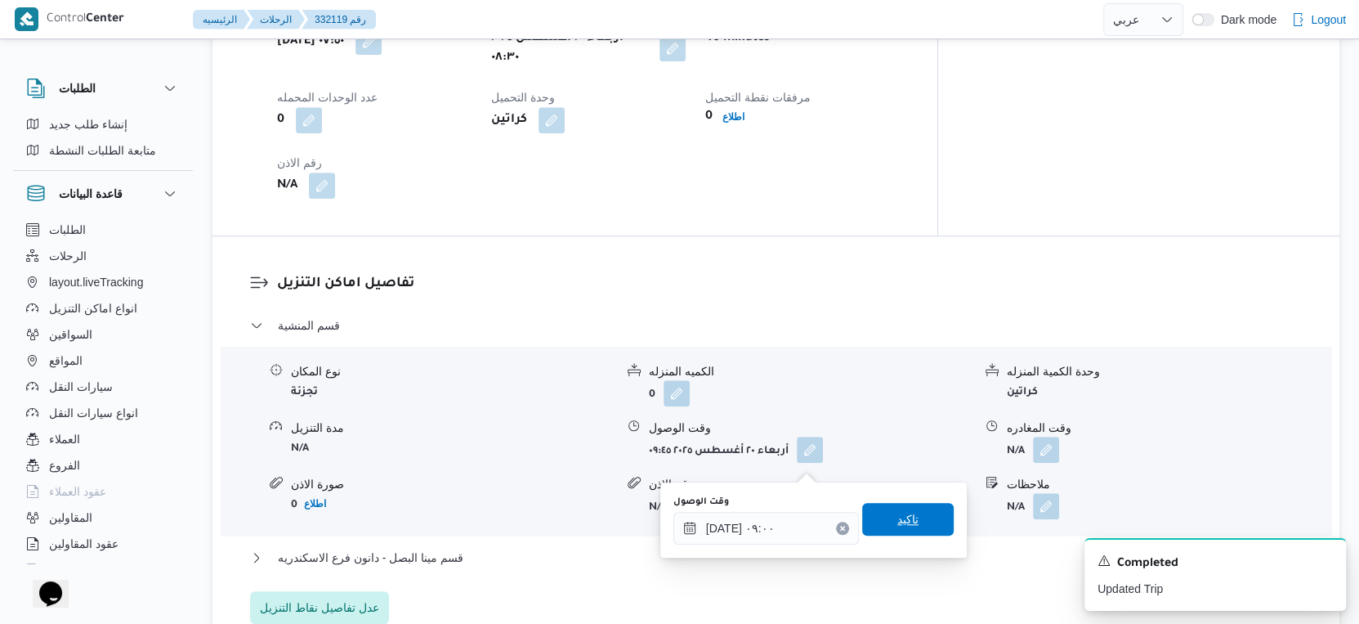
click at [914, 507] on span "تاكيد" at bounding box center [908, 519] width 92 height 33
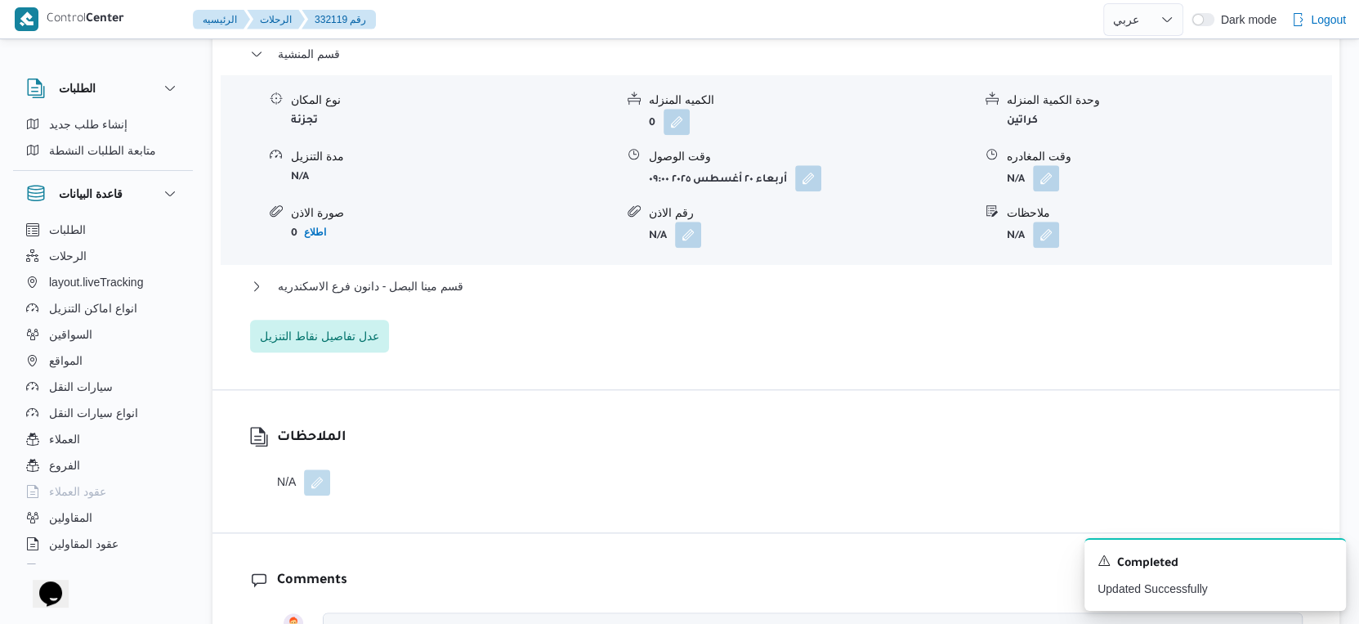
scroll to position [1424, 0]
click at [470, 295] on button "قسم مينا البصل - دانون فرع الاسكندريه" at bounding box center [776, 285] width 1053 height 20
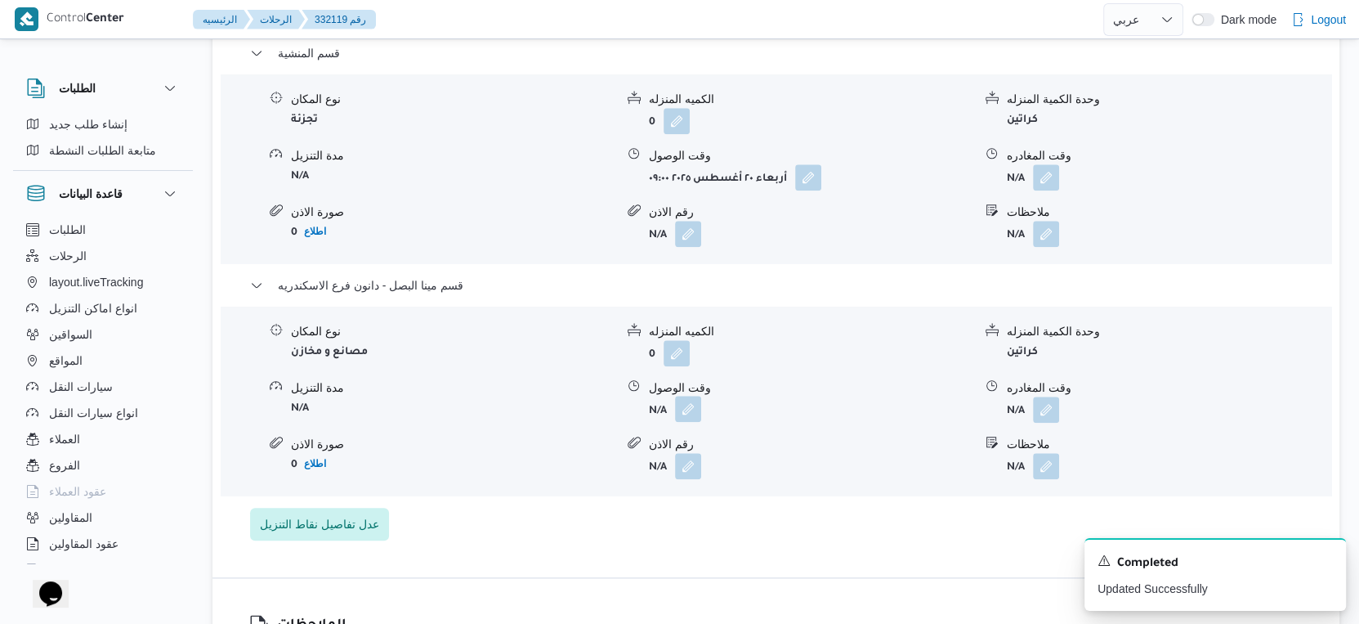
click at [682, 422] on button "button" at bounding box center [688, 409] width 26 height 26
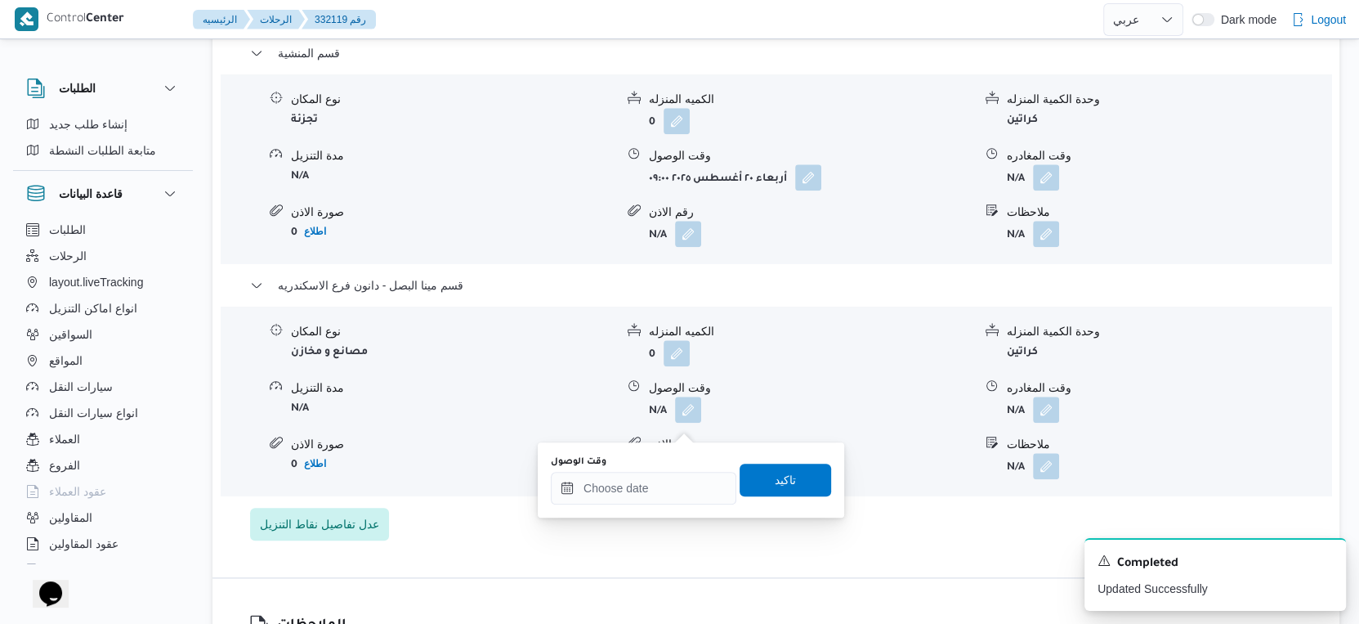
click at [664, 503] on div "وقت الوصول تاكيد" at bounding box center [691, 480] width 284 height 52
click at [676, 482] on input "وقت الوصول" at bounding box center [644, 488] width 186 height 33
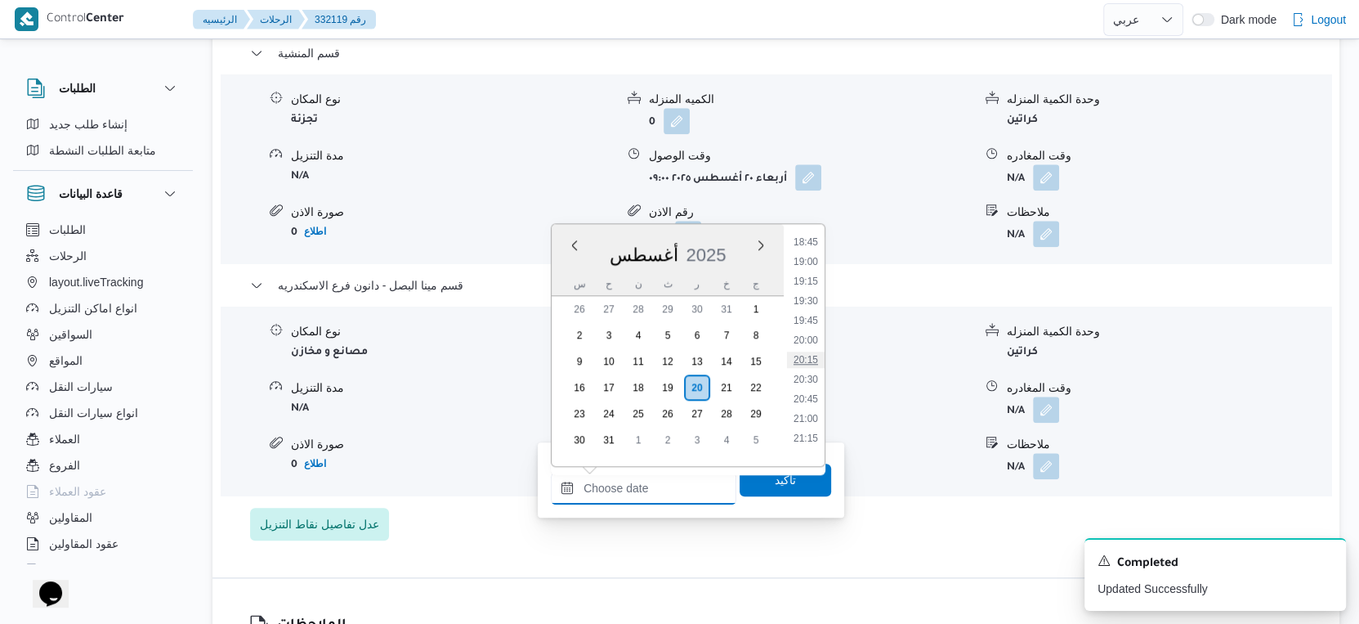
scroll to position [1293, 0]
drag, startPoint x: 798, startPoint y: 275, endPoint x: 807, endPoint y: 373, distance: 98.5
click at [798, 278] on li "17:00" at bounding box center [806, 286] width 38 height 16
type input "٢٠/٠٨/٢٠٢٥ ١٧:٠٠"
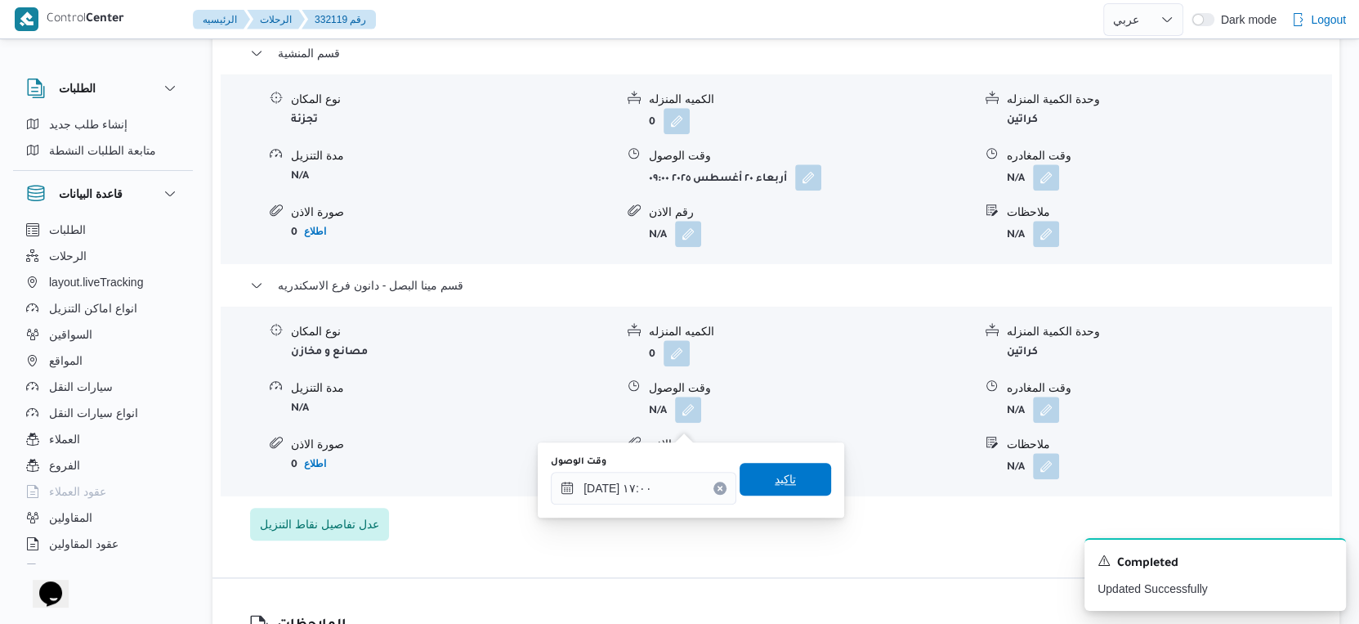
click at [794, 467] on span "تاكيد" at bounding box center [786, 479] width 92 height 33
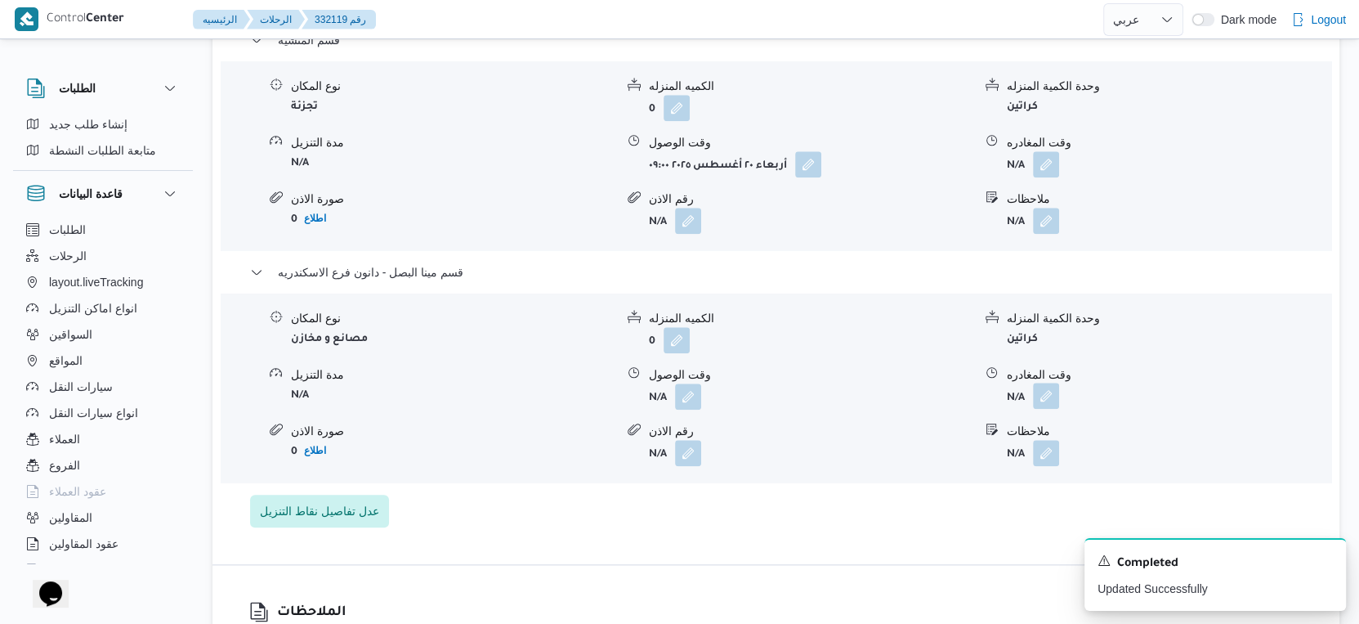
click at [1047, 409] on button "button" at bounding box center [1046, 395] width 26 height 26
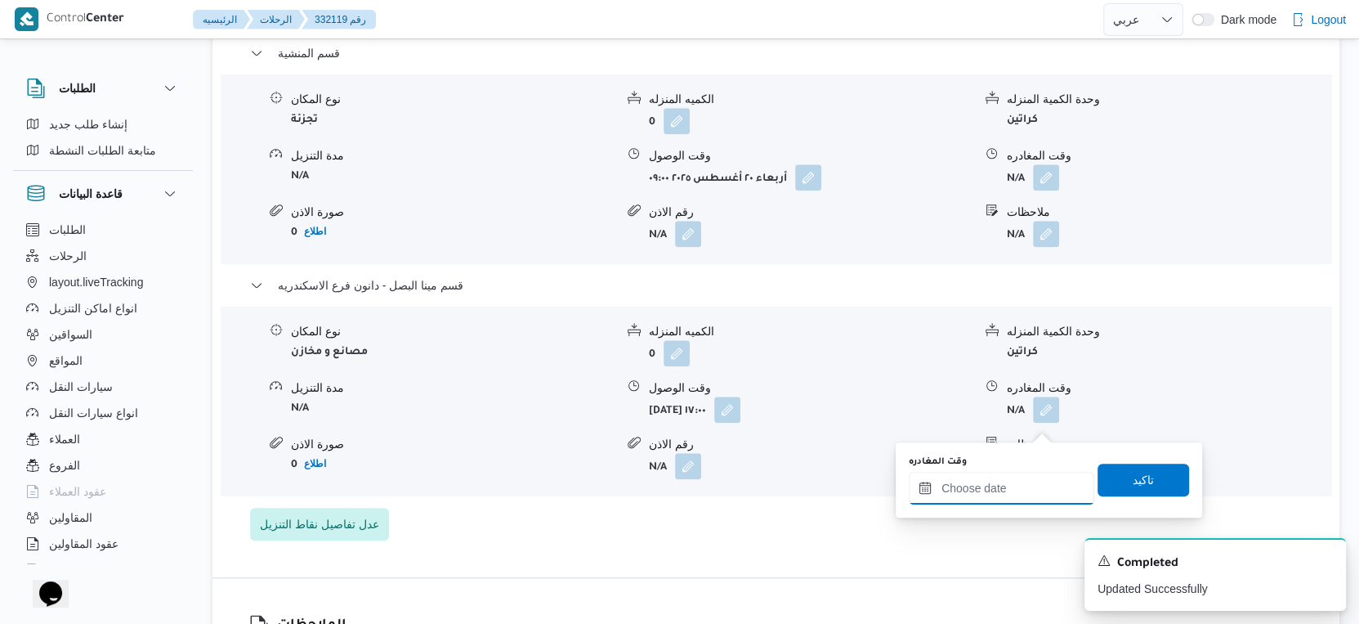
drag, startPoint x: 1025, startPoint y: 485, endPoint x: 1031, endPoint y: 478, distance: 9.2
click at [1025, 485] on input "وقت المغادره" at bounding box center [1002, 488] width 186 height 33
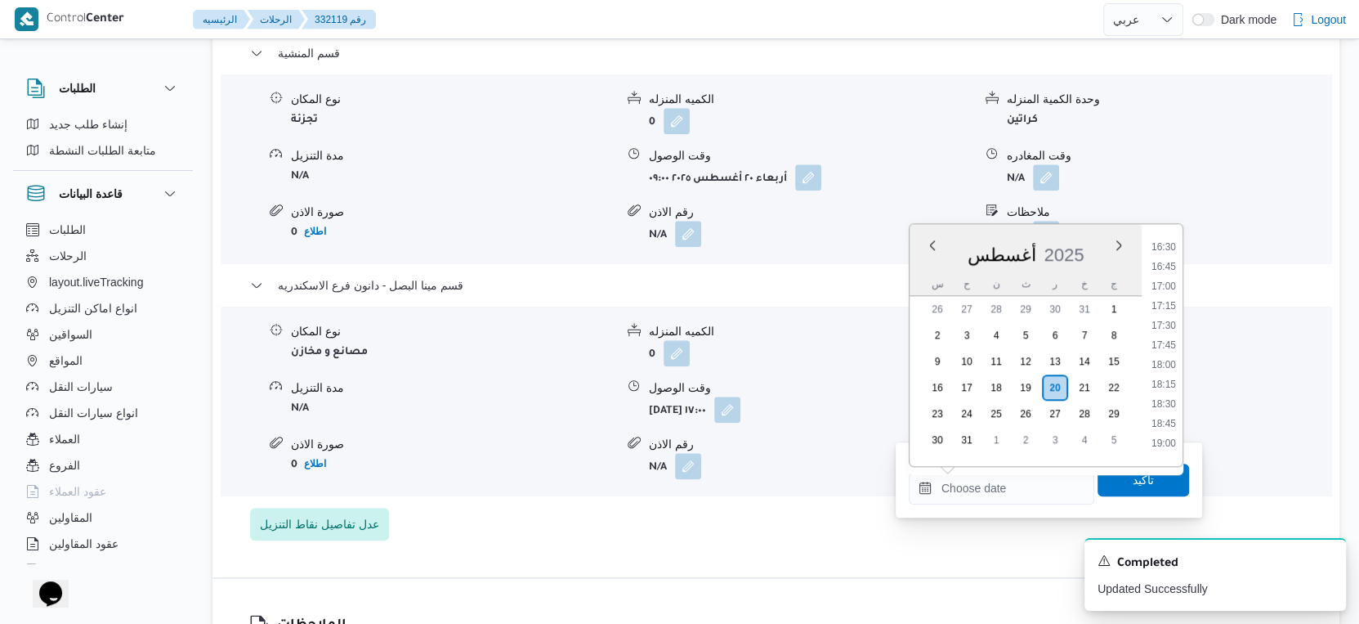
click at [1168, 318] on li "17:30" at bounding box center [1164, 325] width 38 height 16
type input "٢٠/٠٨/٢٠٢٥ ١٧:٣٠"
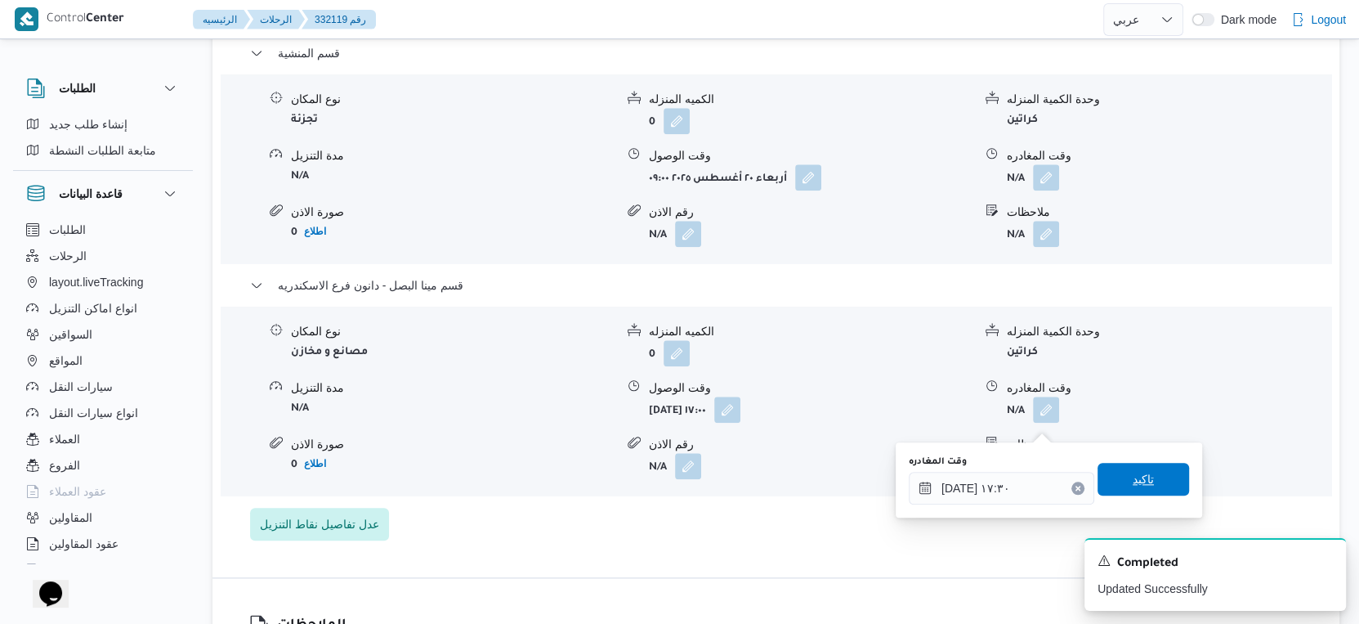
click at [1137, 476] on span "تاكيد" at bounding box center [1143, 479] width 21 height 20
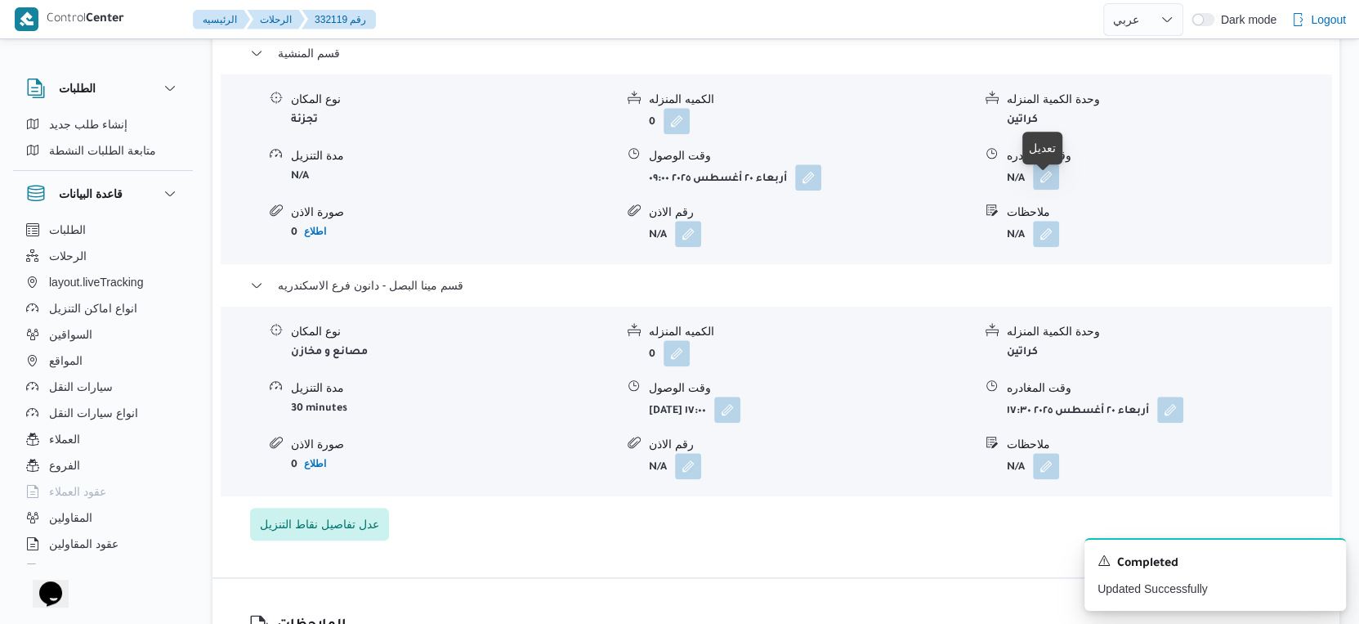
click at [1040, 186] on button "button" at bounding box center [1046, 176] width 26 height 26
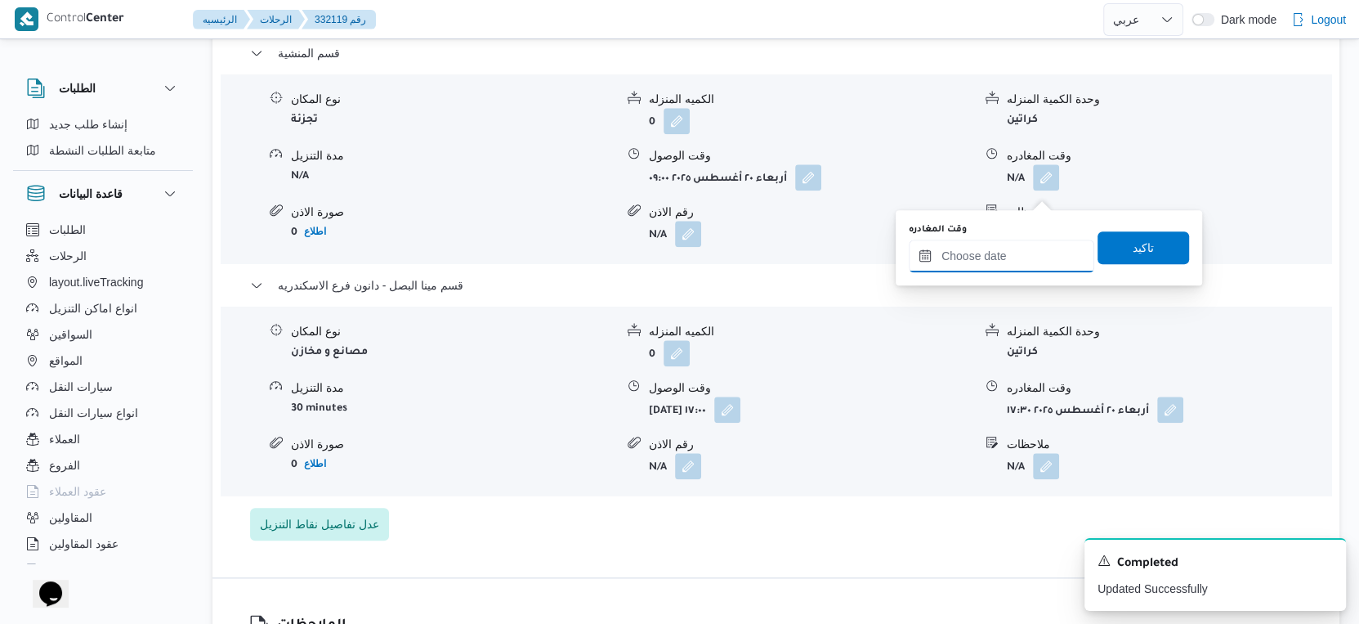
click at [1012, 254] on input "وقت المغادره" at bounding box center [1002, 255] width 186 height 33
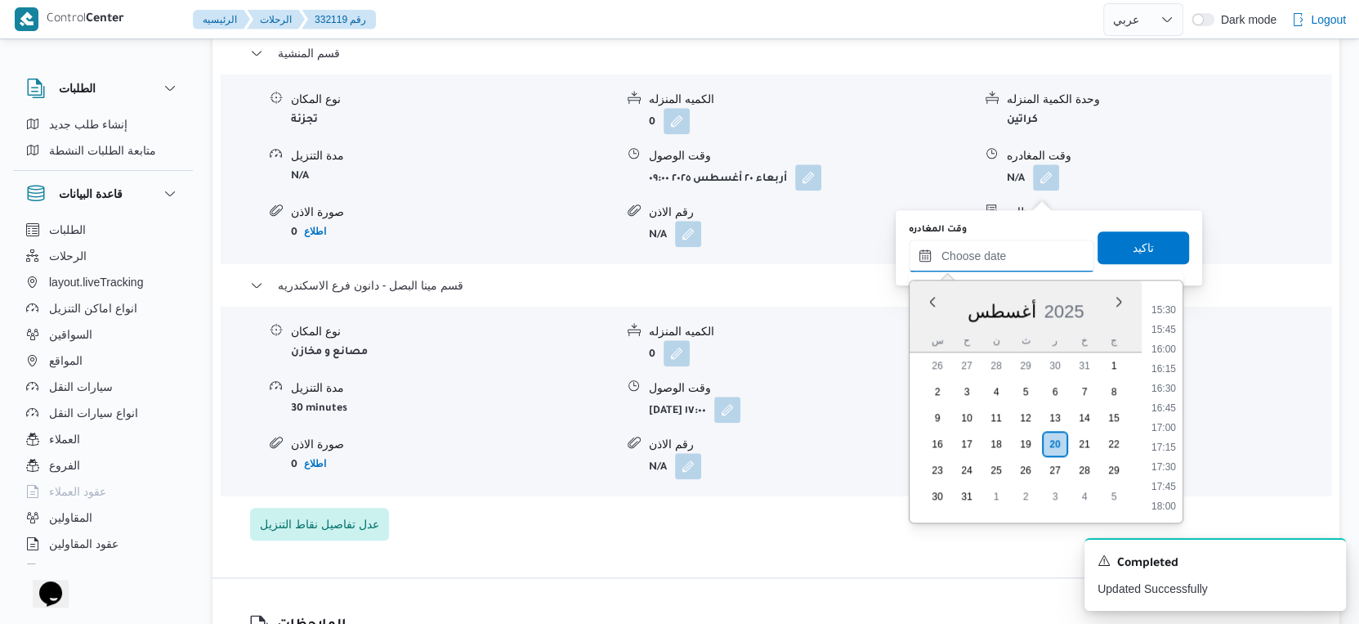
scroll to position [1202, 0]
drag, startPoint x: 1172, startPoint y: 390, endPoint x: 1169, endPoint y: 314, distance: 76.1
click at [1172, 390] on li "16:30" at bounding box center [1164, 394] width 38 height 16
type input "٢٠/٠٨/٢٠٢٥ ١٦:٣٠"
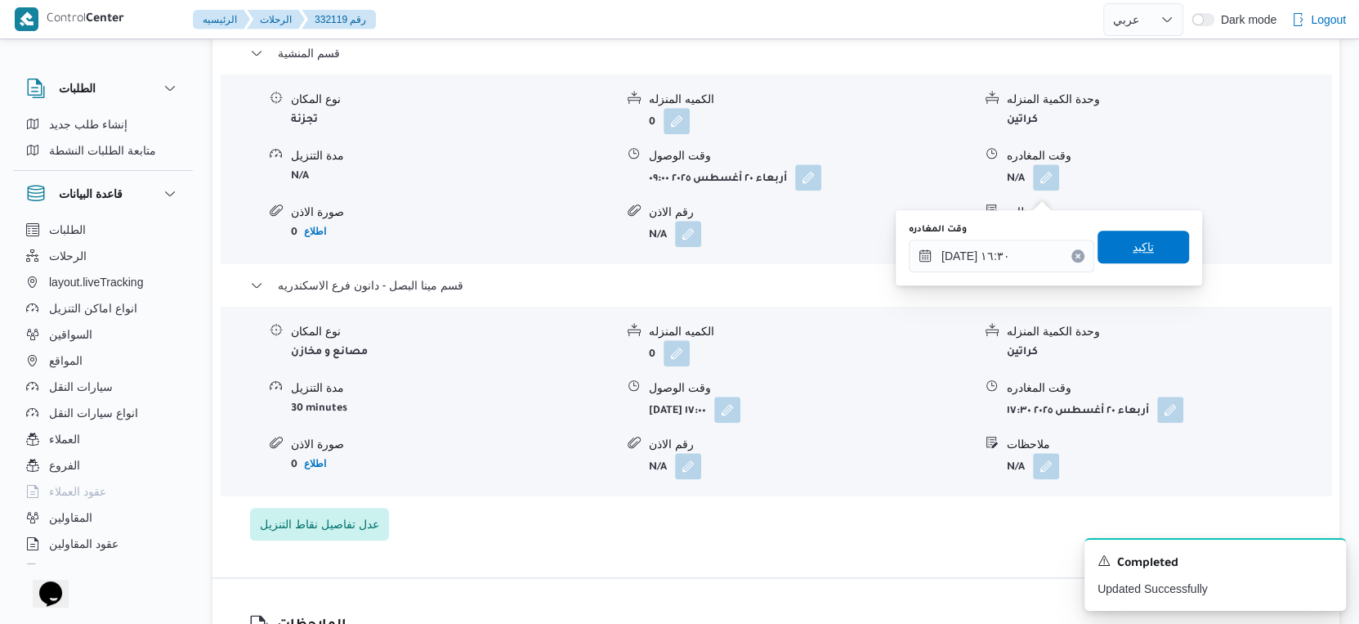
click at [1156, 245] on span "تاكيد" at bounding box center [1144, 246] width 92 height 33
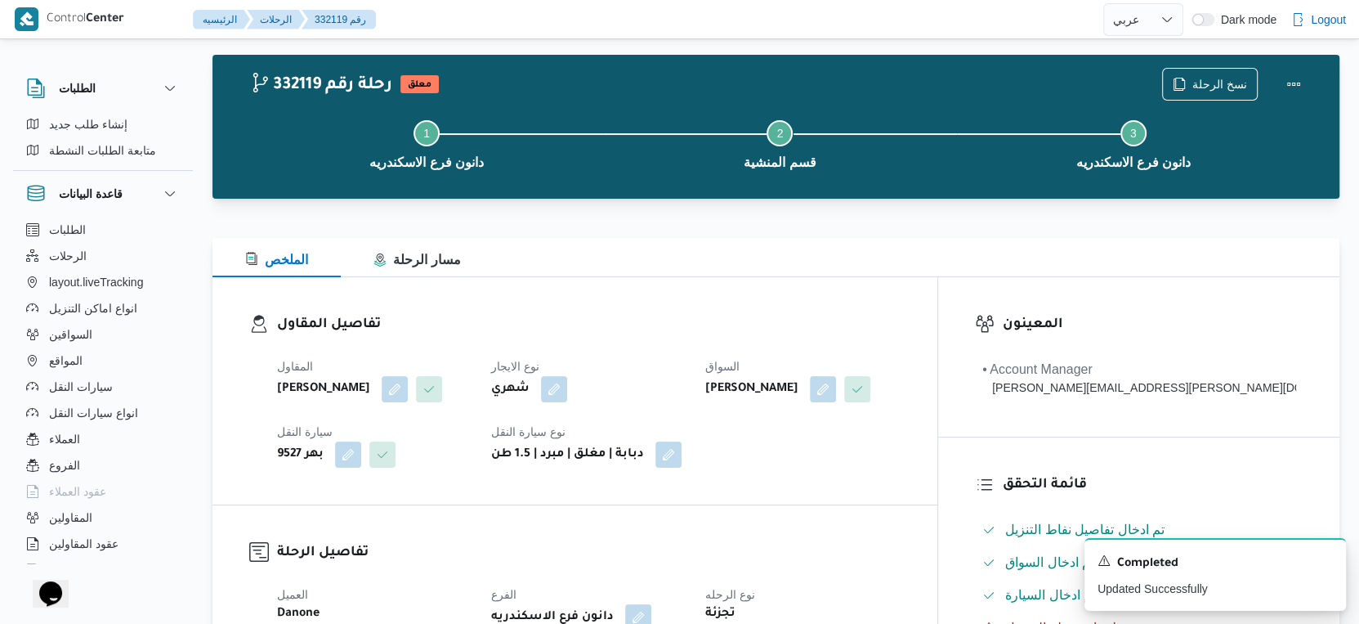
scroll to position [0, 0]
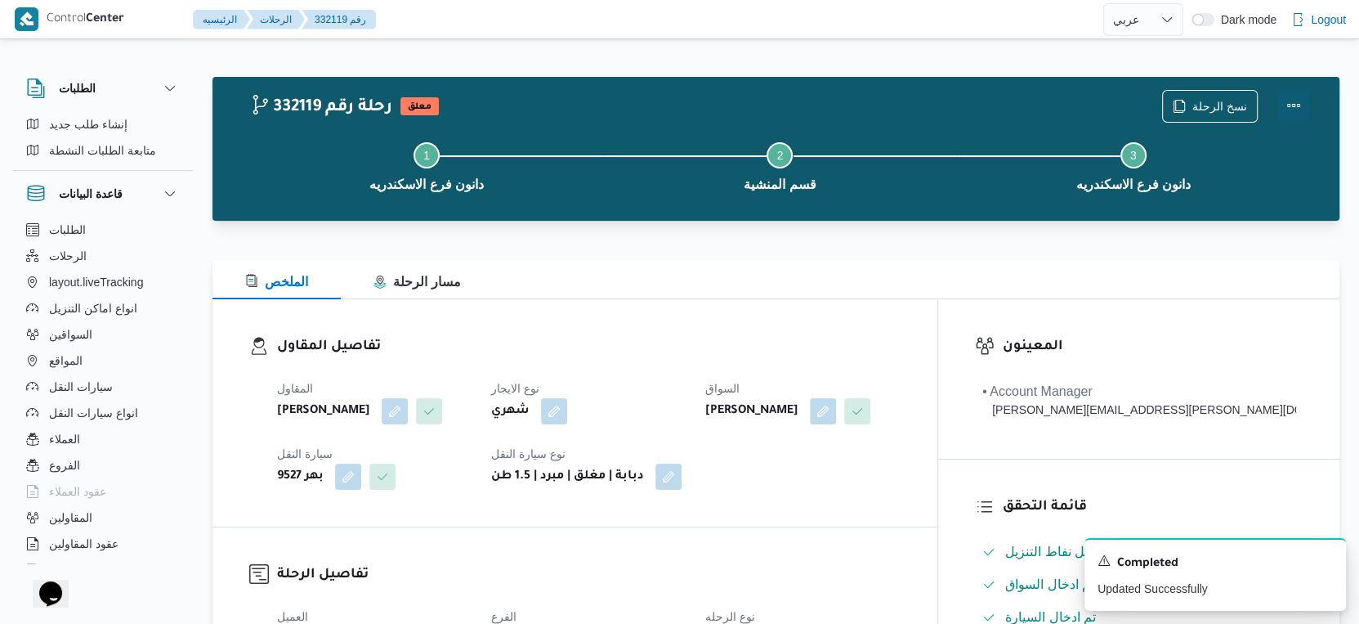
click at [1296, 102] on button "Actions" at bounding box center [1293, 105] width 33 height 33
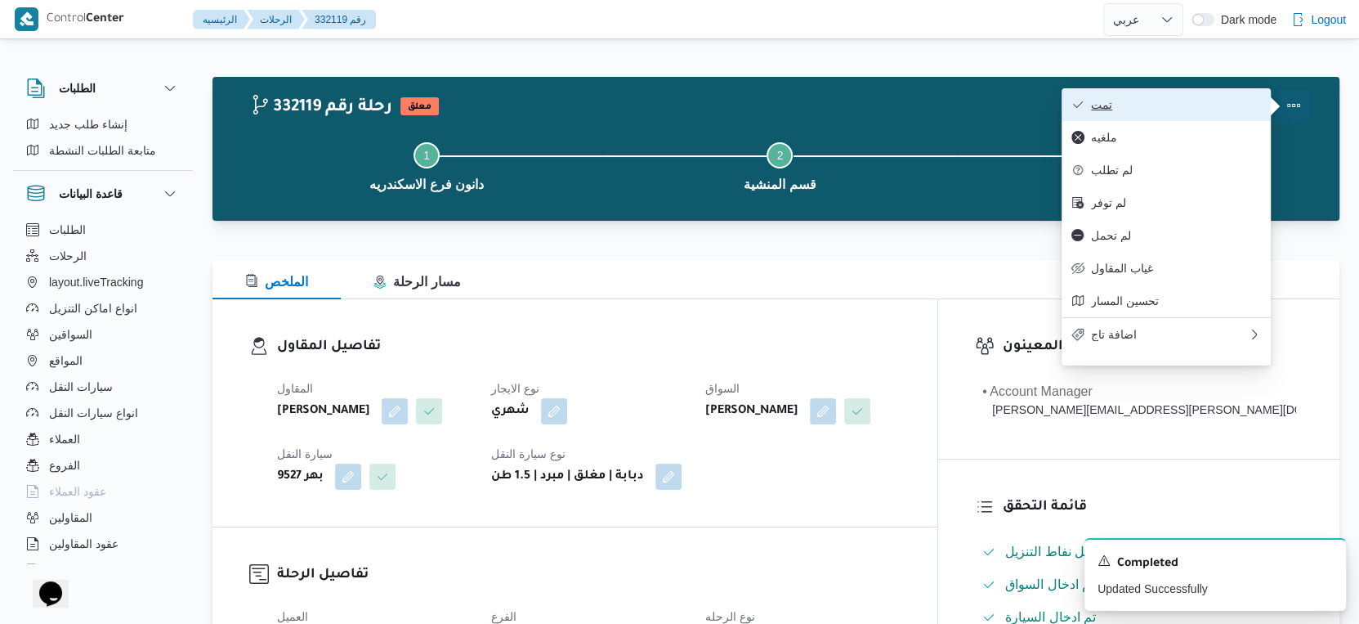
click at [1194, 110] on span "تمت" at bounding box center [1176, 104] width 170 height 13
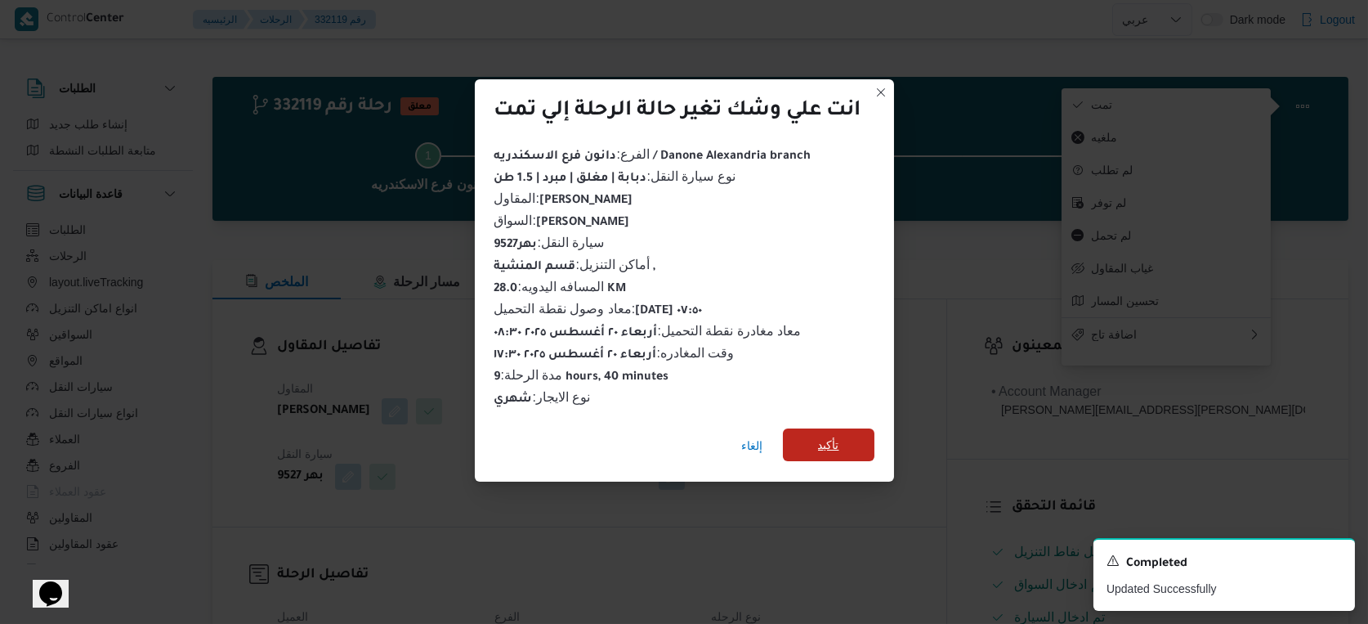
click at [843, 439] on span "تأكيد" at bounding box center [829, 444] width 92 height 33
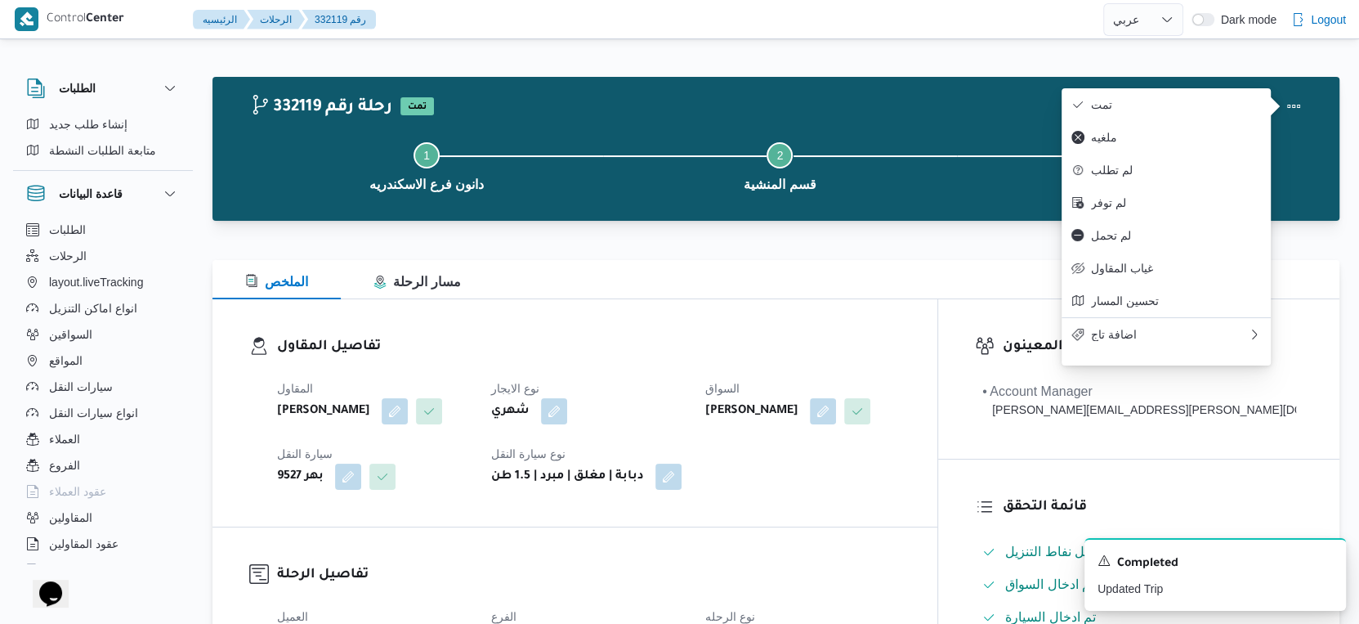
select select "ar"
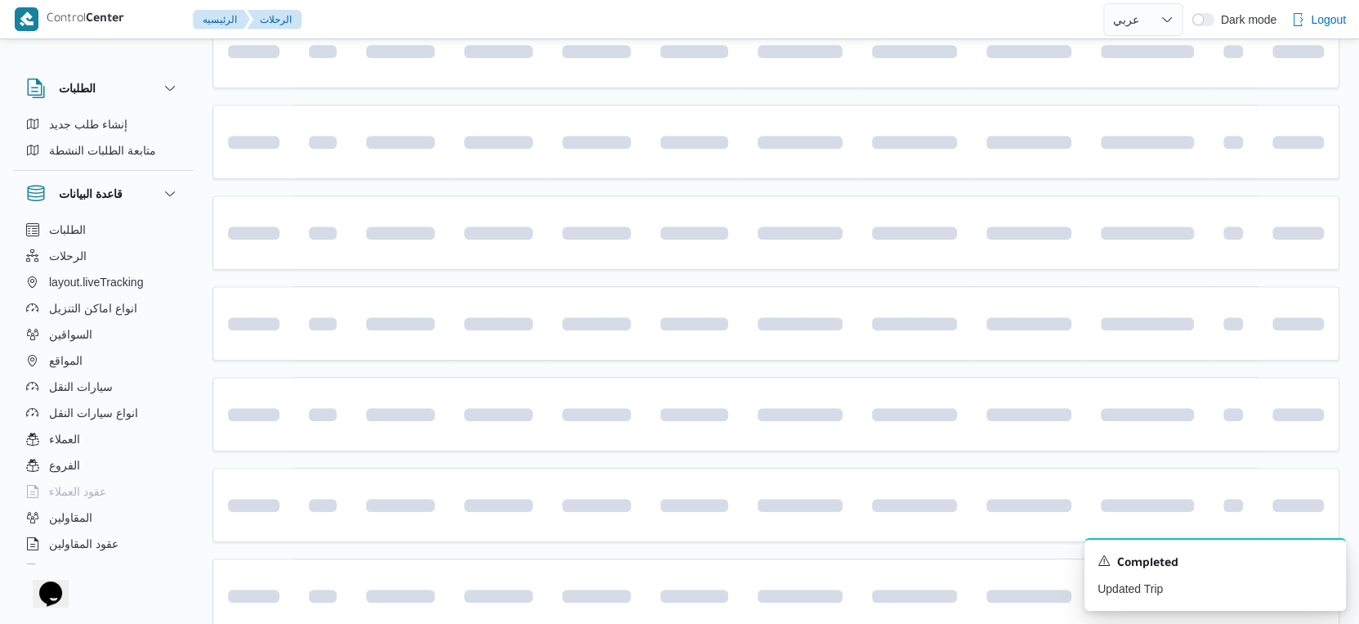
scroll to position [923, 0]
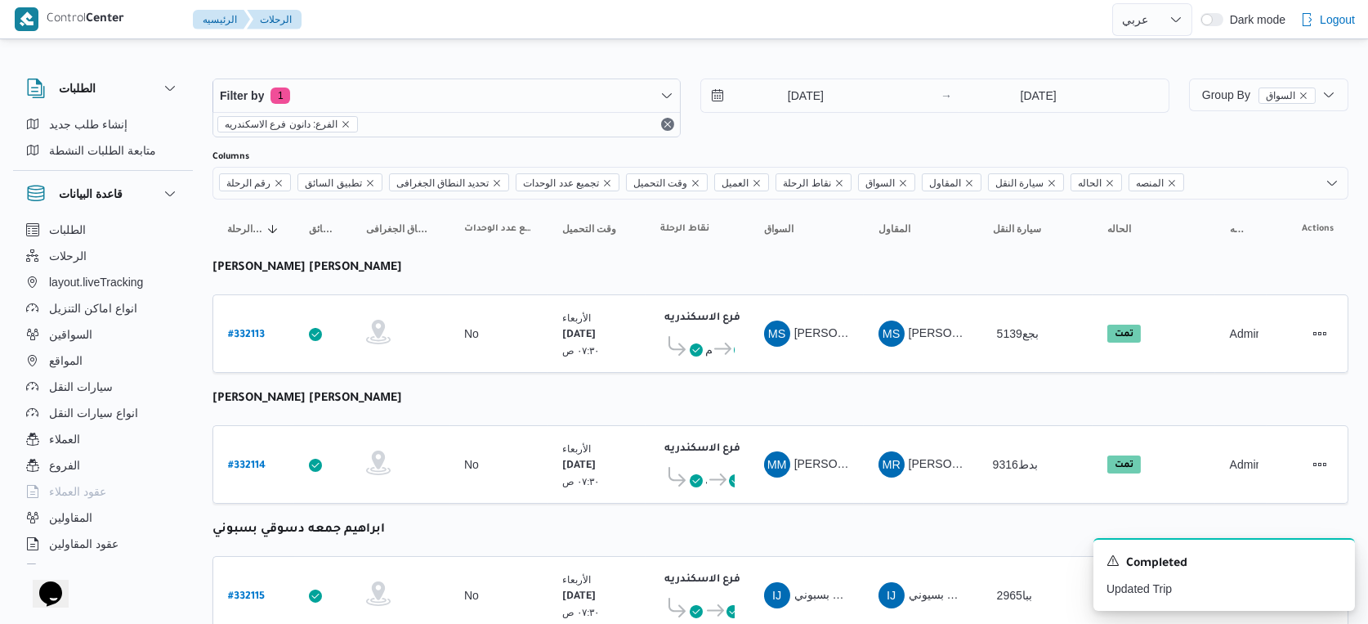
select select "ar"
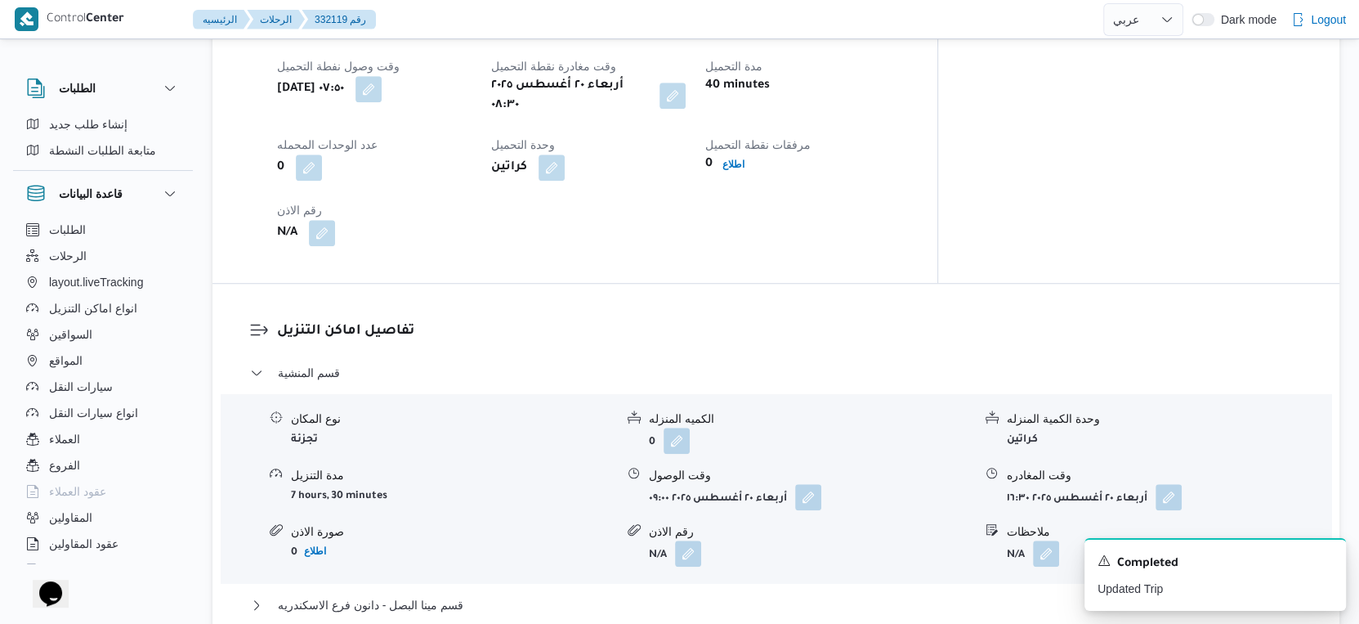
scroll to position [1271, 0]
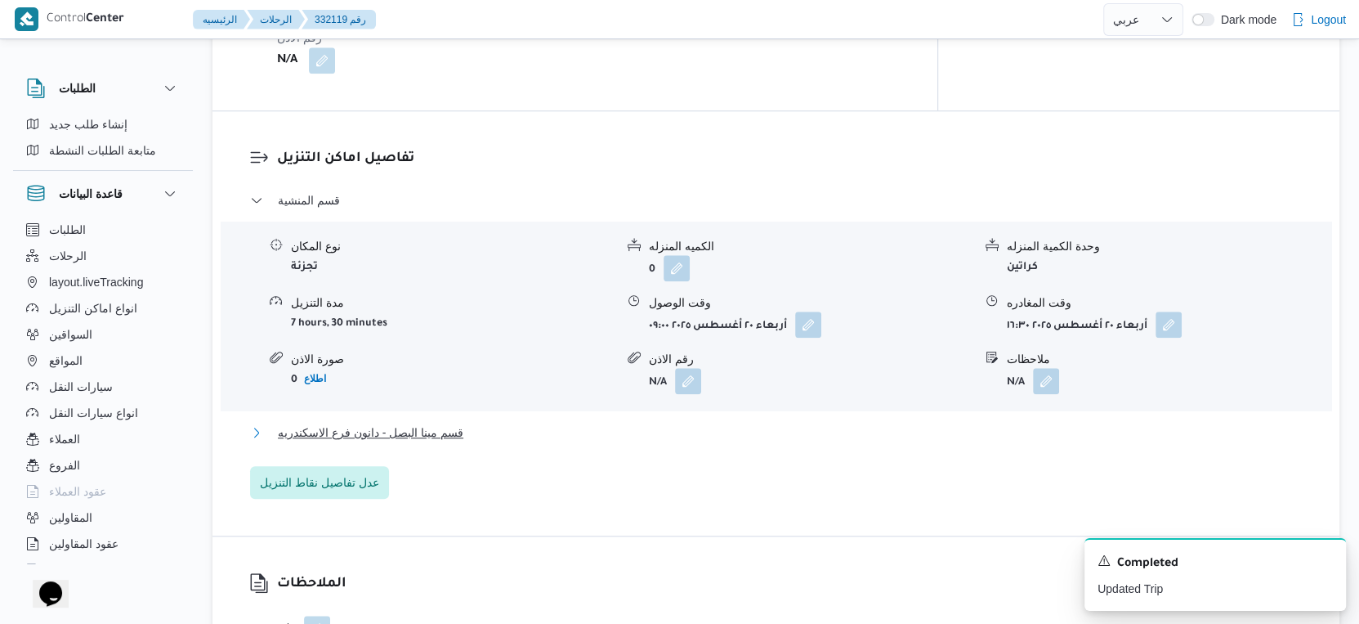
click at [520, 442] on button "قسم مينا البصل - دانون فرع الاسكندريه" at bounding box center [776, 433] width 1053 height 20
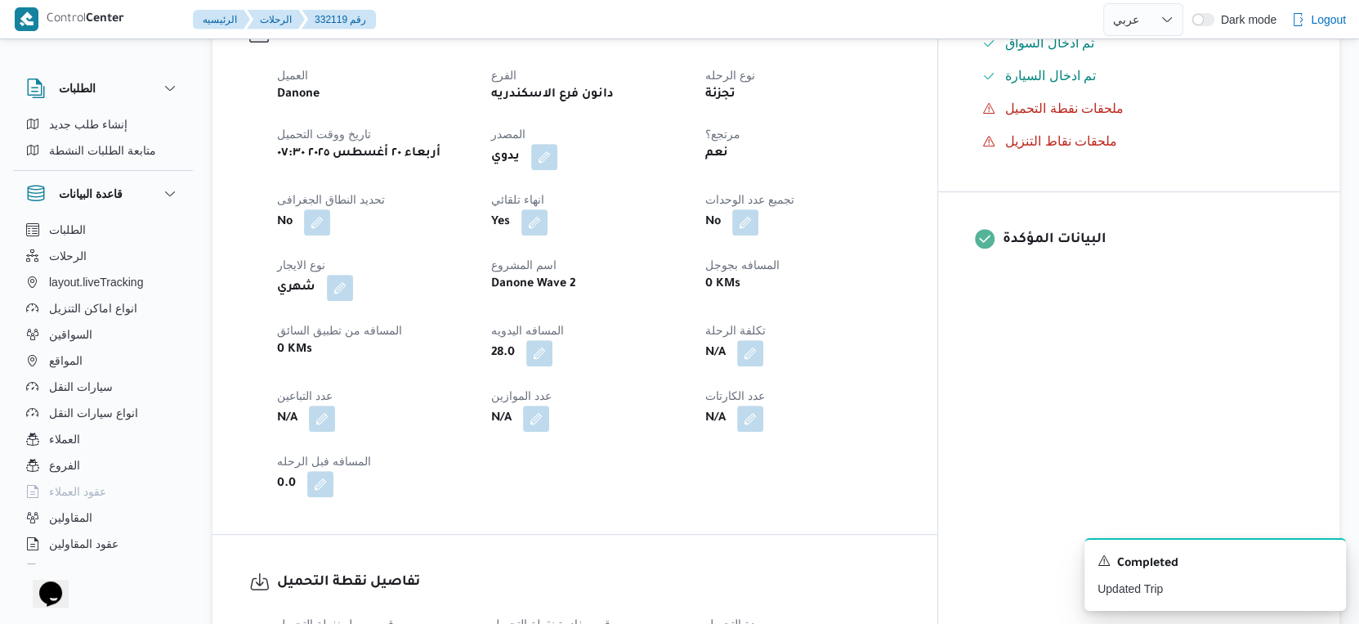
scroll to position [544, 0]
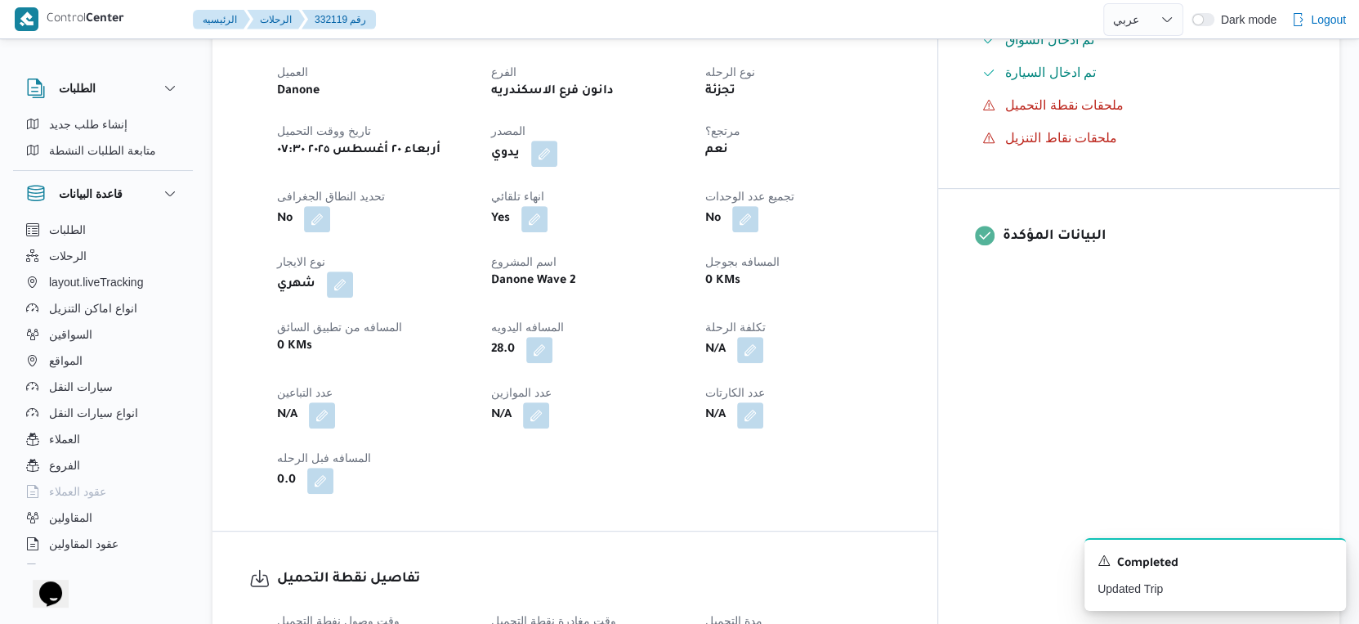
select select "ar"
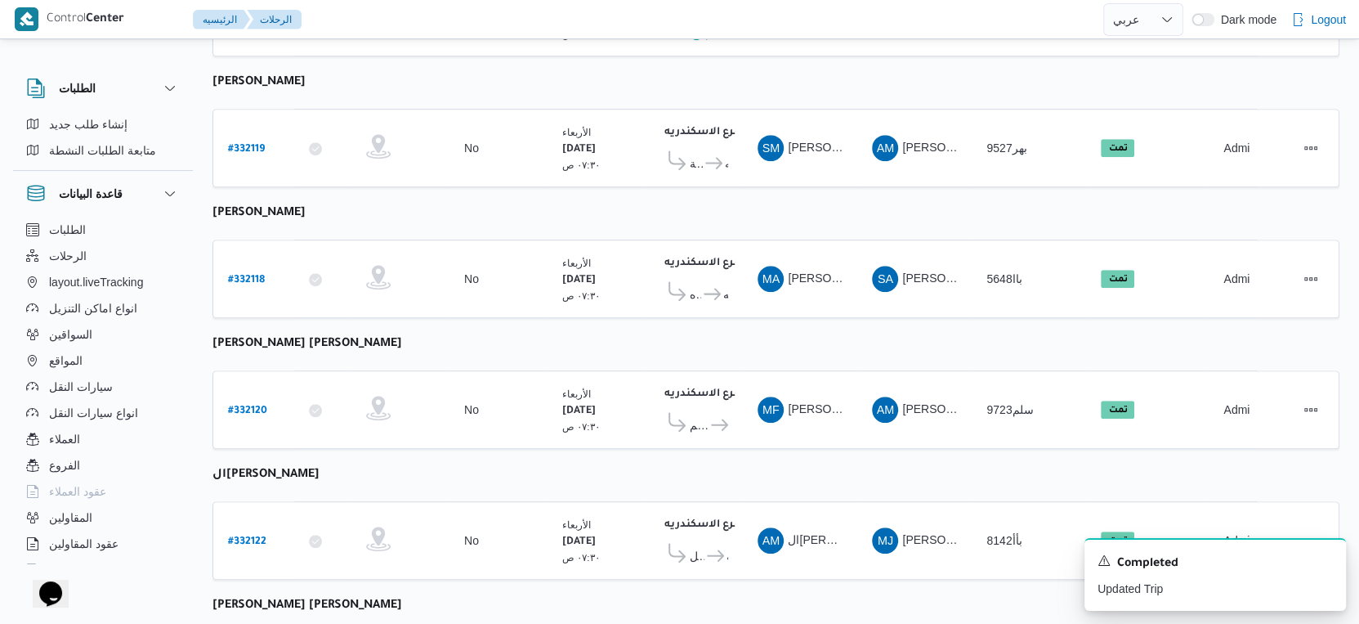
scroll to position [1100, 0]
select select "ar"
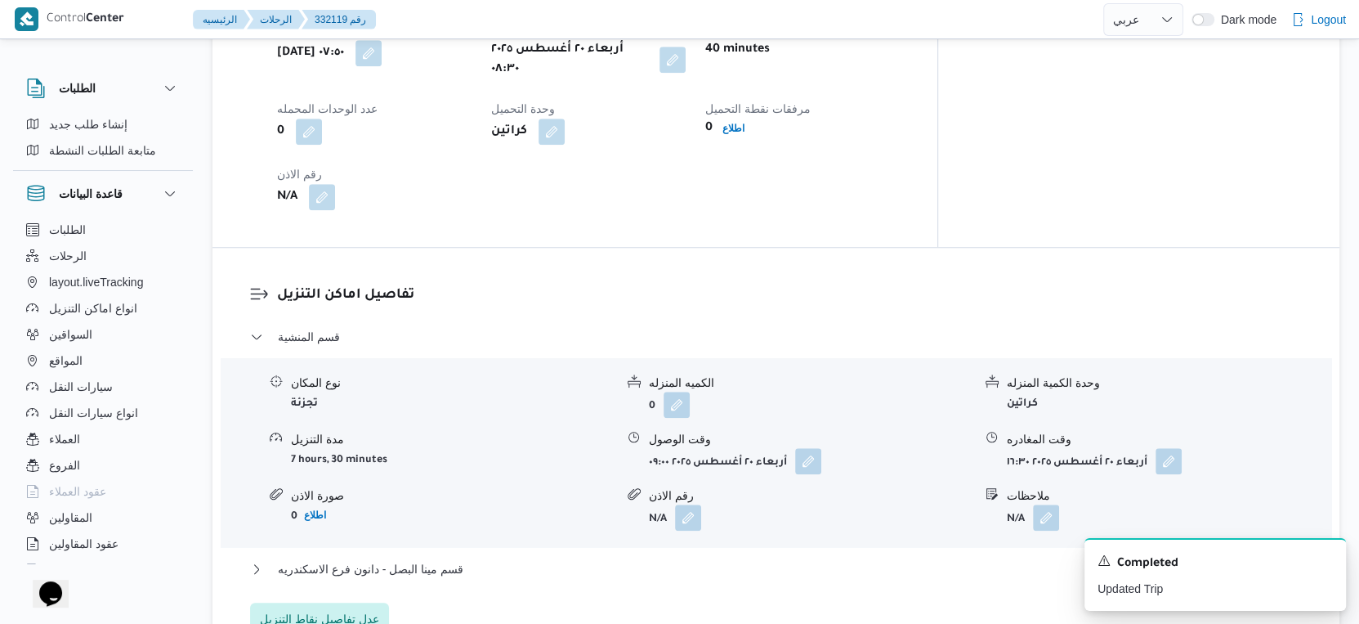
scroll to position [1362, 0]
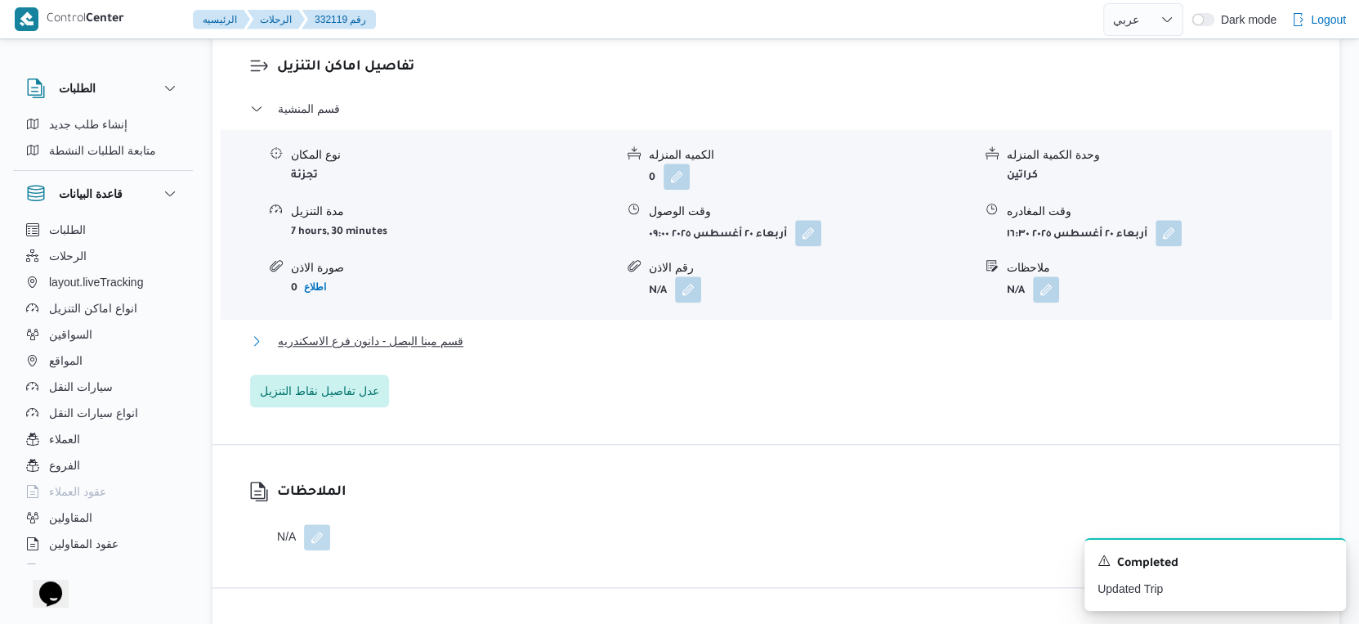
click at [427, 350] on span "قسم مينا البصل - دانون فرع الاسكندريه" at bounding box center [371, 341] width 186 height 20
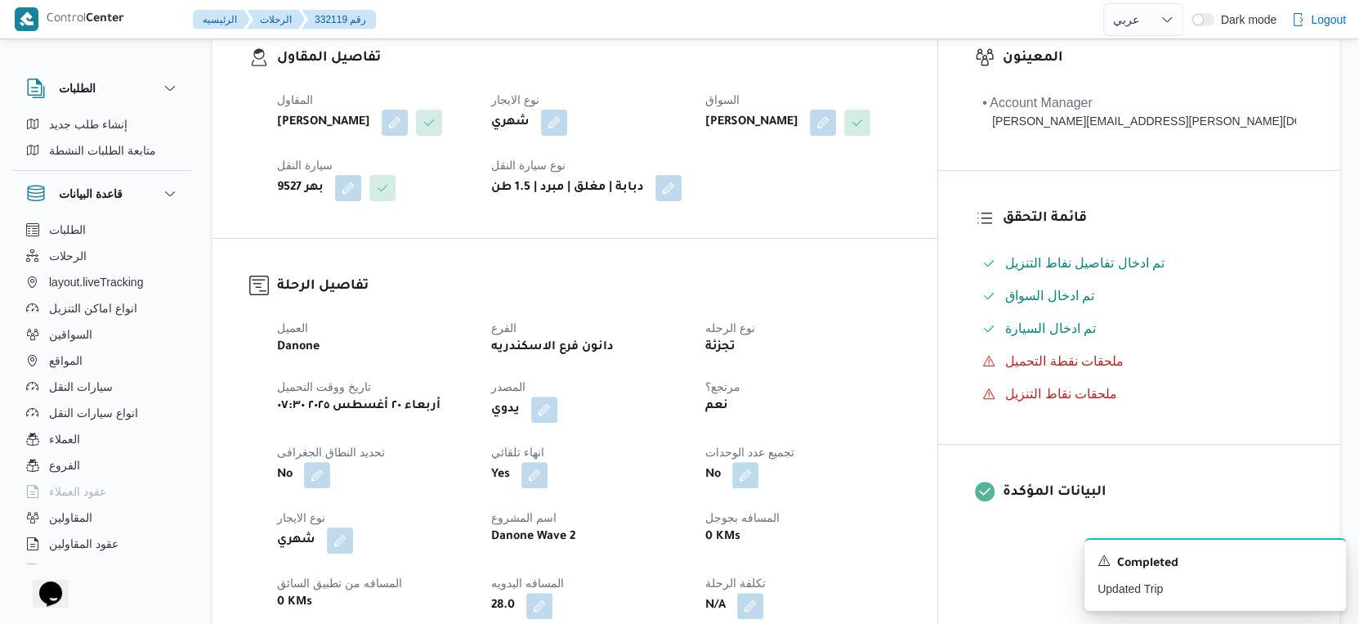
scroll to position [544, 0]
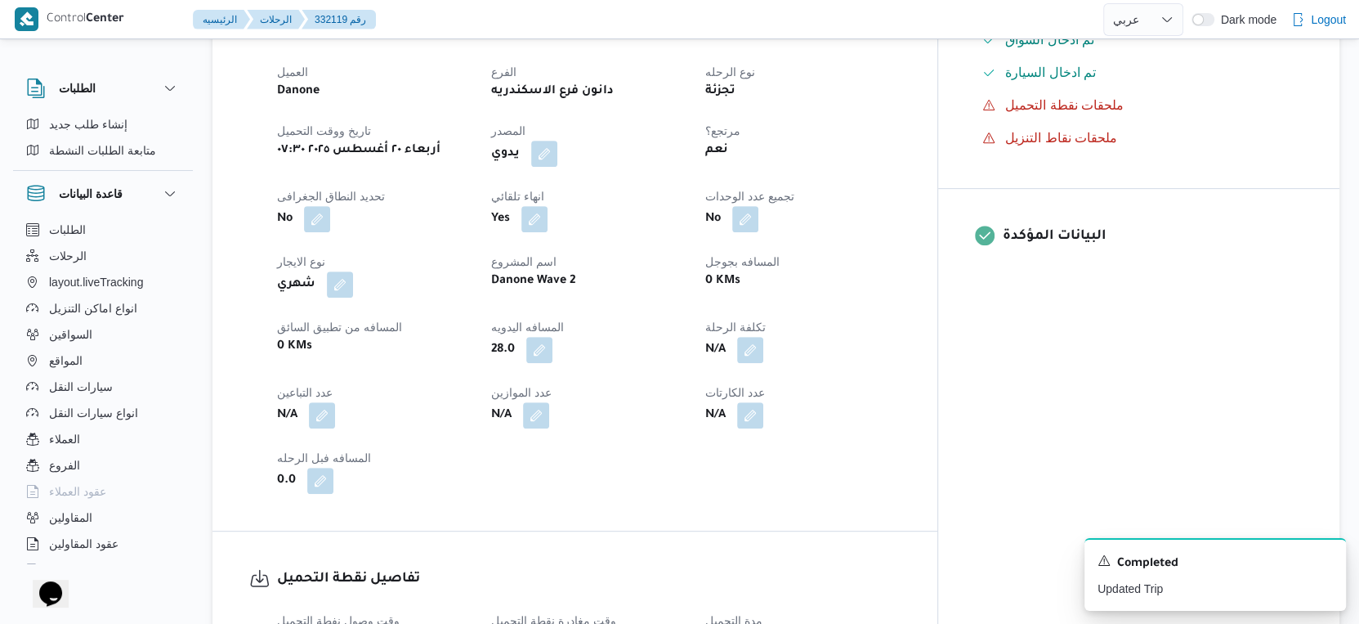
select select "ar"
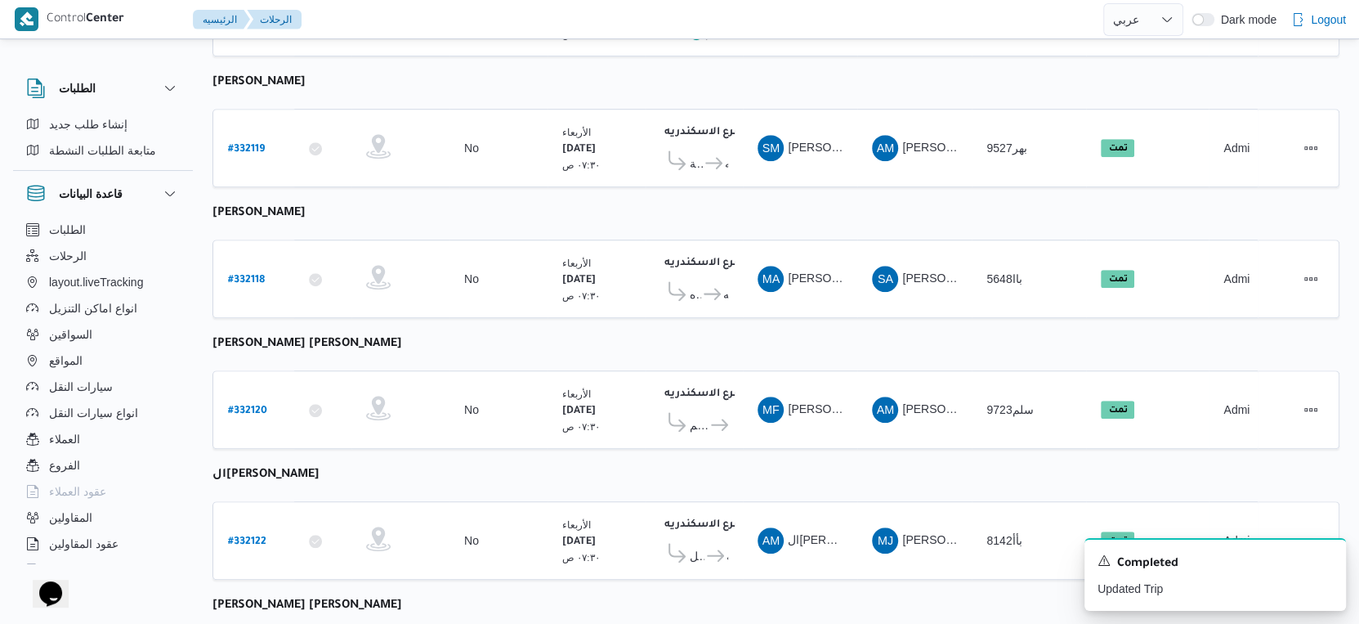
scroll to position [1100, 0]
select select "ar"
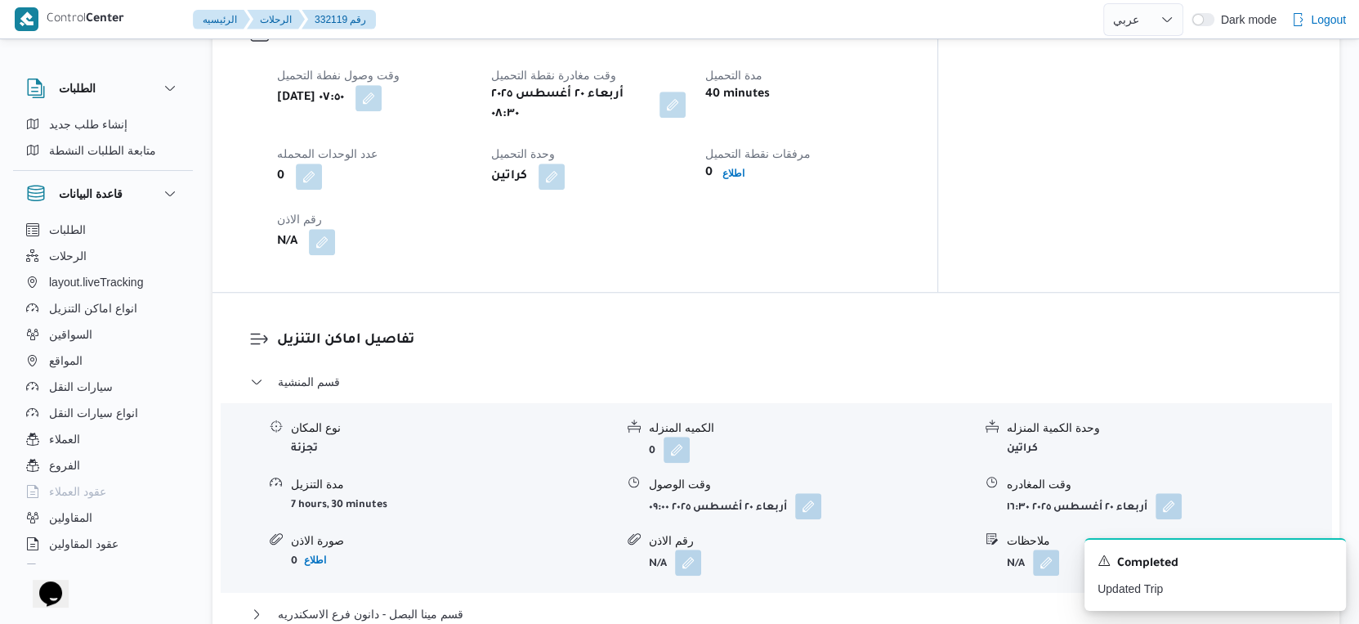
scroll to position [1452, 0]
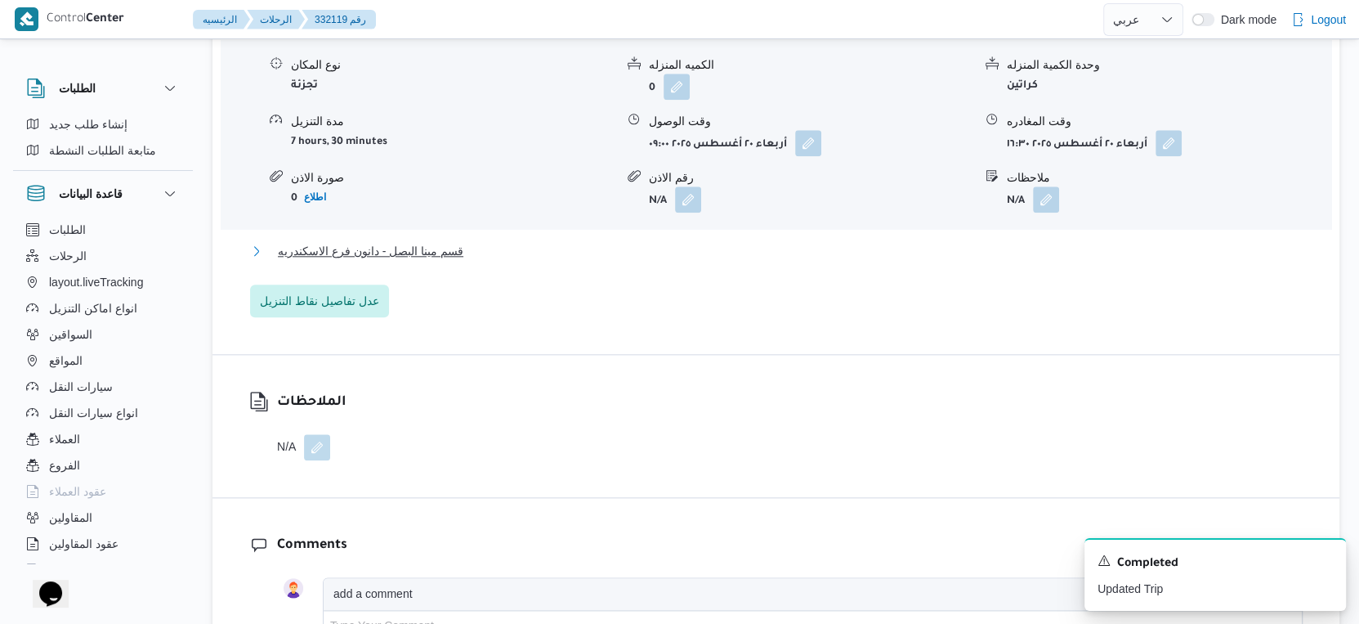
click at [445, 261] on span "قسم مينا البصل - دانون فرع الاسكندريه" at bounding box center [371, 251] width 186 height 20
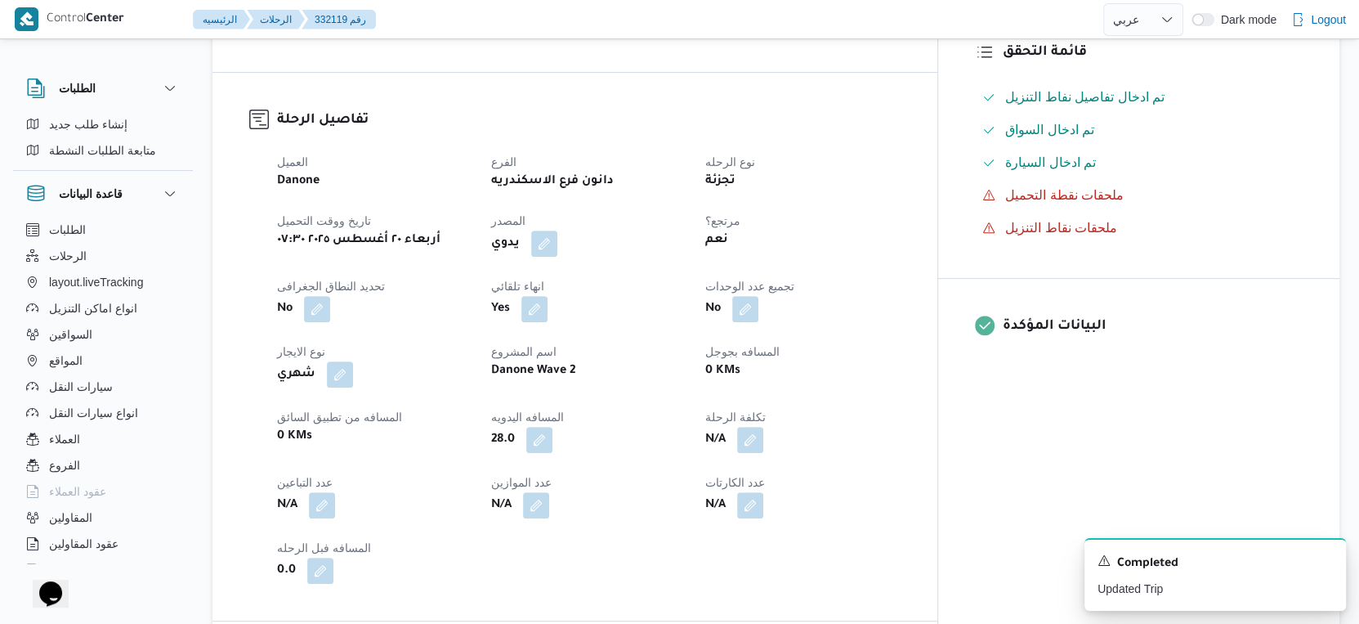
scroll to position [363, 0]
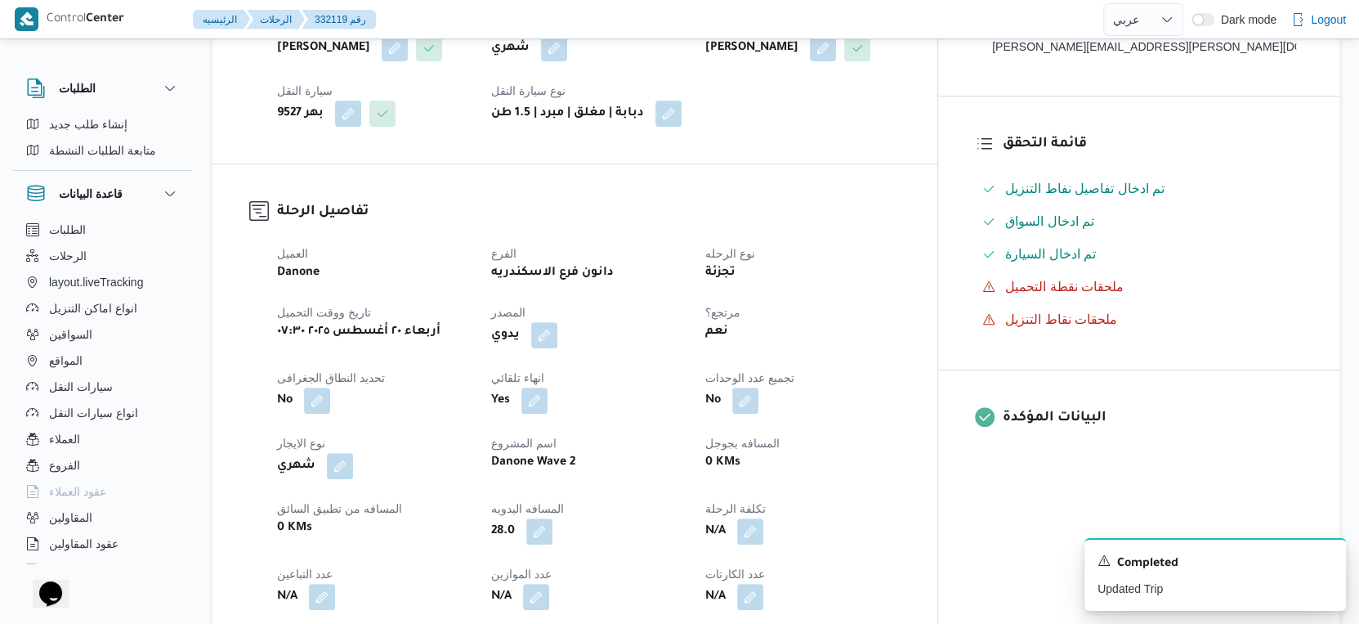
select select "ar"
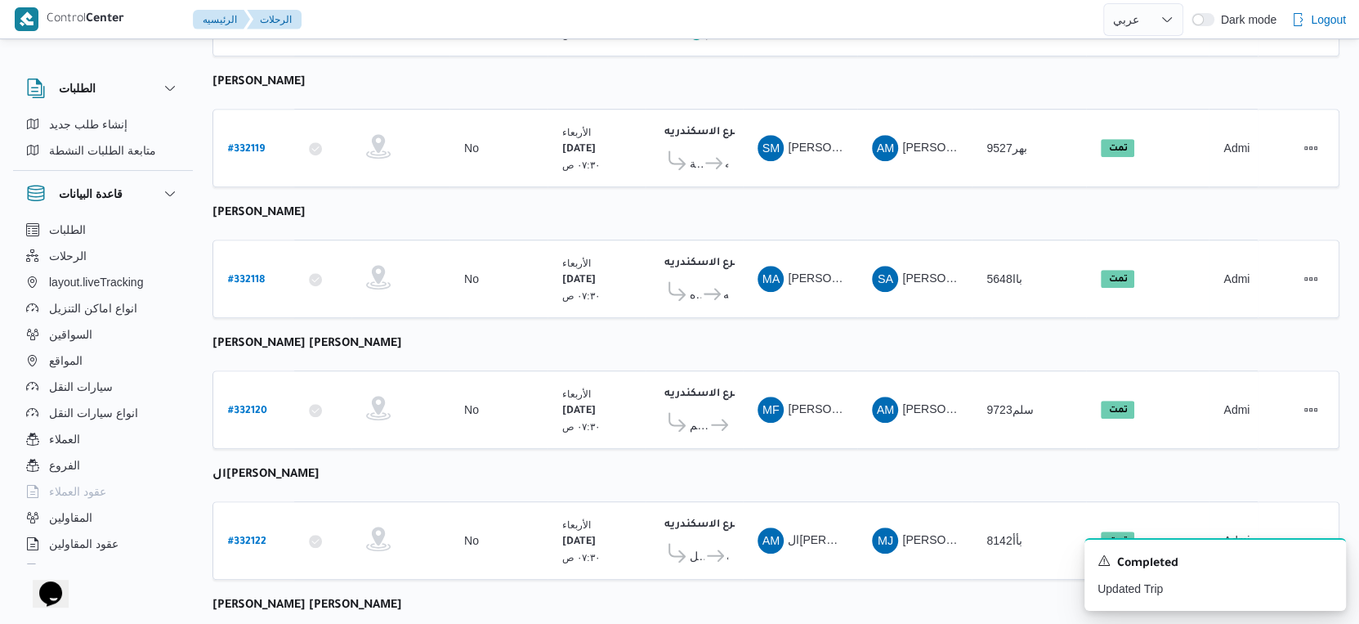
scroll to position [1100, 0]
click at [249, 406] on b "# 332123" at bounding box center [247, 411] width 38 height 11
select select "ar"
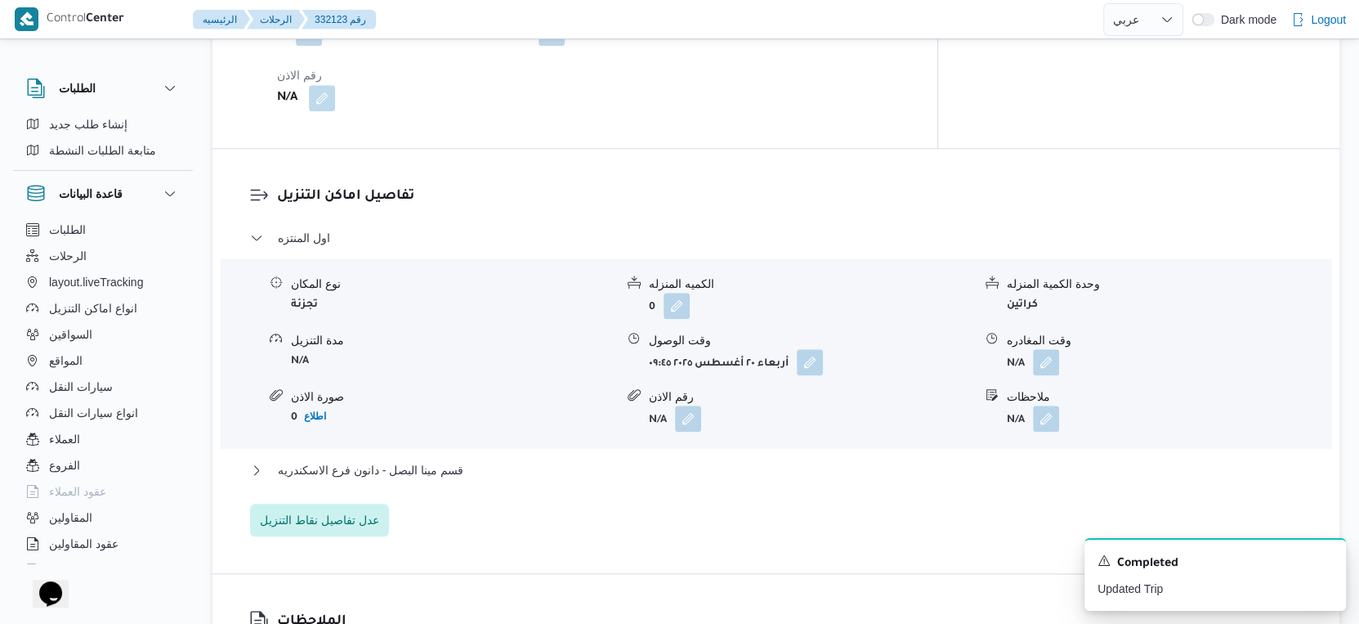
scroll to position [1281, 0]
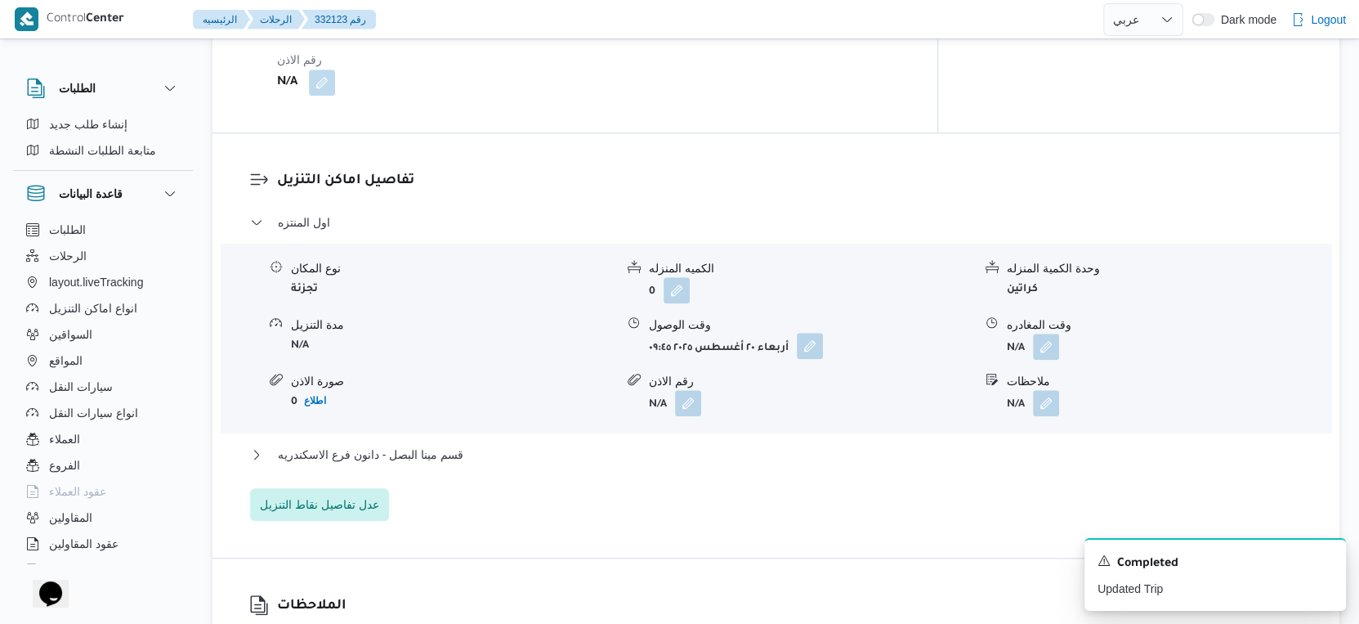
click at [807, 333] on button "button" at bounding box center [810, 346] width 26 height 26
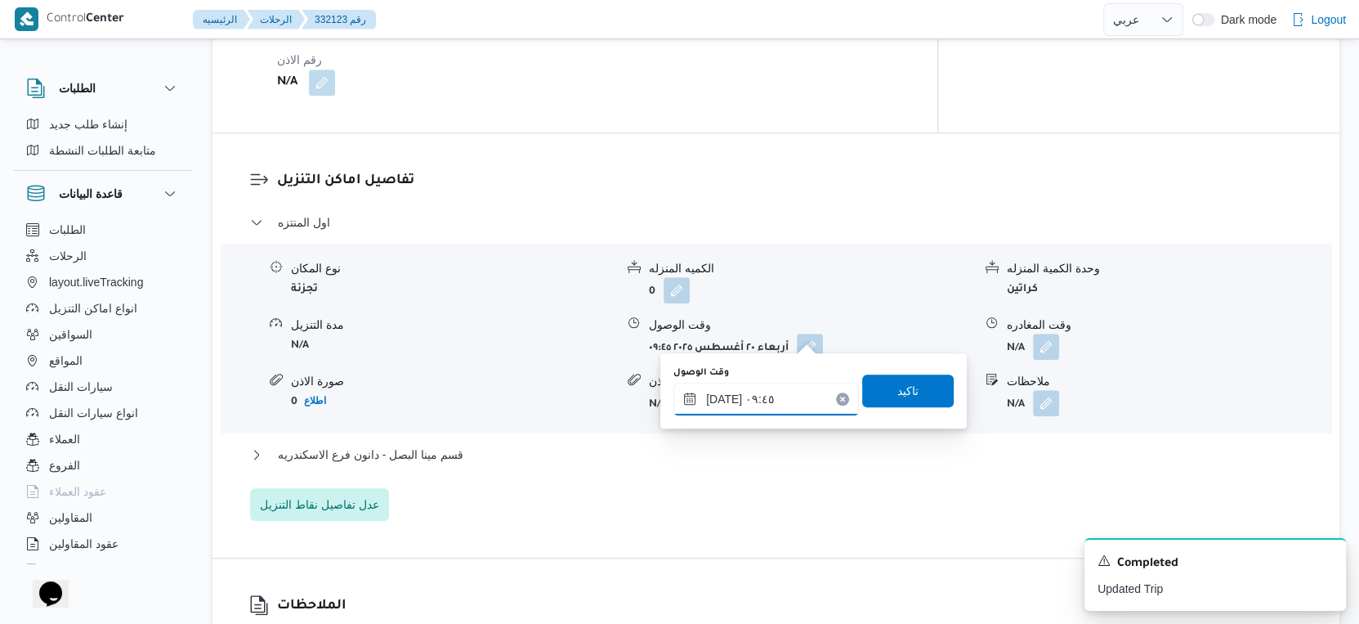
click at [780, 391] on input "٢٠/٠٨/٢٠٢٥ ٠٩:٤٥" at bounding box center [766, 398] width 186 height 33
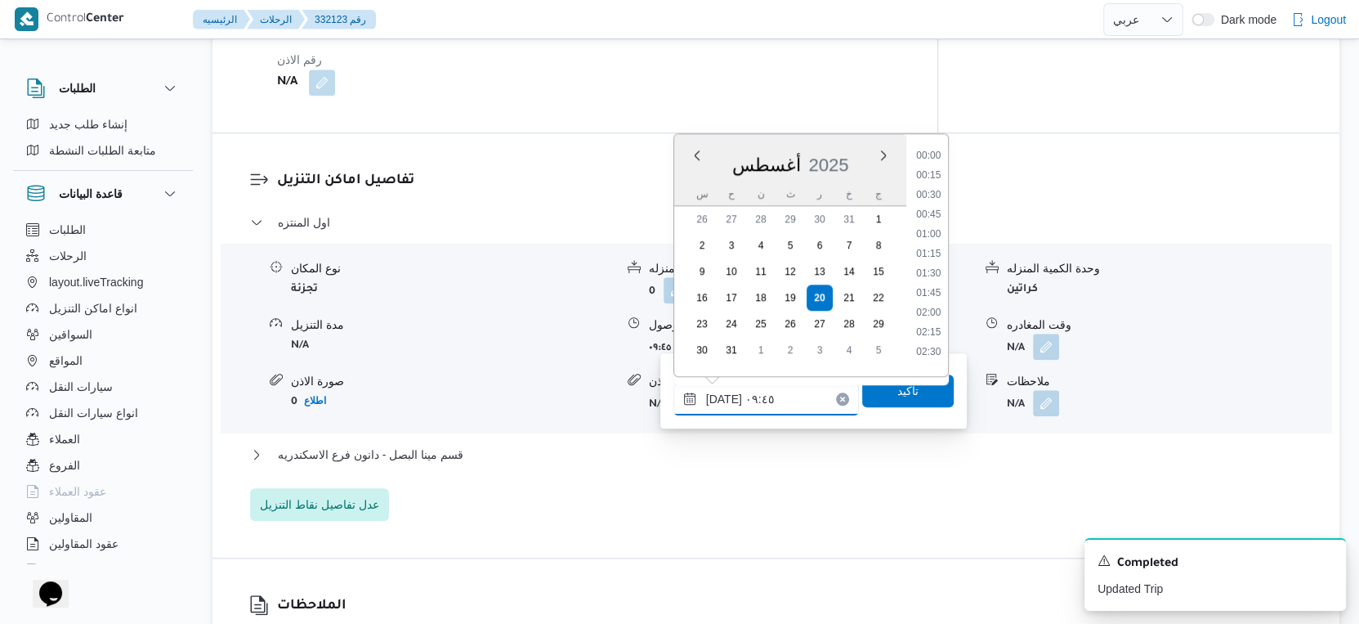
scroll to position [652, 0]
click at [931, 210] on li "09:00" at bounding box center [929, 209] width 38 height 16
type input "٢٠/٠٨/٢٠٢٥ ٠٩:٠٠"
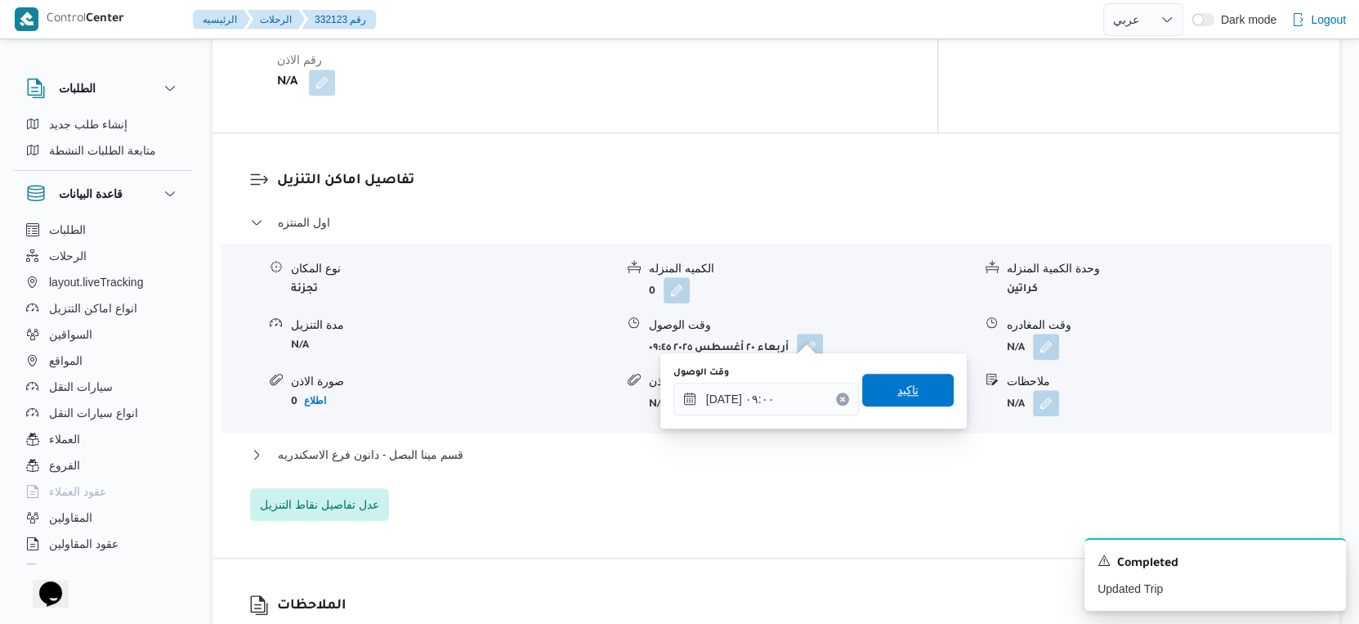
click at [897, 404] on span "تاكيد" at bounding box center [908, 389] width 92 height 33
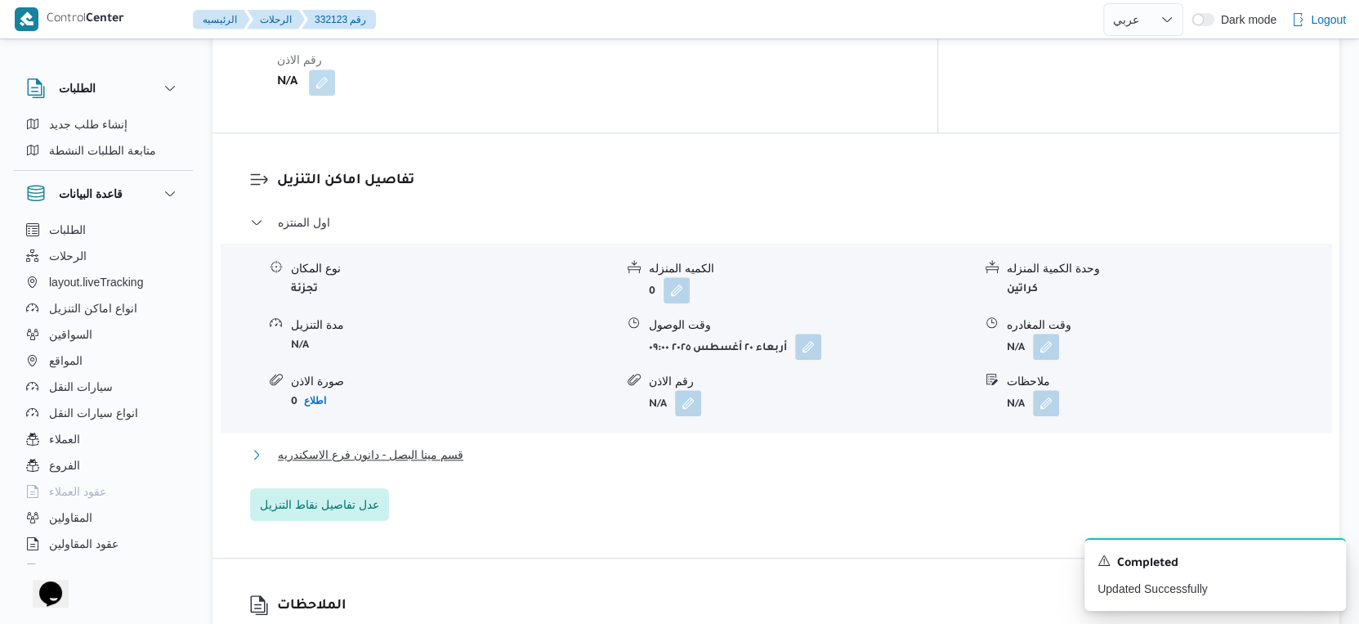
click at [483, 445] on button "قسم مينا البصل - دانون فرع الاسكندريه" at bounding box center [776, 455] width 1053 height 20
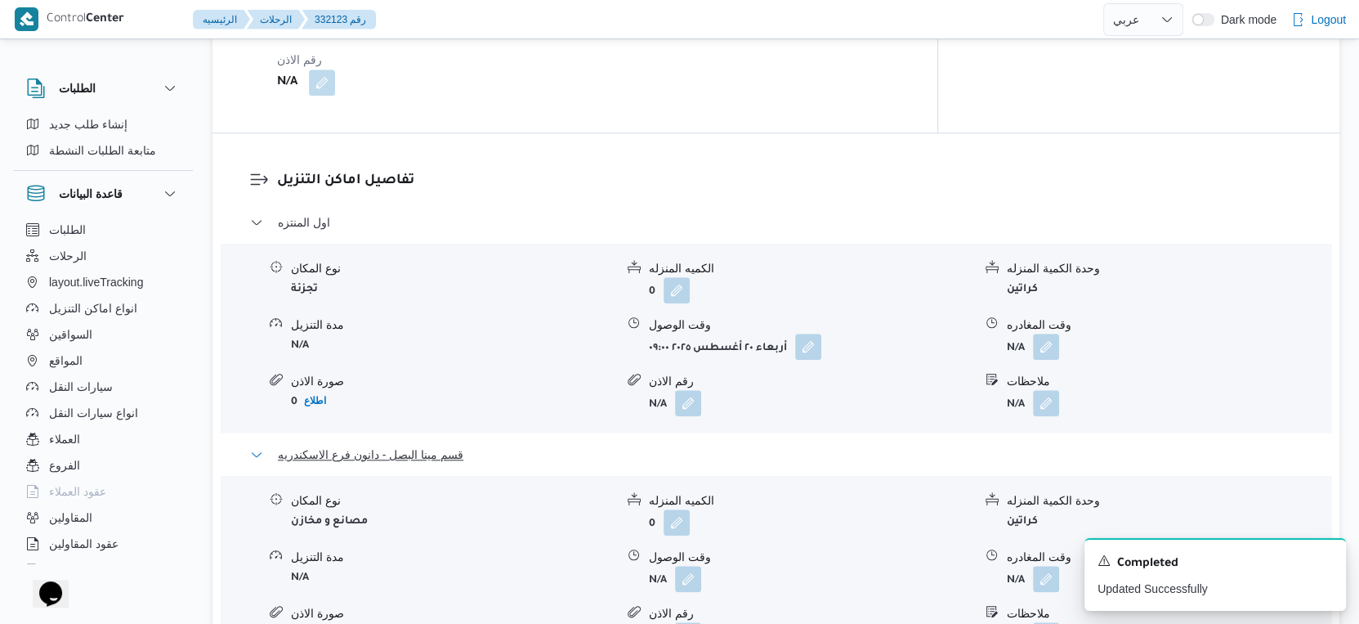
click at [483, 445] on button "قسم مينا البصل - دانون فرع الاسكندريه" at bounding box center [776, 455] width 1053 height 20
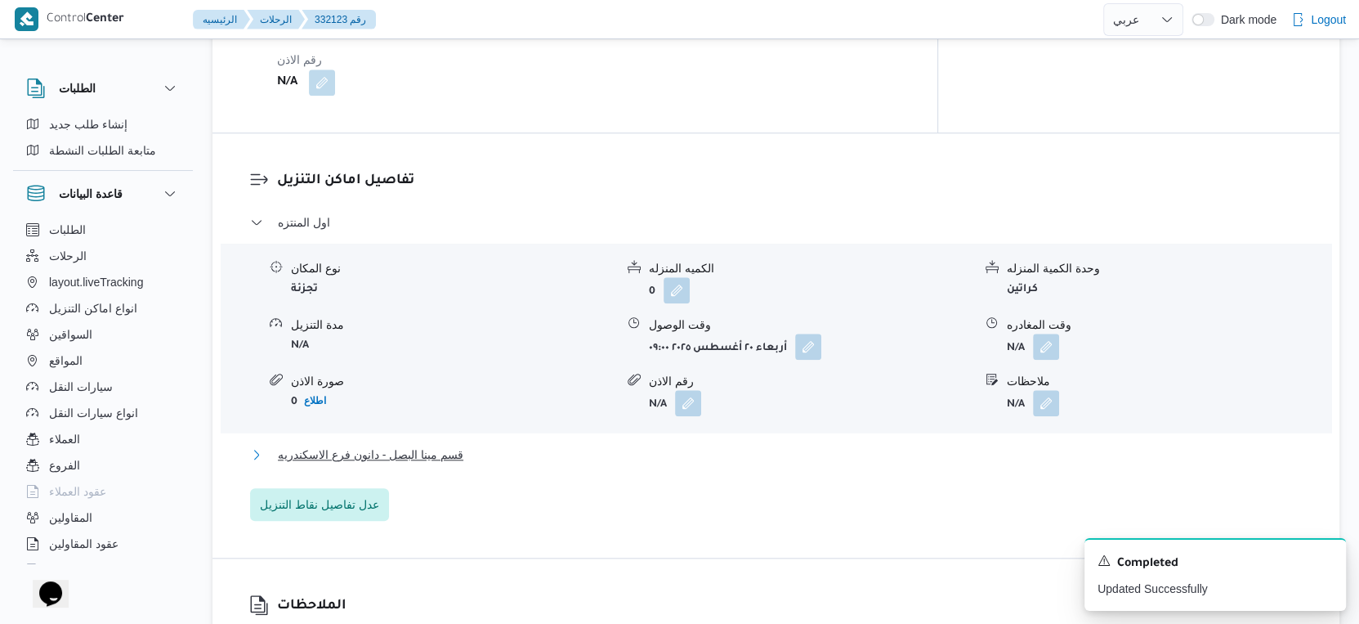
click at [483, 445] on button "قسم مينا البصل - دانون فرع الاسكندريه" at bounding box center [776, 455] width 1053 height 20
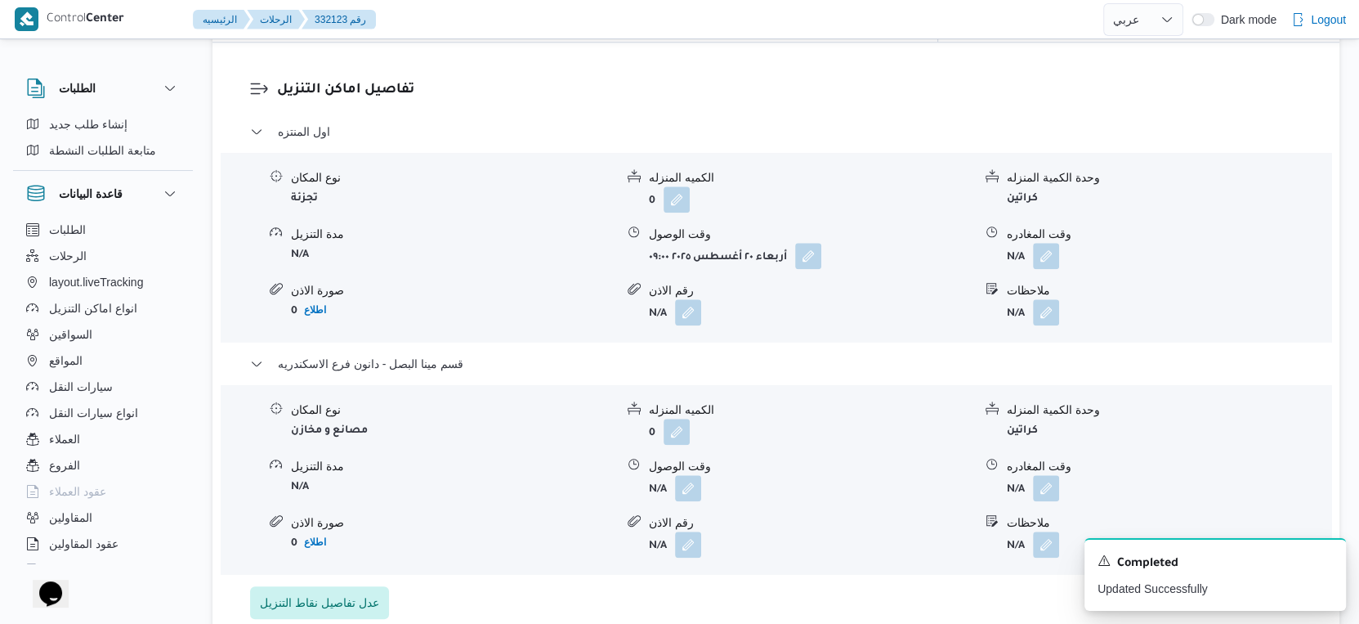
scroll to position [1373, 0]
click at [807, 241] on button "button" at bounding box center [808, 254] width 26 height 26
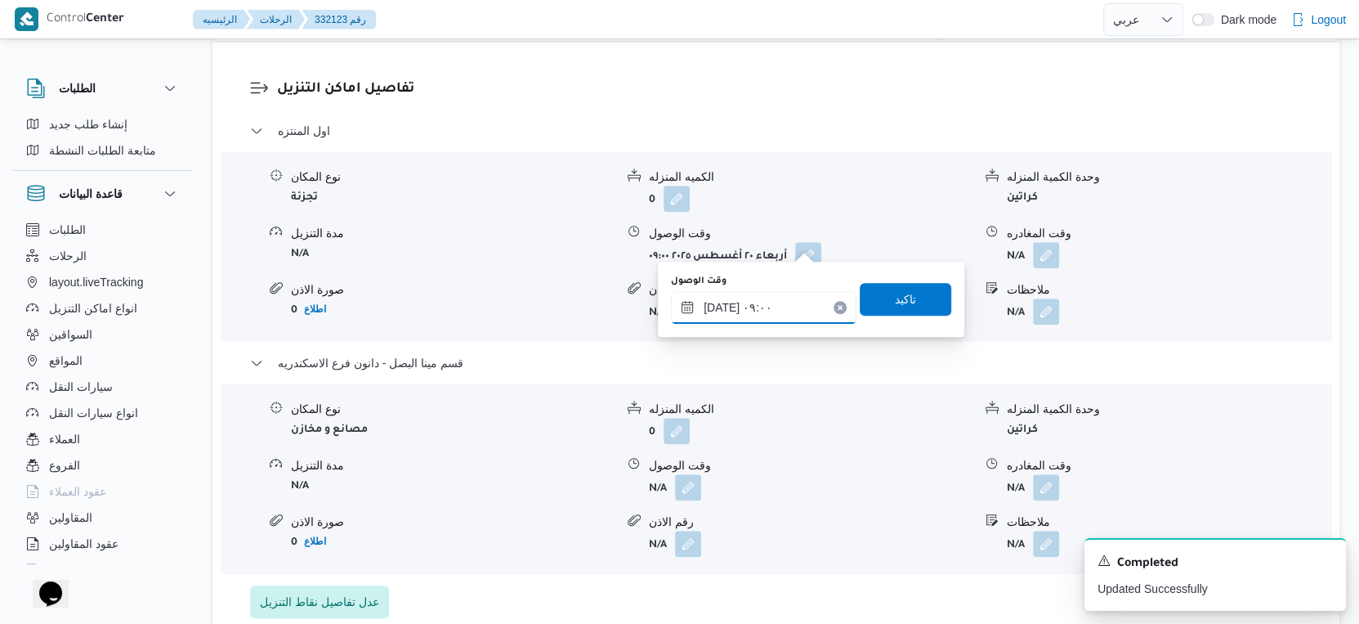
click at [786, 300] on input "٢٠/٠٨/٢٠٢٥ ٠٩:٠٠" at bounding box center [764, 307] width 186 height 33
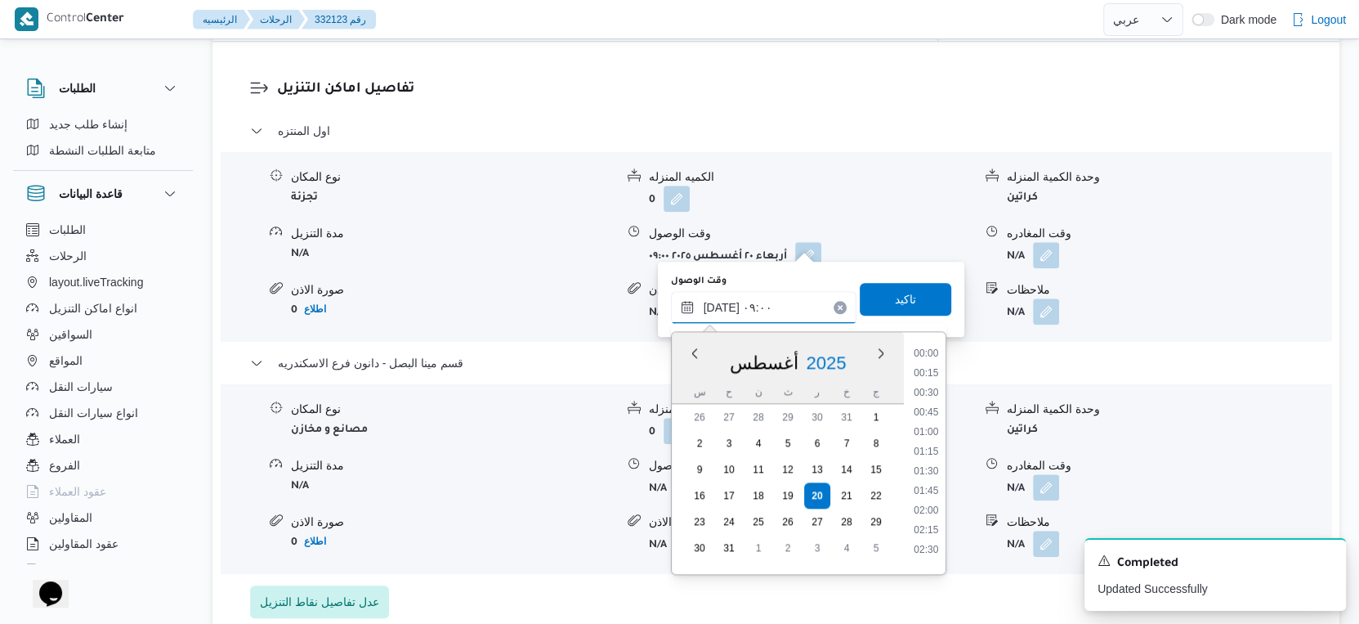
scroll to position [593, 0]
click at [923, 478] on li "09:15" at bounding box center [926, 485] width 38 height 16
type input "٢٠/٠٨/٢٠٢٥ ٠٩:١٥"
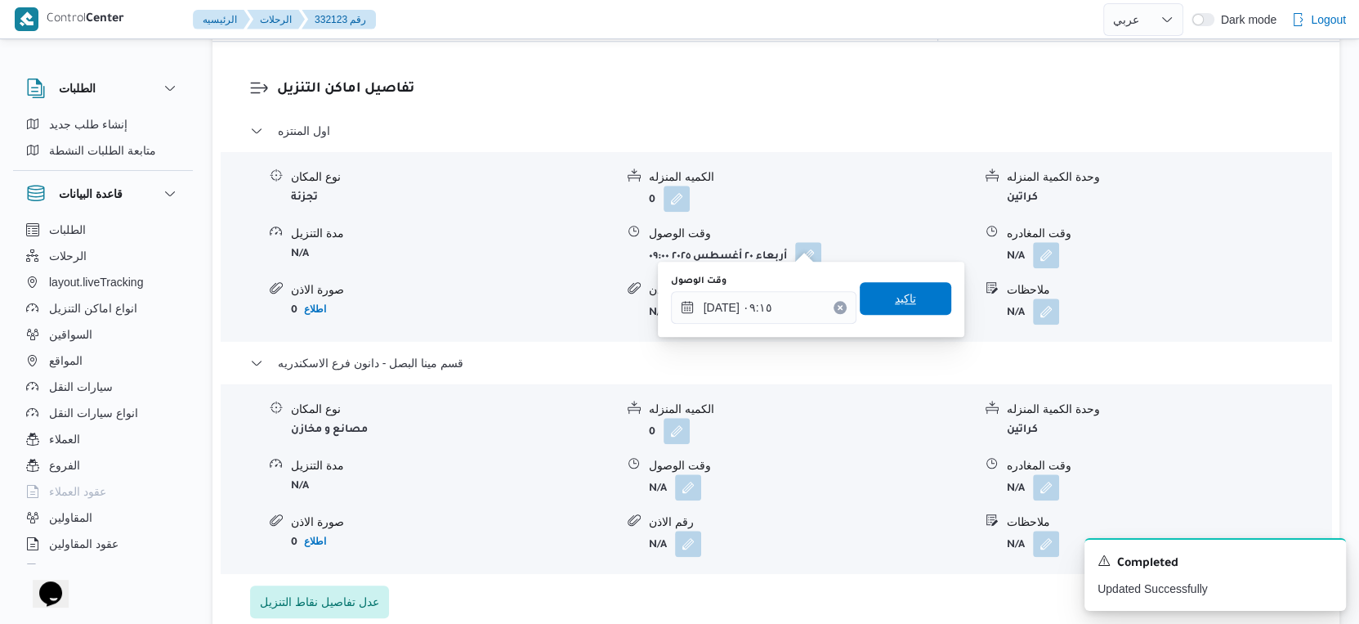
click at [914, 295] on span "تاكيد" at bounding box center [906, 298] width 92 height 33
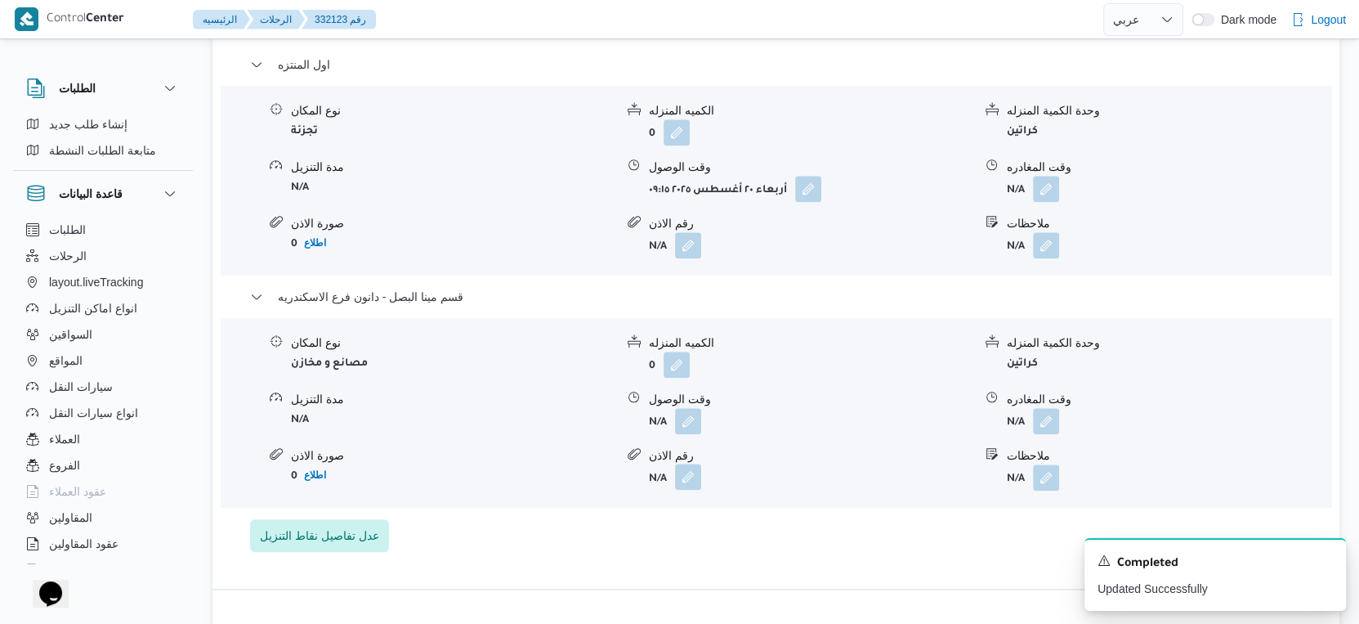
scroll to position [1463, 0]
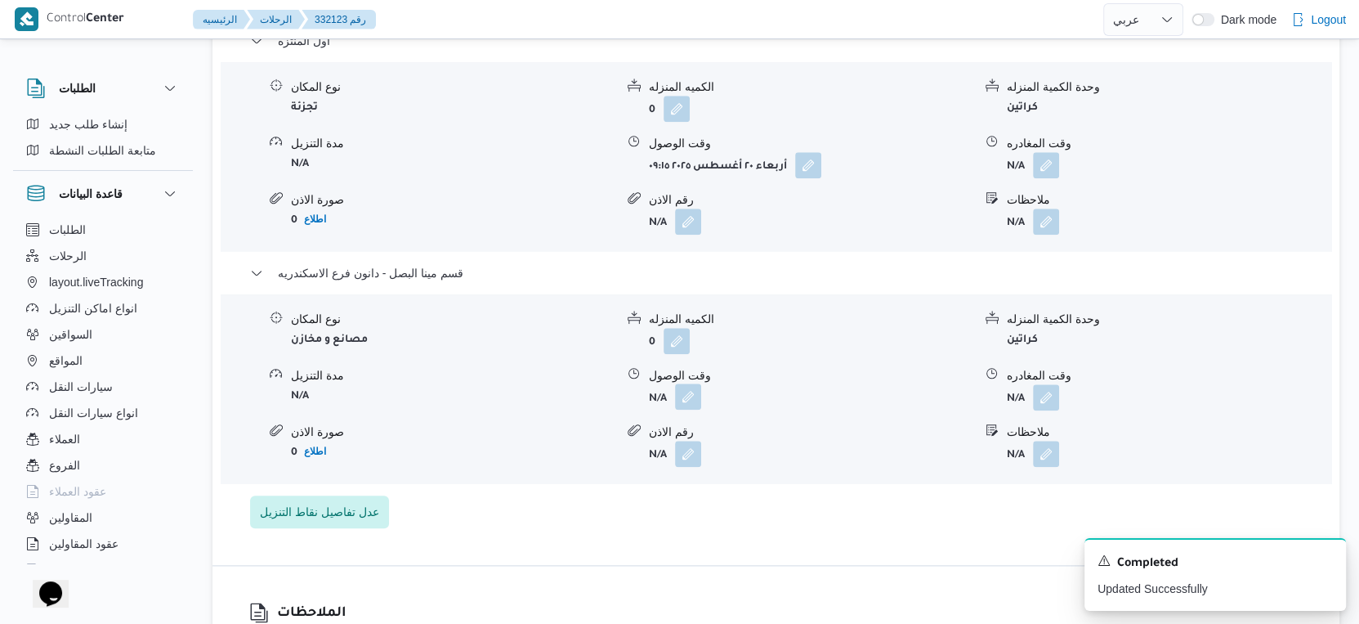
click at [686, 386] on button "button" at bounding box center [688, 396] width 26 height 26
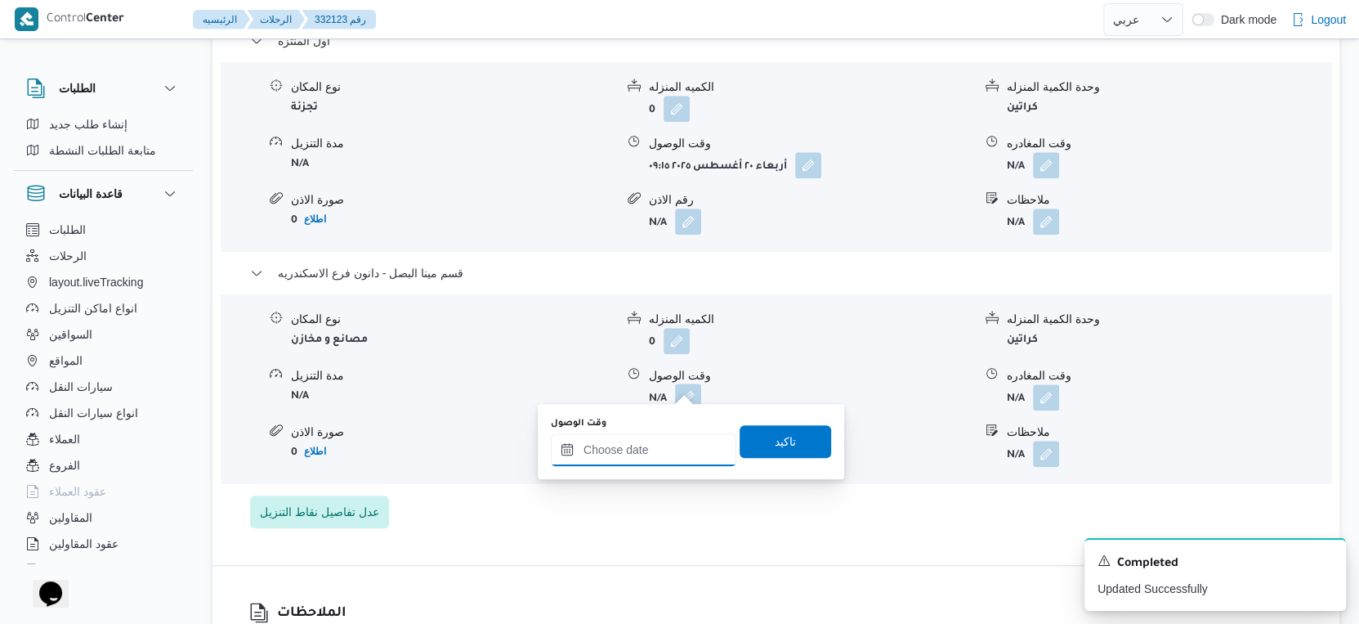
drag, startPoint x: 678, startPoint y: 392, endPoint x: 704, endPoint y: 434, distance: 48.8
click at [657, 449] on input "وقت الوصول" at bounding box center [644, 449] width 186 height 33
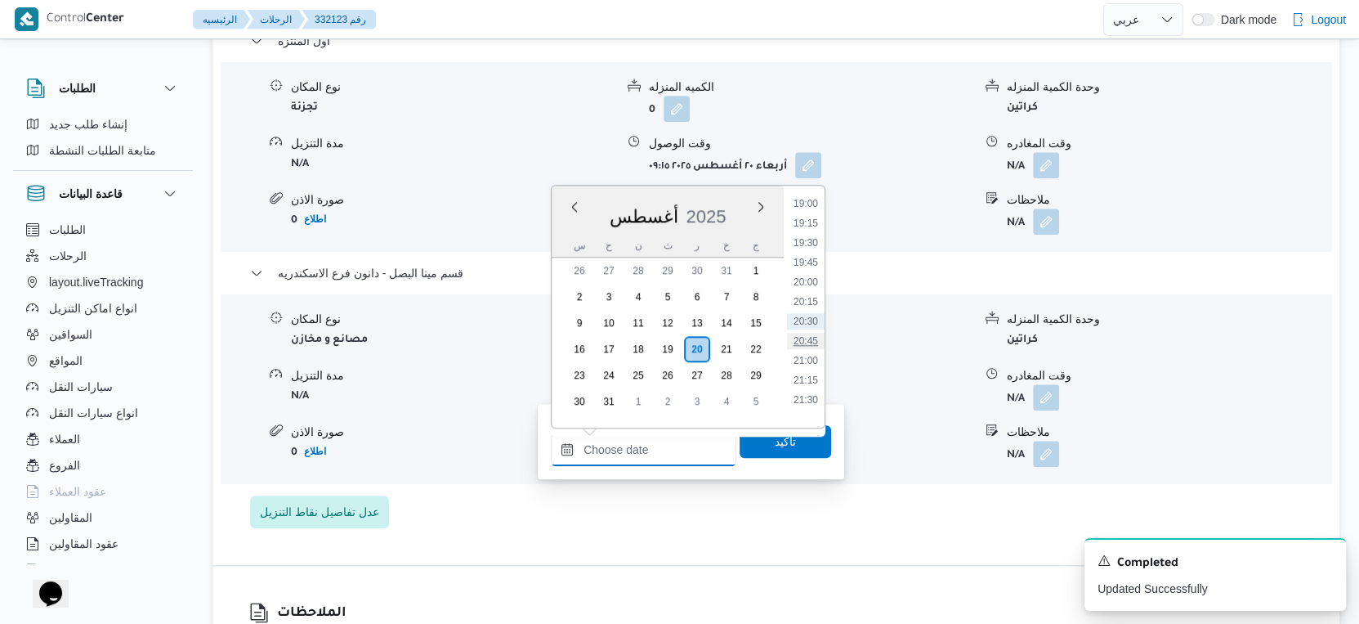
scroll to position [1403, 0]
click at [812, 251] on li "18:30" at bounding box center [806, 255] width 38 height 16
type input "٢٠/٠٨/٢٠٢٥ ١٨:٣٠"
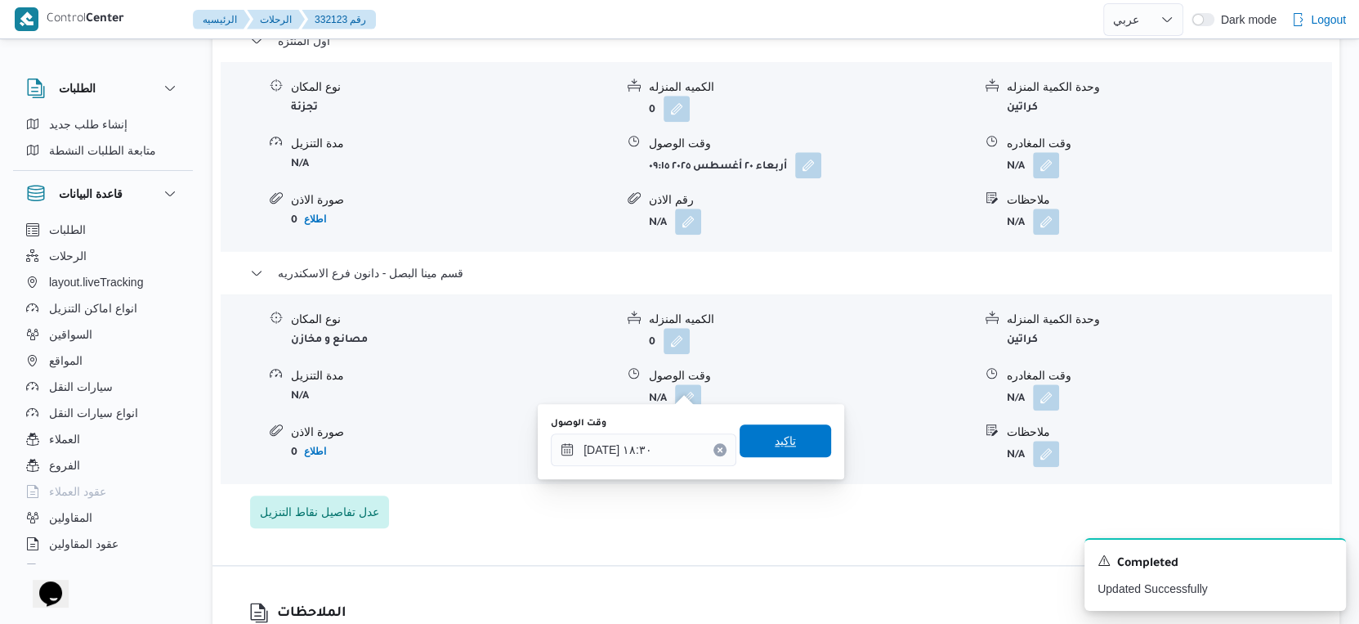
click at [794, 431] on span "تاكيد" at bounding box center [786, 440] width 92 height 33
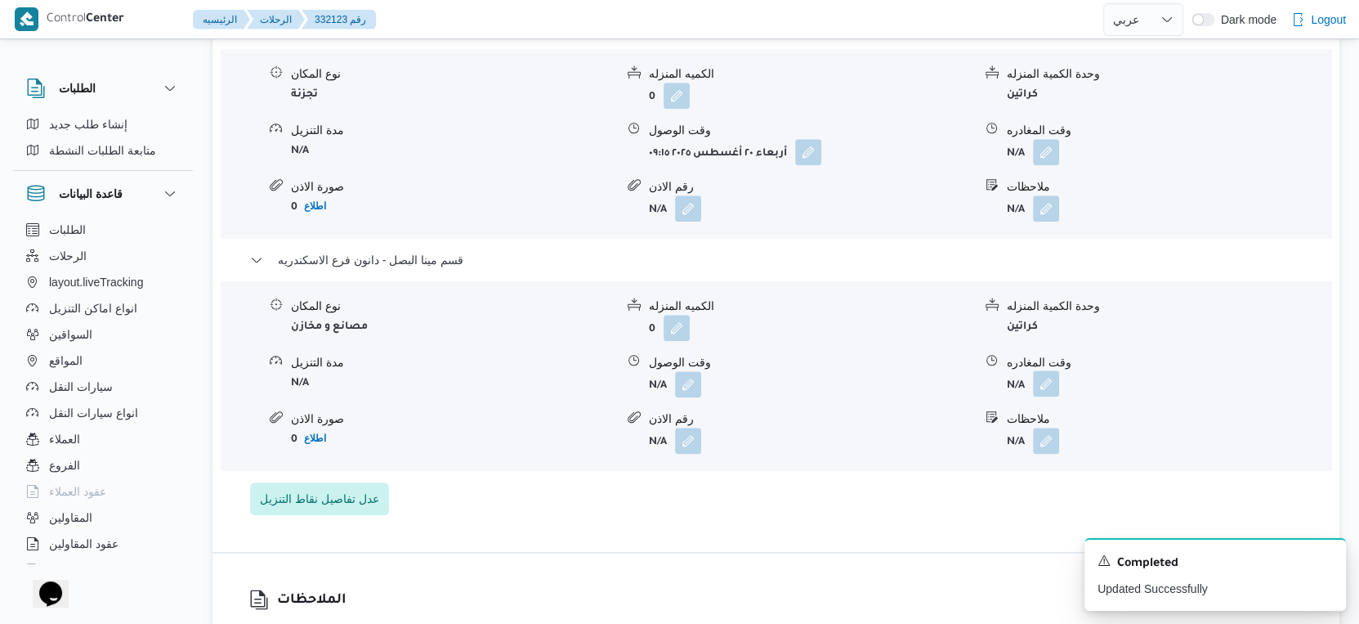
click at [1057, 380] on button "button" at bounding box center [1046, 383] width 26 height 26
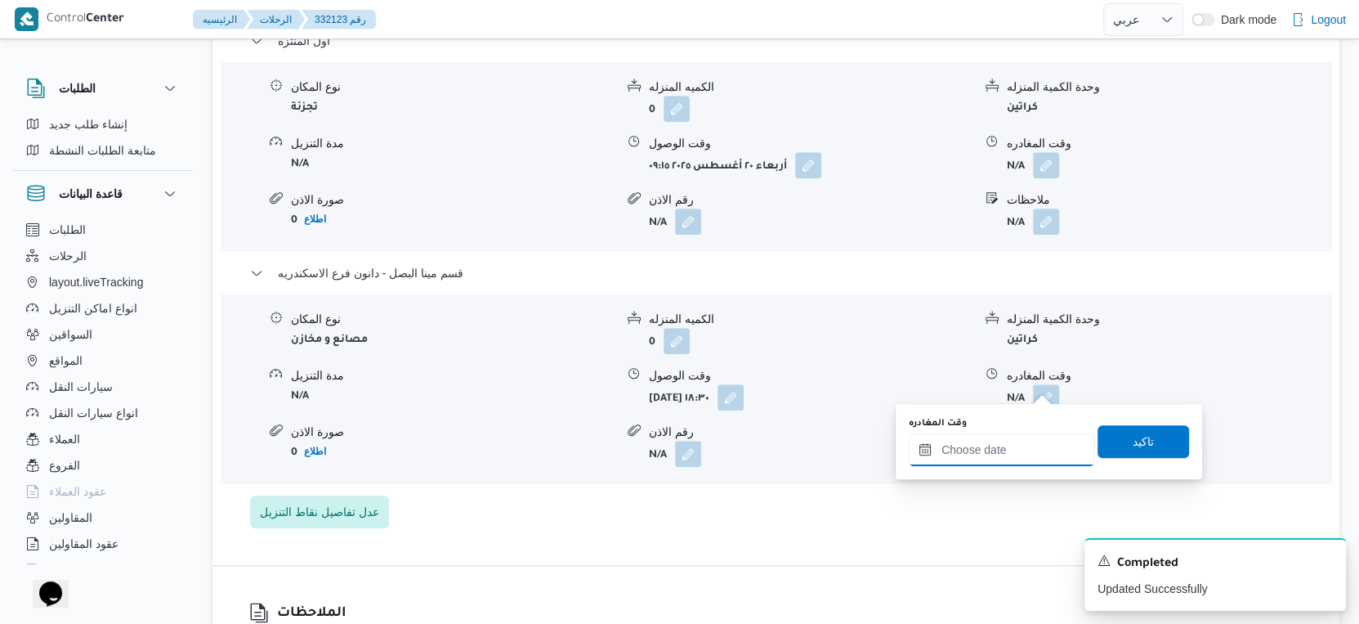
click at [1031, 447] on input "وقت المغادره" at bounding box center [1002, 449] width 186 height 33
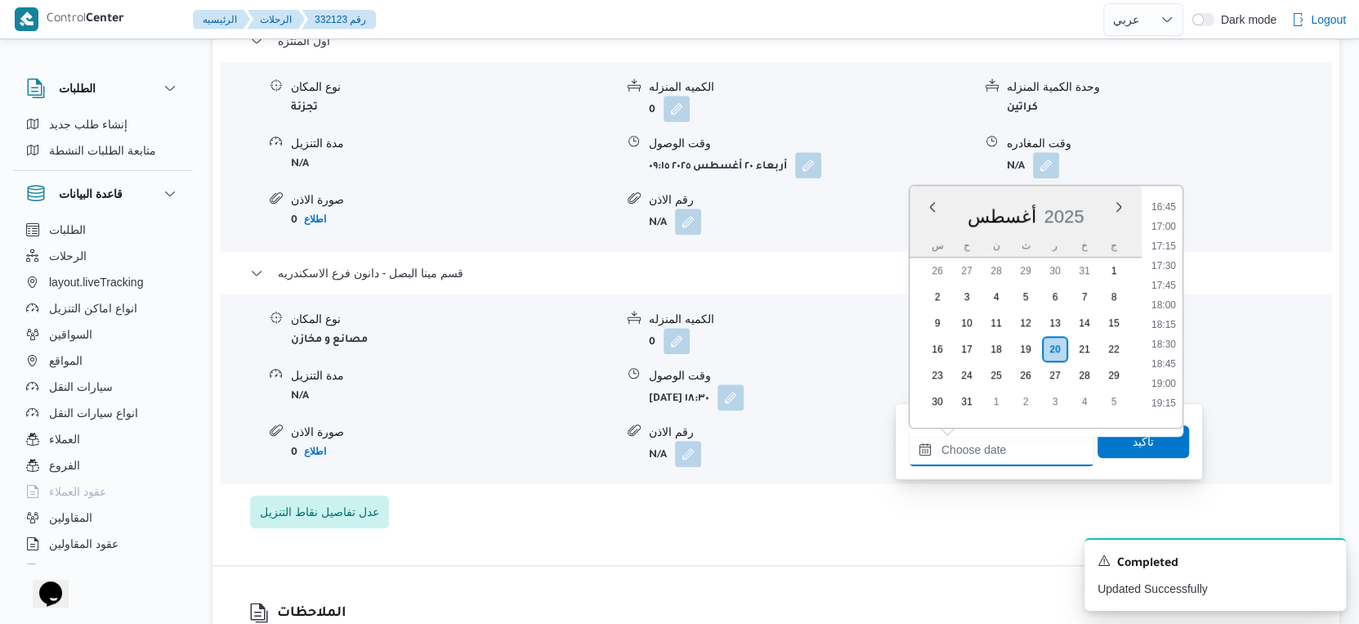
scroll to position [1312, 0]
click at [1170, 262] on li "17:30" at bounding box center [1164, 267] width 38 height 16
type input "٢٠/٠٨/٢٠٢٥ ١٧:٣٠"
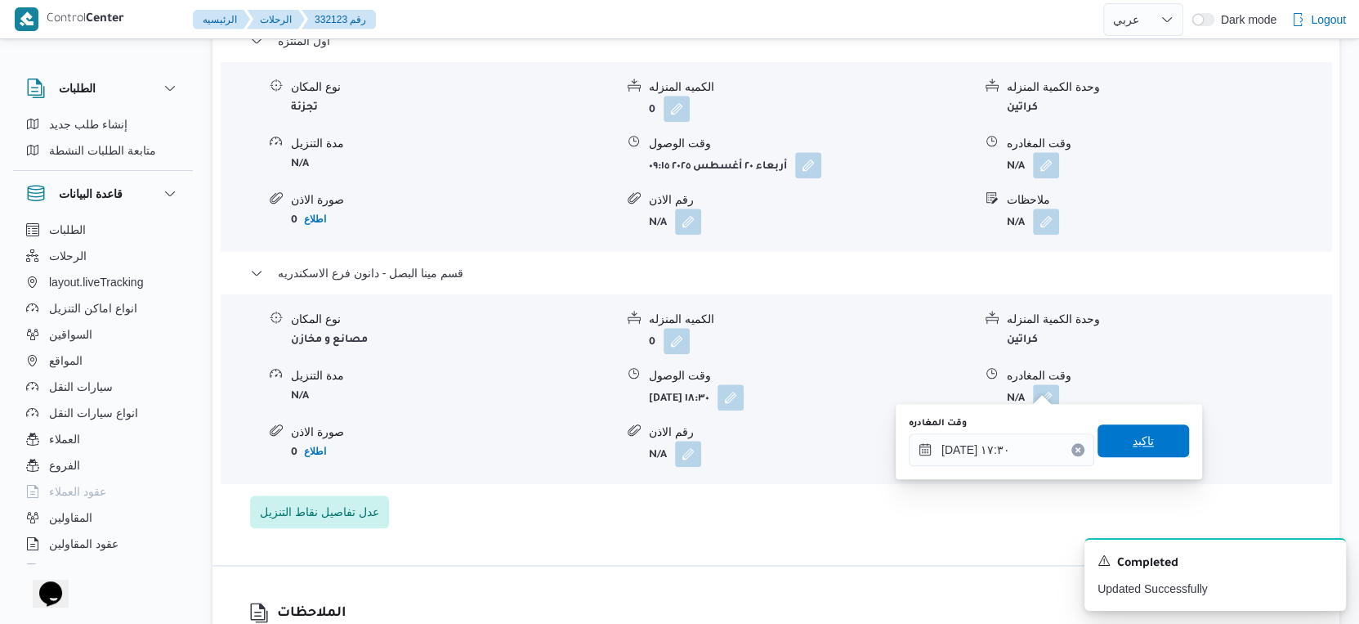
click at [1133, 441] on span "تاكيد" at bounding box center [1143, 441] width 21 height 20
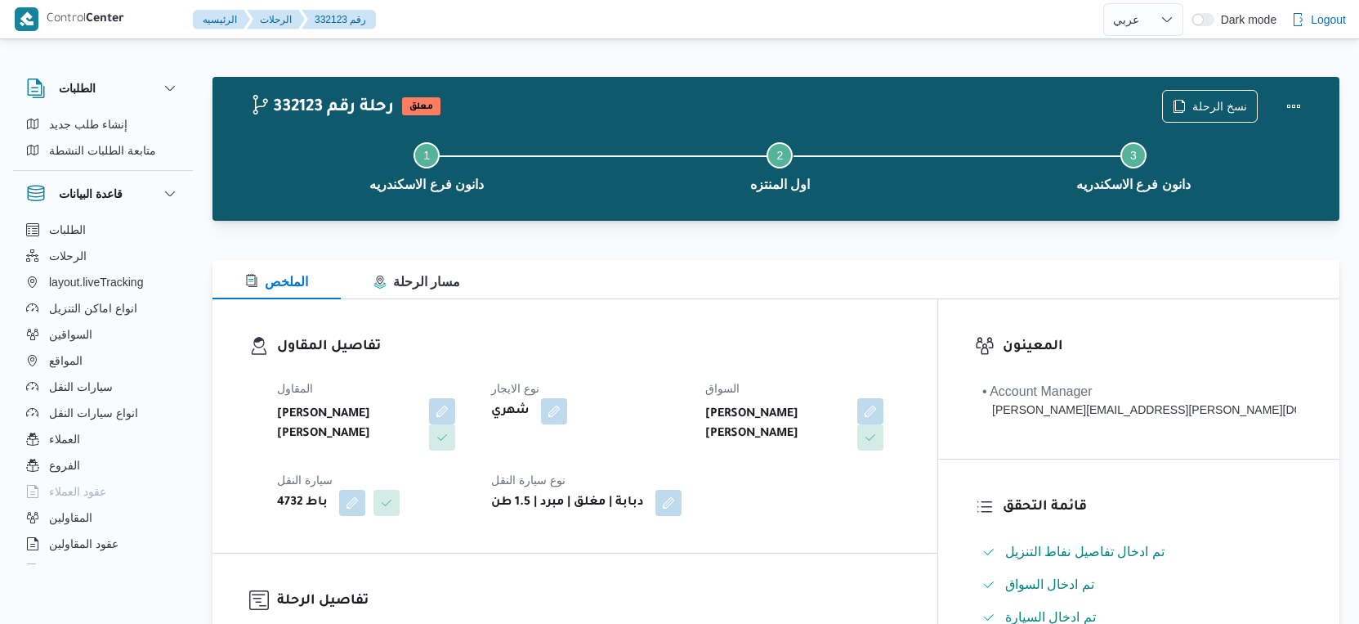
select select "ar"
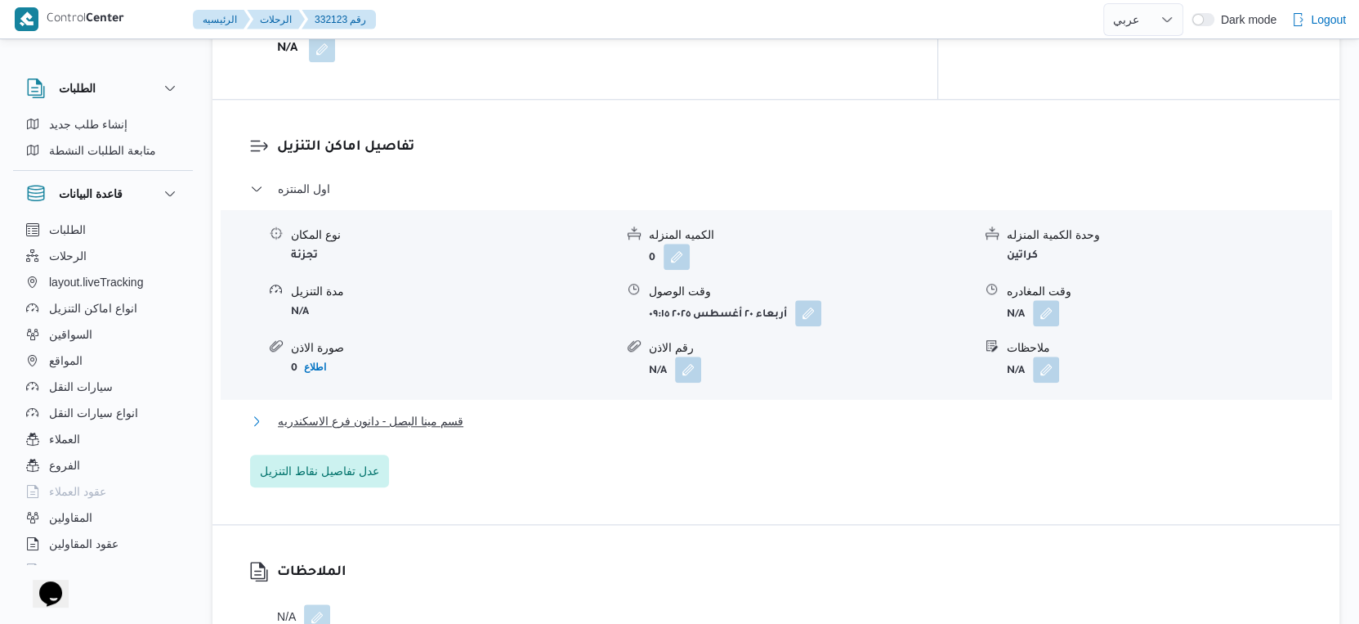
click at [448, 411] on span "قسم مينا البصل - دانون فرع الاسكندريه" at bounding box center [371, 421] width 186 height 20
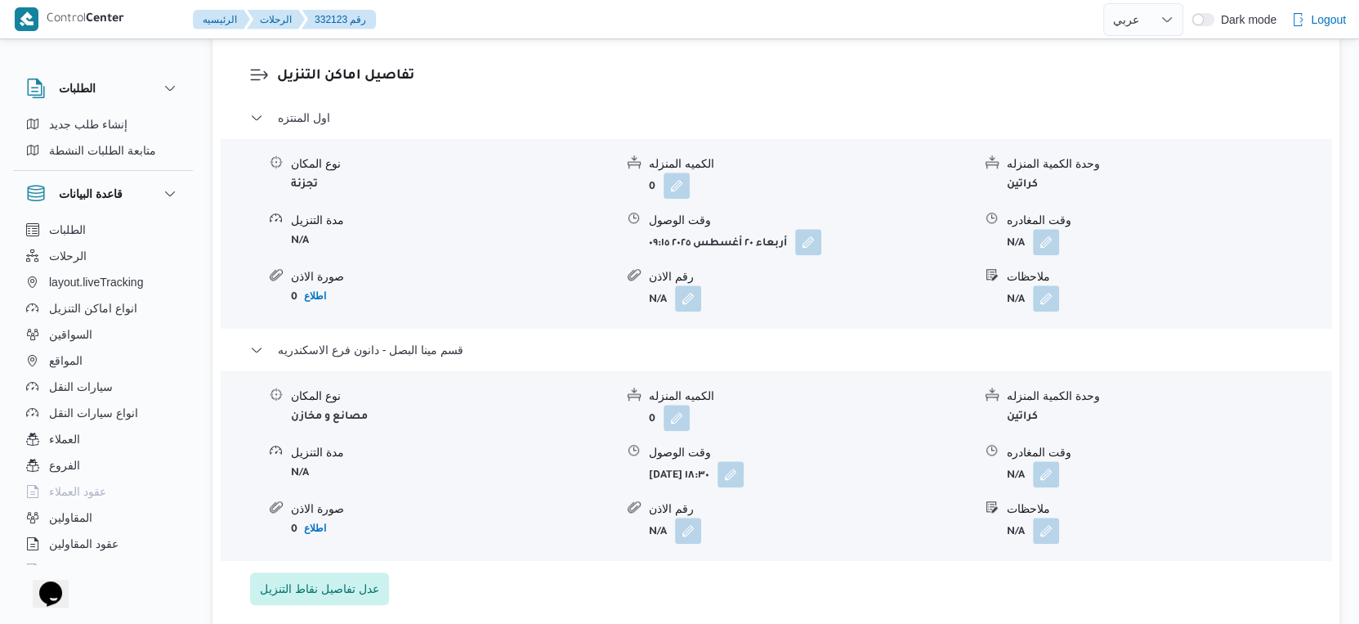
scroll to position [1496, 0]
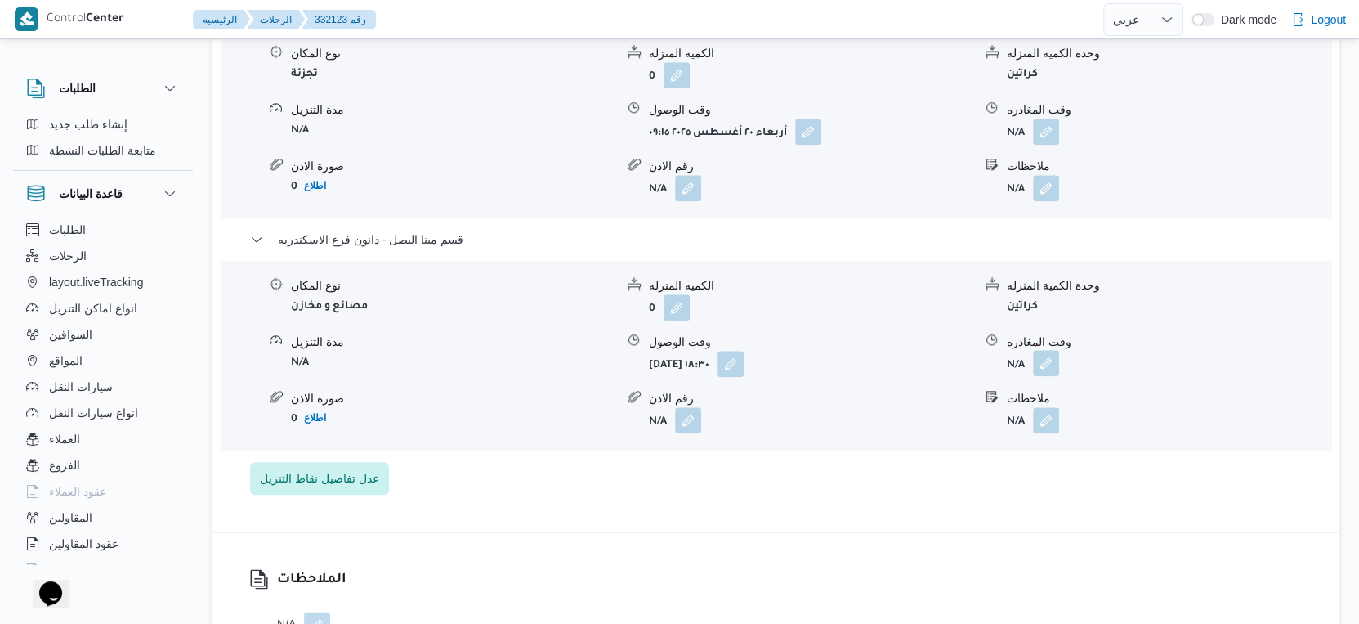
click at [1050, 350] on button "button" at bounding box center [1046, 363] width 26 height 26
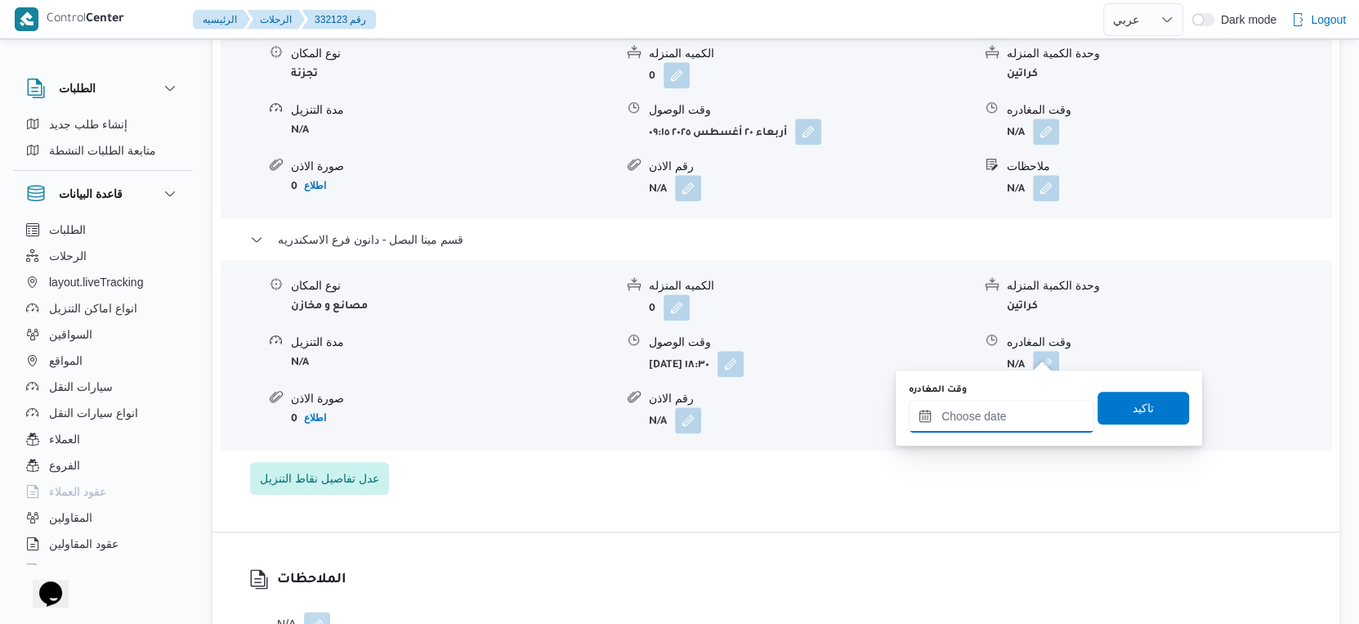
click at [1023, 404] on input "وقت المغادره" at bounding box center [1002, 416] width 186 height 33
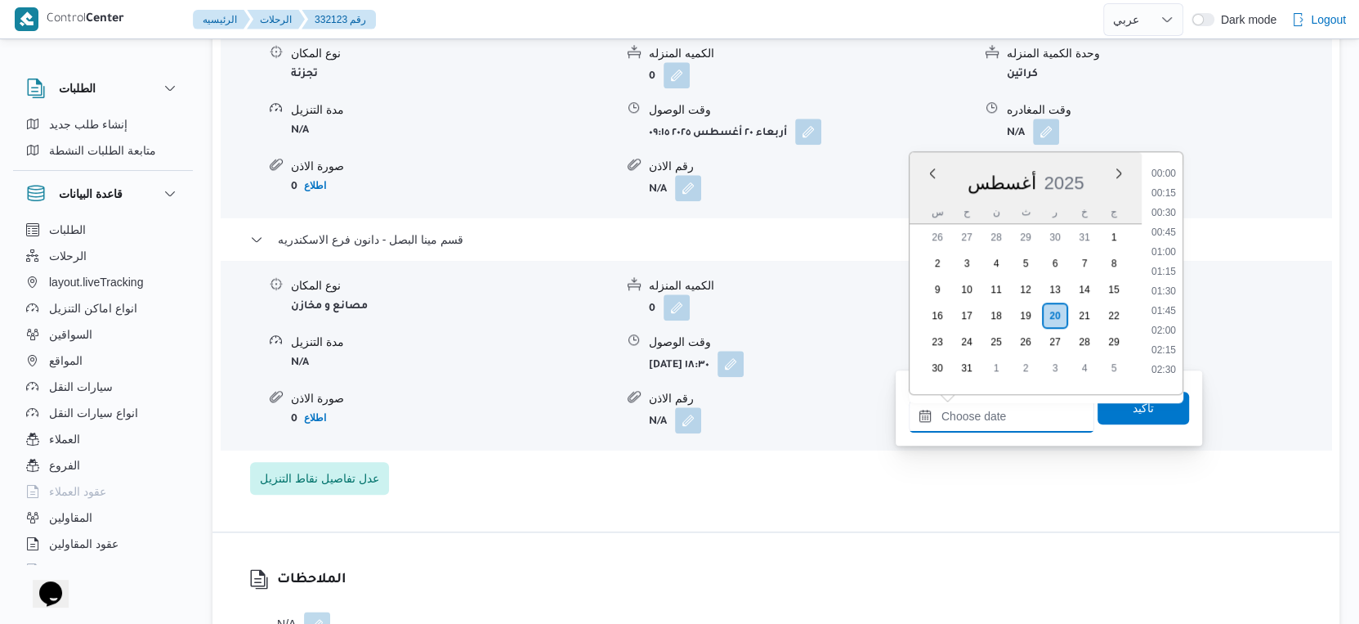
scroll to position [1494, 0]
click at [1162, 203] on li "19:30" at bounding box center [1164, 209] width 38 height 16
type input "[DATE] ١٩:٣٠"
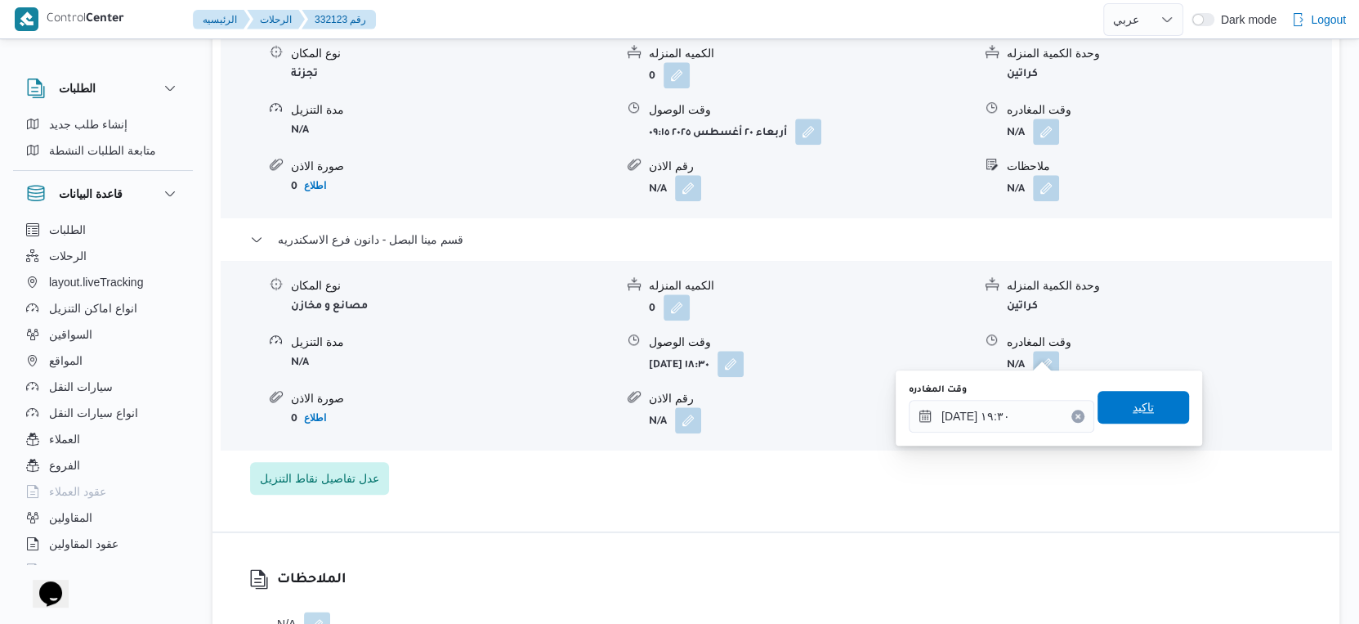
click at [1145, 407] on span "تاكيد" at bounding box center [1144, 407] width 92 height 33
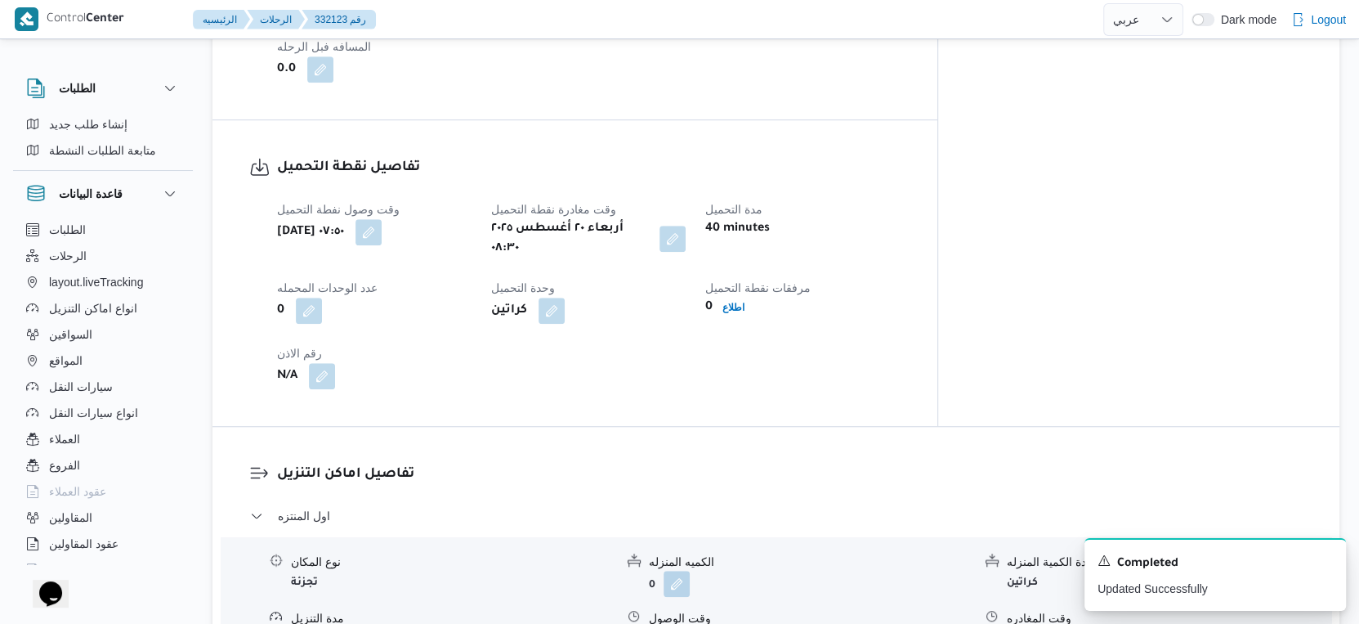
scroll to position [770, 0]
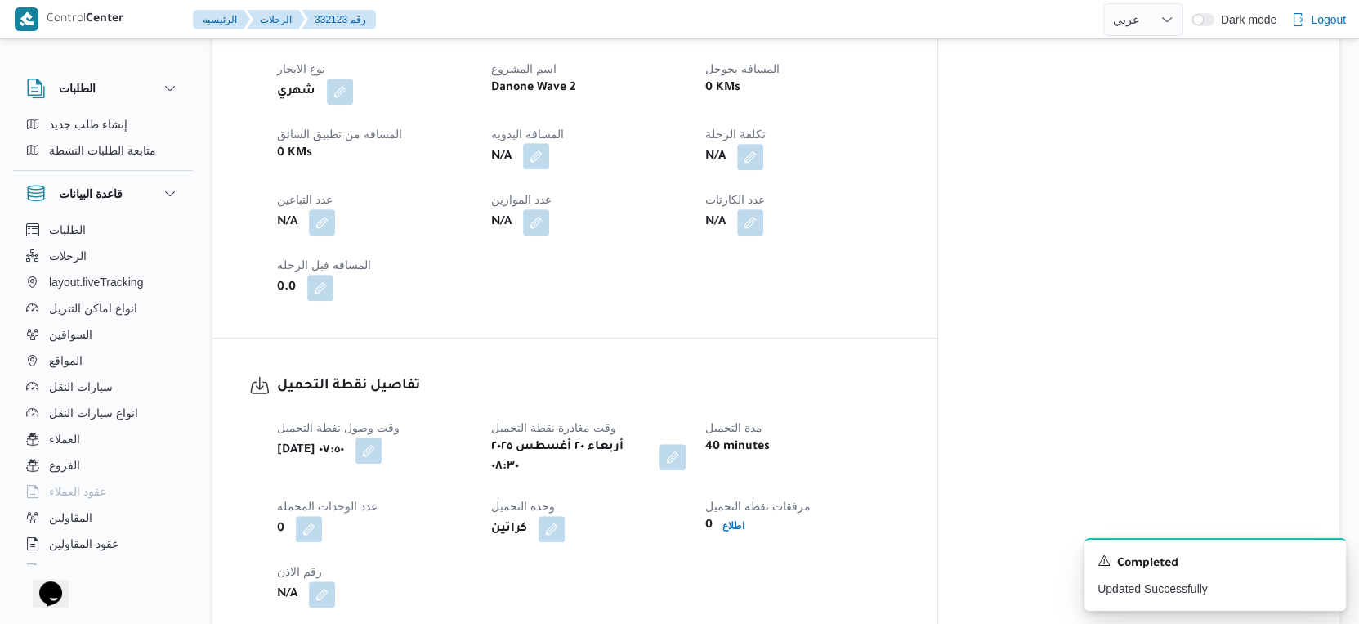
click at [549, 155] on button "button" at bounding box center [536, 156] width 26 height 26
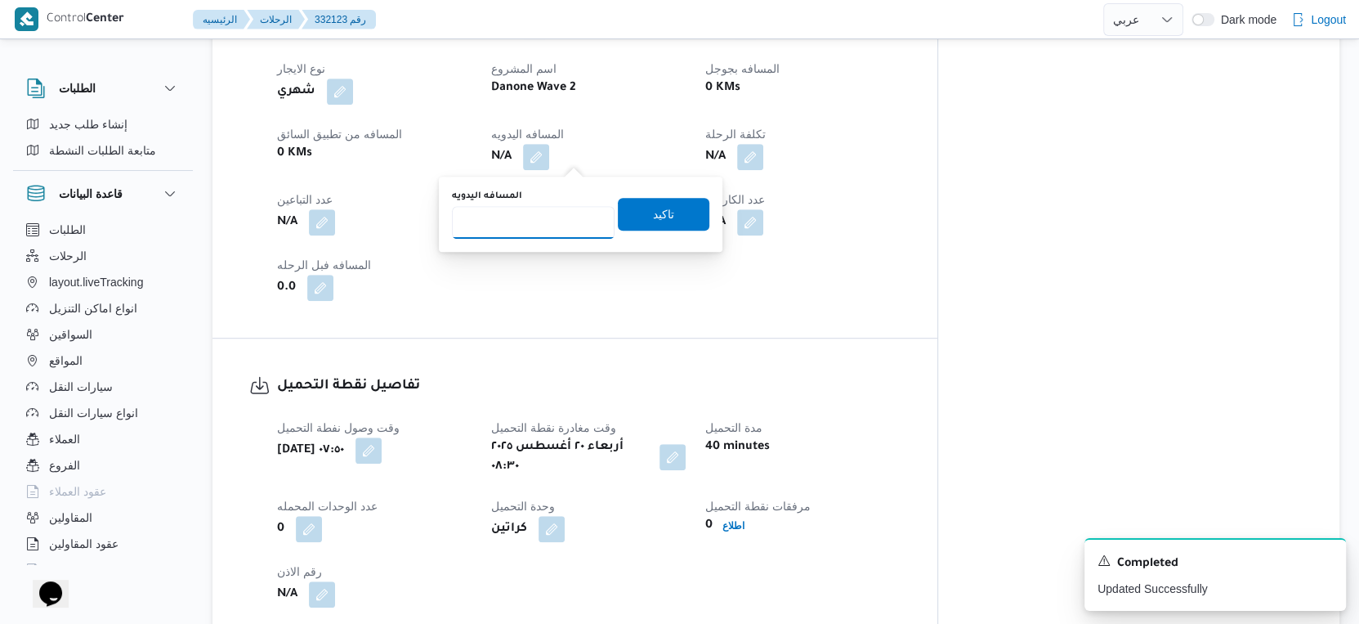
click at [525, 226] on input "المسافه اليدويه" at bounding box center [533, 222] width 163 height 33
type input "47"
click at [681, 216] on span "تاكيد" at bounding box center [664, 213] width 92 height 33
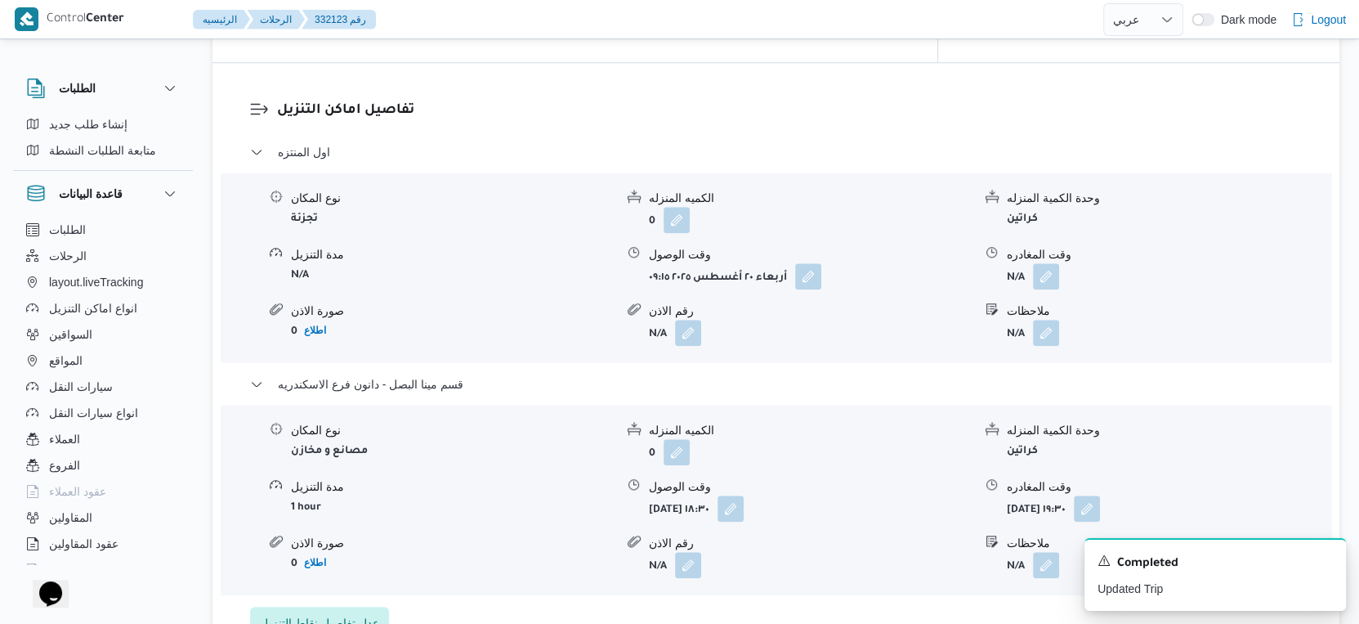
scroll to position [1362, 0]
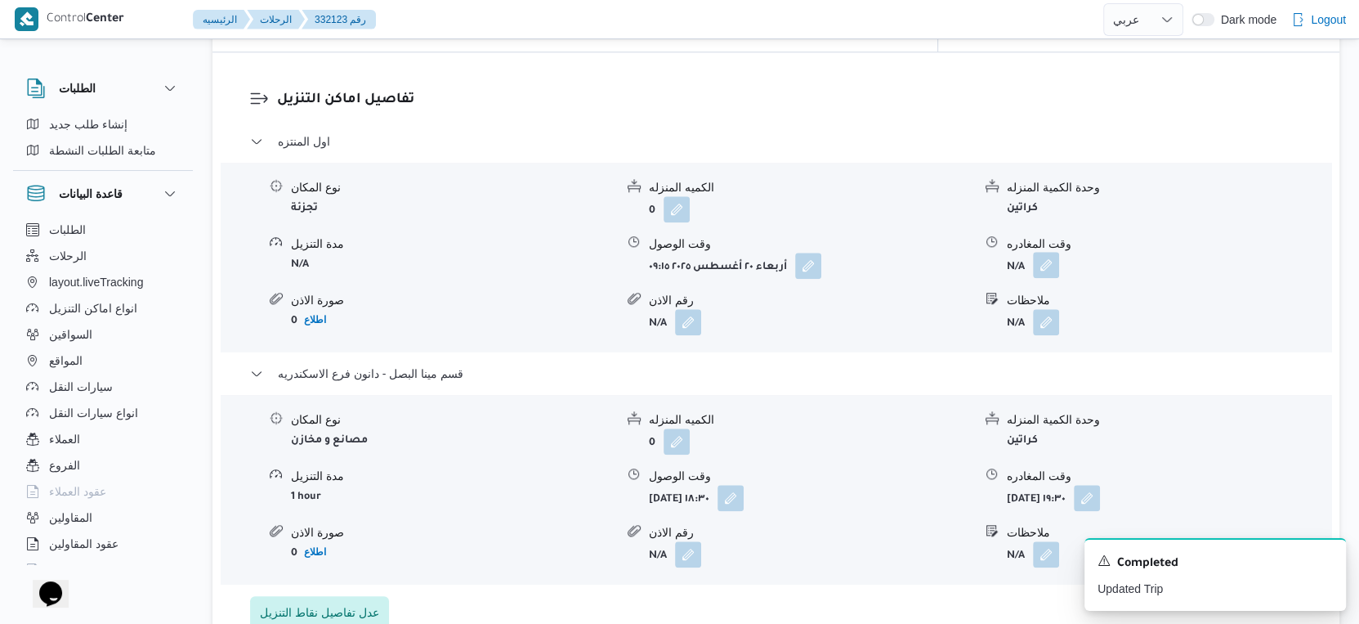
click at [1049, 256] on button "button" at bounding box center [1046, 265] width 26 height 26
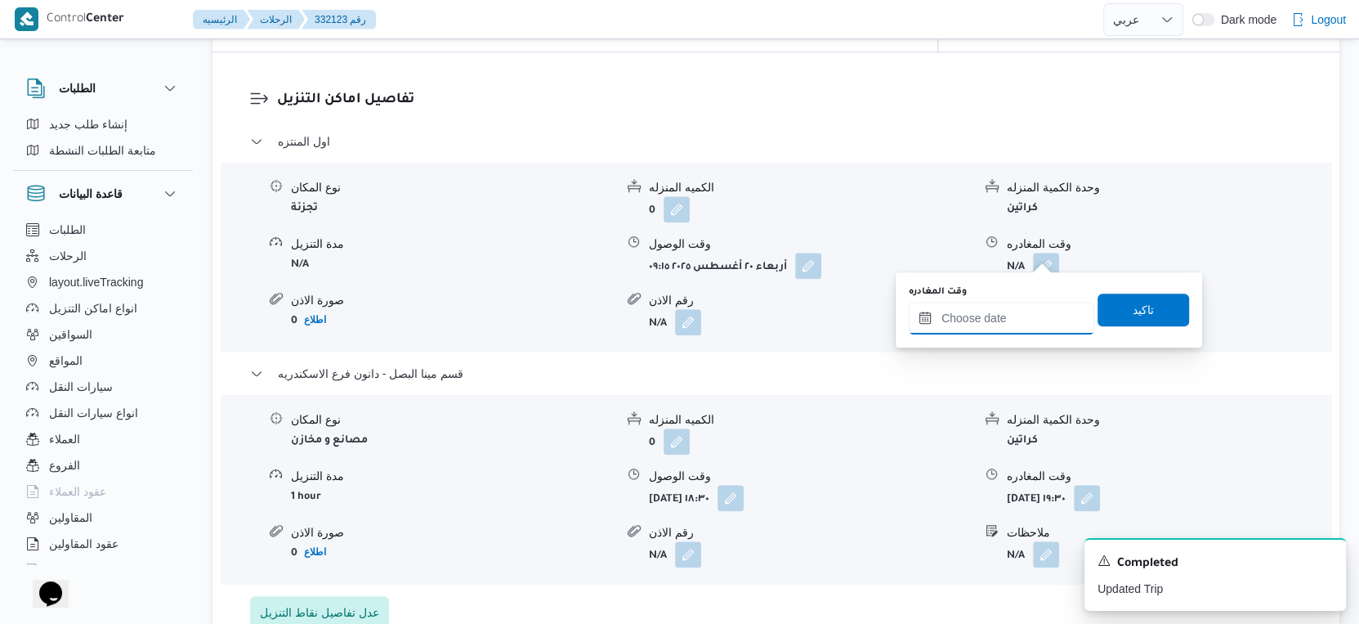
click at [1007, 322] on input "وقت المغادره" at bounding box center [1002, 318] width 186 height 33
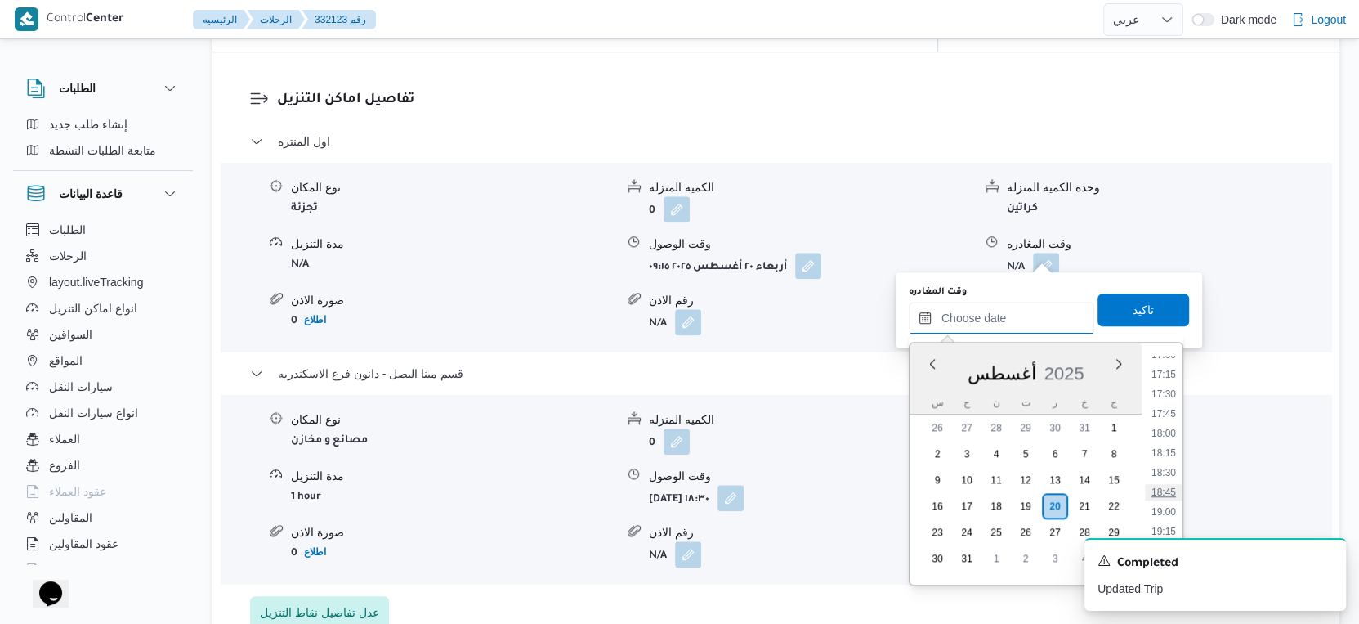
scroll to position [1312, 0]
click at [1169, 445] on li "17:45" at bounding box center [1164, 444] width 38 height 16
type input "[DATE] ١٧:٤٥"
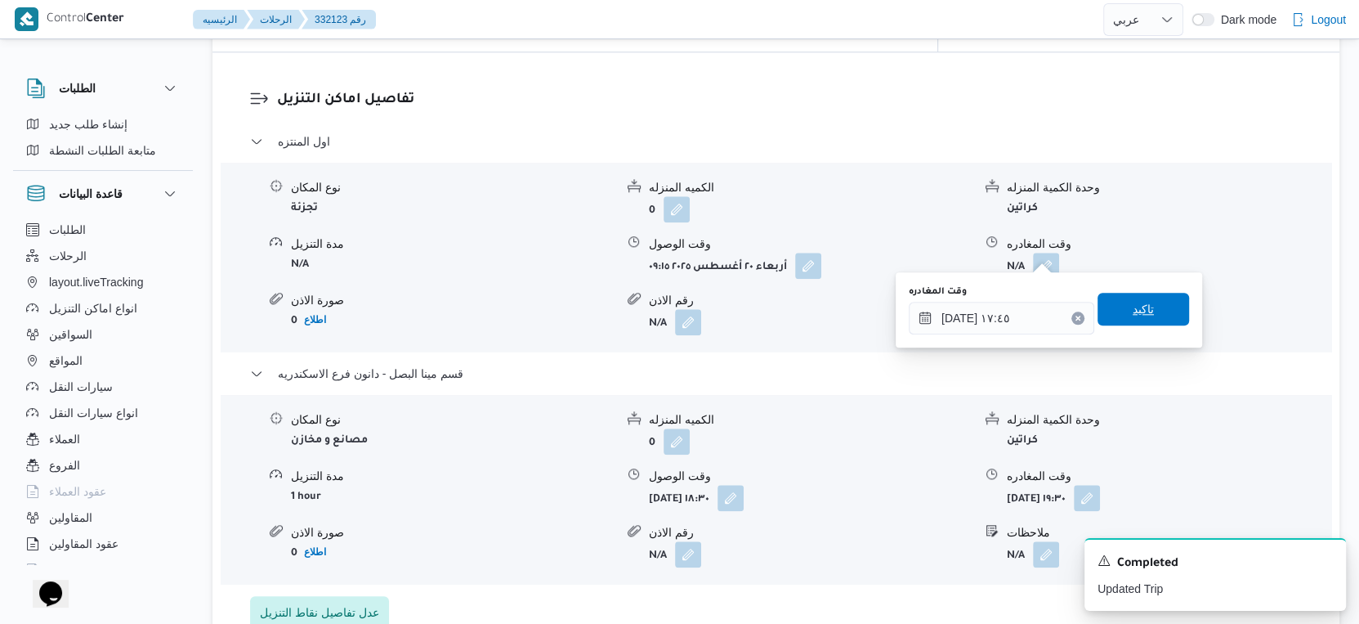
click at [1133, 302] on span "تاكيد" at bounding box center [1143, 309] width 21 height 20
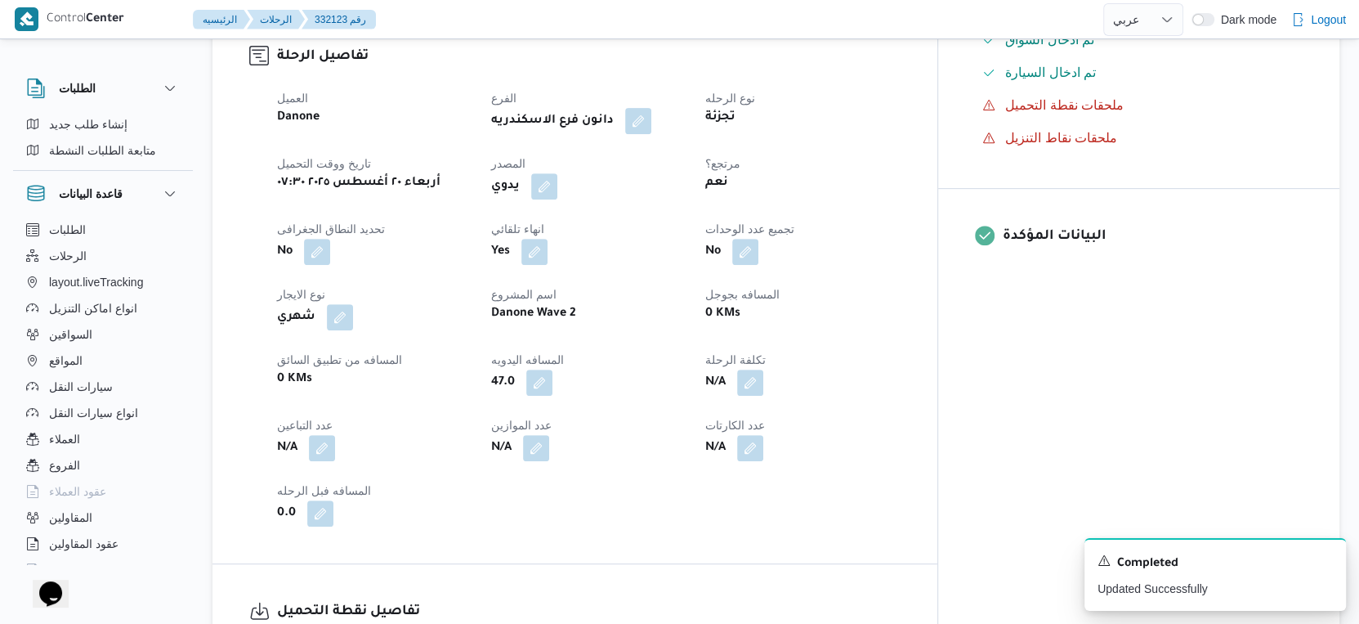
scroll to position [0, 0]
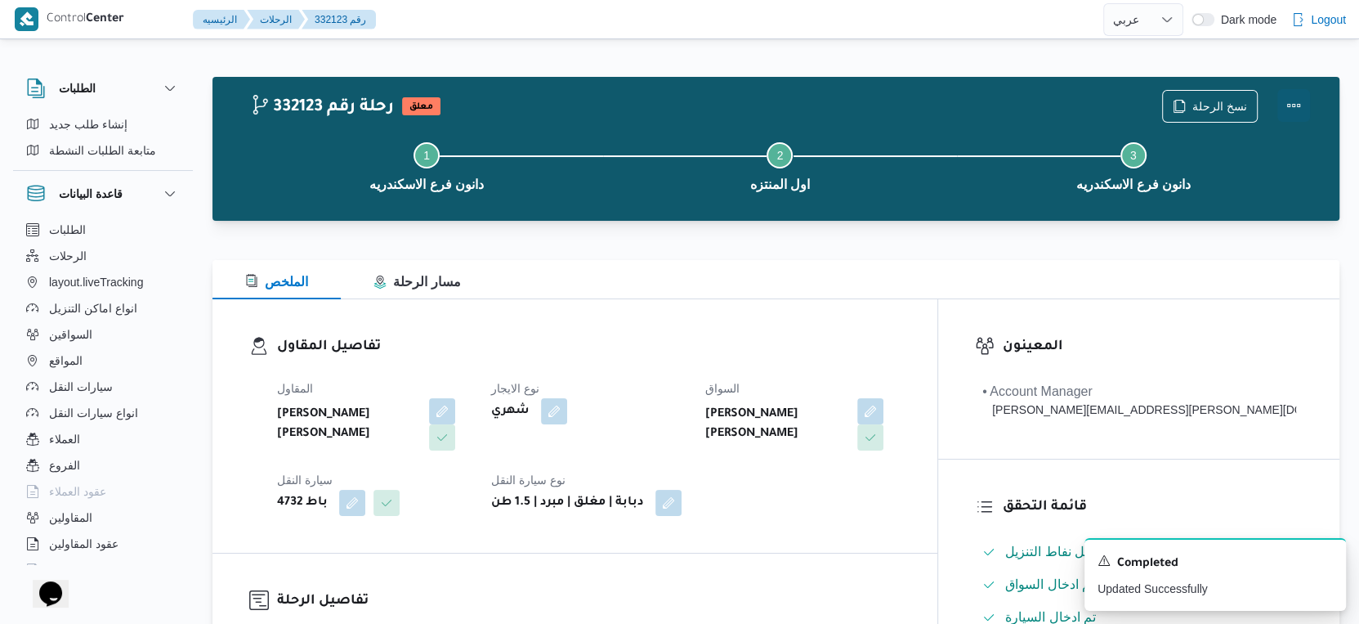
click at [1291, 103] on button "Actions" at bounding box center [1293, 105] width 33 height 33
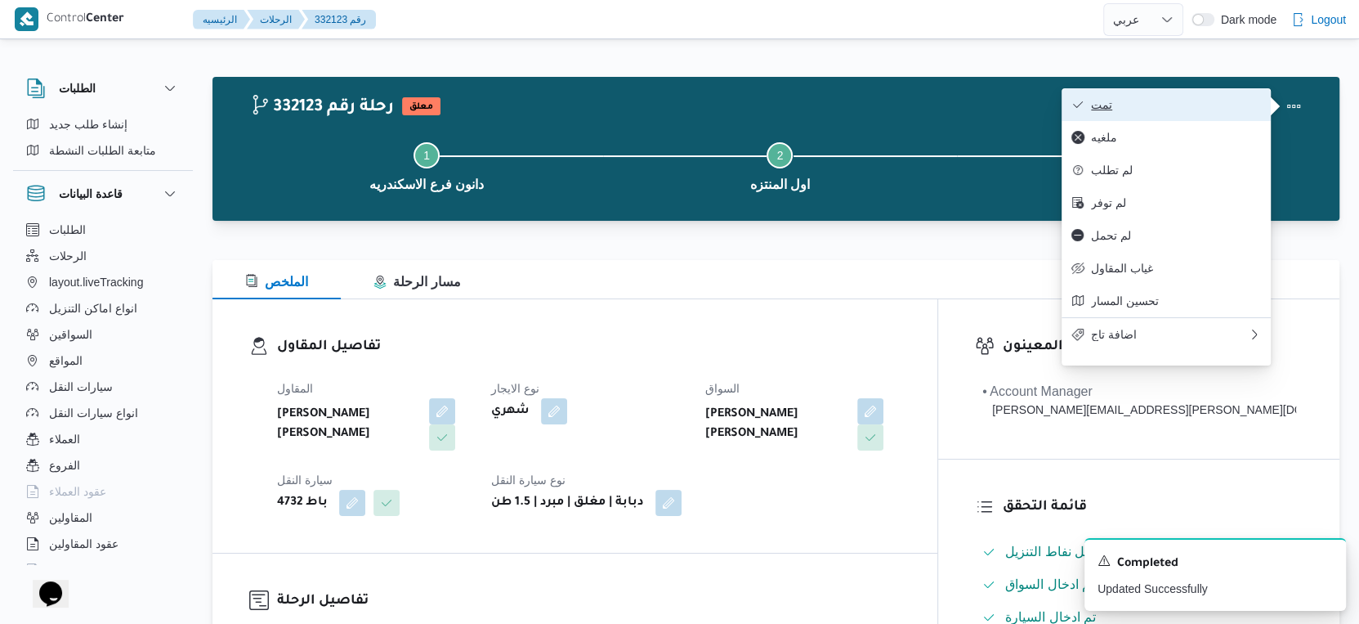
click at [1213, 99] on span "تمت" at bounding box center [1176, 104] width 170 height 13
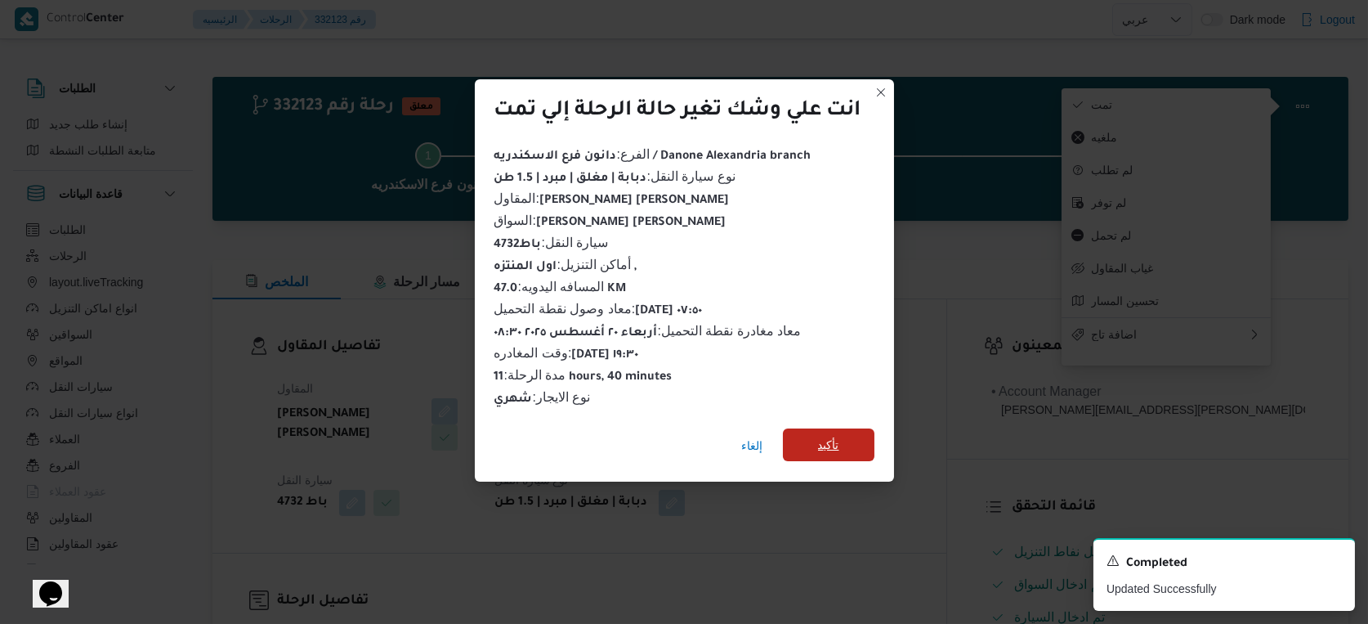
click at [847, 432] on span "تأكيد" at bounding box center [829, 444] width 92 height 33
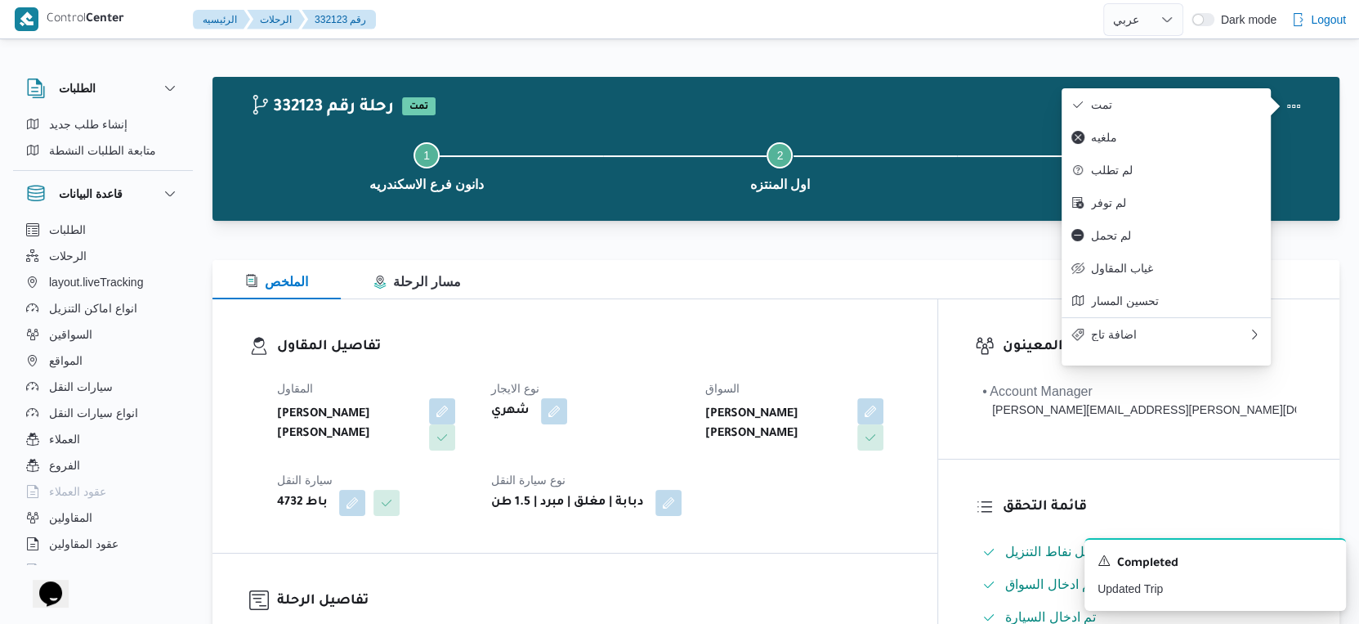
select select "ar"
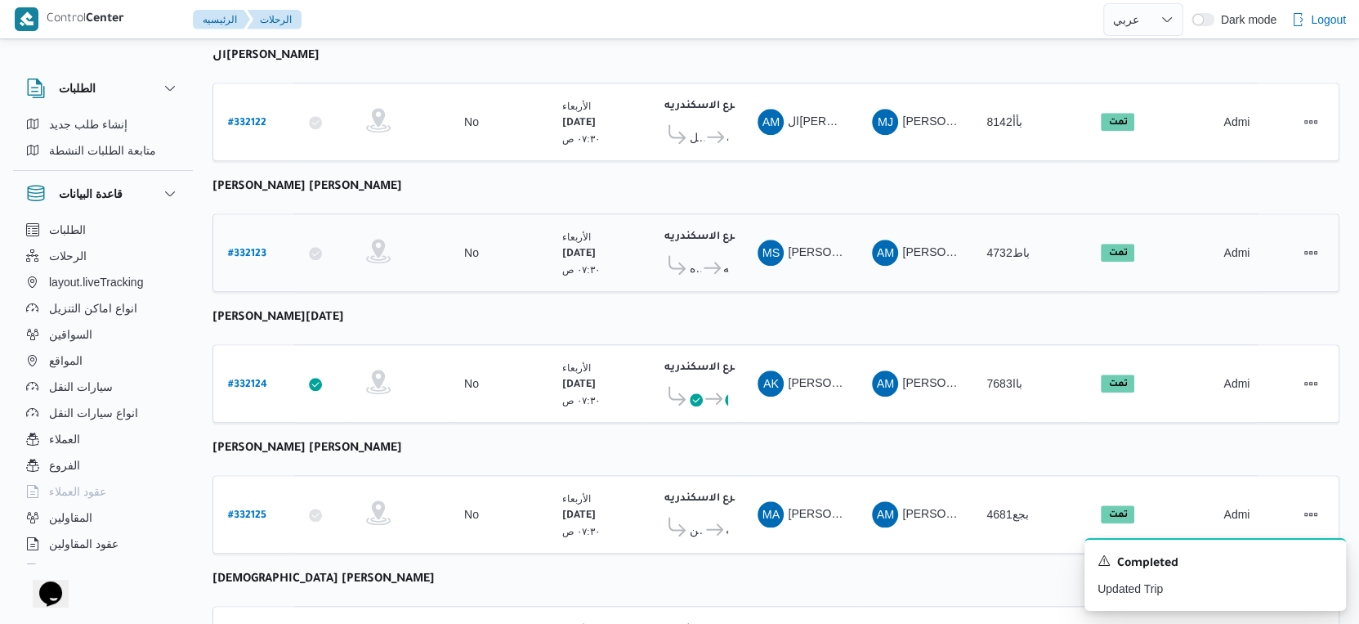
scroll to position [1334, 0]
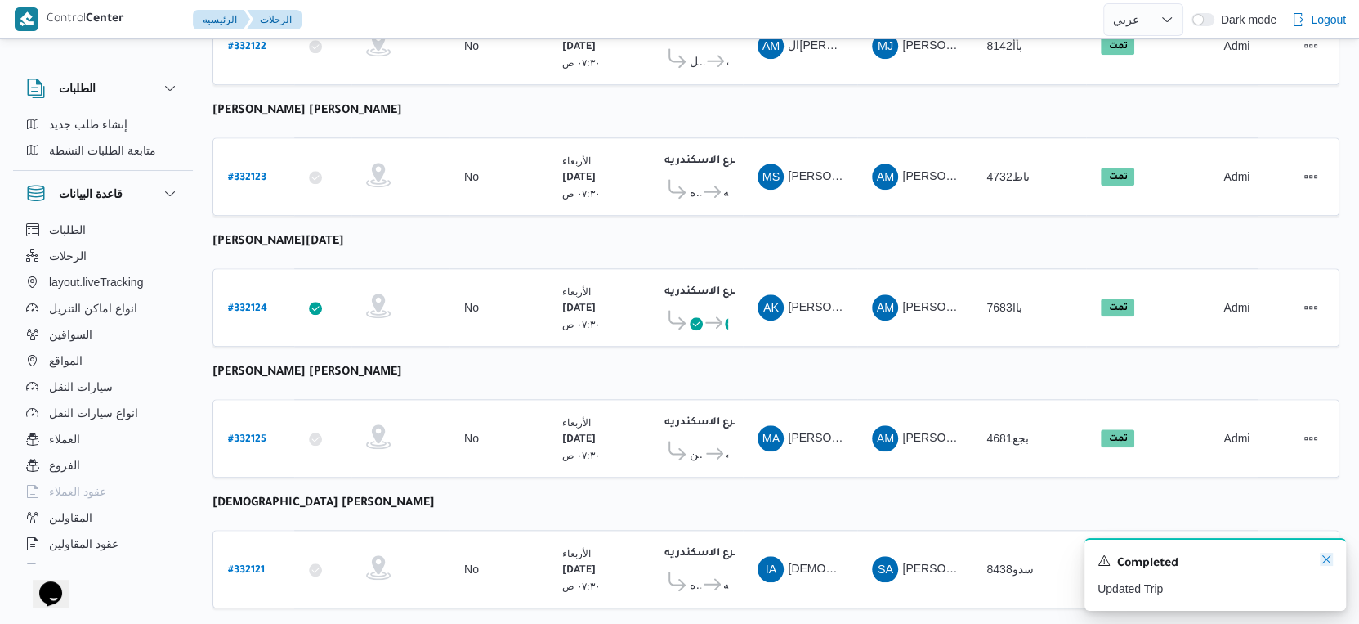
click at [1329, 560] on icon "Dismiss toast" at bounding box center [1326, 558] width 13 height 13
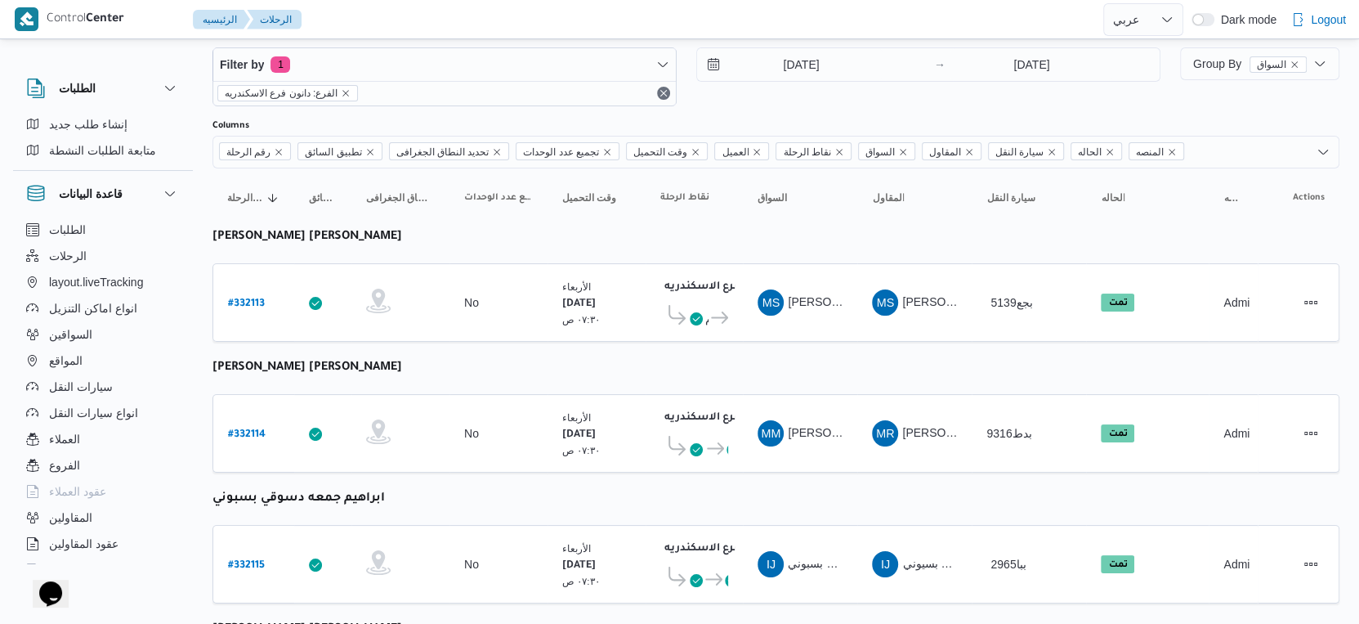
scroll to position [0, 0]
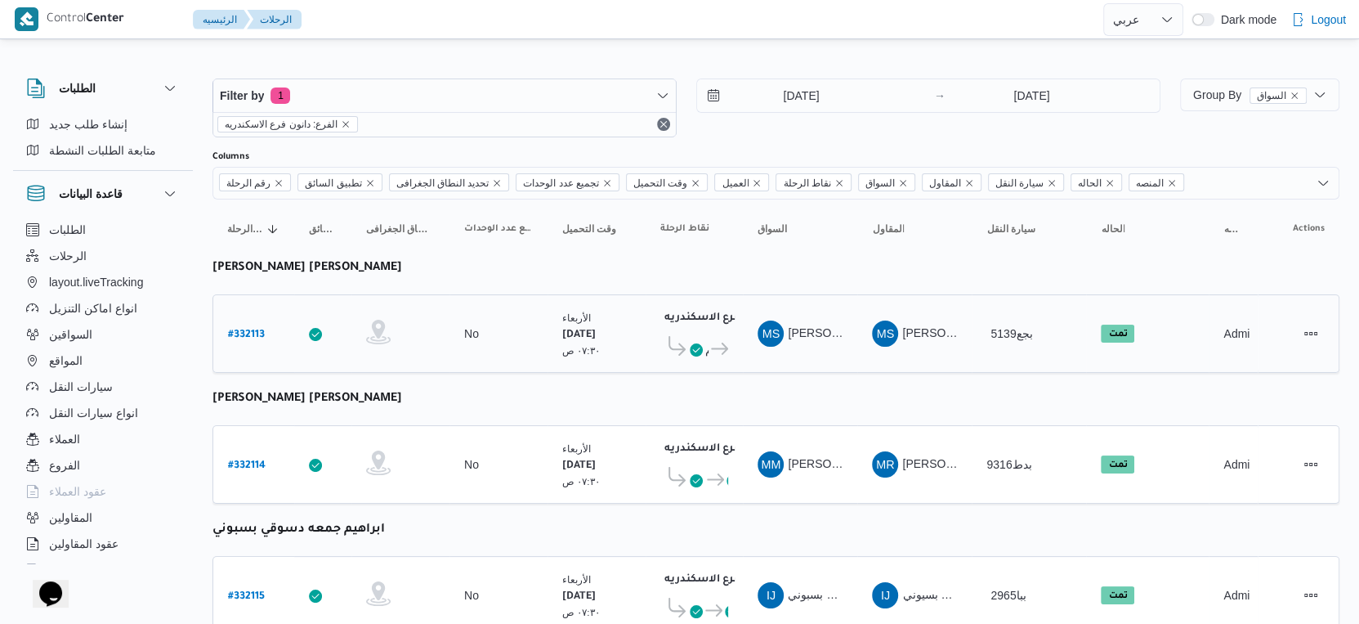
click at [254, 329] on b "# 332113" at bounding box center [246, 334] width 37 height 11
select select "ar"
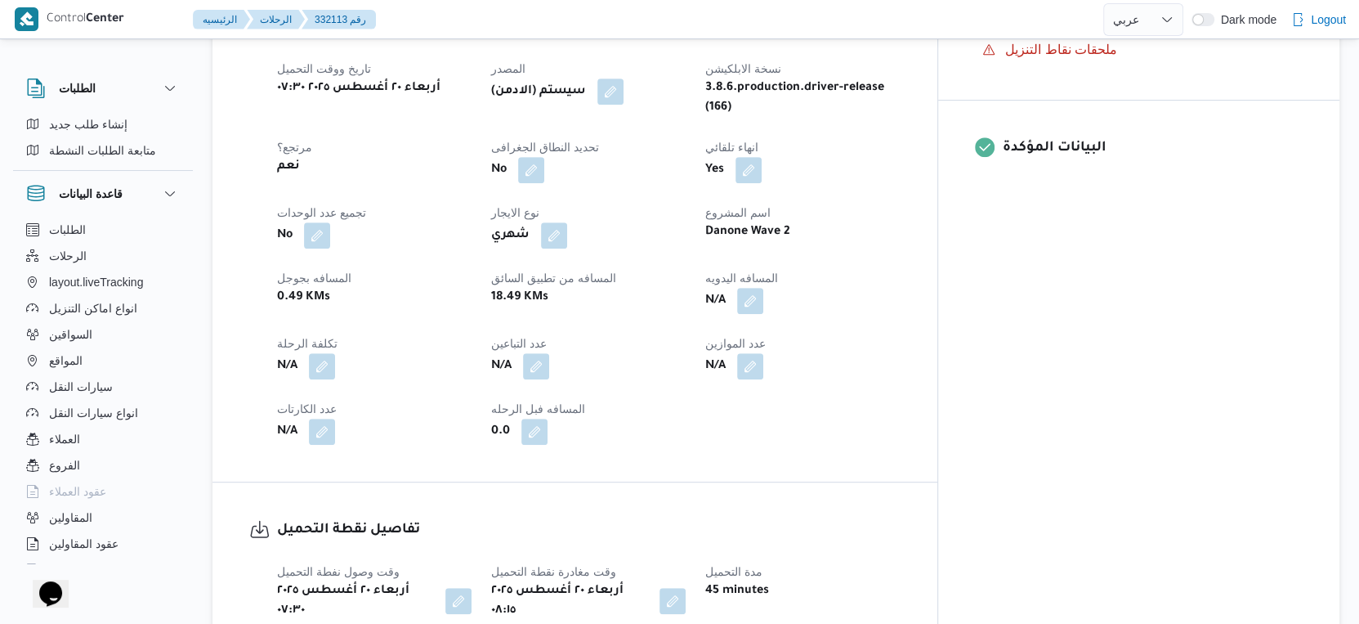
scroll to position [636, 0]
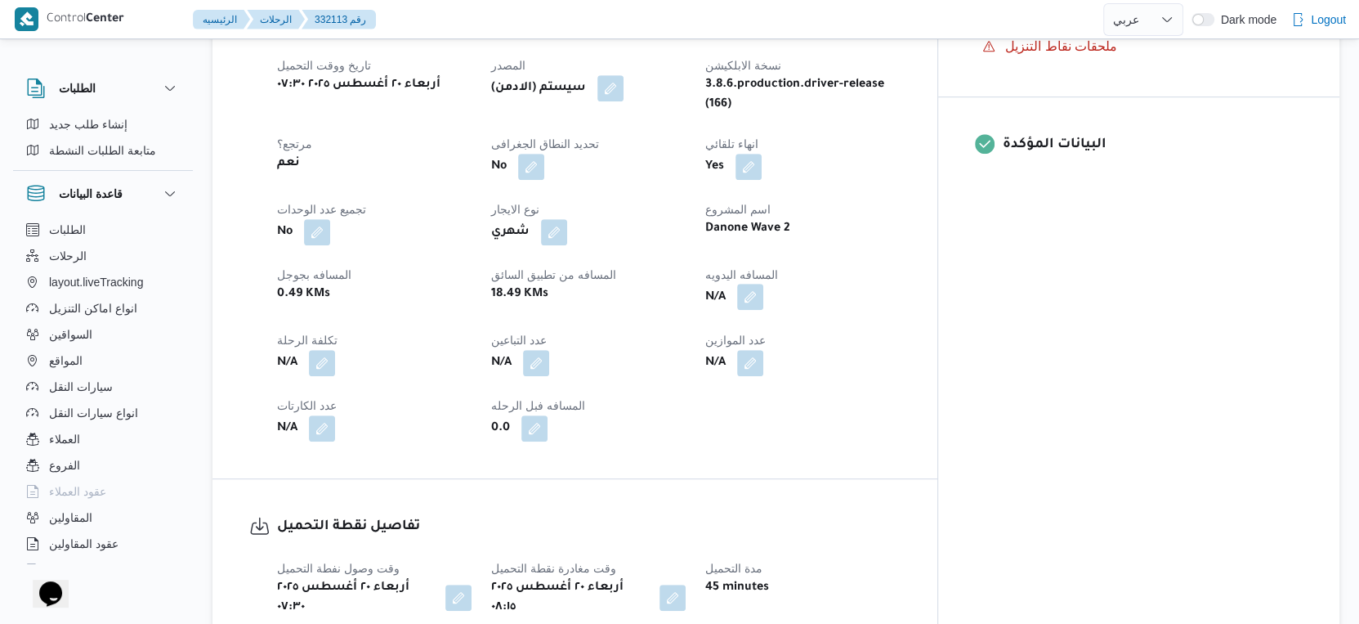
click at [763, 284] on button "button" at bounding box center [750, 297] width 26 height 26
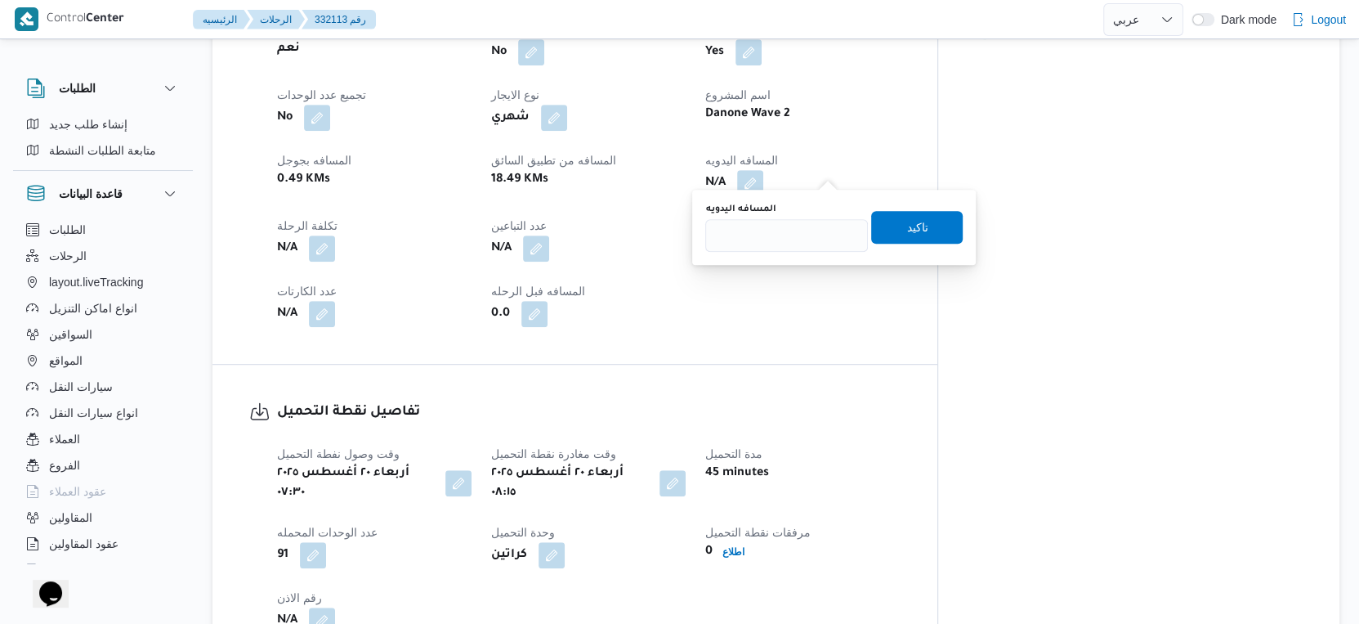
scroll to position [544, 0]
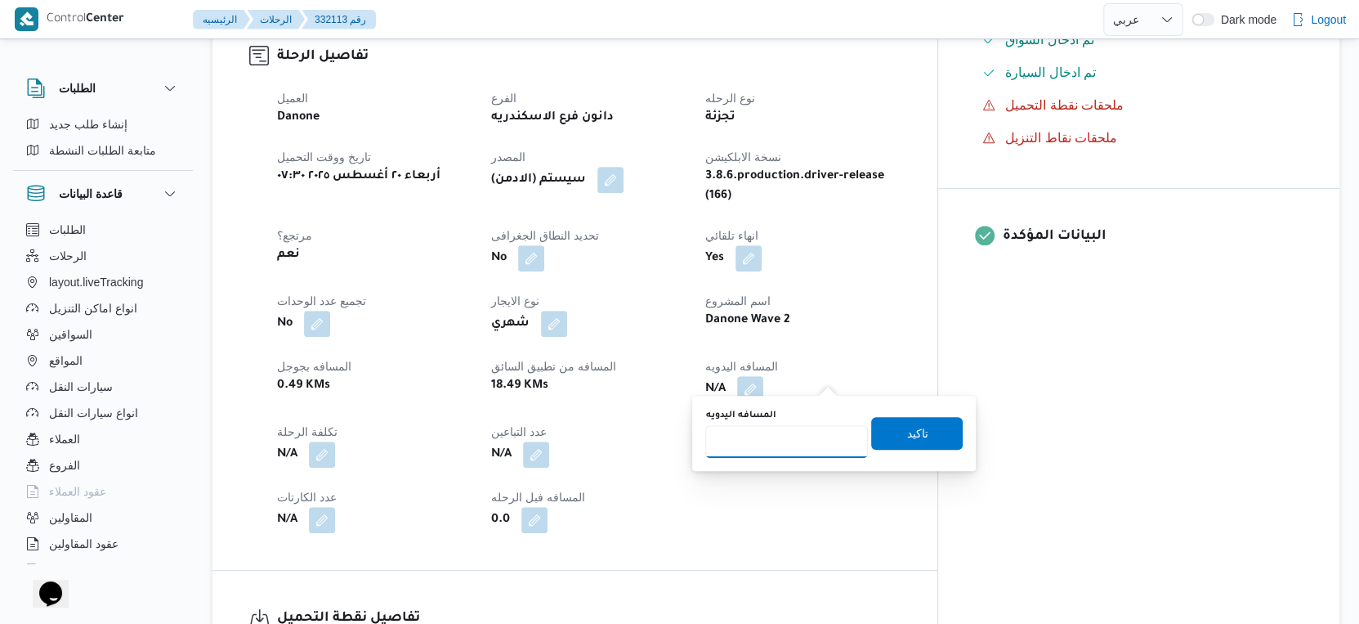
click at [780, 441] on input "المسافه اليدويه" at bounding box center [786, 441] width 163 height 33
type input "30"
click at [923, 433] on span "تاكيد" at bounding box center [917, 432] width 92 height 33
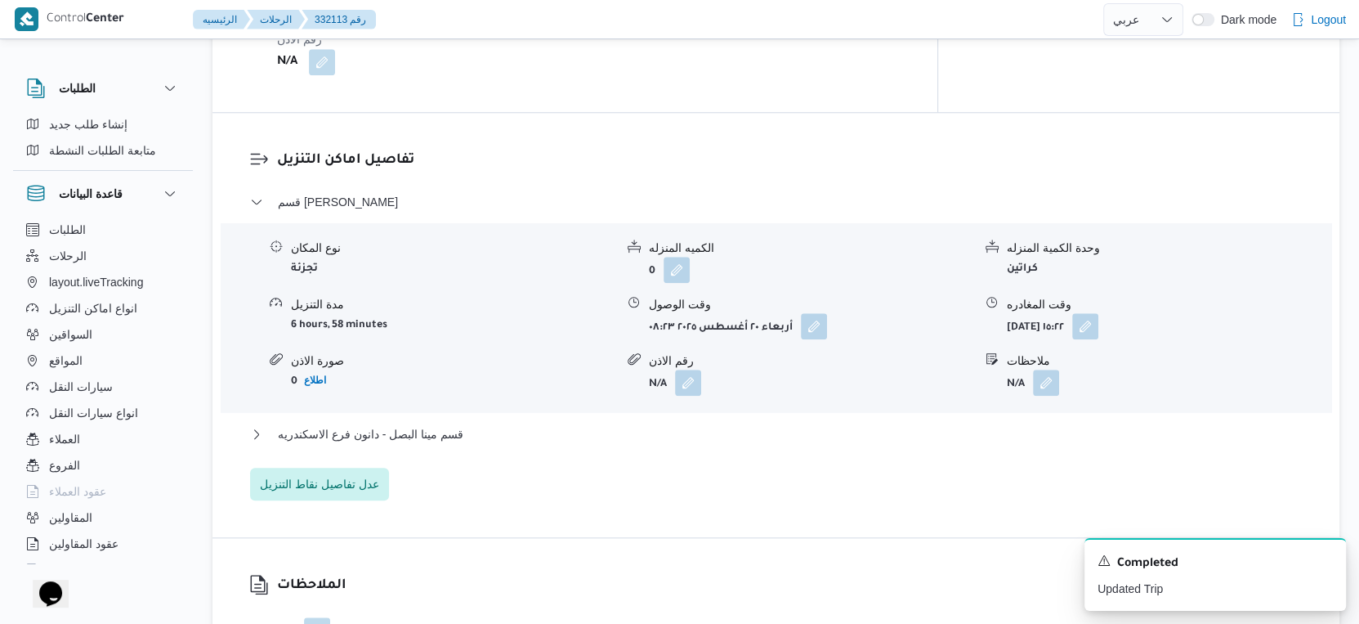
scroll to position [1452, 0]
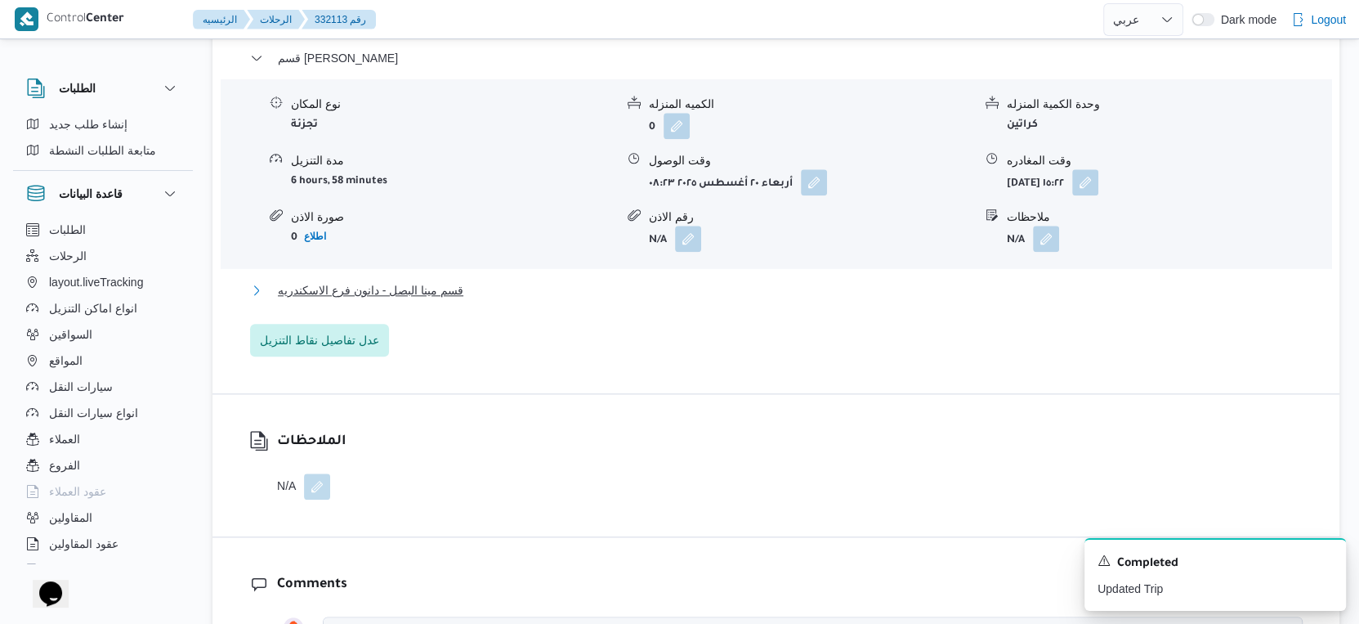
click at [458, 280] on span "قسم مينا البصل - دانون فرع الاسكندريه" at bounding box center [371, 290] width 186 height 20
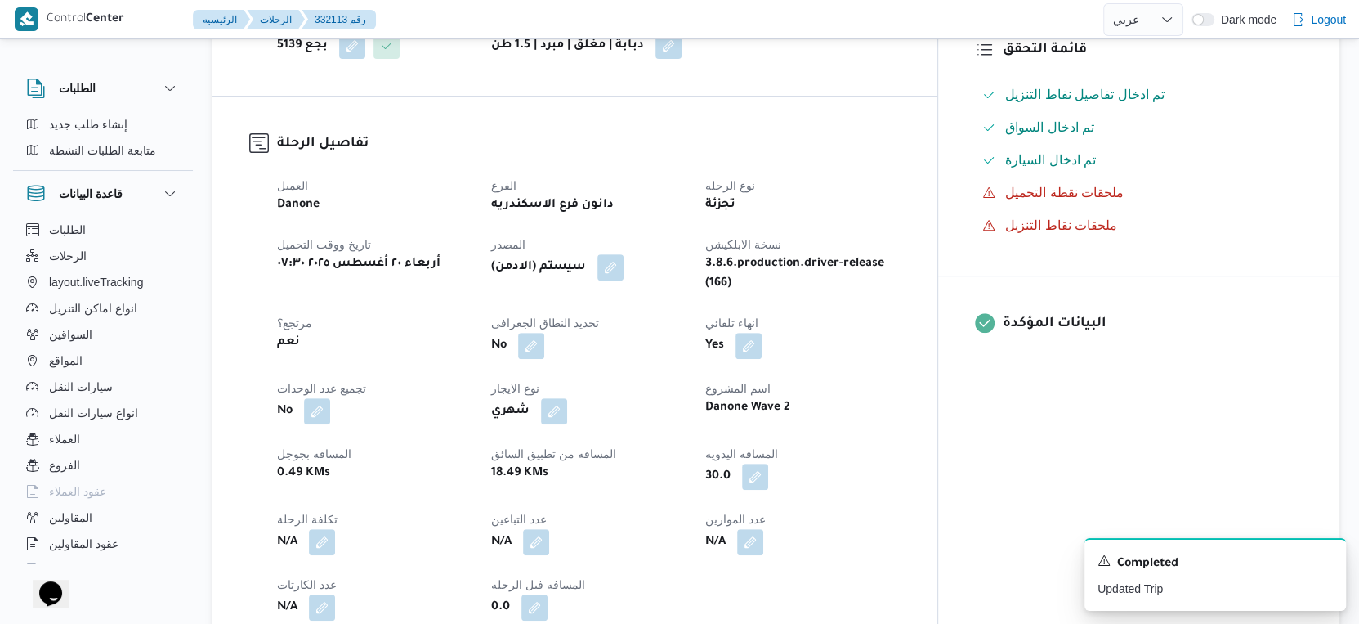
scroll to position [454, 0]
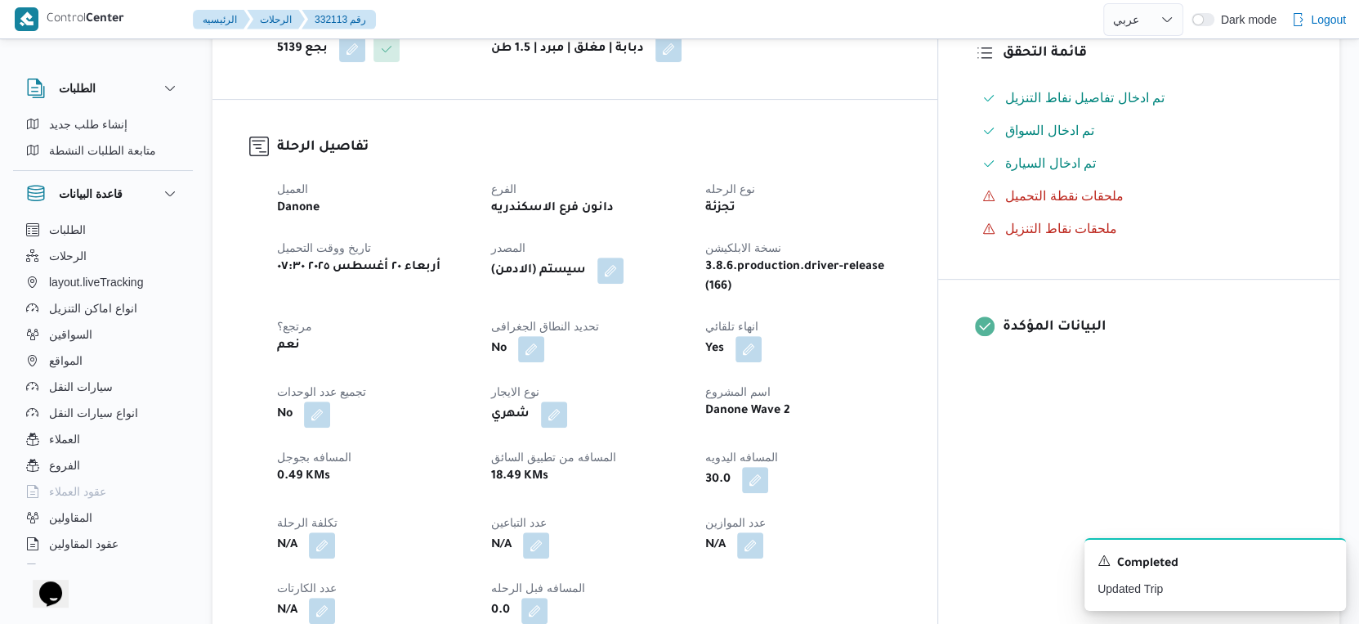
select select "ar"
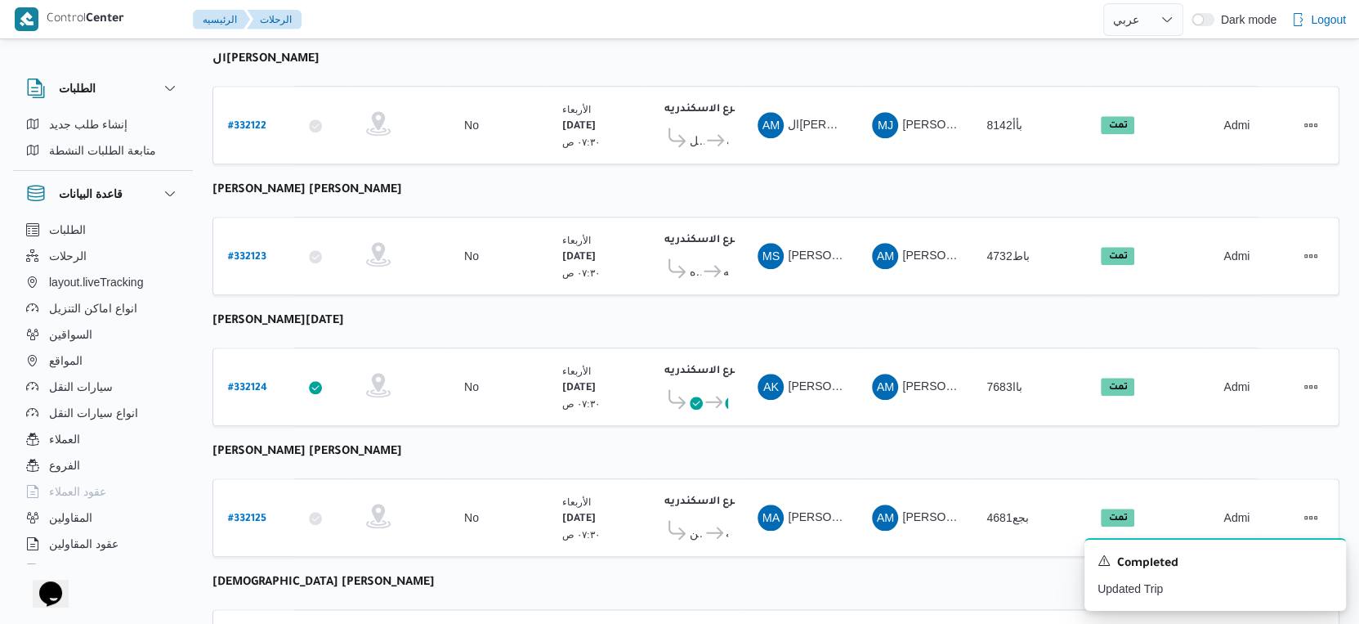
scroll to position [1334, 0]
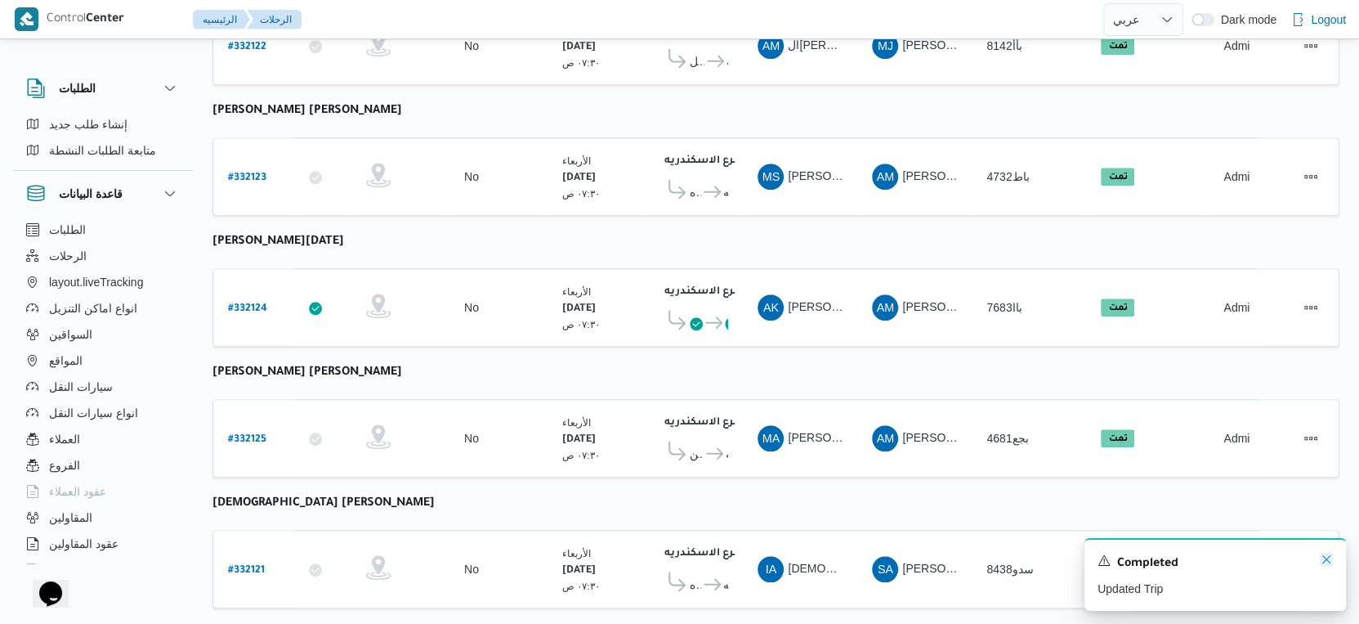
click at [1322, 561] on icon "Dismiss toast" at bounding box center [1326, 558] width 13 height 13
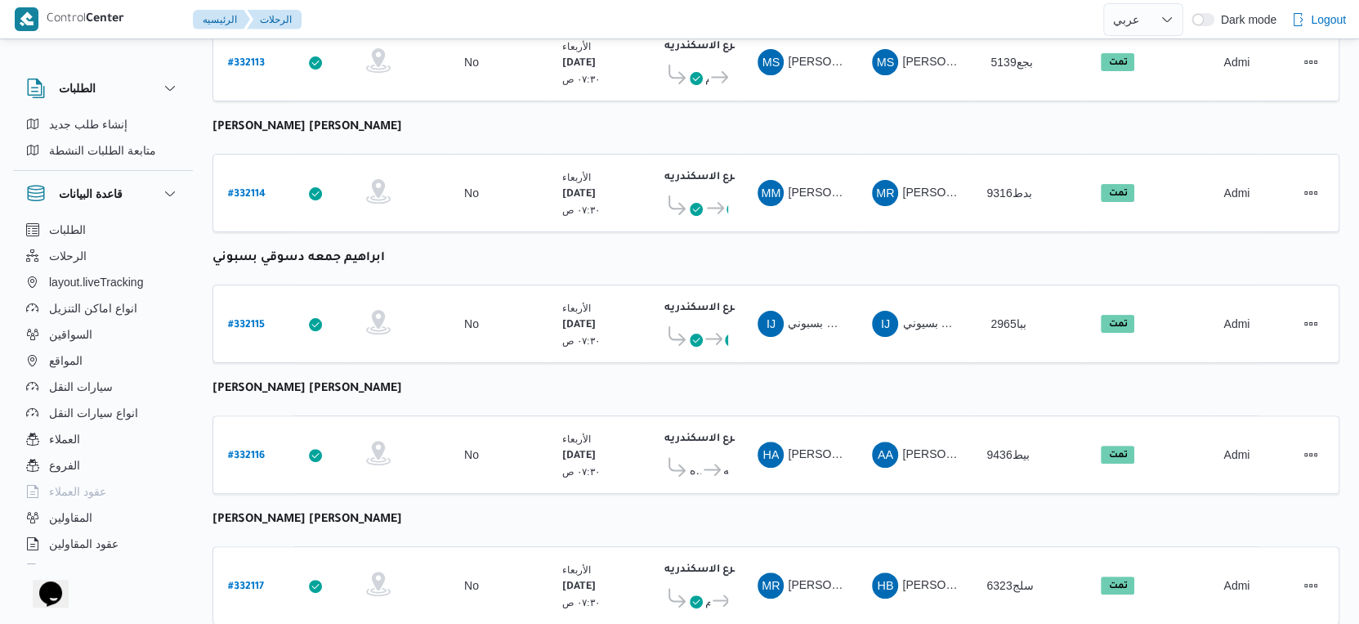
scroll to position [0, 0]
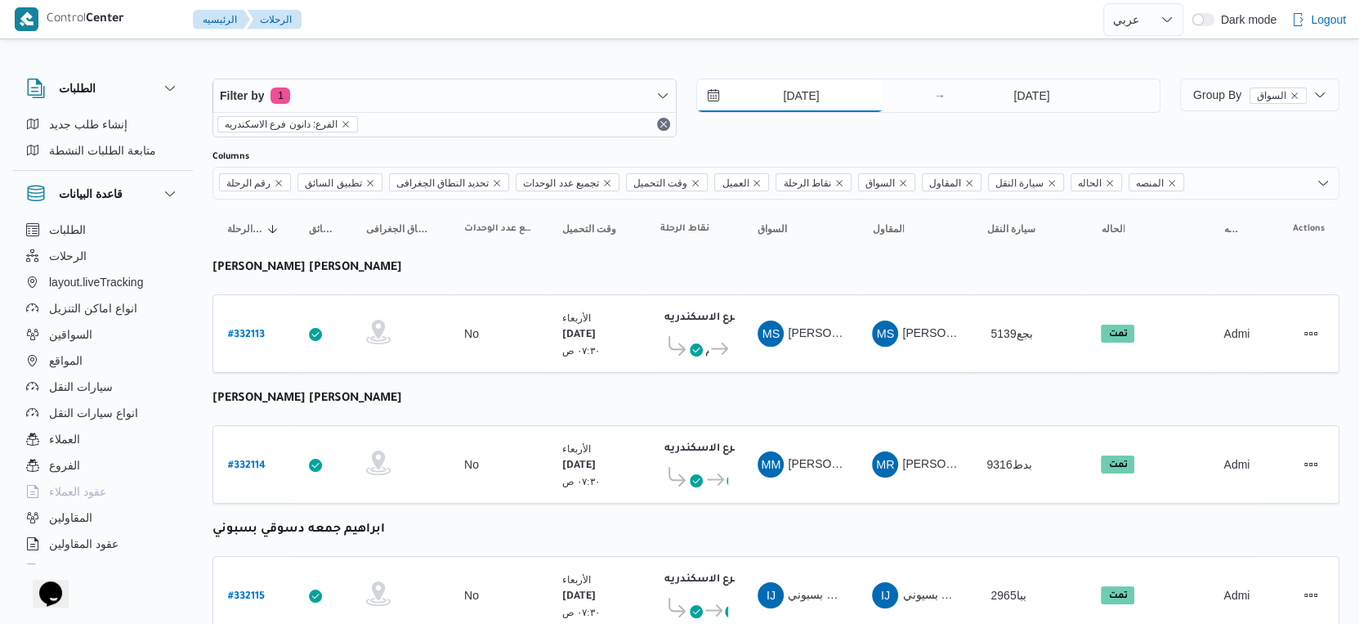
click at [789, 98] on input "[DATE]" at bounding box center [790, 95] width 186 height 33
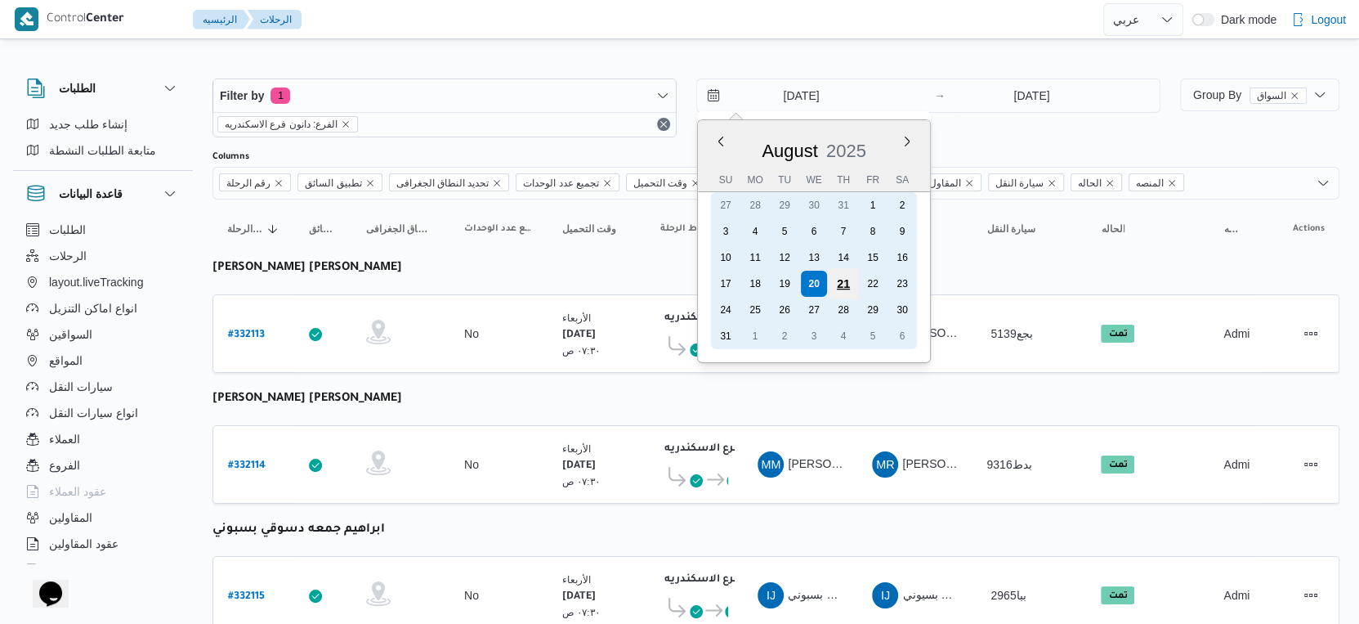
click at [837, 279] on div "21" at bounding box center [843, 283] width 31 height 31
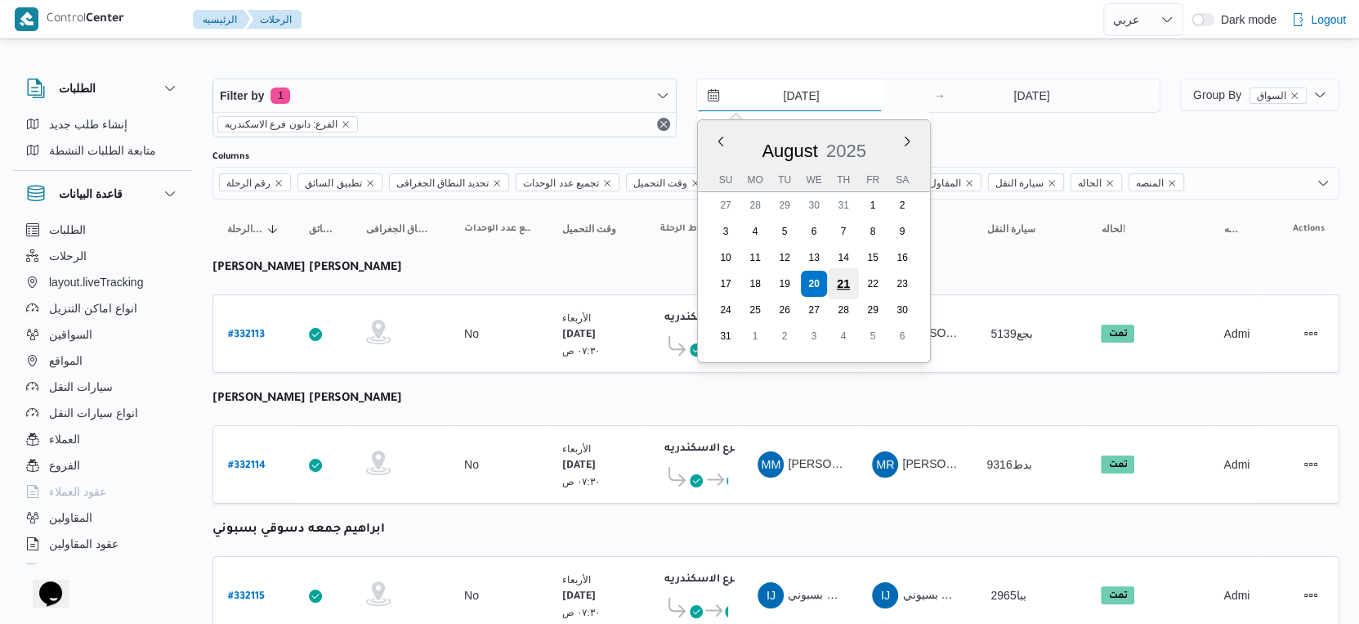
type input "[DATE]"
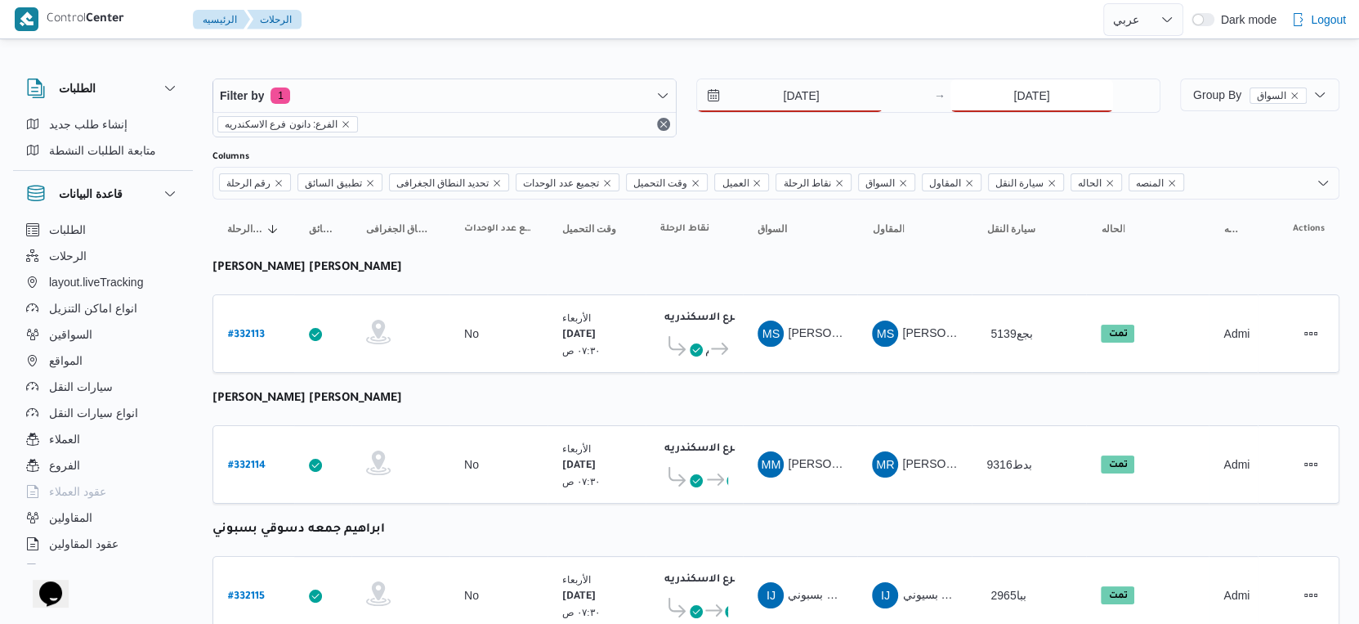
click at [1053, 101] on input "[DATE]" at bounding box center [1031, 95] width 163 height 33
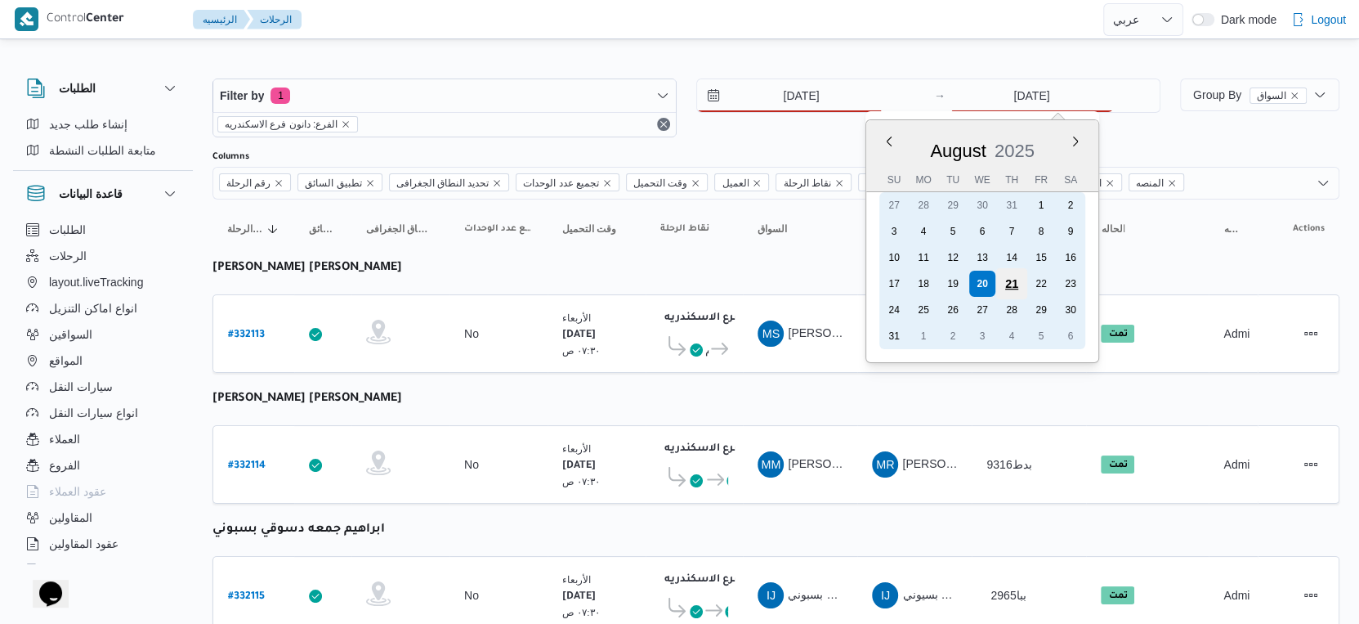
click at [1008, 276] on div "21" at bounding box center [1011, 283] width 31 height 31
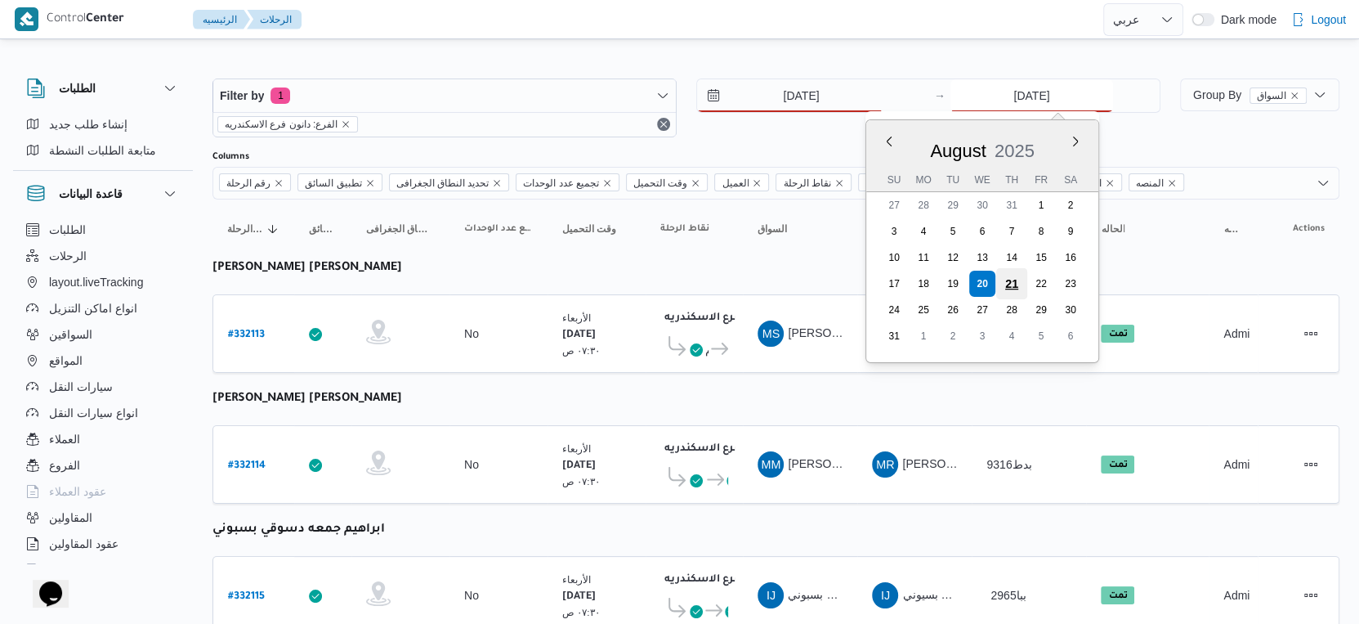
type input "[DATE]"
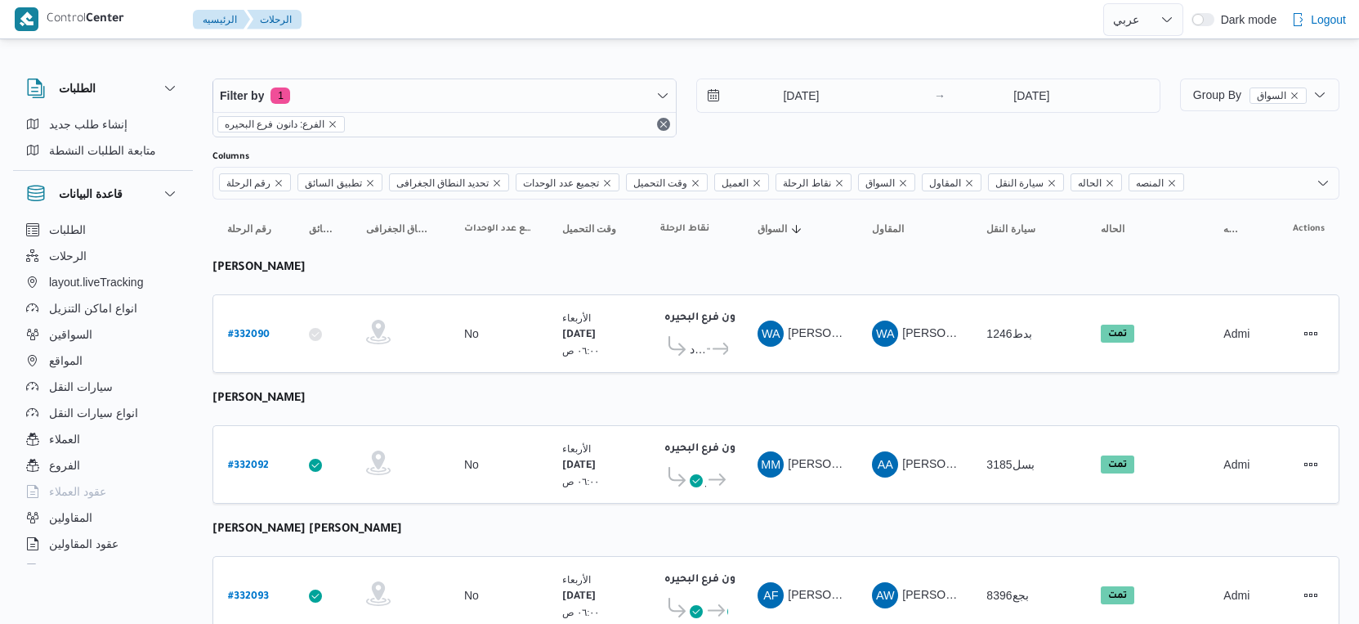
select select "ar"
click at [808, 98] on input "[DATE]" at bounding box center [790, 95] width 186 height 33
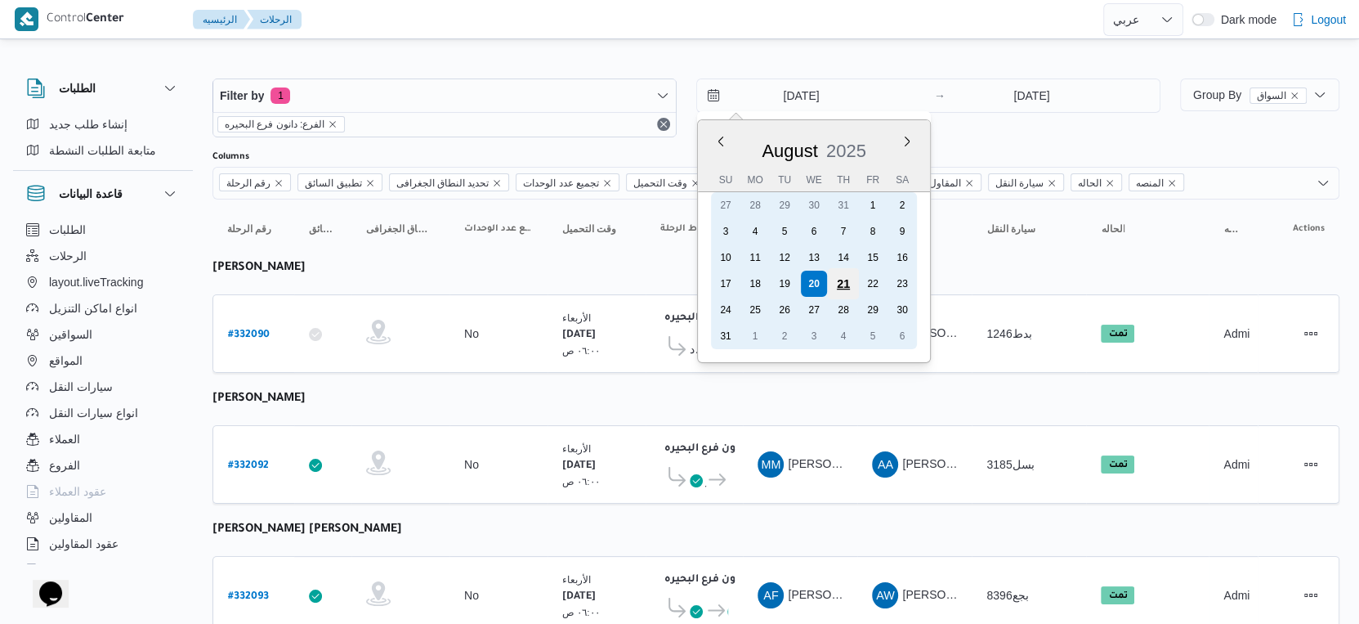
click at [838, 273] on div "21" at bounding box center [843, 283] width 31 height 31
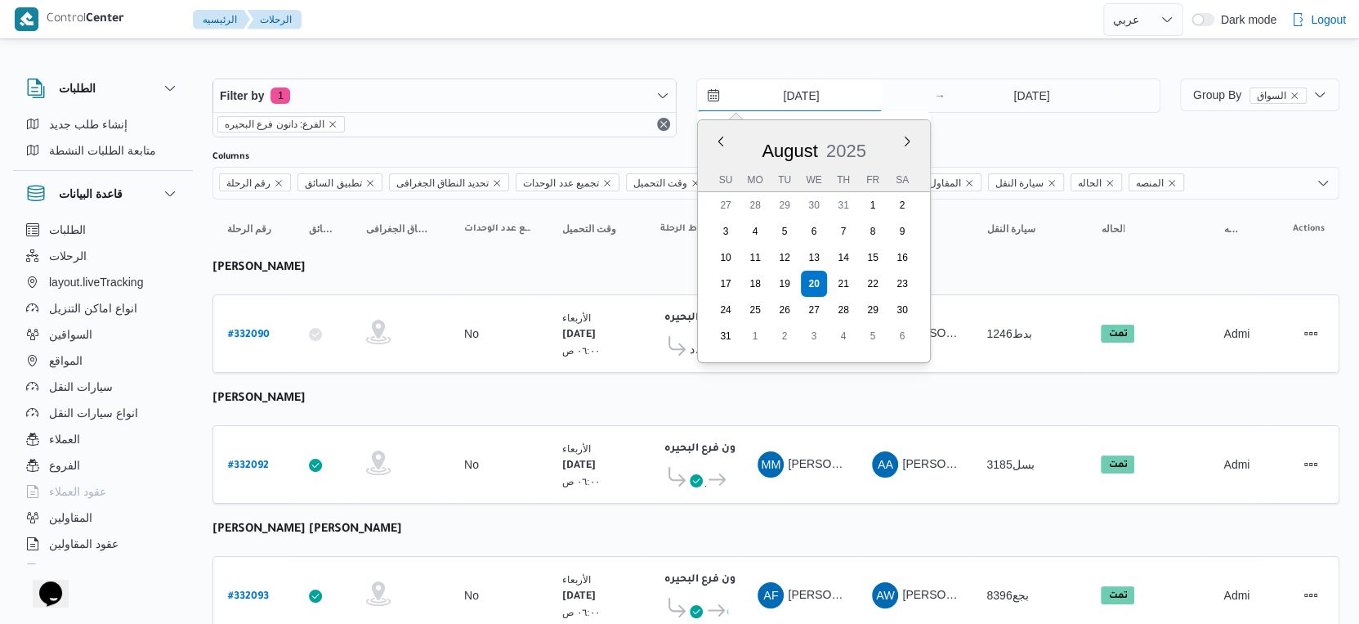
type input "[DATE]"
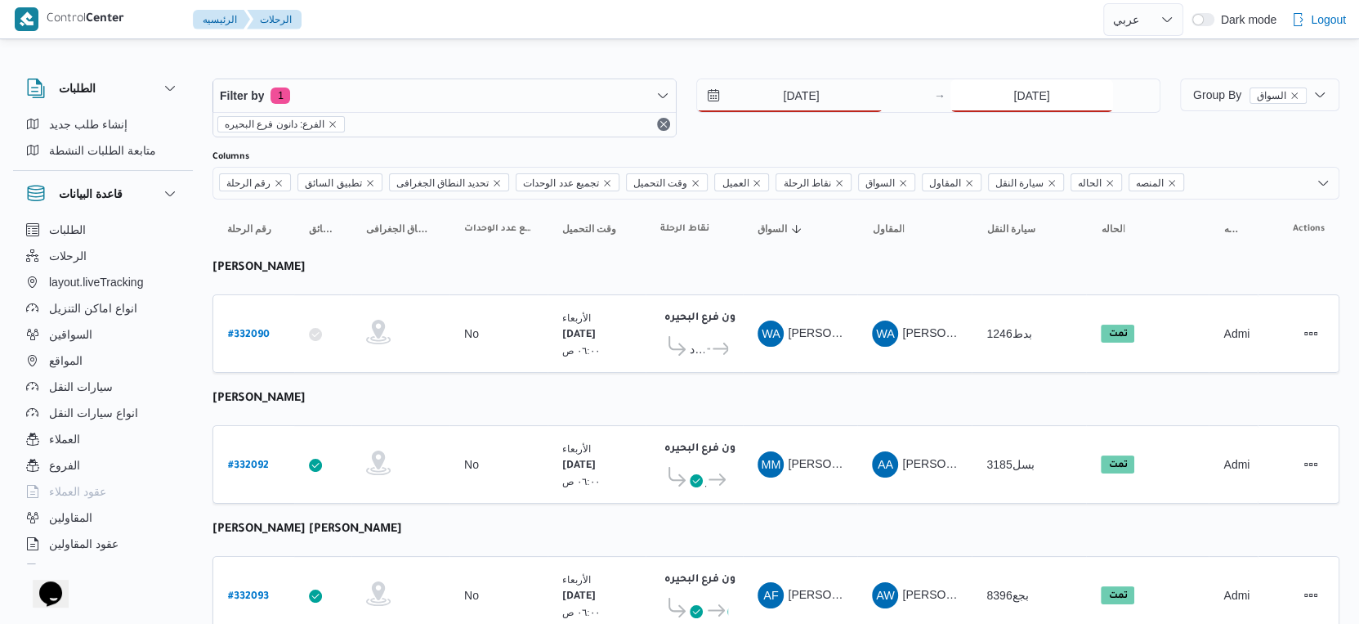
click at [1062, 87] on input "[DATE]" at bounding box center [1031, 95] width 163 height 33
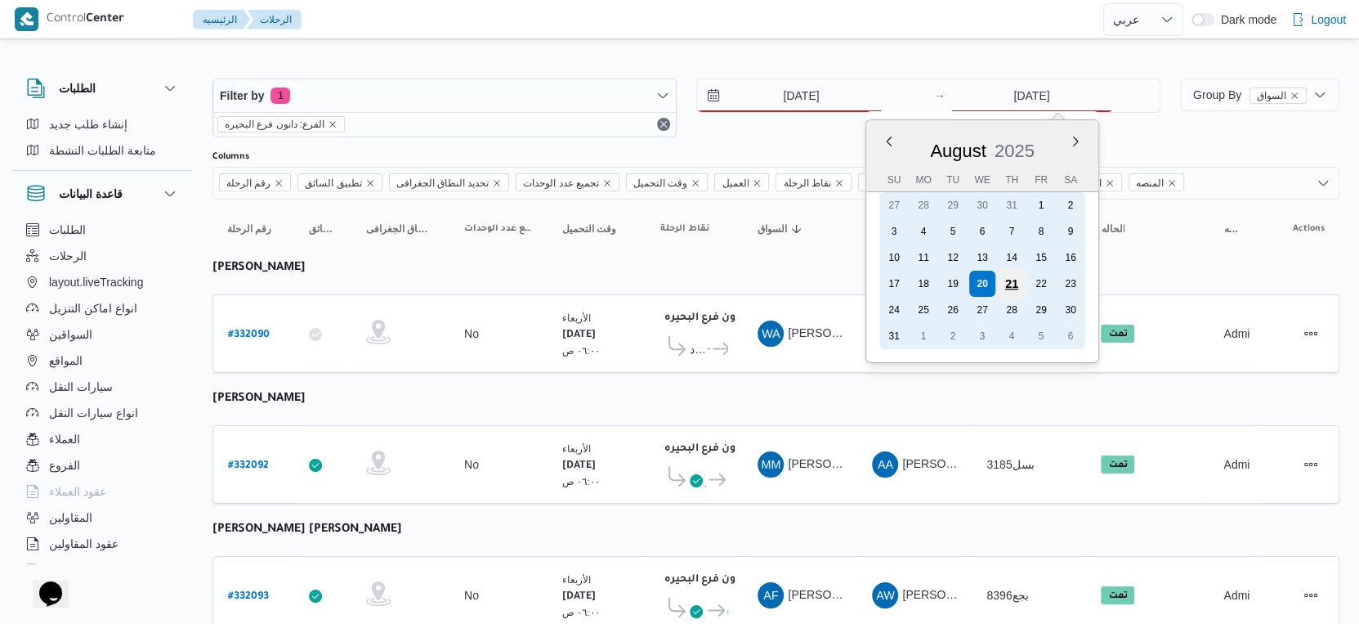
click at [1008, 281] on div "21" at bounding box center [1011, 283] width 31 height 31
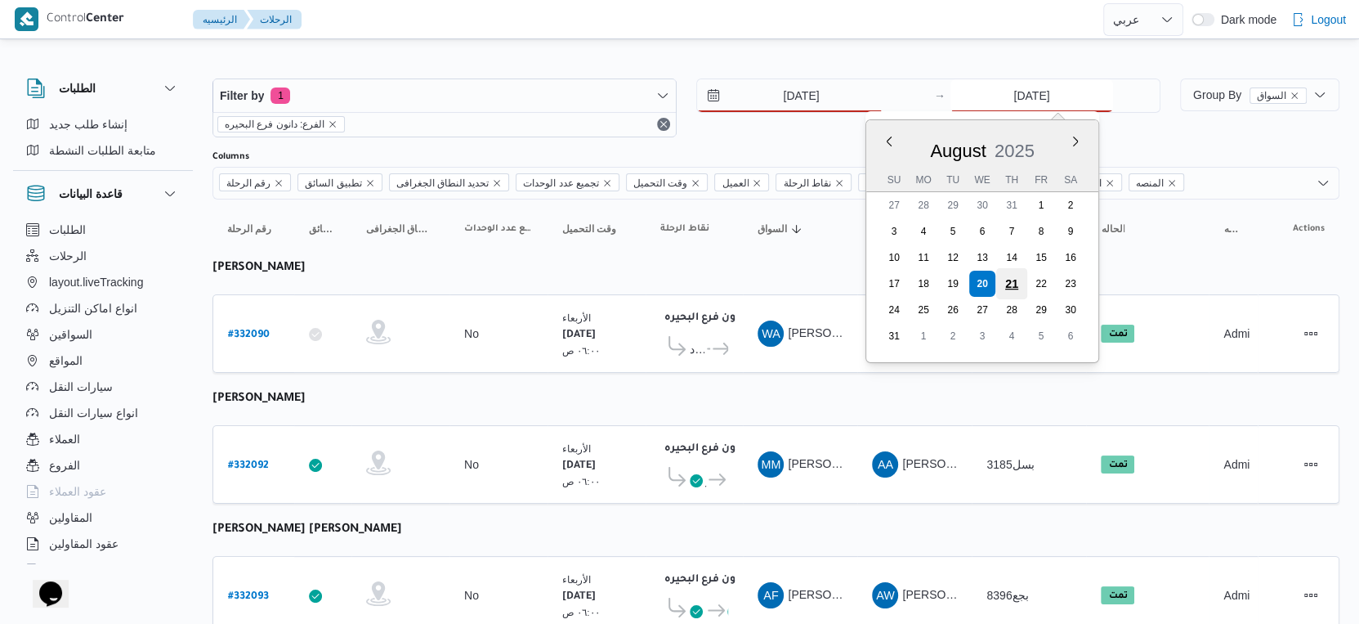
type input "[DATE]"
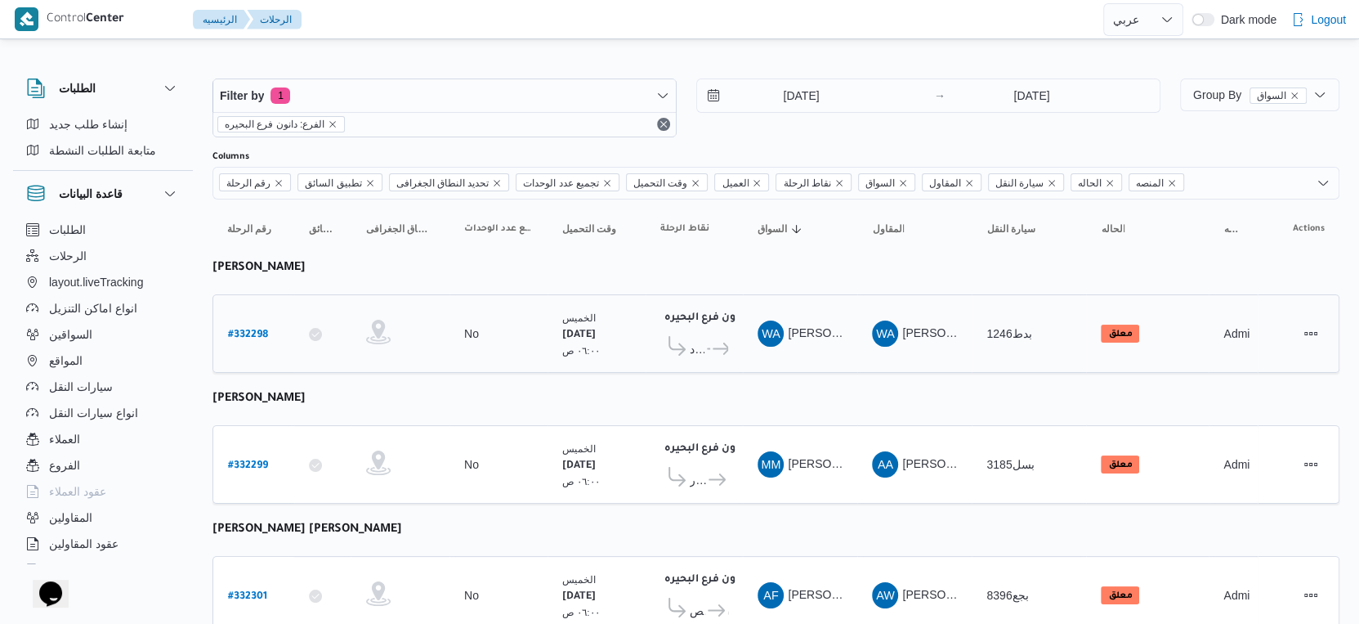
click at [714, 347] on icon at bounding box center [721, 348] width 17 height 12
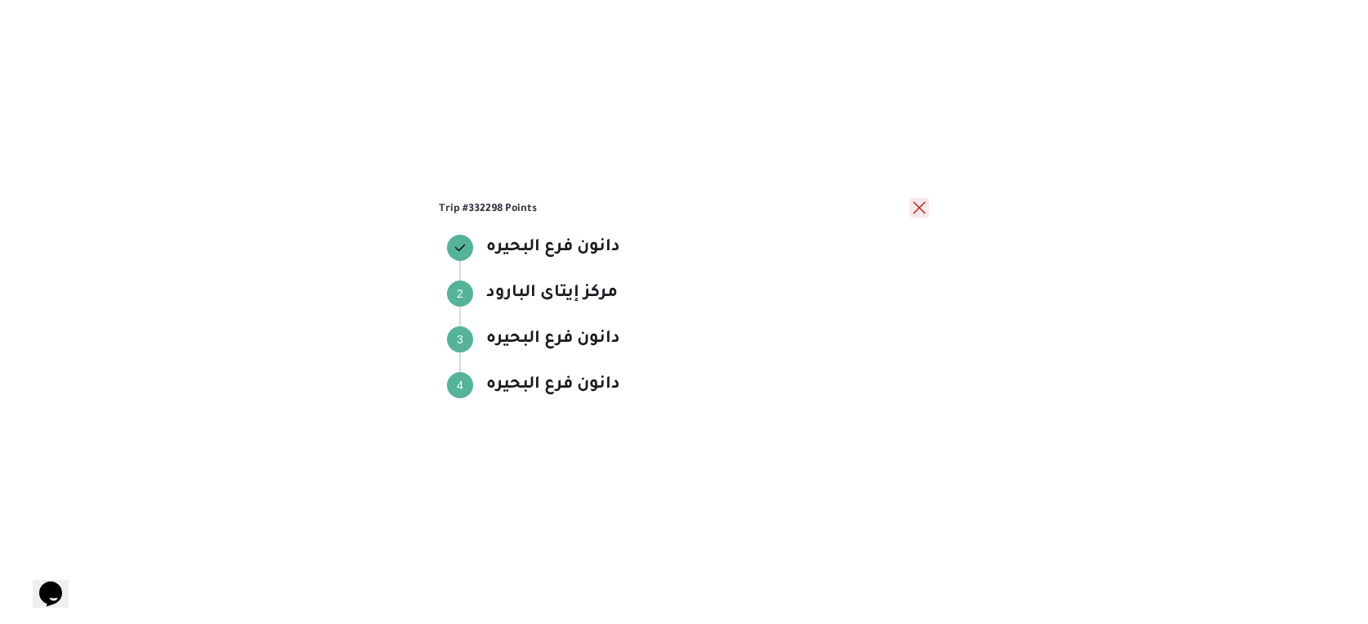
click at [916, 207] on button "close" at bounding box center [920, 208] width 20 height 20
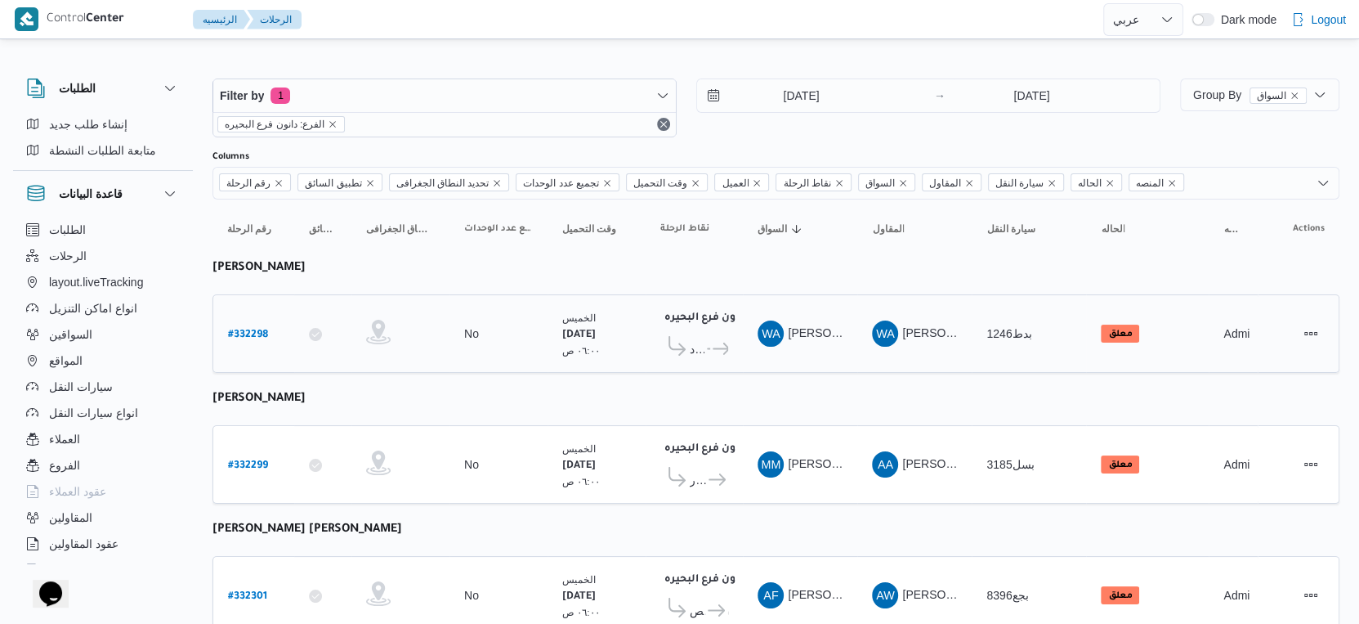
click at [237, 329] on b "# 332298" at bounding box center [248, 334] width 40 height 11
select select "ar"
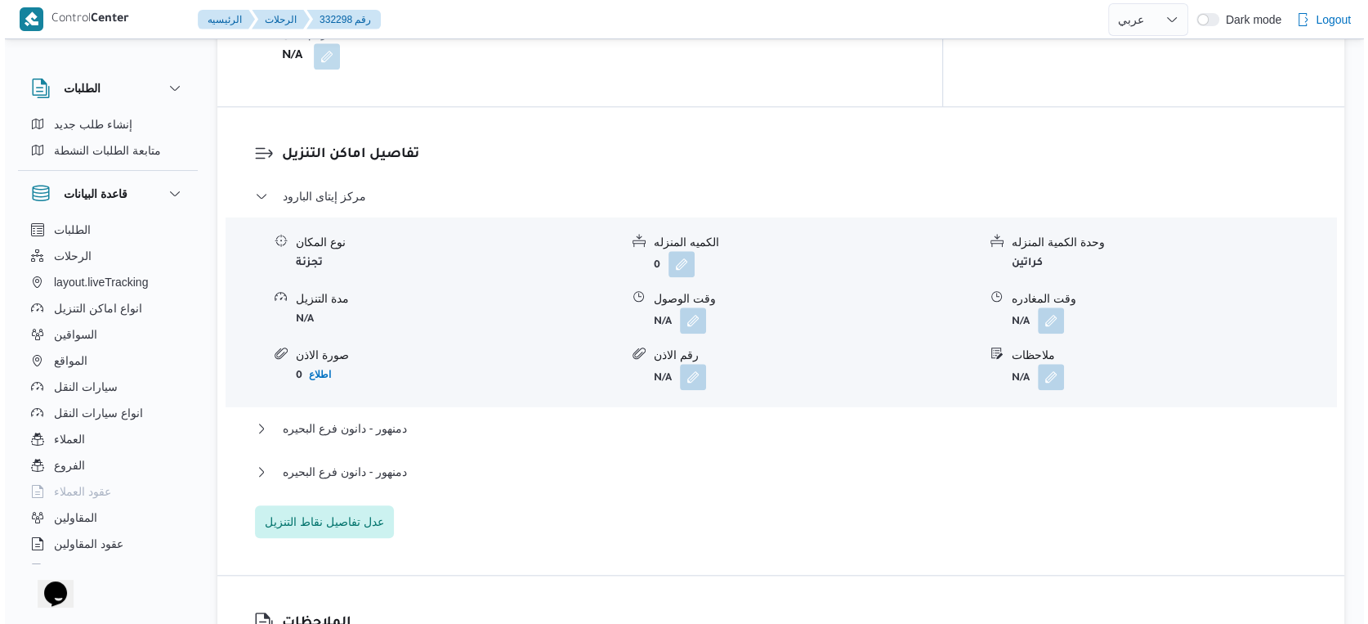
scroll to position [1271, 0]
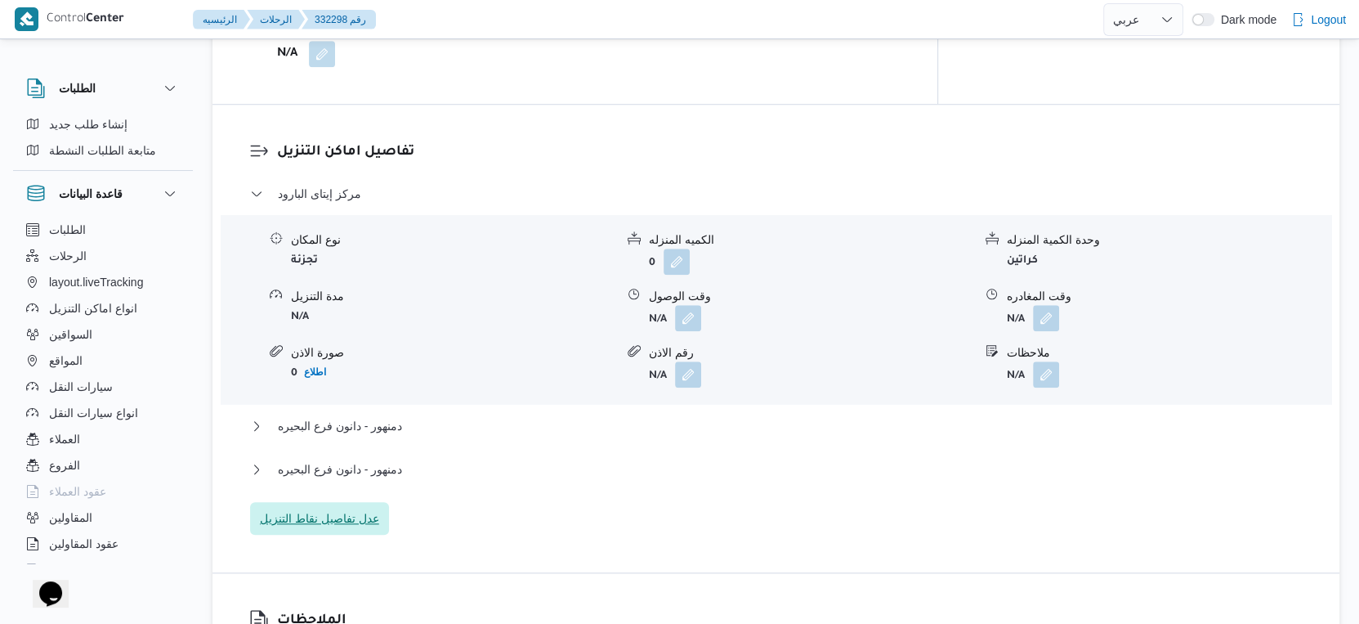
click at [340, 511] on span "عدل تفاصيل نقاط التنزيل" at bounding box center [319, 518] width 119 height 20
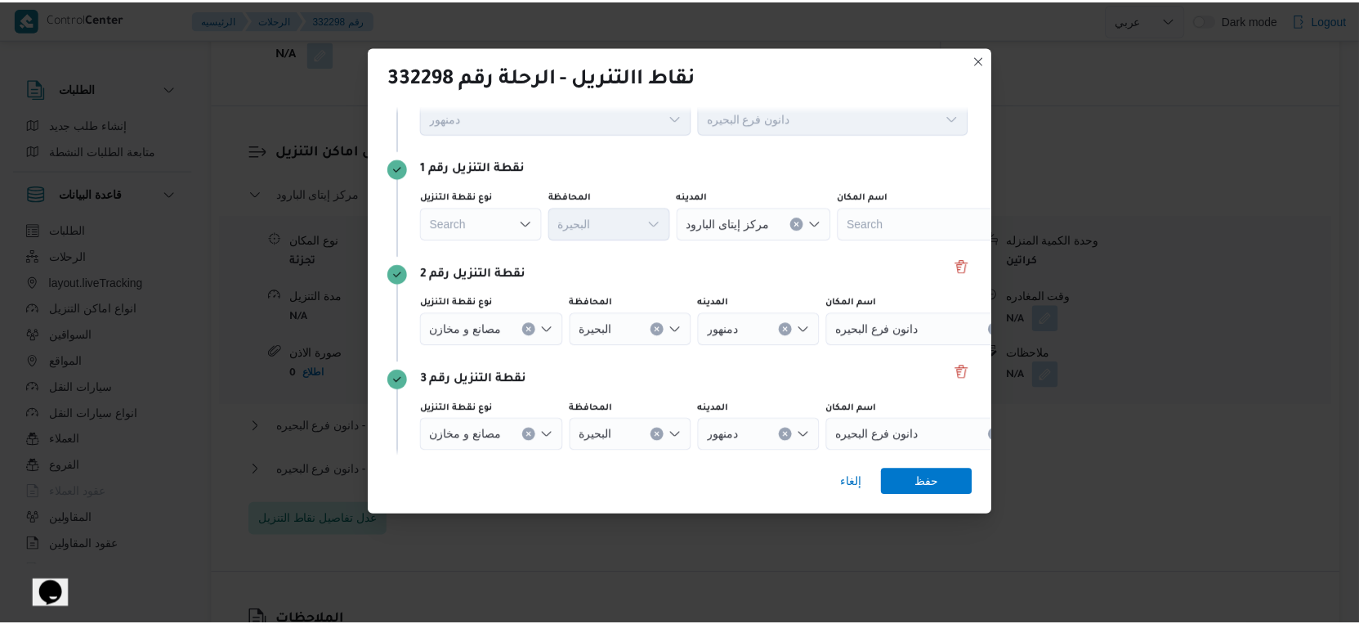
scroll to position [127, 0]
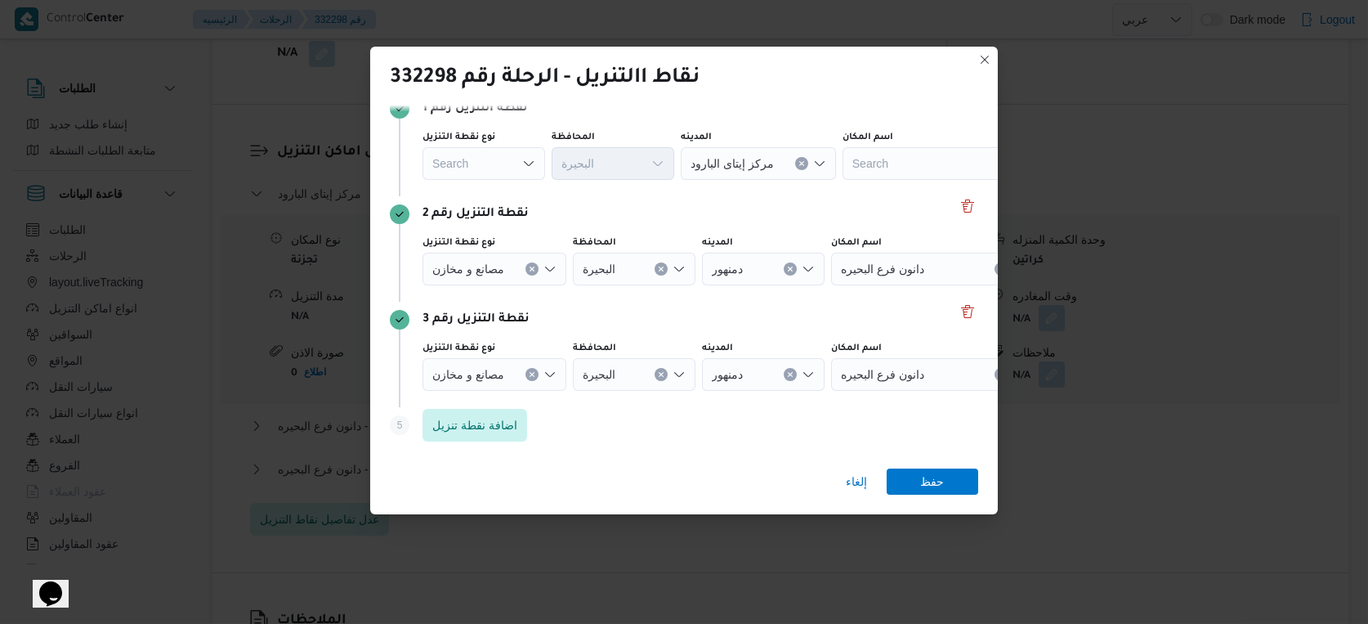
click at [526, 270] on button "Clear input" at bounding box center [531, 268] width 13 height 13
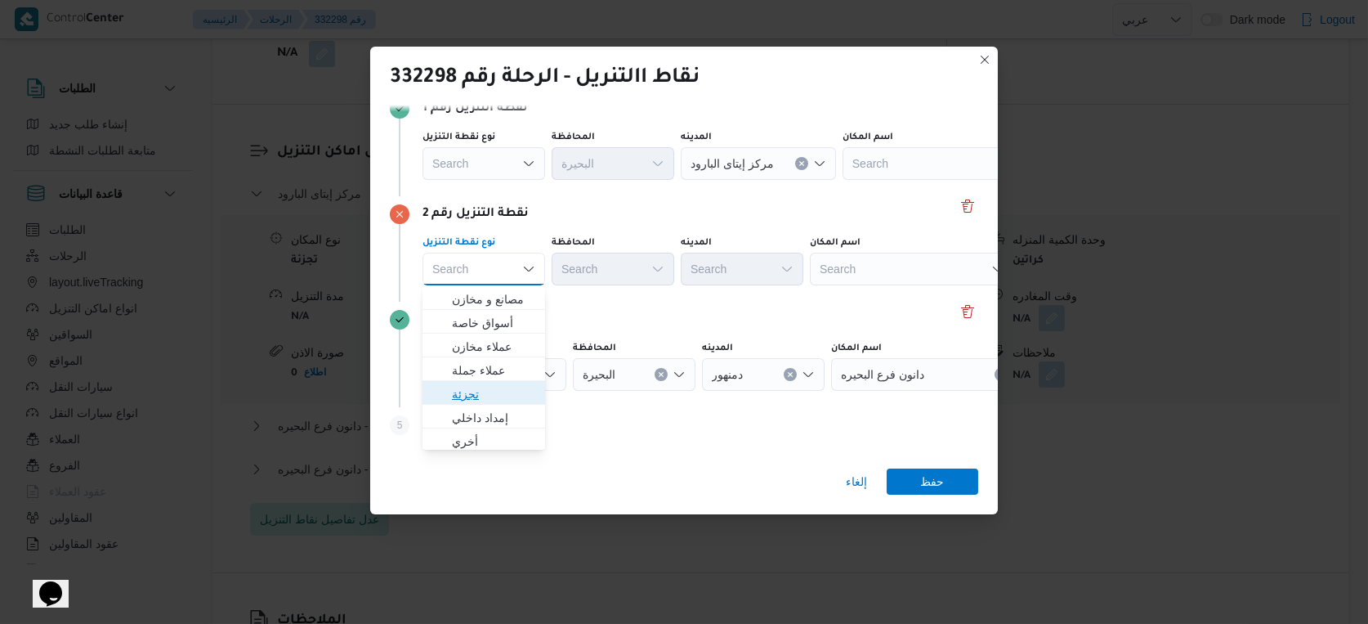
click at [497, 393] on span "تجزئة" at bounding box center [493, 394] width 83 height 20
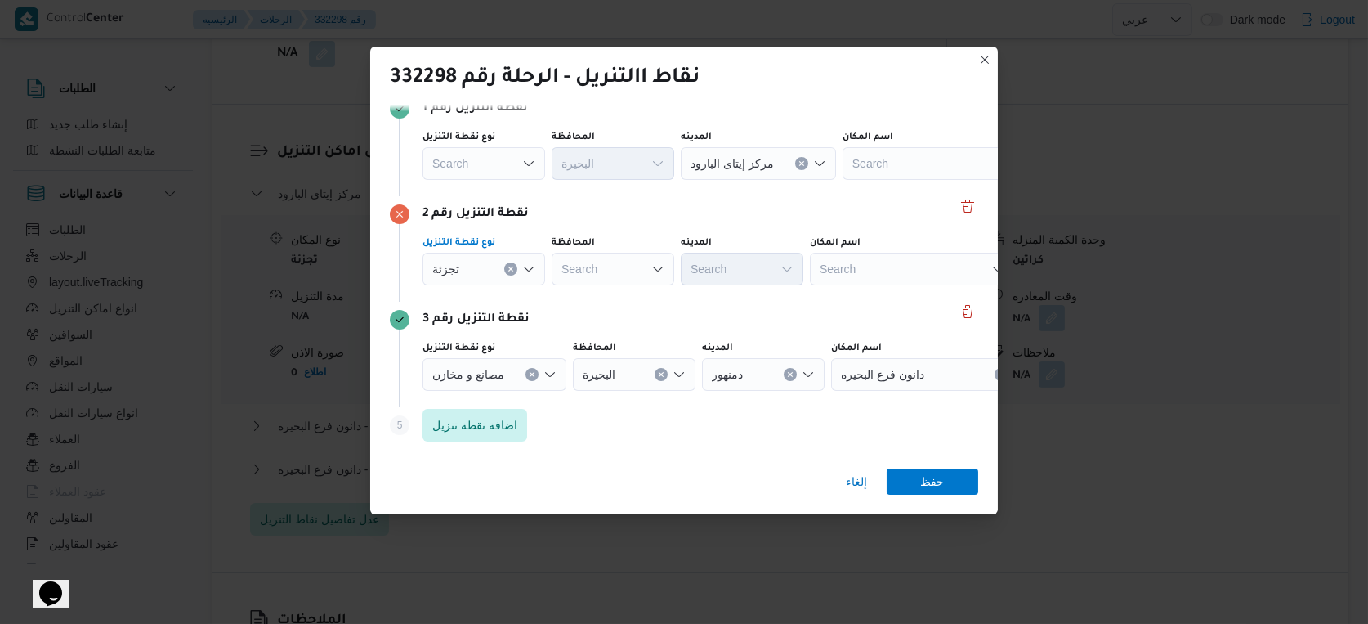
click at [615, 276] on div "Search" at bounding box center [613, 269] width 123 height 33
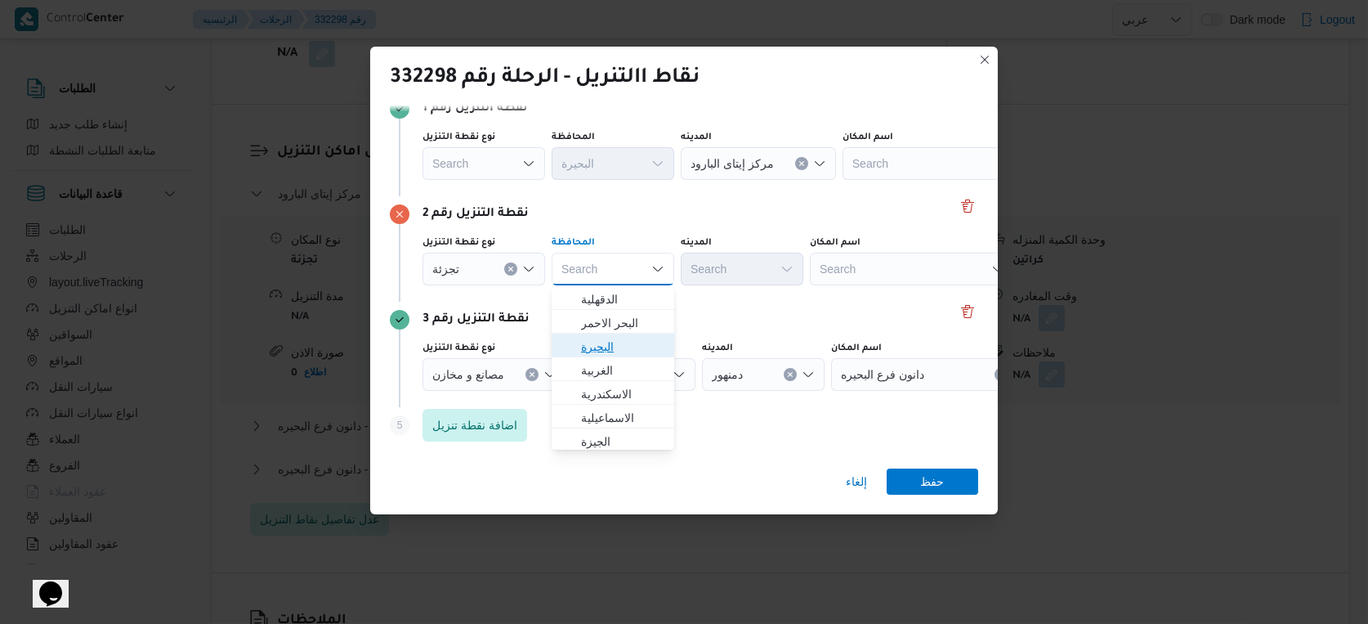
click at [624, 346] on span "البحيرة" at bounding box center [622, 347] width 83 height 20
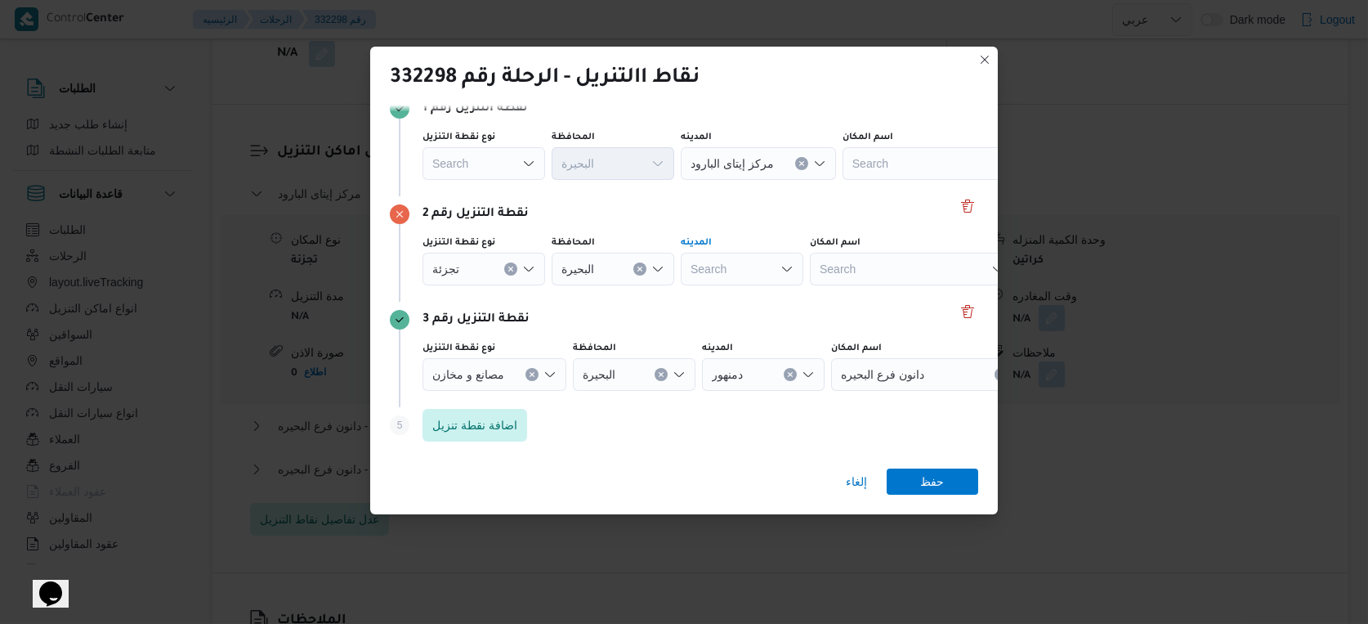
click at [749, 180] on div "Search" at bounding box center [758, 163] width 155 height 33
type input "المح"
click at [741, 297] on mark "المح" at bounding box center [747, 299] width 20 height 13
click at [936, 481] on span "حفظ" at bounding box center [933, 480] width 24 height 26
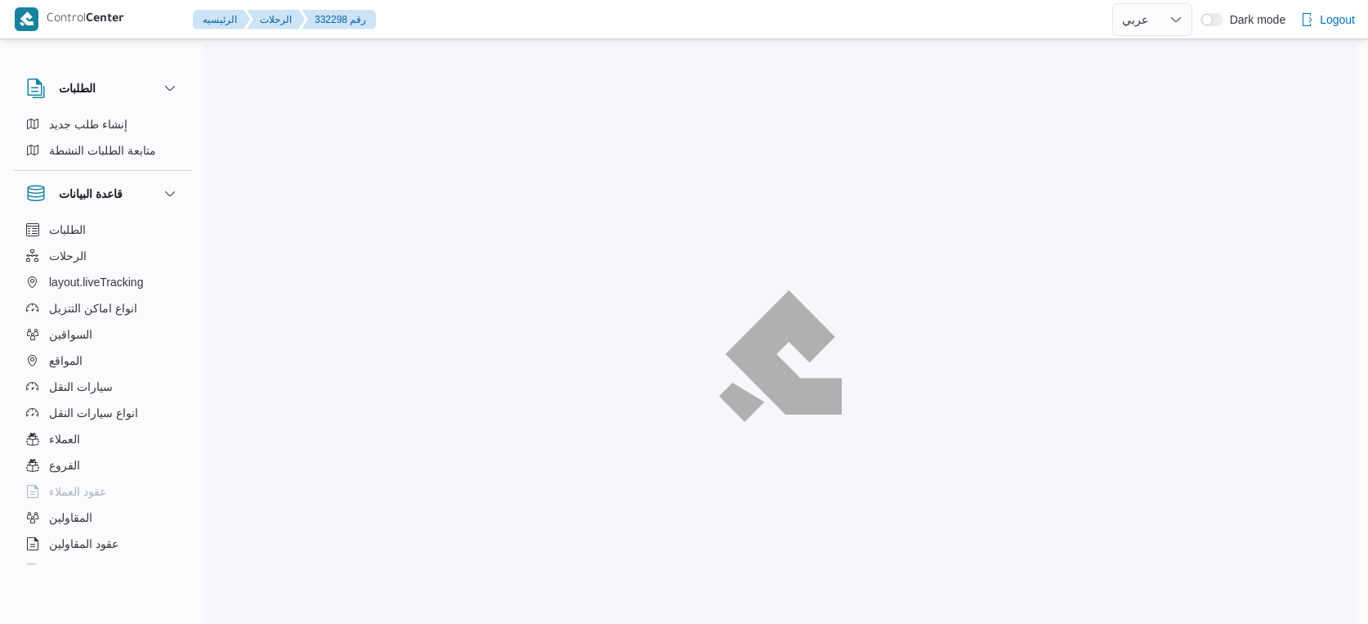
select select "ar"
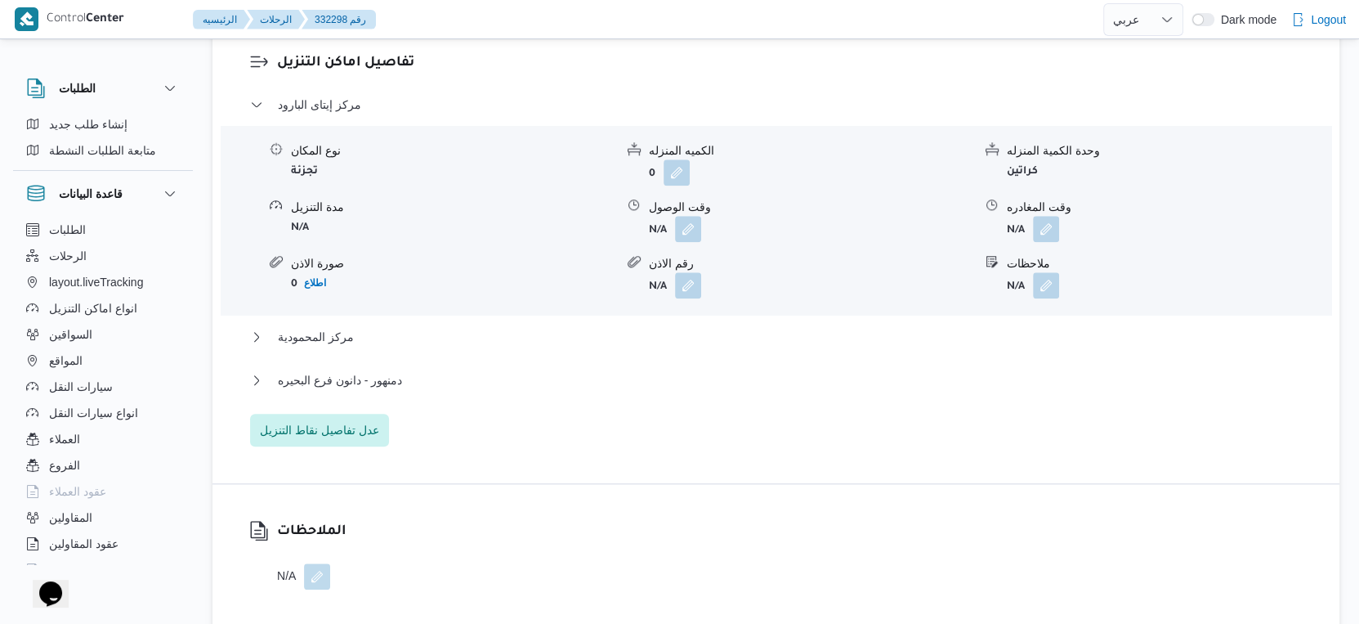
scroll to position [1496, 0]
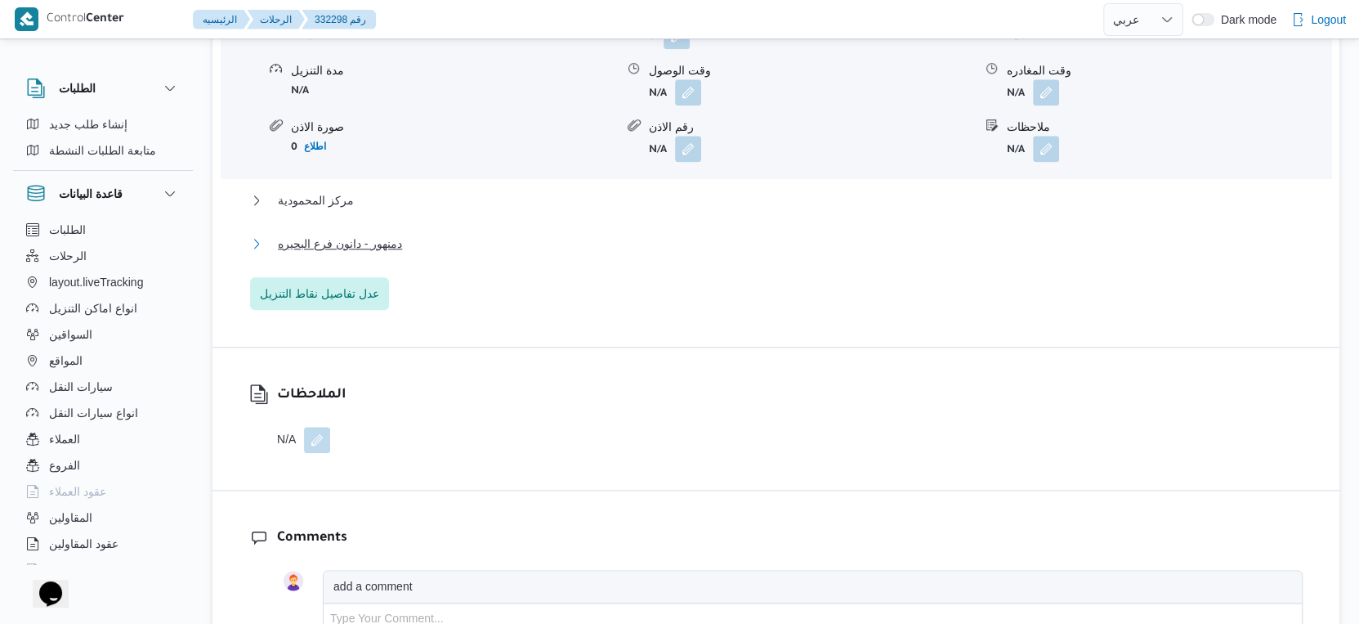
click at [374, 239] on span "دمنهور - دانون فرع البحيره" at bounding box center [340, 244] width 124 height 20
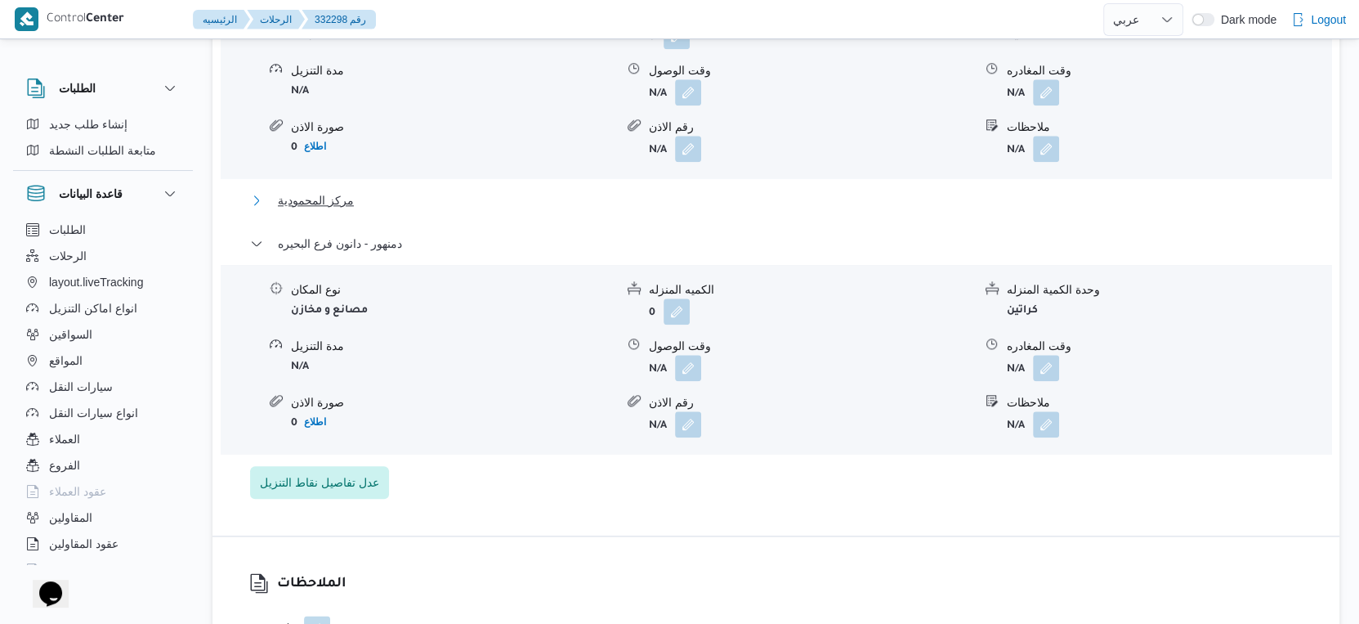
click at [327, 194] on span "مركز المحمودية" at bounding box center [316, 200] width 76 height 20
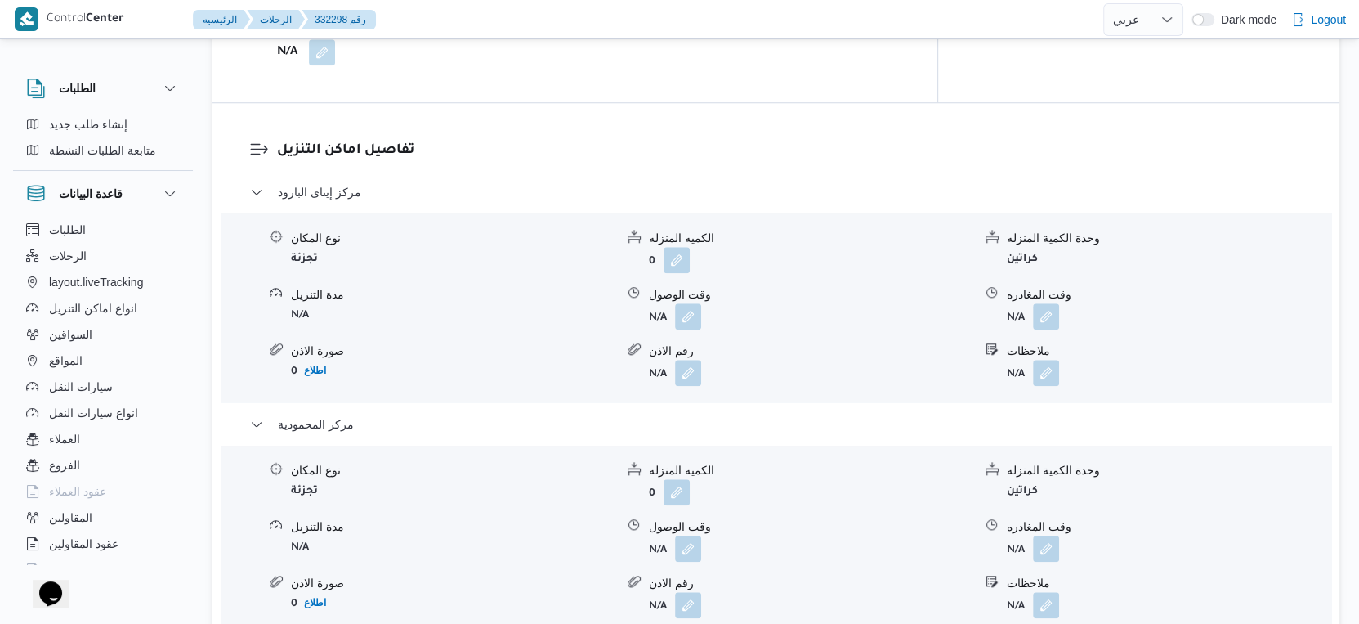
scroll to position [1271, 0]
select select "ar"
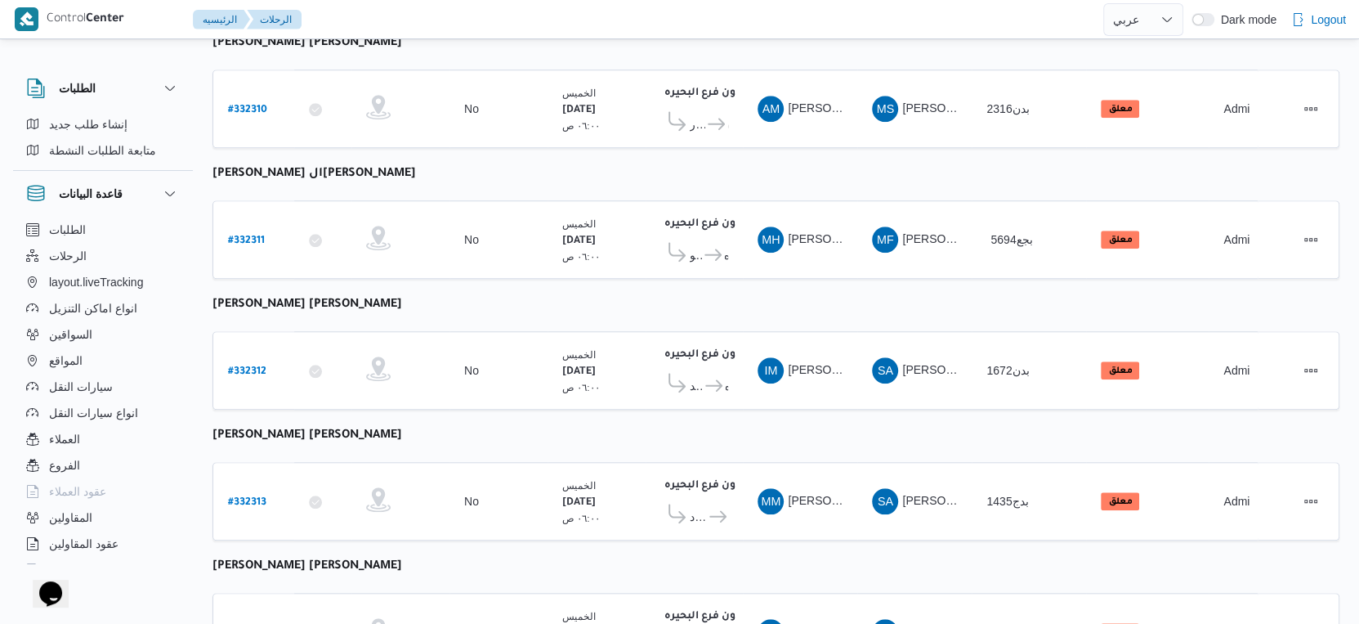
scroll to position [1334, 0]
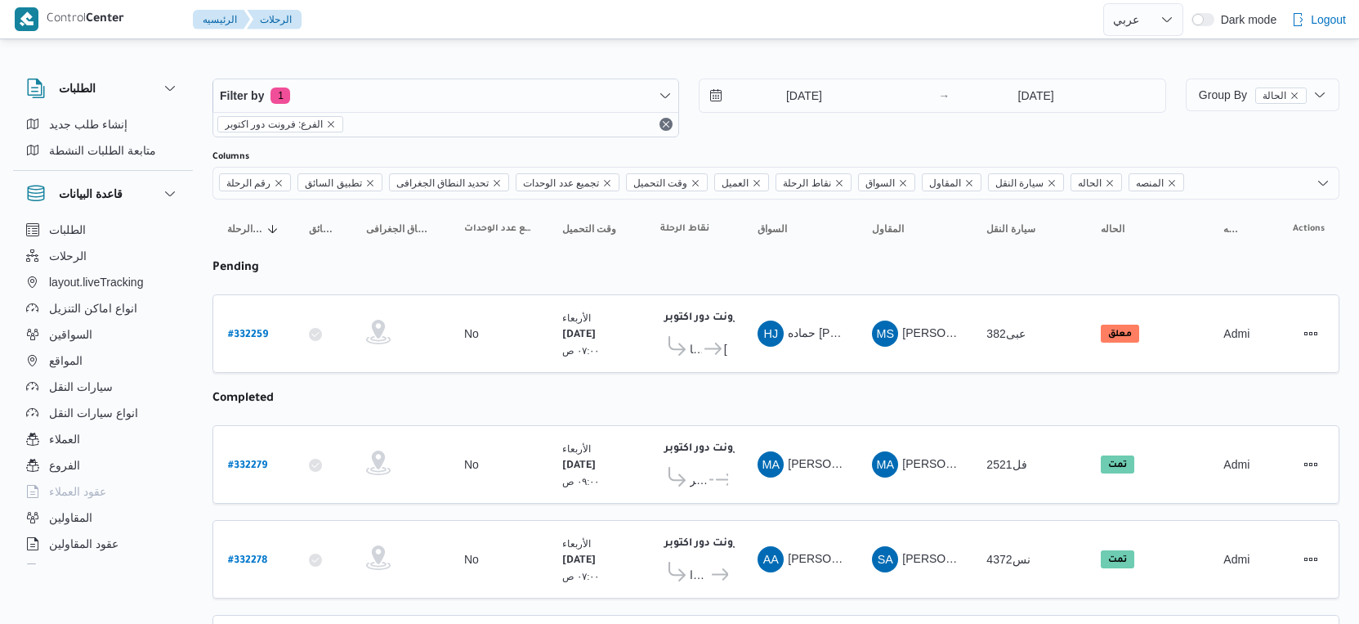
select select "ar"
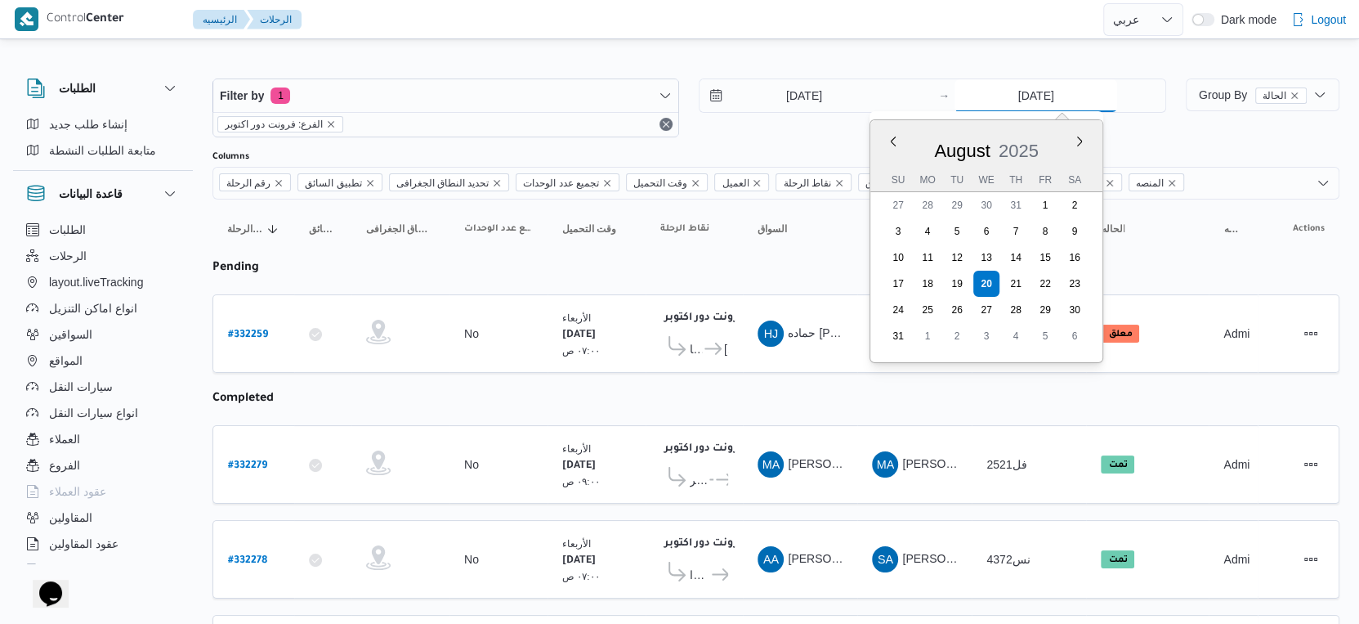
click at [1037, 98] on input "[DATE]" at bounding box center [1036, 95] width 163 height 33
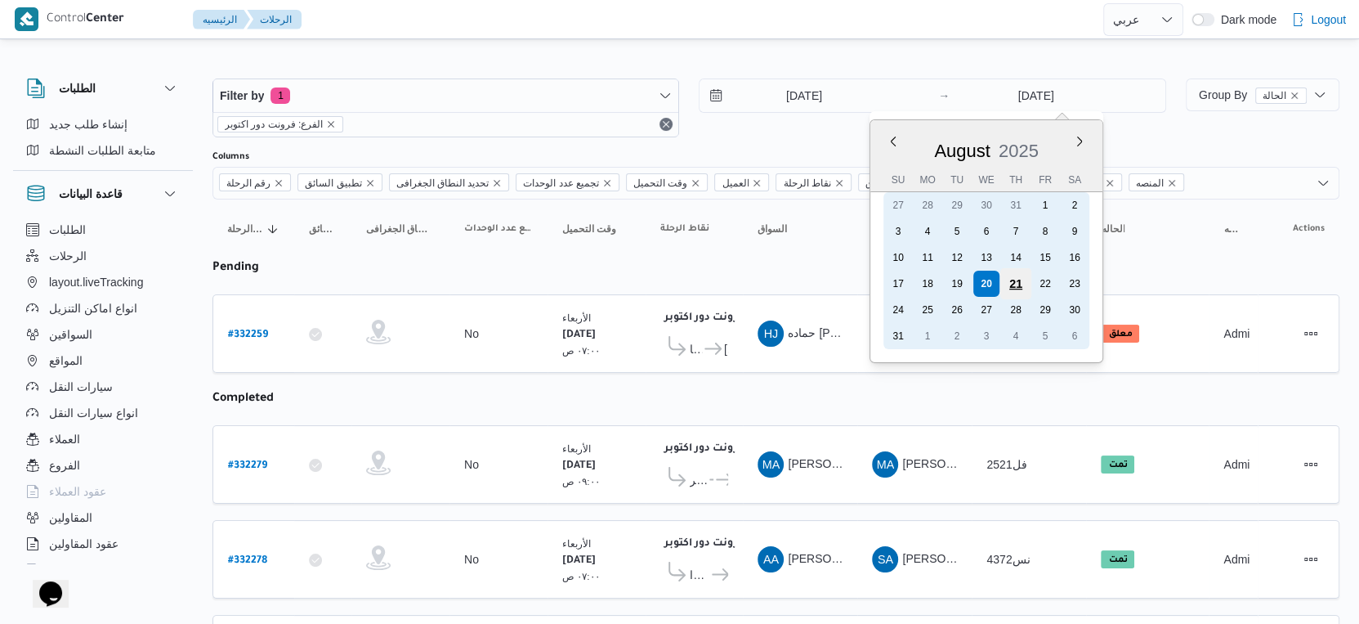
click at [1009, 281] on div "21" at bounding box center [1015, 283] width 31 height 31
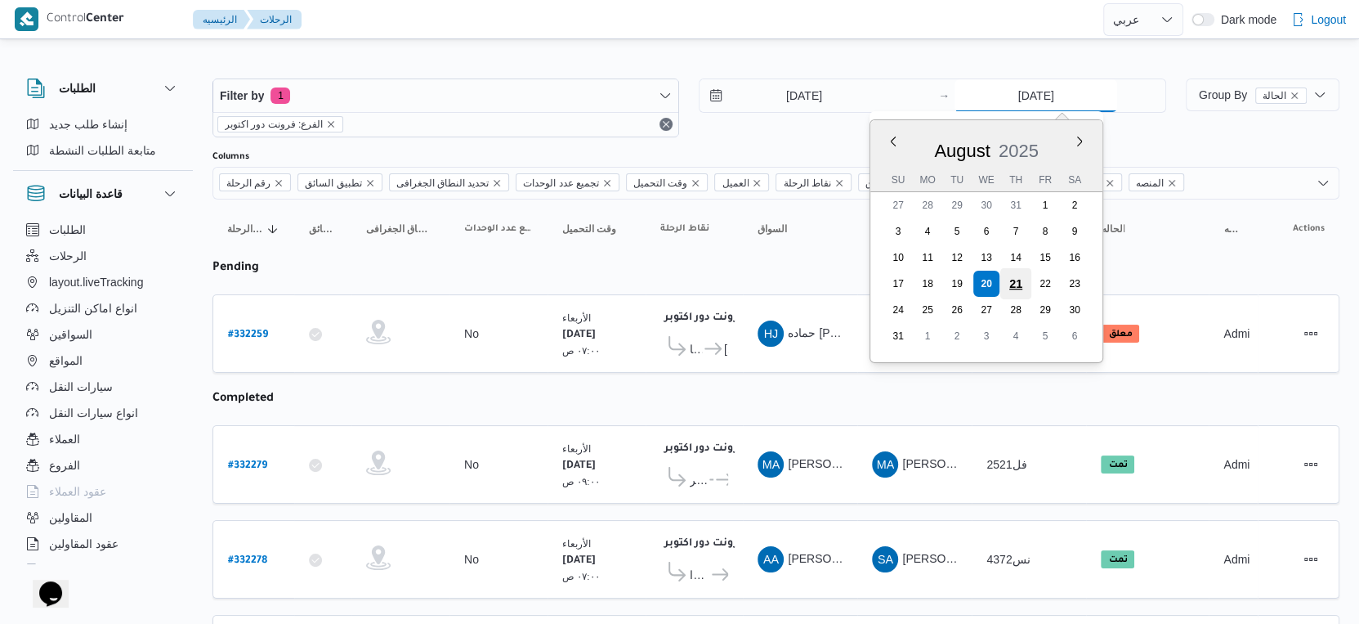
type input "21/8/2025"
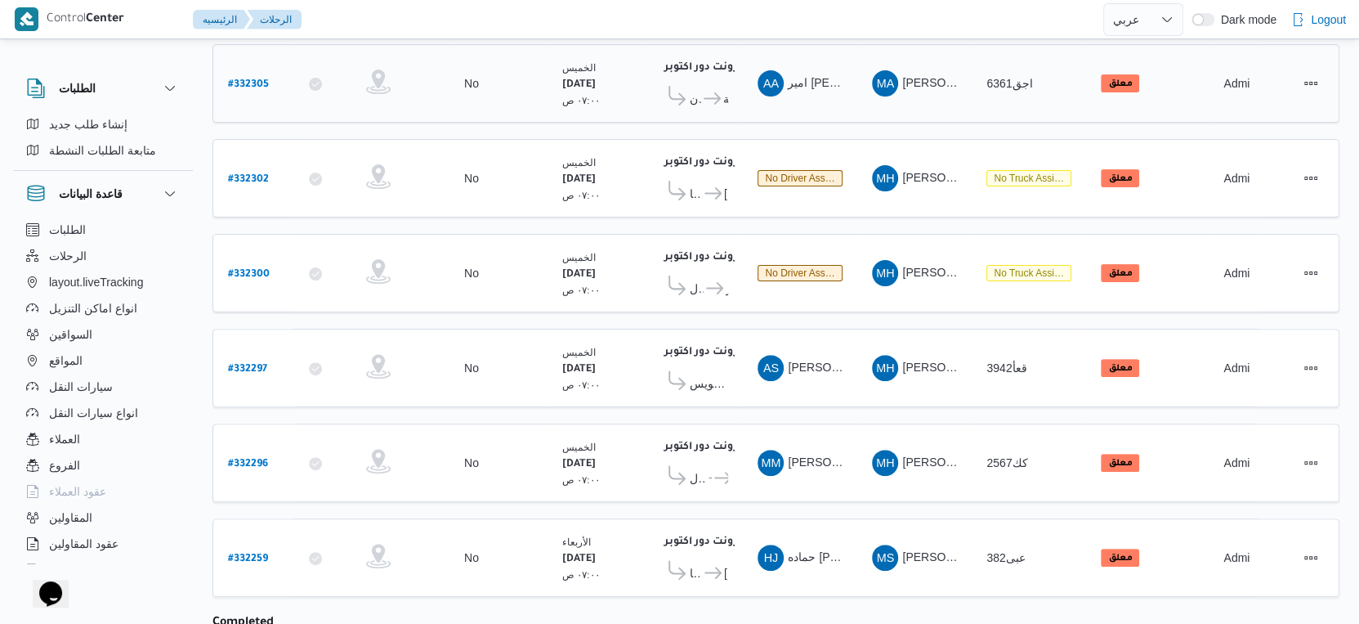
scroll to position [363, 0]
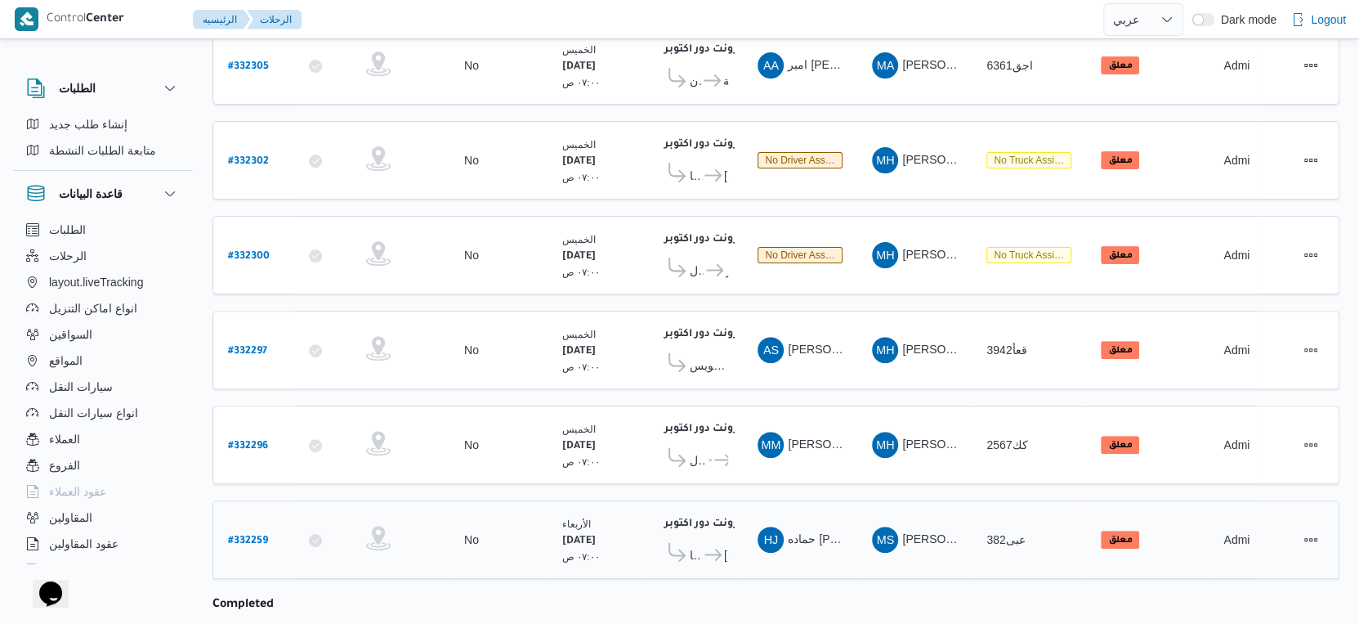
click at [258, 535] on b "# 332259" at bounding box center [248, 540] width 40 height 11
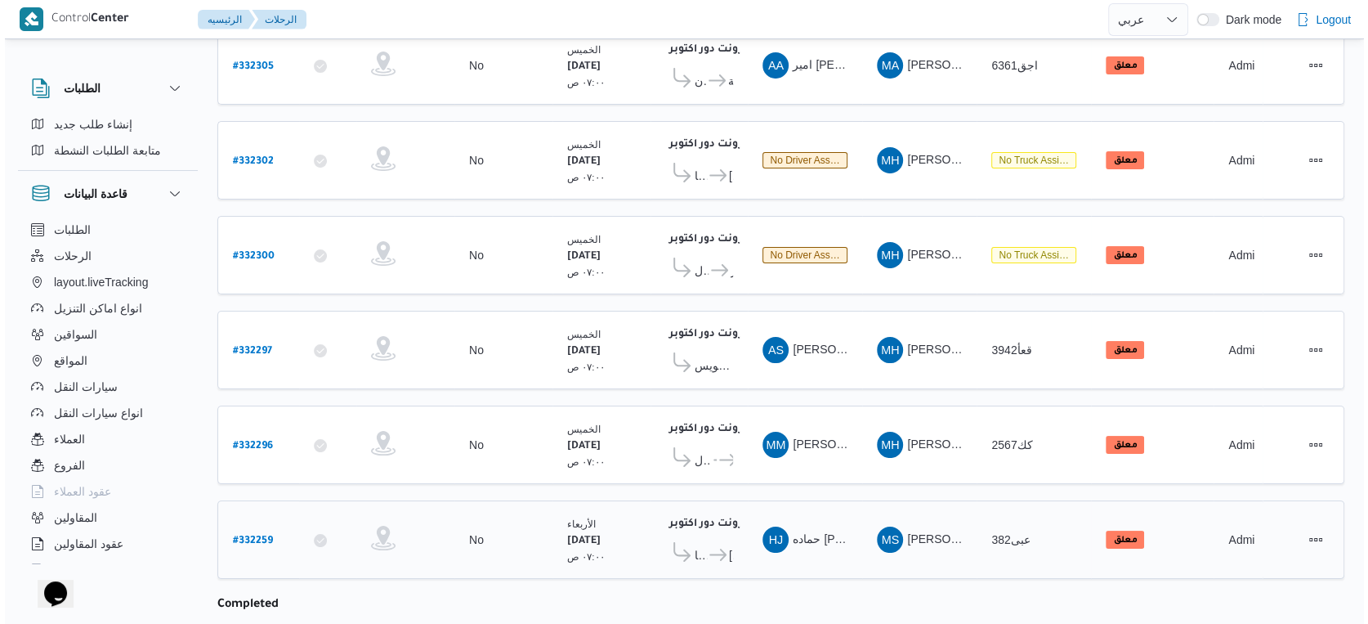
scroll to position [44, 0]
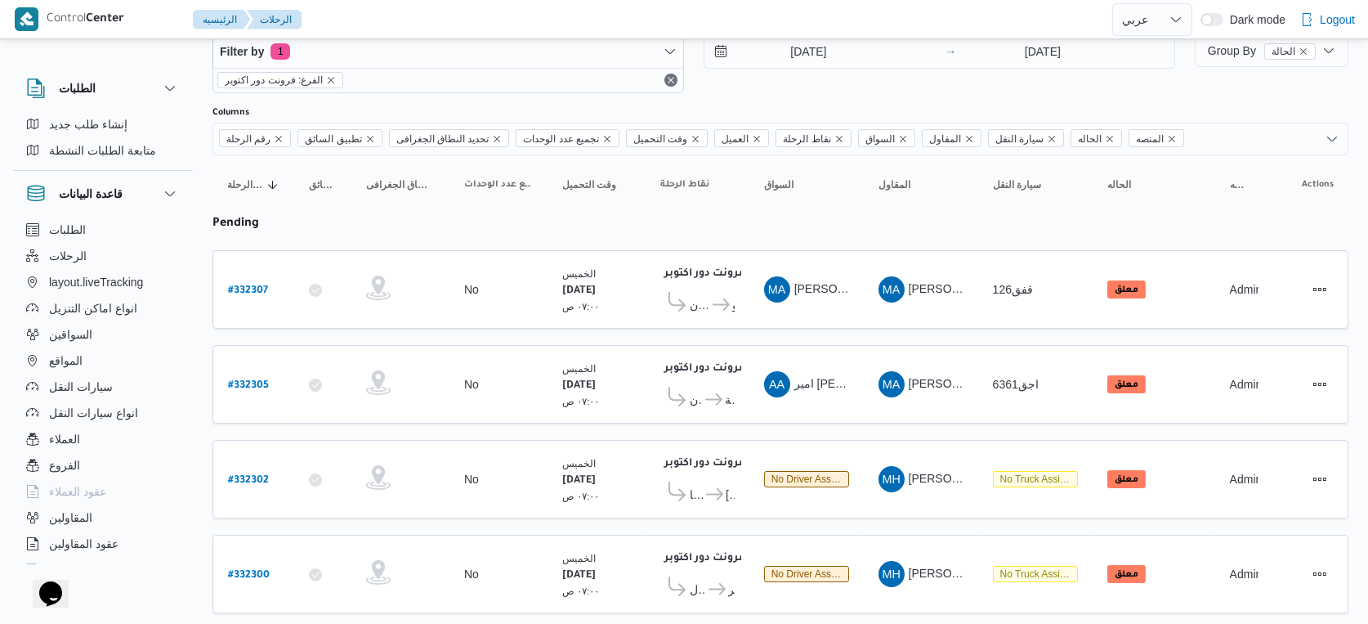
select select "ar"
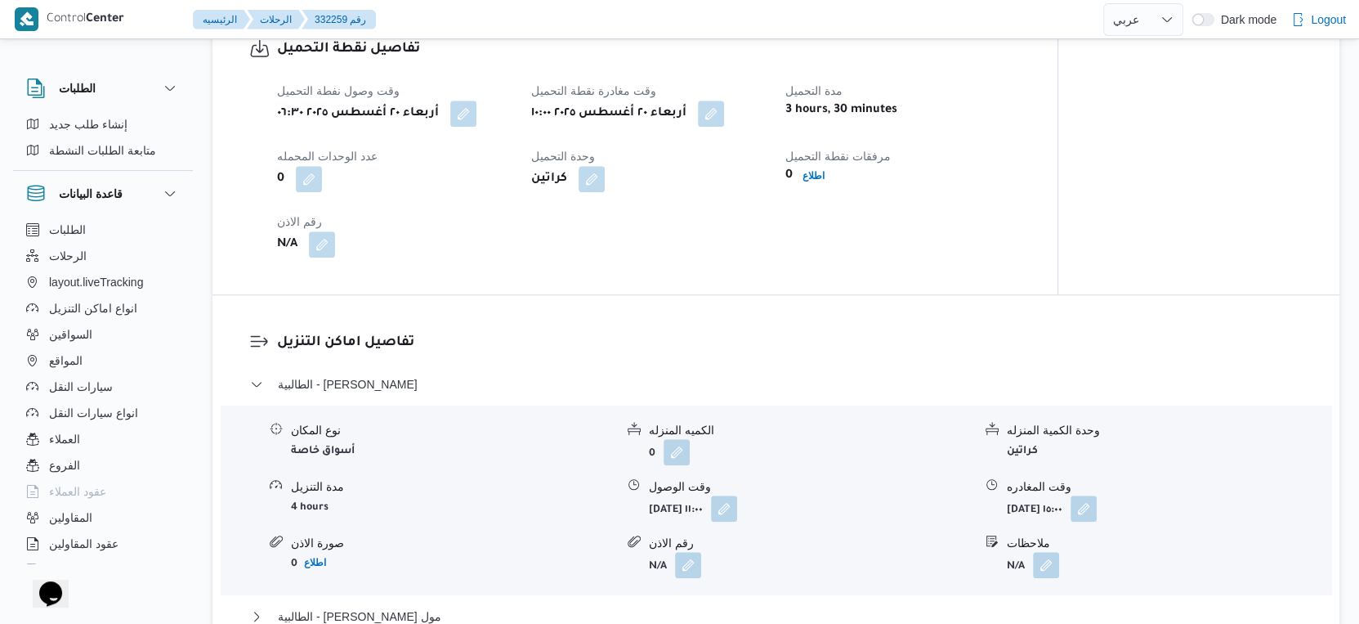
scroll to position [1271, 0]
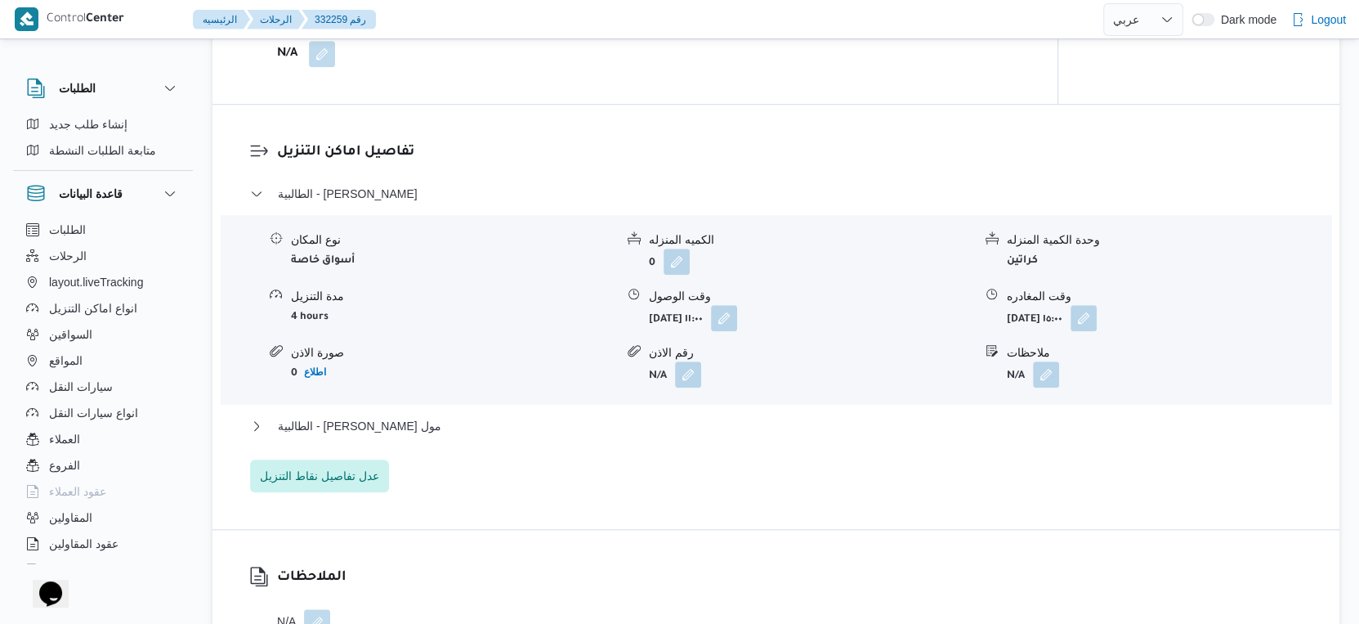
select select "ar"
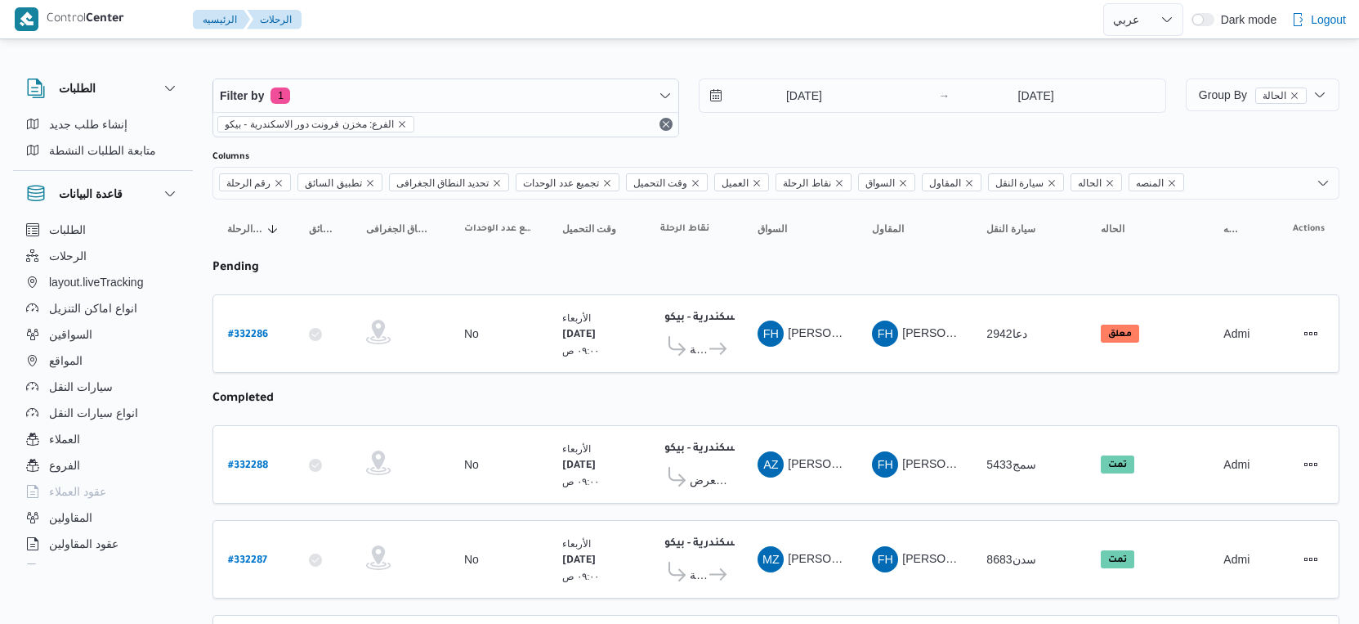
select select "ar"
click at [1033, 99] on input "[DATE]" at bounding box center [1036, 95] width 163 height 33
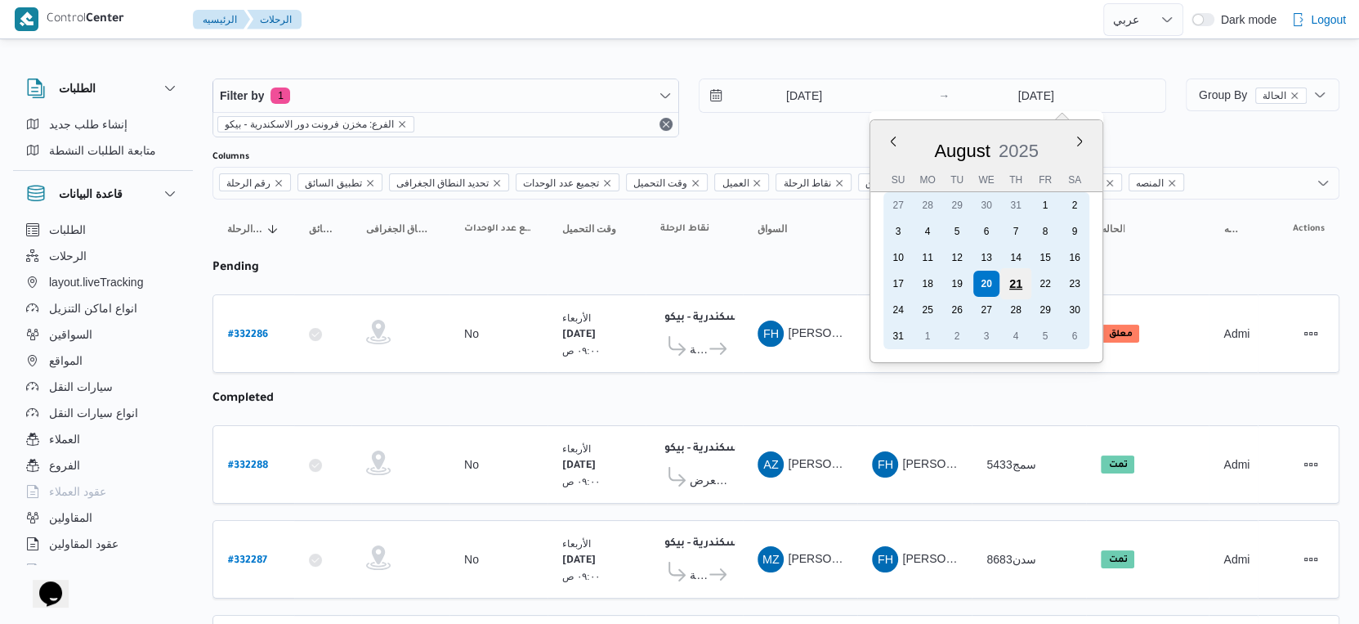
click at [1011, 282] on div "21" at bounding box center [1015, 283] width 31 height 31
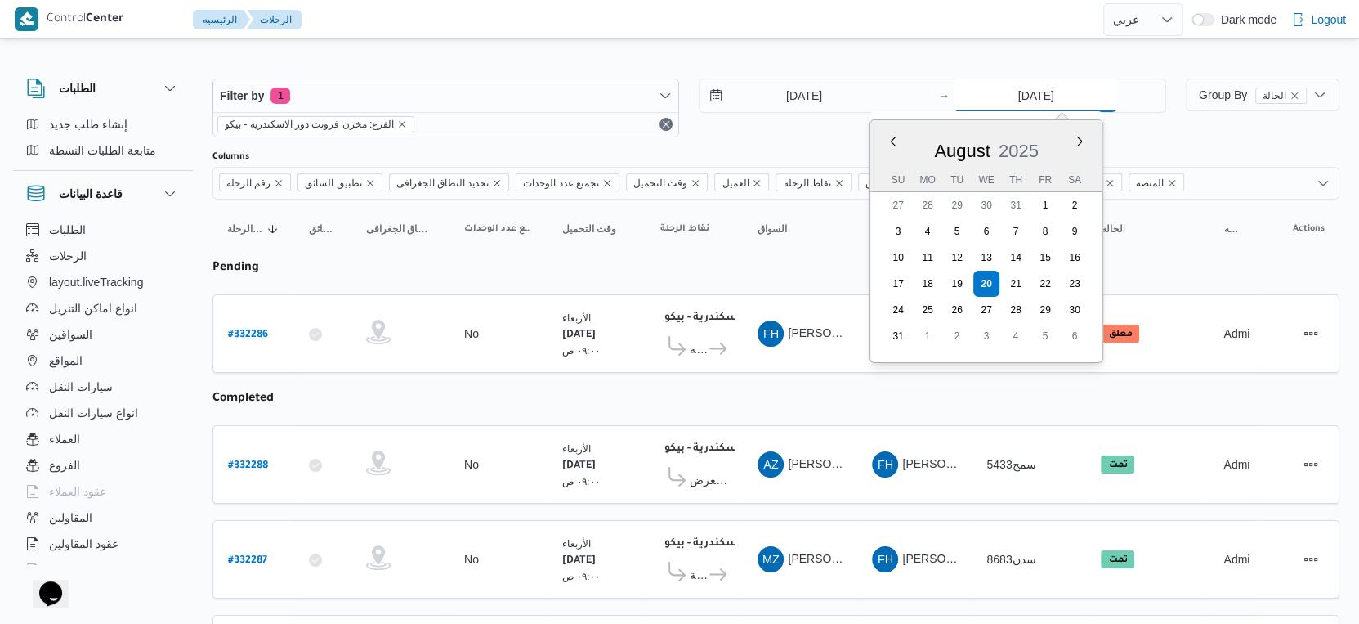
type input "[DATE]"
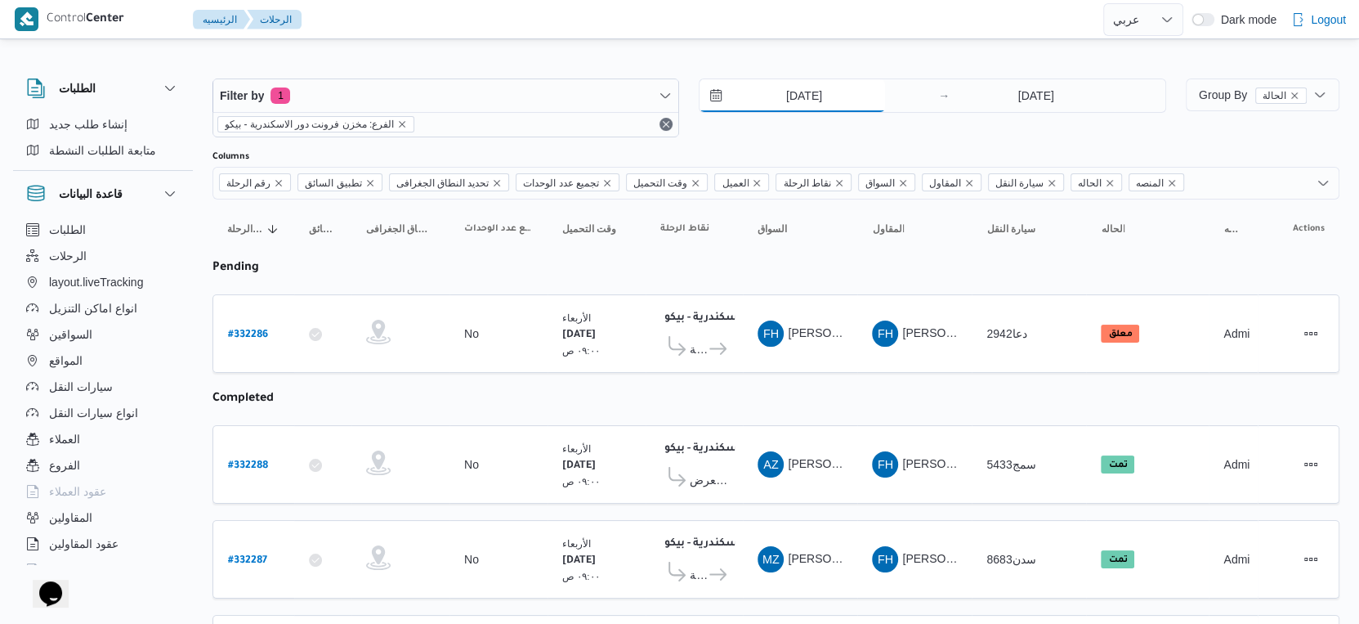
click at [834, 96] on input "[DATE]" at bounding box center [793, 95] width 186 height 33
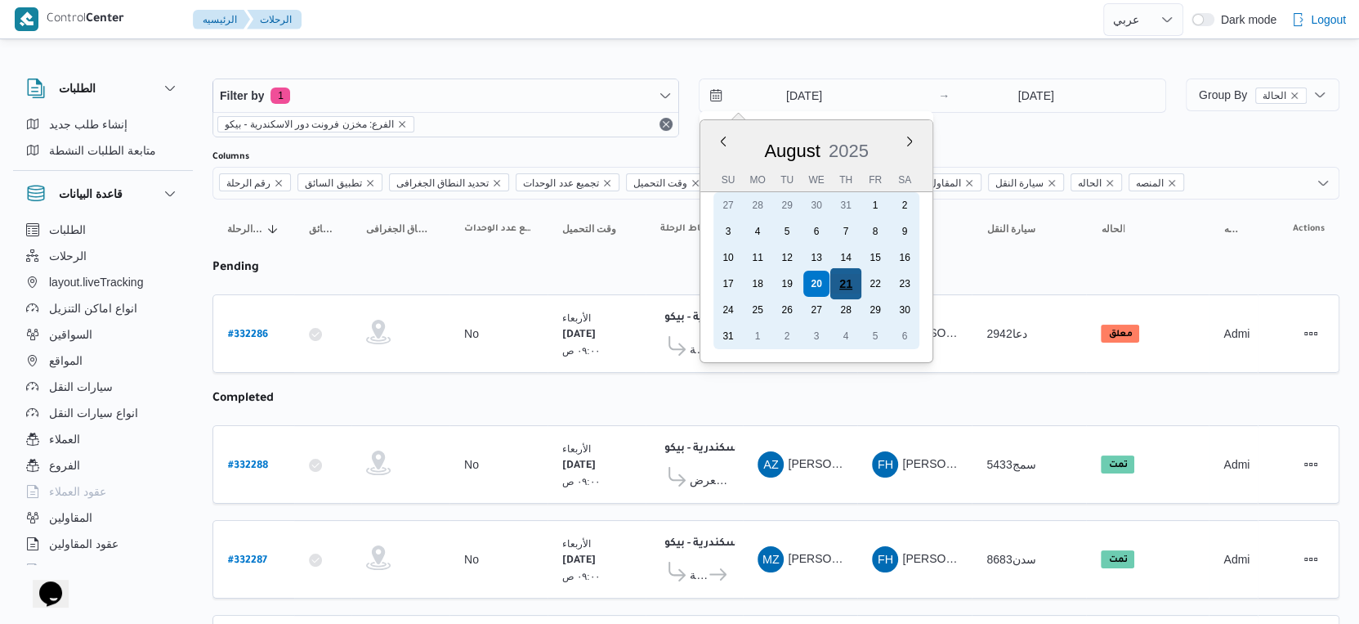
click at [852, 281] on div "21" at bounding box center [845, 283] width 31 height 31
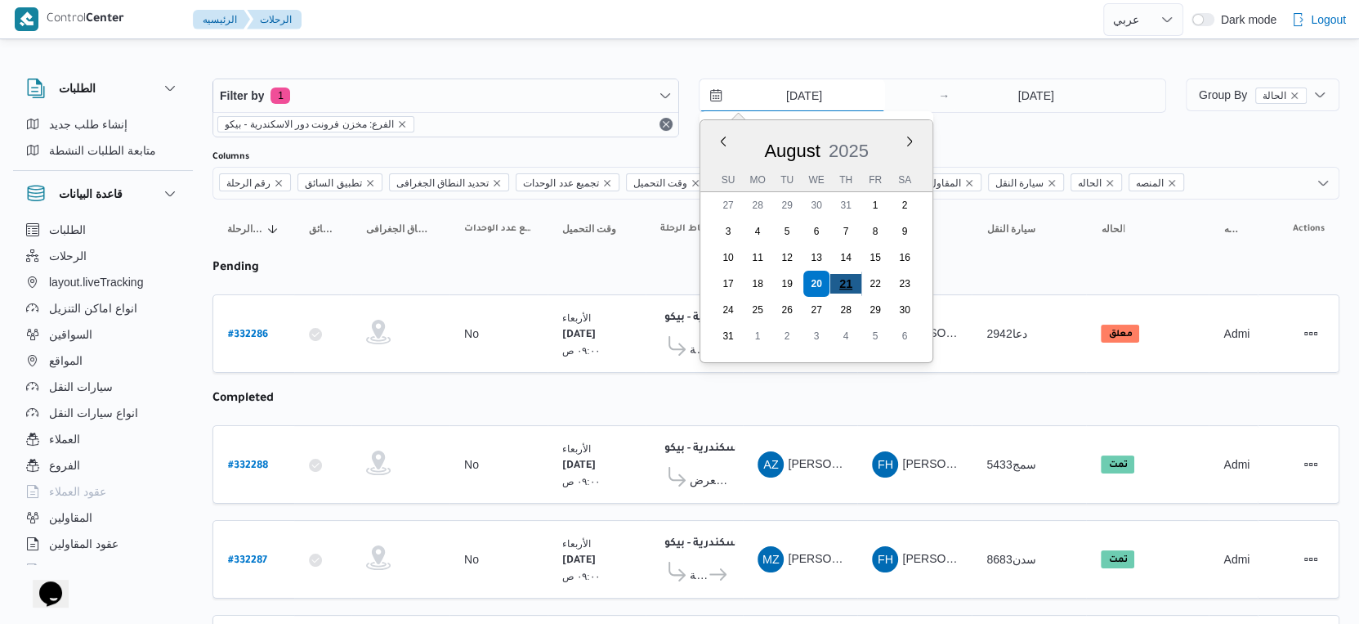
type input "[DATE]"
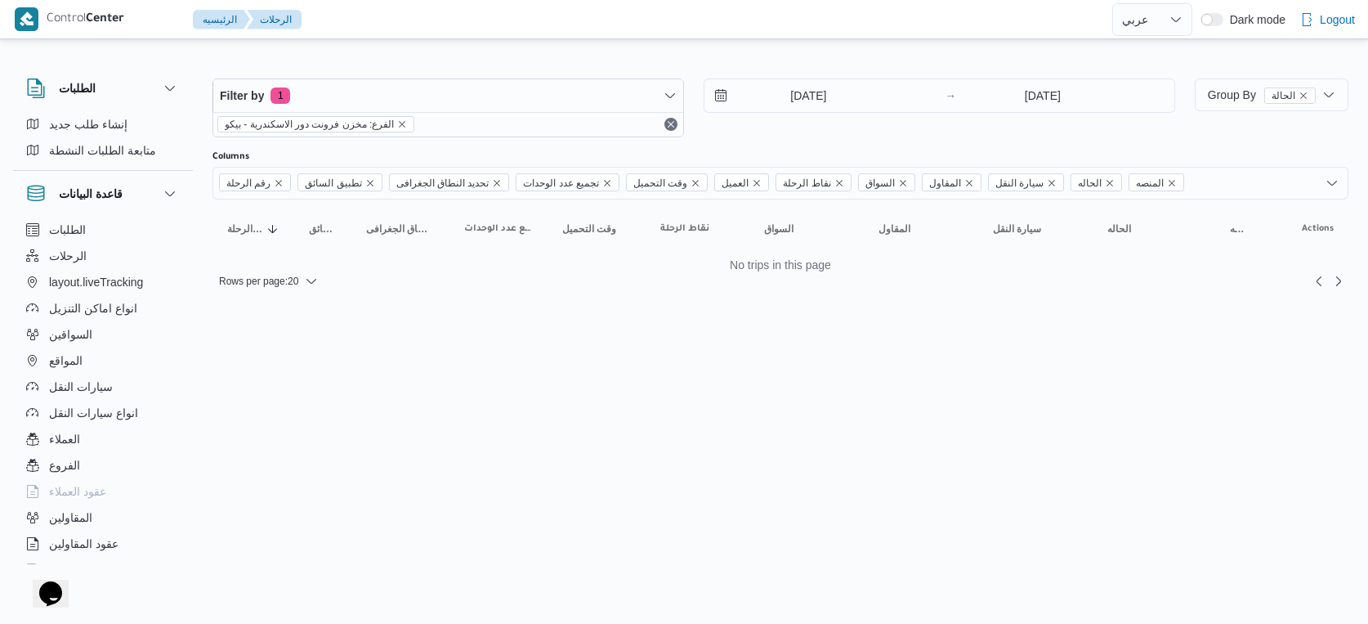
click at [758, 360] on html "Control Center الرئيسيه الرحلات English عربي Dark mode Logout الطلبات إنشاء طلب…" at bounding box center [684, 312] width 1368 height 624
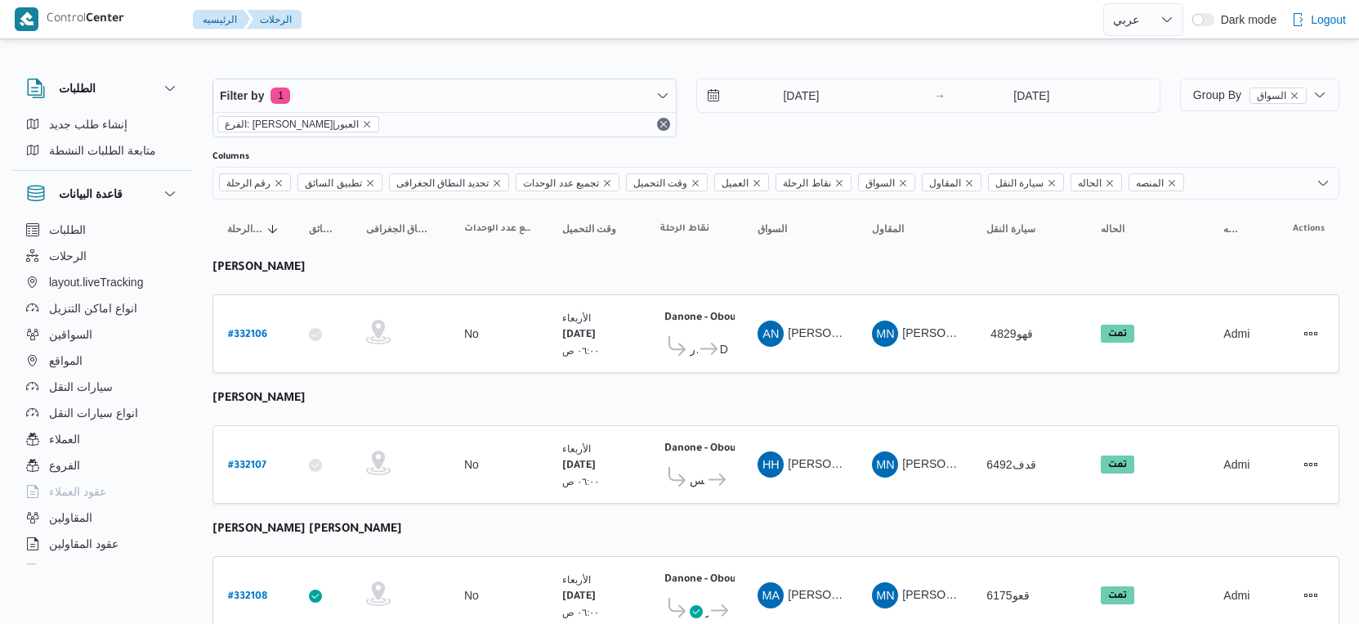
select select "ar"
click at [810, 88] on input "[DATE]" at bounding box center [790, 95] width 186 height 33
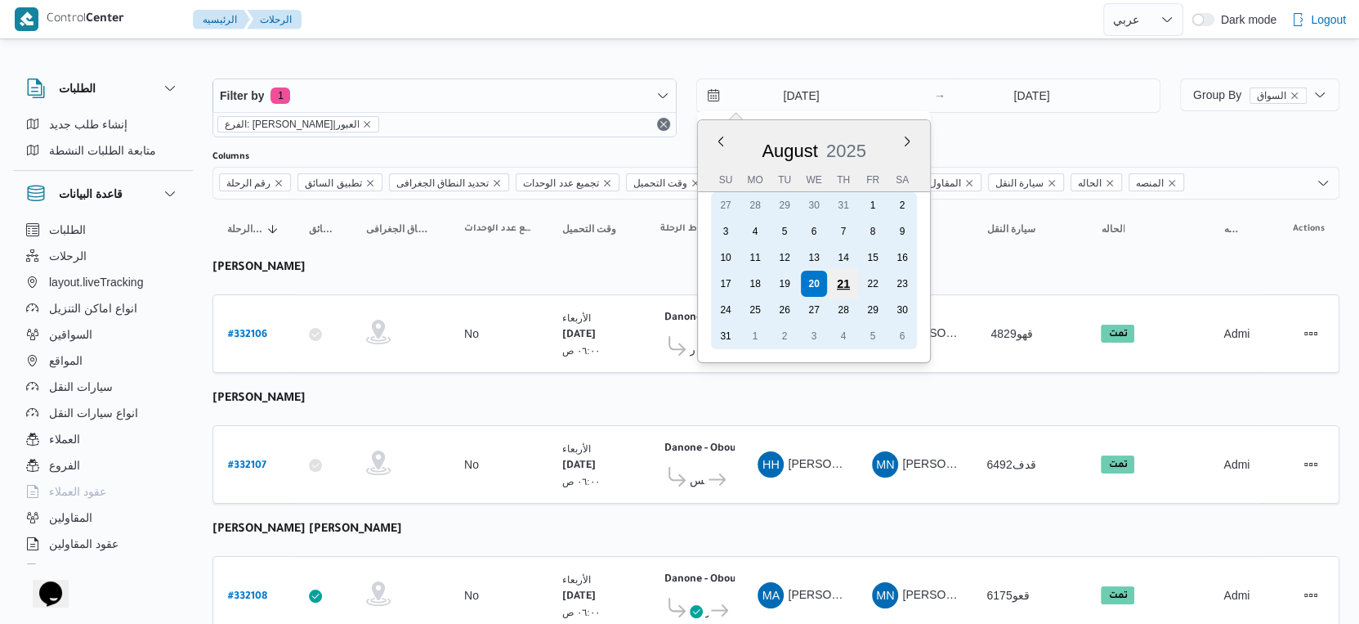
click at [843, 276] on div "21" at bounding box center [843, 283] width 31 height 31
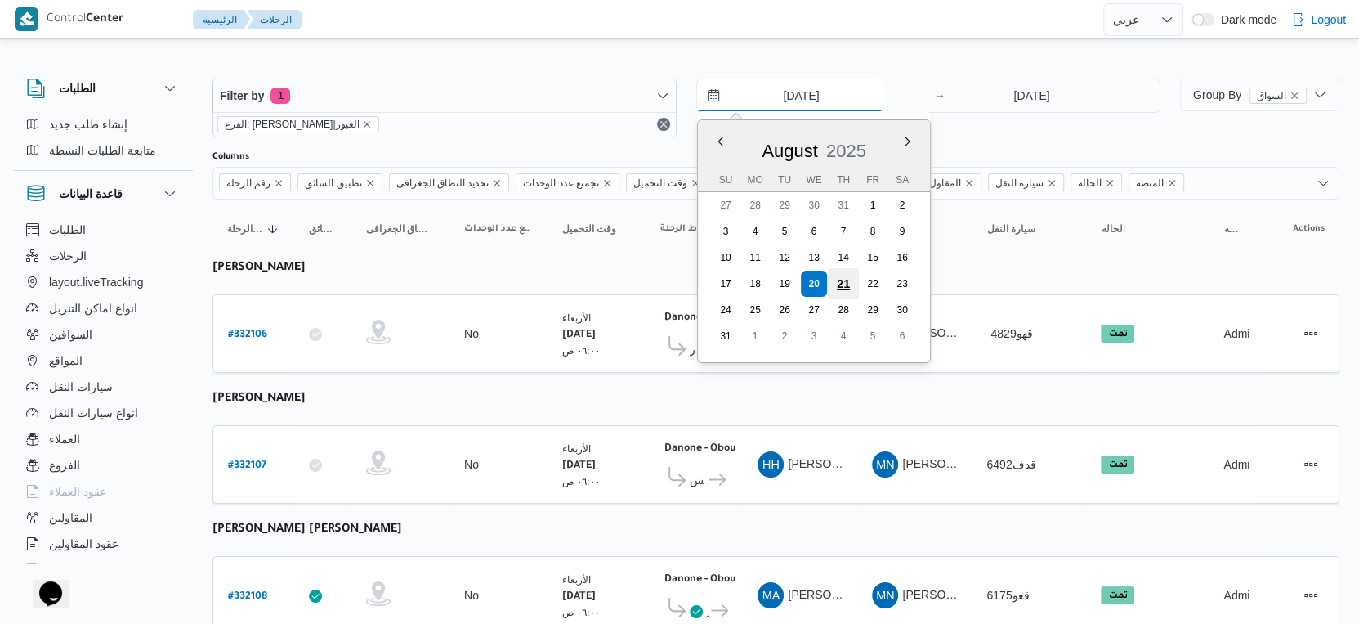
type input "[DATE]"
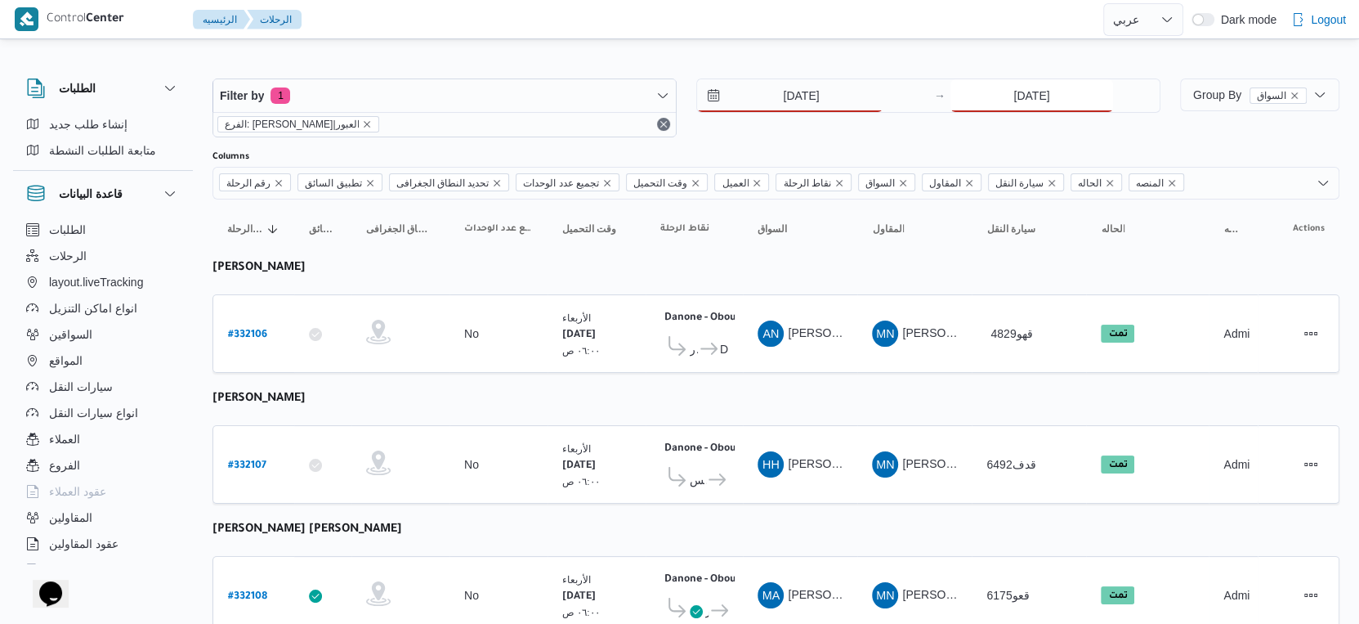
click at [1038, 96] on input "[DATE]" at bounding box center [1031, 95] width 163 height 33
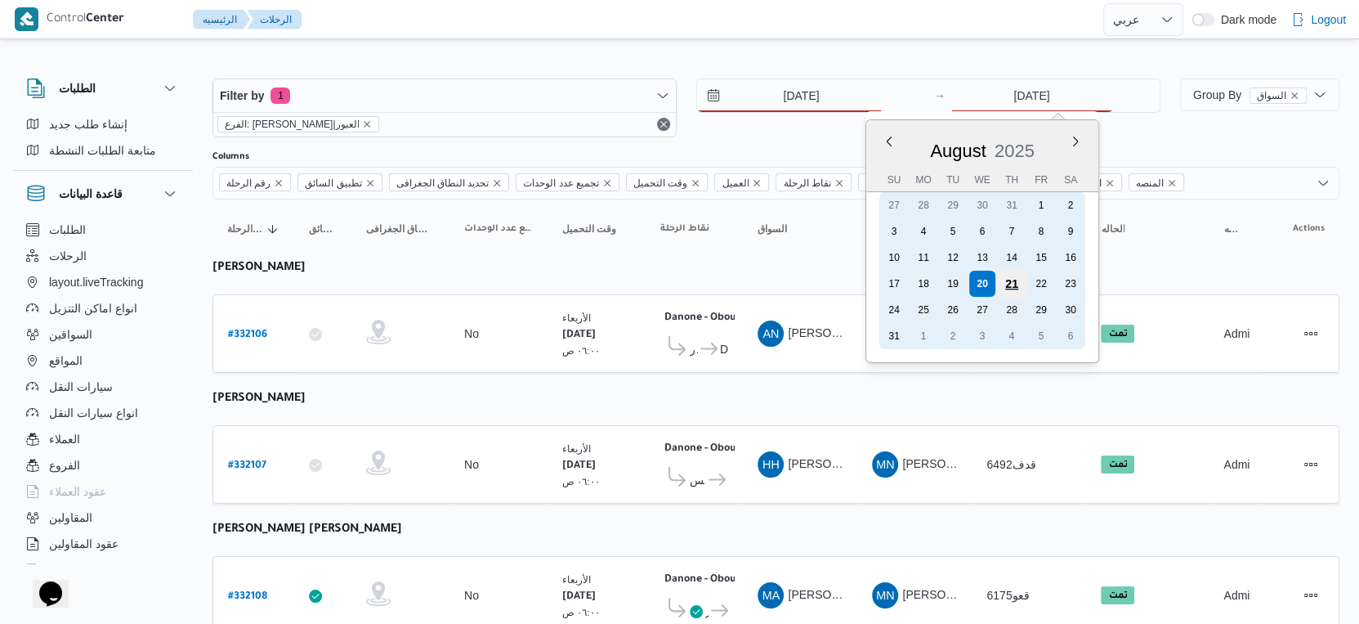
click at [1016, 282] on div "21" at bounding box center [1011, 283] width 31 height 31
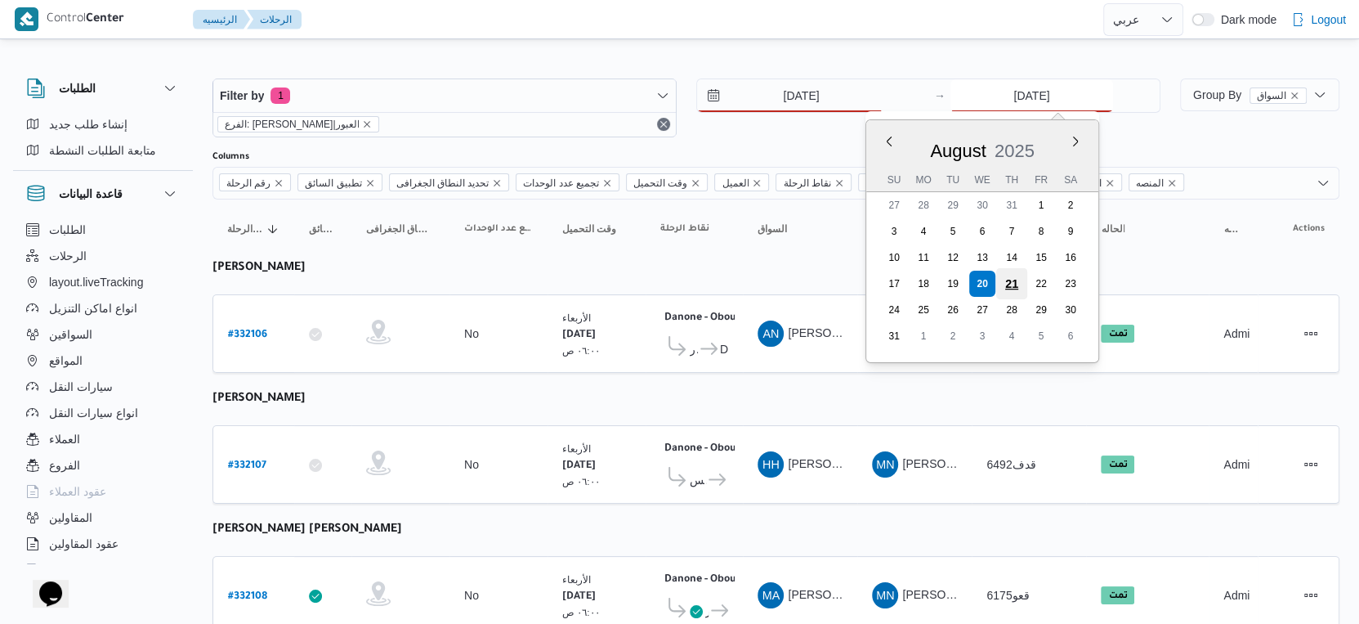
type input "[DATE]"
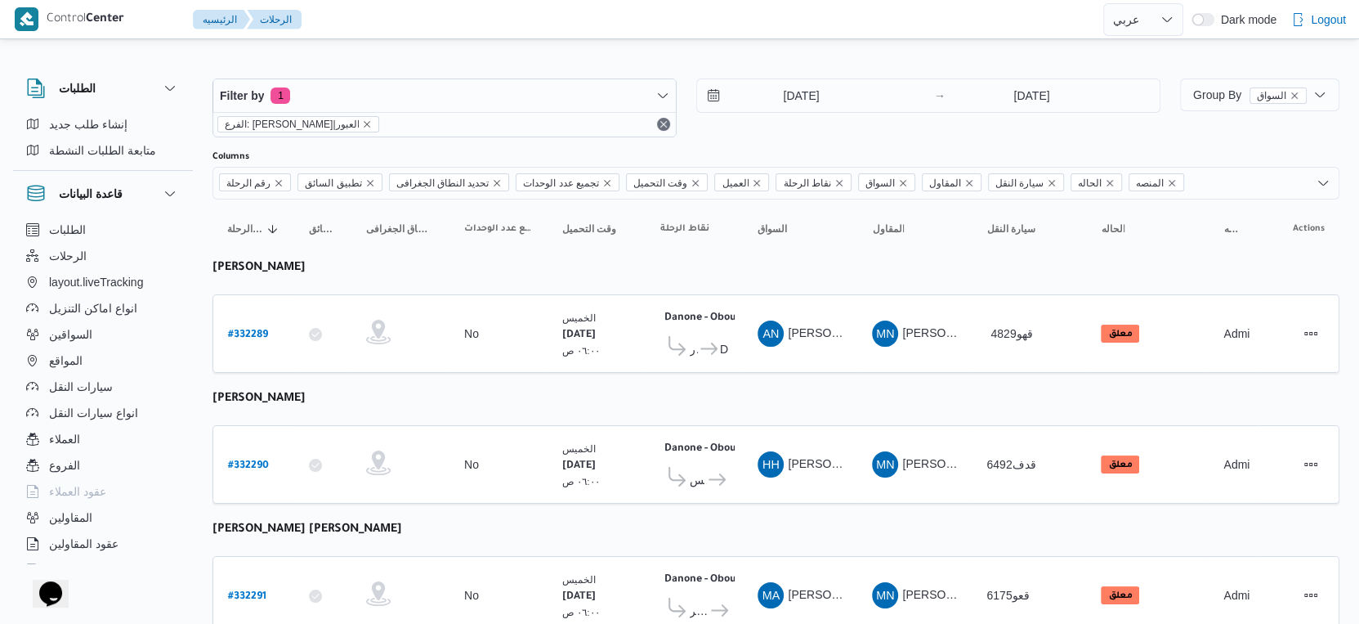
click at [746, 347] on td "السواق AN [PERSON_NAME]" at bounding box center [800, 333] width 114 height 78
